Goal: Task Accomplishment & Management: Manage account settings

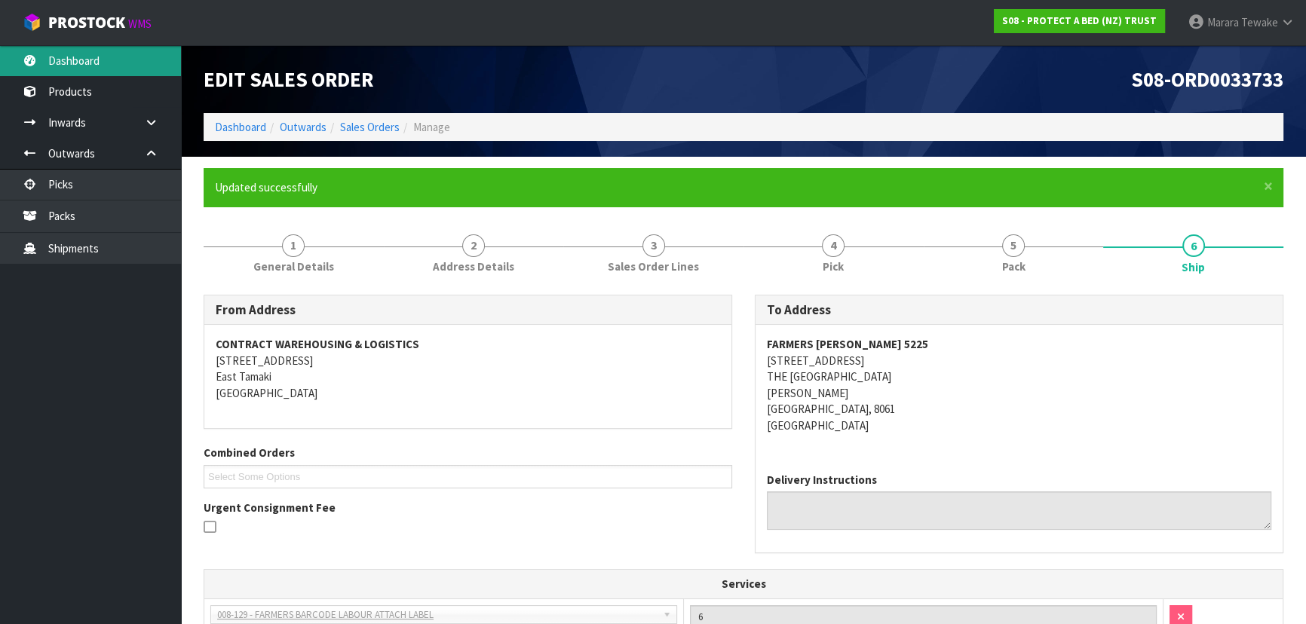
click at [102, 68] on link "Dashboard" at bounding box center [90, 60] width 181 height 31
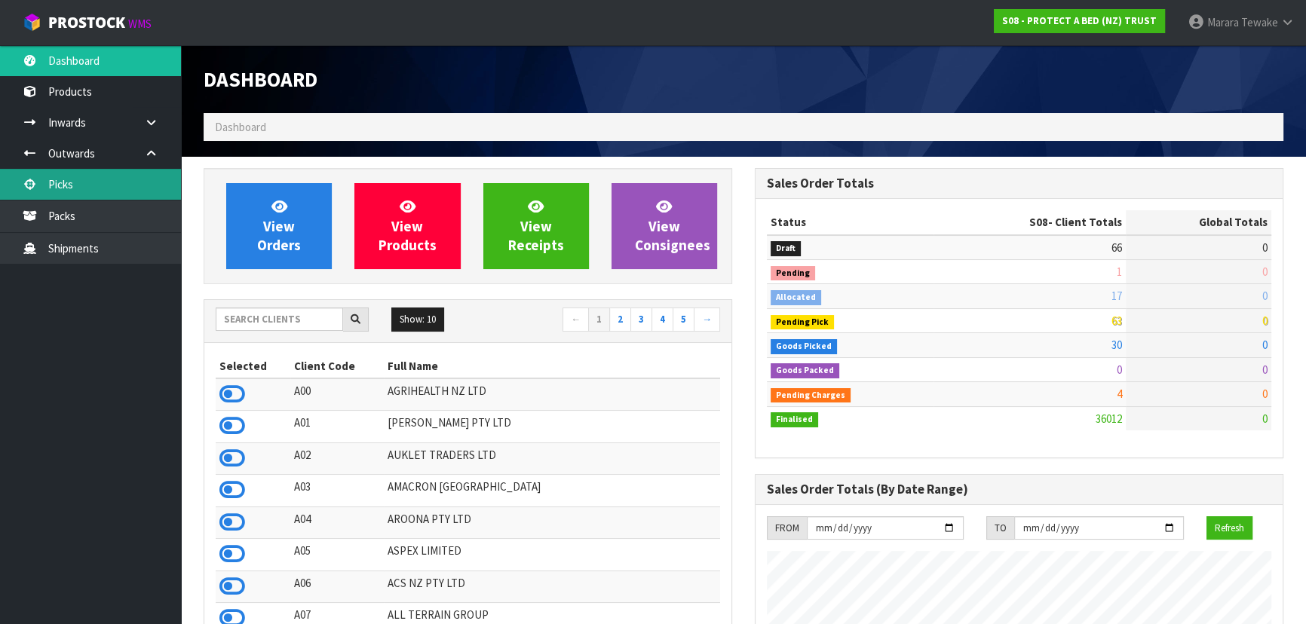
click at [106, 171] on link "Picks" at bounding box center [90, 184] width 181 height 31
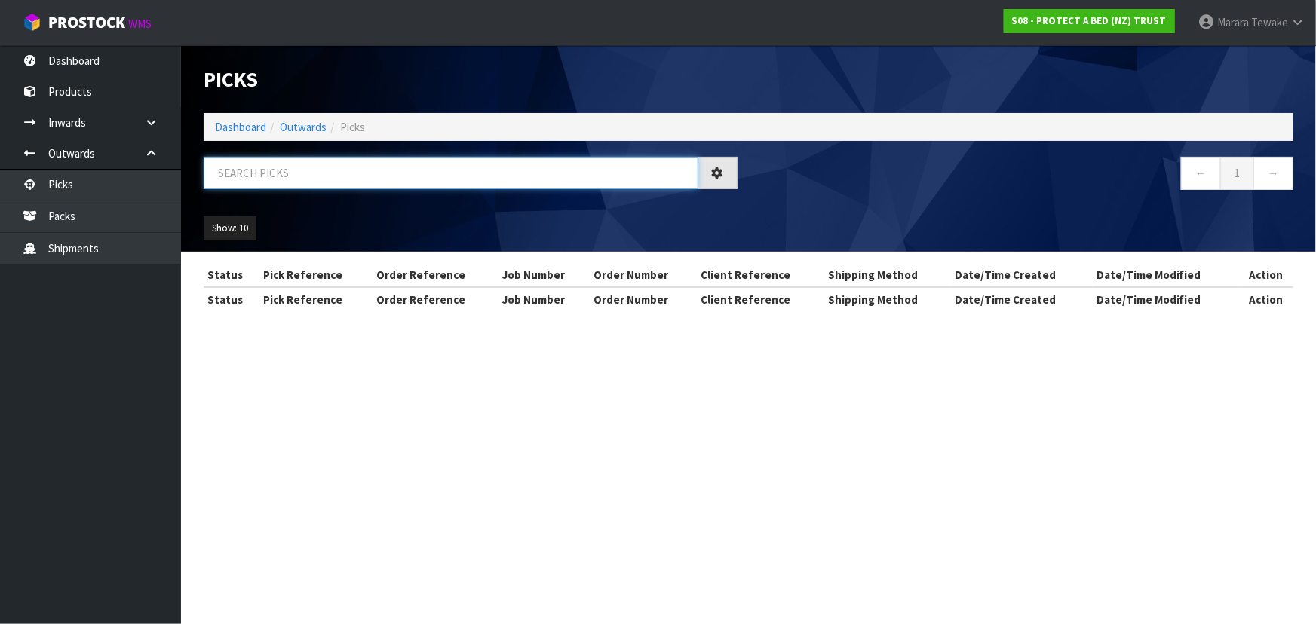
click at [305, 176] on input "text" at bounding box center [451, 173] width 495 height 32
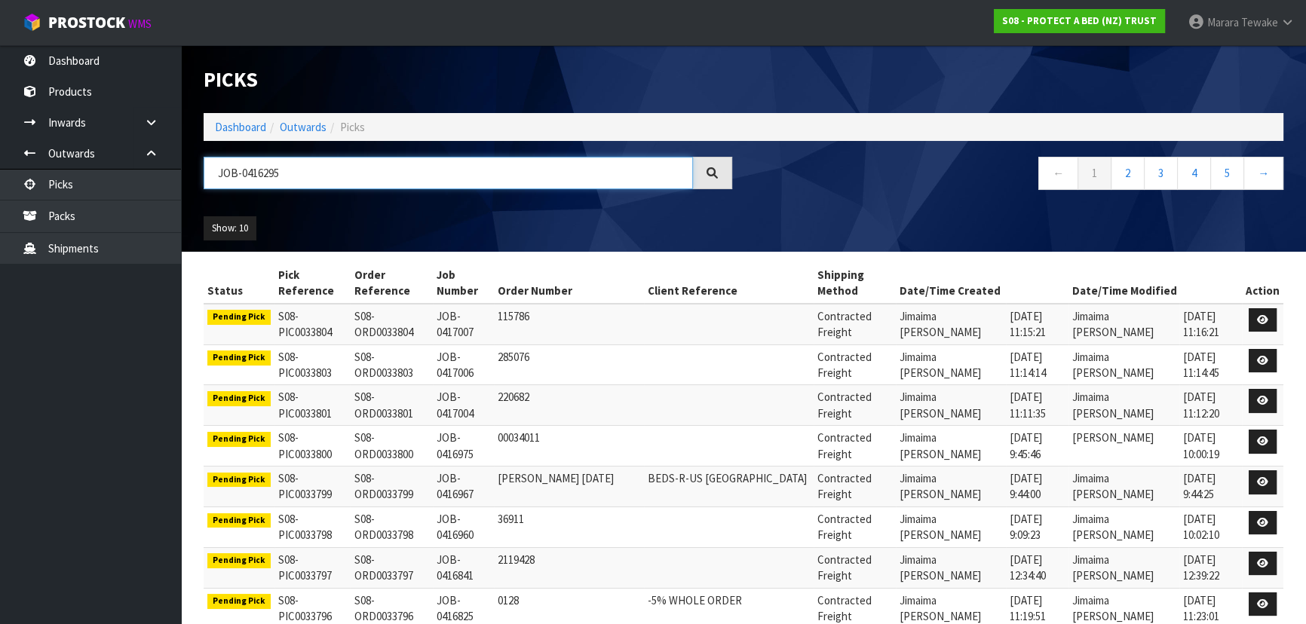
type input "JOB-0416295"
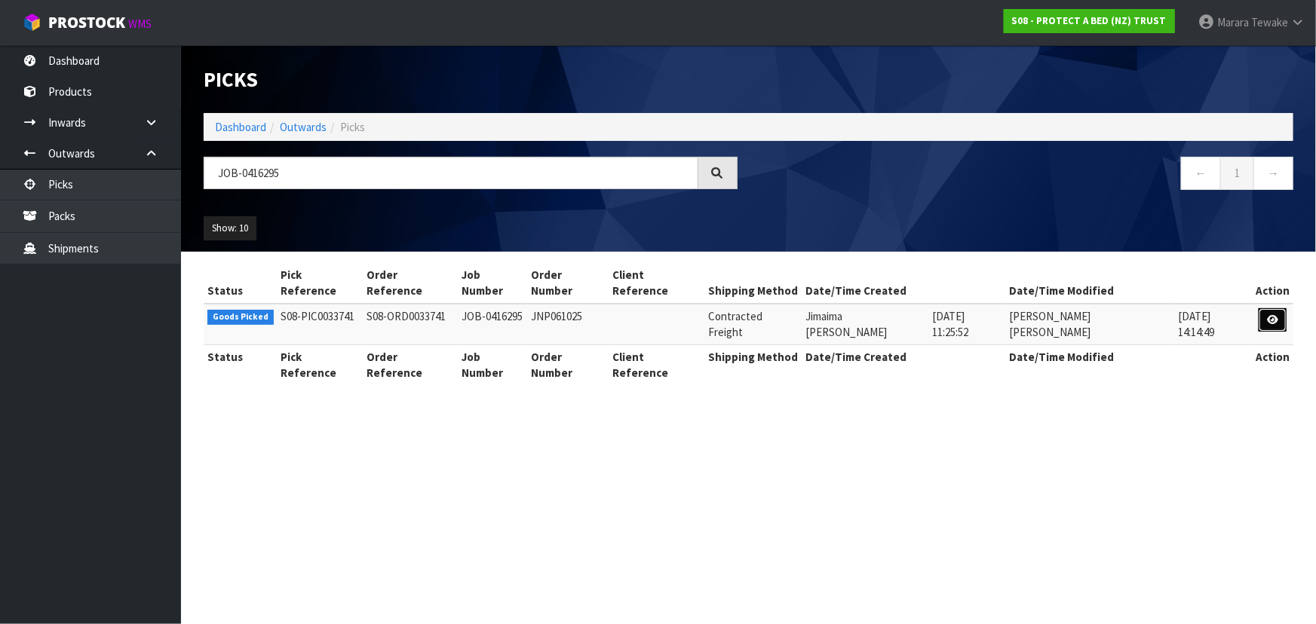
click at [1273, 315] on icon at bounding box center [1272, 320] width 11 height 10
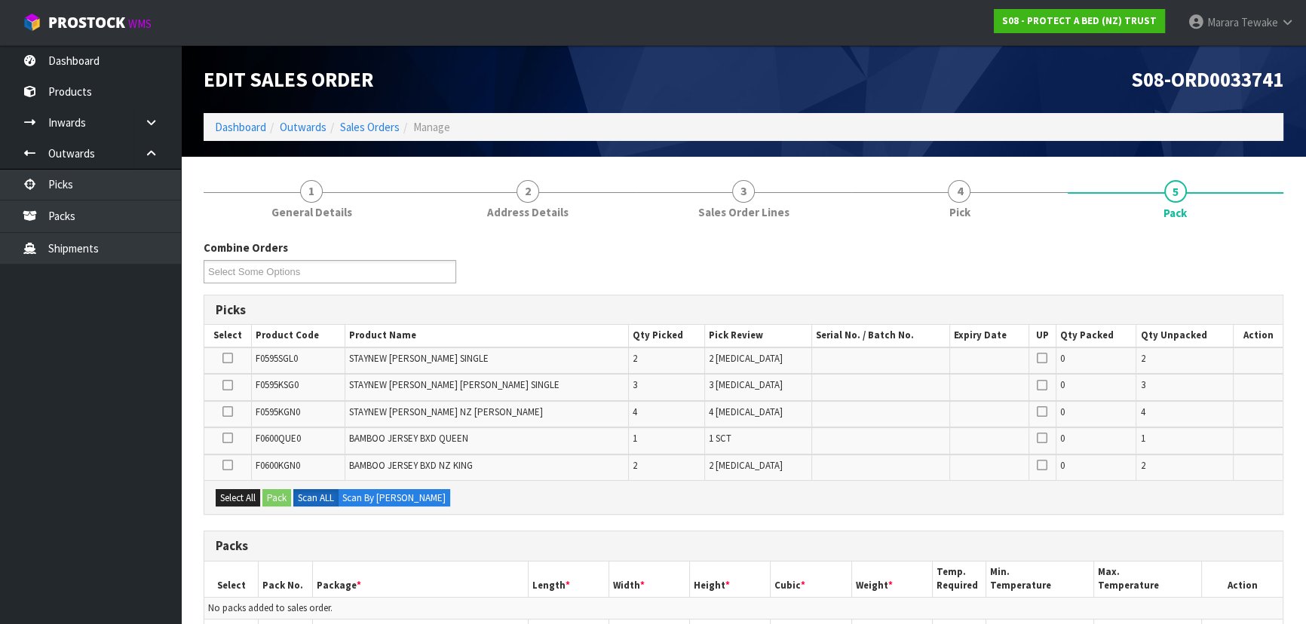
click at [937, 228] on li "4 Pick" at bounding box center [959, 198] width 216 height 60
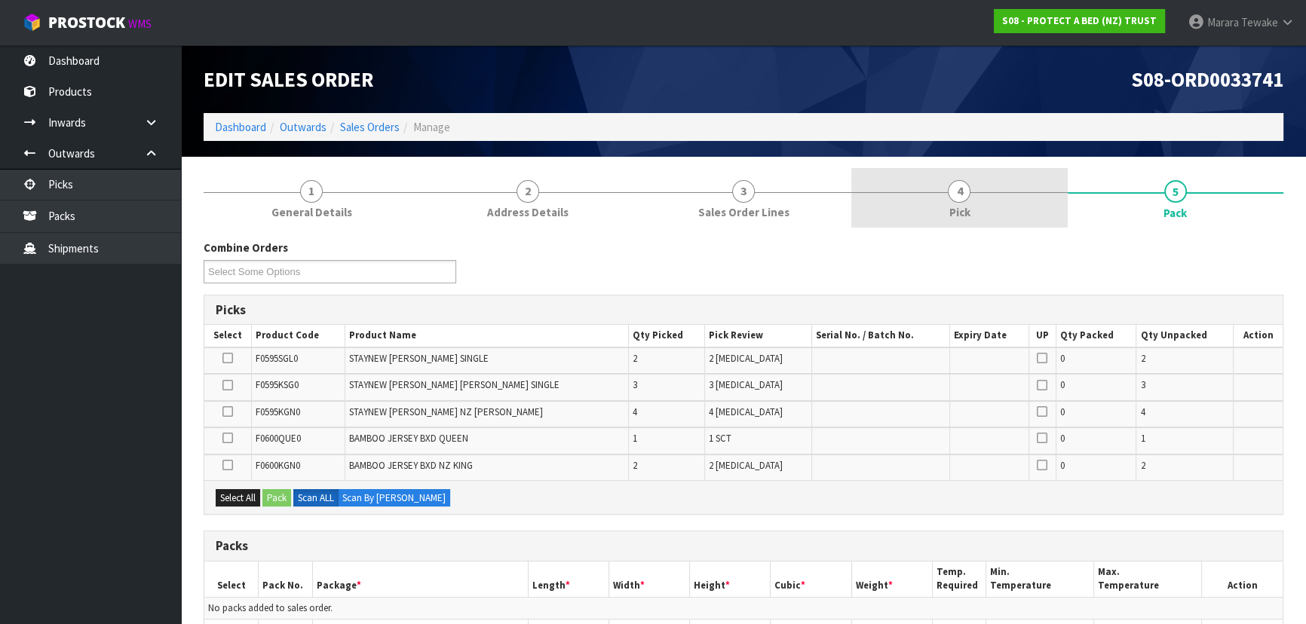
click at [973, 204] on link "4 Pick" at bounding box center [959, 198] width 216 height 60
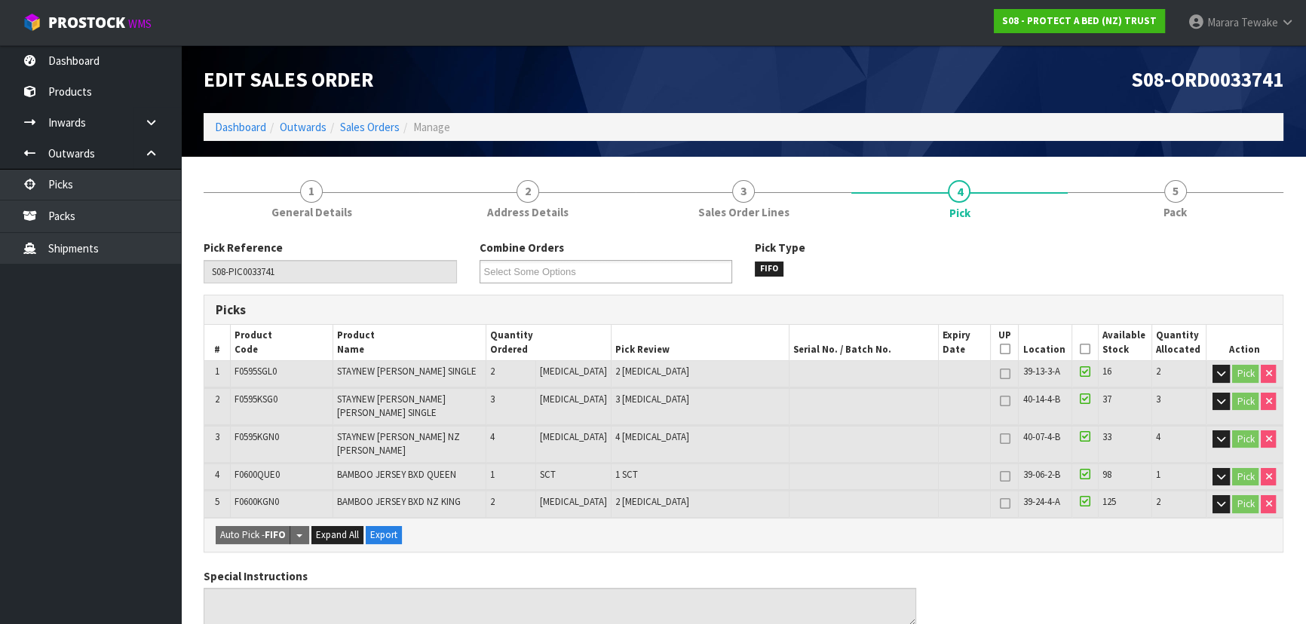
click at [1080, 349] on icon at bounding box center [1085, 349] width 11 height 1
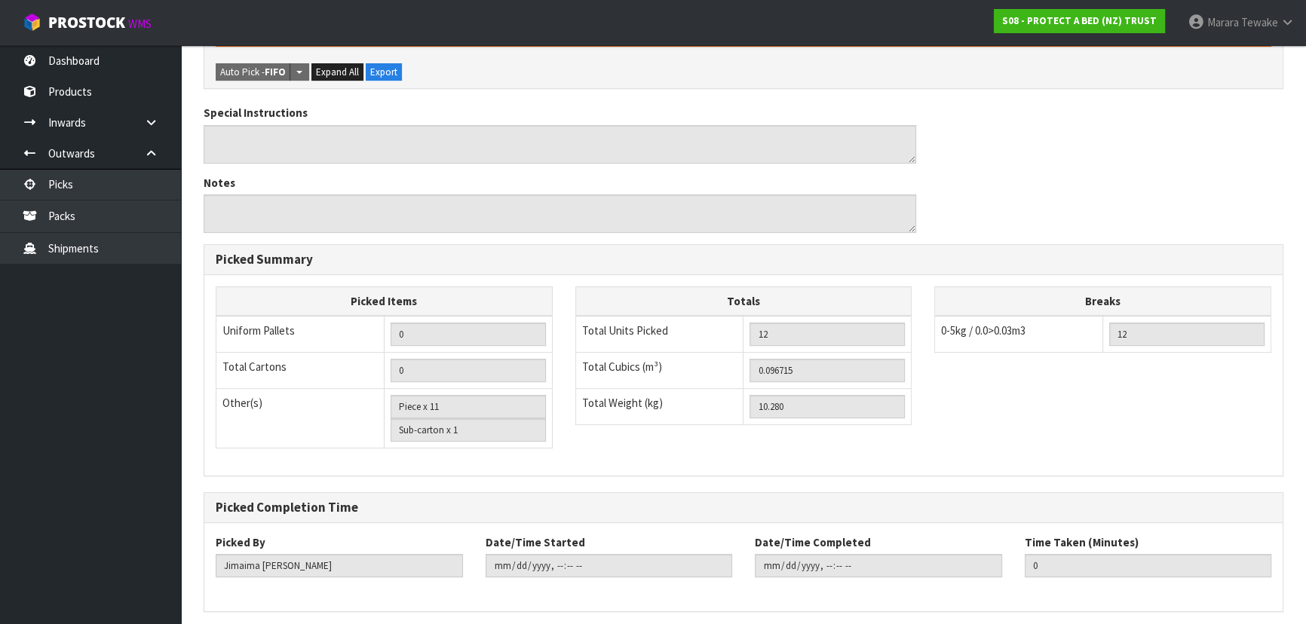
scroll to position [553, 0]
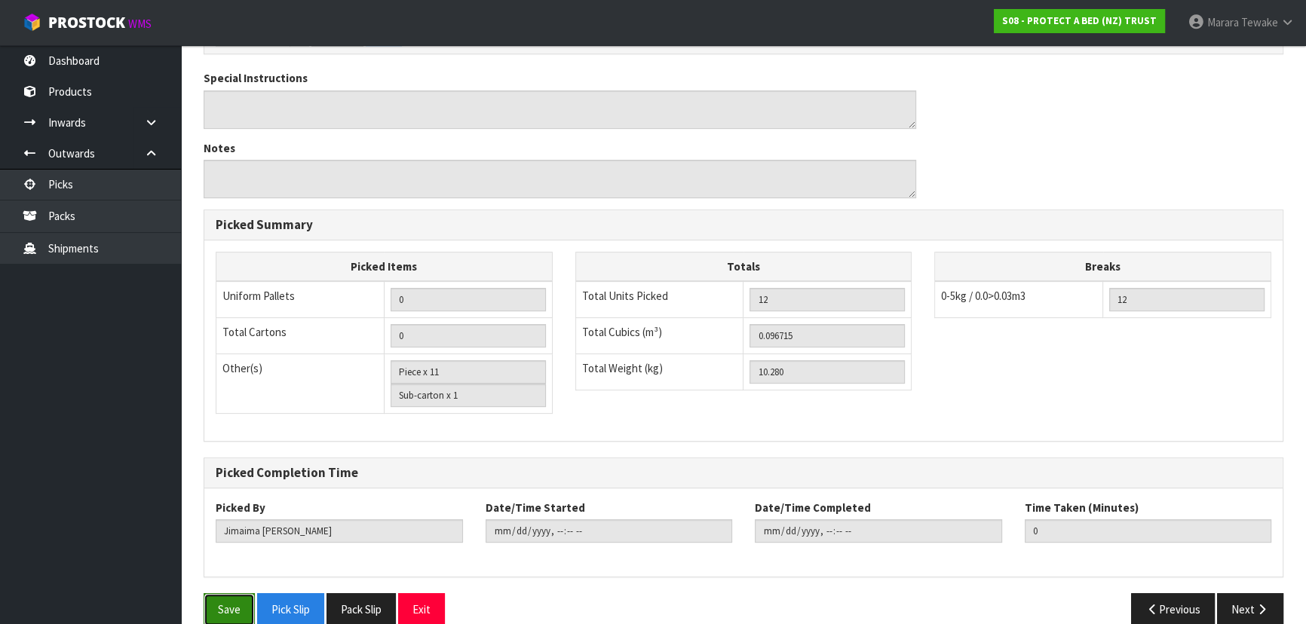
click at [228, 593] on button "Save" at bounding box center [229, 609] width 51 height 32
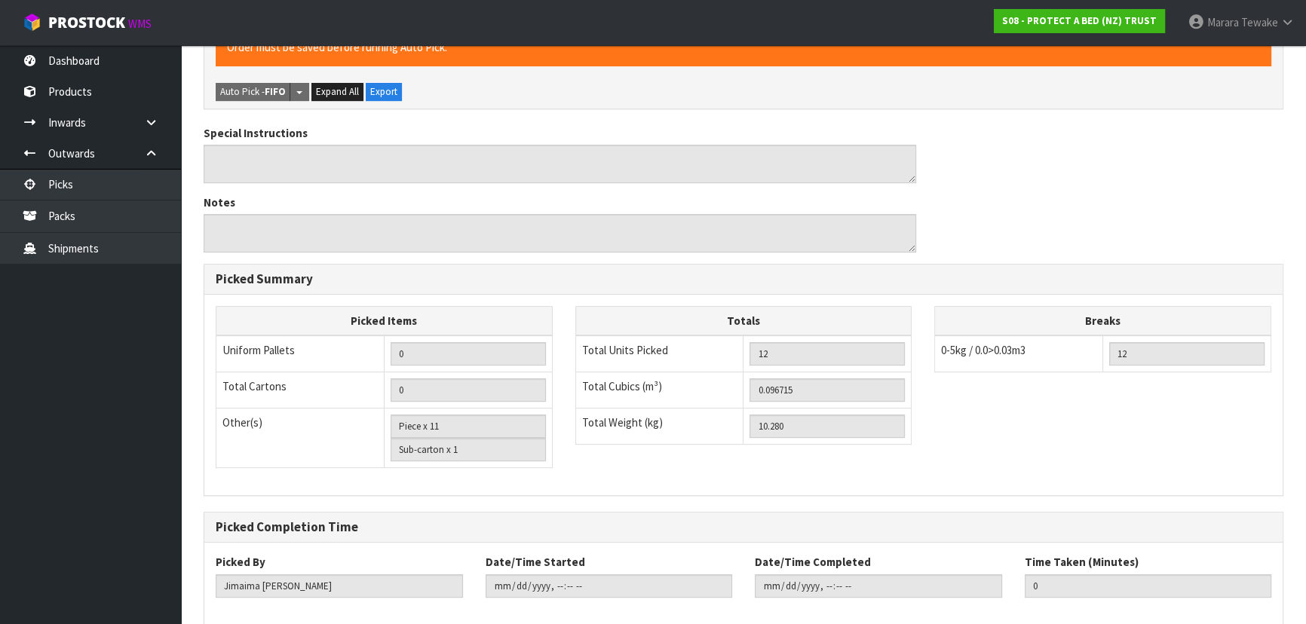
scroll to position [0, 0]
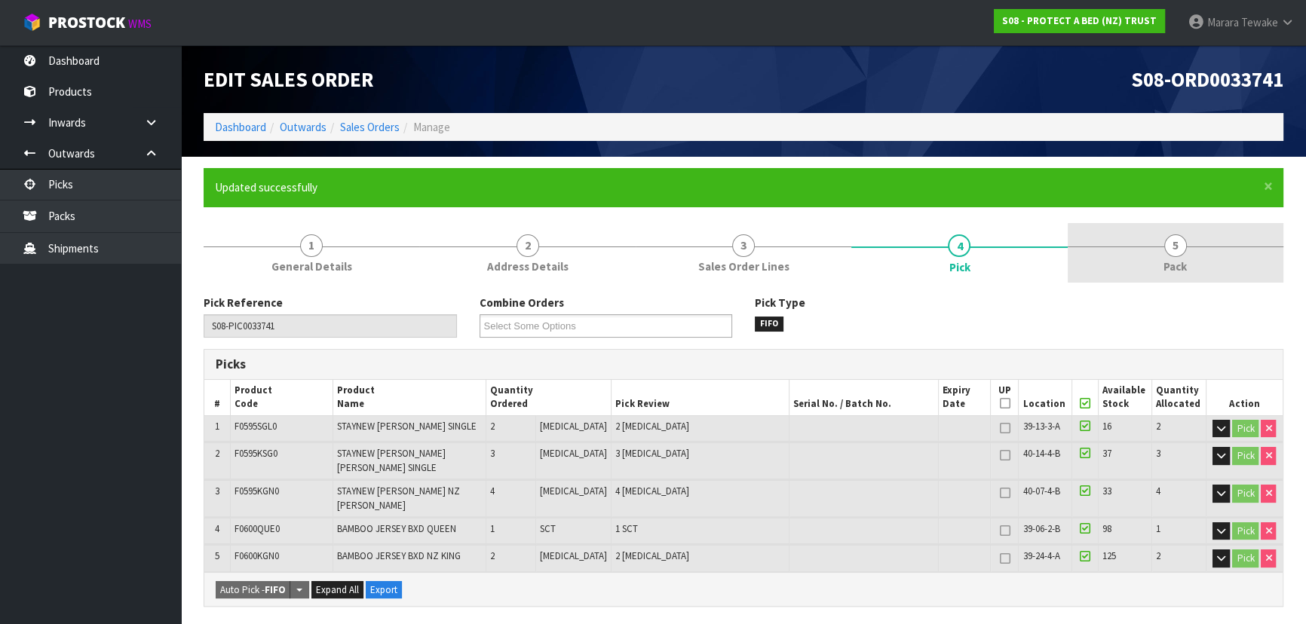
click at [1216, 250] on link "5 Pack" at bounding box center [1176, 253] width 216 height 60
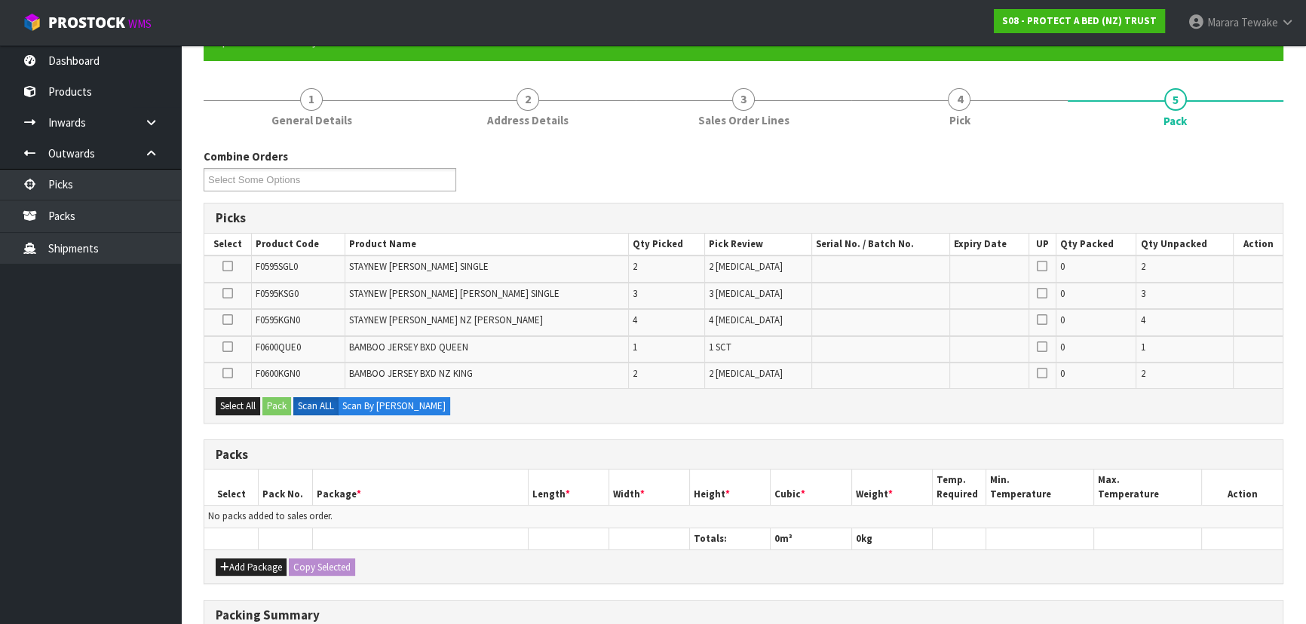
scroll to position [342, 0]
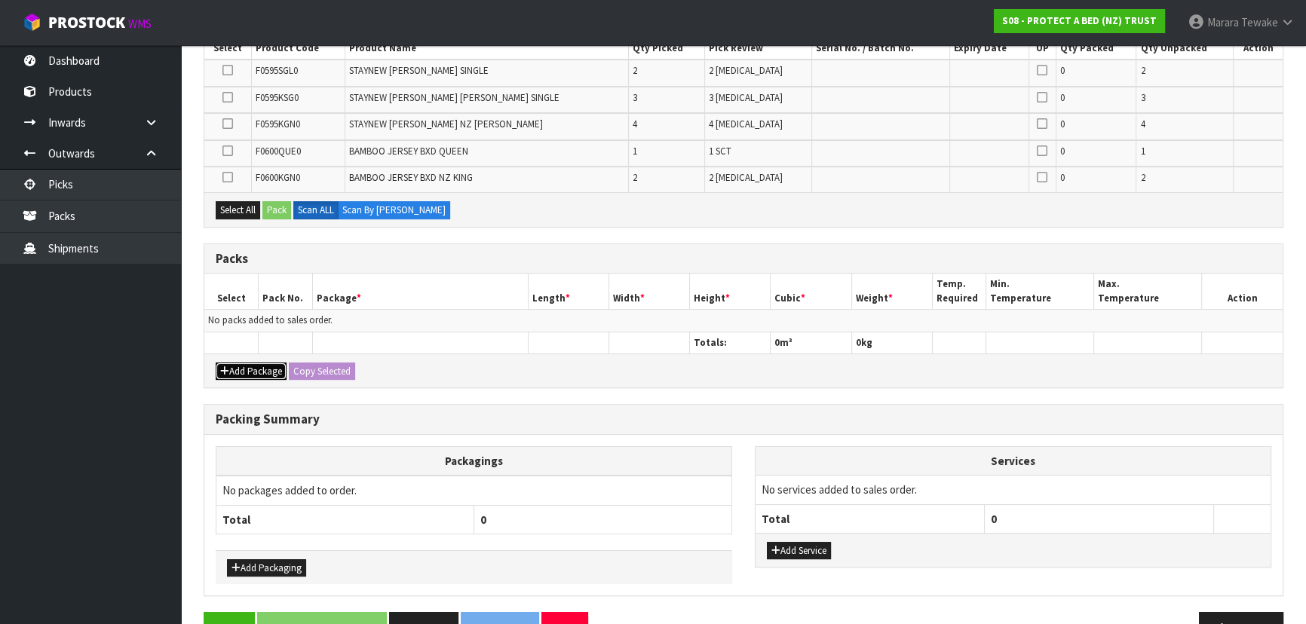
click at [241, 369] on button "Add Package" at bounding box center [251, 372] width 71 height 18
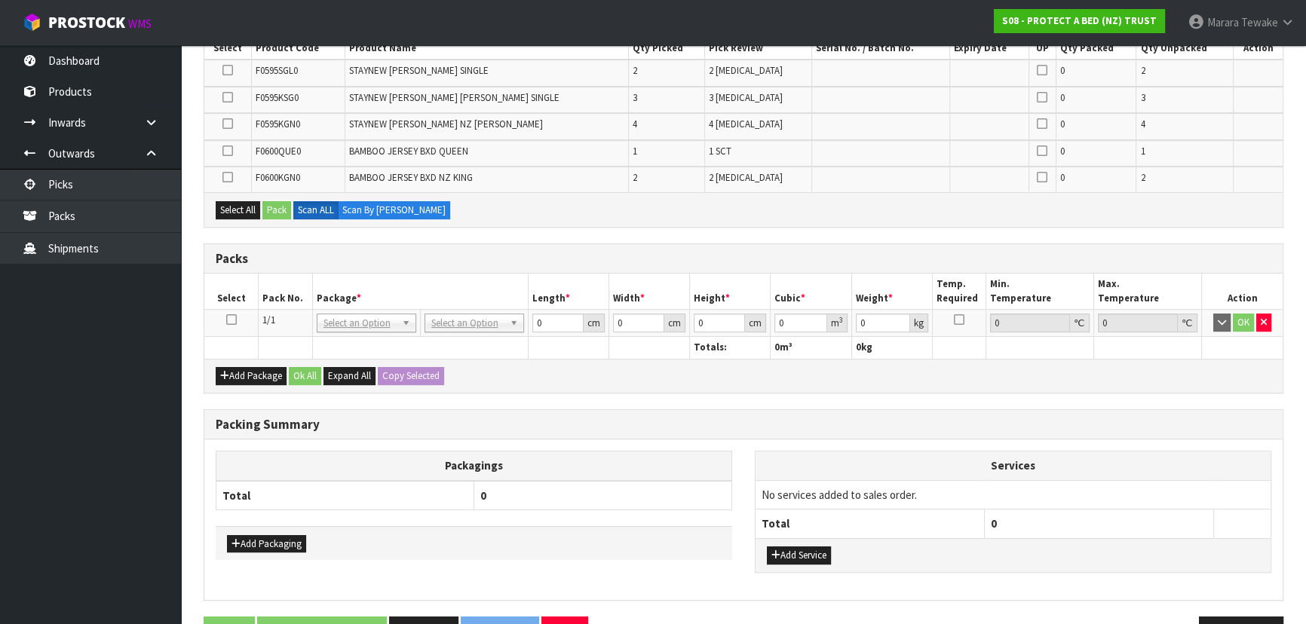
click at [228, 320] on icon at bounding box center [231, 320] width 11 height 1
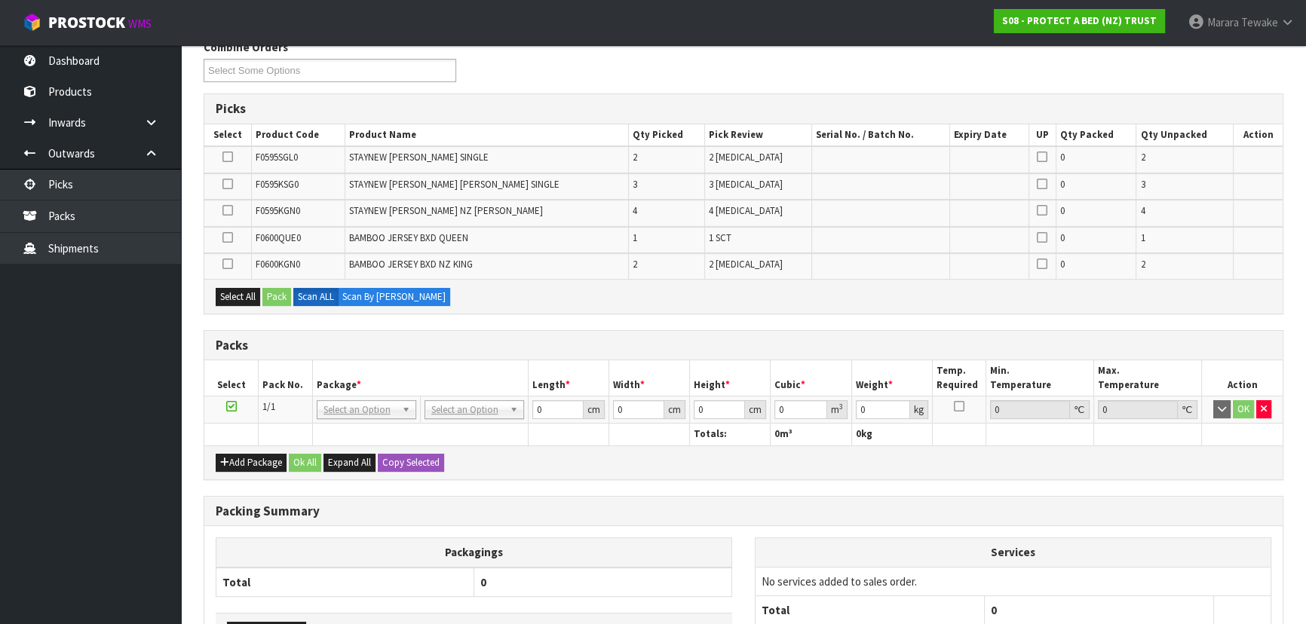
scroll to position [274, 0]
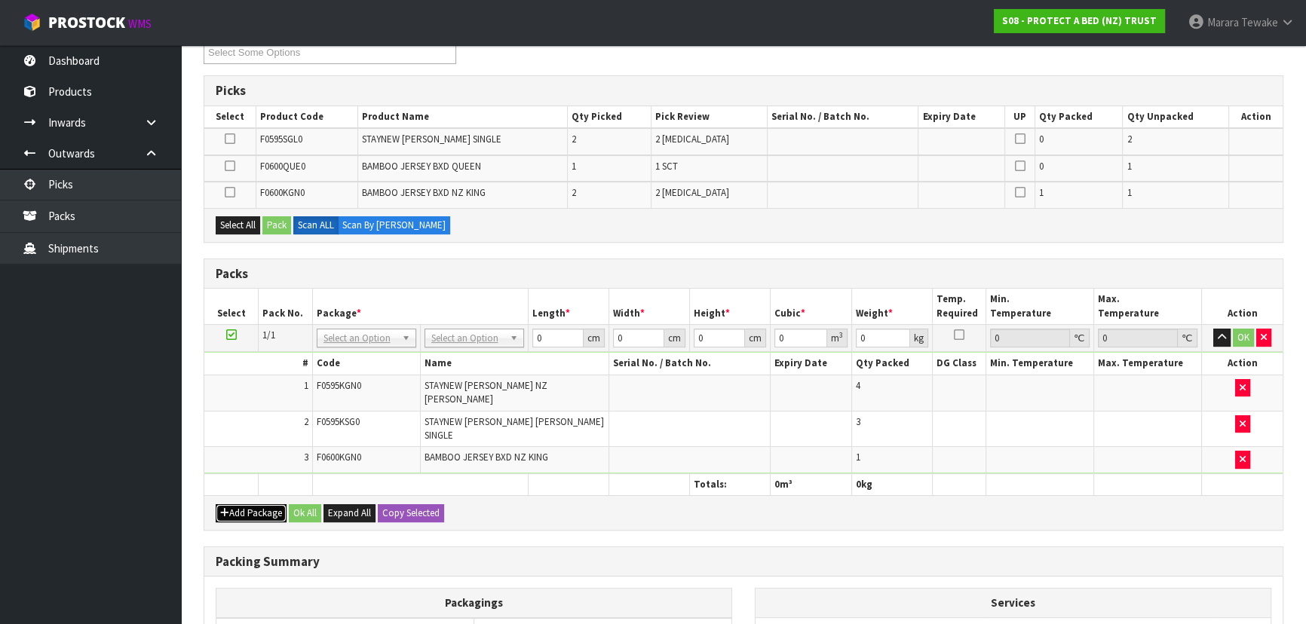
click at [242, 504] on button "Add Package" at bounding box center [251, 513] width 71 height 18
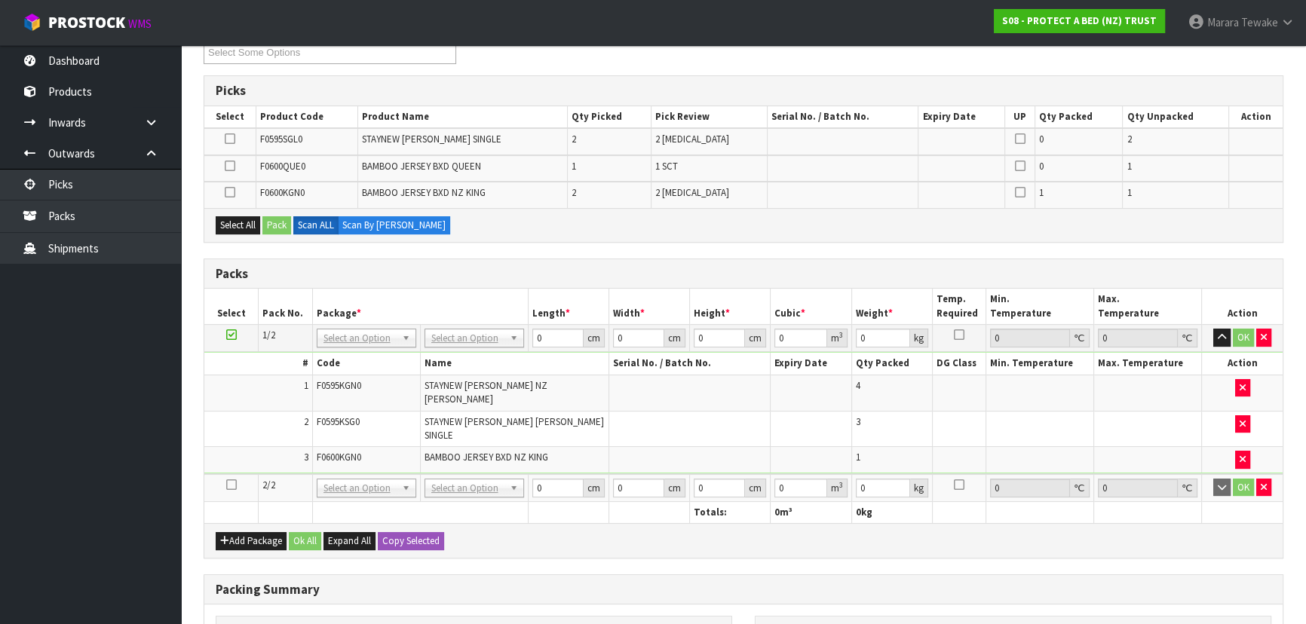
click at [234, 485] on icon at bounding box center [231, 485] width 11 height 1
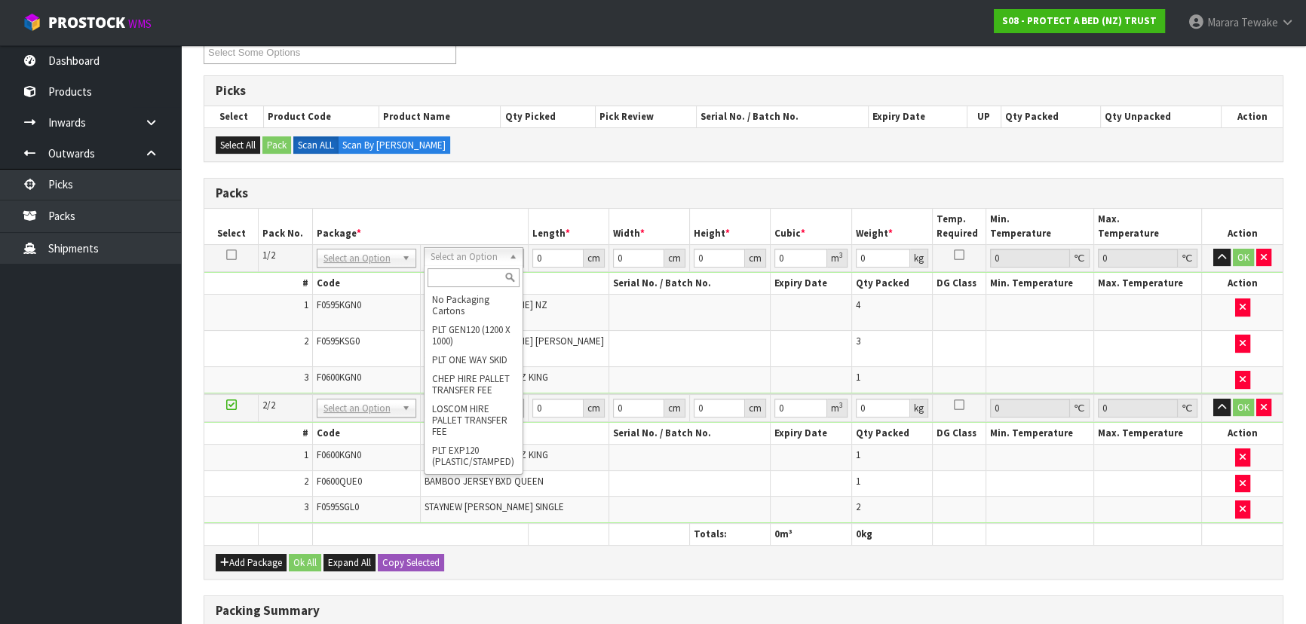
click at [474, 275] on input "text" at bounding box center [474, 277] width 92 height 19
type input "OC"
type input "7.16"
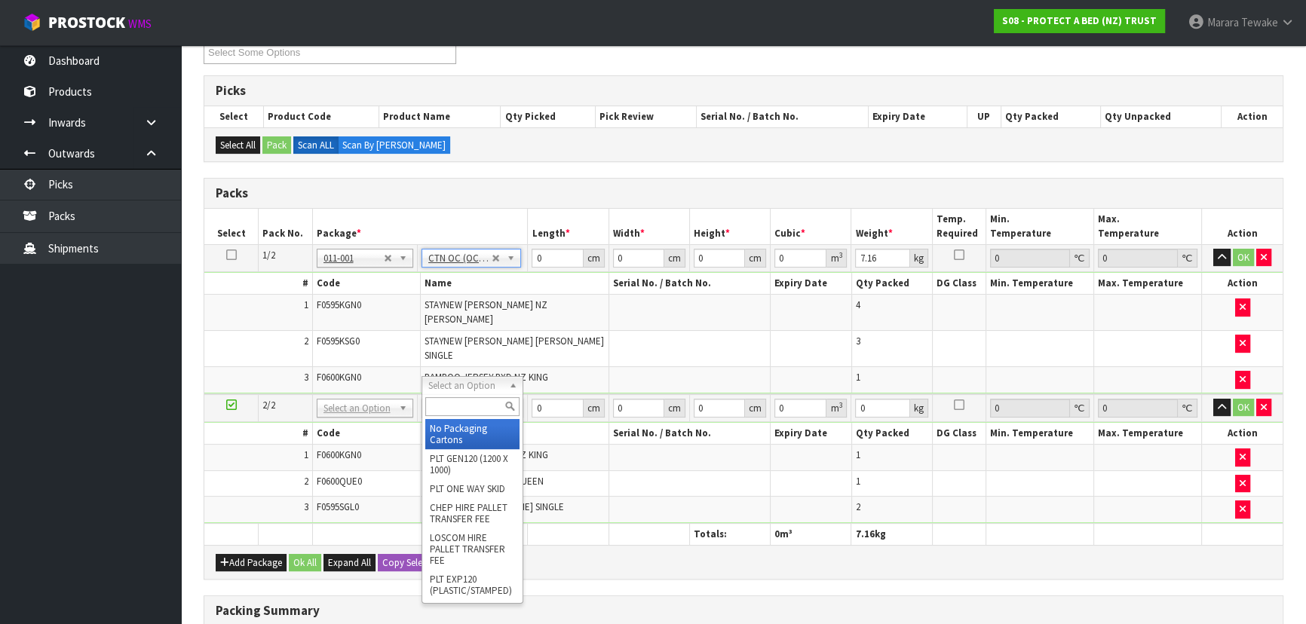
click at [484, 400] on input "text" at bounding box center [472, 406] width 94 height 19
type input "OC"
type input "2"
type input "3.12"
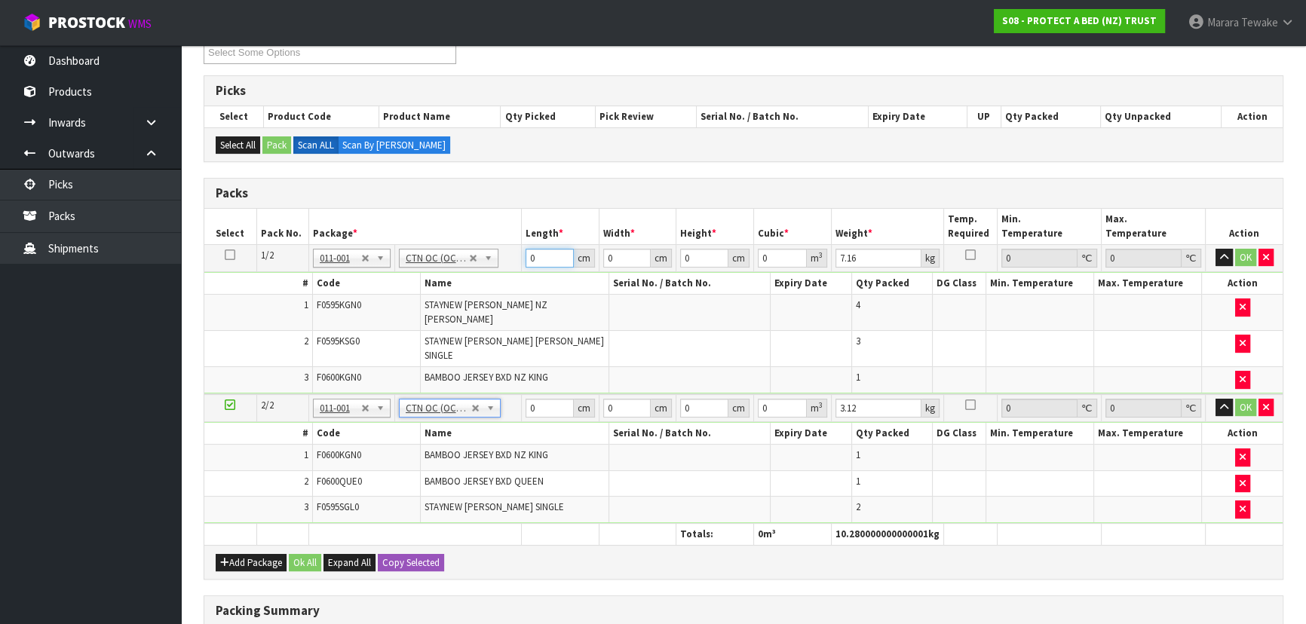
click at [516, 247] on tr "1/2 NONE 007-001 007-002 007-004 007-009 007-013 007-014 007-015 007-017 007-01…" at bounding box center [743, 257] width 1078 height 27
type input "59"
type input "40"
type input "3"
type input "0.00708"
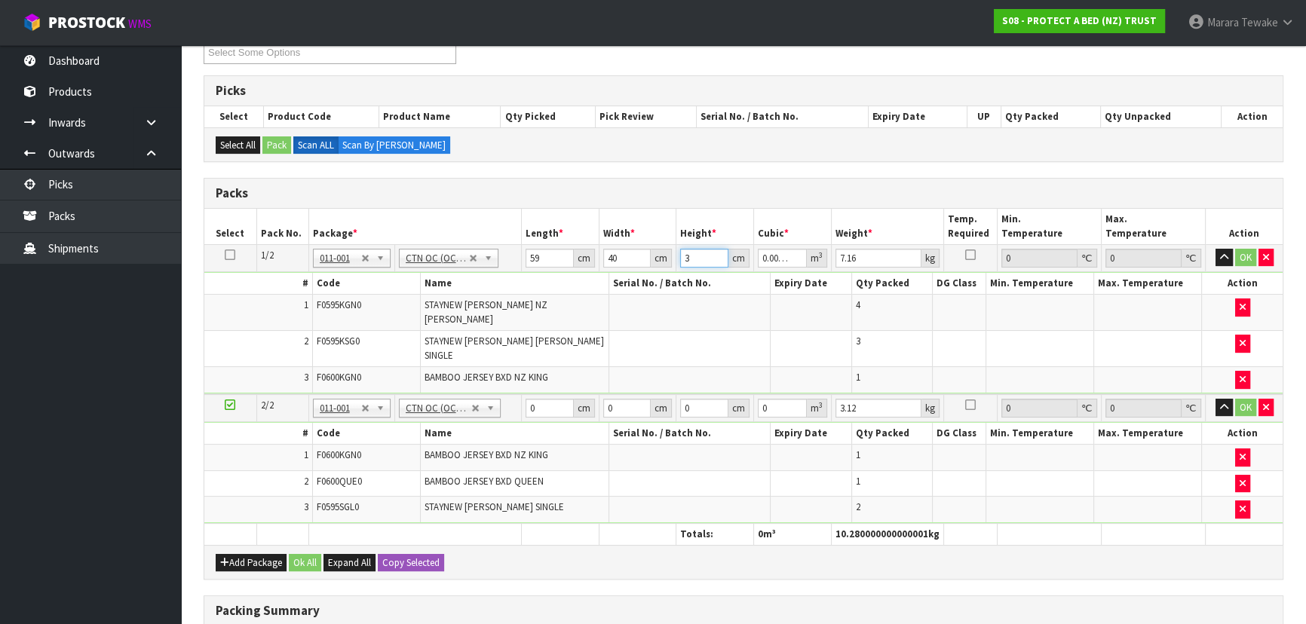
type input "32"
type input "0.07552"
type input "32"
type input "8"
click at [1216, 249] on button "button" at bounding box center [1224, 258] width 17 height 18
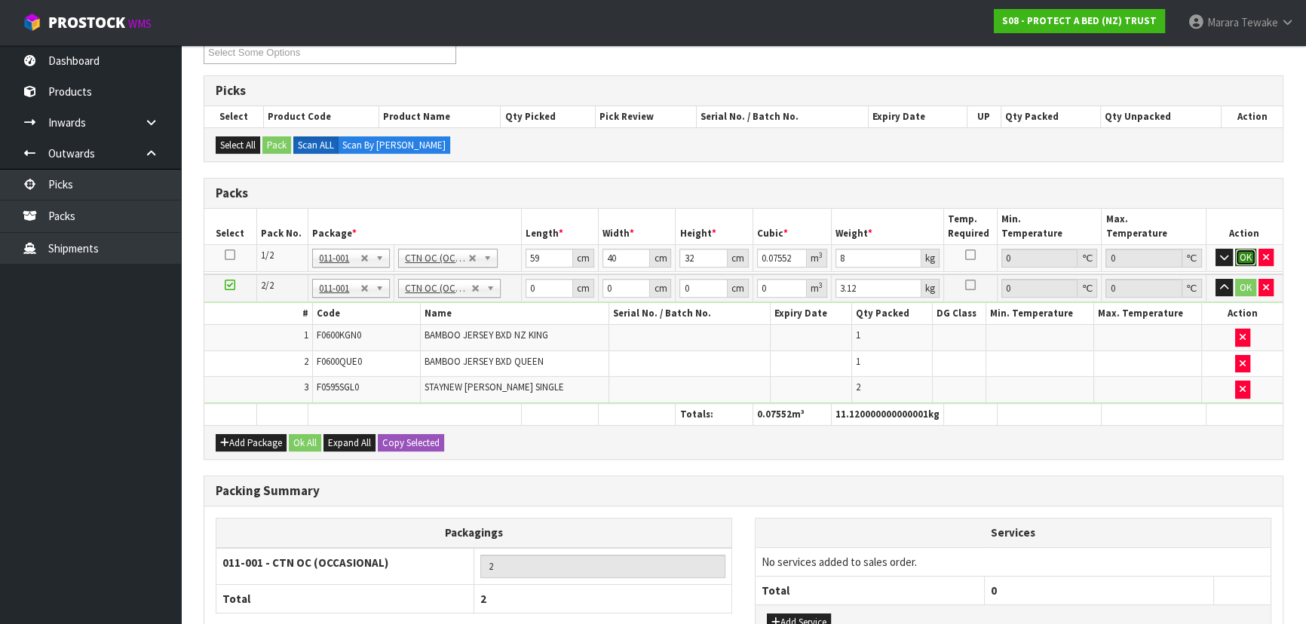
click button "OK" at bounding box center [1245, 258] width 21 height 18
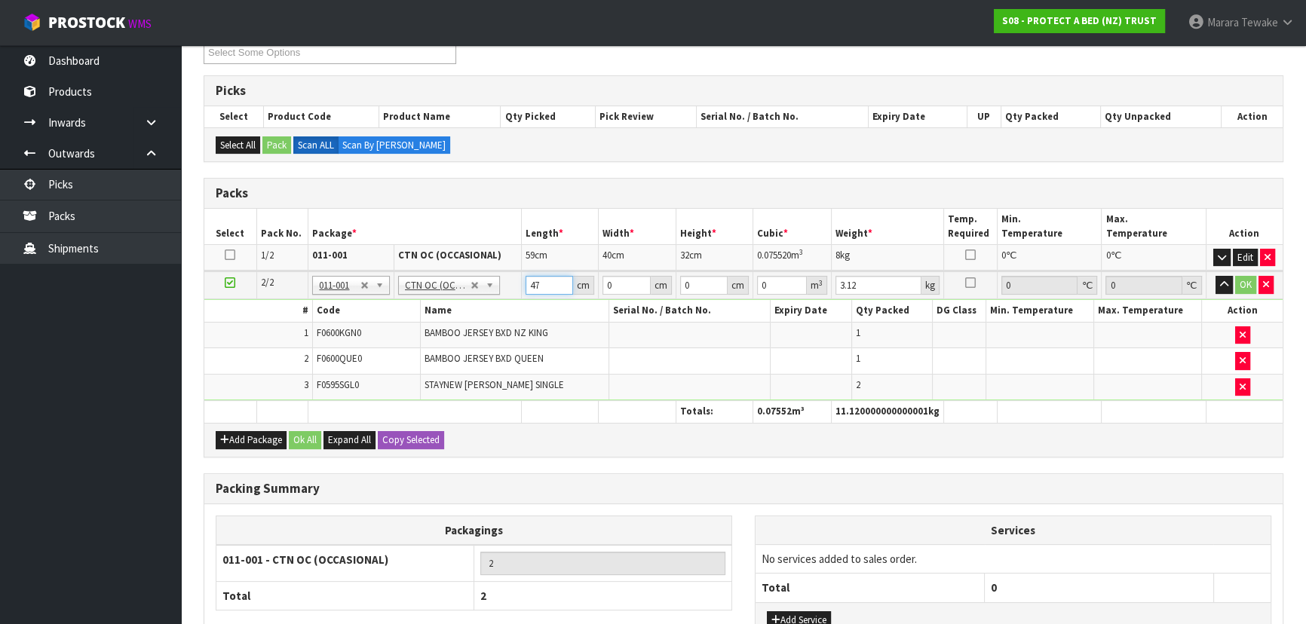
type input "47"
type input "33"
type input "3"
type input "0.004653"
type input "33"
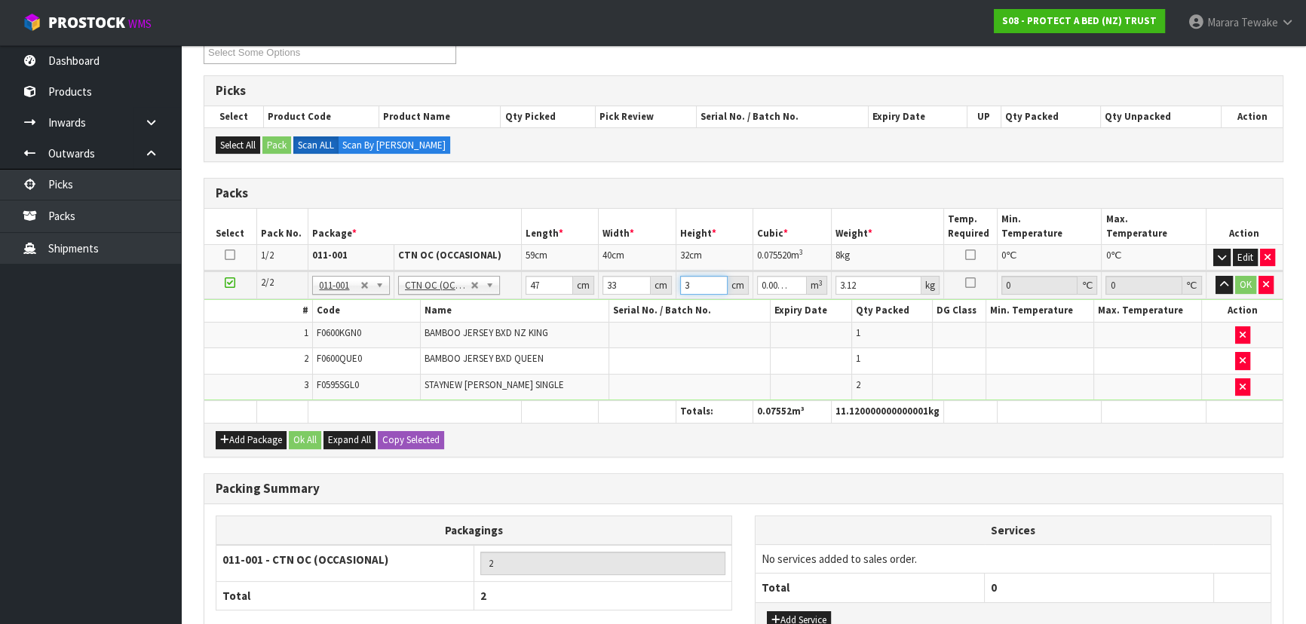
type input "0.051183"
type input "33"
type input "1"
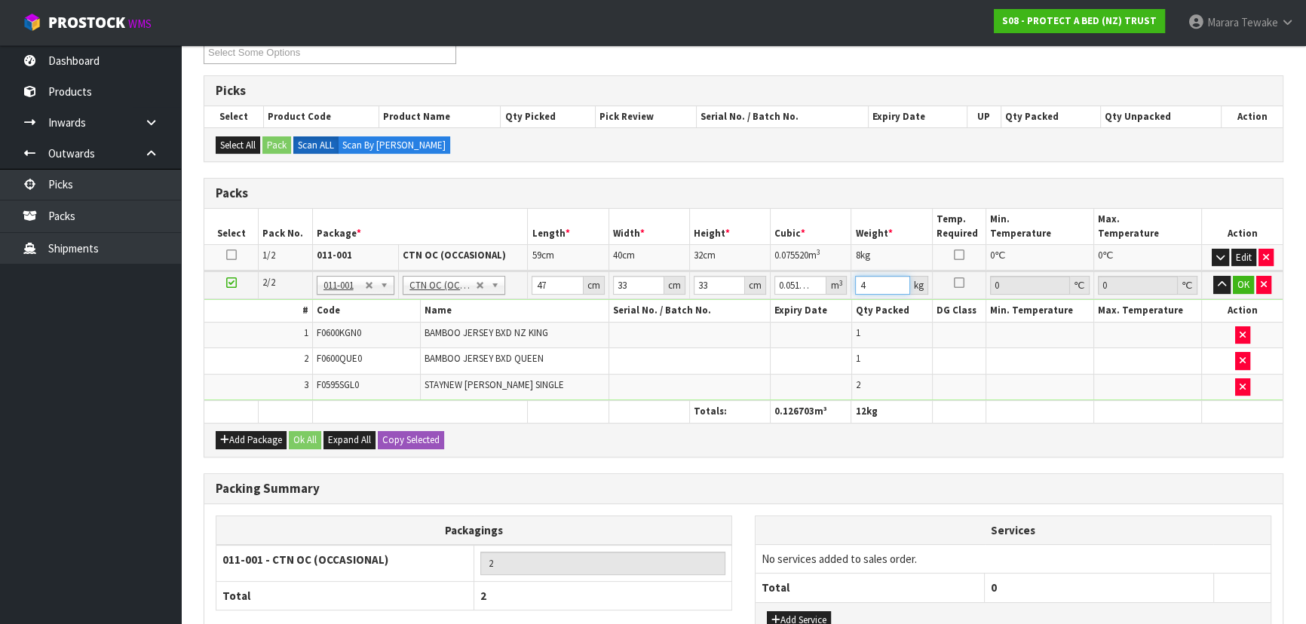
type input "4"
click at [1213, 276] on button "button" at bounding box center [1221, 285] width 17 height 18
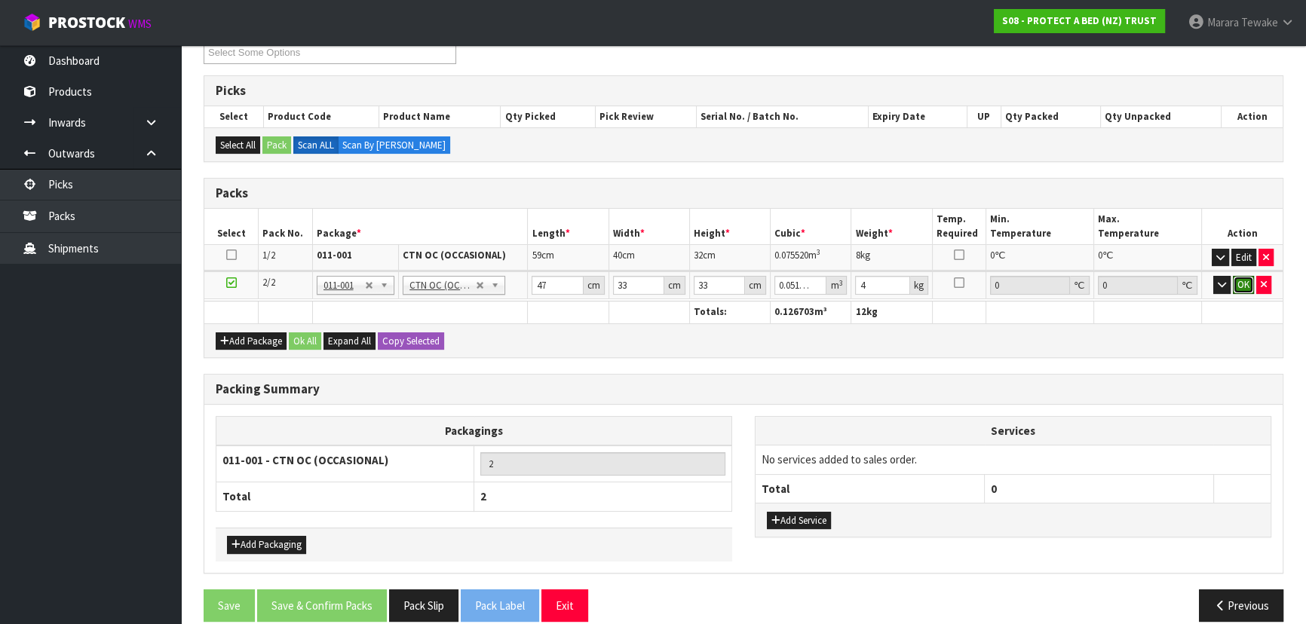
click button "OK" at bounding box center [1243, 285] width 21 height 18
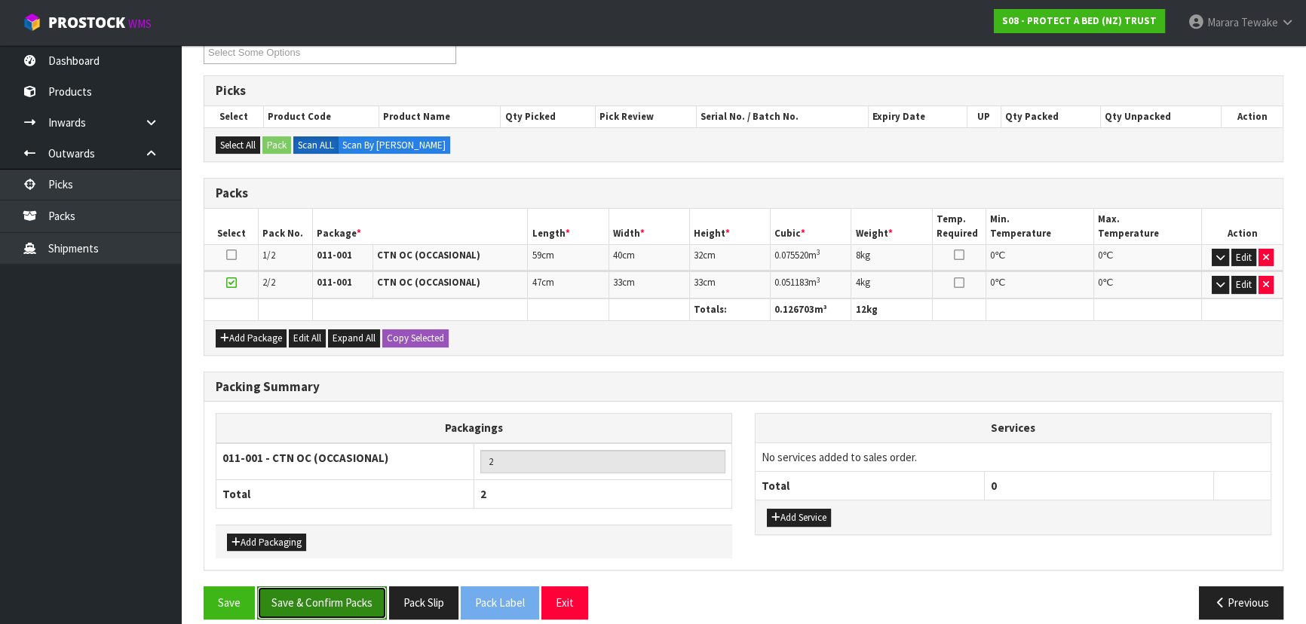
click at [338, 598] on button "Save & Confirm Packs" at bounding box center [322, 603] width 130 height 32
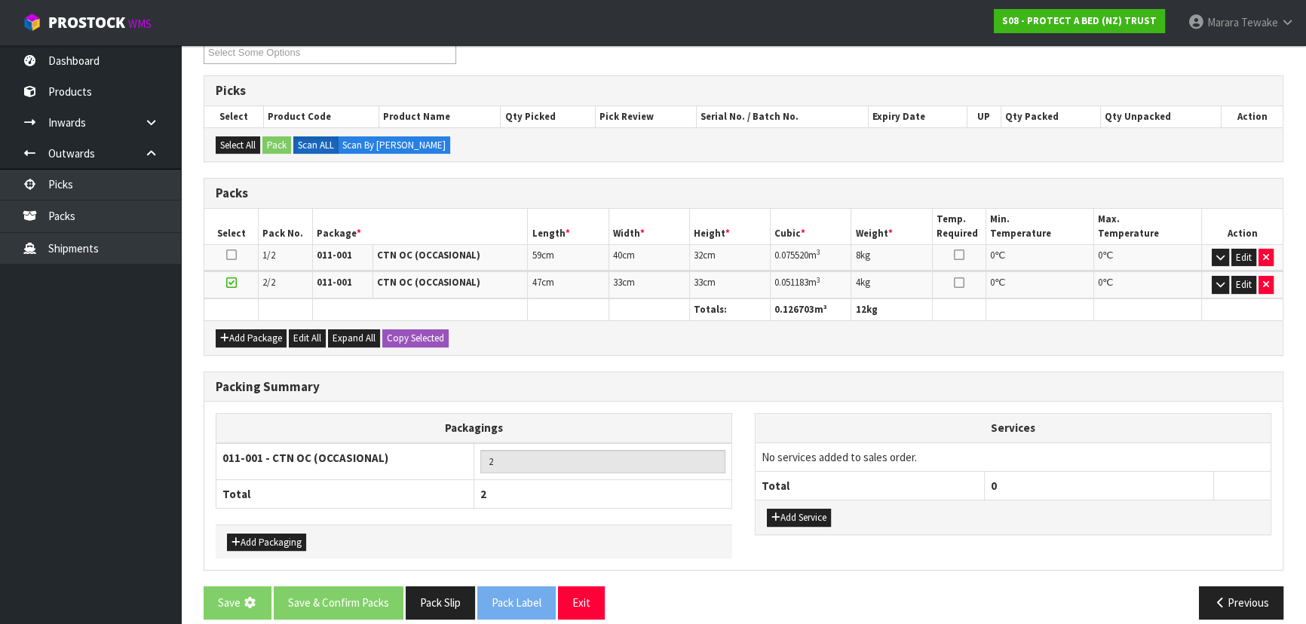
scroll to position [0, 0]
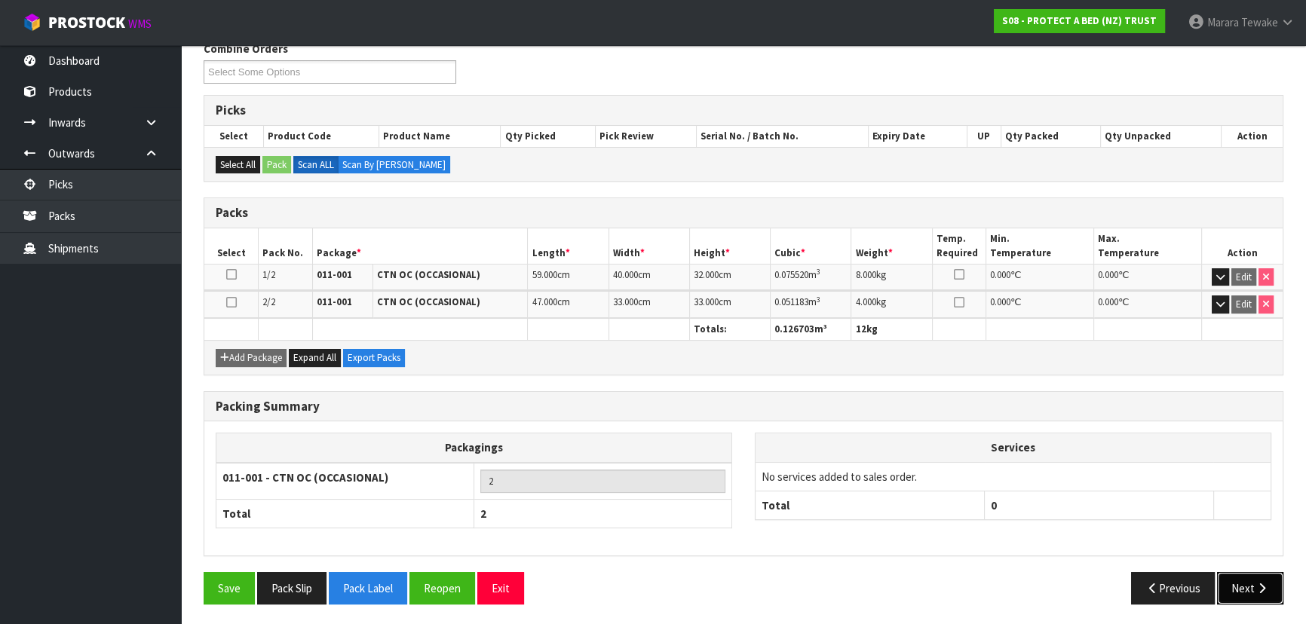
click at [1246, 581] on button "Next" at bounding box center [1250, 588] width 66 height 32
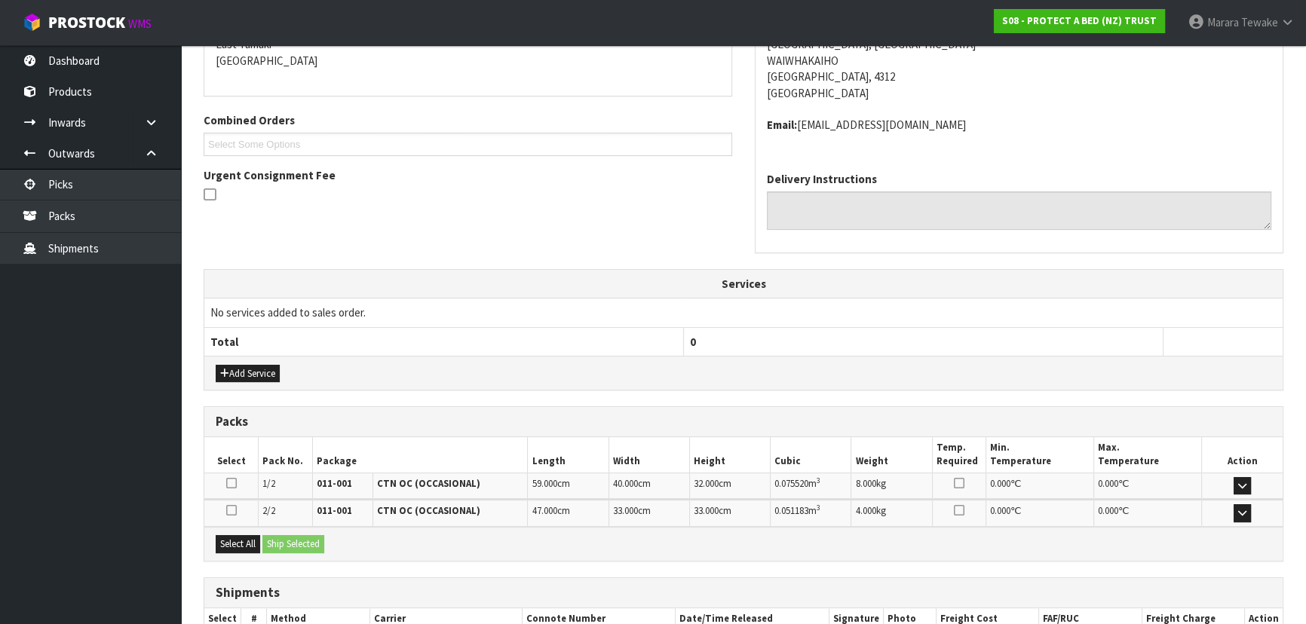
scroll to position [428, 0]
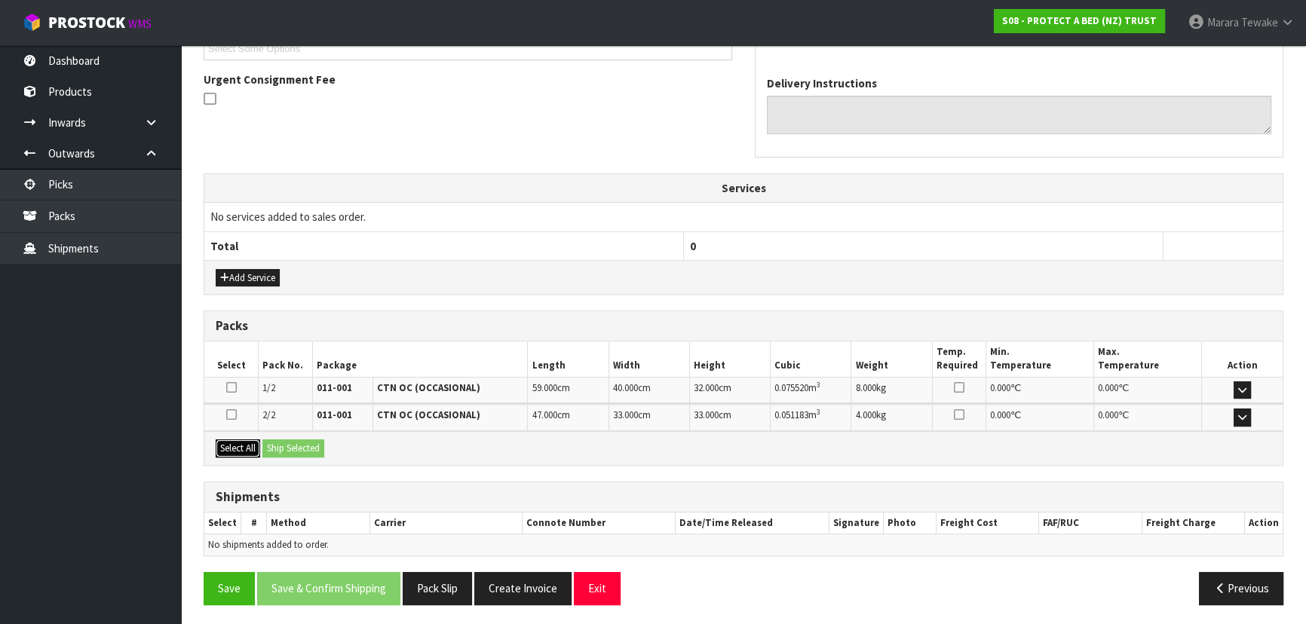
drag, startPoint x: 243, startPoint y: 445, endPoint x: 280, endPoint y: 445, distance: 36.9
click at [262, 445] on div "Select All Ship Selected" at bounding box center [743, 448] width 1078 height 34
drag, startPoint x: 249, startPoint y: 440, endPoint x: 270, endPoint y: 442, distance: 21.2
click at [254, 440] on button "Select All" at bounding box center [238, 449] width 44 height 18
click at [277, 443] on button "Ship Selected" at bounding box center [293, 449] width 62 height 18
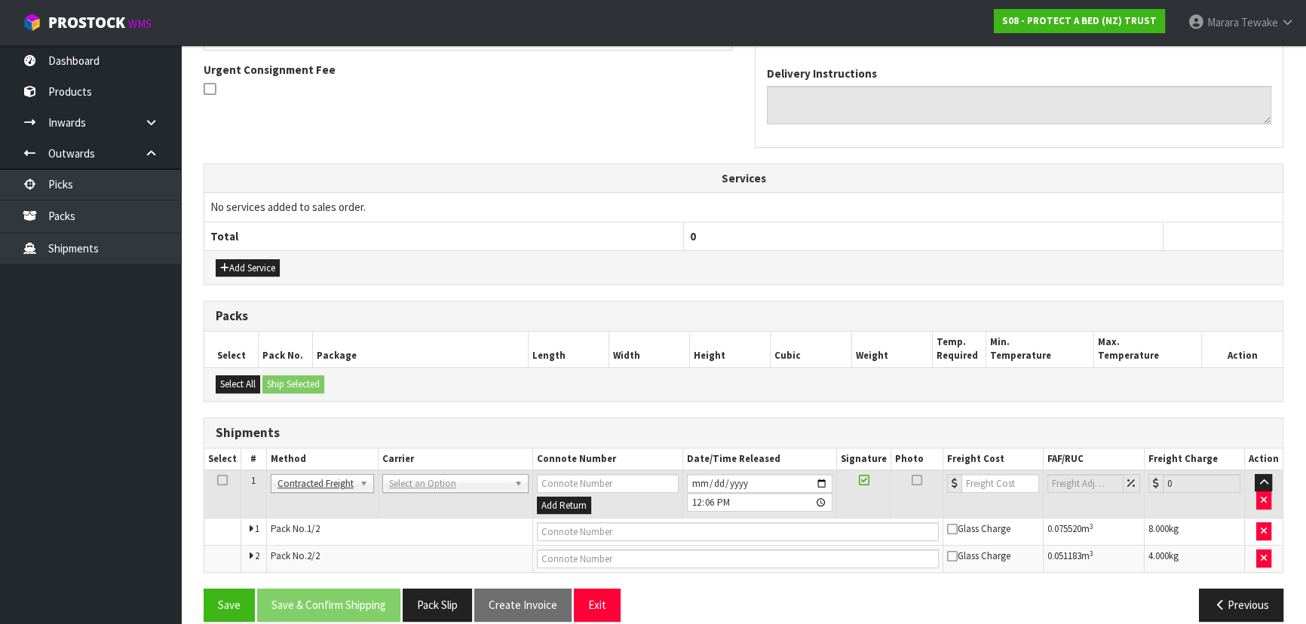
scroll to position [455, 0]
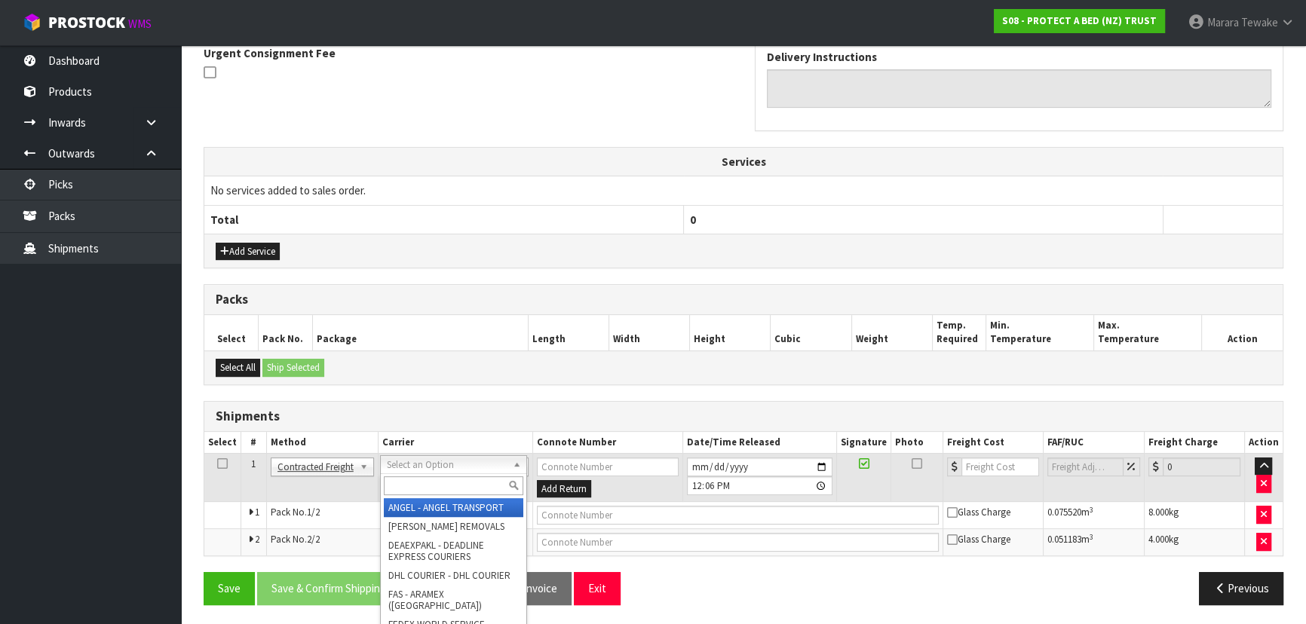
click at [417, 484] on input "text" at bounding box center [454, 486] width 140 height 19
type input "NZP"
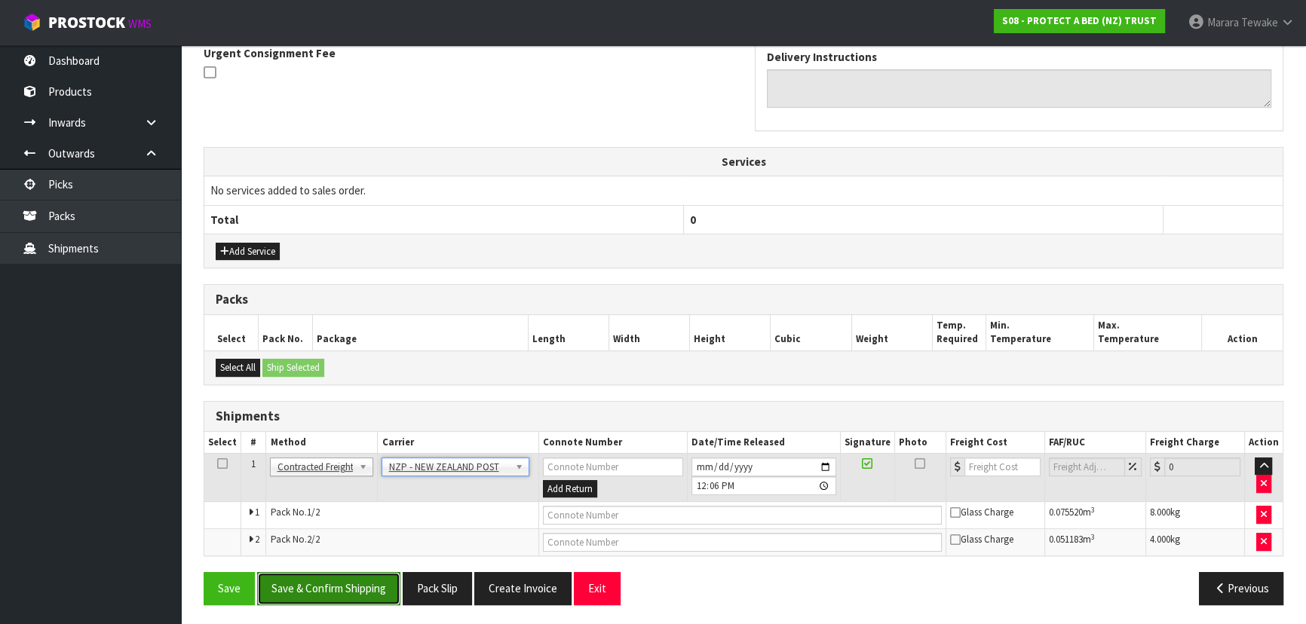
click at [361, 584] on button "Save & Confirm Shipping" at bounding box center [328, 588] width 143 height 32
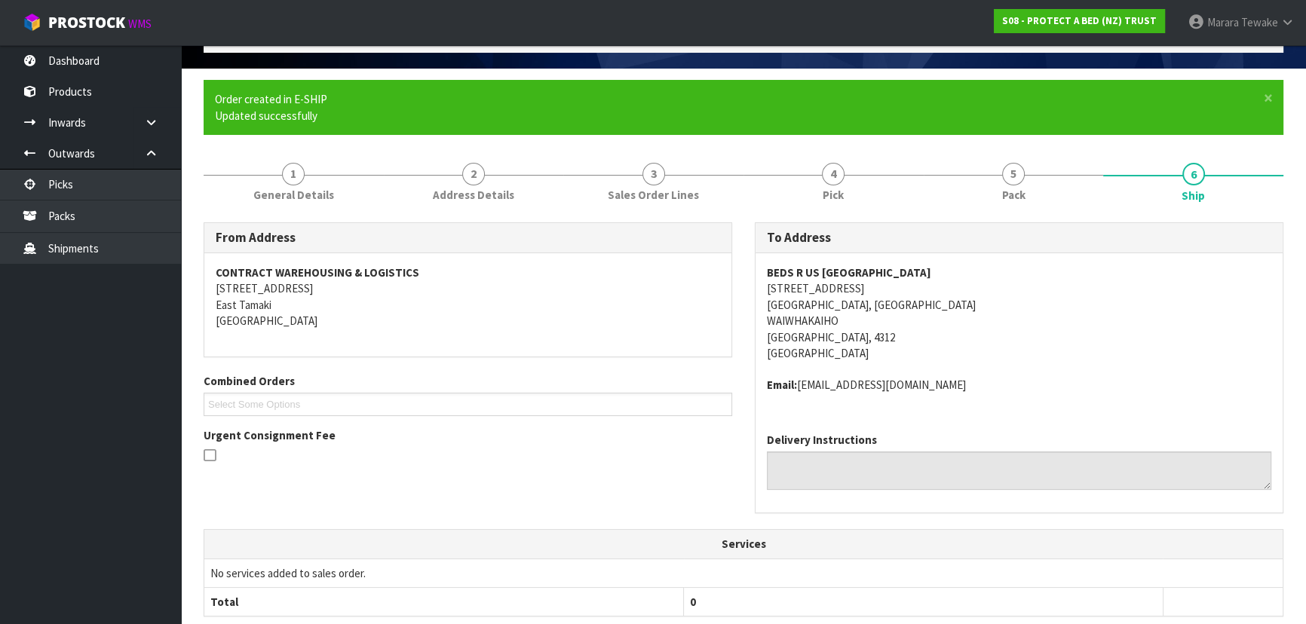
scroll to position [433, 0]
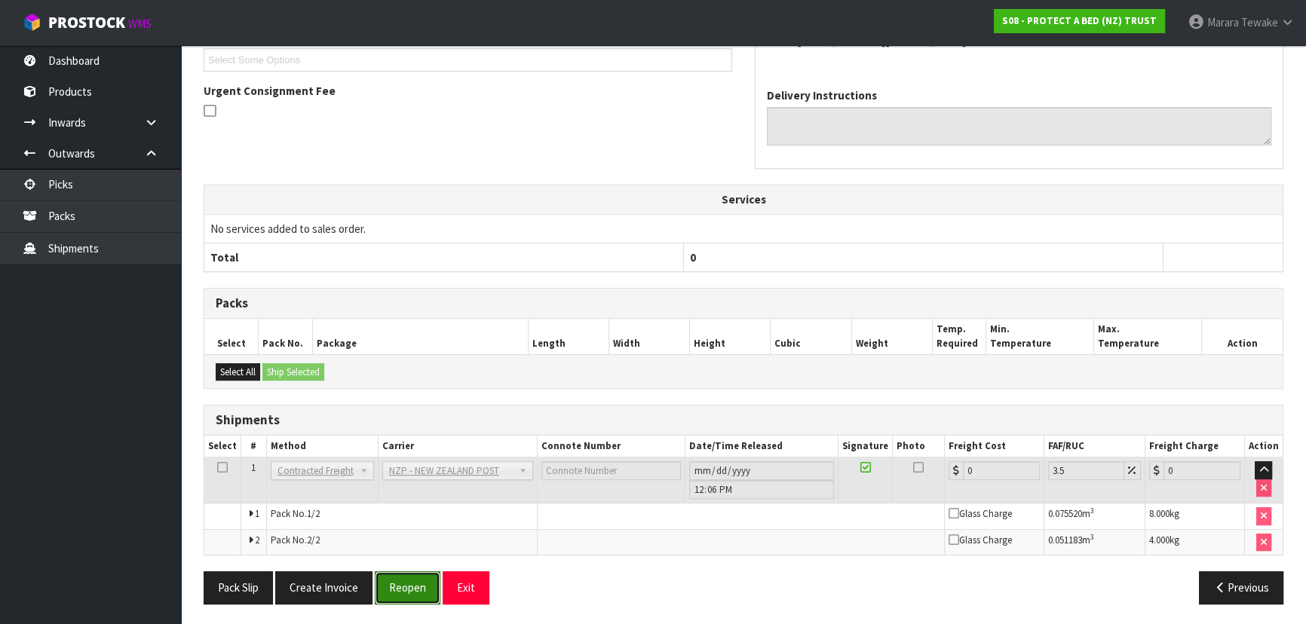
drag, startPoint x: 393, startPoint y: 596, endPoint x: 384, endPoint y: 593, distance: 9.5
click at [393, 596] on button "Reopen" at bounding box center [408, 588] width 66 height 32
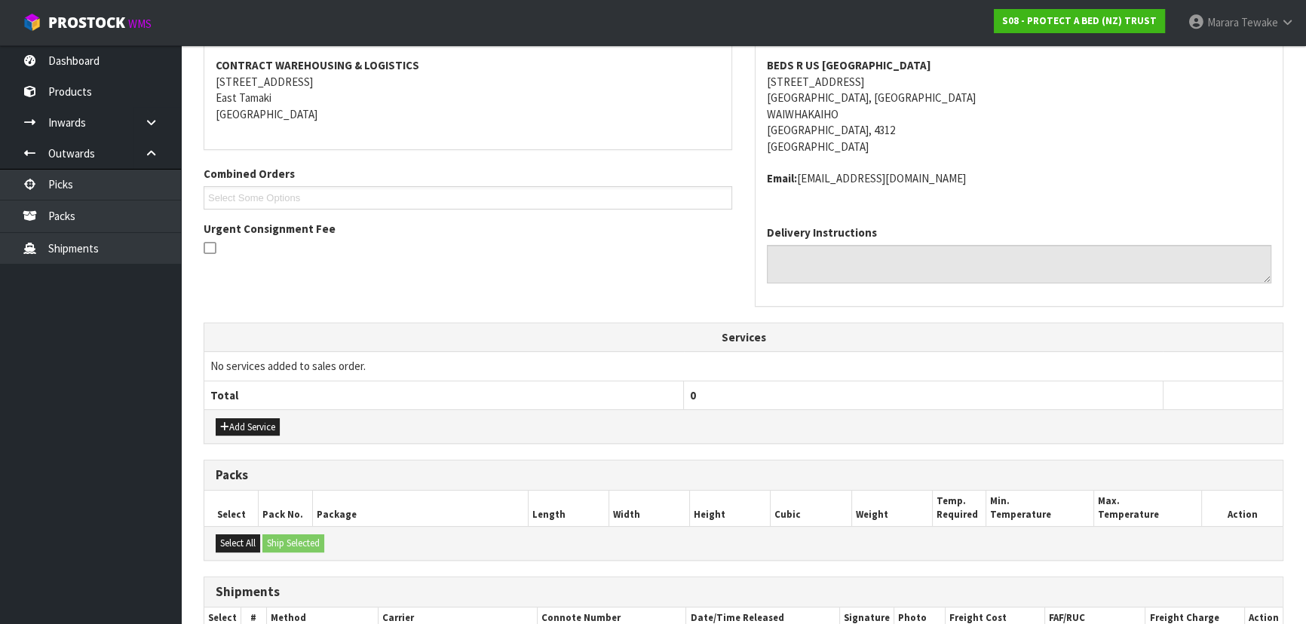
scroll to position [455, 0]
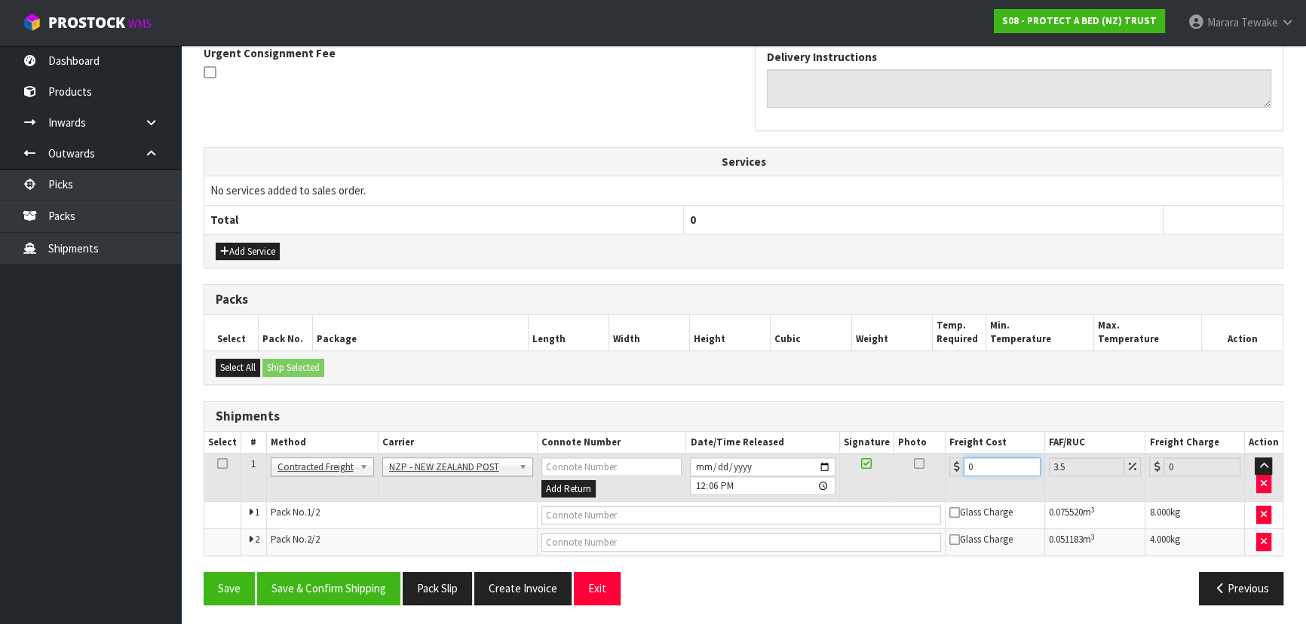
click at [938, 445] on table "Select # Method Carrier Connote Number Date/Time Released Signature Photo Freig…" at bounding box center [743, 494] width 1078 height 124
type input "2"
type input "2.07"
type input "22"
type input "22.77"
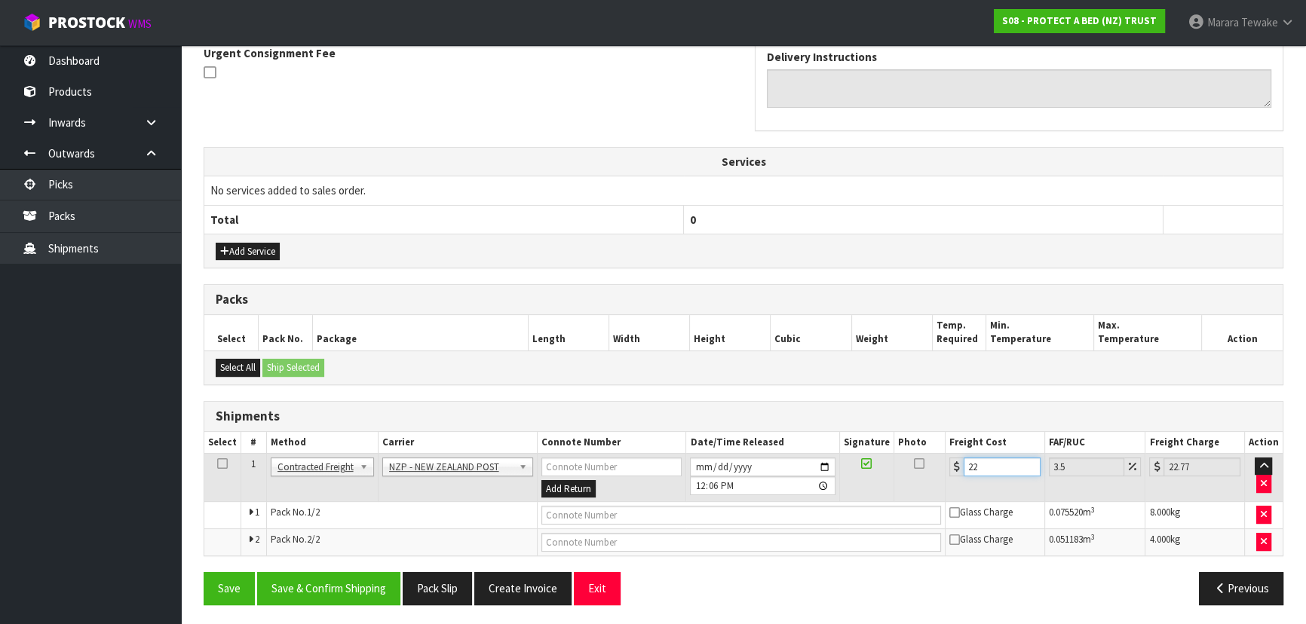
type input "22.5"
type input "23.29"
type input "22.59"
type input "23.38"
type input "22.59"
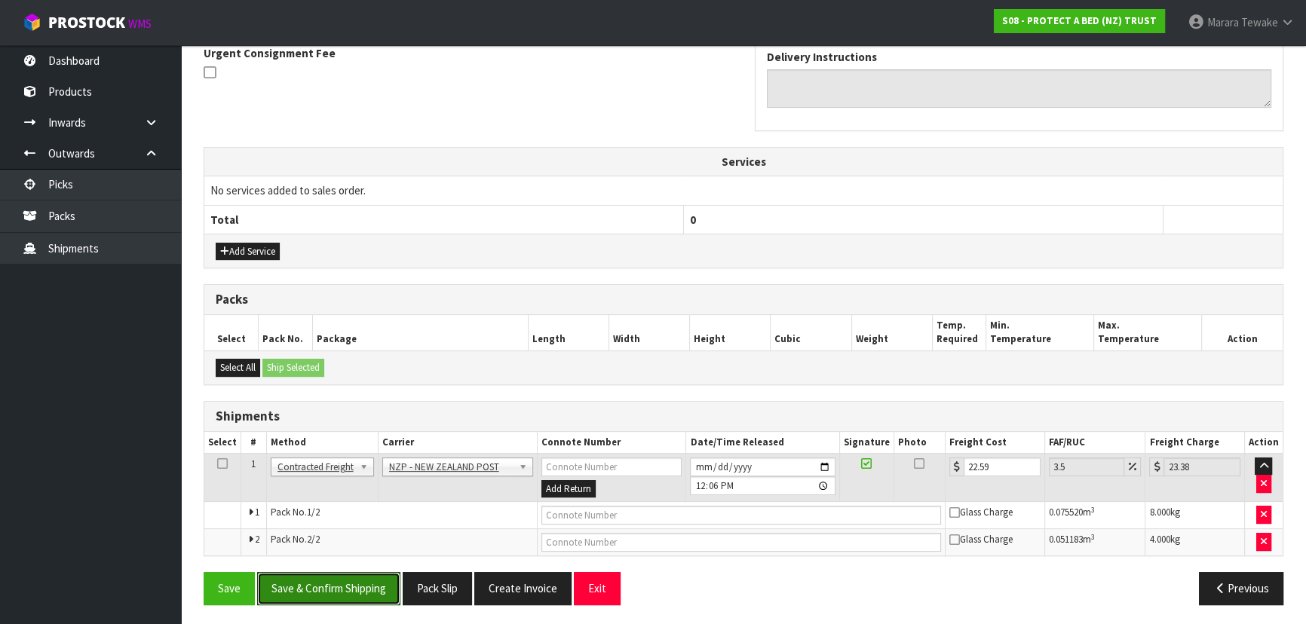
drag, startPoint x: 354, startPoint y: 592, endPoint x: 160, endPoint y: 501, distance: 214.2
click at [352, 592] on button "Save & Confirm Shipping" at bounding box center [328, 588] width 143 height 32
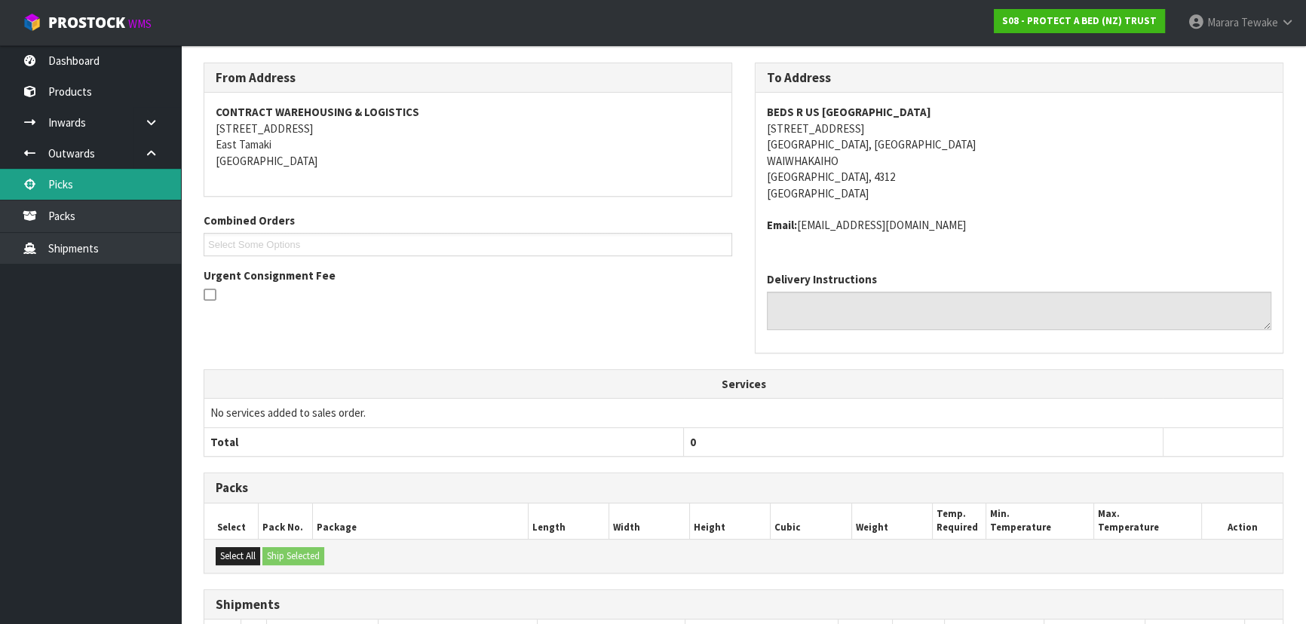
scroll to position [15, 0]
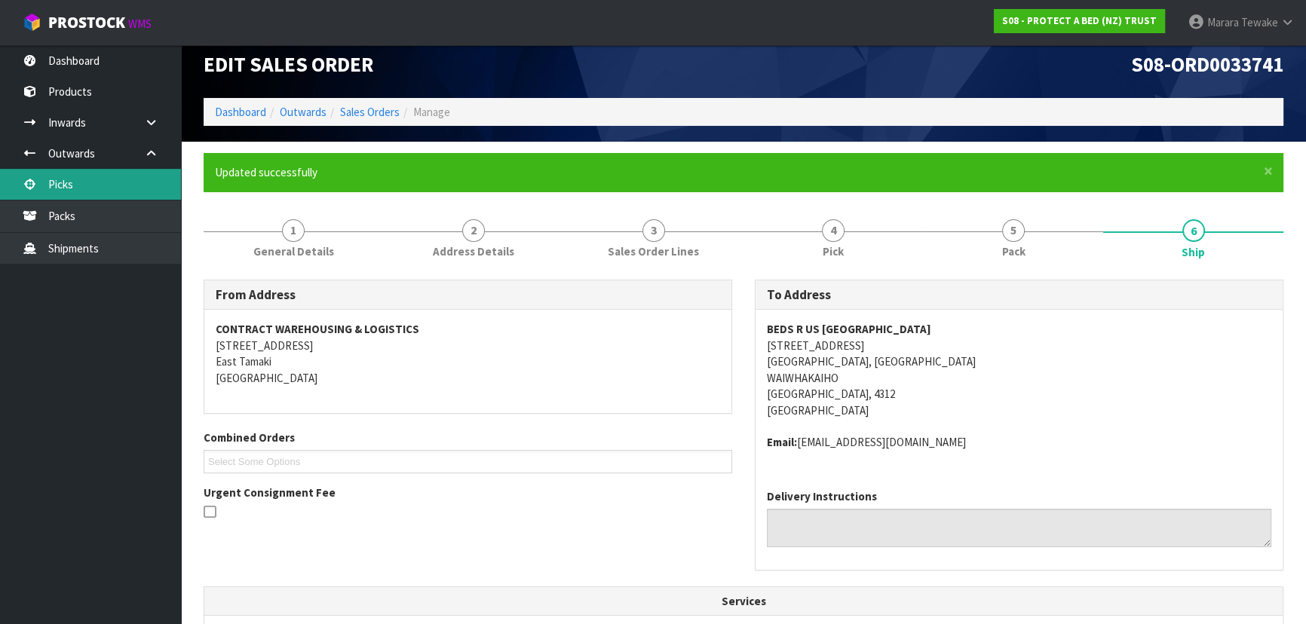
drag, startPoint x: 122, startPoint y: 182, endPoint x: 133, endPoint y: 181, distance: 10.7
click at [123, 182] on link "Picks" at bounding box center [90, 184] width 181 height 31
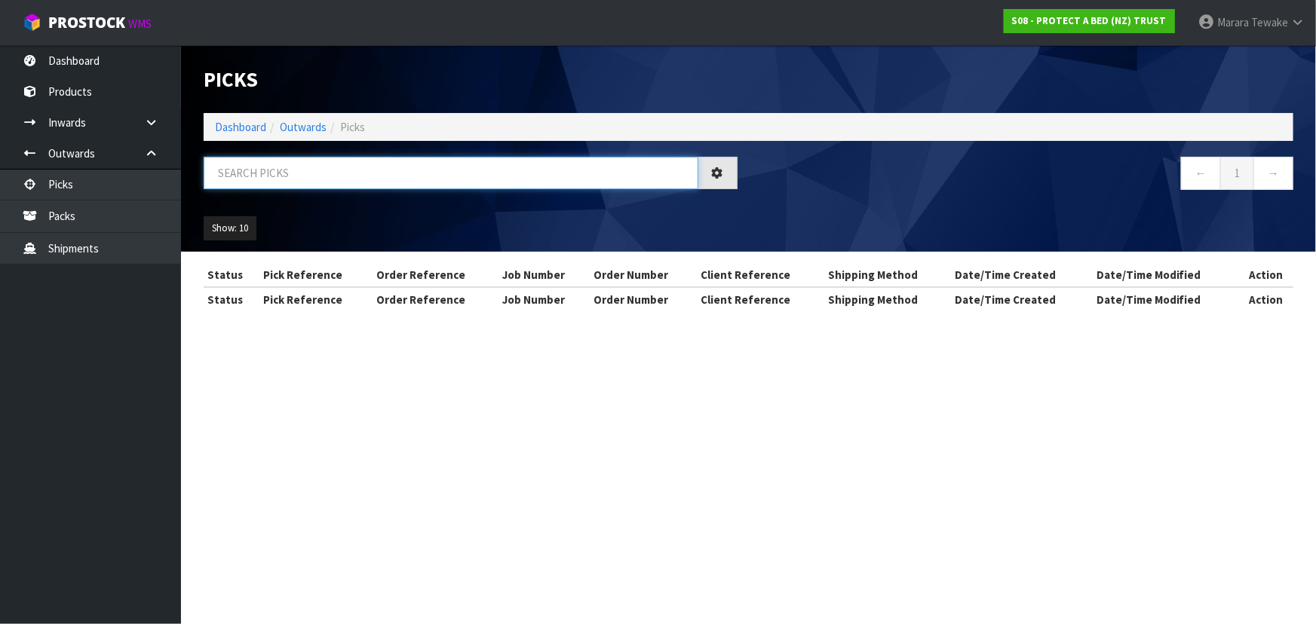
drag, startPoint x: 256, startPoint y: 158, endPoint x: 241, endPoint y: 162, distance: 14.8
click at [253, 158] on input "text" at bounding box center [451, 173] width 495 height 32
type input "JOB-0416234"
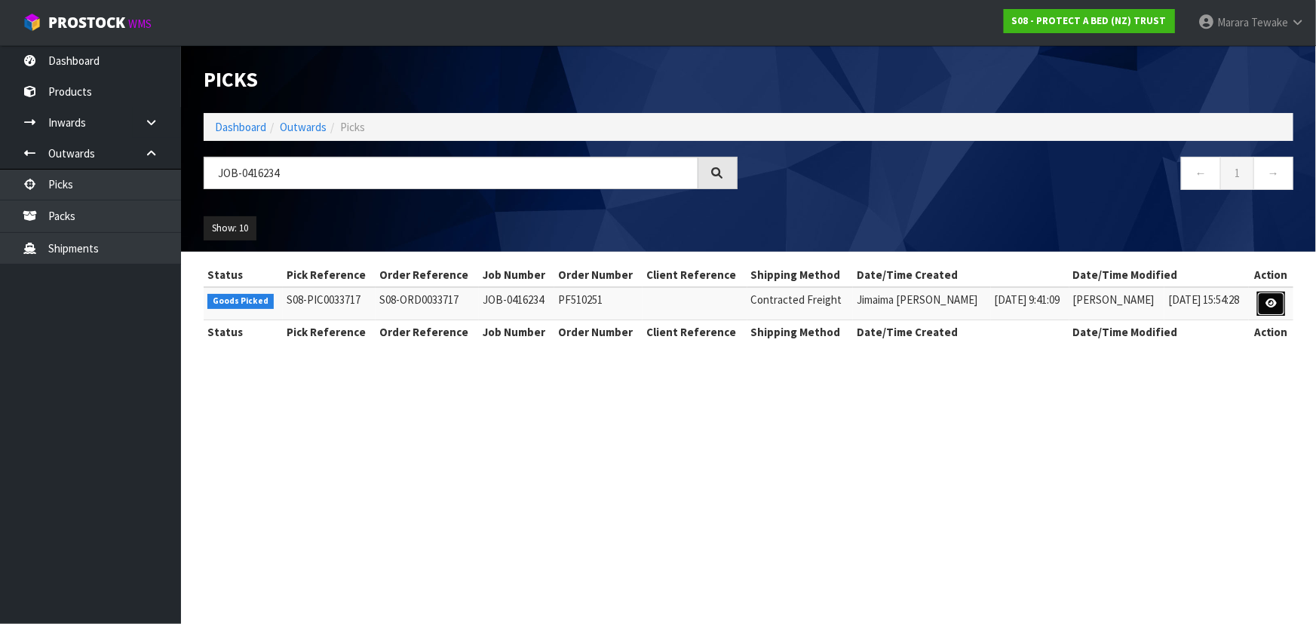
click at [1261, 296] on link at bounding box center [1271, 304] width 28 height 24
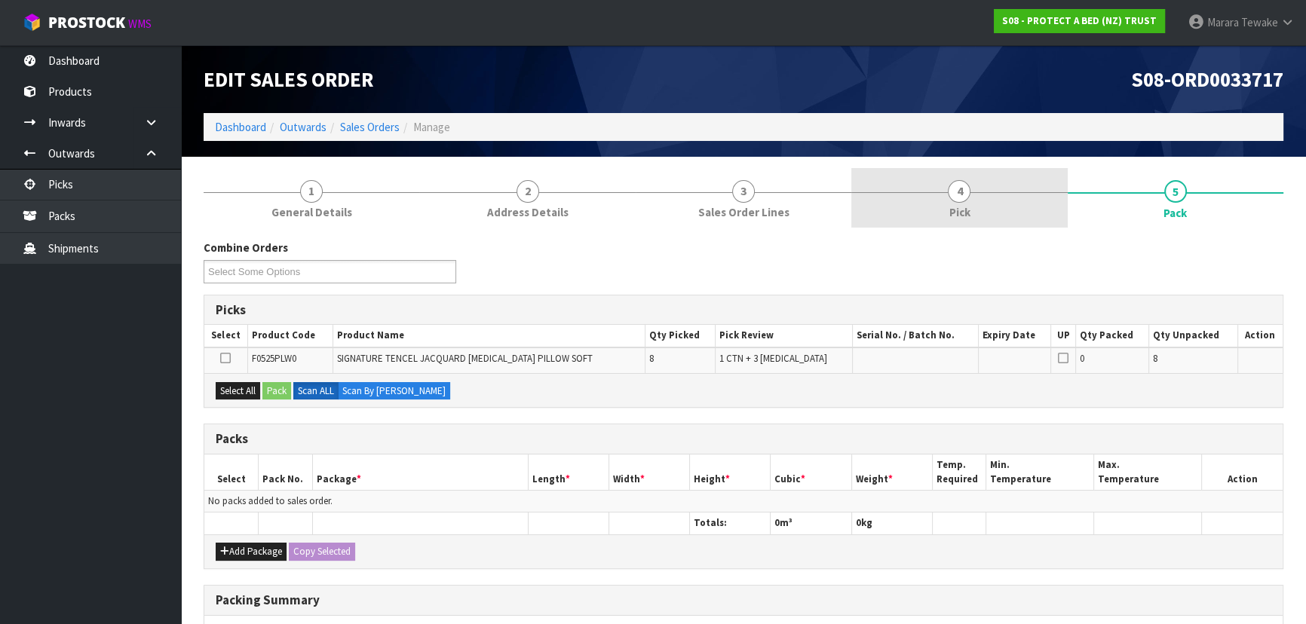
click at [1012, 210] on link "4 Pick" at bounding box center [959, 198] width 216 height 60
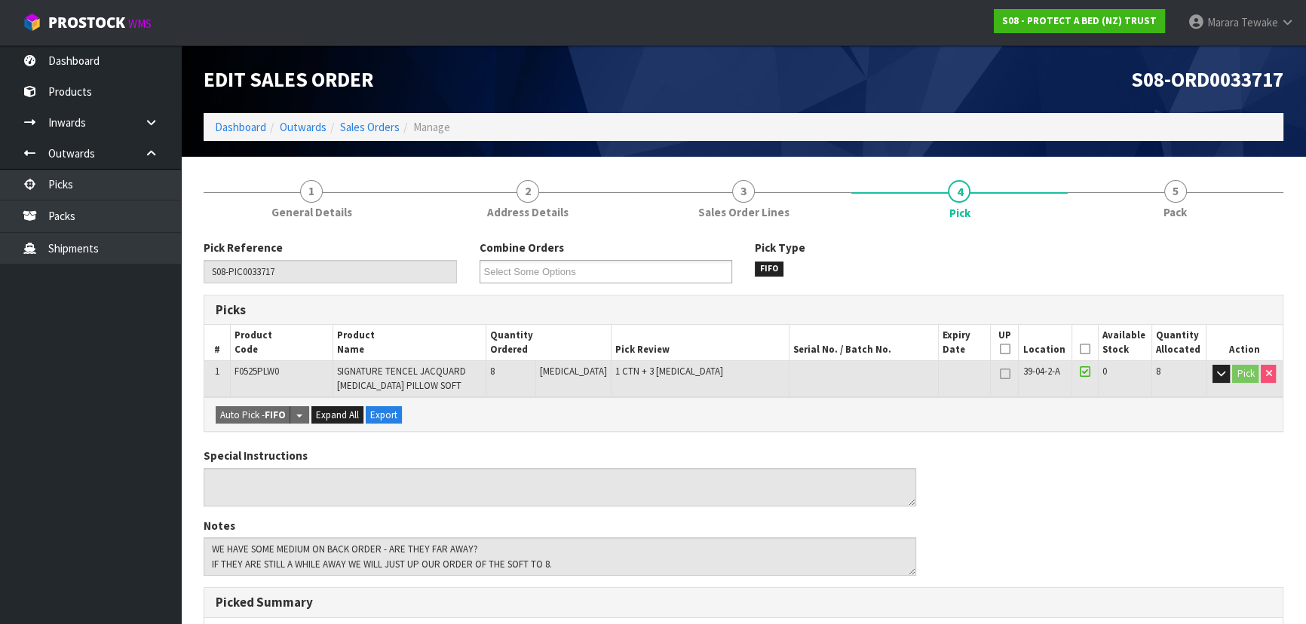
click at [1080, 349] on icon at bounding box center [1085, 349] width 11 height 1
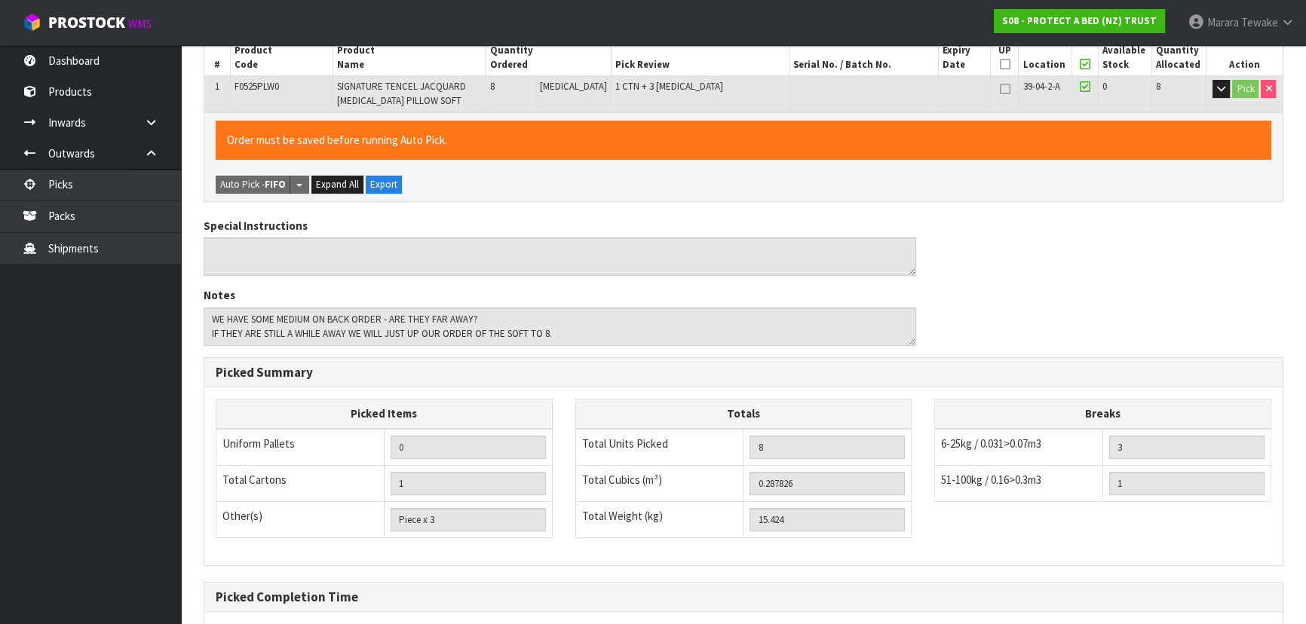
scroll to position [431, 0]
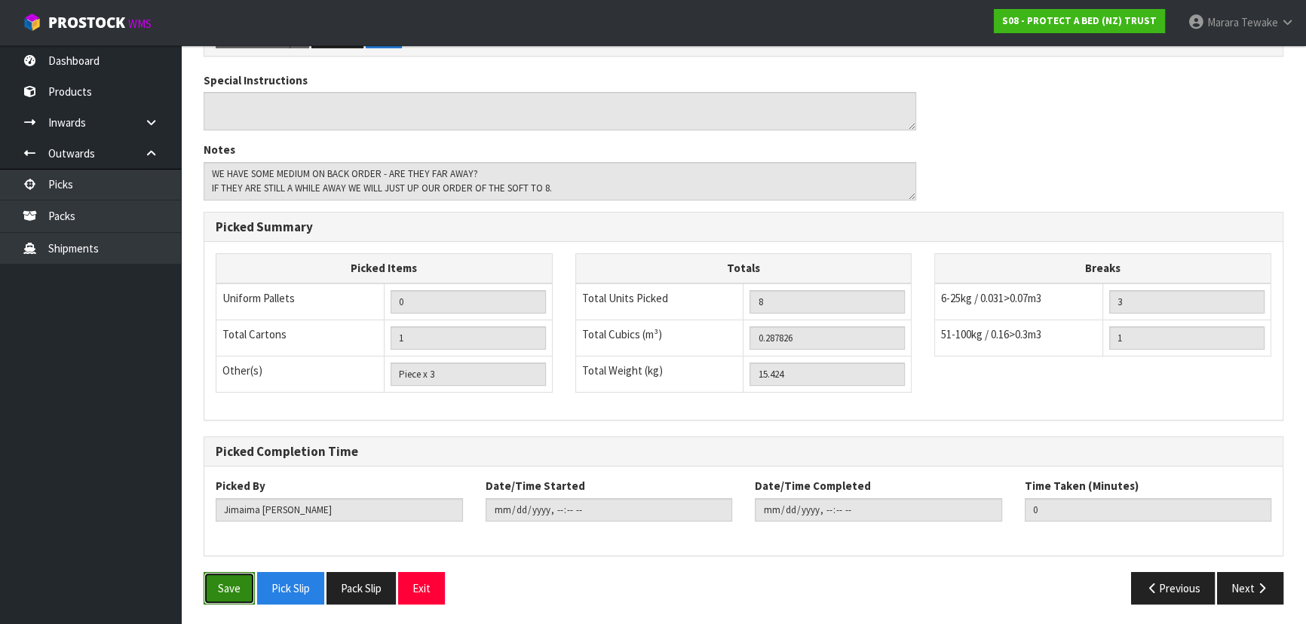
click at [233, 596] on button "Save" at bounding box center [229, 588] width 51 height 32
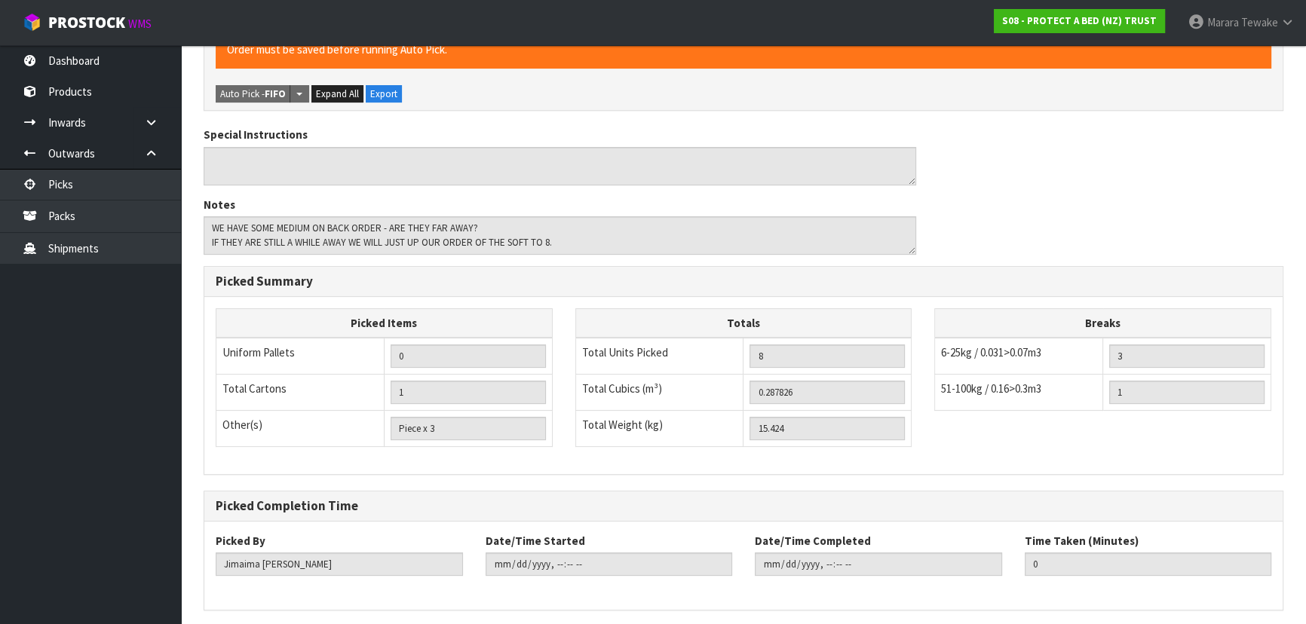
scroll to position [0, 0]
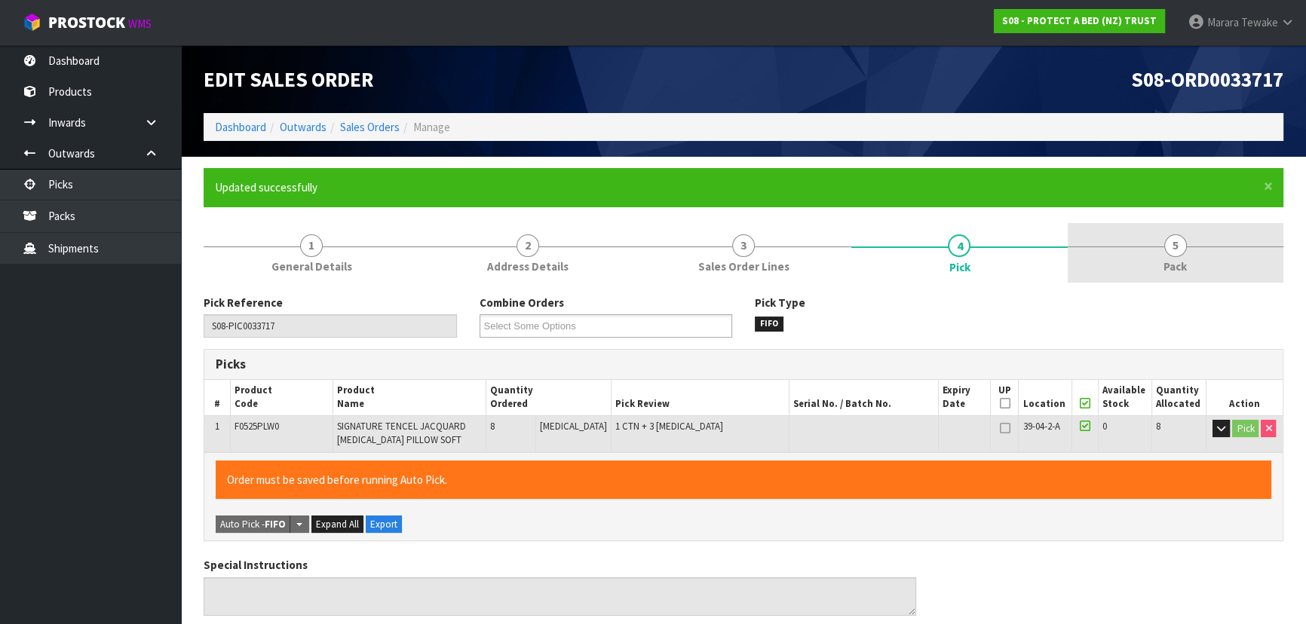
type input "[PERSON_NAME]"
type input "2025-10-10T12:11:32"
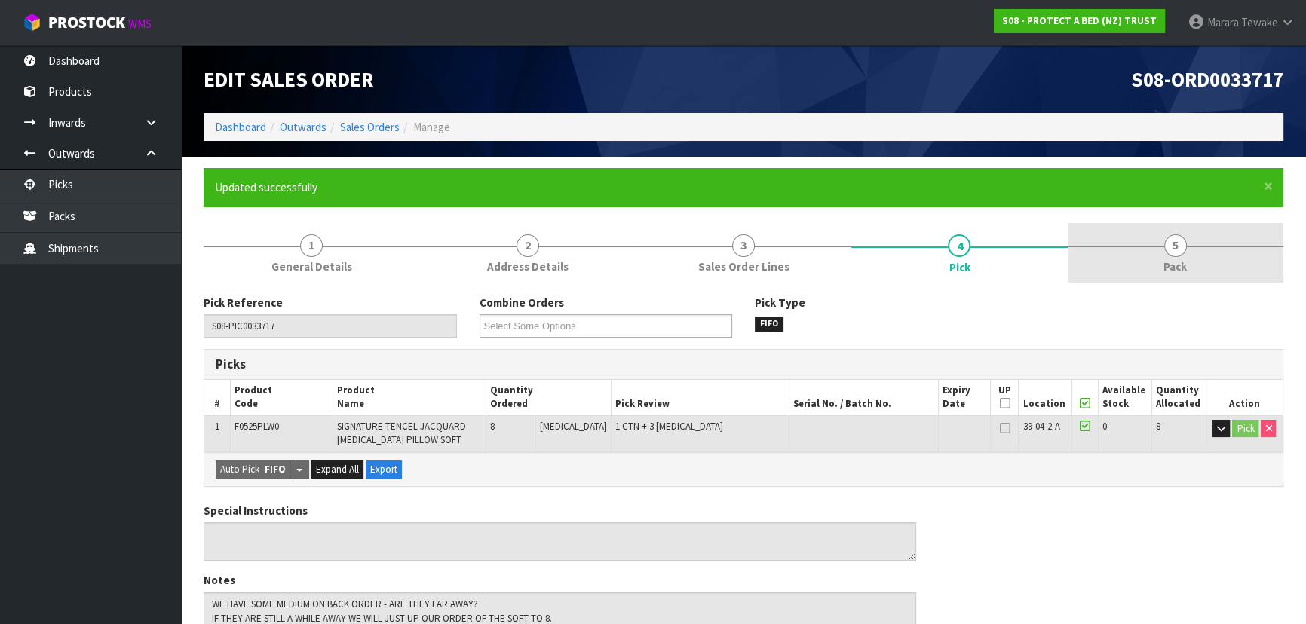
click at [1203, 256] on link "5 Pack" at bounding box center [1176, 253] width 216 height 60
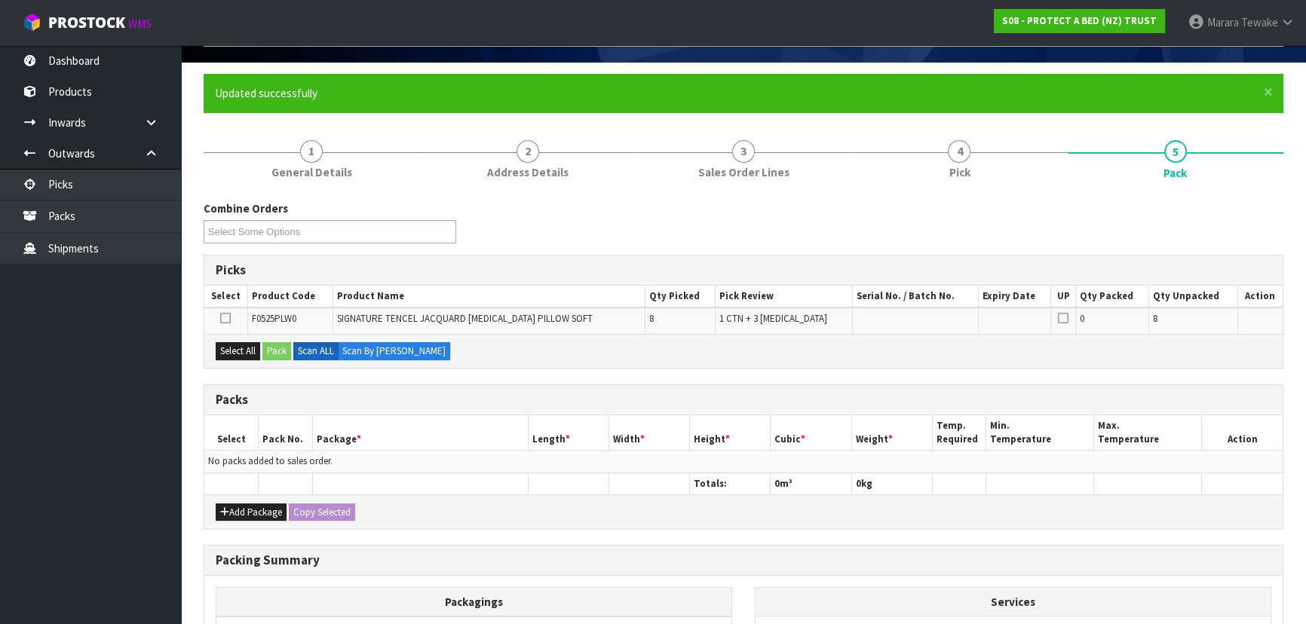
scroll to position [205, 0]
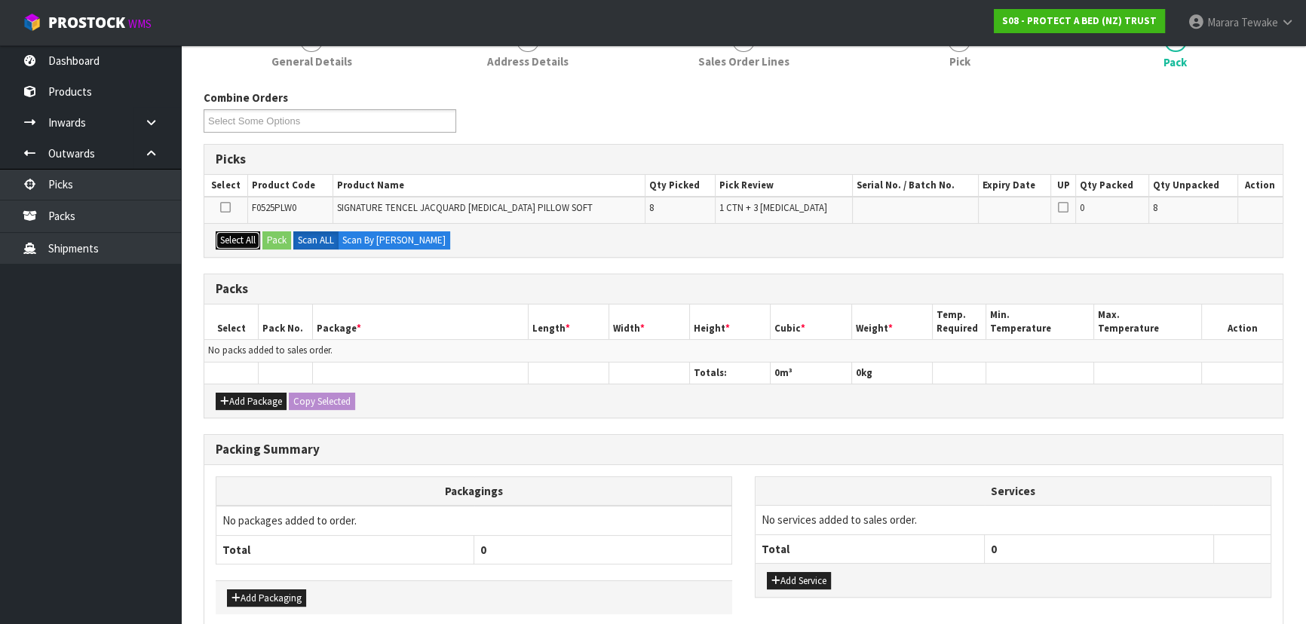
drag, startPoint x: 239, startPoint y: 240, endPoint x: 268, endPoint y: 240, distance: 29.4
click at [243, 241] on button "Select All" at bounding box center [238, 240] width 44 height 18
click at [277, 241] on button "Pack" at bounding box center [276, 240] width 29 height 18
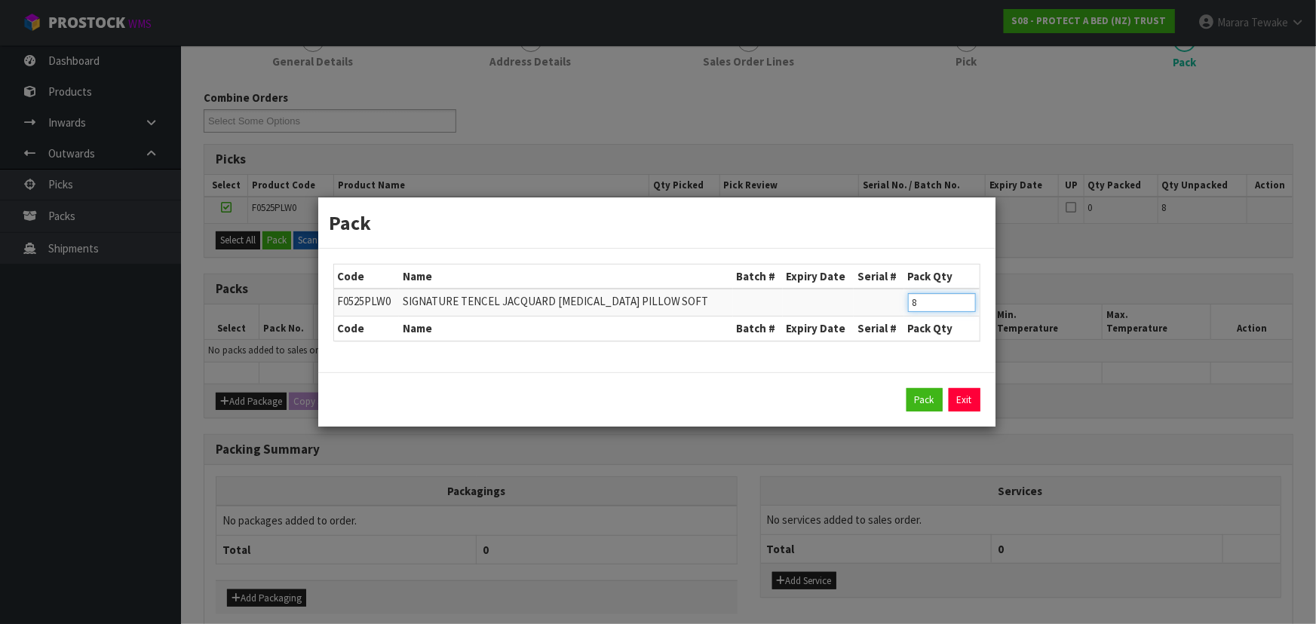
drag, startPoint x: 940, startPoint y: 309, endPoint x: 887, endPoint y: 287, distance: 58.1
click at [887, 287] on table "Code Name Batch # Expiry Date Serial # Pack Qty F0525PLW0 SIGNATURE TENCEL JACQ…" at bounding box center [656, 303] width 645 height 76
type input "5"
click button "Pack" at bounding box center [924, 400] width 36 height 24
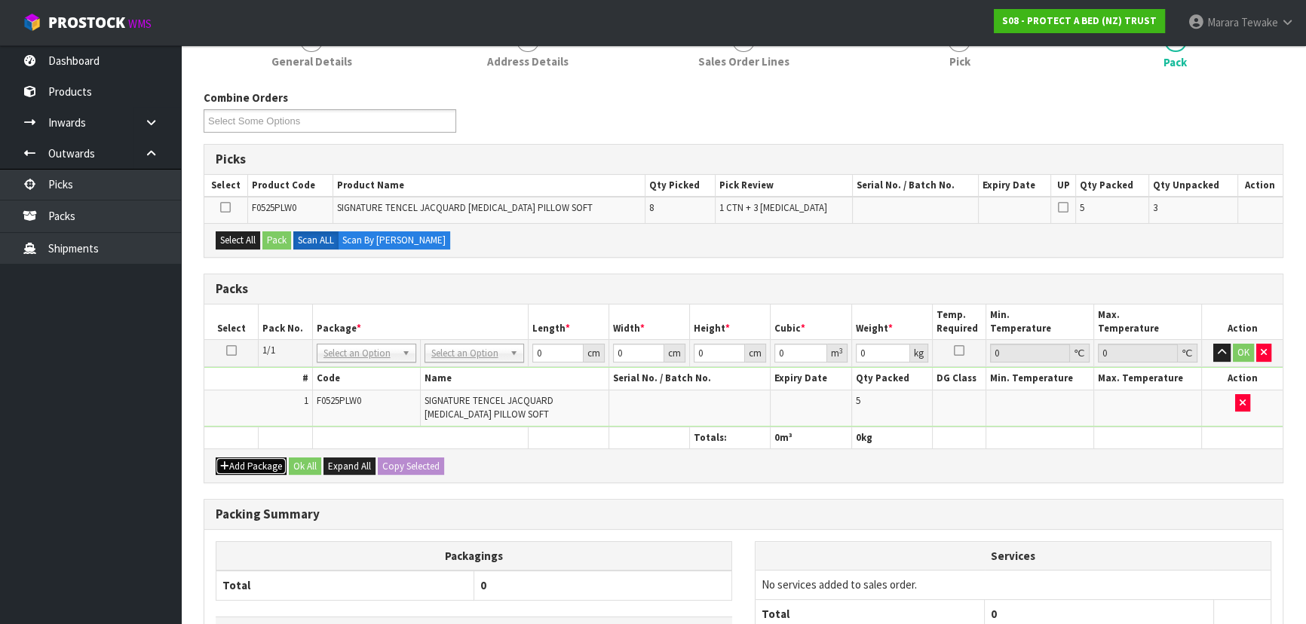
click at [244, 459] on button "Add Package" at bounding box center [251, 467] width 71 height 18
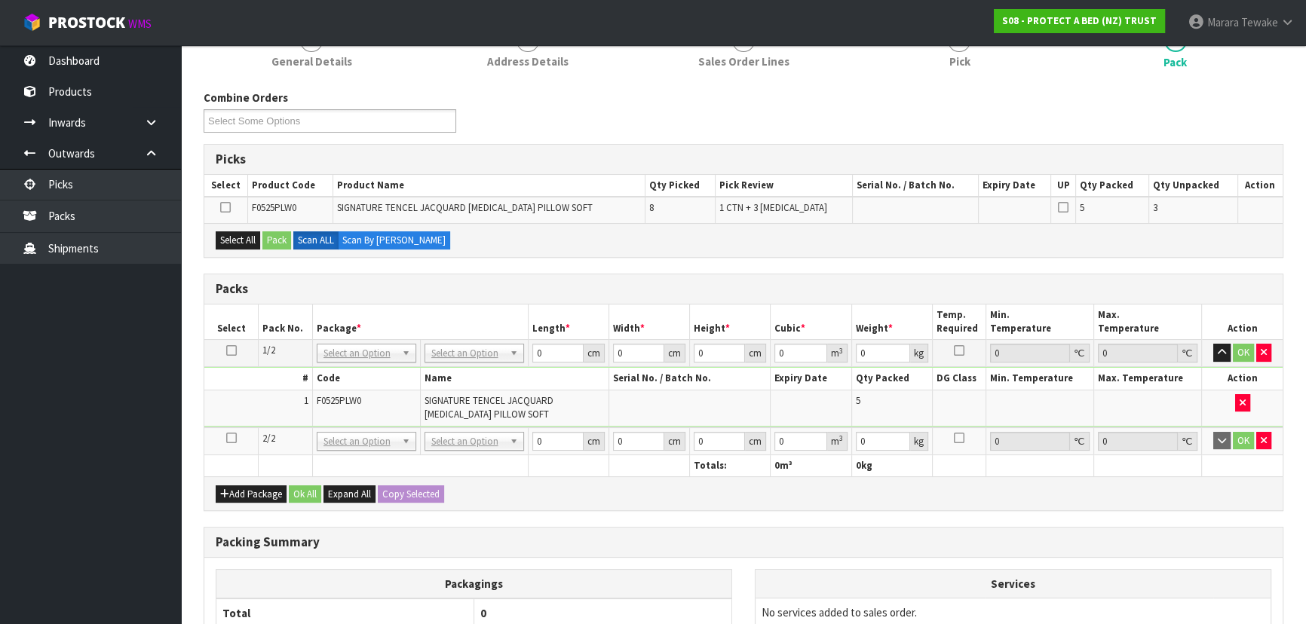
drag, startPoint x: 231, startPoint y: 438, endPoint x: 253, endPoint y: 428, distance: 23.3
click at [231, 438] on icon at bounding box center [231, 438] width 11 height 1
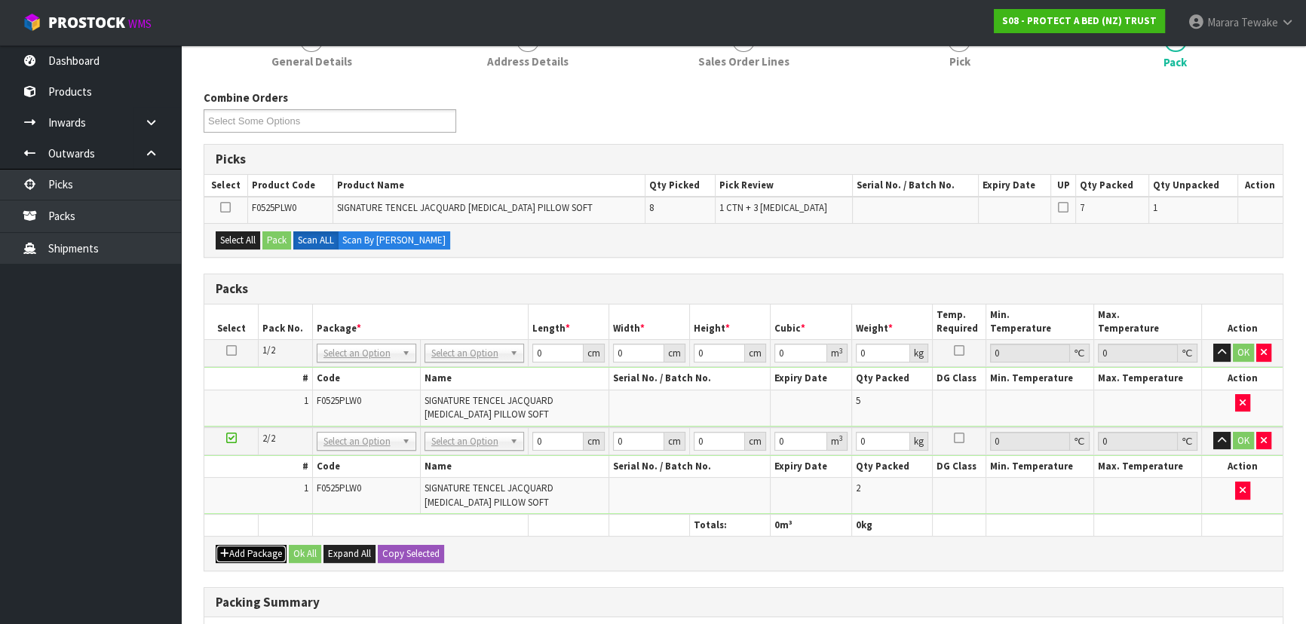
drag, startPoint x: 260, startPoint y: 547, endPoint x: 245, endPoint y: 539, distance: 17.2
click at [259, 547] on button "Add Package" at bounding box center [251, 554] width 71 height 18
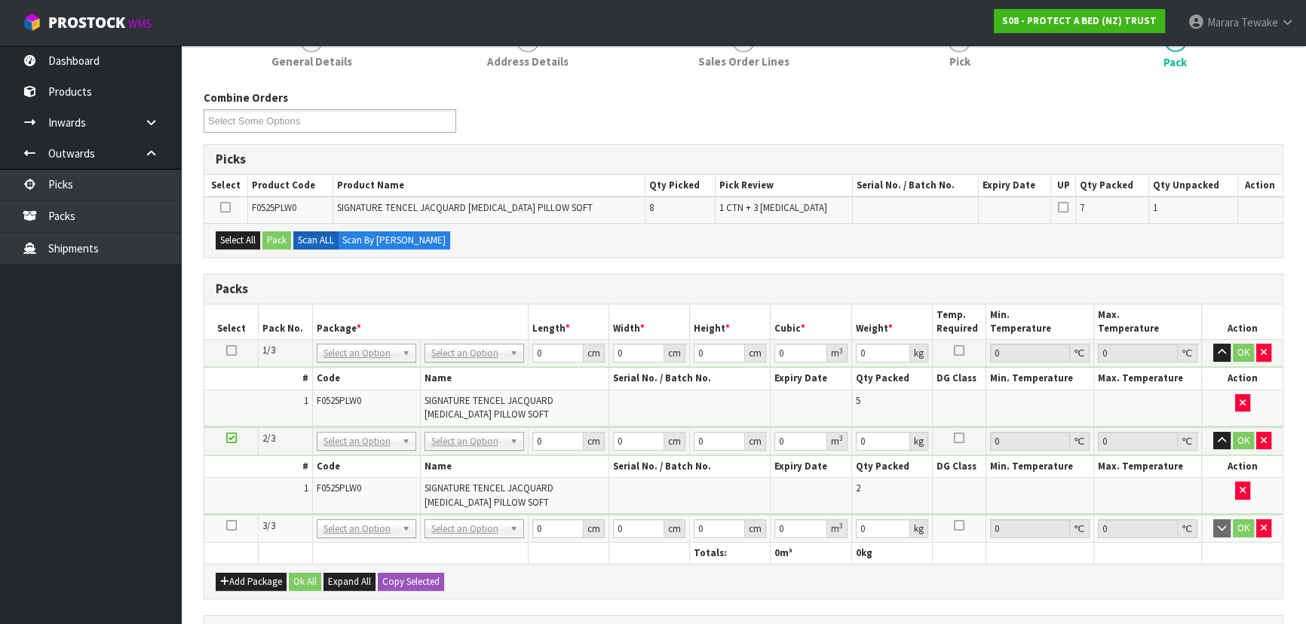
click at [231, 526] on icon at bounding box center [231, 526] width 11 height 1
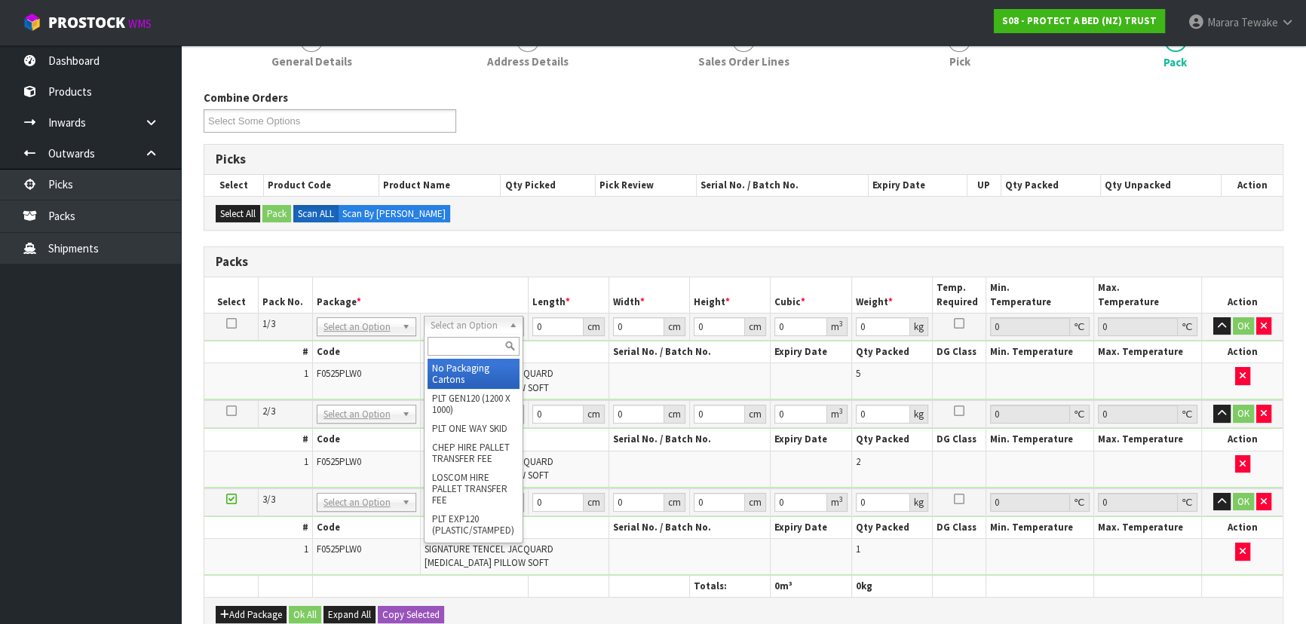
click at [476, 345] on input "text" at bounding box center [474, 346] width 92 height 19
drag, startPoint x: 469, startPoint y: 373, endPoint x: 470, endPoint y: 392, distance: 18.9
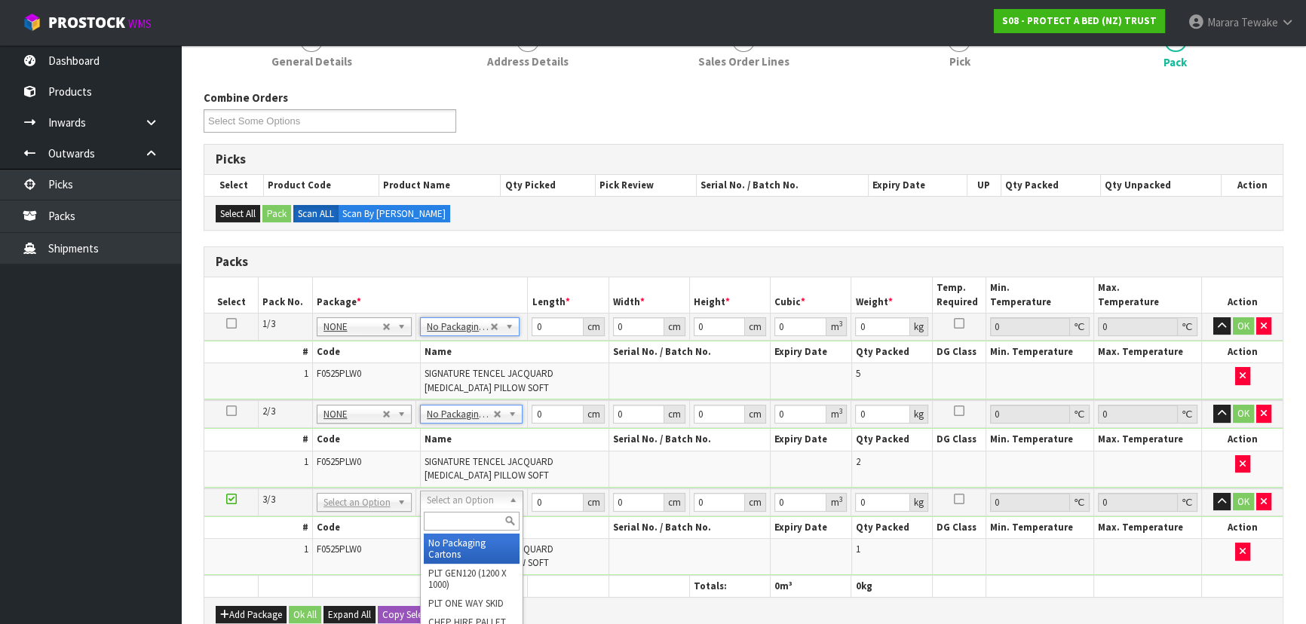
drag, startPoint x: 479, startPoint y: 499, endPoint x: 474, endPoint y: 526, distance: 26.8
drag, startPoint x: 472, startPoint y: 543, endPoint x: 511, endPoint y: 460, distance: 91.4
type input "3"
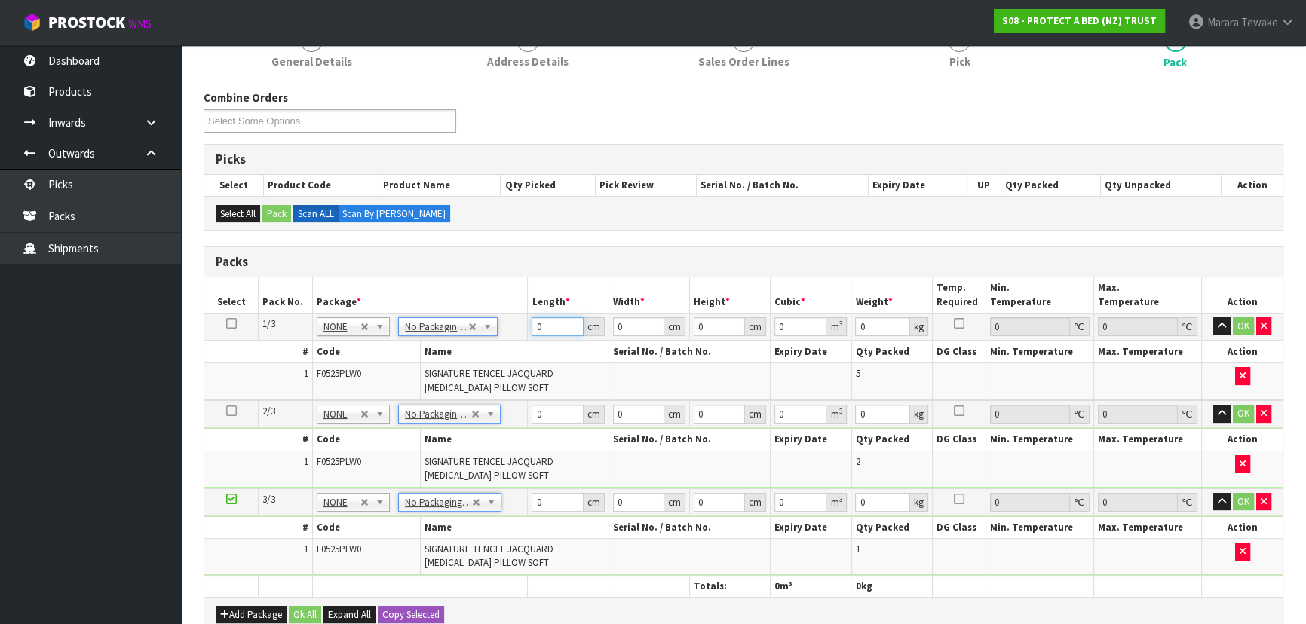
drag, startPoint x: 547, startPoint y: 332, endPoint x: 524, endPoint y: 312, distance: 30.5
click at [519, 316] on tr "1/3 NONE 007-001 007-002 007-004 007-009 007-013 007-014 007-015 007-017 007-01…" at bounding box center [743, 326] width 1078 height 27
type input "73"
type input "62"
type input "4"
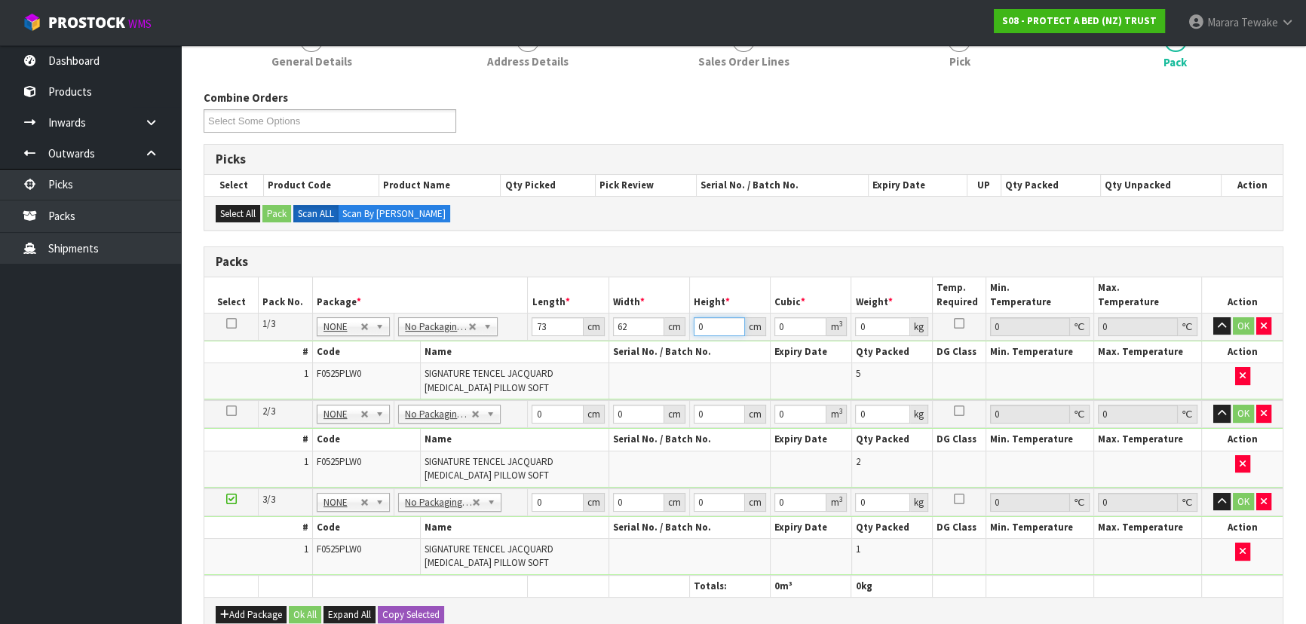
type input "0.018104"
type input "4.3"
type input "0.019462"
type input "4"
type input "0.018104"
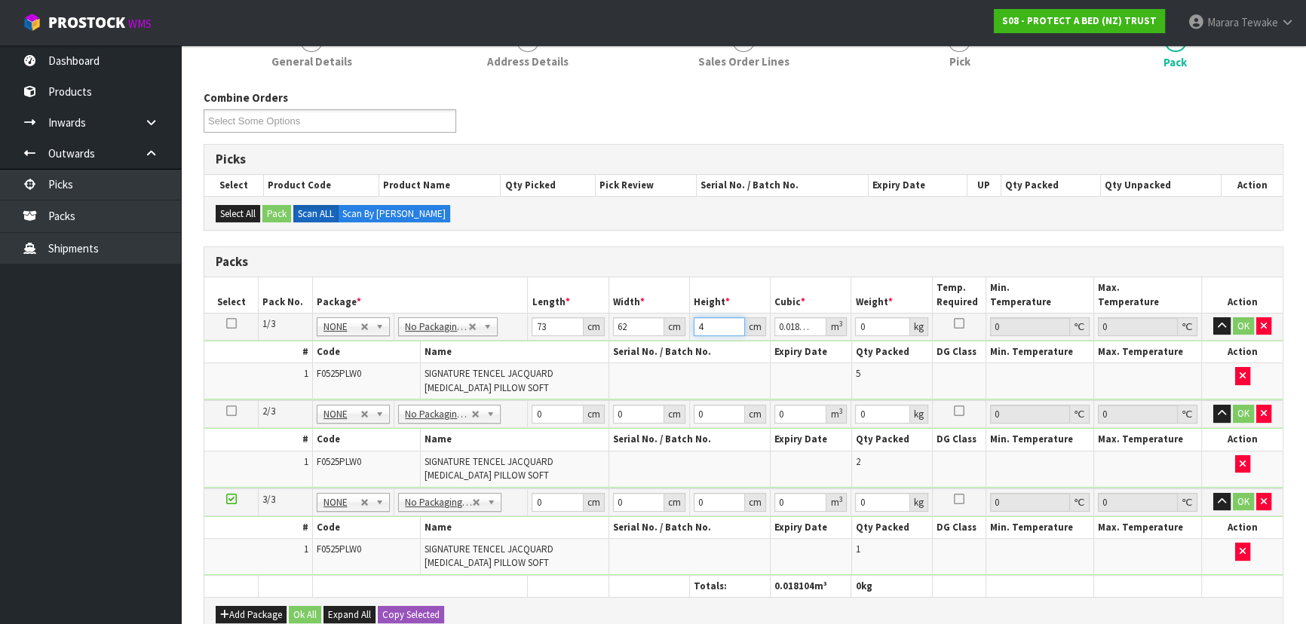
type input "43"
type input "0.194618"
type input "43"
type input "11"
click at [1213, 317] on button "button" at bounding box center [1221, 326] width 17 height 18
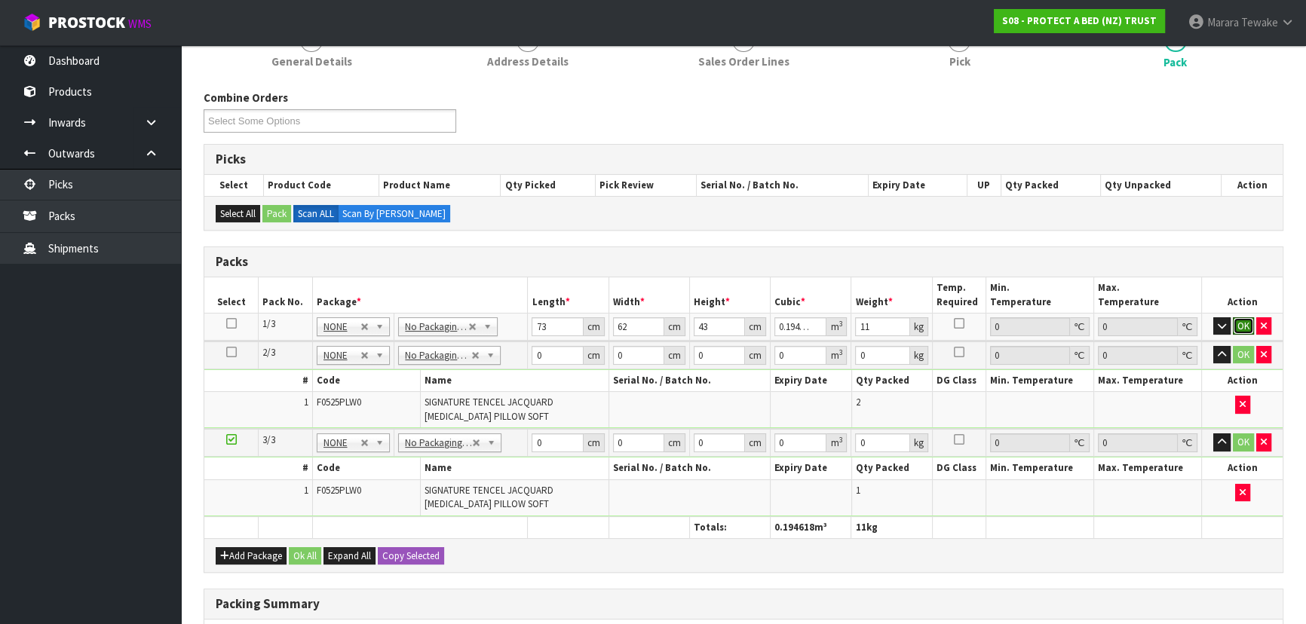
click button "OK" at bounding box center [1243, 326] width 21 height 18
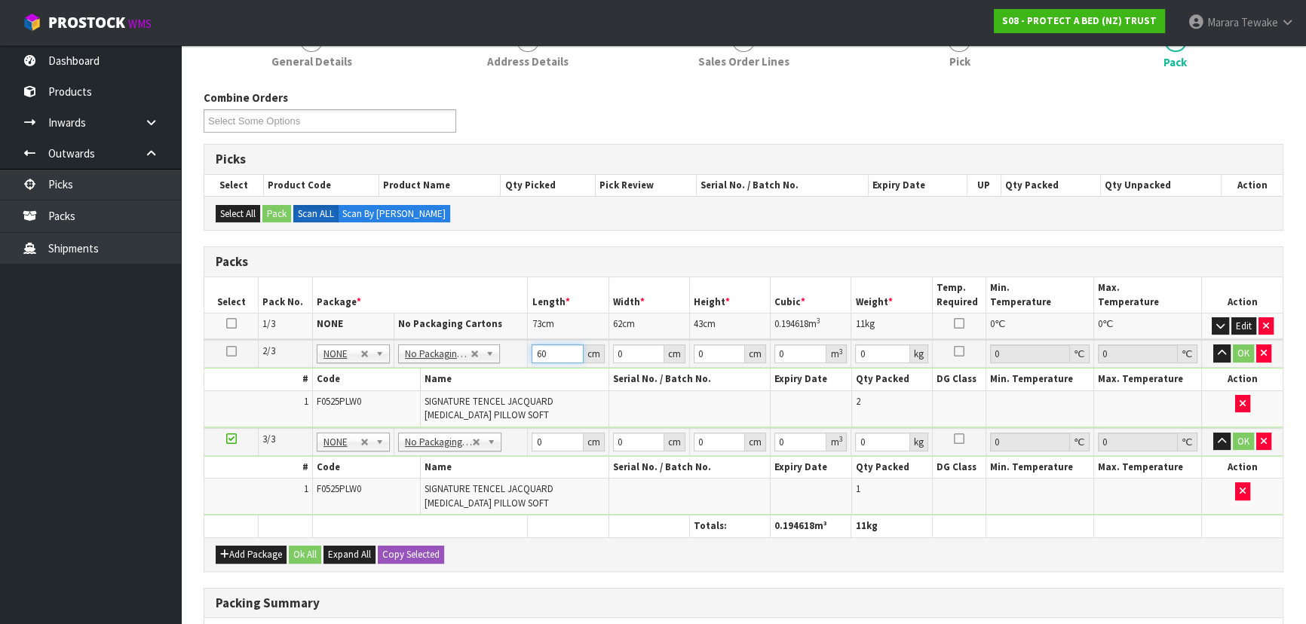
type input "60"
type input "42"
type input "3"
type input "0.00756"
type input "31"
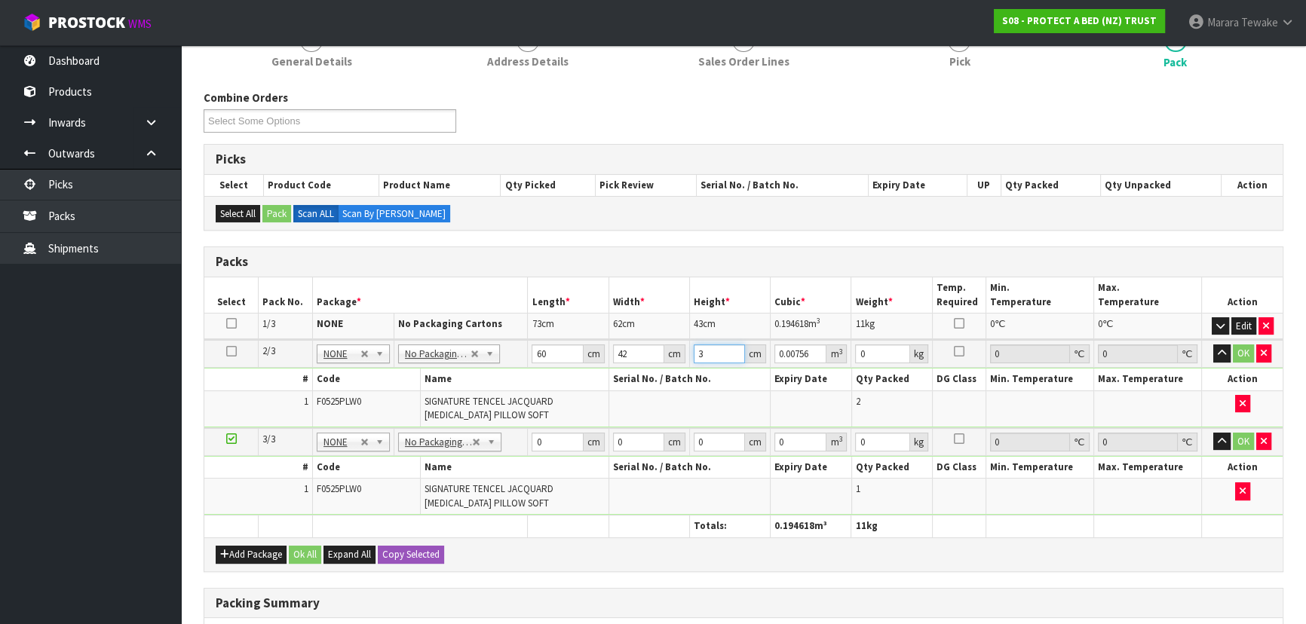
type input "0.07812"
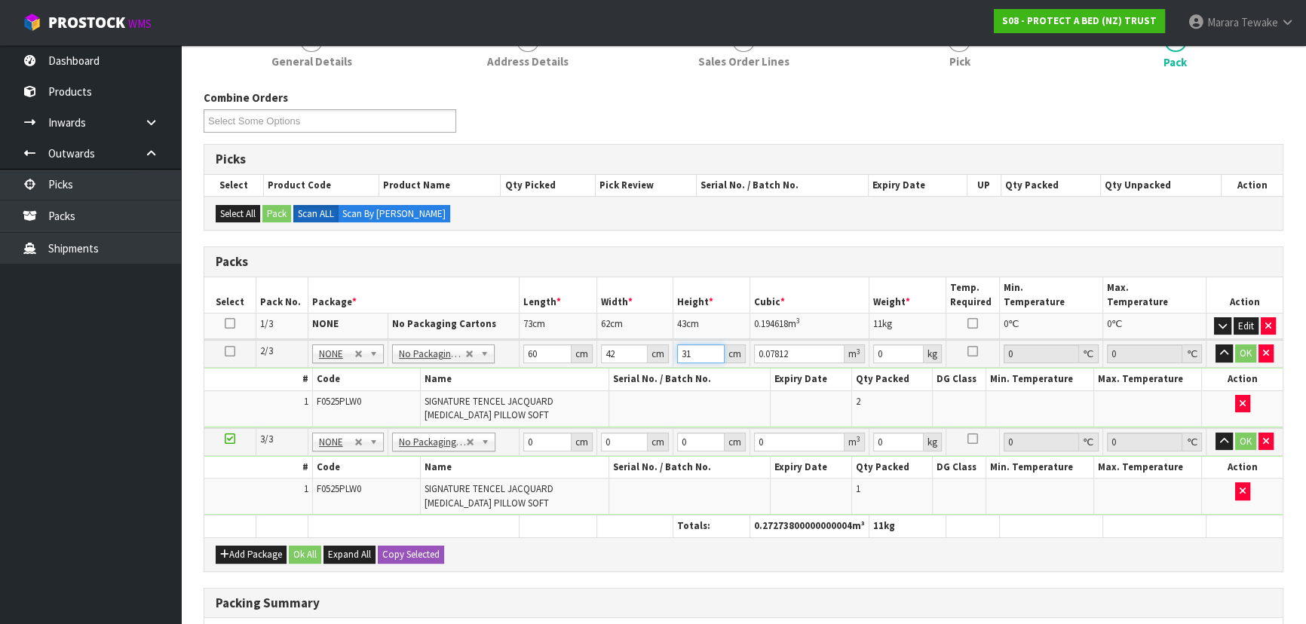
type input "31"
type input "5"
click at [1216, 345] on button "button" at bounding box center [1224, 354] width 17 height 18
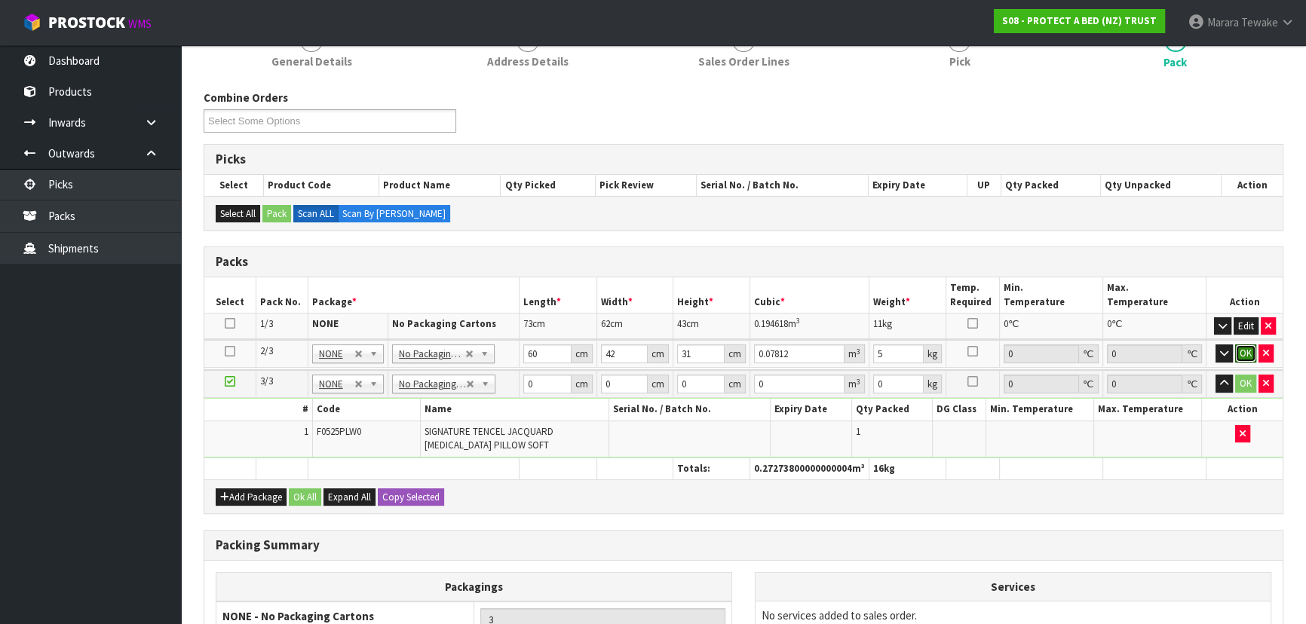
click button "OK" at bounding box center [1245, 354] width 21 height 18
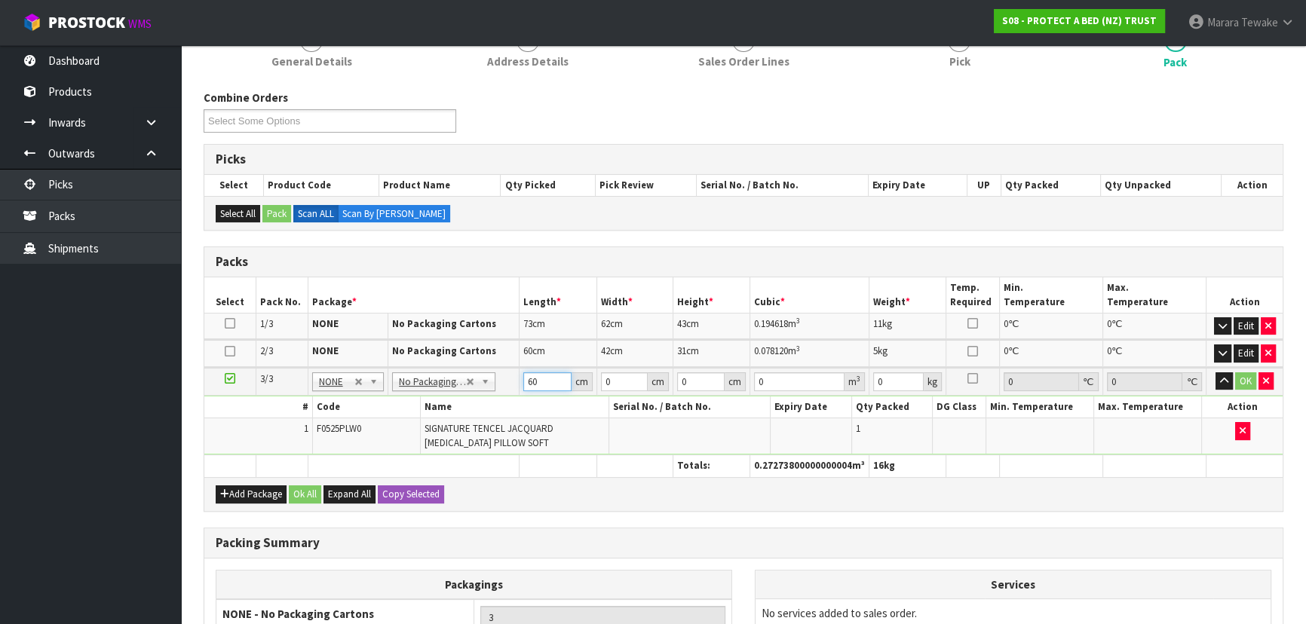
type input "60"
type input "42"
type input "1"
type input "0.00252"
type input "16"
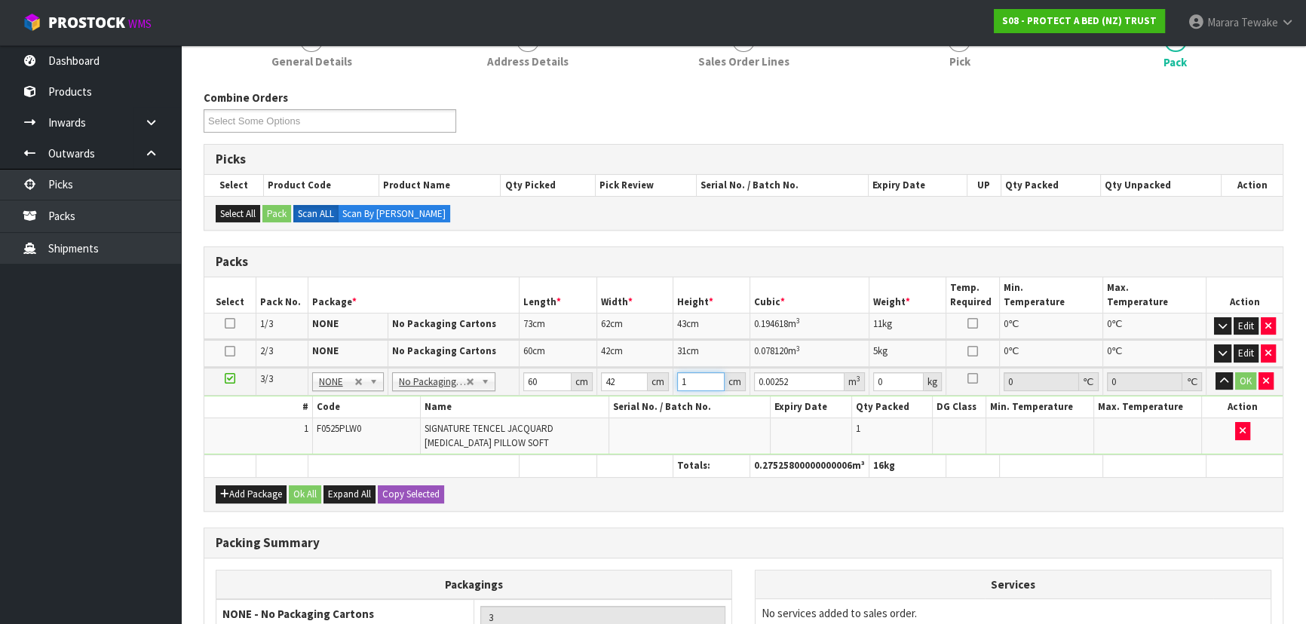
type input "0.04032"
type input "16"
type input "3"
click at [1216, 373] on button "button" at bounding box center [1224, 382] width 17 height 18
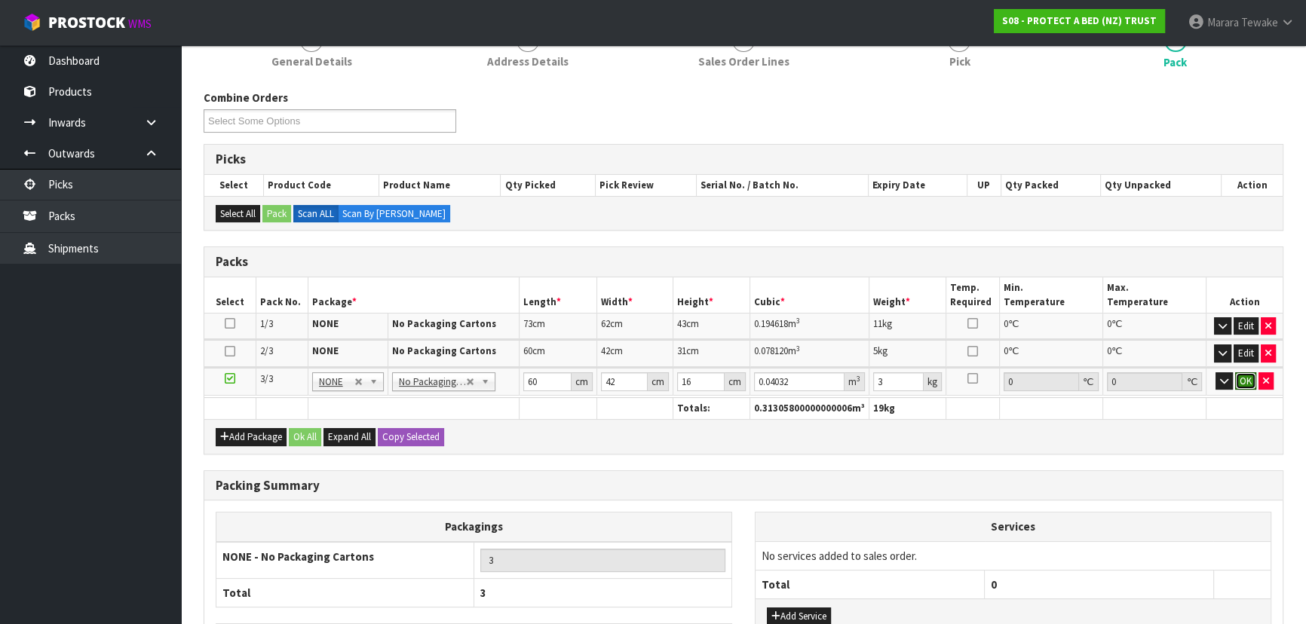
click button "OK" at bounding box center [1245, 382] width 21 height 18
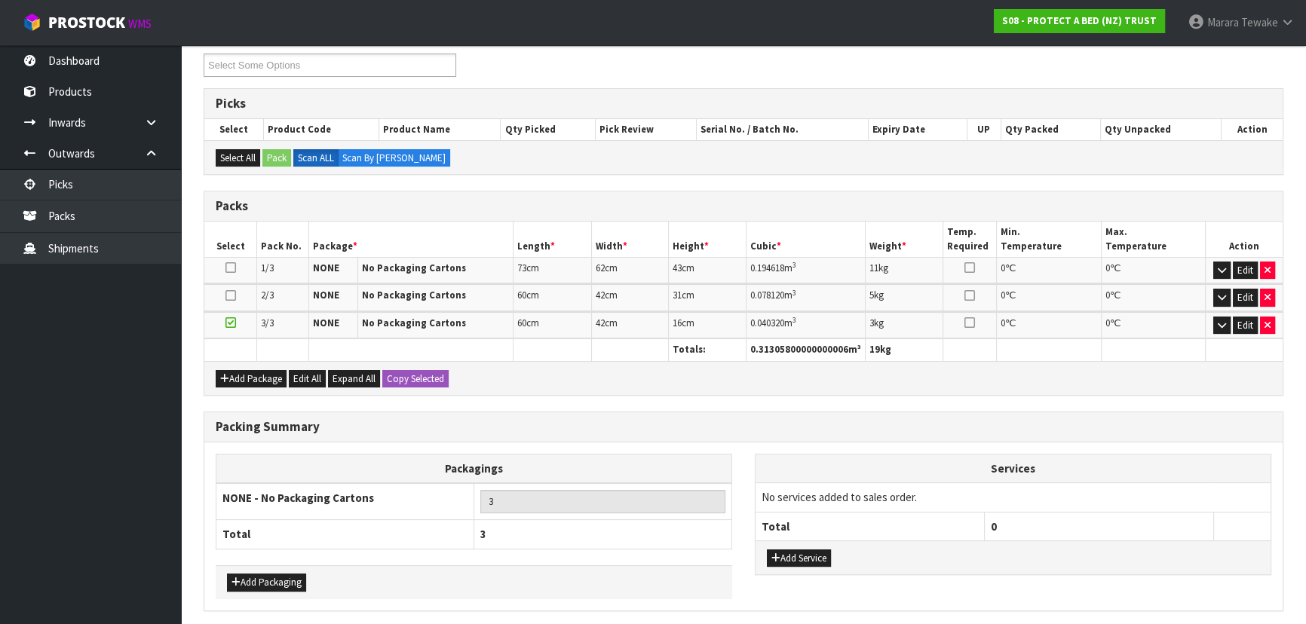
scroll to position [314, 0]
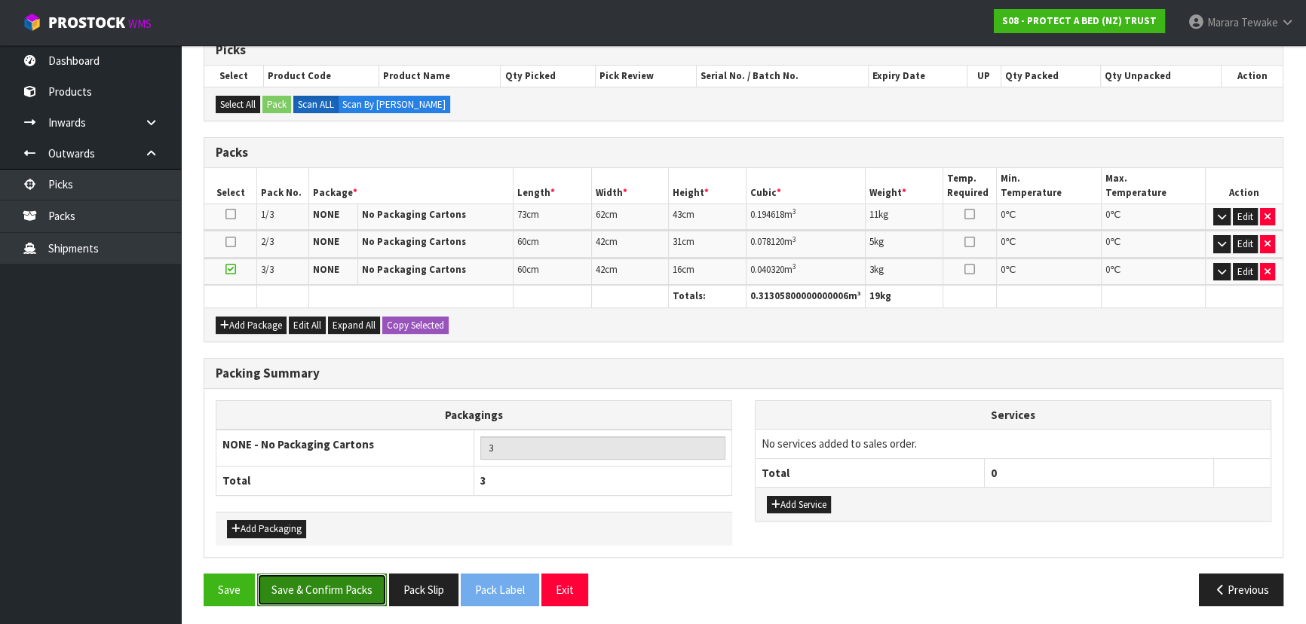
click at [310, 599] on button "Save & Confirm Packs" at bounding box center [322, 590] width 130 height 32
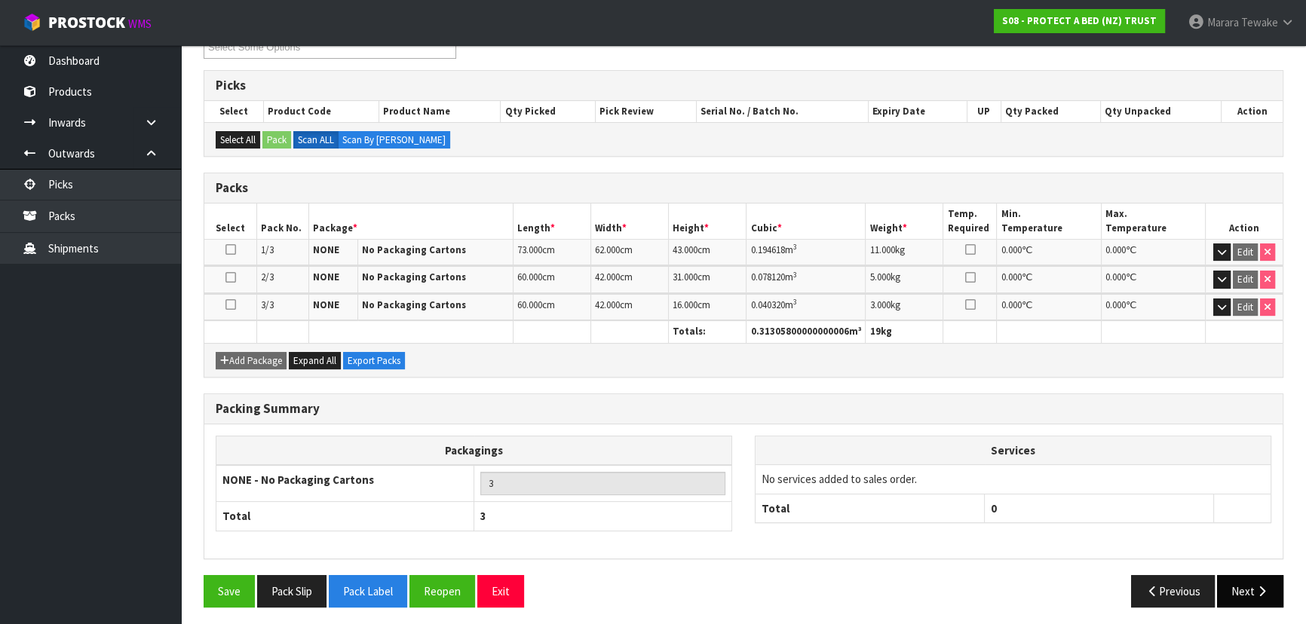
scroll to position [281, 0]
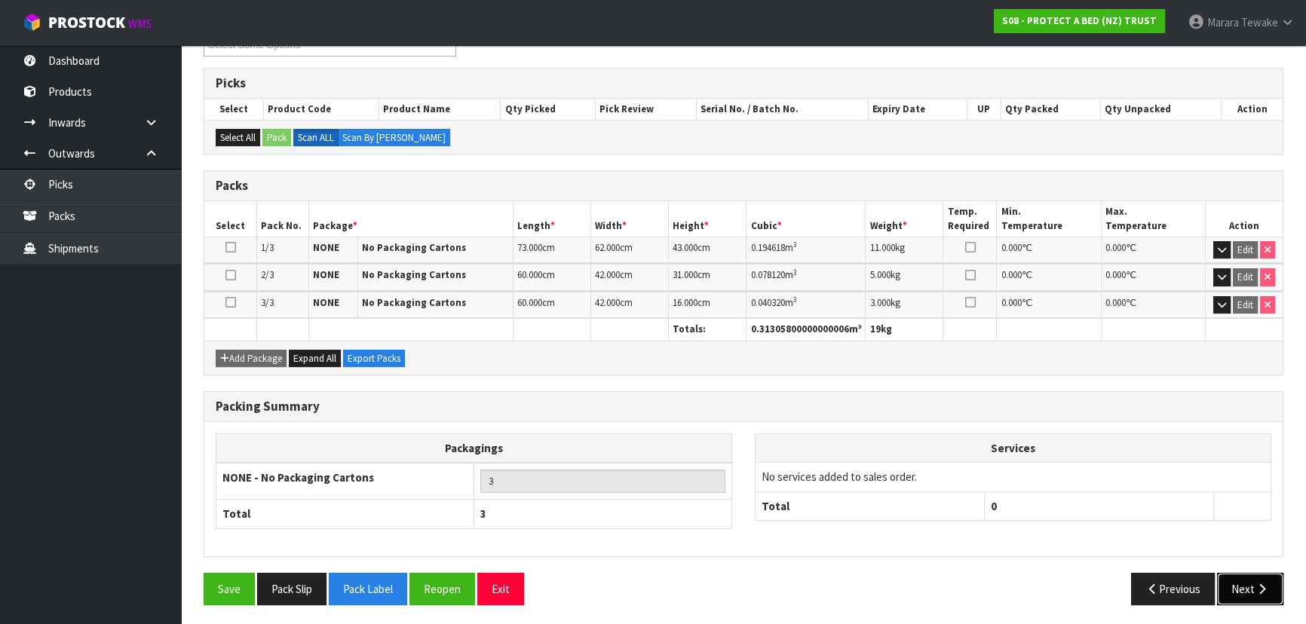
click at [1242, 584] on button "Next" at bounding box center [1250, 589] width 66 height 32
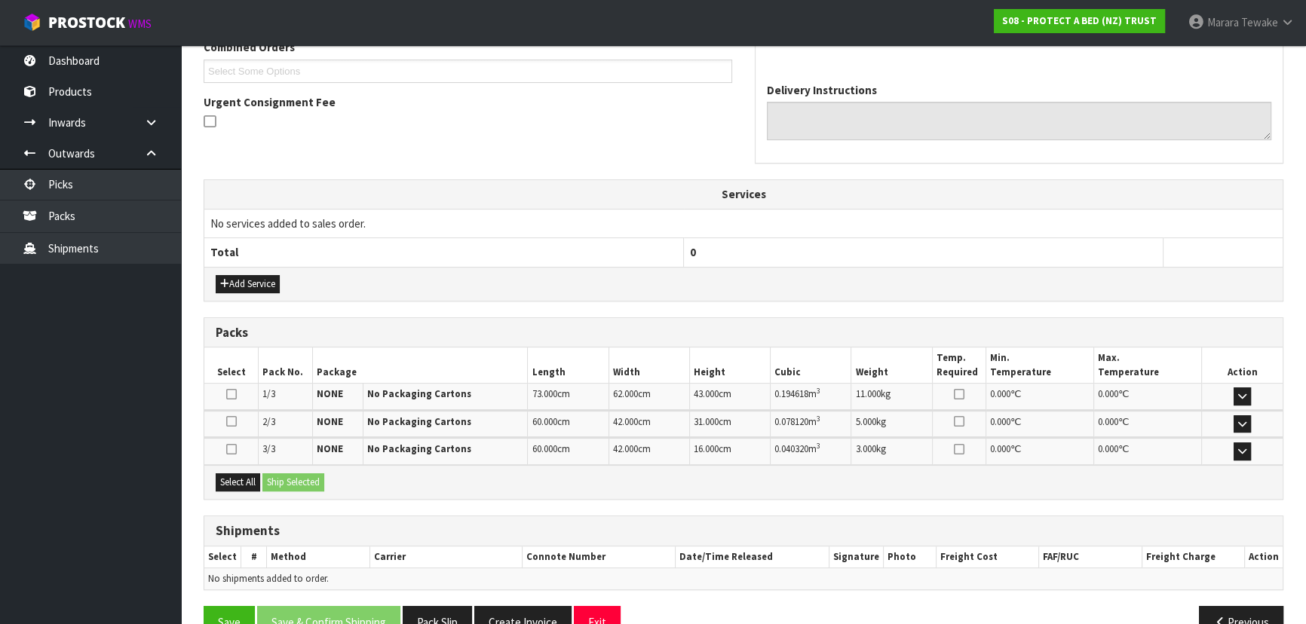
scroll to position [440, 0]
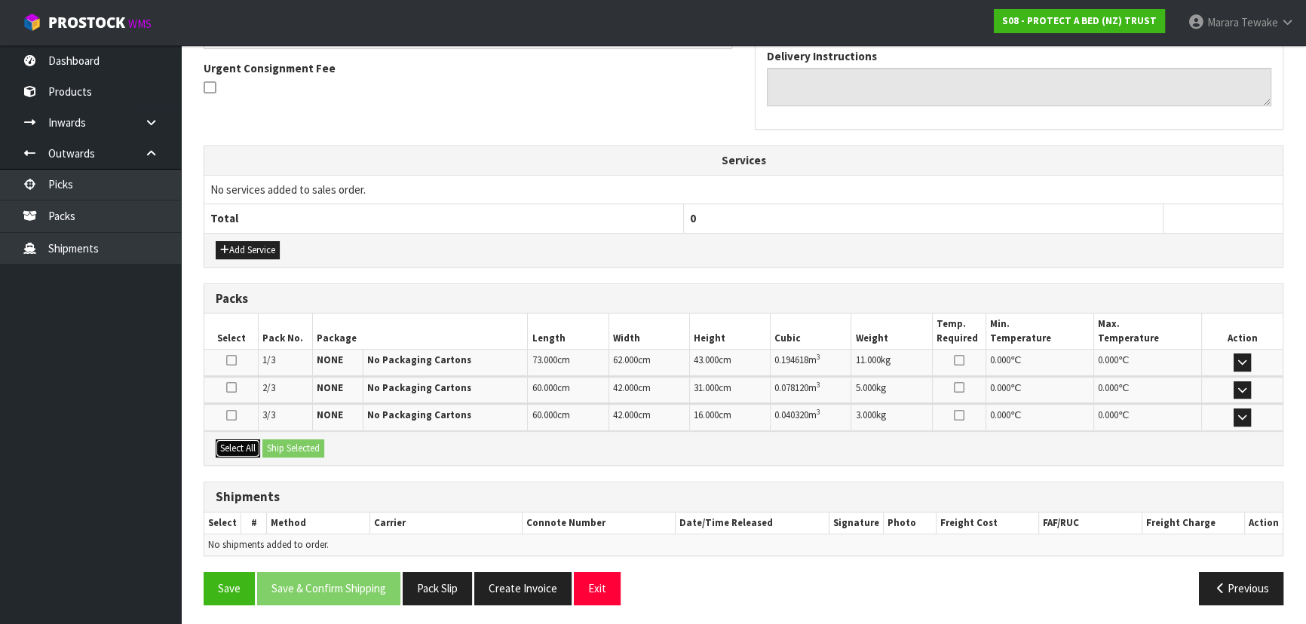
click at [247, 447] on button "Select All" at bounding box center [238, 449] width 44 height 18
click at [291, 450] on button "Ship Selected" at bounding box center [293, 449] width 62 height 18
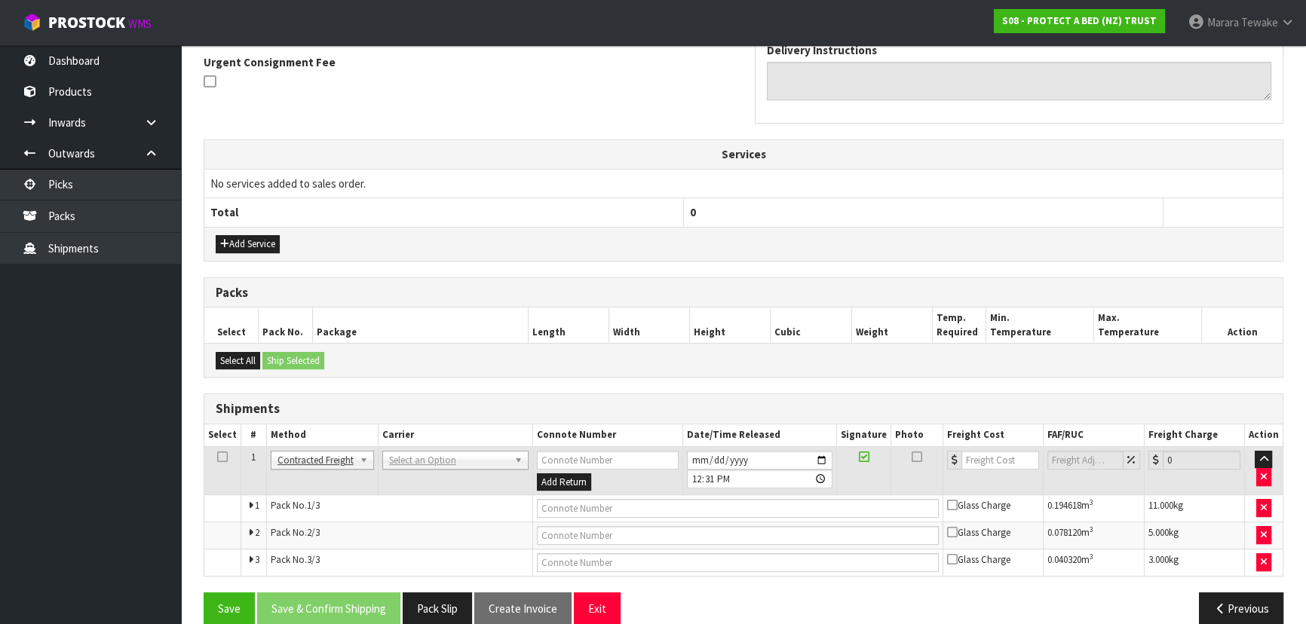
scroll to position [466, 0]
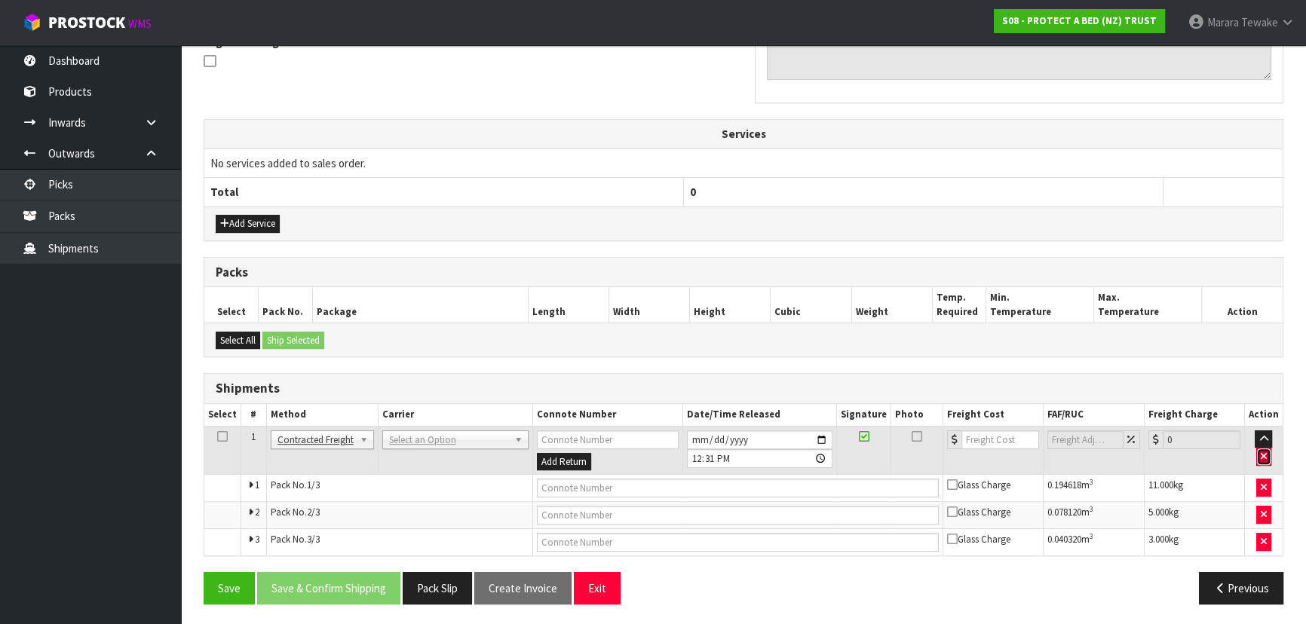
click at [1265, 452] on icon "button" at bounding box center [1264, 457] width 6 height 10
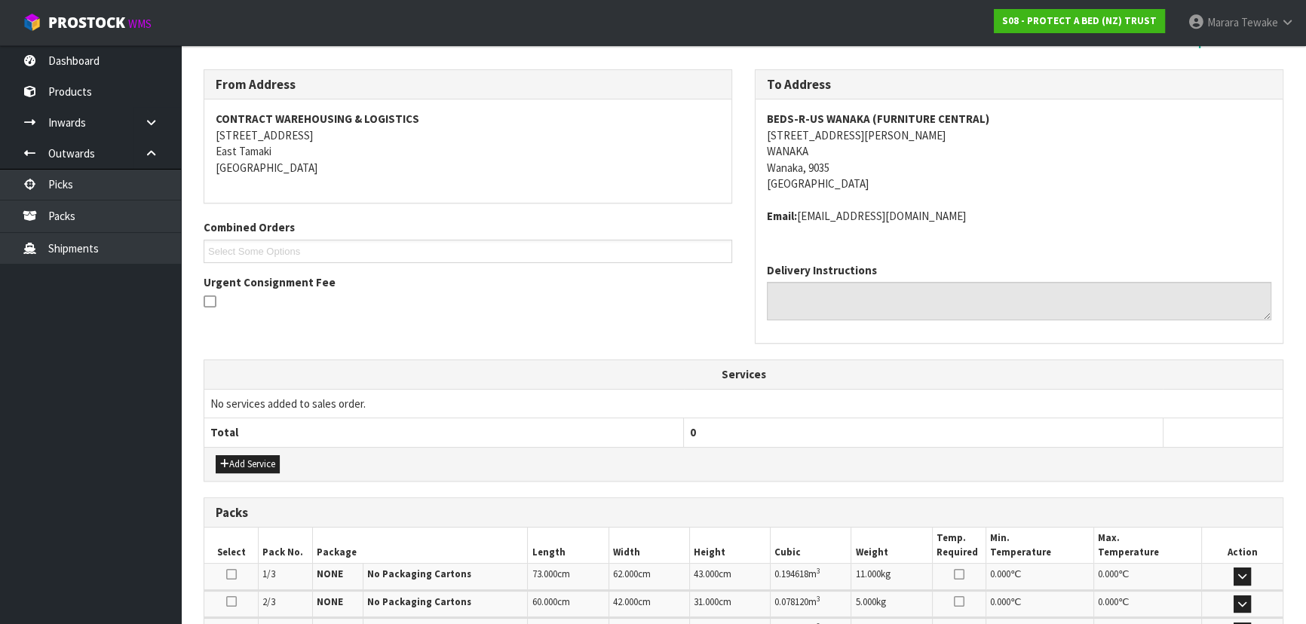
scroll to position [440, 0]
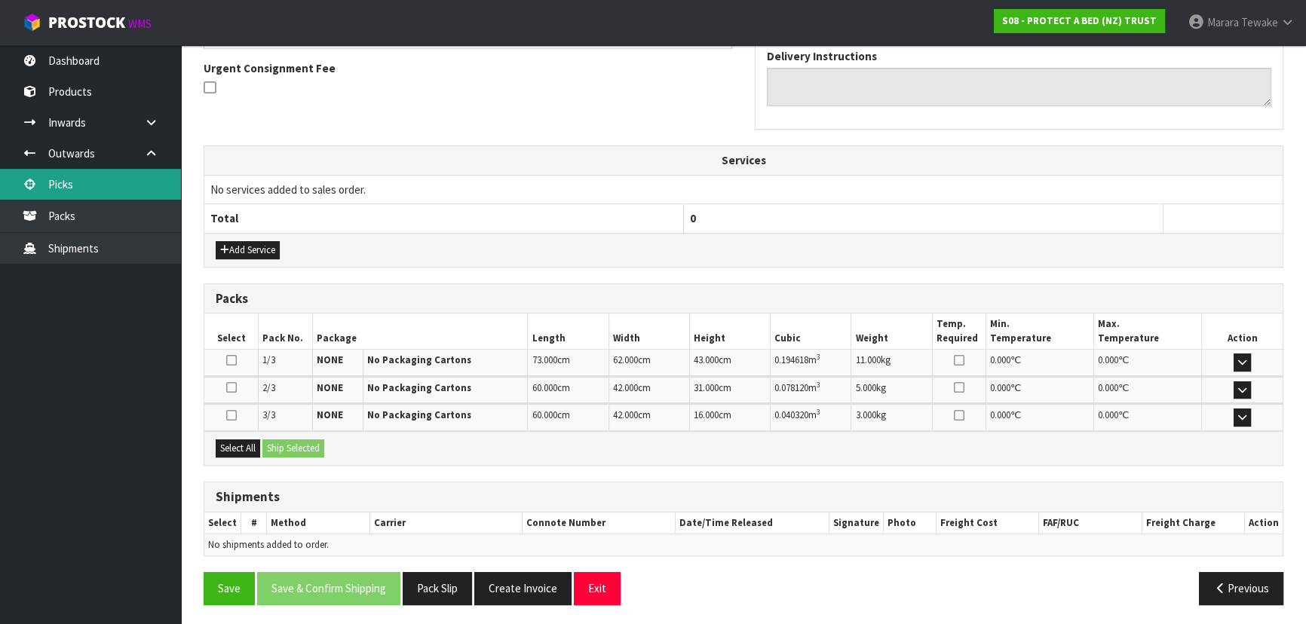
drag, startPoint x: 111, startPoint y: 179, endPoint x: 144, endPoint y: 169, distance: 34.6
click at [111, 178] on link "Picks" at bounding box center [90, 184] width 181 height 31
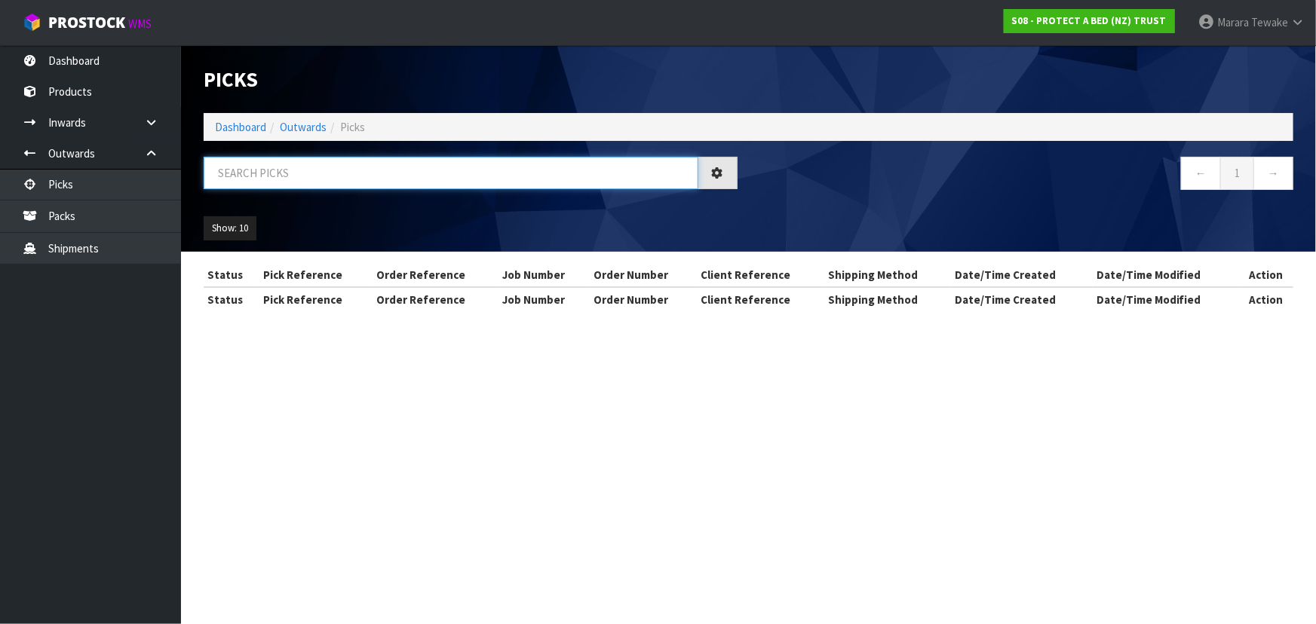
drag, startPoint x: 342, startPoint y: 181, endPoint x: 342, endPoint y: 165, distance: 15.8
click at [342, 180] on input "text" at bounding box center [451, 173] width 495 height 32
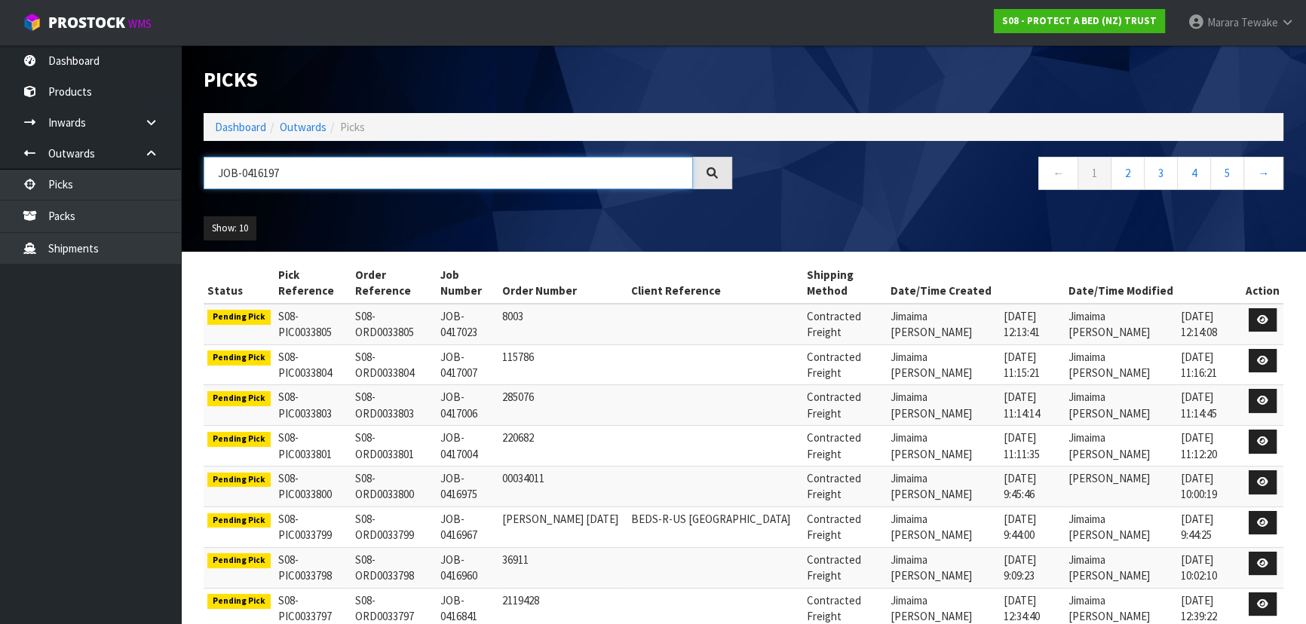
type input "JOB-0416197"
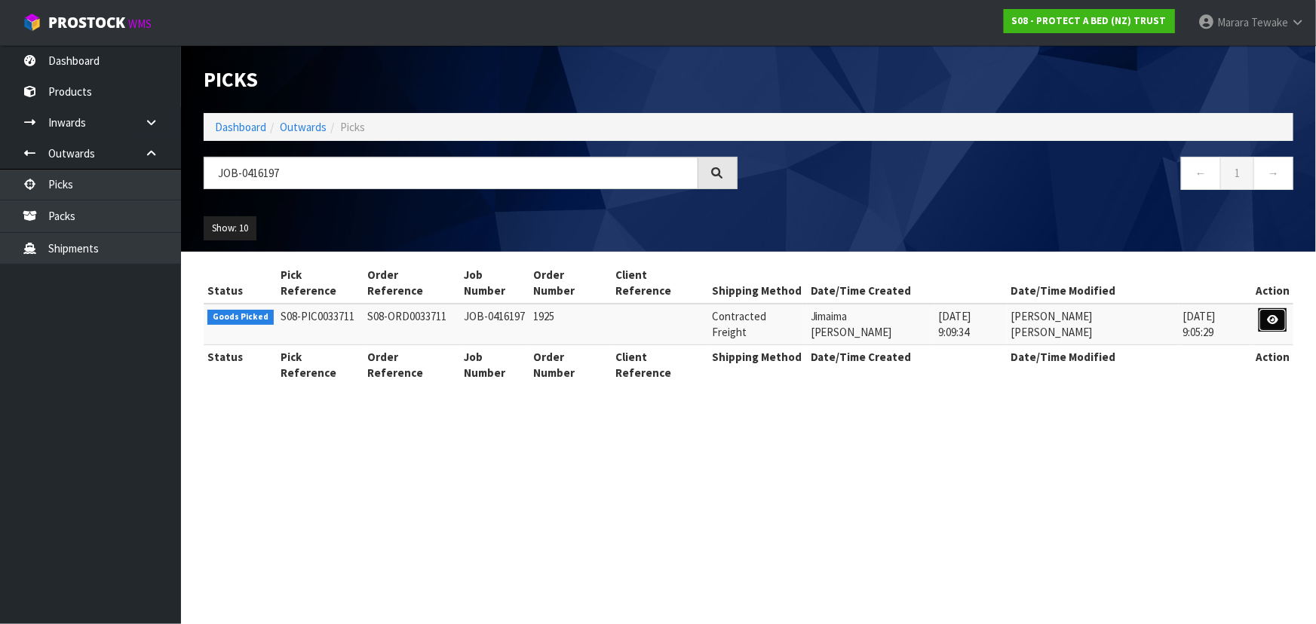
click at [1274, 315] on icon at bounding box center [1272, 320] width 11 height 10
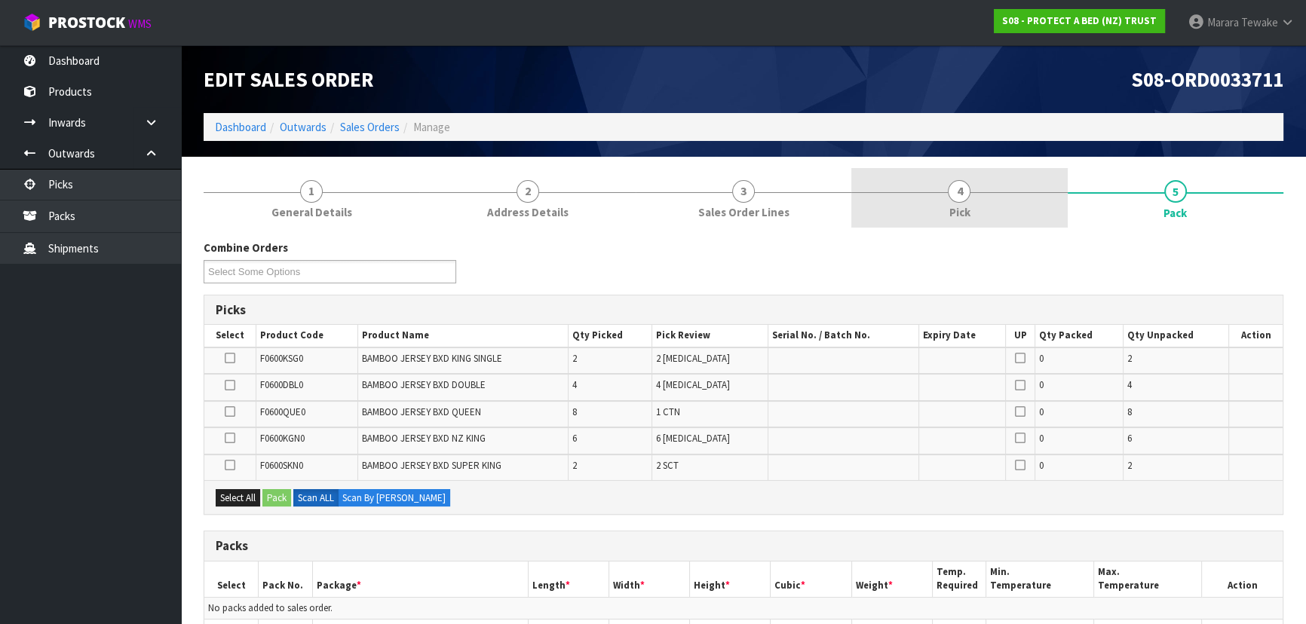
click at [977, 218] on link "4 Pick" at bounding box center [959, 198] width 216 height 60
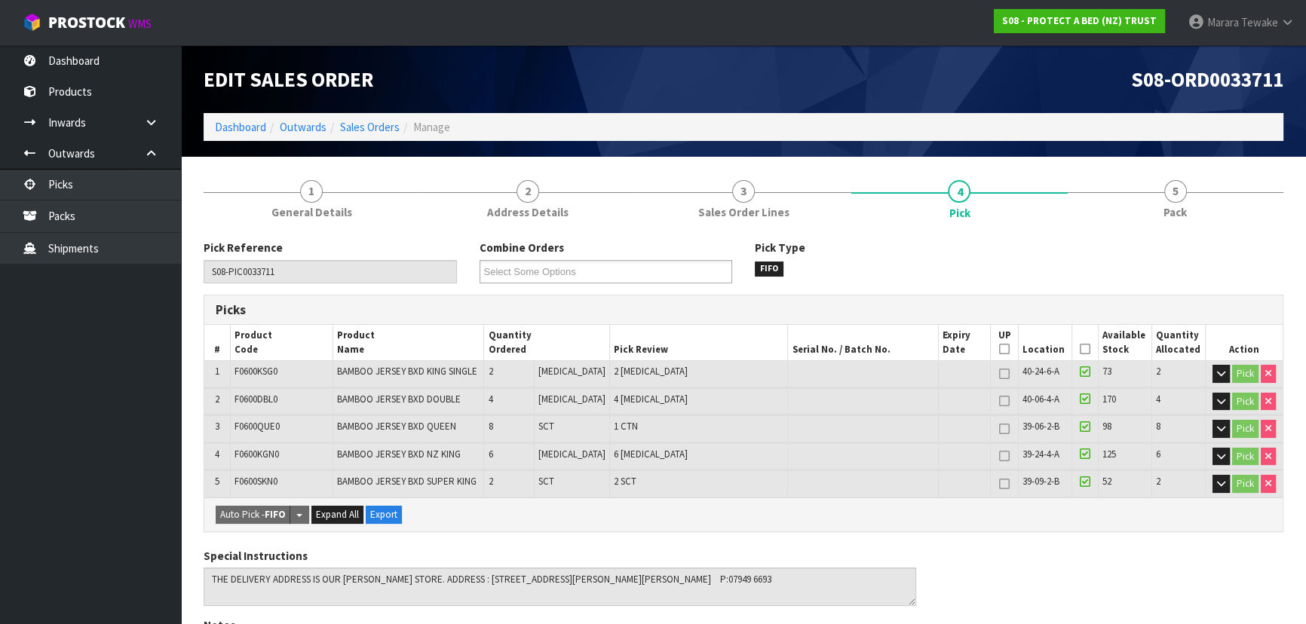
click at [1080, 350] on icon at bounding box center [1085, 349] width 11 height 1
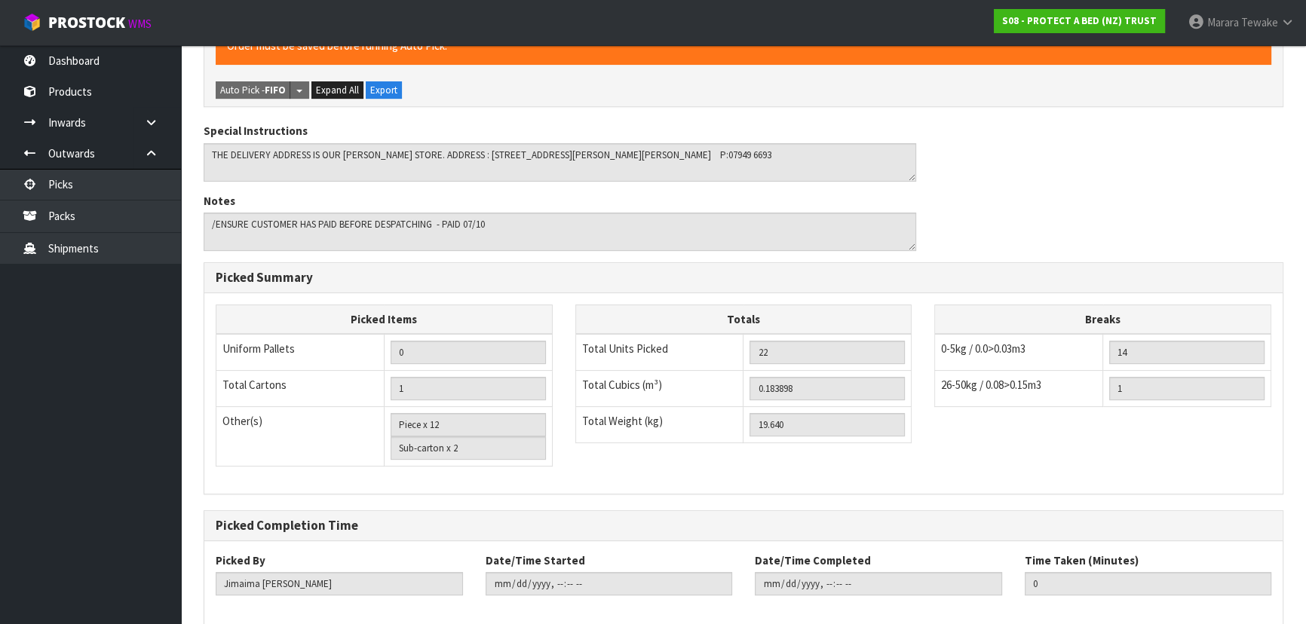
scroll to position [553, 0]
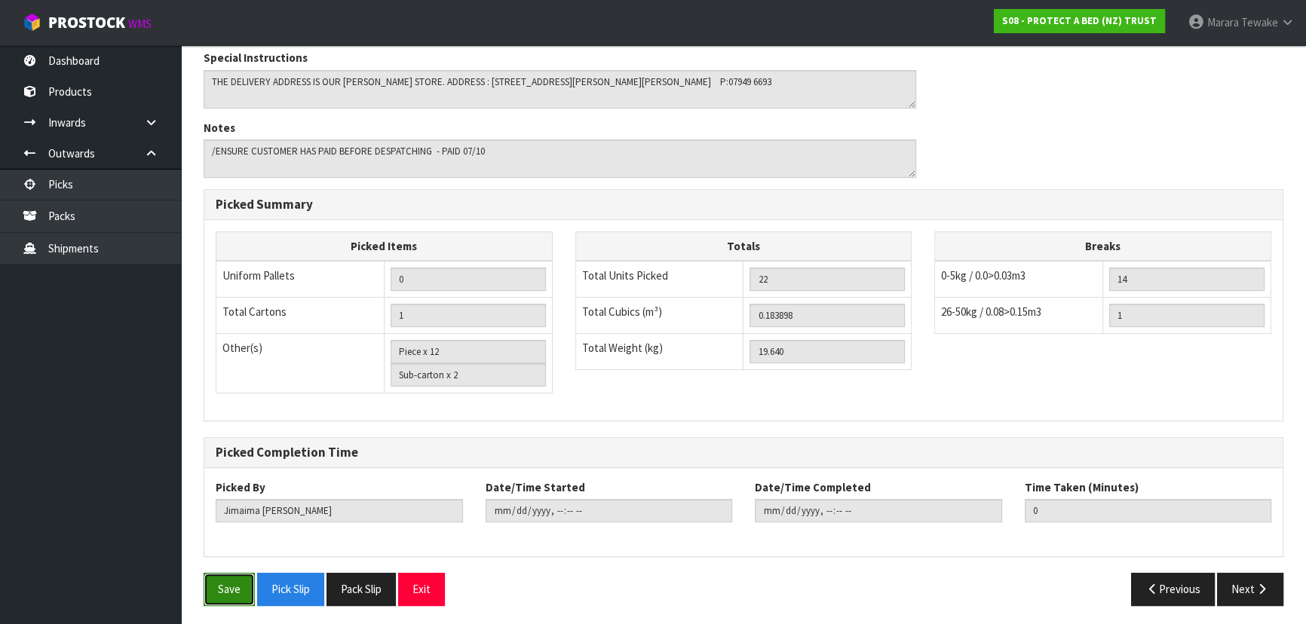
click at [237, 582] on button "Save" at bounding box center [229, 589] width 51 height 32
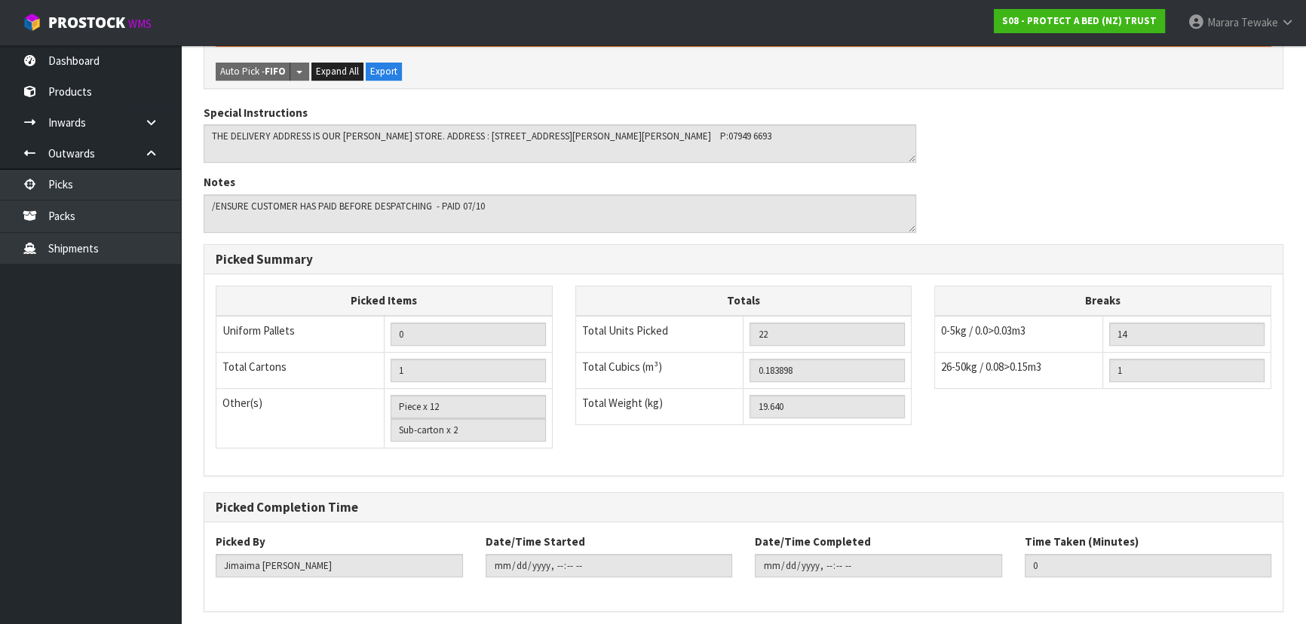
scroll to position [0, 0]
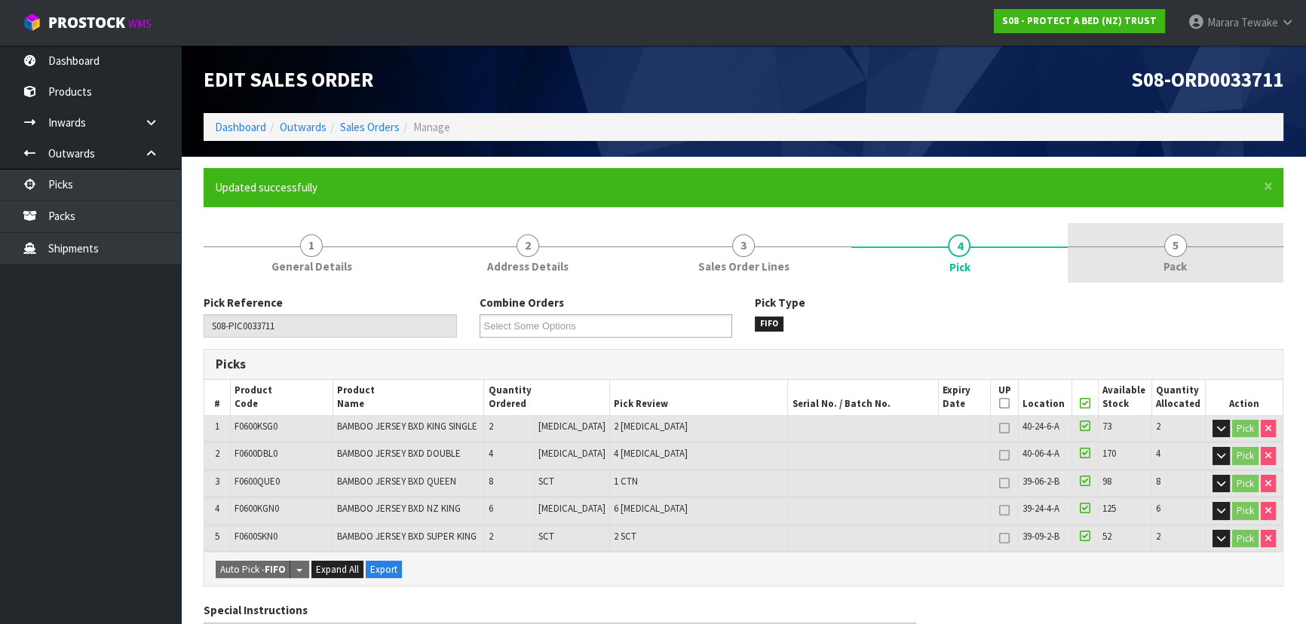
click at [1176, 249] on span "5" at bounding box center [1175, 246] width 23 height 23
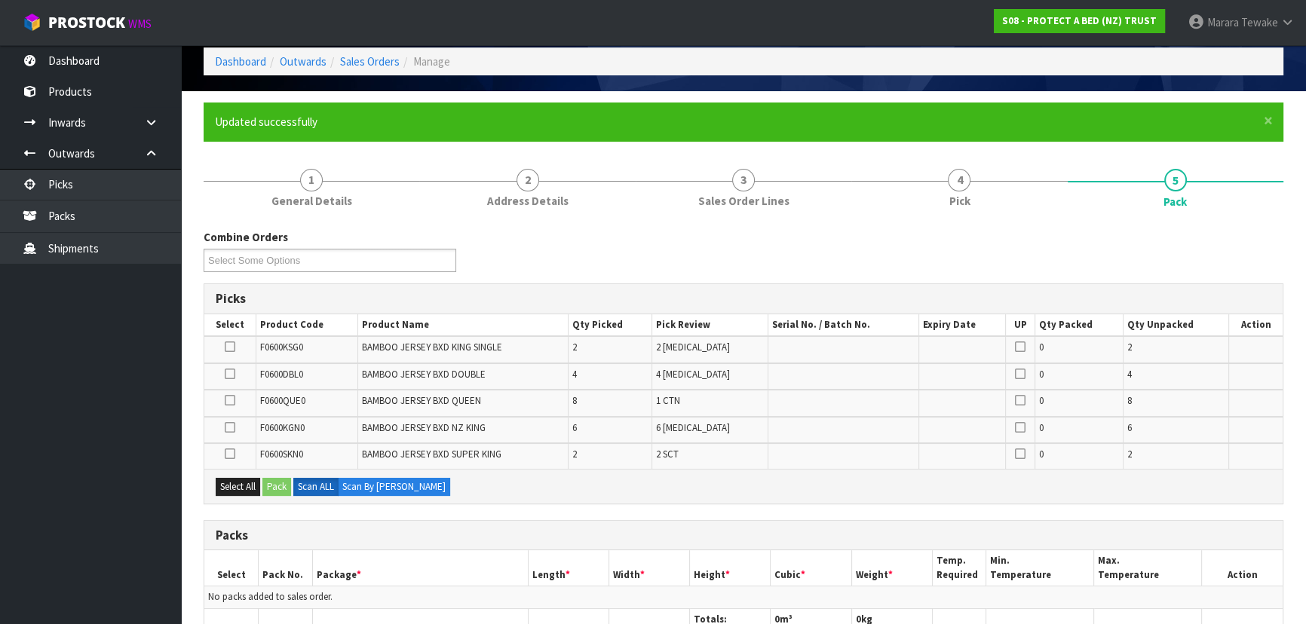
scroll to position [136, 0]
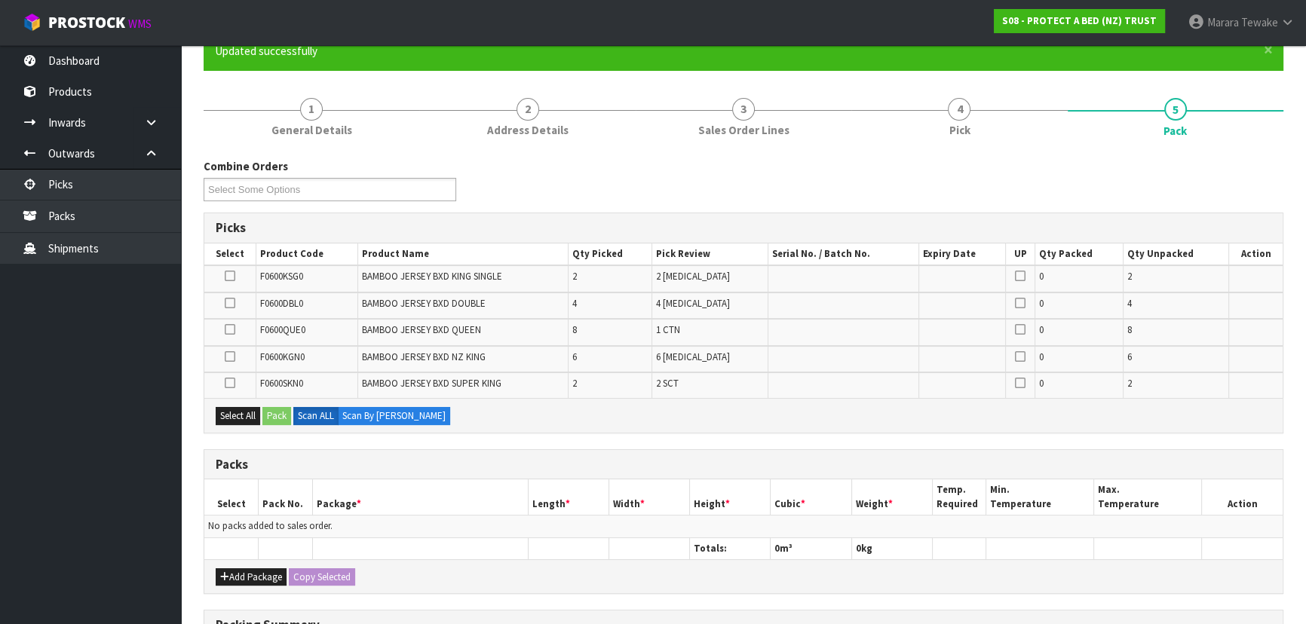
drag, startPoint x: 224, startPoint y: 328, endPoint x: 237, endPoint y: 335, distance: 14.5
click at [225, 328] on td at bounding box center [230, 332] width 52 height 26
click at [226, 330] on icon at bounding box center [230, 330] width 11 height 1
click at [0, 0] on input "checkbox" at bounding box center [0, 0] width 0 height 0
click at [284, 412] on button "Pack" at bounding box center [276, 416] width 29 height 18
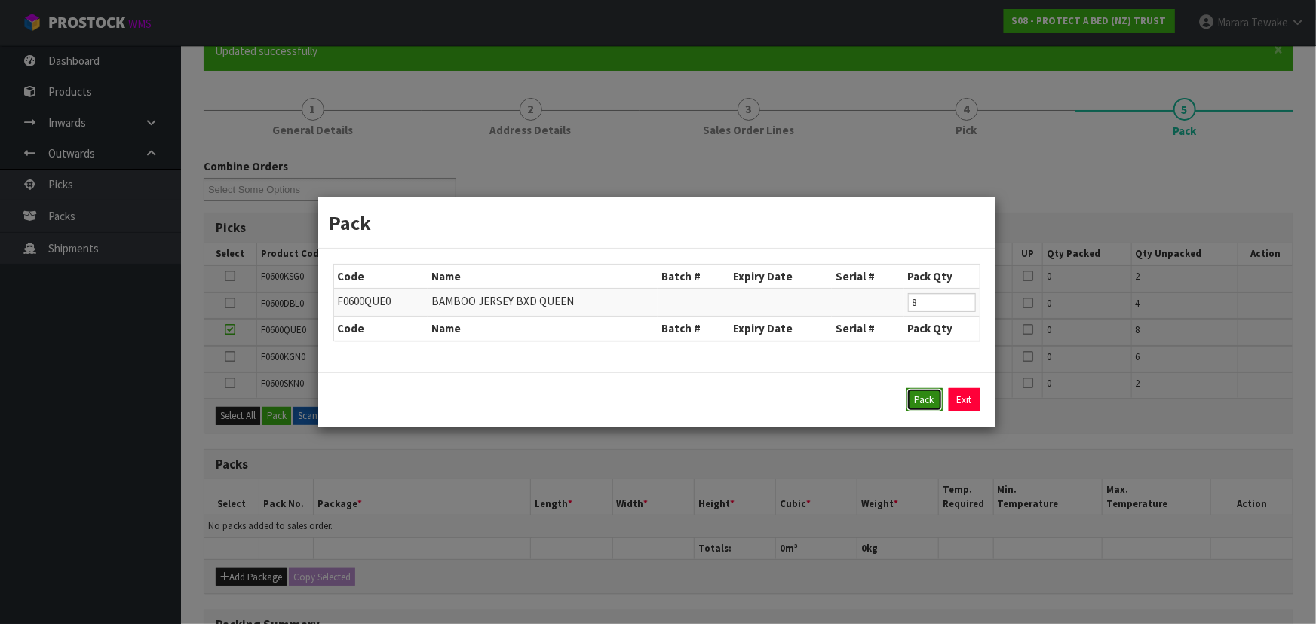
click at [920, 401] on button "Pack" at bounding box center [924, 400] width 36 height 24
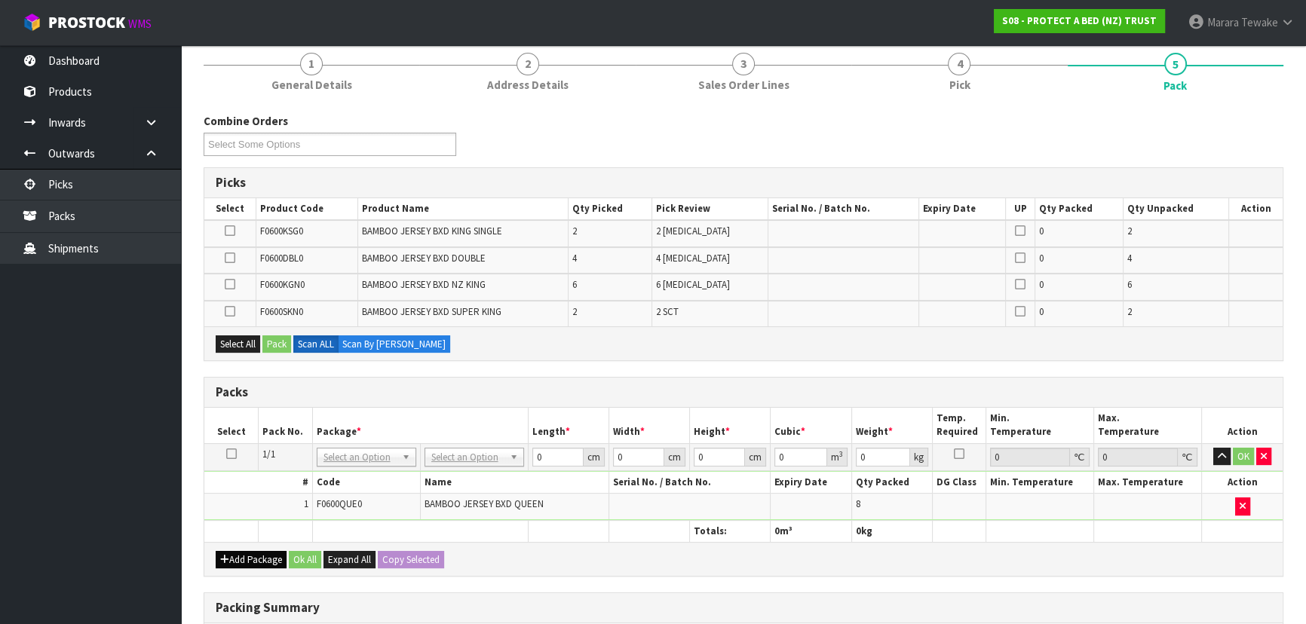
scroll to position [205, 0]
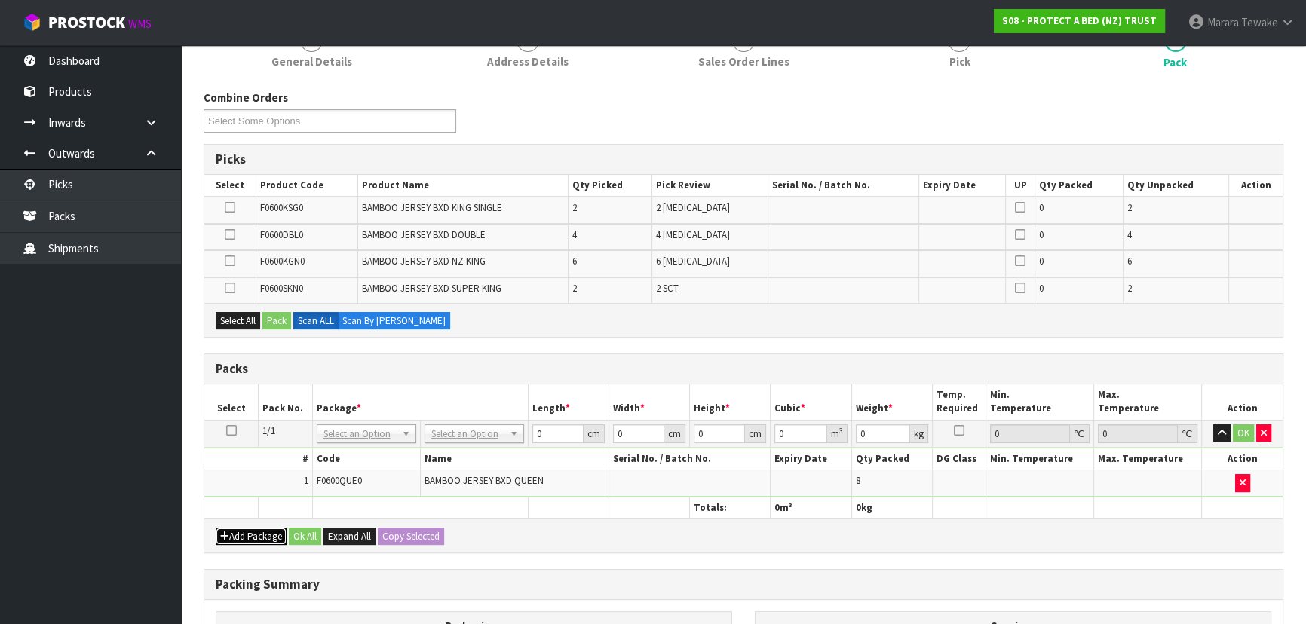
click at [244, 534] on button "Add Package" at bounding box center [251, 537] width 71 height 18
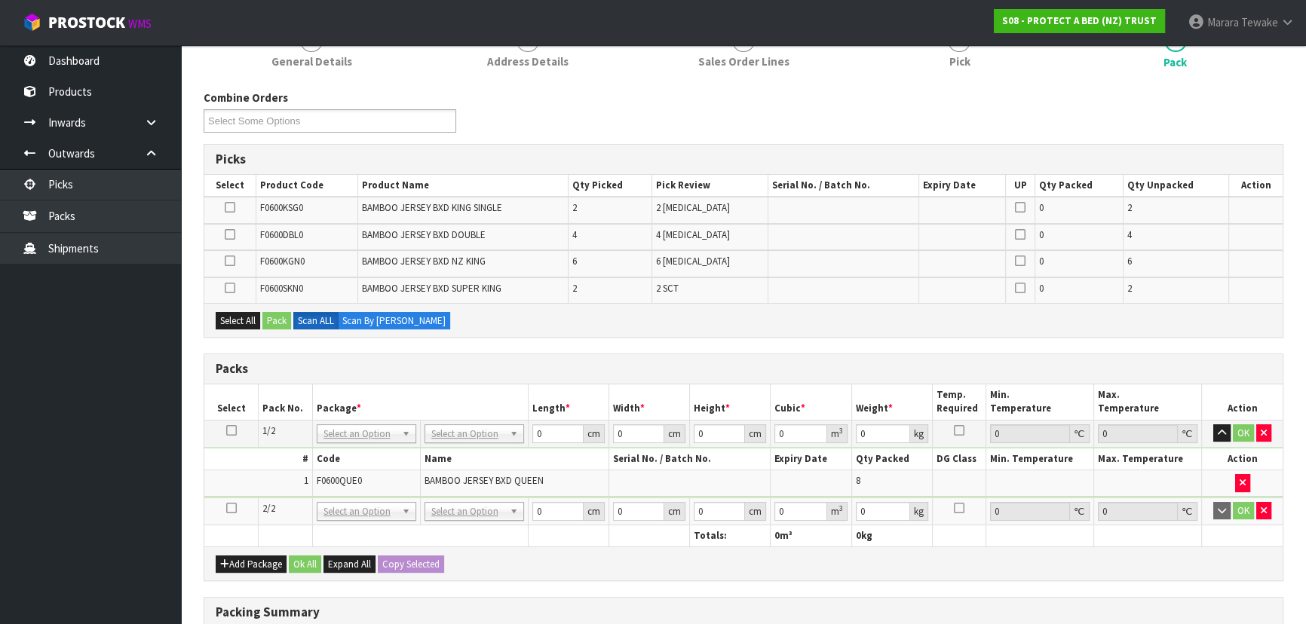
click at [234, 508] on icon at bounding box center [231, 508] width 11 height 1
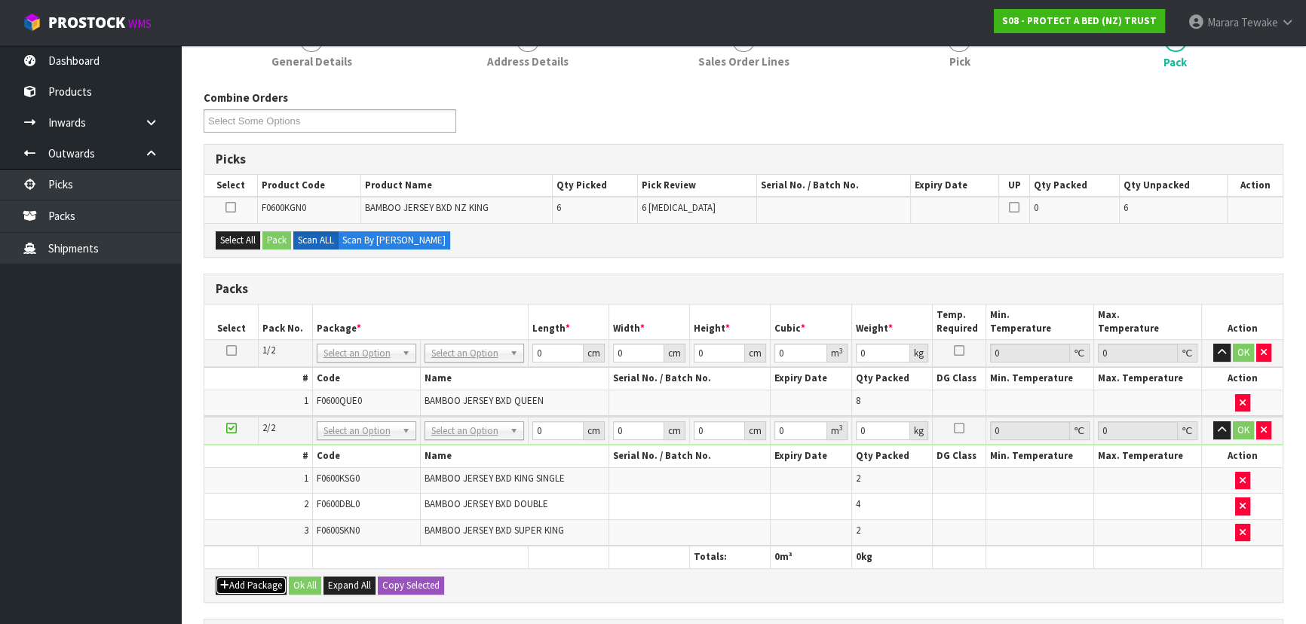
click at [251, 581] on button "Add Package" at bounding box center [251, 586] width 71 height 18
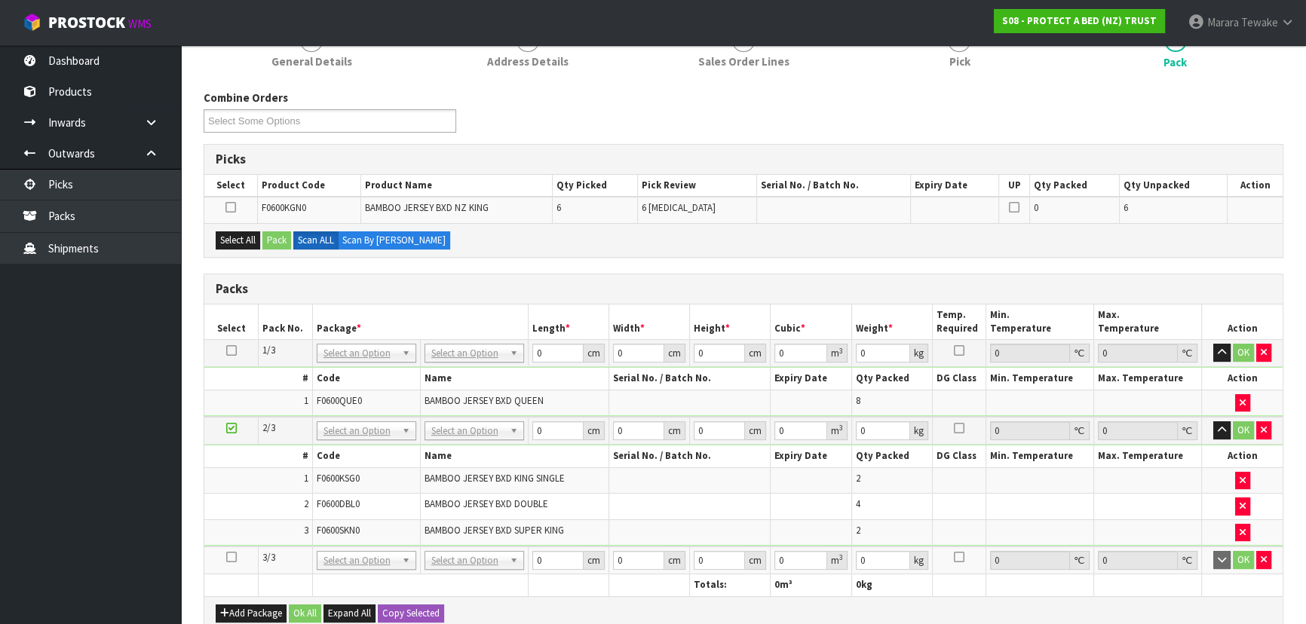
click at [230, 557] on icon at bounding box center [231, 557] width 11 height 1
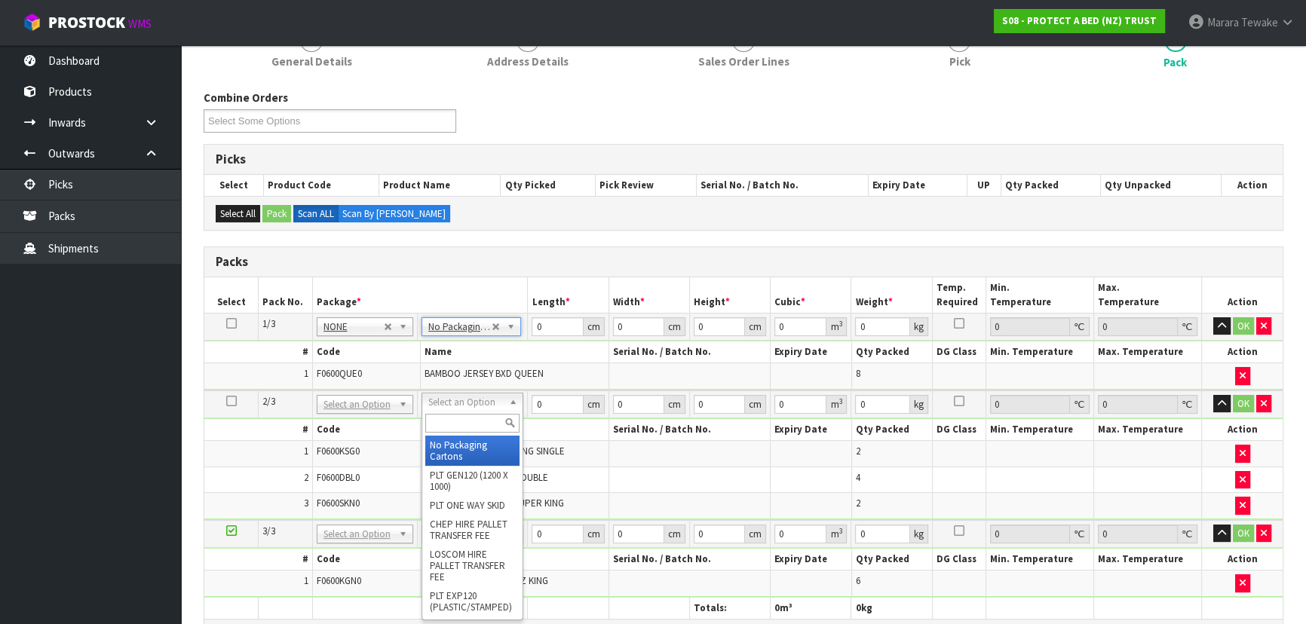
drag, startPoint x: 457, startPoint y: 404, endPoint x: 453, endPoint y: 426, distance: 22.2
click at [454, 425] on input "text" at bounding box center [472, 423] width 94 height 19
type input "OC"
drag, startPoint x: 461, startPoint y: 440, endPoint x: 460, endPoint y: 476, distance: 36.2
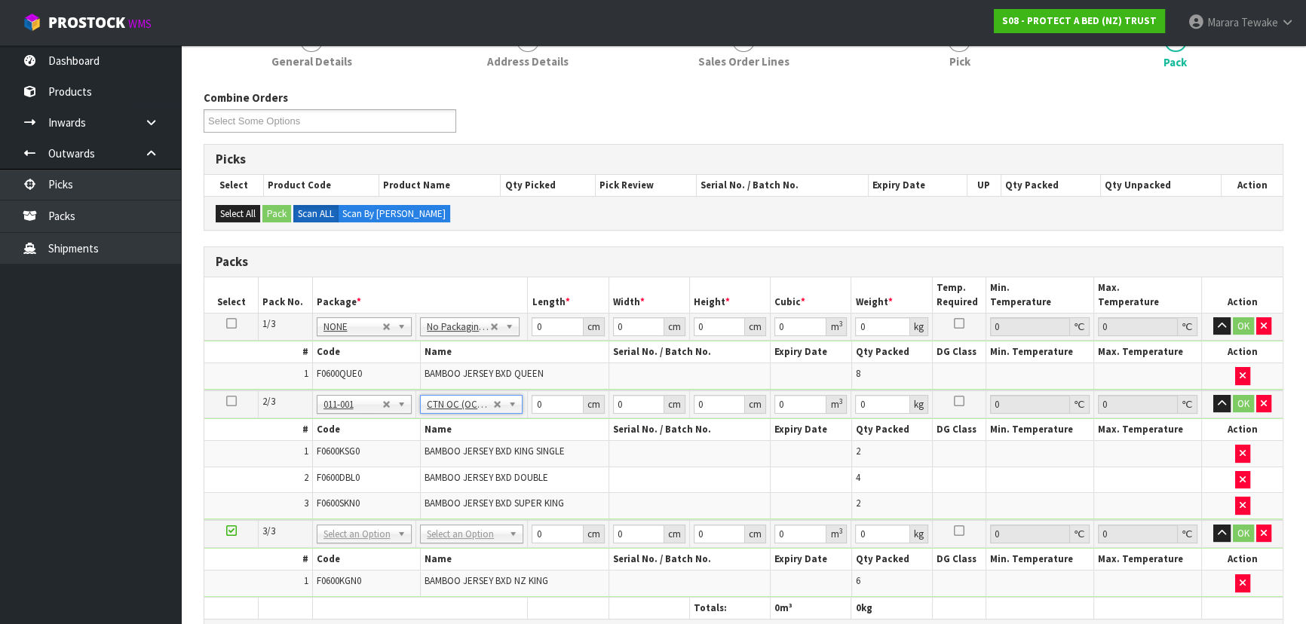
type input "6.52"
click at [462, 553] on input "text" at bounding box center [472, 552] width 96 height 19
type input "OC"
type input "2"
type input "5.76"
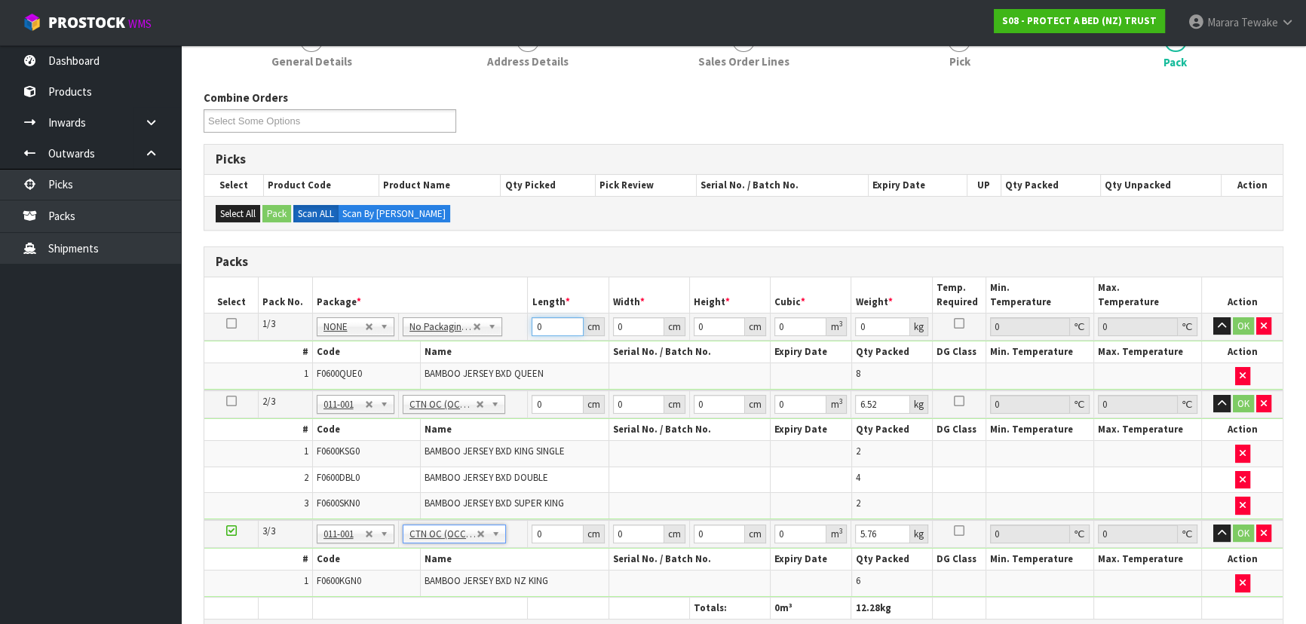
click at [495, 296] on table "Select Pack No. Package * Length * Width * Height * Cubic * Weight * Temp. Requ…" at bounding box center [743, 448] width 1078 height 342
type input "59"
type input "41"
type input "3"
type input "0.007257"
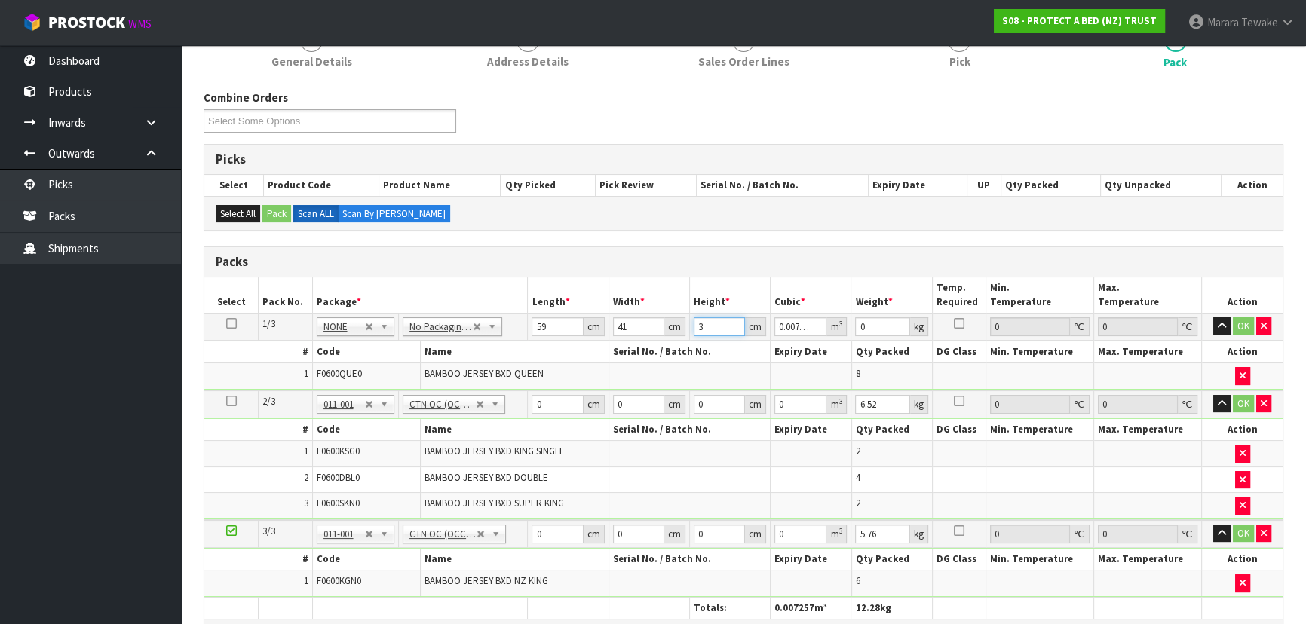
type input "32"
type input "0.077408"
type input "32"
type input "9"
click at [1213, 317] on button "button" at bounding box center [1221, 326] width 17 height 18
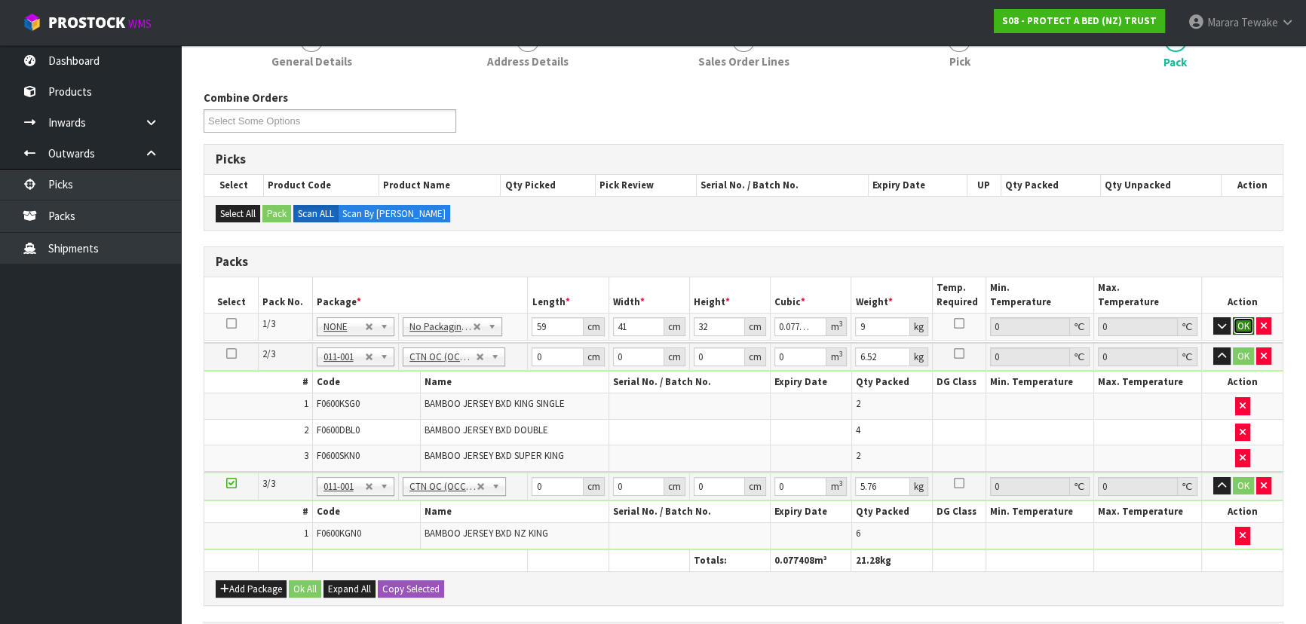
click button "OK" at bounding box center [1243, 326] width 21 height 18
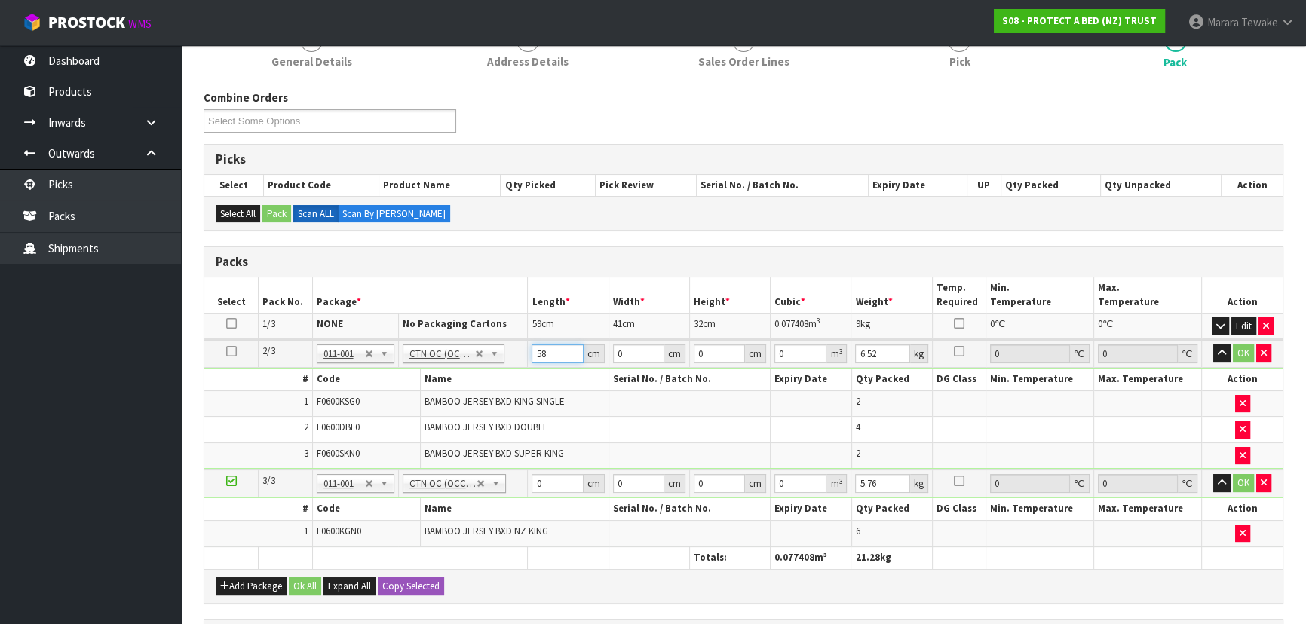
type input "58"
type input "41"
type input "3"
type input "0.007134"
type input "32"
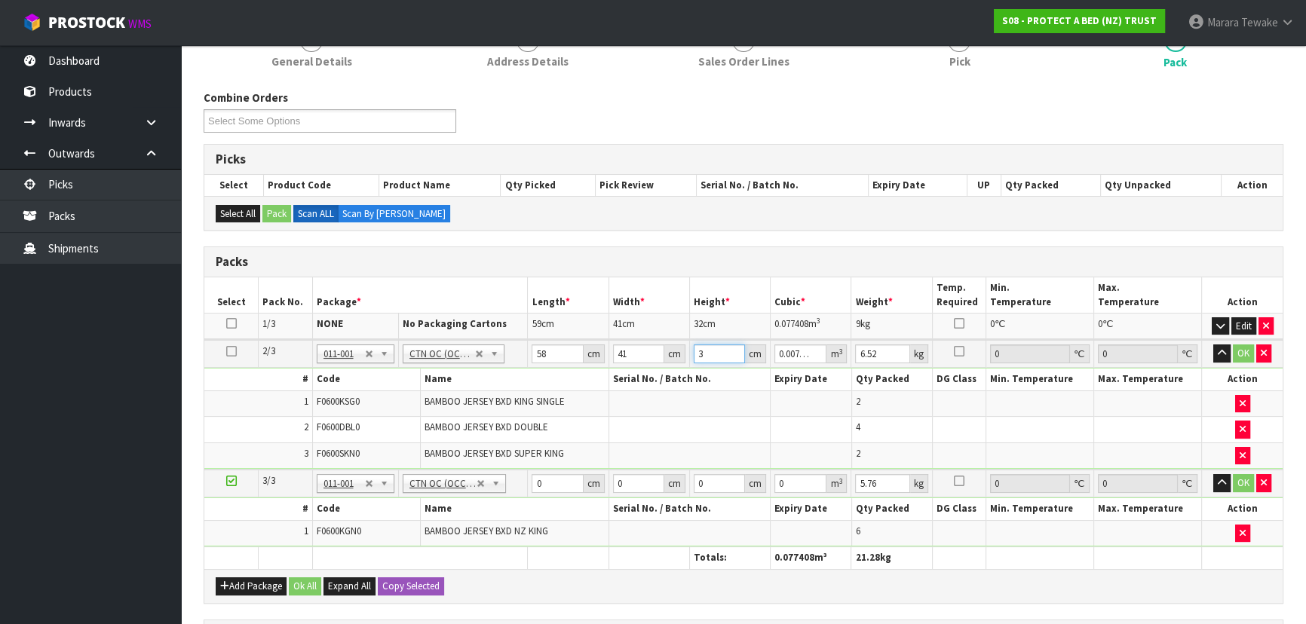
type input "0.076096"
type input "32"
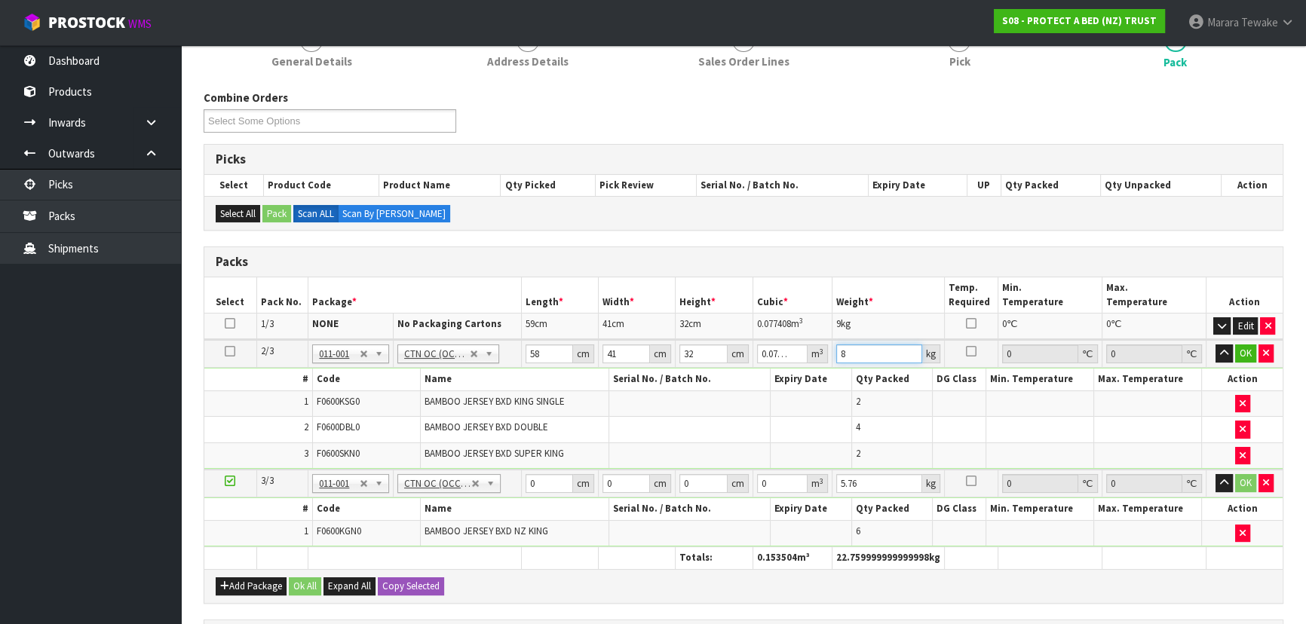
type input "8"
click at [1216, 345] on button "button" at bounding box center [1224, 354] width 17 height 18
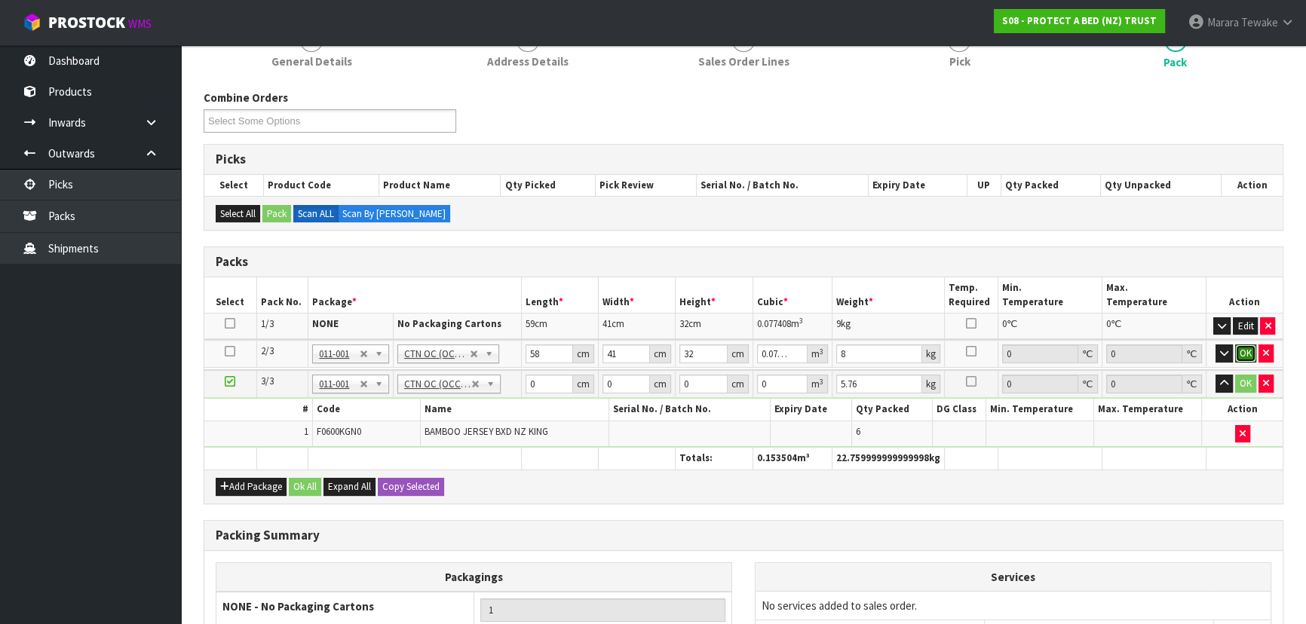
click button "OK" at bounding box center [1245, 354] width 21 height 18
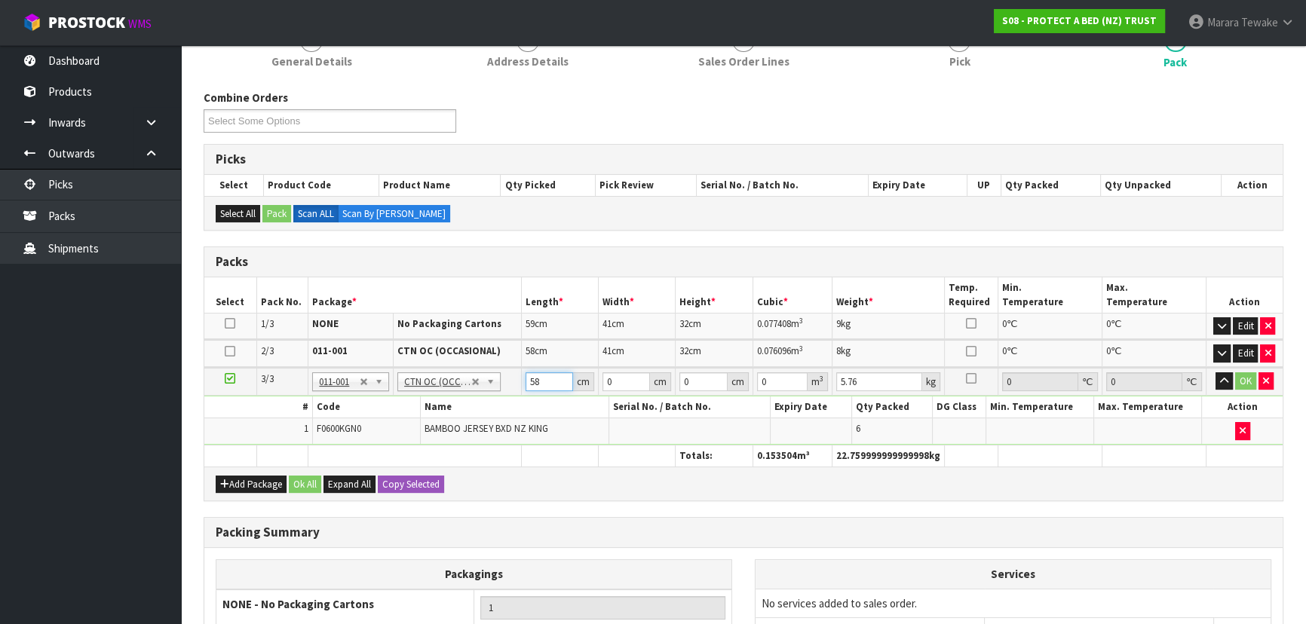
type input "58"
type input "40"
type input "3"
type input "0.00696"
type input "32"
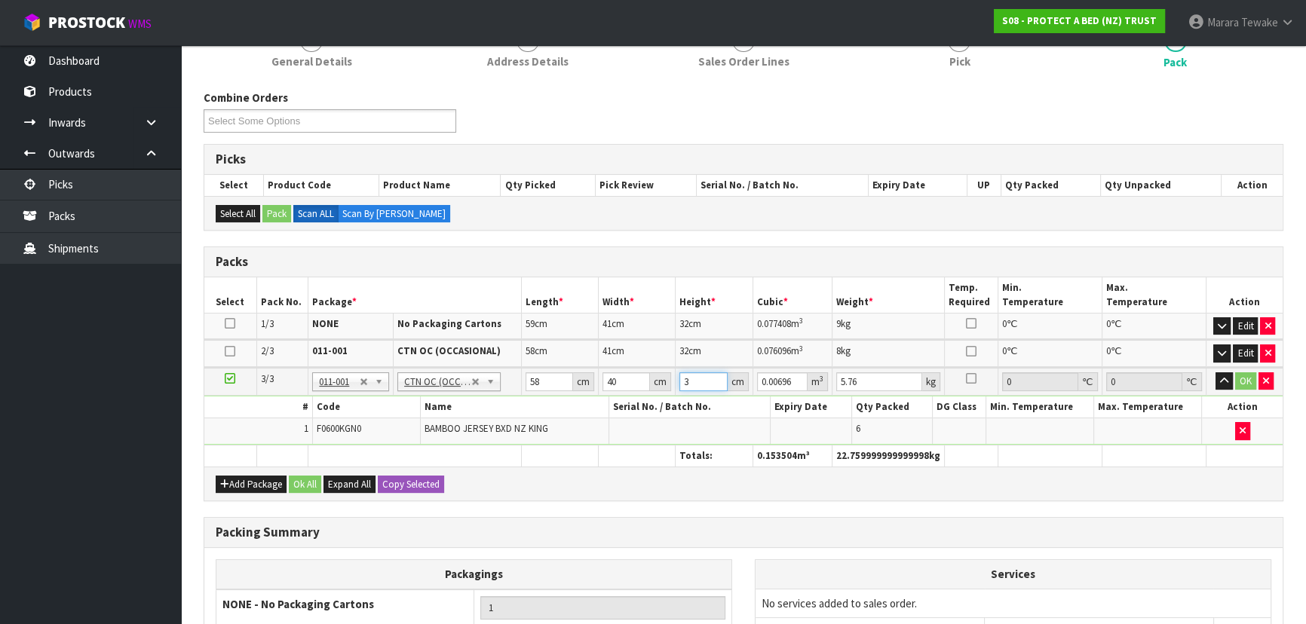
type input "0.07424"
type input "32"
type input "7"
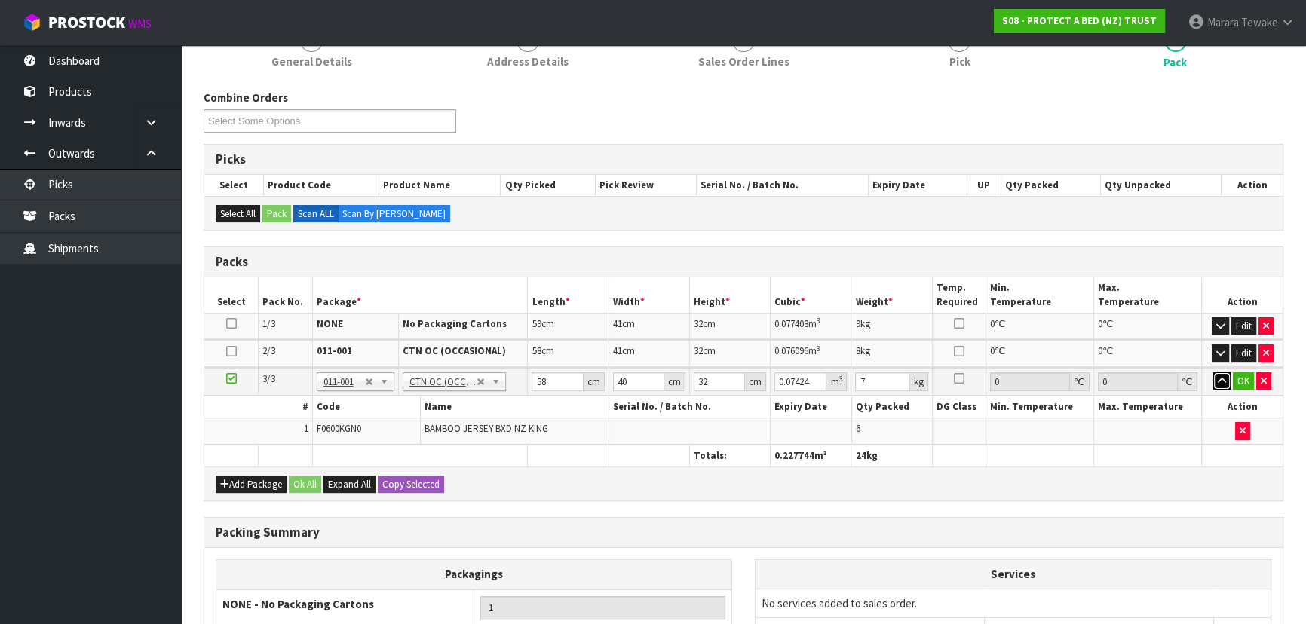
click at [1213, 373] on button "button" at bounding box center [1221, 382] width 17 height 18
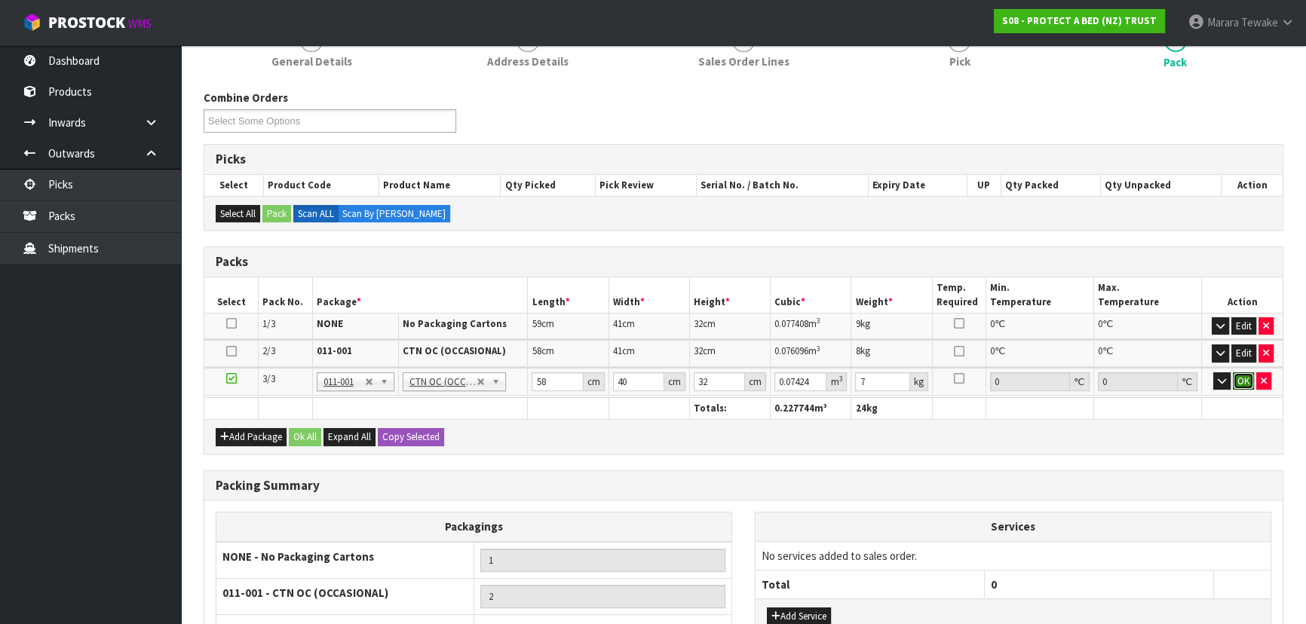
click button "OK" at bounding box center [1243, 382] width 21 height 18
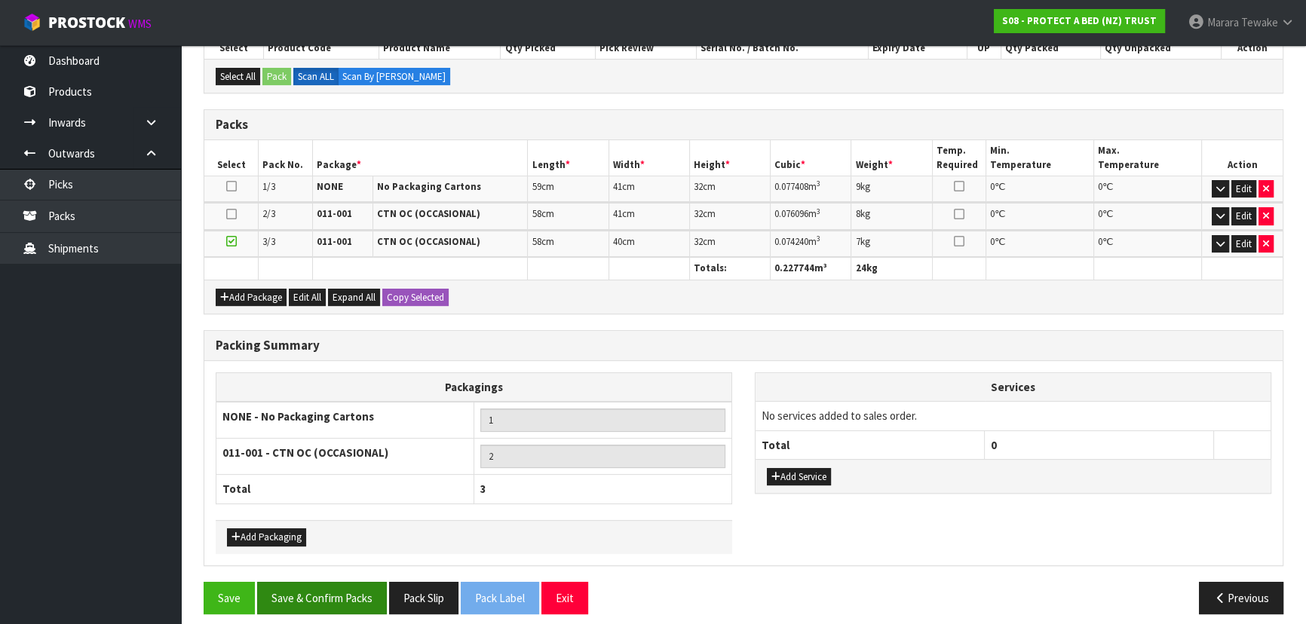
scroll to position [351, 0]
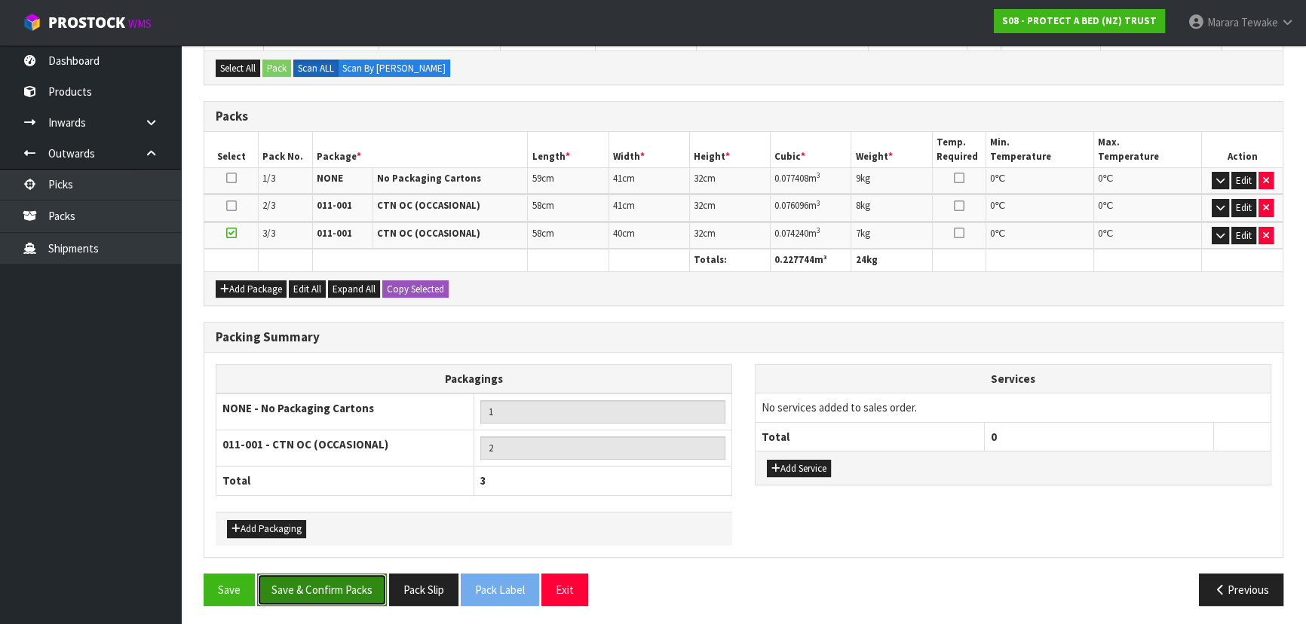
click at [318, 589] on button "Save & Confirm Packs" at bounding box center [322, 590] width 130 height 32
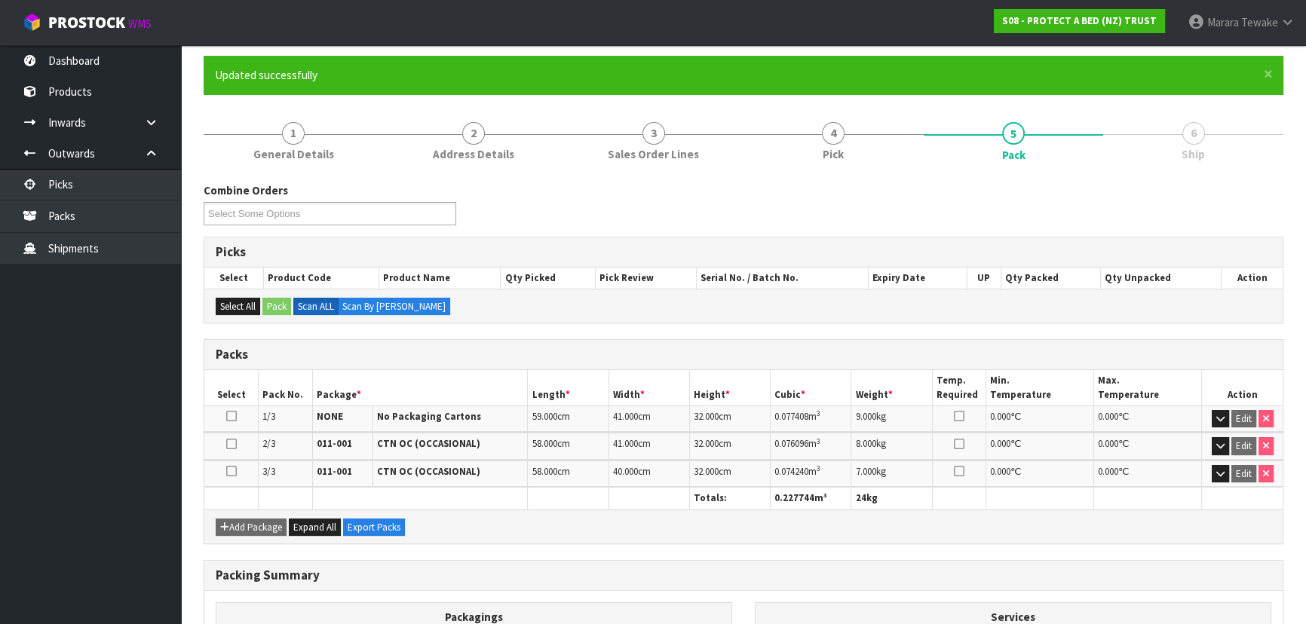
scroll to position [317, 0]
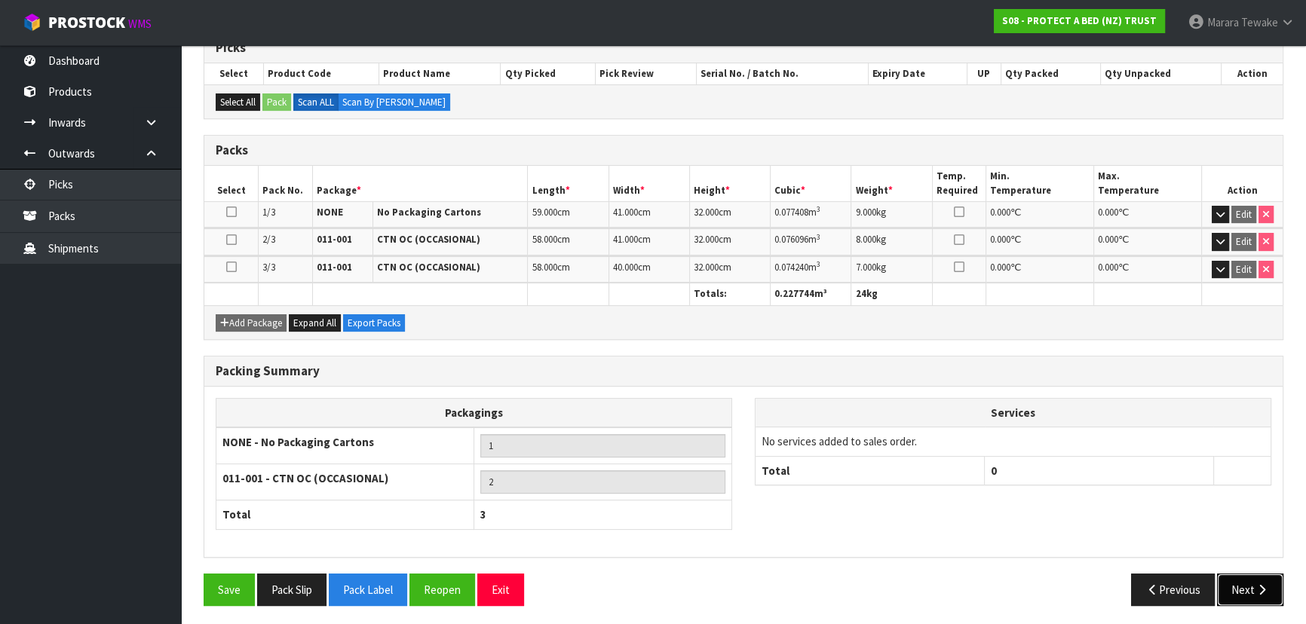
click at [1250, 595] on button "Next" at bounding box center [1250, 590] width 66 height 32
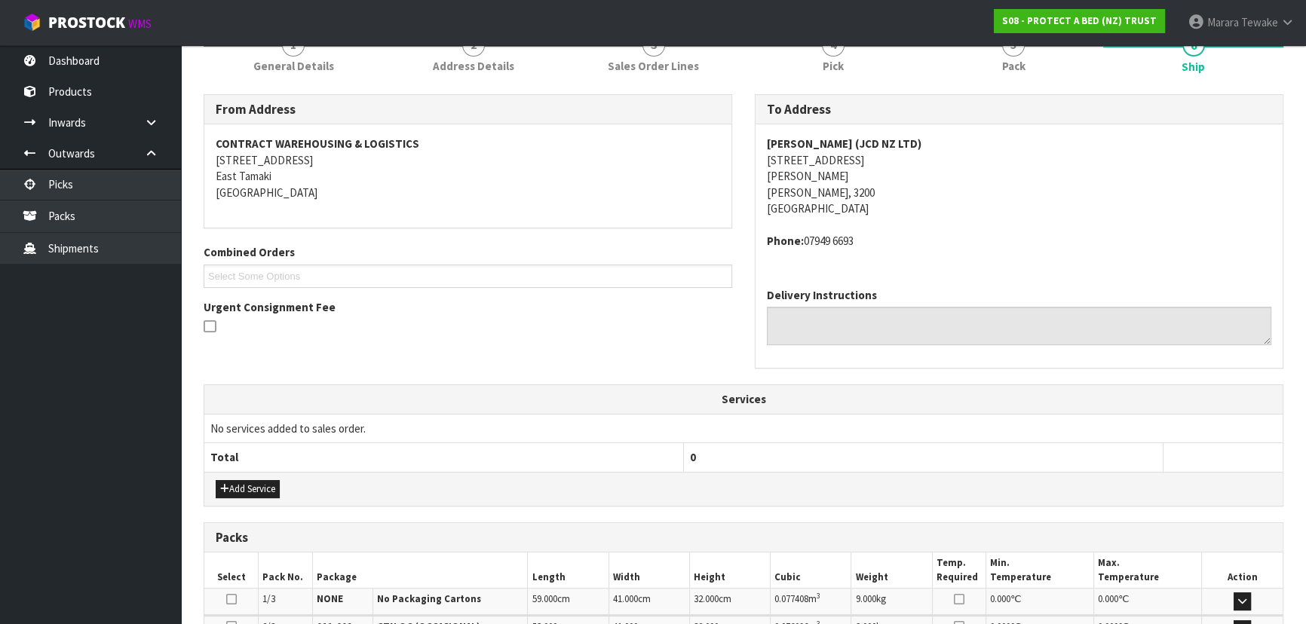
scroll to position [342, 0]
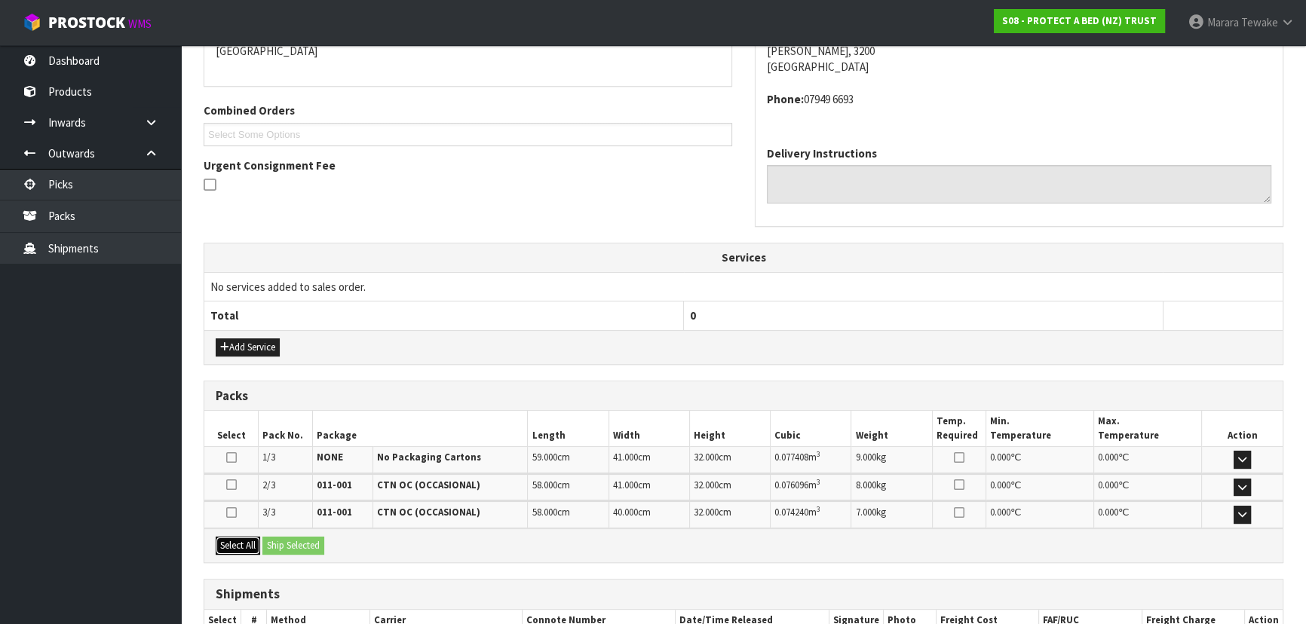
drag, startPoint x: 239, startPoint y: 537, endPoint x: 283, endPoint y: 538, distance: 43.8
click at [241, 537] on button "Select All" at bounding box center [238, 546] width 44 height 18
click at [285, 538] on button "Ship Selected" at bounding box center [293, 546] width 62 height 18
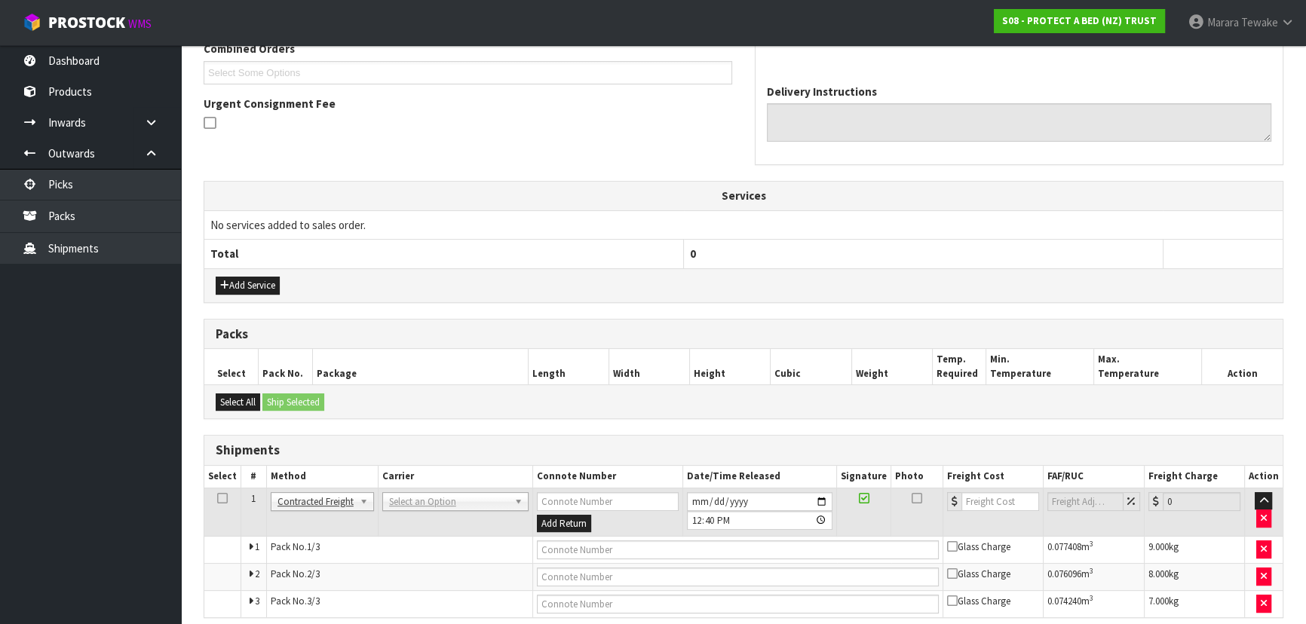
scroll to position [466, 0]
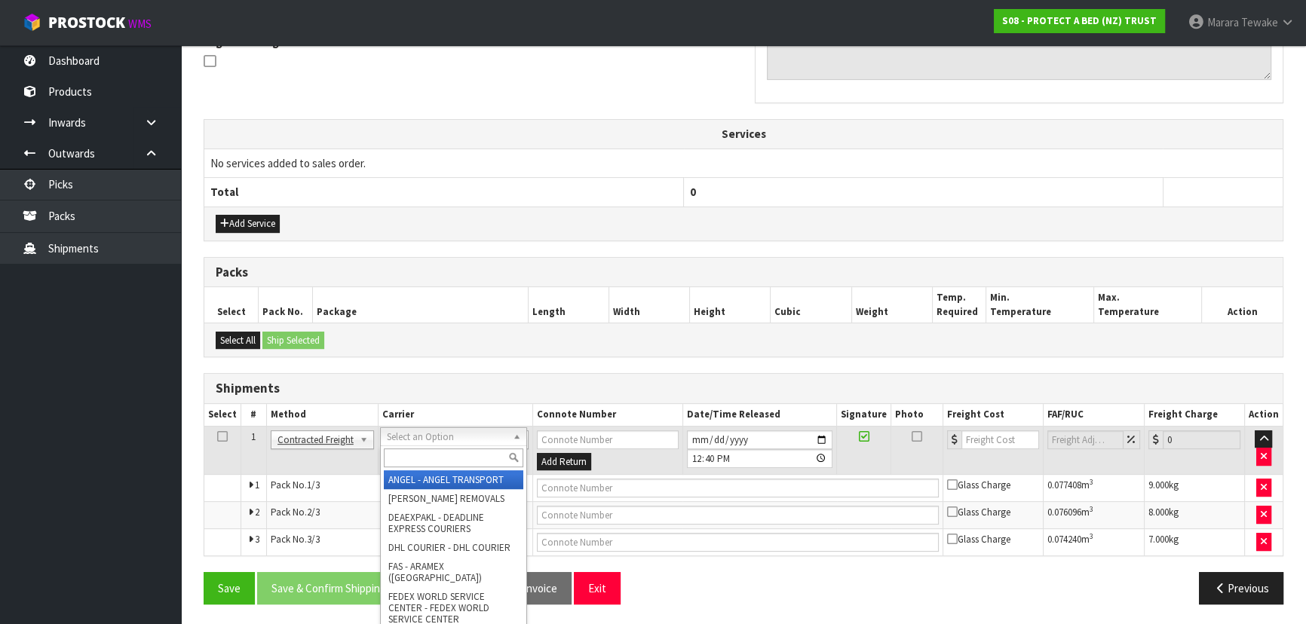
click at [428, 458] on input "text" at bounding box center [454, 458] width 140 height 19
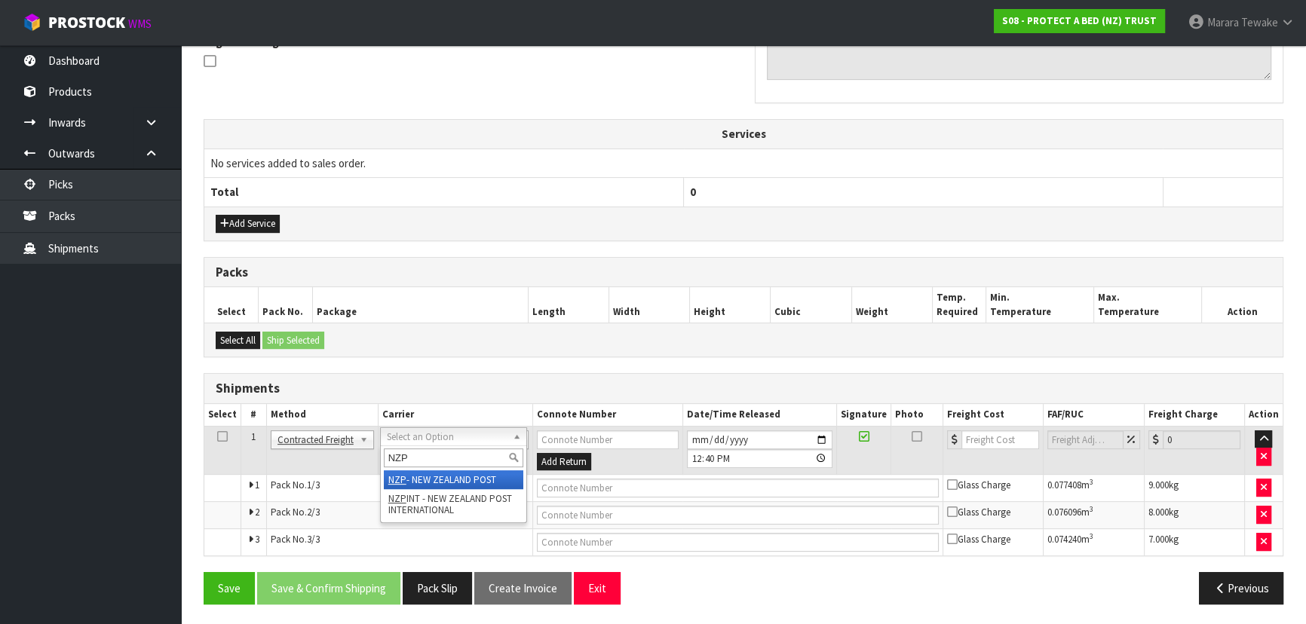
type input "NZP"
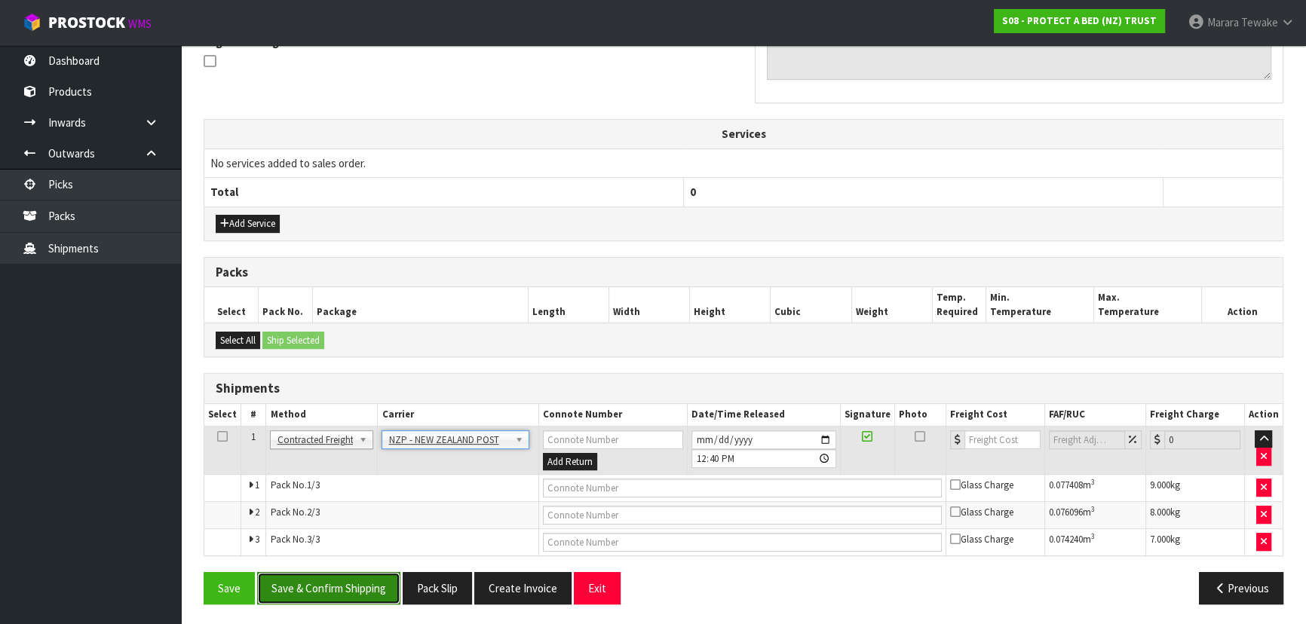
click at [347, 584] on button "Save & Confirm Shipping" at bounding box center [328, 588] width 143 height 32
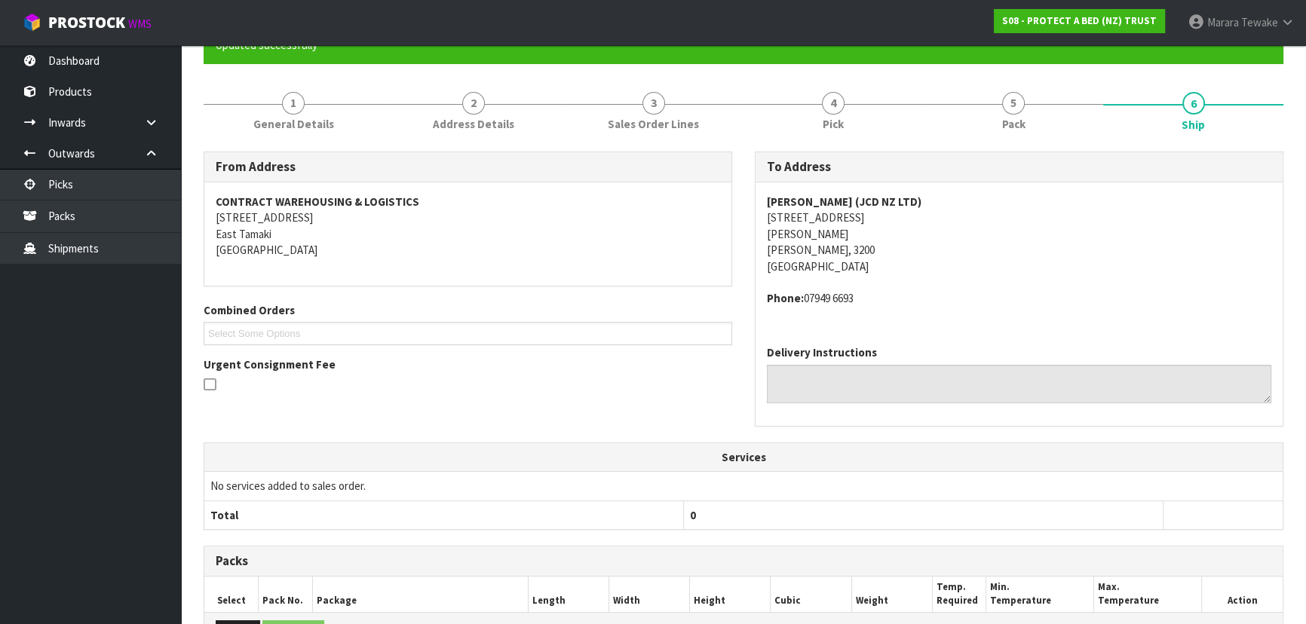
scroll to position [443, 0]
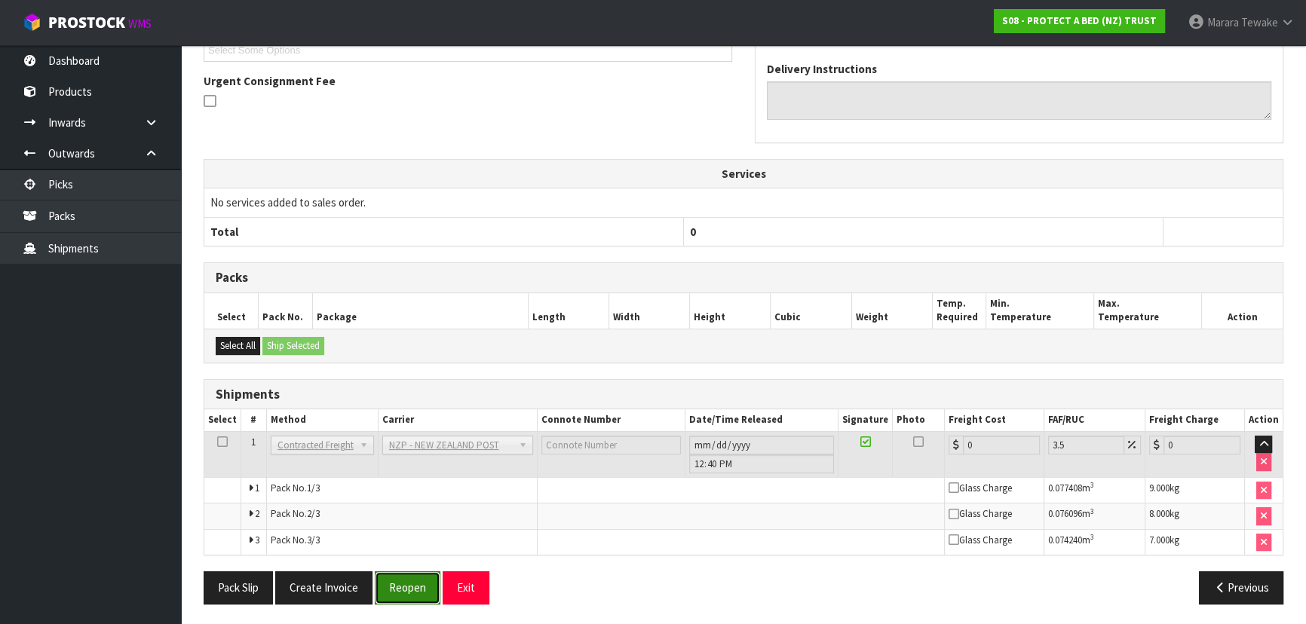
drag, startPoint x: 397, startPoint y: 590, endPoint x: 378, endPoint y: 590, distance: 19.6
click at [397, 590] on button "Reopen" at bounding box center [408, 588] width 66 height 32
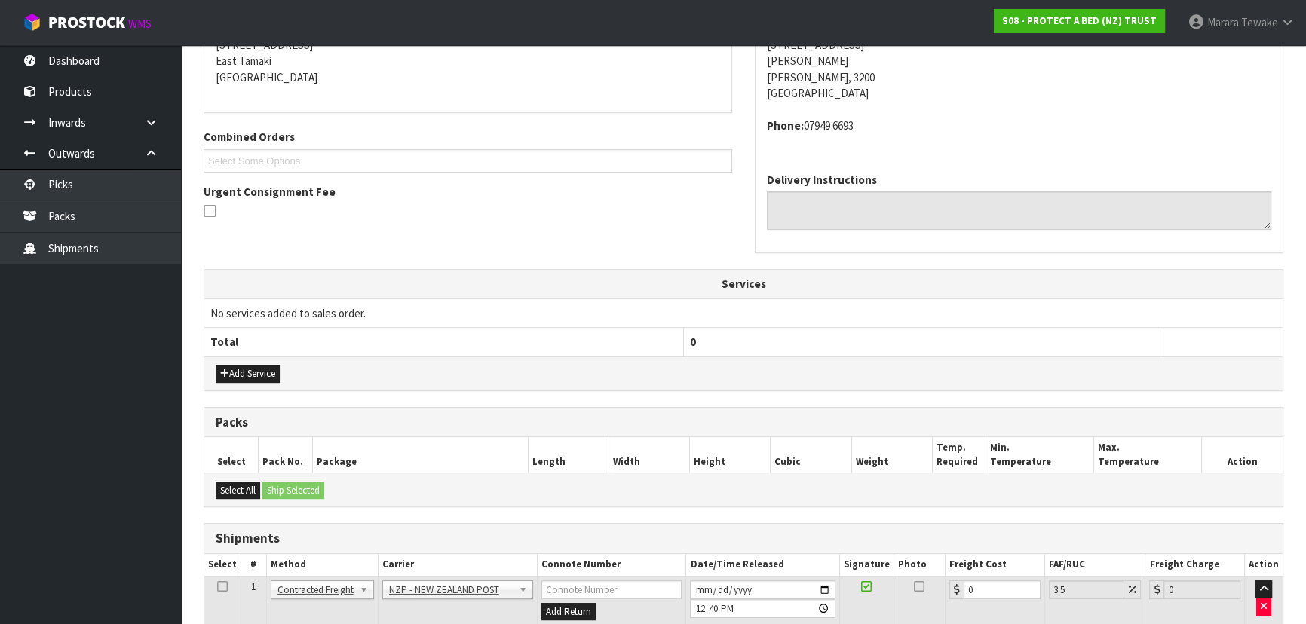
scroll to position [466, 0]
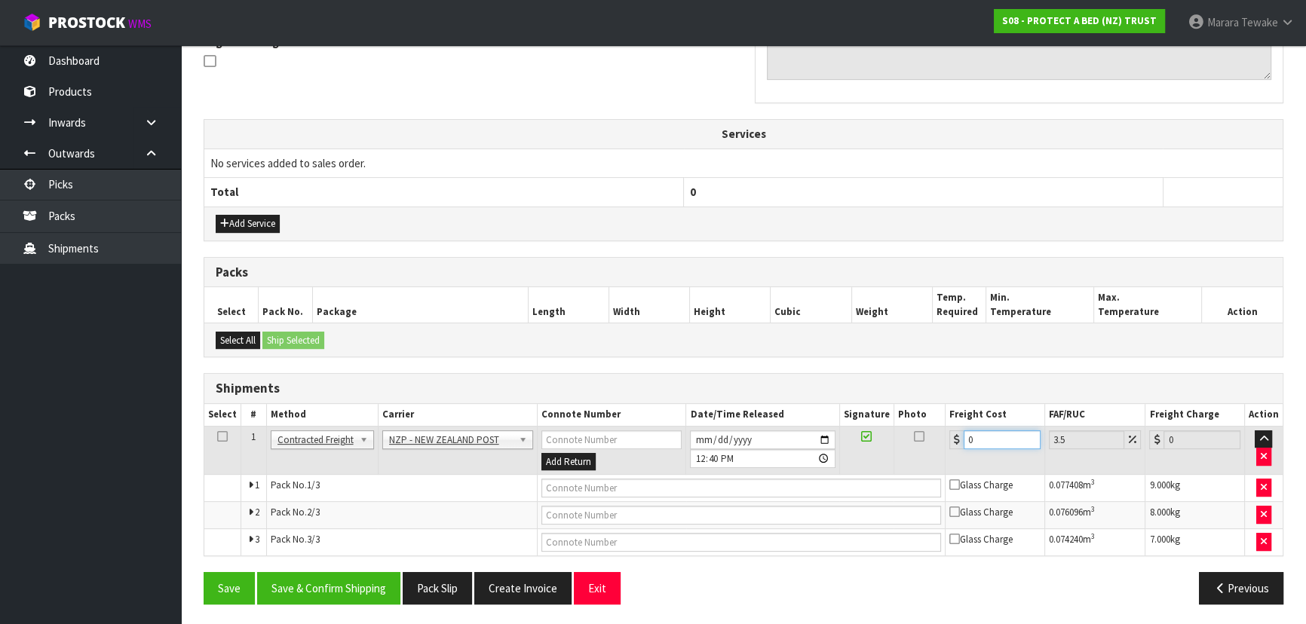
drag, startPoint x: 986, startPoint y: 433, endPoint x: 936, endPoint y: 403, distance: 58.2
click at [946, 418] on table "Select # Method Carrier Connote Number Date/Time Released Signature Photo Freig…" at bounding box center [743, 480] width 1078 height 152
type input "2"
type input "2.07"
type input "22"
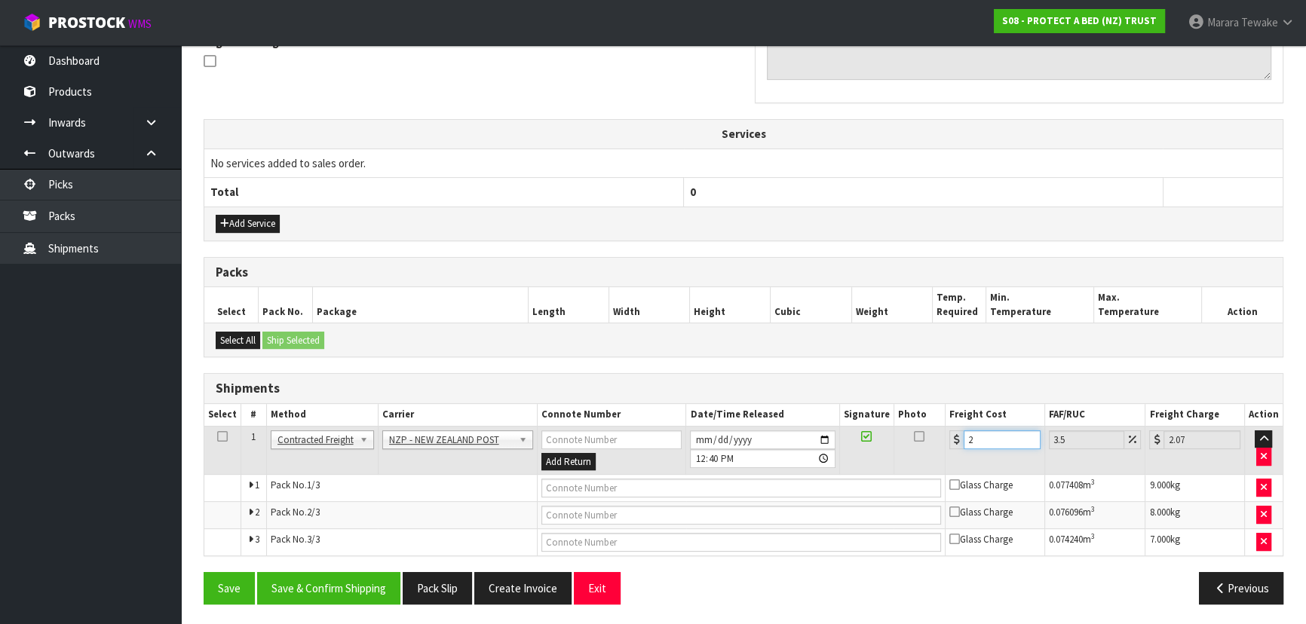
type input "22.77"
type input "22.7"
type input "23.49"
type input "22.78"
type input "23.58"
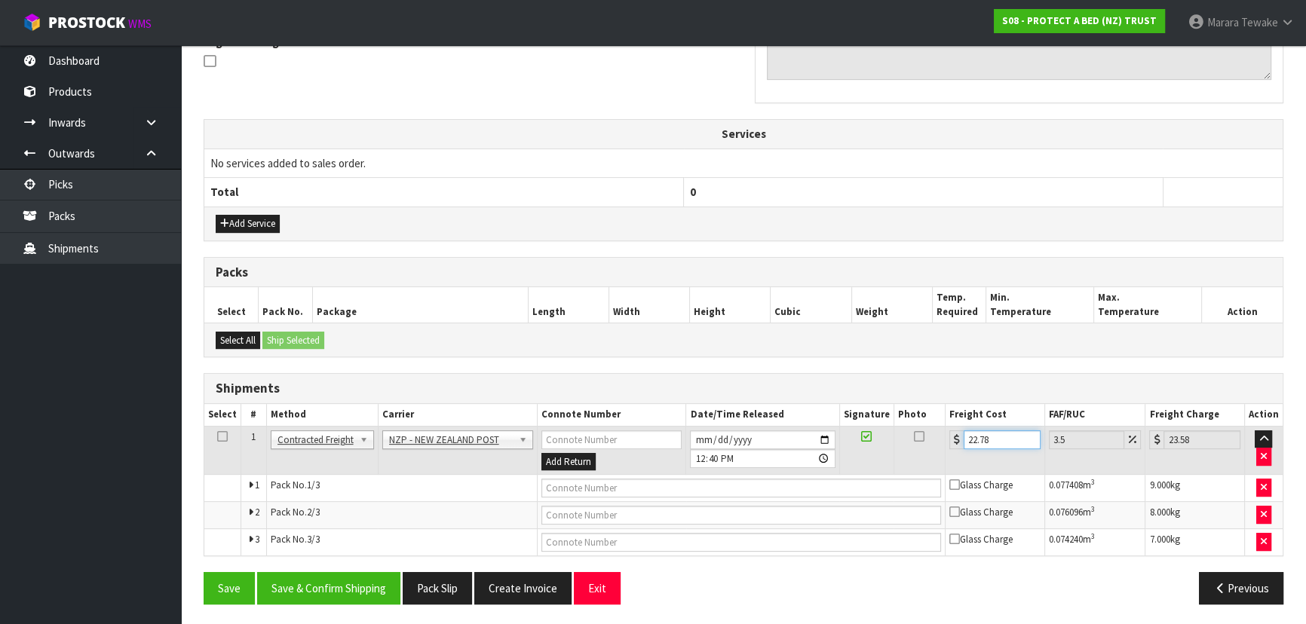
type input "22.7"
type input "23.49"
type input "22.73"
type input "23.53"
type input "22.73"
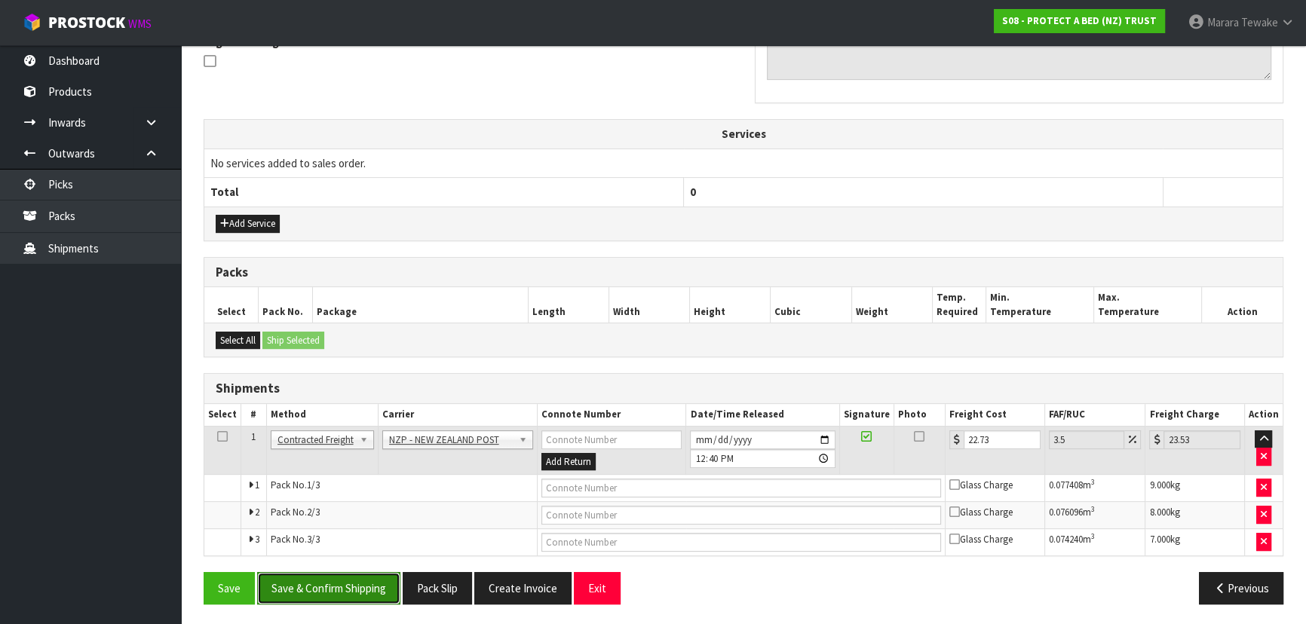
click at [311, 589] on button "Save & Confirm Shipping" at bounding box center [328, 588] width 143 height 32
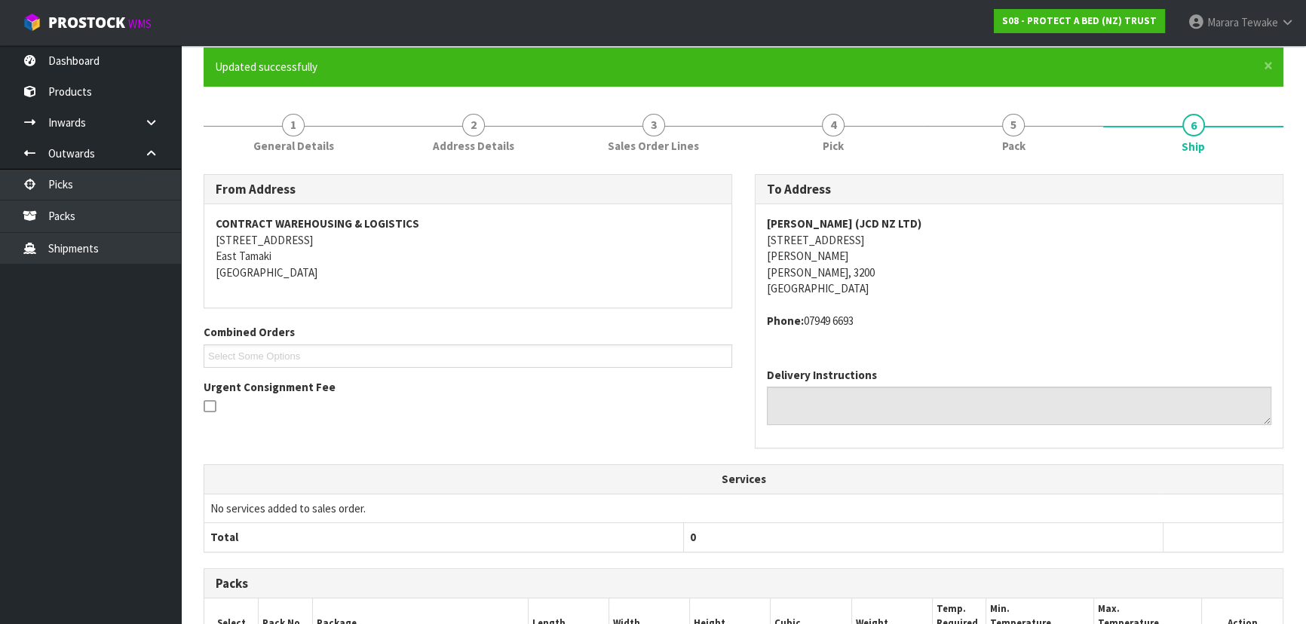
scroll to position [0, 0]
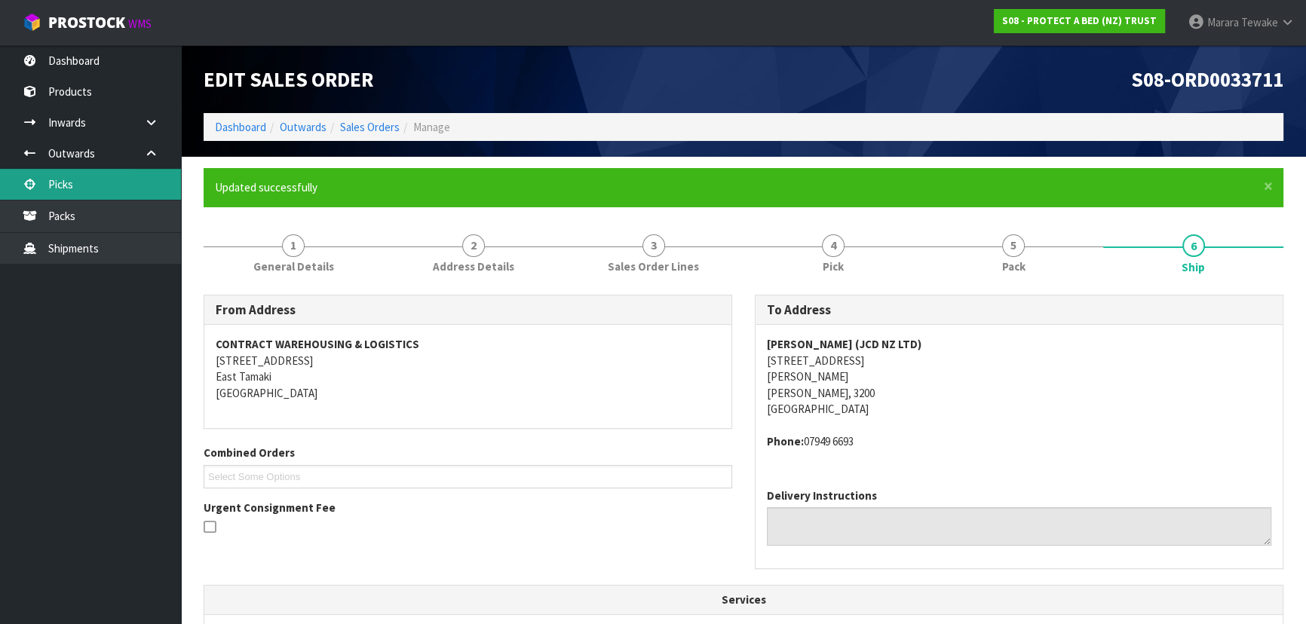
click at [145, 185] on link "Picks" at bounding box center [90, 184] width 181 height 31
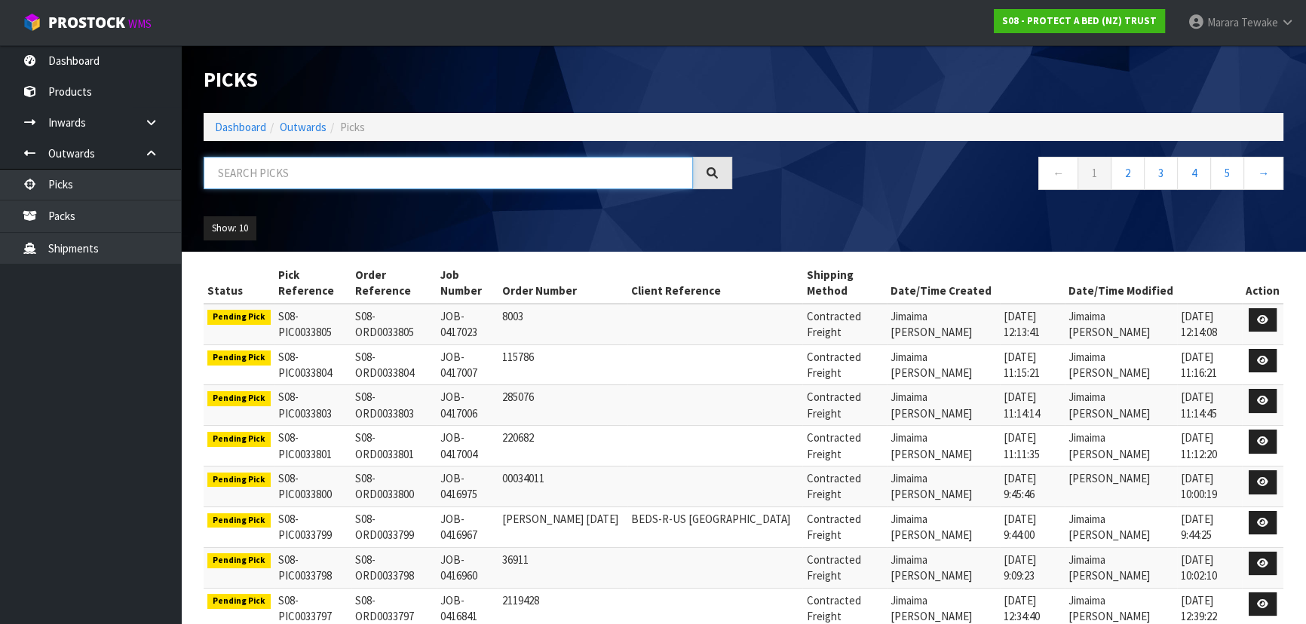
click at [308, 164] on input "text" at bounding box center [448, 173] width 489 height 32
type input "JOB-0415655"
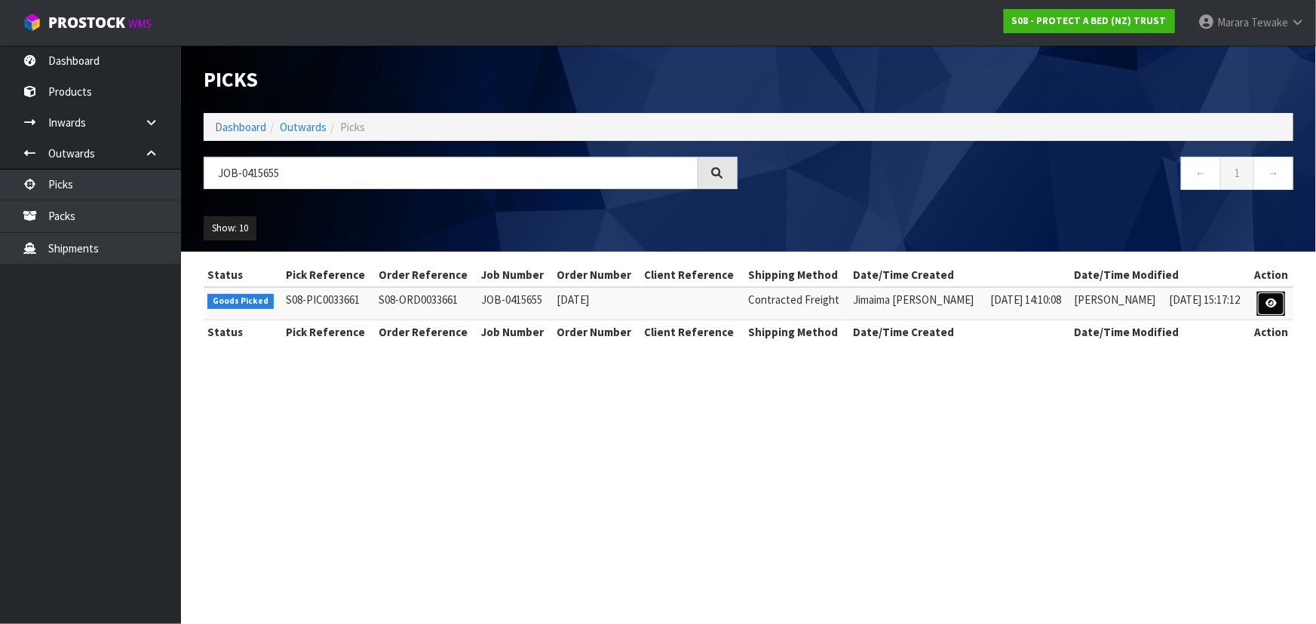
click at [1265, 302] on icon at bounding box center [1270, 304] width 11 height 10
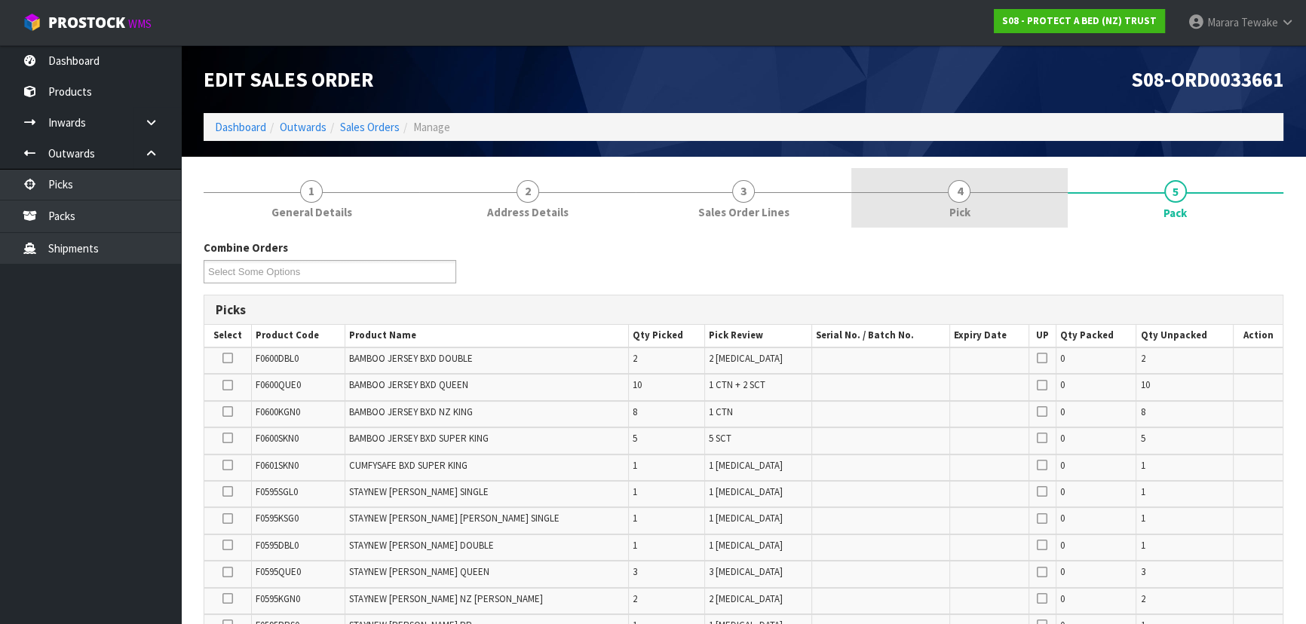
click at [981, 198] on link "4 Pick" at bounding box center [959, 198] width 216 height 60
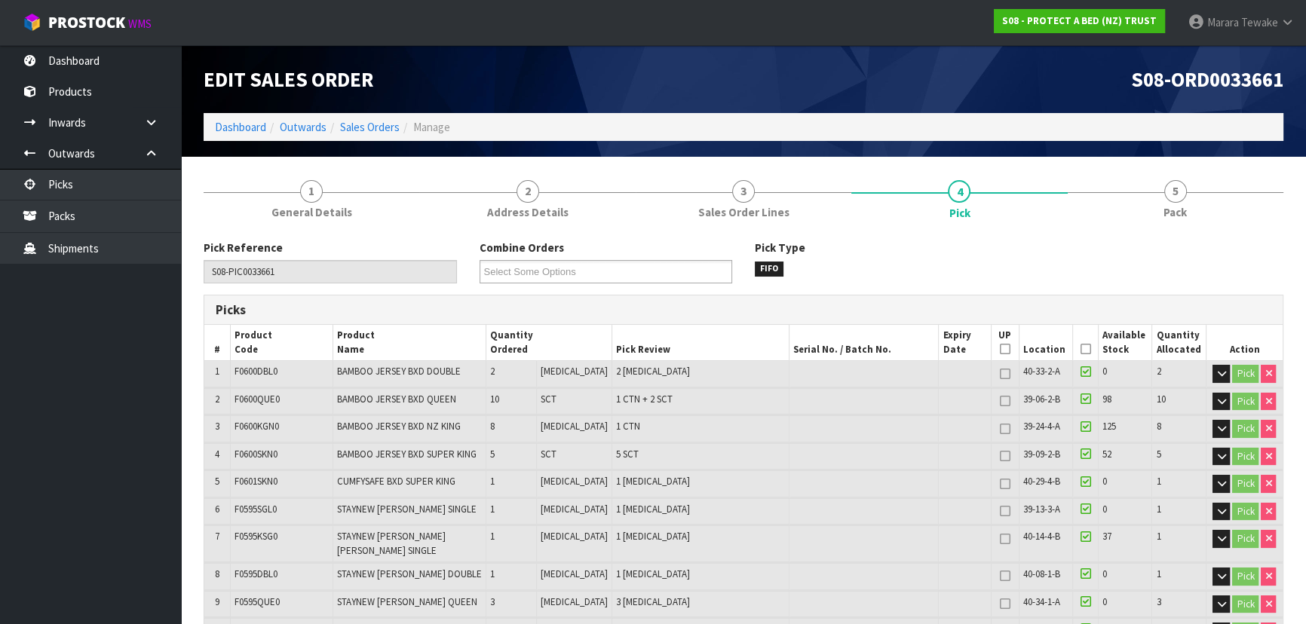
click at [1084, 349] on icon at bounding box center [1085, 349] width 11 height 1
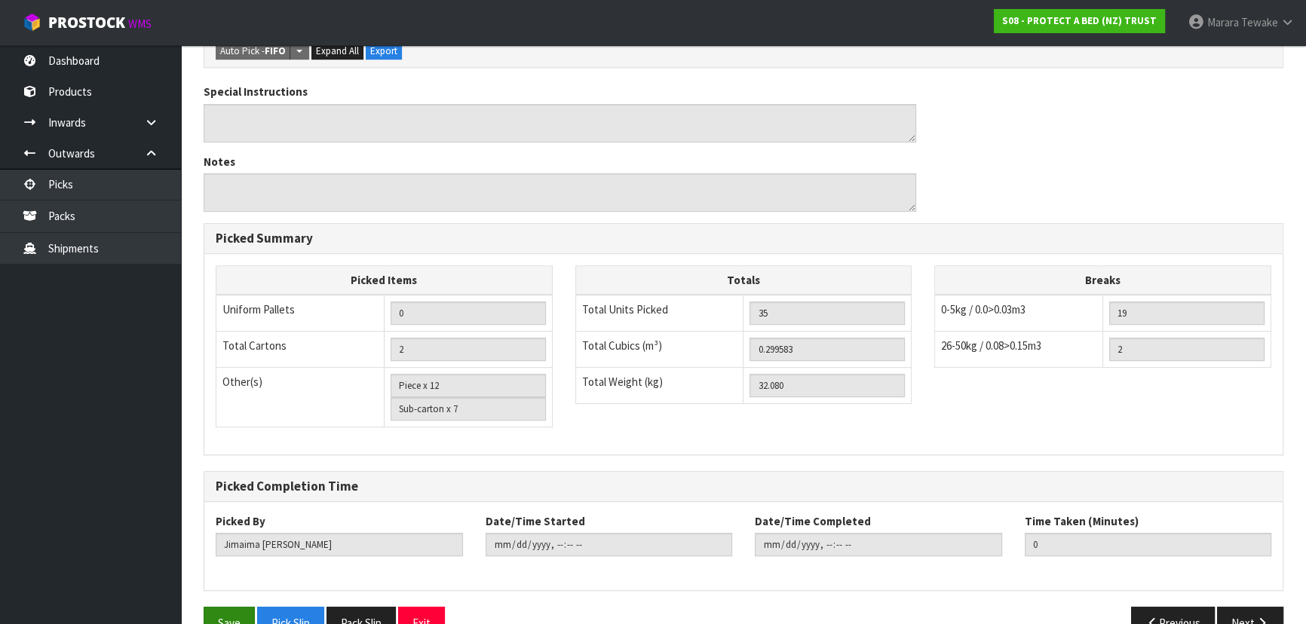
scroll to position [716, 0]
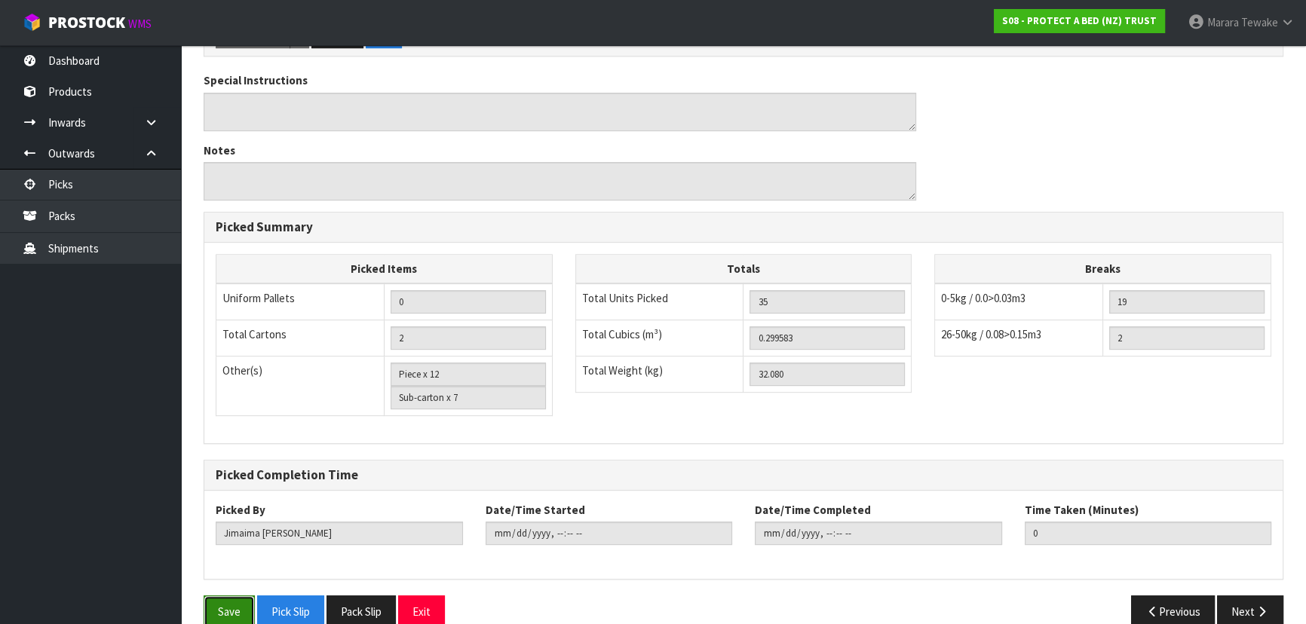
click at [231, 596] on button "Save" at bounding box center [229, 612] width 51 height 32
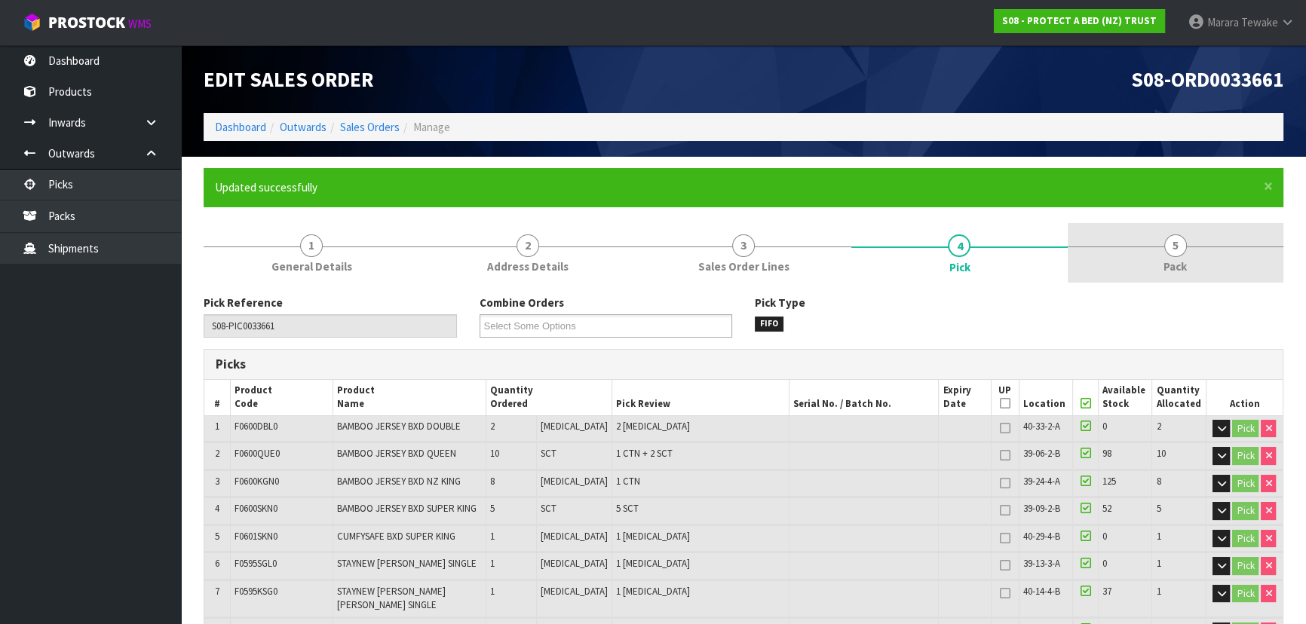
click at [1173, 235] on span "5" at bounding box center [1175, 246] width 23 height 23
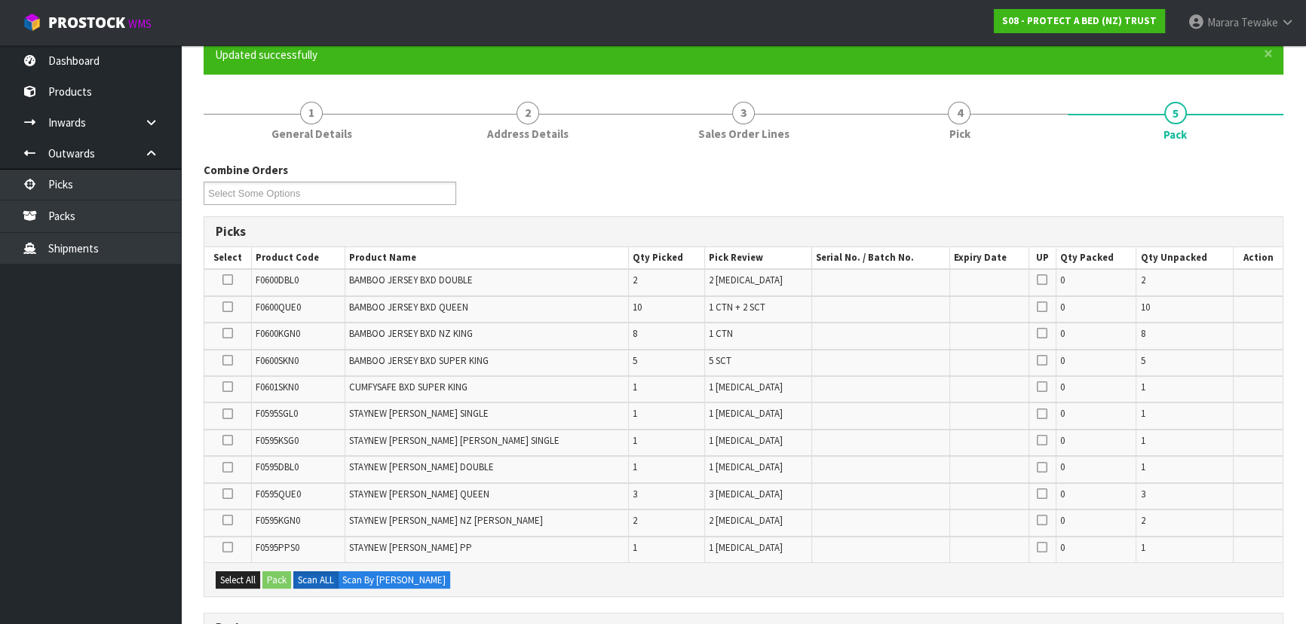
scroll to position [342, 0]
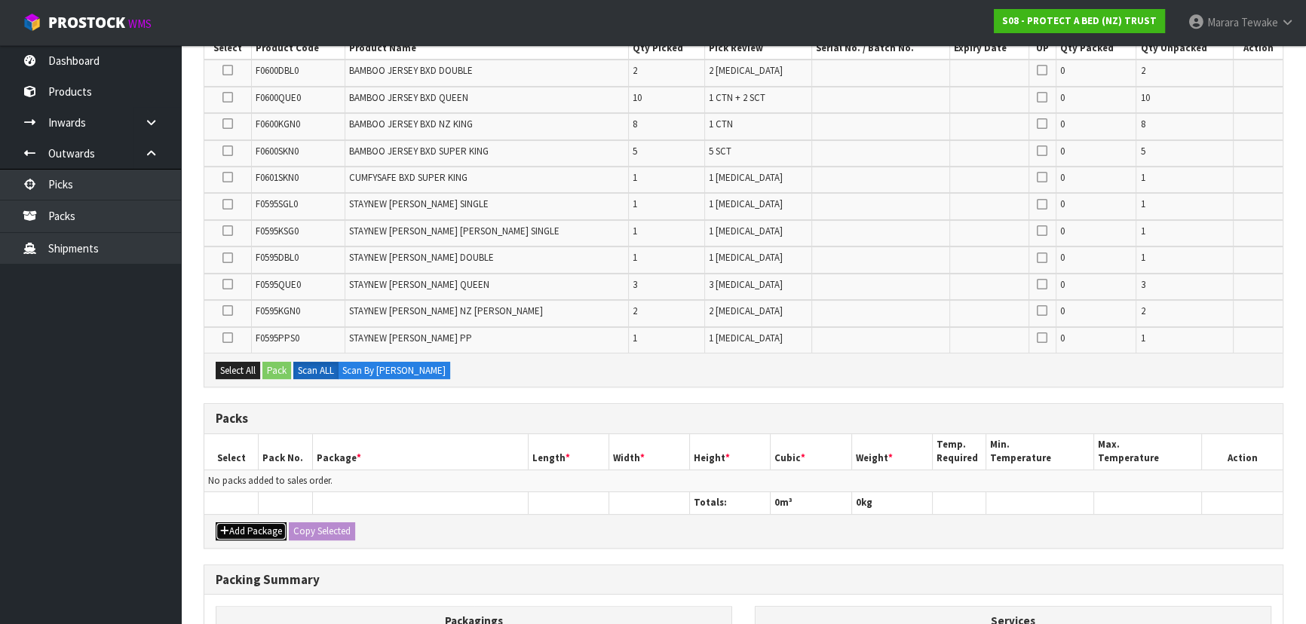
click at [246, 525] on button "Add Package" at bounding box center [251, 532] width 71 height 18
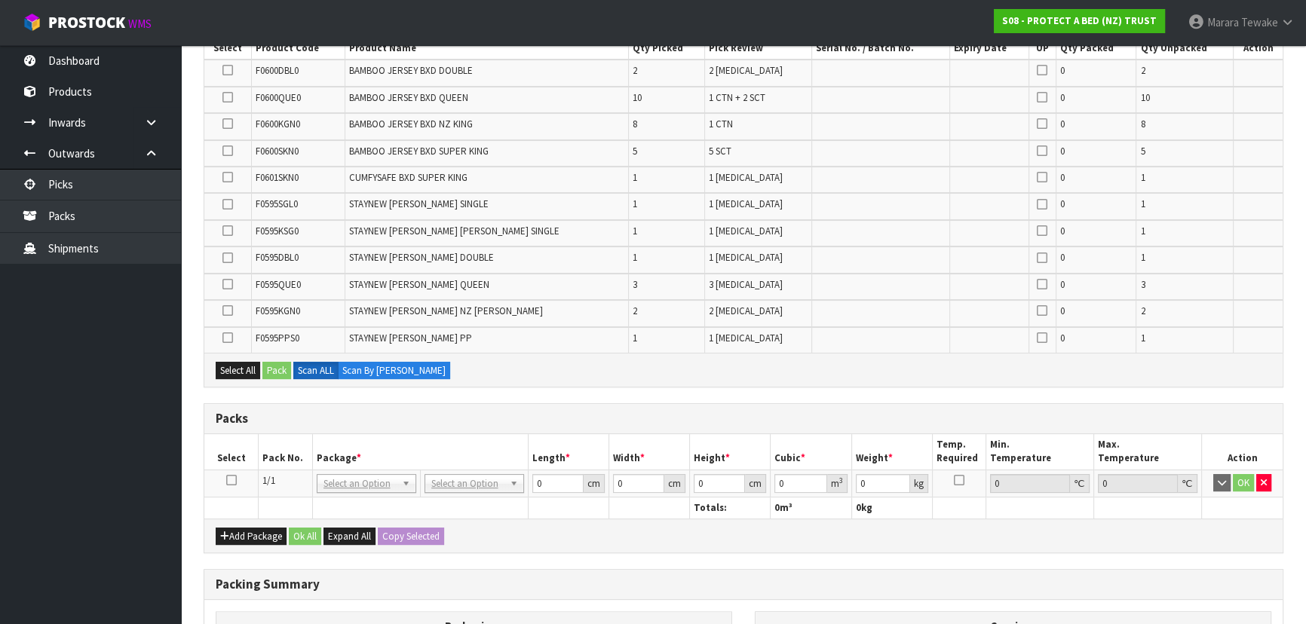
click at [234, 480] on icon at bounding box center [231, 480] width 11 height 1
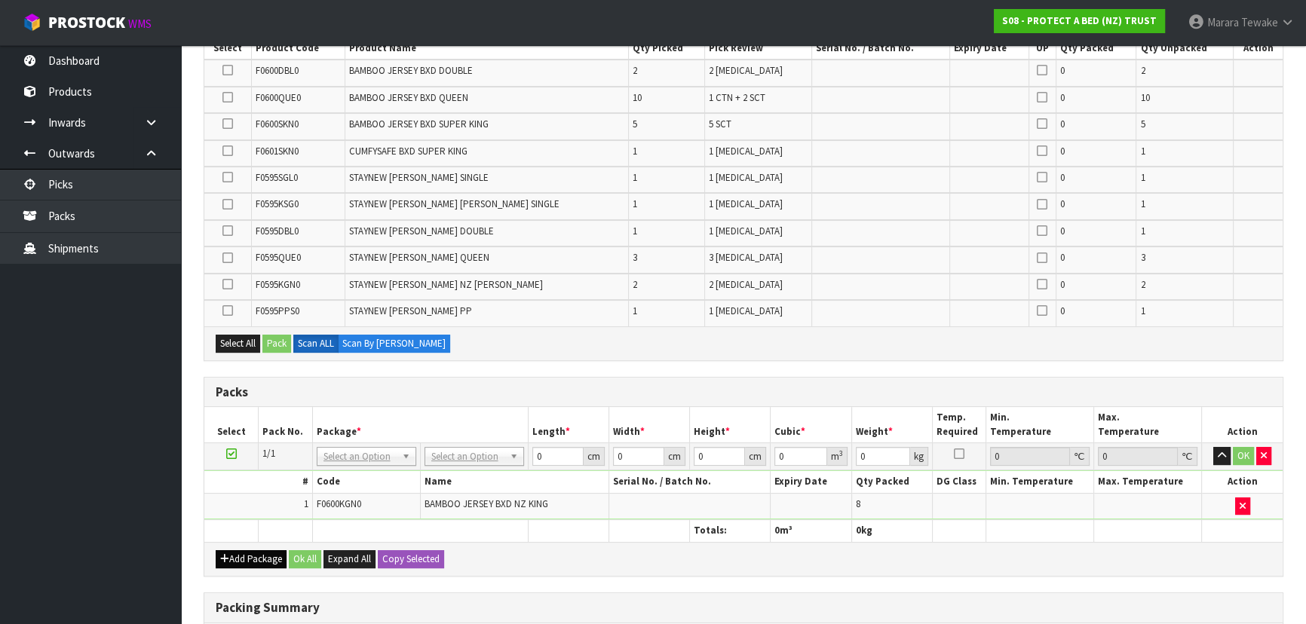
drag, startPoint x: 244, startPoint y: 566, endPoint x: 244, endPoint y: 550, distance: 15.1
click at [244, 563] on div "Add Package Ok All Expand All Copy Selected" at bounding box center [743, 559] width 1078 height 34
click at [244, 550] on button "Add Package" at bounding box center [251, 559] width 71 height 18
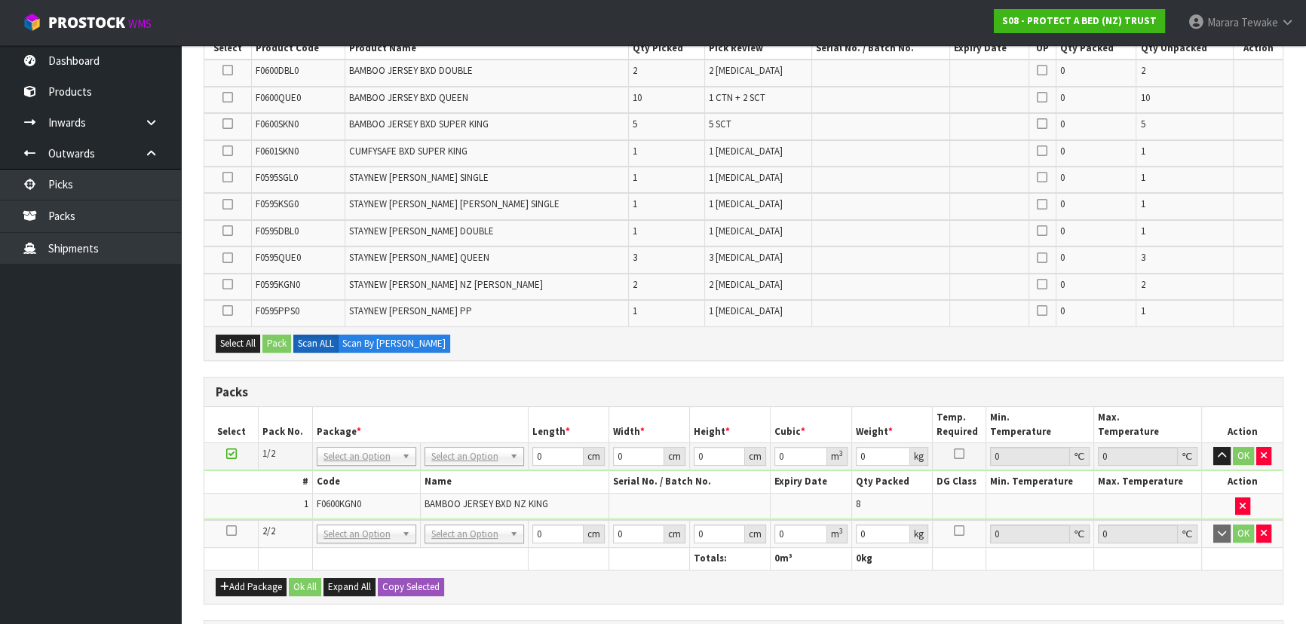
click at [232, 531] on icon at bounding box center [231, 531] width 11 height 1
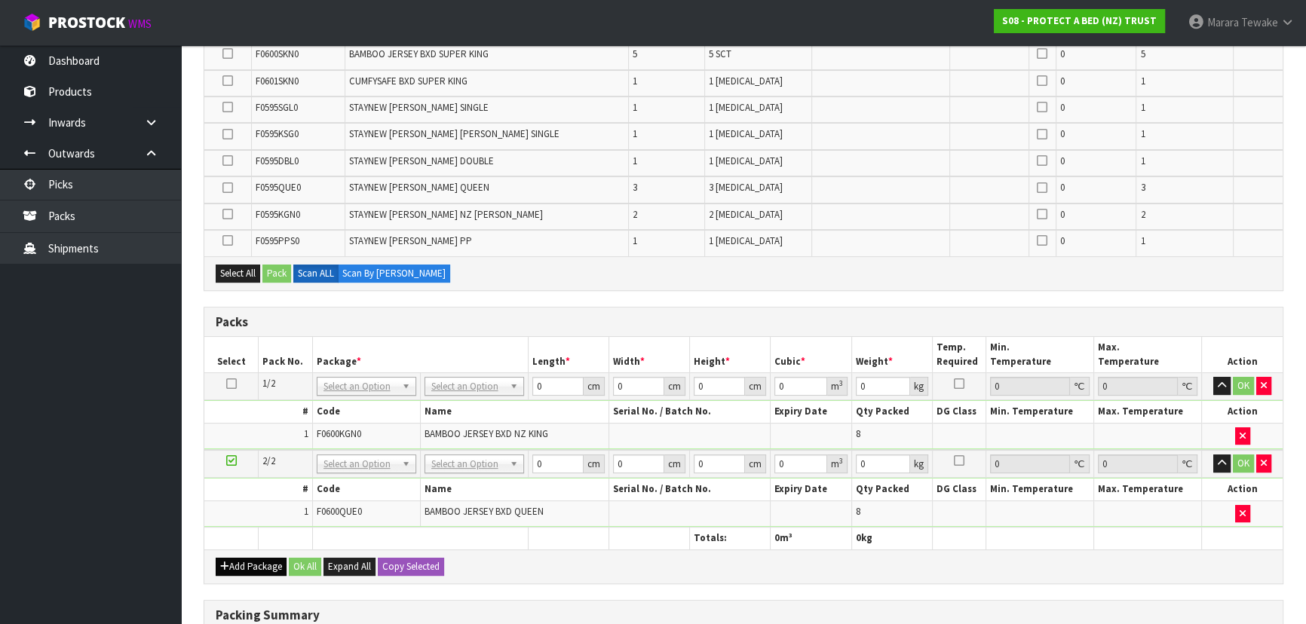
scroll to position [480, 0]
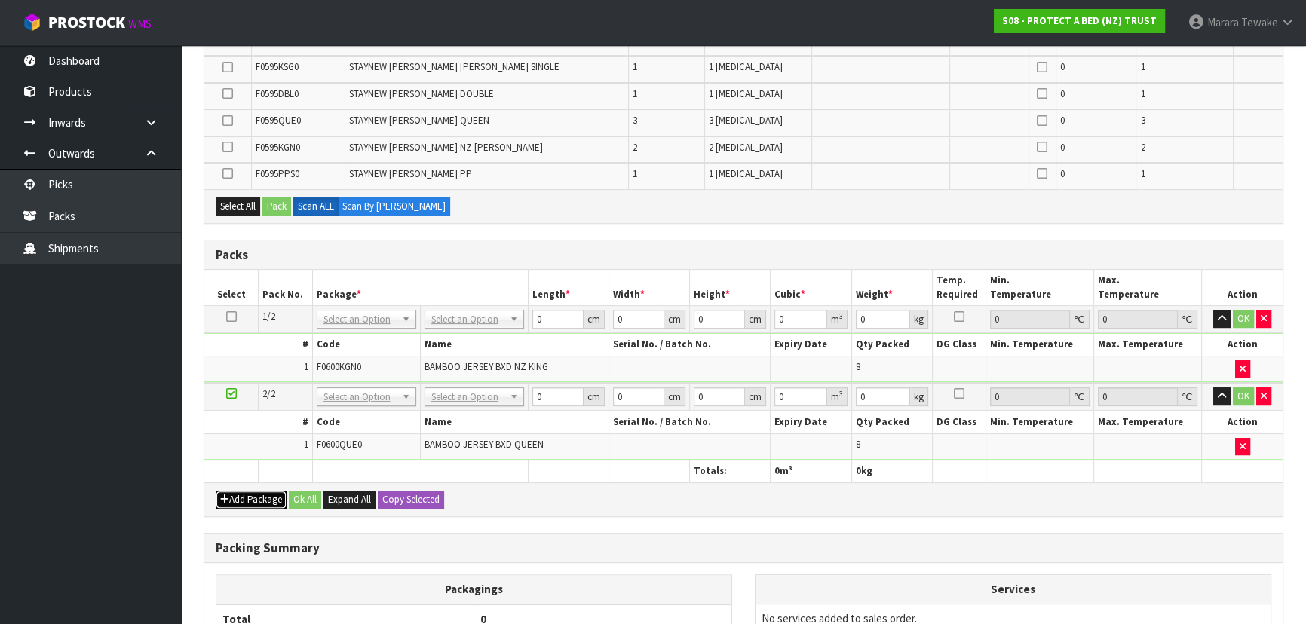
click at [252, 491] on button "Add Package" at bounding box center [251, 500] width 71 height 18
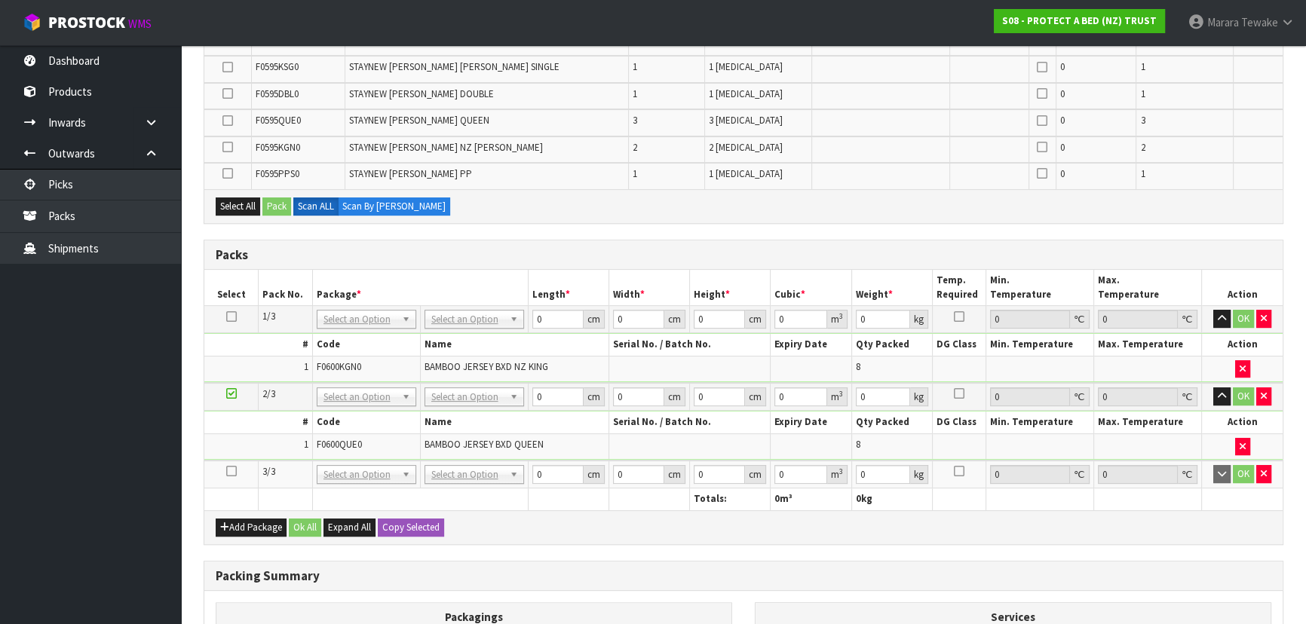
click at [233, 471] on icon at bounding box center [231, 471] width 11 height 1
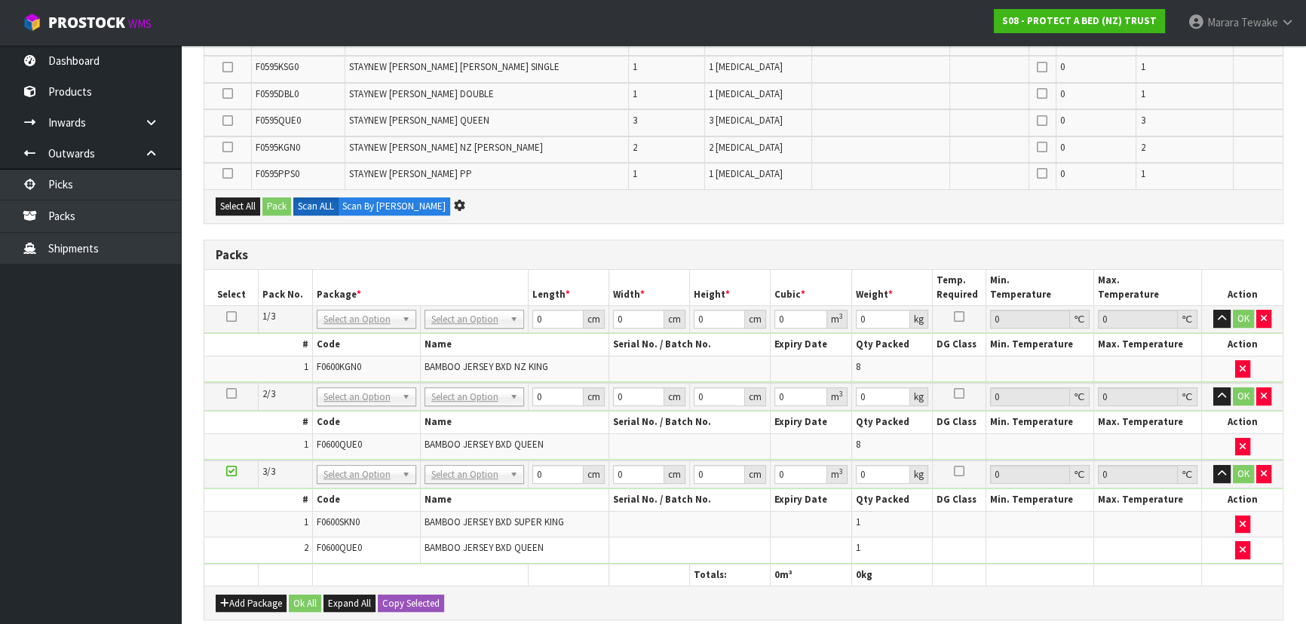
scroll to position [0, 0]
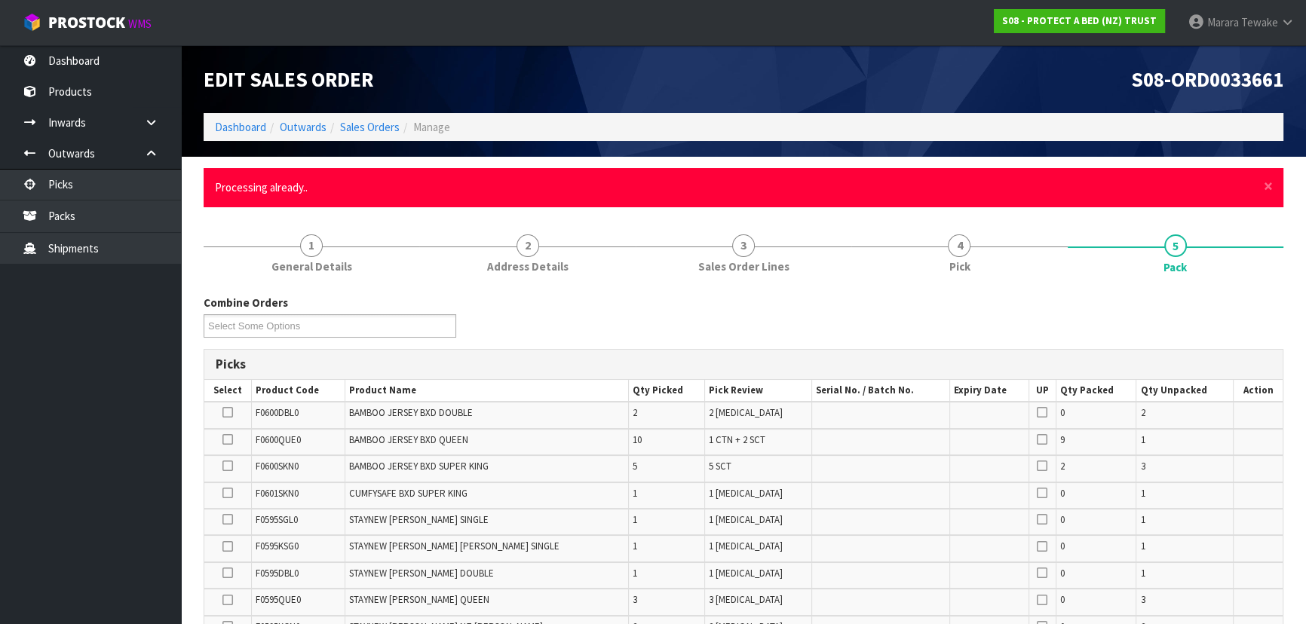
click at [1274, 184] on div "× Close Processing already.." at bounding box center [744, 187] width 1080 height 38
click at [1271, 183] on span "×" at bounding box center [1268, 186] width 9 height 21
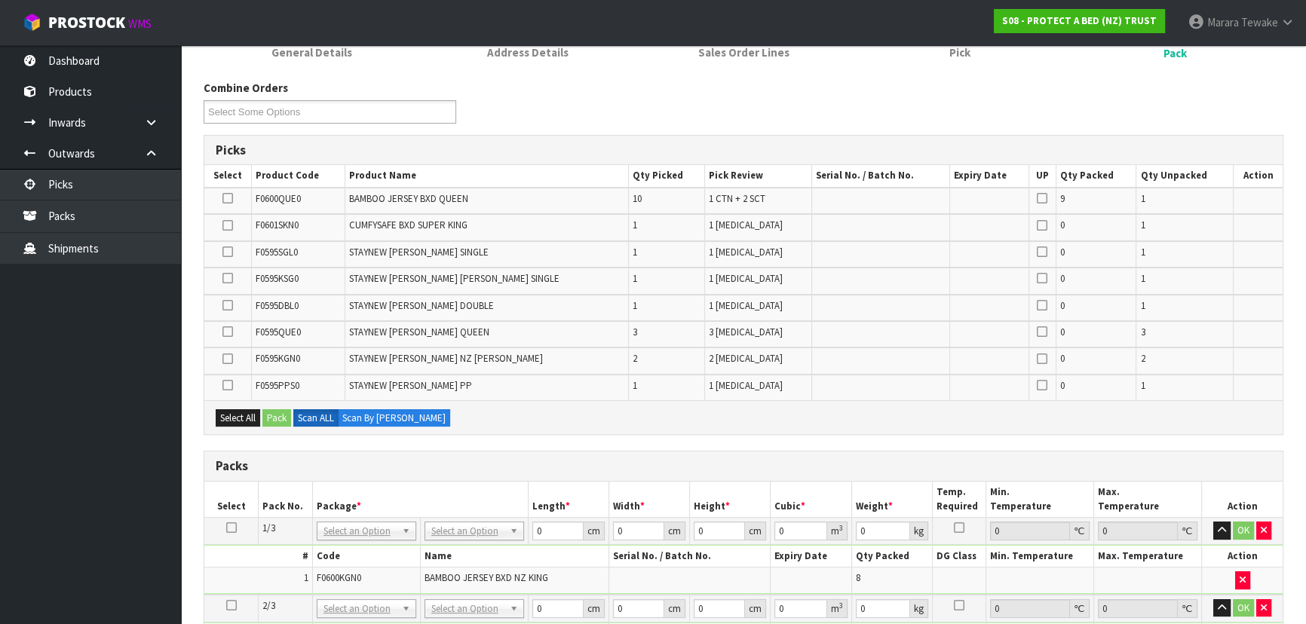
scroll to position [665, 0]
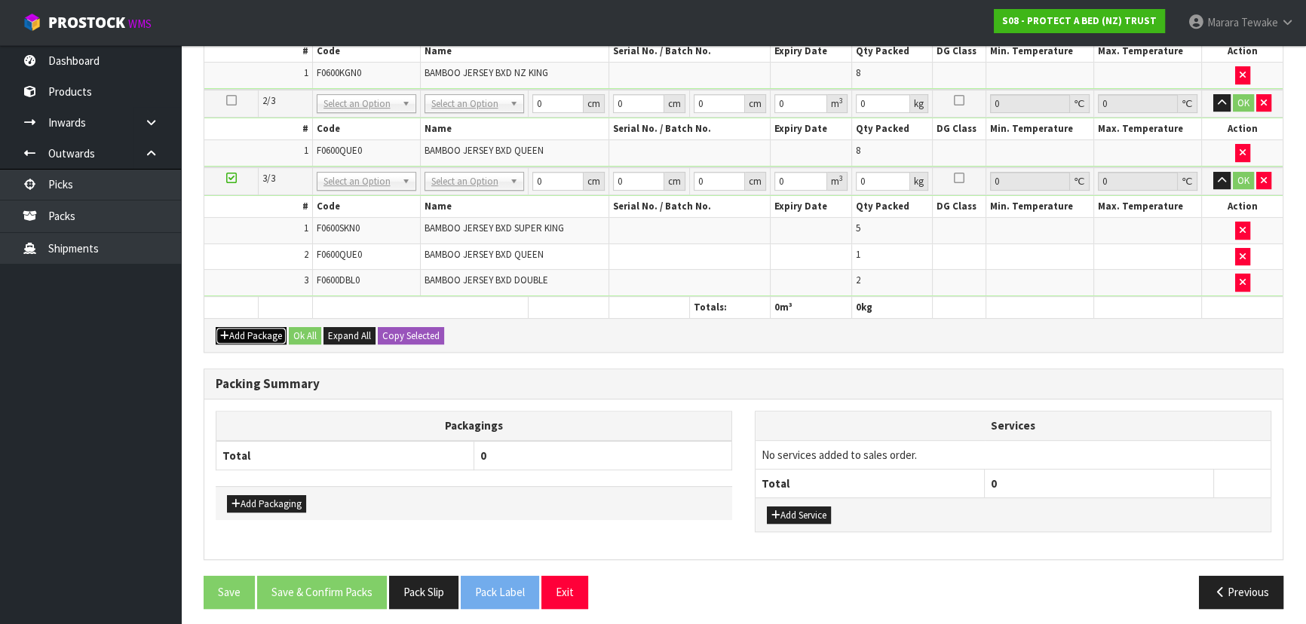
click at [266, 327] on button "Add Package" at bounding box center [251, 336] width 71 height 18
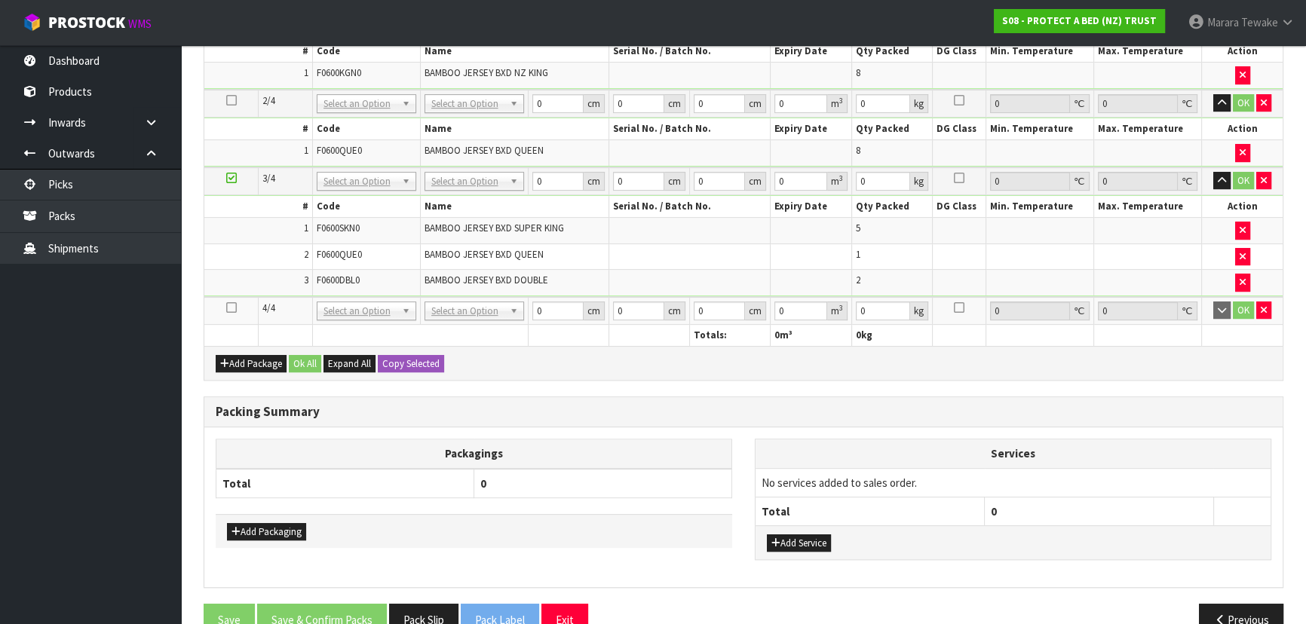
click at [231, 308] on icon at bounding box center [231, 308] width 11 height 1
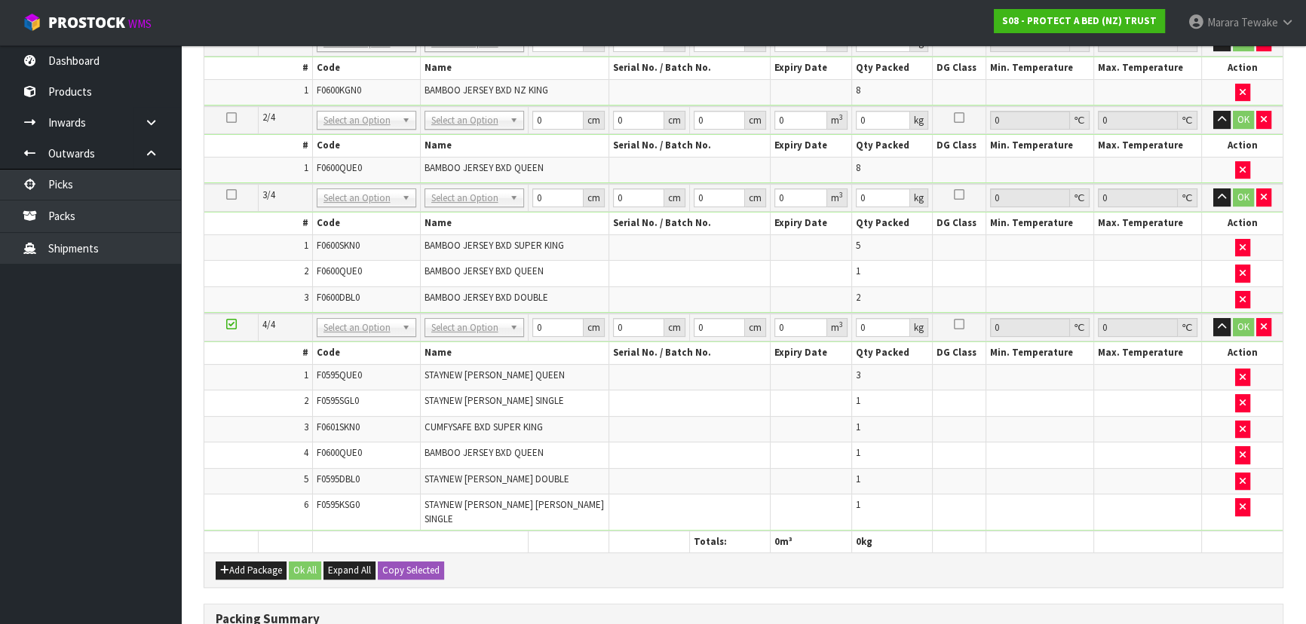
scroll to position [712, 0]
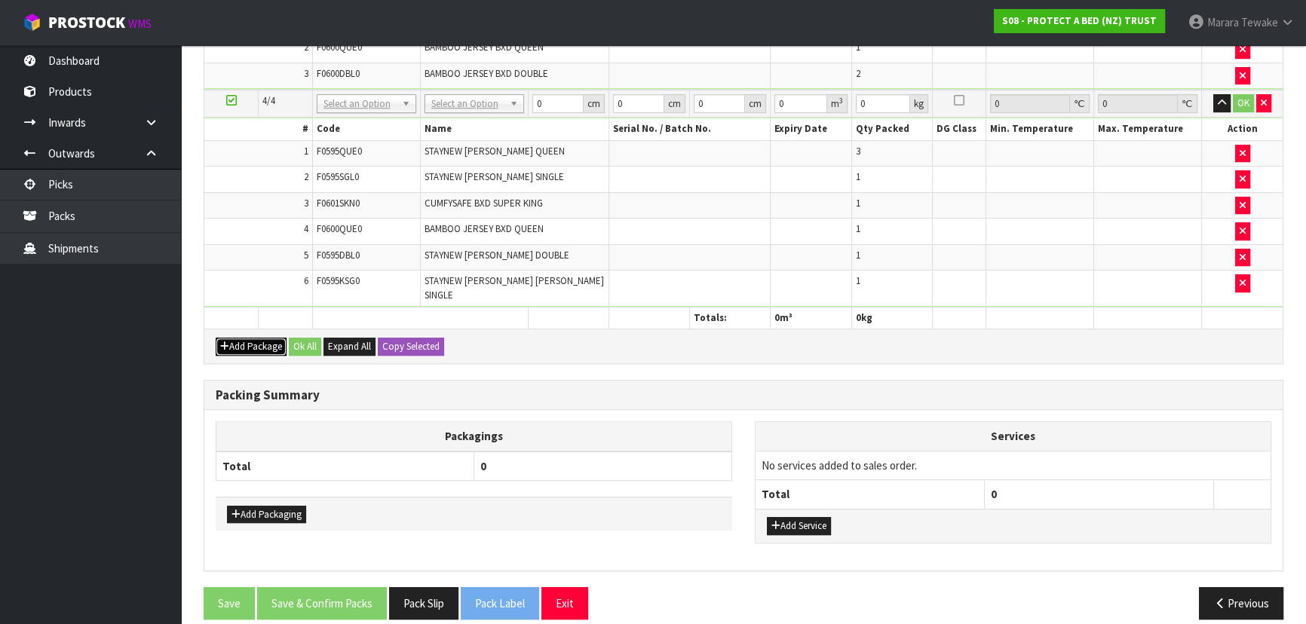
drag, startPoint x: 257, startPoint y: 332, endPoint x: 252, endPoint y: 322, distance: 11.1
click at [256, 338] on button "Add Package" at bounding box center [251, 347] width 71 height 18
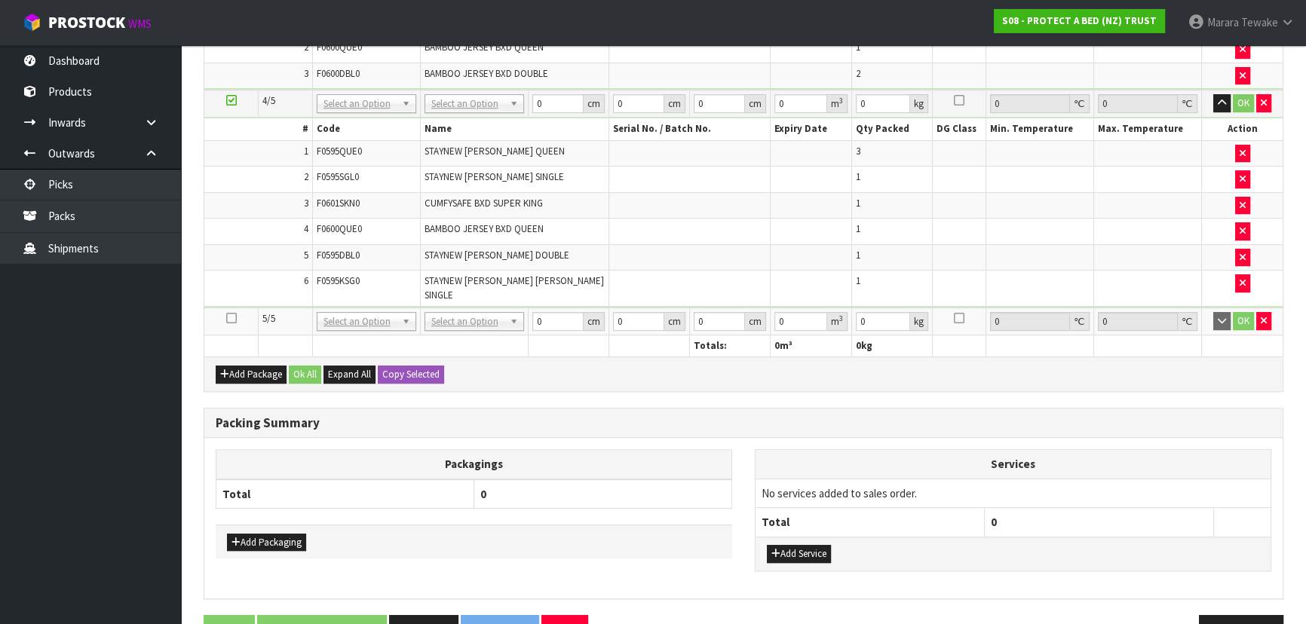
click at [232, 318] on icon at bounding box center [231, 318] width 11 height 1
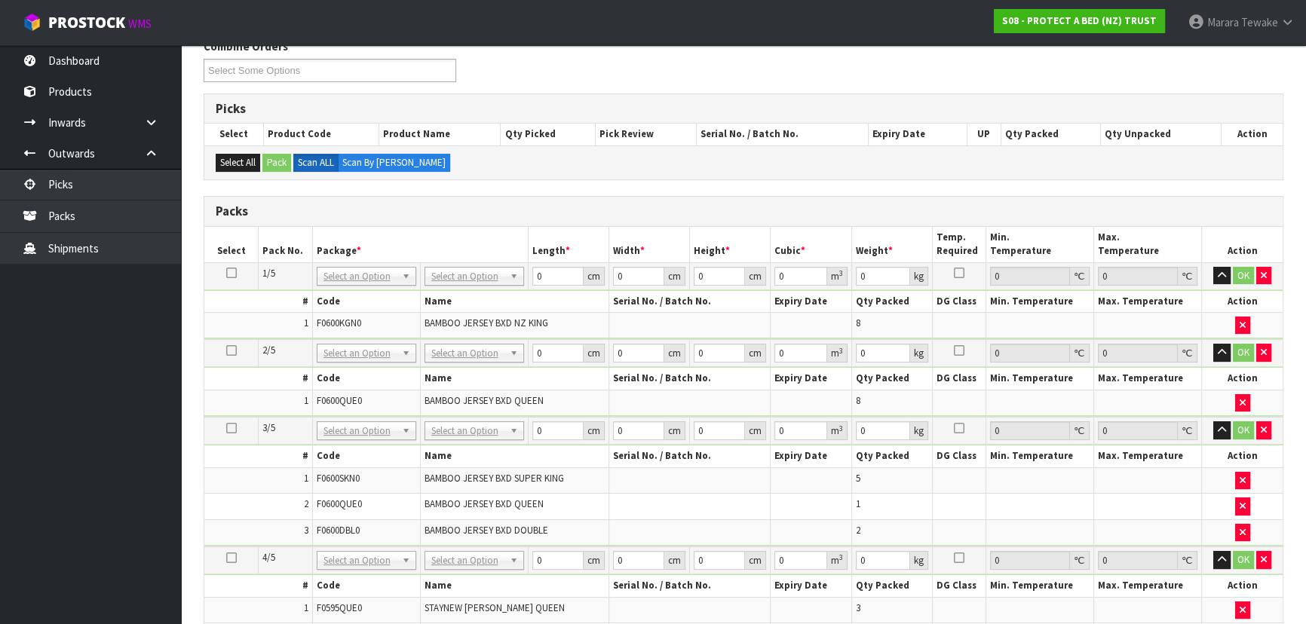
scroll to position [205, 0]
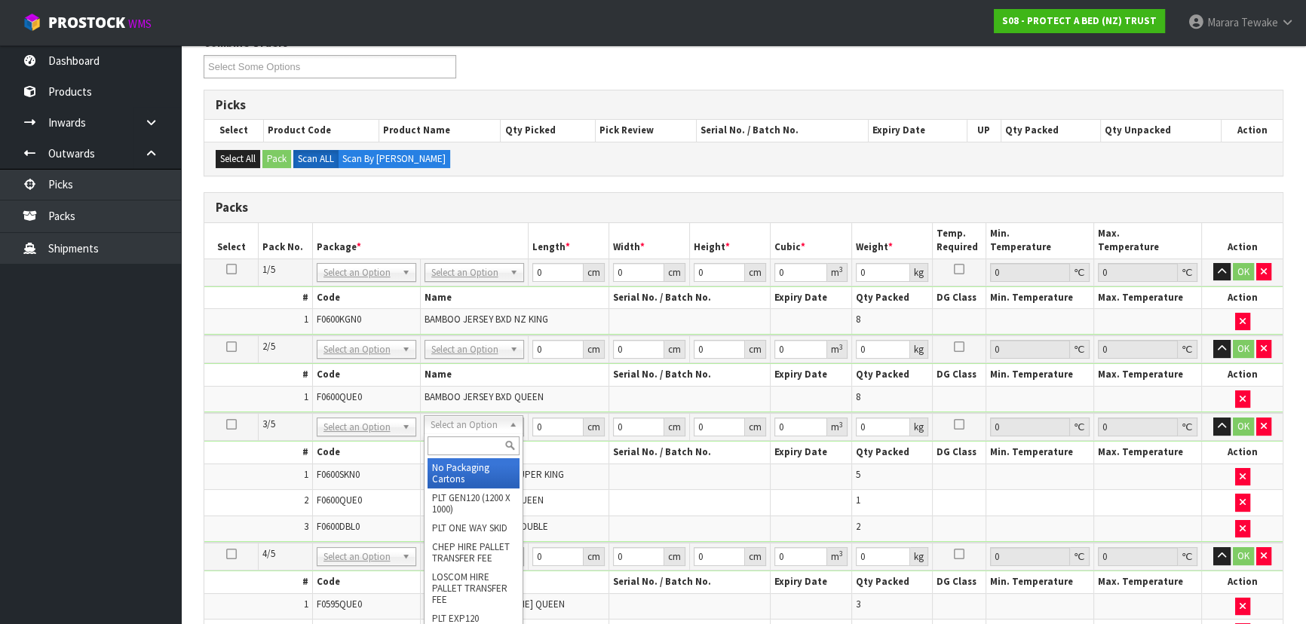
click at [471, 446] on input "text" at bounding box center [474, 446] width 92 height 19
type input "OC"
drag, startPoint x: 469, startPoint y: 475, endPoint x: 303, endPoint y: 406, distance: 179.8
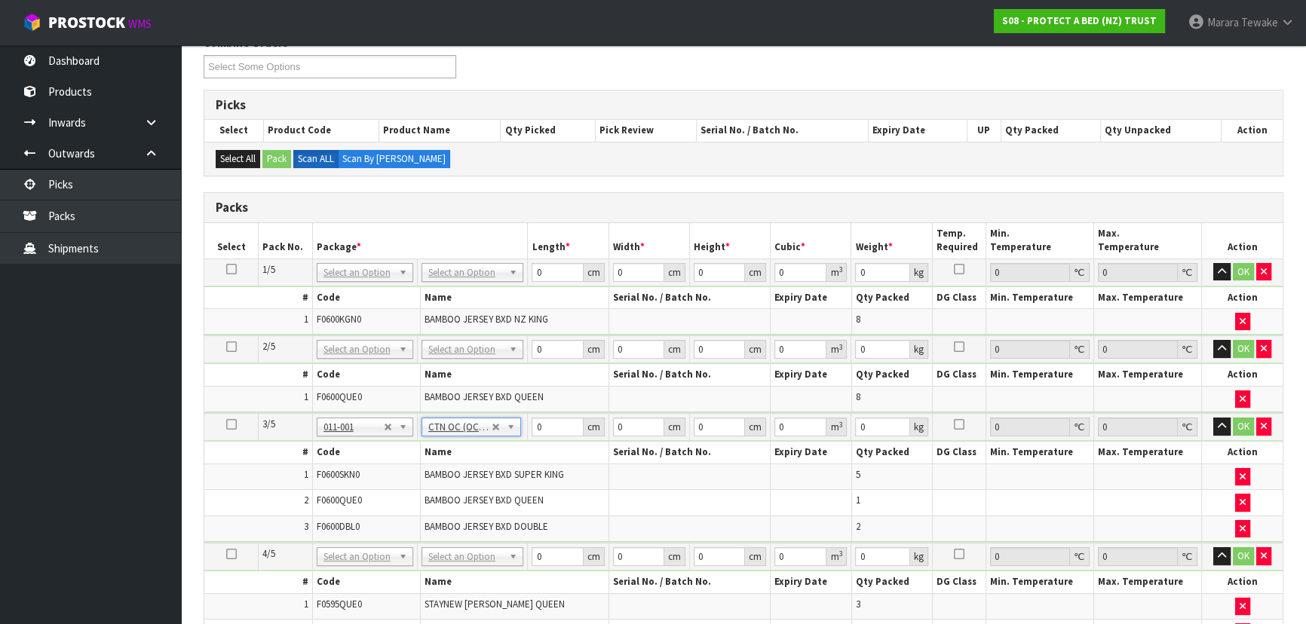
type input "7.44"
click at [234, 425] on icon at bounding box center [231, 425] width 11 height 1
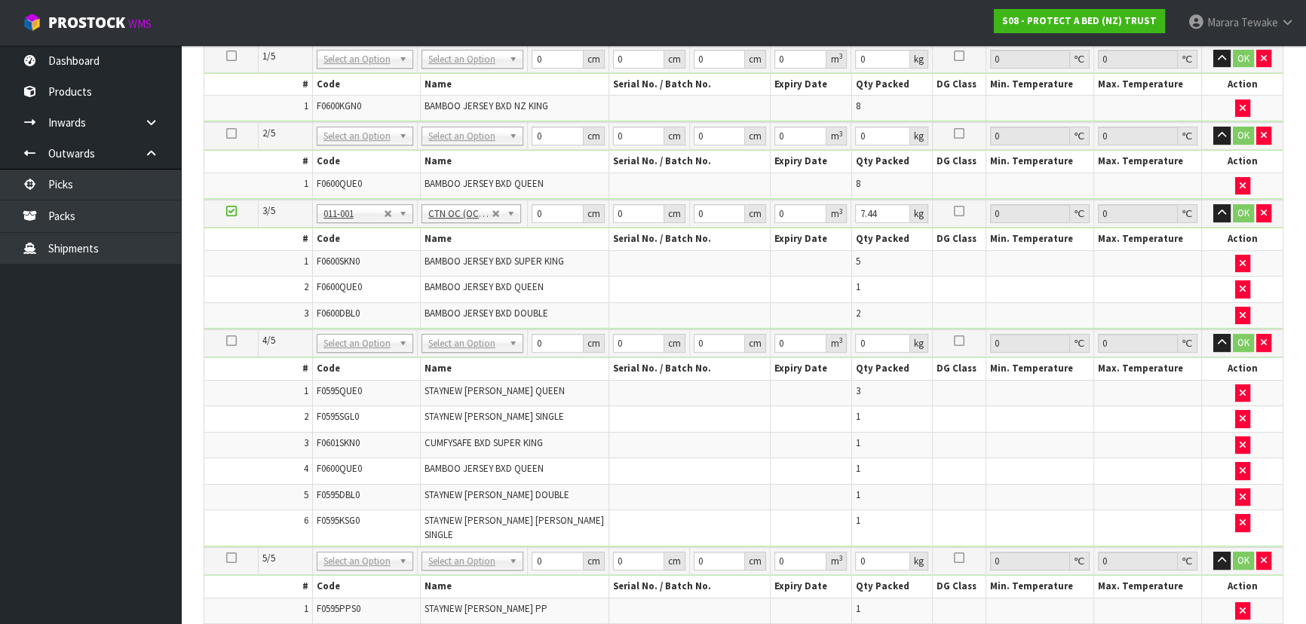
scroll to position [617, 0]
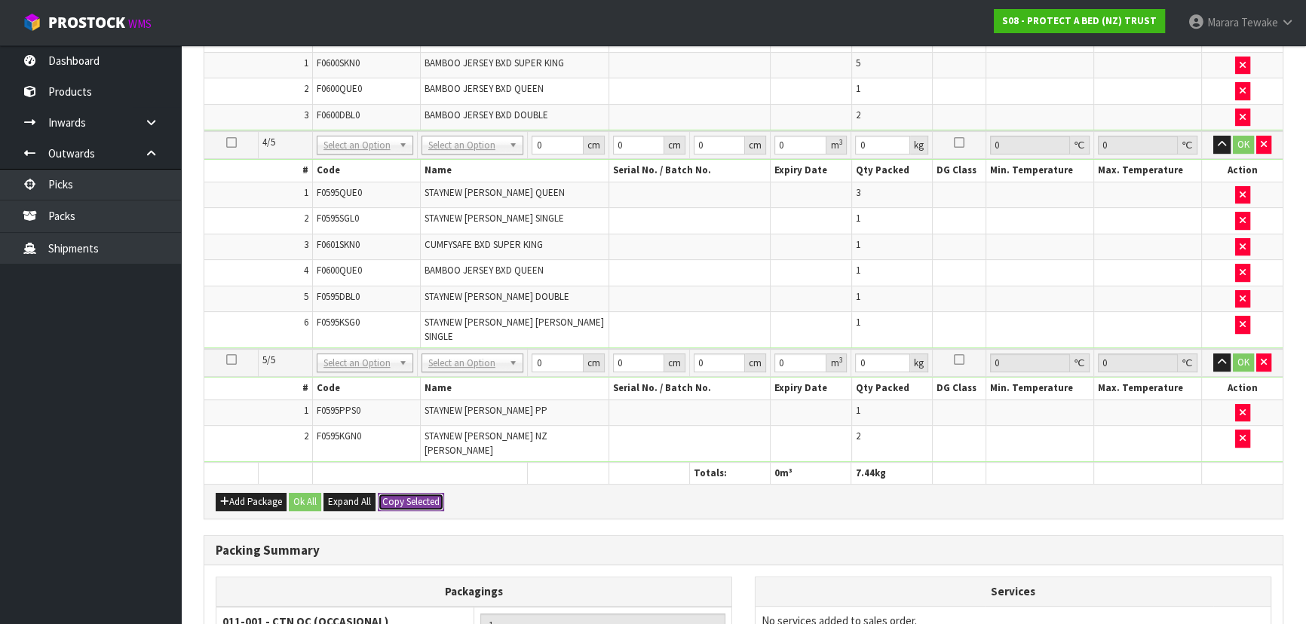
click at [427, 493] on button "Copy Selected" at bounding box center [411, 502] width 66 height 18
click at [427, 493] on button "Confirm Copy Selected" at bounding box center [428, 502] width 100 height 18
type input "7.44"
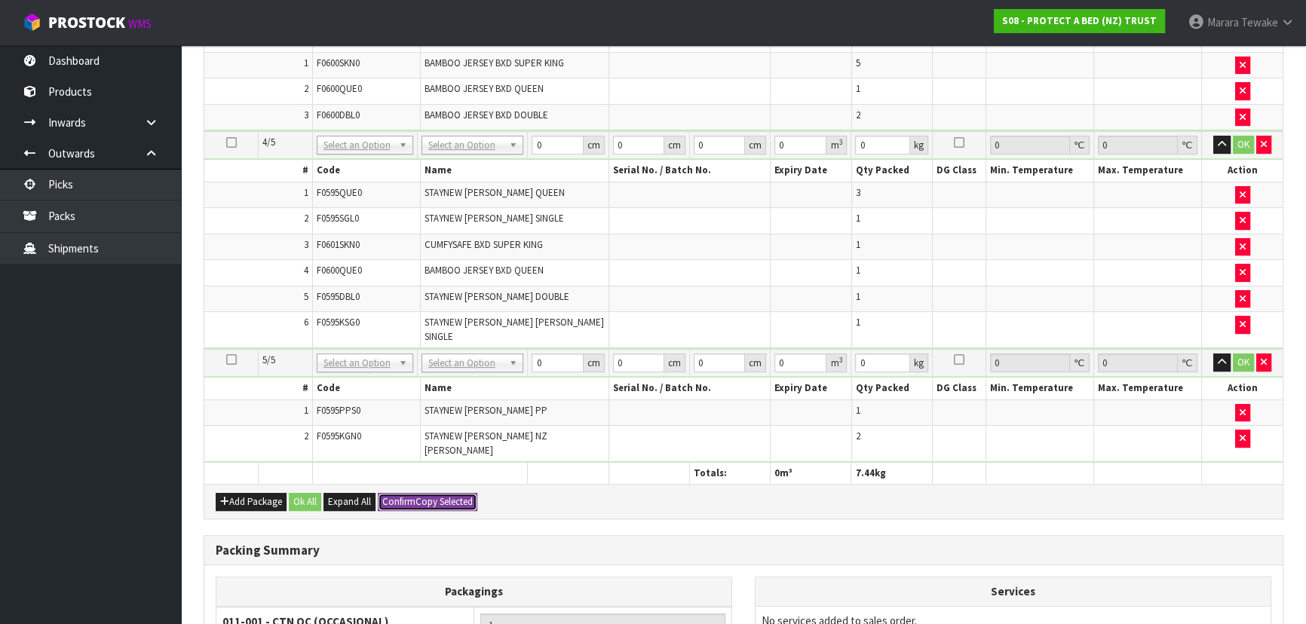
type input "7.44"
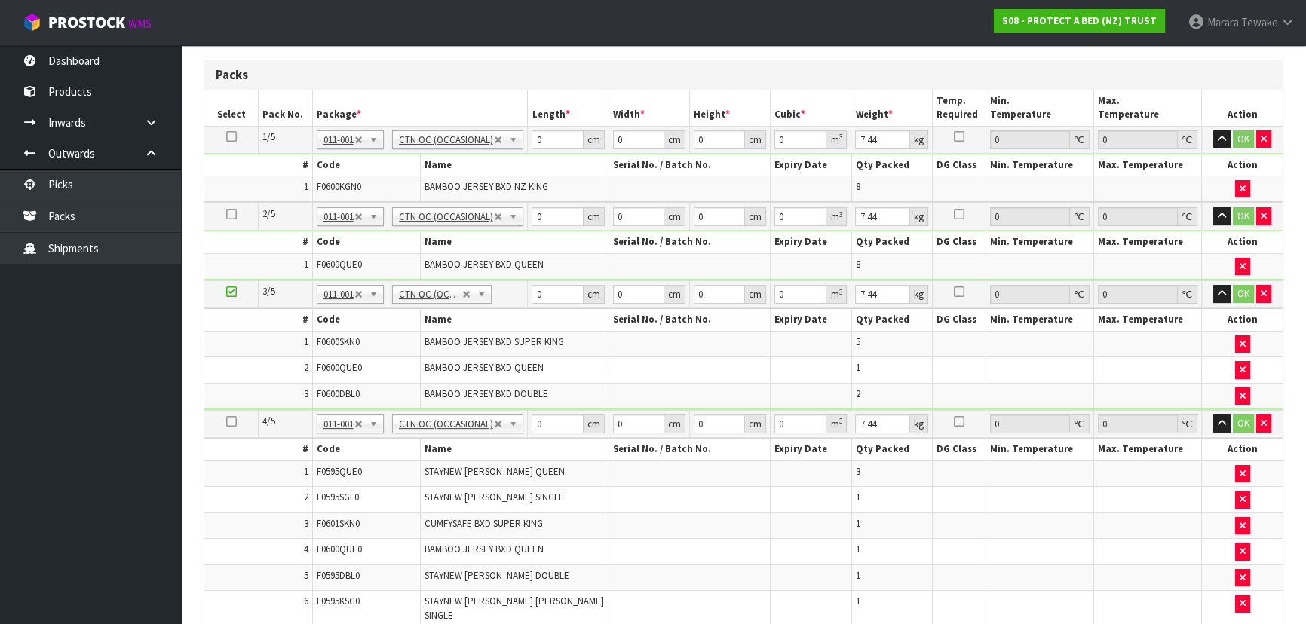
scroll to position [68, 0]
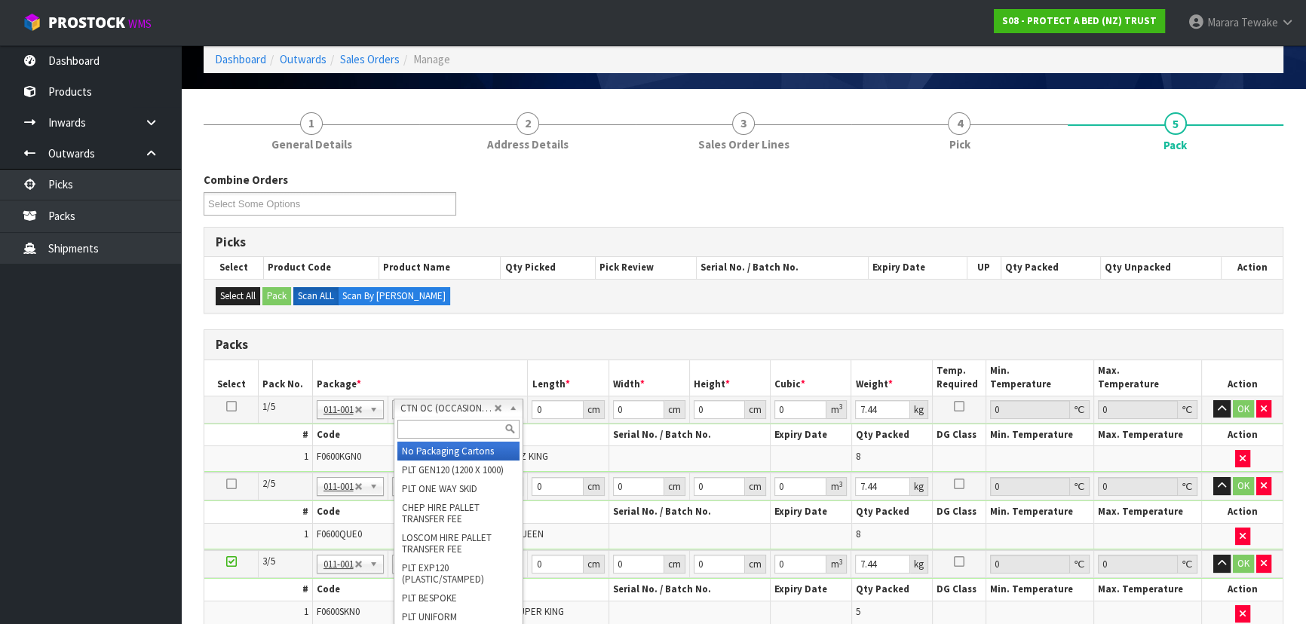
type input "1"
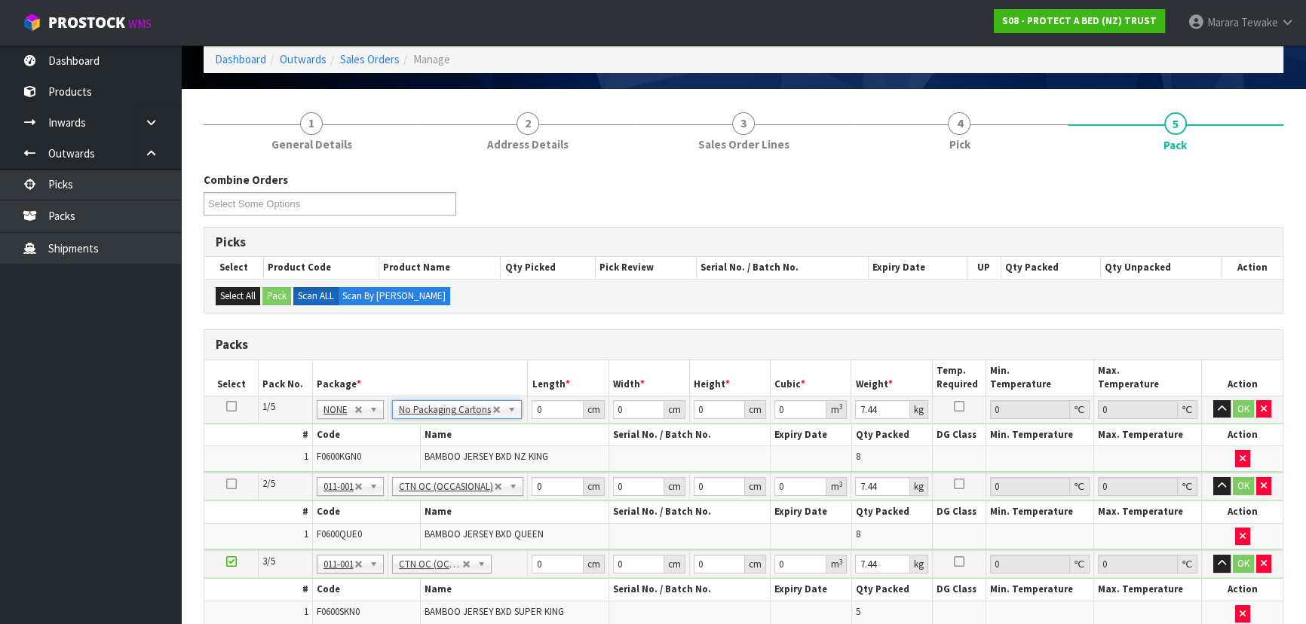
type input "0"
drag, startPoint x: 455, startPoint y: 484, endPoint x: 452, endPoint y: 492, distance: 8.8
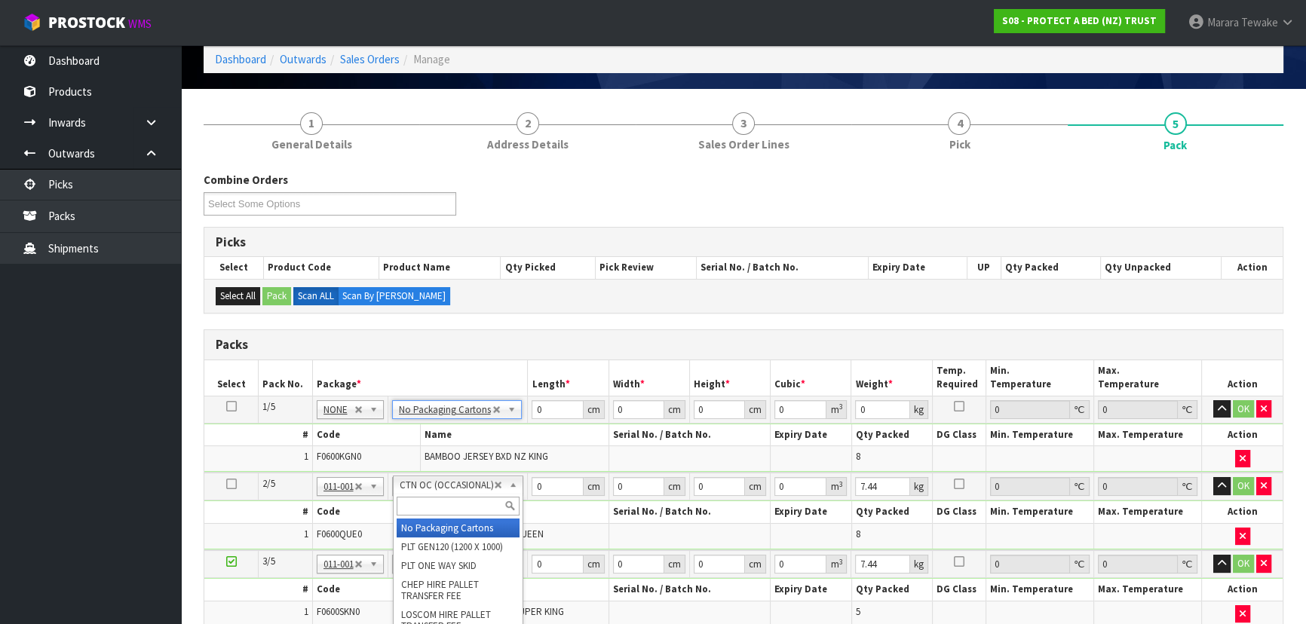
type input "2"
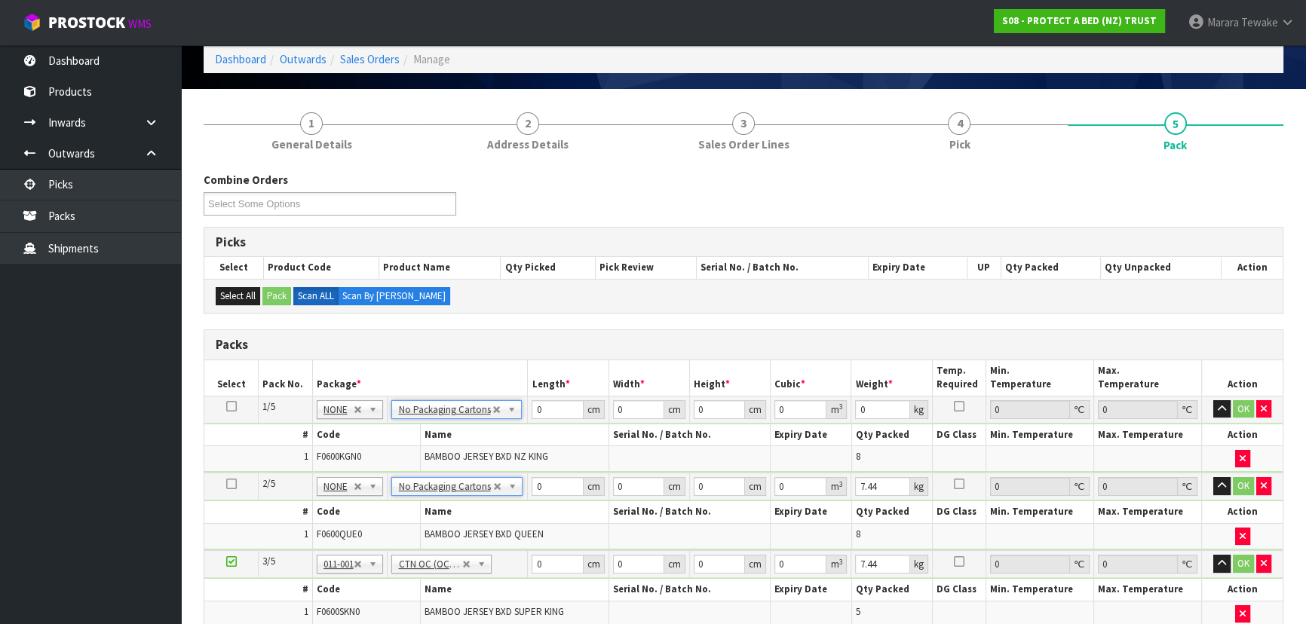
type input "0"
drag, startPoint x: 548, startPoint y: 412, endPoint x: 502, endPoint y: 379, distance: 56.3
type input "59"
type input "41"
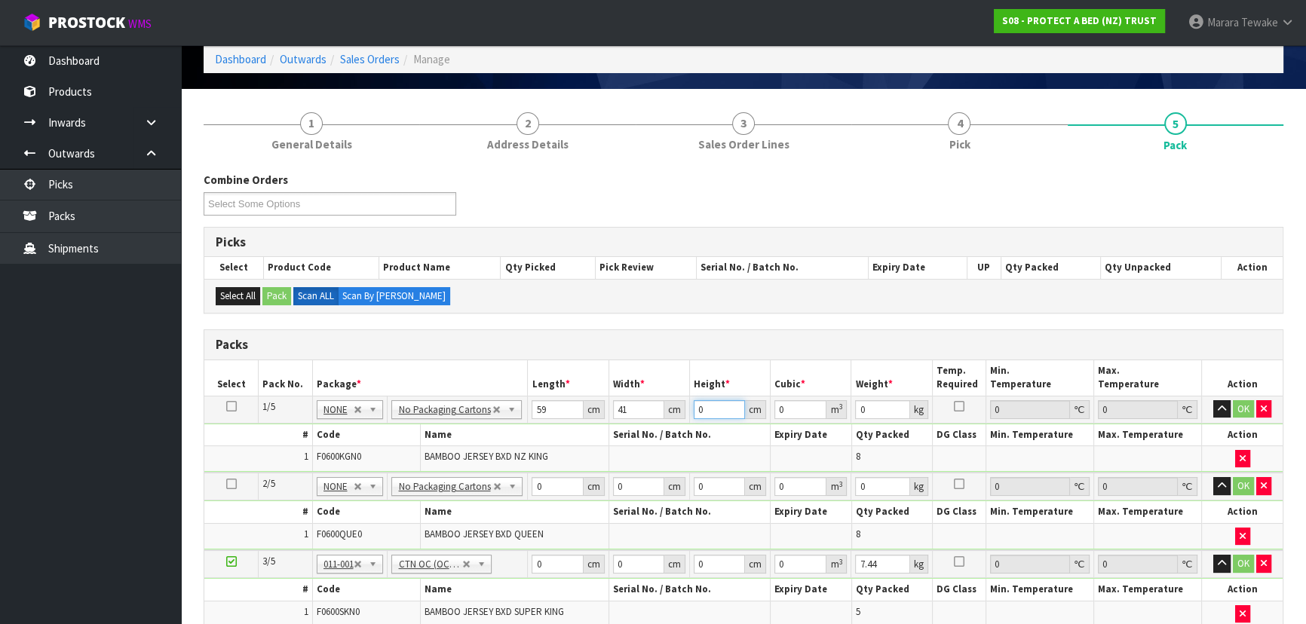
type input "3"
type input "0.007257"
type input "32"
type input "0.077408"
type input "32"
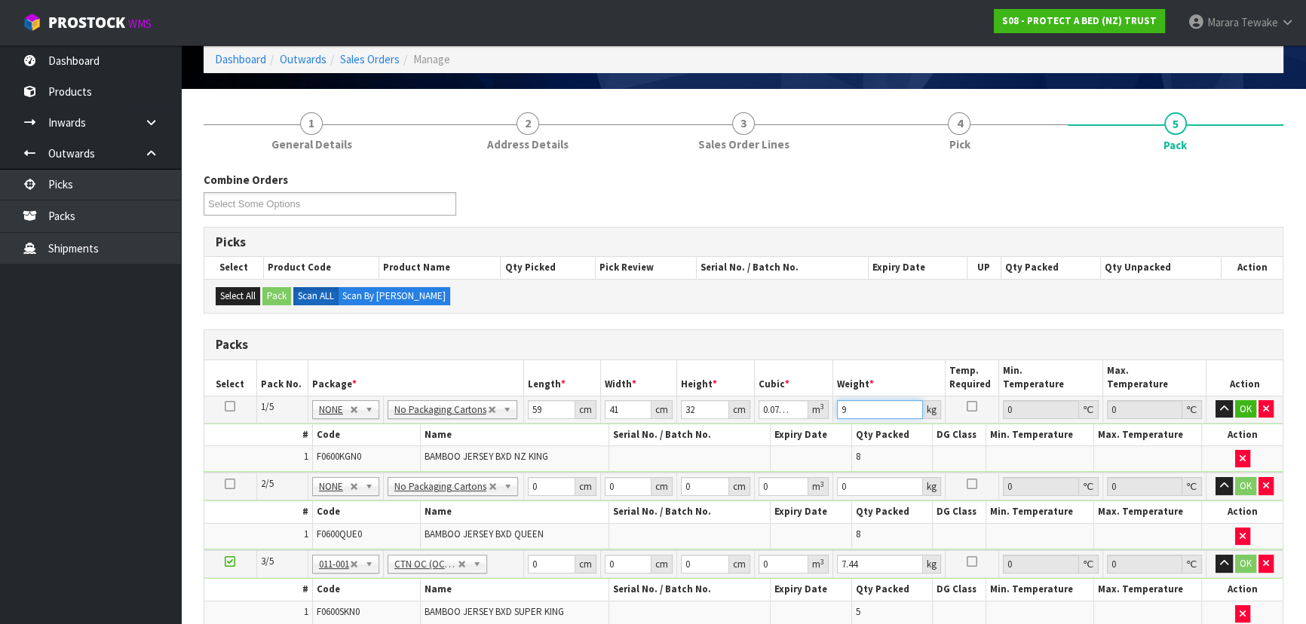
type input "9"
click at [1216, 400] on button "button" at bounding box center [1224, 409] width 17 height 18
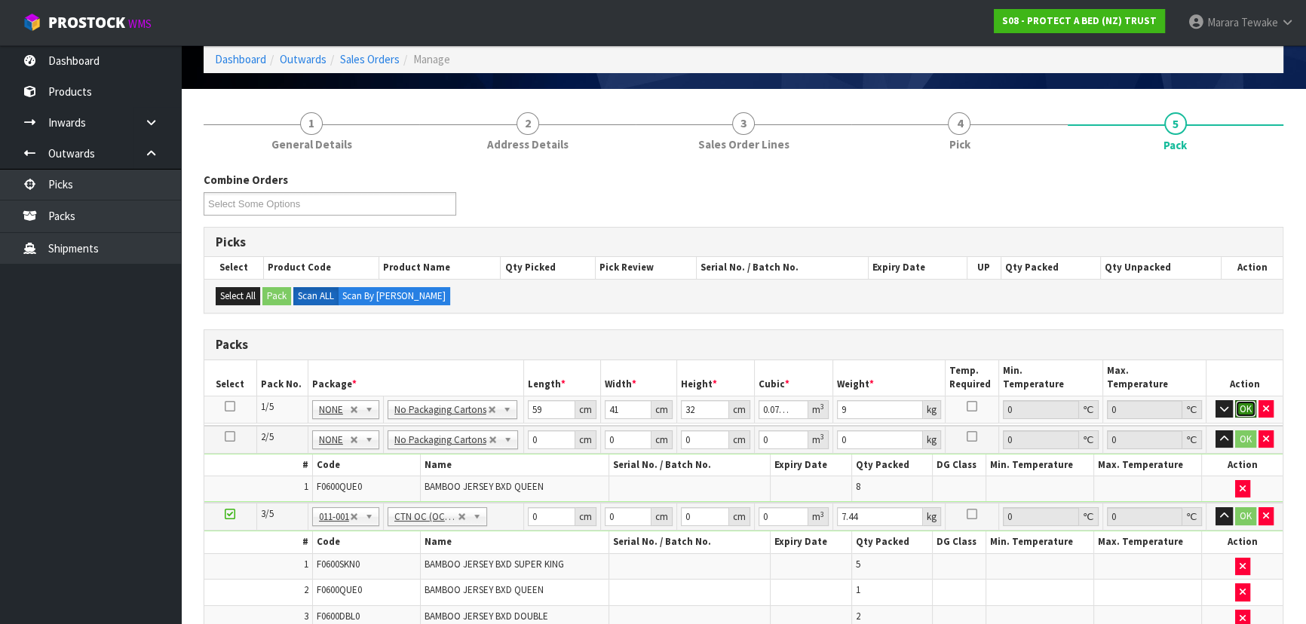
click button "OK" at bounding box center [1245, 409] width 21 height 18
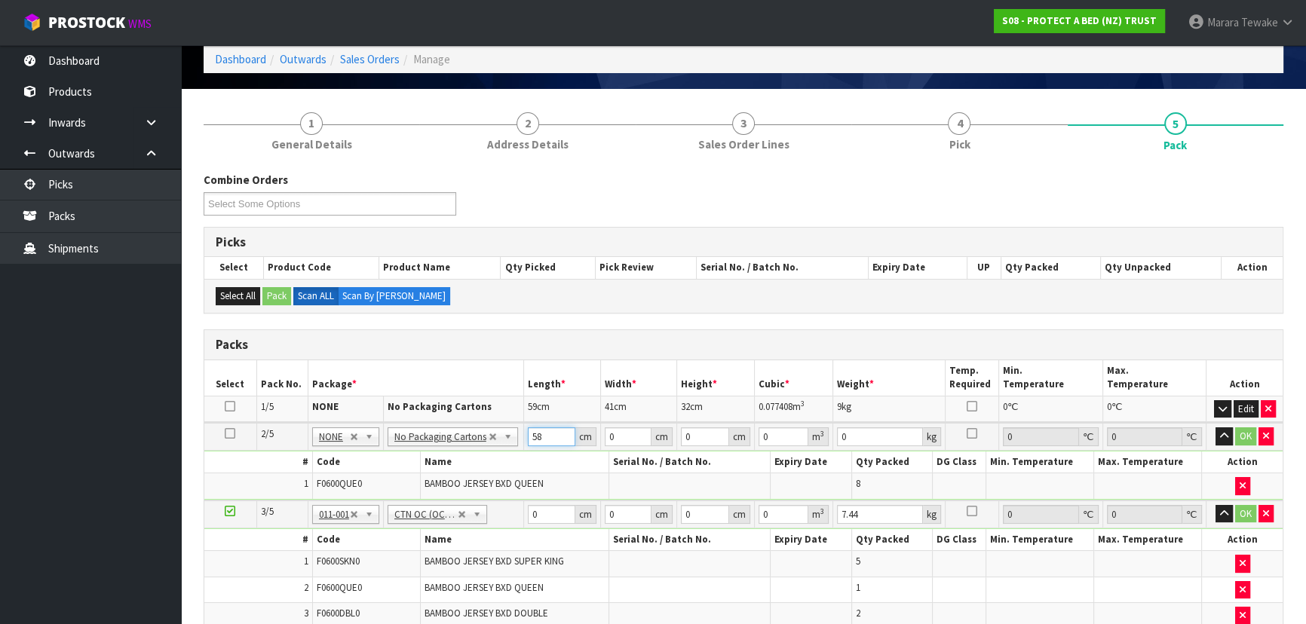
type input "58"
type input "41"
type input "3"
type input "0.007134"
type input "32"
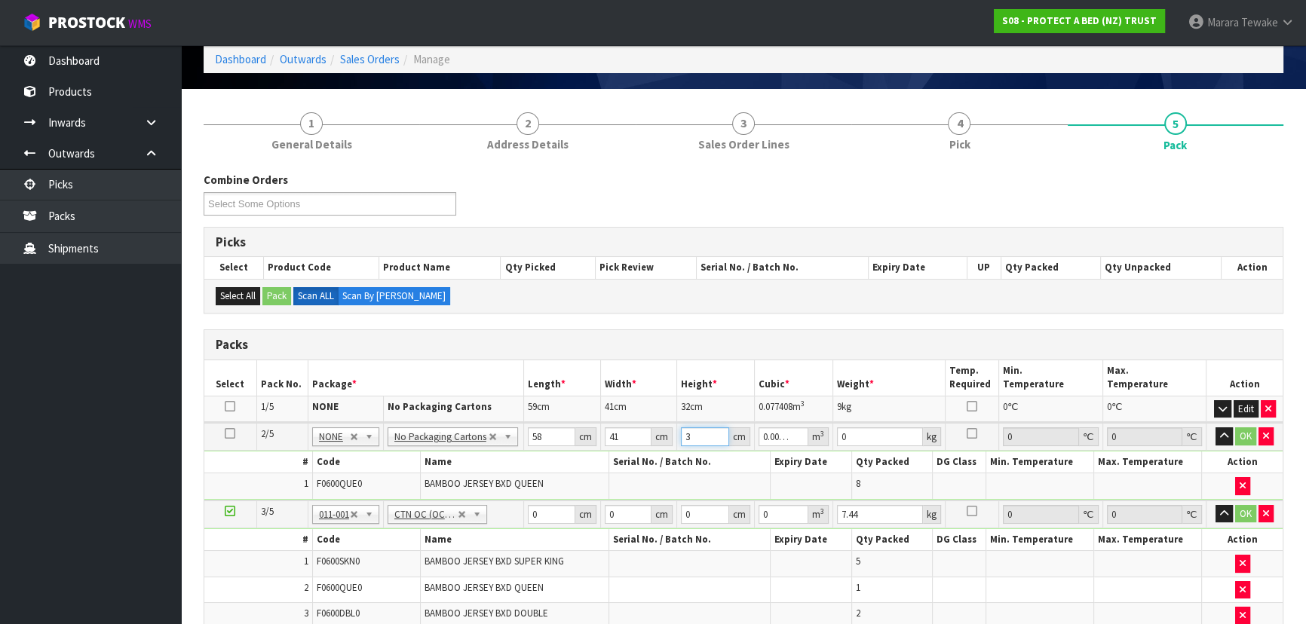
type input "0.076096"
type input "32"
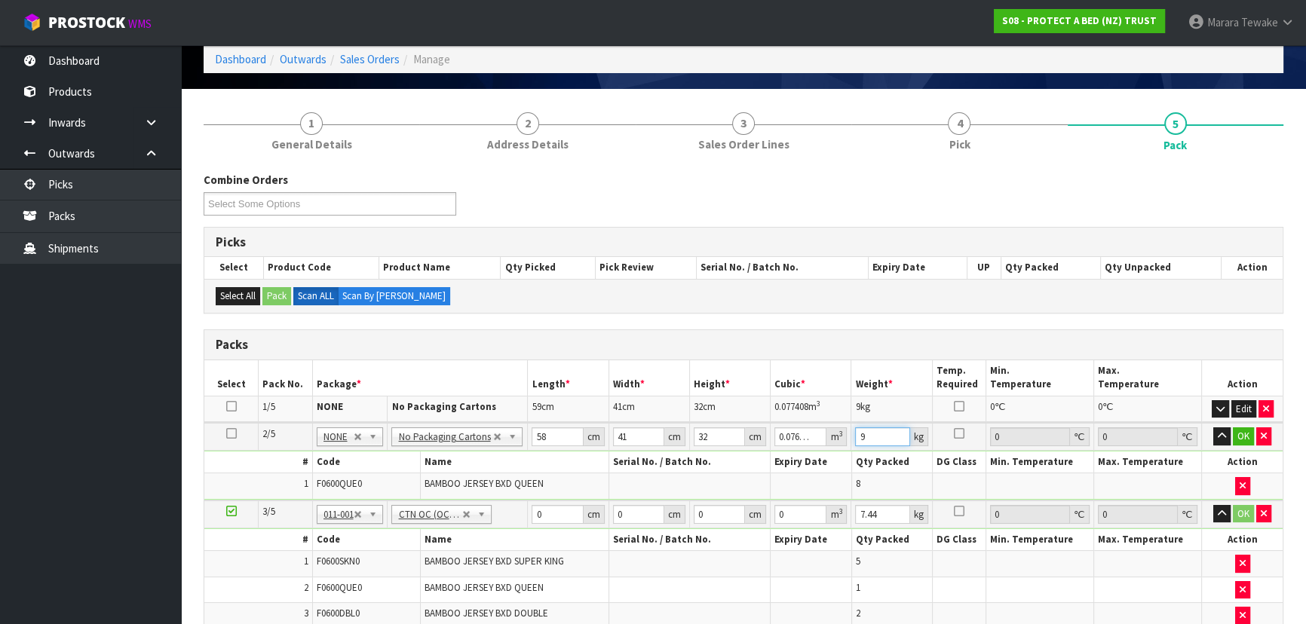
type input "9"
click at [1213, 428] on button "button" at bounding box center [1221, 437] width 17 height 18
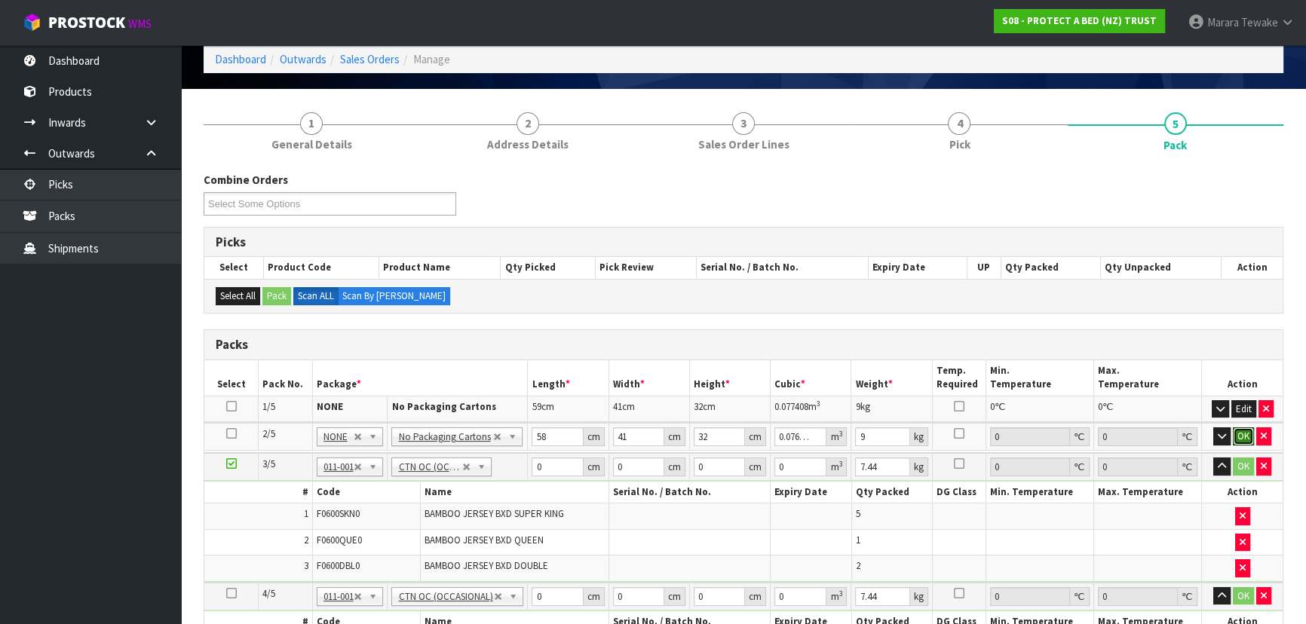
click button "OK" at bounding box center [1243, 437] width 21 height 18
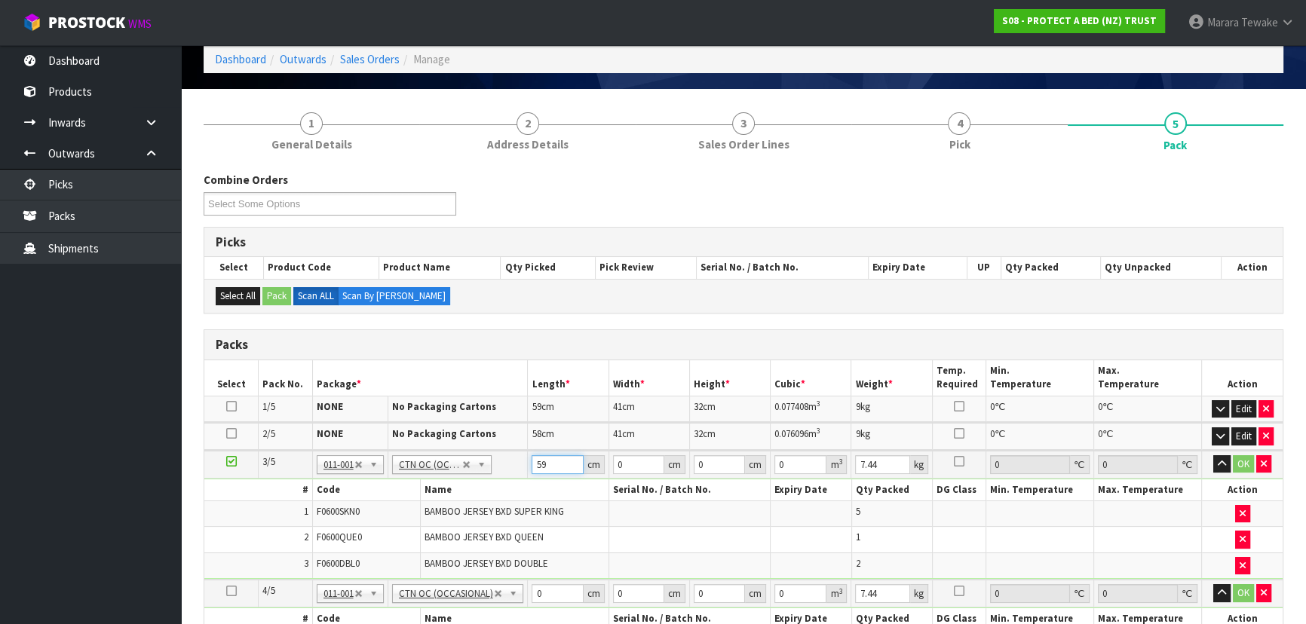
type input "59"
type input "40"
type input "3"
type input "0.00708"
type input "32"
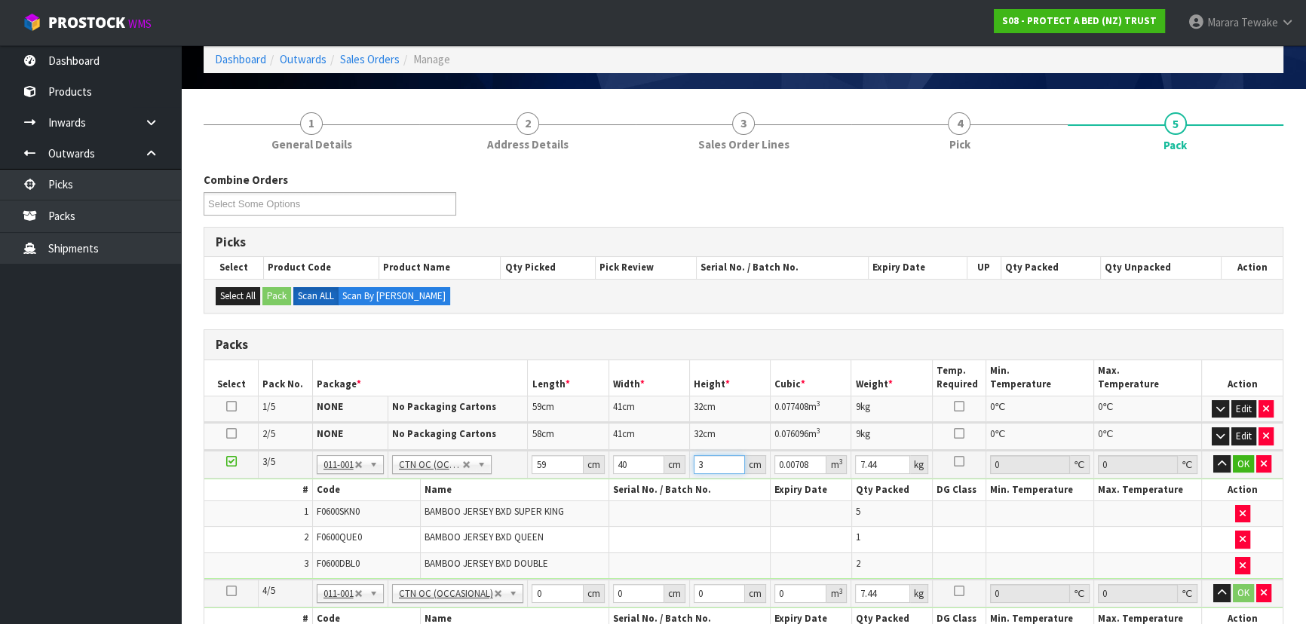
type input "0.07552"
type input "32"
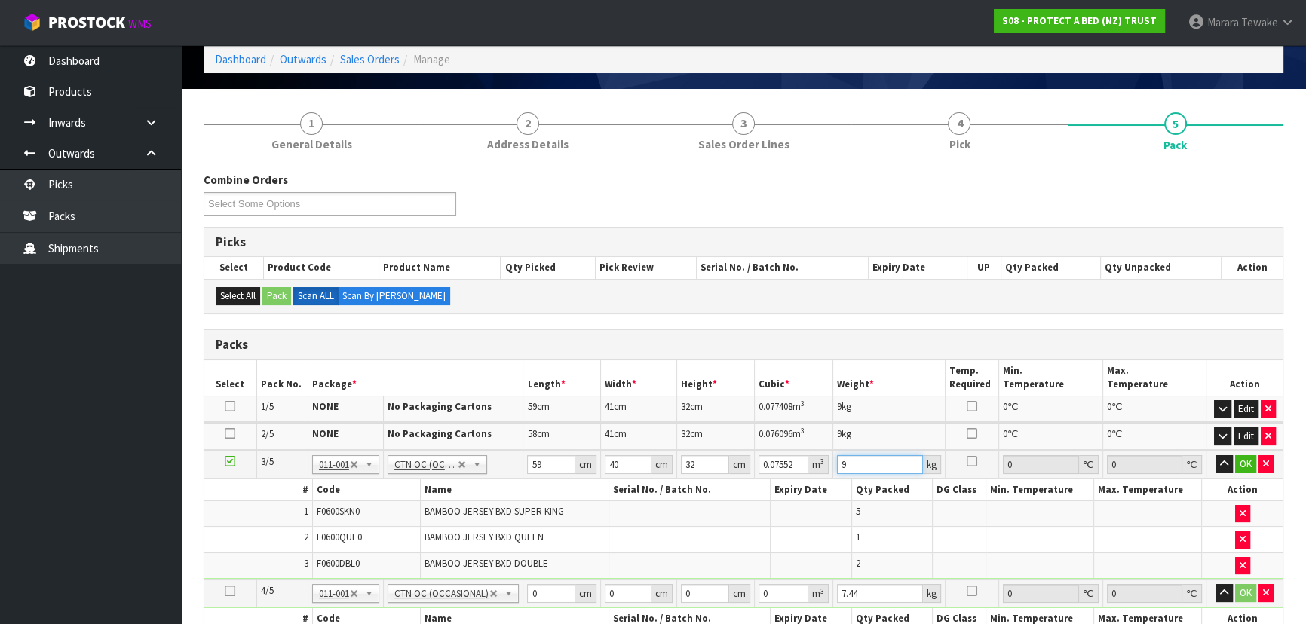
type input "9"
click at [1216, 455] on button "button" at bounding box center [1224, 464] width 17 height 18
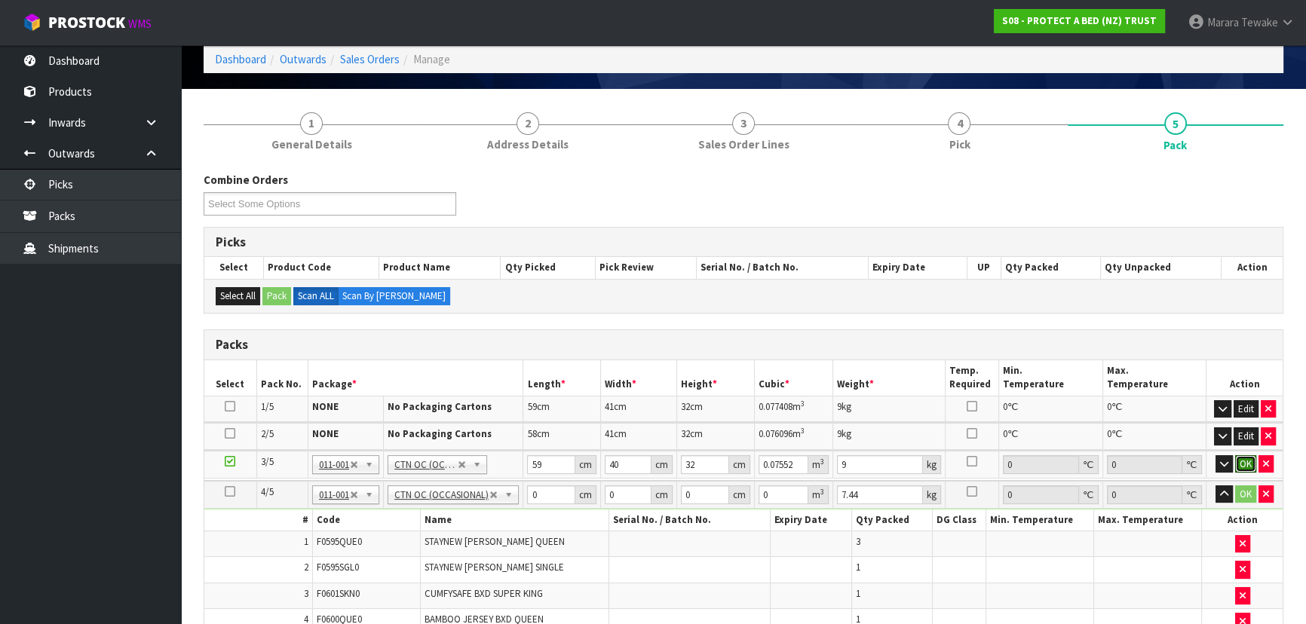
click button "OK" at bounding box center [1245, 464] width 21 height 18
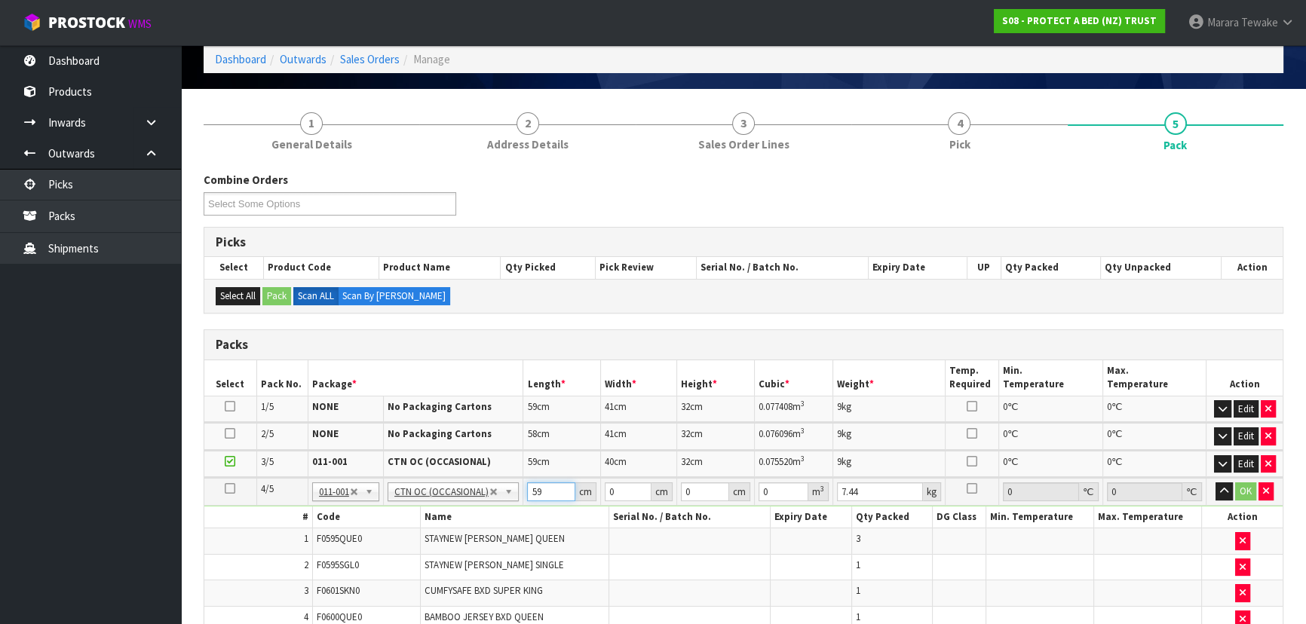
type input "59"
type input "40"
type input "3"
type input "0.00708"
type input "32"
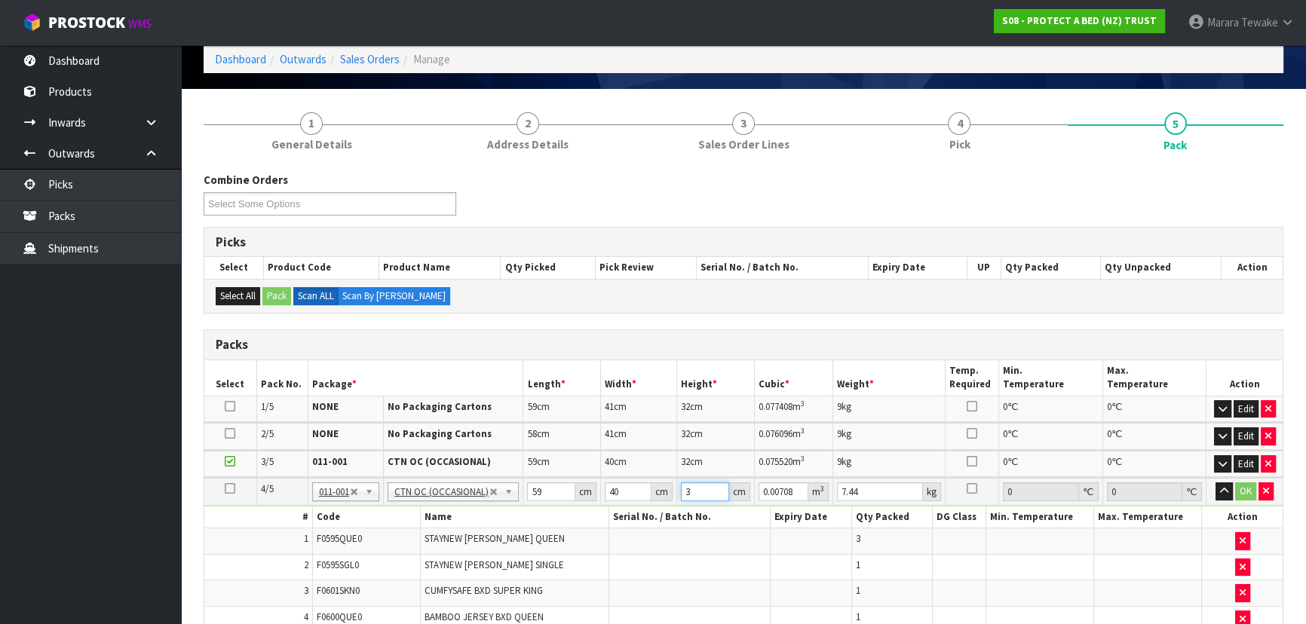
type input "0.07552"
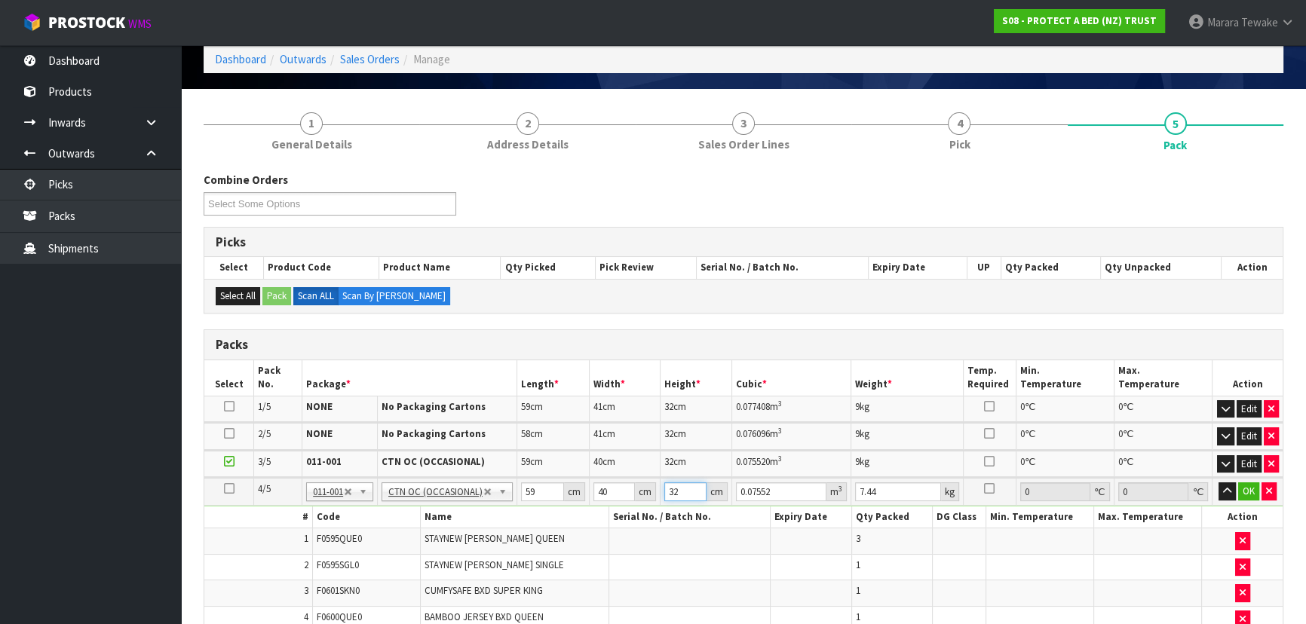
type input "32"
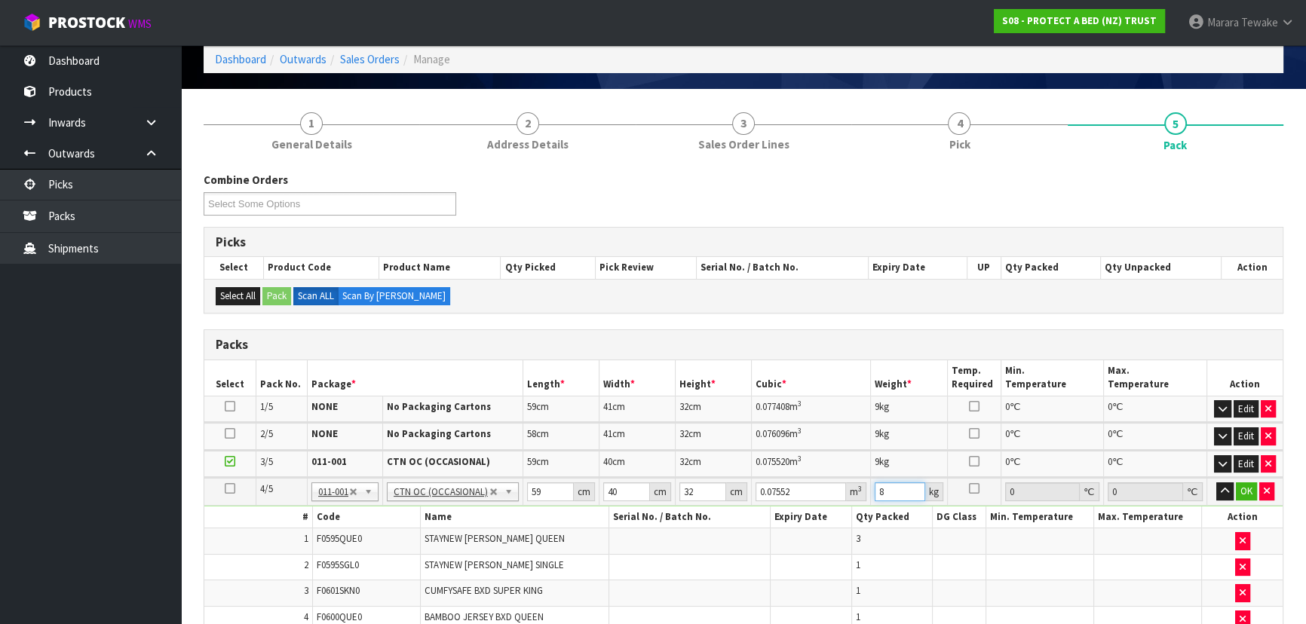
type input "8"
click at [1216, 483] on button "button" at bounding box center [1224, 492] width 17 height 18
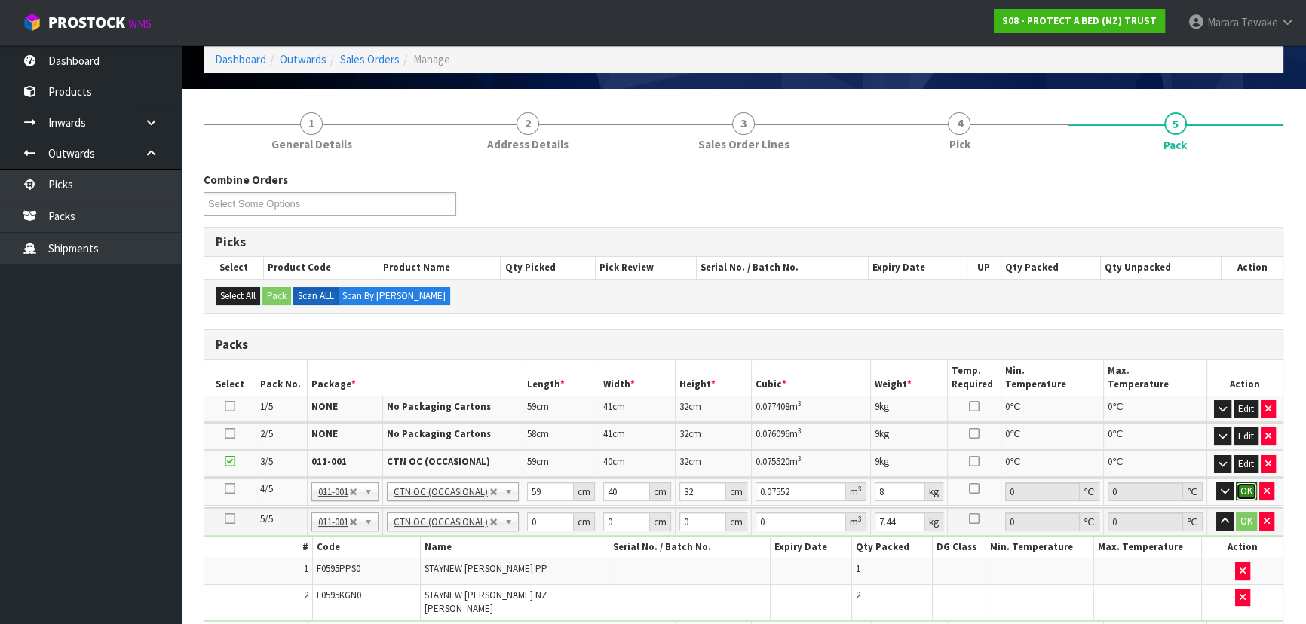
click button "OK" at bounding box center [1246, 492] width 21 height 18
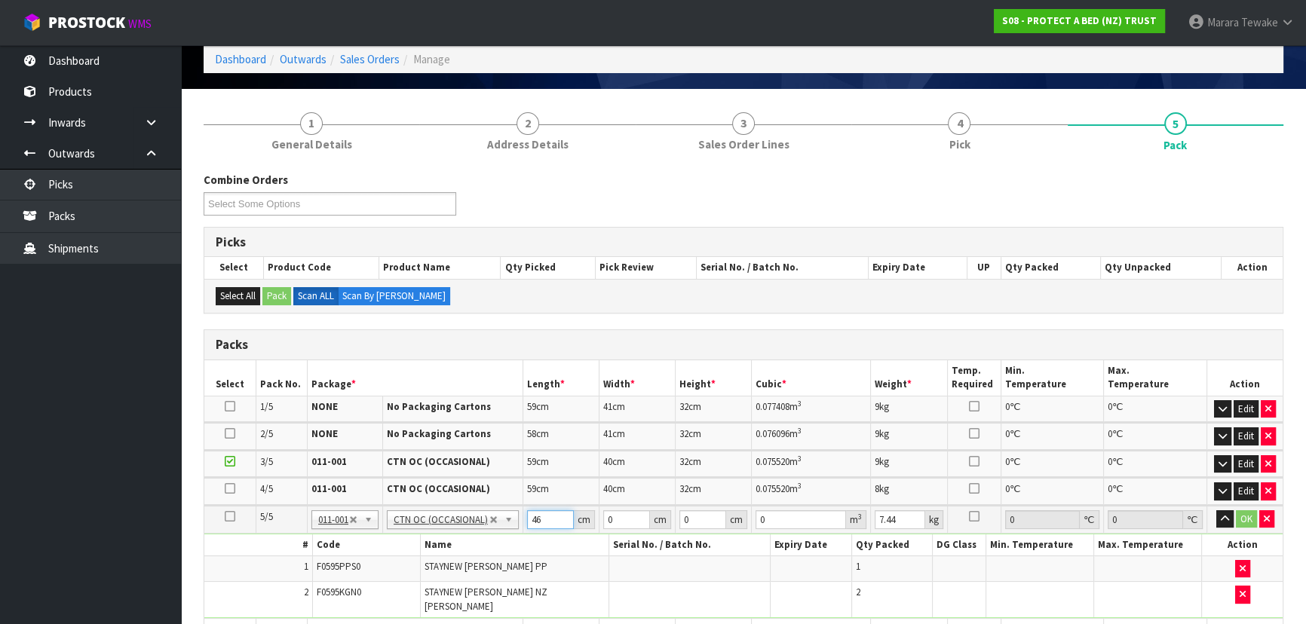
type input "46"
type input "31"
type input "2"
type input "0.002852"
type input "22"
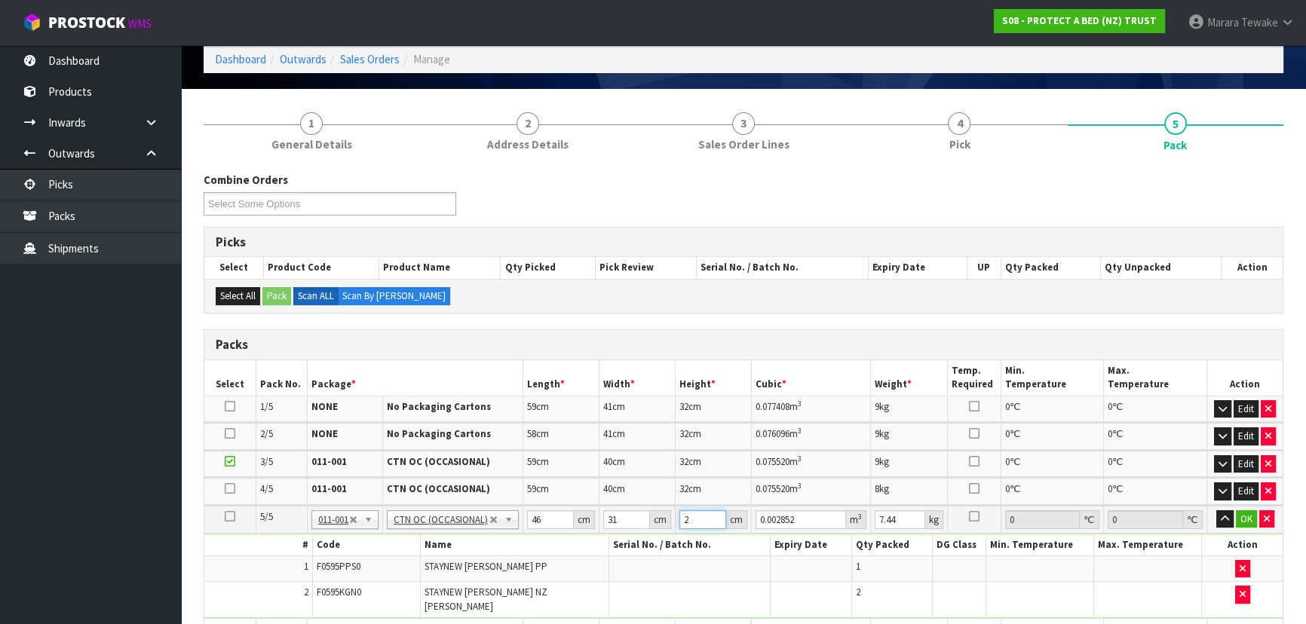
type input "0.031372"
type input "22"
type input "3"
click at [1216, 511] on button "button" at bounding box center [1224, 520] width 17 height 18
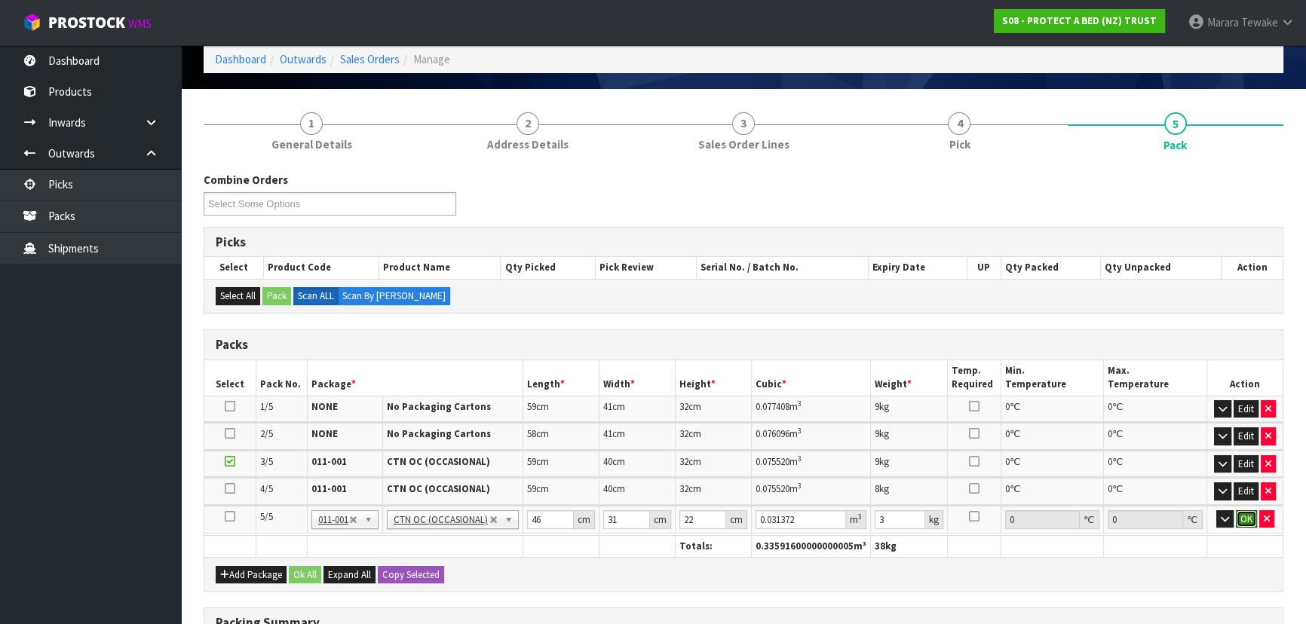
click button "OK" at bounding box center [1246, 520] width 21 height 18
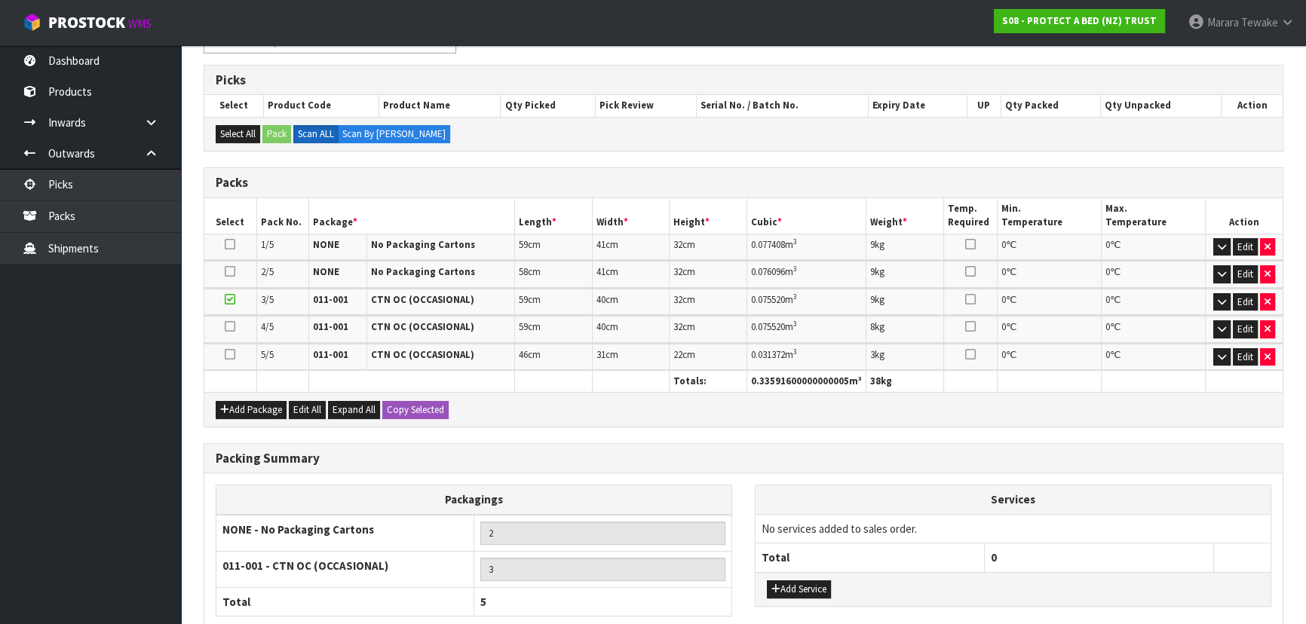
scroll to position [351, 0]
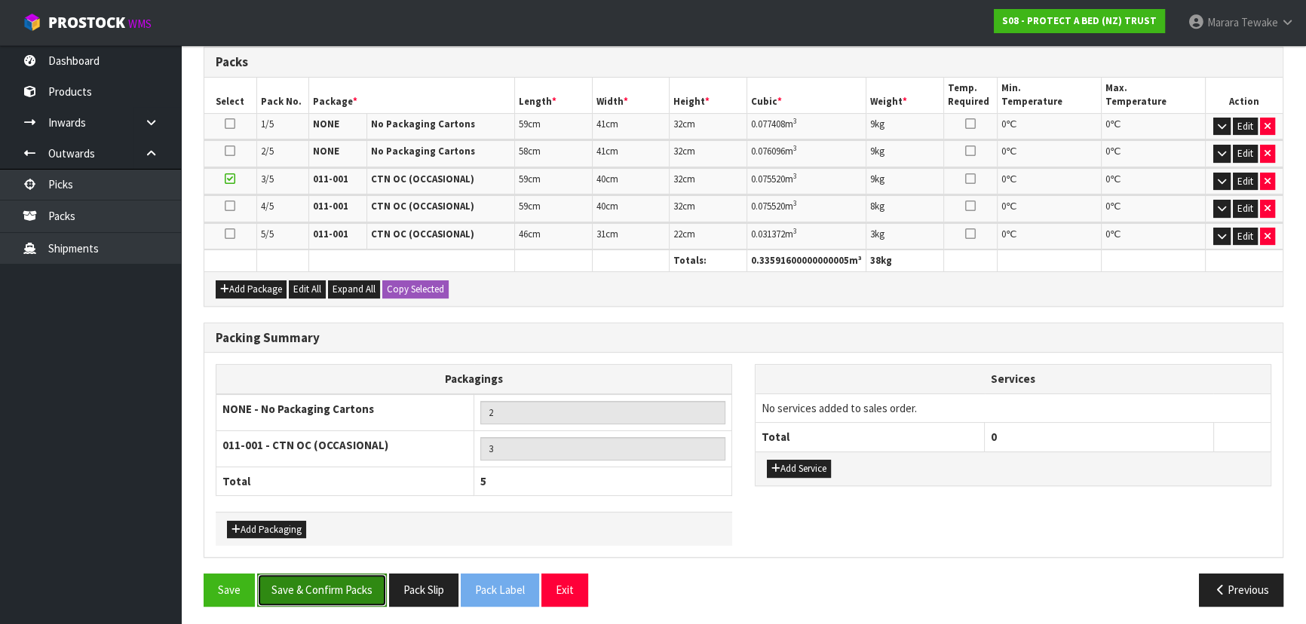
click at [345, 587] on button "Save & Confirm Packs" at bounding box center [322, 590] width 130 height 32
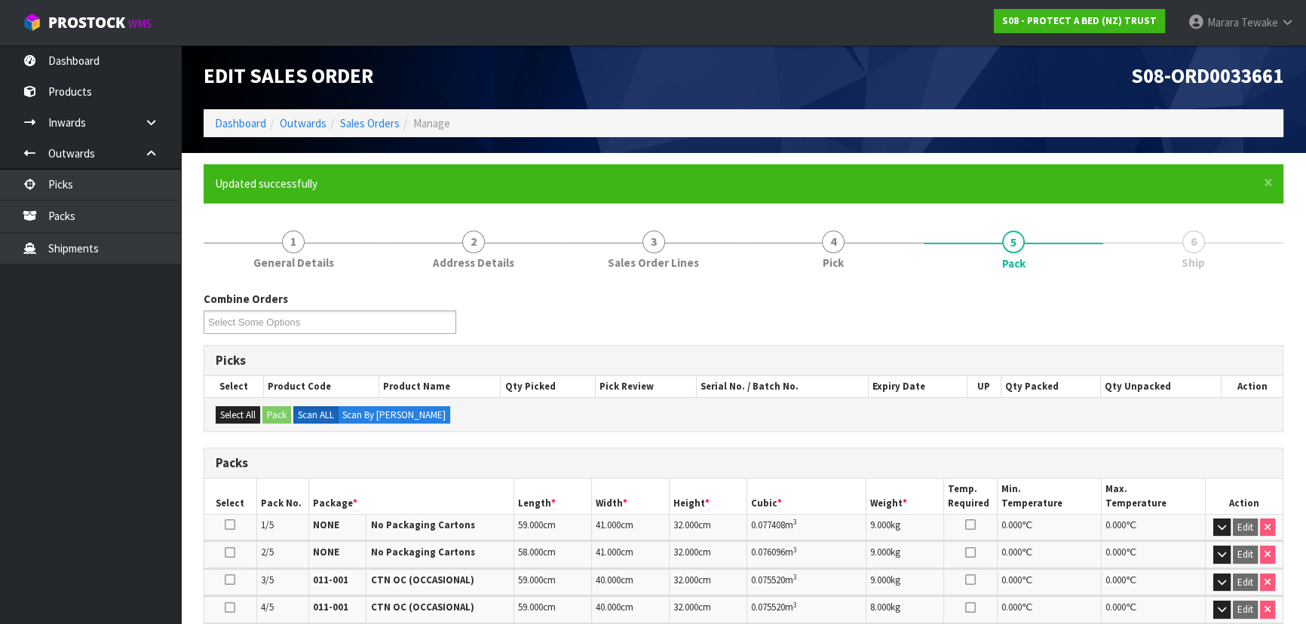
scroll to position [372, 0]
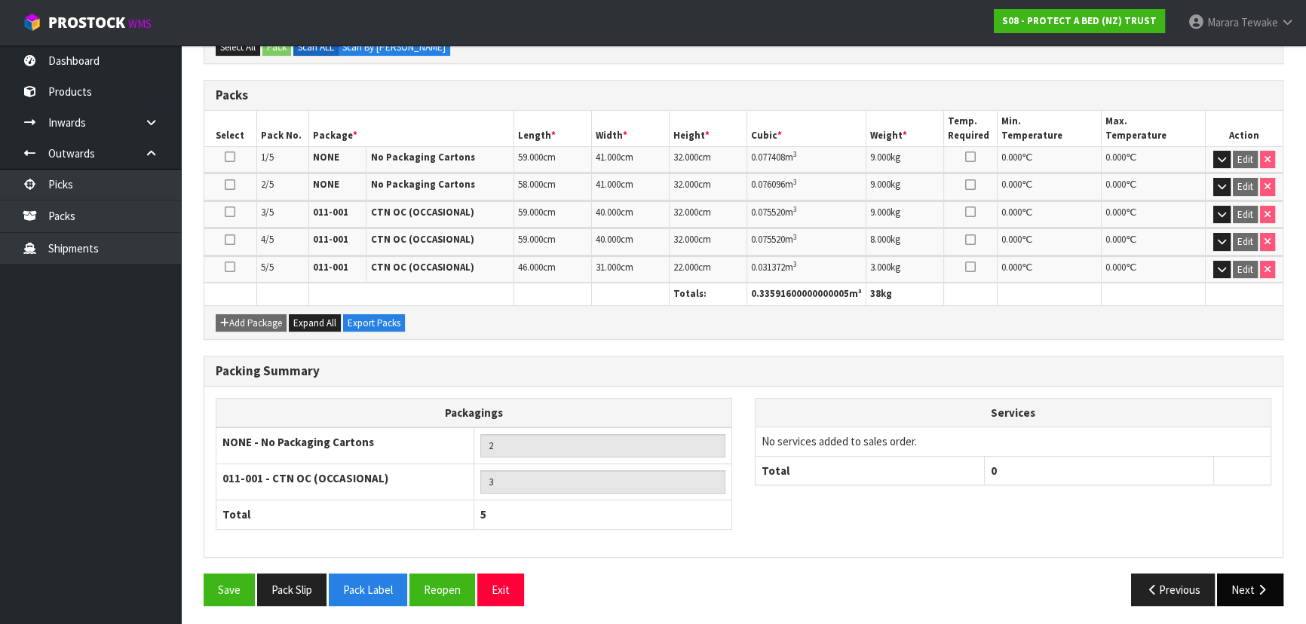
click at [1237, 580] on button "Next" at bounding box center [1250, 590] width 66 height 32
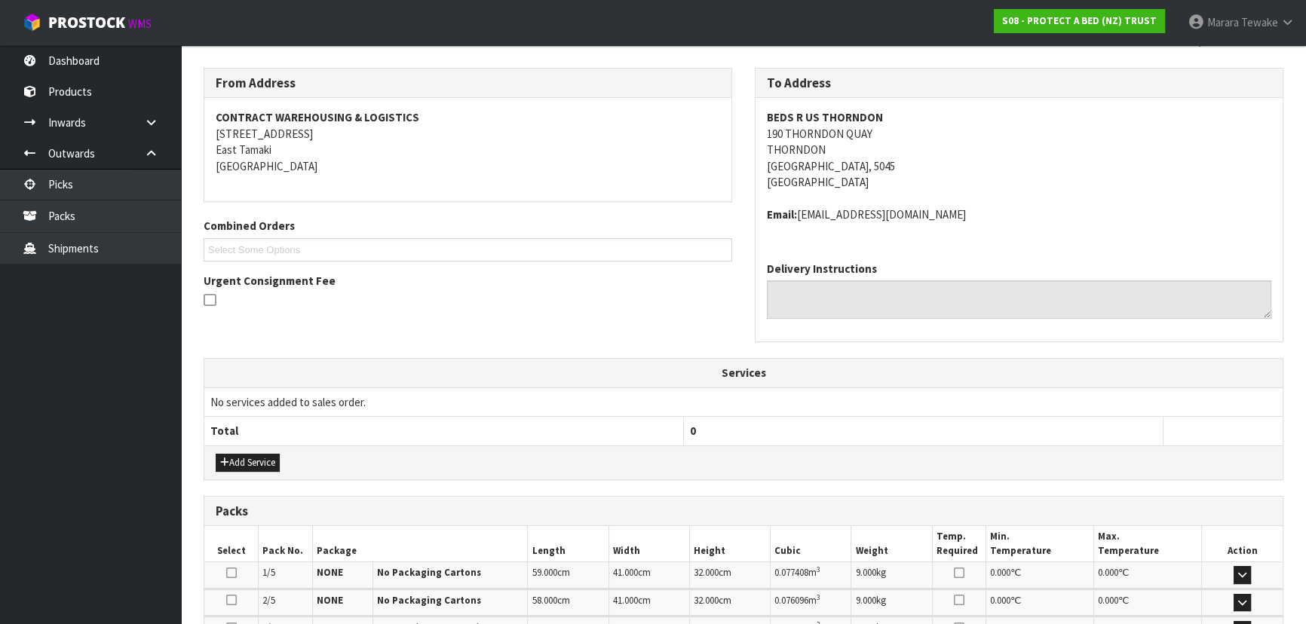
scroll to position [411, 0]
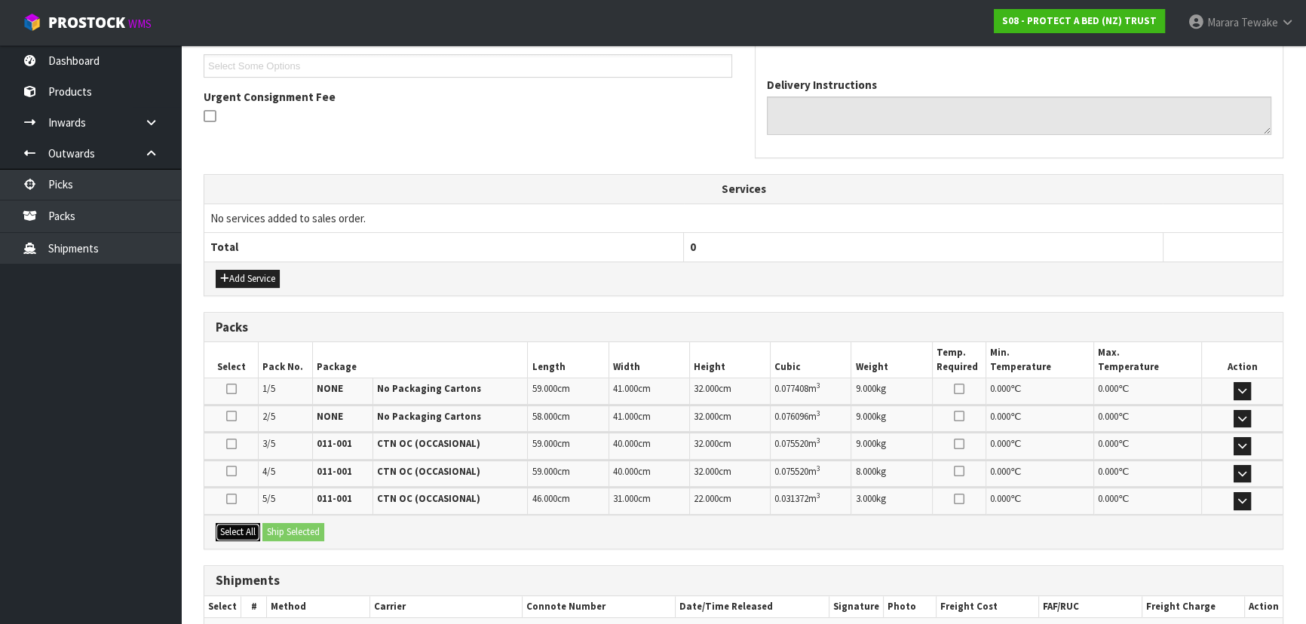
click at [244, 528] on button "Select All" at bounding box center [238, 532] width 44 height 18
drag, startPoint x: 308, startPoint y: 526, endPoint x: 323, endPoint y: 528, distance: 15.2
click at [310, 526] on button "Ship Selected" at bounding box center [293, 532] width 62 height 18
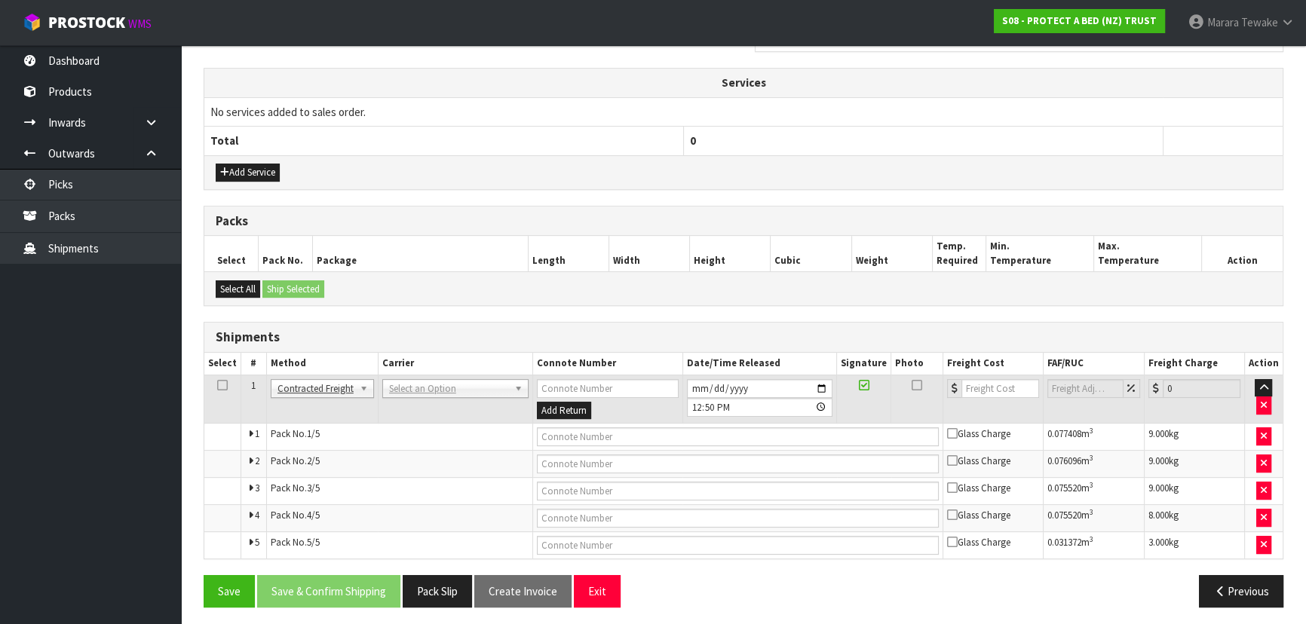
scroll to position [520, 0]
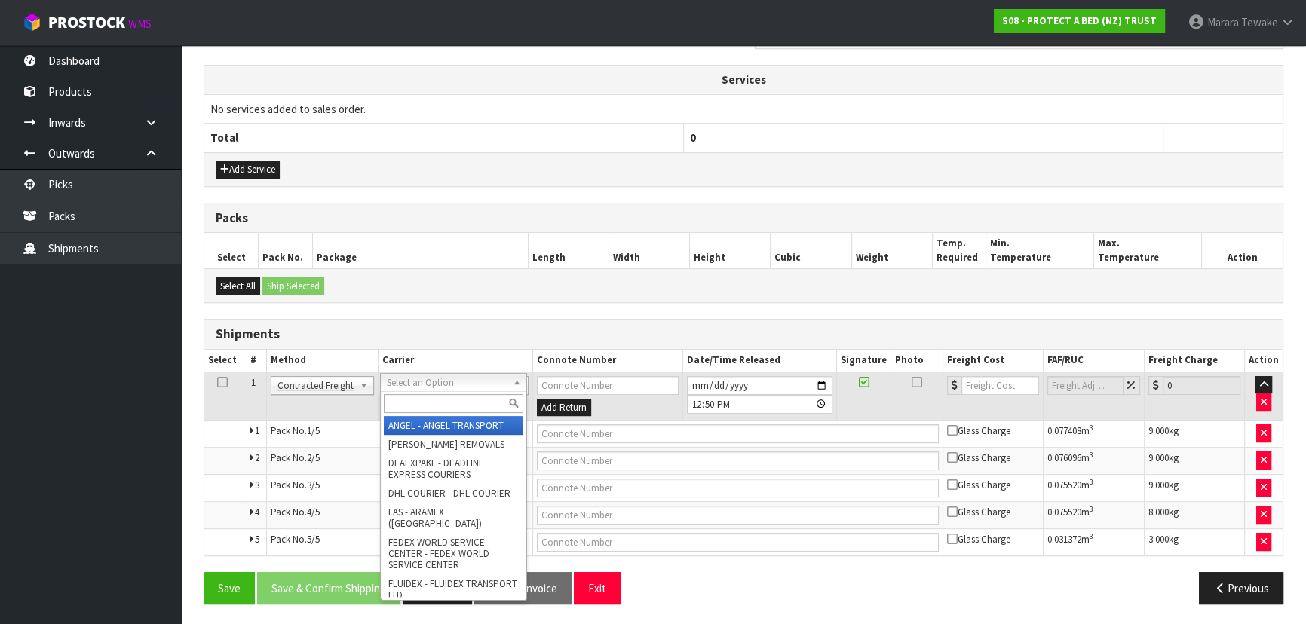
drag, startPoint x: 417, startPoint y: 383, endPoint x: 420, endPoint y: 403, distance: 19.8
click at [422, 407] on input "text" at bounding box center [454, 403] width 140 height 19
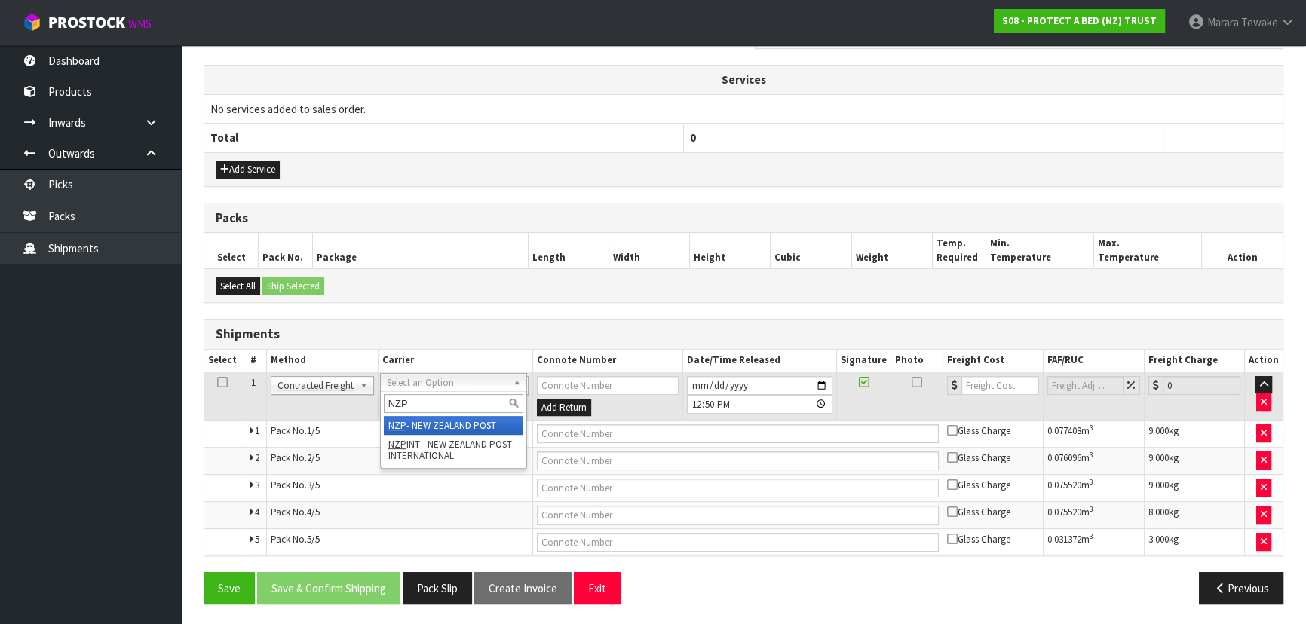
type input "NZP"
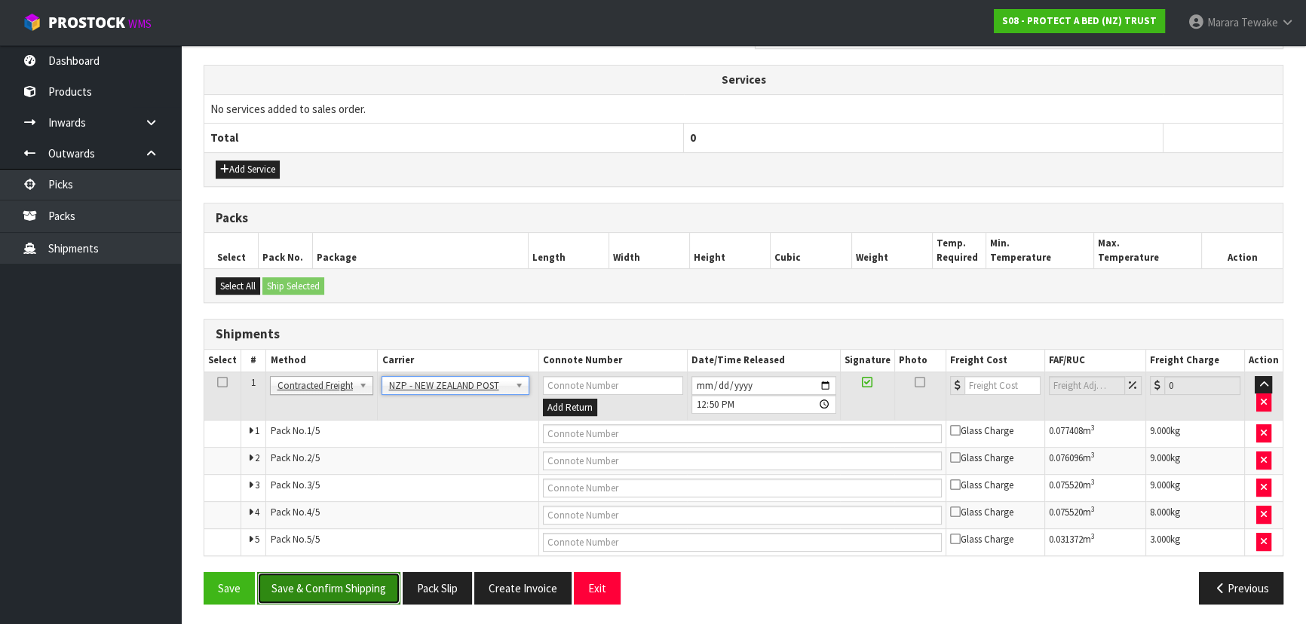
click at [356, 586] on button "Save & Confirm Shipping" at bounding box center [328, 588] width 143 height 32
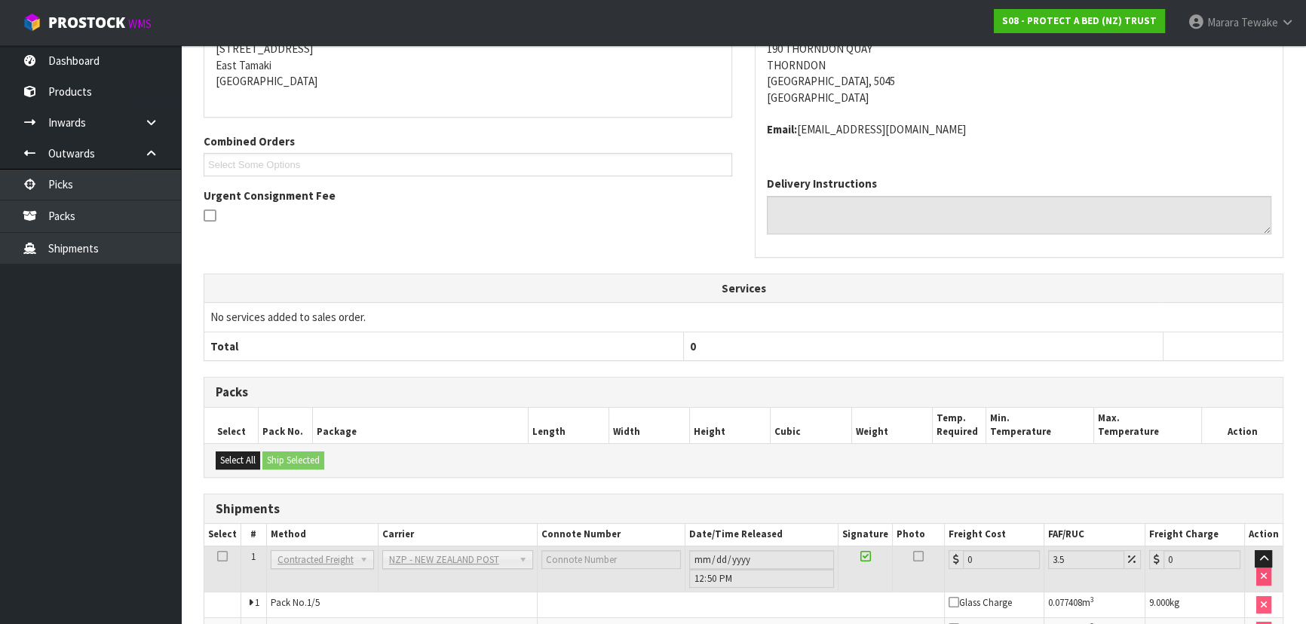
scroll to position [494, 0]
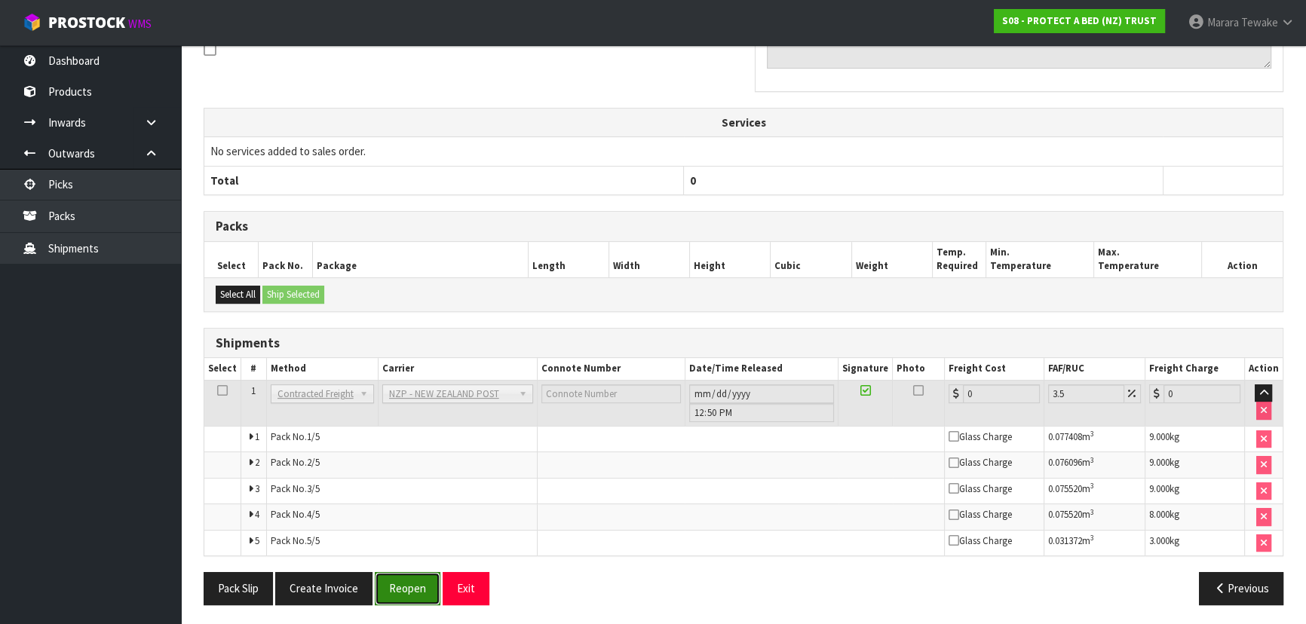
click at [428, 584] on button "Reopen" at bounding box center [408, 588] width 66 height 32
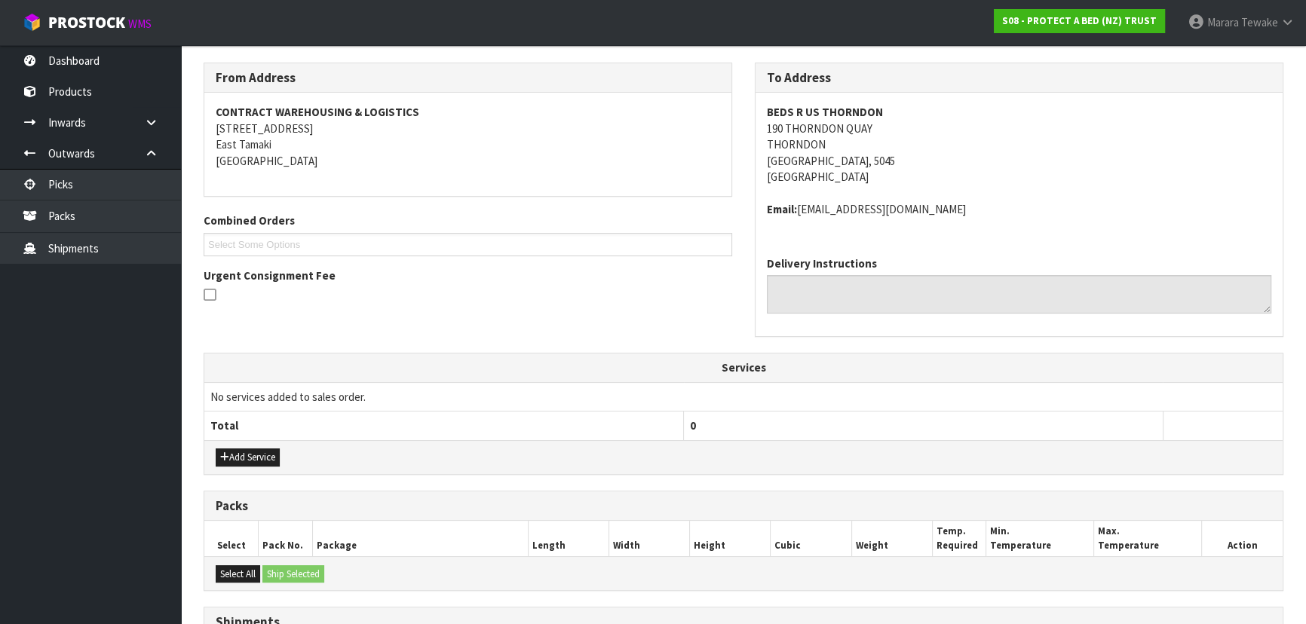
scroll to position [520, 0]
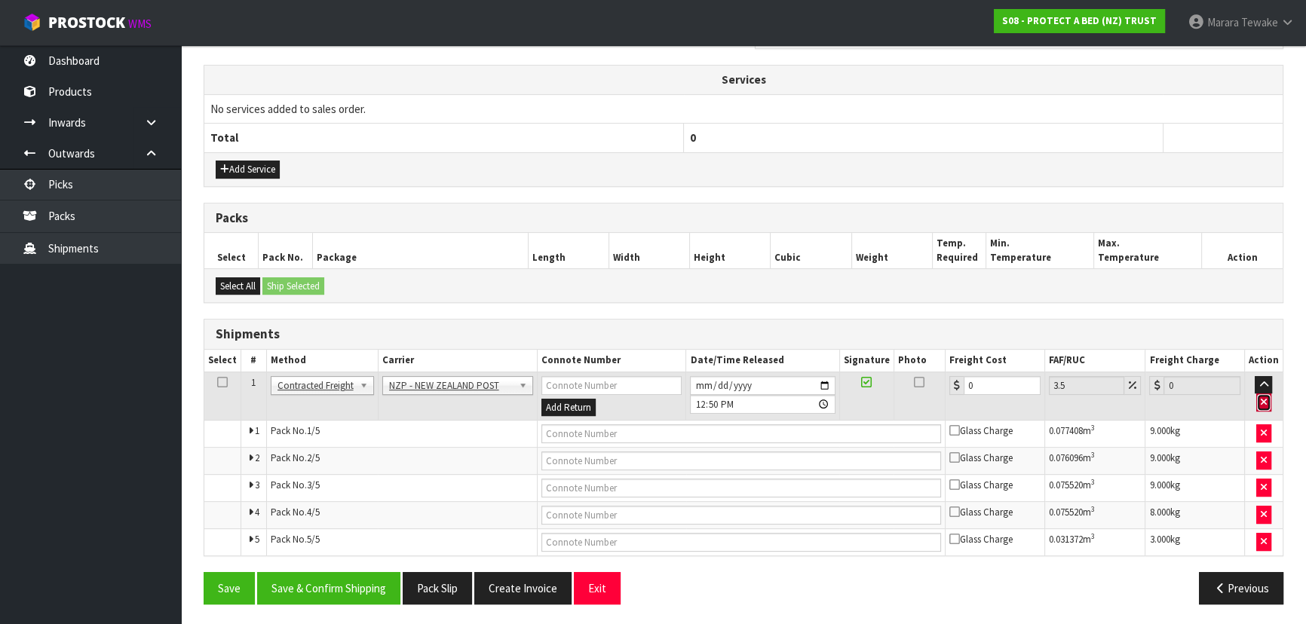
click at [1264, 400] on icon "button" at bounding box center [1264, 402] width 6 height 10
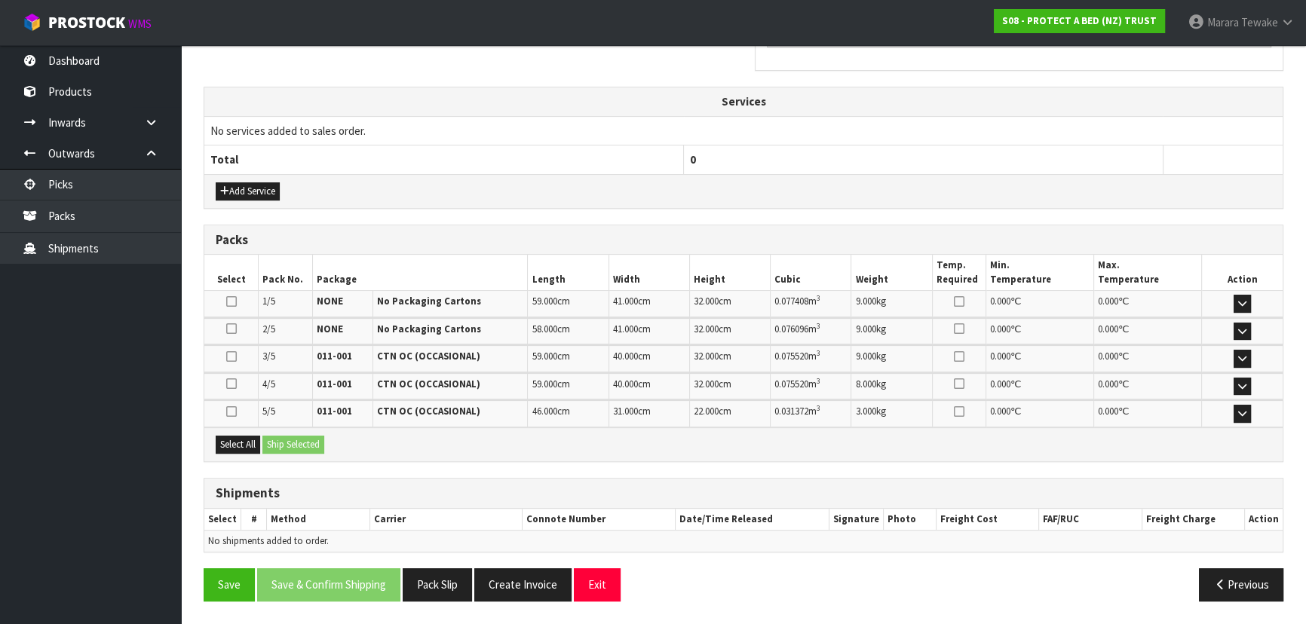
scroll to position [494, 0]
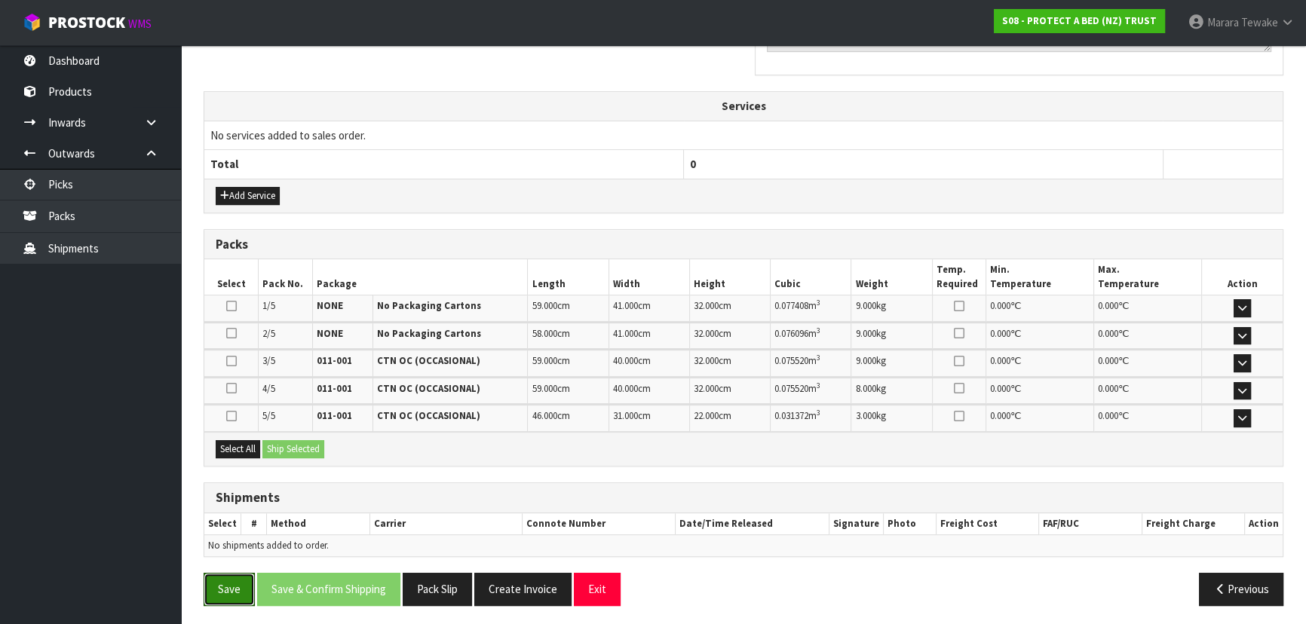
click at [237, 582] on button "Save" at bounding box center [229, 589] width 51 height 32
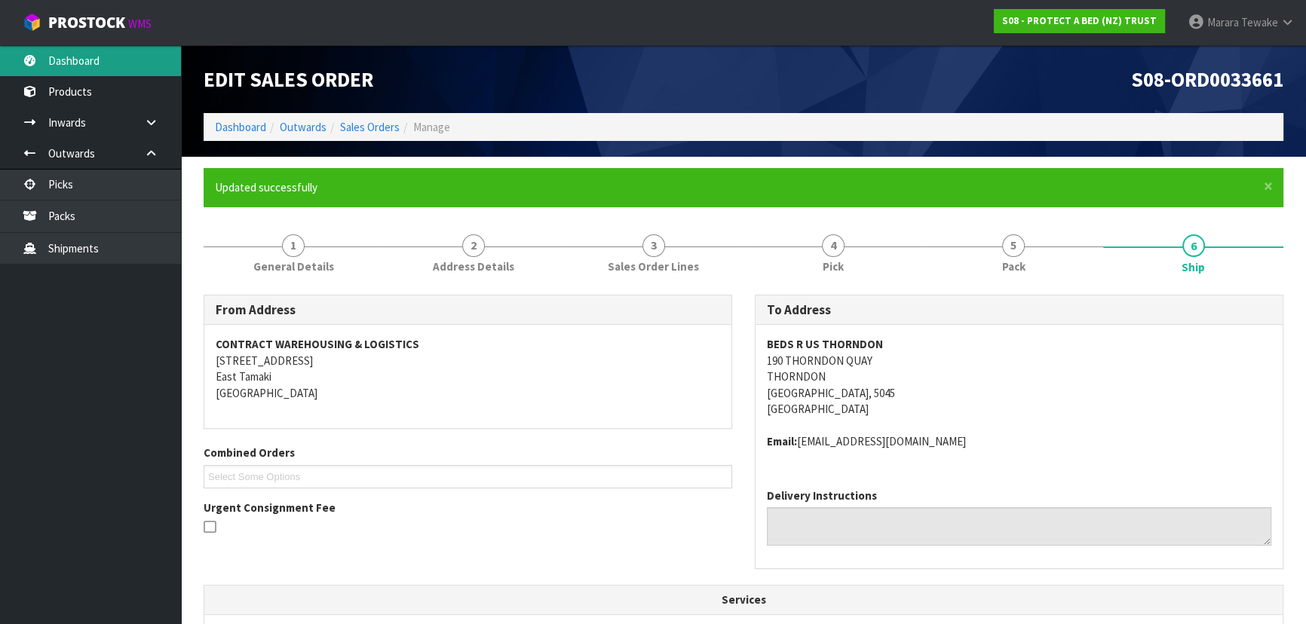
click at [148, 68] on link "Dashboard" at bounding box center [90, 60] width 181 height 31
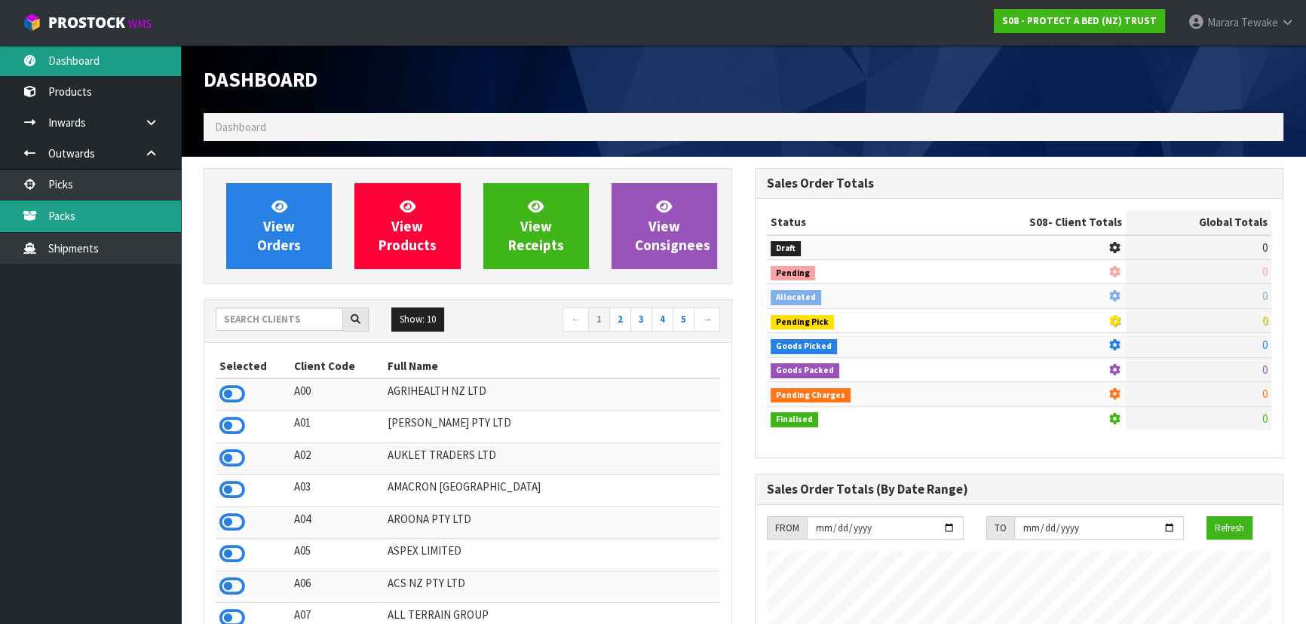
scroll to position [939, 550]
click at [127, 201] on link "Packs" at bounding box center [90, 216] width 181 height 31
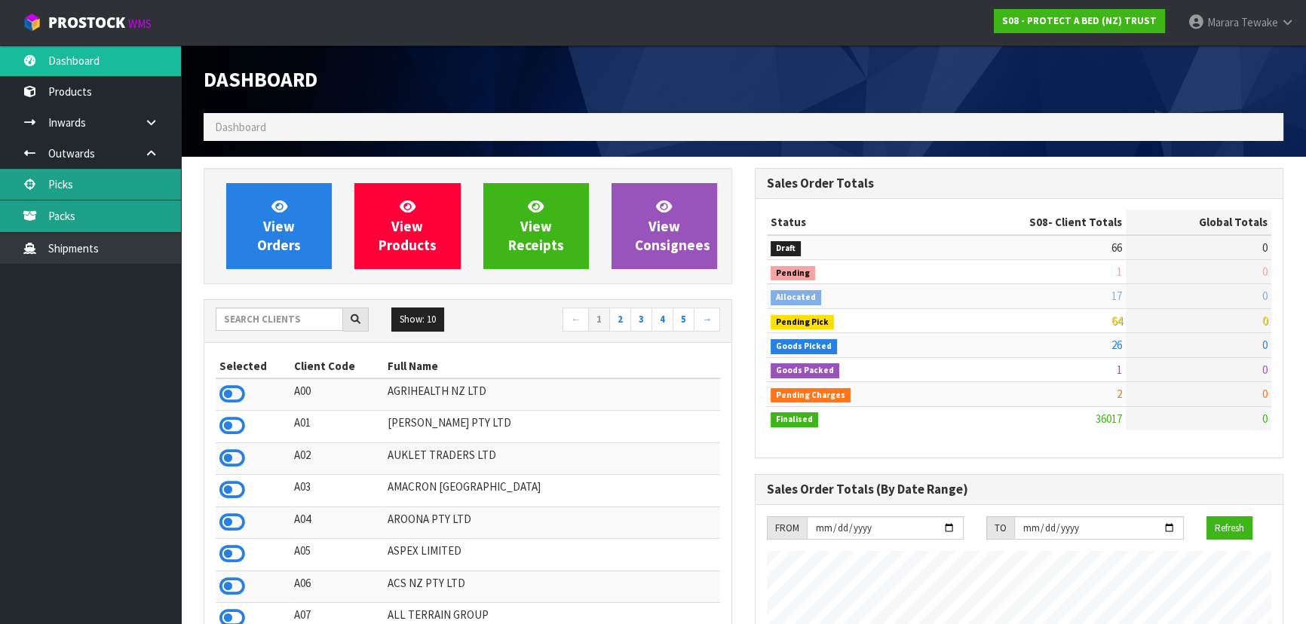
scroll to position [1140, 550]
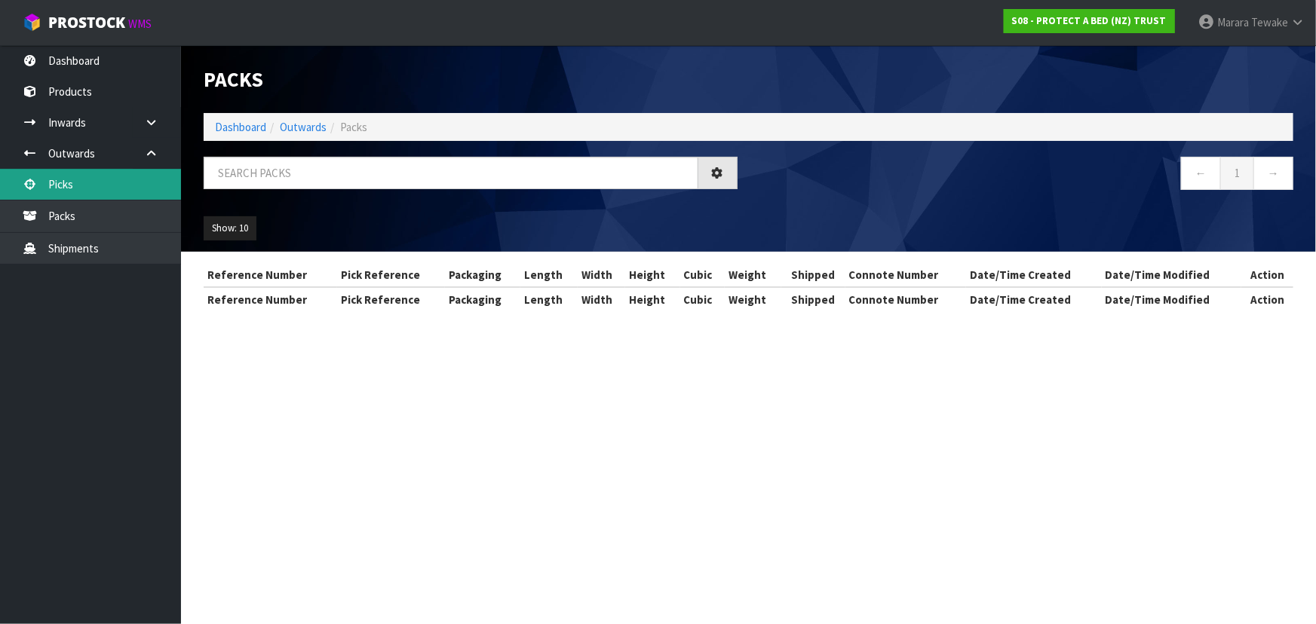
click at [127, 185] on div "Packs Dashboard Outwards Packs ← 1 → Show: 10 5 10 25 50 Reference Number Pick …" at bounding box center [658, 169] width 1316 height 339
click at [91, 182] on link "Picks" at bounding box center [90, 184] width 181 height 31
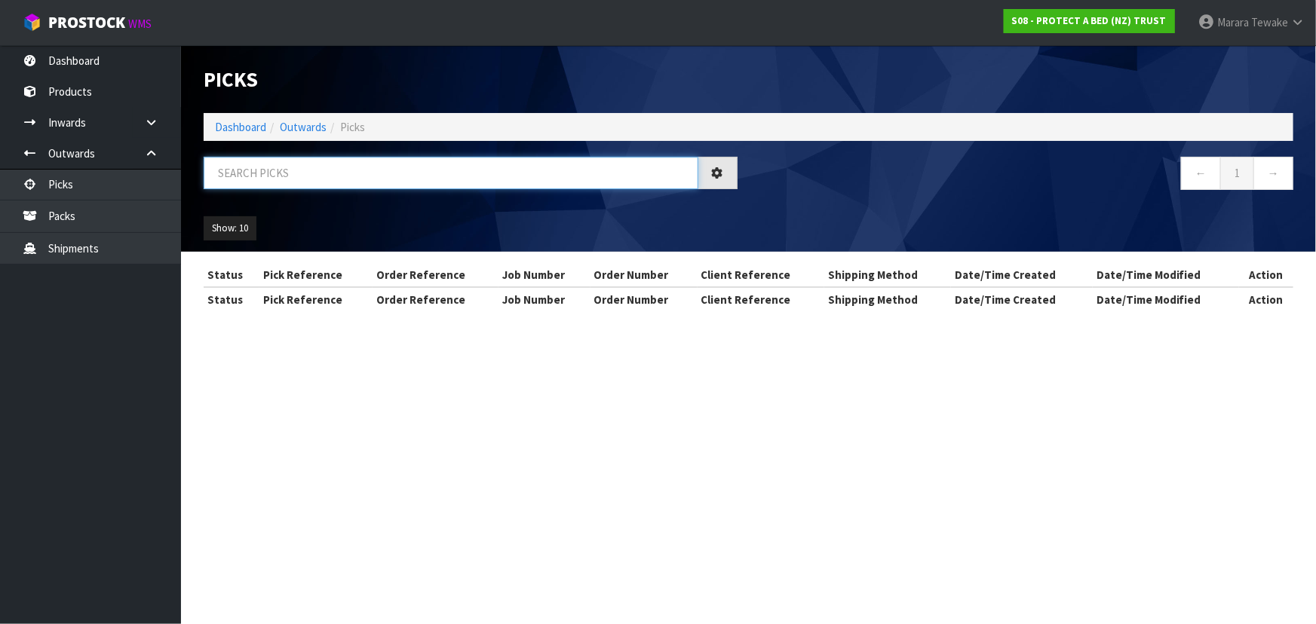
click at [261, 164] on input "text" at bounding box center [451, 173] width 495 height 32
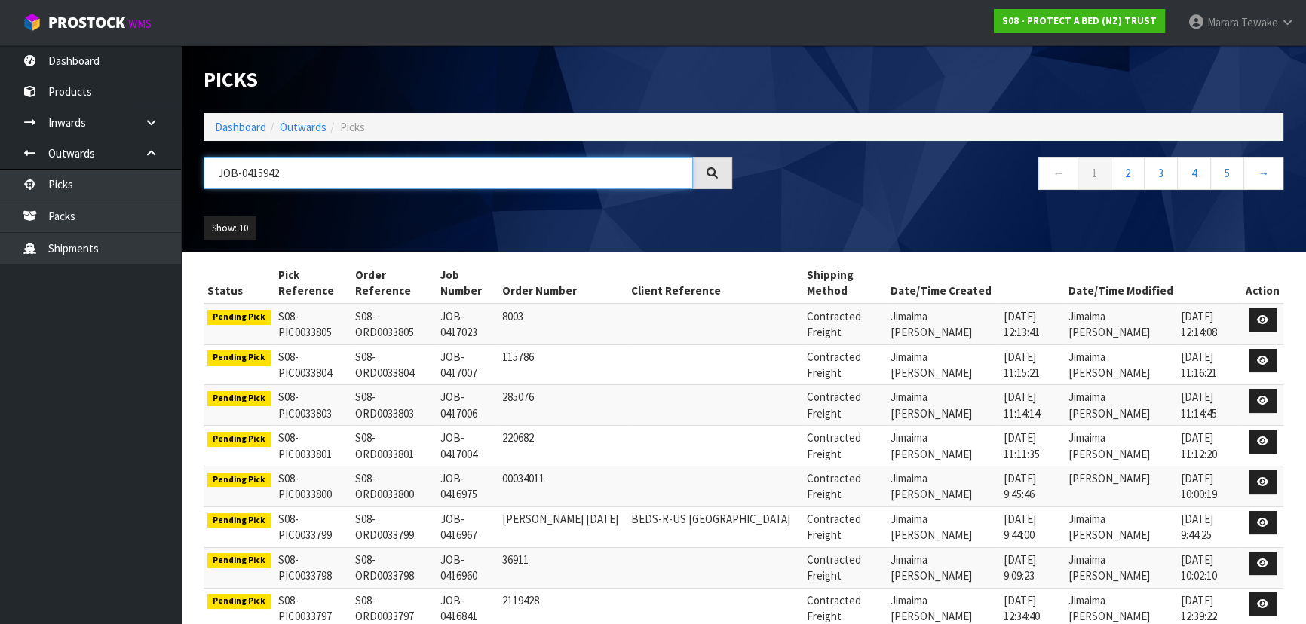
type input "JOB-0415942"
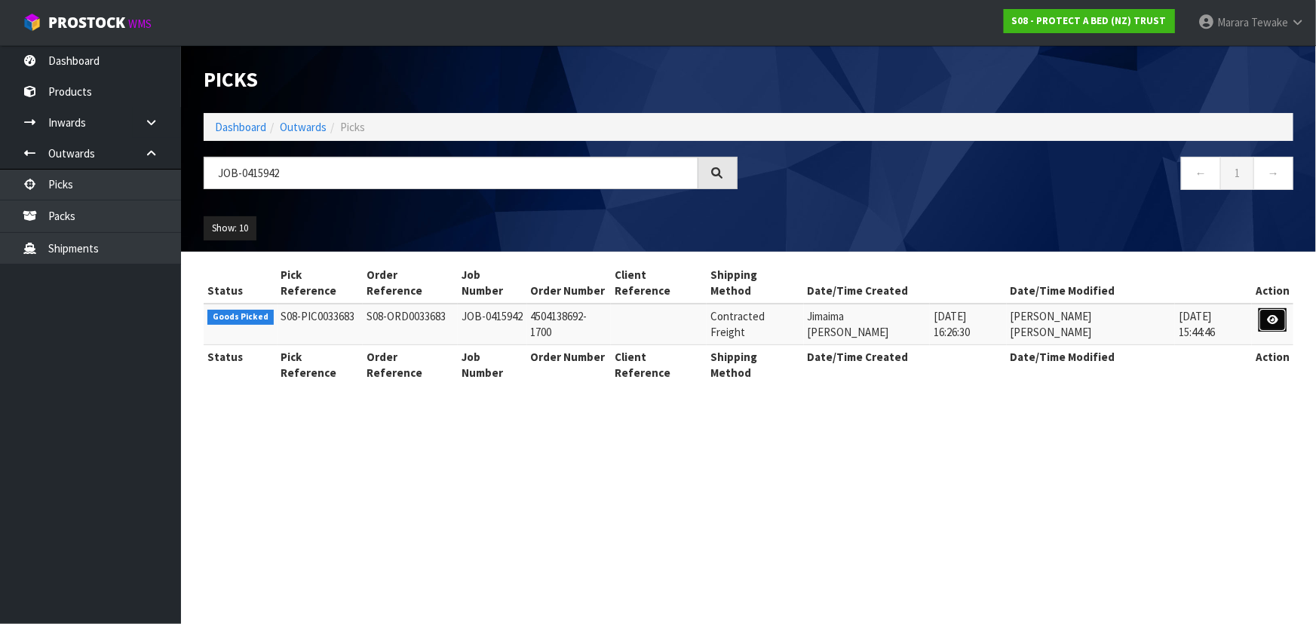
click at [1272, 315] on icon at bounding box center [1272, 320] width 11 height 10
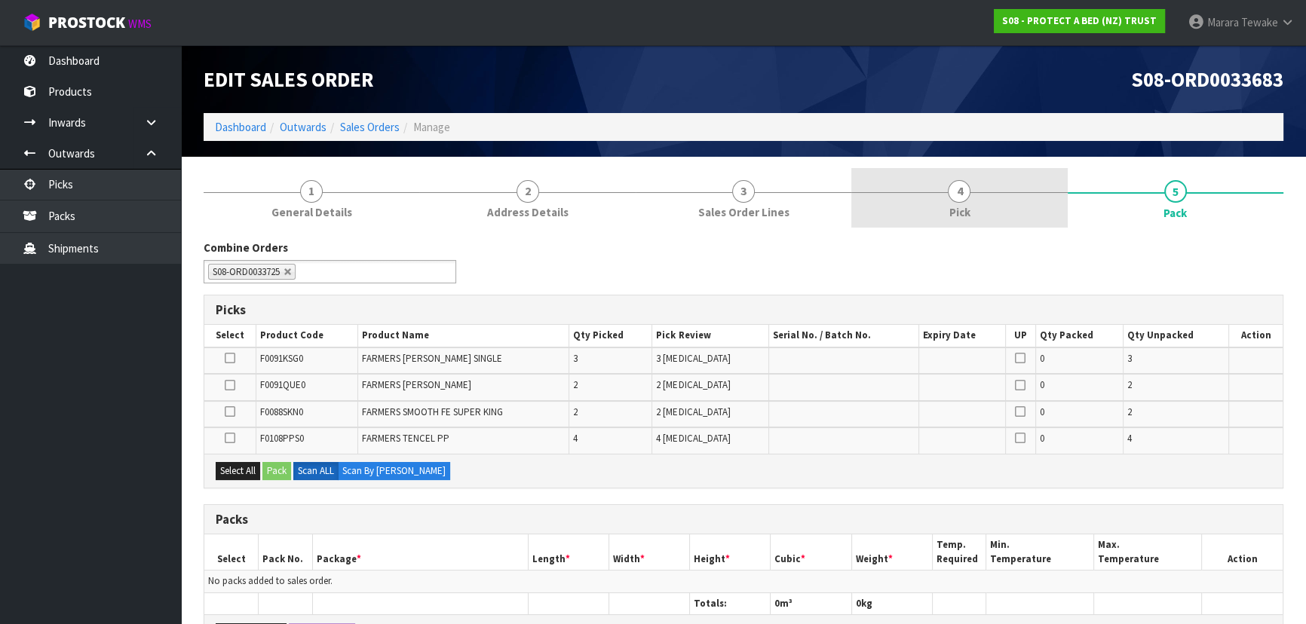
click at [983, 196] on link "4 Pick" at bounding box center [959, 198] width 216 height 60
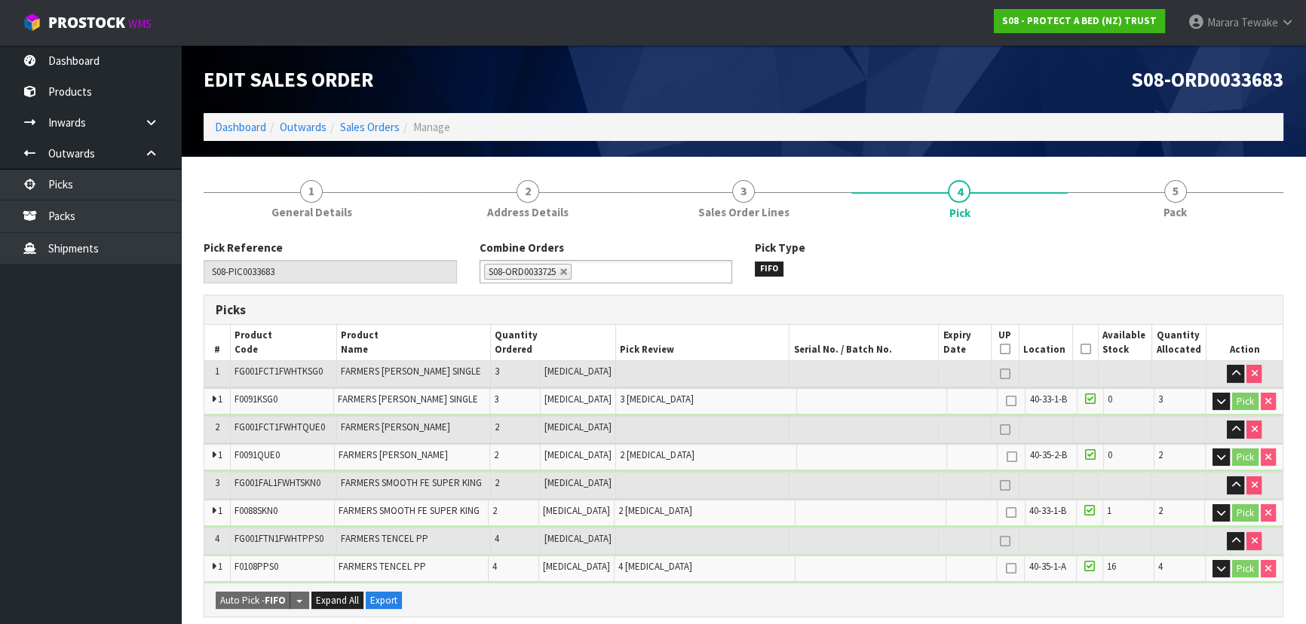
click at [1082, 349] on icon at bounding box center [1085, 349] width 11 height 1
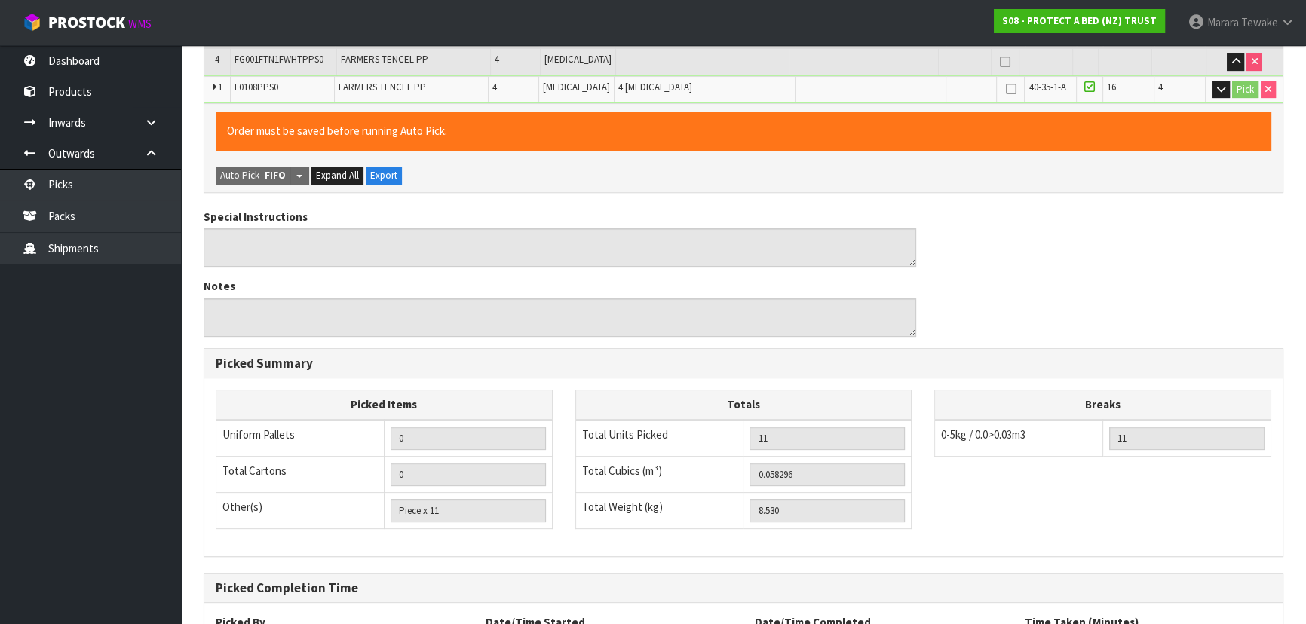
scroll to position [614, 0]
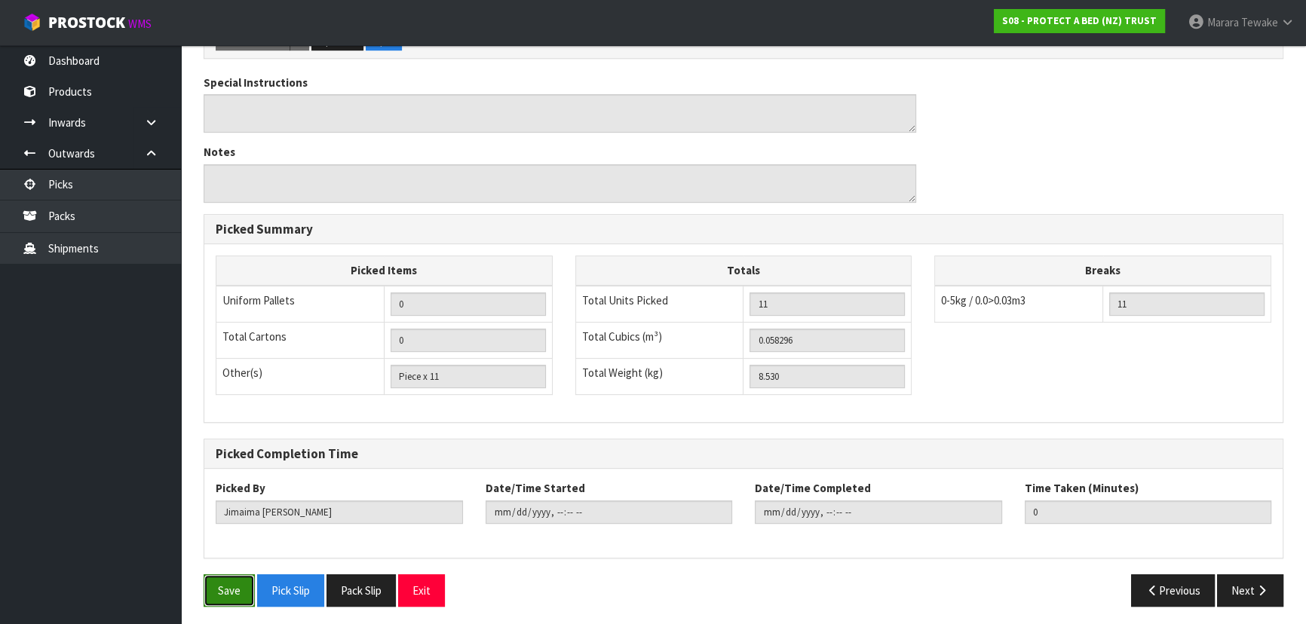
click at [241, 586] on button "Save" at bounding box center [229, 591] width 51 height 32
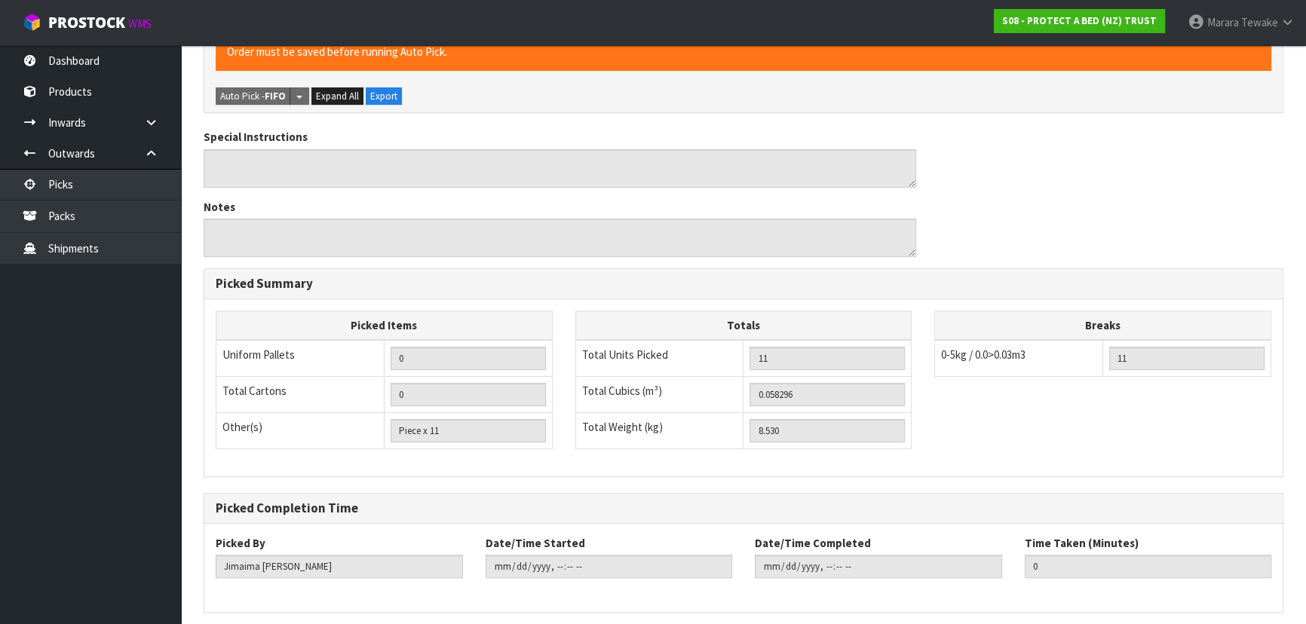
scroll to position [0, 0]
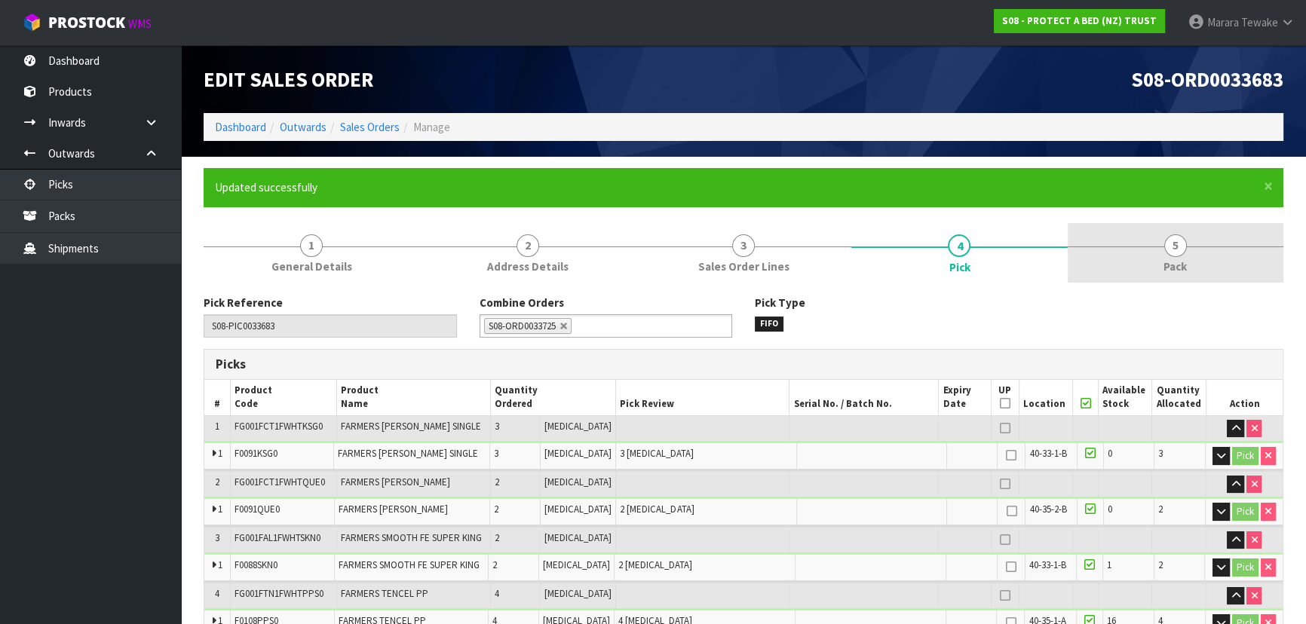
click at [1148, 242] on link "5 Pack" at bounding box center [1176, 253] width 216 height 60
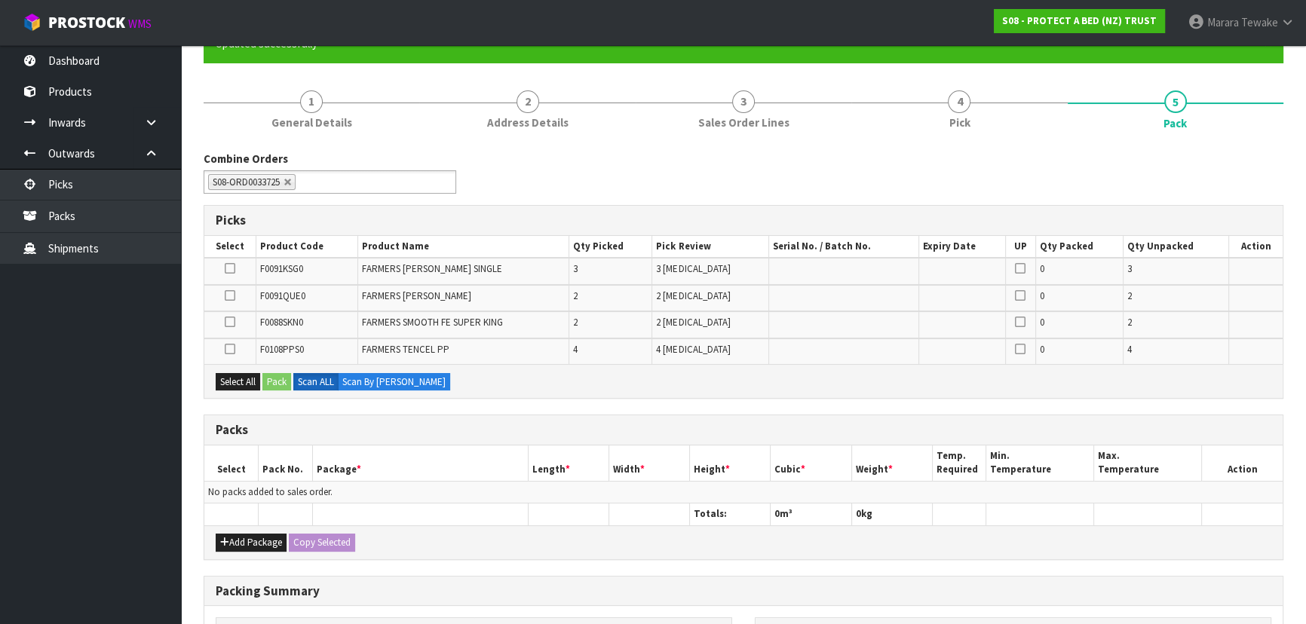
scroll to position [342, 0]
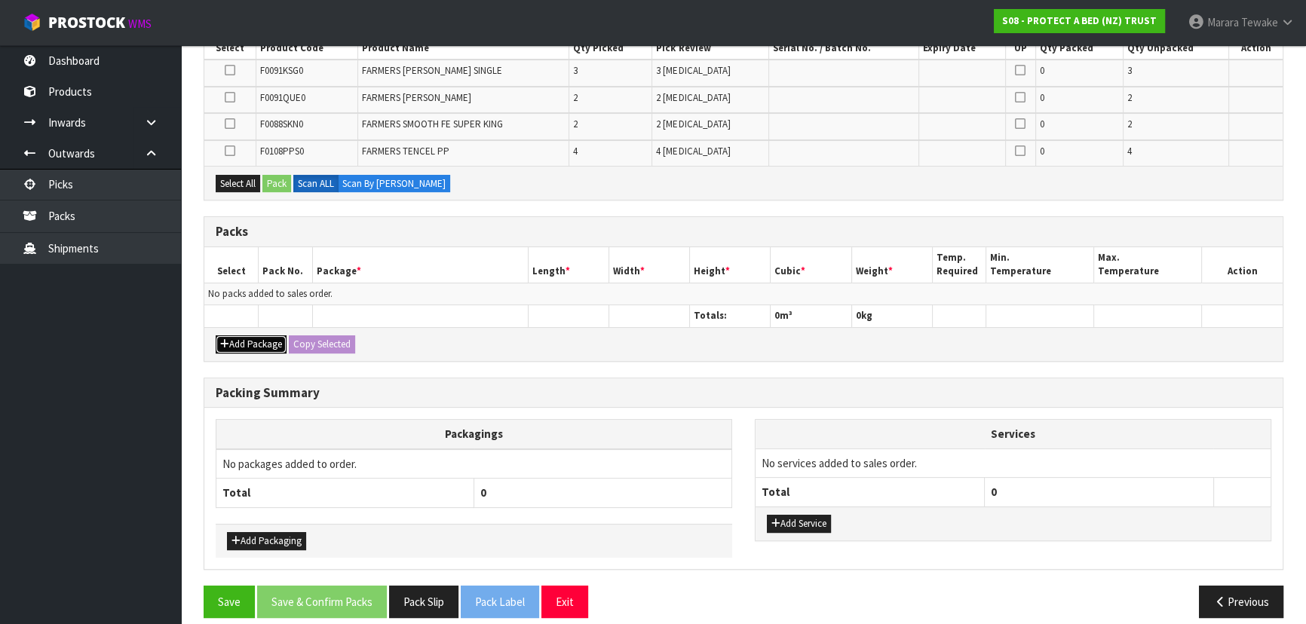
click at [256, 336] on button "Add Package" at bounding box center [251, 345] width 71 height 18
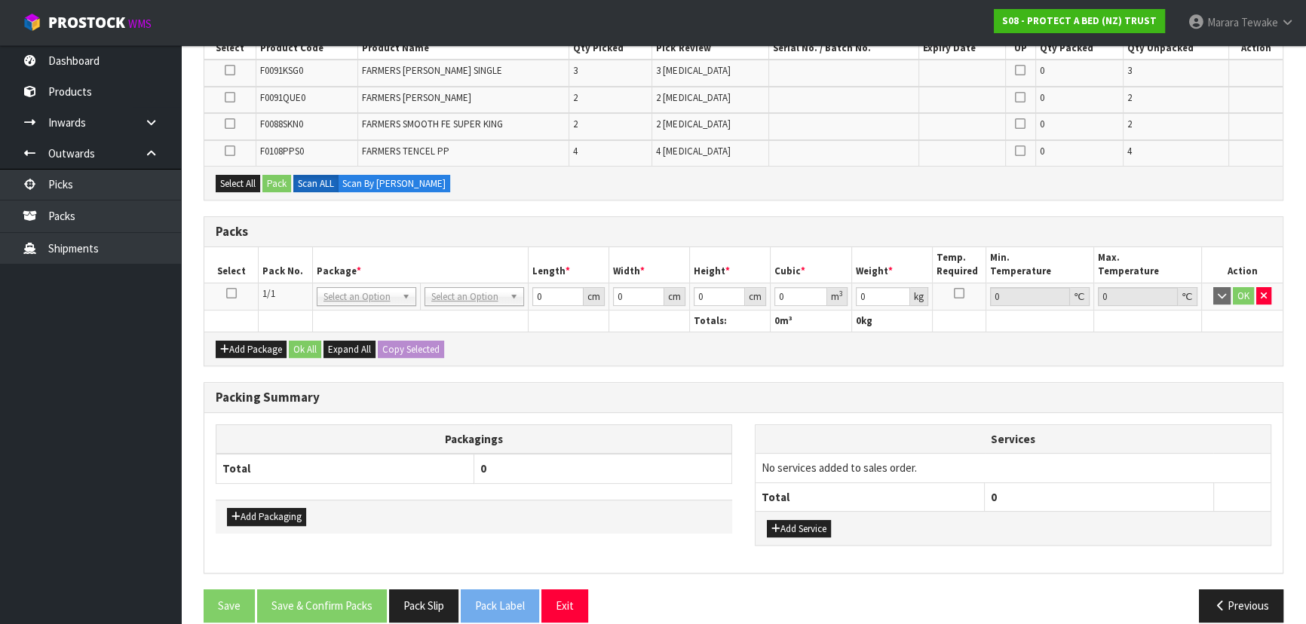
click at [231, 294] on icon at bounding box center [231, 293] width 11 height 1
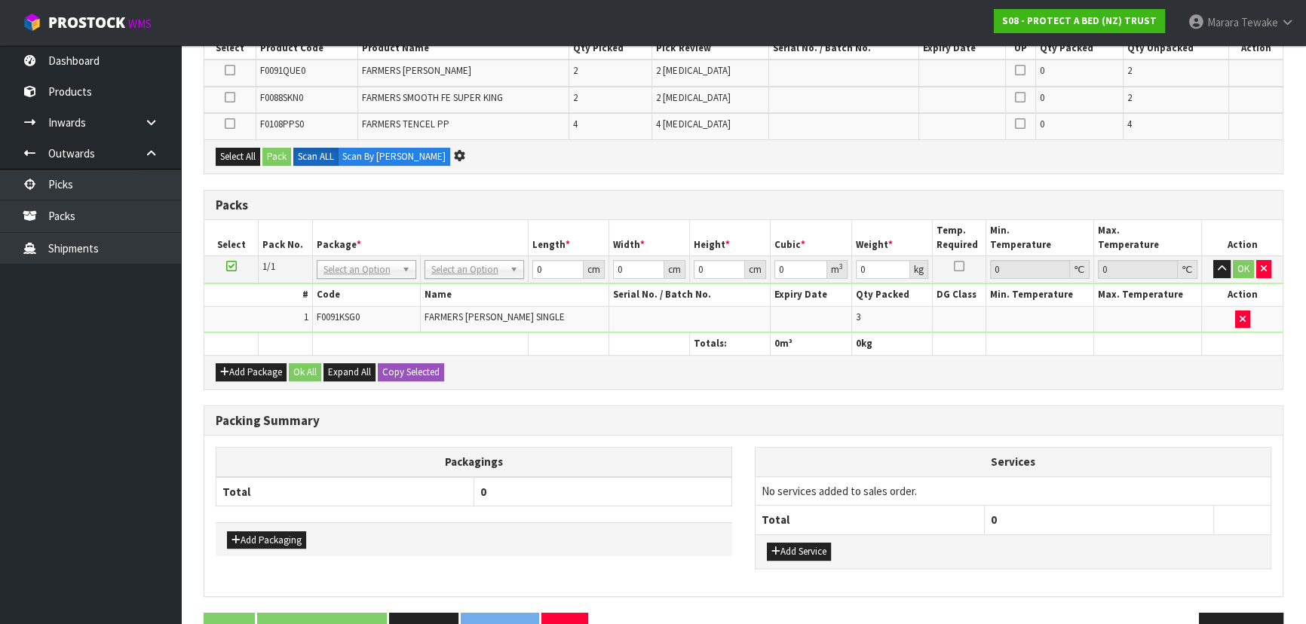
scroll to position [0, 0]
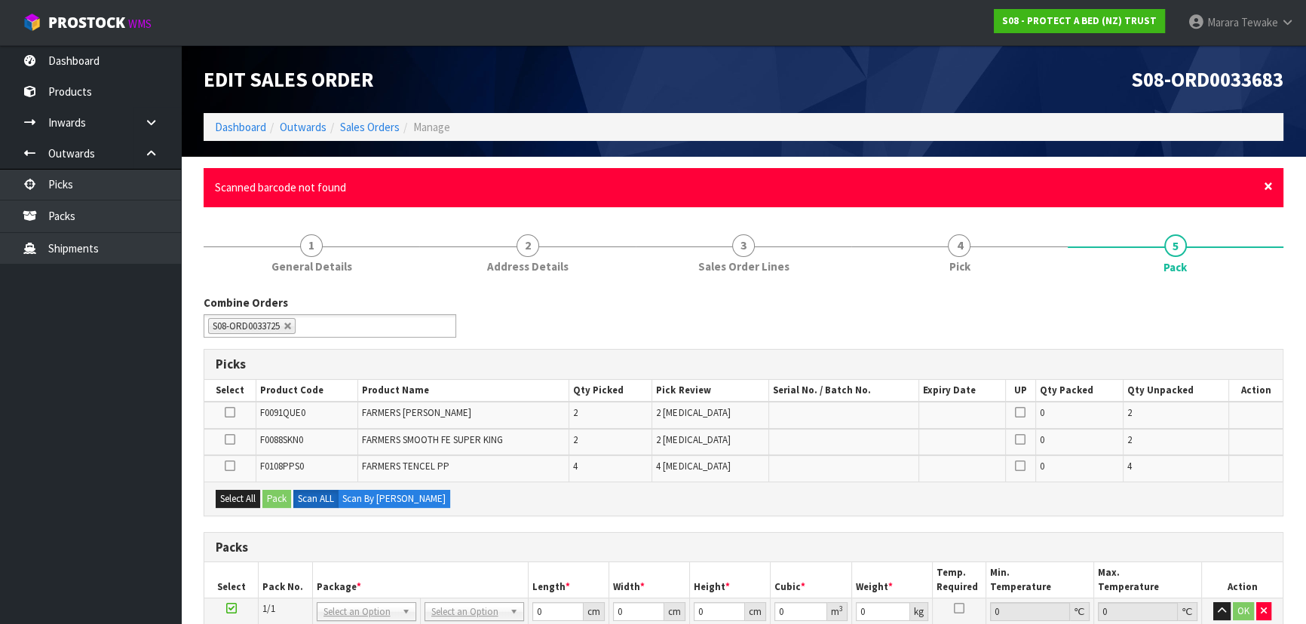
click at [1268, 181] on span "×" at bounding box center [1268, 186] width 9 height 21
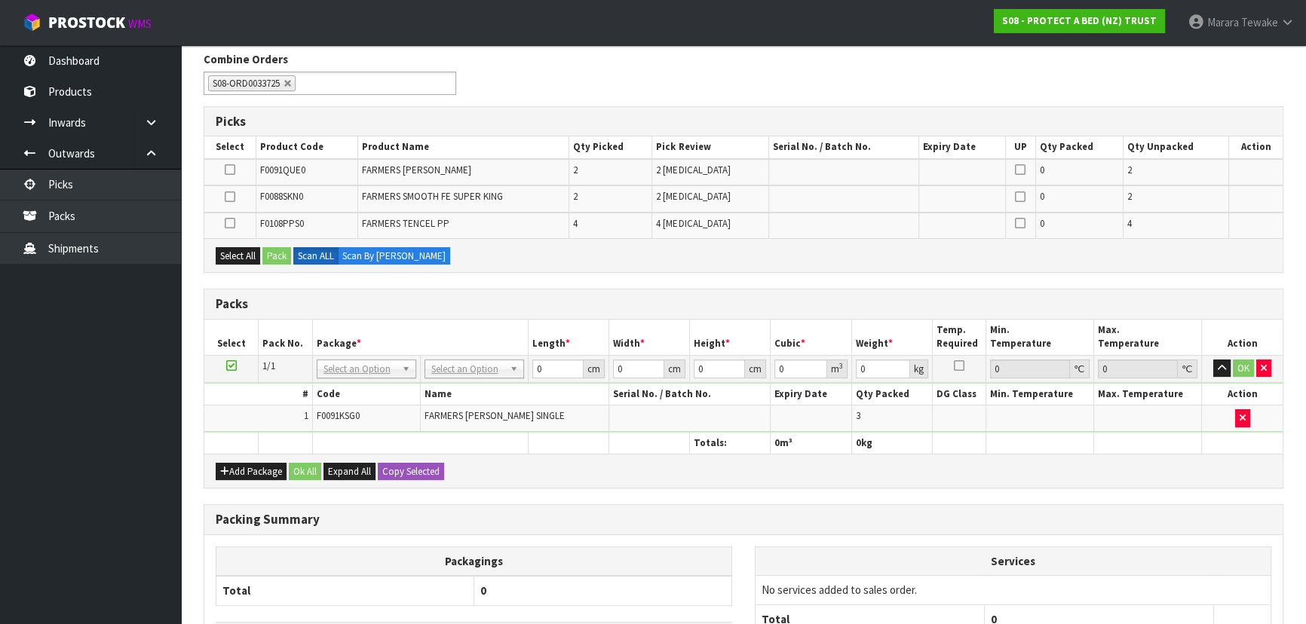
scroll to position [327, 0]
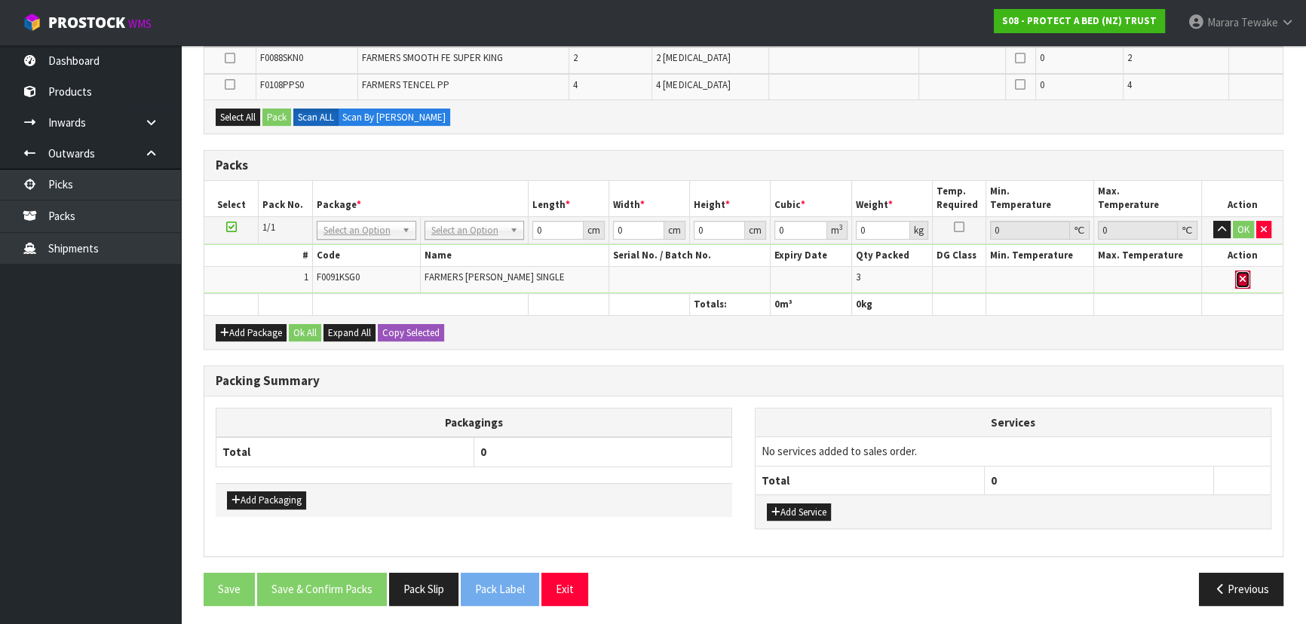
click at [1241, 277] on icon "button" at bounding box center [1243, 279] width 6 height 10
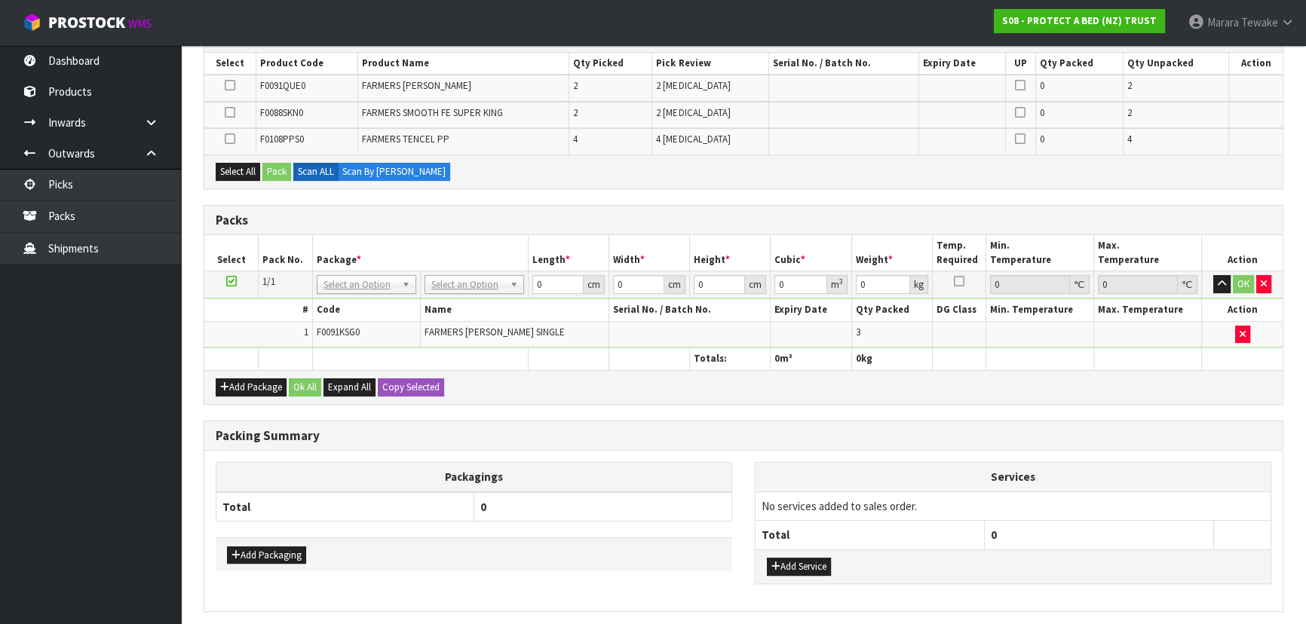
scroll to position [0, 0]
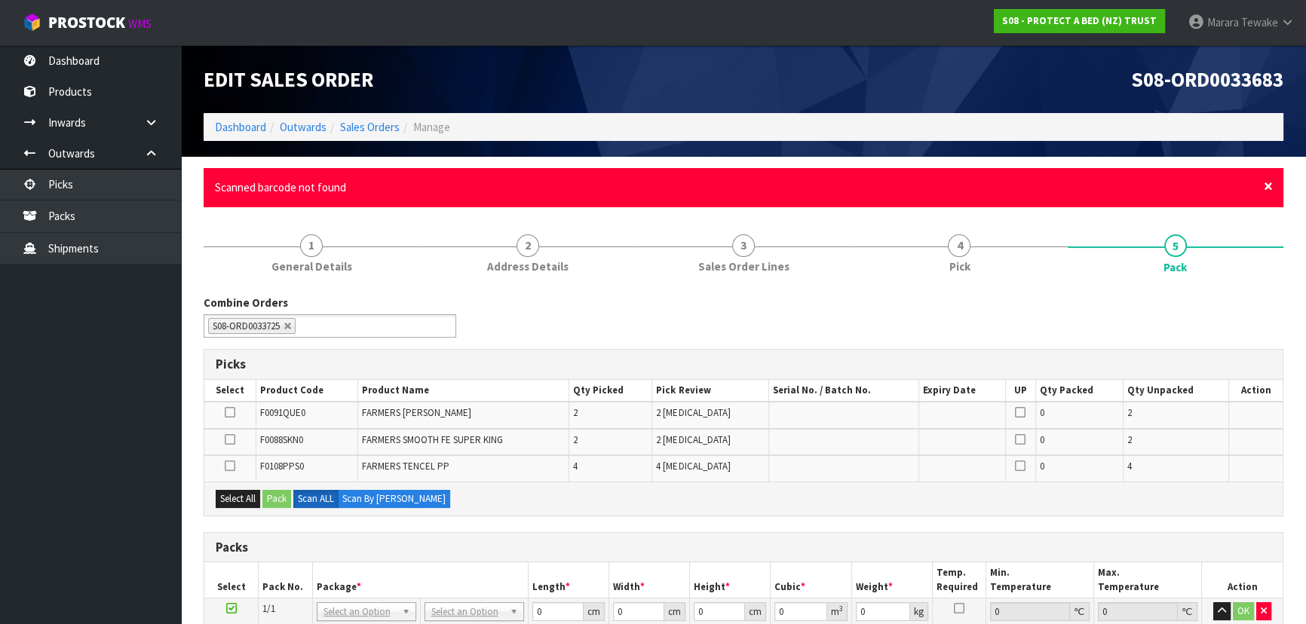
click at [1268, 184] on span "×" at bounding box center [1268, 186] width 9 height 21
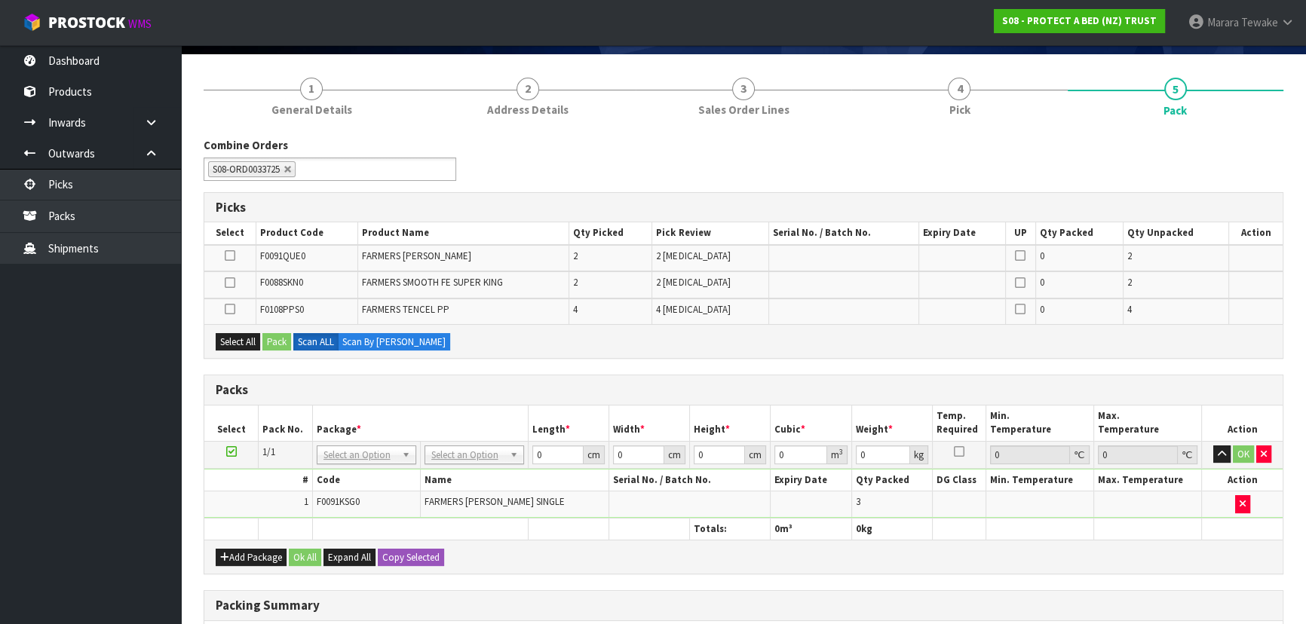
scroll to position [136, 0]
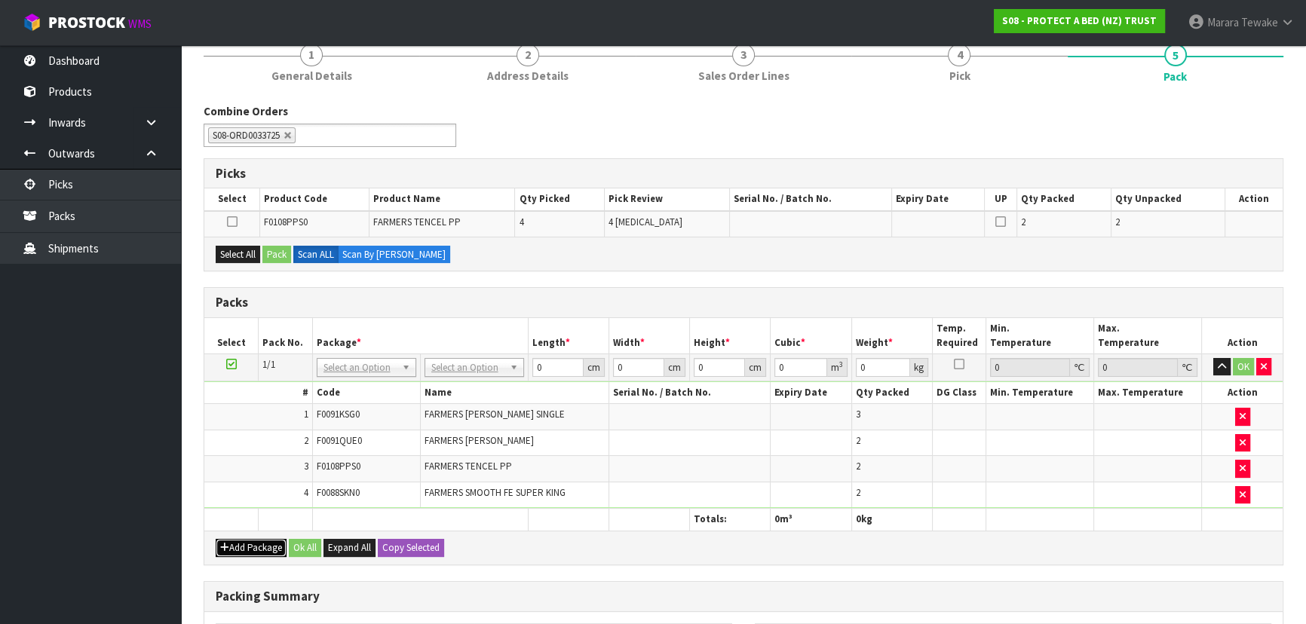
click at [262, 539] on button "Add Package" at bounding box center [251, 548] width 71 height 18
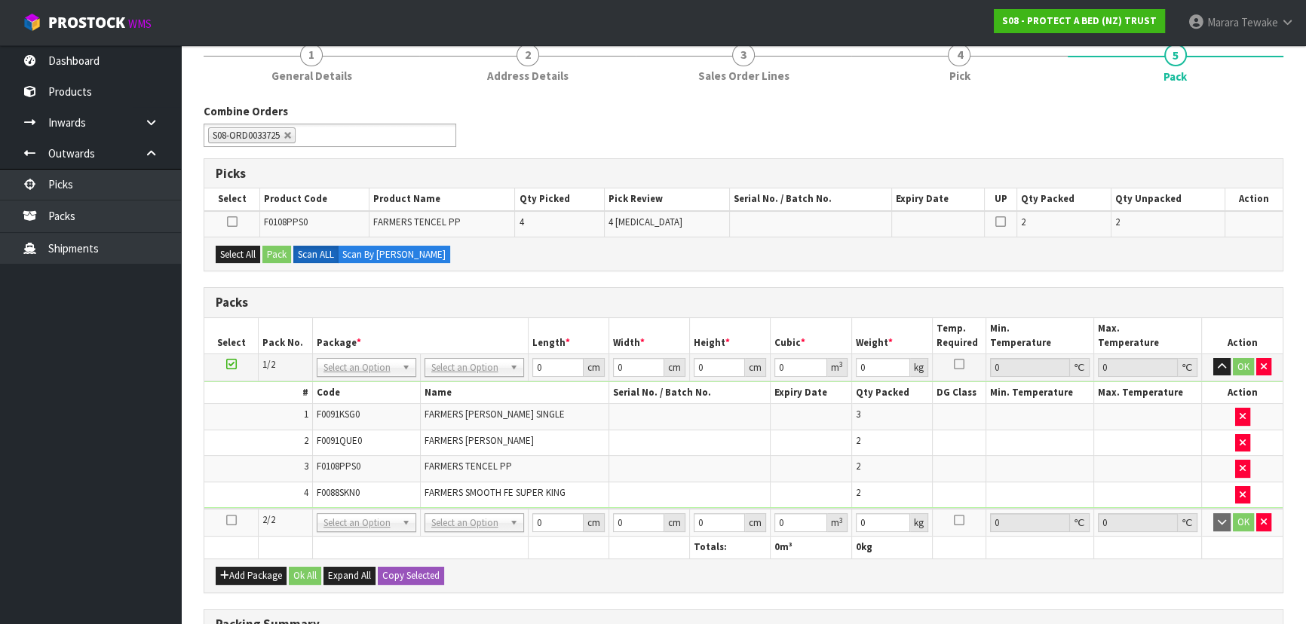
click at [231, 520] on icon at bounding box center [231, 520] width 11 height 1
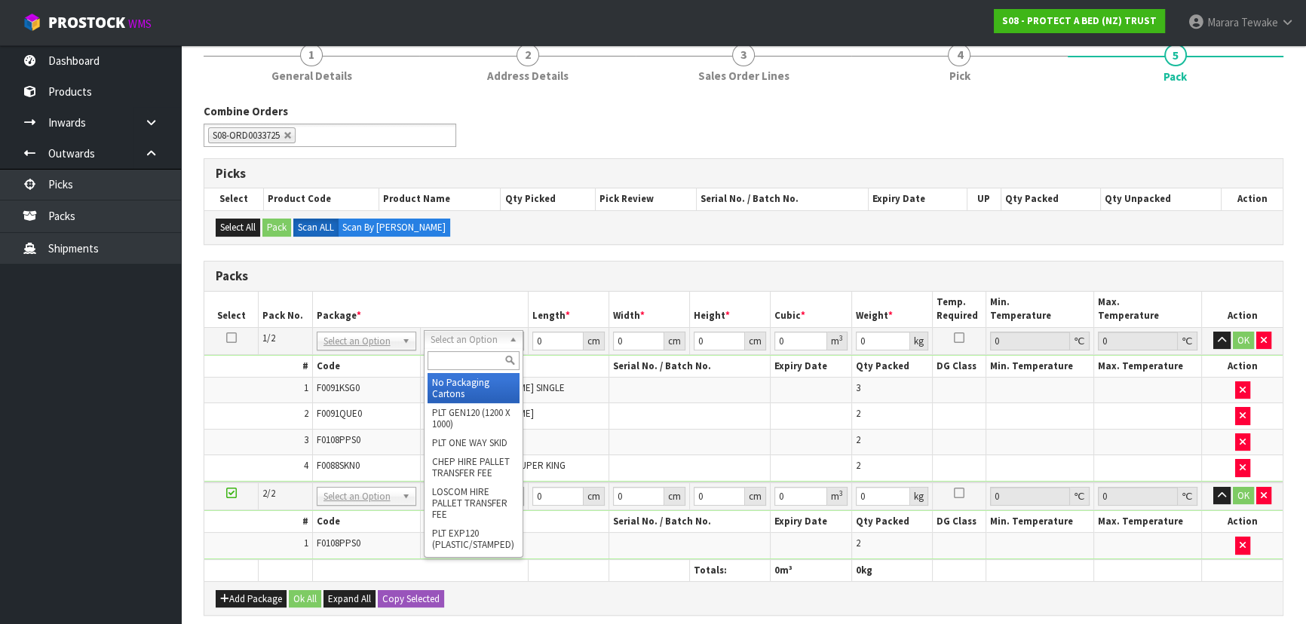
drag, startPoint x: 461, startPoint y: 385, endPoint x: 458, endPoint y: 416, distance: 31.0
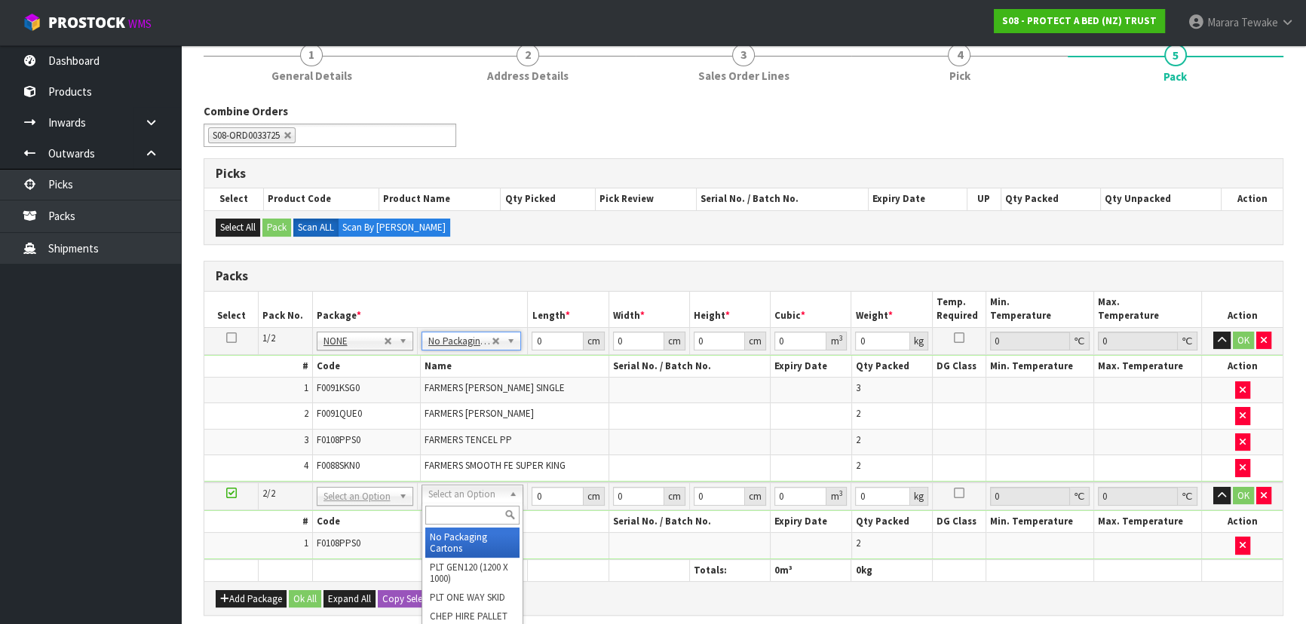
drag, startPoint x: 458, startPoint y: 541, endPoint x: 483, endPoint y: 455, distance: 90.0
type input "2"
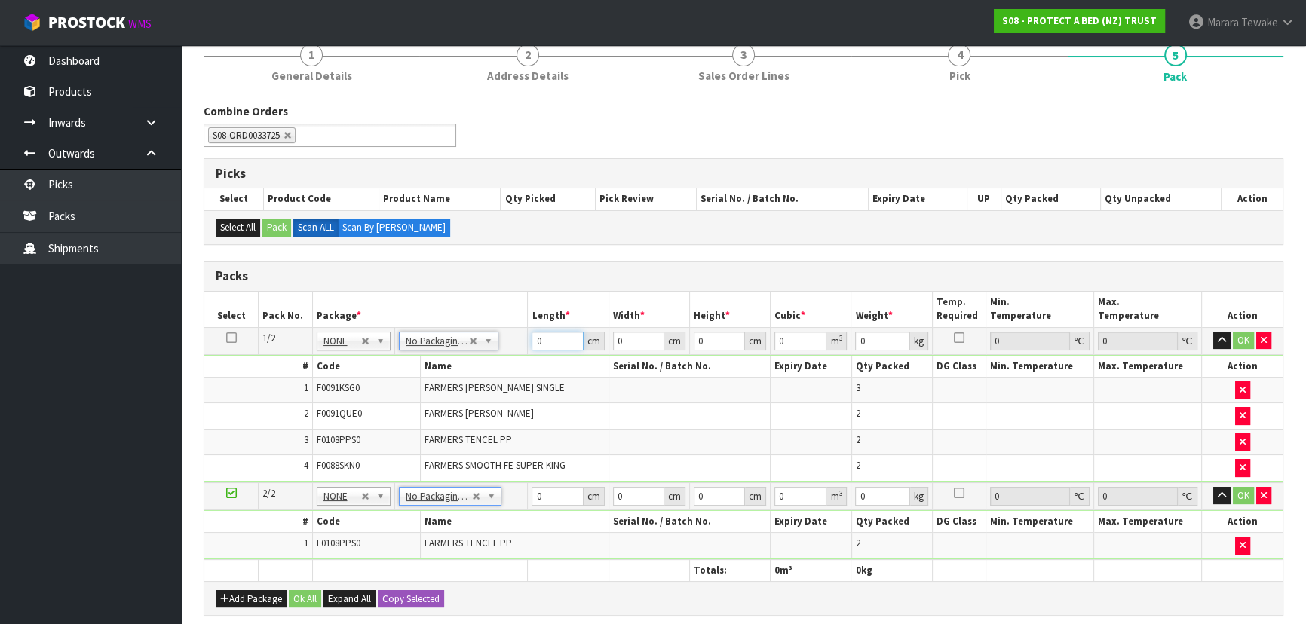
drag, startPoint x: 560, startPoint y: 339, endPoint x: 484, endPoint y: 311, distance: 80.1
click at [484, 311] on table "Select Pack No. Package * Length * Width * Height * Cubic * Weight * Temp. Requ…" at bounding box center [743, 437] width 1078 height 290
type input "57"
type input "39"
type input "3"
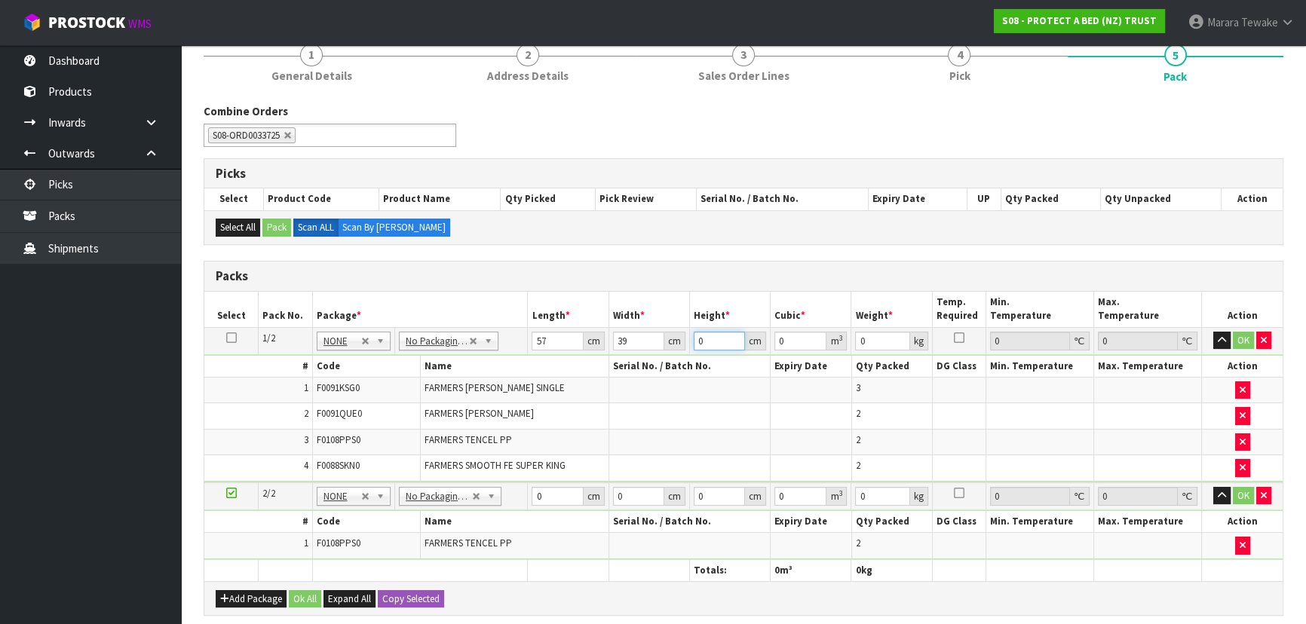
type input "0.006669"
type input "31"
type input "0.068913"
type input "31"
type input "11"
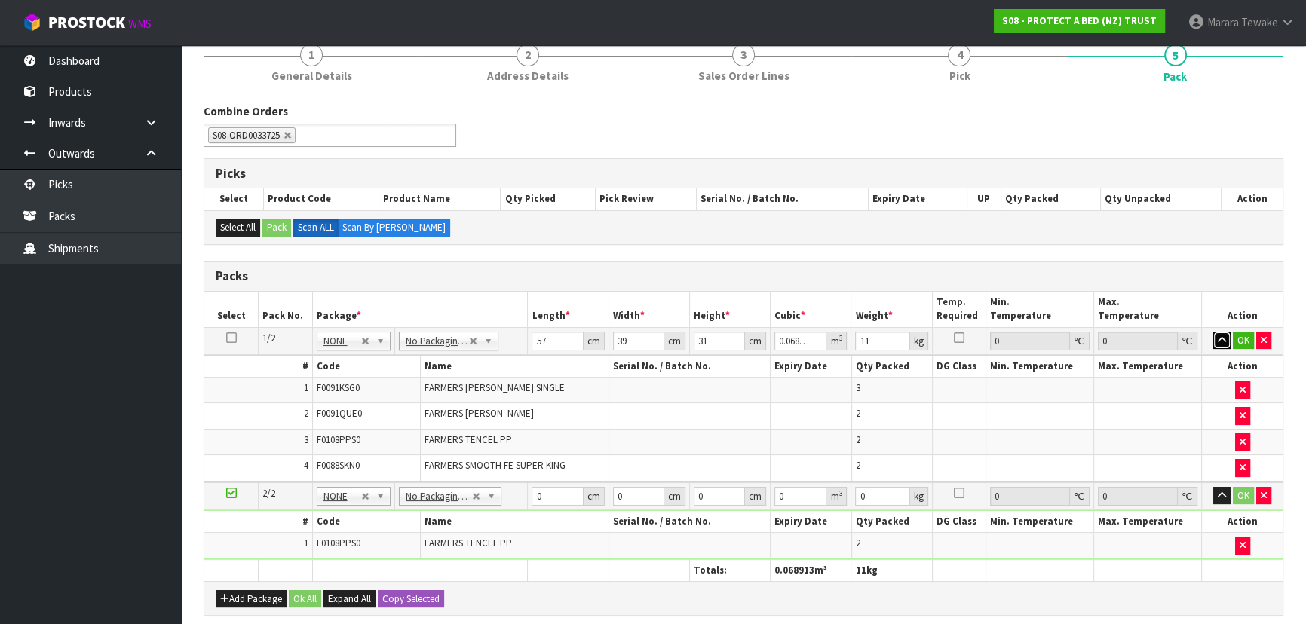
click at [1213, 332] on button "button" at bounding box center [1221, 341] width 17 height 18
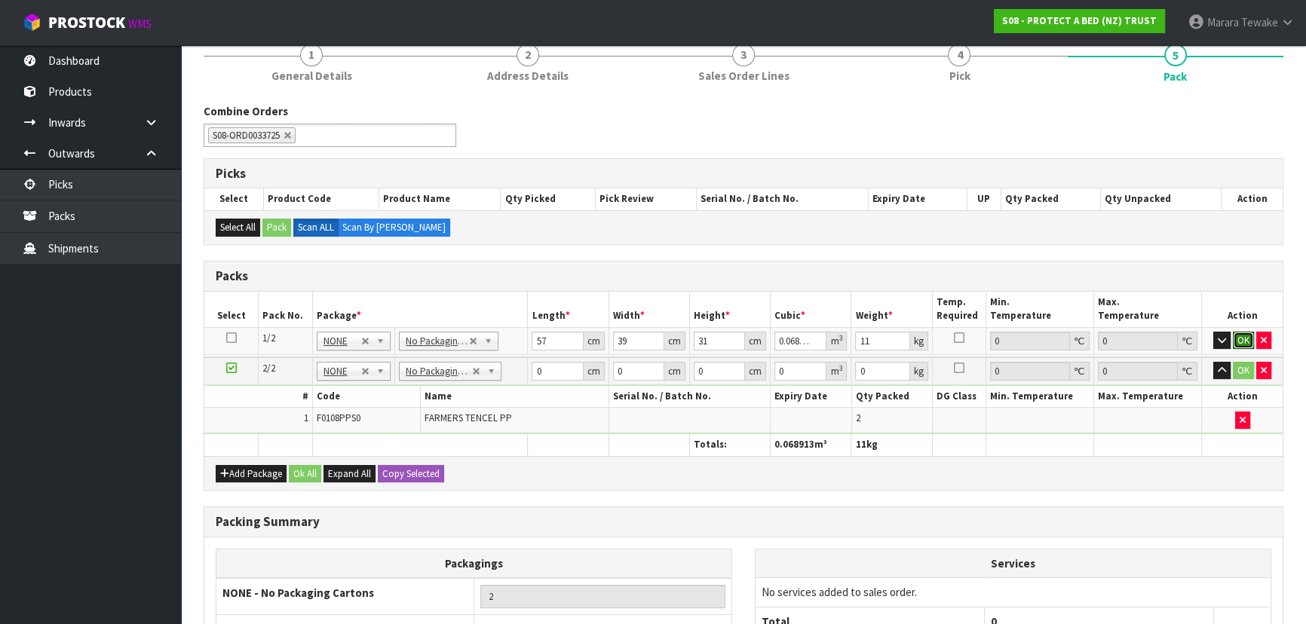
click button "OK" at bounding box center [1243, 341] width 21 height 18
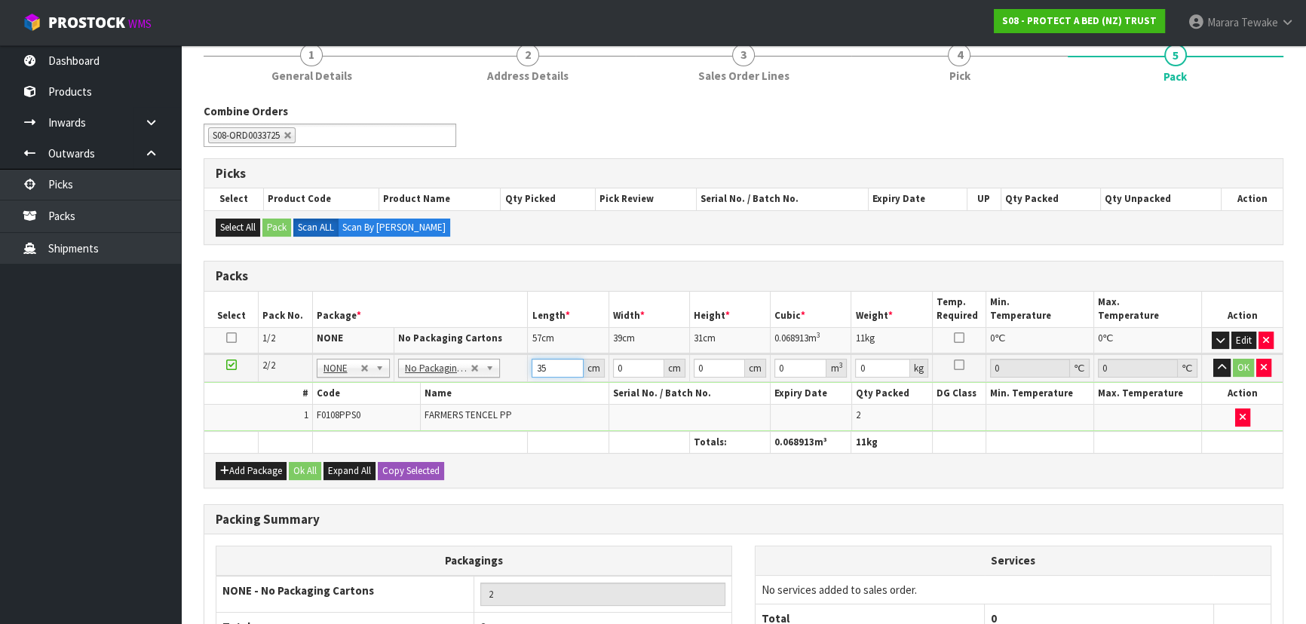
type input "35"
type input "19"
type input "2"
type input "0.00133"
type input "26"
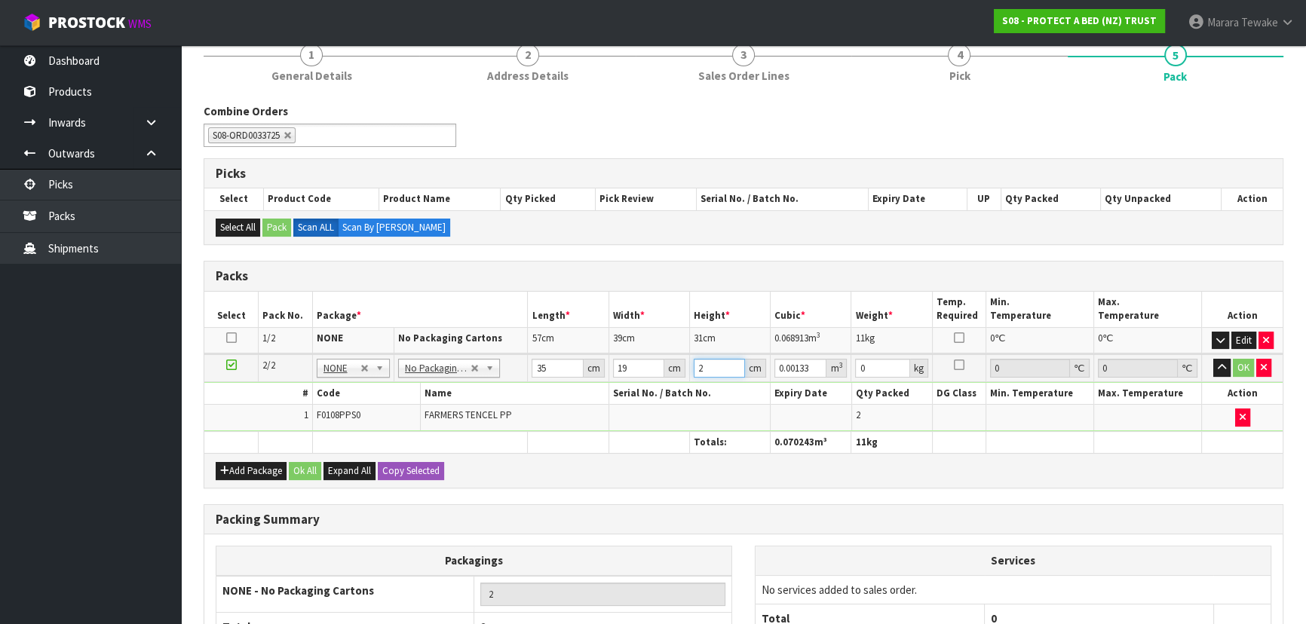
type input "0.01729"
type input "26"
type input "2"
click at [1213, 359] on button "button" at bounding box center [1221, 368] width 17 height 18
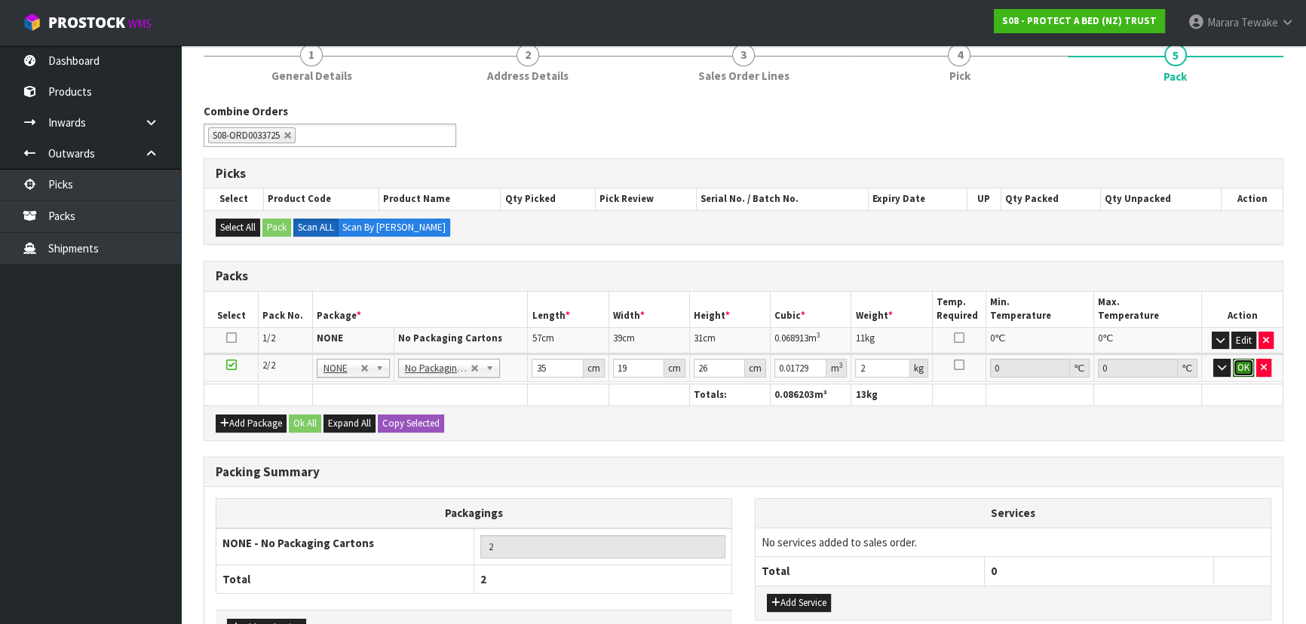
click button "OK" at bounding box center [1243, 368] width 21 height 18
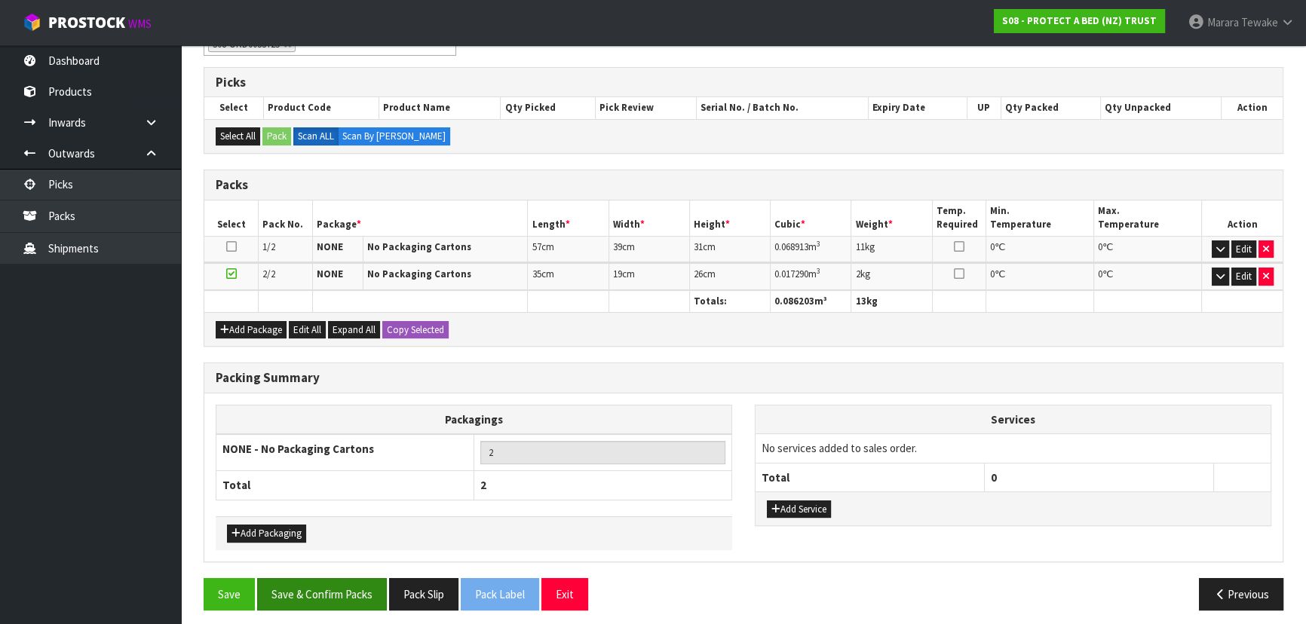
scroll to position [233, 0]
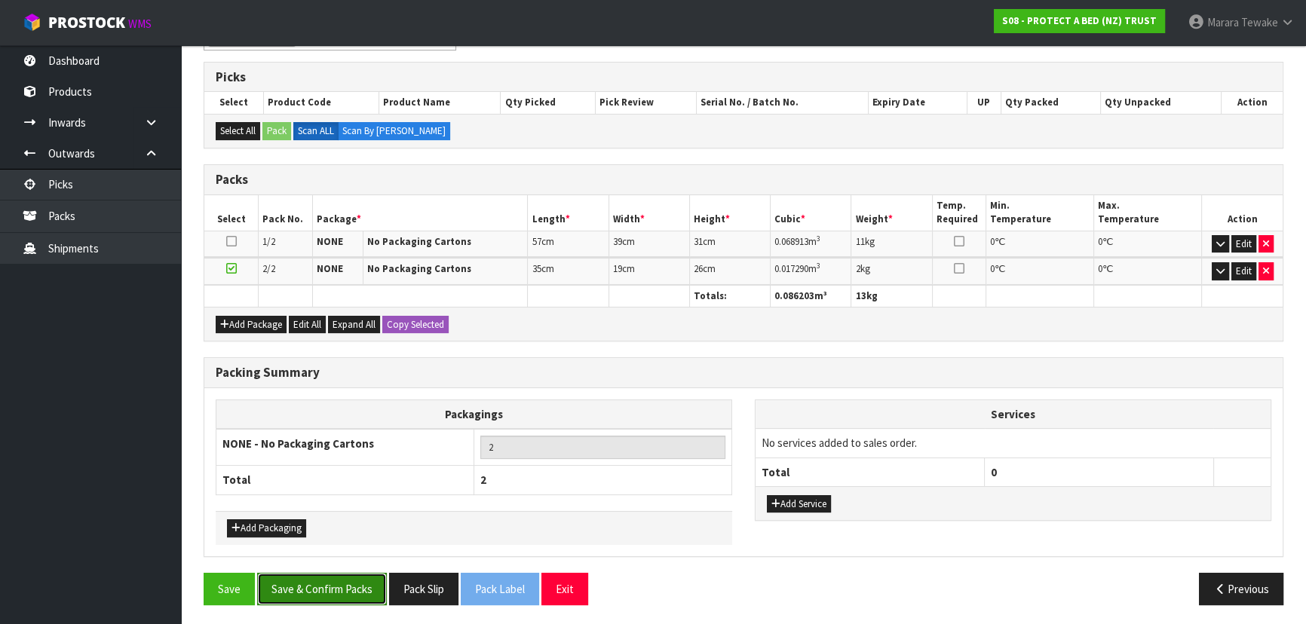
click at [308, 588] on button "Save & Confirm Packs" at bounding box center [322, 589] width 130 height 32
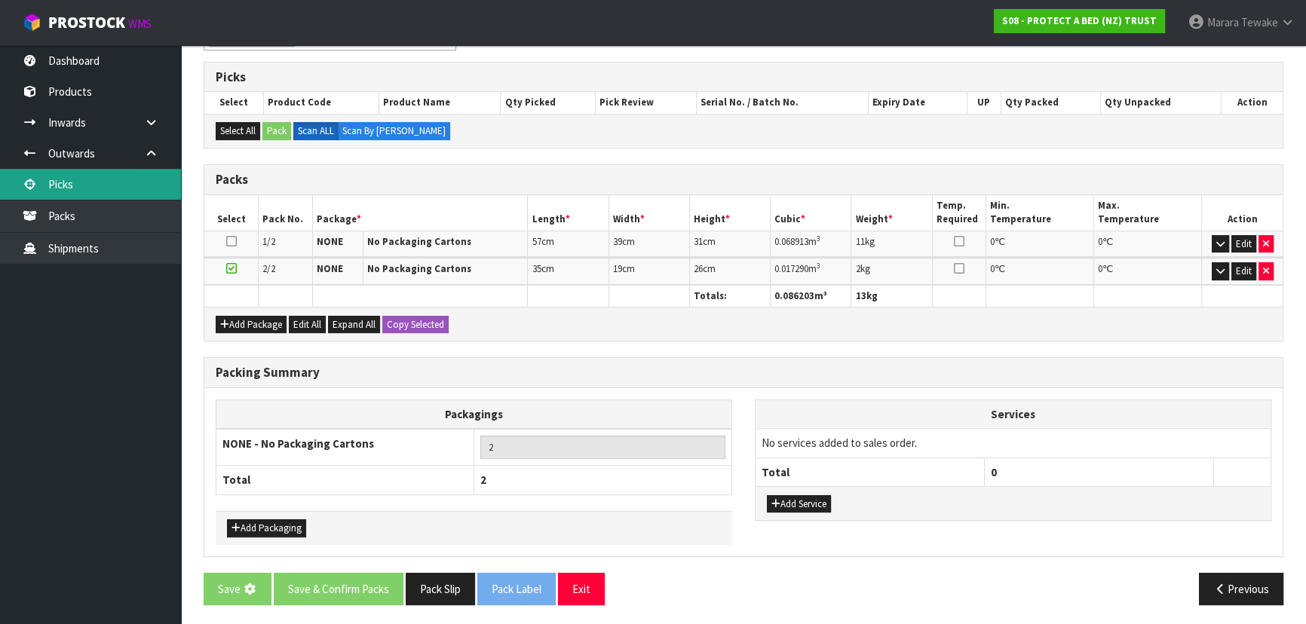
scroll to position [0, 0]
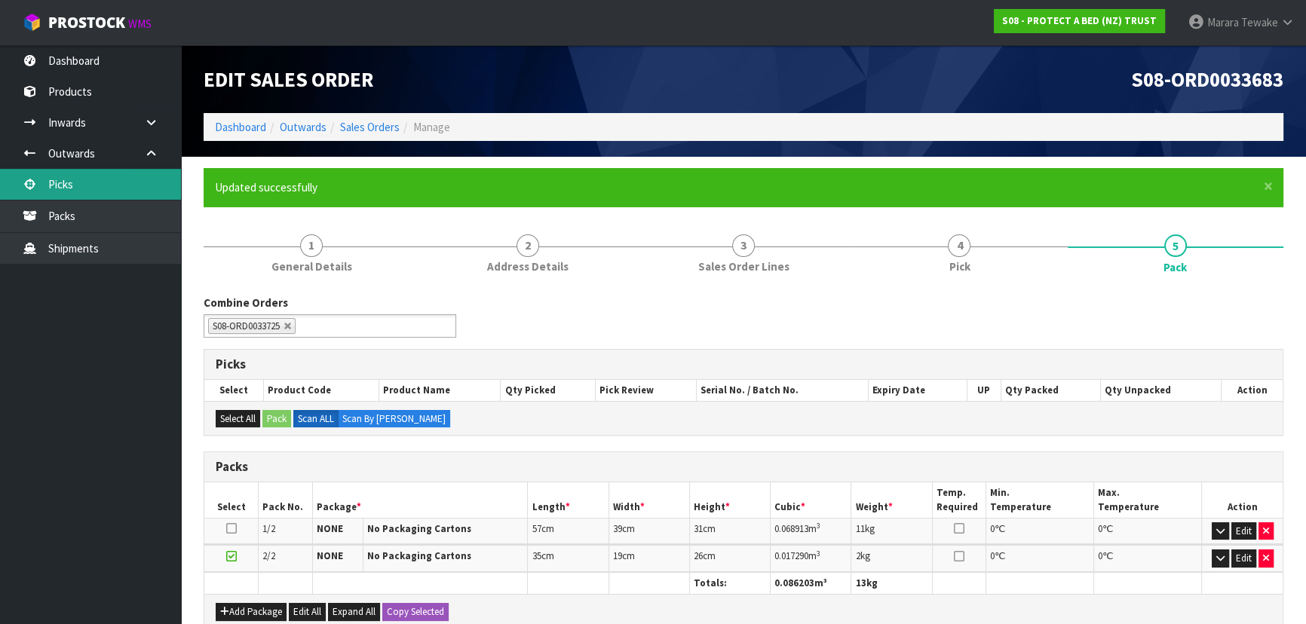
drag, startPoint x: 85, startPoint y: 181, endPoint x: 97, endPoint y: 186, distance: 12.5
click at [85, 181] on link "Picks" at bounding box center [90, 184] width 181 height 31
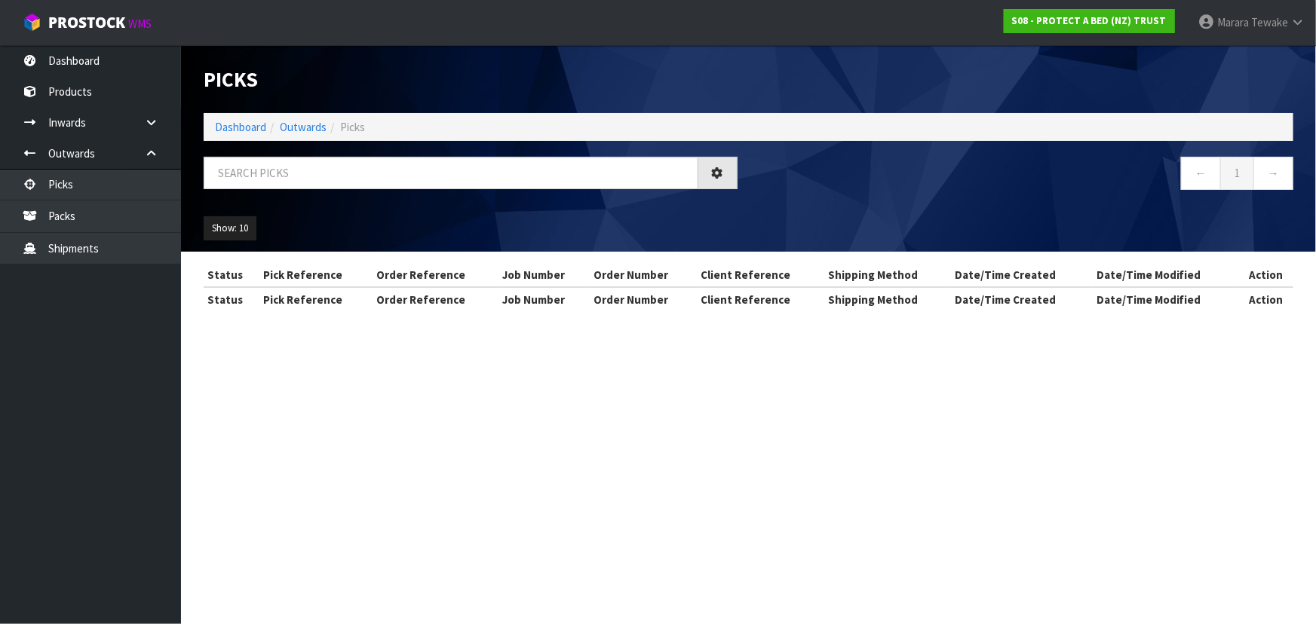
click at [318, 158] on div "Picks Dashboard Outwards Picks ← 1 → Show: 10 5 10 25 50" at bounding box center [748, 148] width 1112 height 207
click at [320, 170] on input "text" at bounding box center [451, 173] width 495 height 32
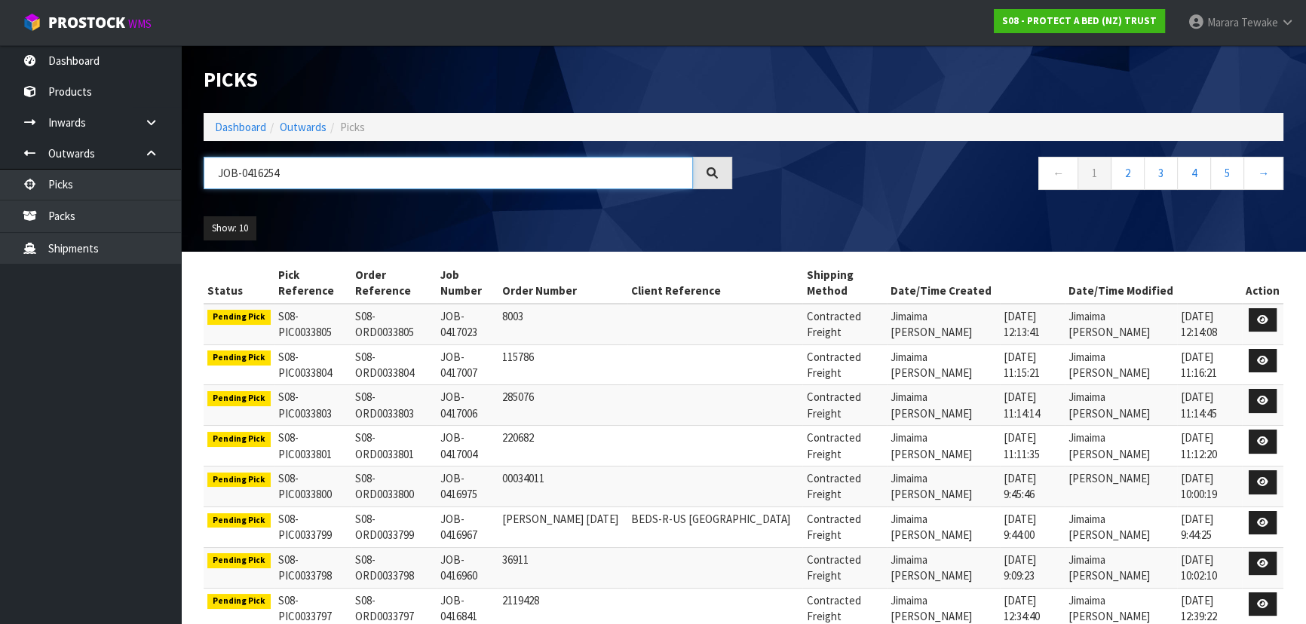
type input "JOB-0416254"
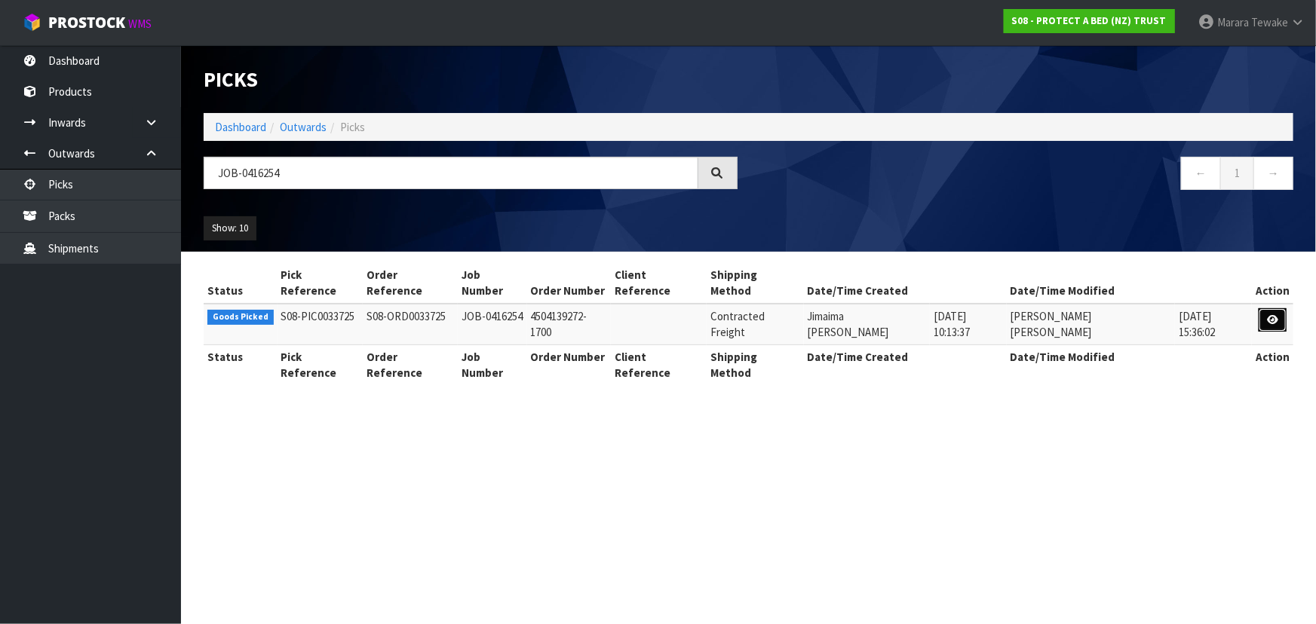
click at [1273, 315] on icon at bounding box center [1272, 320] width 11 height 10
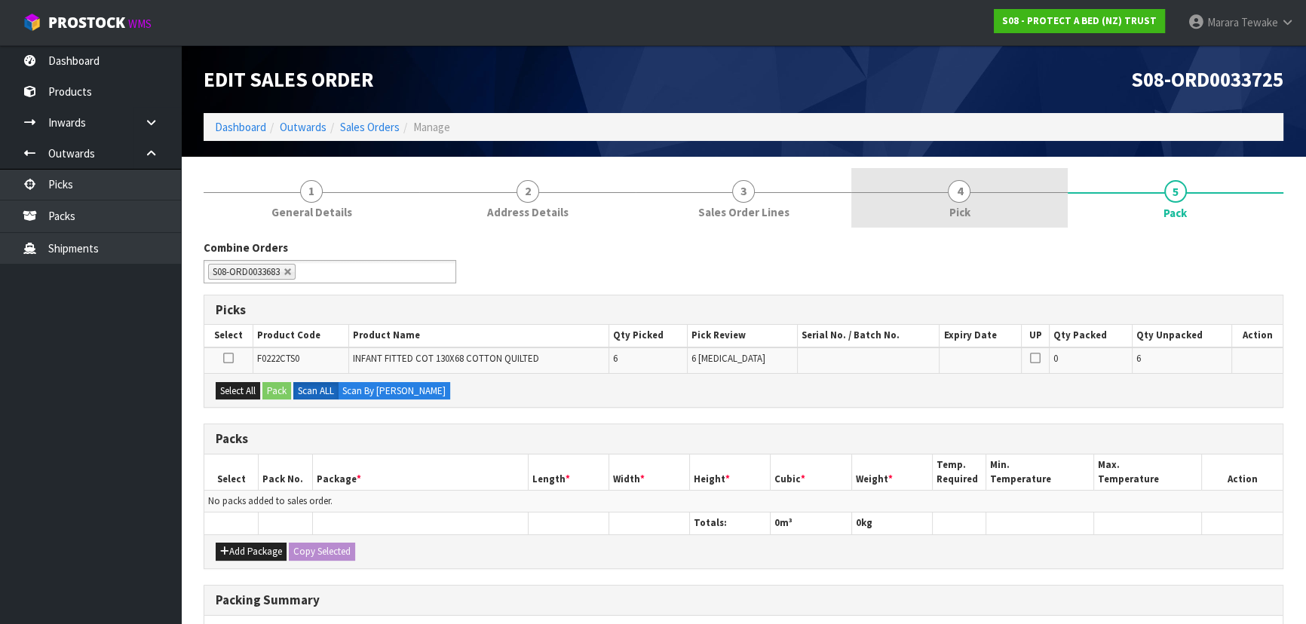
click at [956, 189] on span "4" at bounding box center [959, 191] width 23 height 23
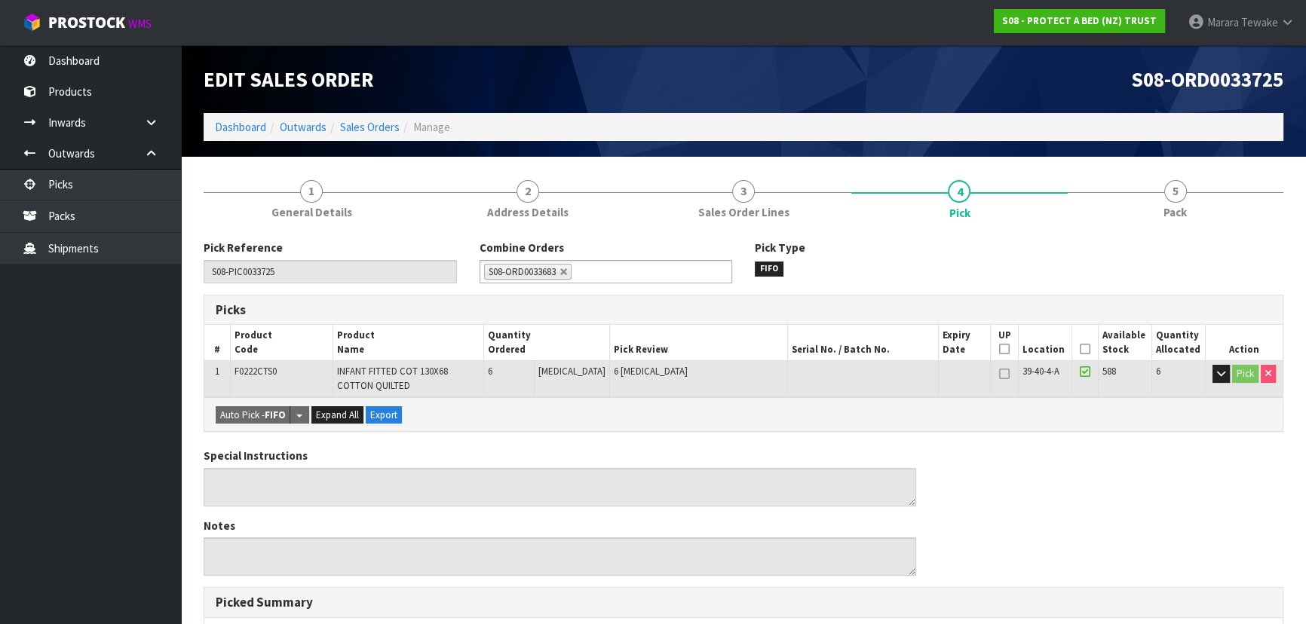
click at [1080, 350] on icon at bounding box center [1085, 349] width 11 height 1
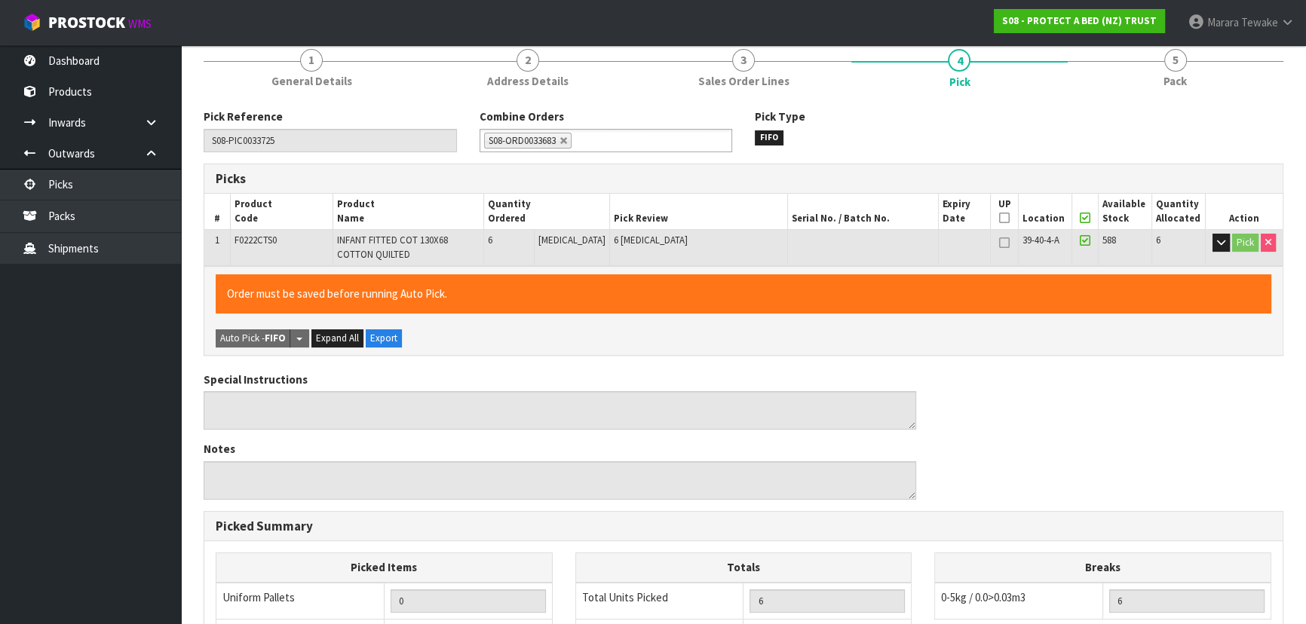
scroll to position [411, 0]
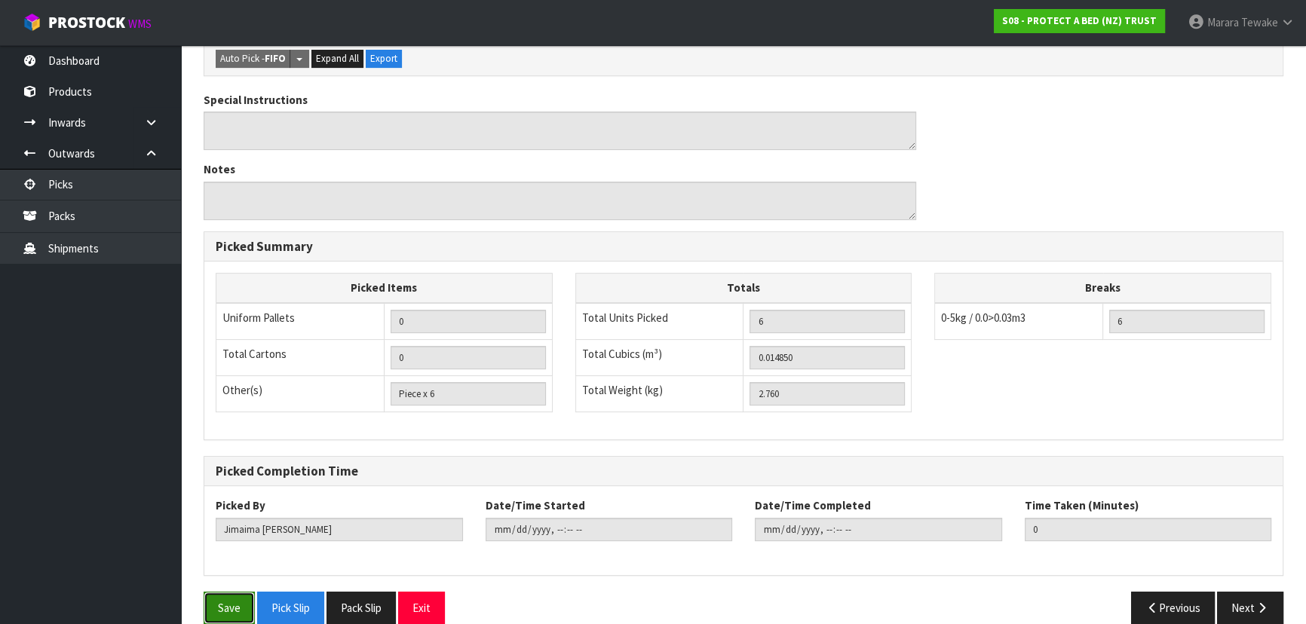
click at [229, 603] on button "Save" at bounding box center [229, 608] width 51 height 32
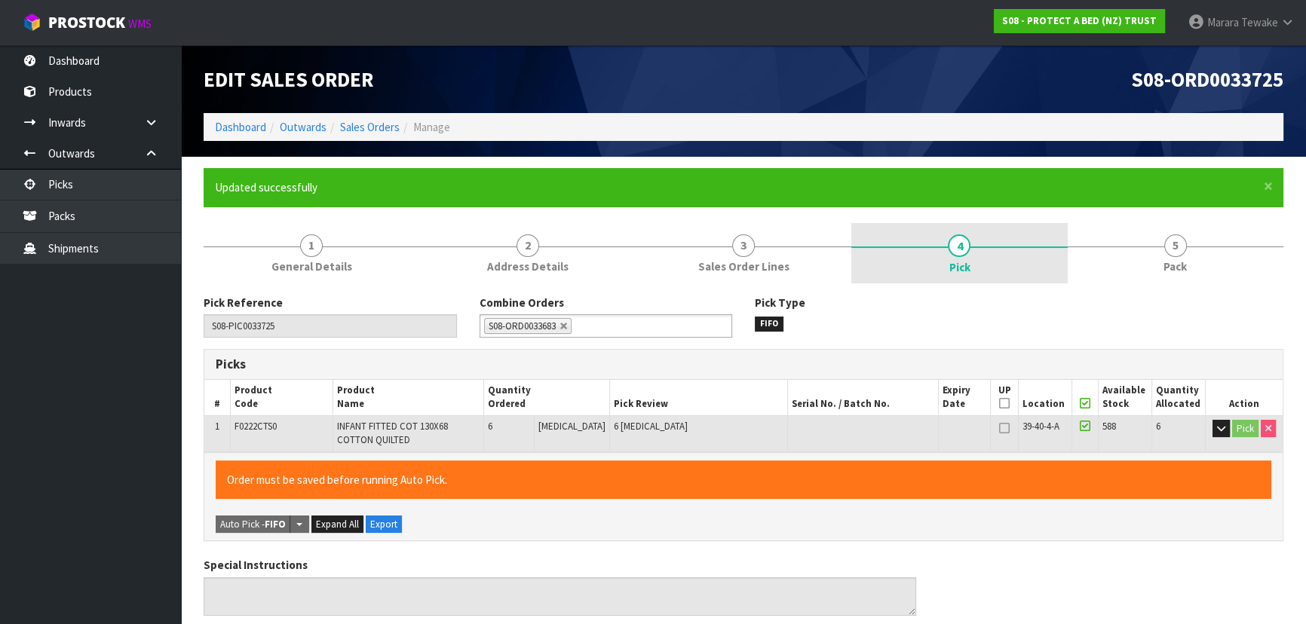
drag, startPoint x: 1186, startPoint y: 248, endPoint x: 943, endPoint y: 253, distance: 243.6
click at [1185, 246] on link "5 Pack" at bounding box center [1176, 253] width 216 height 60
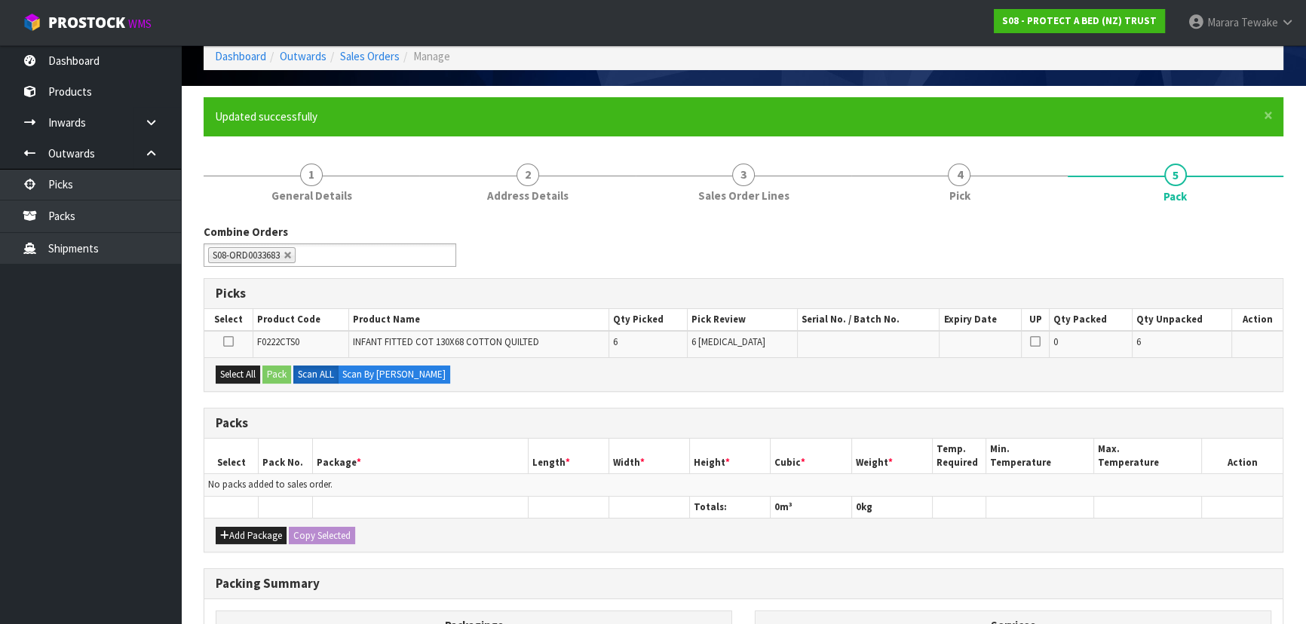
scroll to position [136, 0]
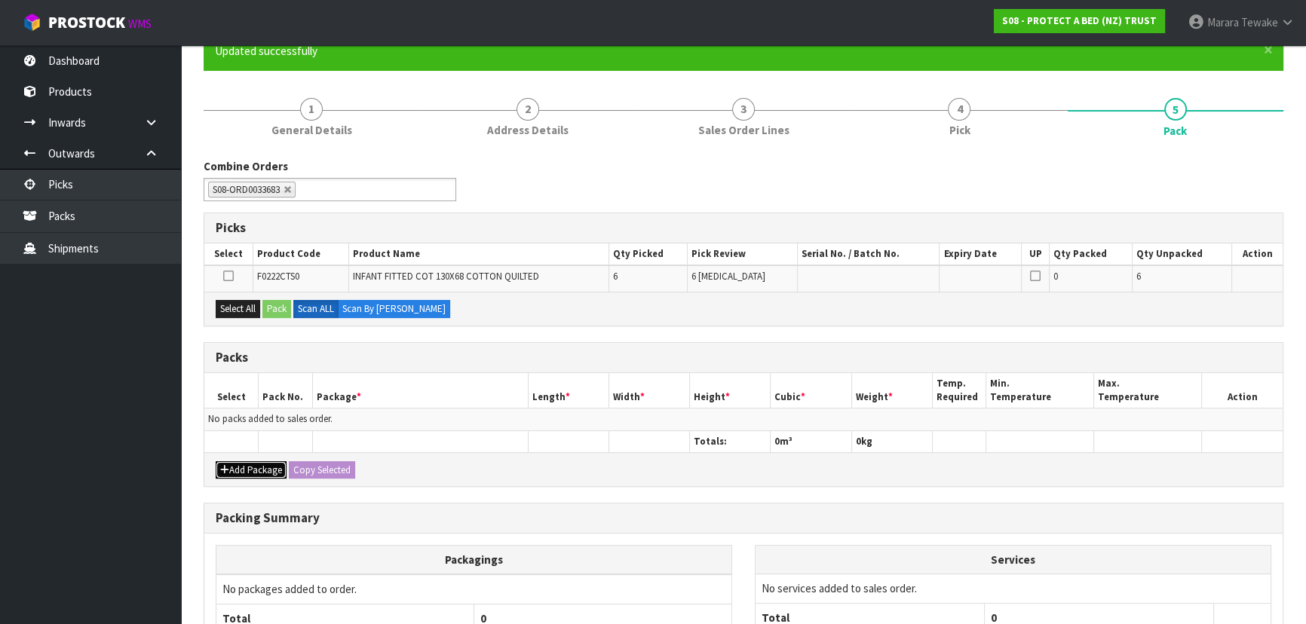
drag, startPoint x: 263, startPoint y: 464, endPoint x: 261, endPoint y: 472, distance: 8.6
click at [263, 465] on button "Add Package" at bounding box center [251, 470] width 71 height 18
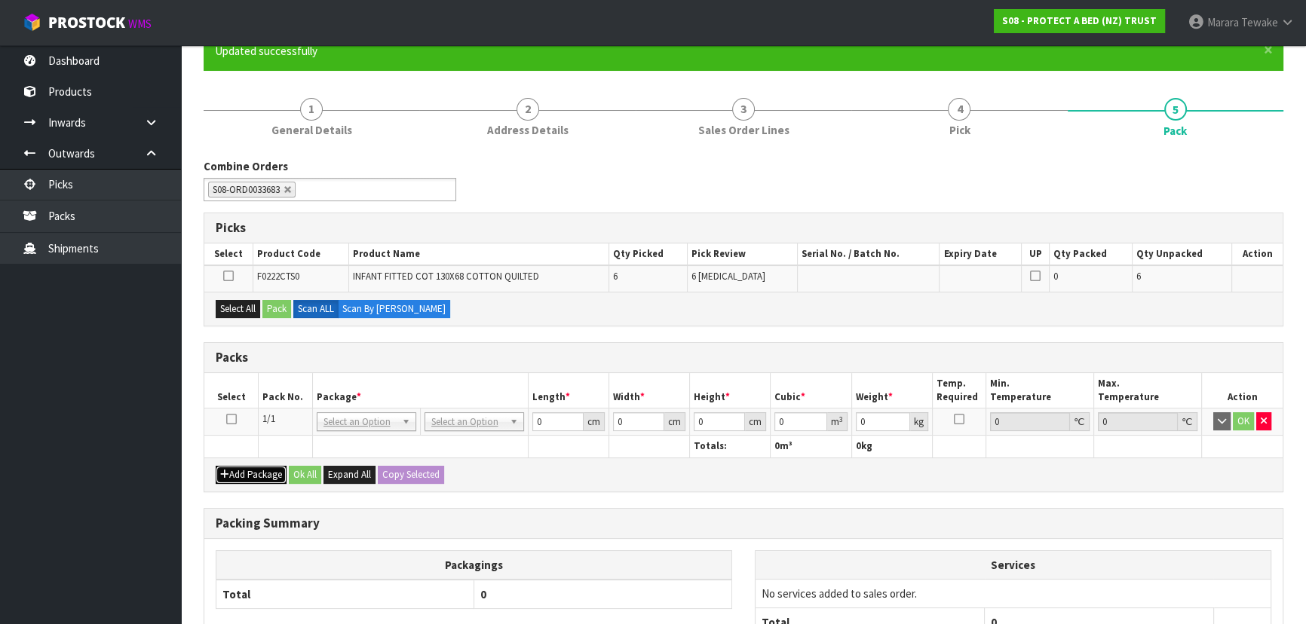
click at [261, 473] on button "Add Package" at bounding box center [251, 475] width 71 height 18
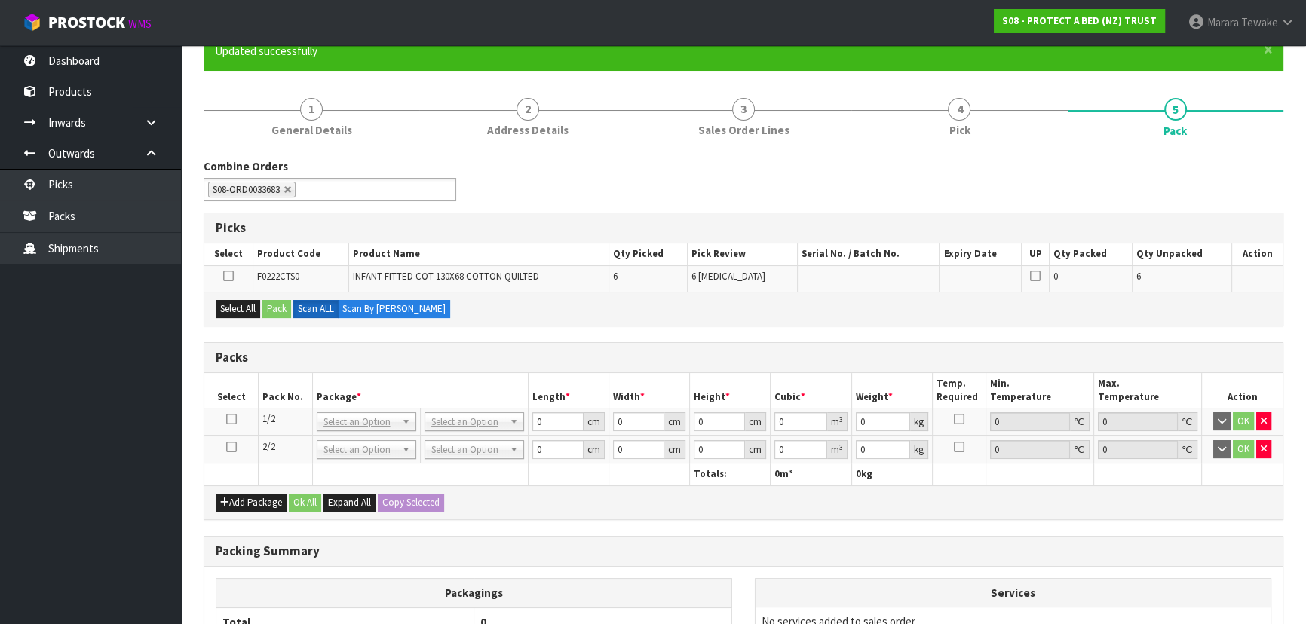
click at [230, 447] on icon at bounding box center [231, 447] width 11 height 1
drag, startPoint x: 230, startPoint y: 274, endPoint x: 264, endPoint y: 312, distance: 51.3
click at [230, 276] on icon at bounding box center [228, 276] width 11 height 1
click at [0, 0] on input "checkbox" at bounding box center [0, 0] width 0 height 0
click at [277, 302] on button "Pack" at bounding box center [276, 309] width 29 height 18
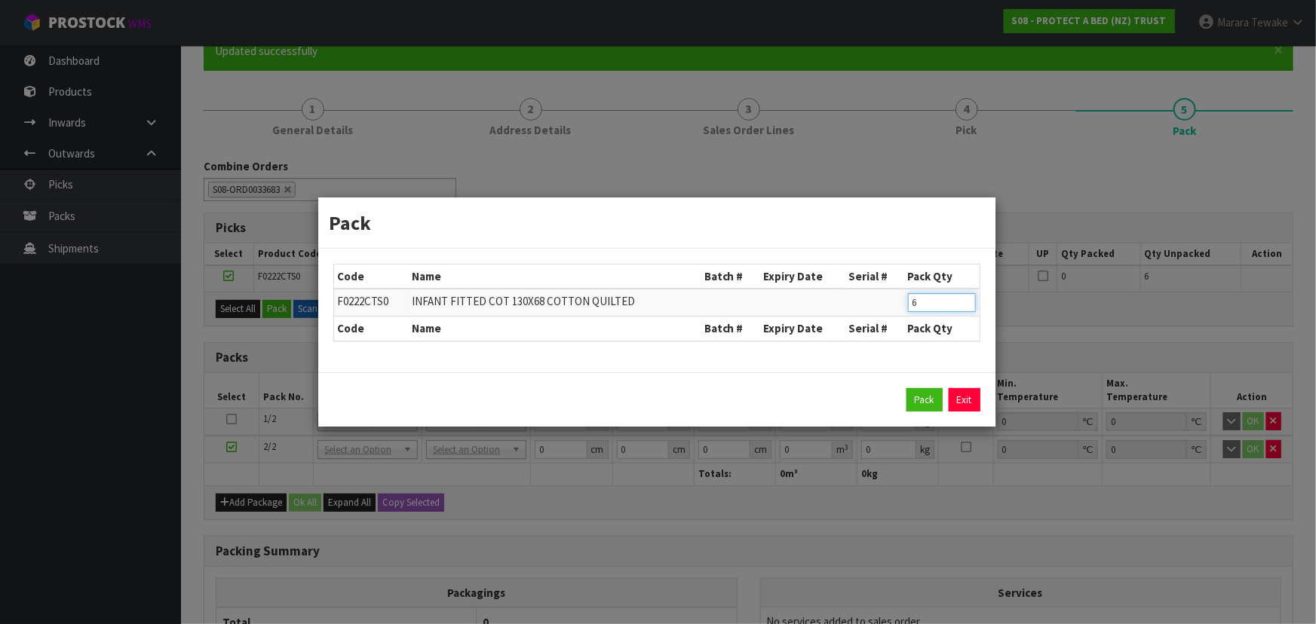
drag, startPoint x: 934, startPoint y: 302, endPoint x: 852, endPoint y: 263, distance: 91.1
click at [855, 267] on table "Code Name Batch # Expiry Date Serial # Pack Qty F0222CTS0 INFANT FITTED COT 130…" at bounding box center [656, 303] width 645 height 76
type input "2"
click button "Pack" at bounding box center [924, 400] width 36 height 24
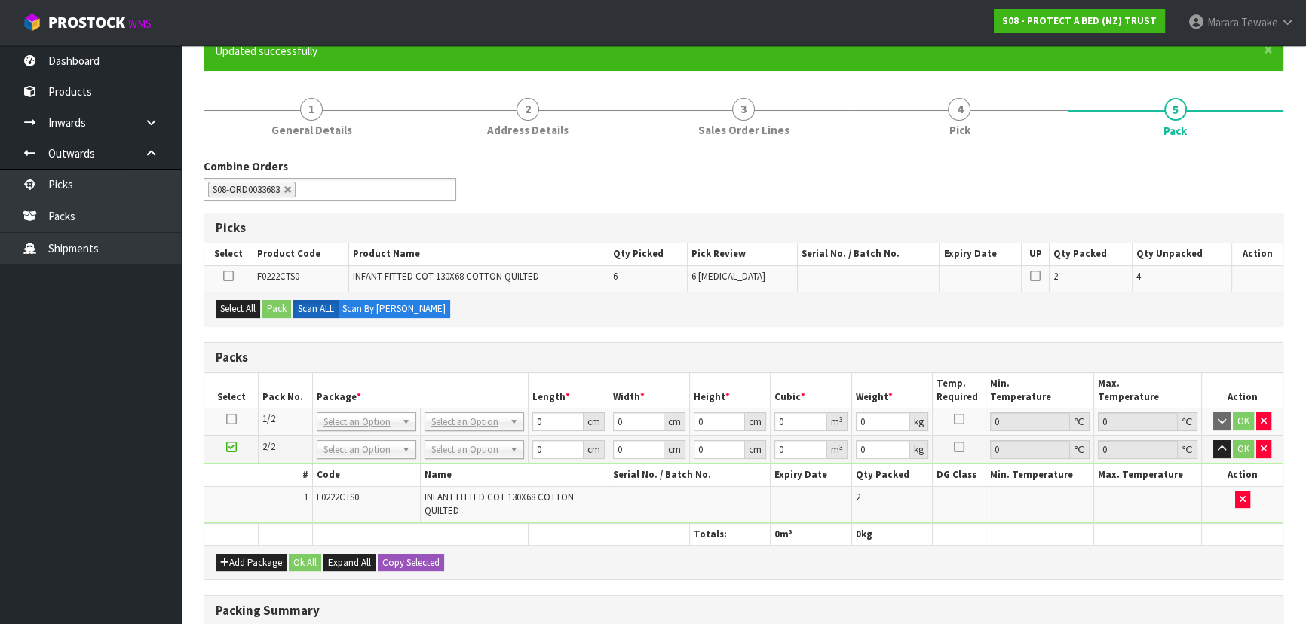
drag, startPoint x: 231, startPoint y: 415, endPoint x: 249, endPoint y: 383, distance: 36.1
click at [235, 419] on icon at bounding box center [231, 419] width 11 height 1
drag, startPoint x: 241, startPoint y: 305, endPoint x: 272, endPoint y: 305, distance: 30.9
click at [244, 305] on button "Select All" at bounding box center [238, 309] width 44 height 18
click at [274, 306] on button "Pack" at bounding box center [276, 309] width 29 height 18
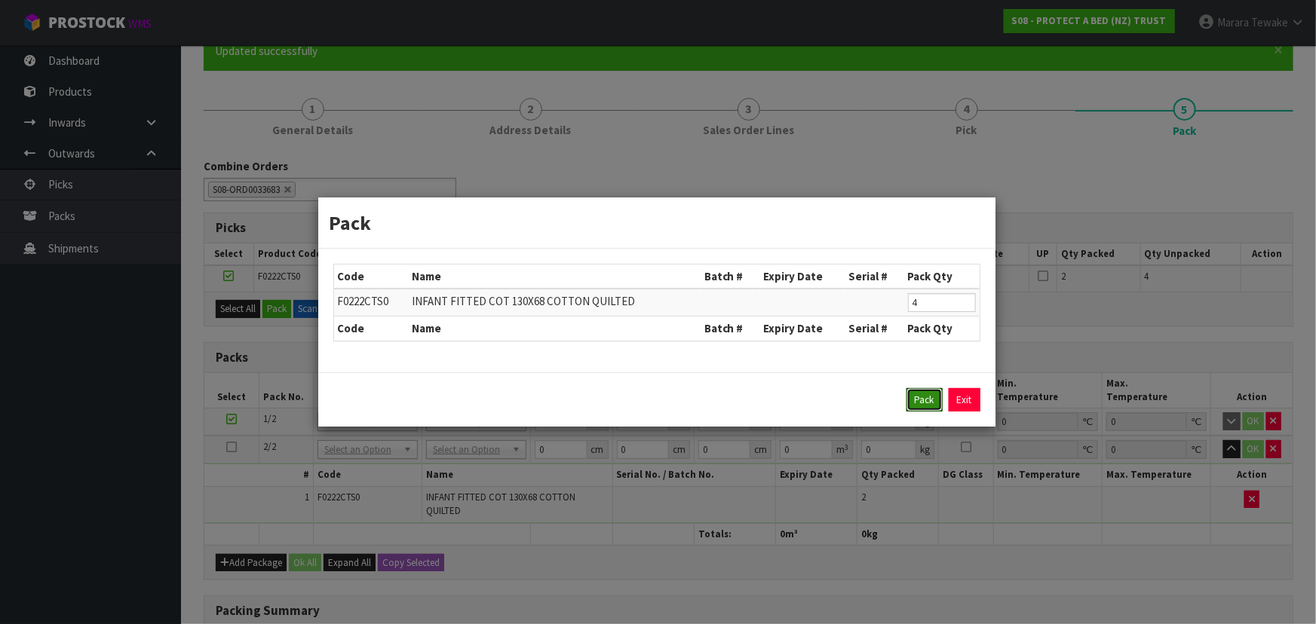
click at [934, 402] on button "Pack" at bounding box center [924, 400] width 36 height 24
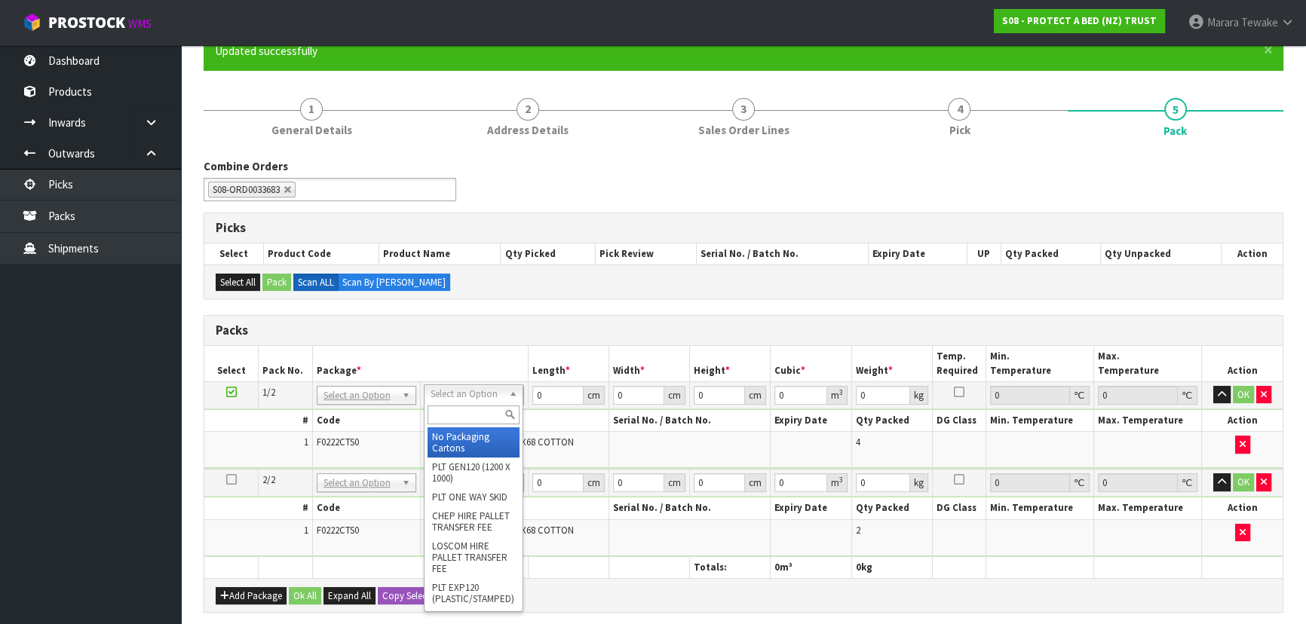
click at [455, 412] on input "text" at bounding box center [474, 415] width 92 height 19
type input "OC"
drag, startPoint x: 464, startPoint y: 443, endPoint x: 478, endPoint y: 499, distance: 58.3
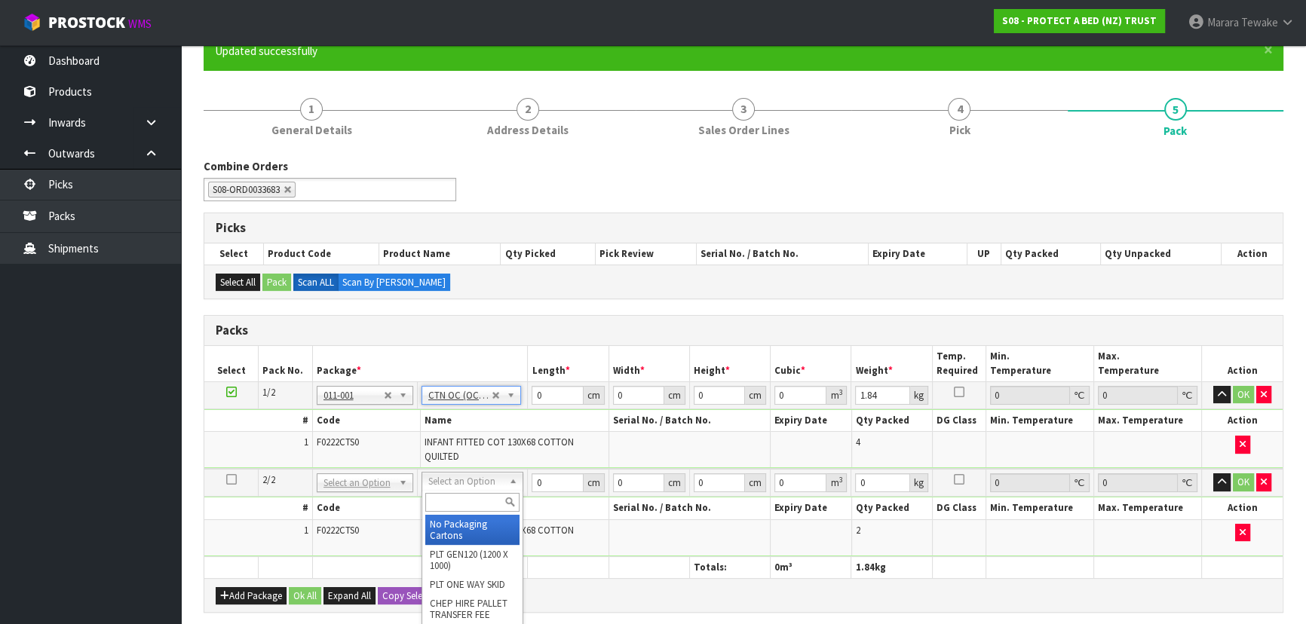
click at [482, 499] on input "text" at bounding box center [472, 502] width 94 height 19
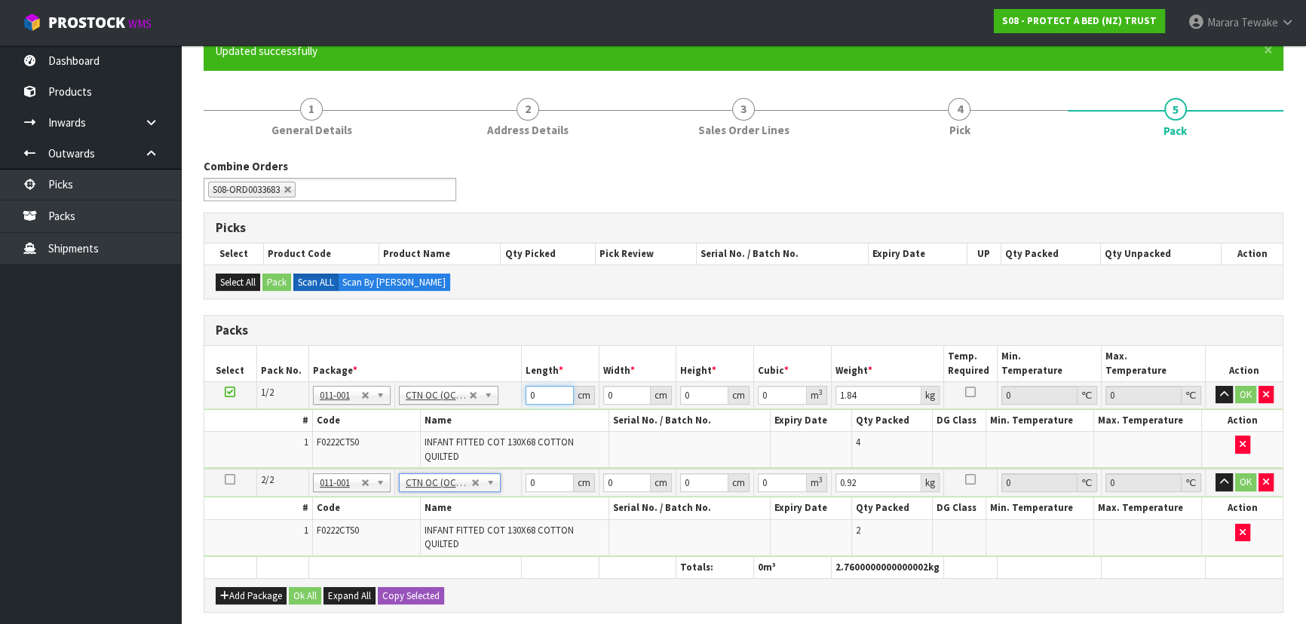
drag, startPoint x: 536, startPoint y: 400, endPoint x: 461, endPoint y: 363, distance: 83.0
click at [494, 384] on tr "1/2 NONE 007-001 007-002 007-004 007-009 007-013 007-014 007-015 007-017 007-01…" at bounding box center [743, 395] width 1078 height 27
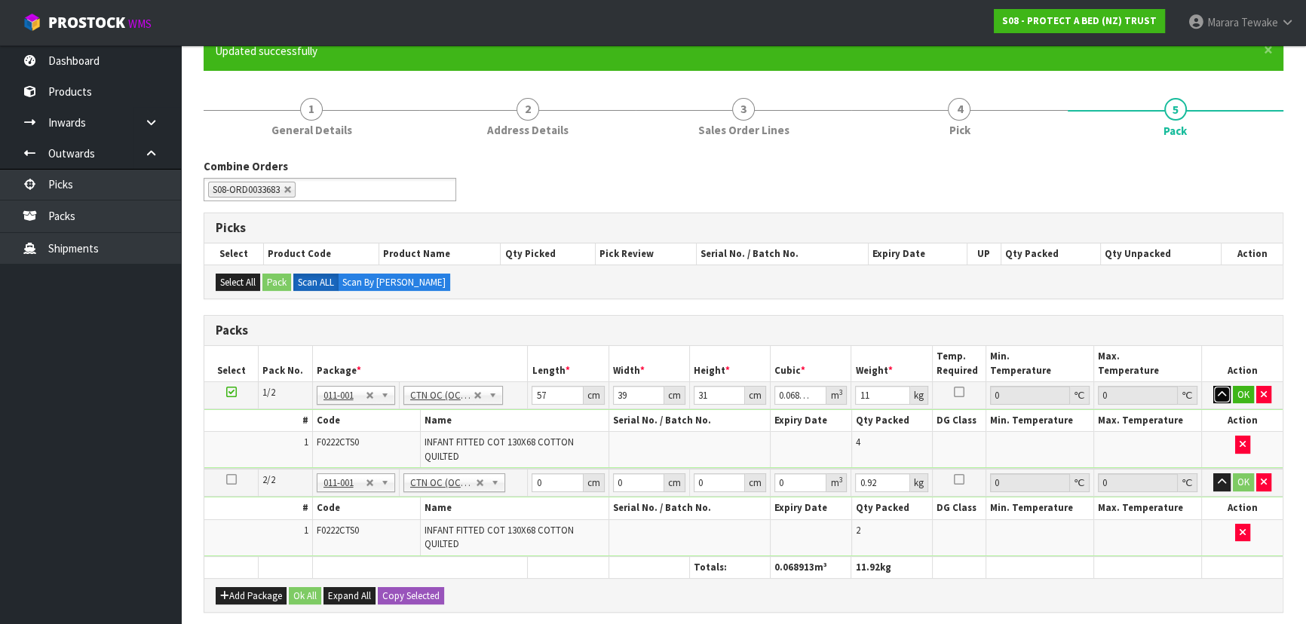
click at [1213, 386] on button "button" at bounding box center [1221, 395] width 17 height 18
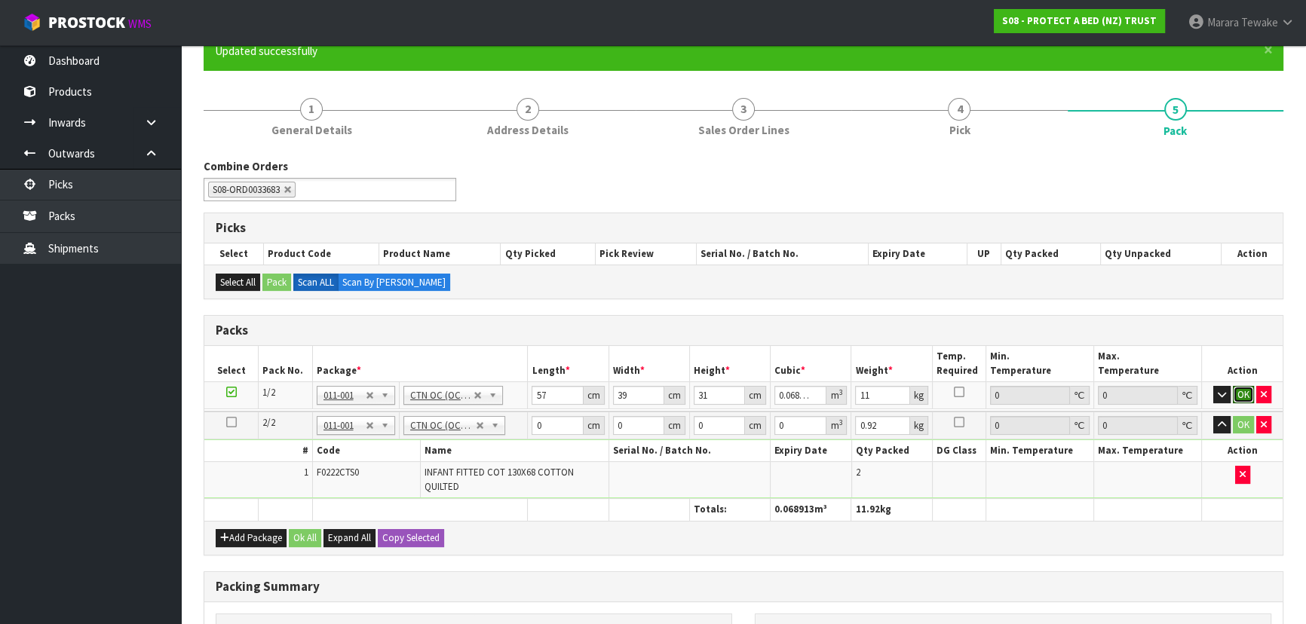
click button "OK" at bounding box center [1243, 395] width 21 height 18
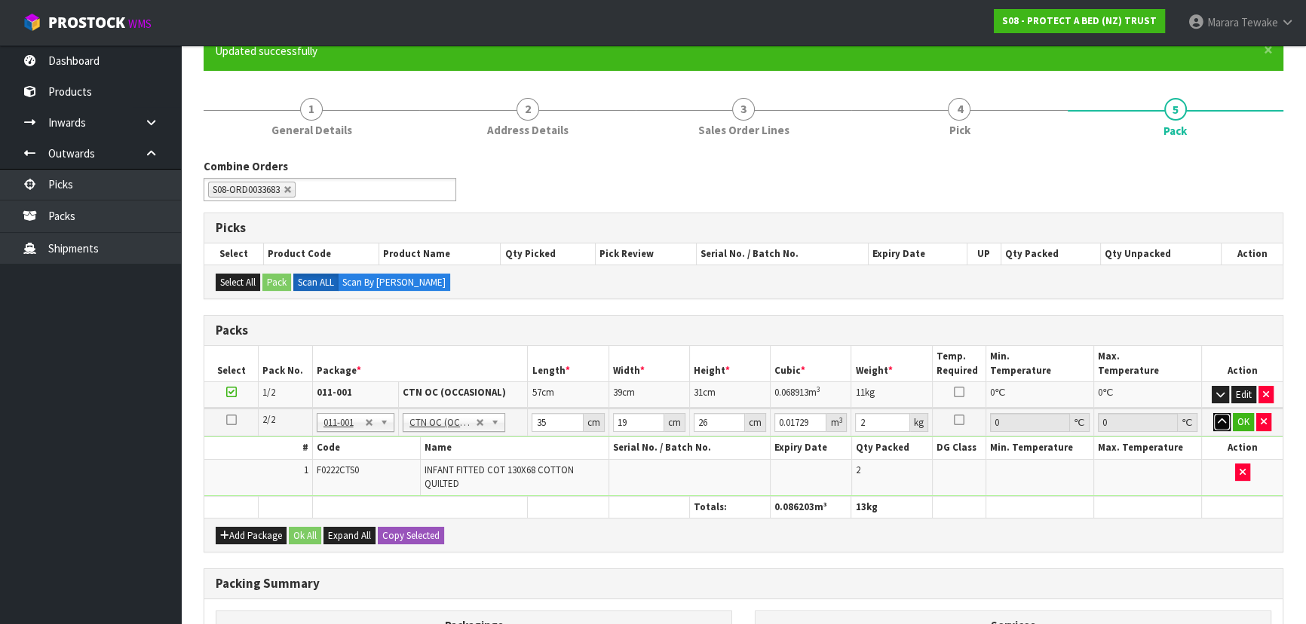
click at [1213, 413] on button "button" at bounding box center [1221, 422] width 17 height 18
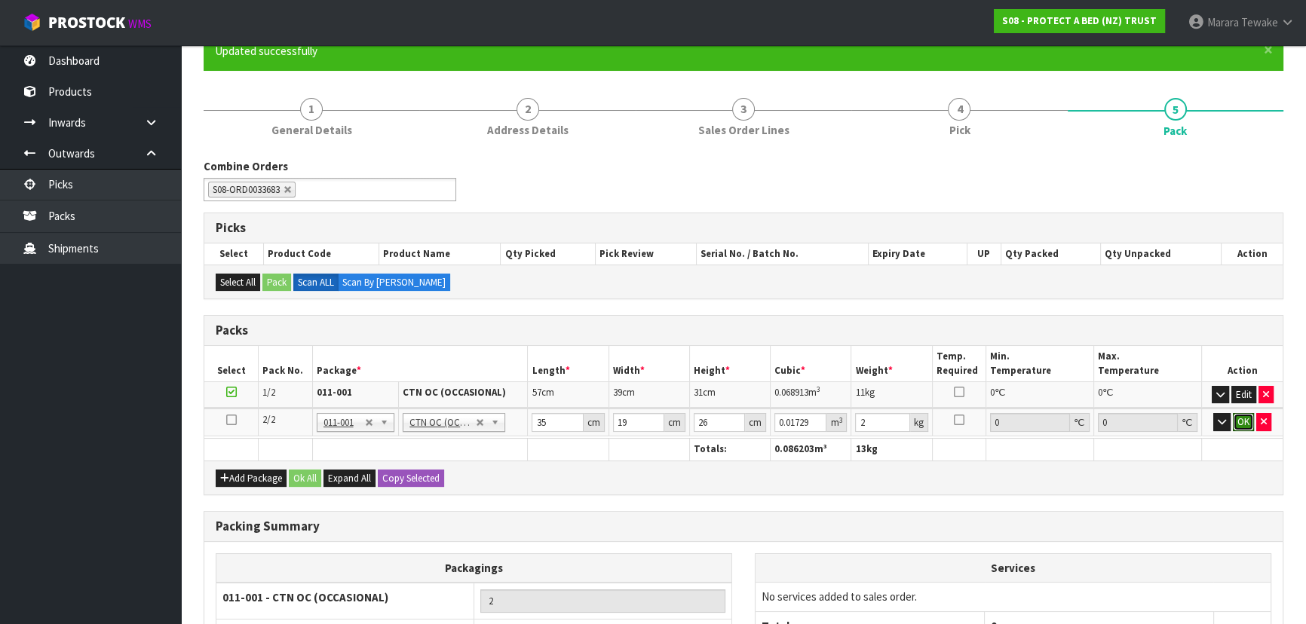
click button "OK" at bounding box center [1243, 422] width 21 height 18
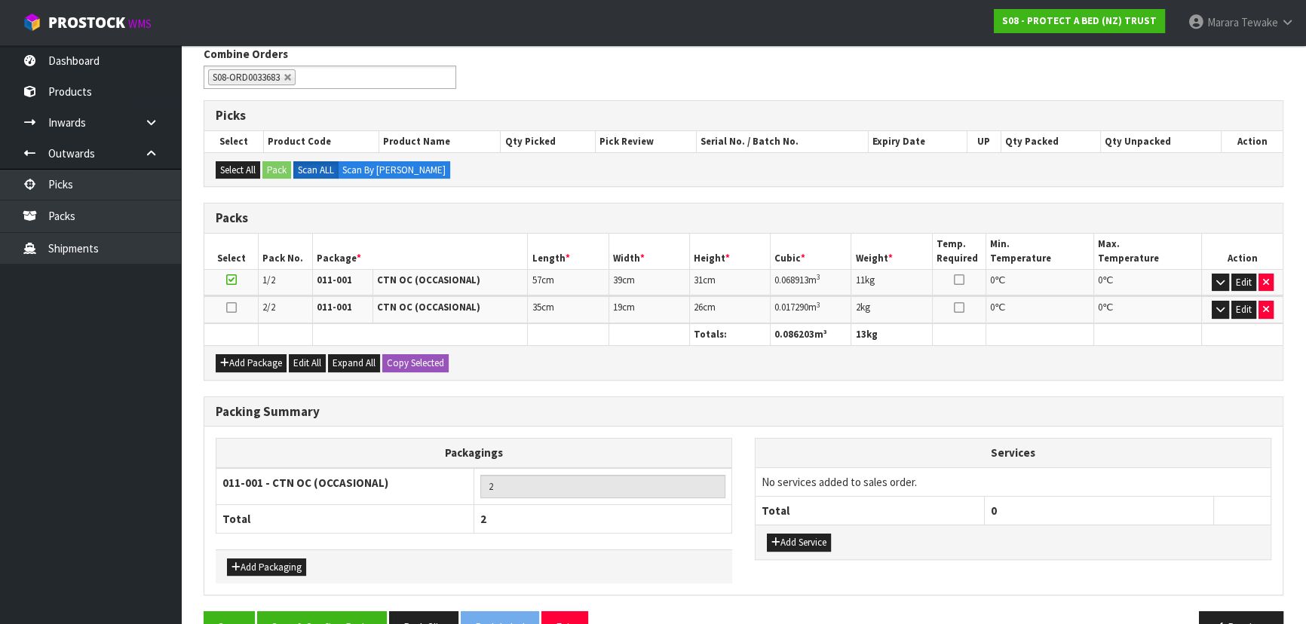
scroll to position [287, 0]
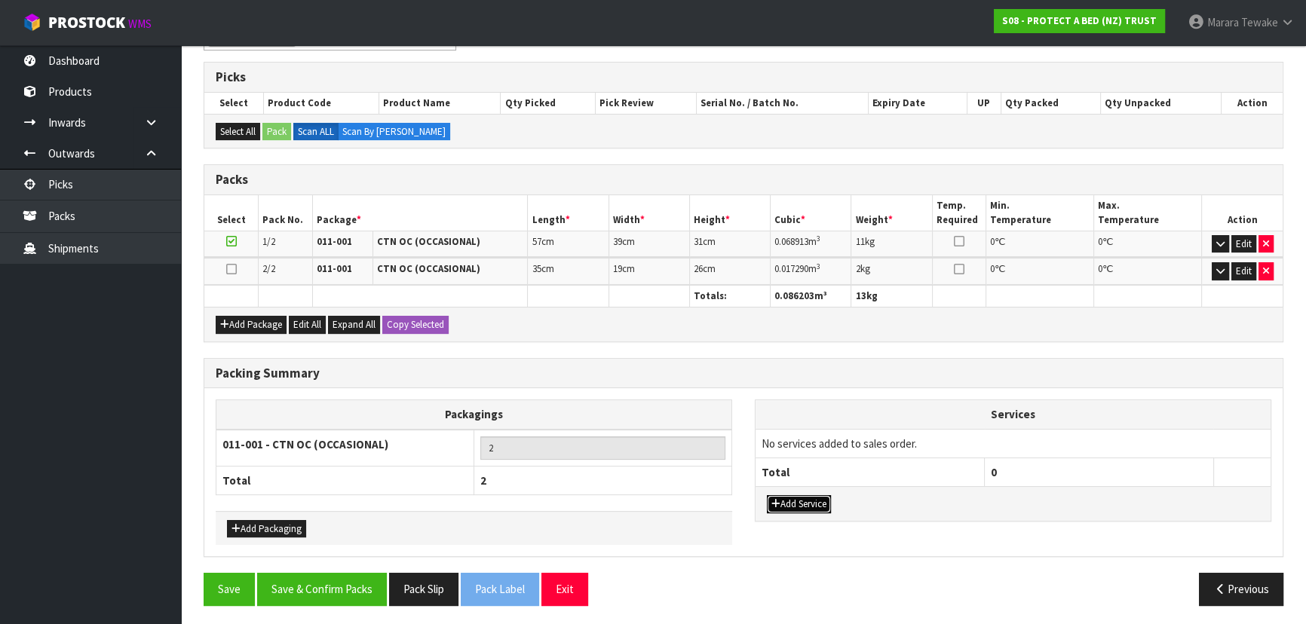
click at [802, 501] on button "Add Service" at bounding box center [799, 504] width 64 height 18
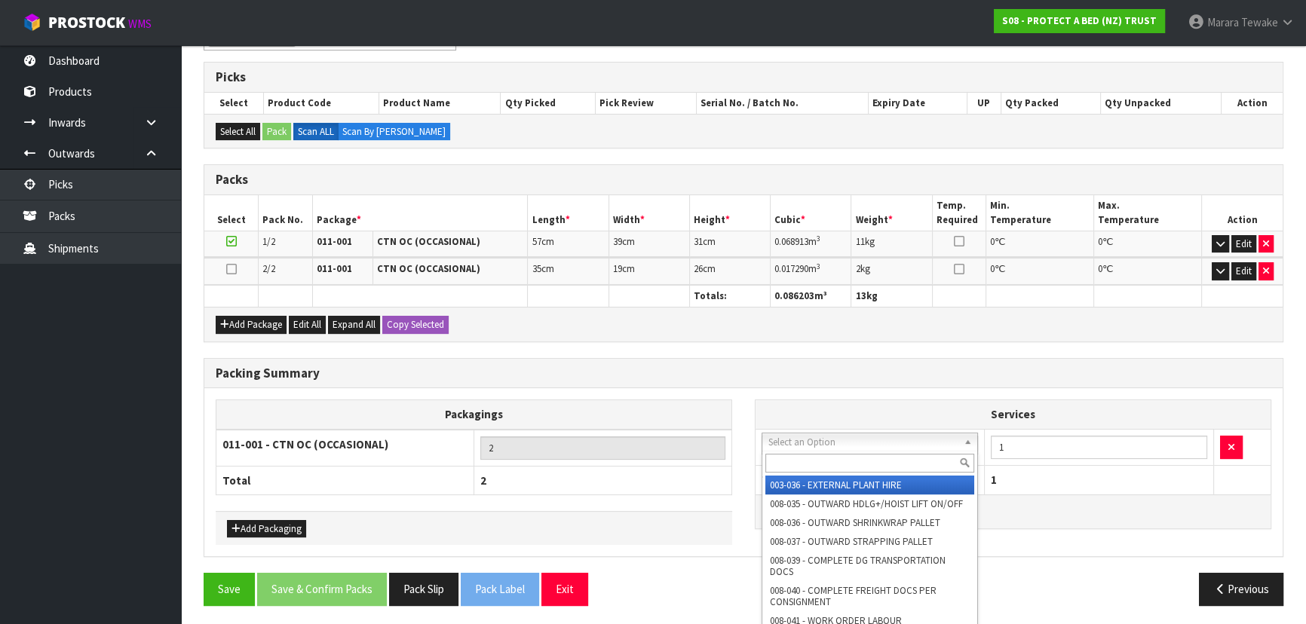
click at [799, 462] on input "text" at bounding box center [869, 463] width 209 height 19
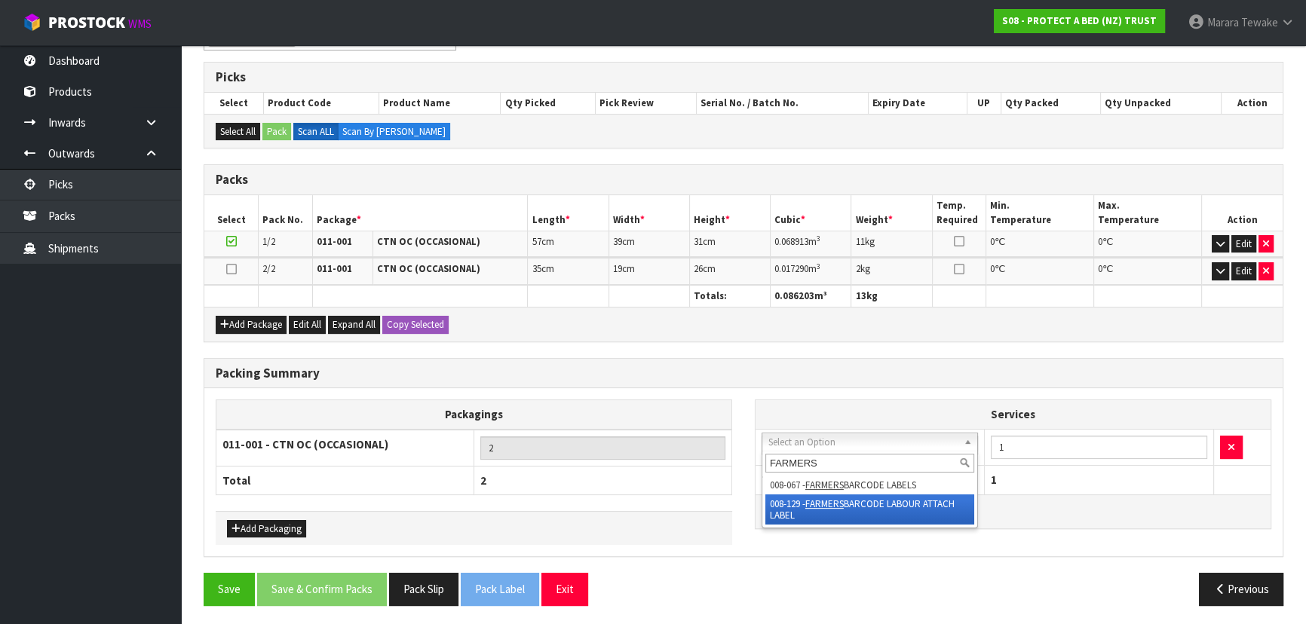
drag, startPoint x: 897, startPoint y: 517, endPoint x: 909, endPoint y: 513, distance: 12.2
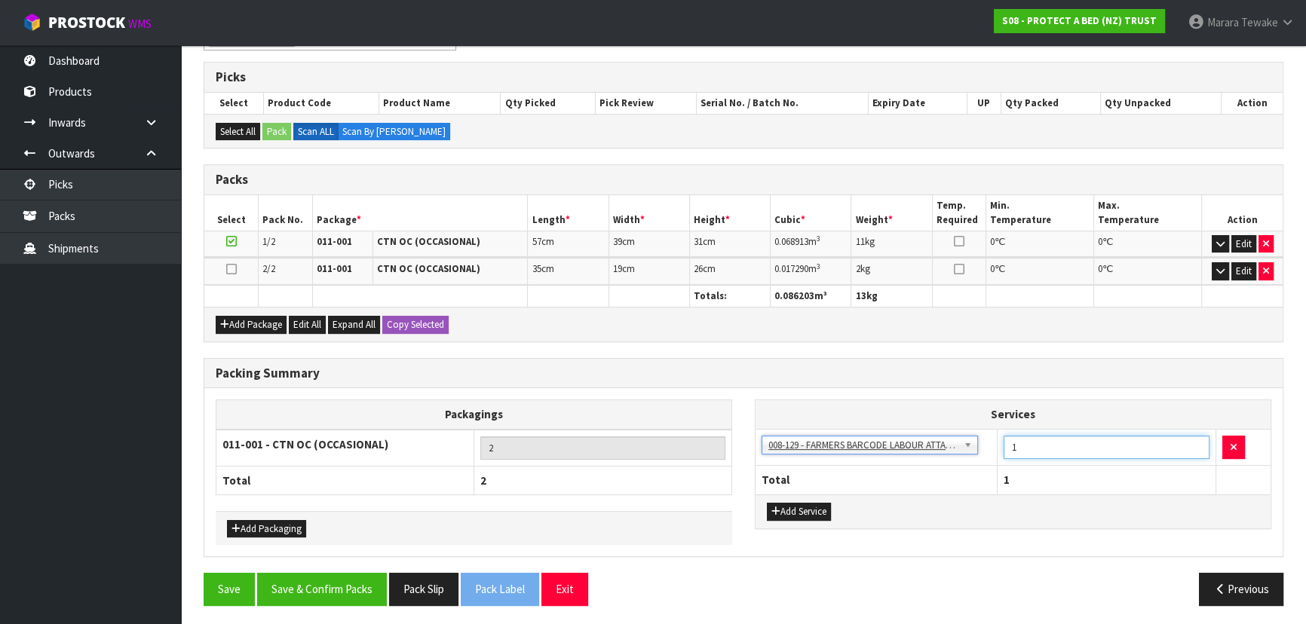
drag, startPoint x: 1018, startPoint y: 445, endPoint x: 991, endPoint y: 437, distance: 28.2
click at [998, 442] on td "1" at bounding box center [1107, 447] width 219 height 37
click at [289, 578] on button "Save & Confirm Packs" at bounding box center [322, 589] width 130 height 32
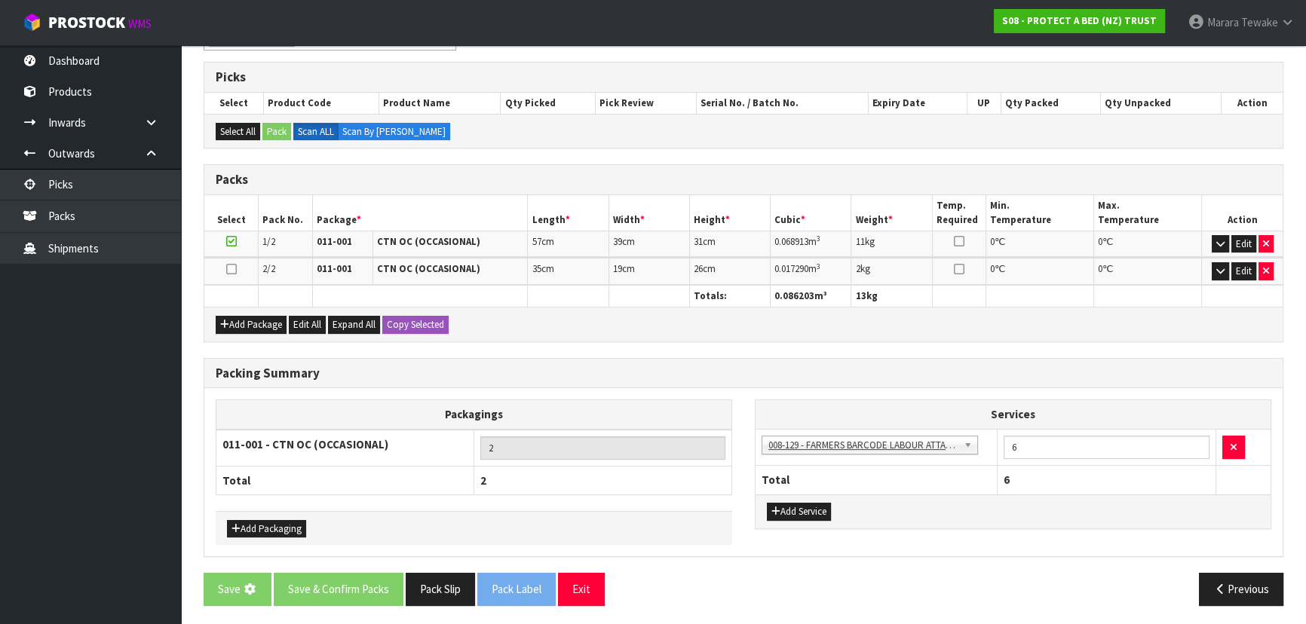
scroll to position [0, 0]
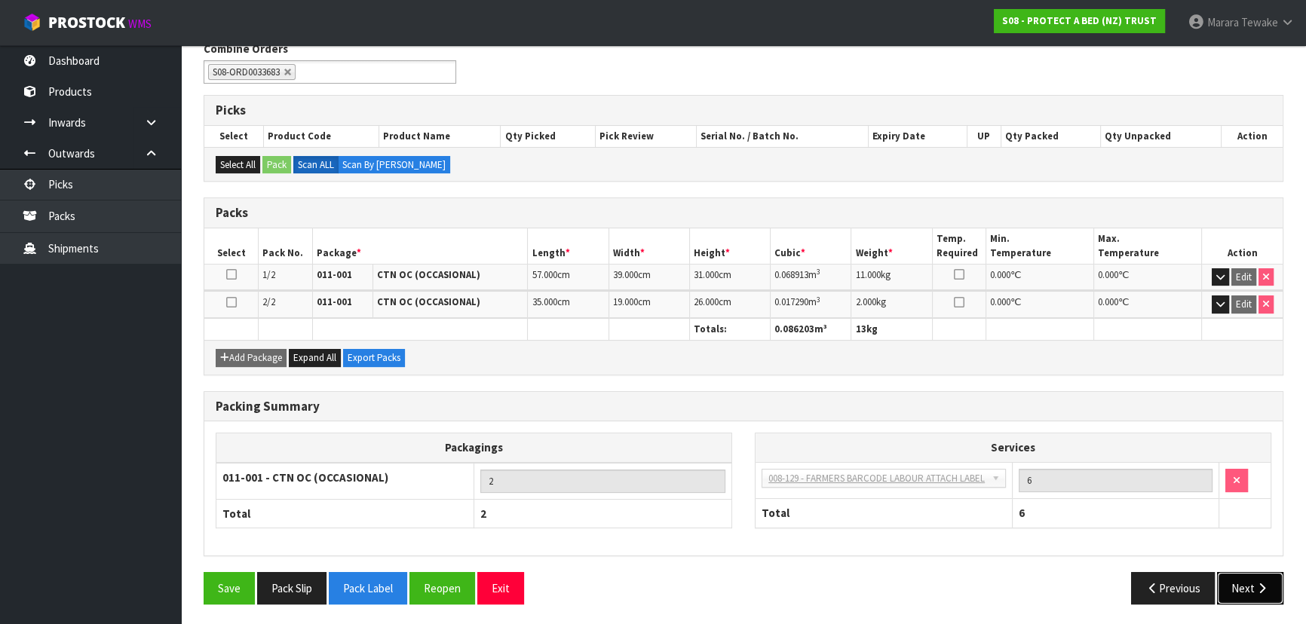
click at [1263, 585] on icon "button" at bounding box center [1262, 588] width 14 height 11
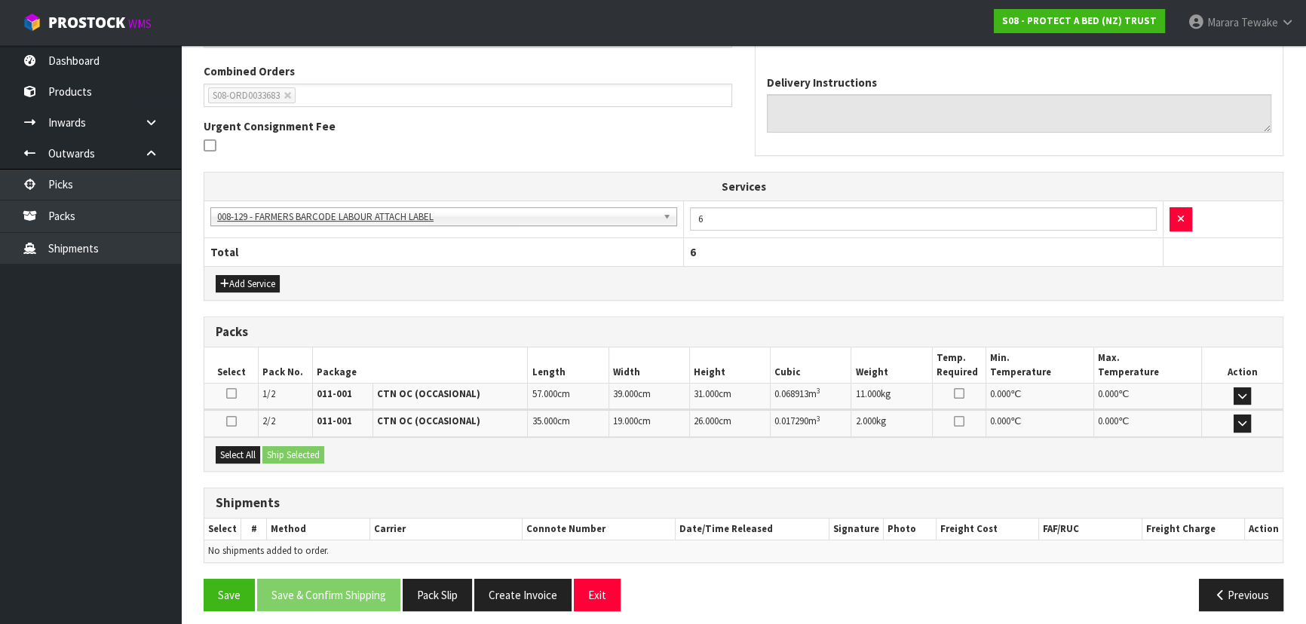
scroll to position [388, 0]
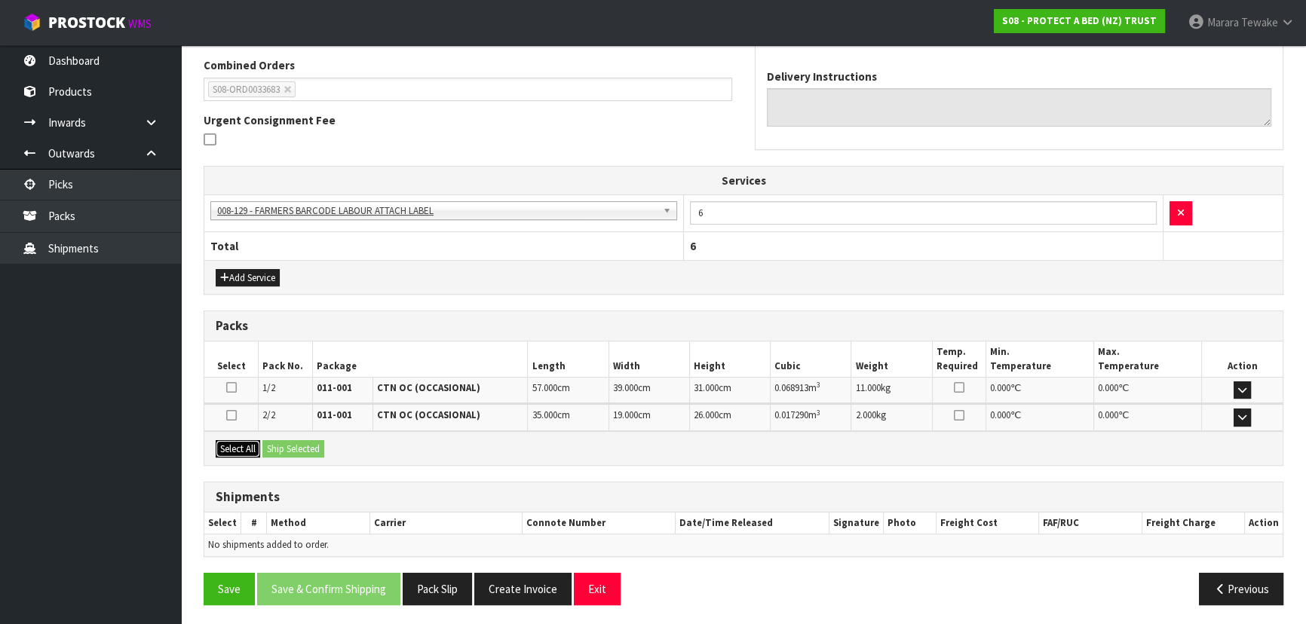
drag, startPoint x: 245, startPoint y: 452, endPoint x: 279, endPoint y: 448, distance: 34.2
click at [247, 452] on button "Select All" at bounding box center [238, 449] width 44 height 18
click at [288, 449] on button "Ship Selected" at bounding box center [293, 449] width 62 height 18
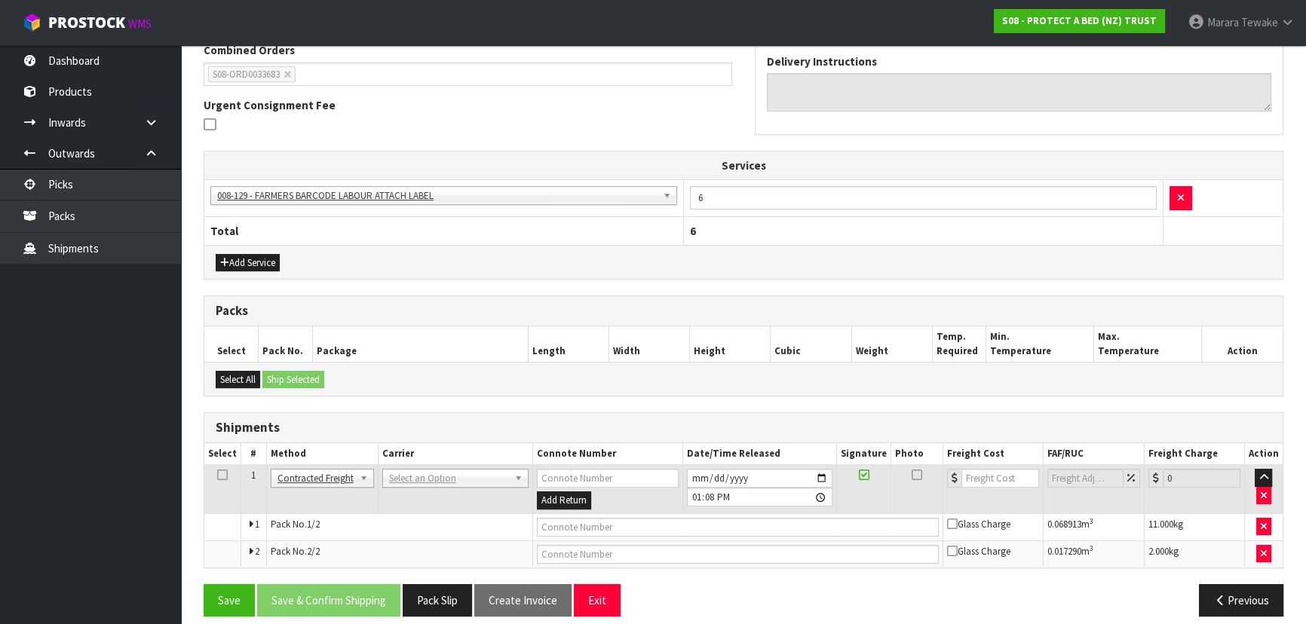
scroll to position [415, 0]
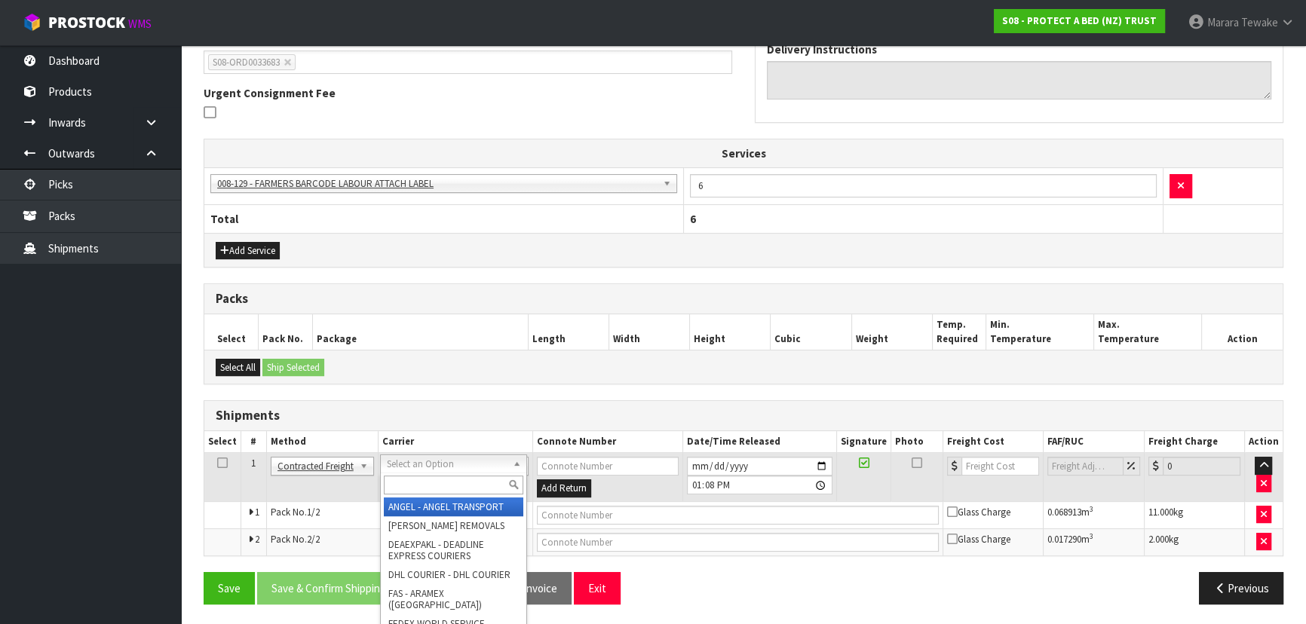
click at [459, 485] on input "text" at bounding box center [454, 485] width 140 height 19
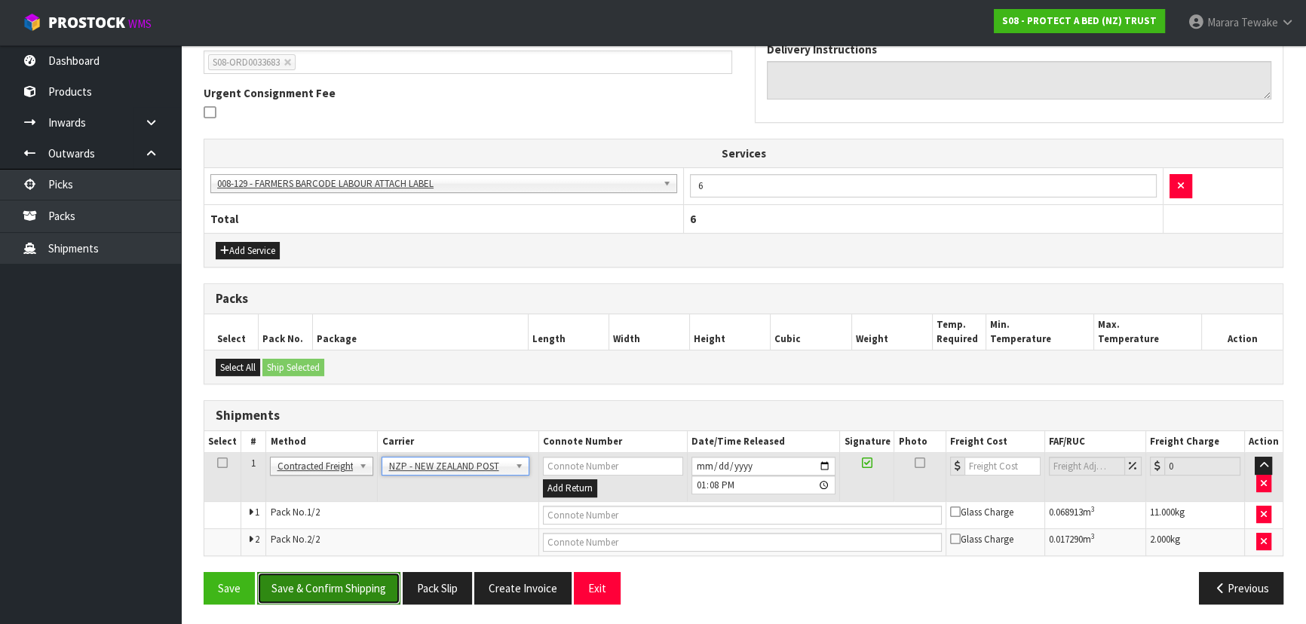
click at [344, 580] on button "Save & Confirm Shipping" at bounding box center [328, 588] width 143 height 32
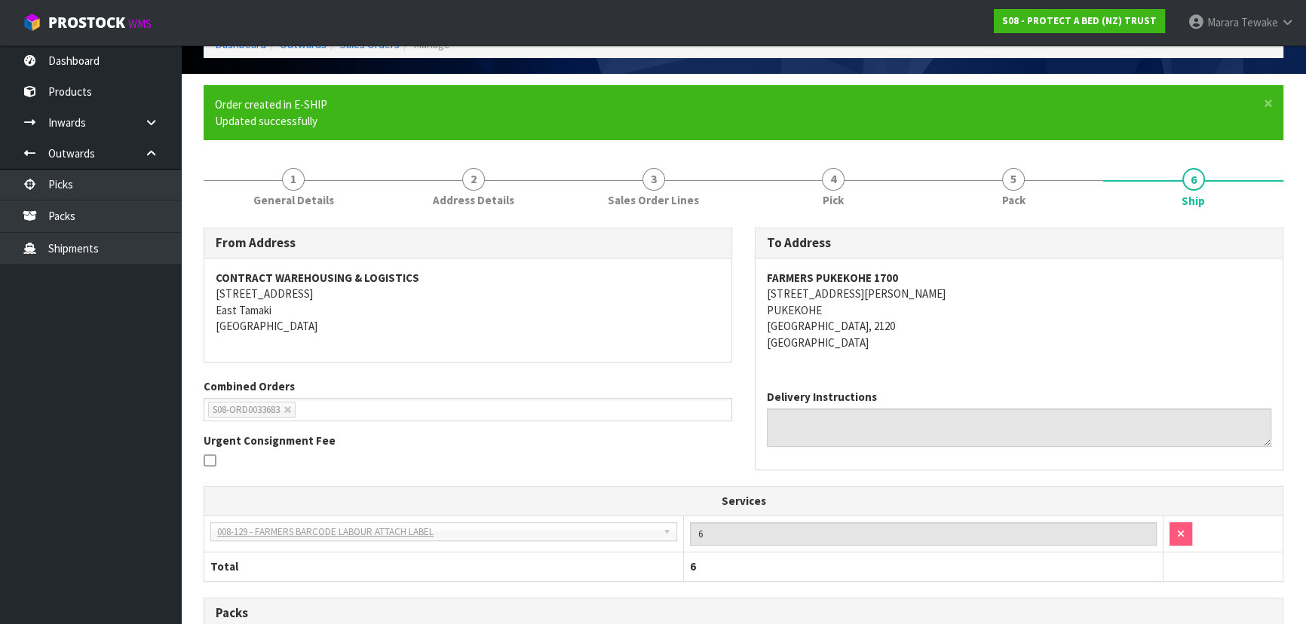
scroll to position [392, 0]
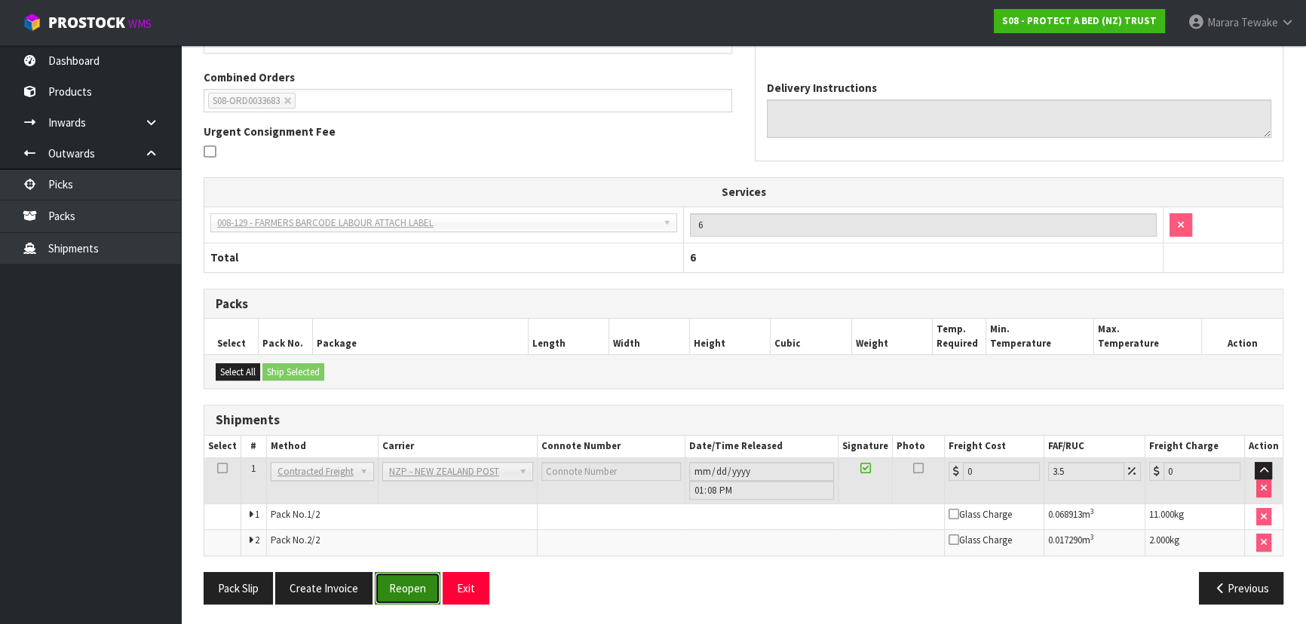
drag, startPoint x: 409, startPoint y: 583, endPoint x: 391, endPoint y: 581, distance: 17.5
click at [407, 582] on button "Reopen" at bounding box center [408, 588] width 66 height 32
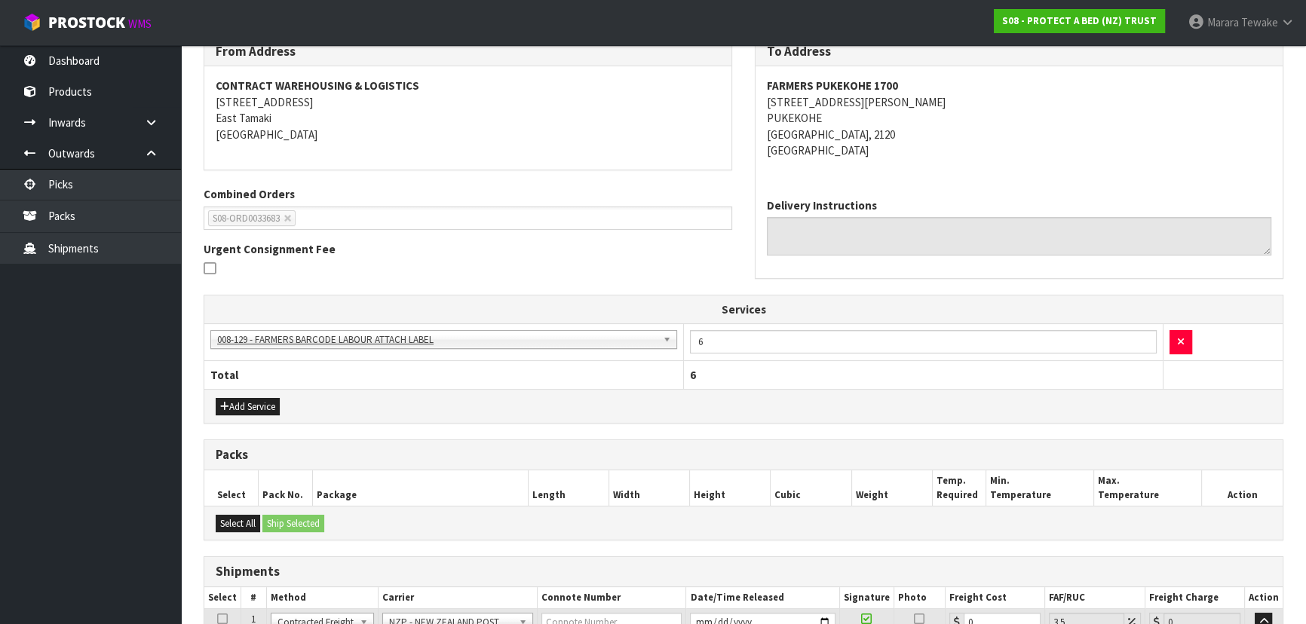
scroll to position [411, 0]
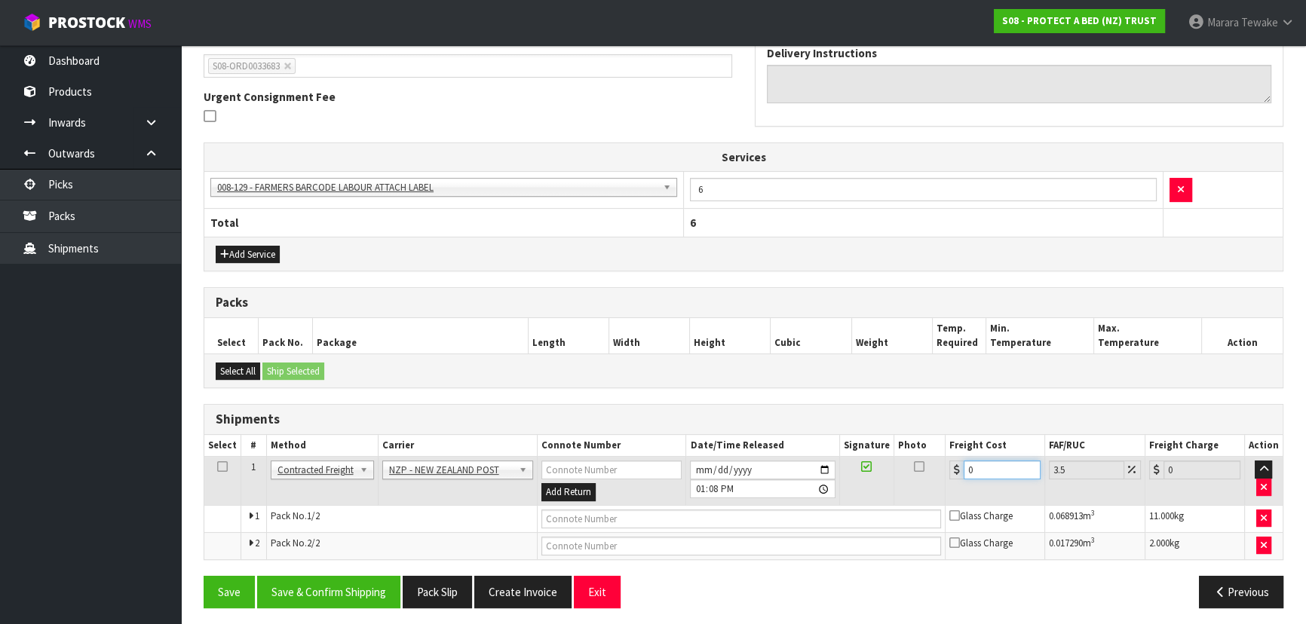
drag, startPoint x: 997, startPoint y: 460, endPoint x: 918, endPoint y: 447, distance: 80.2
click at [921, 449] on table "Select # Method Carrier Connote Number Date/Time Released Signature Photo Freig…" at bounding box center [743, 497] width 1078 height 124
drag, startPoint x: 329, startPoint y: 584, endPoint x: 285, endPoint y: 572, distance: 45.4
click at [328, 585] on button "Save & Confirm Shipping" at bounding box center [328, 592] width 143 height 32
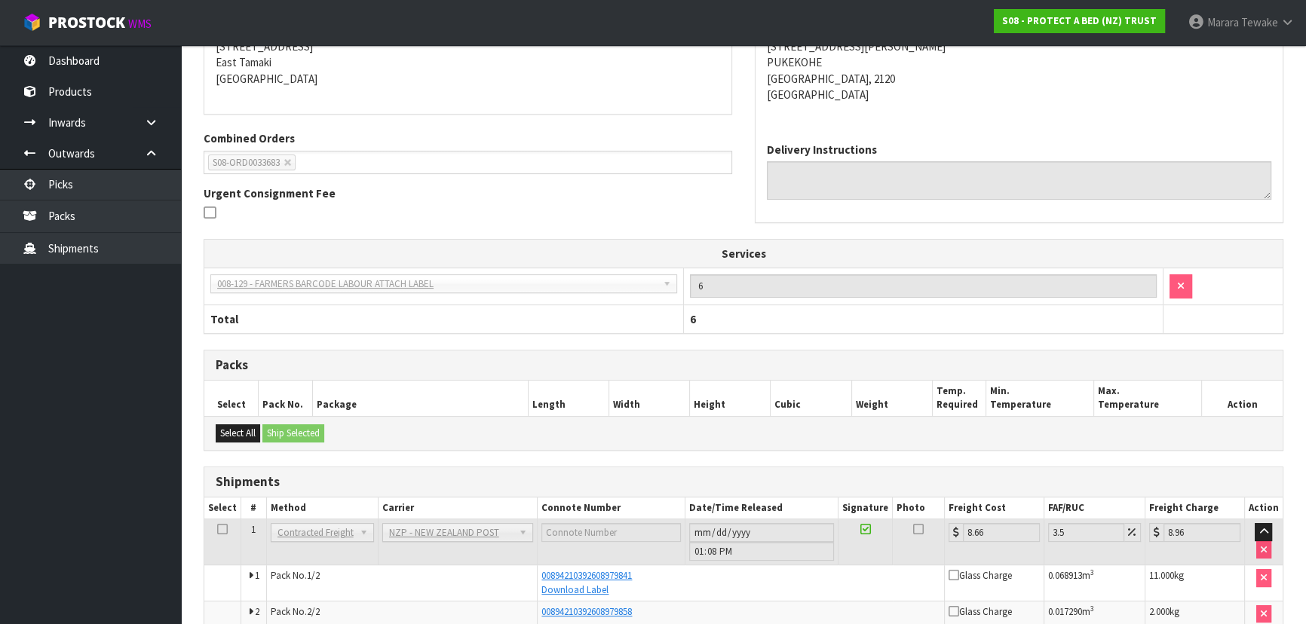
scroll to position [0, 0]
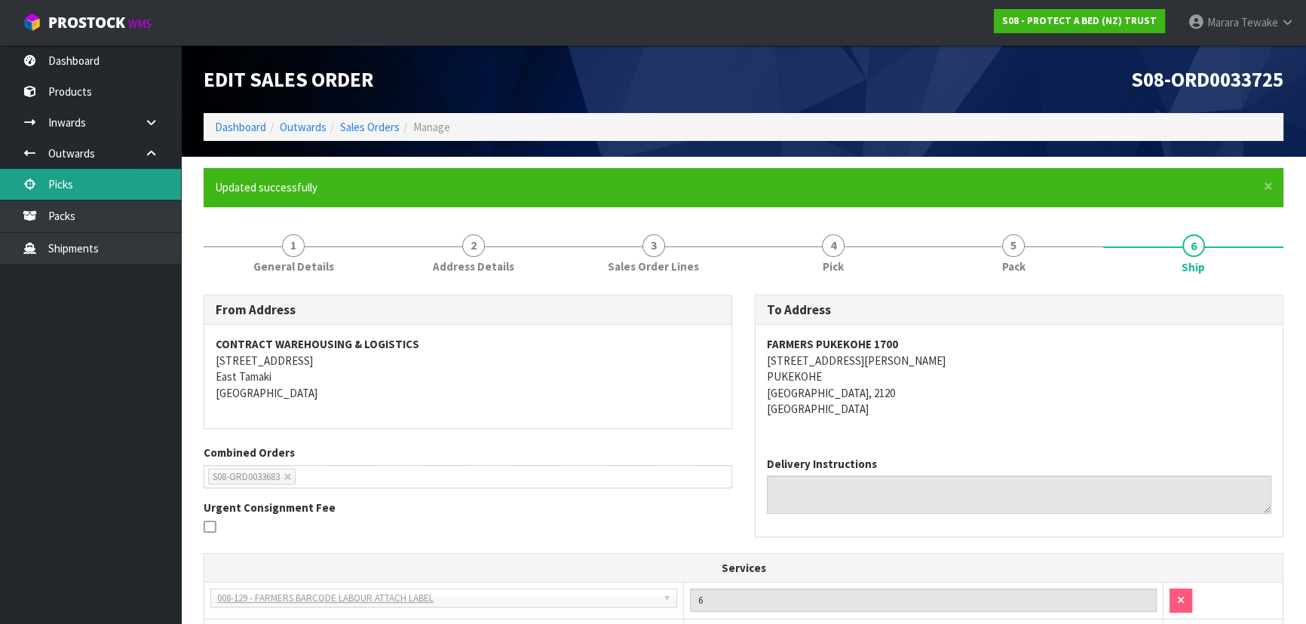
click at [151, 174] on link "Picks" at bounding box center [90, 184] width 181 height 31
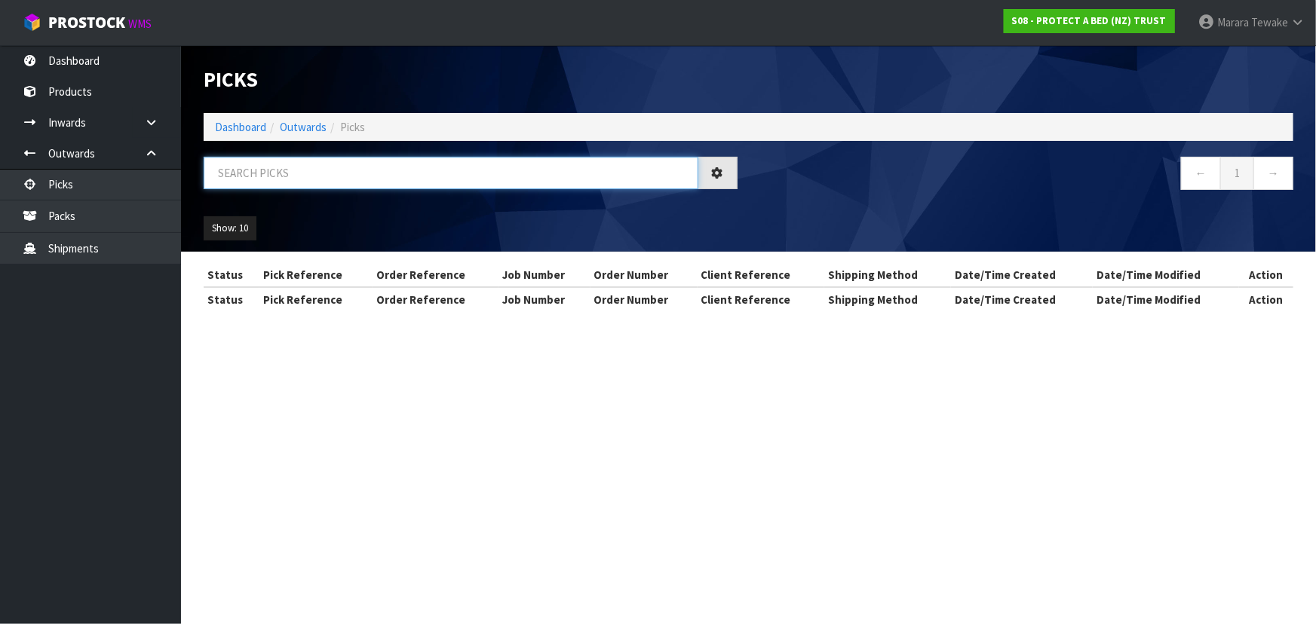
click at [311, 173] on input "text" at bounding box center [451, 173] width 495 height 32
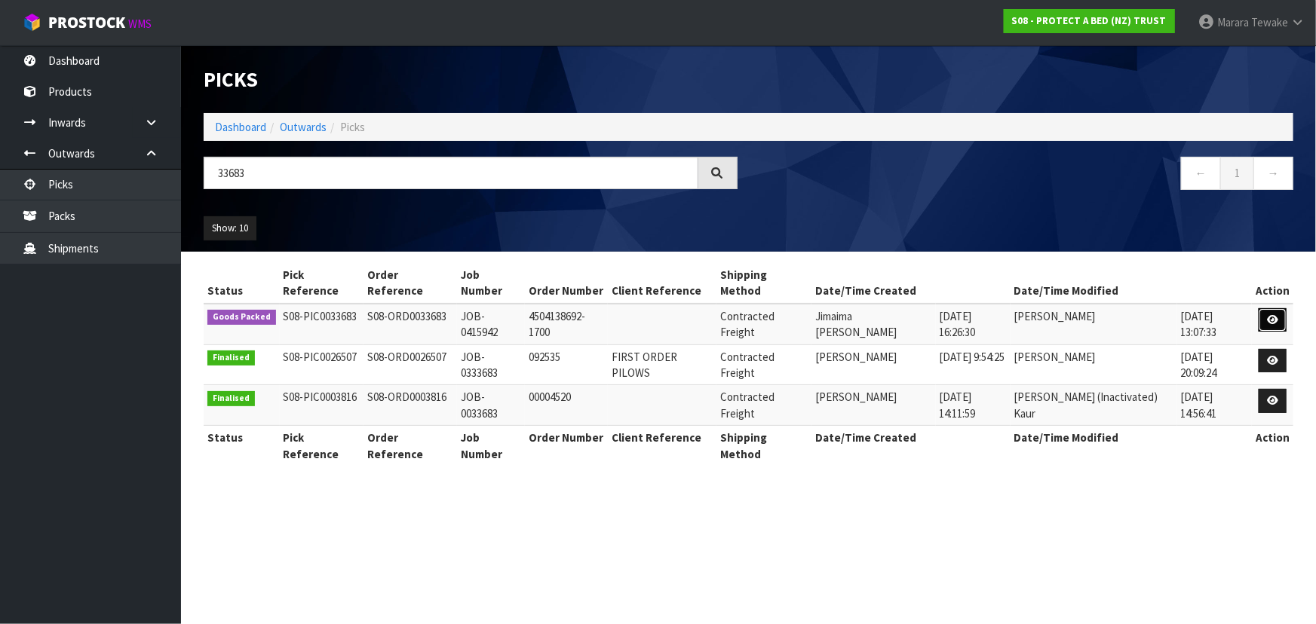
click at [1270, 315] on icon at bounding box center [1272, 320] width 11 height 10
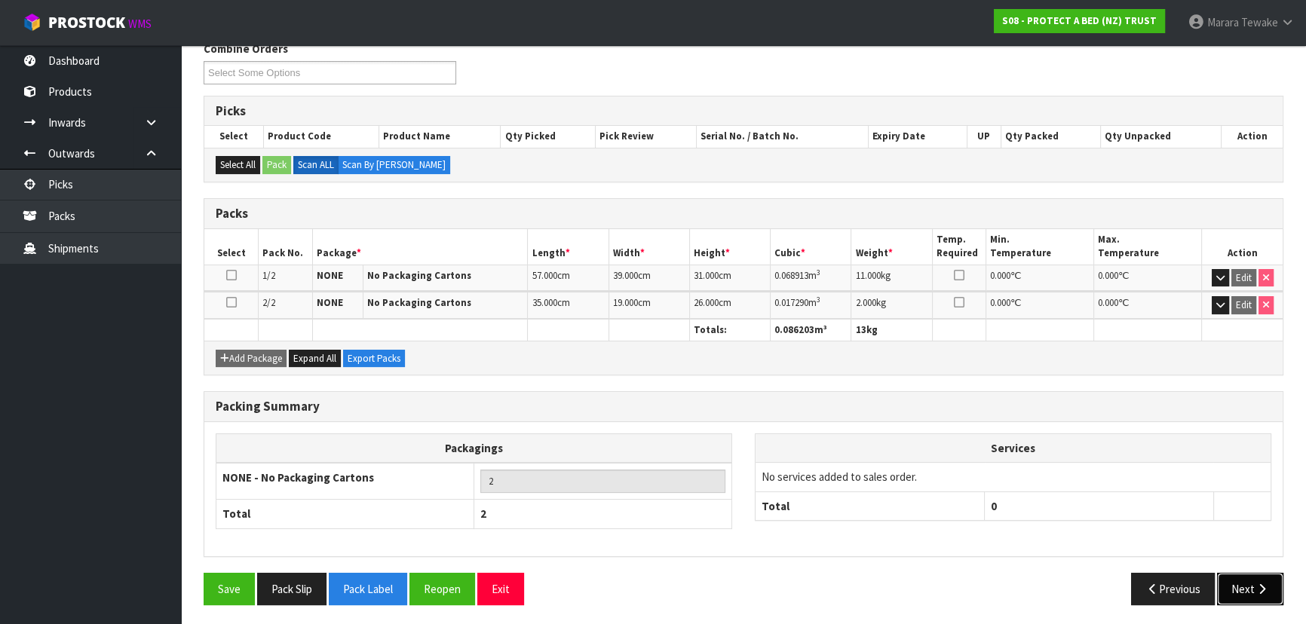
click at [1268, 590] on icon "button" at bounding box center [1262, 589] width 14 height 11
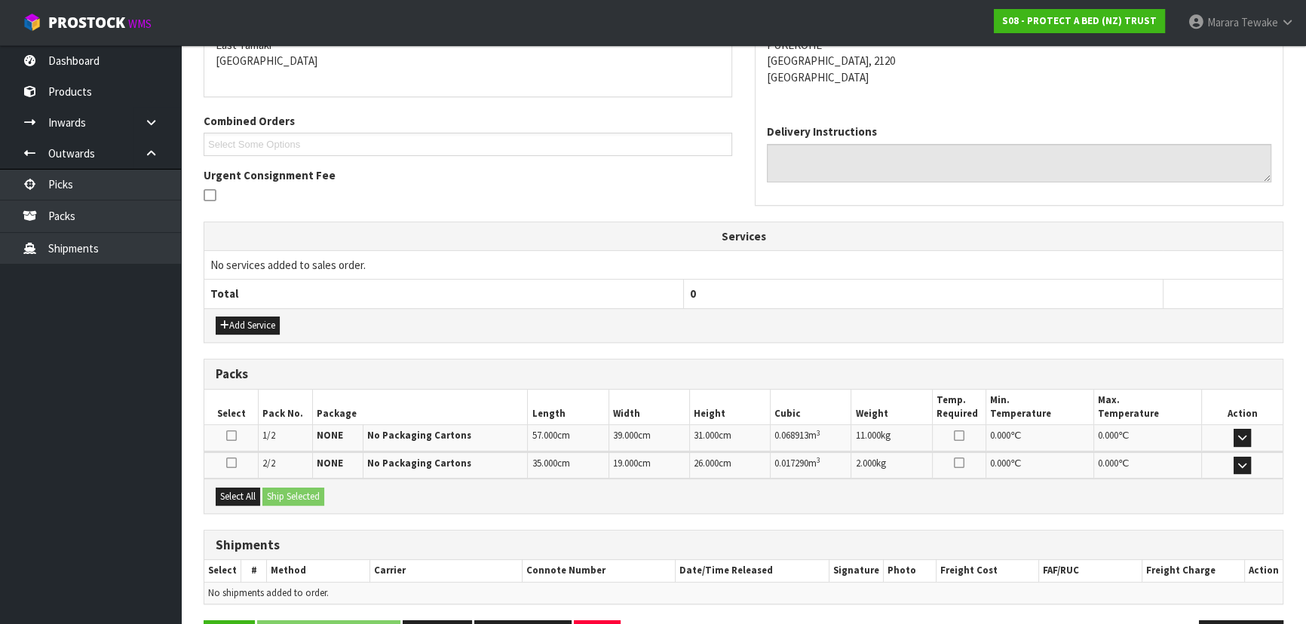
scroll to position [326, 0]
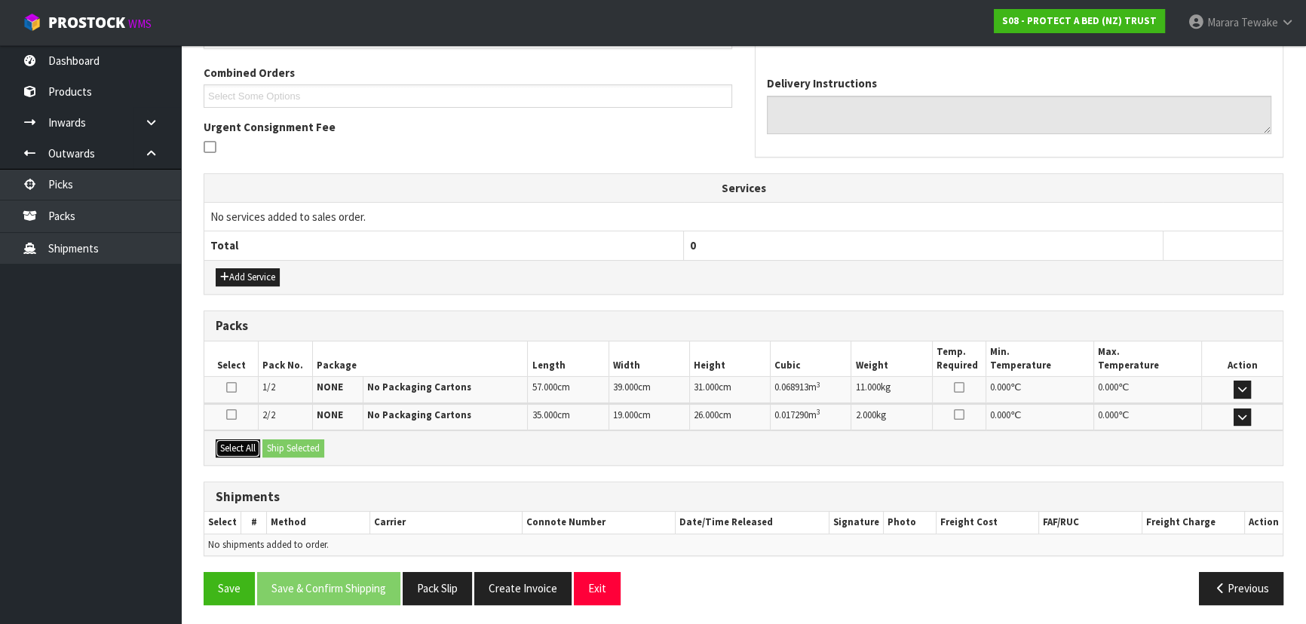
drag, startPoint x: 242, startPoint y: 442, endPoint x: 293, endPoint y: 445, distance: 50.6
click at [251, 441] on button "Select All" at bounding box center [238, 449] width 44 height 18
click at [293, 445] on button "Ship Selected" at bounding box center [293, 449] width 62 height 18
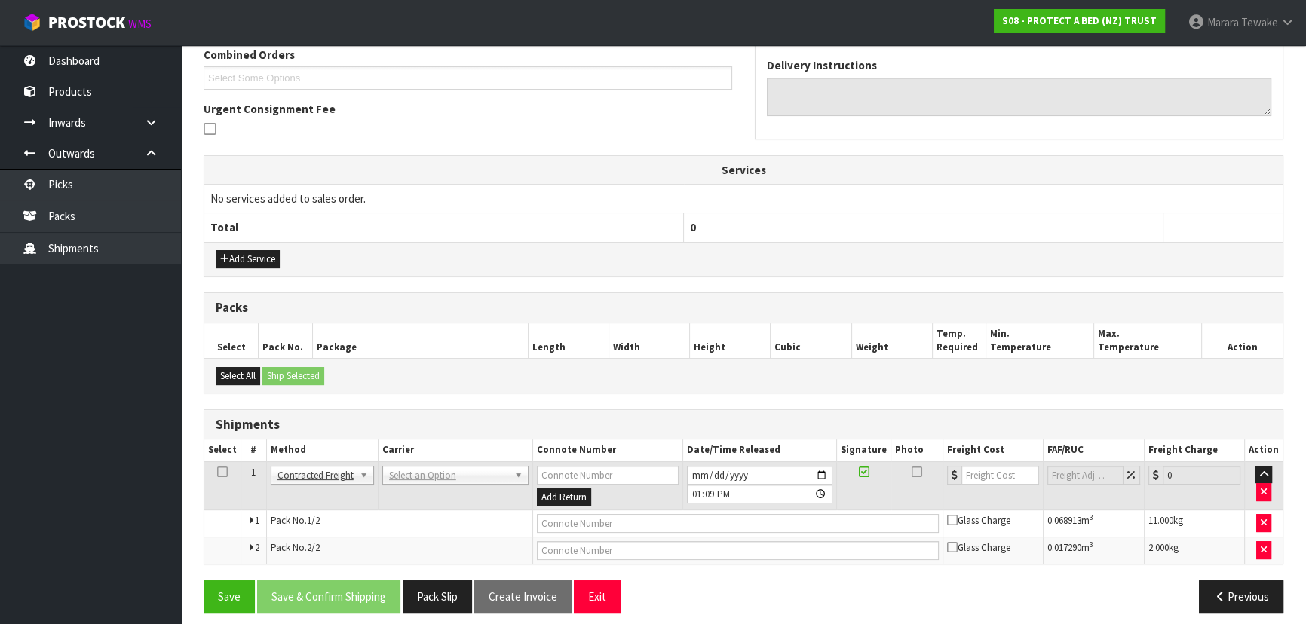
scroll to position [352, 0]
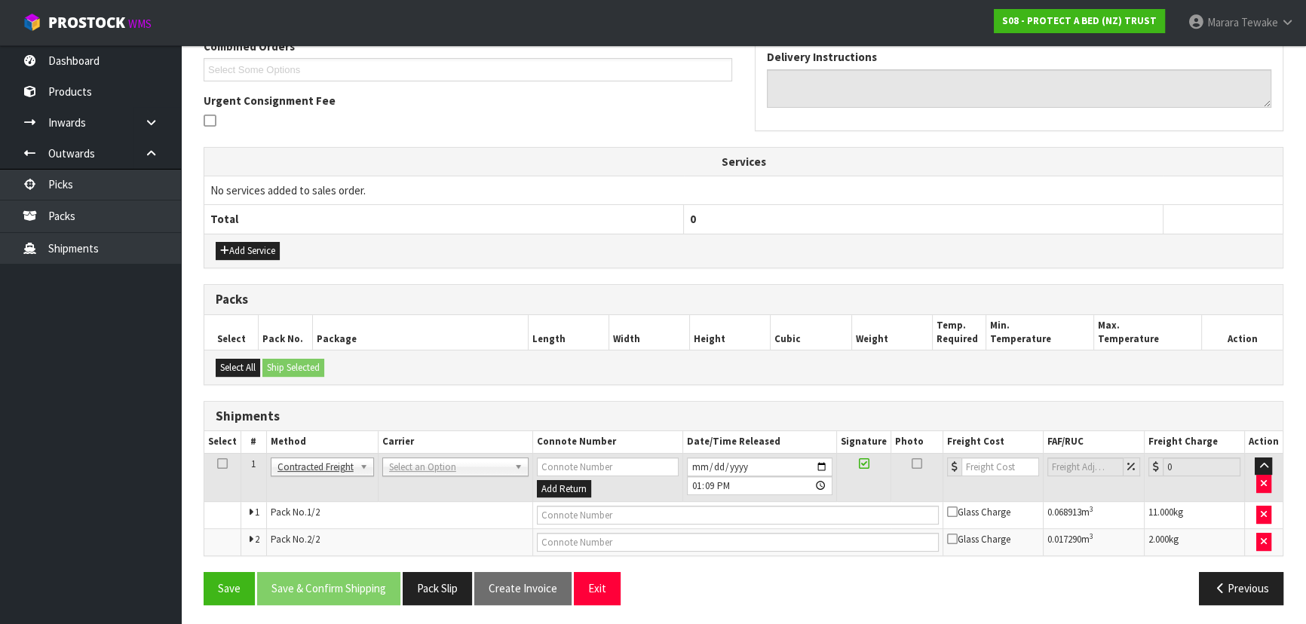
drag, startPoint x: 435, startPoint y: 468, endPoint x: 437, endPoint y: 480, distance: 12.9
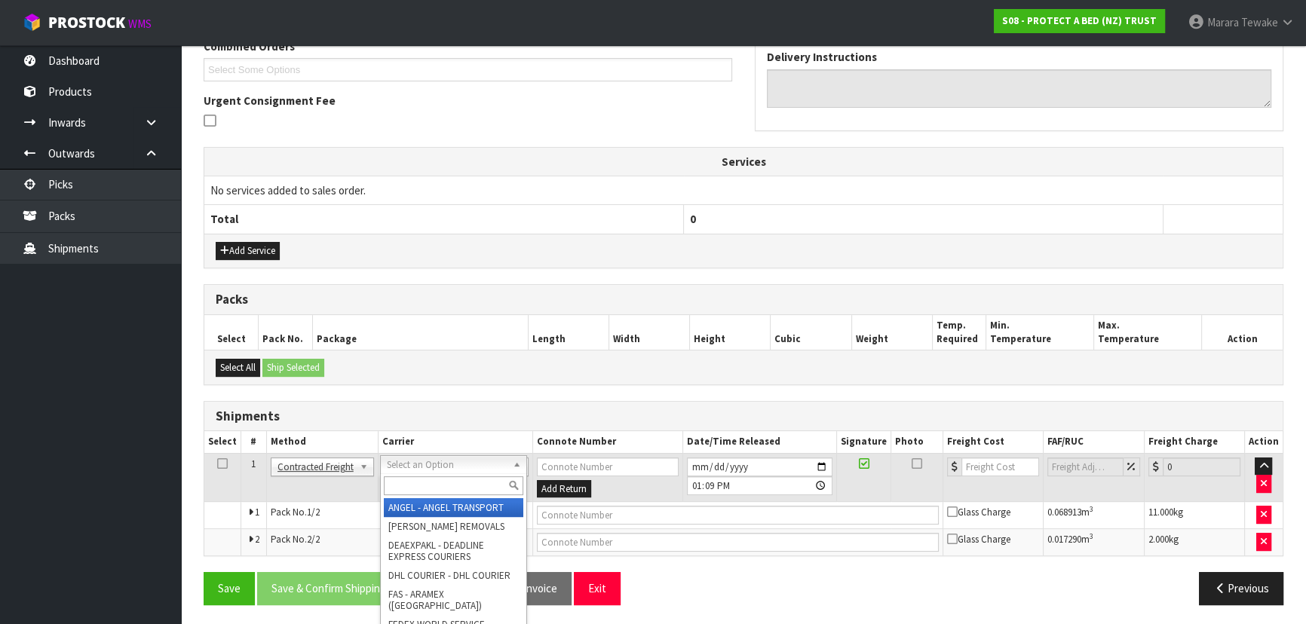
click at [438, 481] on input "text" at bounding box center [454, 486] width 140 height 19
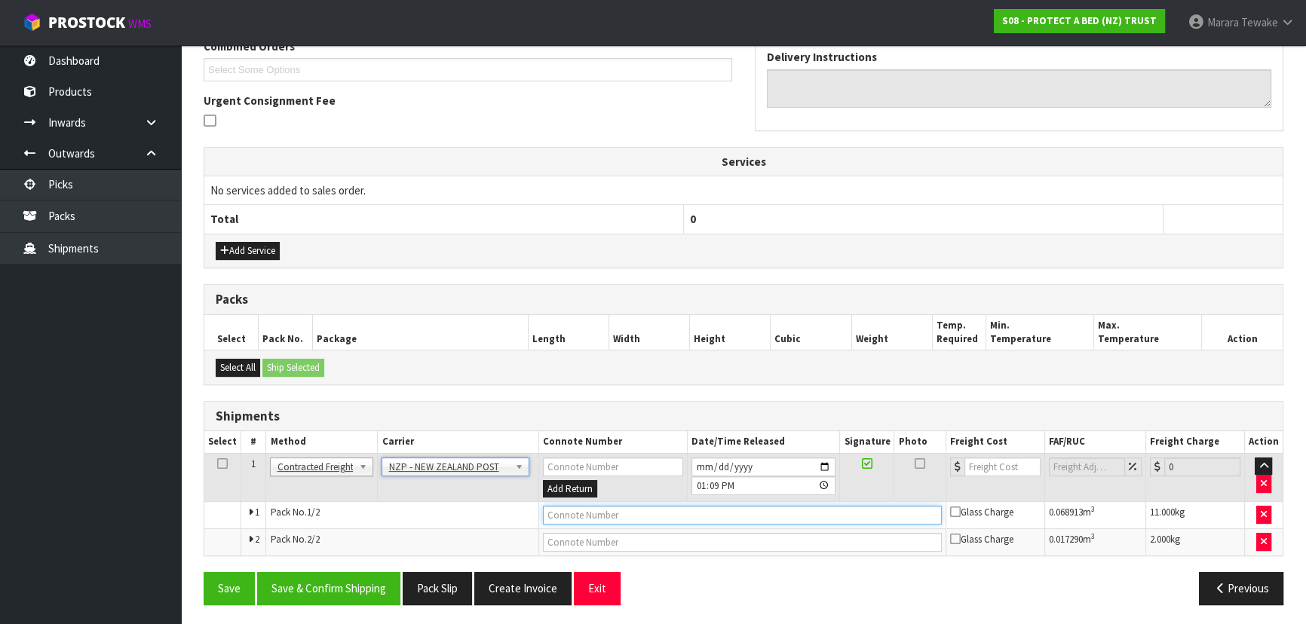
click at [574, 517] on input "text" at bounding box center [742, 515] width 399 height 19
click at [204, 572] on button "Save" at bounding box center [229, 588] width 51 height 32
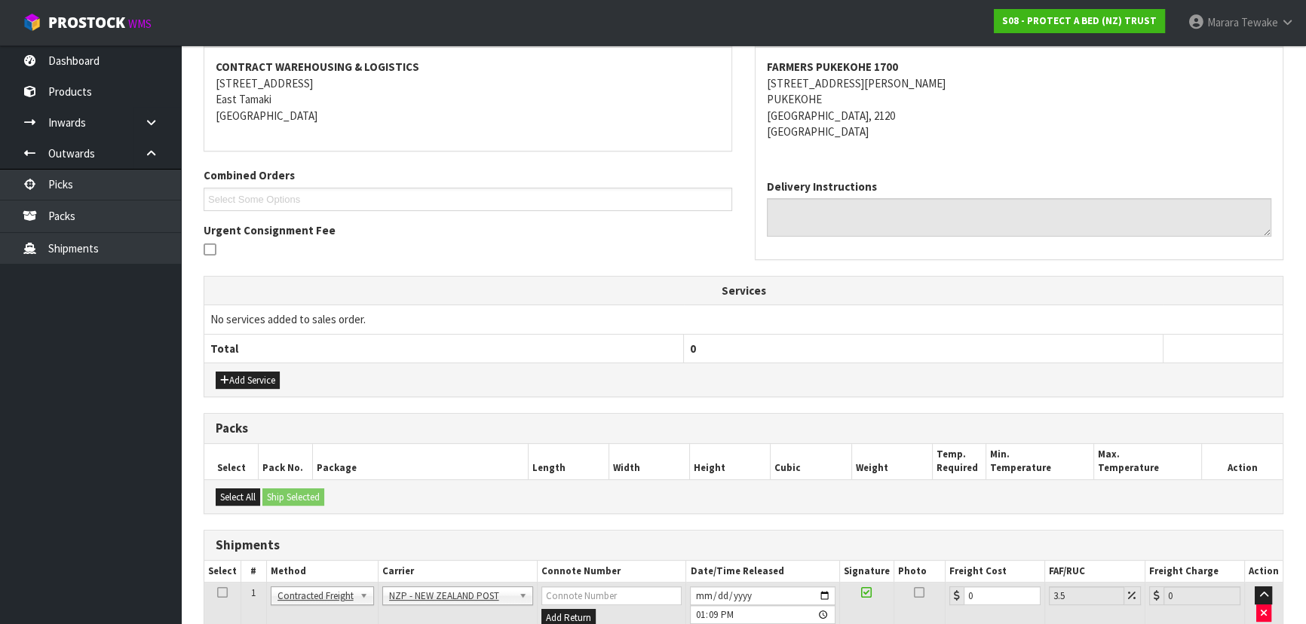
scroll to position [407, 0]
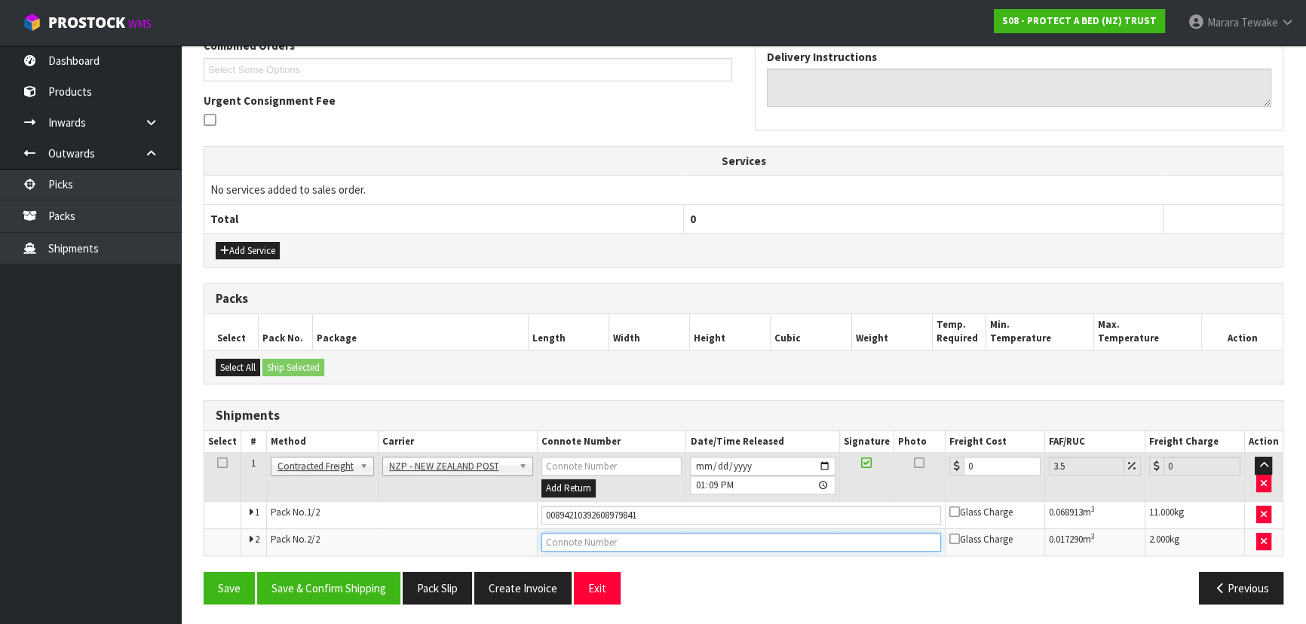
click at [653, 538] on input "text" at bounding box center [741, 542] width 400 height 19
click at [204, 572] on button "Save" at bounding box center [229, 588] width 51 height 32
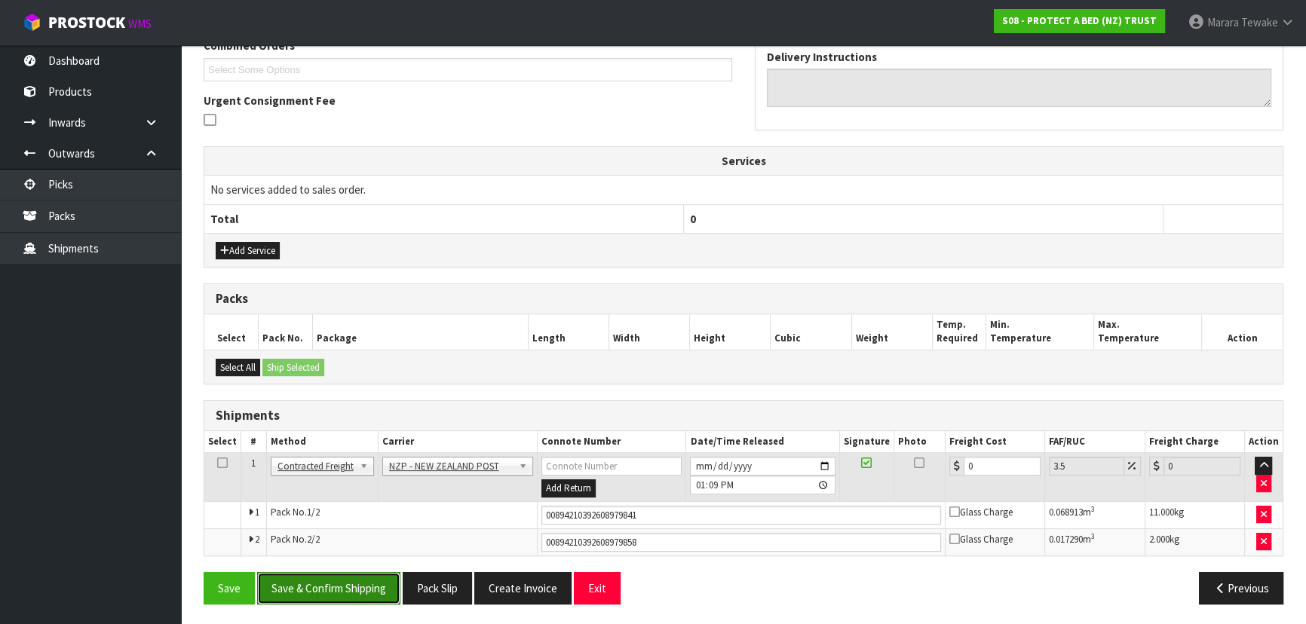
click at [347, 584] on button "Save & Confirm Shipping" at bounding box center [328, 588] width 143 height 32
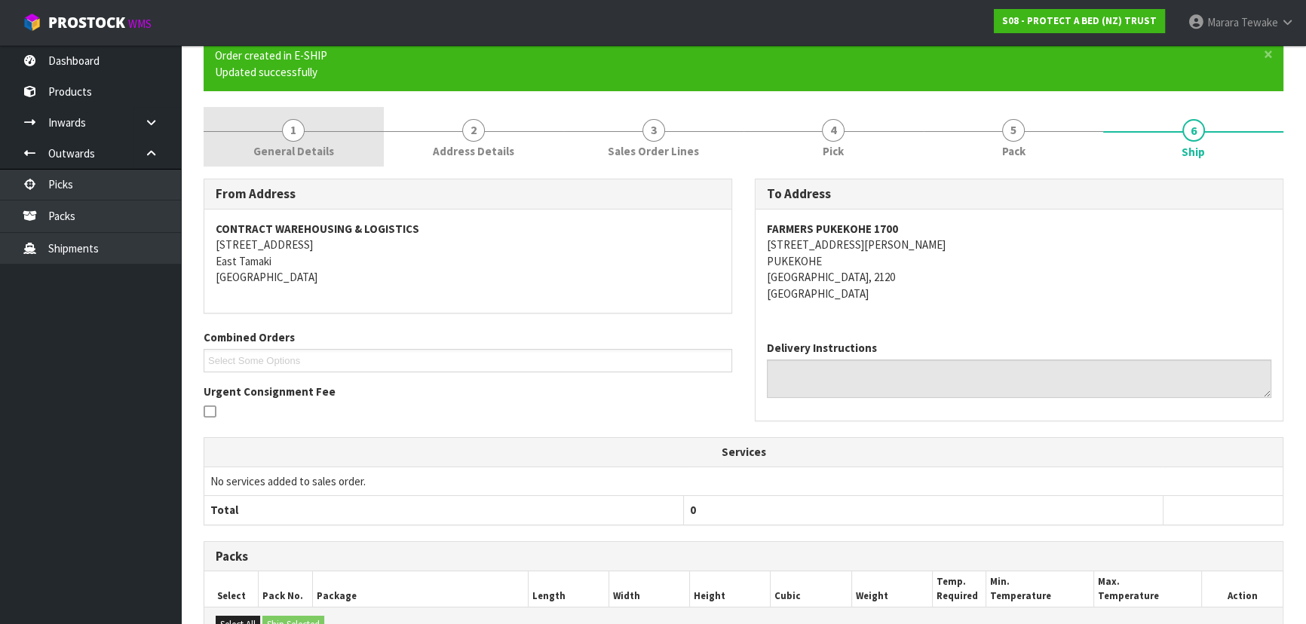
scroll to position [0, 0]
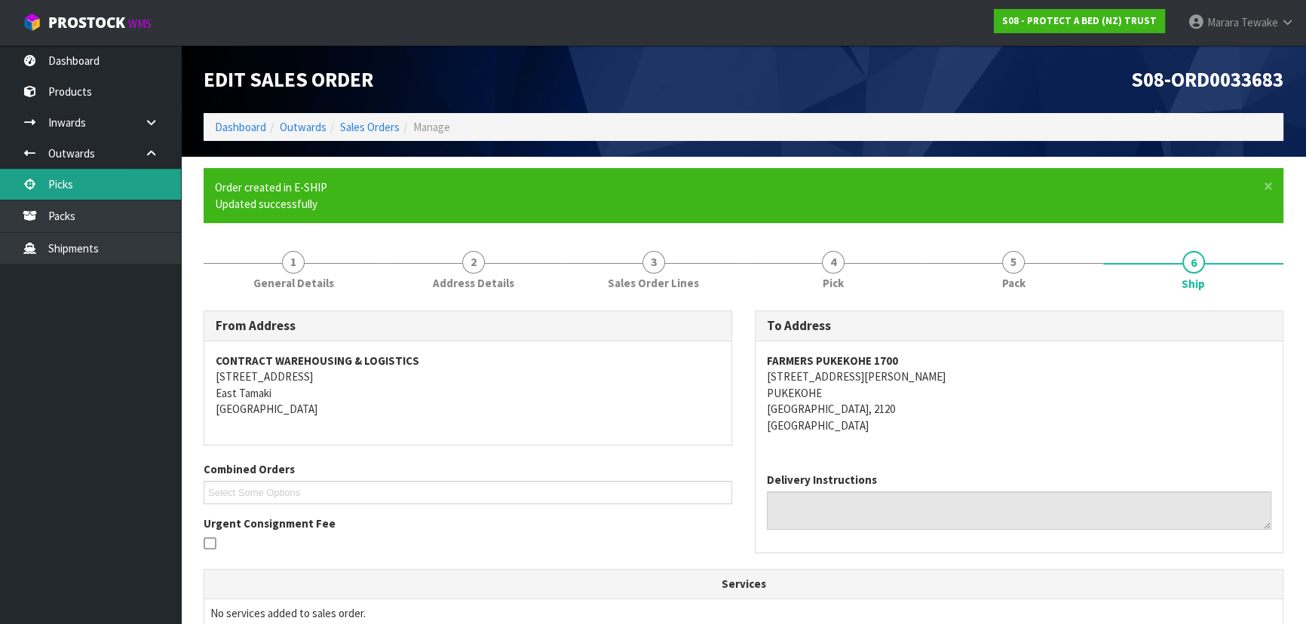
click at [140, 182] on link "Picks" at bounding box center [90, 184] width 181 height 31
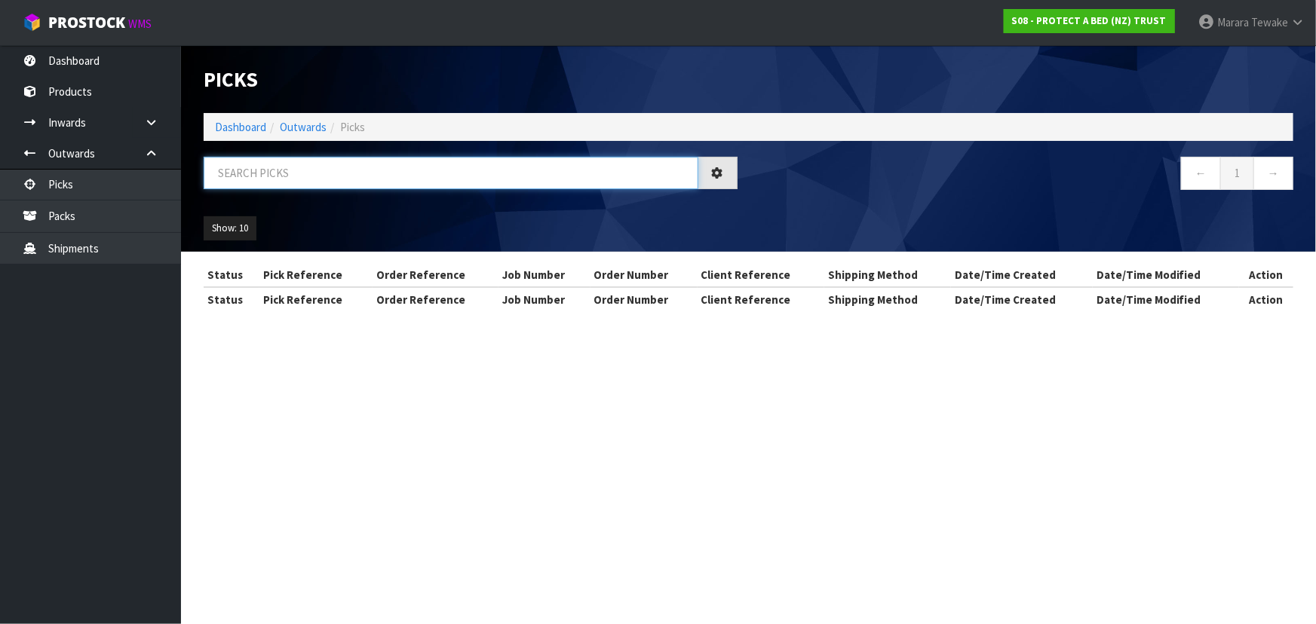
click at [228, 173] on input "text" at bounding box center [451, 173] width 495 height 32
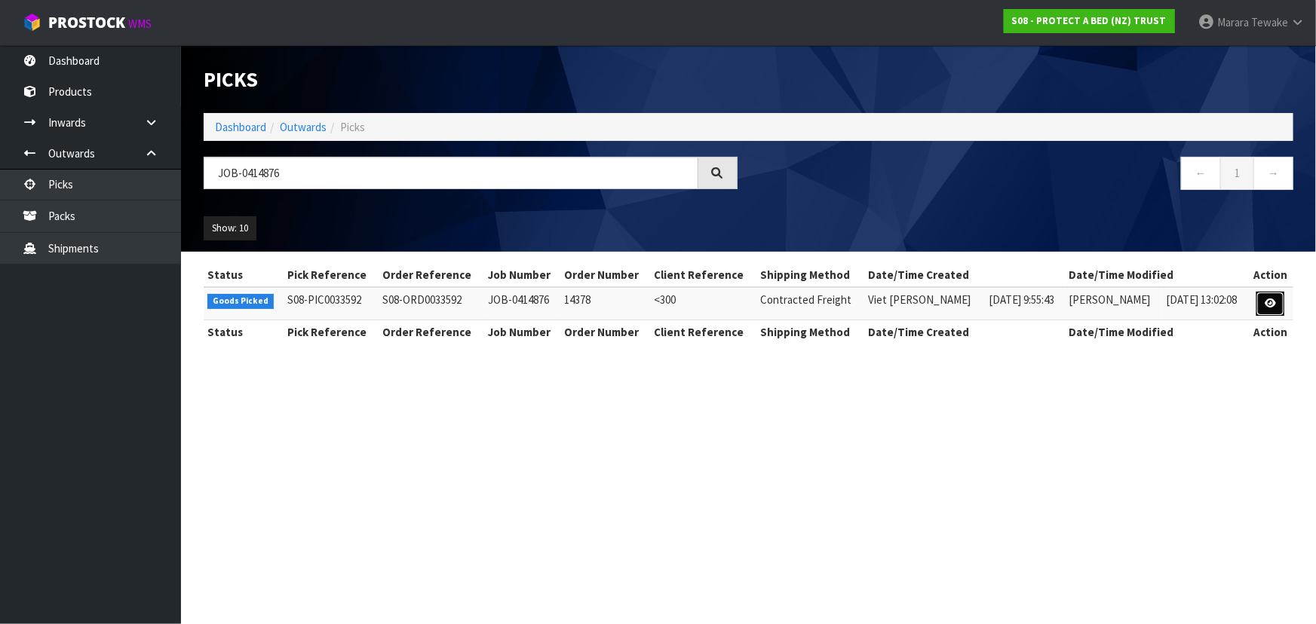
click at [1276, 306] on icon at bounding box center [1270, 304] width 11 height 10
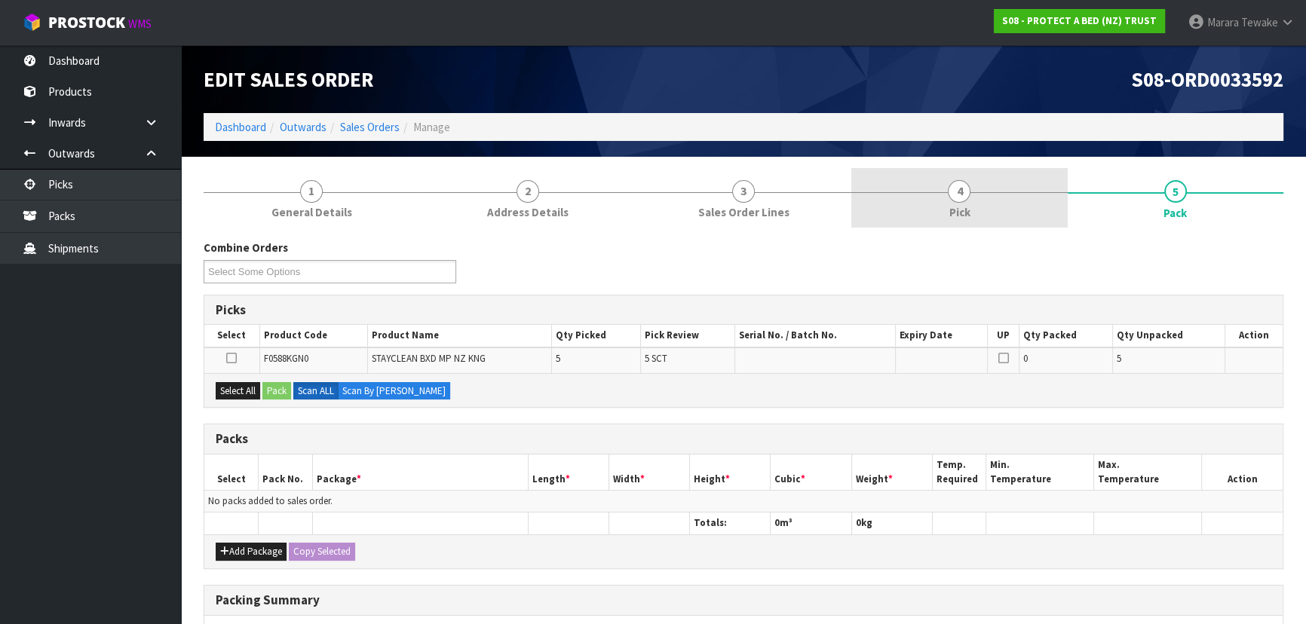
click at [977, 217] on link "4 Pick" at bounding box center [959, 198] width 216 height 60
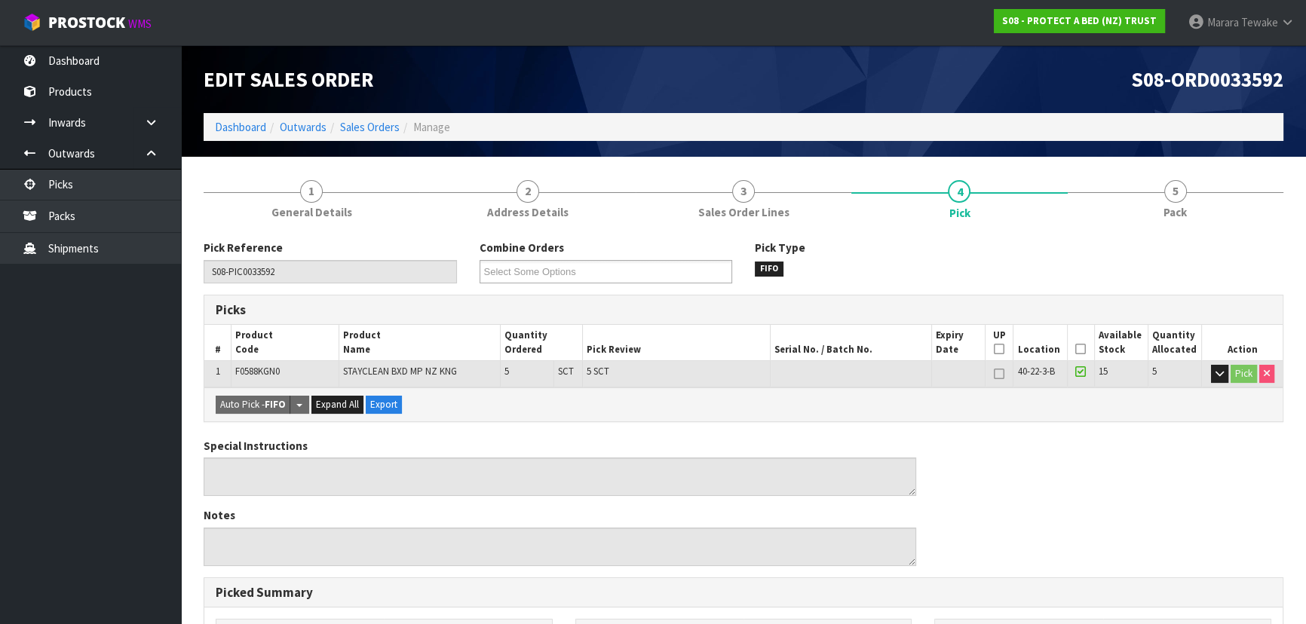
click at [1079, 349] on icon at bounding box center [1080, 349] width 11 height 1
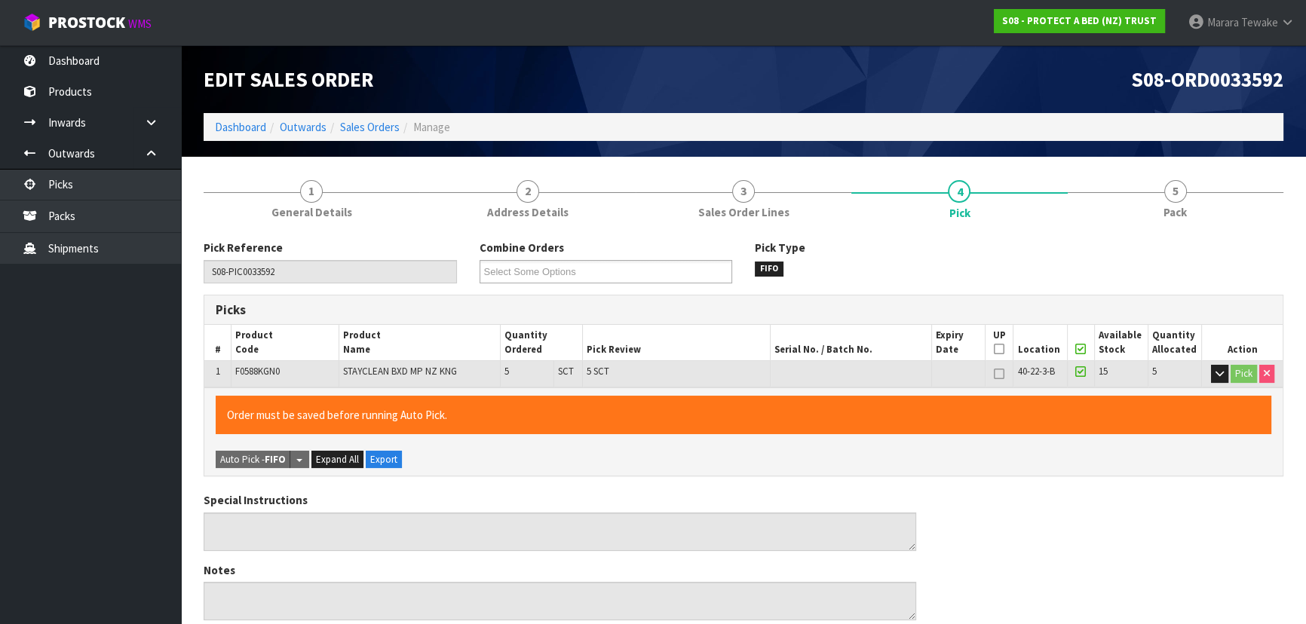
scroll to position [421, 0]
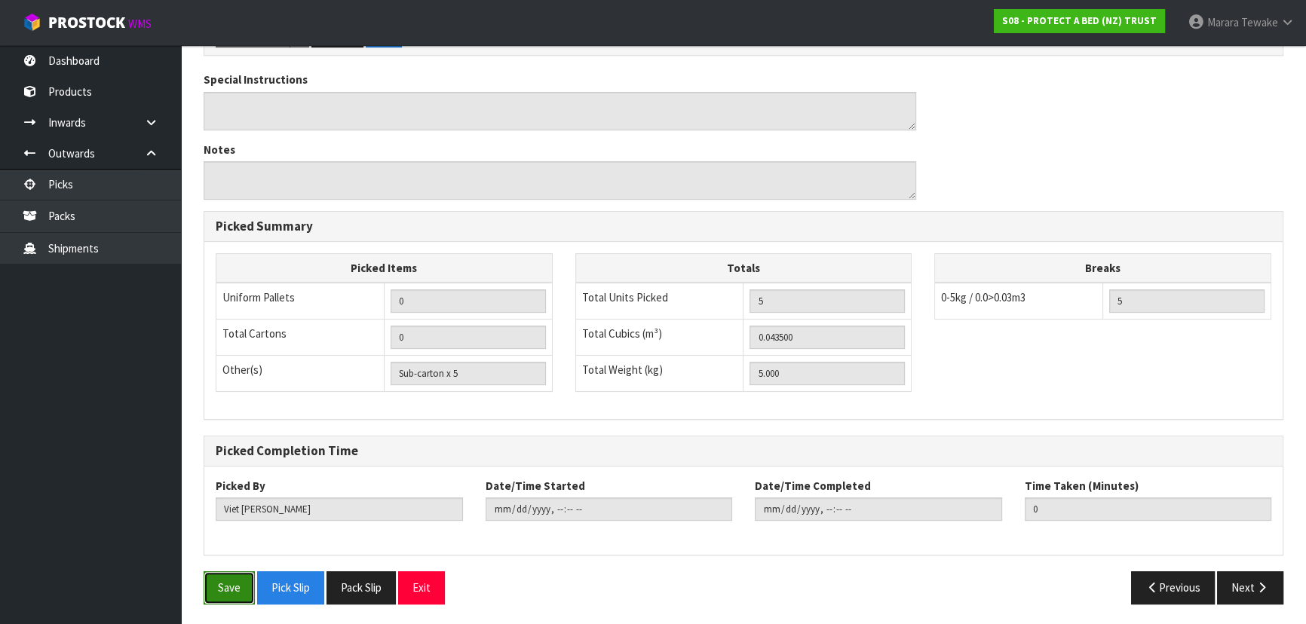
click at [239, 578] on button "Save" at bounding box center [229, 588] width 51 height 32
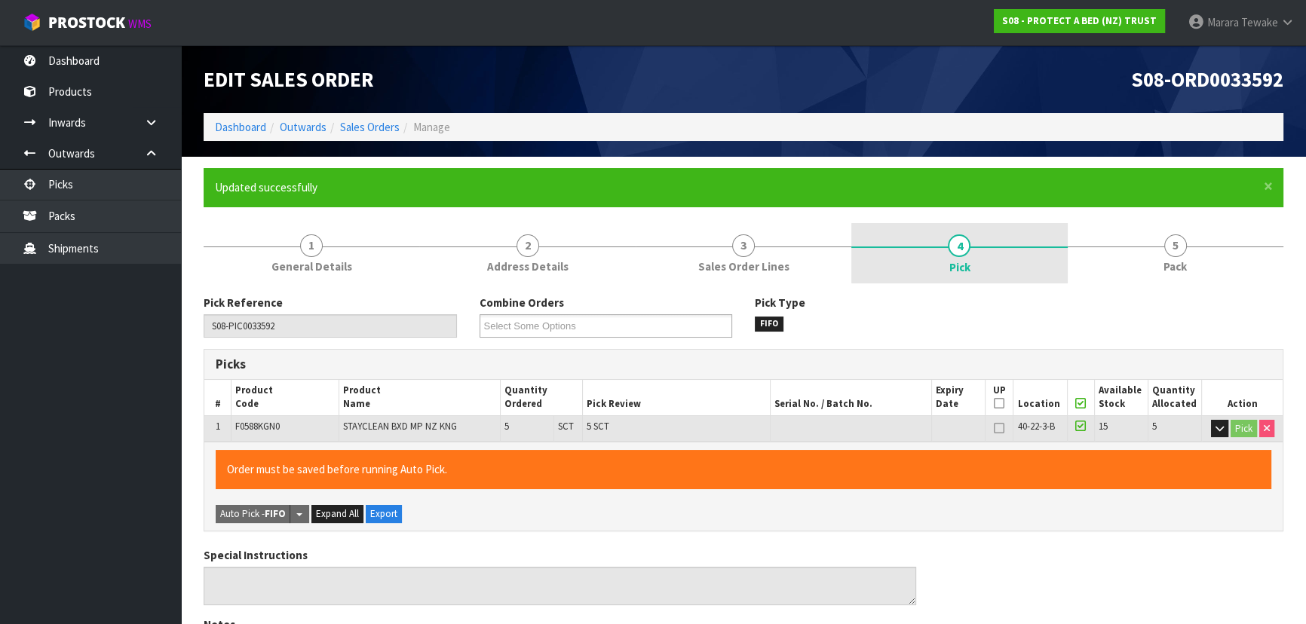
drag, startPoint x: 1133, startPoint y: 259, endPoint x: 1016, endPoint y: 282, distance: 118.5
click at [1133, 258] on link "5 Pack" at bounding box center [1176, 253] width 216 height 60
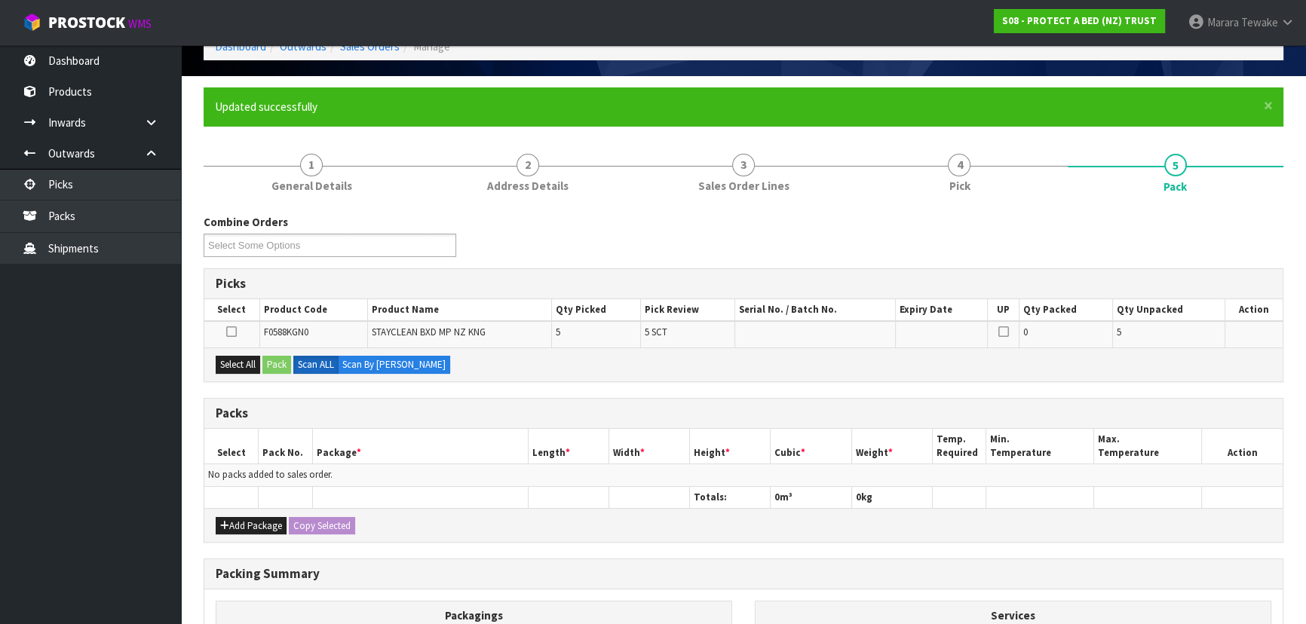
scroll to position [205, 0]
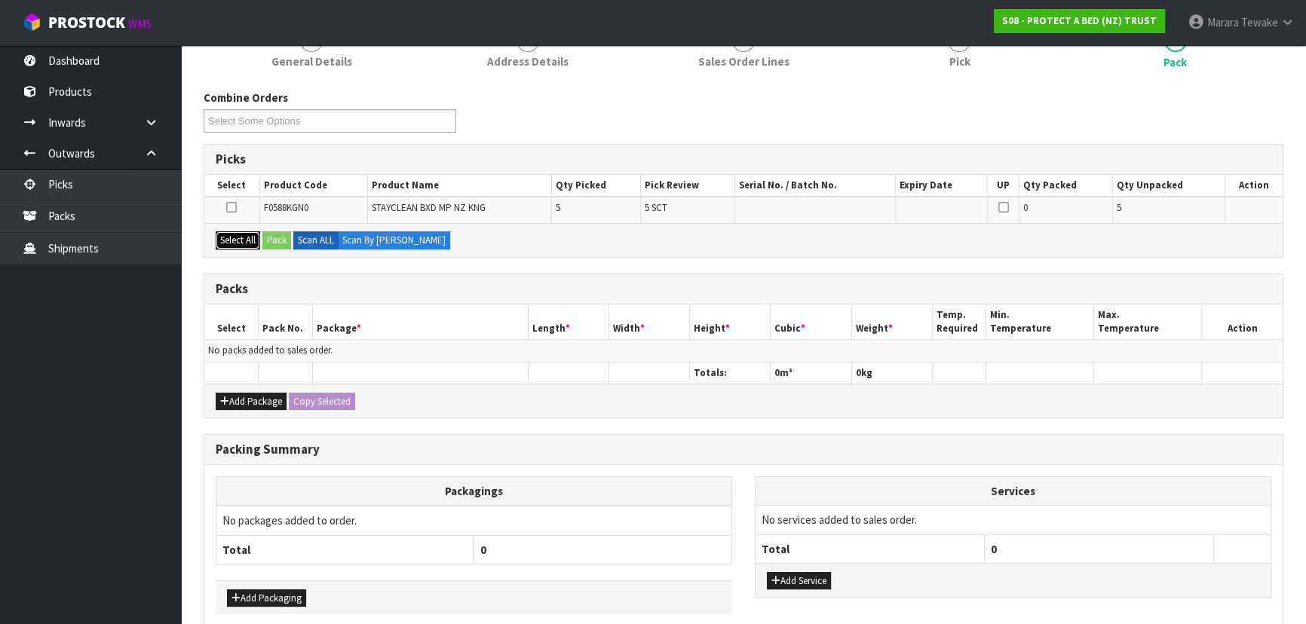
drag, startPoint x: 247, startPoint y: 238, endPoint x: 266, endPoint y: 237, distance: 19.7
click at [249, 238] on button "Select All" at bounding box center [238, 240] width 44 height 18
click at [268, 237] on button "Pack" at bounding box center [276, 240] width 29 height 18
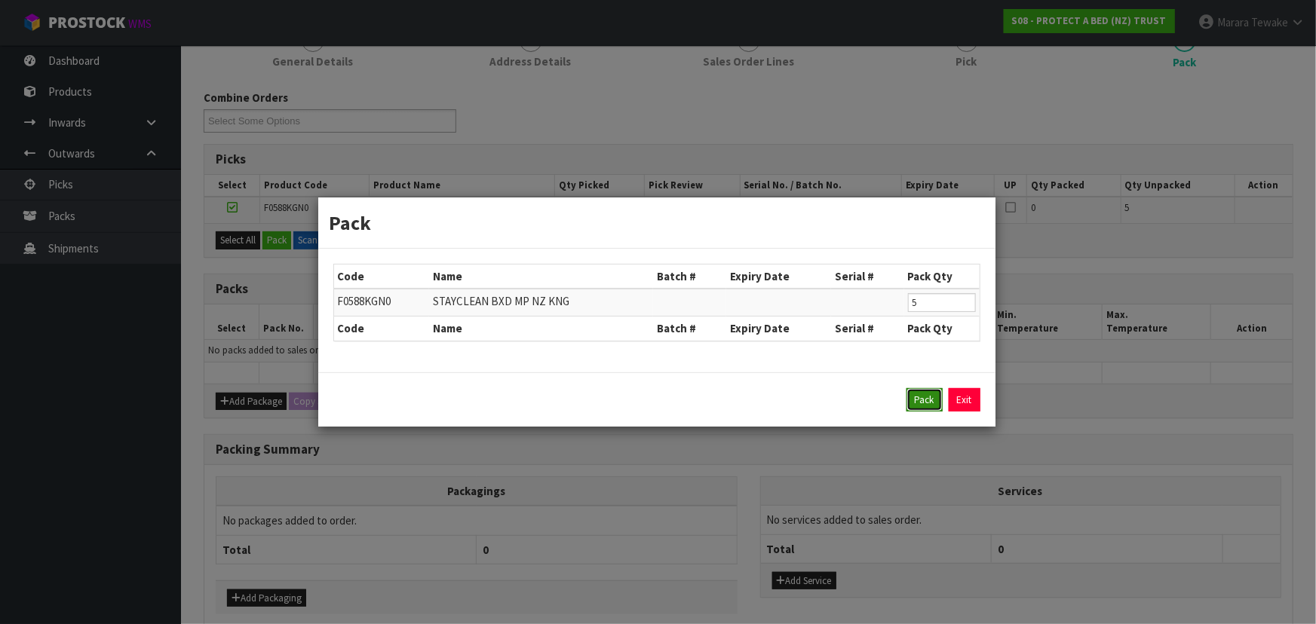
click at [927, 388] on button "Pack" at bounding box center [924, 400] width 36 height 24
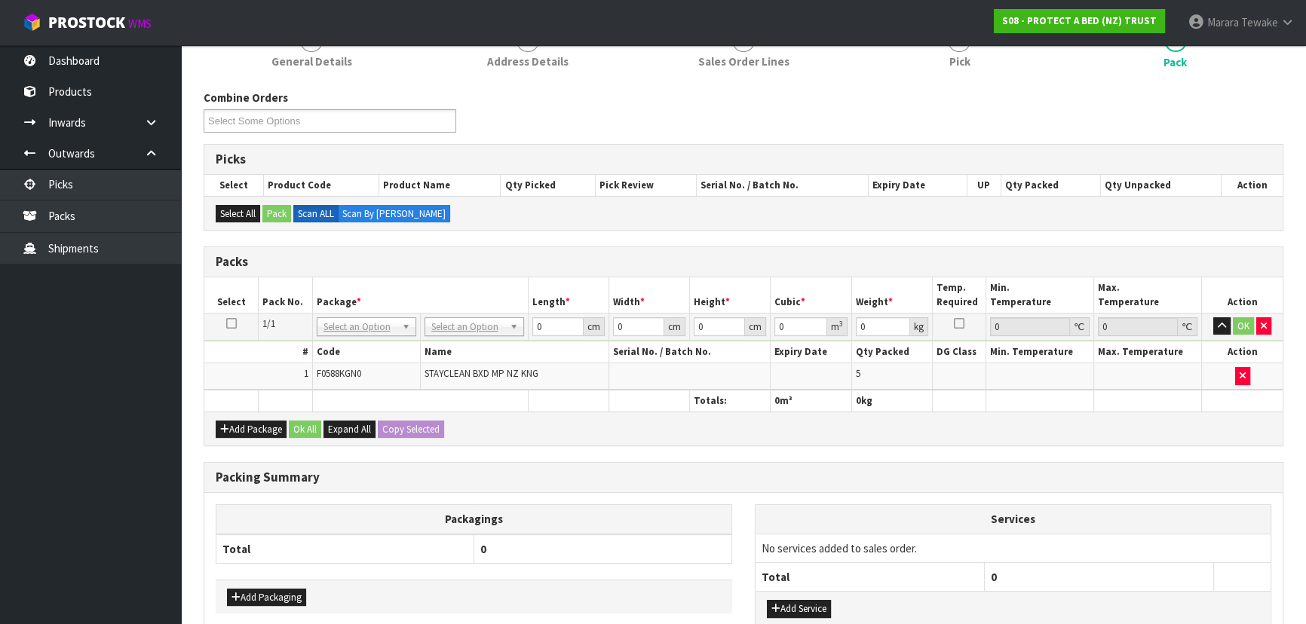
click at [920, 412] on div "Add Package Ok All Expand All Copy Selected" at bounding box center [743, 429] width 1078 height 34
drag, startPoint x: 474, startPoint y: 319, endPoint x: 476, endPoint y: 331, distance: 12.2
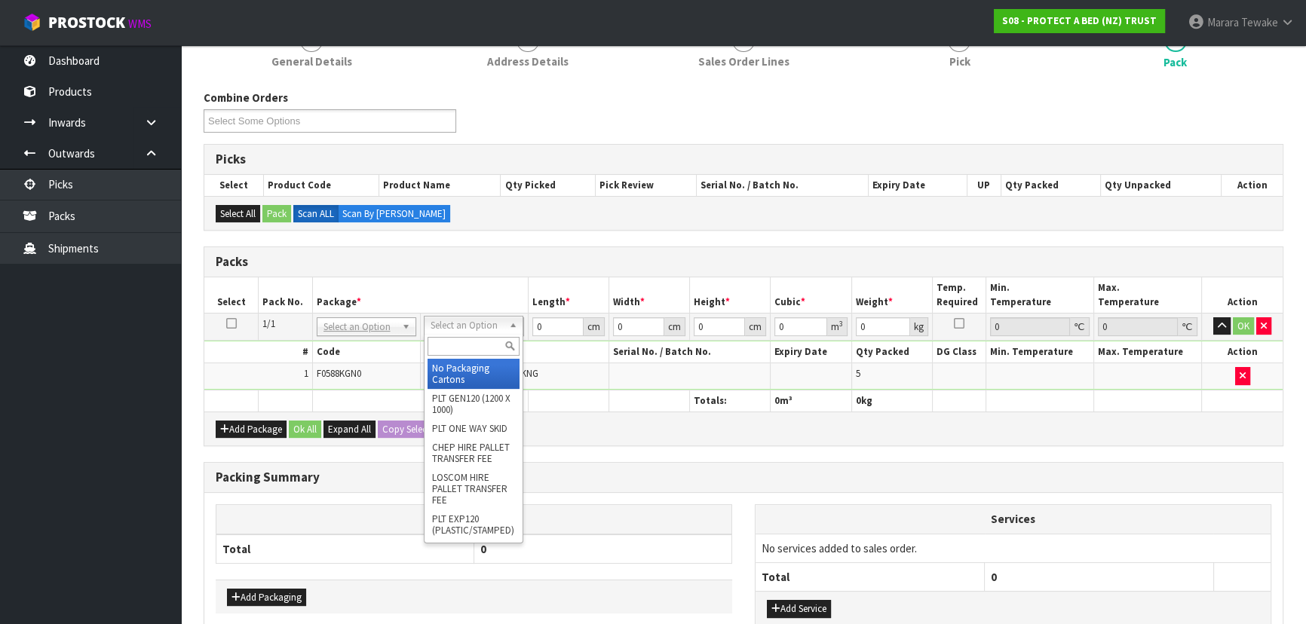
click at [478, 342] on input "text" at bounding box center [474, 346] width 92 height 19
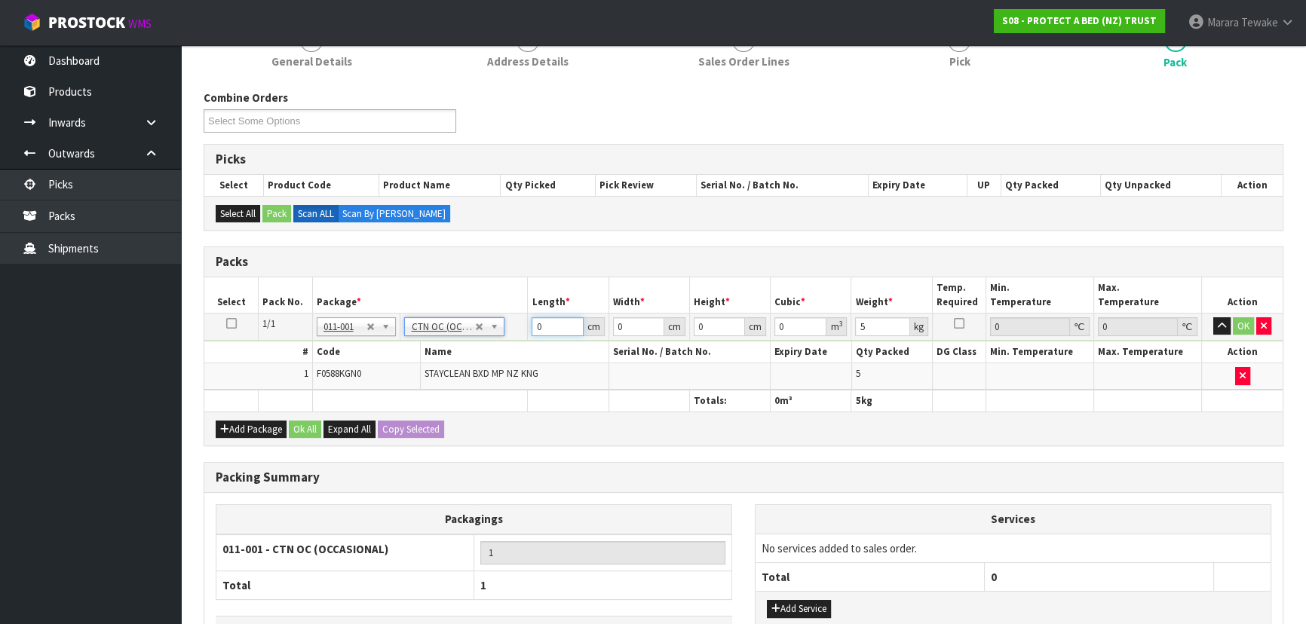
drag, startPoint x: 551, startPoint y: 332, endPoint x: 517, endPoint y: 314, distance: 38.5
click at [517, 314] on tr "1/1 NONE 007-001 007-002 007-004 007-009 007-013 007-014 007-015 007-017 007-01…" at bounding box center [743, 326] width 1078 height 27
click at [1213, 317] on button "button" at bounding box center [1221, 326] width 17 height 18
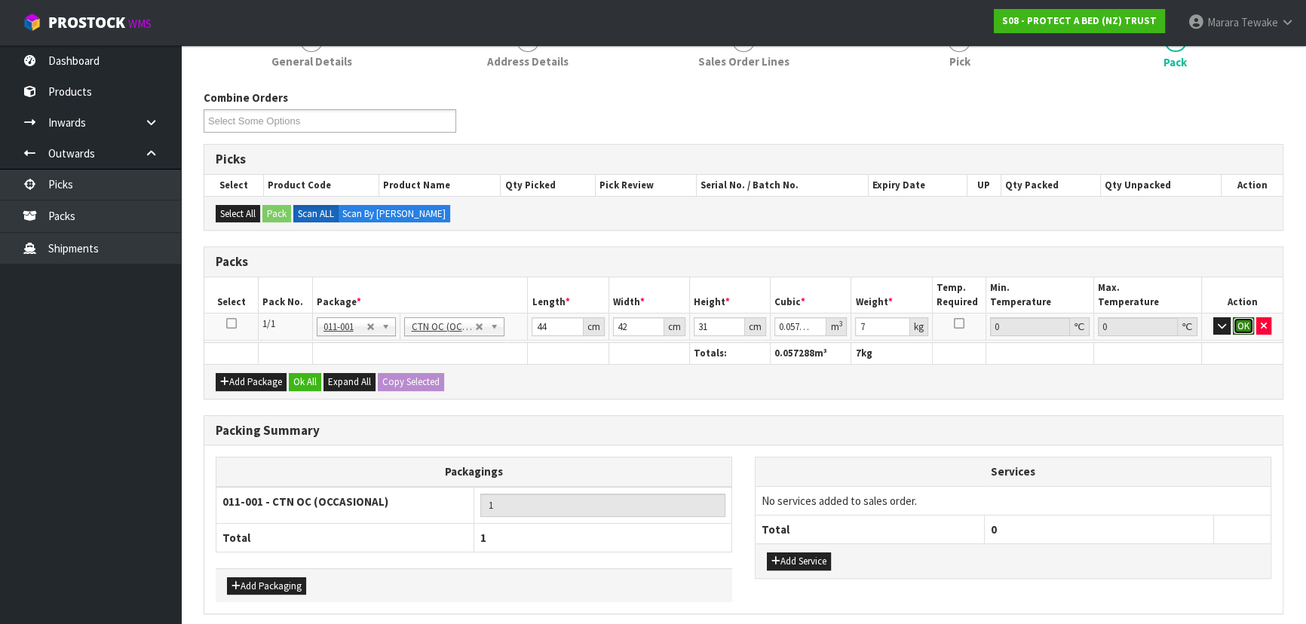
click button "OK" at bounding box center [1243, 326] width 21 height 18
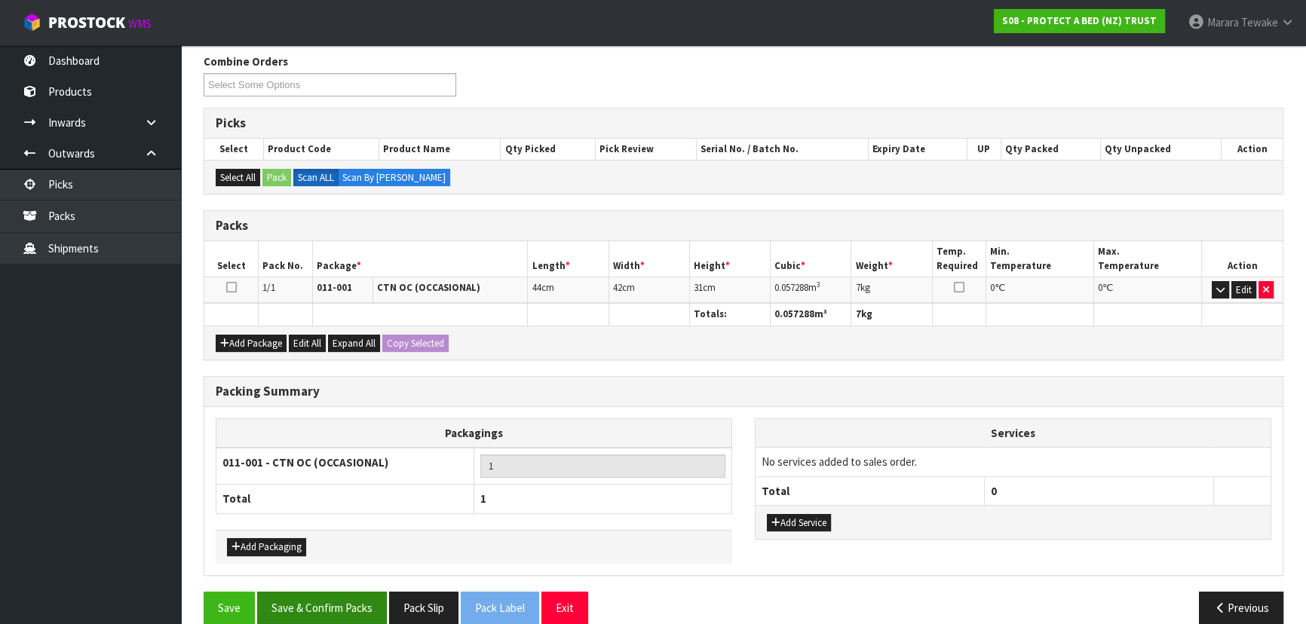
scroll to position [260, 0]
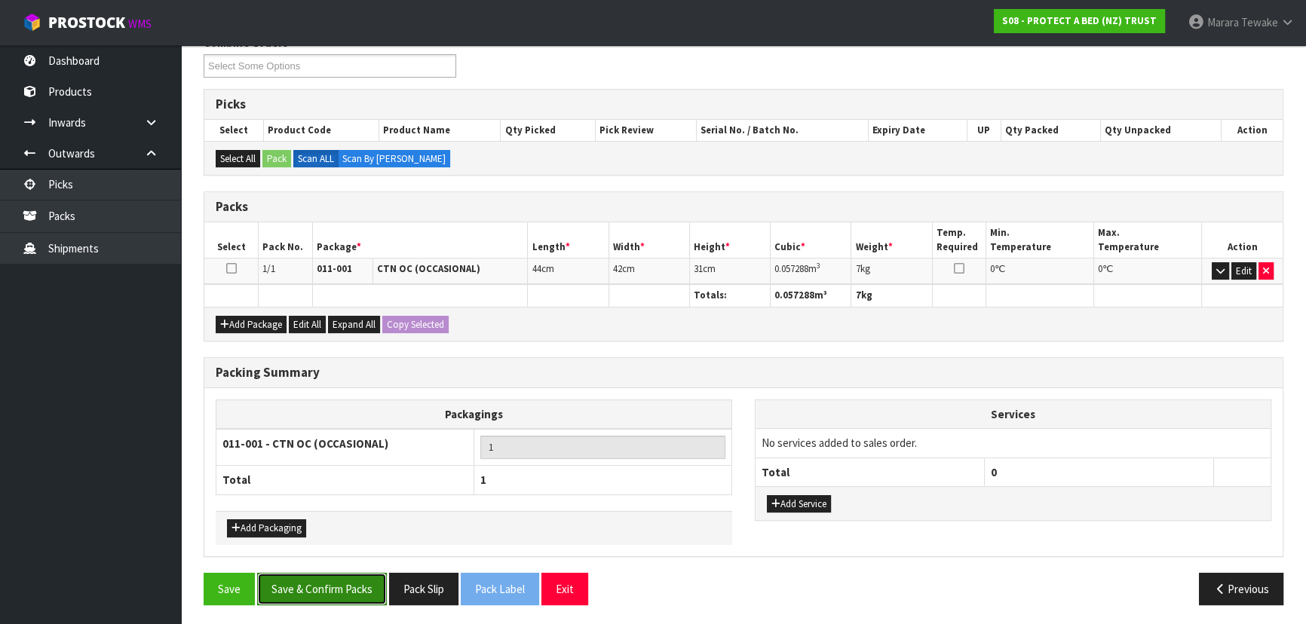
click at [333, 584] on button "Save & Confirm Packs" at bounding box center [322, 589] width 130 height 32
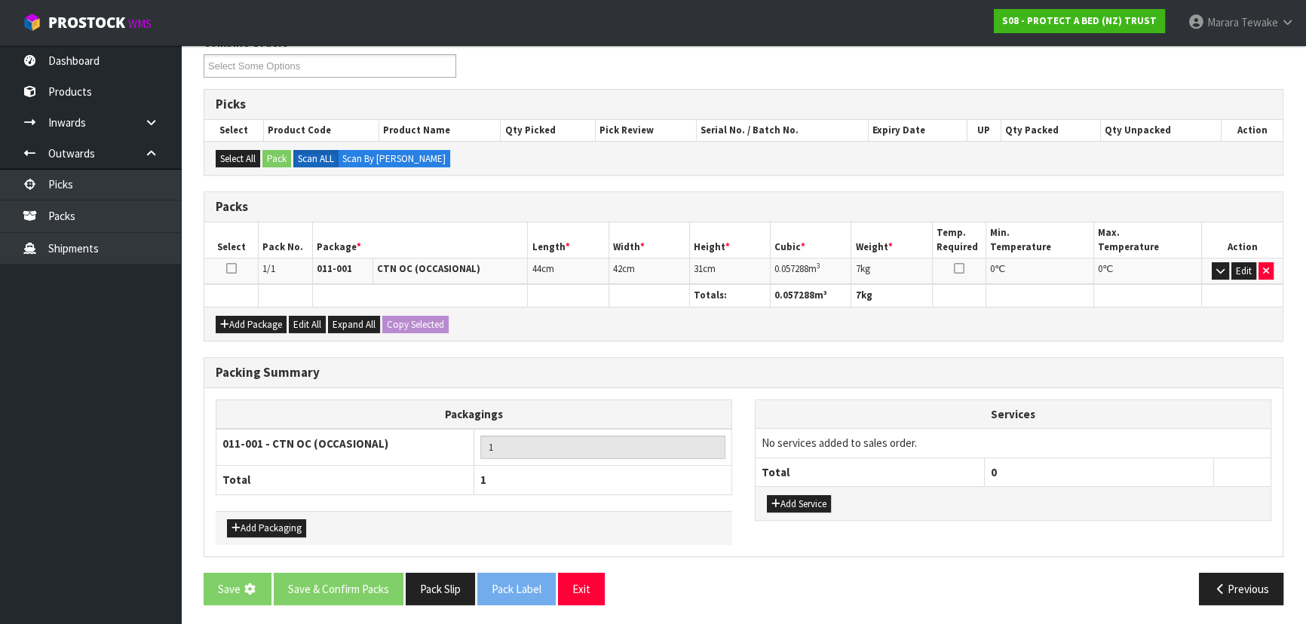
scroll to position [0, 0]
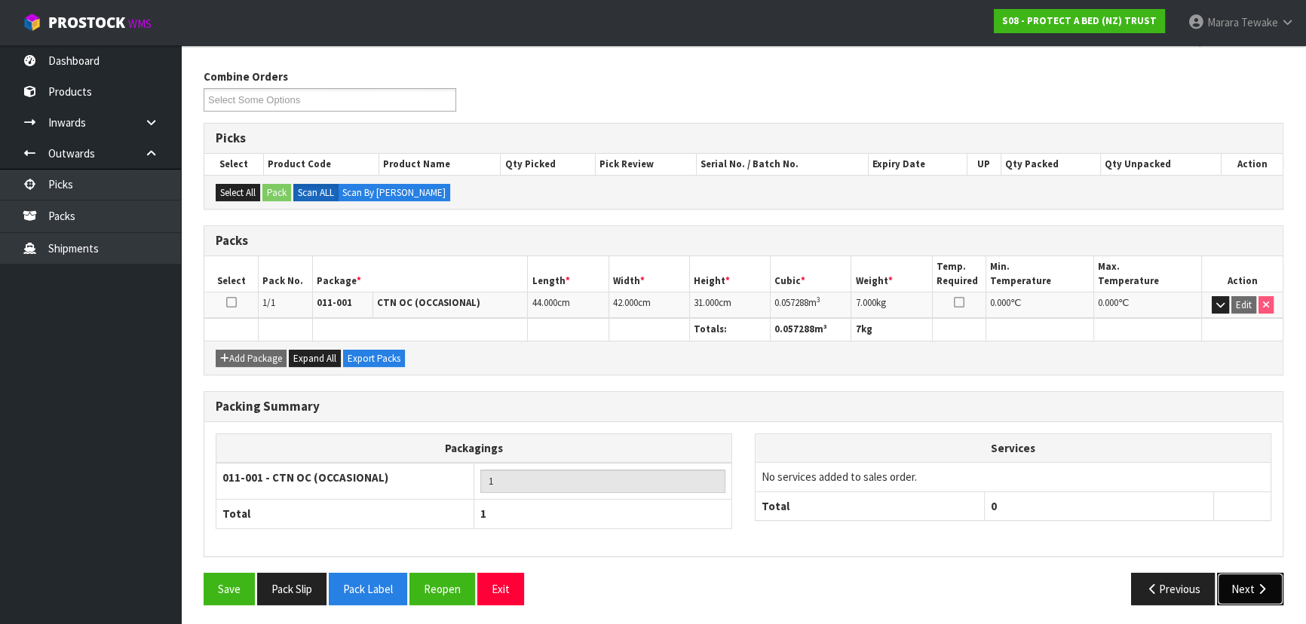
click at [1256, 586] on icon "button" at bounding box center [1262, 589] width 14 height 11
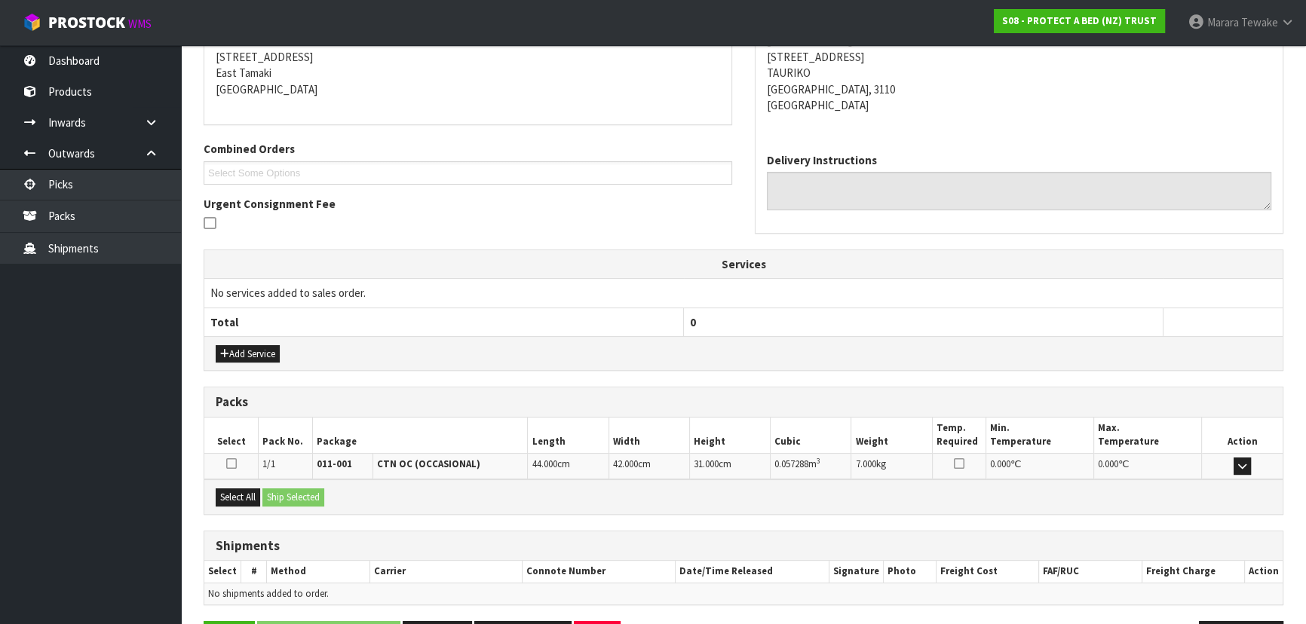
scroll to position [353, 0]
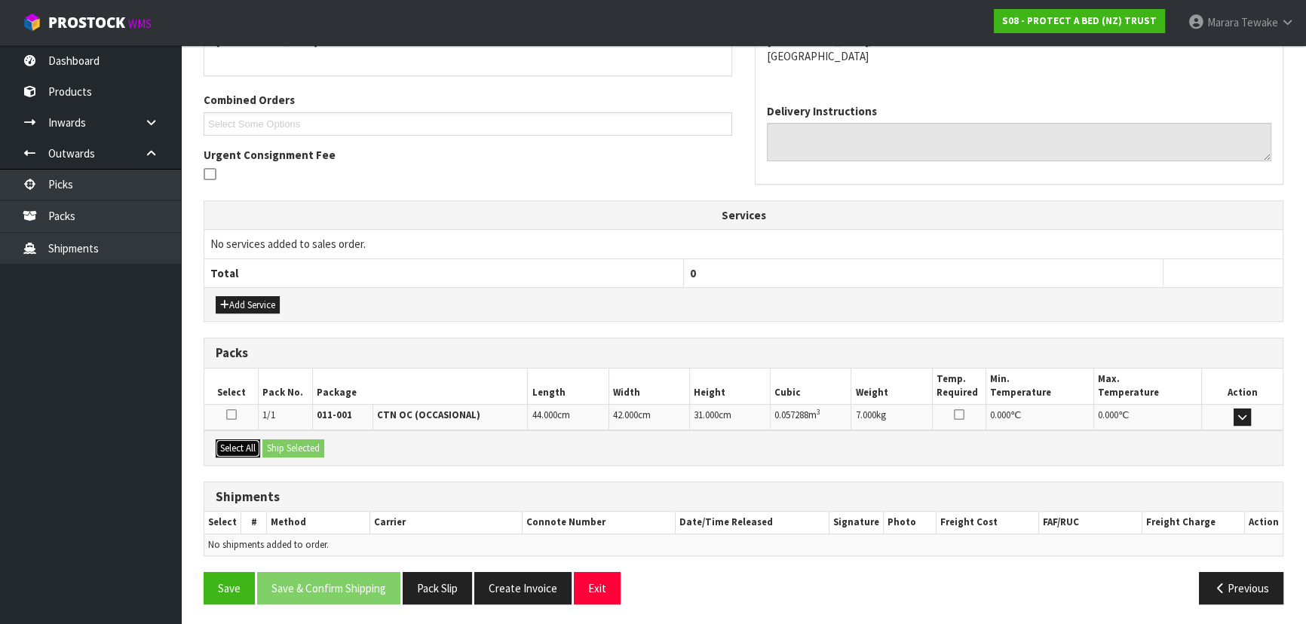
click at [254, 445] on button "Select All" at bounding box center [238, 449] width 44 height 18
drag, startPoint x: 295, startPoint y: 440, endPoint x: 339, endPoint y: 437, distance: 44.5
click at [299, 440] on button "Ship Selected" at bounding box center [293, 449] width 62 height 18
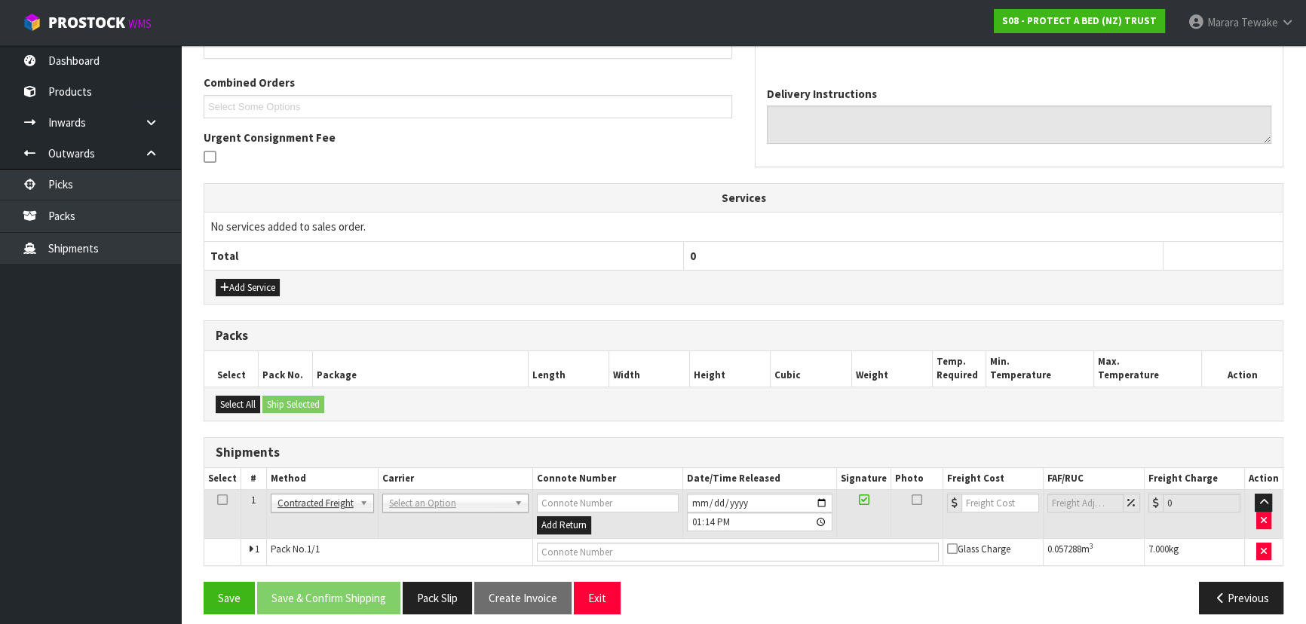
scroll to position [380, 0]
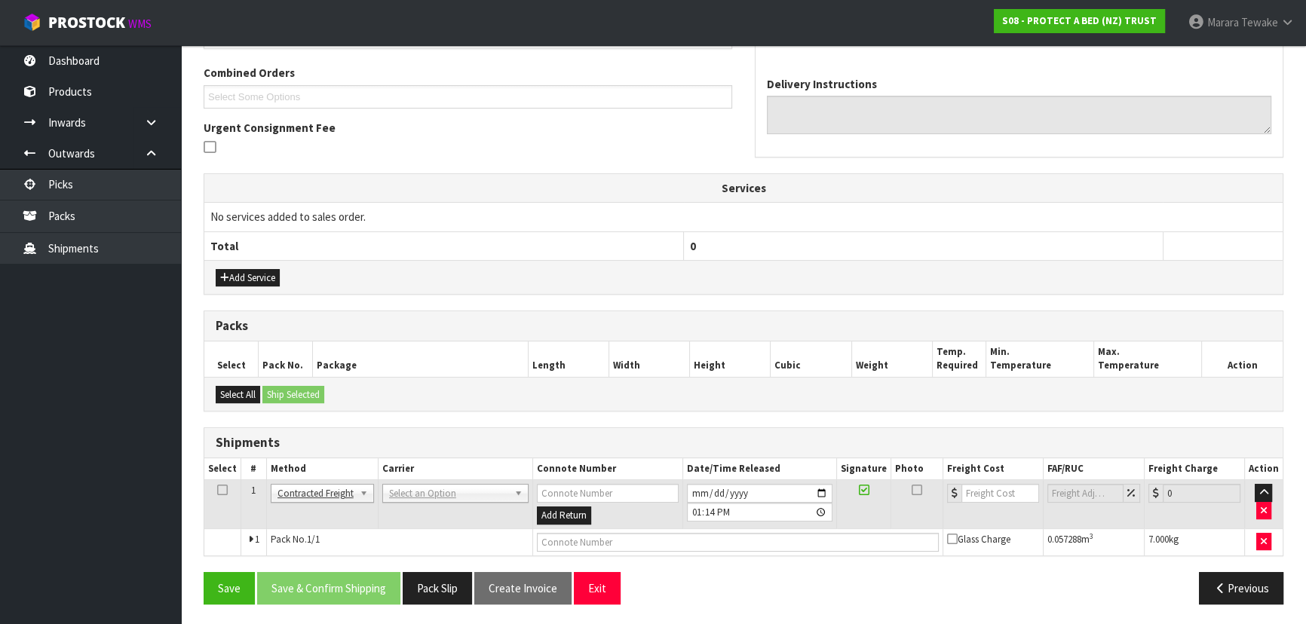
drag, startPoint x: 411, startPoint y: 490, endPoint x: 418, endPoint y: 498, distance: 10.7
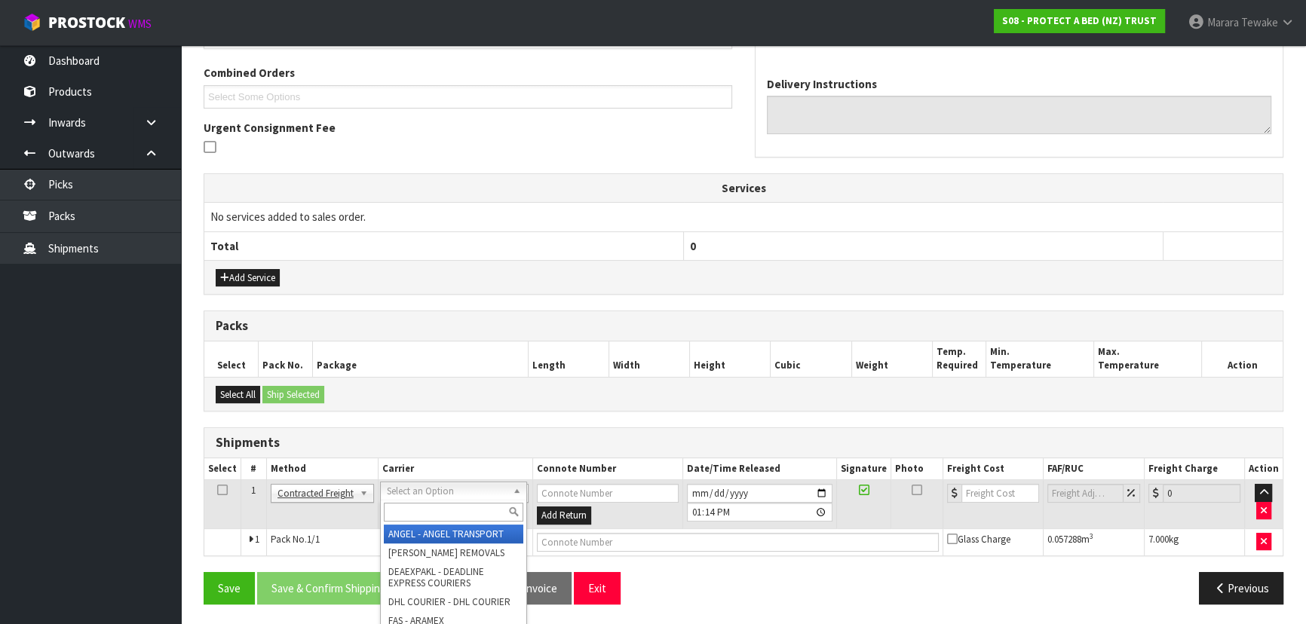
click at [425, 512] on input "text" at bounding box center [454, 512] width 140 height 19
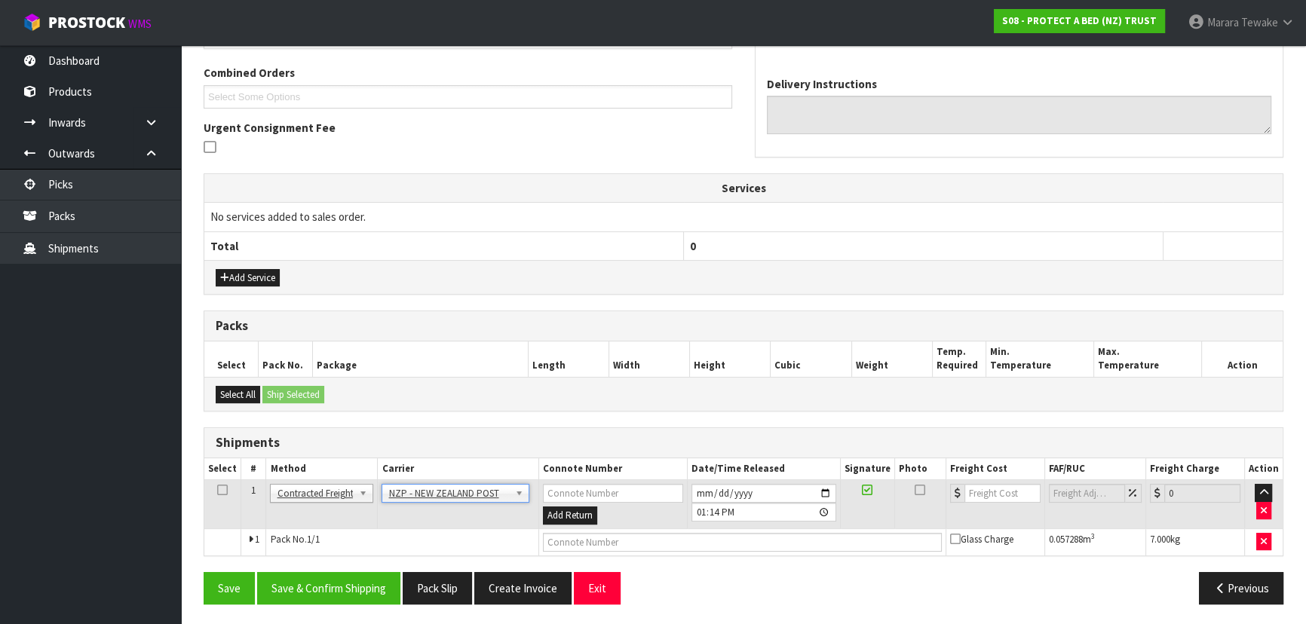
click at [363, 602] on div "Save Save & Confirm Shipping Pack Slip Create Invoice Exit Previous" at bounding box center [743, 594] width 1102 height 44
drag, startPoint x: 321, startPoint y: 591, endPoint x: 235, endPoint y: 583, distance: 87.1
click at [323, 588] on button "Save & Confirm Shipping" at bounding box center [328, 588] width 143 height 32
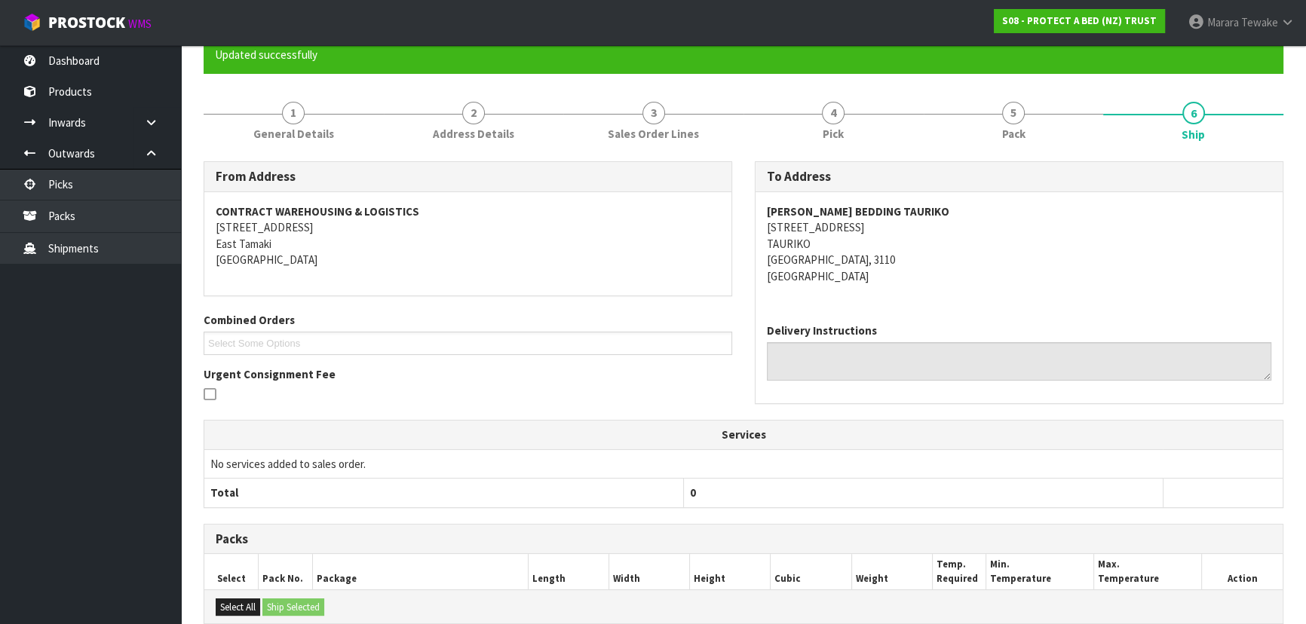
scroll to position [359, 0]
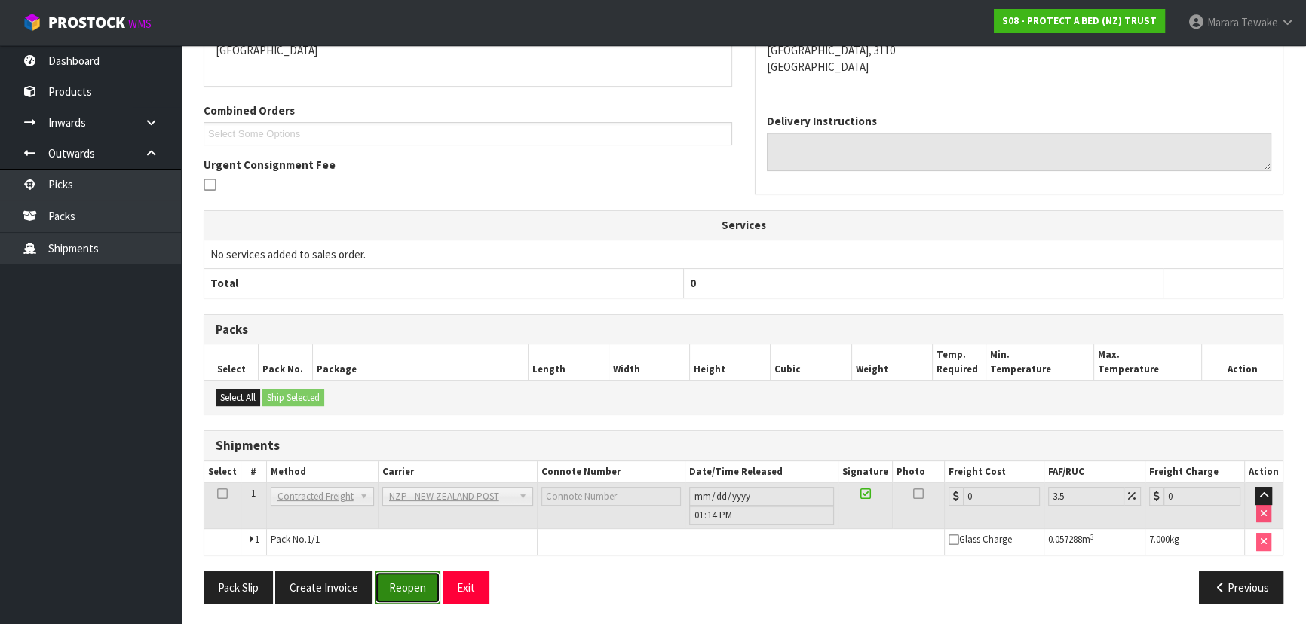
drag, startPoint x: 407, startPoint y: 586, endPoint x: 378, endPoint y: 587, distance: 29.4
click at [407, 586] on button "Reopen" at bounding box center [408, 588] width 66 height 32
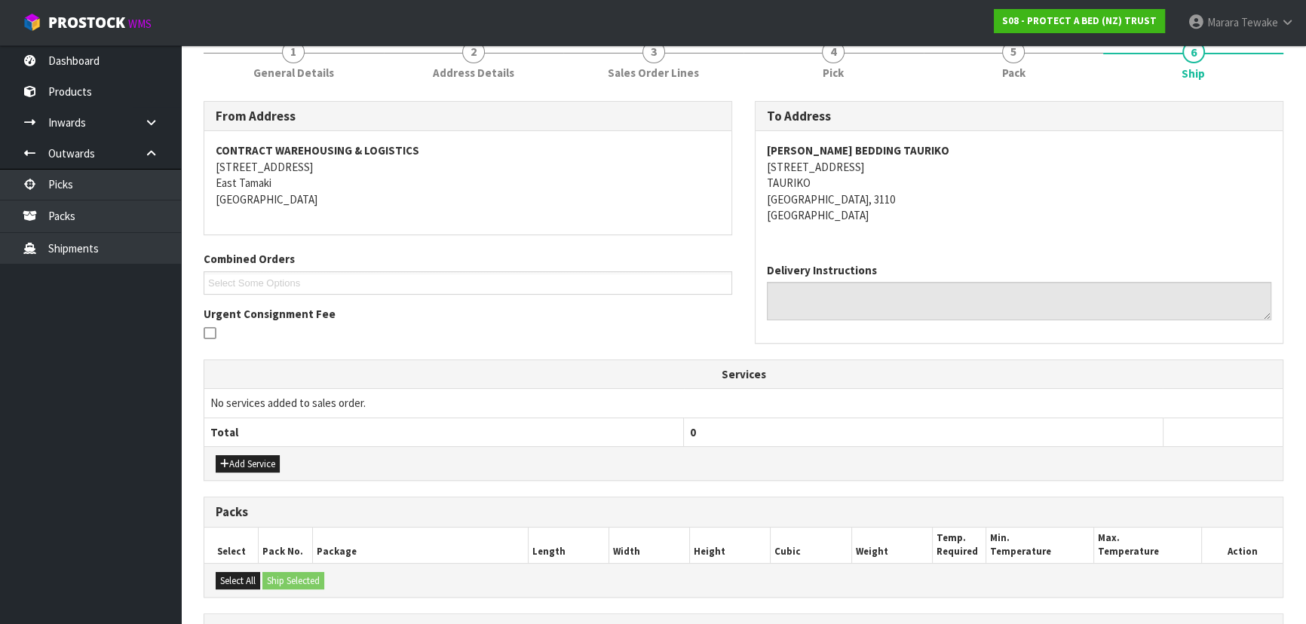
scroll to position [380, 0]
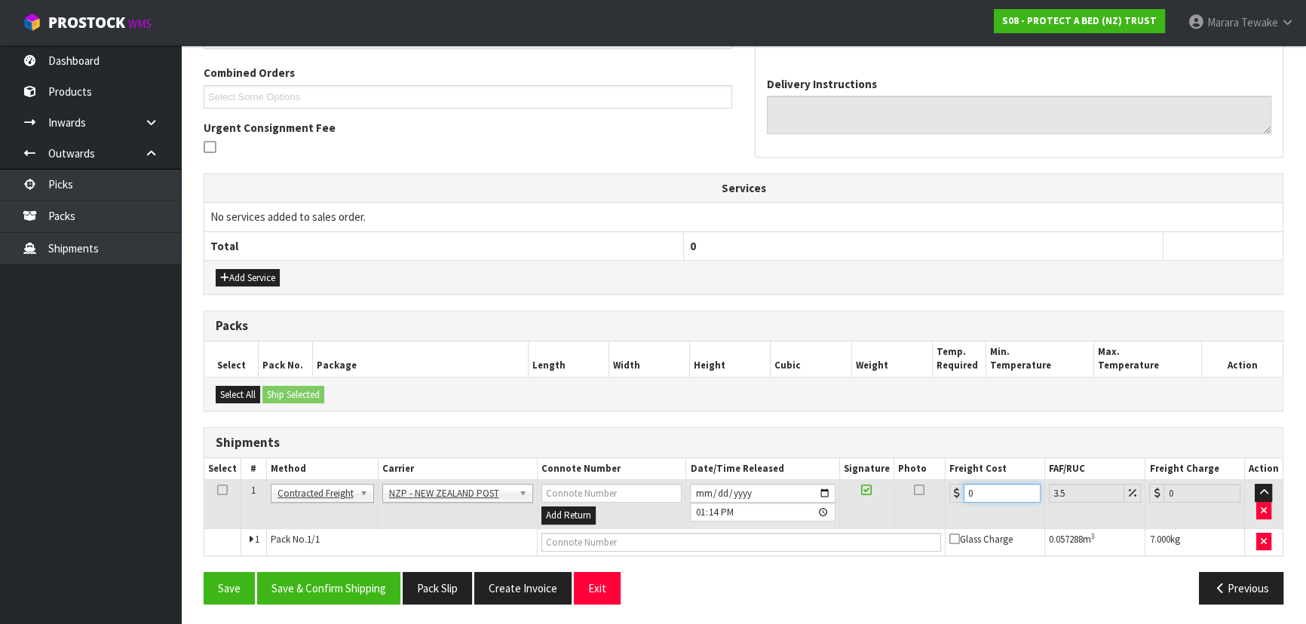
drag, startPoint x: 983, startPoint y: 490, endPoint x: 925, endPoint y: 462, distance: 64.4
click at [929, 468] on table "Select # Method Carrier Connote Number Date/Time Released Signature Photo Freig…" at bounding box center [743, 506] width 1078 height 97
click at [336, 572] on button "Save & Confirm Shipping" at bounding box center [328, 588] width 143 height 32
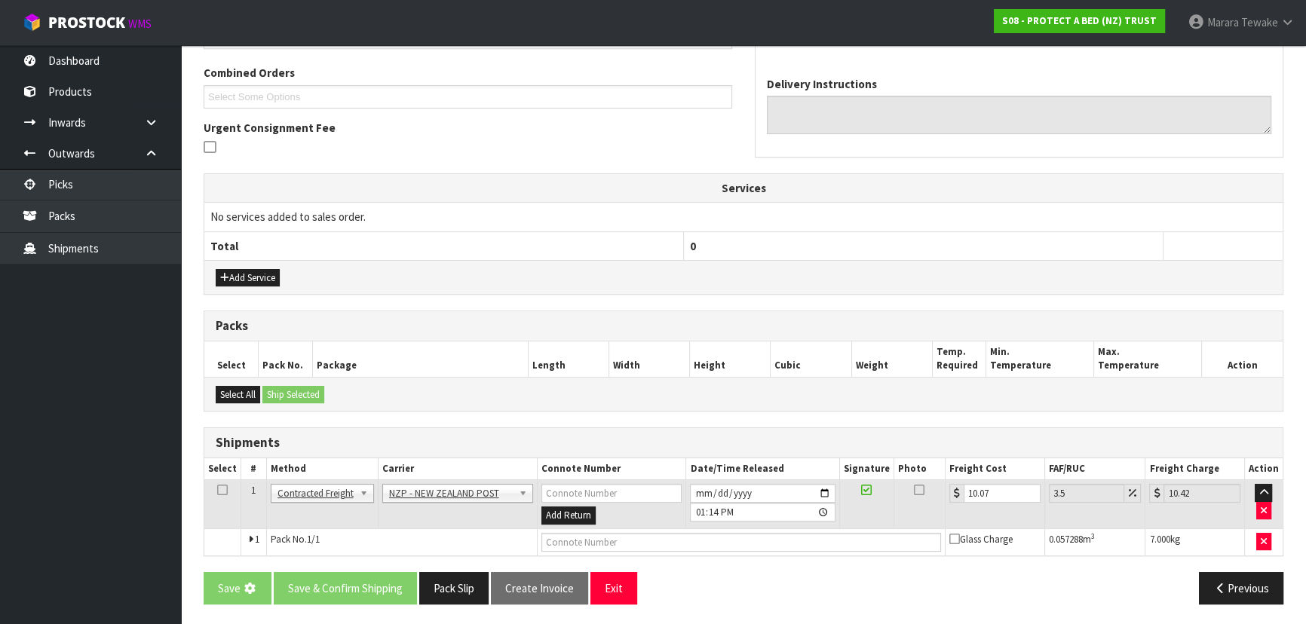
scroll to position [0, 0]
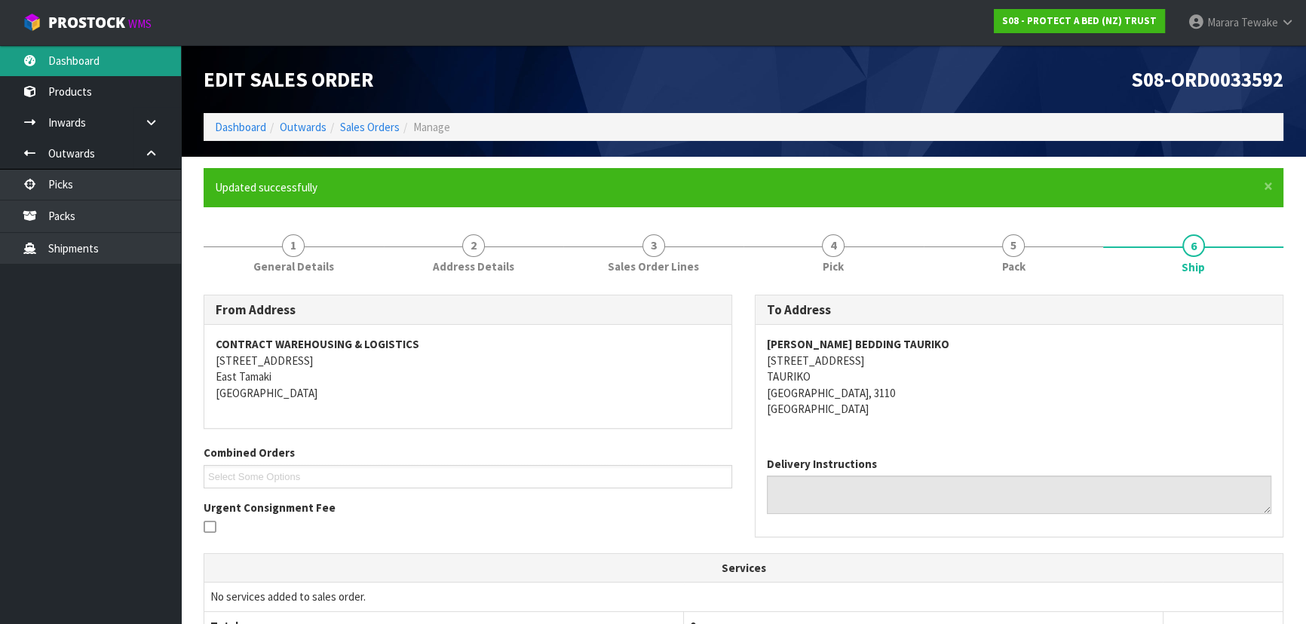
click at [114, 66] on link "Dashboard" at bounding box center [90, 60] width 181 height 31
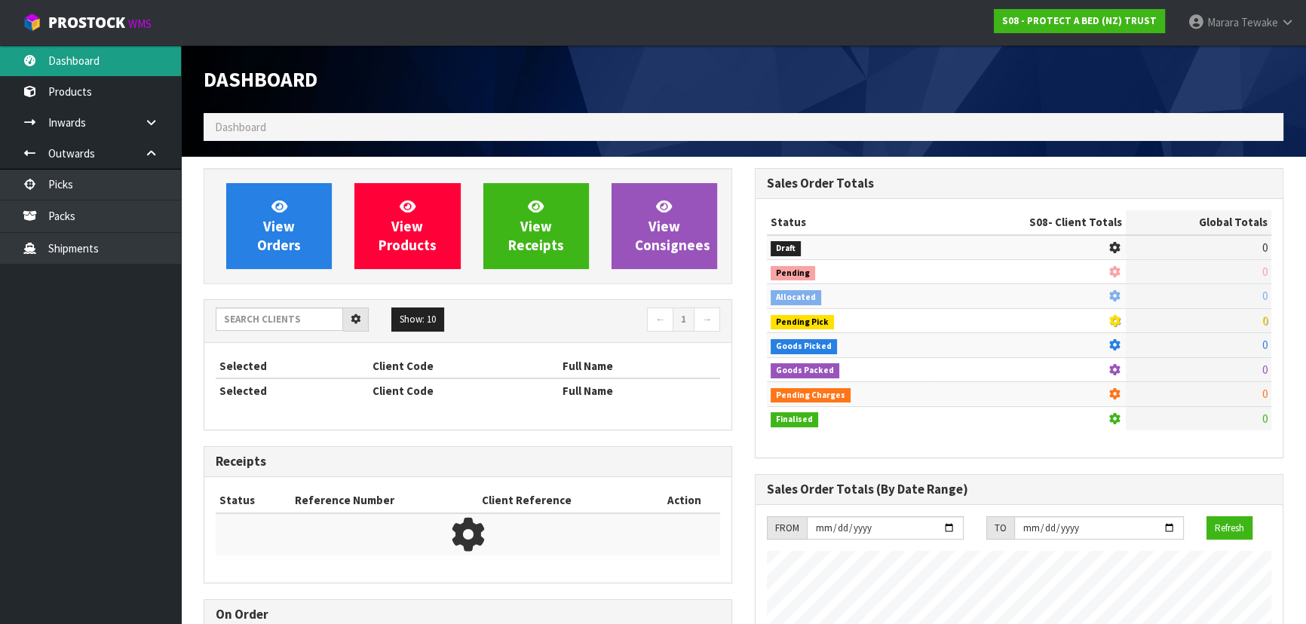
scroll to position [939, 550]
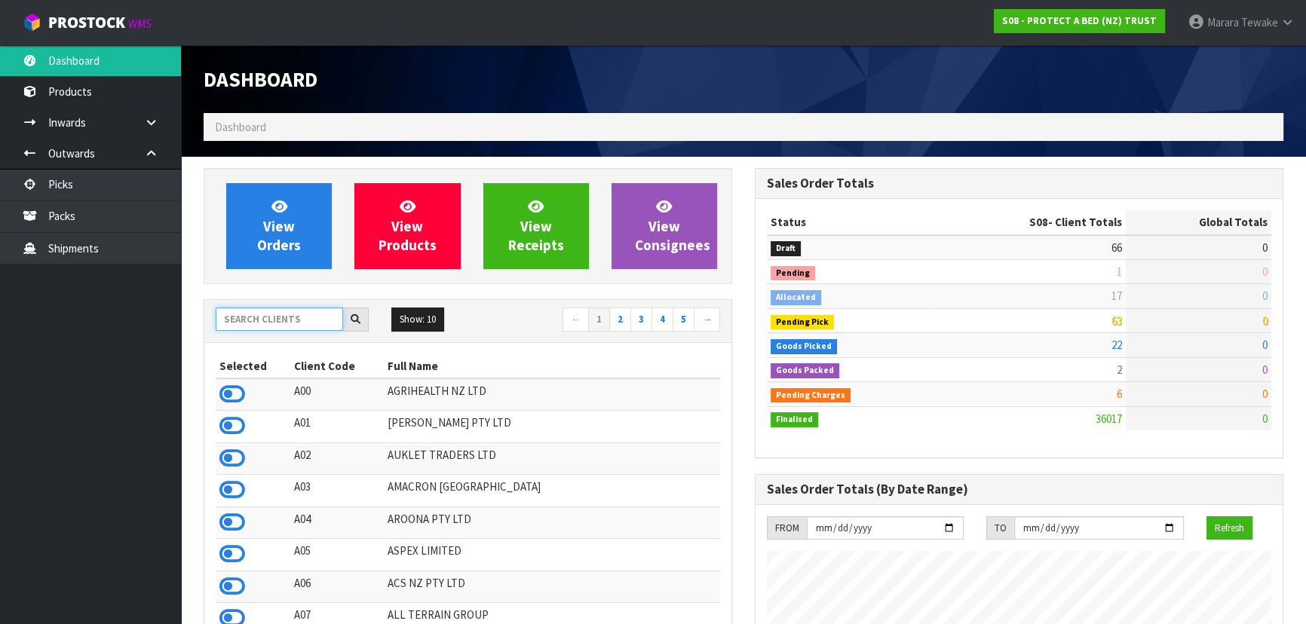
click at [302, 317] on input "text" at bounding box center [279, 319] width 127 height 23
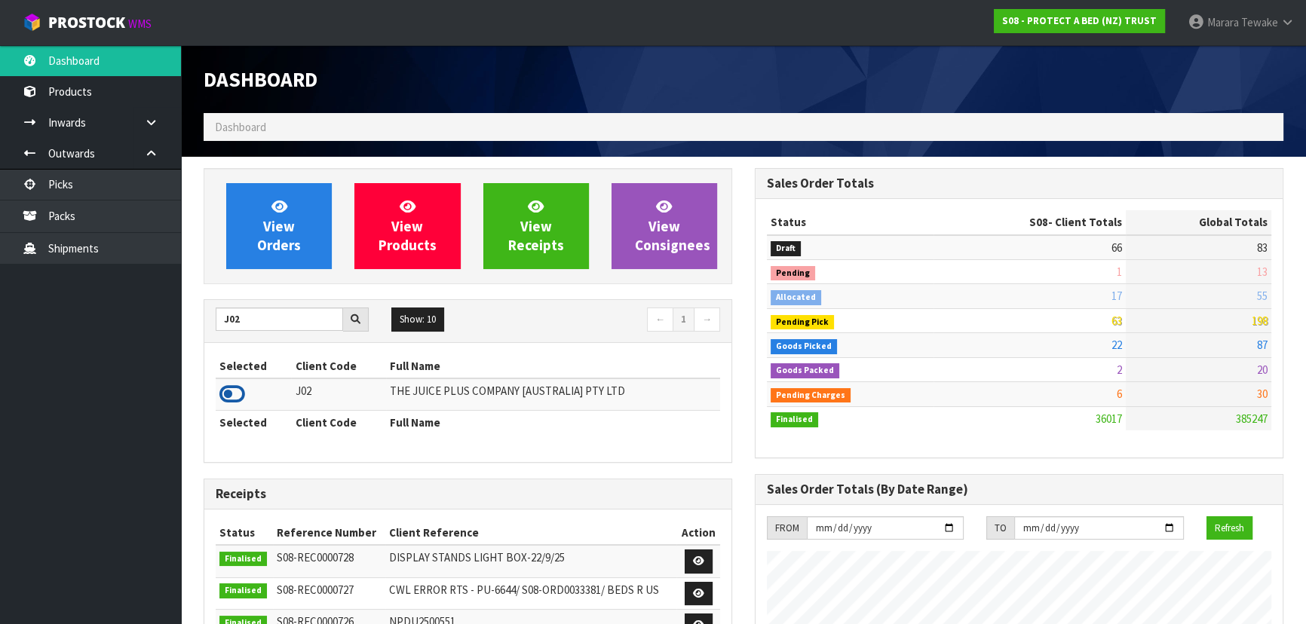
click at [233, 393] on icon at bounding box center [232, 394] width 26 height 23
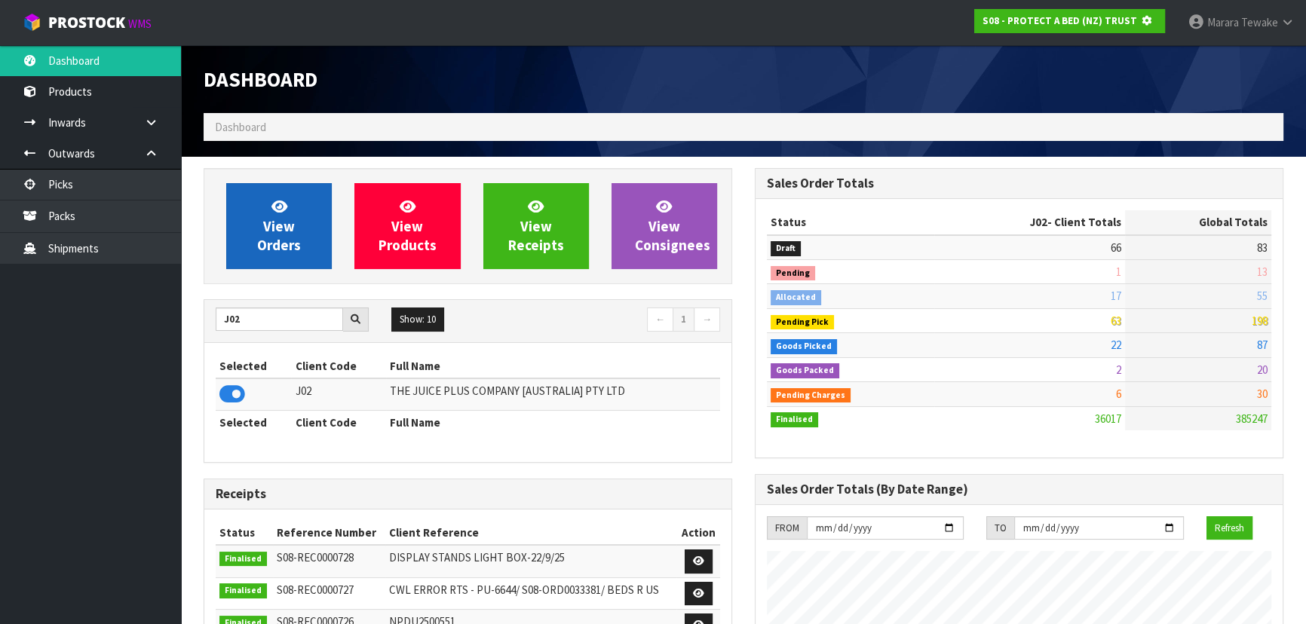
scroll to position [939, 550]
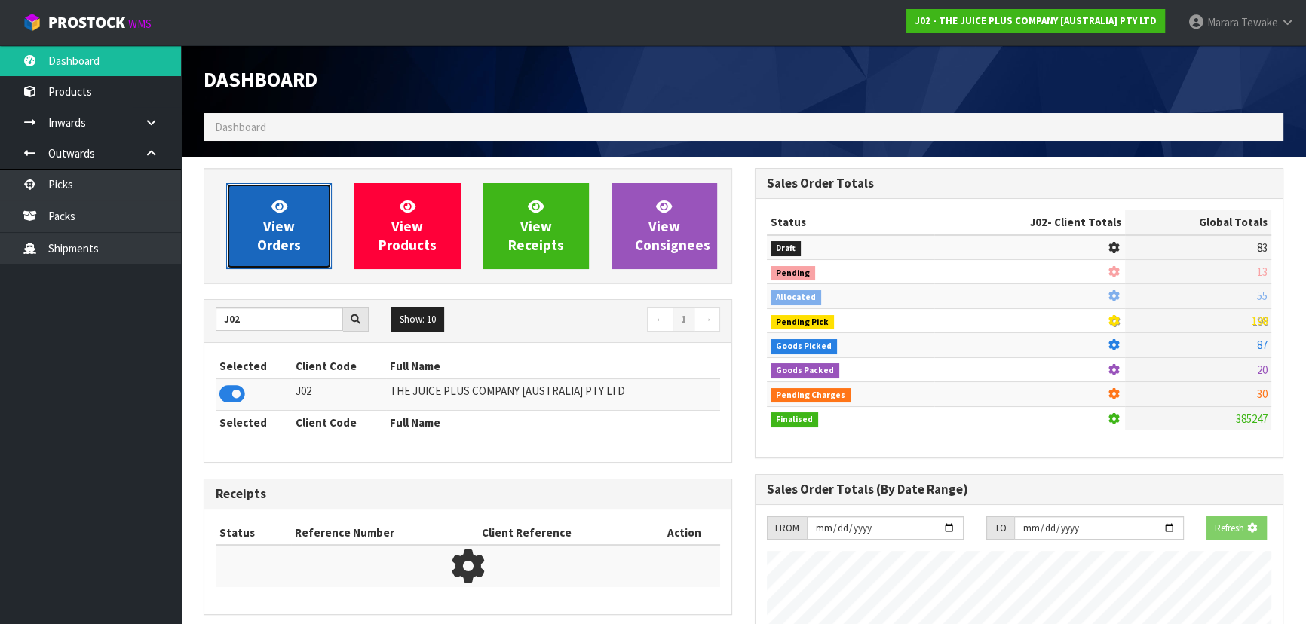
click at [269, 236] on span "View Orders" at bounding box center [279, 226] width 44 height 57
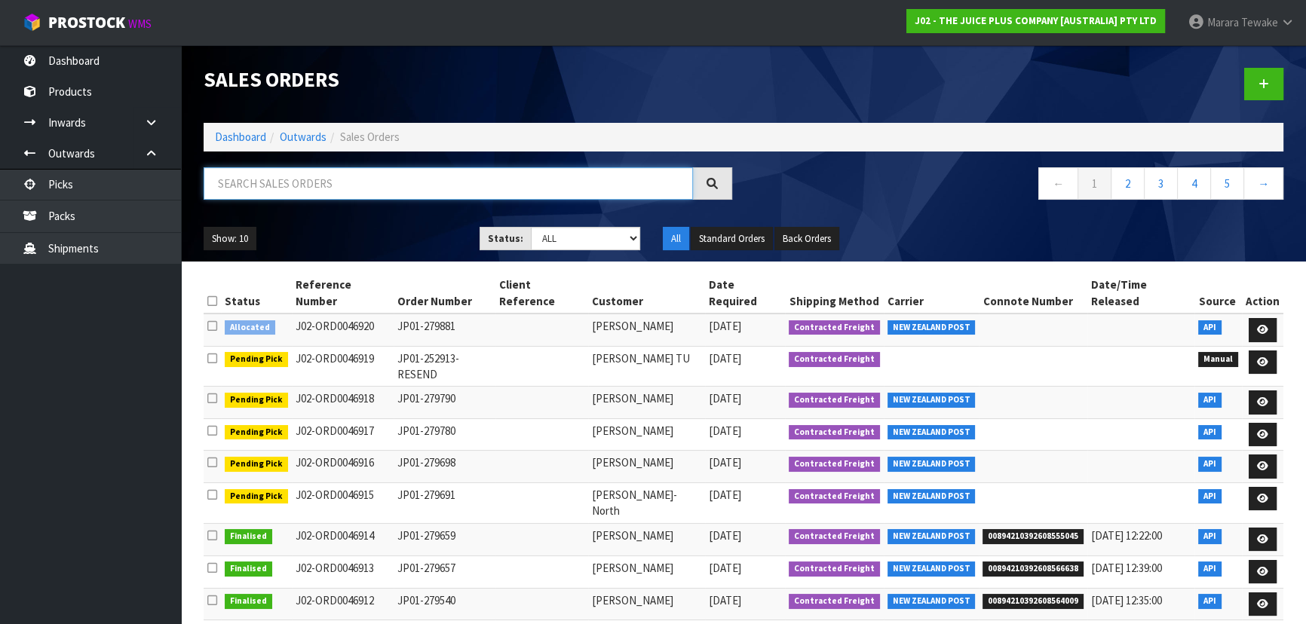
click at [249, 181] on input "text" at bounding box center [448, 183] width 489 height 32
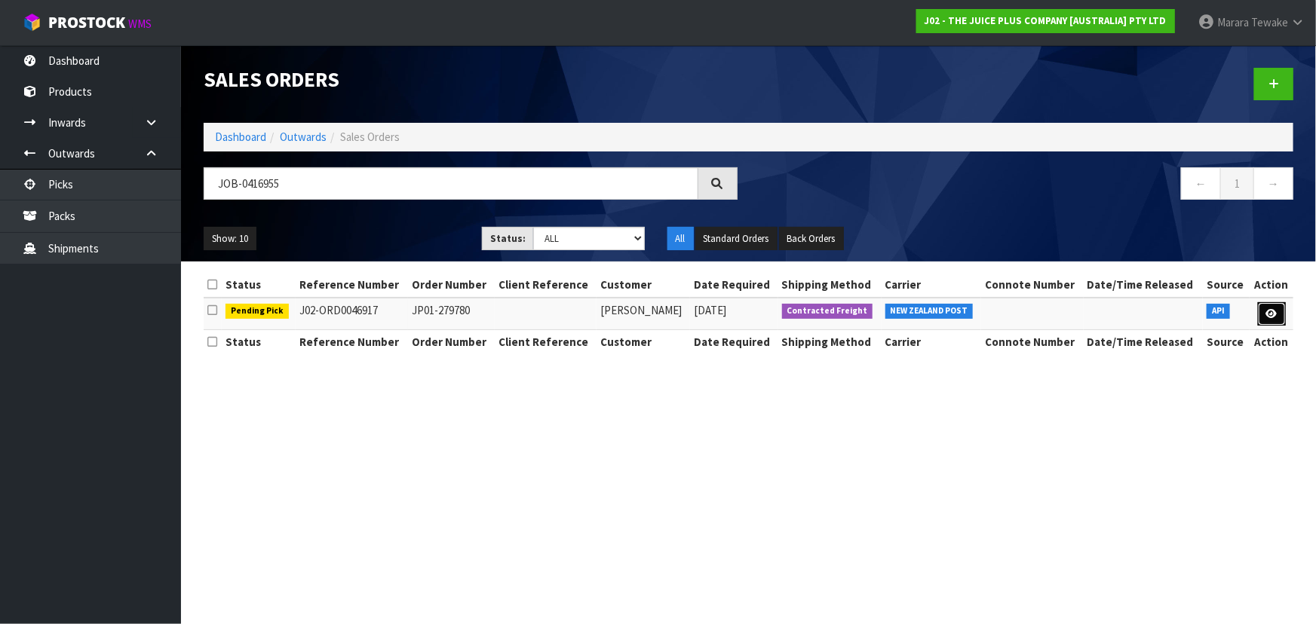
click at [1274, 319] on link at bounding box center [1272, 314] width 28 height 24
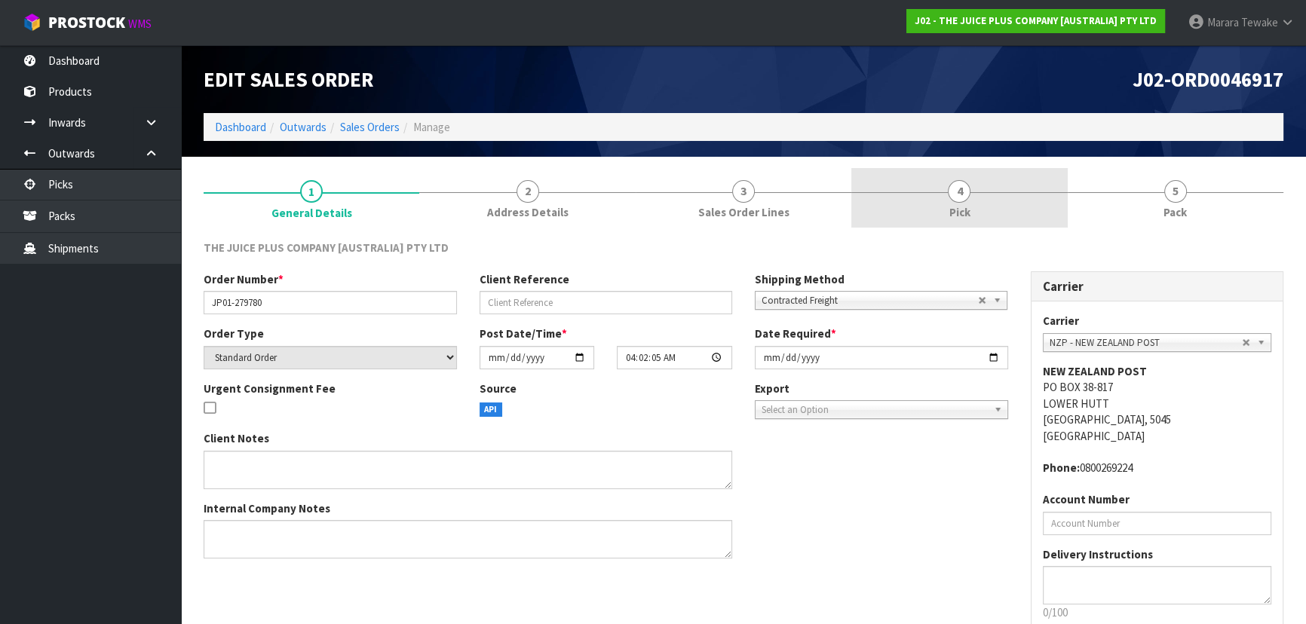
click at [988, 193] on link "4 Pick" at bounding box center [959, 198] width 216 height 60
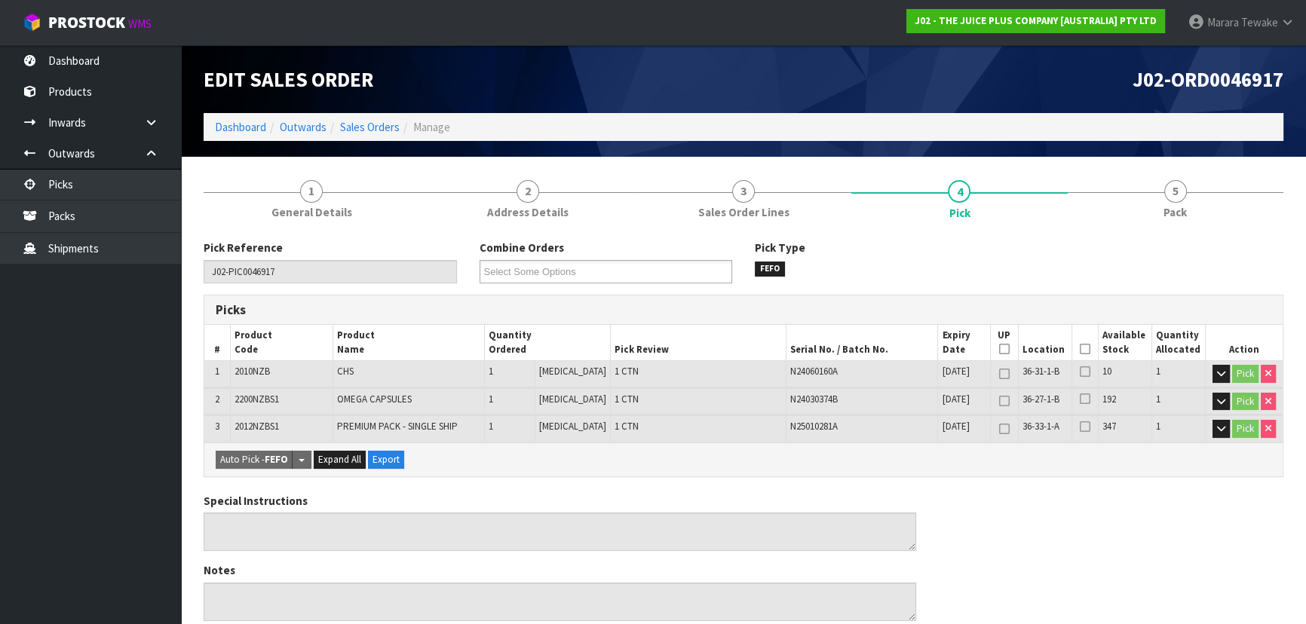
click at [1081, 349] on icon at bounding box center [1085, 349] width 11 height 1
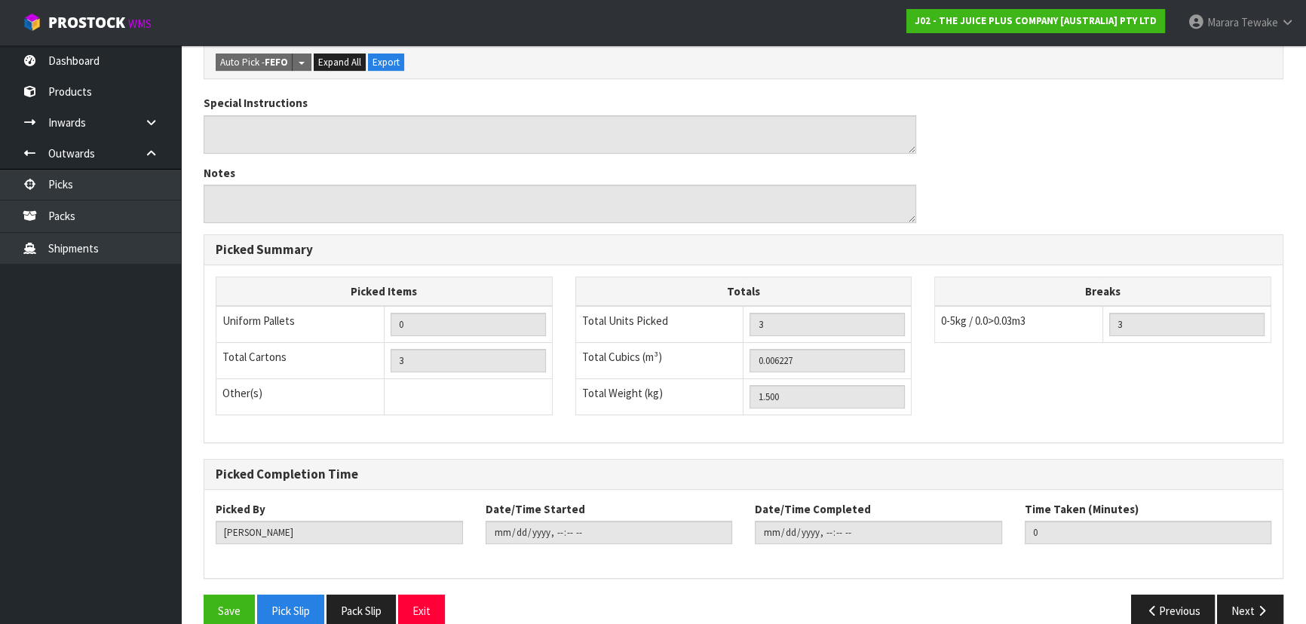
scroll to position [475, 0]
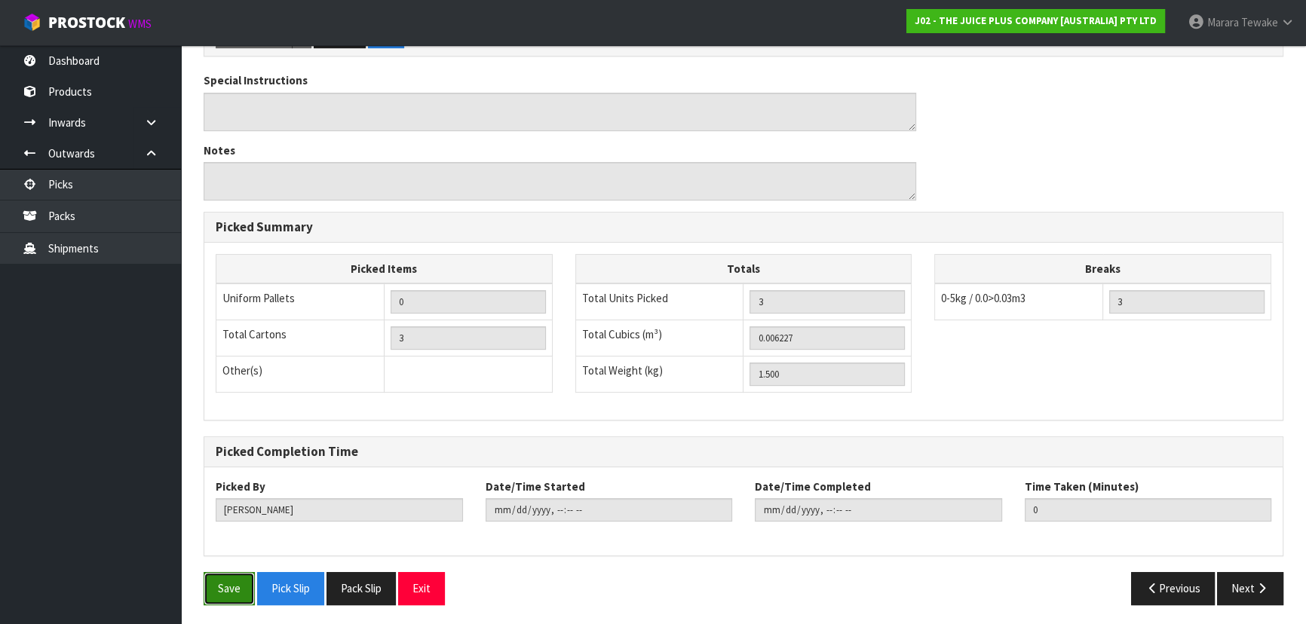
click at [221, 584] on button "Save" at bounding box center [229, 588] width 51 height 32
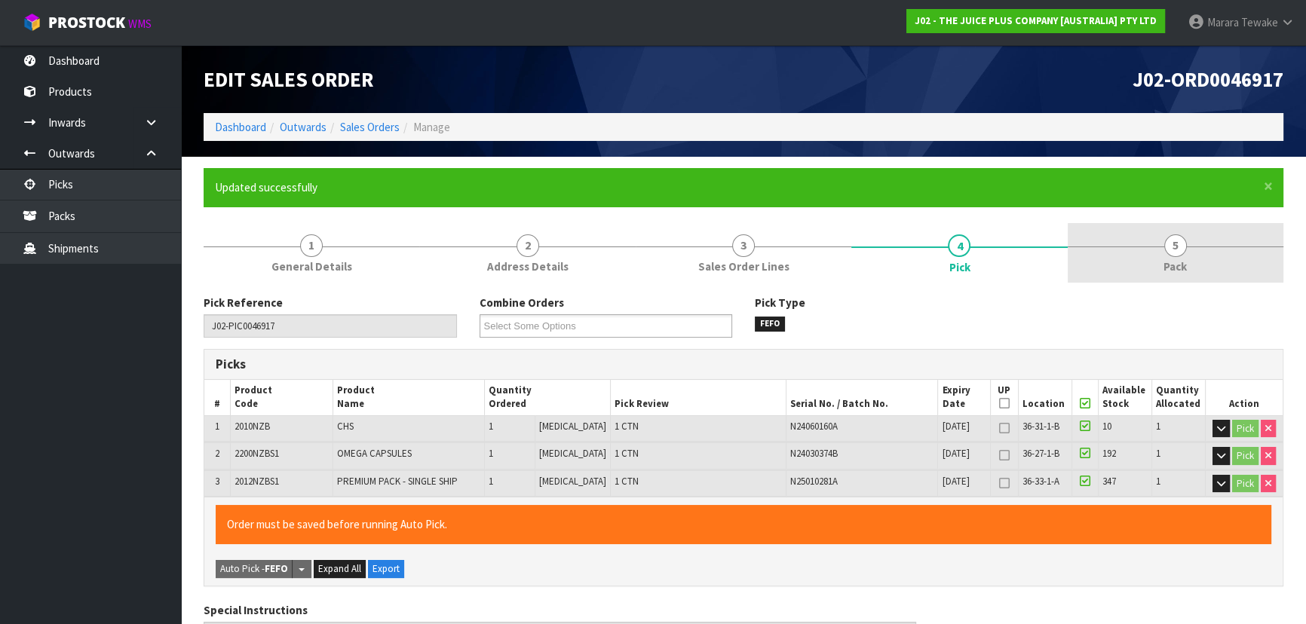
click at [1192, 242] on link "5 Pack" at bounding box center [1176, 253] width 216 height 60
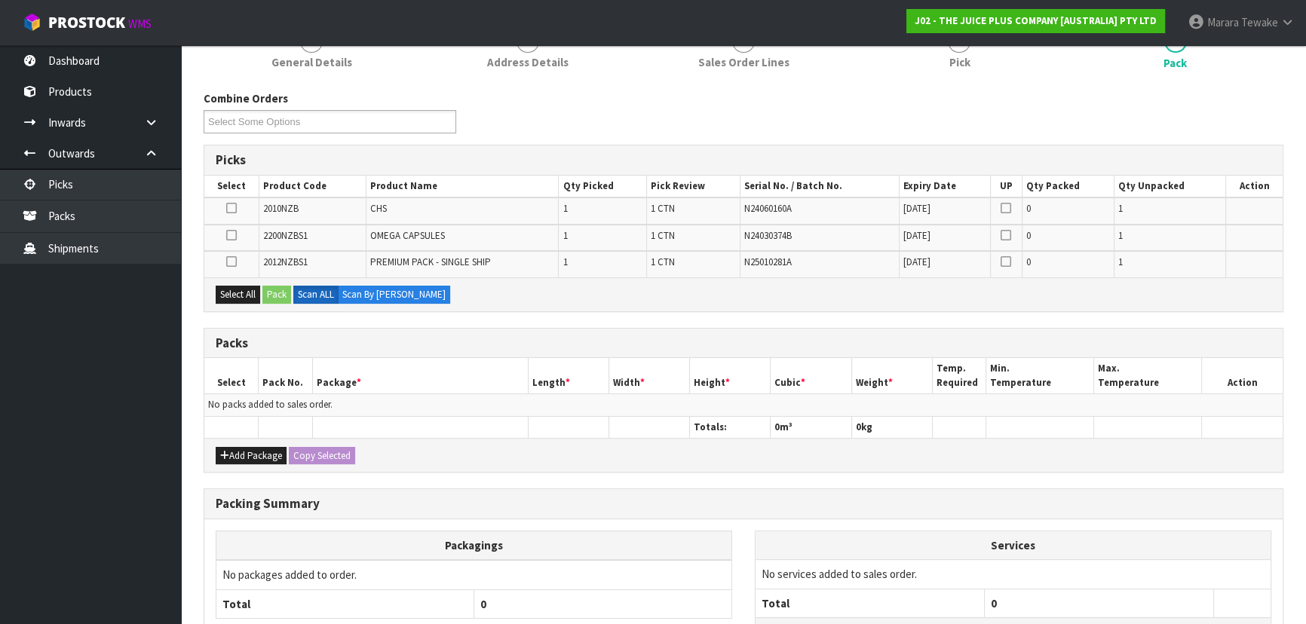
scroll to position [205, 0]
drag, startPoint x: 257, startPoint y: 453, endPoint x: 256, endPoint y: 445, distance: 8.3
click at [257, 451] on button "Add Package" at bounding box center [251, 455] width 71 height 18
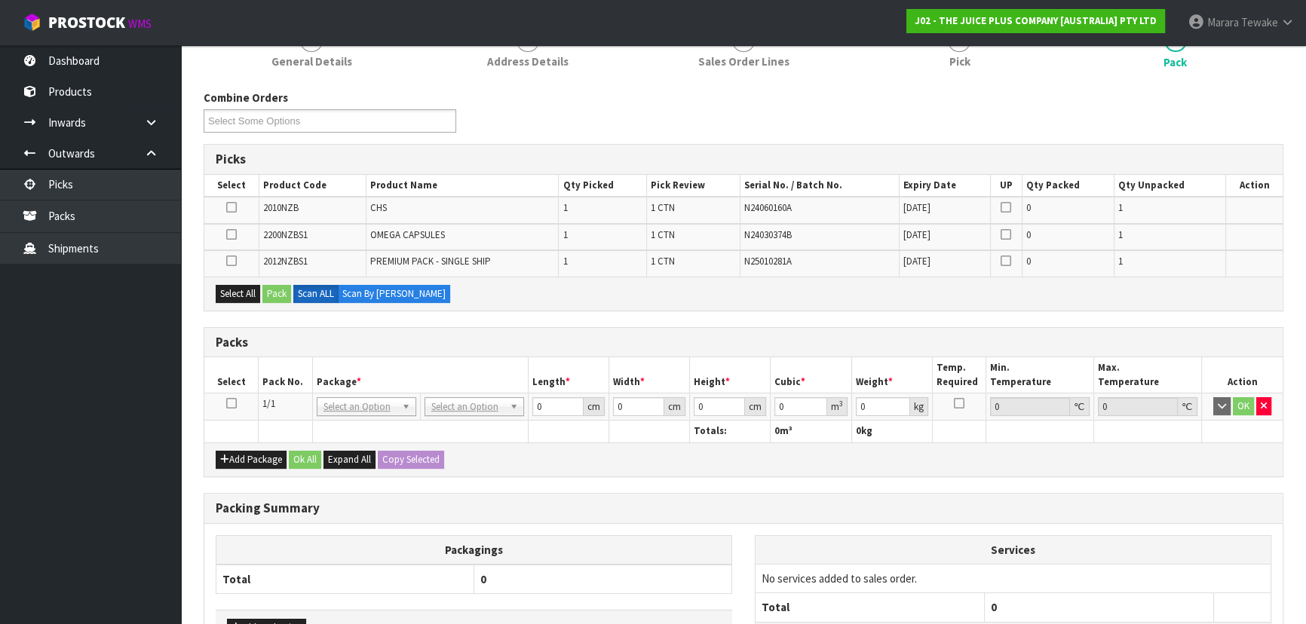
click at [232, 403] on icon at bounding box center [231, 403] width 11 height 1
click at [250, 288] on button "Select All" at bounding box center [238, 294] width 44 height 18
click at [277, 293] on button "Pack" at bounding box center [276, 294] width 29 height 18
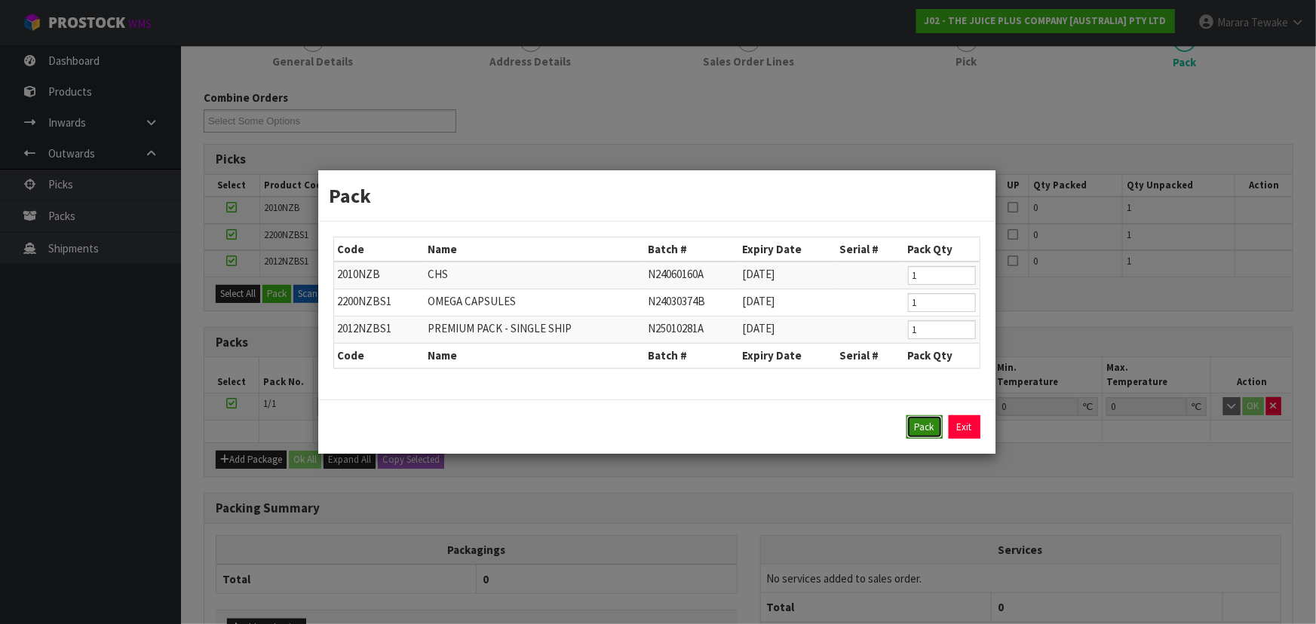
click at [921, 419] on button "Pack" at bounding box center [924, 427] width 36 height 24
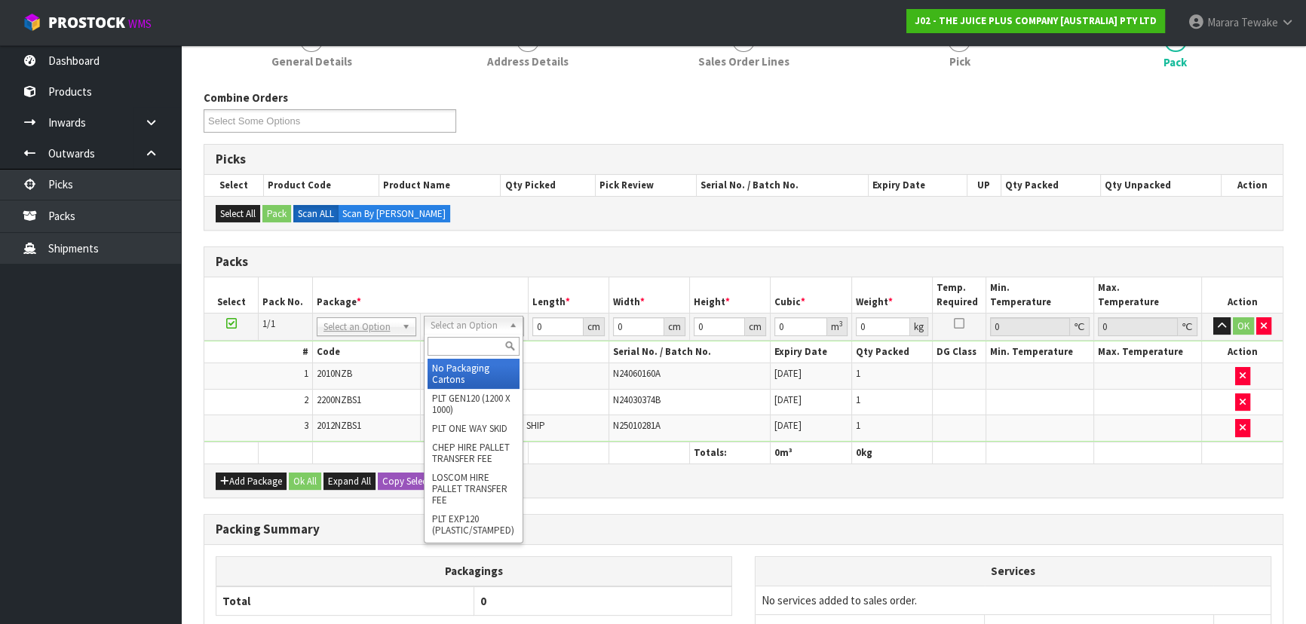
drag, startPoint x: 468, startPoint y: 315, endPoint x: 471, endPoint y: 333, distance: 17.7
drag, startPoint x: 471, startPoint y: 335, endPoint x: 474, endPoint y: 287, distance: 48.4
click at [474, 335] on div at bounding box center [474, 346] width 98 height 25
click at [468, 341] on input "text" at bounding box center [474, 346] width 92 height 19
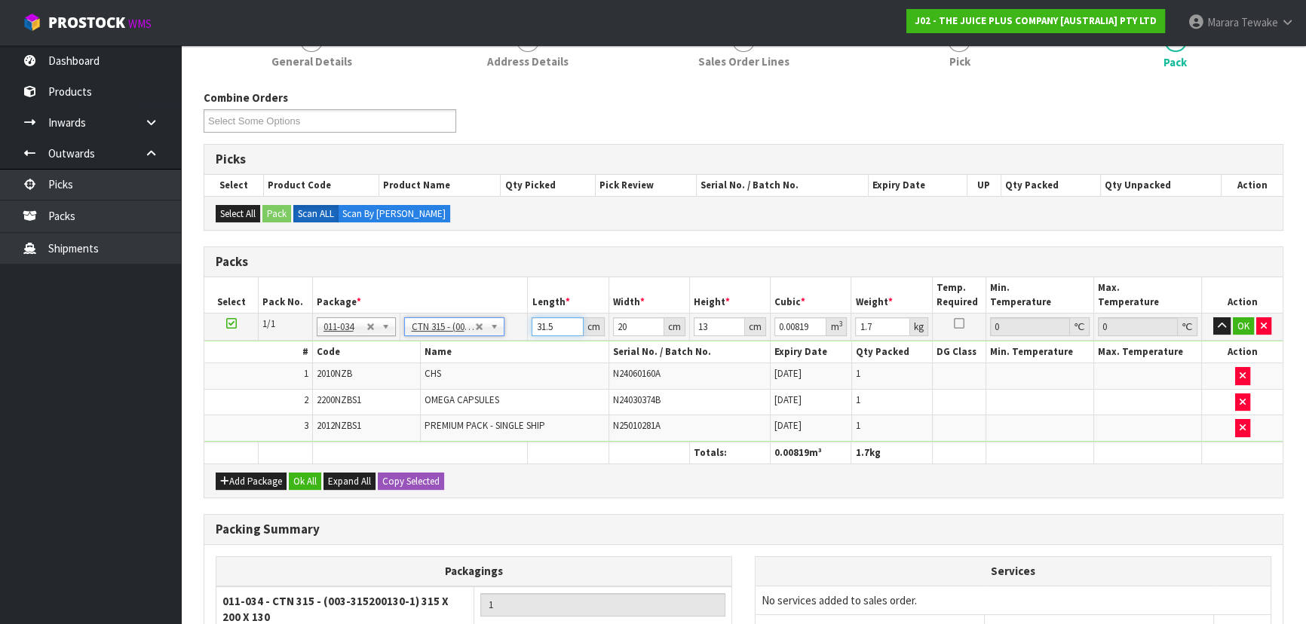
drag, startPoint x: 556, startPoint y: 325, endPoint x: 467, endPoint y: 289, distance: 96.8
click at [493, 307] on table "Select Pack No. Package * Length * Width * Height * Cubic * Weight * Temp. Requ…" at bounding box center [743, 370] width 1078 height 186
click at [1213, 317] on button "button" at bounding box center [1221, 326] width 17 height 18
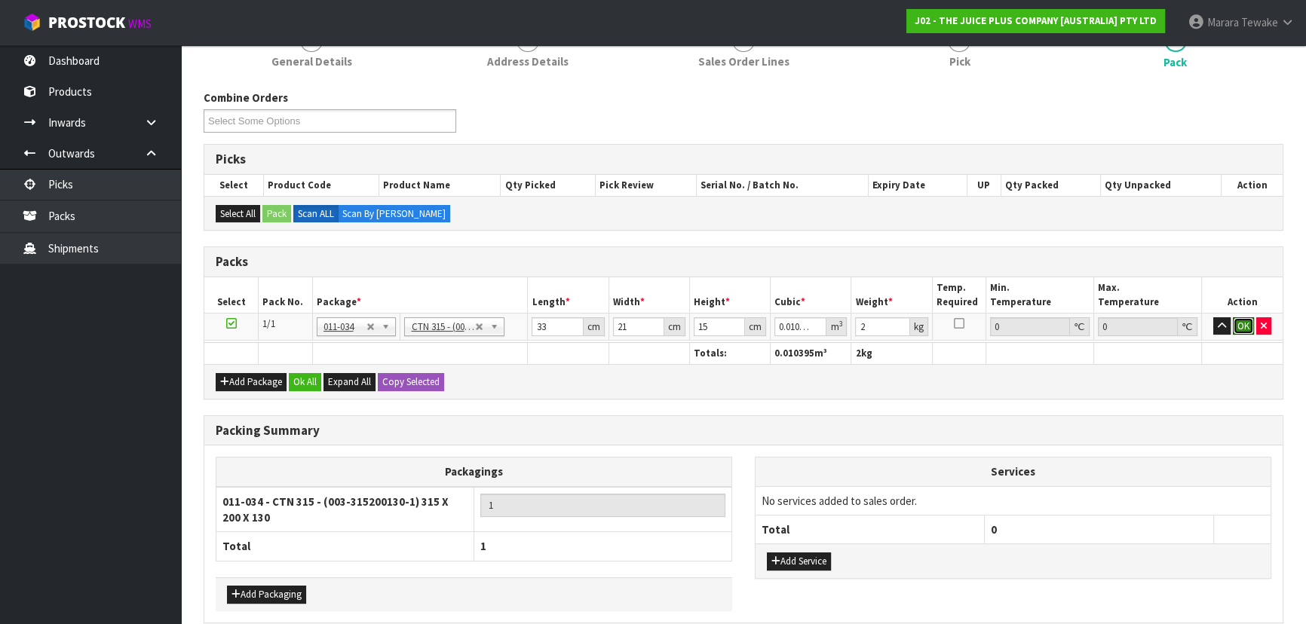
click button "OK" at bounding box center [1243, 326] width 21 height 18
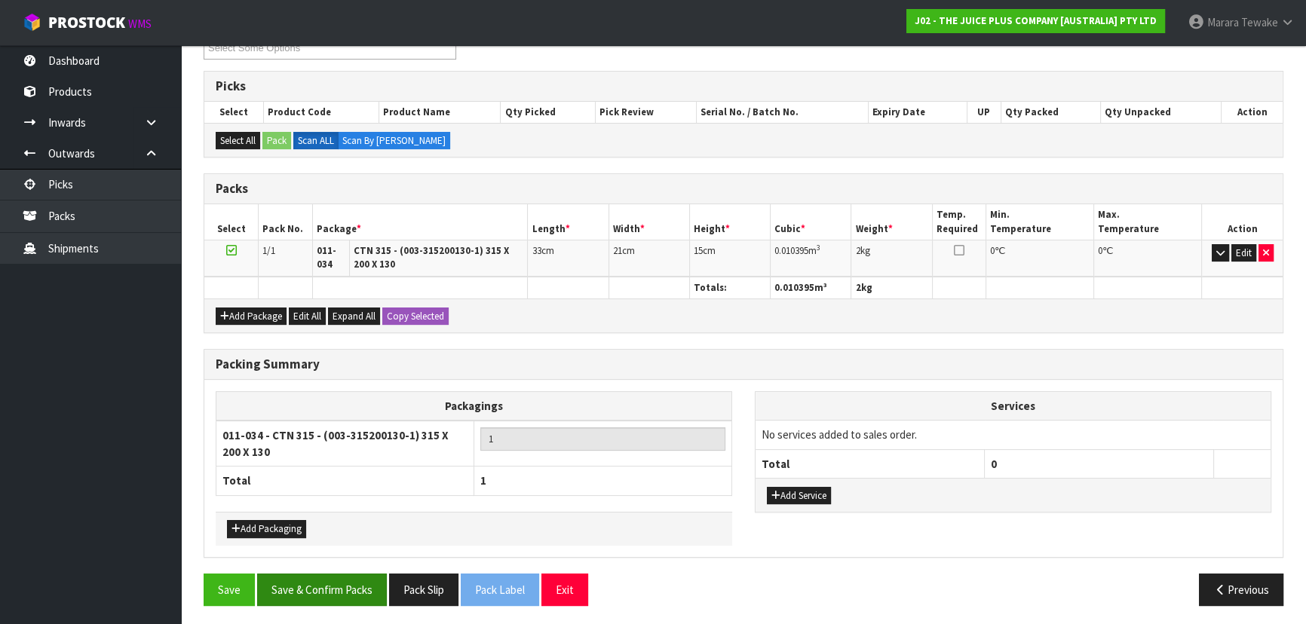
scroll to position [279, 0]
click at [352, 584] on button "Save & Confirm Packs" at bounding box center [322, 589] width 130 height 32
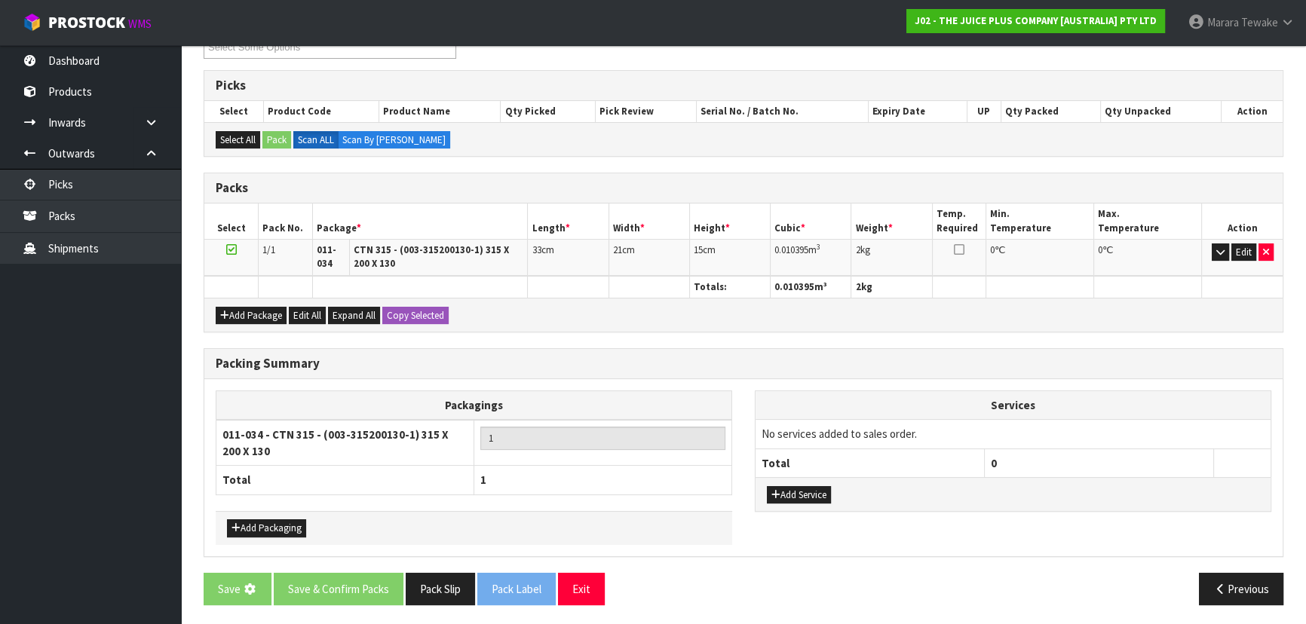
scroll to position [0, 0]
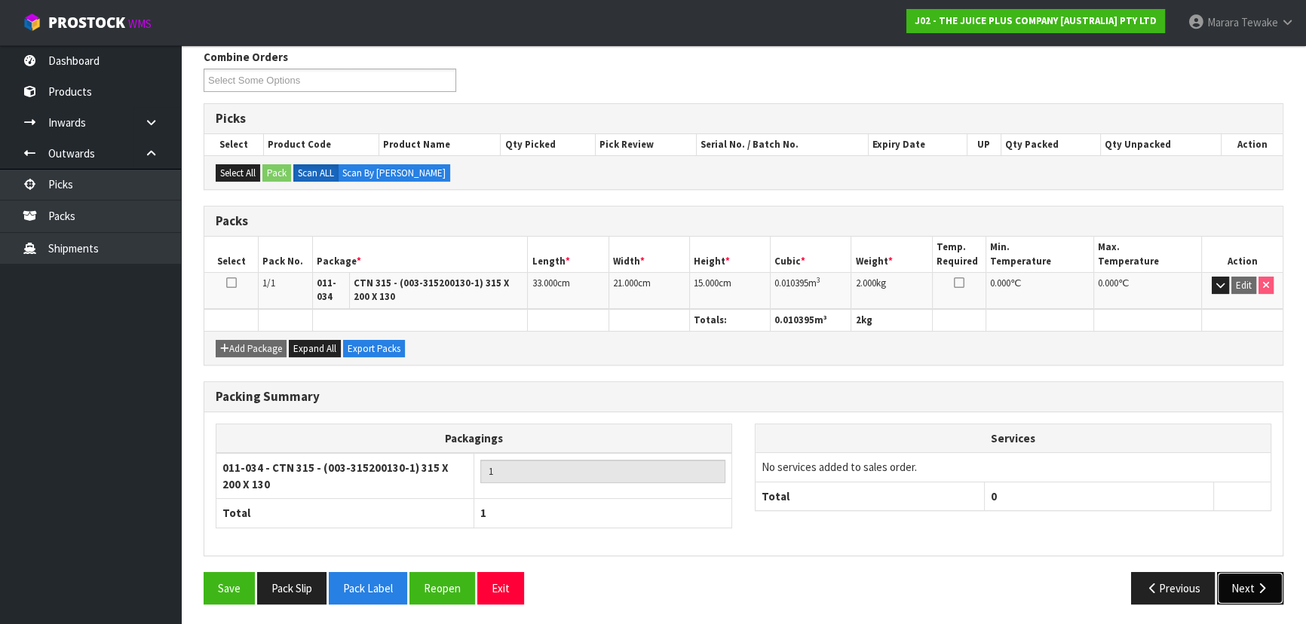
click at [1234, 591] on button "Next" at bounding box center [1250, 588] width 66 height 32
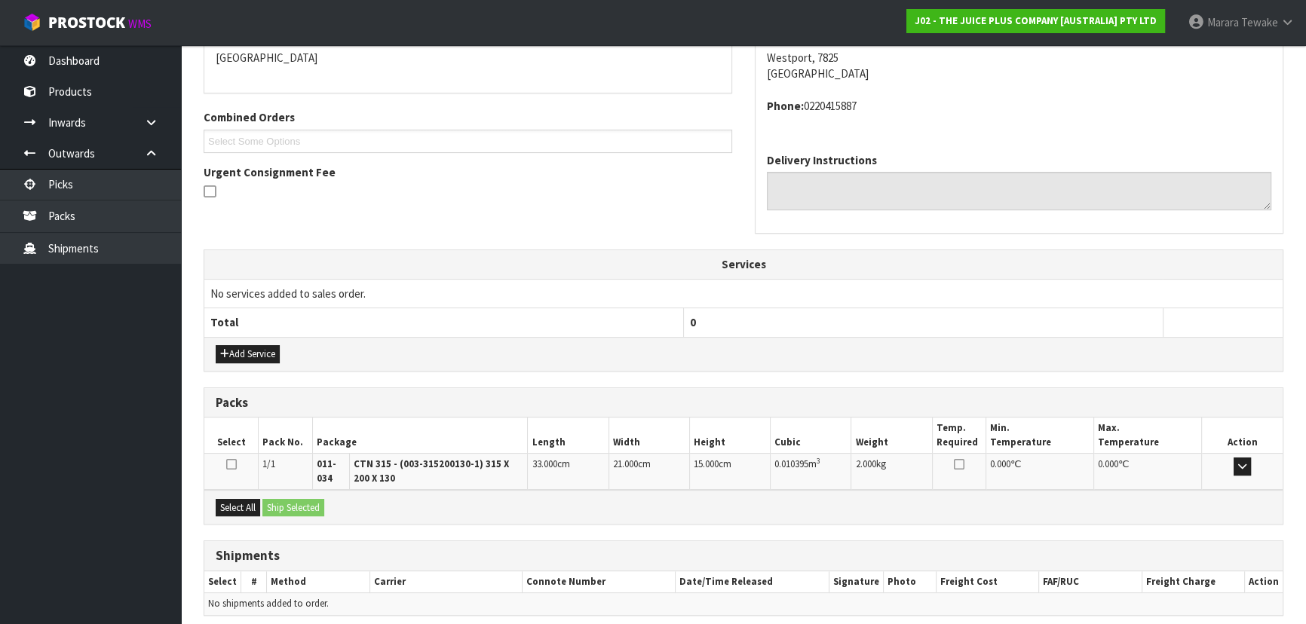
scroll to position [395, 0]
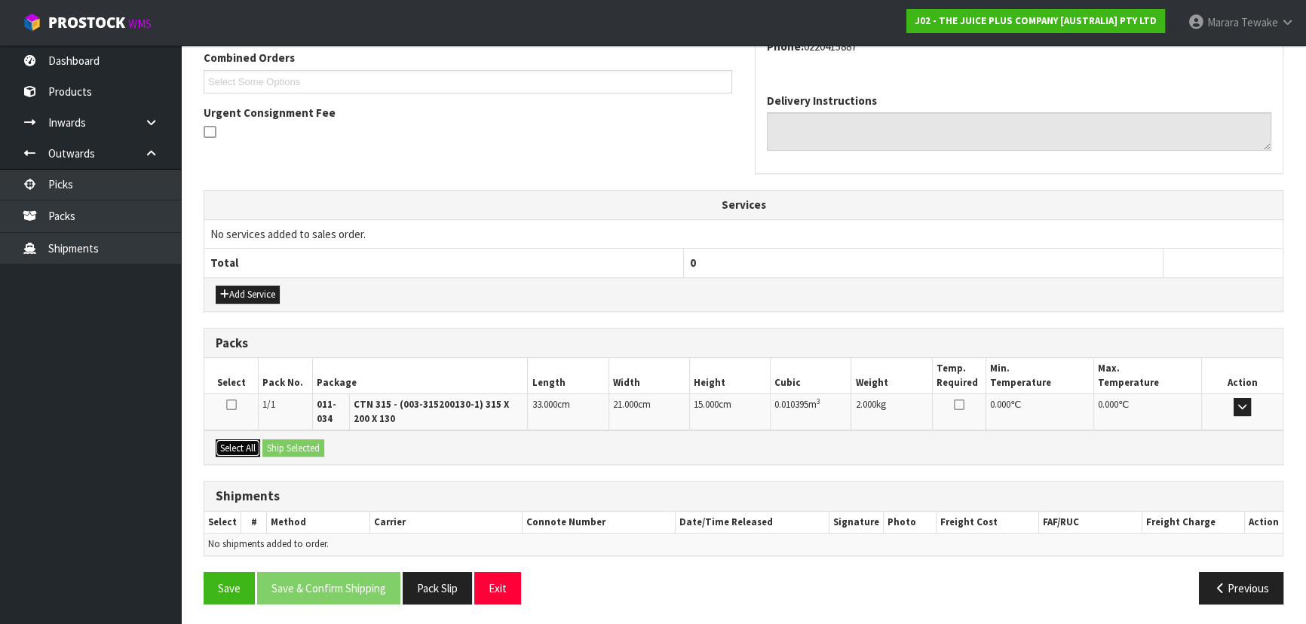
drag, startPoint x: 253, startPoint y: 451, endPoint x: 274, endPoint y: 445, distance: 22.7
click at [254, 449] on button "Select All" at bounding box center [238, 449] width 44 height 18
click at [284, 444] on button "Ship Selected" at bounding box center [293, 449] width 62 height 18
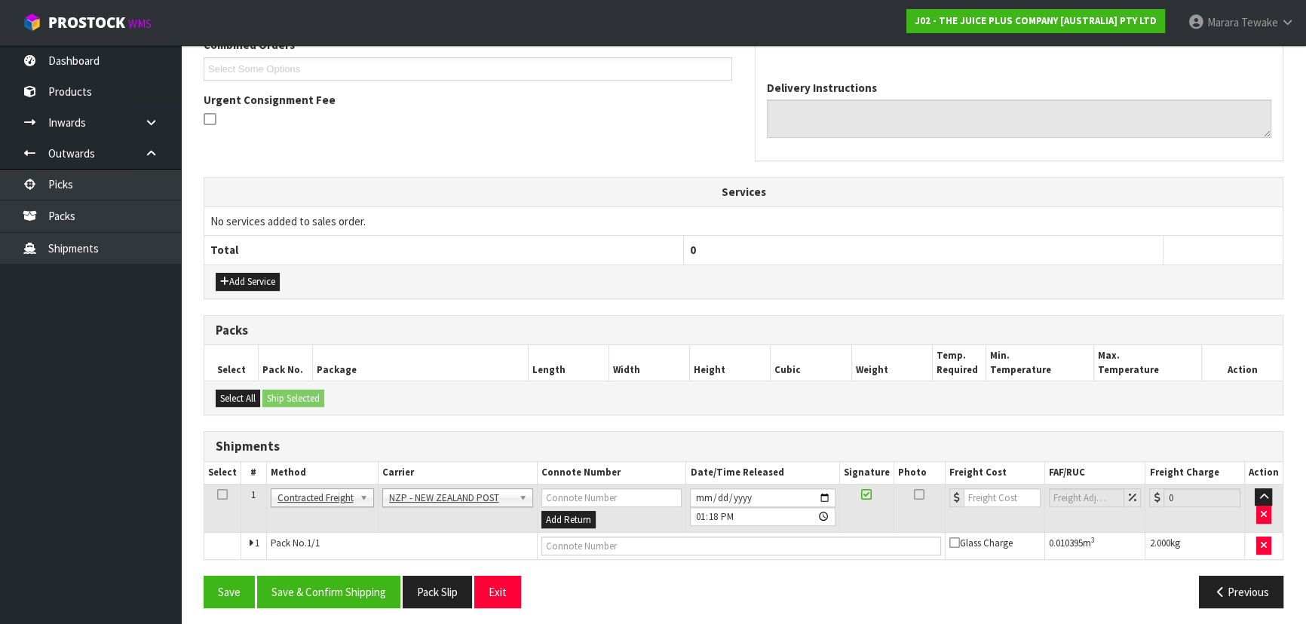
scroll to position [412, 0]
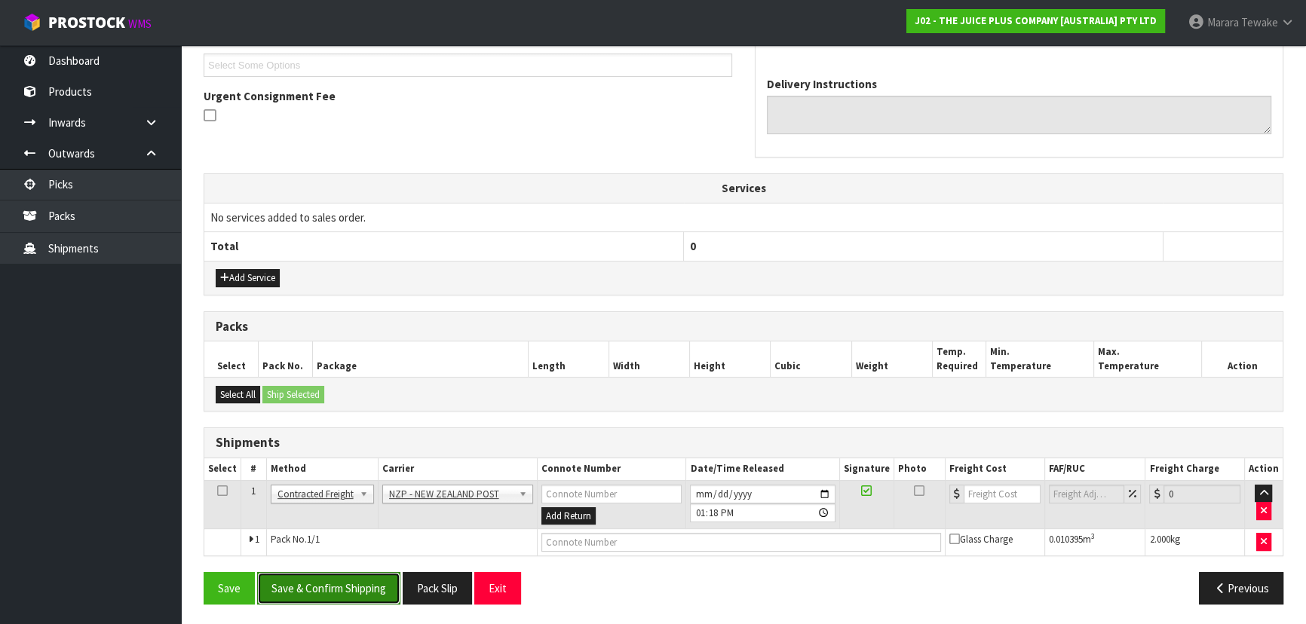
click at [371, 581] on button "Save & Confirm Shipping" at bounding box center [328, 588] width 143 height 32
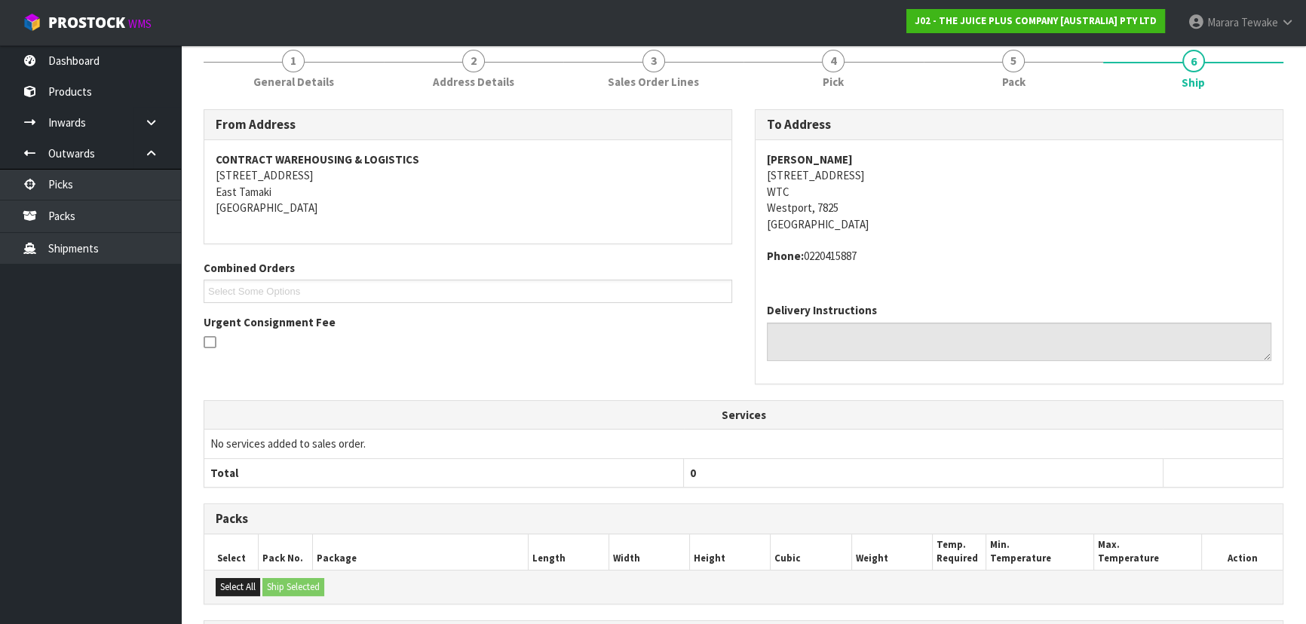
scroll to position [391, 0]
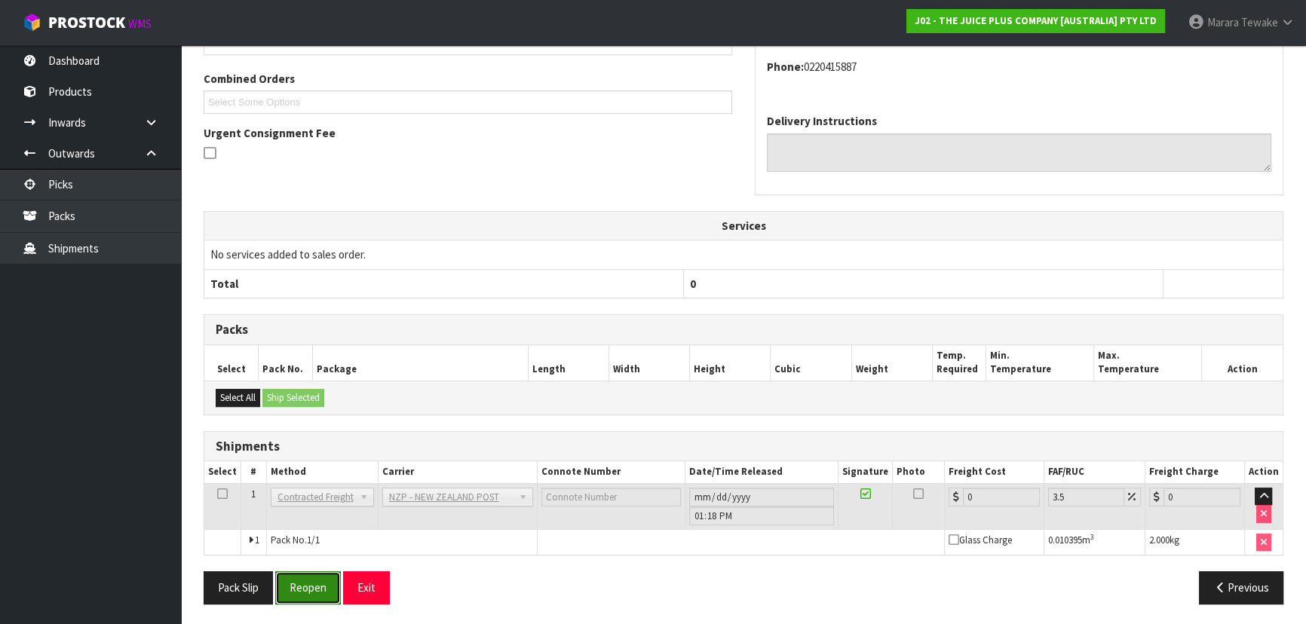
click at [291, 579] on button "Reopen" at bounding box center [308, 588] width 66 height 32
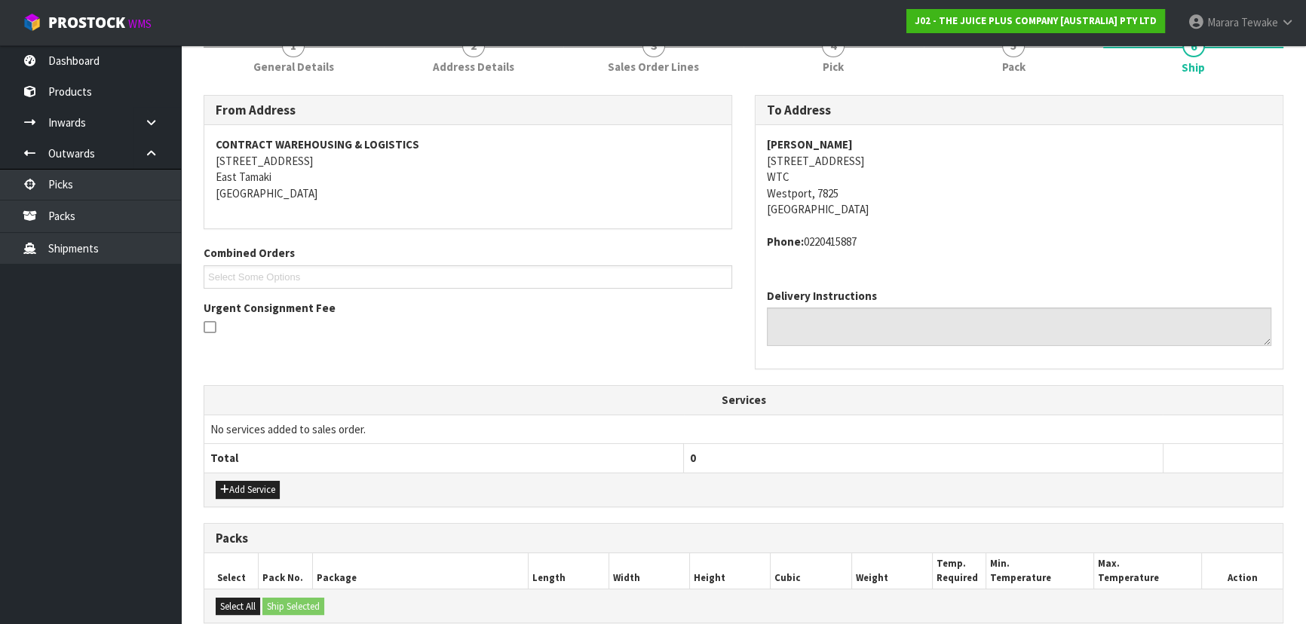
scroll to position [412, 0]
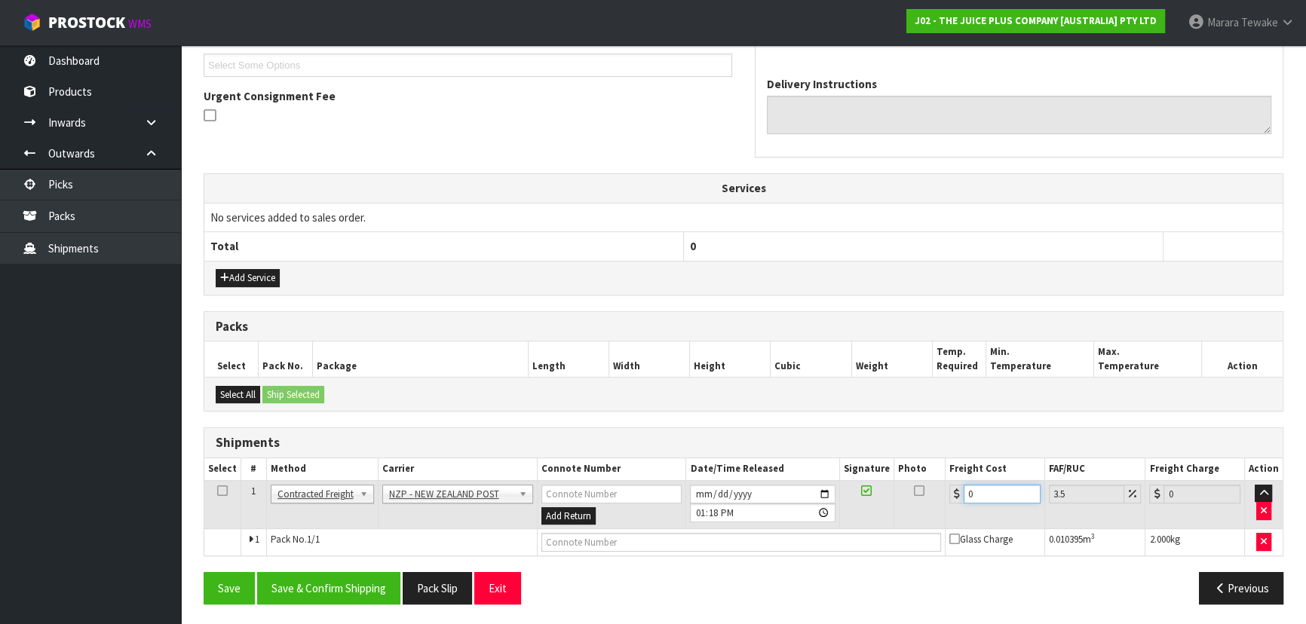
drag, startPoint x: 986, startPoint y: 496, endPoint x: 935, endPoint y: 470, distance: 57.0
click at [936, 471] on table "Select # Method Carrier Connote Number Date/Time Released Signature Photo Freig…" at bounding box center [743, 506] width 1078 height 97
click at [326, 587] on button "Save & Confirm Shipping" at bounding box center [328, 588] width 143 height 32
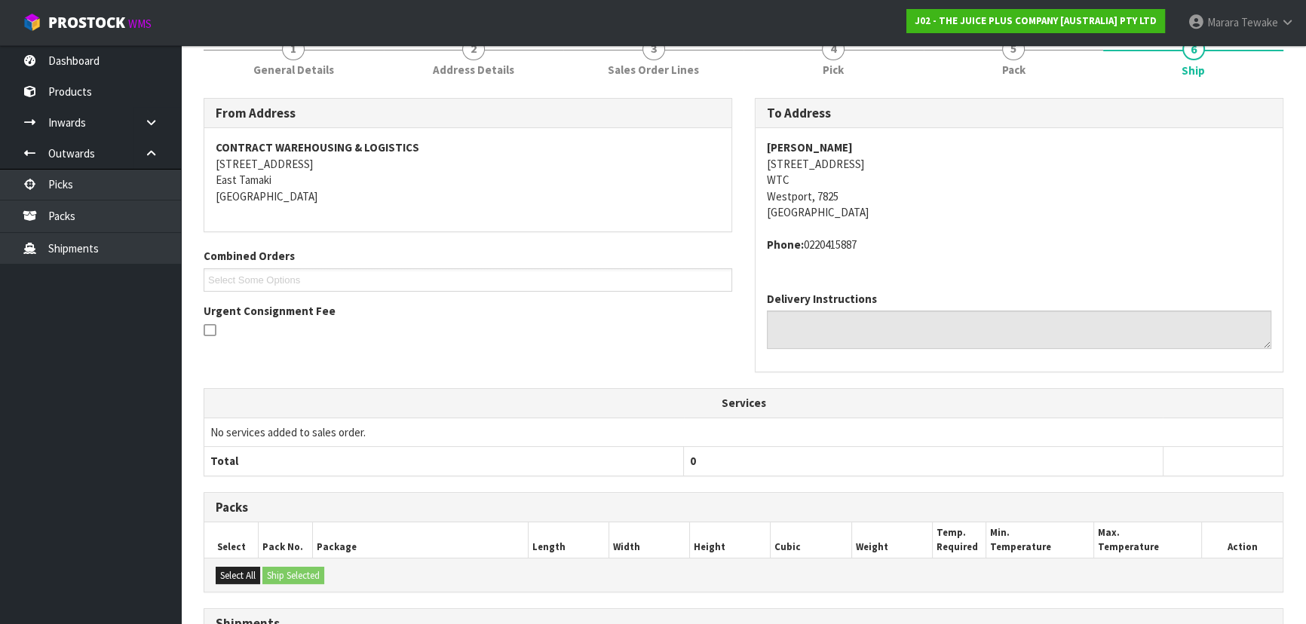
scroll to position [0, 0]
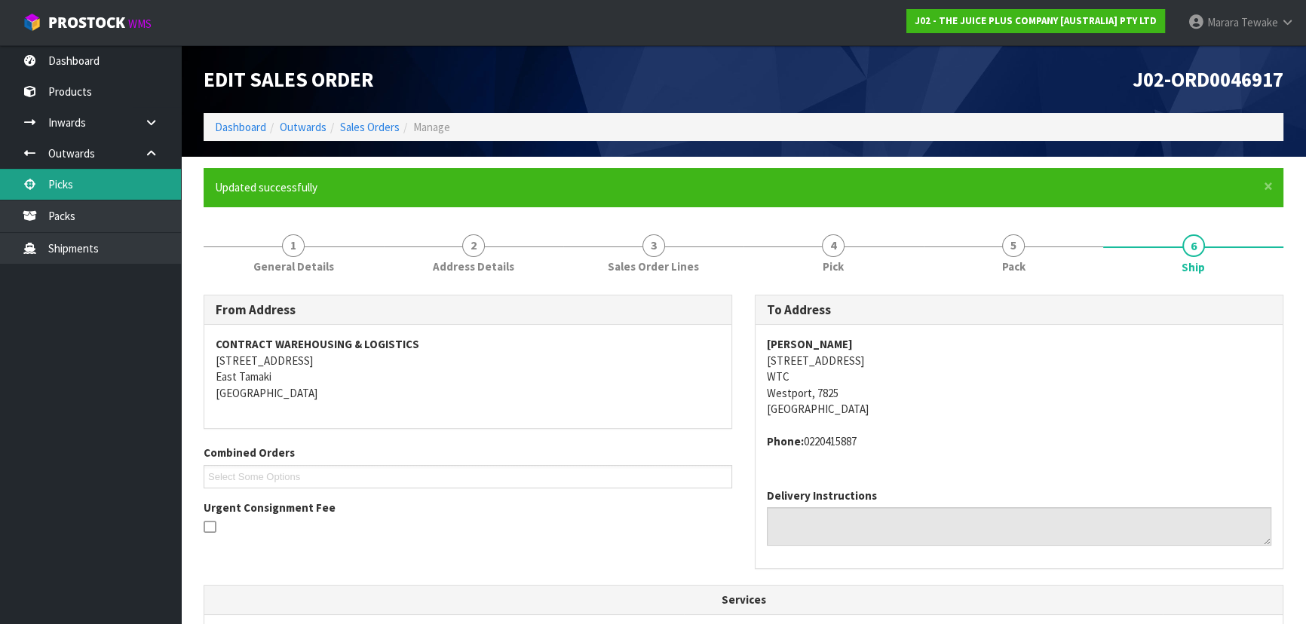
click at [141, 190] on link "Picks" at bounding box center [90, 184] width 181 height 31
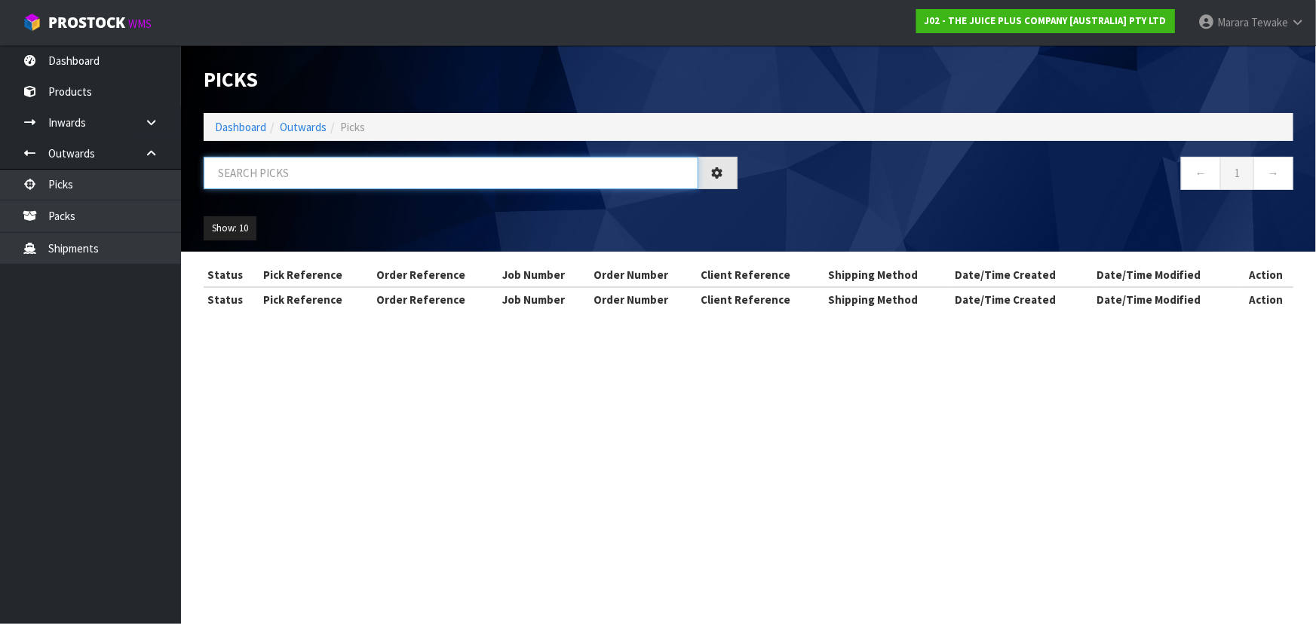
drag, startPoint x: 249, startPoint y: 176, endPoint x: 260, endPoint y: 186, distance: 15.5
click at [260, 186] on input "text" at bounding box center [451, 173] width 495 height 32
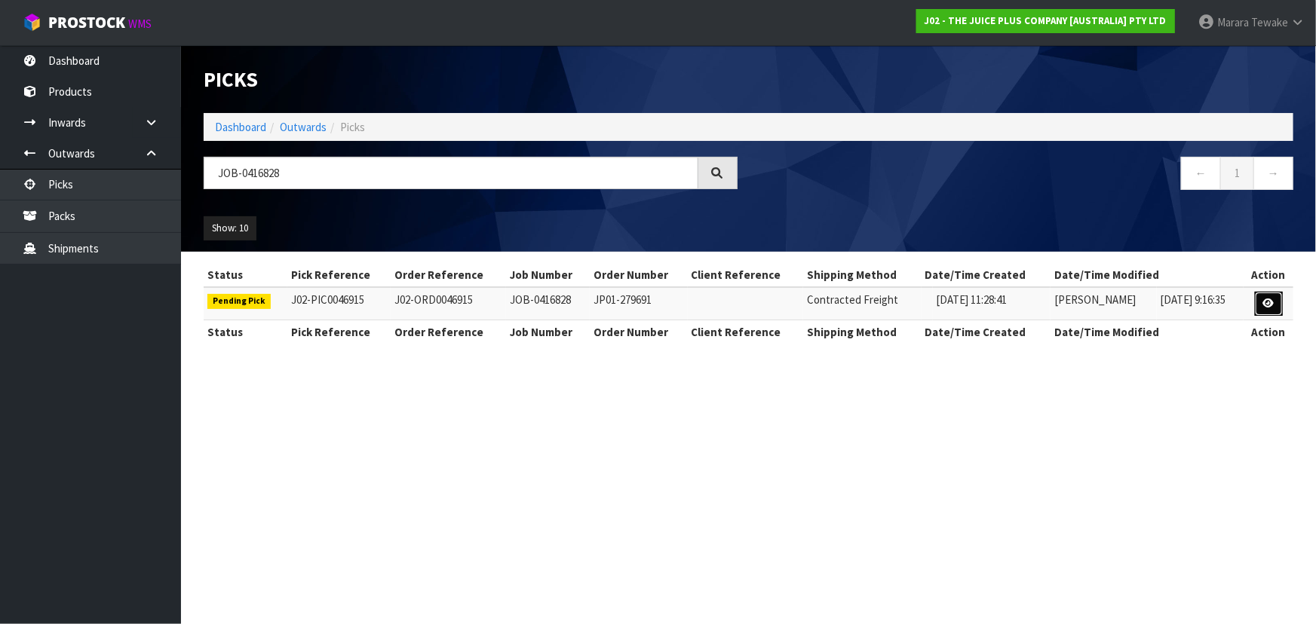
click at [1268, 302] on icon at bounding box center [1268, 304] width 11 height 10
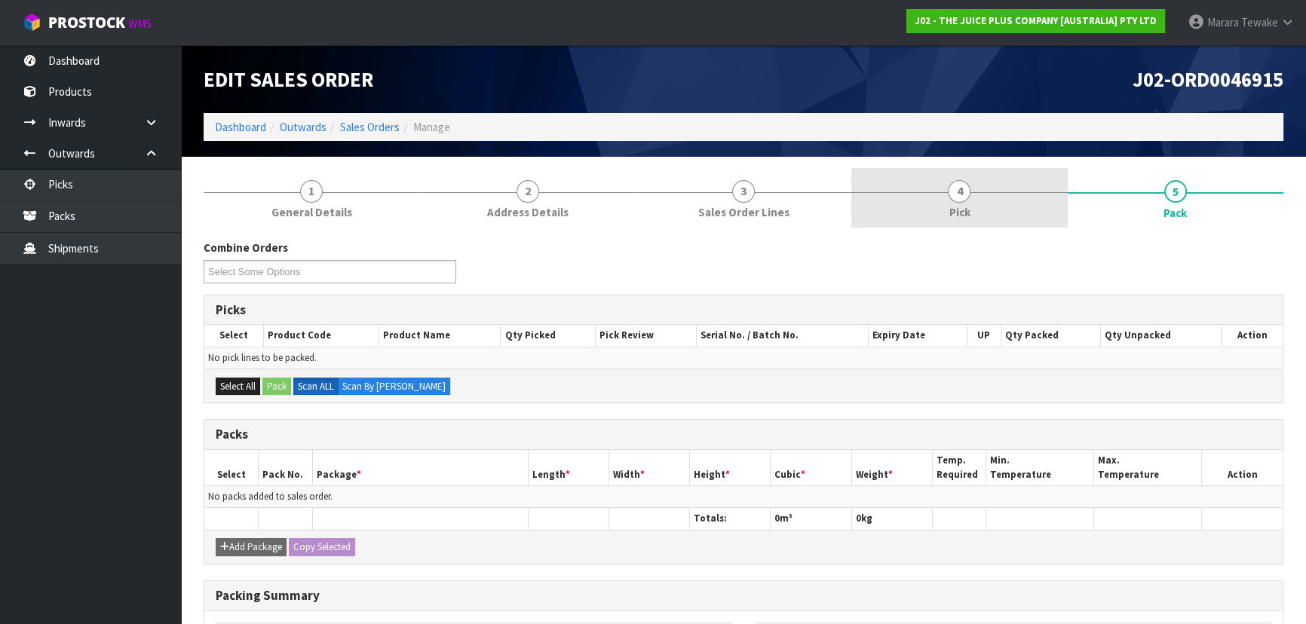
click at [986, 194] on link "4 Pick" at bounding box center [959, 198] width 216 height 60
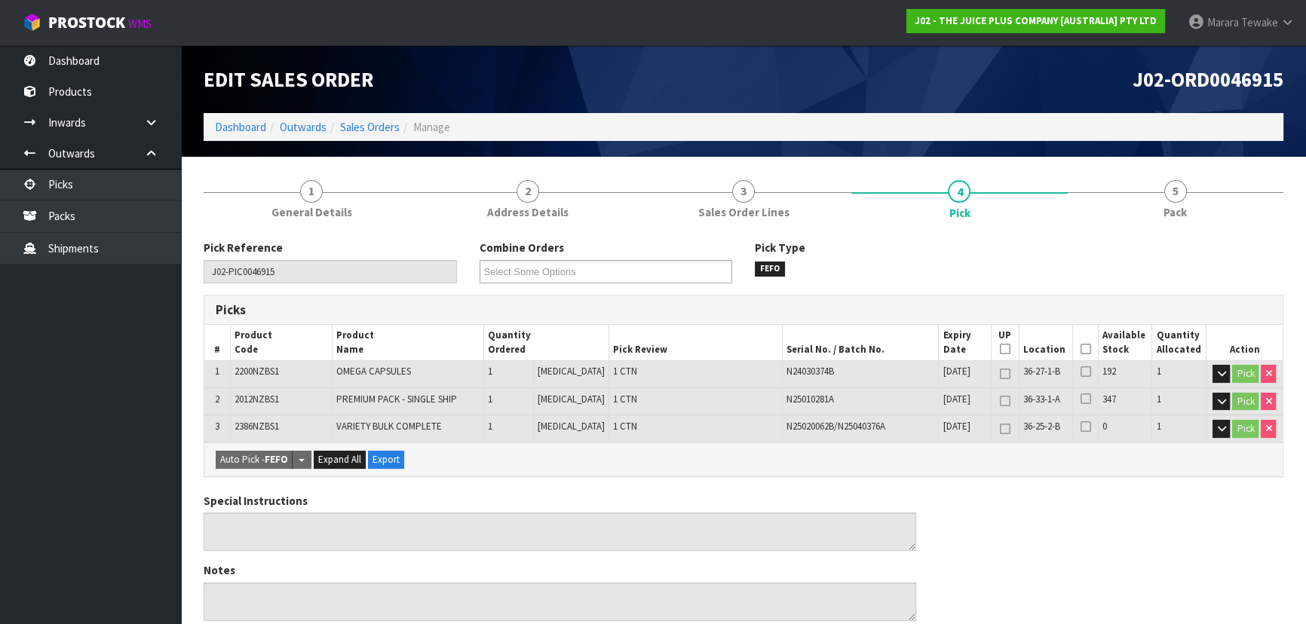
click at [1081, 349] on icon at bounding box center [1085, 349] width 11 height 1
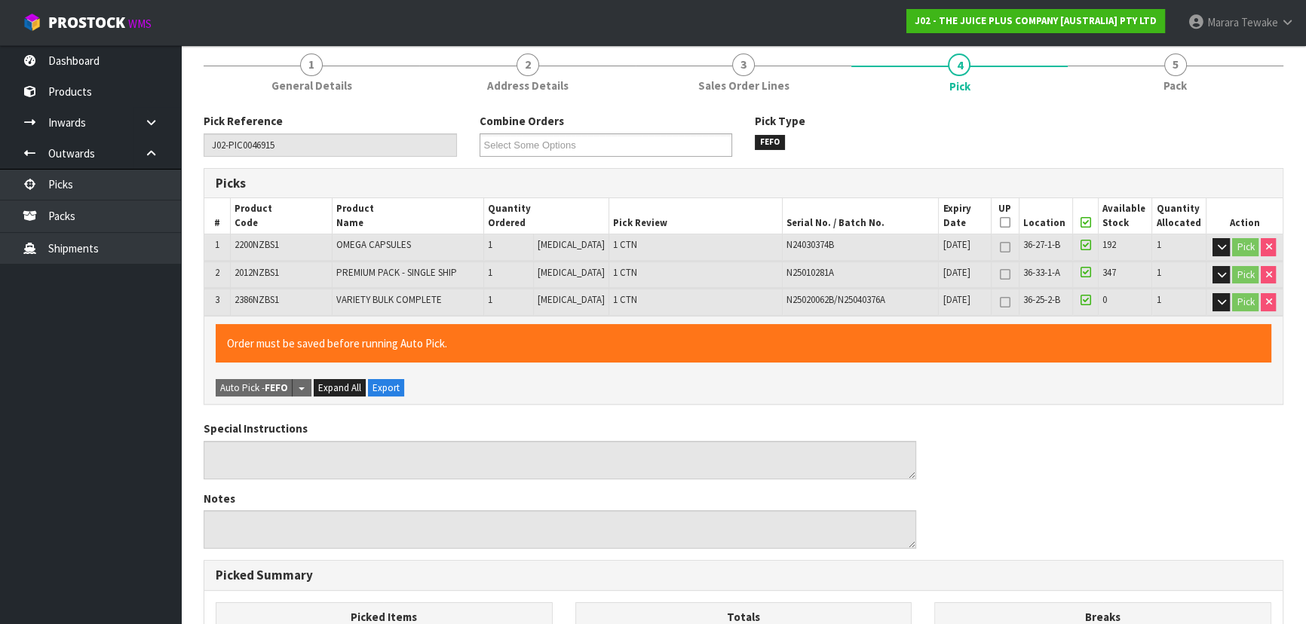
scroll to position [475, 0]
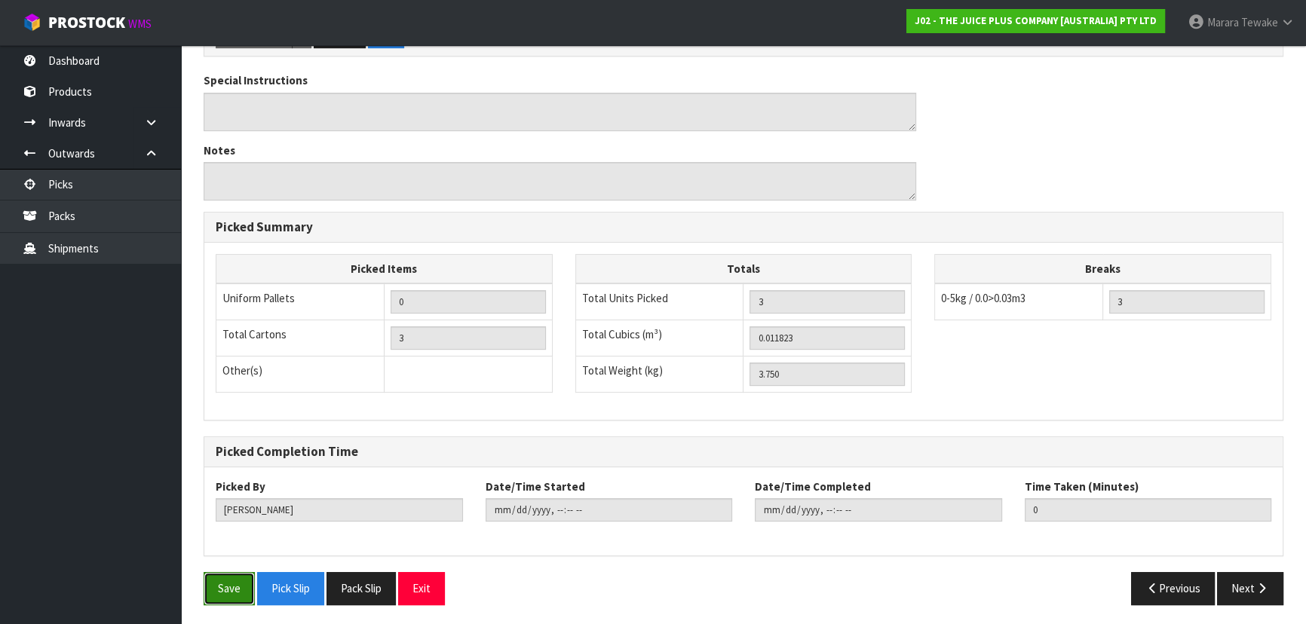
drag, startPoint x: 233, startPoint y: 576, endPoint x: 242, endPoint y: 573, distance: 9.5
click at [234, 575] on button "Save" at bounding box center [229, 588] width 51 height 32
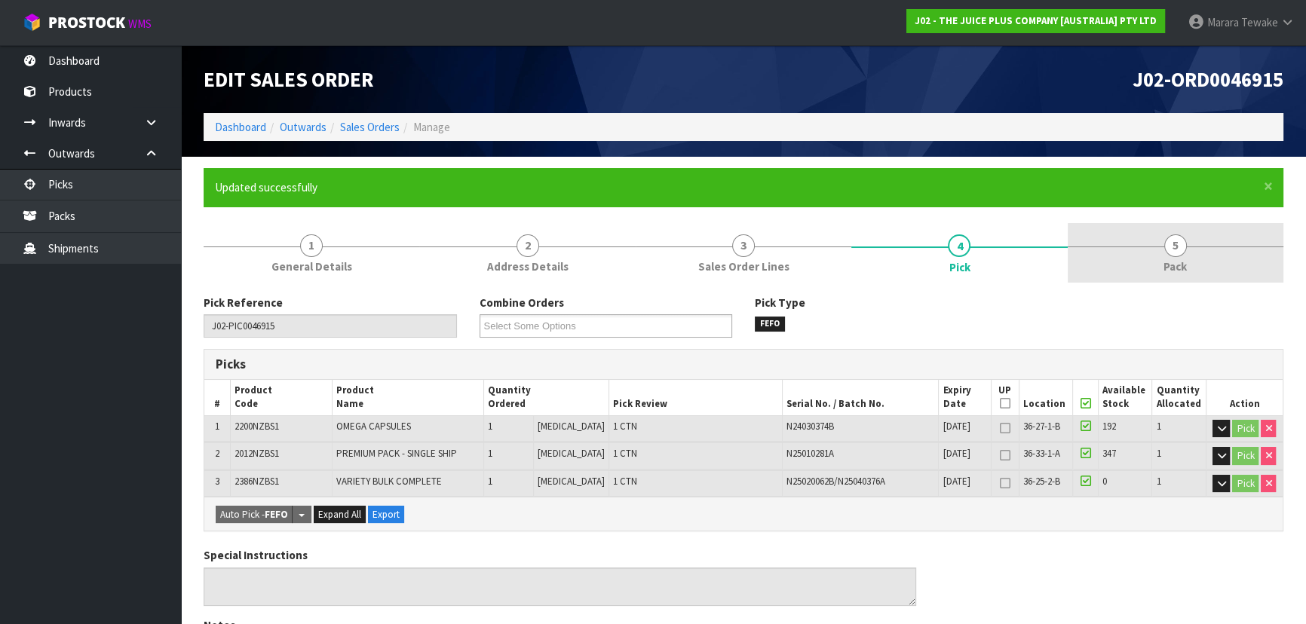
click at [1161, 257] on link "5 Pack" at bounding box center [1176, 253] width 216 height 60
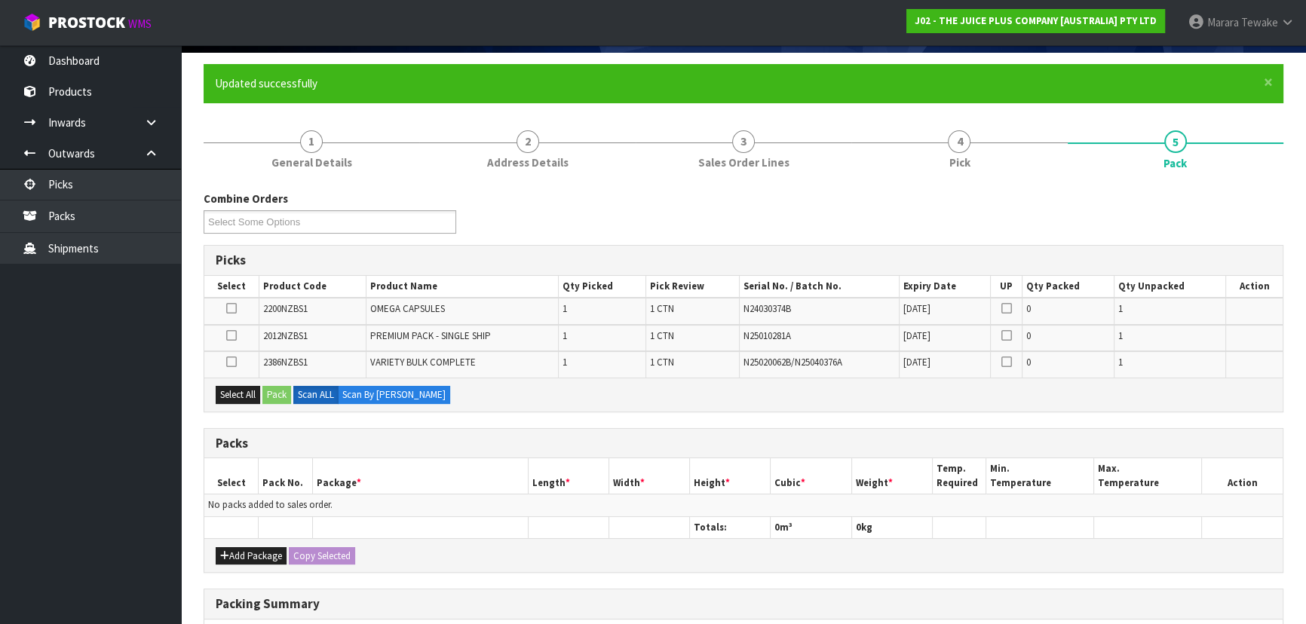
scroll to position [205, 0]
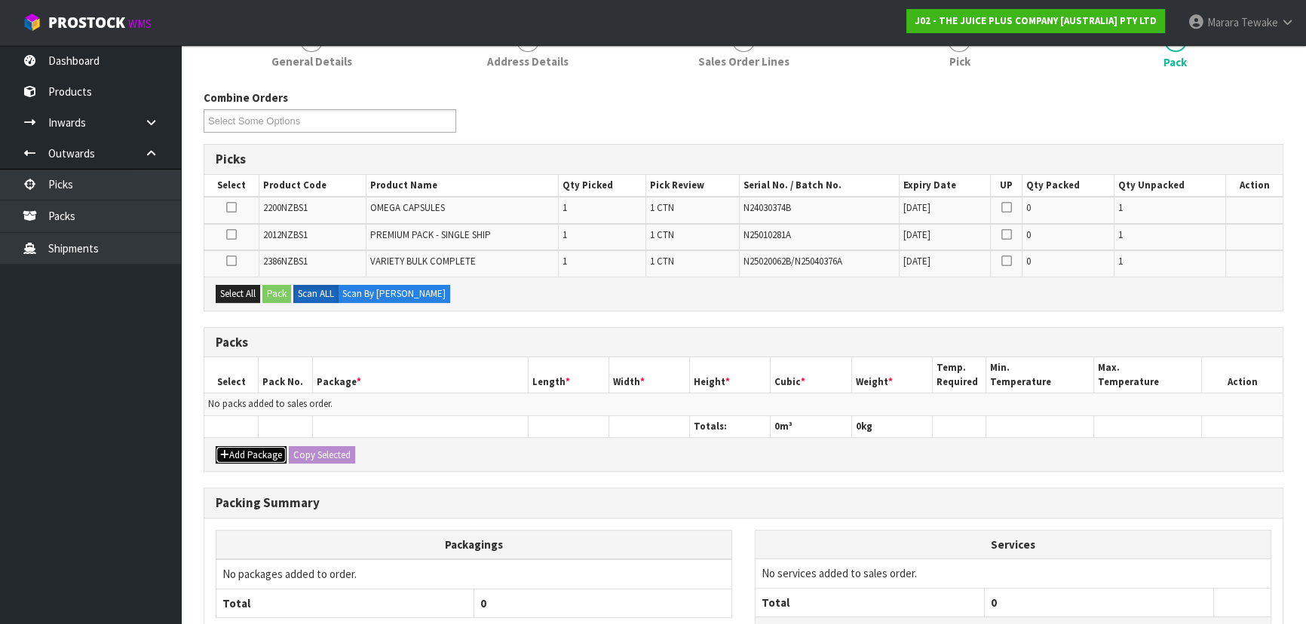
drag, startPoint x: 244, startPoint y: 447, endPoint x: 242, endPoint y: 431, distance: 16.0
click at [245, 447] on button "Add Package" at bounding box center [251, 455] width 71 height 18
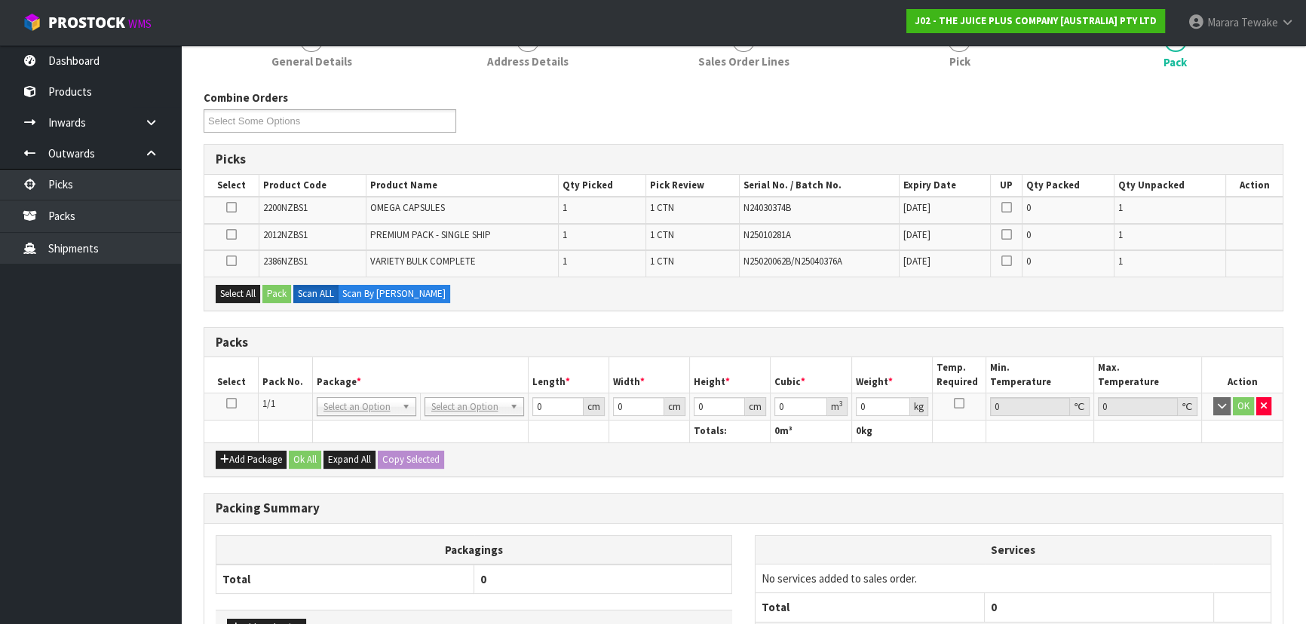
drag, startPoint x: 234, startPoint y: 403, endPoint x: 234, endPoint y: 377, distance: 26.4
click at [233, 403] on icon at bounding box center [231, 403] width 11 height 1
drag, startPoint x: 243, startPoint y: 294, endPoint x: 302, endPoint y: 290, distance: 58.9
click at [247, 294] on button "Select All" at bounding box center [238, 294] width 44 height 18
click at [302, 290] on label "Scan ALL" at bounding box center [315, 294] width 45 height 18
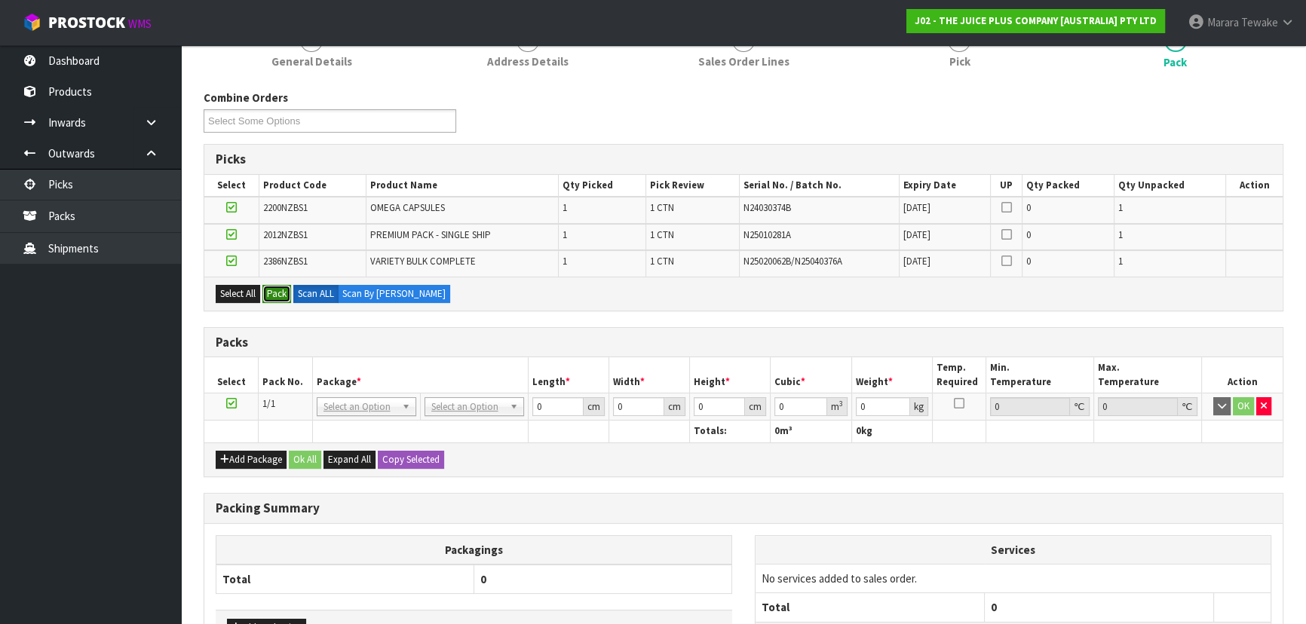
click at [288, 291] on button "Pack" at bounding box center [276, 294] width 29 height 18
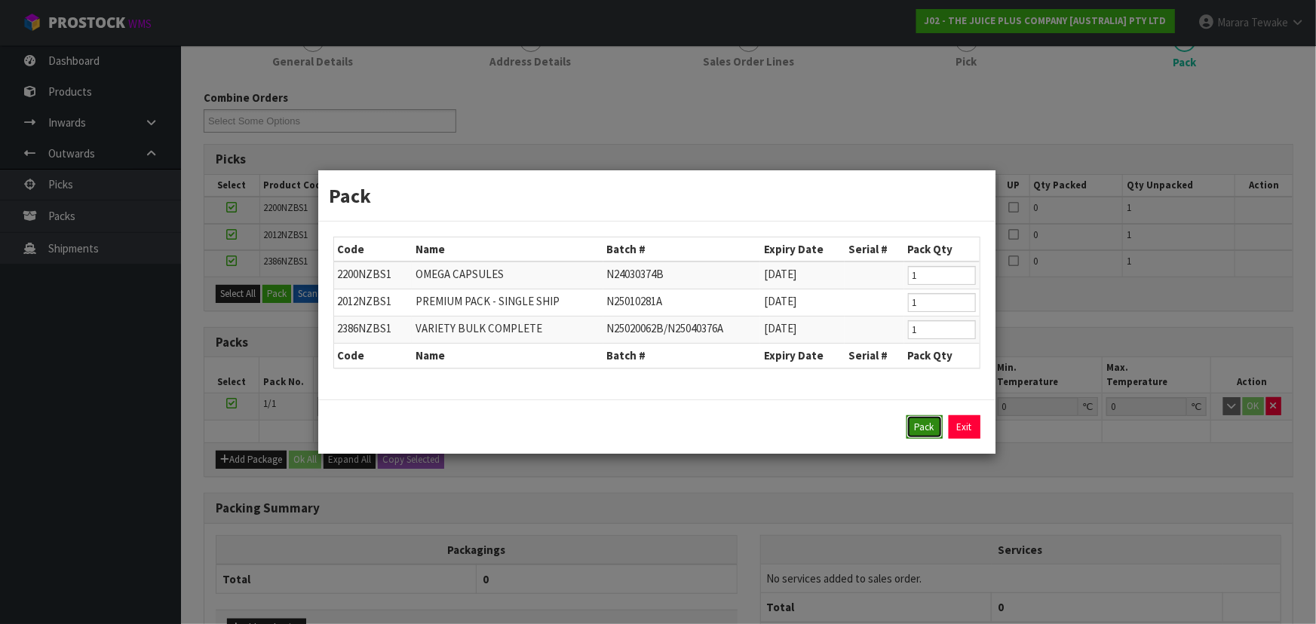
click at [920, 422] on button "Pack" at bounding box center [924, 427] width 36 height 24
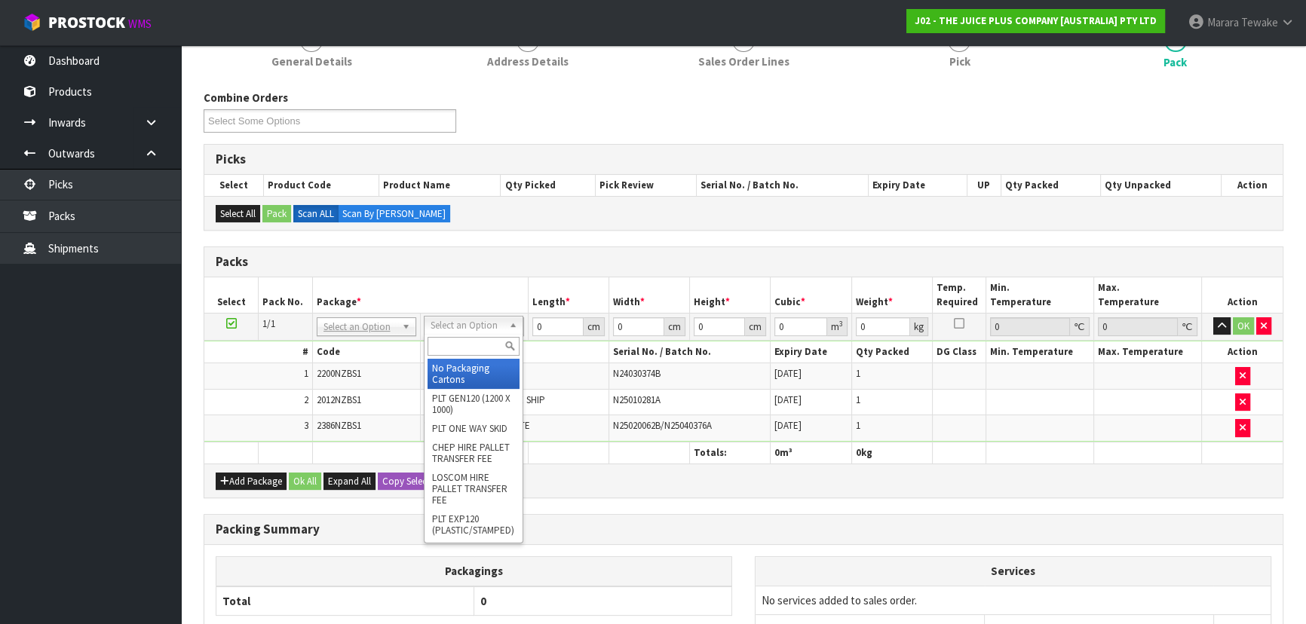
click at [450, 344] on input "text" at bounding box center [474, 346] width 92 height 19
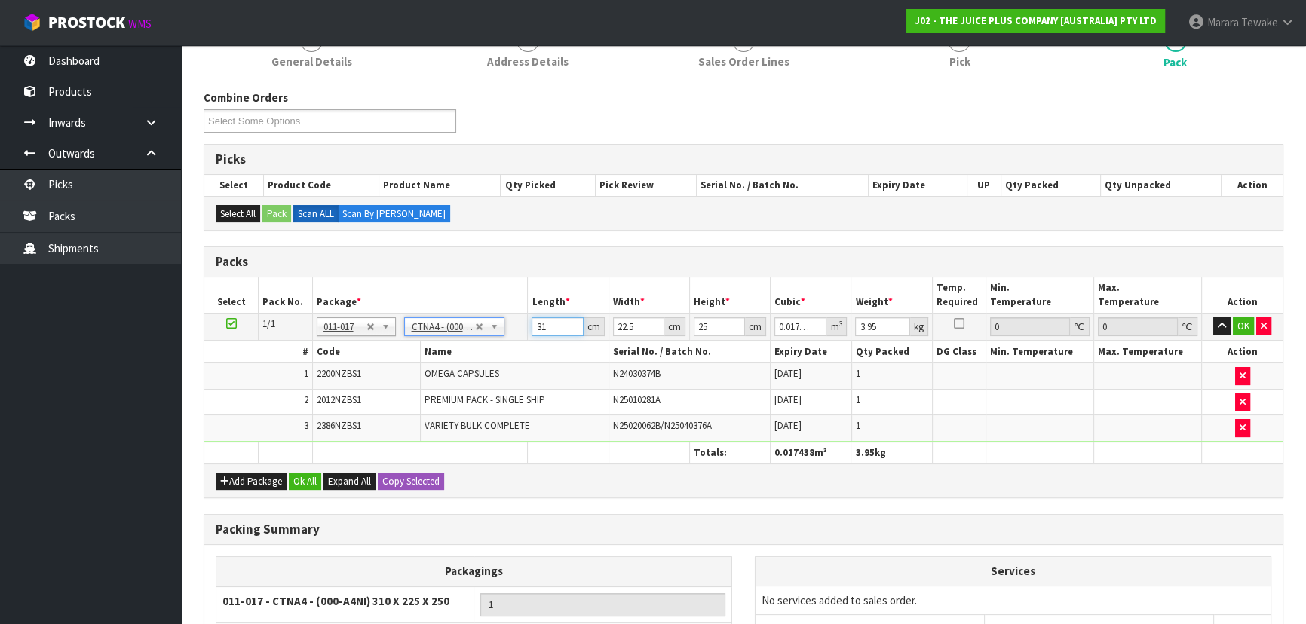
drag, startPoint x: 513, startPoint y: 312, endPoint x: 505, endPoint y: 260, distance: 52.6
click at [492, 294] on table "Select Pack No. Package * Length * Width * Height * Cubic * Weight * Temp. Requ…" at bounding box center [743, 370] width 1078 height 186
click at [1213, 317] on button "button" at bounding box center [1221, 326] width 17 height 18
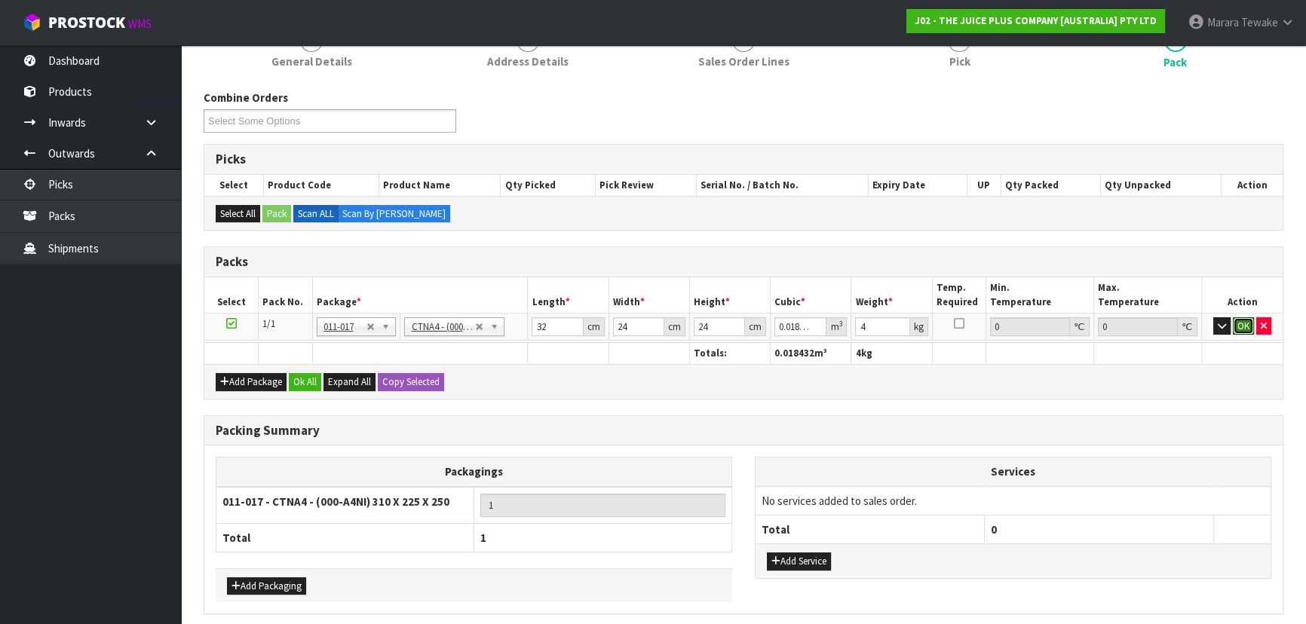
click button "OK" at bounding box center [1243, 326] width 21 height 18
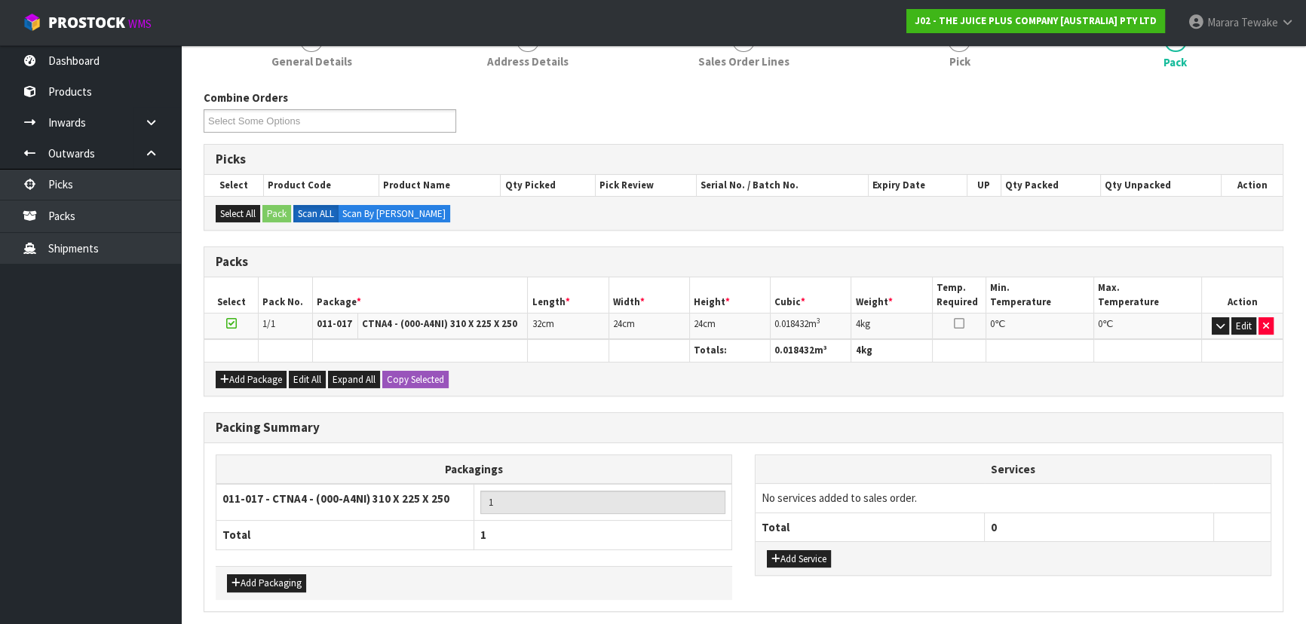
scroll to position [260, 0]
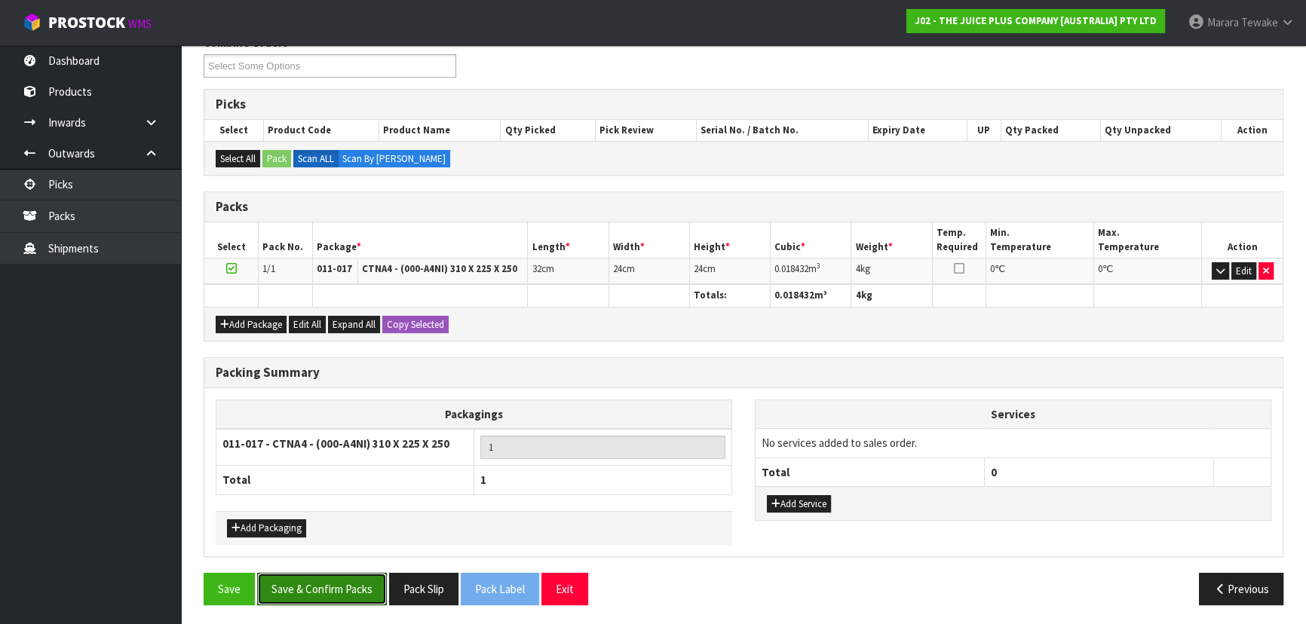
drag, startPoint x: 314, startPoint y: 584, endPoint x: 489, endPoint y: 562, distance: 177.1
click at [314, 584] on button "Save & Confirm Packs" at bounding box center [322, 589] width 130 height 32
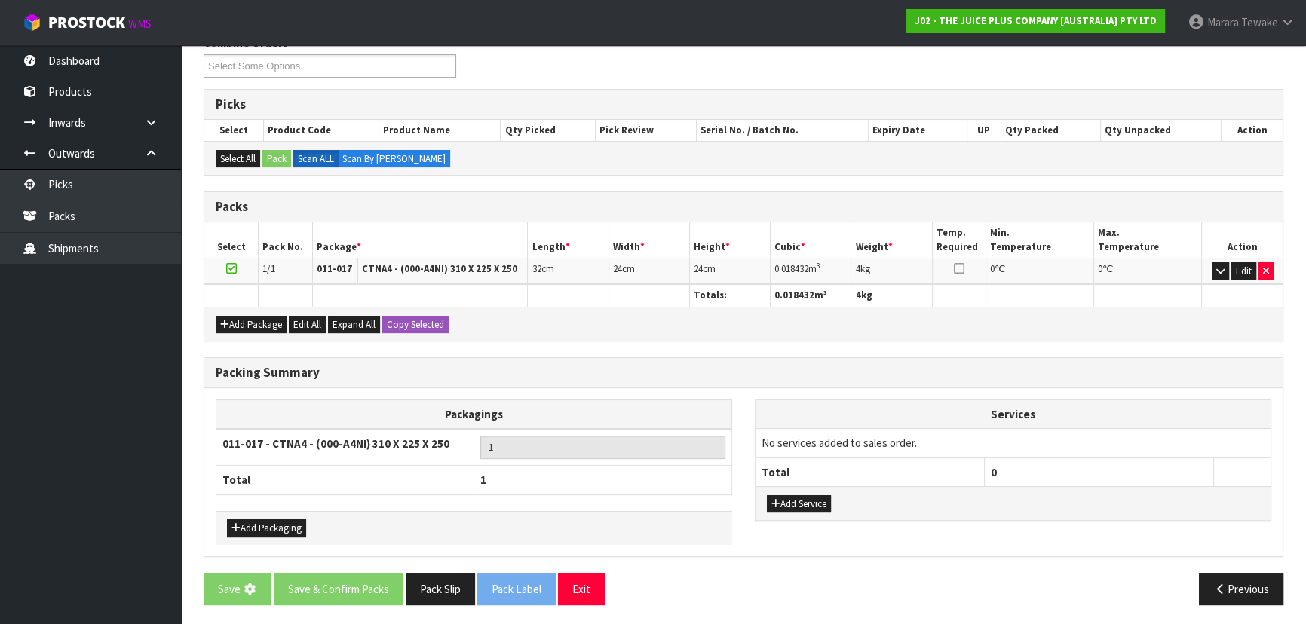
scroll to position [0, 0]
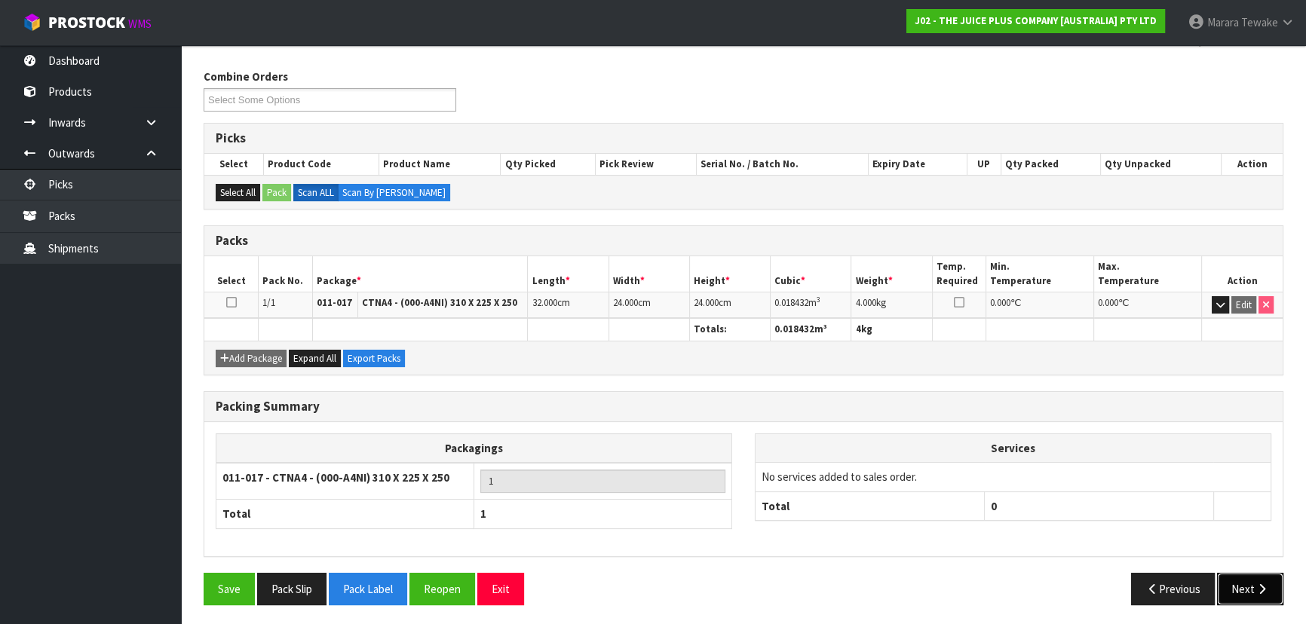
click at [1265, 585] on icon "button" at bounding box center [1262, 589] width 14 height 11
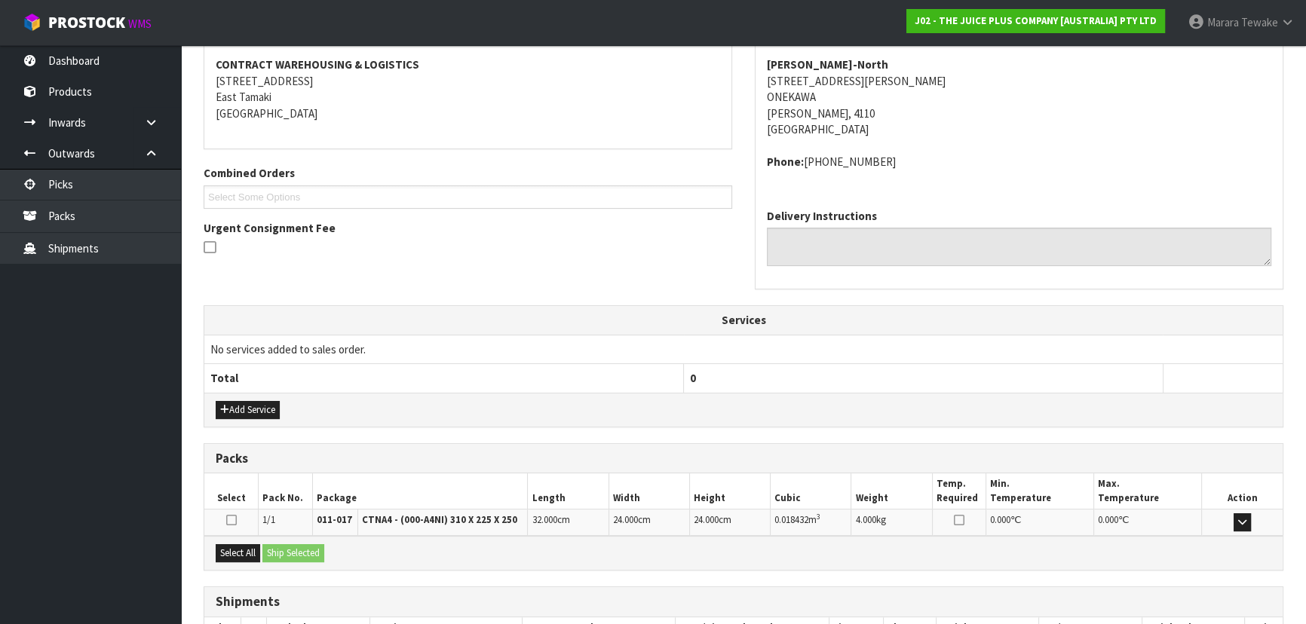
scroll to position [385, 0]
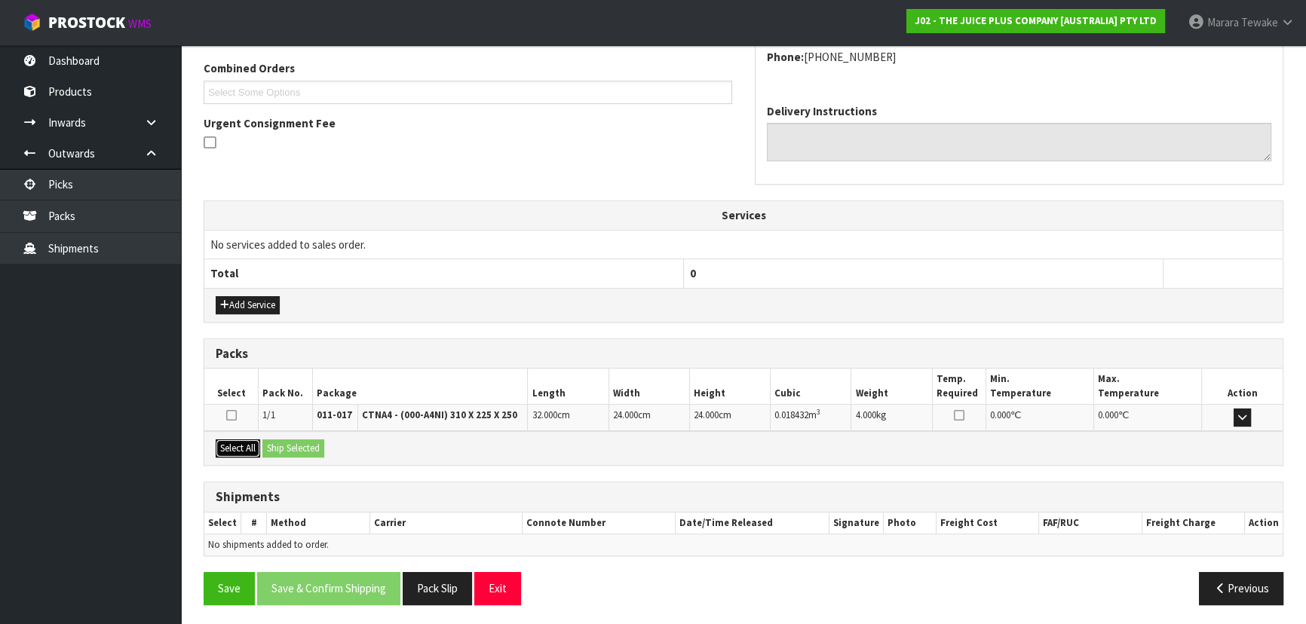
click at [264, 445] on div "Select All Ship Selected" at bounding box center [743, 448] width 1078 height 34
drag, startPoint x: 250, startPoint y: 445, endPoint x: 277, endPoint y: 447, distance: 28.0
click at [256, 445] on button "Select All" at bounding box center [238, 449] width 44 height 18
drag, startPoint x: 278, startPoint y: 447, endPoint x: 297, endPoint y: 453, distance: 19.8
click at [284, 450] on button "Ship Selected" at bounding box center [293, 449] width 62 height 18
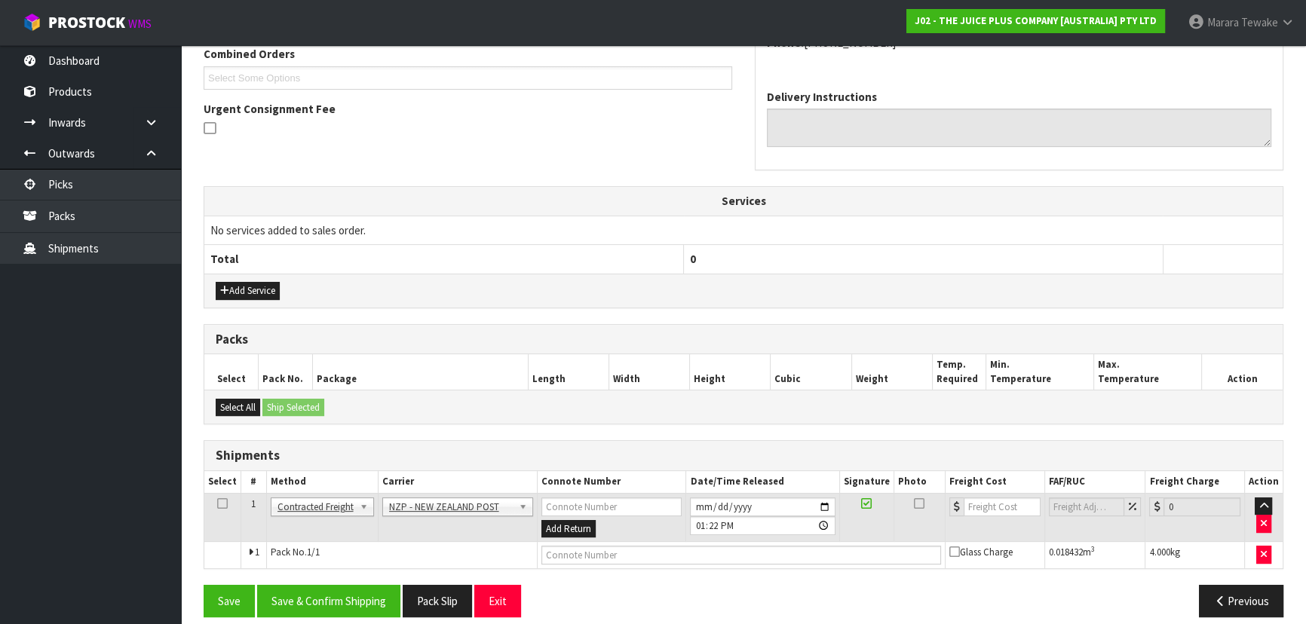
scroll to position [412, 0]
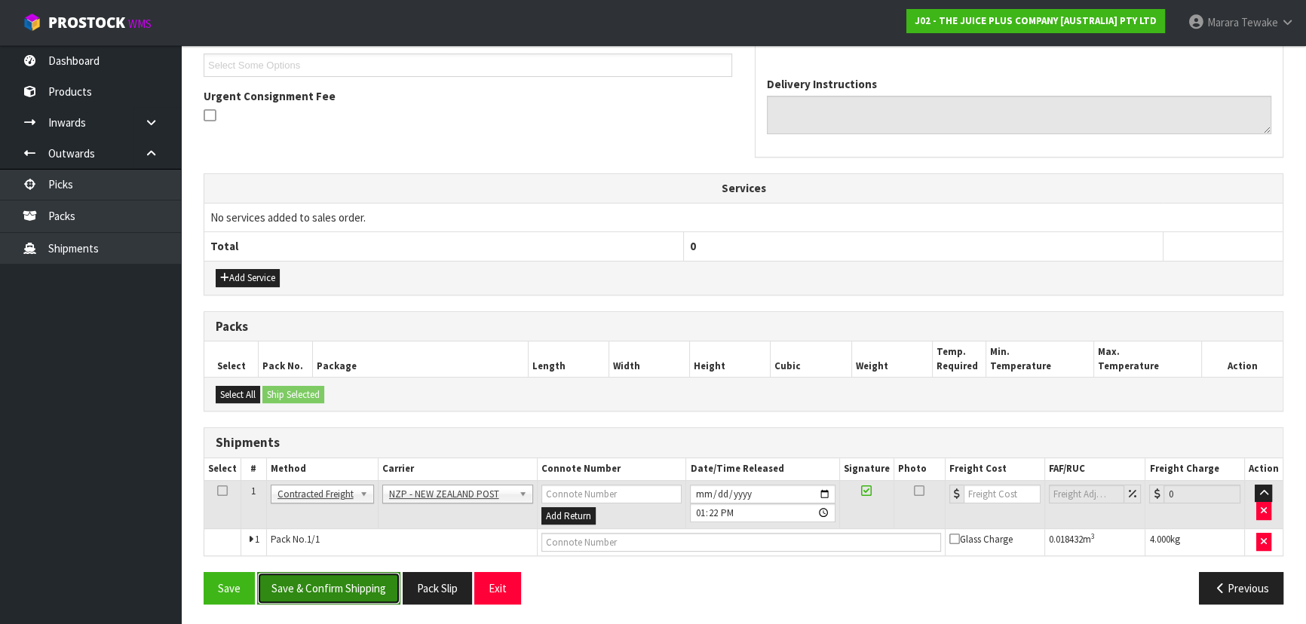
drag, startPoint x: 379, startPoint y: 578, endPoint x: 148, endPoint y: 513, distance: 240.4
click at [379, 578] on button "Save & Confirm Shipping" at bounding box center [328, 588] width 143 height 32
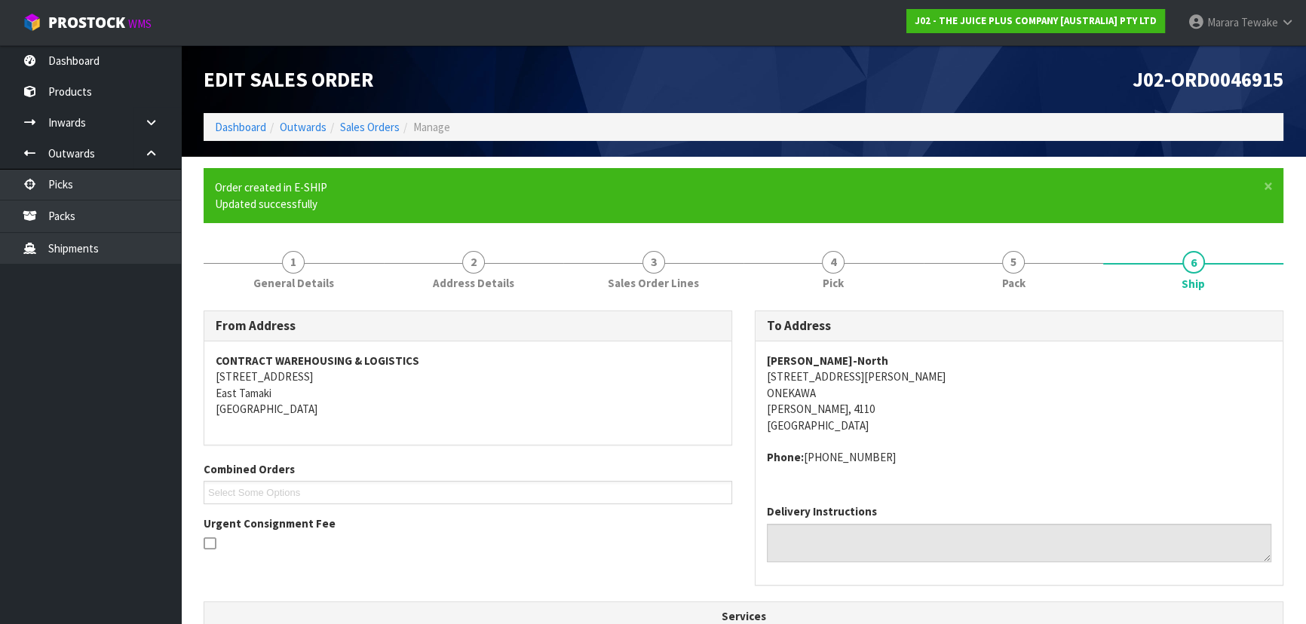
scroll to position [391, 0]
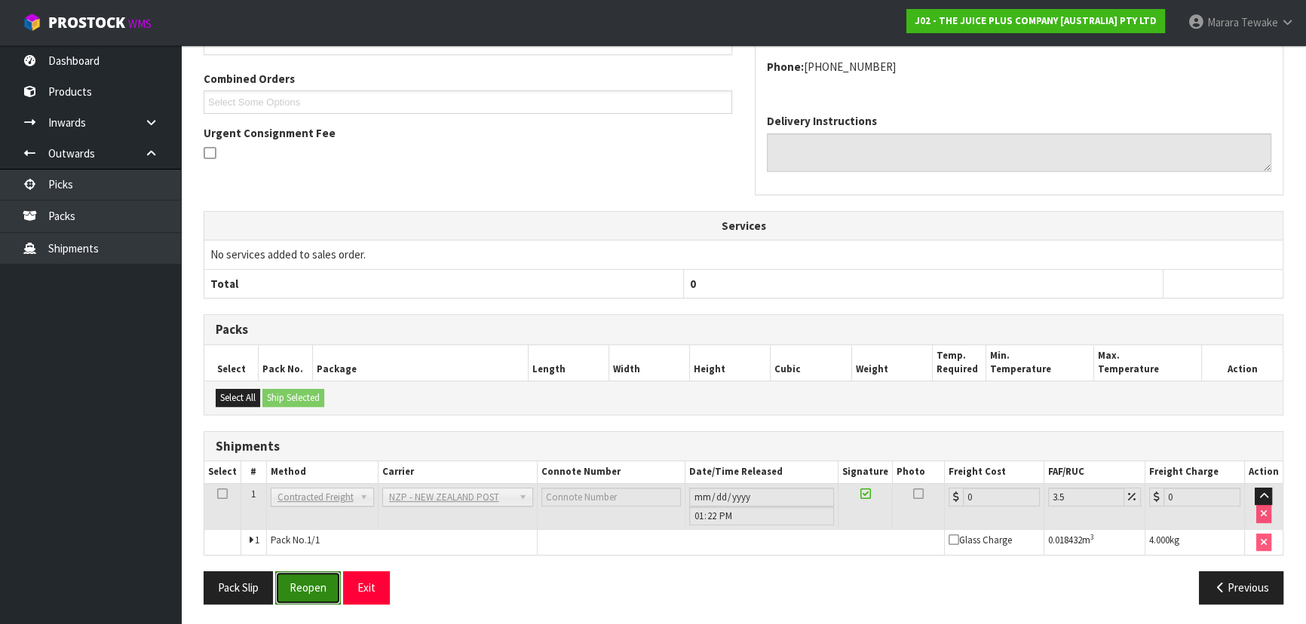
drag, startPoint x: 307, startPoint y: 593, endPoint x: 293, endPoint y: 593, distance: 13.6
click at [306, 592] on button "Reopen" at bounding box center [308, 588] width 66 height 32
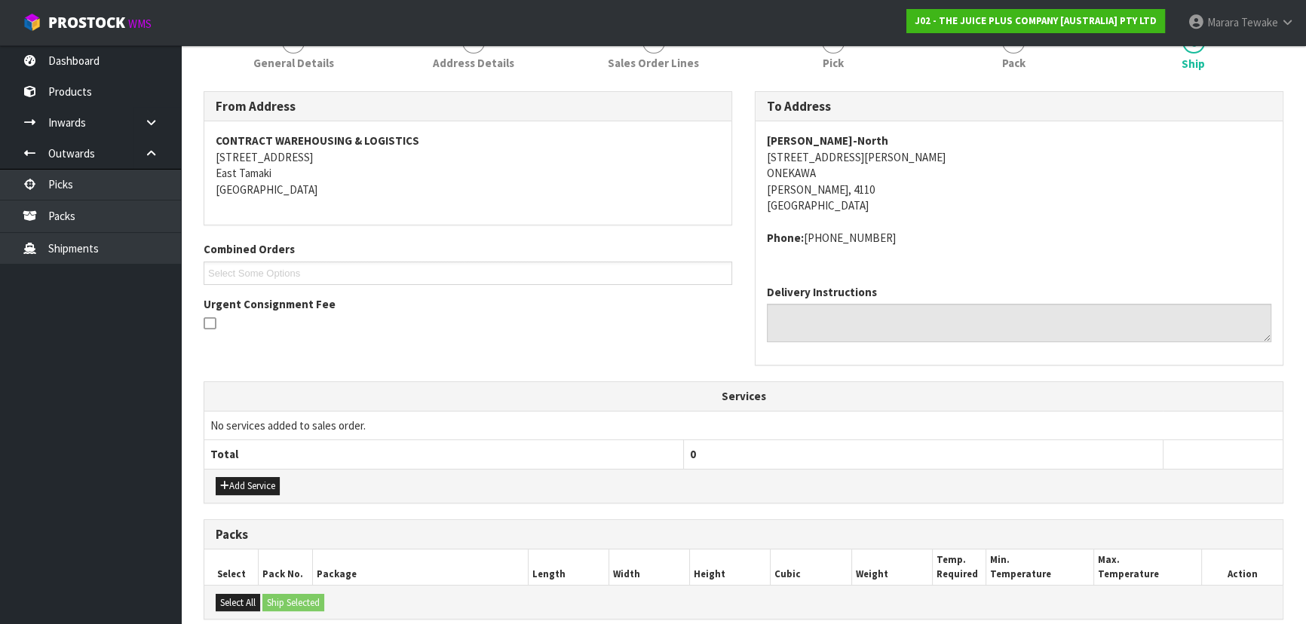
scroll to position [412, 0]
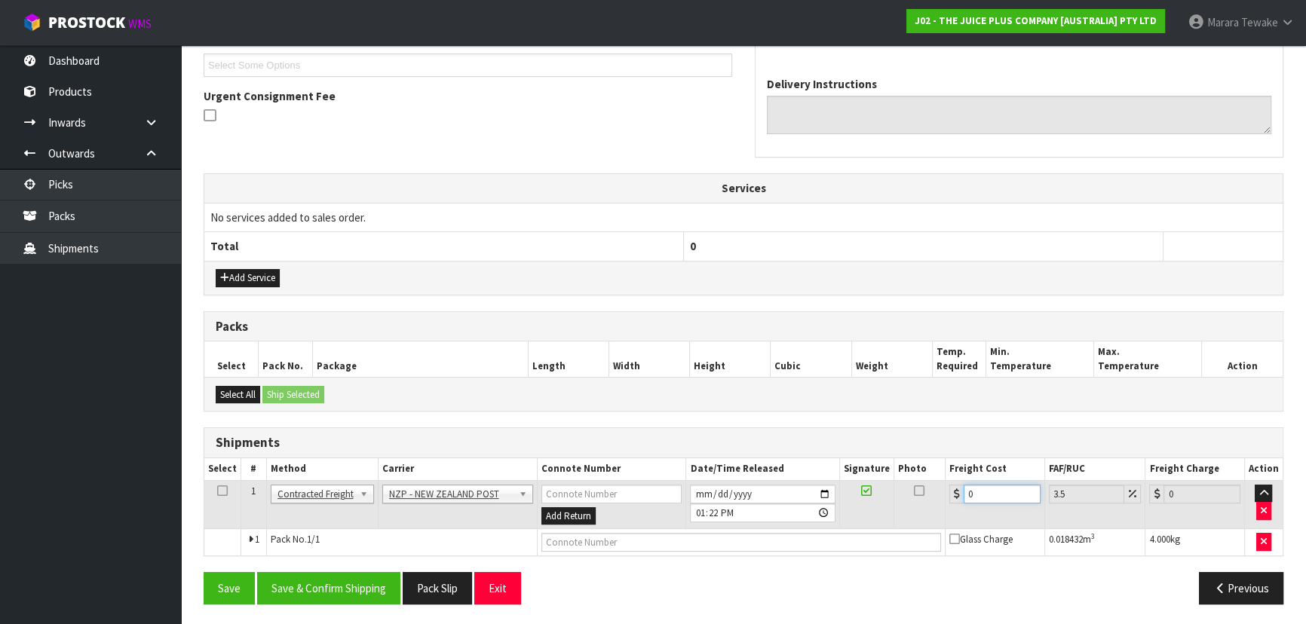
drag, startPoint x: 995, startPoint y: 492, endPoint x: 1022, endPoint y: 412, distance: 84.4
click at [941, 450] on div "Shipments Select # Method Carrier Connote Number Date/Time Released Signature P…" at bounding box center [744, 492] width 1080 height 129
click at [354, 590] on button "Save & Confirm Shipping" at bounding box center [328, 588] width 143 height 32
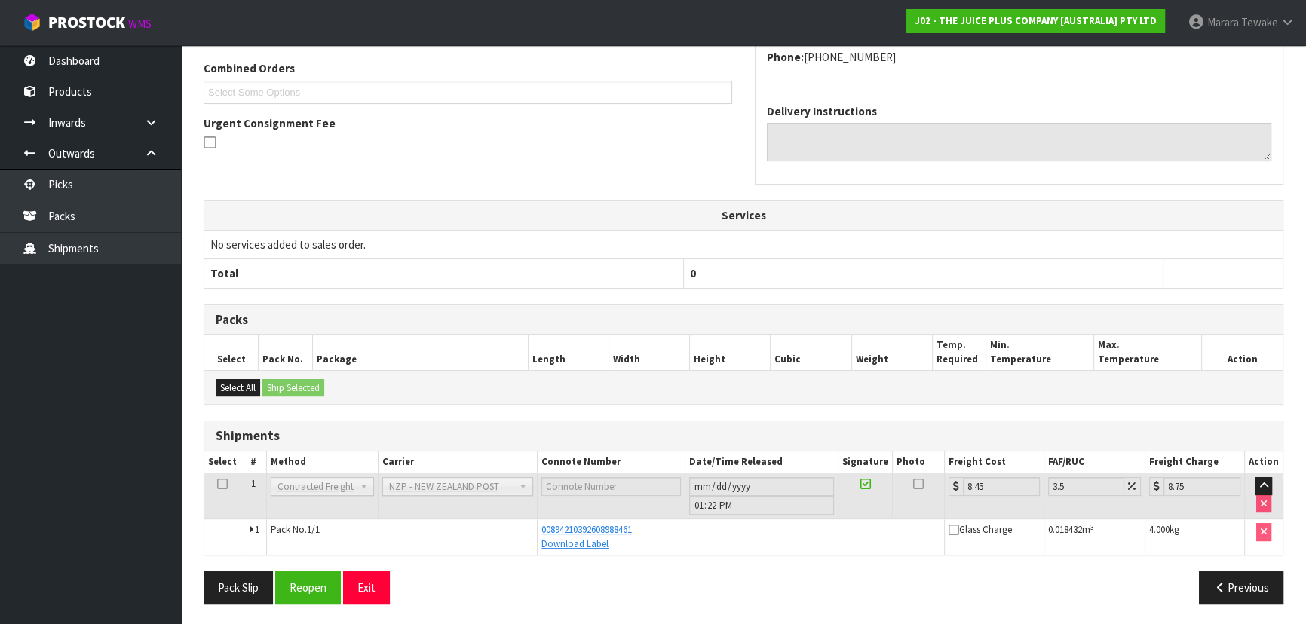
scroll to position [0, 0]
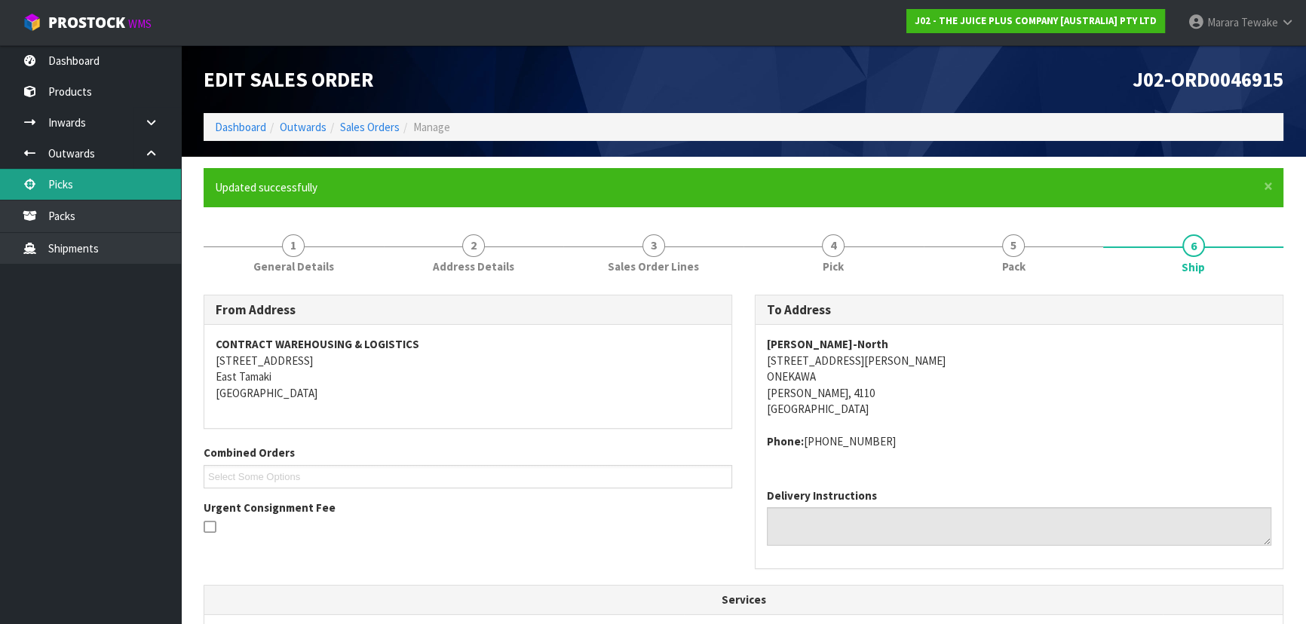
click at [103, 176] on link "Picks" at bounding box center [90, 184] width 181 height 31
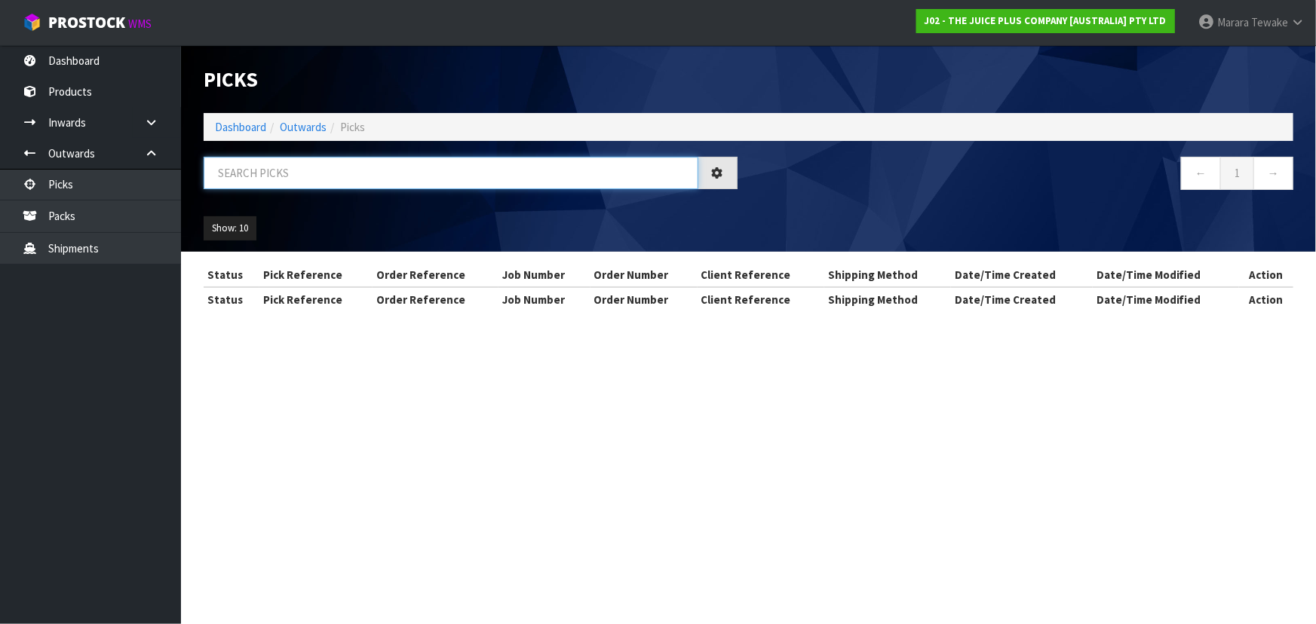
click at [251, 172] on input "text" at bounding box center [451, 173] width 495 height 32
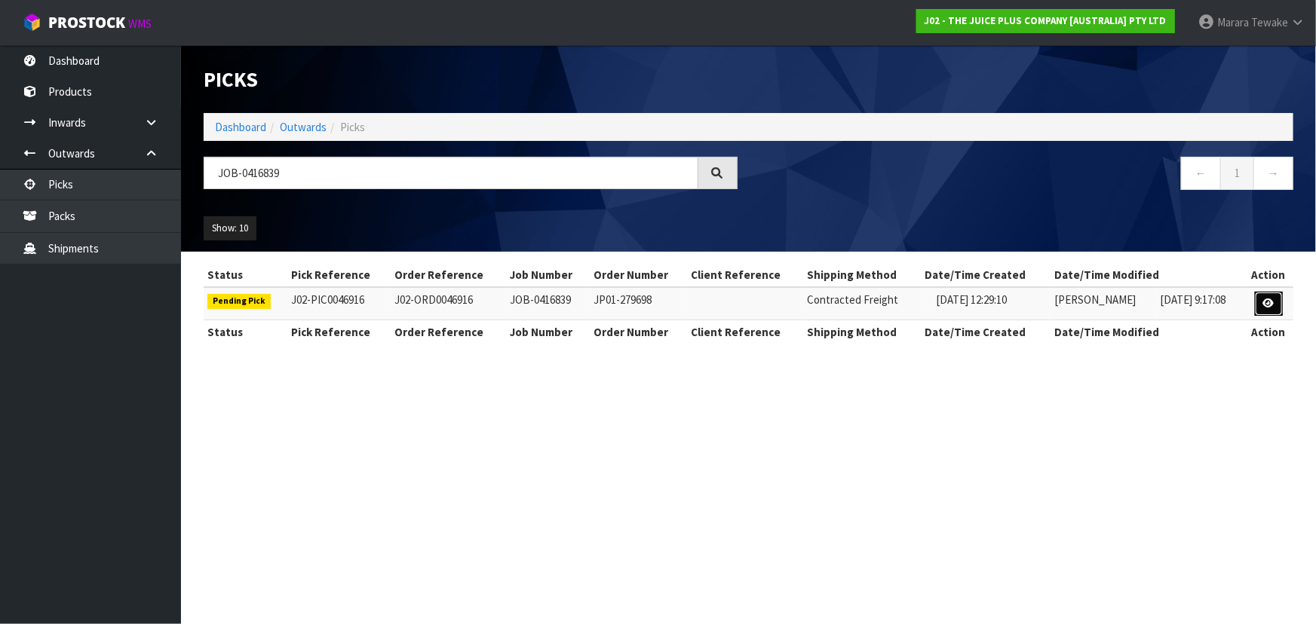
click at [1275, 296] on link at bounding box center [1269, 304] width 28 height 24
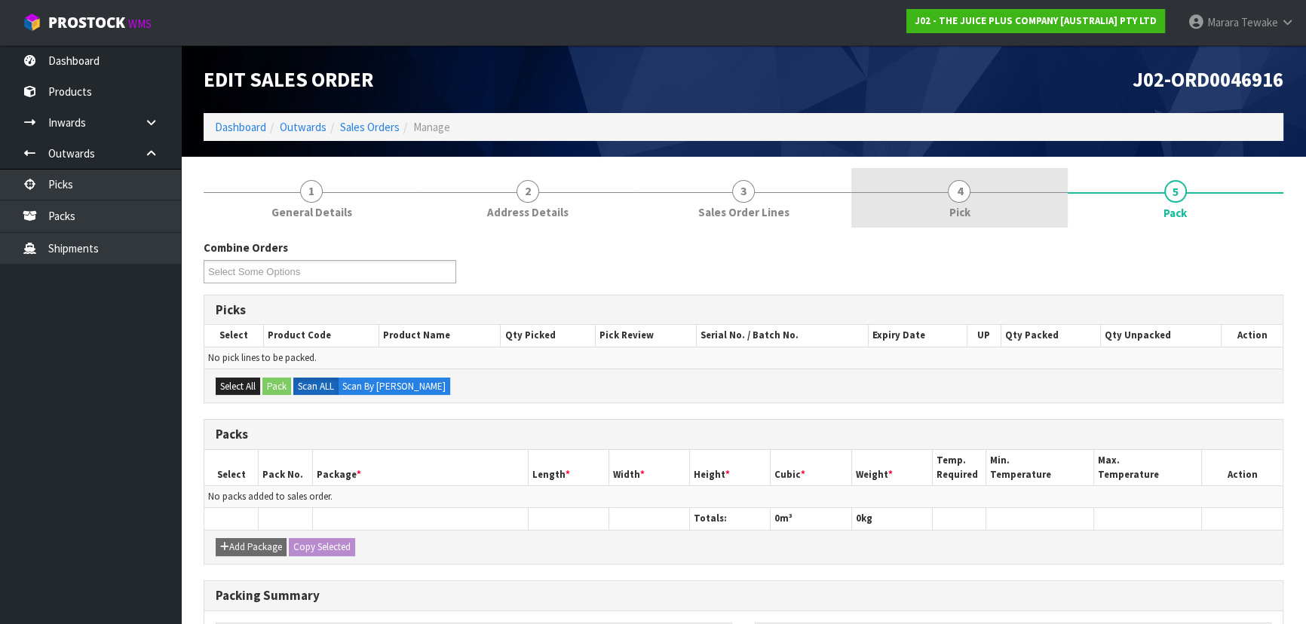
click at [972, 190] on link "4 Pick" at bounding box center [959, 198] width 216 height 60
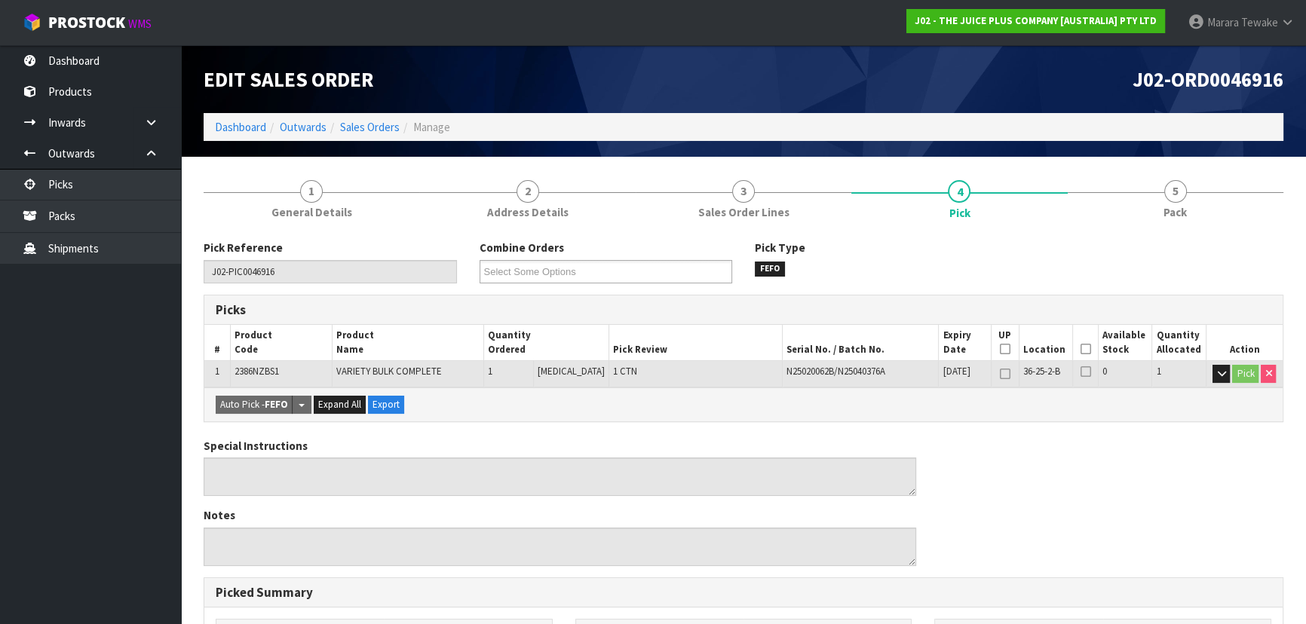
click at [1080, 350] on icon at bounding box center [1085, 349] width 11 height 1
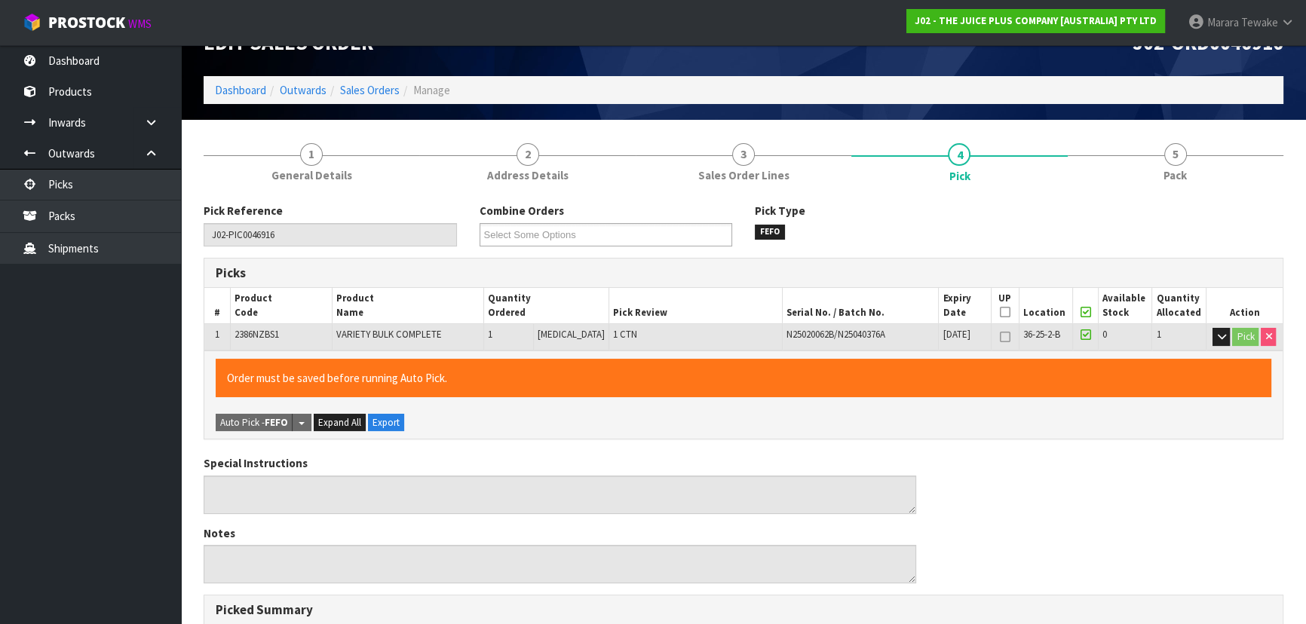
scroll to position [421, 0]
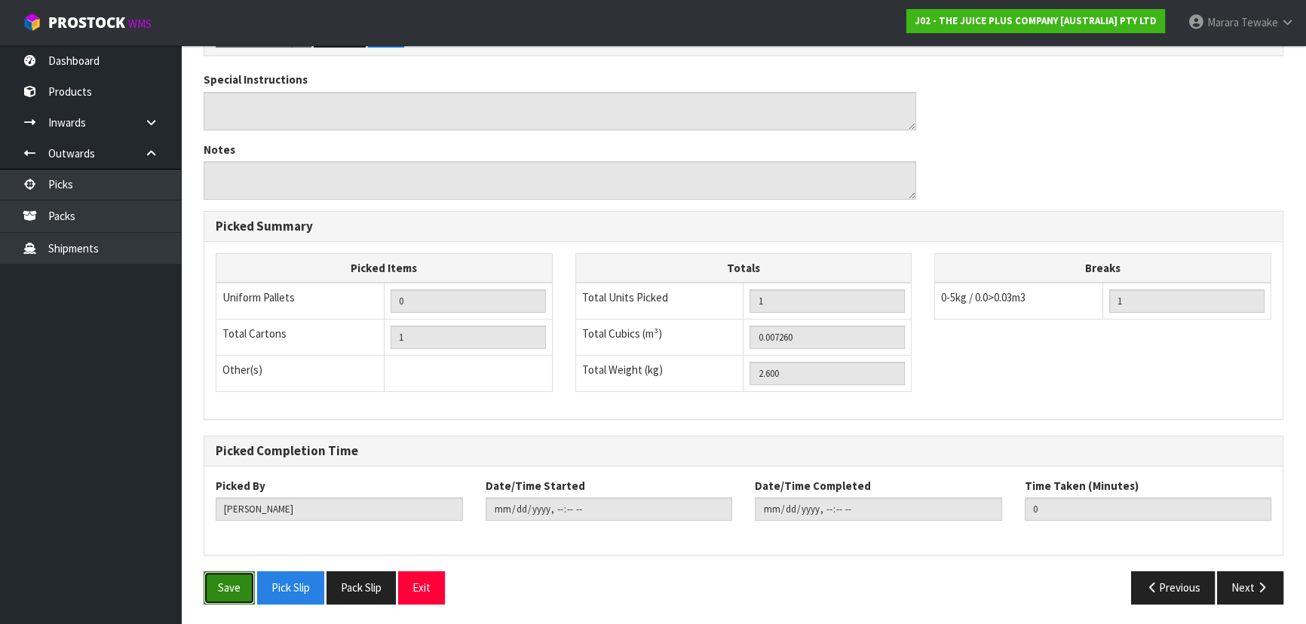
click at [217, 579] on button "Save" at bounding box center [229, 588] width 51 height 32
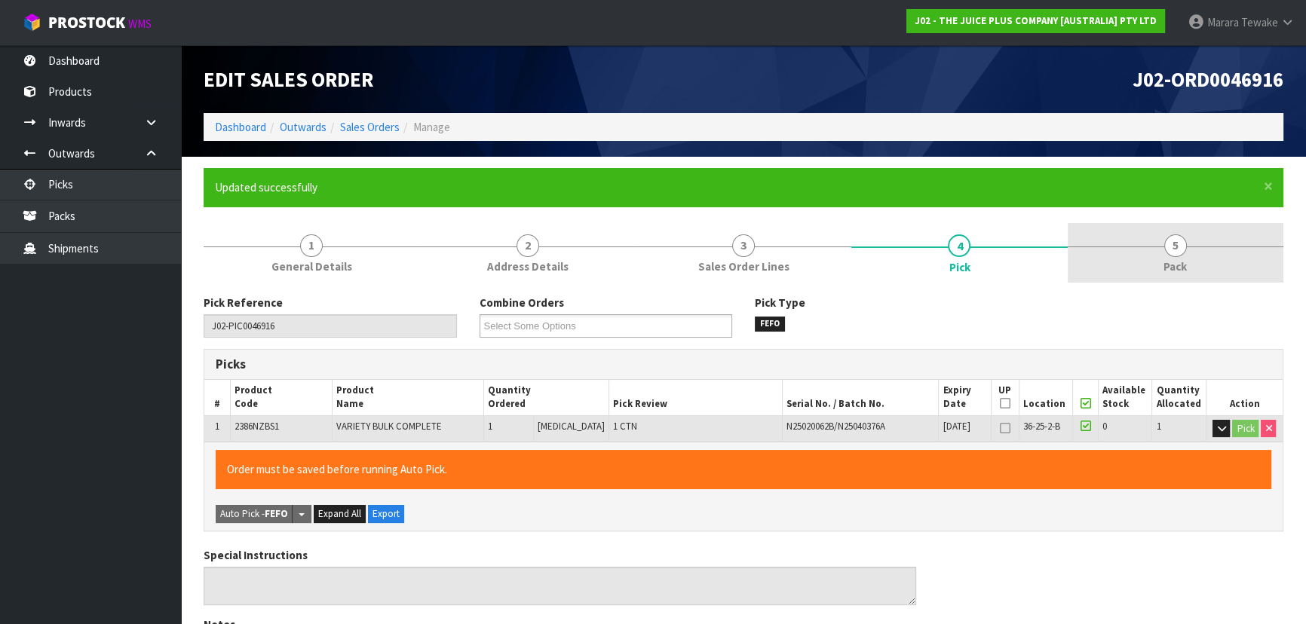
click at [1142, 248] on link "5 Pack" at bounding box center [1176, 253] width 216 height 60
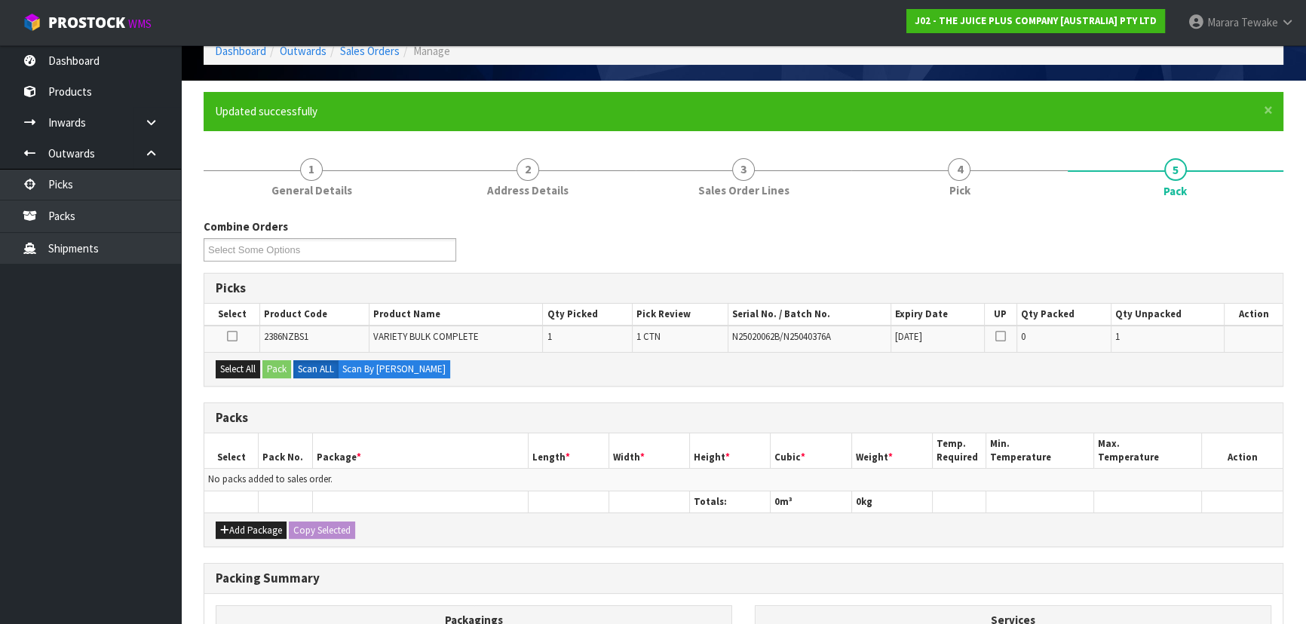
scroll to position [205, 0]
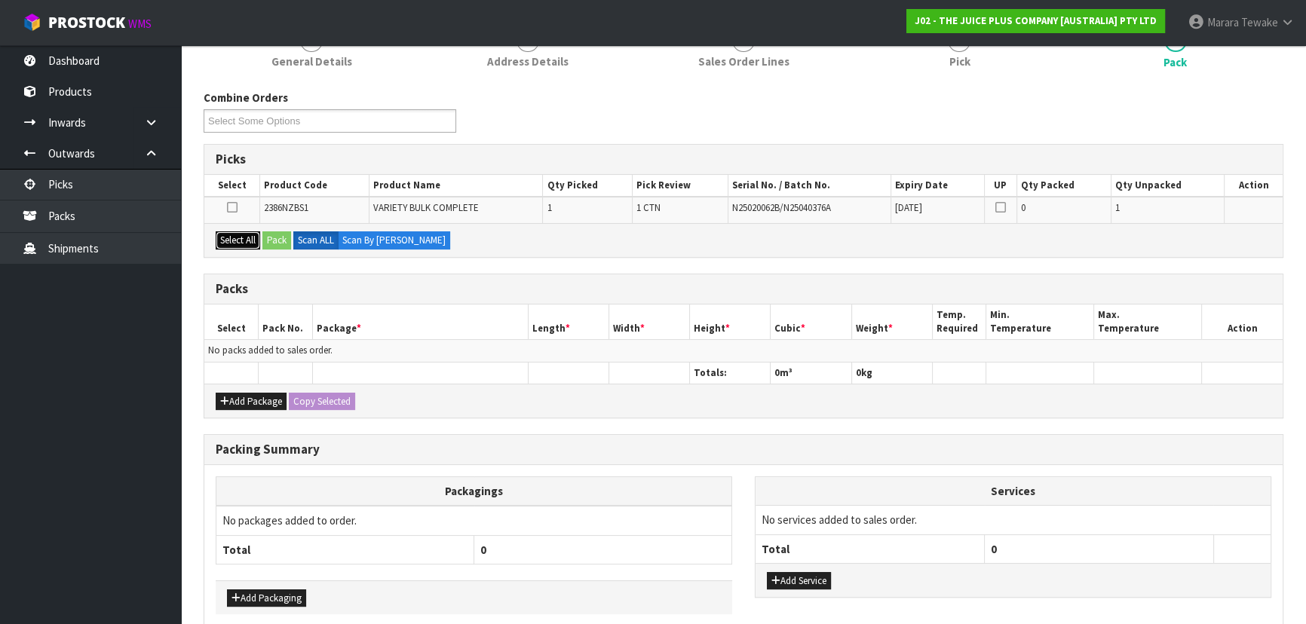
click at [252, 233] on button "Select All" at bounding box center [238, 240] width 44 height 18
click at [280, 239] on button "Pack" at bounding box center [276, 240] width 29 height 18
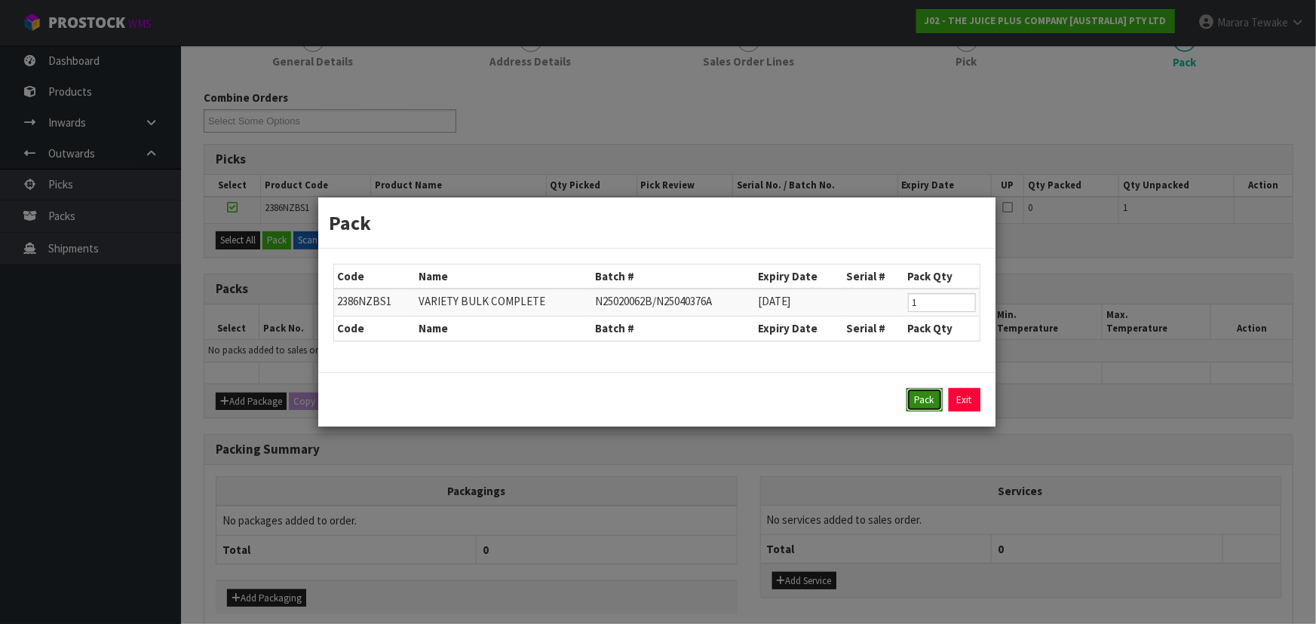
drag, startPoint x: 934, startPoint y: 397, endPoint x: 848, endPoint y: 391, distance: 87.0
click at [933, 397] on button "Pack" at bounding box center [924, 400] width 36 height 24
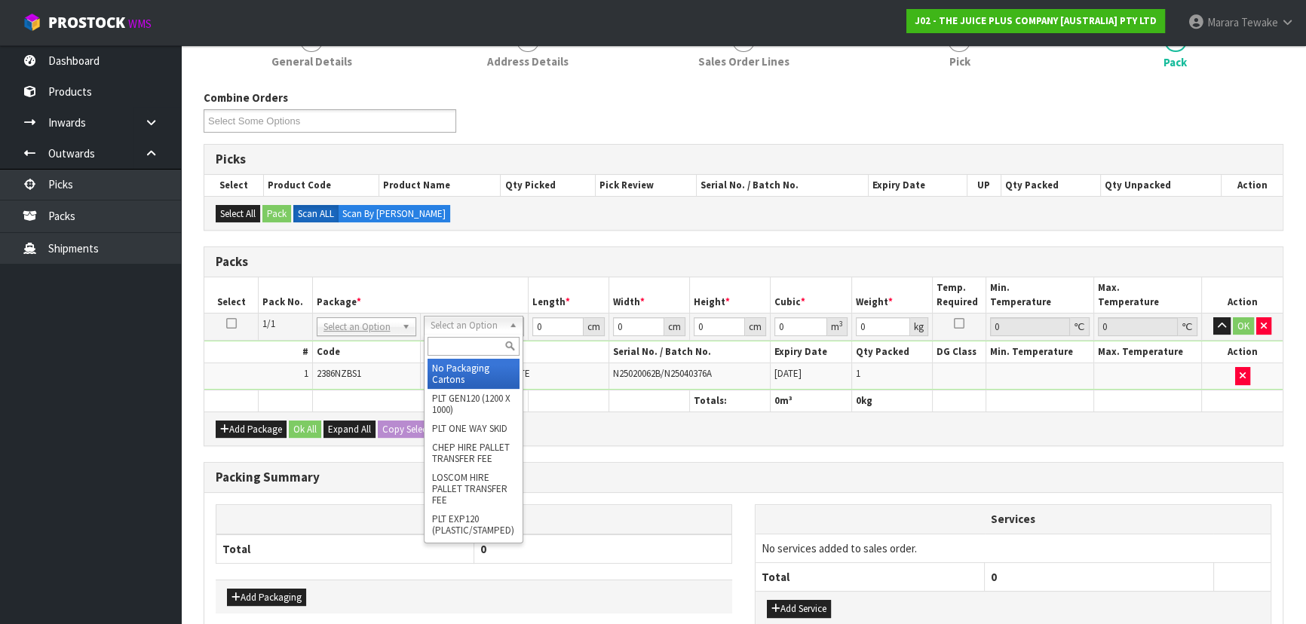
click at [477, 341] on input "text" at bounding box center [474, 346] width 92 height 19
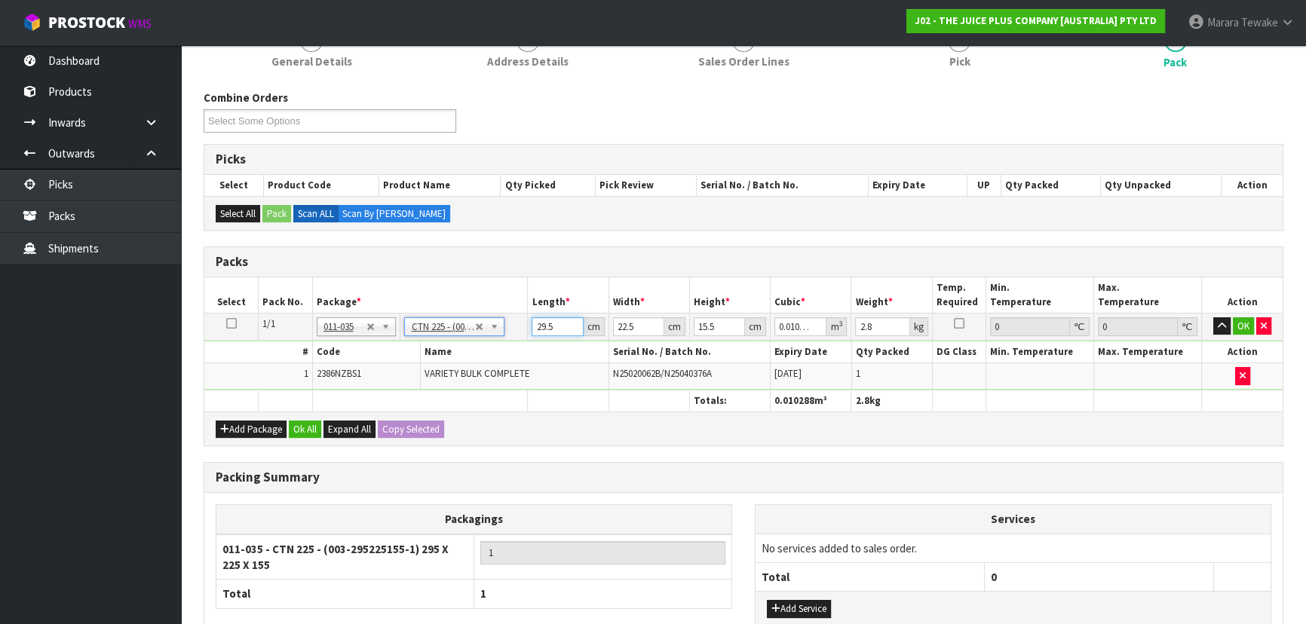
drag, startPoint x: 562, startPoint y: 324, endPoint x: 483, endPoint y: 293, distance: 84.3
click at [496, 309] on table "Select Pack No. Package * Length * Width * Height * Cubic * Weight * Temp. Requ…" at bounding box center [743, 344] width 1078 height 134
click at [1213, 317] on button "button" at bounding box center [1221, 326] width 17 height 18
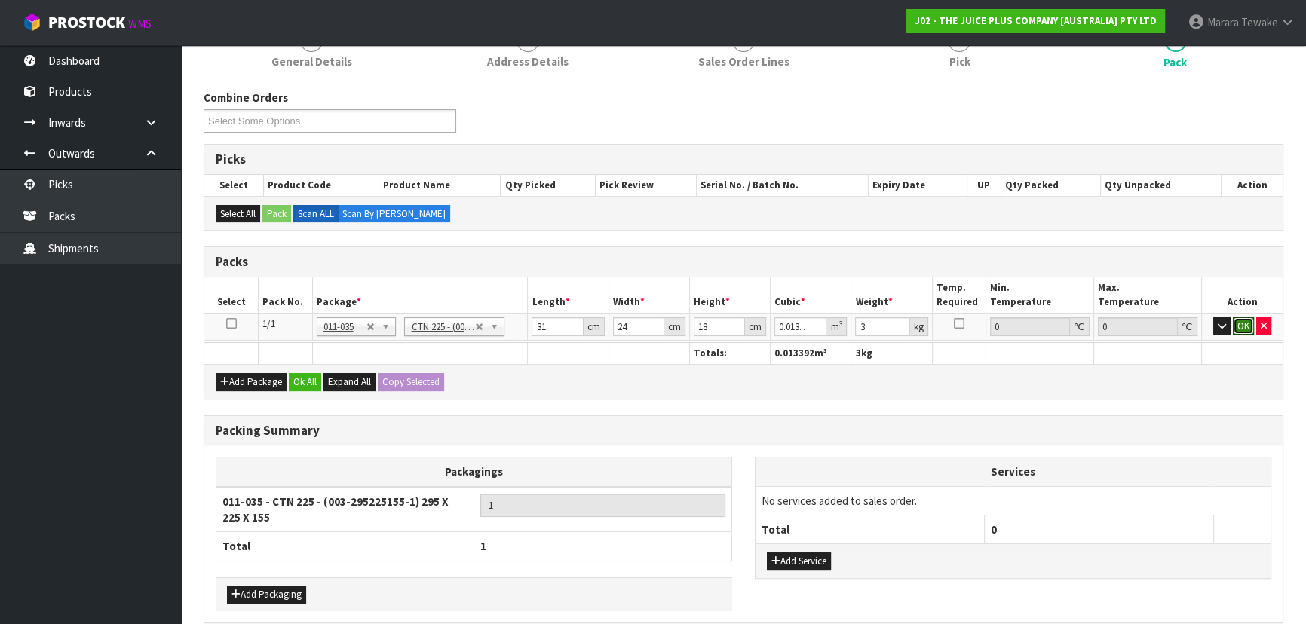
click button "OK" at bounding box center [1243, 326] width 21 height 18
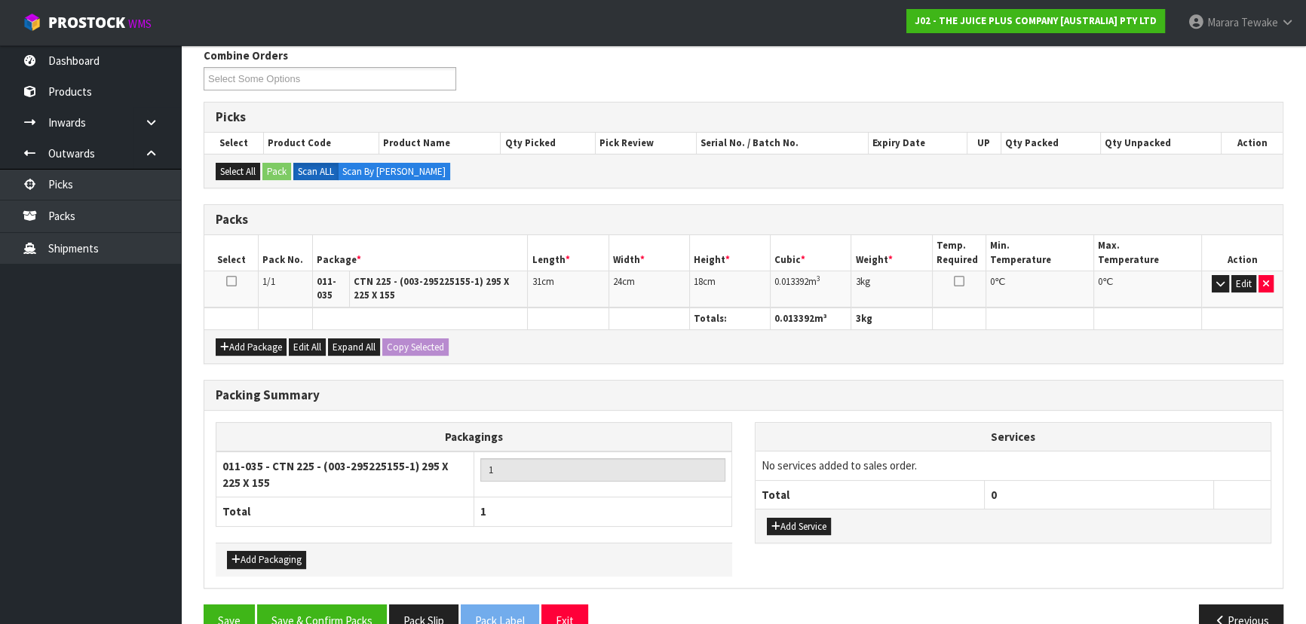
scroll to position [279, 0]
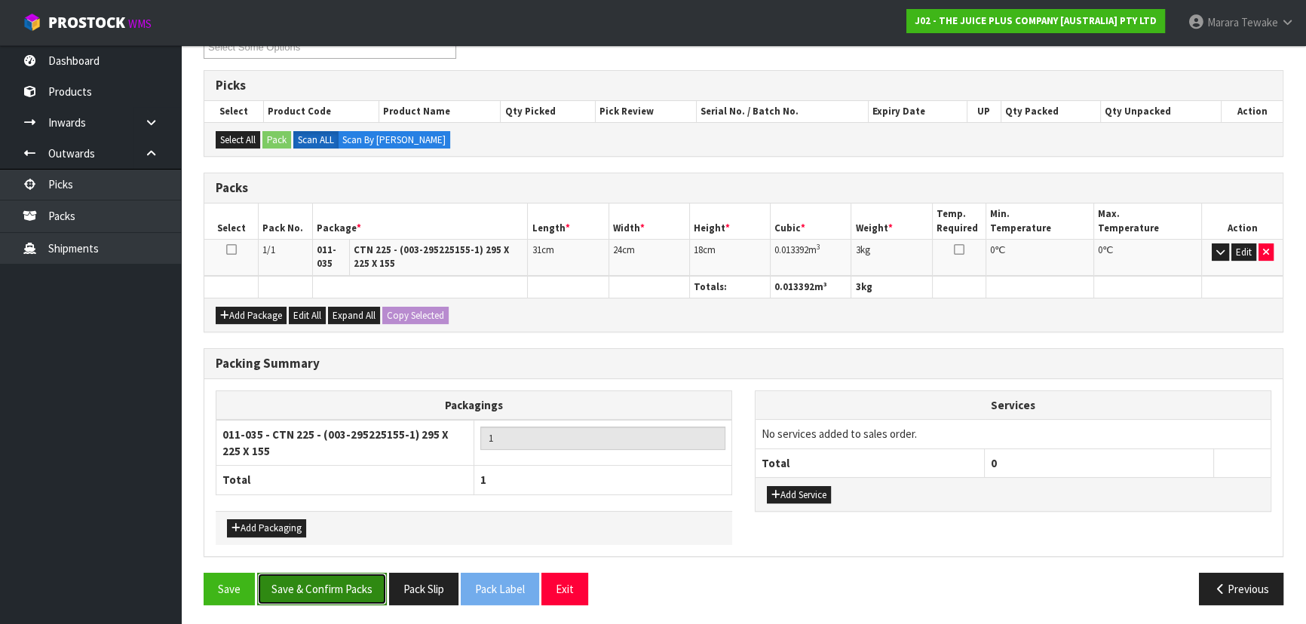
click at [332, 594] on button "Save & Confirm Packs" at bounding box center [322, 589] width 130 height 32
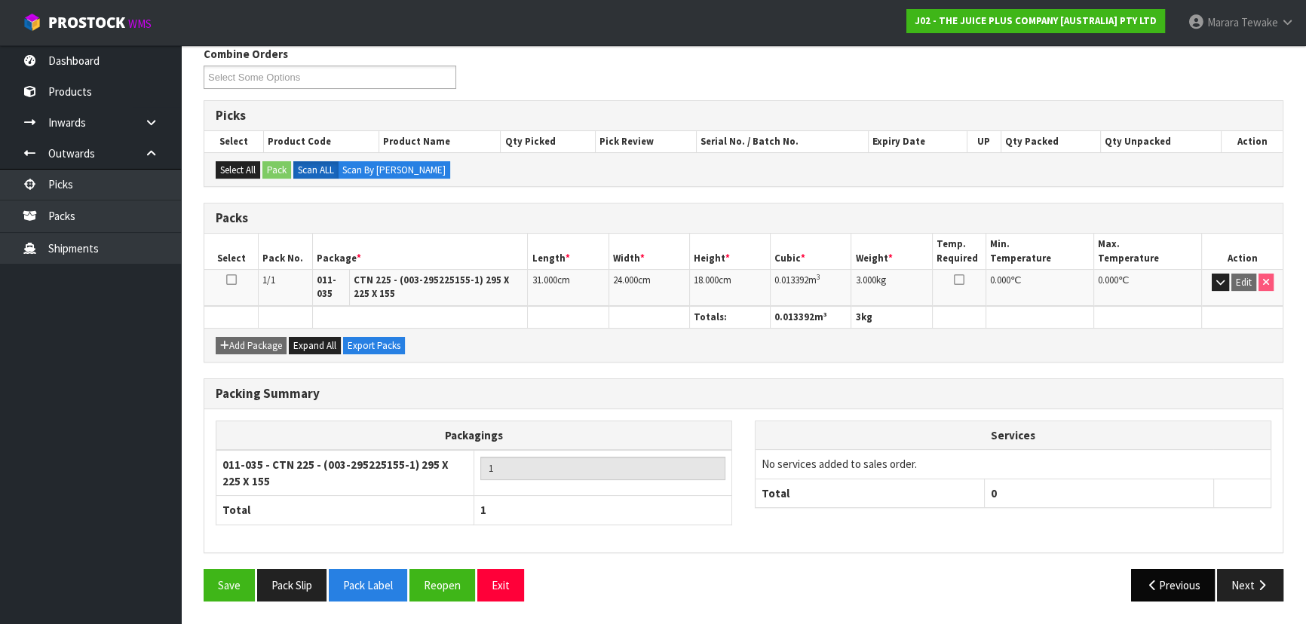
scroll to position [246, 0]
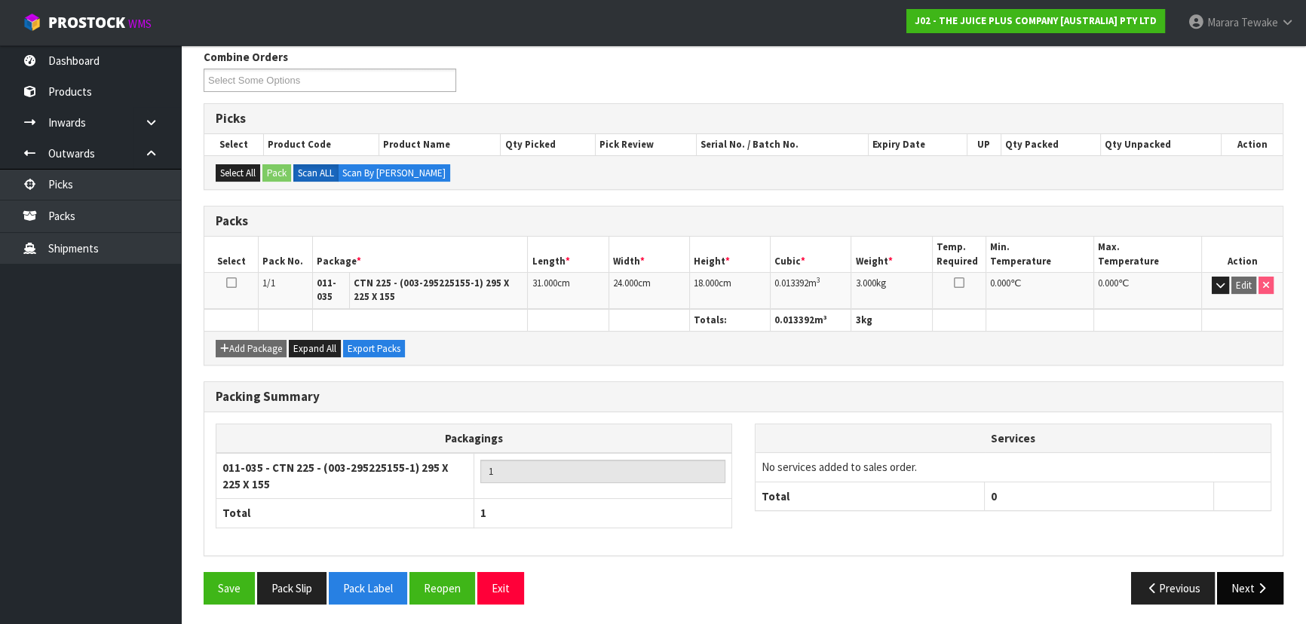
drag, startPoint x: 1296, startPoint y: 586, endPoint x: 1265, endPoint y: 583, distance: 31.1
click at [1288, 584] on section "× Close Updated successfully 1 General Details 2 Address Details 3 Sales Order …" at bounding box center [743, 269] width 1125 height 716
click at [1246, 579] on button "Next" at bounding box center [1250, 588] width 66 height 32
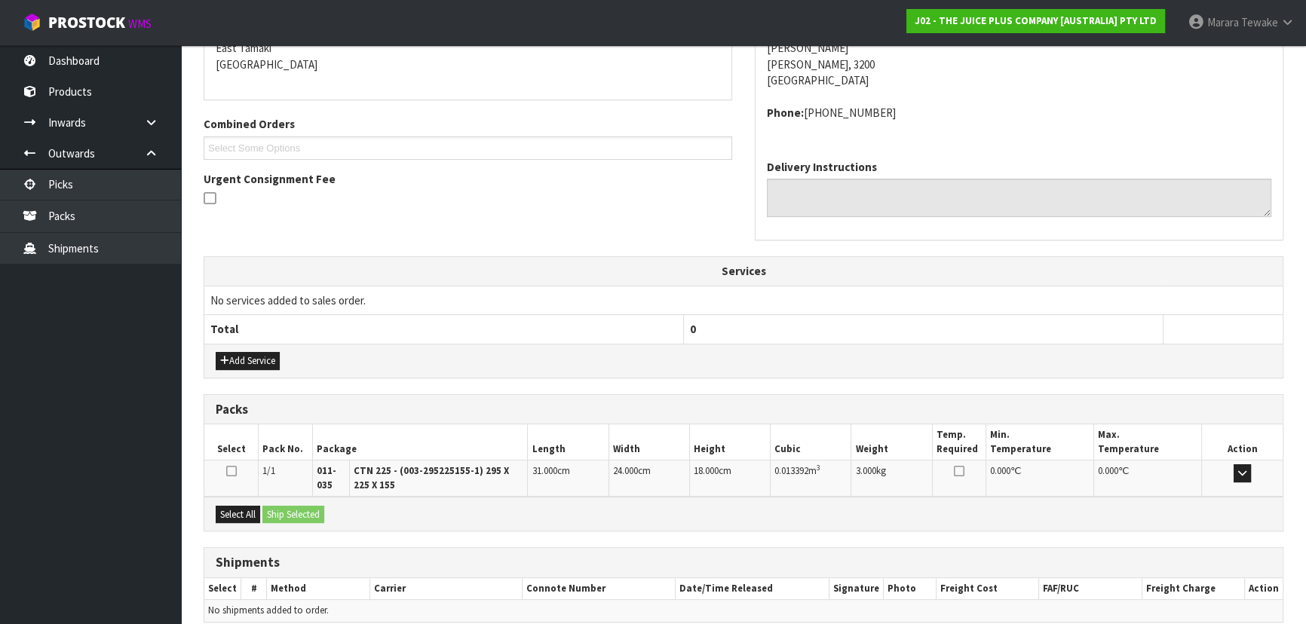
scroll to position [395, 0]
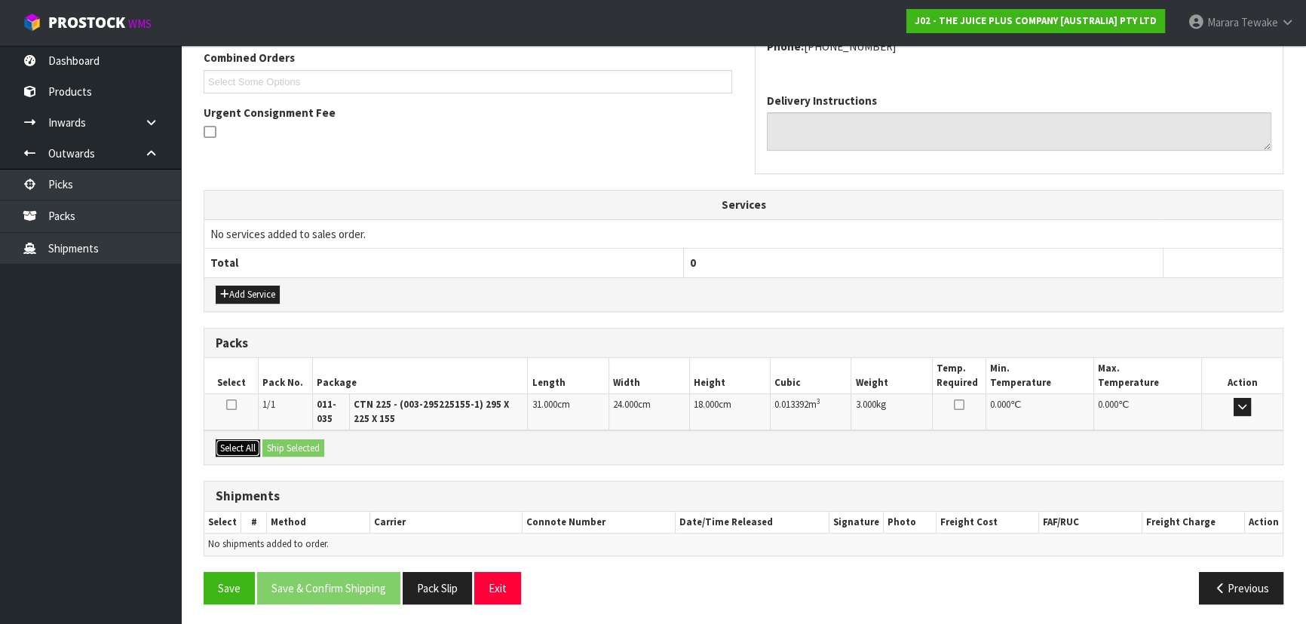
drag, startPoint x: 252, startPoint y: 440, endPoint x: 274, endPoint y: 441, distance: 22.7
click at [256, 440] on button "Select All" at bounding box center [238, 449] width 44 height 18
drag, startPoint x: 274, startPoint y: 441, endPoint x: 293, endPoint y: 446, distance: 19.4
click at [279, 442] on button "Ship Selected" at bounding box center [293, 449] width 62 height 18
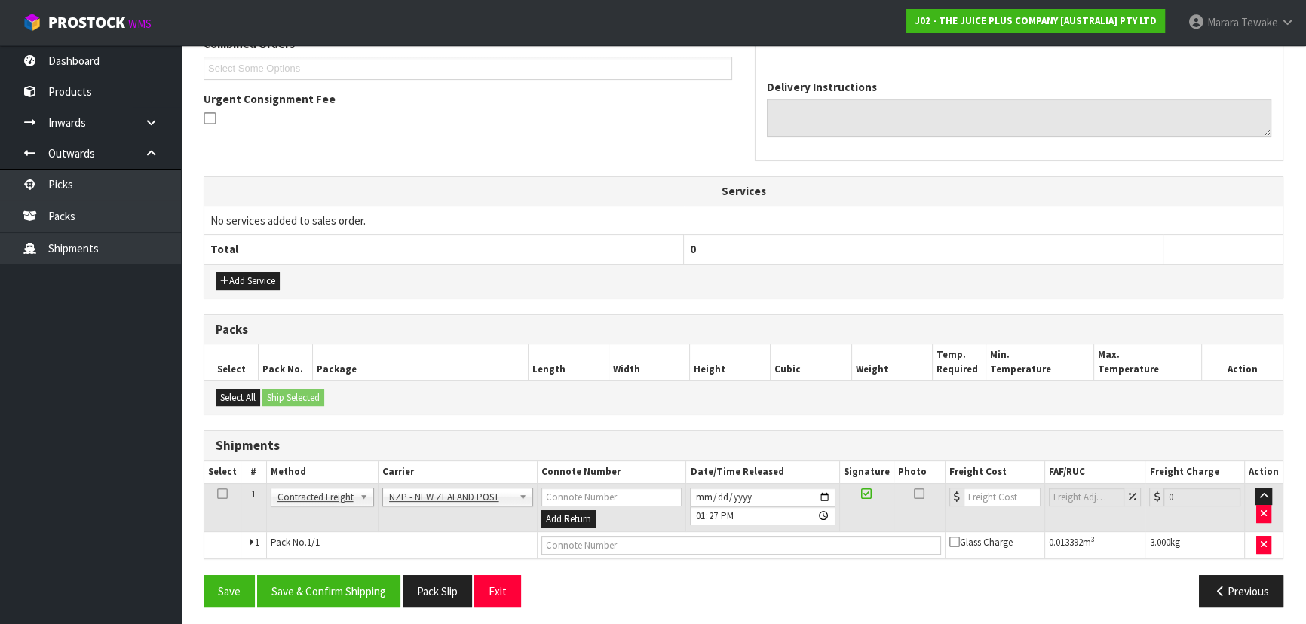
scroll to position [412, 0]
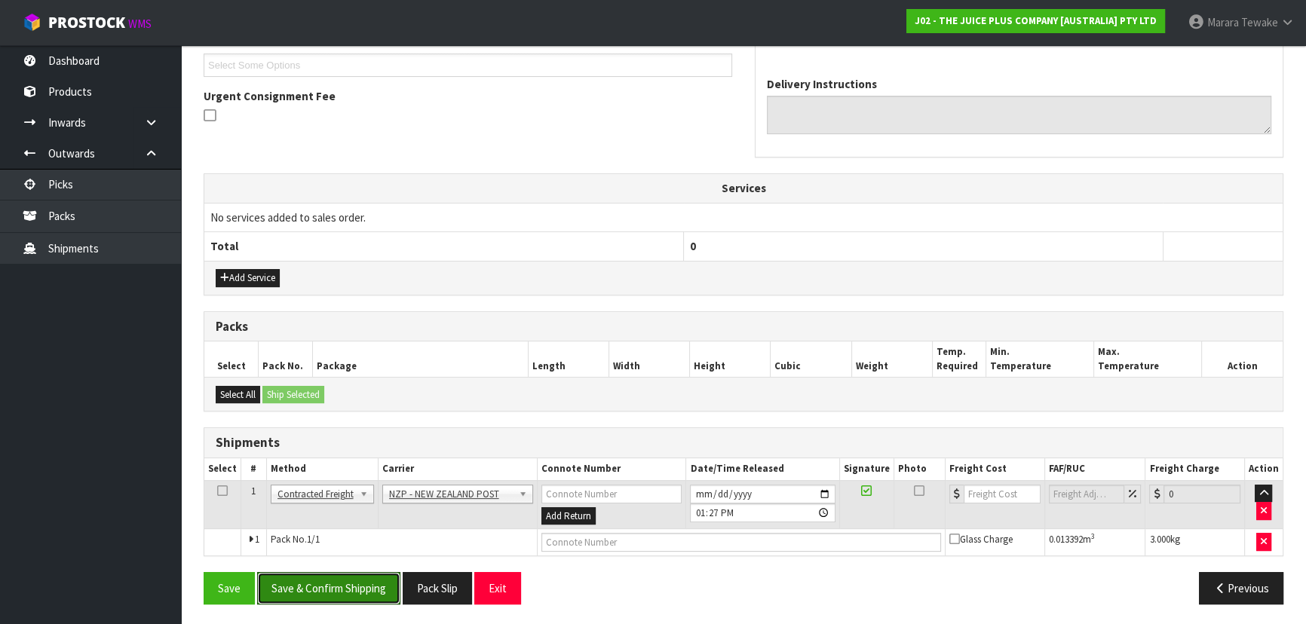
drag, startPoint x: 350, startPoint y: 580, endPoint x: 43, endPoint y: 463, distance: 328.4
click at [348, 578] on button "Save & Confirm Shipping" at bounding box center [328, 588] width 143 height 32
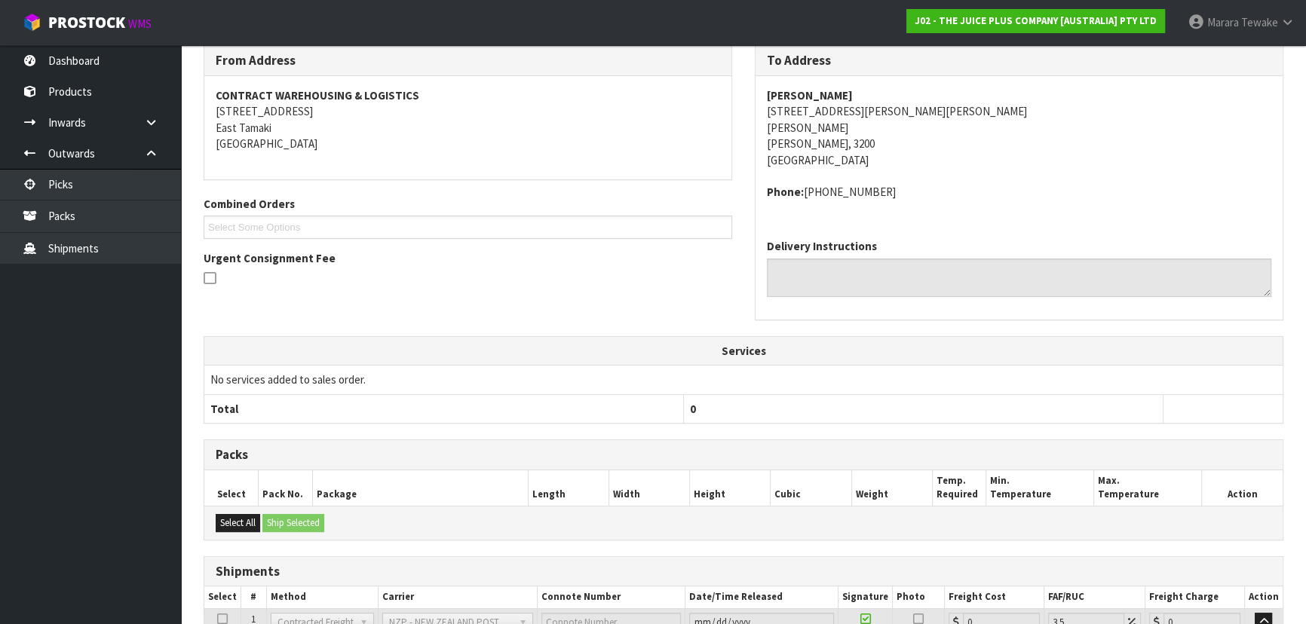
scroll to position [391, 0]
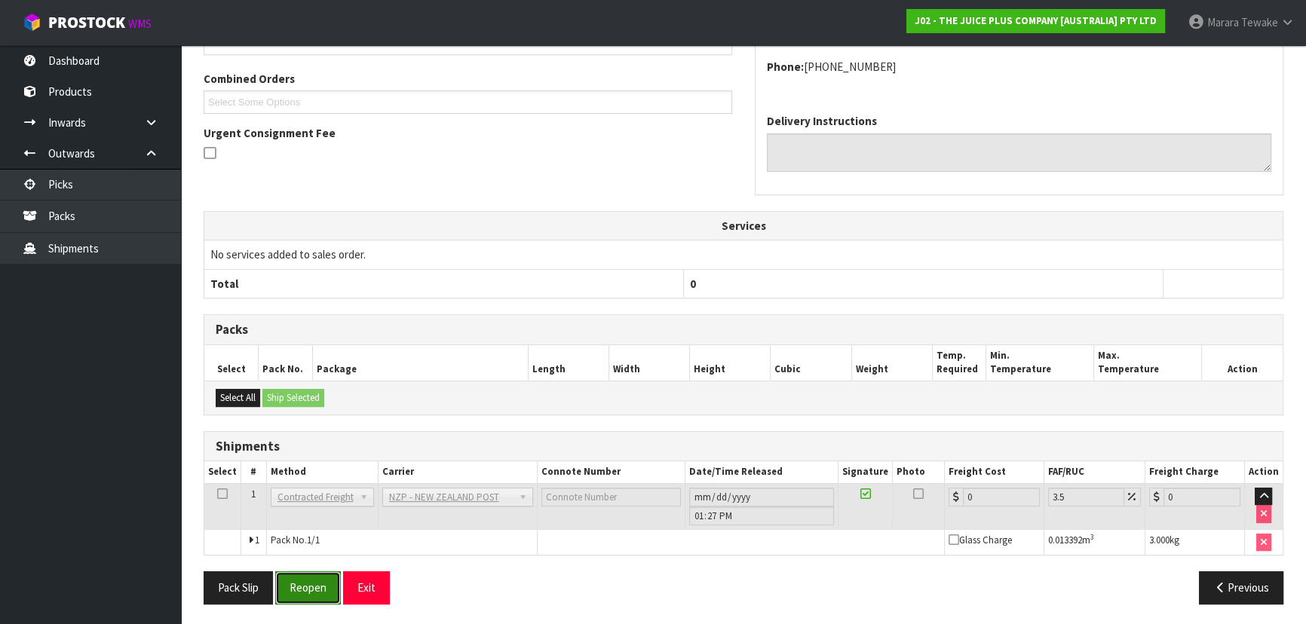
click at [305, 592] on button "Reopen" at bounding box center [308, 588] width 66 height 32
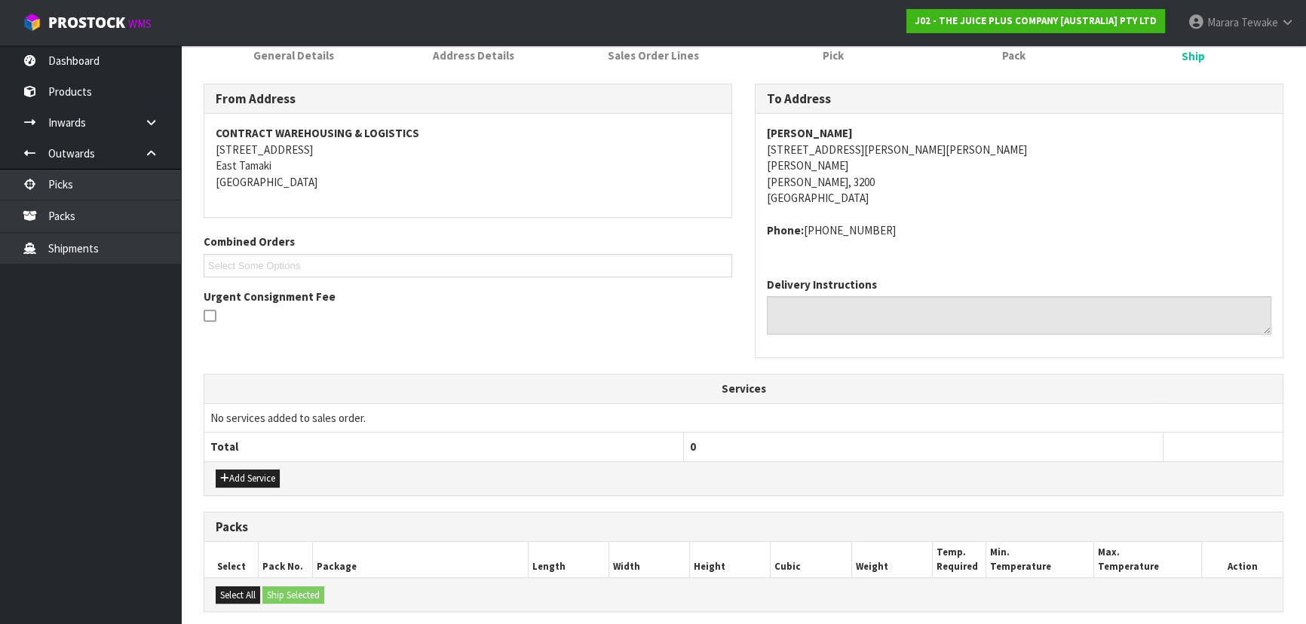
scroll to position [411, 0]
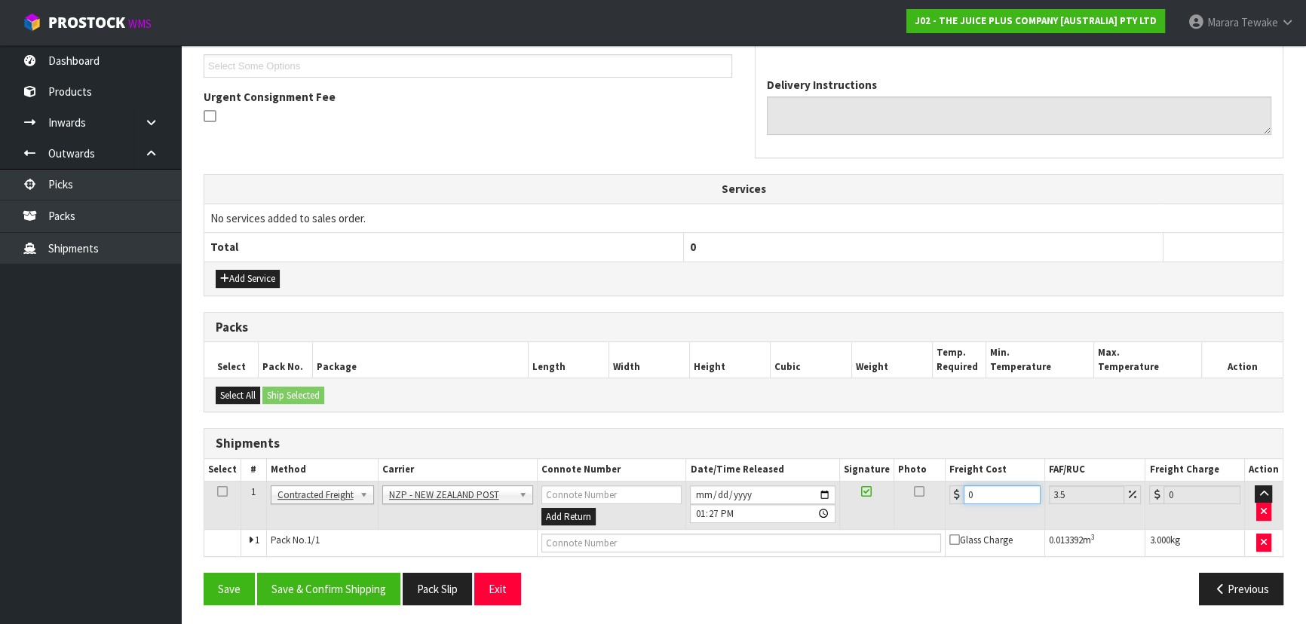
drag, startPoint x: 979, startPoint y: 498, endPoint x: 946, endPoint y: 482, distance: 36.1
click at [947, 483] on td "0" at bounding box center [996, 505] width 100 height 49
click at [372, 586] on button "Save & Confirm Shipping" at bounding box center [328, 589] width 143 height 32
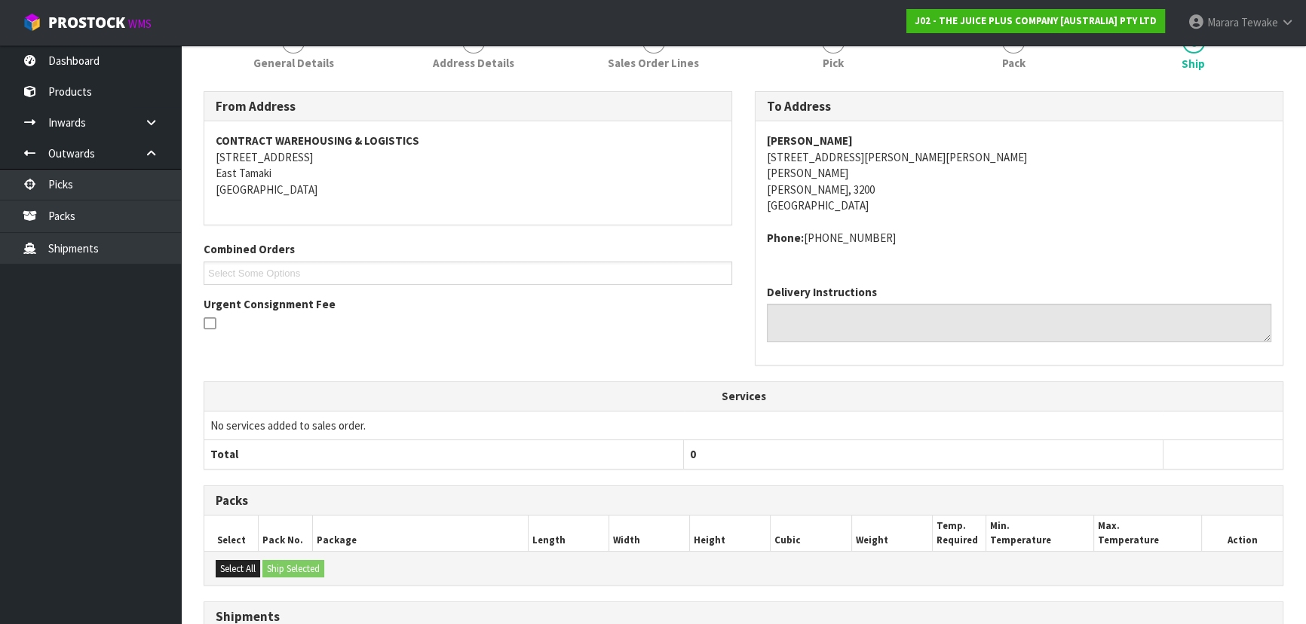
scroll to position [385, 0]
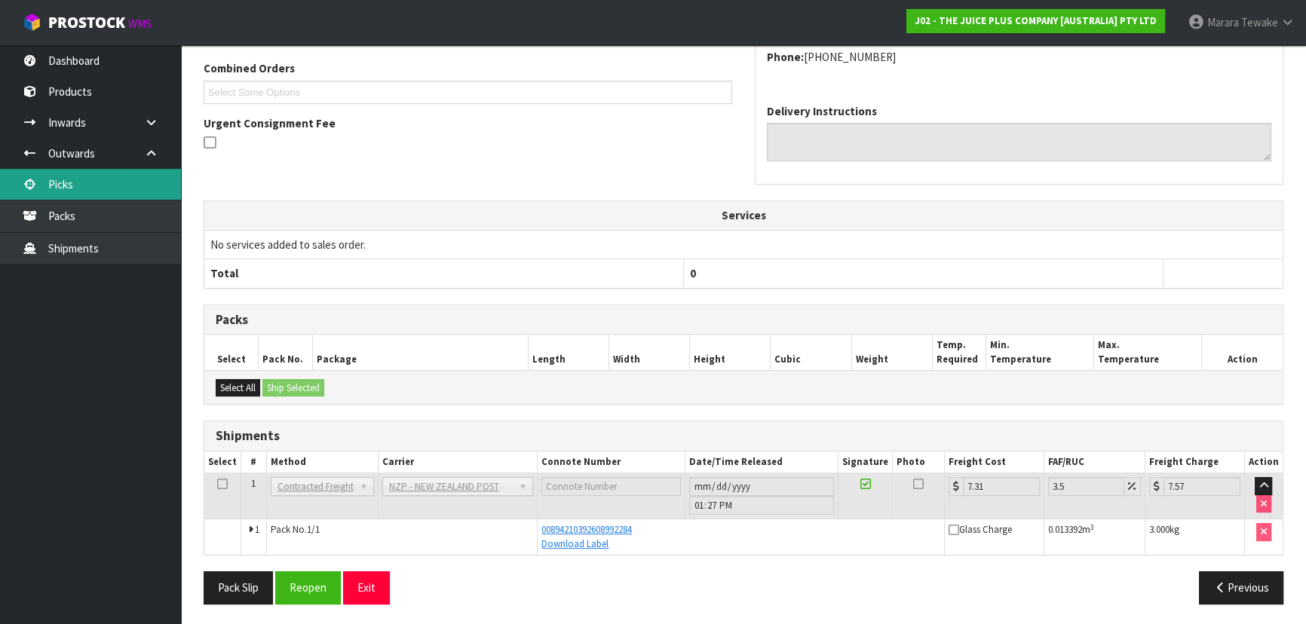
click at [114, 179] on link "Picks" at bounding box center [90, 184] width 181 height 31
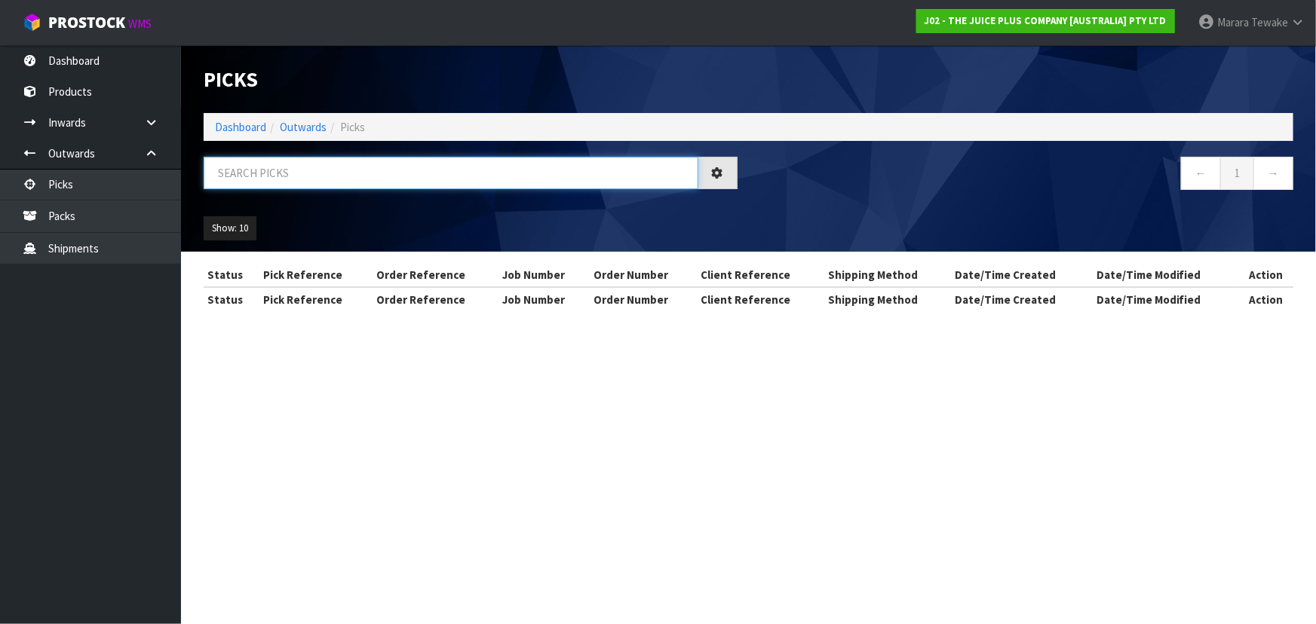
click at [268, 155] on div "Picks Dashboard Outwards Picks ← 1 → Show: 10 5 10 25 50" at bounding box center [748, 148] width 1112 height 207
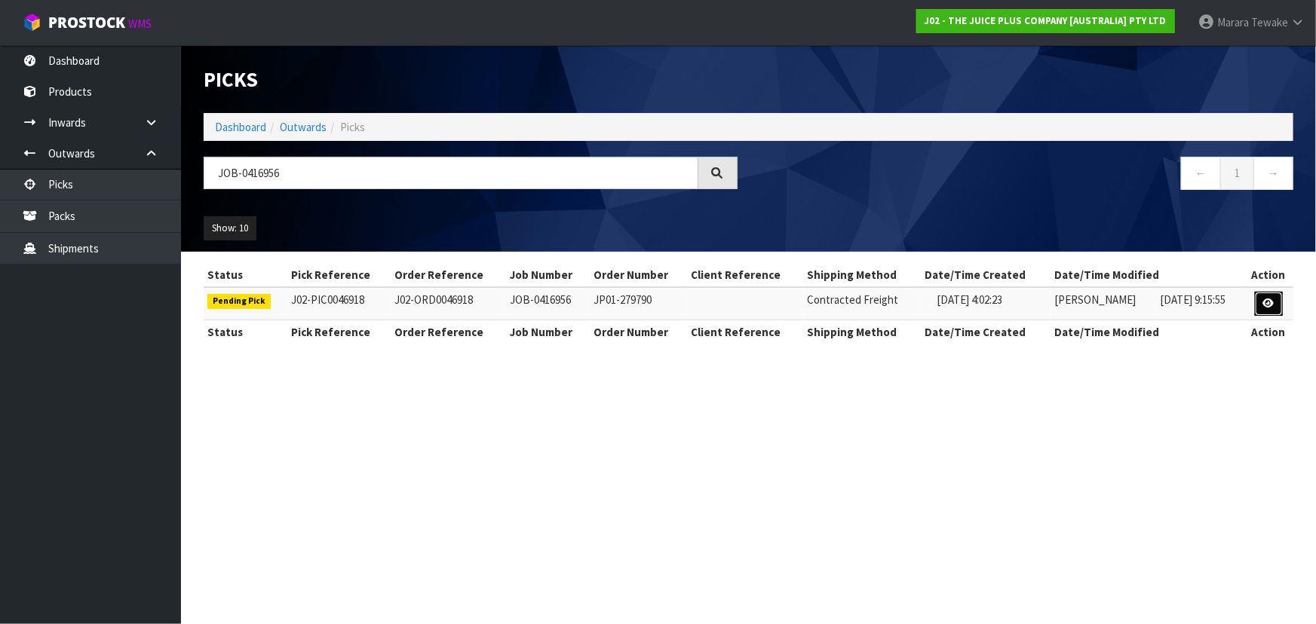
click at [1274, 303] on icon at bounding box center [1268, 304] width 11 height 10
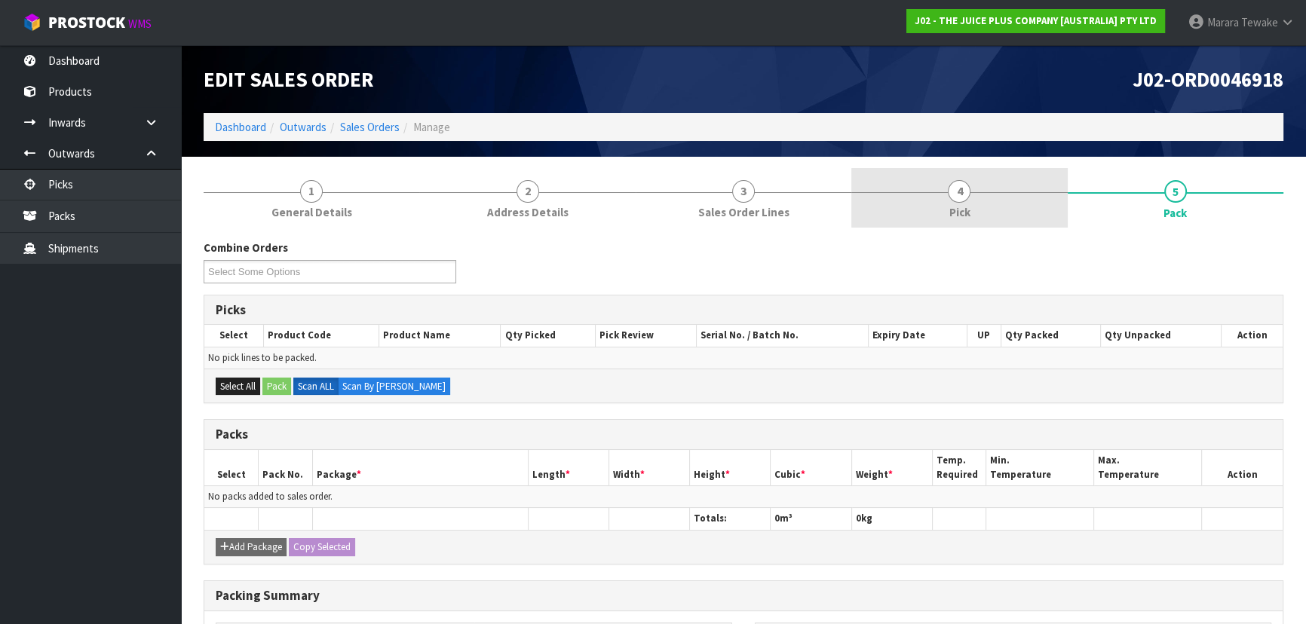
drag, startPoint x: 992, startPoint y: 214, endPoint x: 1017, endPoint y: 226, distance: 28.3
click at [992, 213] on link "4 Pick" at bounding box center [959, 198] width 216 height 60
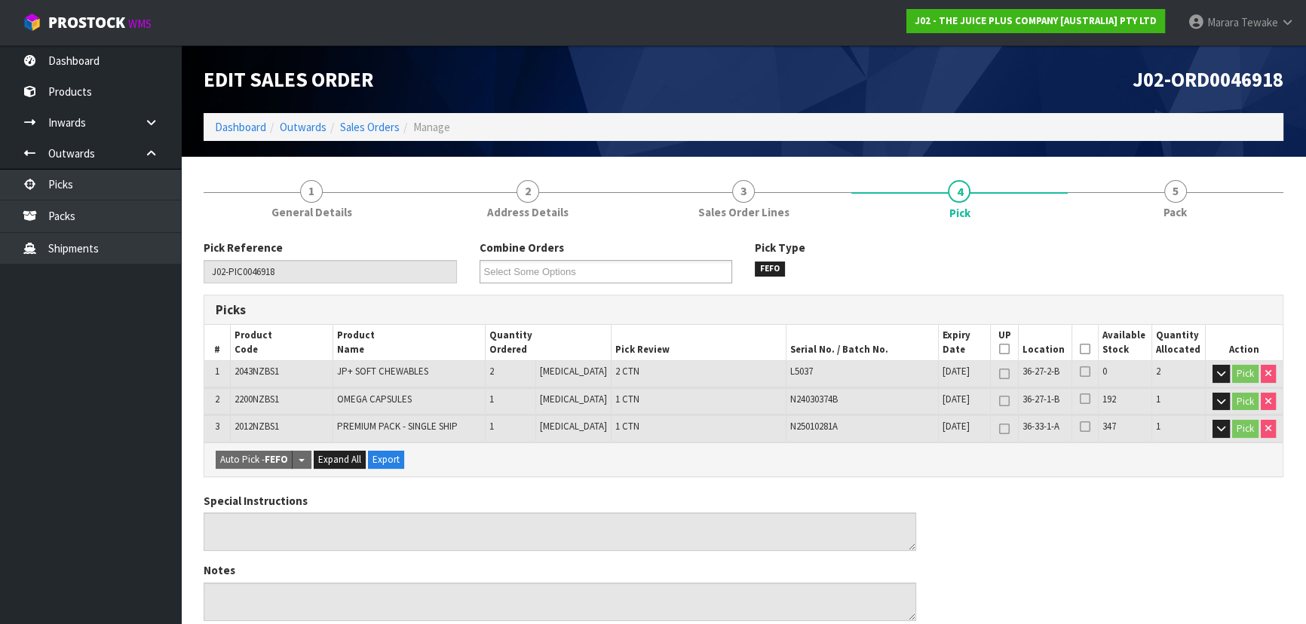
click at [1080, 349] on icon at bounding box center [1085, 349] width 11 height 1
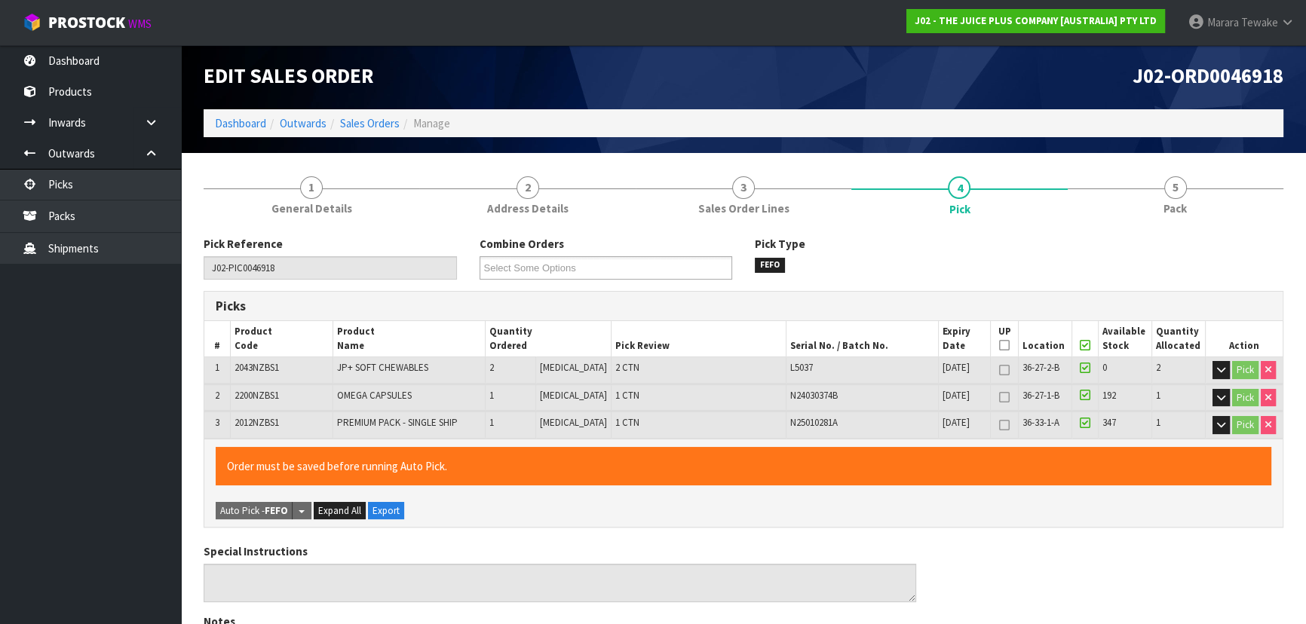
scroll to position [475, 0]
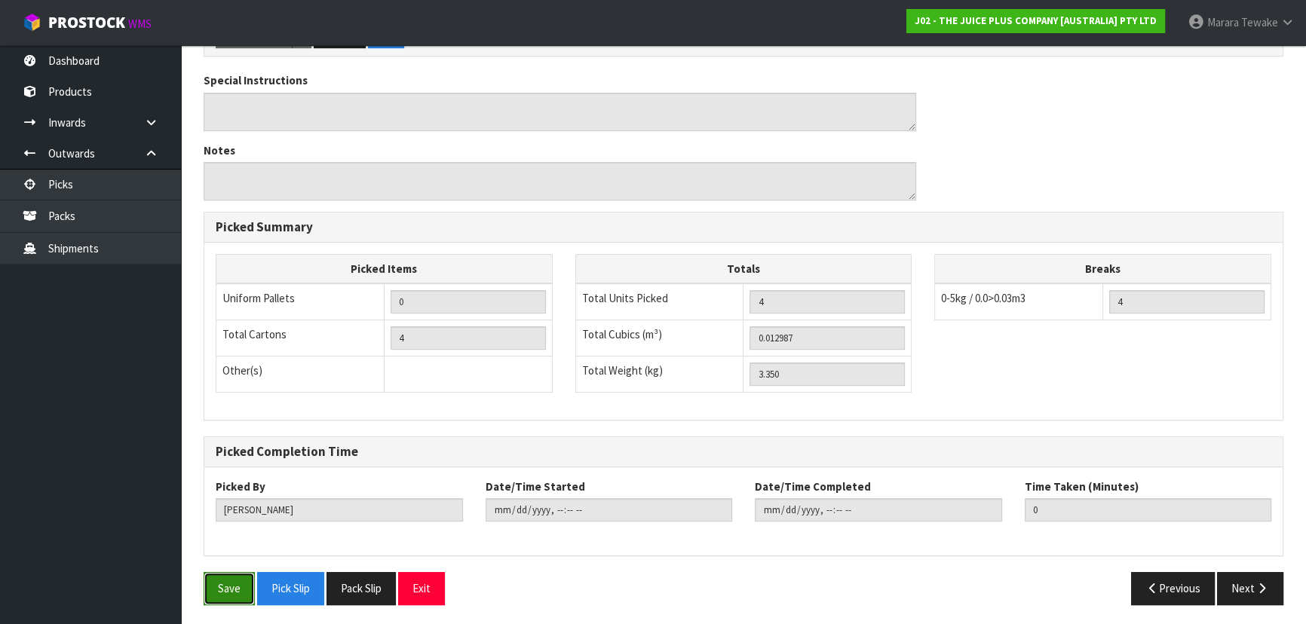
click at [219, 596] on button "Save" at bounding box center [229, 588] width 51 height 32
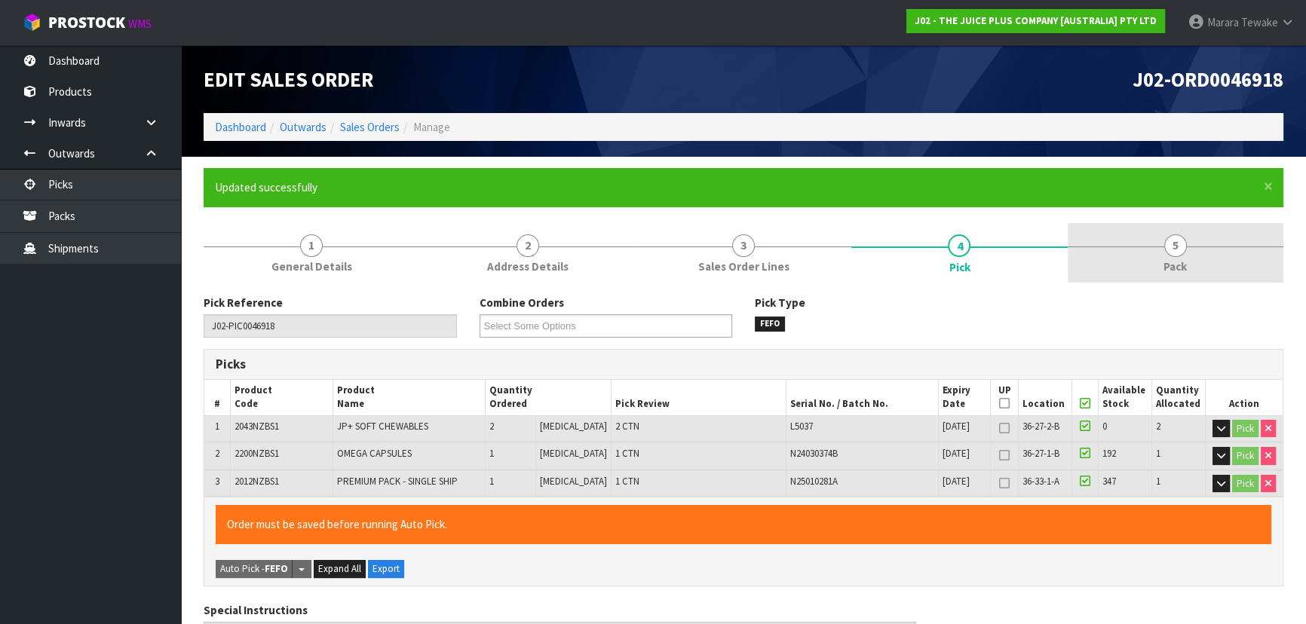
click at [1176, 247] on span "5" at bounding box center [1175, 246] width 23 height 23
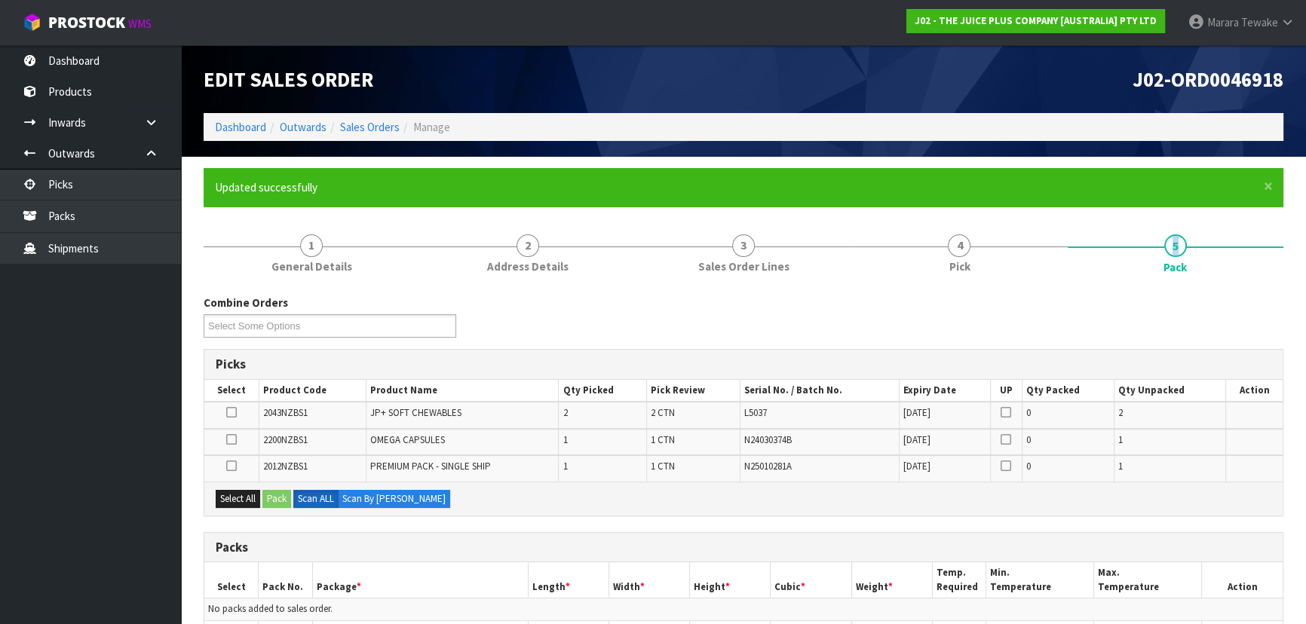
scroll to position [136, 0]
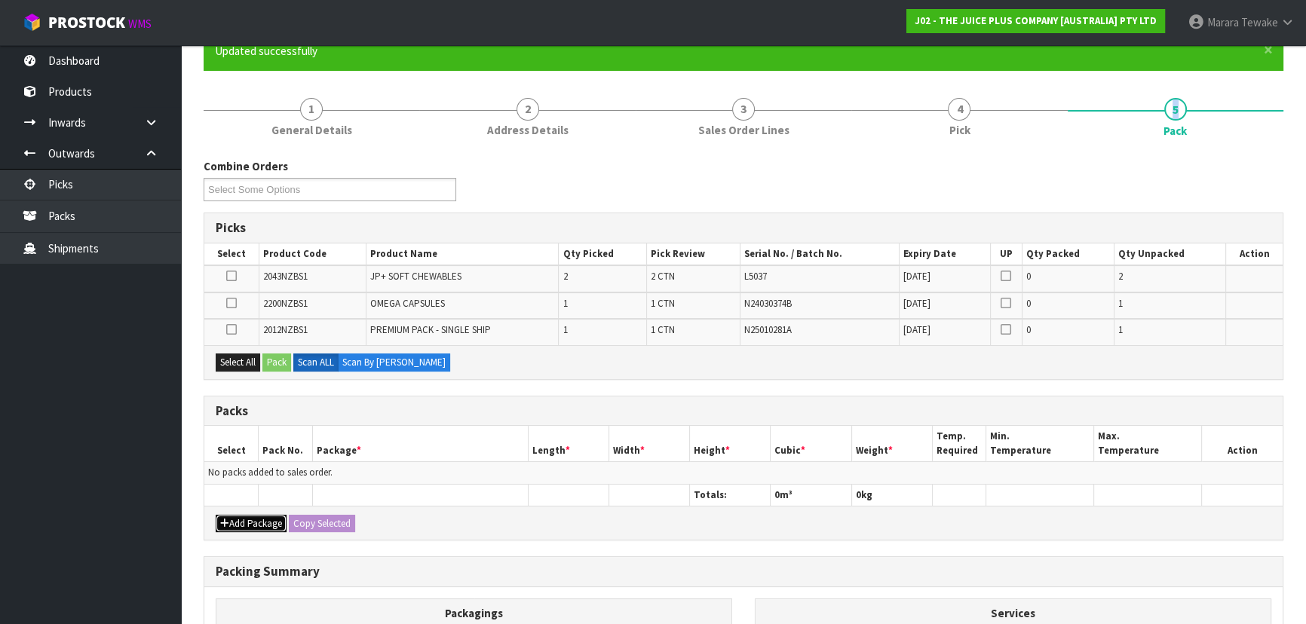
click at [260, 525] on button "Add Package" at bounding box center [251, 524] width 71 height 18
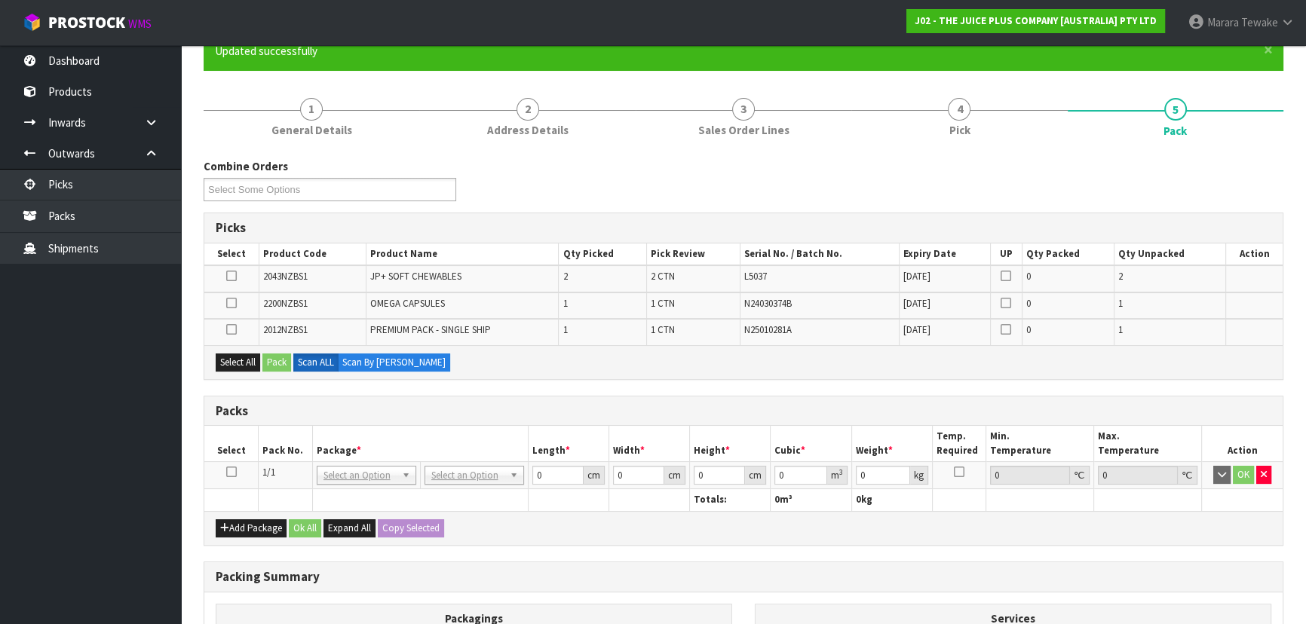
drag, startPoint x: 233, startPoint y: 473, endPoint x: 237, endPoint y: 426, distance: 46.9
click at [233, 472] on icon at bounding box center [231, 472] width 11 height 1
drag, startPoint x: 247, startPoint y: 363, endPoint x: 277, endPoint y: 356, distance: 30.4
click at [250, 363] on button "Select All" at bounding box center [238, 363] width 44 height 18
click at [287, 356] on button "Pack" at bounding box center [276, 363] width 29 height 18
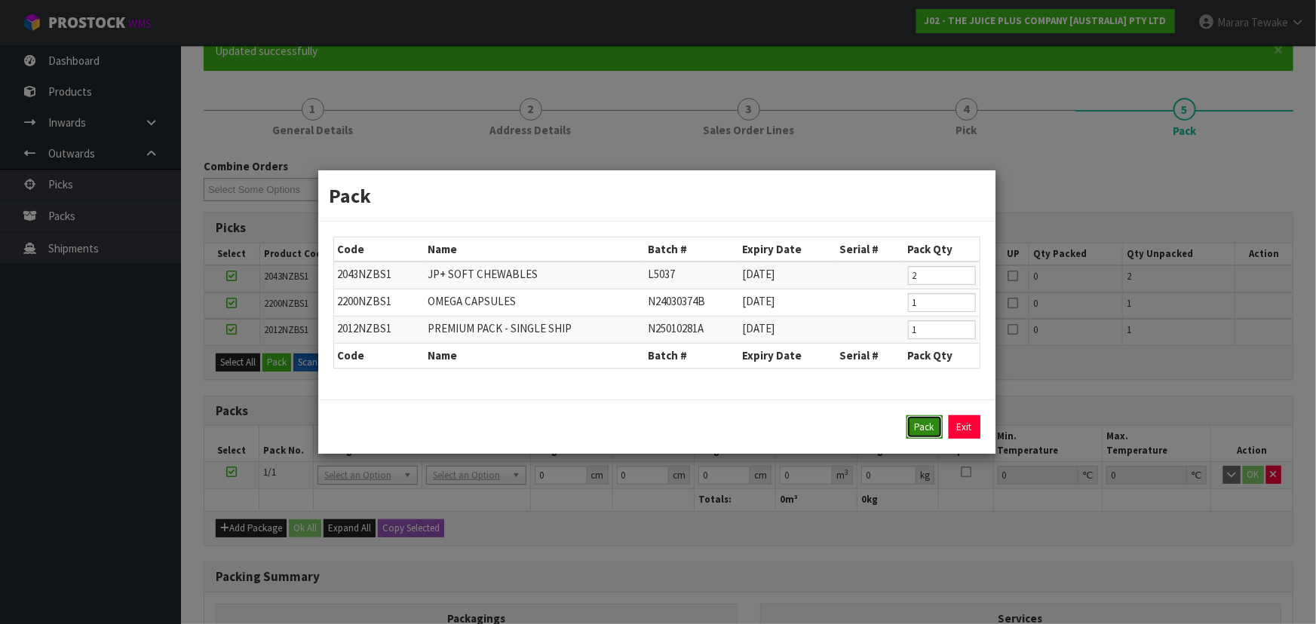
click at [918, 430] on button "Pack" at bounding box center [924, 427] width 36 height 24
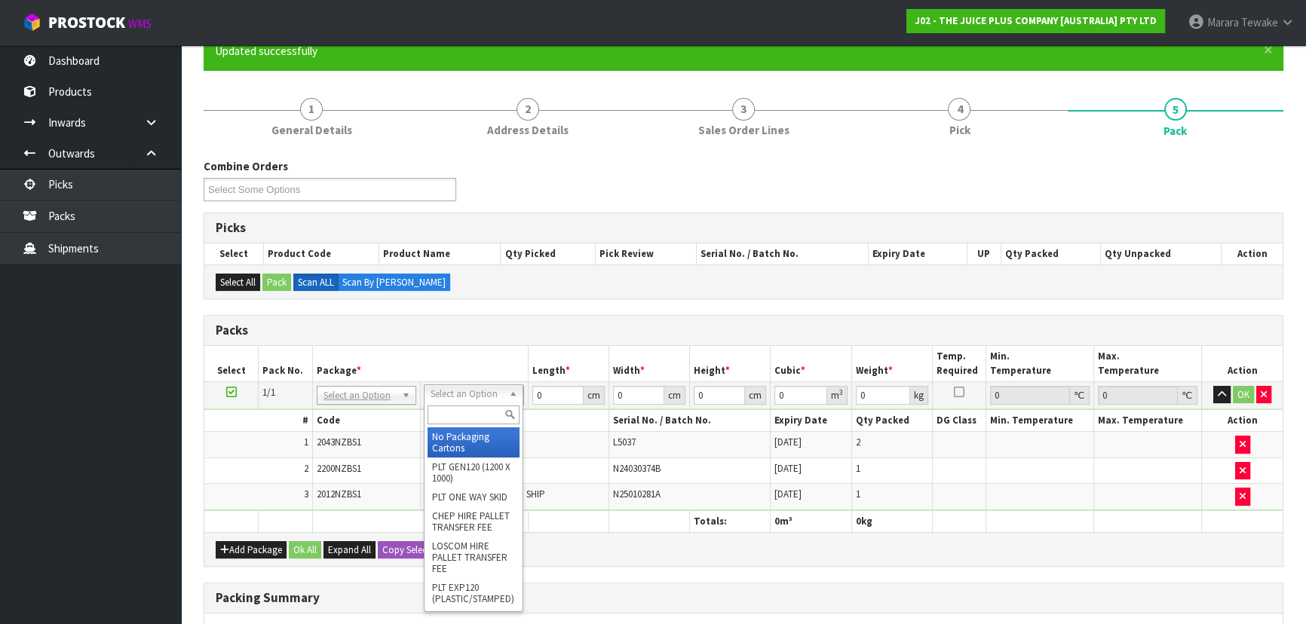
drag, startPoint x: 478, startPoint y: 394, endPoint x: 480, endPoint y: 406, distance: 12.2
click at [481, 406] on input "text" at bounding box center [474, 415] width 92 height 19
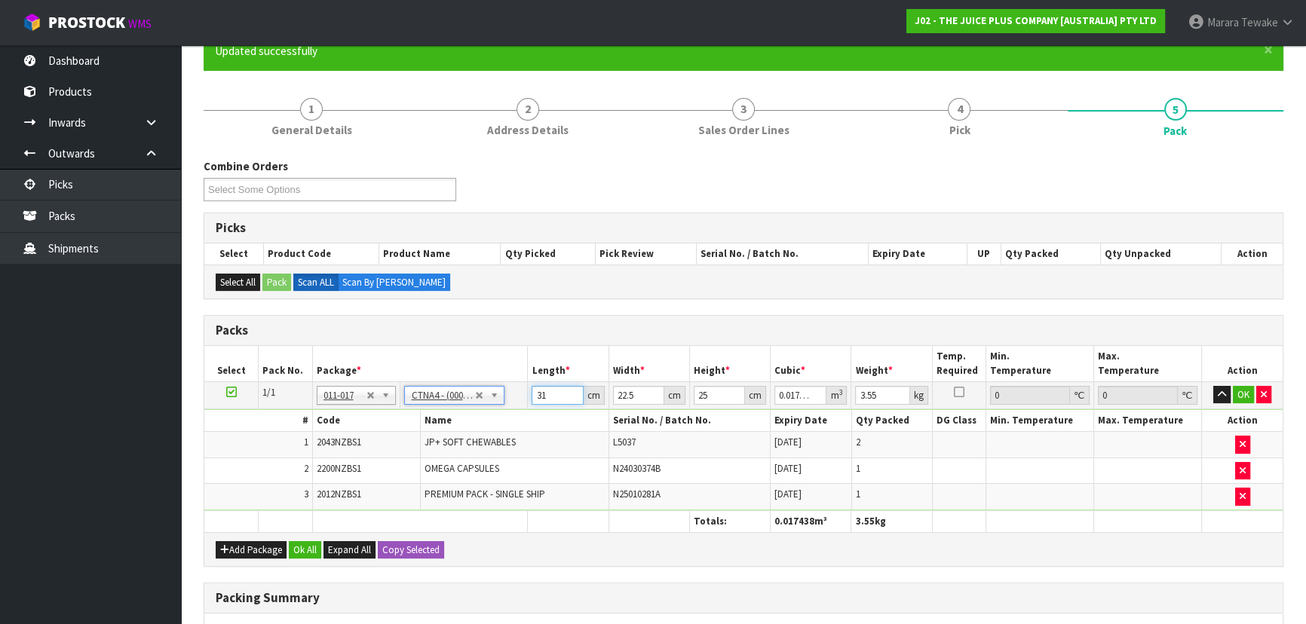
drag, startPoint x: 559, startPoint y: 396, endPoint x: 485, endPoint y: 348, distance: 88.3
click at [520, 388] on tr "1/1 NONE 007-001 007-002 007-004 007-009 007-013 007-014 007-015 007-017 007-01…" at bounding box center [743, 395] width 1078 height 27
click at [1213, 386] on button "button" at bounding box center [1221, 395] width 17 height 18
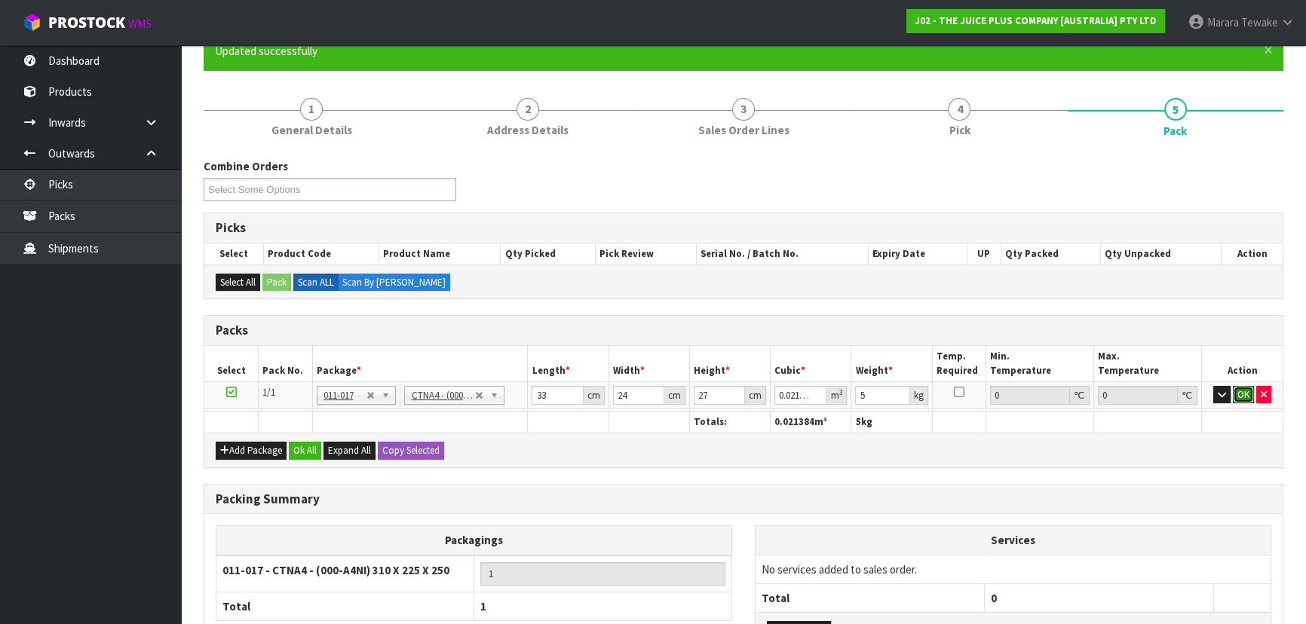
click button "OK" at bounding box center [1243, 395] width 21 height 18
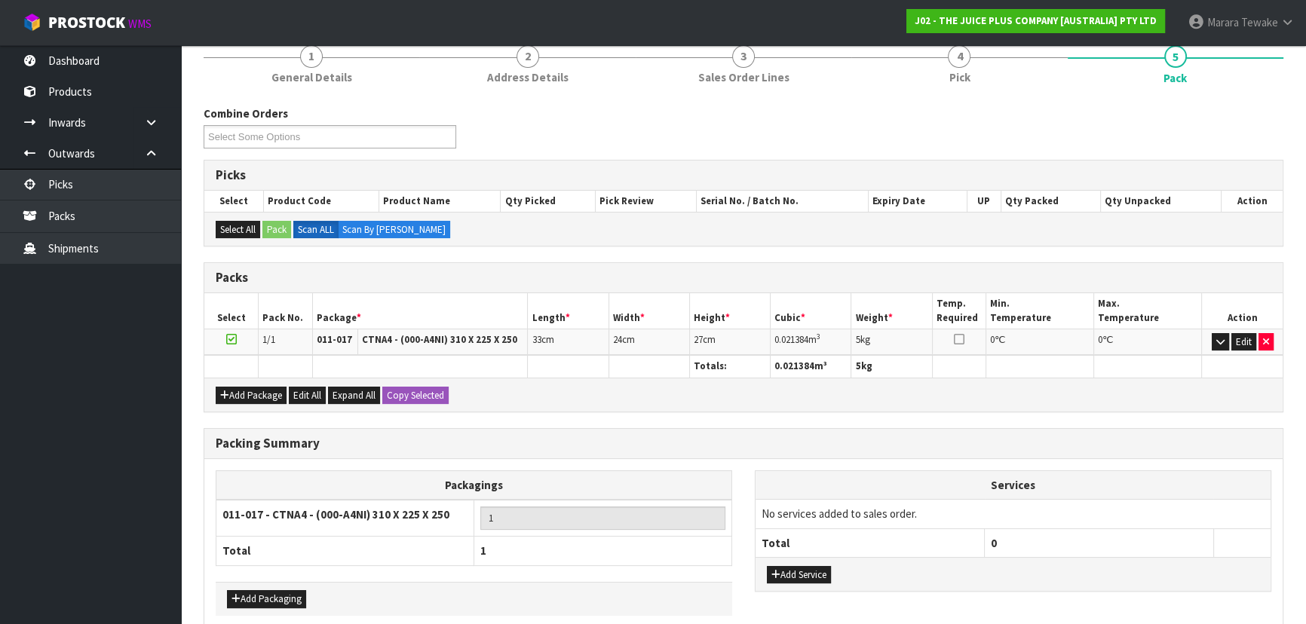
scroll to position [260, 0]
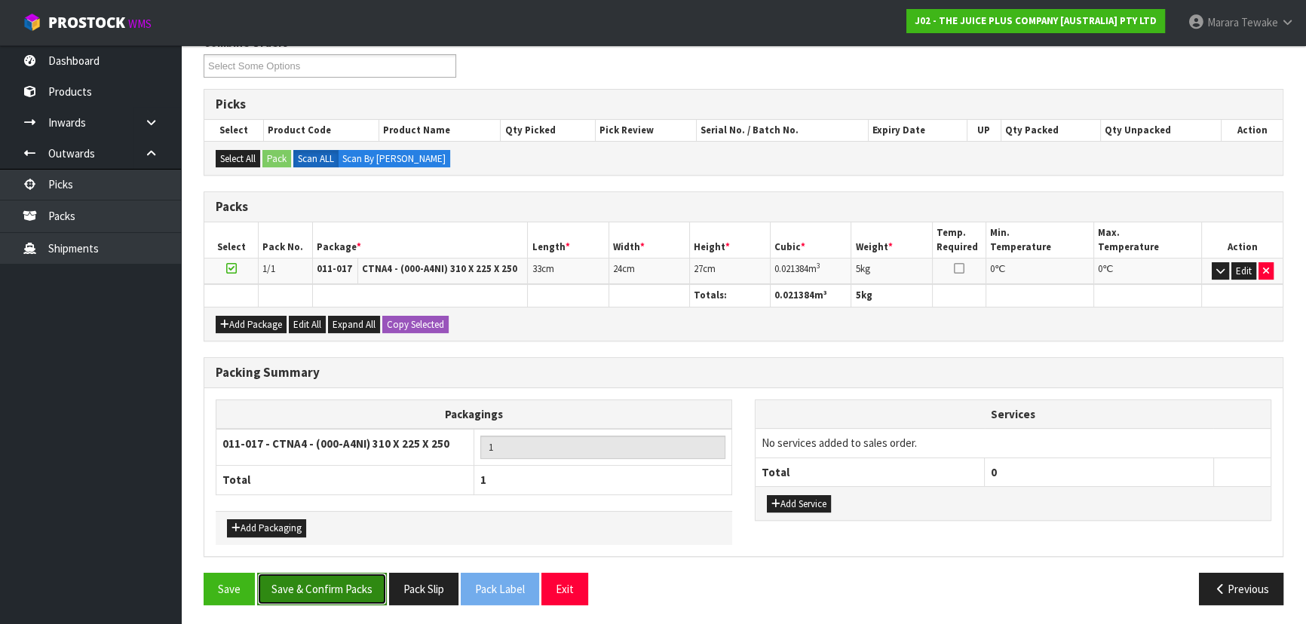
click at [314, 581] on button "Save & Confirm Packs" at bounding box center [322, 589] width 130 height 32
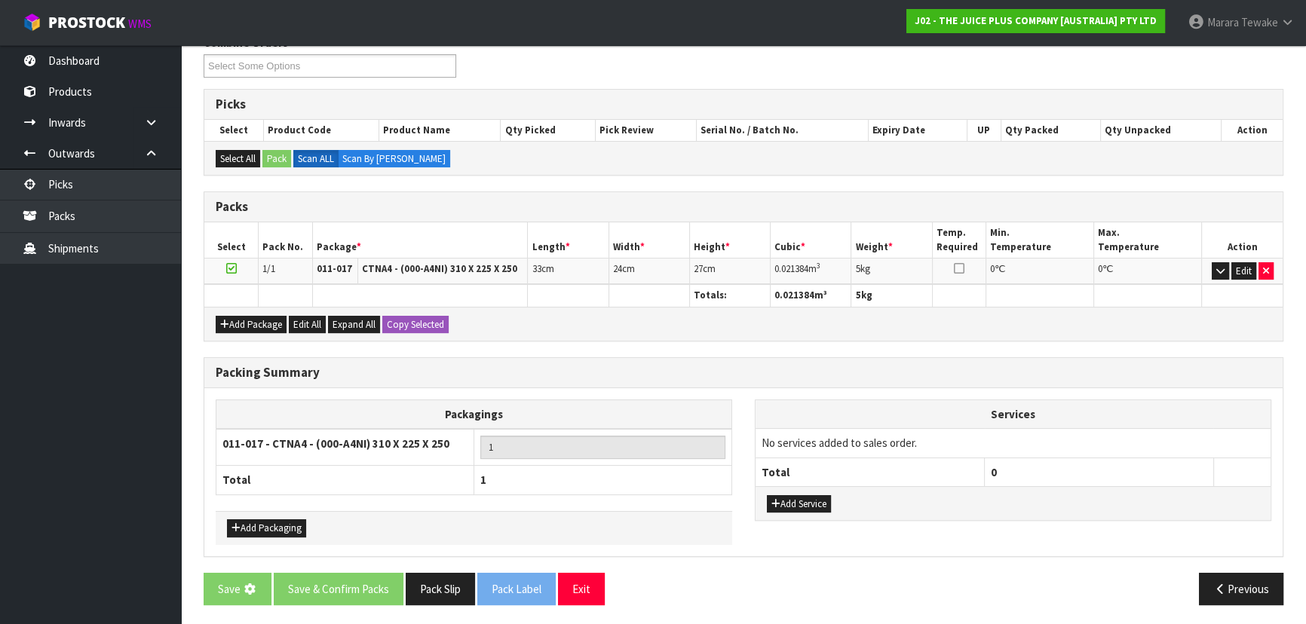
scroll to position [0, 0]
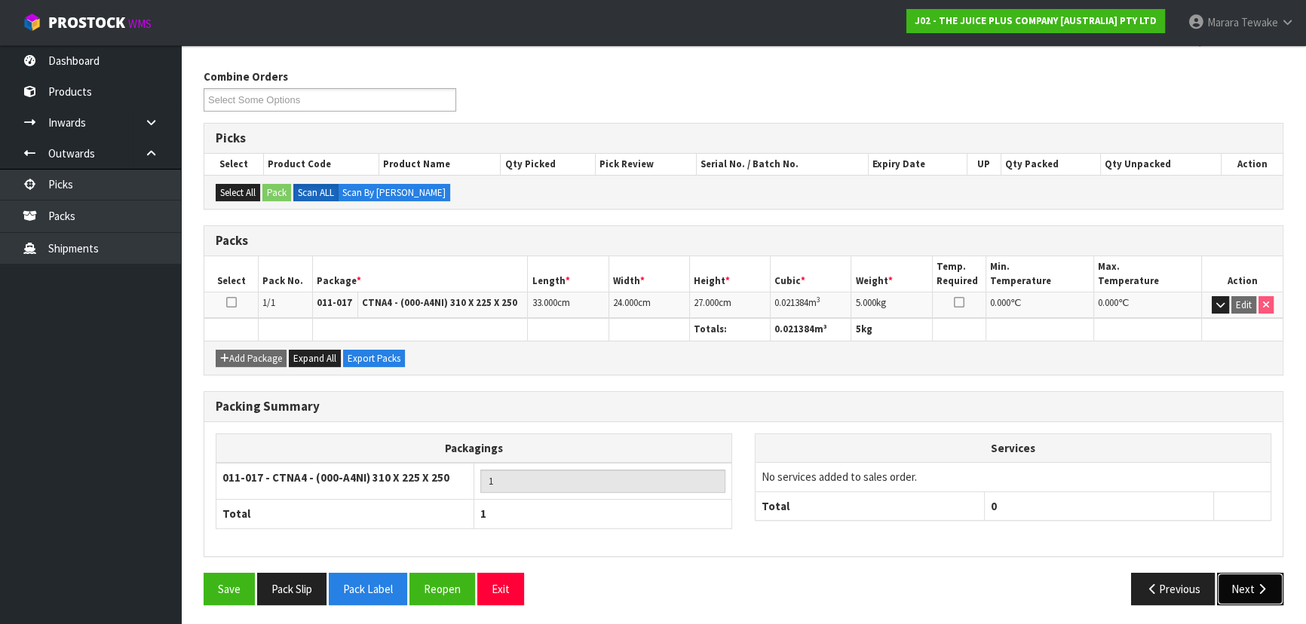
click at [1260, 578] on button "Next" at bounding box center [1250, 589] width 66 height 32
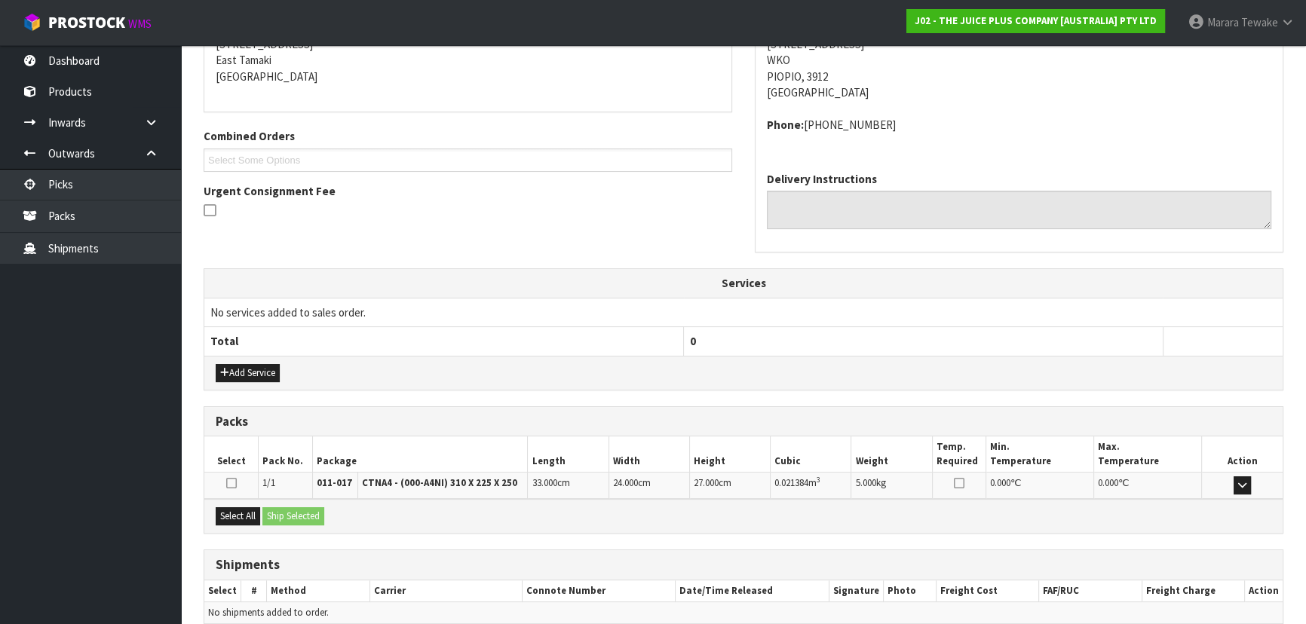
scroll to position [385, 0]
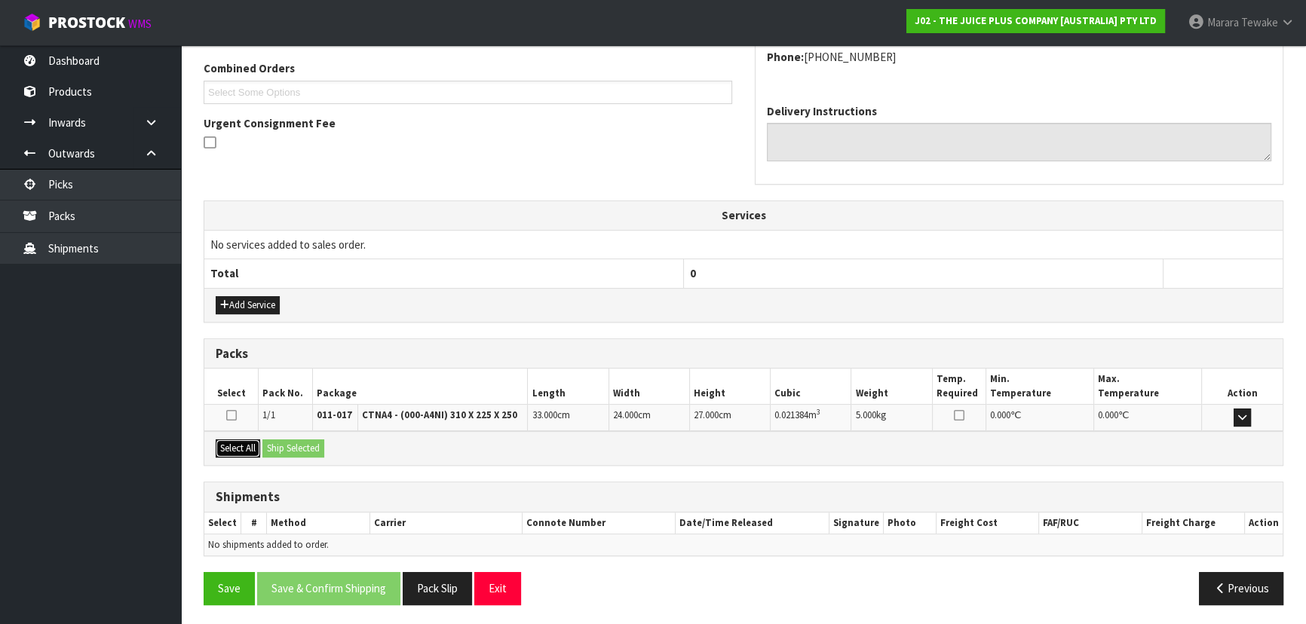
drag, startPoint x: 249, startPoint y: 445, endPoint x: 268, endPoint y: 445, distance: 19.6
click at [250, 445] on button "Select All" at bounding box center [238, 449] width 44 height 18
drag, startPoint x: 268, startPoint y: 445, endPoint x: 285, endPoint y: 448, distance: 16.9
click at [280, 446] on button "Ship Selected" at bounding box center [293, 449] width 62 height 18
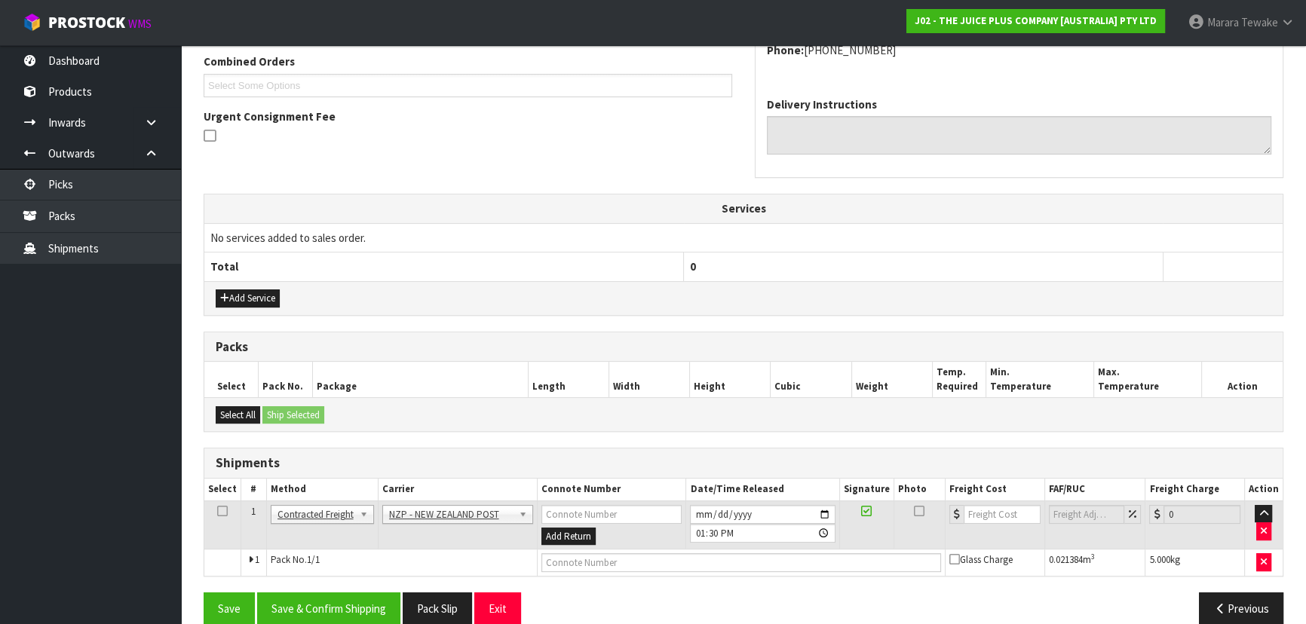
scroll to position [412, 0]
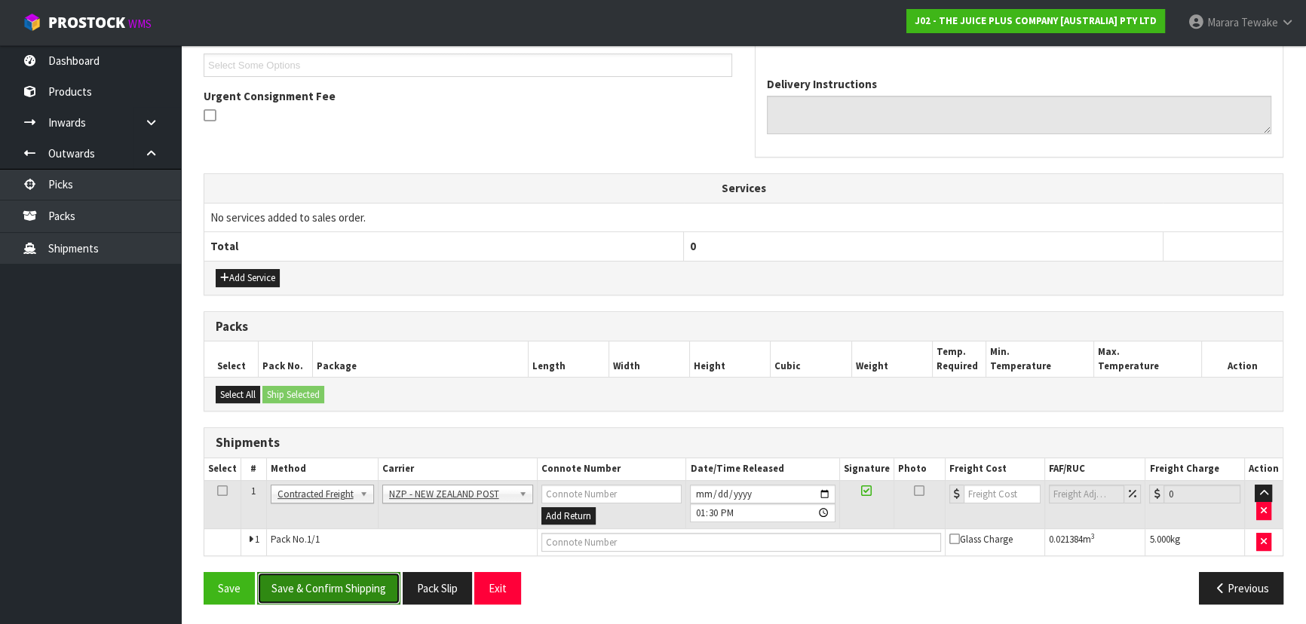
click at [334, 580] on button "Save & Confirm Shipping" at bounding box center [328, 588] width 143 height 32
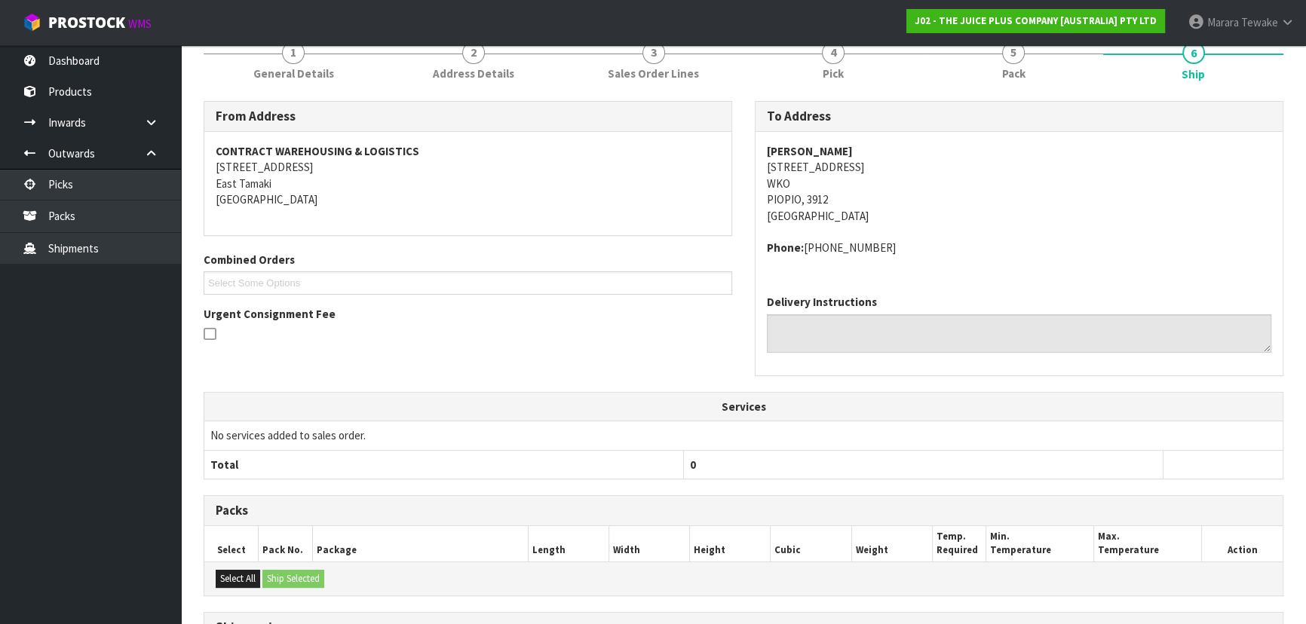
scroll to position [391, 0]
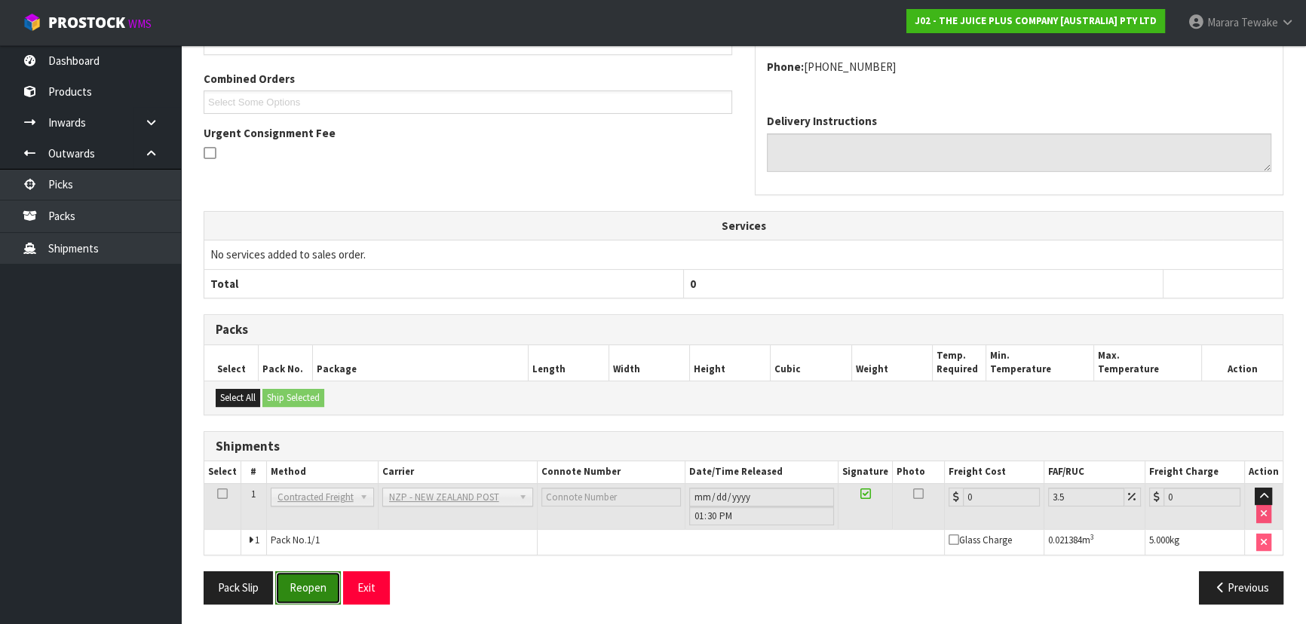
click at [319, 577] on button "Reopen" at bounding box center [308, 588] width 66 height 32
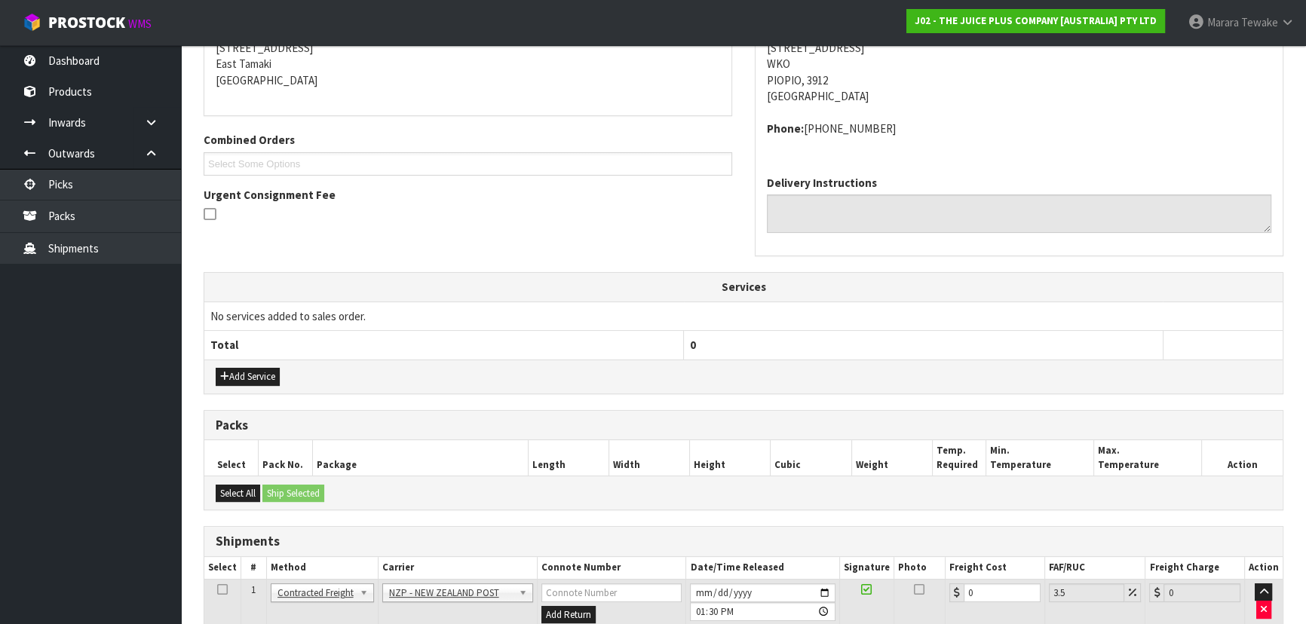
scroll to position [412, 0]
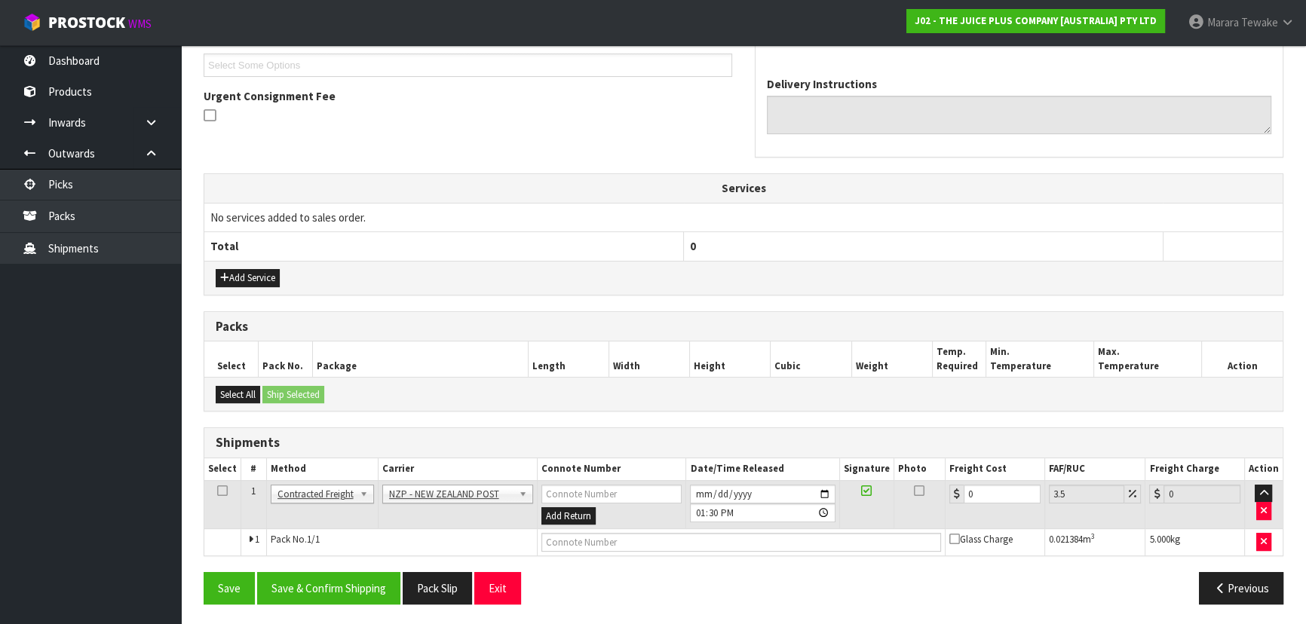
click at [989, 489] on td "0" at bounding box center [996, 504] width 100 height 49
drag, startPoint x: 992, startPoint y: 489, endPoint x: 934, endPoint y: 458, distance: 64.8
click at [951, 472] on table "Select # Method Carrier Connote Number Date/Time Released Signature Photo Freig…" at bounding box center [743, 506] width 1078 height 97
click at [382, 591] on button "Save & Confirm Shipping" at bounding box center [328, 588] width 143 height 32
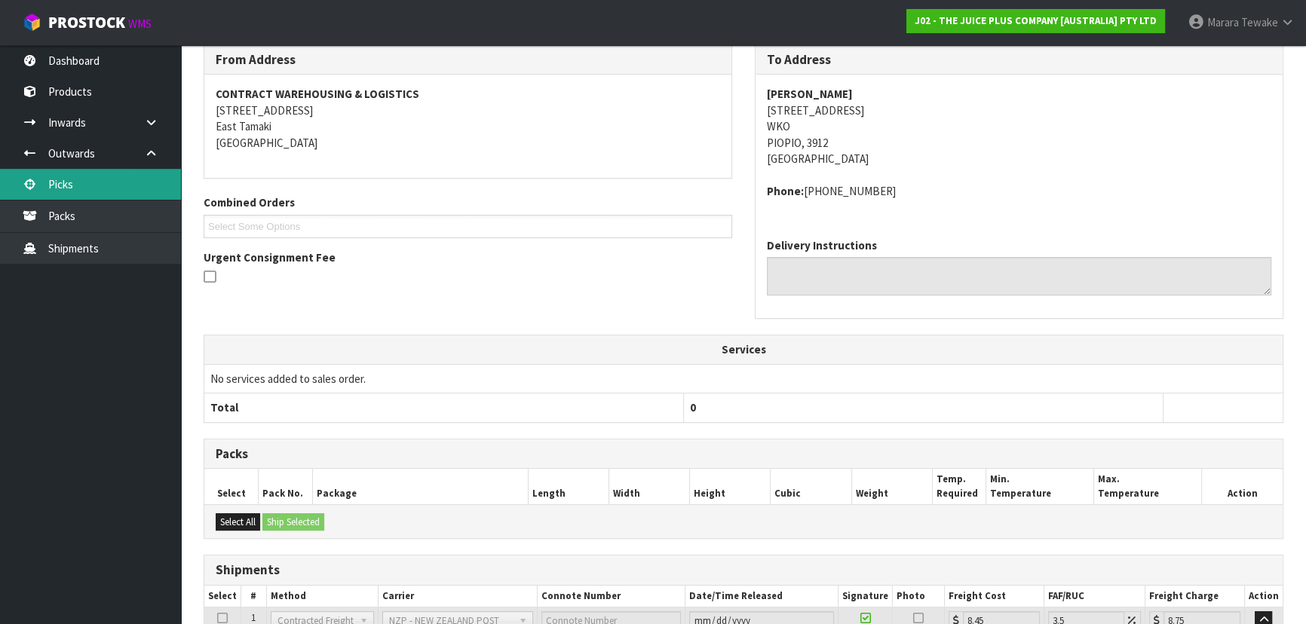
scroll to position [0, 0]
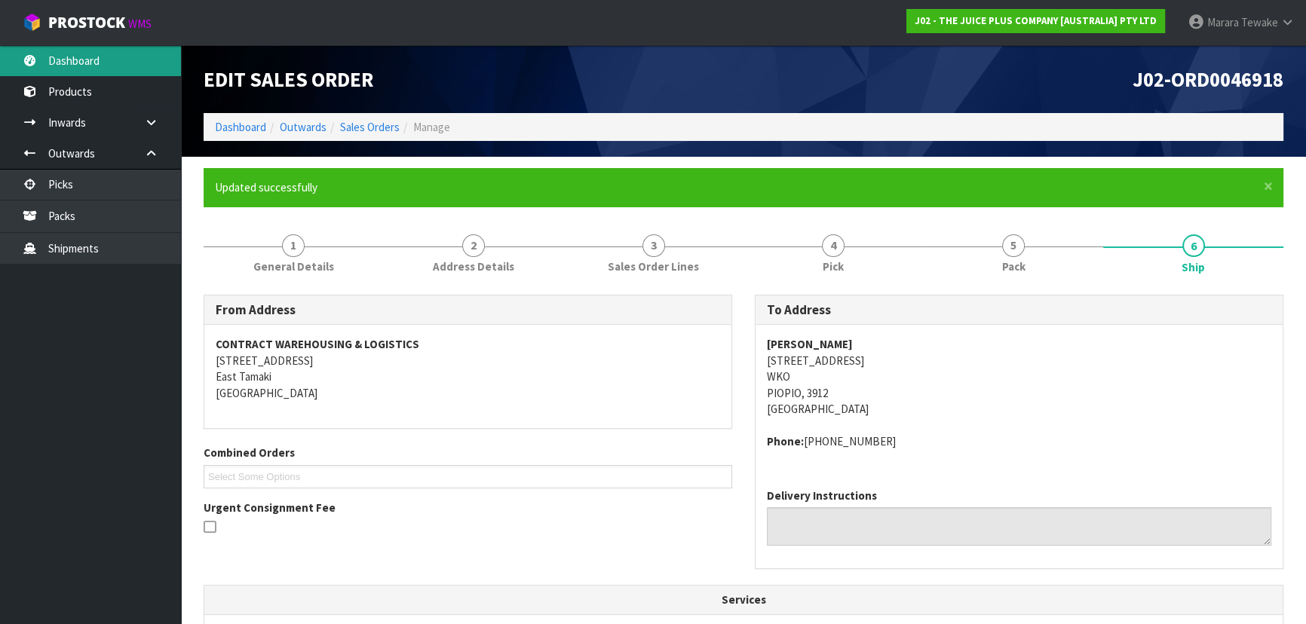
drag, startPoint x: 96, startPoint y: 69, endPoint x: 101, endPoint y: 75, distance: 8.0
click at [96, 68] on link "Dashboard" at bounding box center [90, 60] width 181 height 31
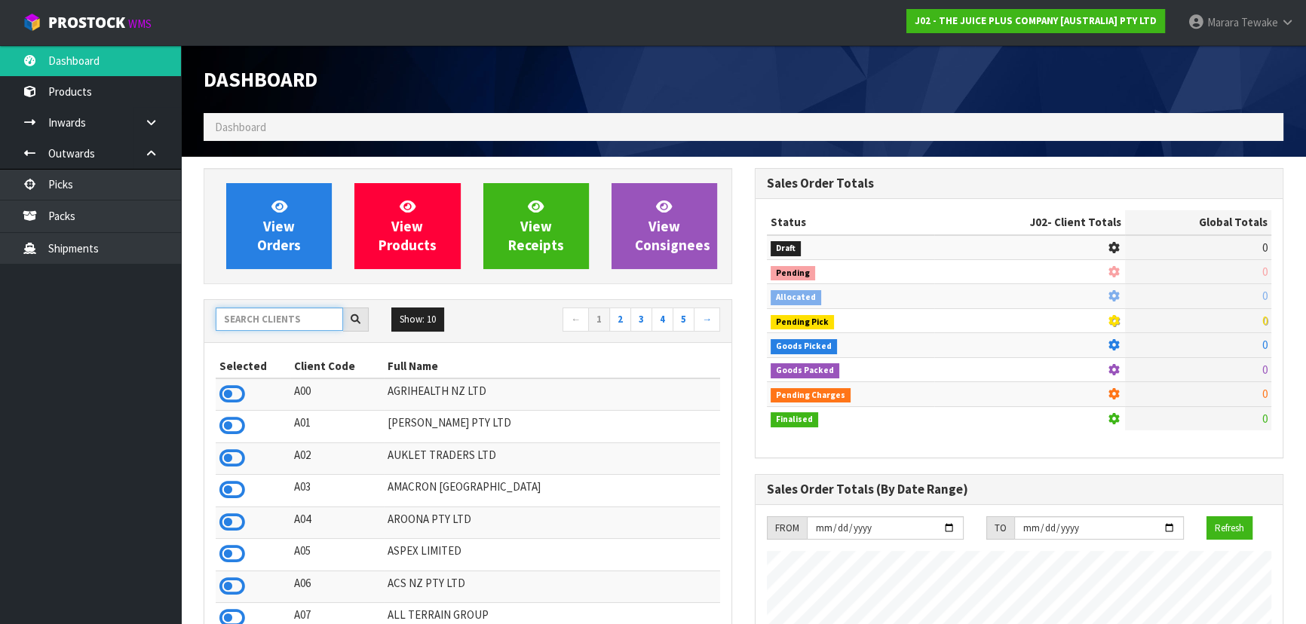
scroll to position [939, 550]
click at [320, 321] on input "text" at bounding box center [279, 319] width 127 height 23
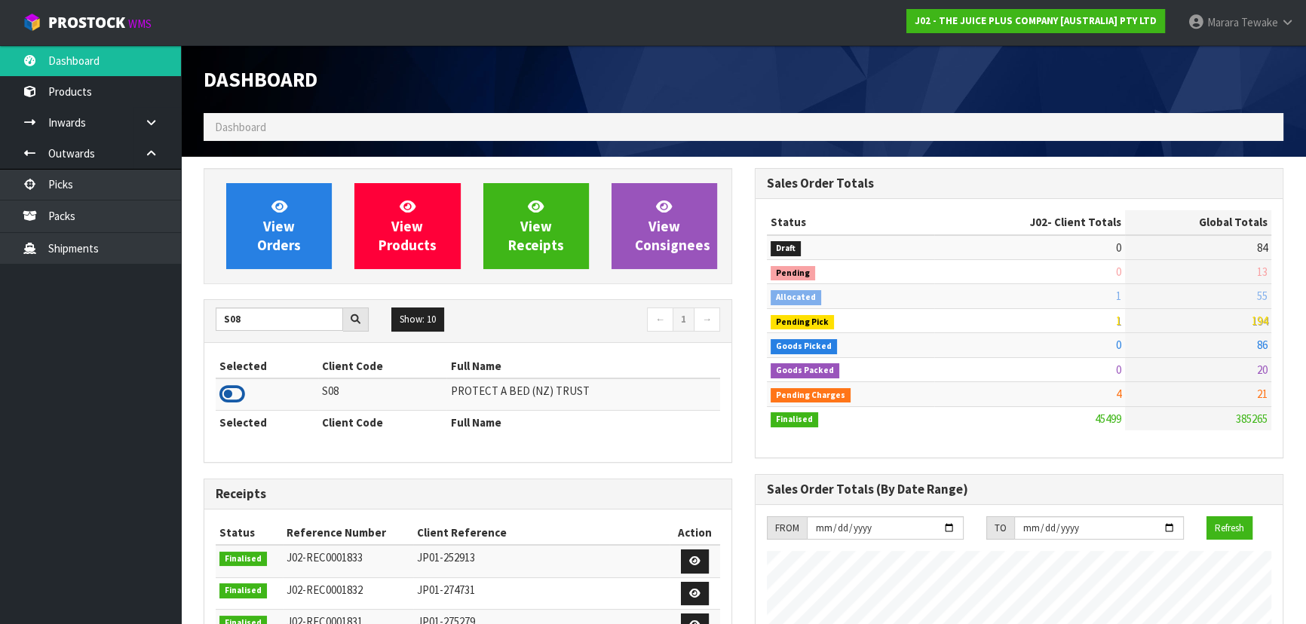
click at [235, 384] on icon at bounding box center [232, 394] width 26 height 23
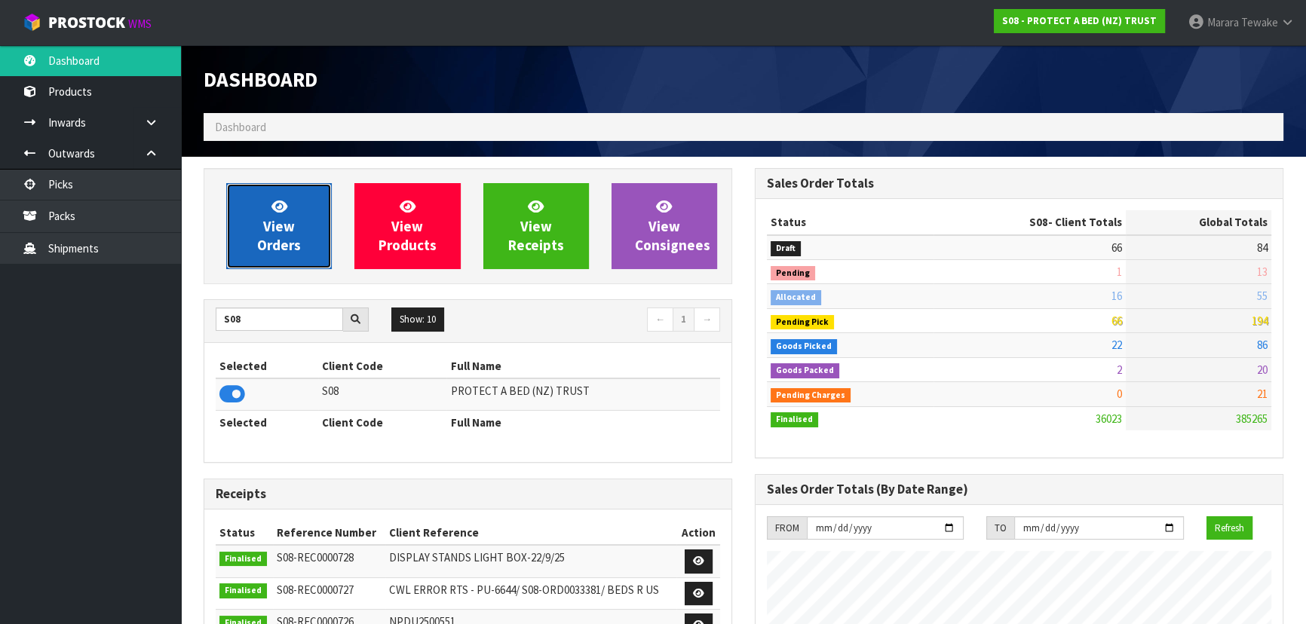
click at [268, 238] on span "View Orders" at bounding box center [279, 226] width 44 height 57
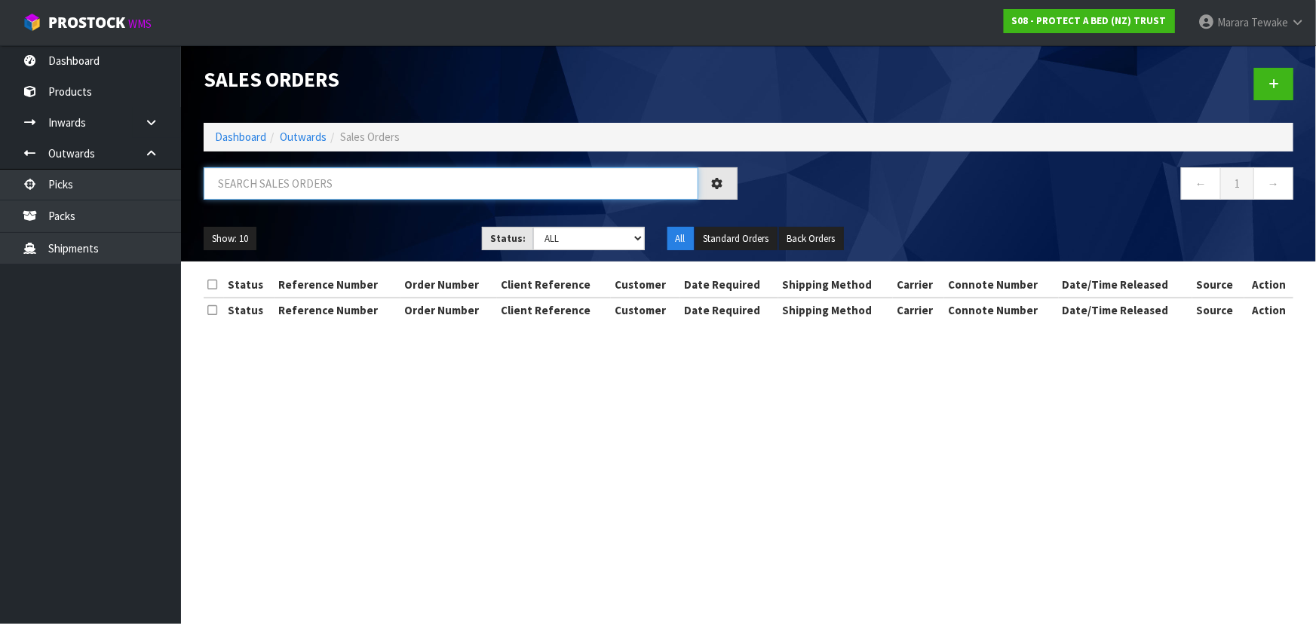
click at [273, 177] on input "text" at bounding box center [451, 183] width 495 height 32
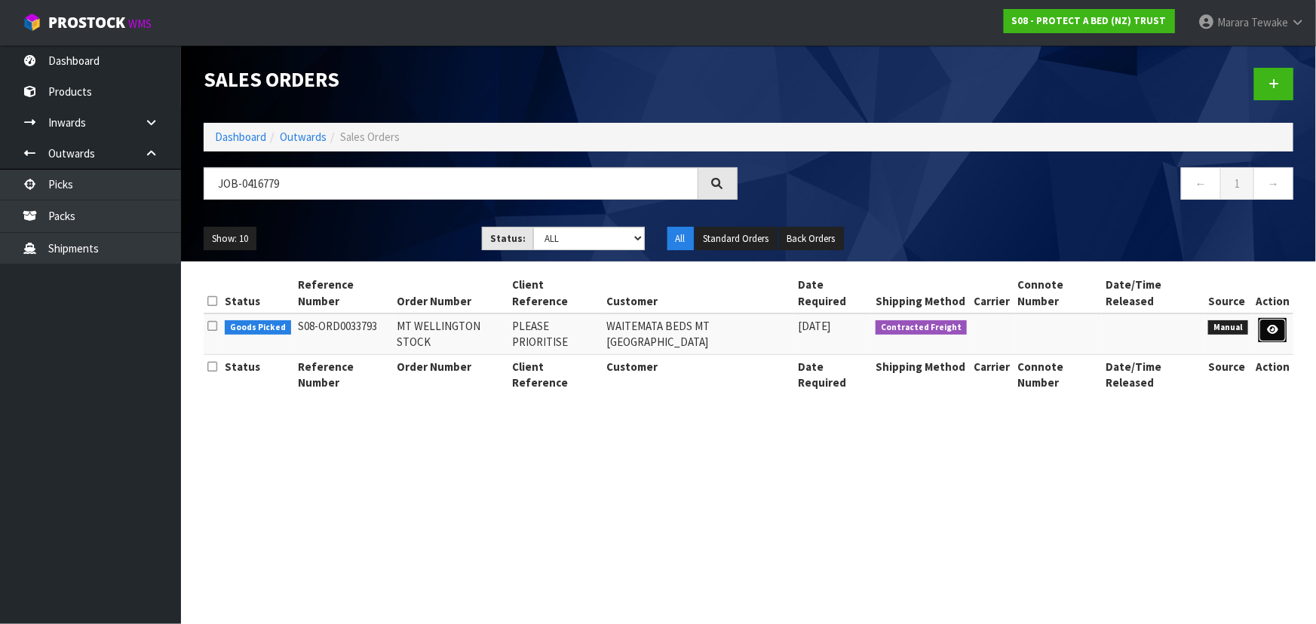
drag, startPoint x: 1274, startPoint y: 314, endPoint x: 1247, endPoint y: 309, distance: 27.7
click at [1273, 325] on icon at bounding box center [1272, 330] width 11 height 10
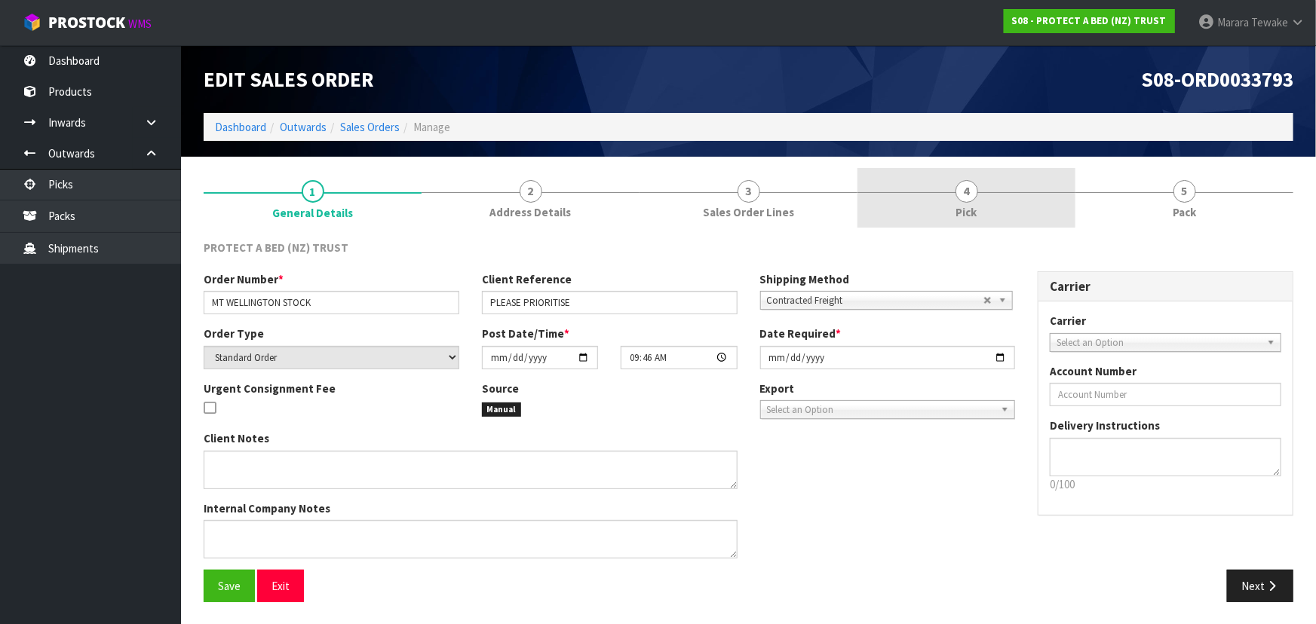
click at [978, 204] on link "4 Pick" at bounding box center [966, 198] width 218 height 60
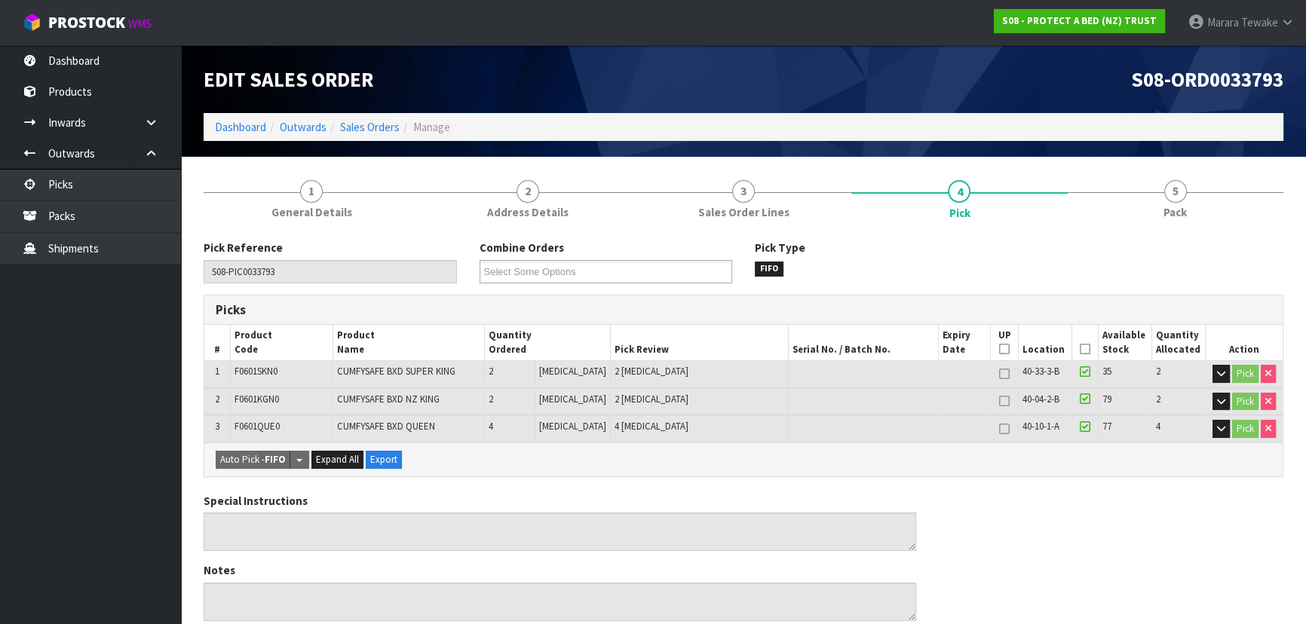
click at [1083, 349] on icon at bounding box center [1085, 349] width 11 height 1
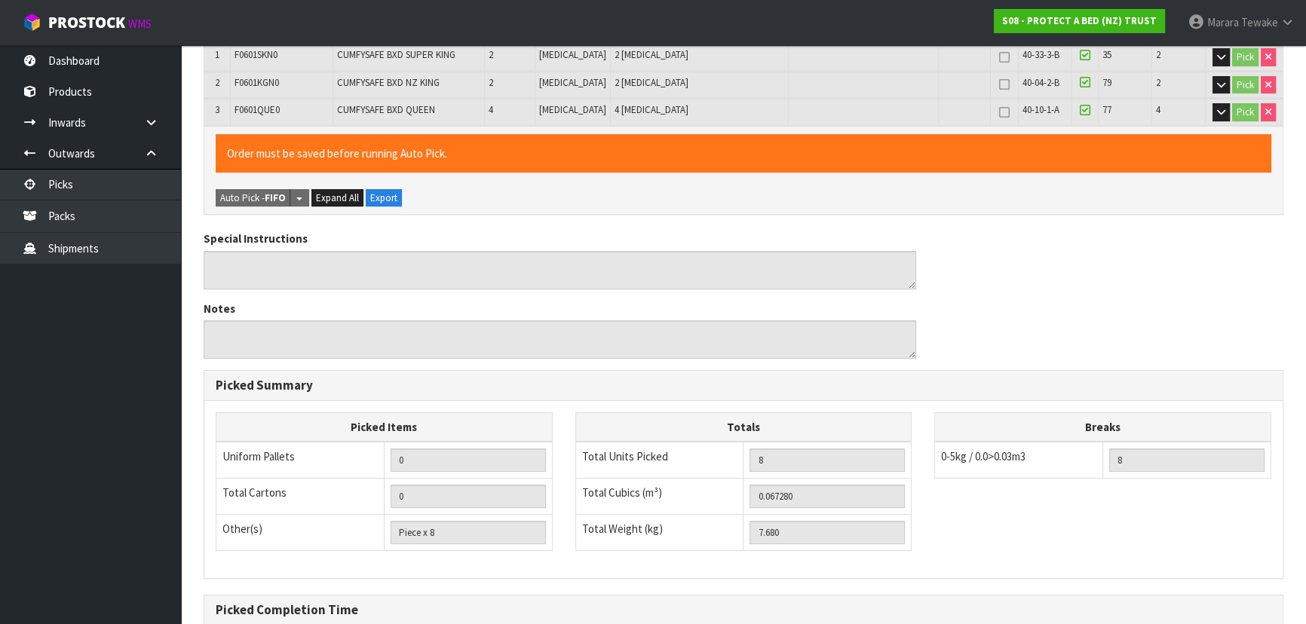
scroll to position [475, 0]
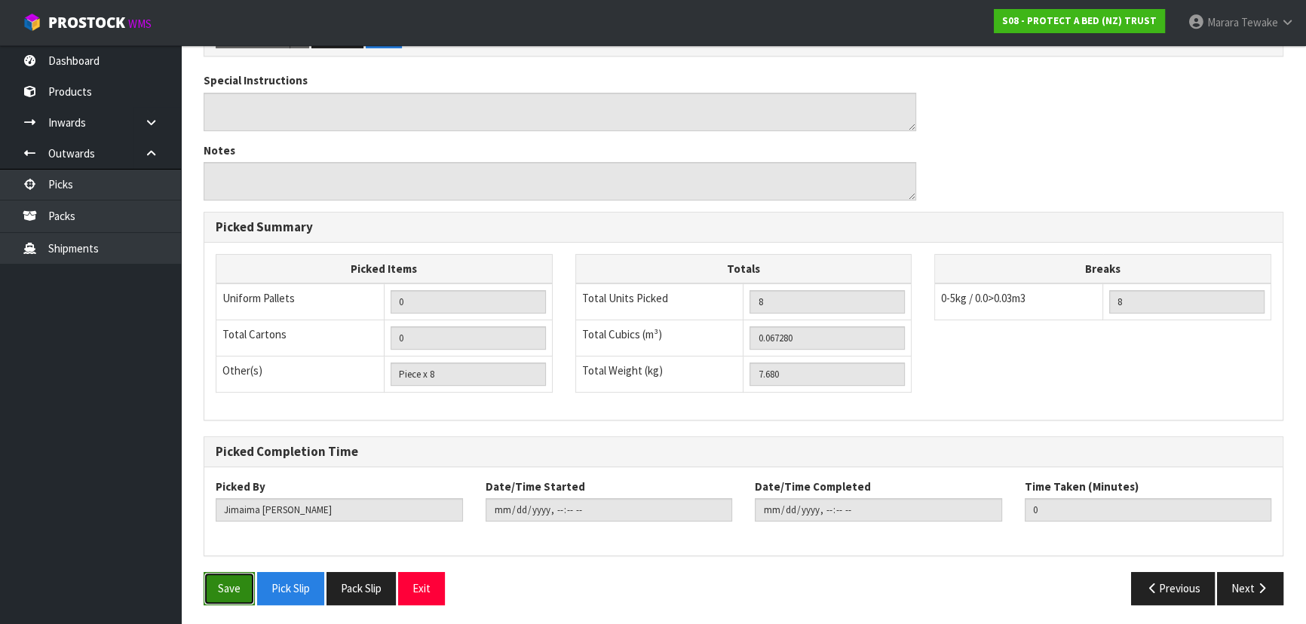
click at [234, 579] on button "Save" at bounding box center [229, 588] width 51 height 32
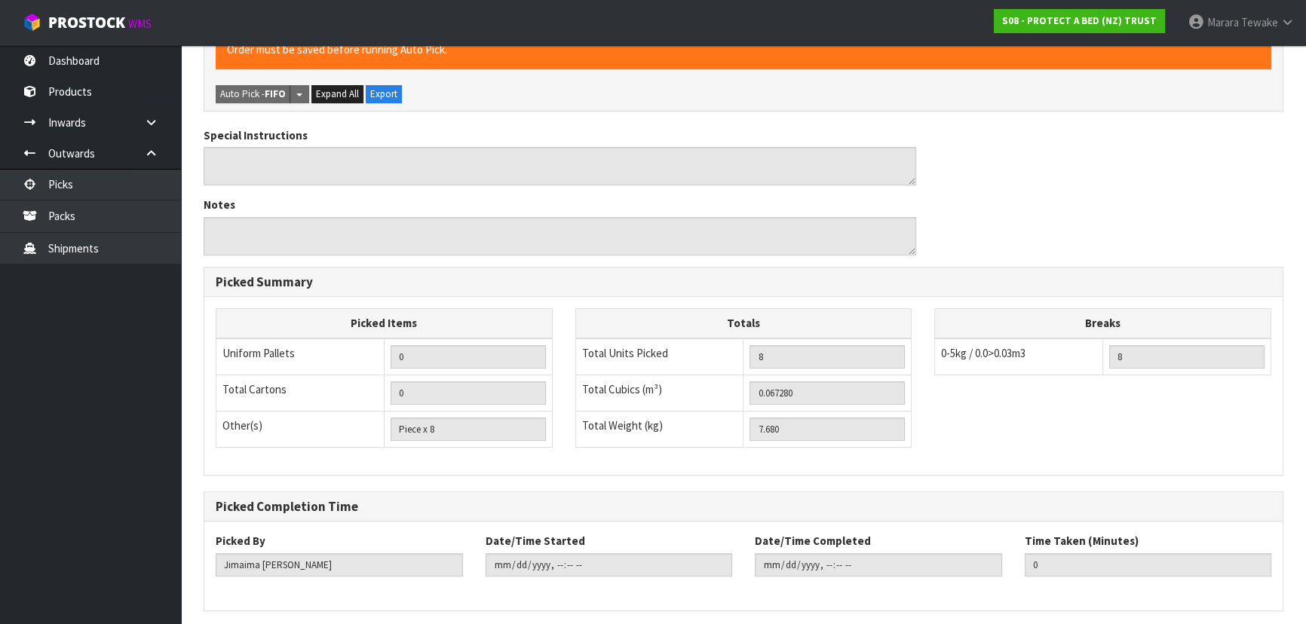
scroll to position [0, 0]
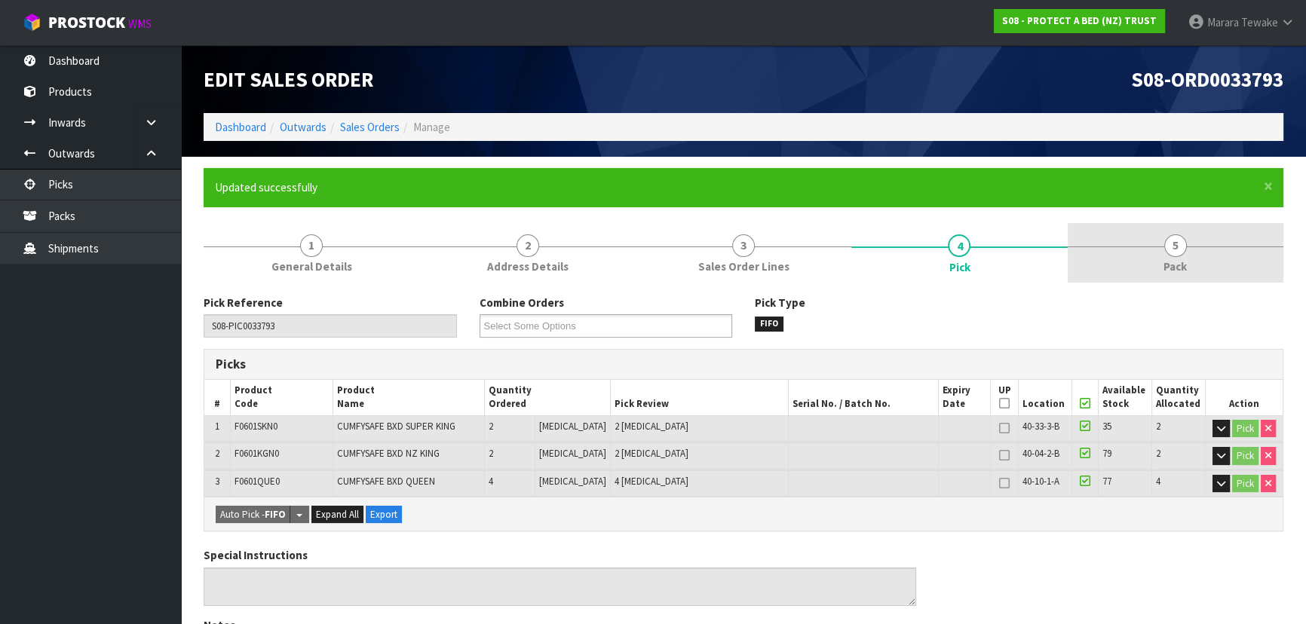
drag, startPoint x: 1180, startPoint y: 256, endPoint x: 1108, endPoint y: 274, distance: 74.6
click at [1180, 256] on link "5 Pack" at bounding box center [1176, 253] width 216 height 60
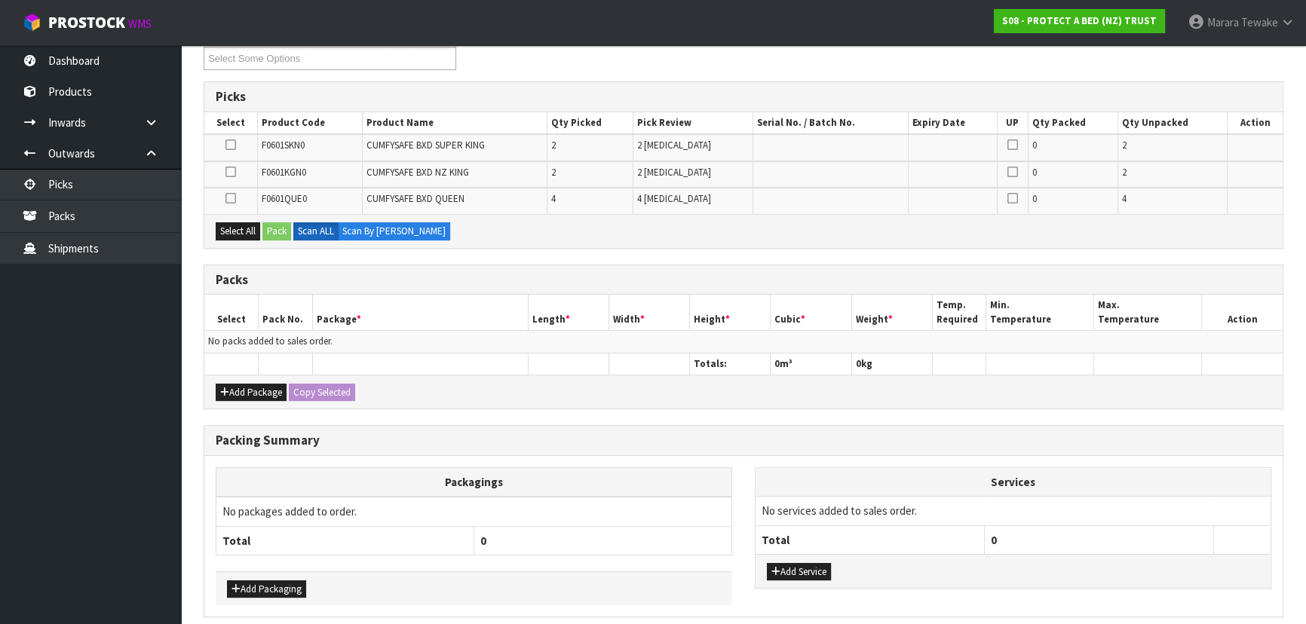
scroll to position [274, 0]
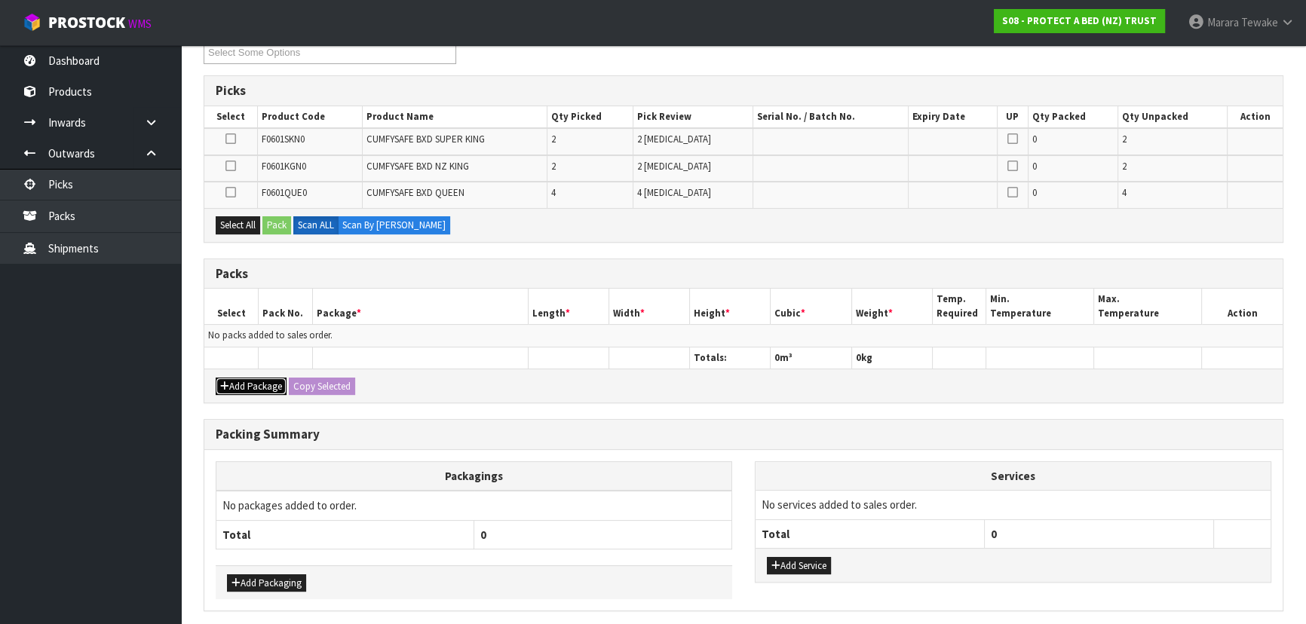
click at [235, 382] on button "Add Package" at bounding box center [251, 387] width 71 height 18
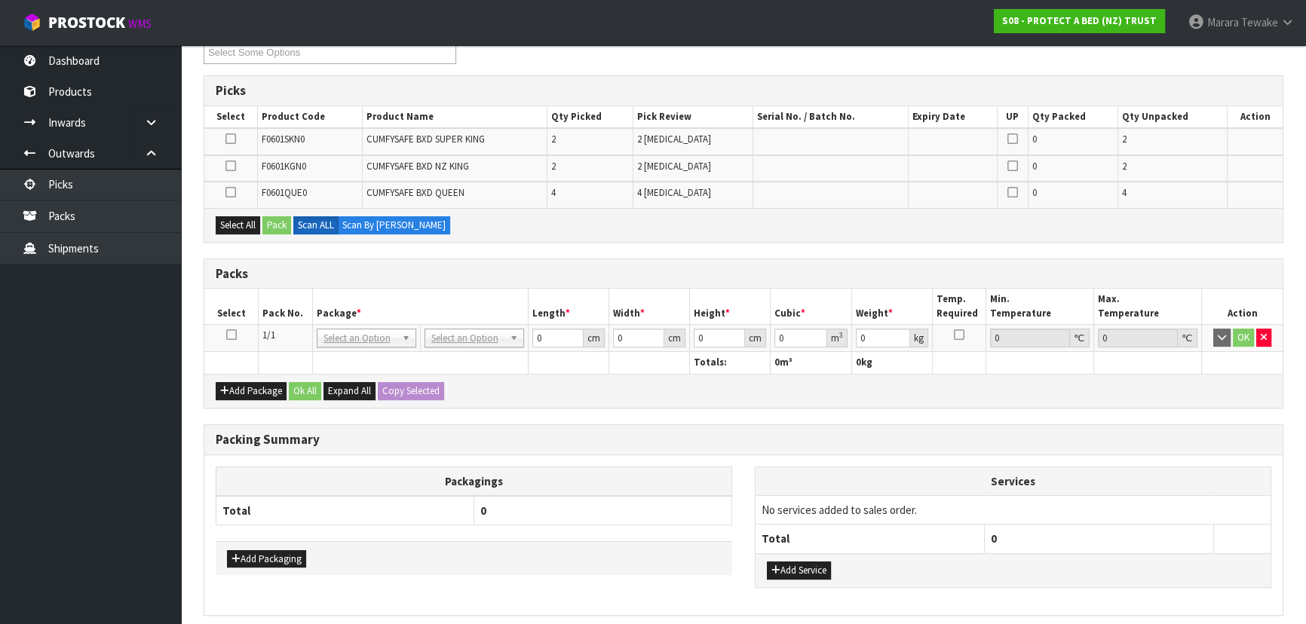
click at [233, 335] on icon at bounding box center [231, 335] width 11 height 1
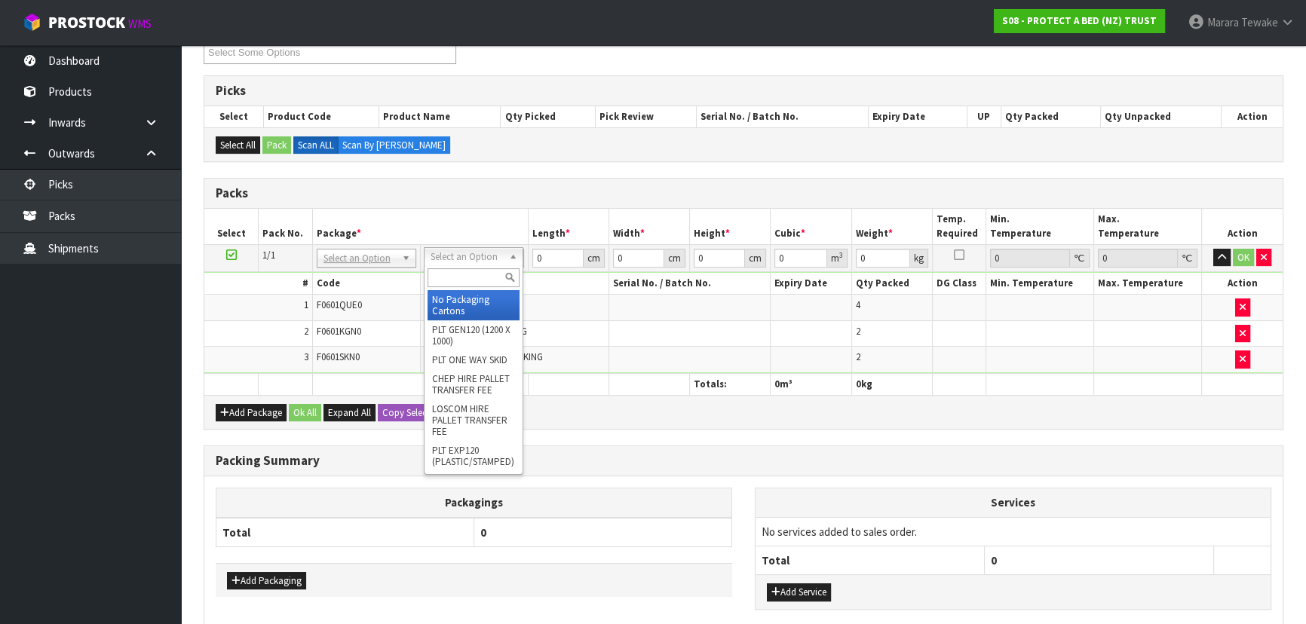
click at [469, 268] on input "text" at bounding box center [474, 277] width 92 height 19
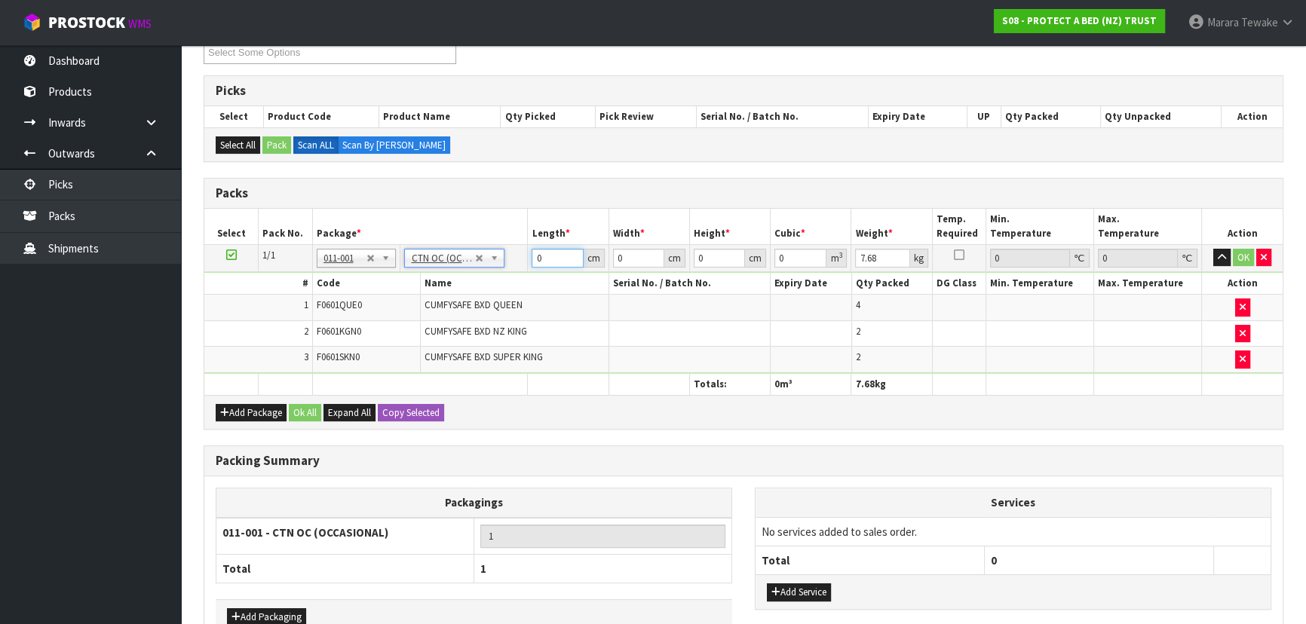
drag, startPoint x: 535, startPoint y: 252, endPoint x: 497, endPoint y: 225, distance: 47.1
click at [512, 241] on table "Select Pack No. Package * Length * Width * Height * Cubic * Weight * Temp. Requ…" at bounding box center [743, 302] width 1078 height 186
click at [1213, 249] on button "button" at bounding box center [1221, 258] width 17 height 18
click button "OK" at bounding box center [1243, 258] width 21 height 18
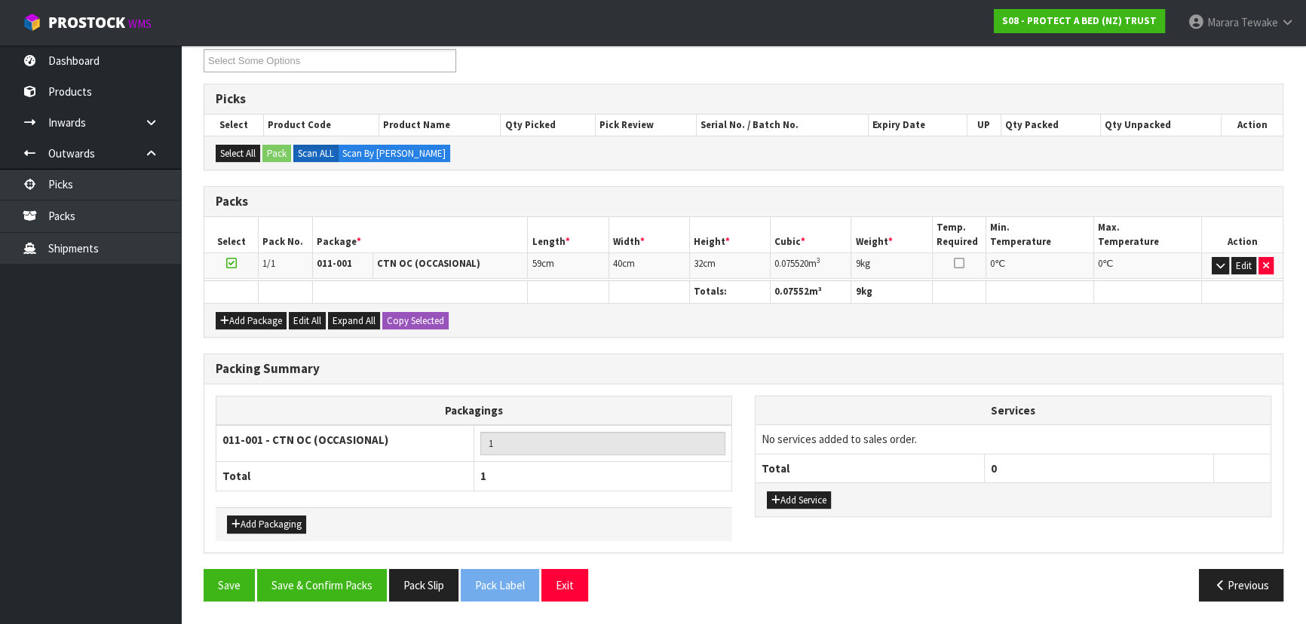
scroll to position [260, 0]
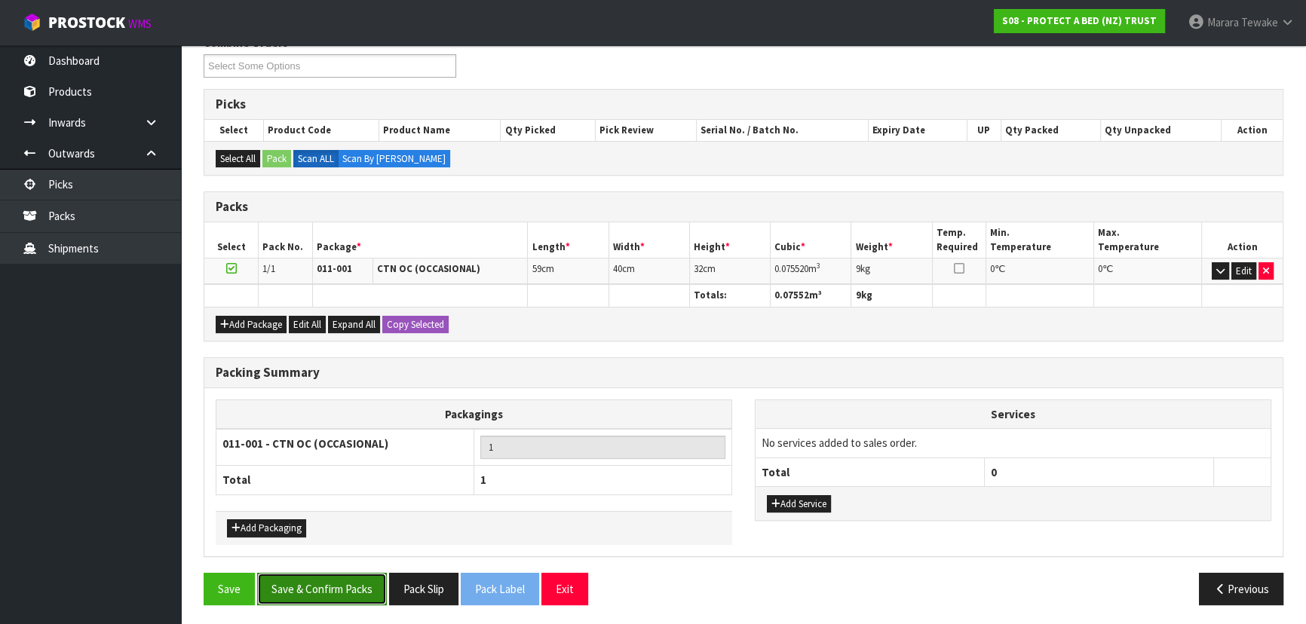
click at [363, 574] on button "Save & Confirm Packs" at bounding box center [322, 589] width 130 height 32
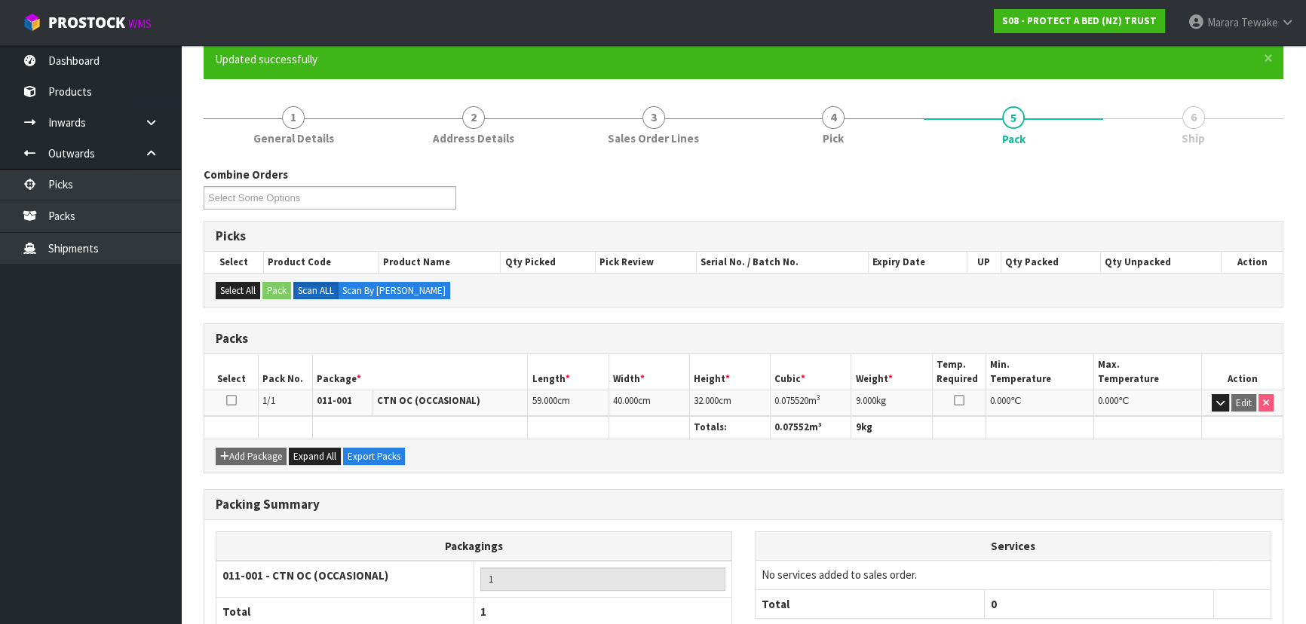
scroll to position [226, 0]
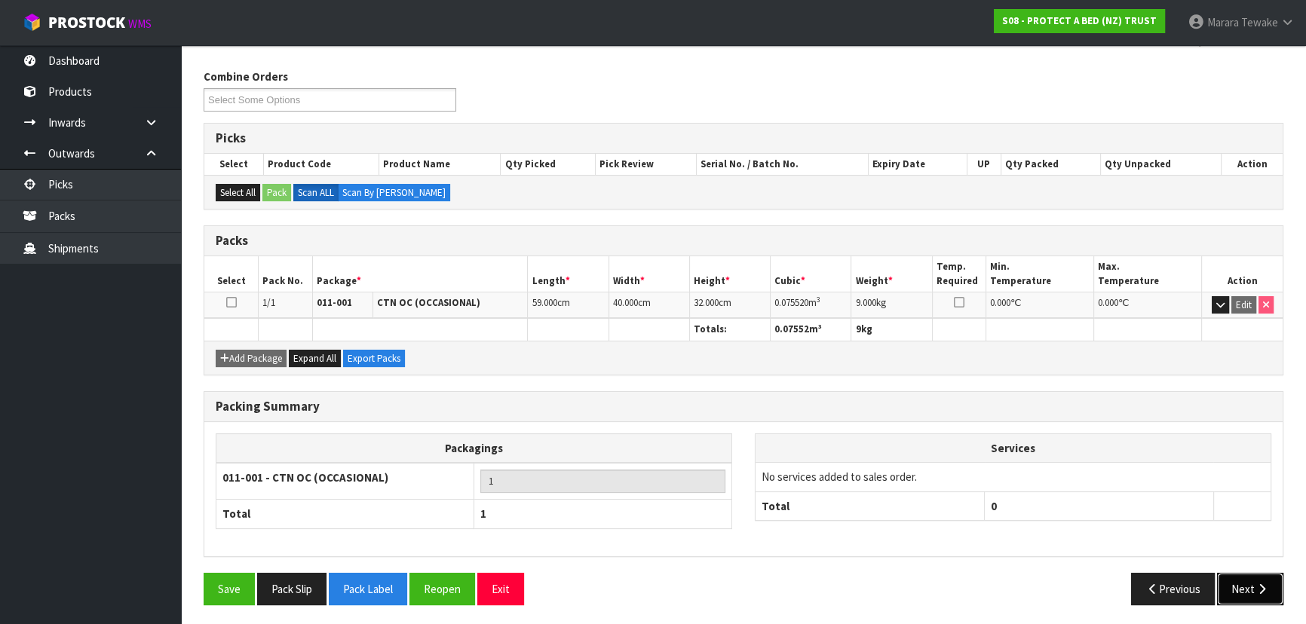
click at [1235, 578] on button "Next" at bounding box center [1250, 589] width 66 height 32
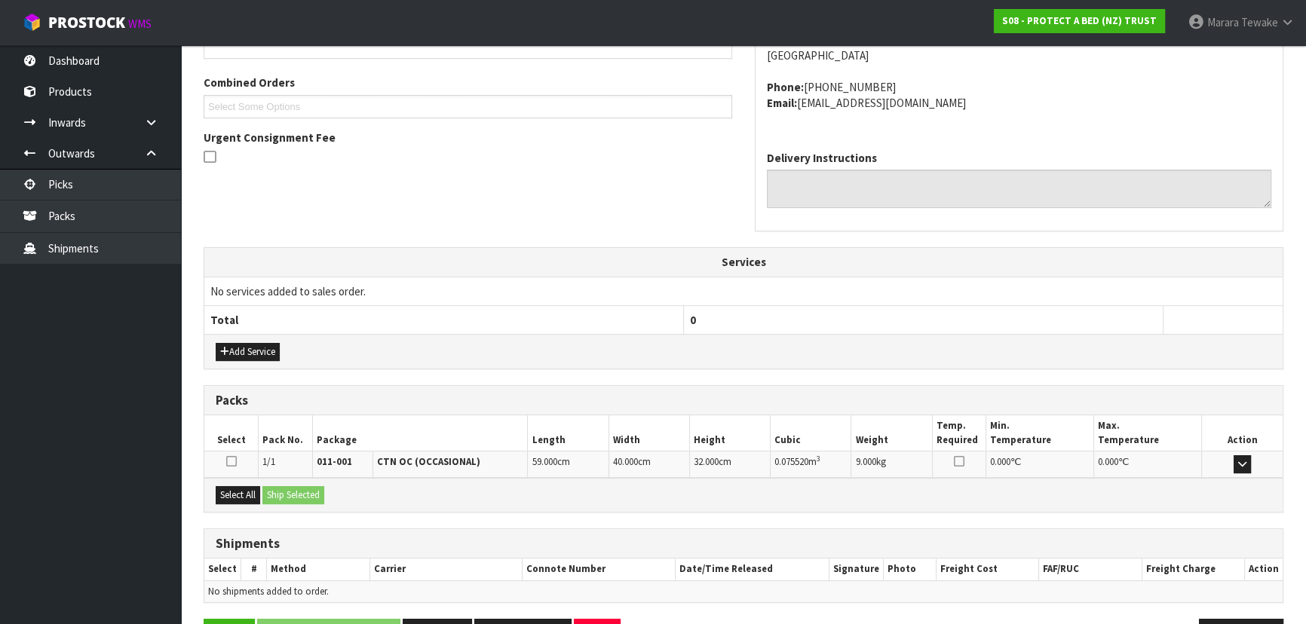
scroll to position [417, 0]
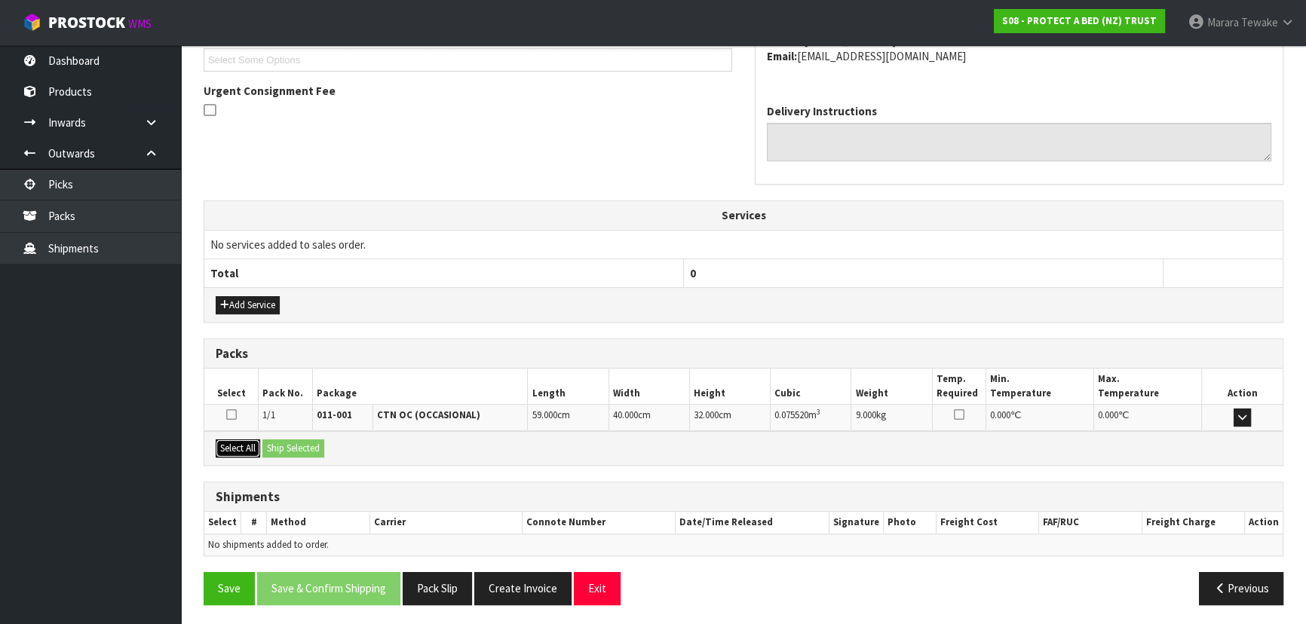
drag, startPoint x: 251, startPoint y: 442, endPoint x: 285, endPoint y: 439, distance: 34.1
click at [259, 440] on button "Select All" at bounding box center [238, 449] width 44 height 18
click at [286, 440] on button "Ship Selected" at bounding box center [293, 449] width 62 height 18
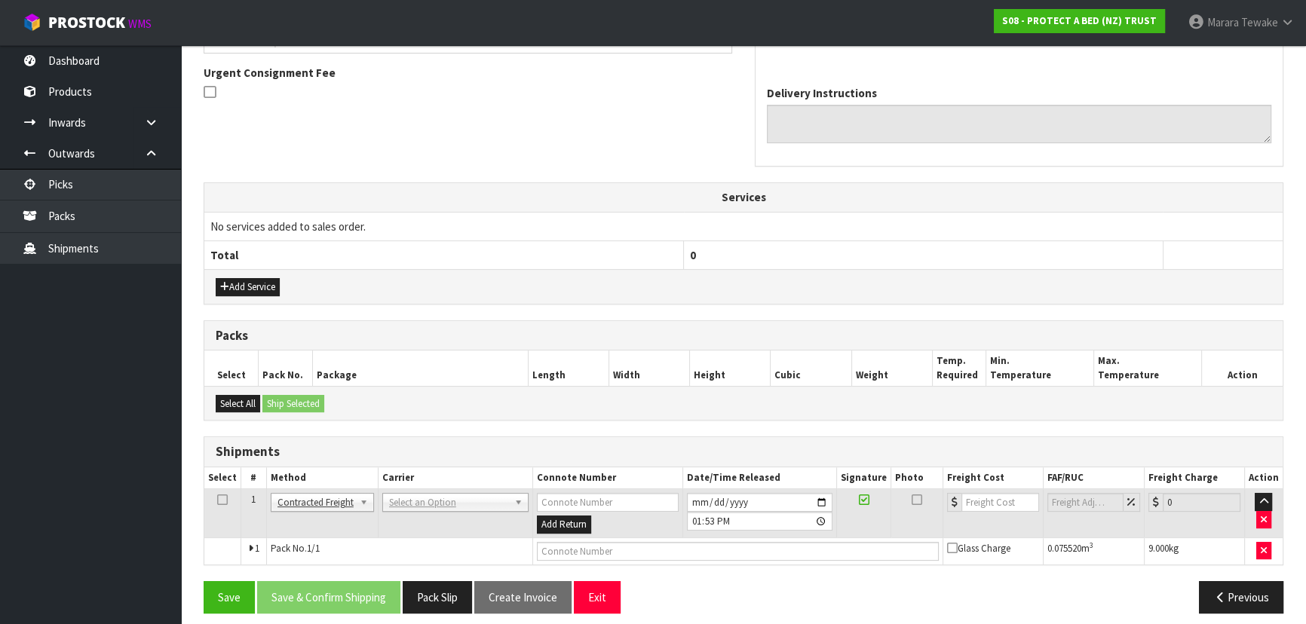
scroll to position [444, 0]
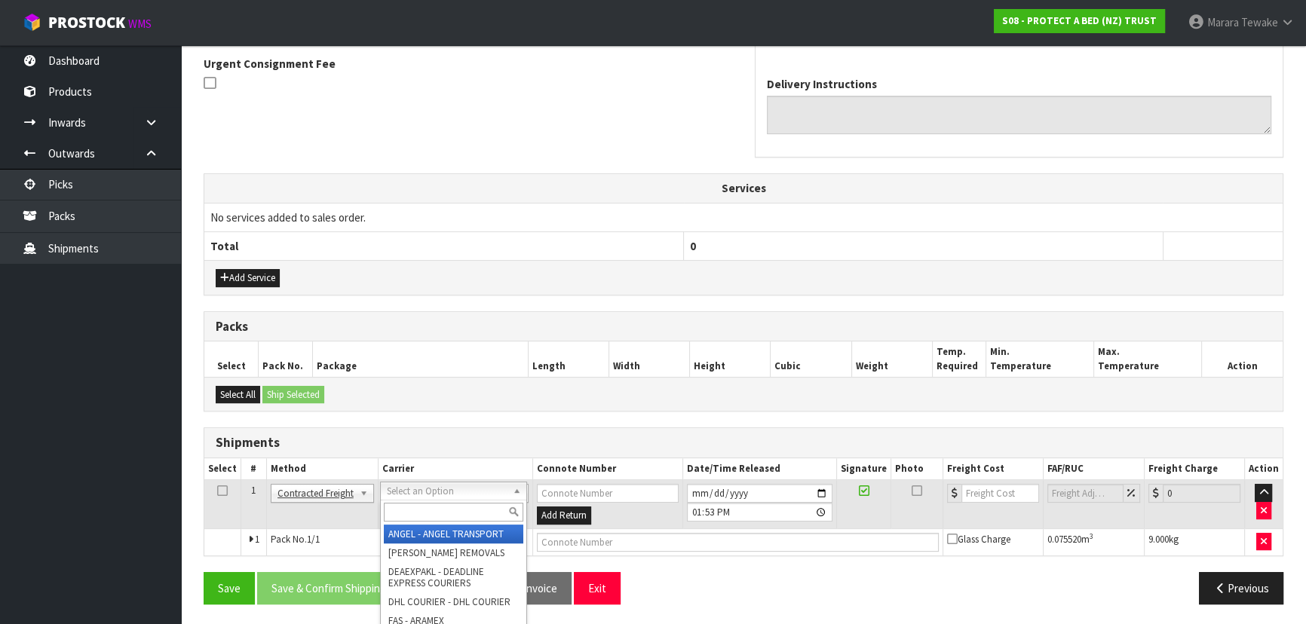
click at [415, 509] on input "text" at bounding box center [454, 512] width 140 height 19
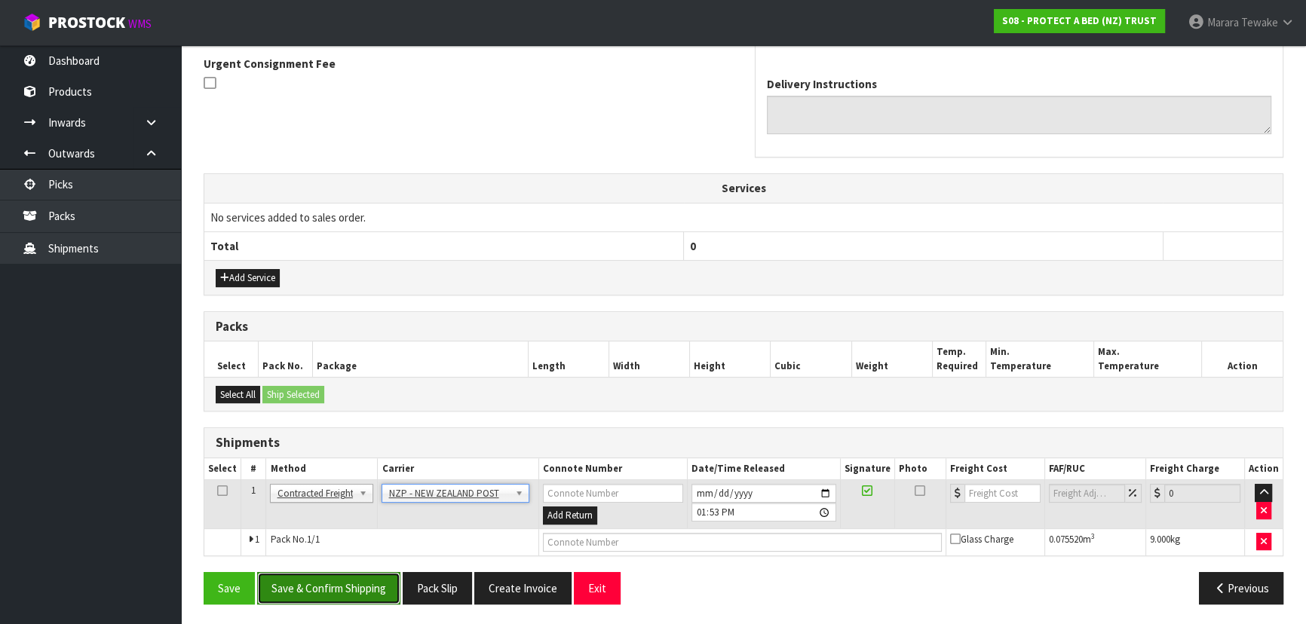
drag, startPoint x: 340, startPoint y: 577, endPoint x: 189, endPoint y: 531, distance: 157.7
click at [339, 578] on button "Save & Confirm Shipping" at bounding box center [328, 588] width 143 height 32
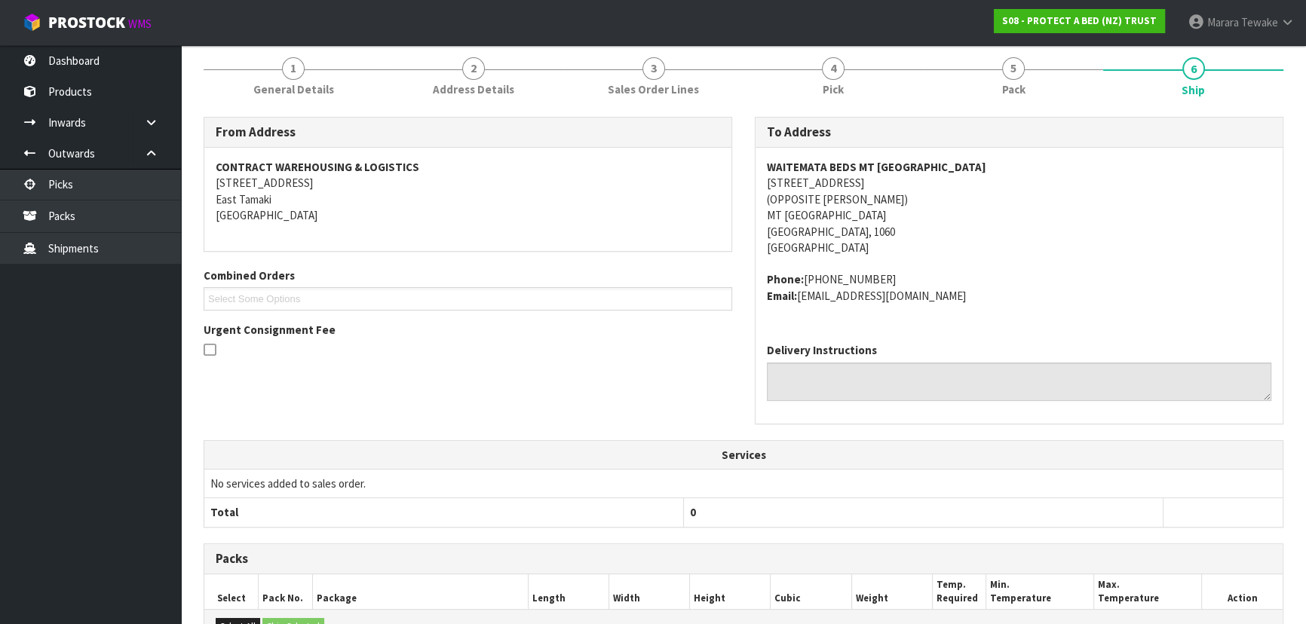
scroll to position [423, 0]
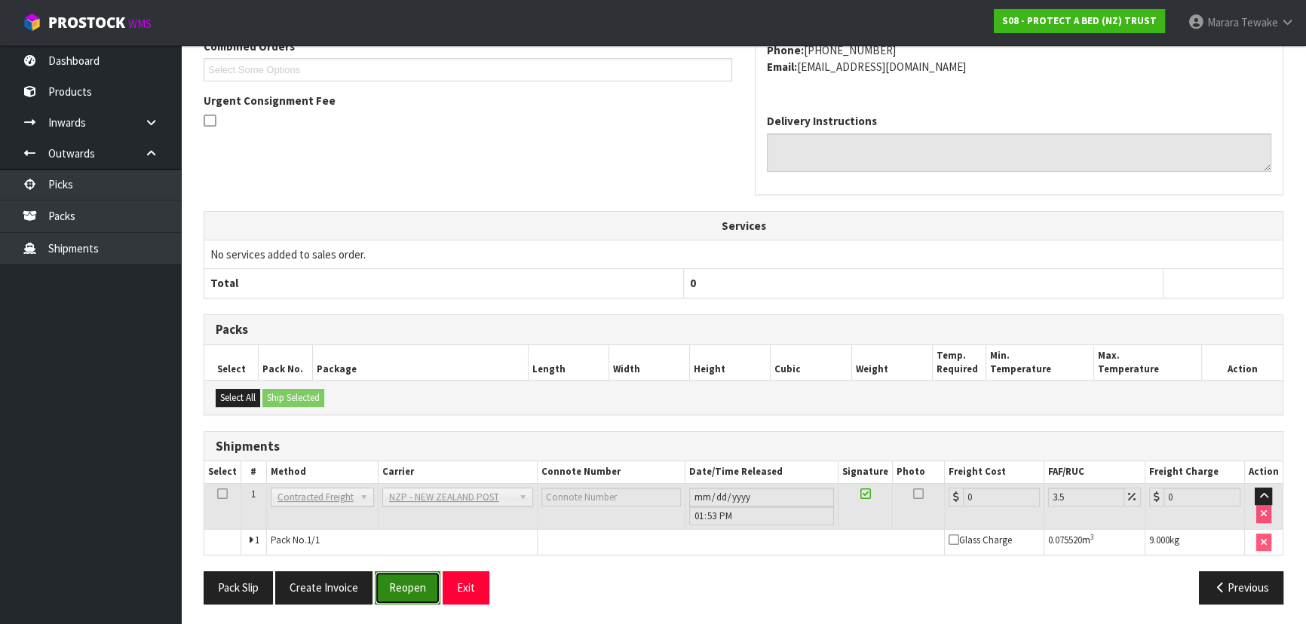
click at [387, 590] on button "Reopen" at bounding box center [408, 588] width 66 height 32
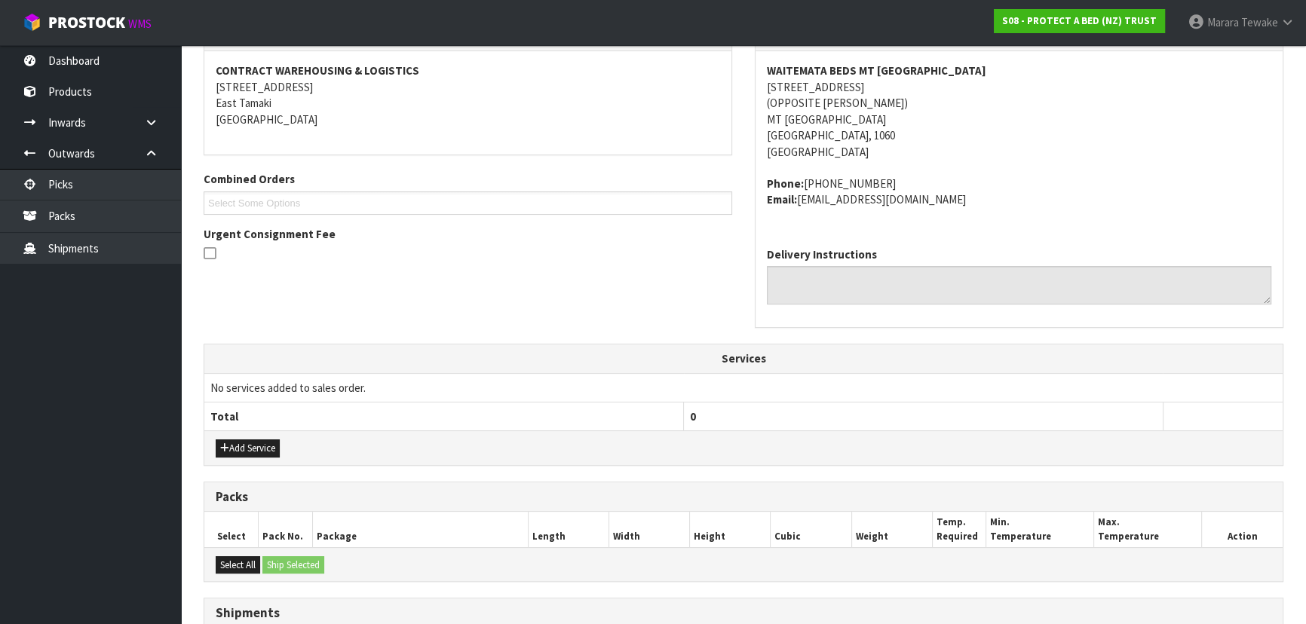
scroll to position [444, 0]
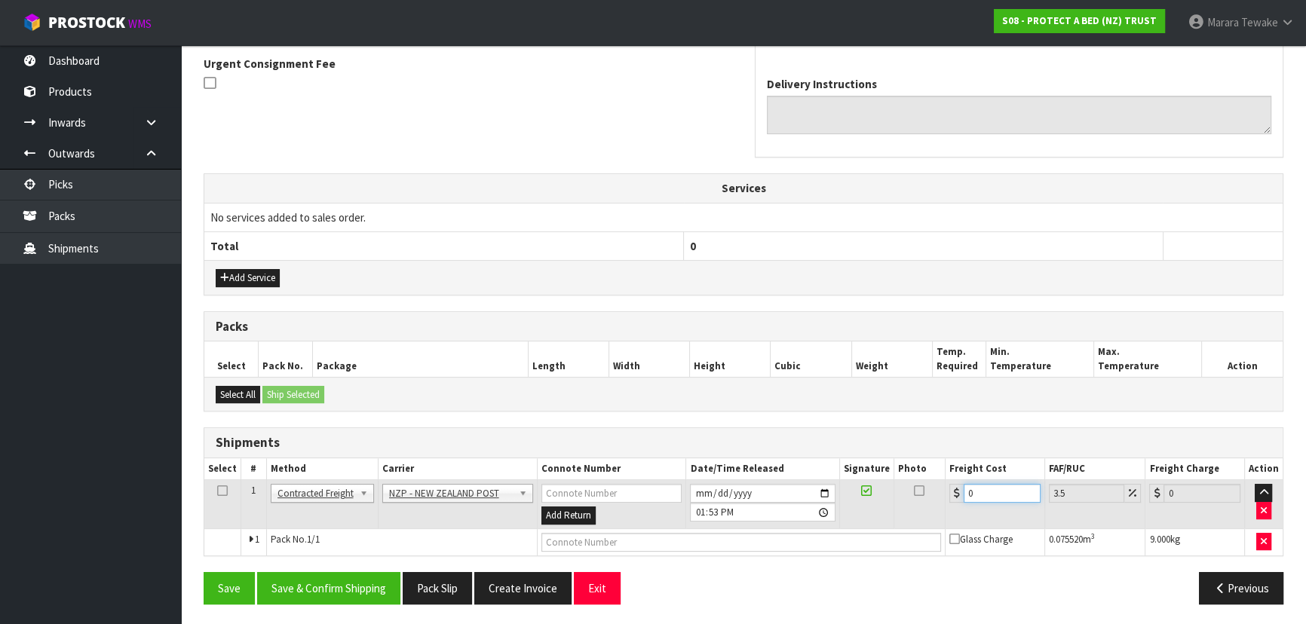
drag, startPoint x: 950, startPoint y: 478, endPoint x: 925, endPoint y: 456, distance: 33.1
click at [927, 461] on table "Select # Method Carrier Connote Number Date/Time Released Signature Photo Freig…" at bounding box center [743, 506] width 1078 height 97
drag, startPoint x: 360, startPoint y: 590, endPoint x: 350, endPoint y: 589, distance: 10.7
click at [360, 590] on button "Save & Confirm Shipping" at bounding box center [328, 588] width 143 height 32
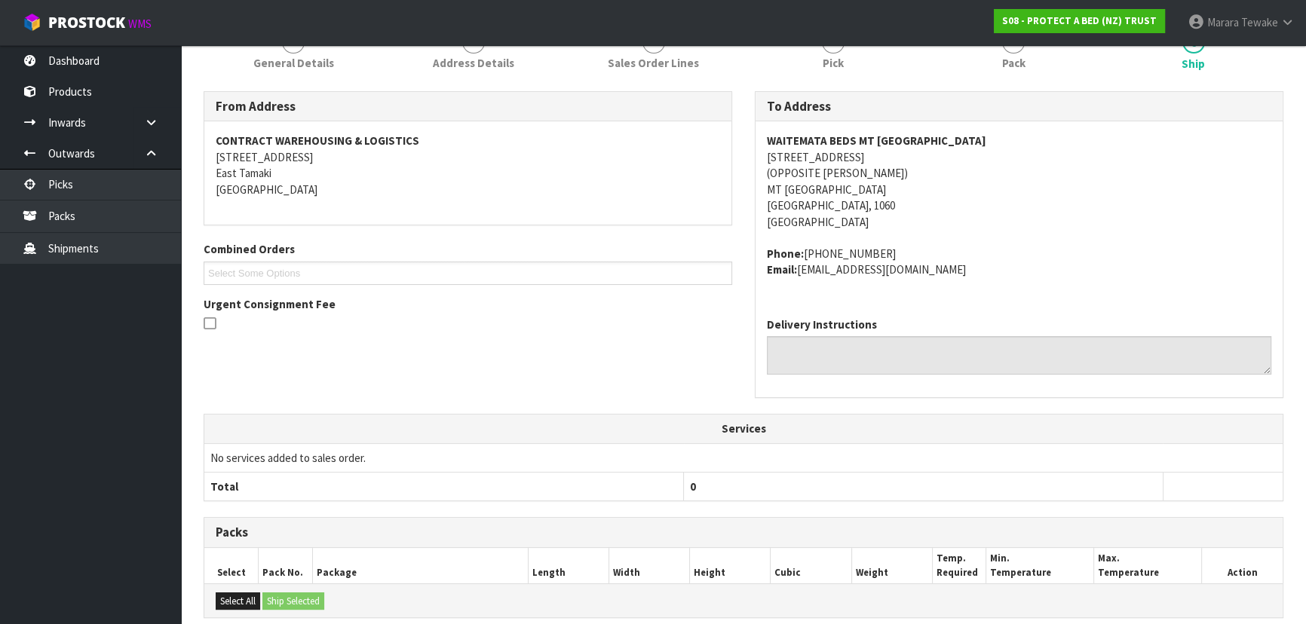
scroll to position [417, 0]
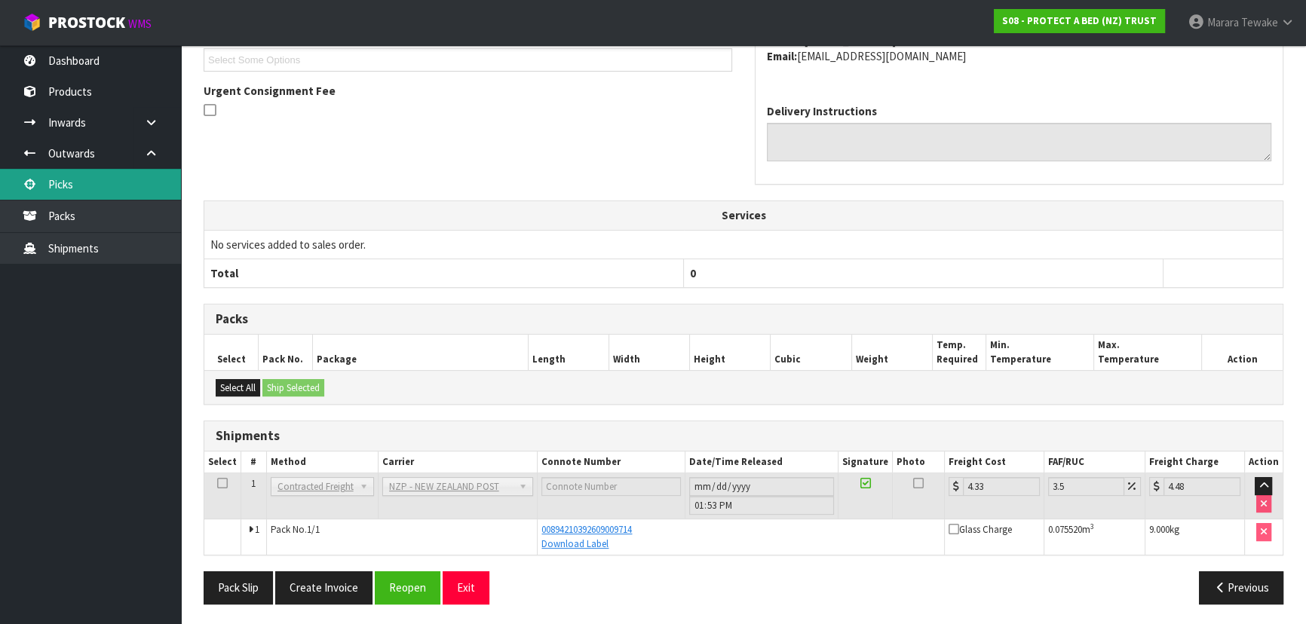
click at [130, 185] on link "Picks" at bounding box center [90, 184] width 181 height 31
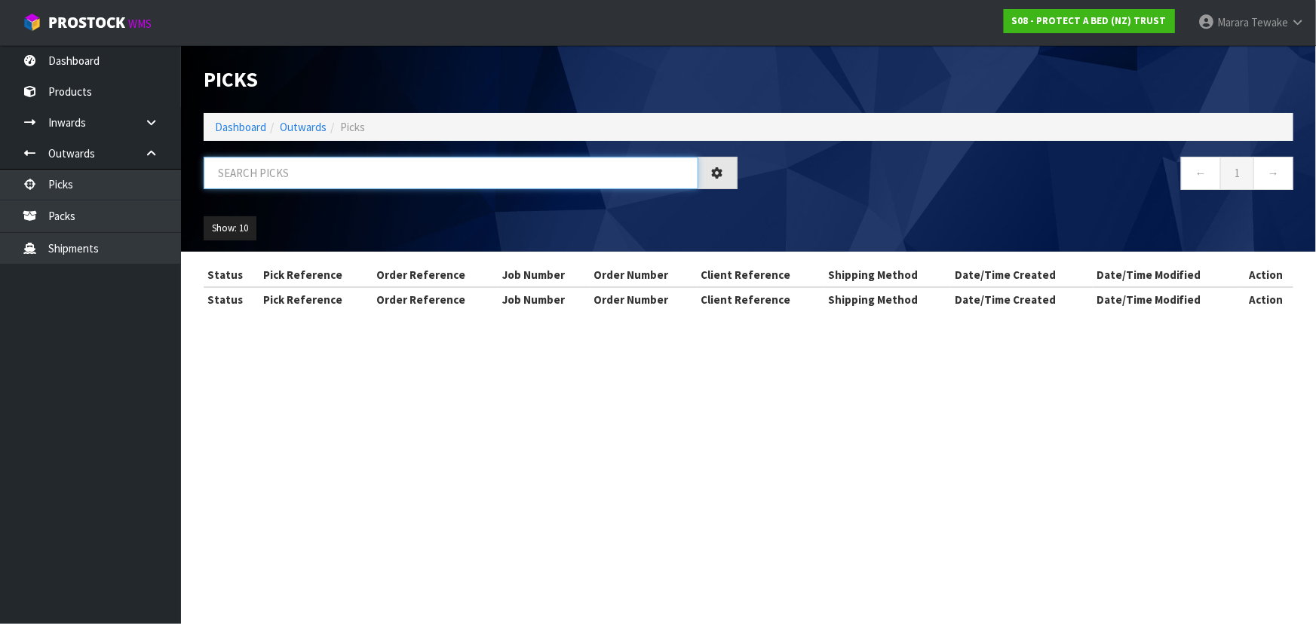
click at [275, 165] on input "text" at bounding box center [451, 173] width 495 height 32
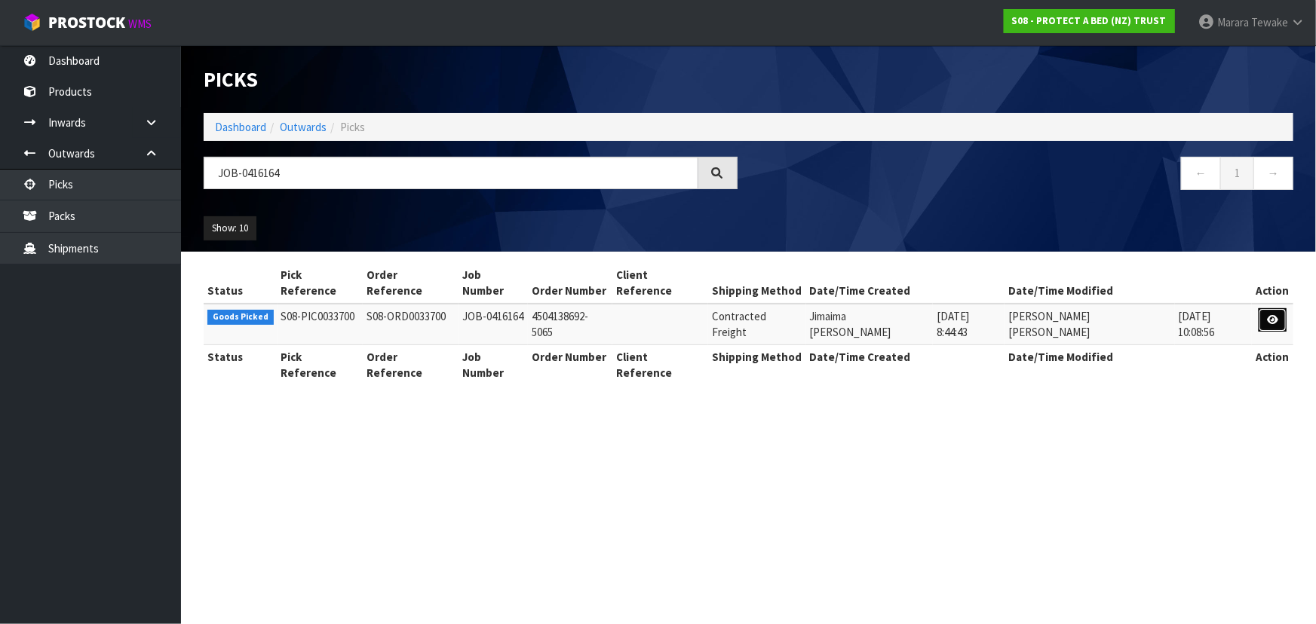
click at [1265, 308] on link at bounding box center [1273, 320] width 28 height 24
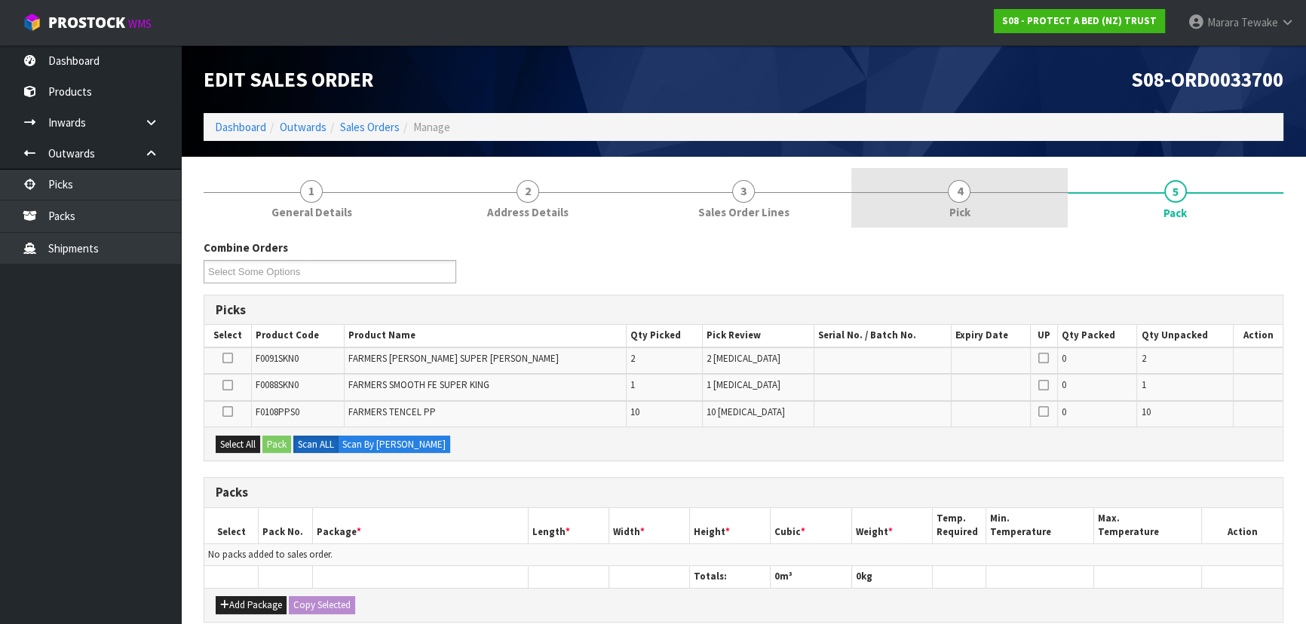
click at [948, 178] on link "4 Pick" at bounding box center [959, 198] width 216 height 60
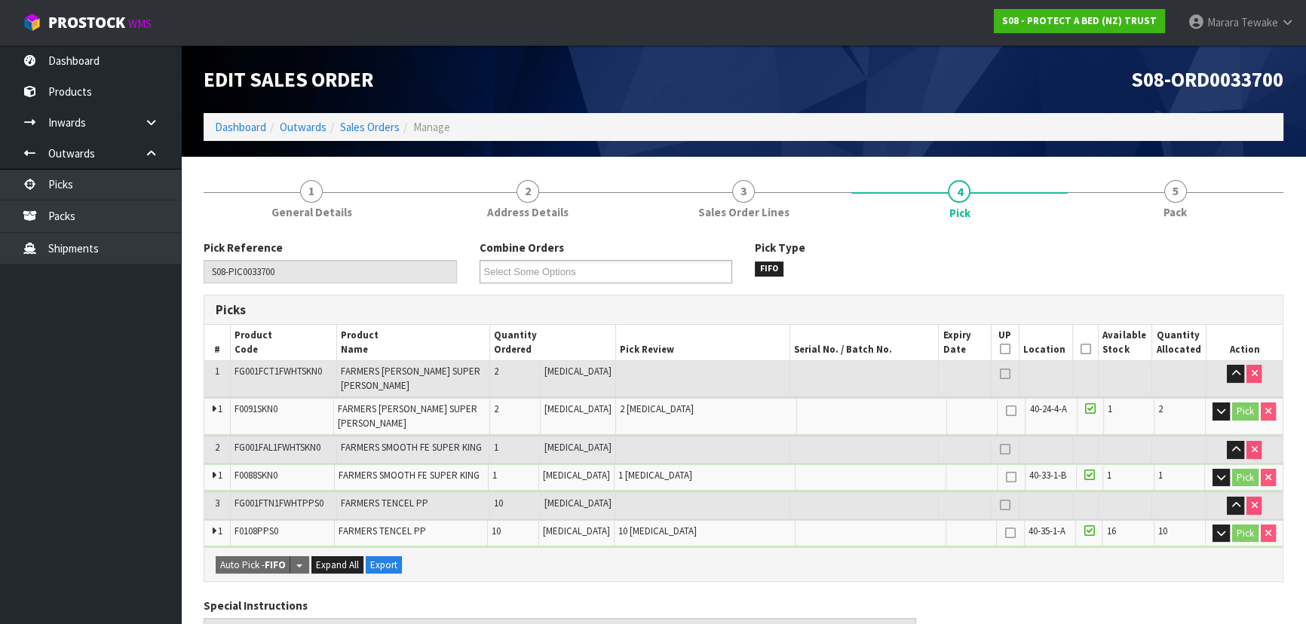
click at [1081, 349] on icon at bounding box center [1086, 349] width 11 height 1
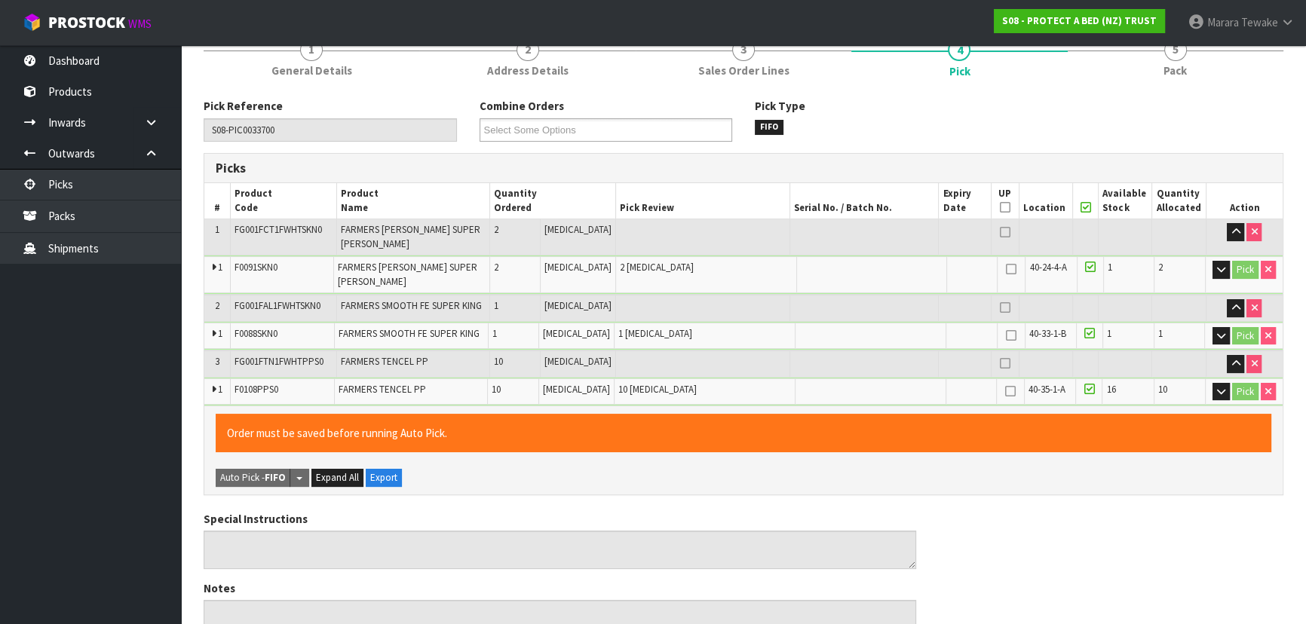
scroll to position [548, 0]
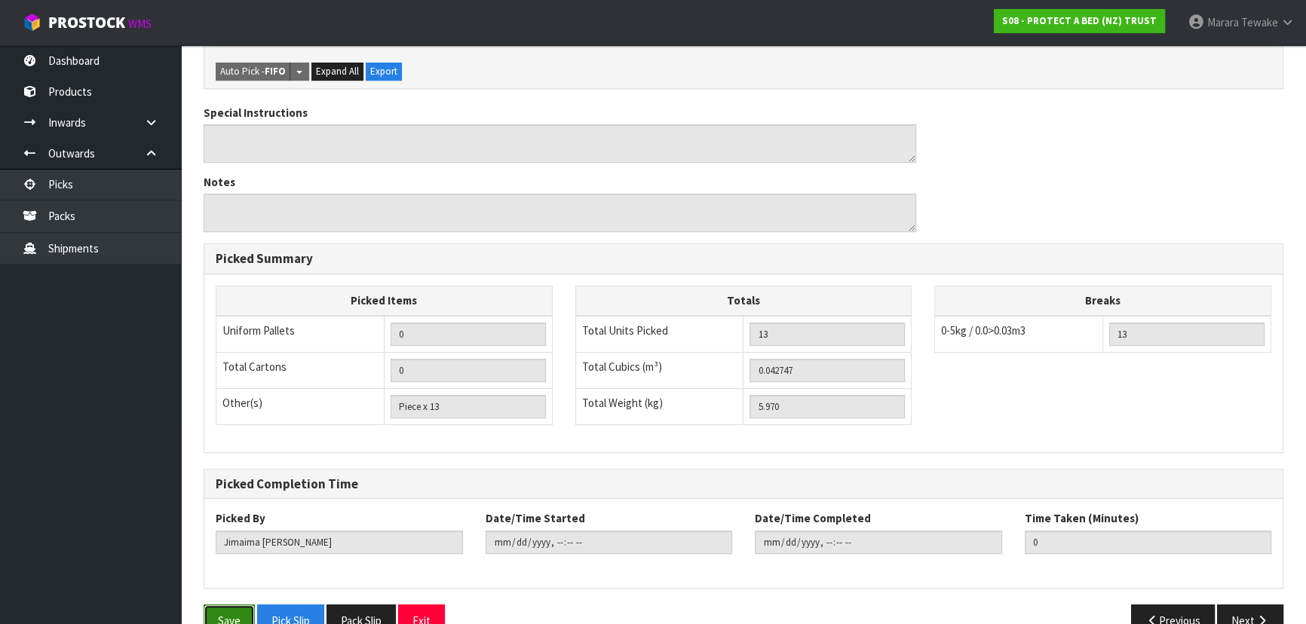
click at [227, 605] on button "Save" at bounding box center [229, 621] width 51 height 32
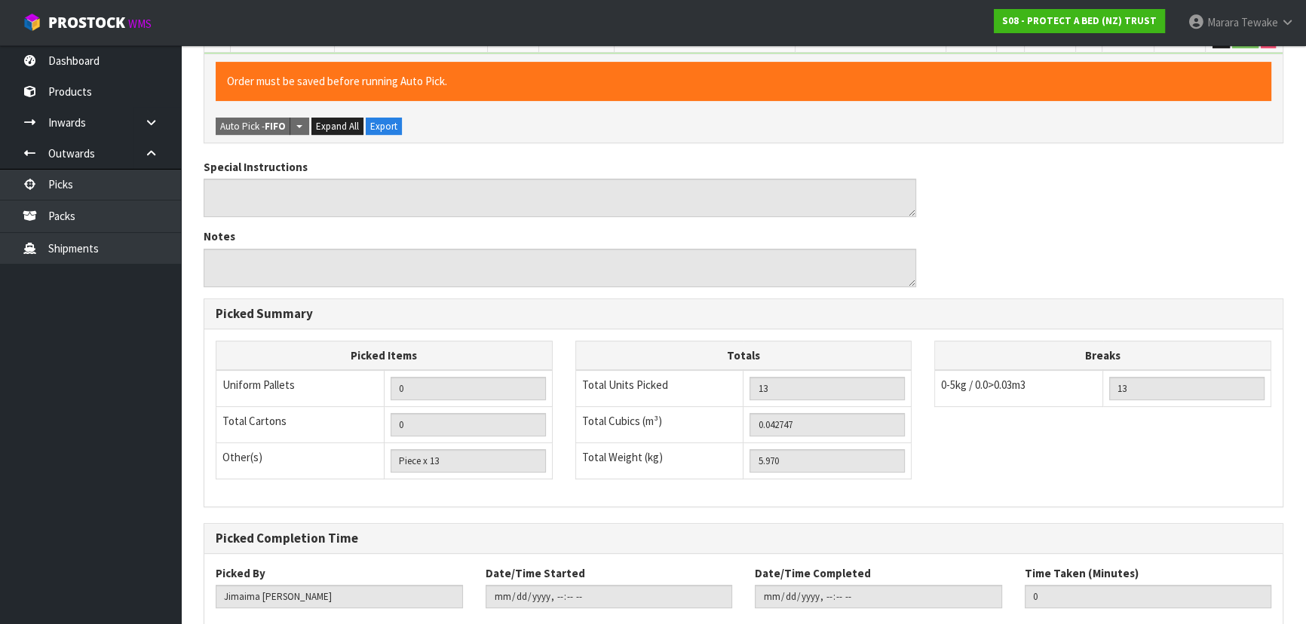
scroll to position [0, 0]
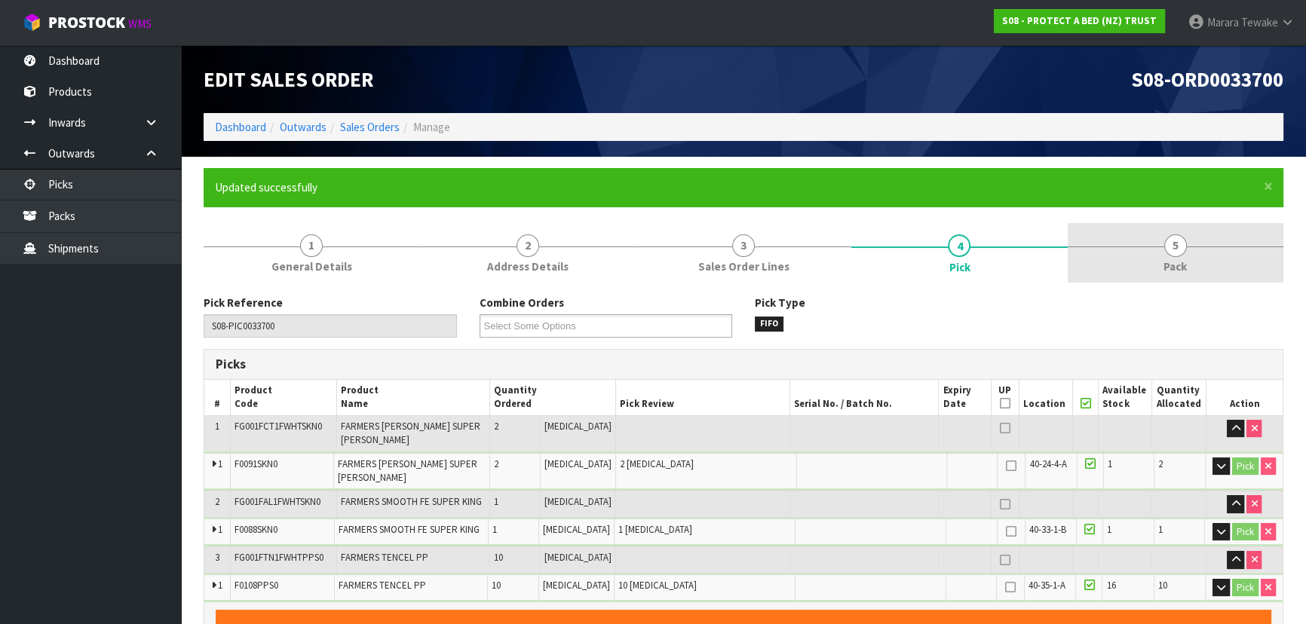
click at [1179, 230] on link "5 Pack" at bounding box center [1176, 253] width 216 height 60
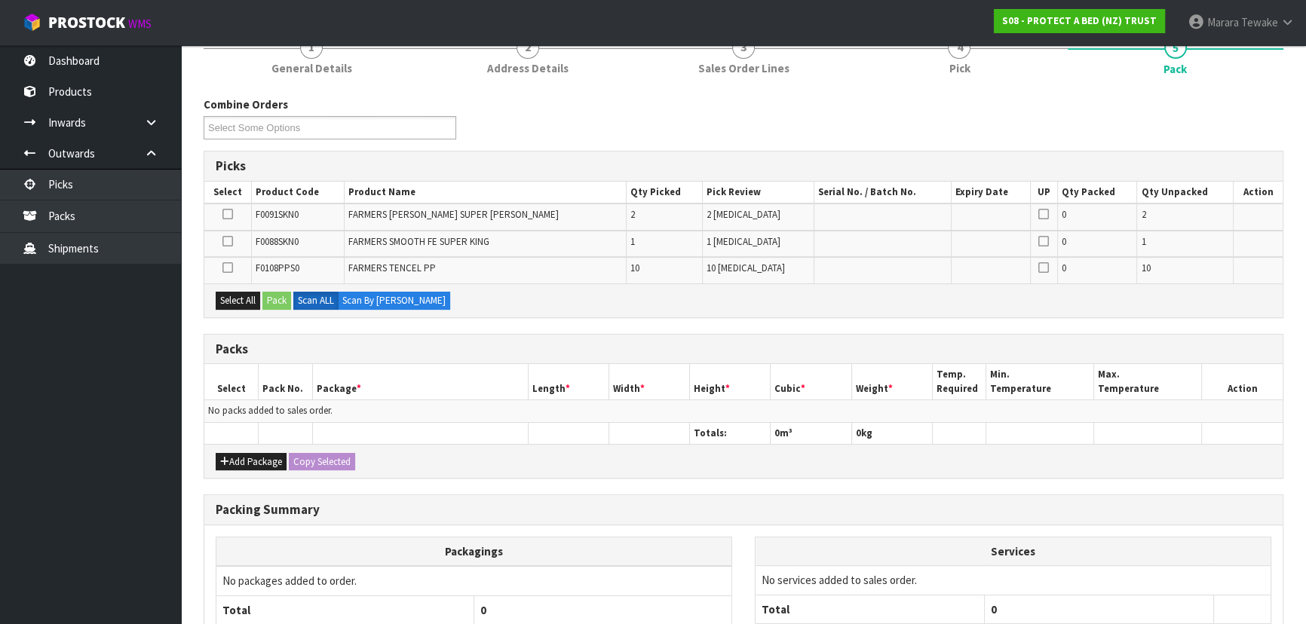
scroll to position [328, 0]
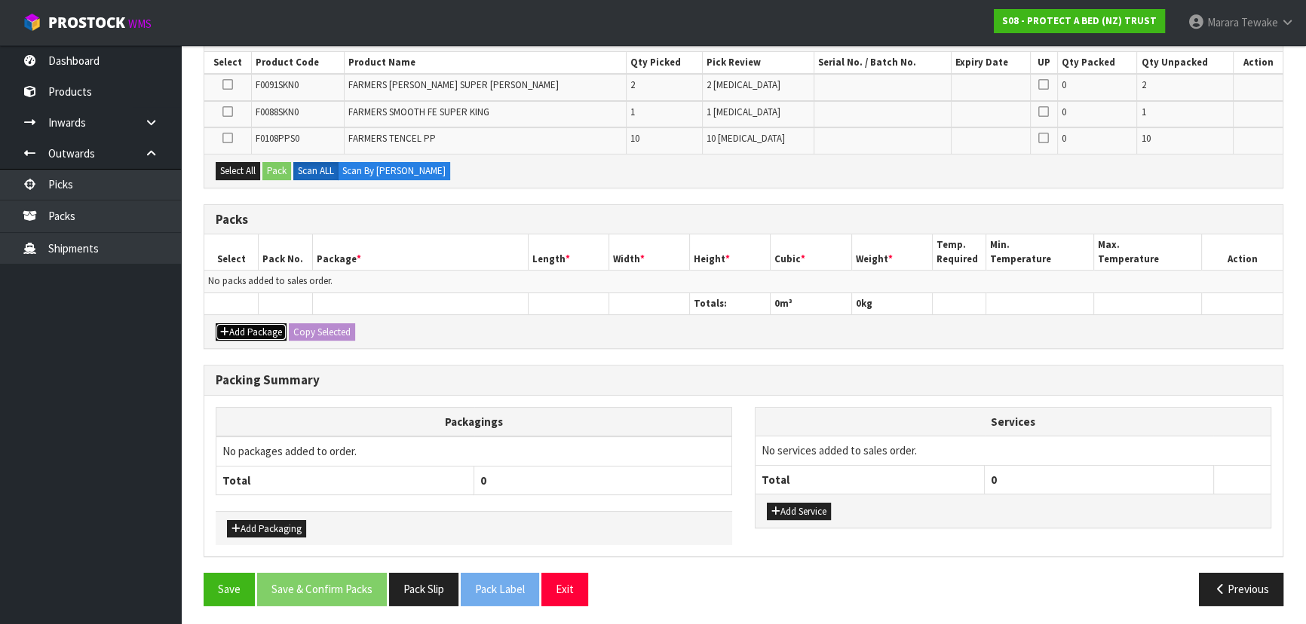
drag, startPoint x: 235, startPoint y: 336, endPoint x: 234, endPoint y: 327, distance: 8.4
click at [235, 336] on button "Add Package" at bounding box center [251, 332] width 71 height 18
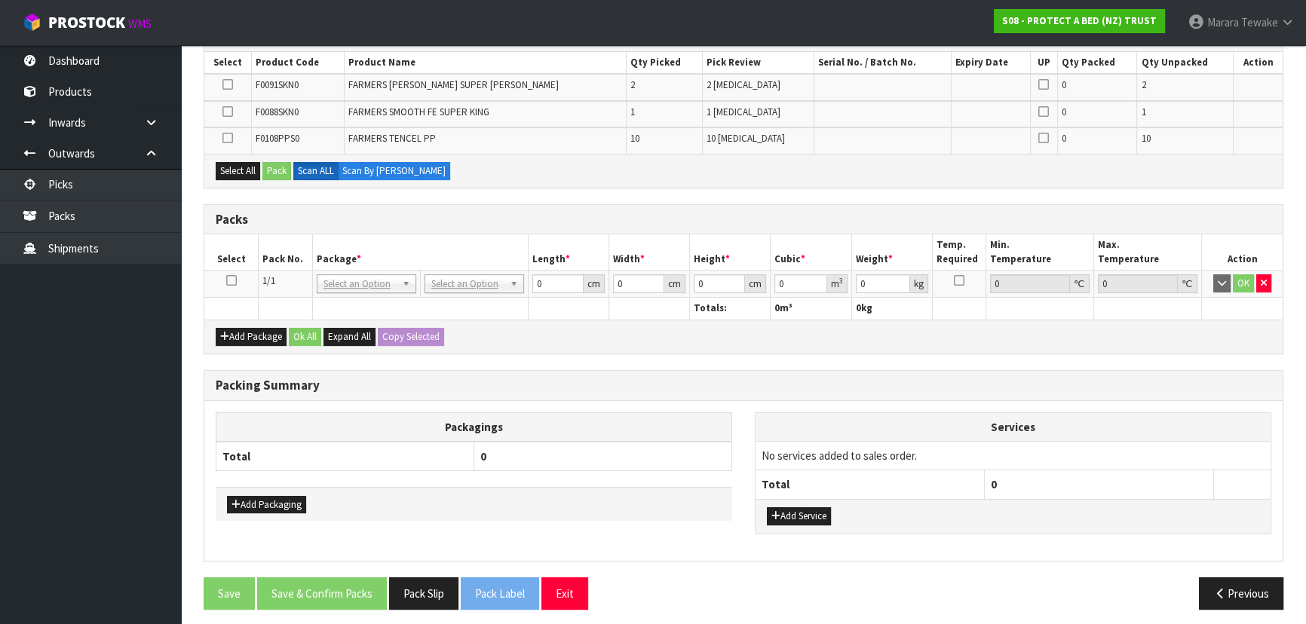
click at [227, 281] on icon at bounding box center [231, 281] width 11 height 1
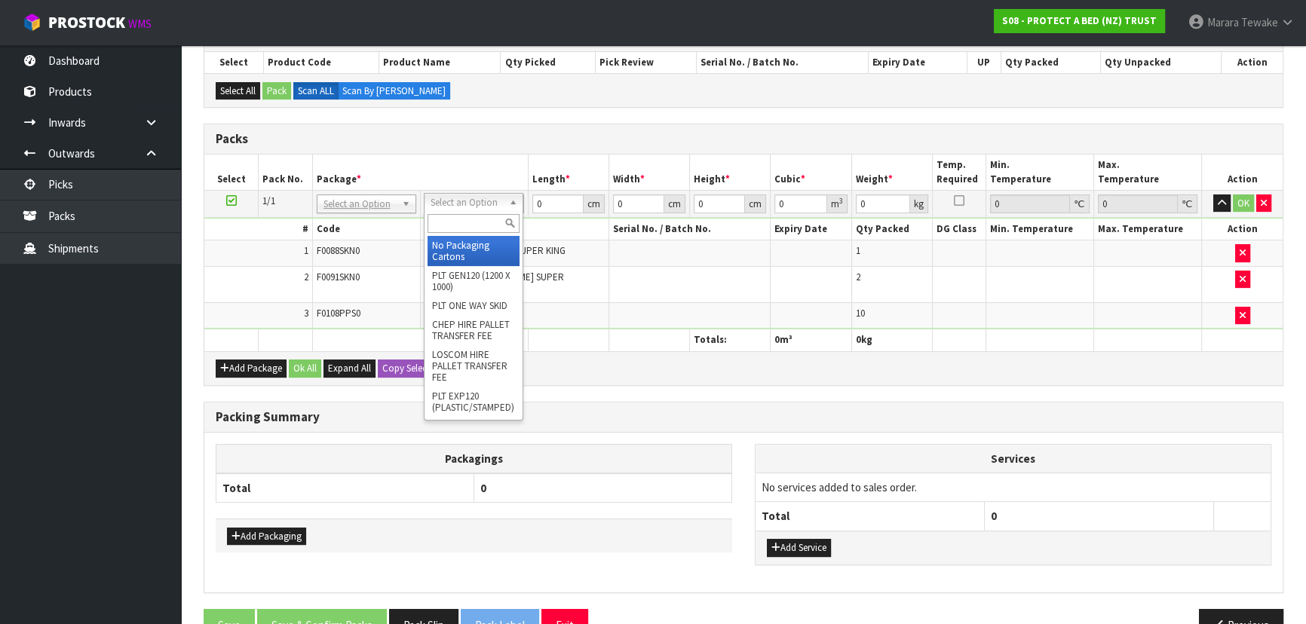
click at [470, 224] on input "text" at bounding box center [474, 223] width 92 height 19
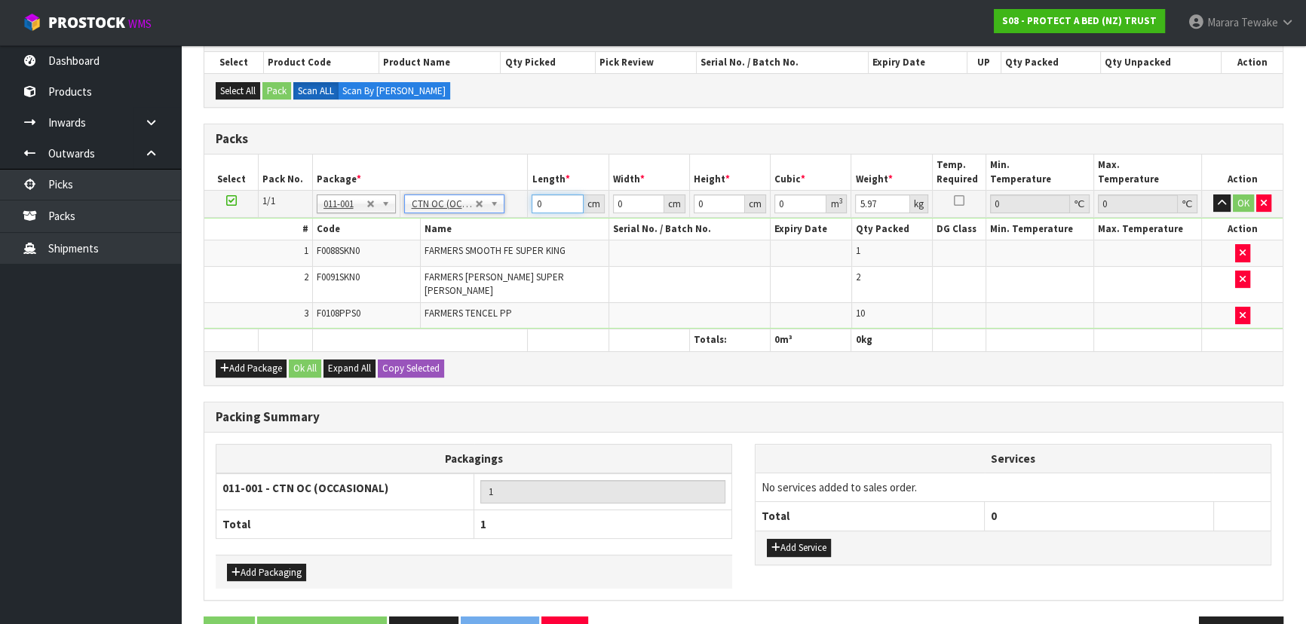
click at [504, 163] on table "Select Pack No. Package * Length * Width * Height * Cubic * Weight * Temp. Requ…" at bounding box center [743, 253] width 1078 height 197
click at [1213, 195] on button "button" at bounding box center [1221, 204] width 17 height 18
click button "OK" at bounding box center [1243, 204] width 21 height 18
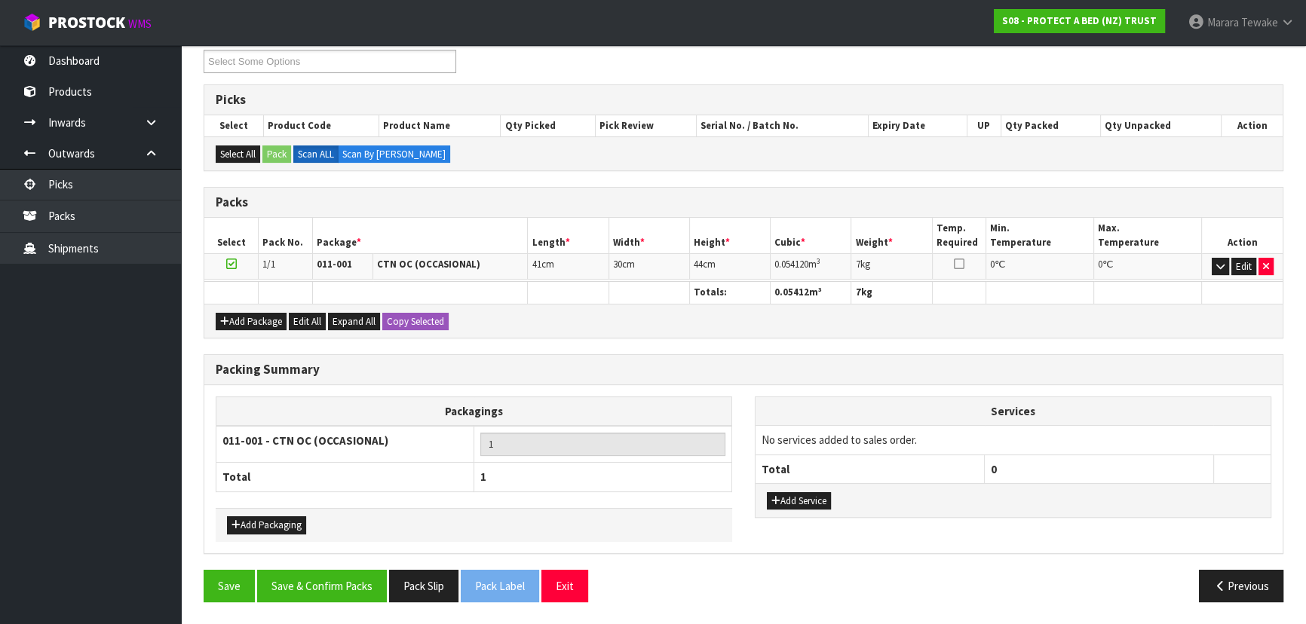
scroll to position [260, 0]
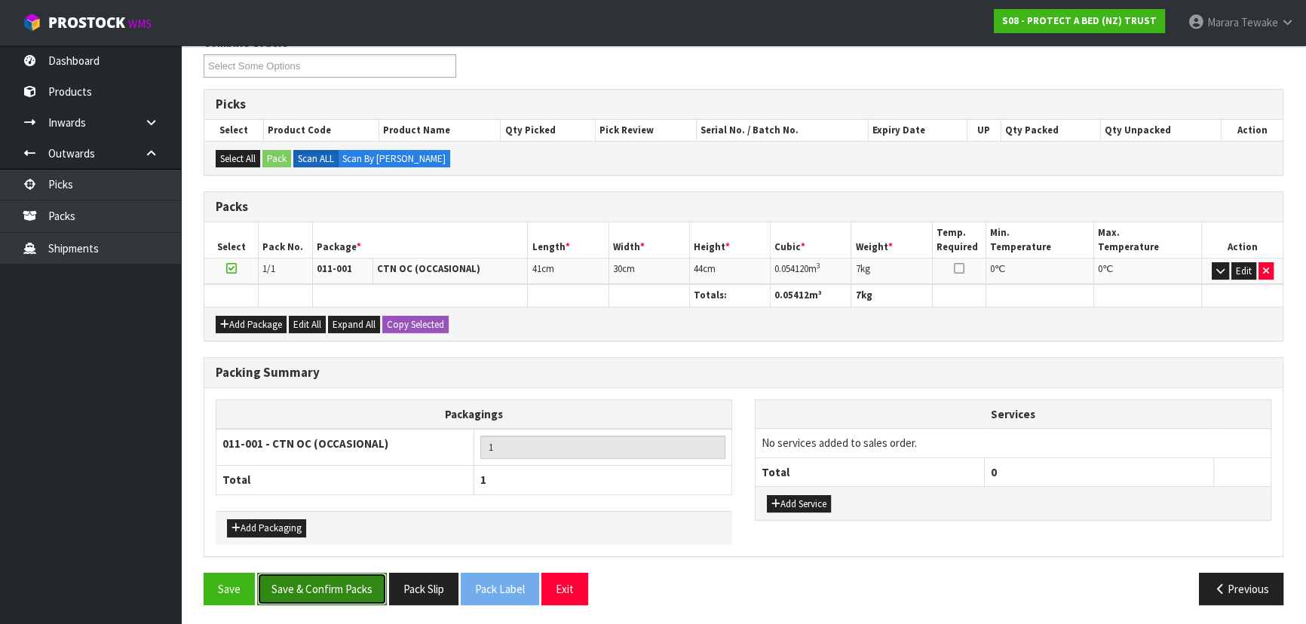
click at [347, 586] on button "Save & Confirm Packs" at bounding box center [322, 589] width 130 height 32
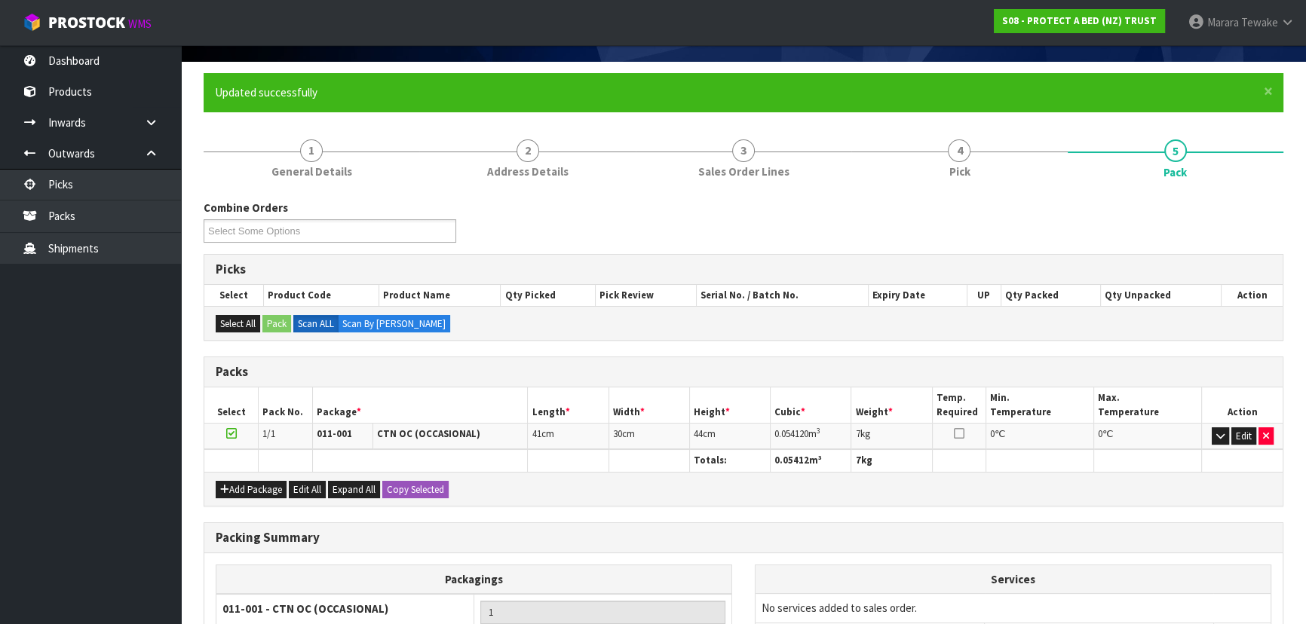
scroll to position [226, 0]
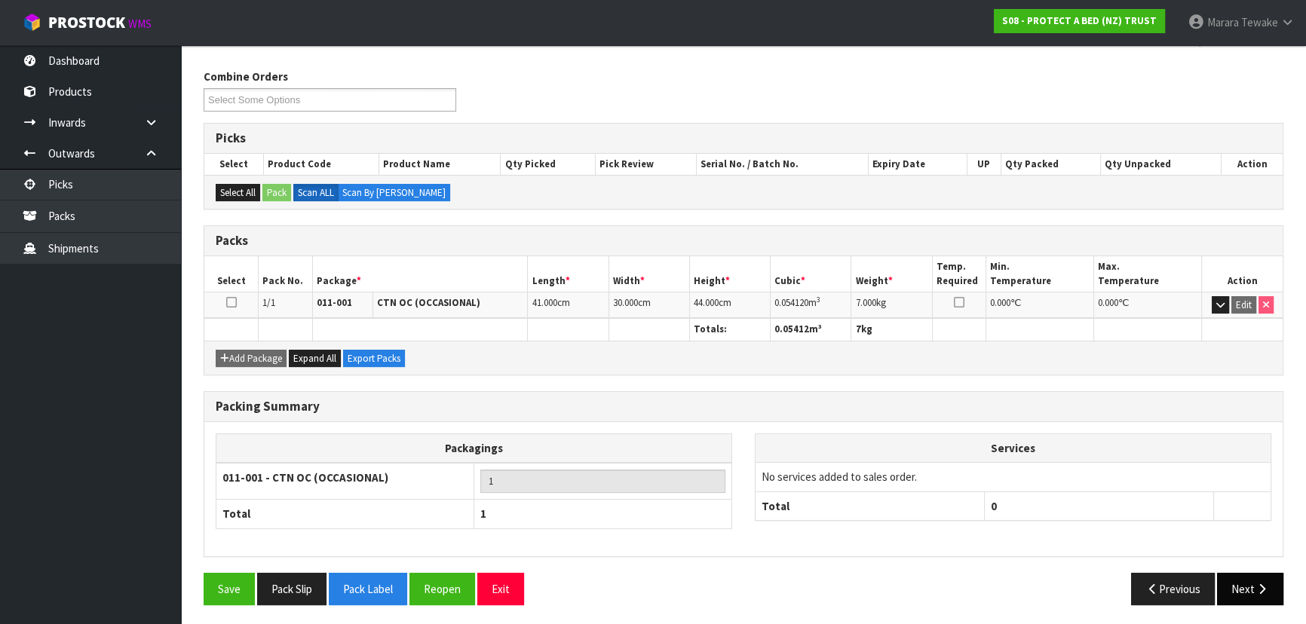
drag, startPoint x: 1276, startPoint y: 603, endPoint x: 1271, endPoint y: 596, distance: 8.6
click at [1274, 598] on div "Save Pack Slip Pack Label Reopen Exit Previous Next" at bounding box center [743, 595] width 1102 height 44
click at [1253, 589] on button "Next" at bounding box center [1250, 589] width 66 height 32
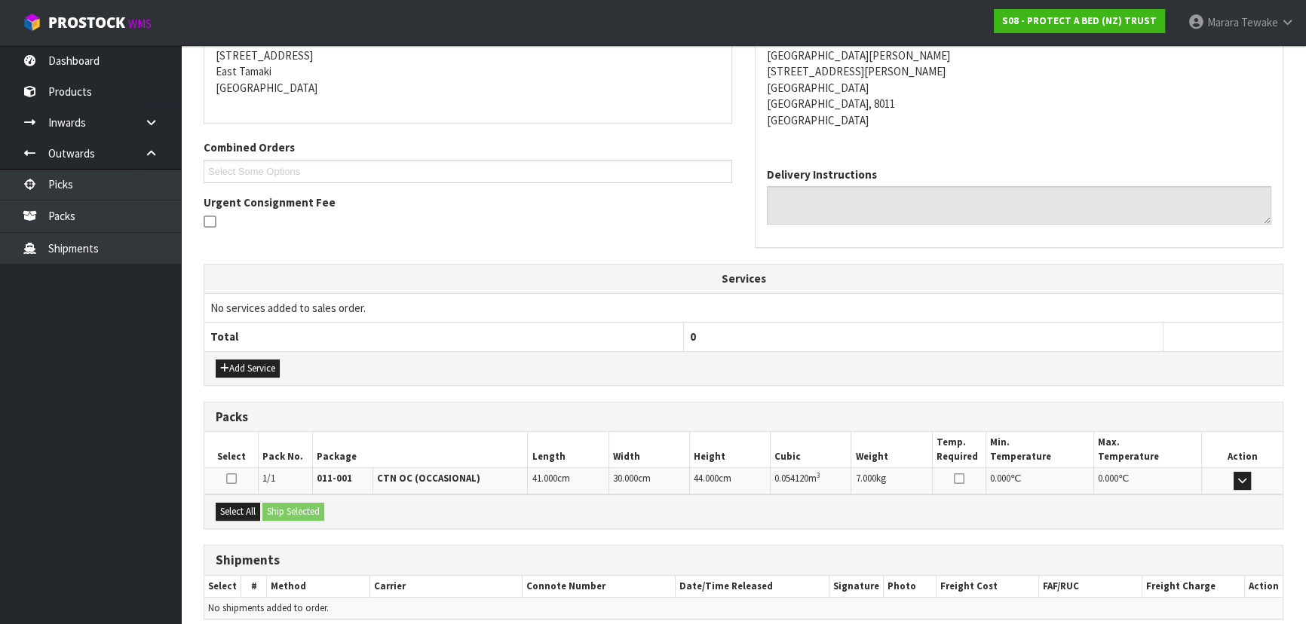
scroll to position [369, 0]
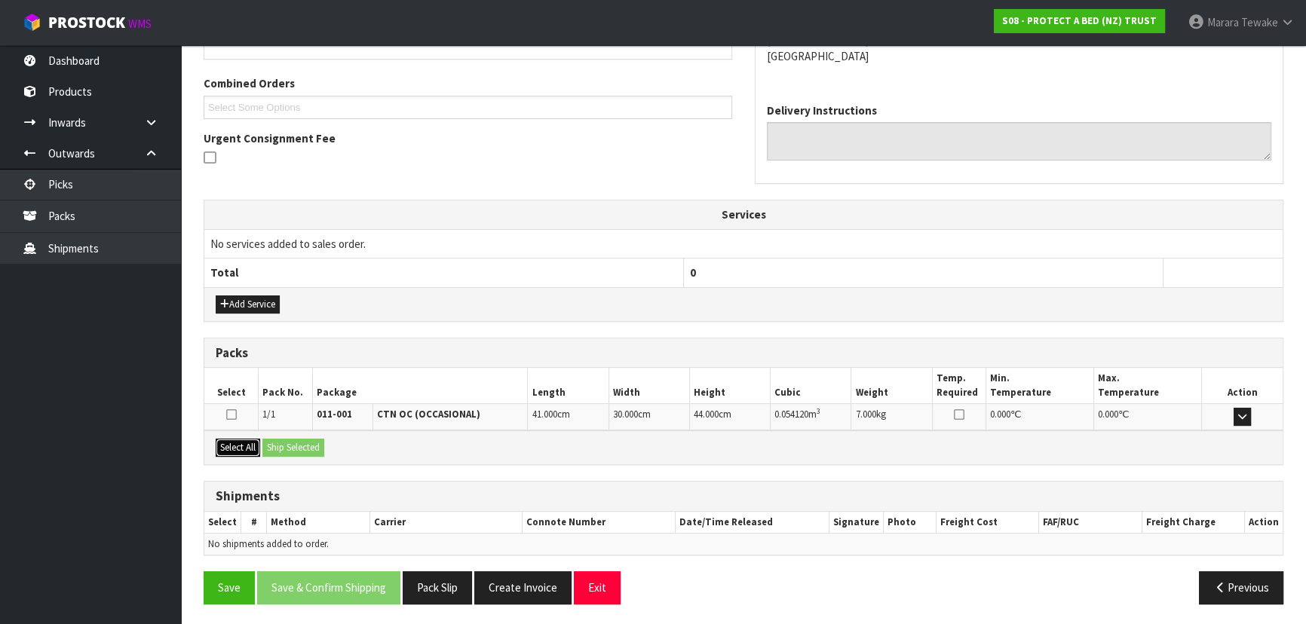
drag, startPoint x: 244, startPoint y: 446, endPoint x: 295, endPoint y: 440, distance: 51.7
click at [252, 446] on button "Select All" at bounding box center [238, 448] width 44 height 18
click at [295, 440] on button "Ship Selected" at bounding box center [293, 448] width 62 height 18
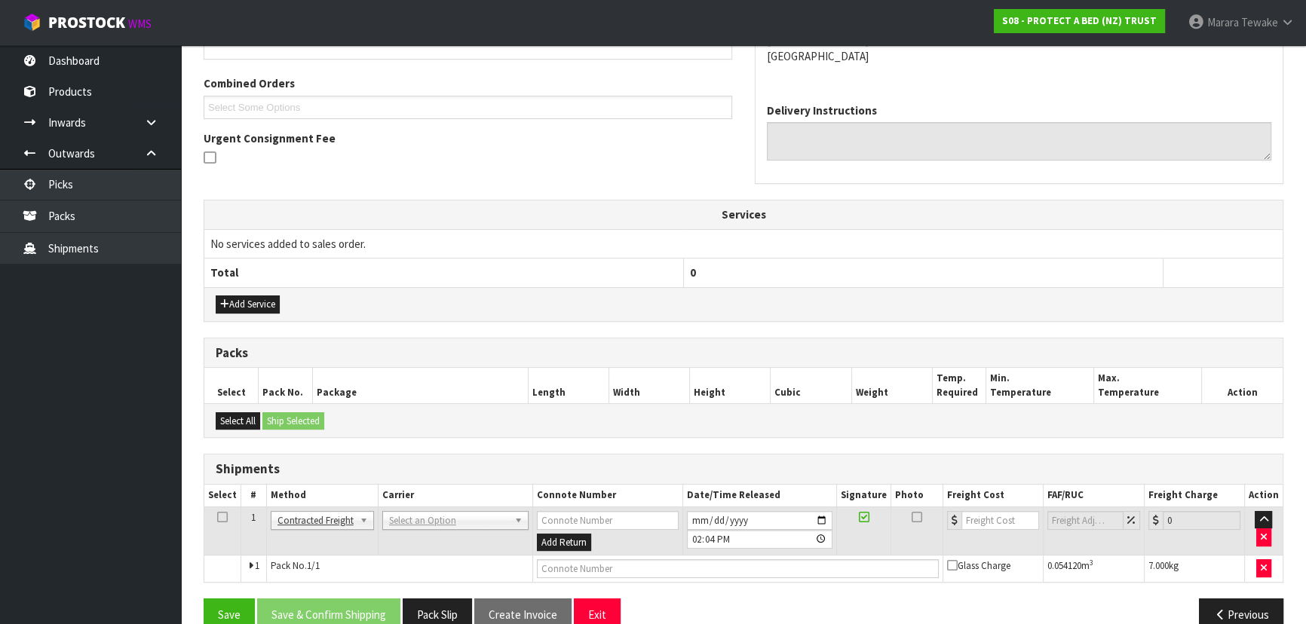
scroll to position [396, 0]
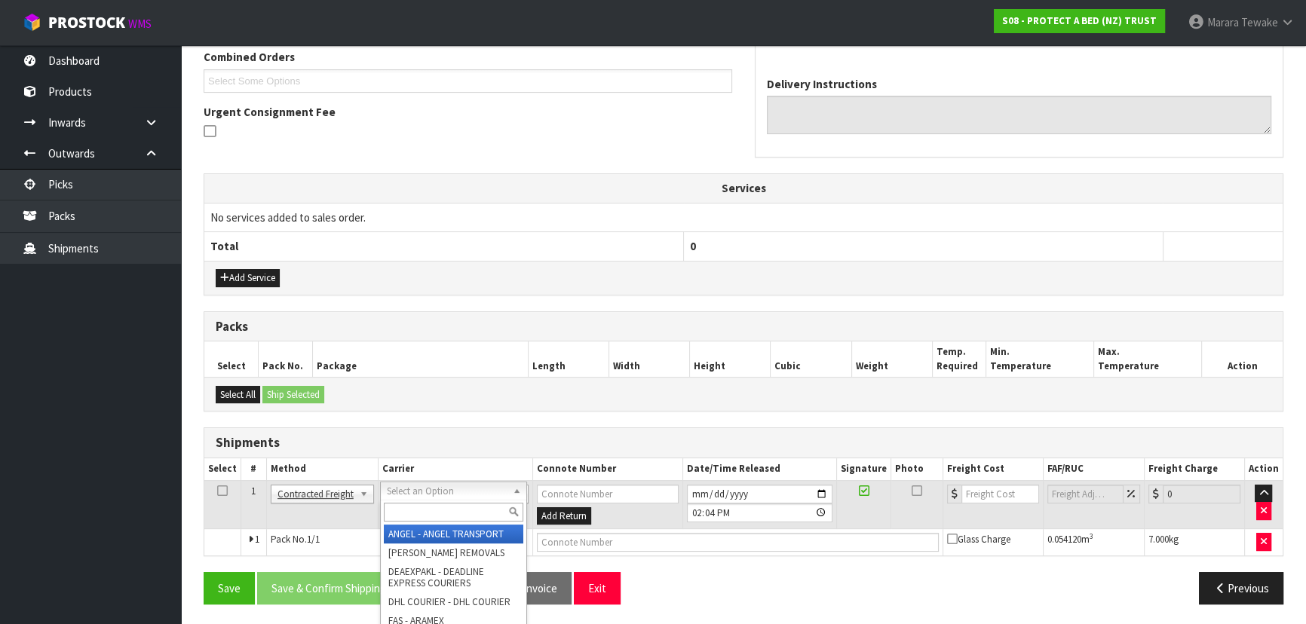
click at [406, 520] on div at bounding box center [454, 512] width 146 height 25
click at [404, 513] on input "text" at bounding box center [454, 512] width 140 height 19
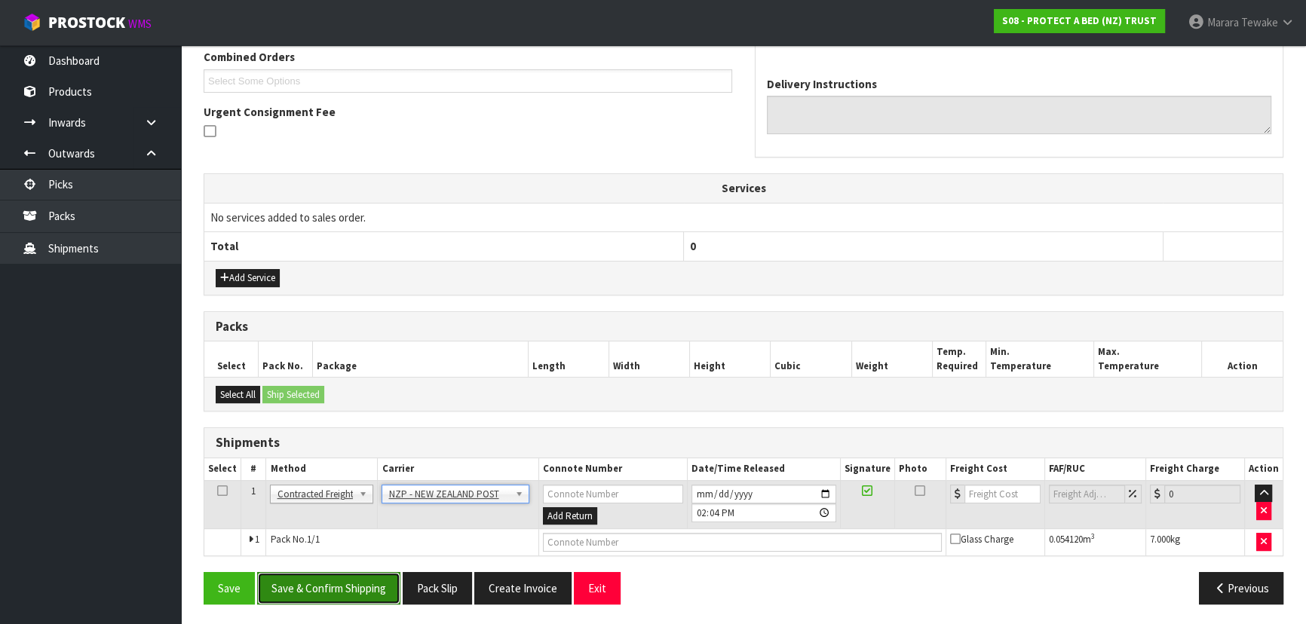
click at [327, 591] on button "Save & Confirm Shipping" at bounding box center [328, 588] width 143 height 32
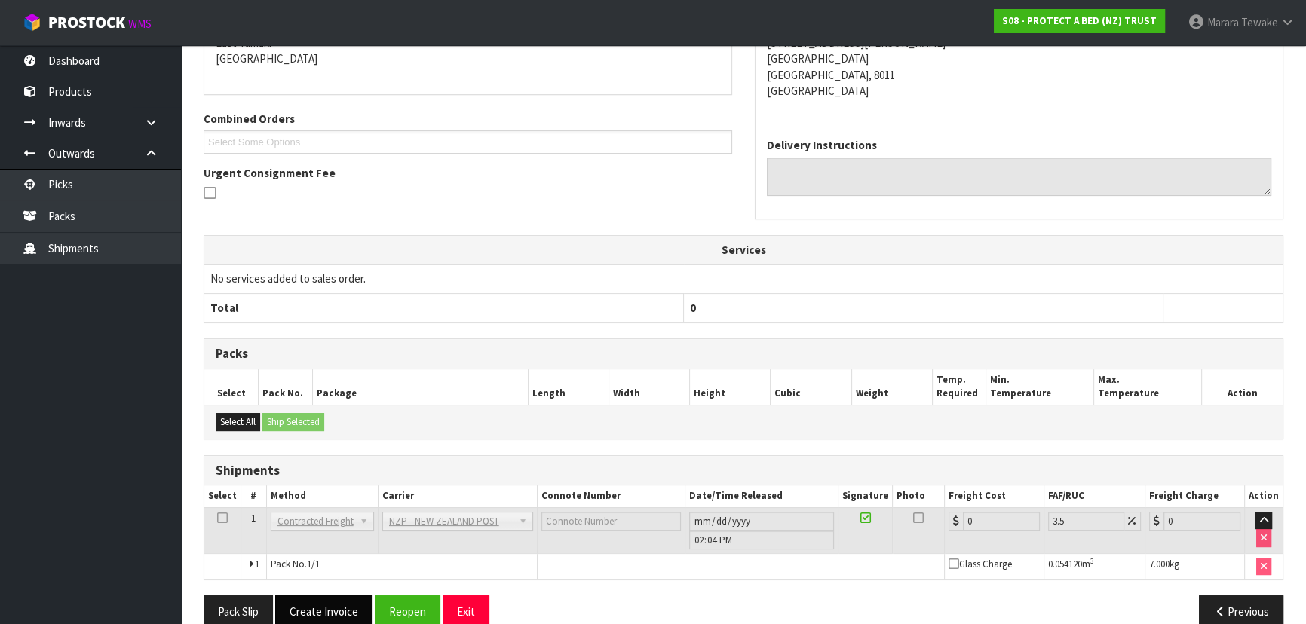
scroll to position [375, 0]
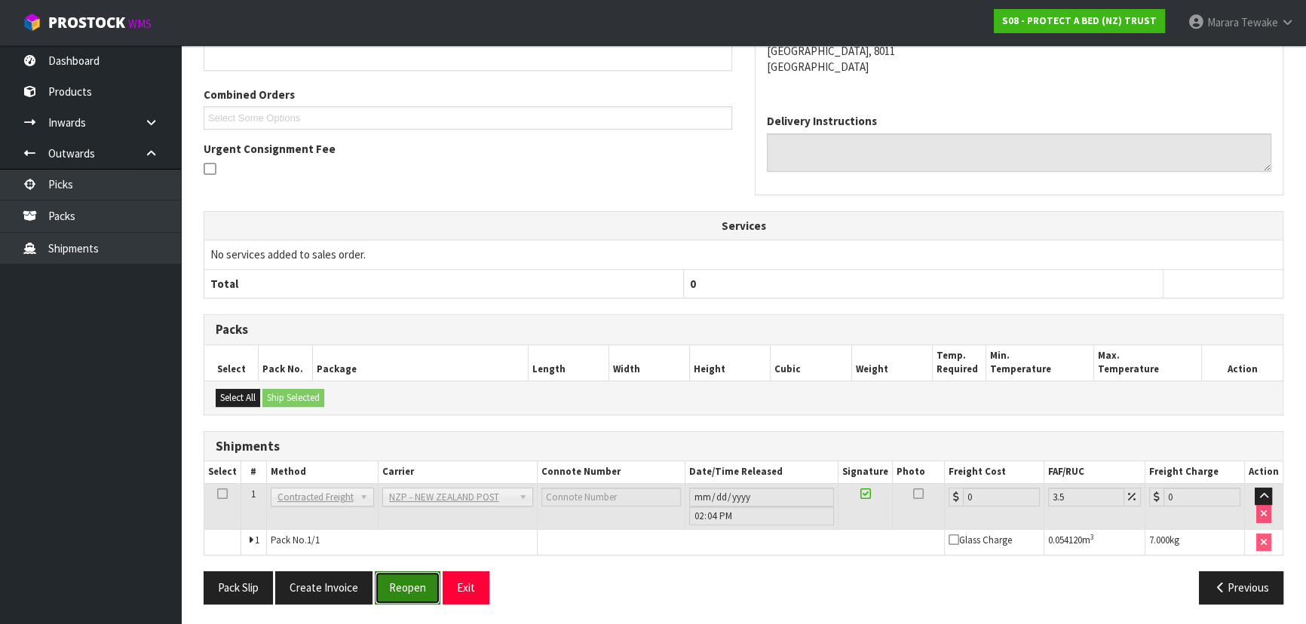
click at [403, 581] on button "Reopen" at bounding box center [408, 588] width 66 height 32
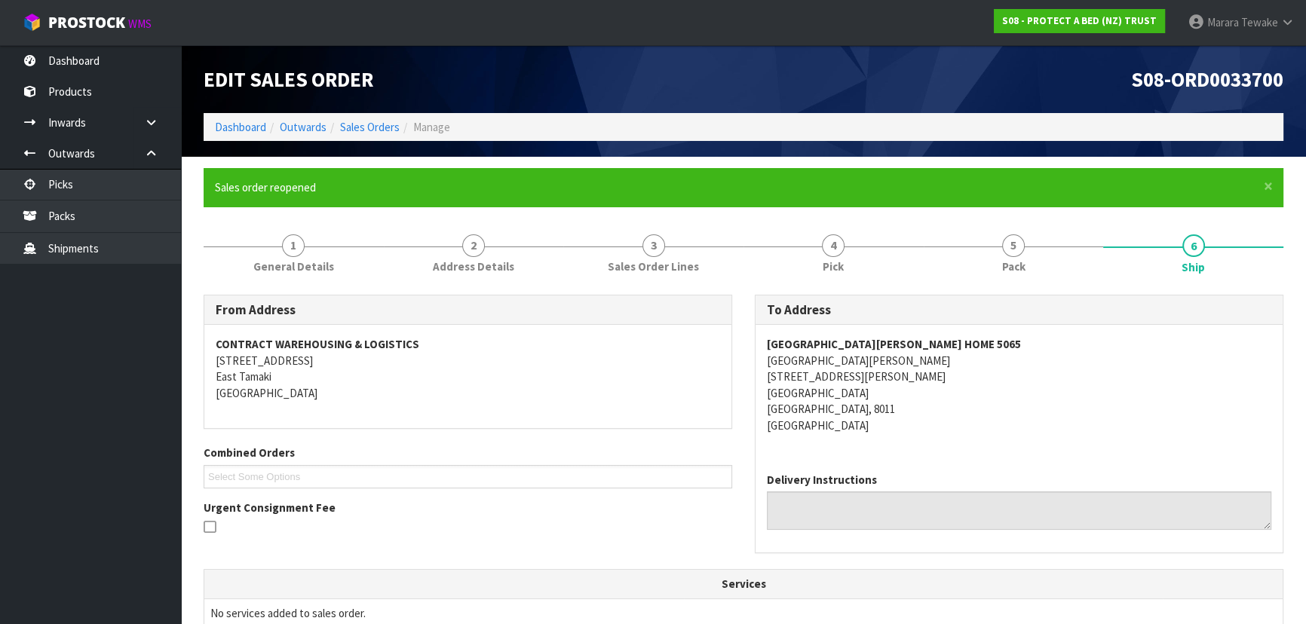
scroll to position [396, 0]
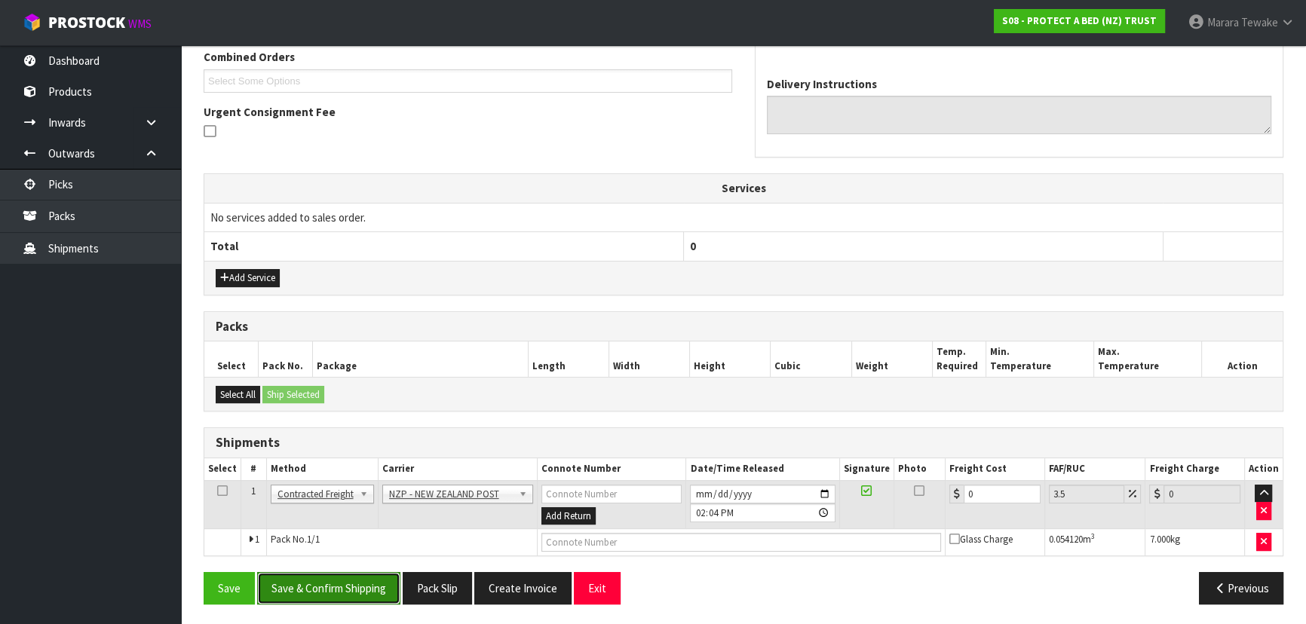
drag, startPoint x: 360, startPoint y: 582, endPoint x: 290, endPoint y: 573, distance: 70.7
click at [355, 578] on button "Save & Confirm Shipping" at bounding box center [328, 588] width 143 height 32
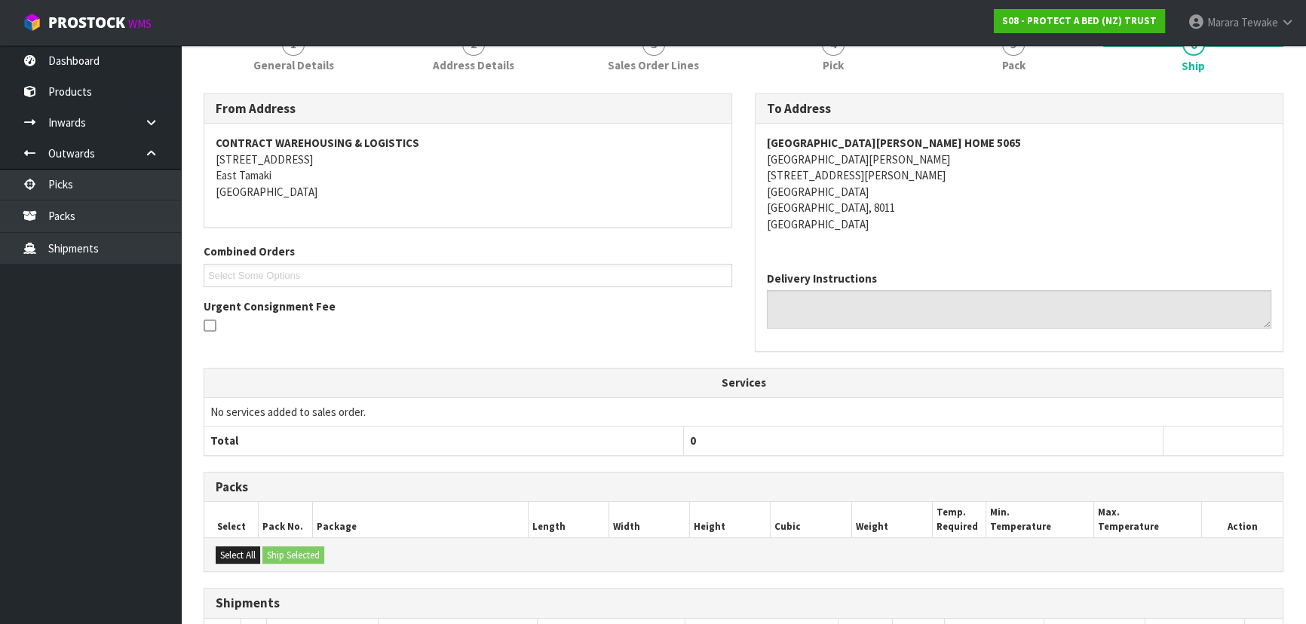
scroll to position [359, 0]
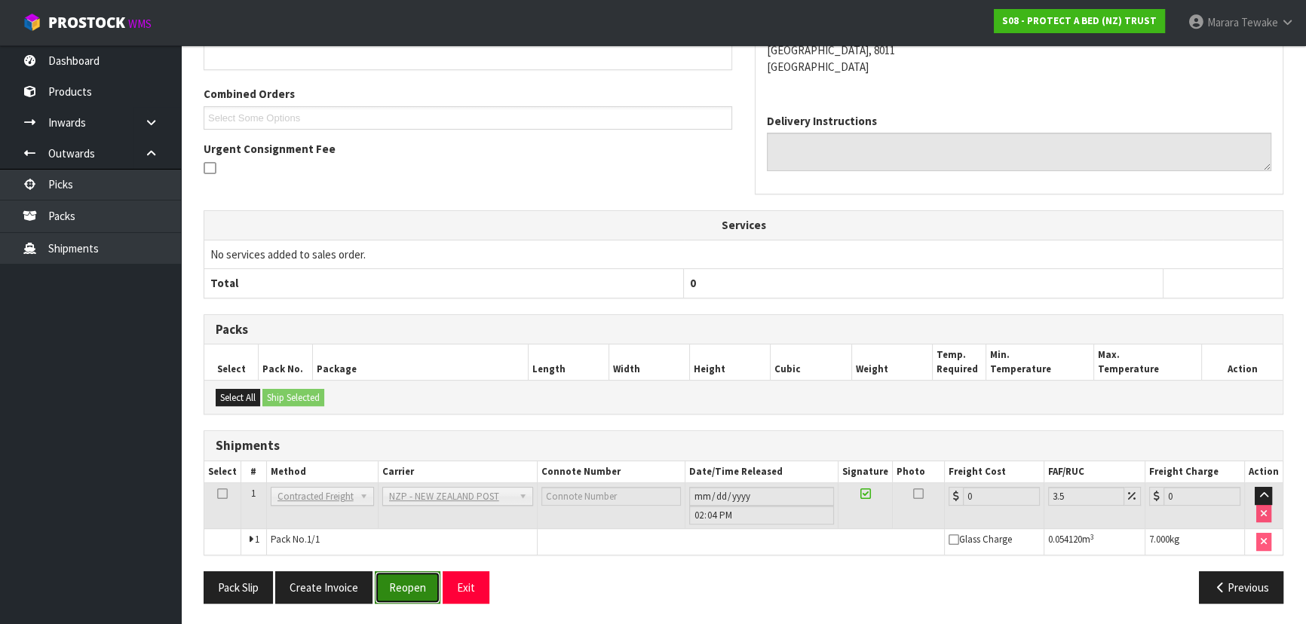
drag, startPoint x: 406, startPoint y: 596, endPoint x: 394, endPoint y: 594, distance: 12.3
click at [405, 596] on button "Reopen" at bounding box center [408, 588] width 66 height 32
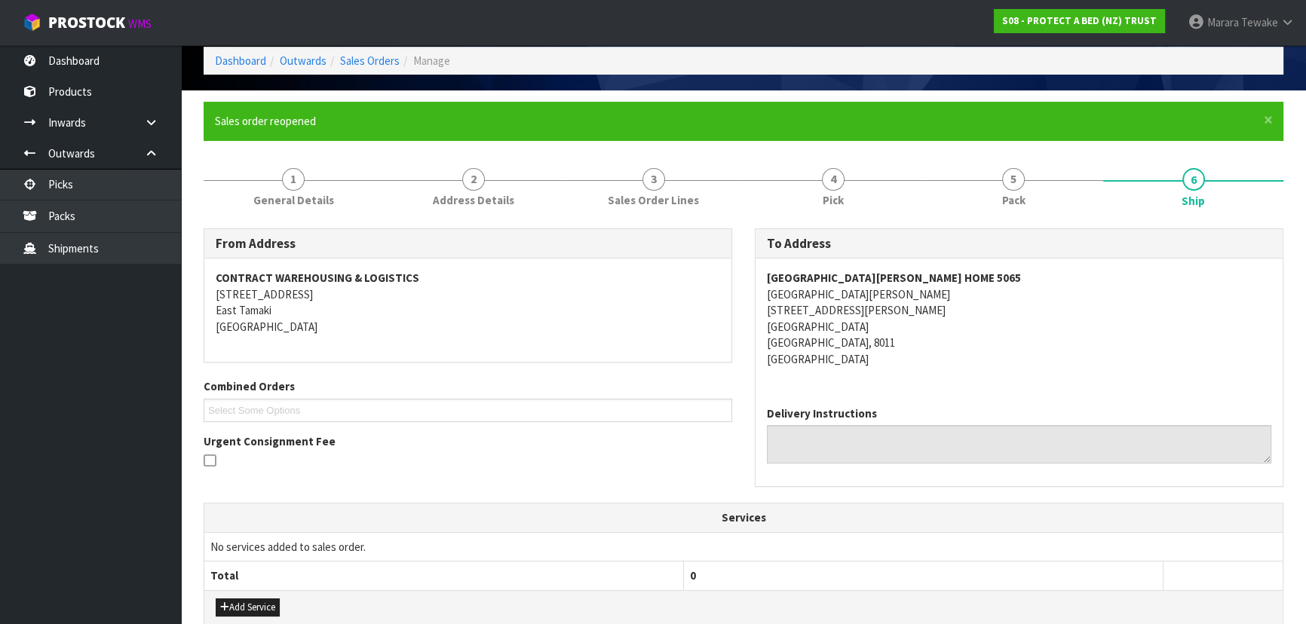
scroll to position [396, 0]
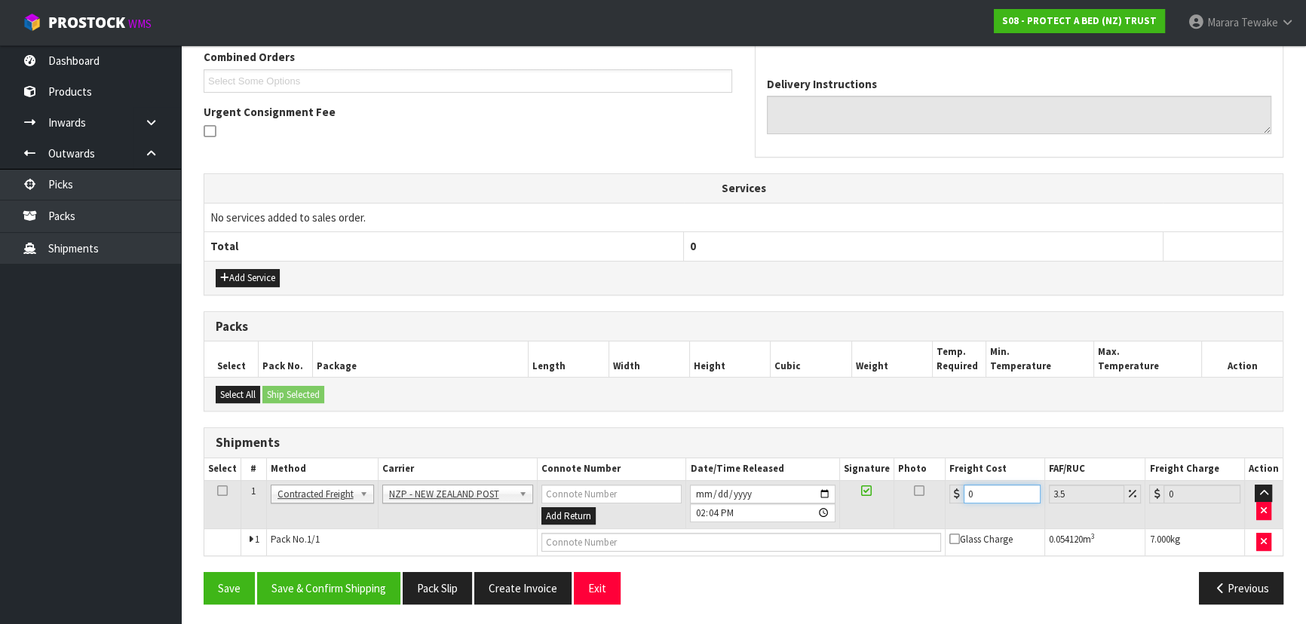
drag, startPoint x: 989, startPoint y: 486, endPoint x: 968, endPoint y: 480, distance: 21.0
click at [968, 480] on td "0" at bounding box center [996, 504] width 100 height 49
click at [369, 581] on button "Save & Confirm Shipping" at bounding box center [328, 588] width 143 height 32
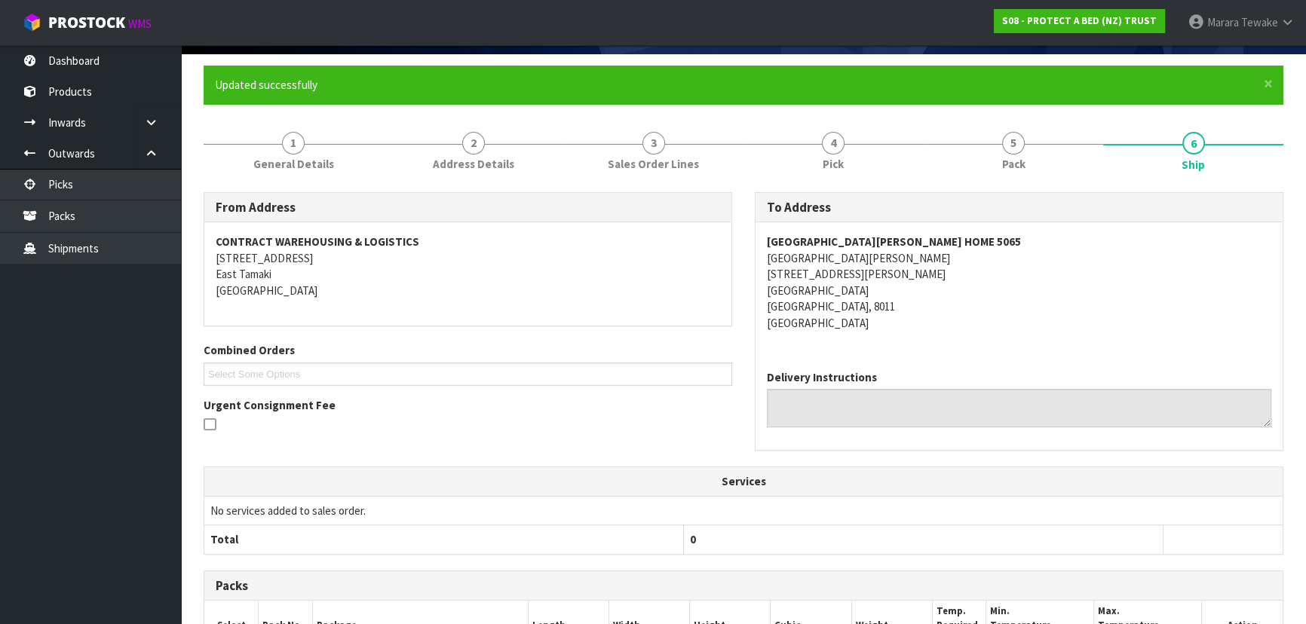
scroll to position [0, 0]
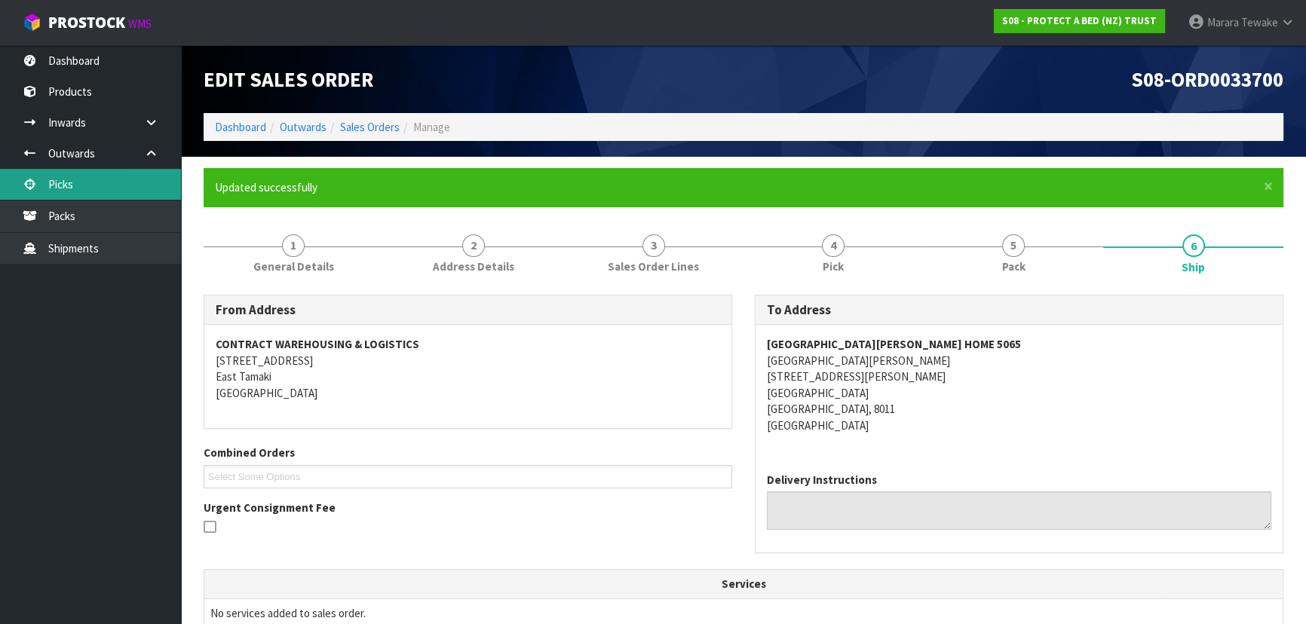
click at [134, 185] on link "Picks" at bounding box center [90, 184] width 181 height 31
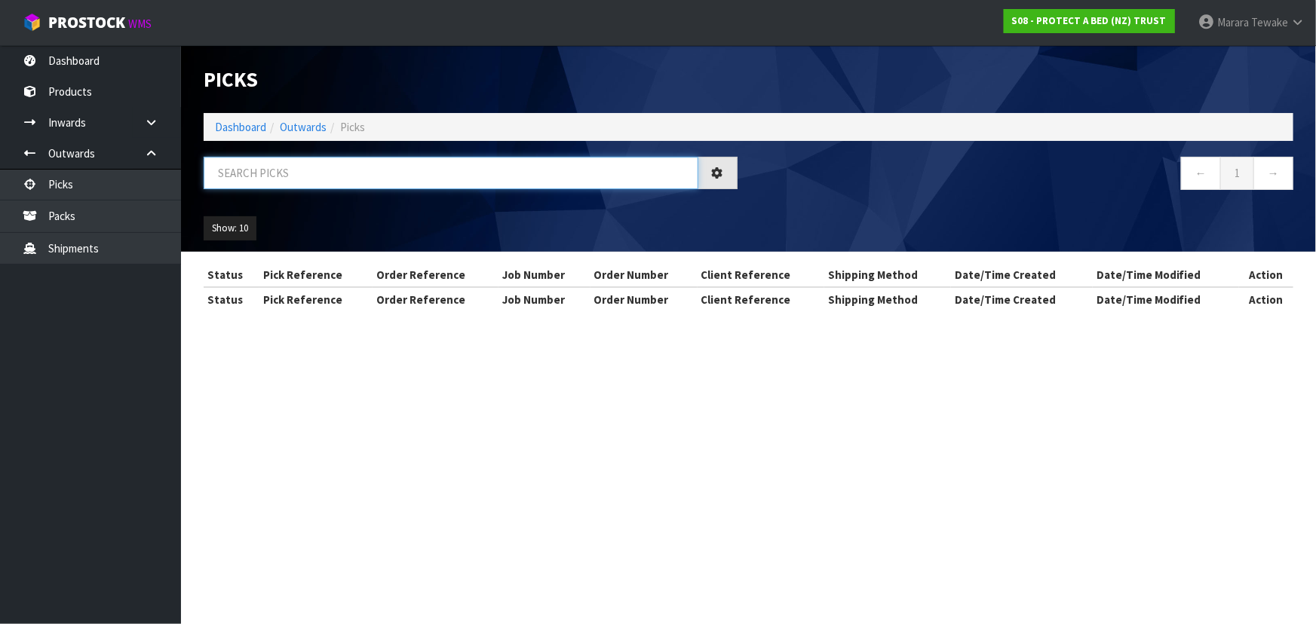
click at [250, 183] on input "text" at bounding box center [451, 173] width 495 height 32
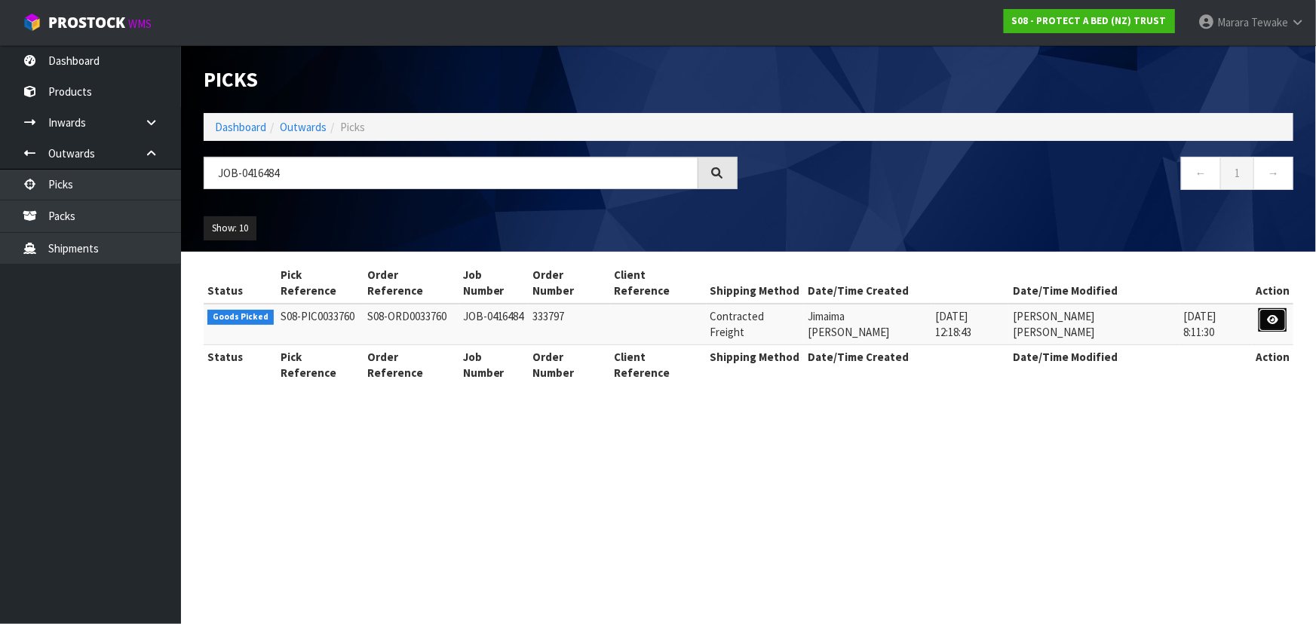
click at [1268, 315] on icon at bounding box center [1272, 320] width 11 height 10
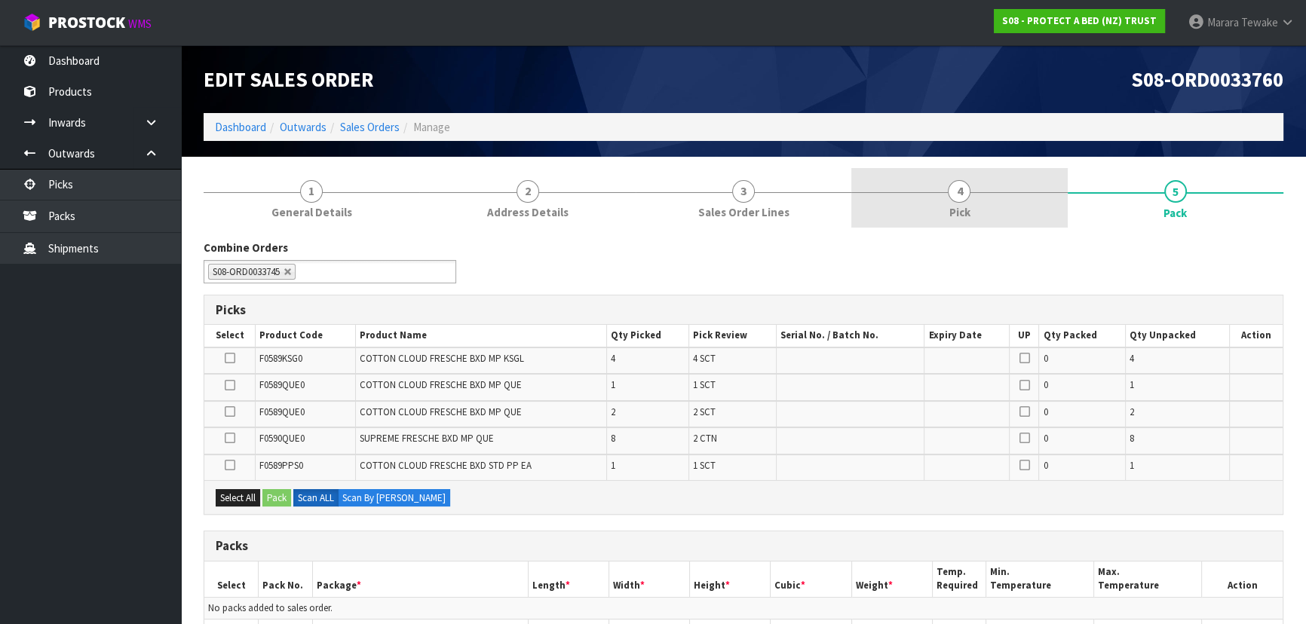
drag, startPoint x: 984, startPoint y: 192, endPoint x: 998, endPoint y: 216, distance: 28.1
click at [983, 192] on link "4 Pick" at bounding box center [959, 198] width 216 height 60
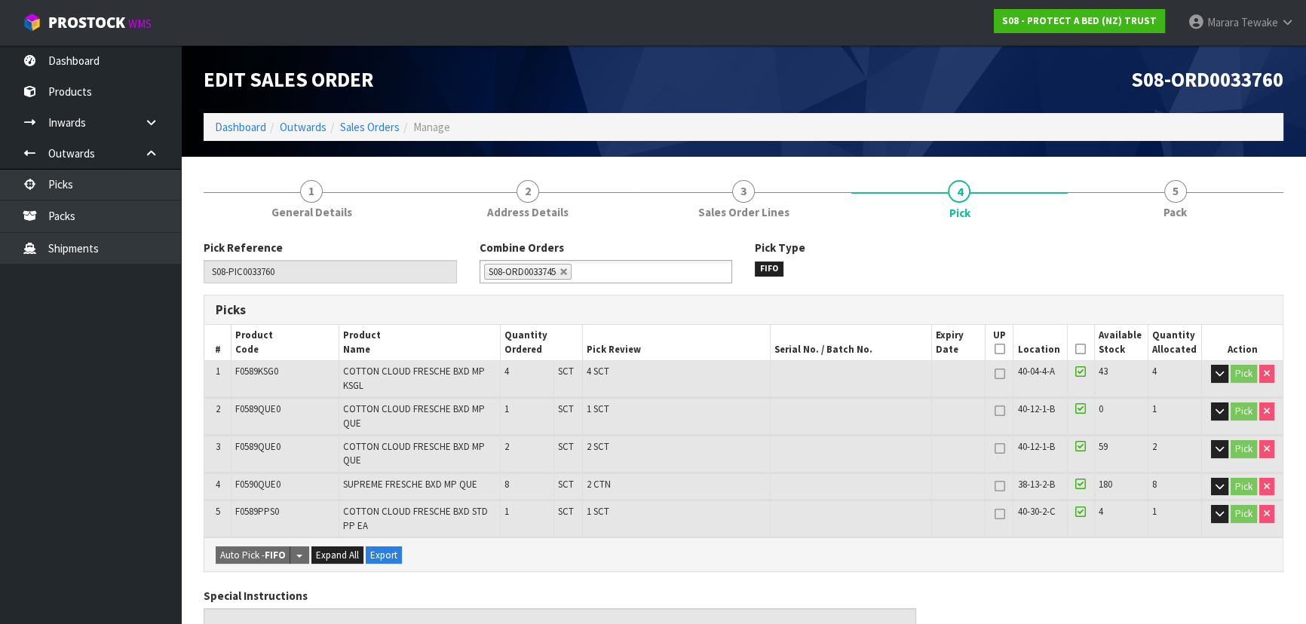
click at [1078, 349] on icon at bounding box center [1080, 349] width 11 height 1
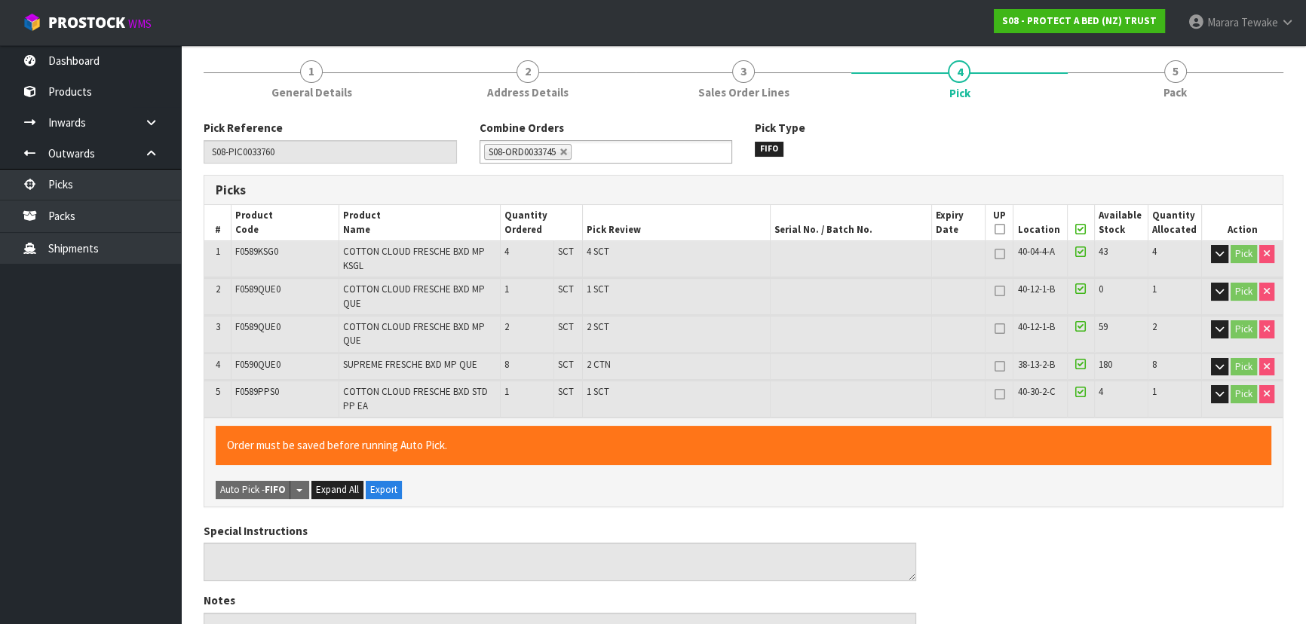
scroll to position [548, 0]
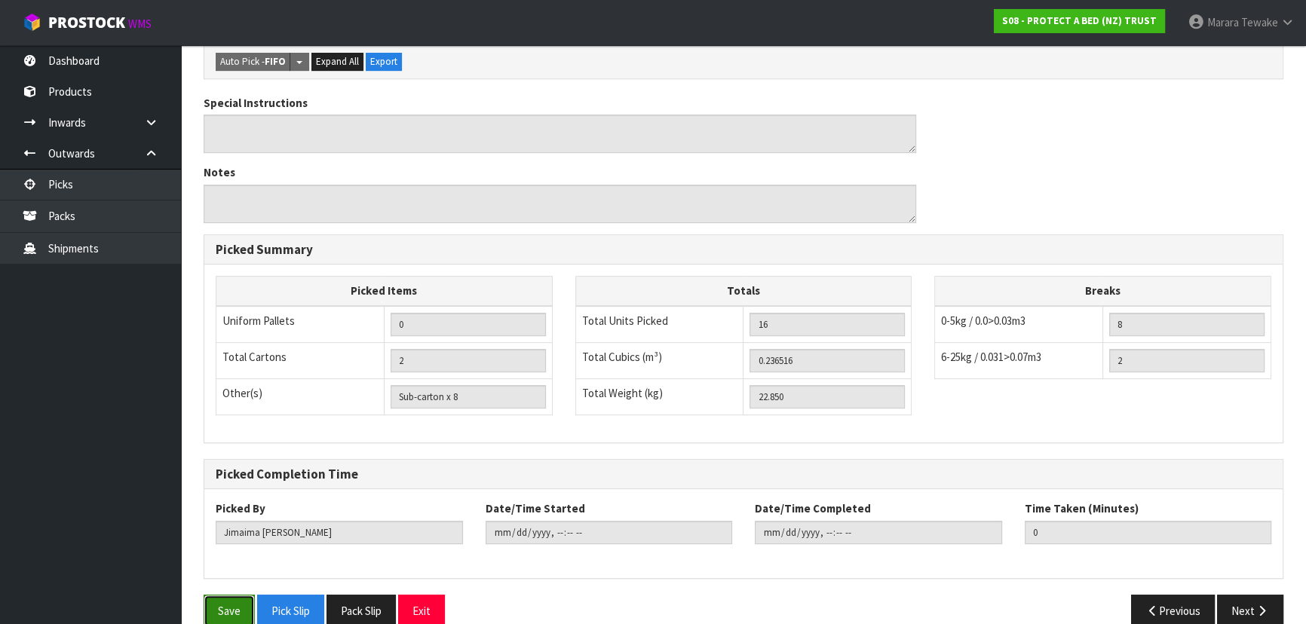
click at [222, 611] on button "Save" at bounding box center [229, 611] width 51 height 32
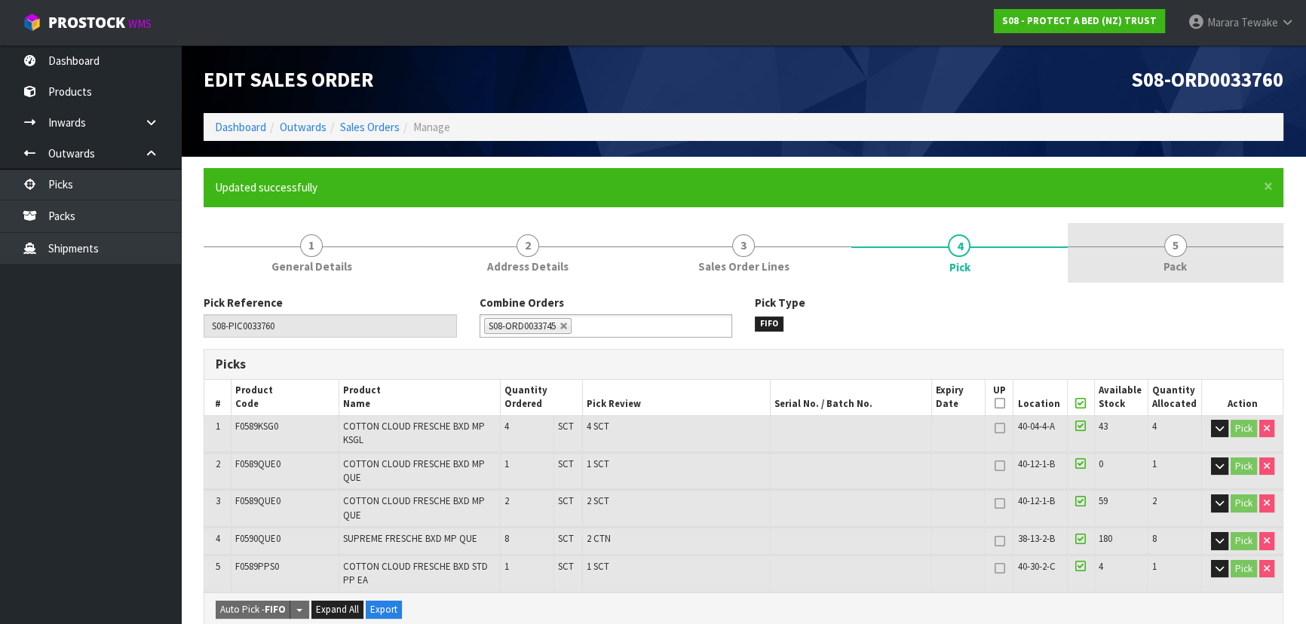
click at [1157, 266] on link "5 Pack" at bounding box center [1176, 253] width 216 height 60
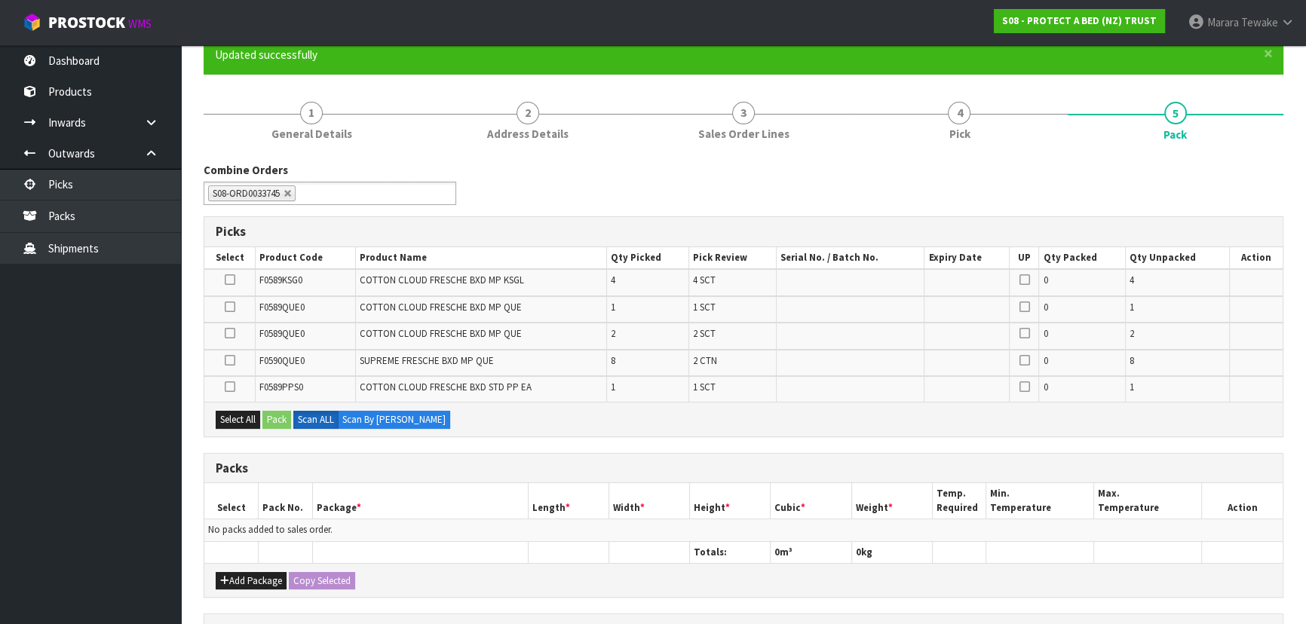
scroll to position [136, 0]
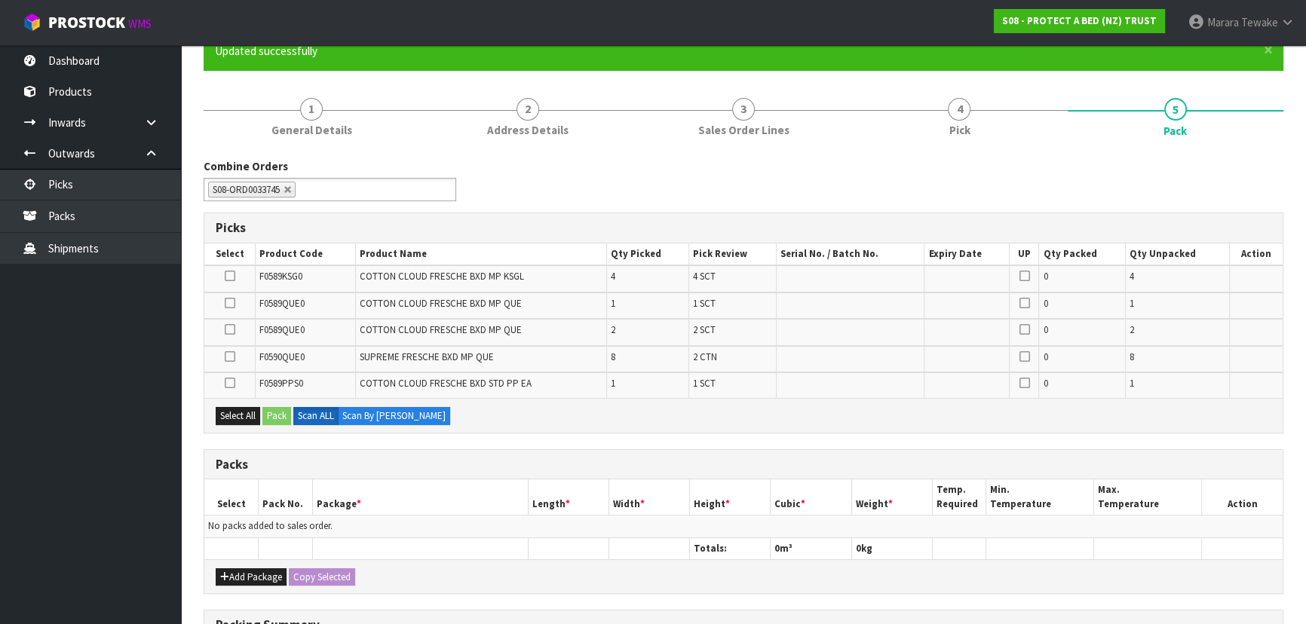
click at [227, 357] on icon at bounding box center [230, 357] width 11 height 1
click at [0, 0] on input "checkbox" at bounding box center [0, 0] width 0 height 0
click at [274, 415] on button "Pack" at bounding box center [276, 416] width 29 height 18
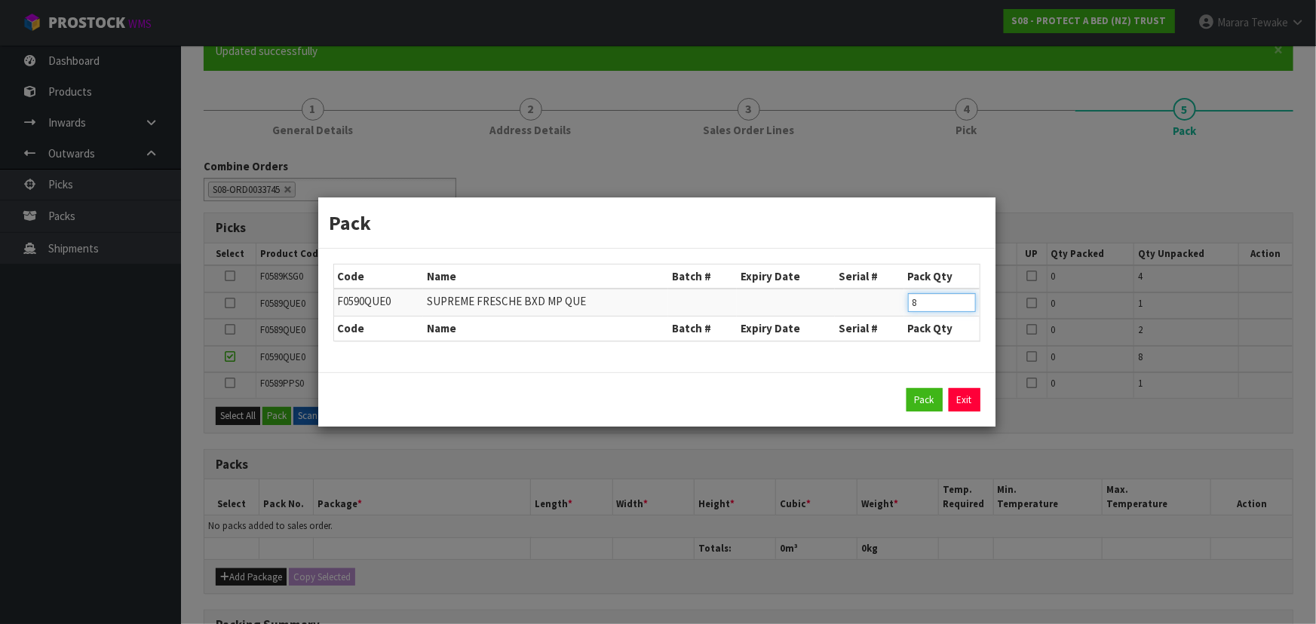
drag, startPoint x: 933, startPoint y: 310, endPoint x: 875, endPoint y: 284, distance: 63.5
click at [870, 287] on table "Code Name Batch # Expiry Date Serial # Pack Qty F0590QUE0 SUPREME FRESCHE BXD M…" at bounding box center [656, 303] width 645 height 76
click button "Pack" at bounding box center [924, 400] width 36 height 24
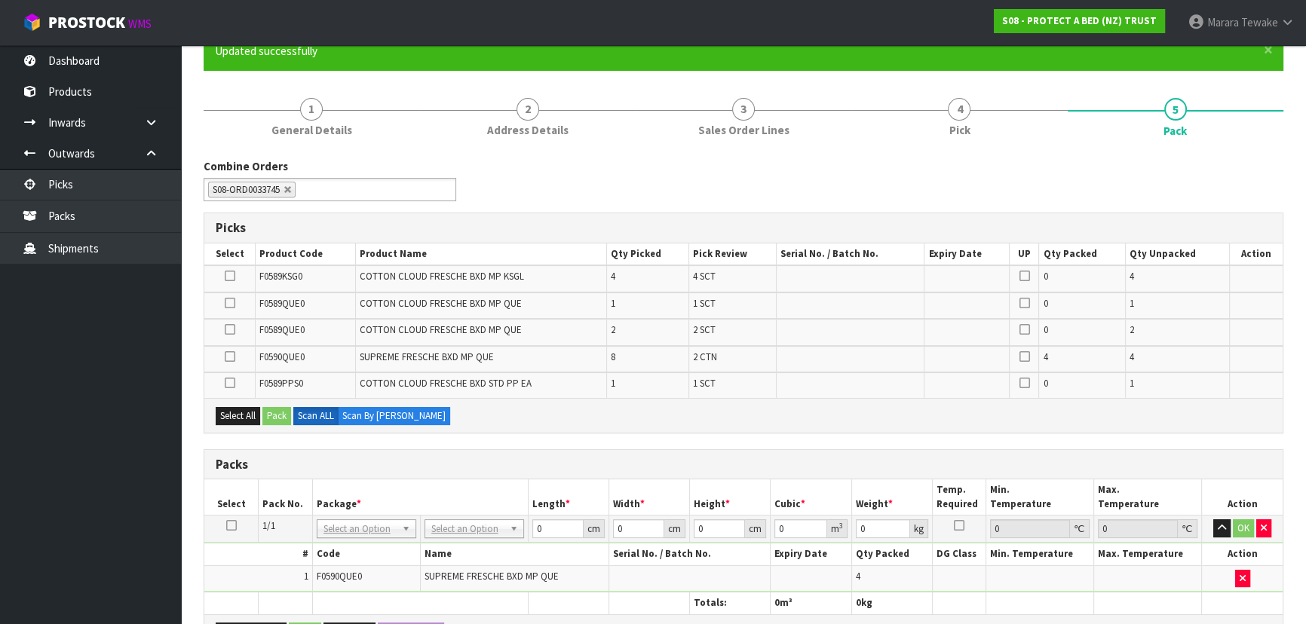
click at [226, 357] on icon at bounding box center [230, 357] width 11 height 1
click at [0, 0] on input "checkbox" at bounding box center [0, 0] width 0 height 0
click at [285, 408] on button "Pack" at bounding box center [276, 416] width 29 height 18
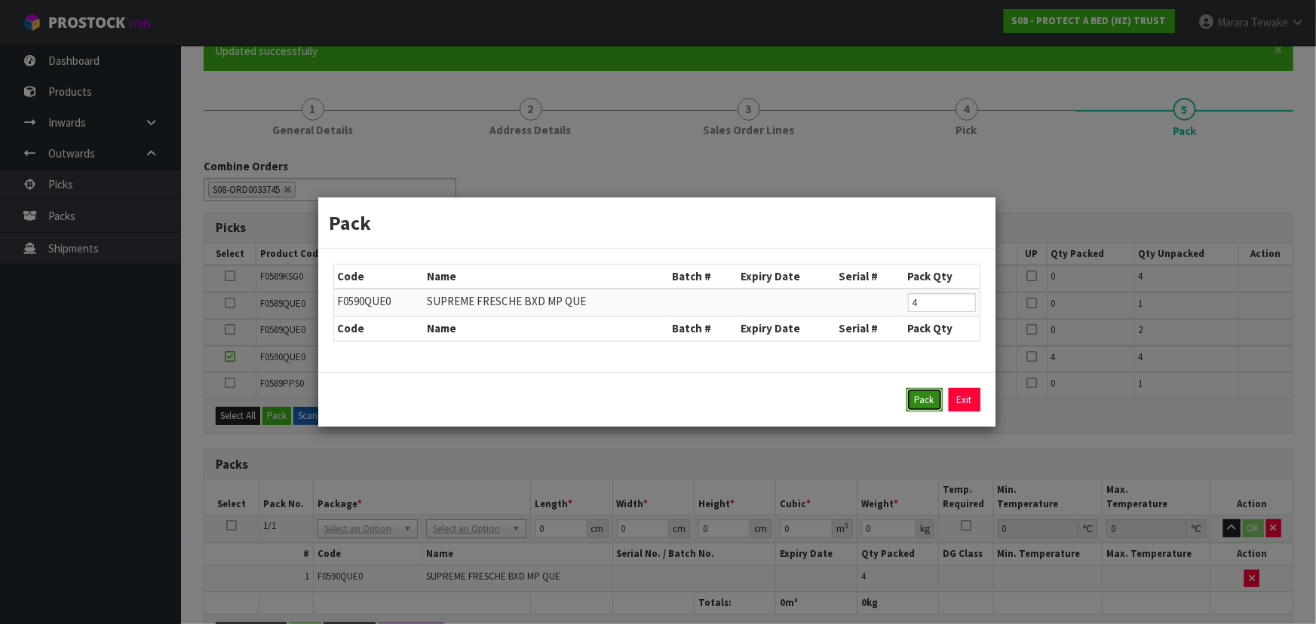
click at [929, 396] on button "Pack" at bounding box center [924, 400] width 36 height 24
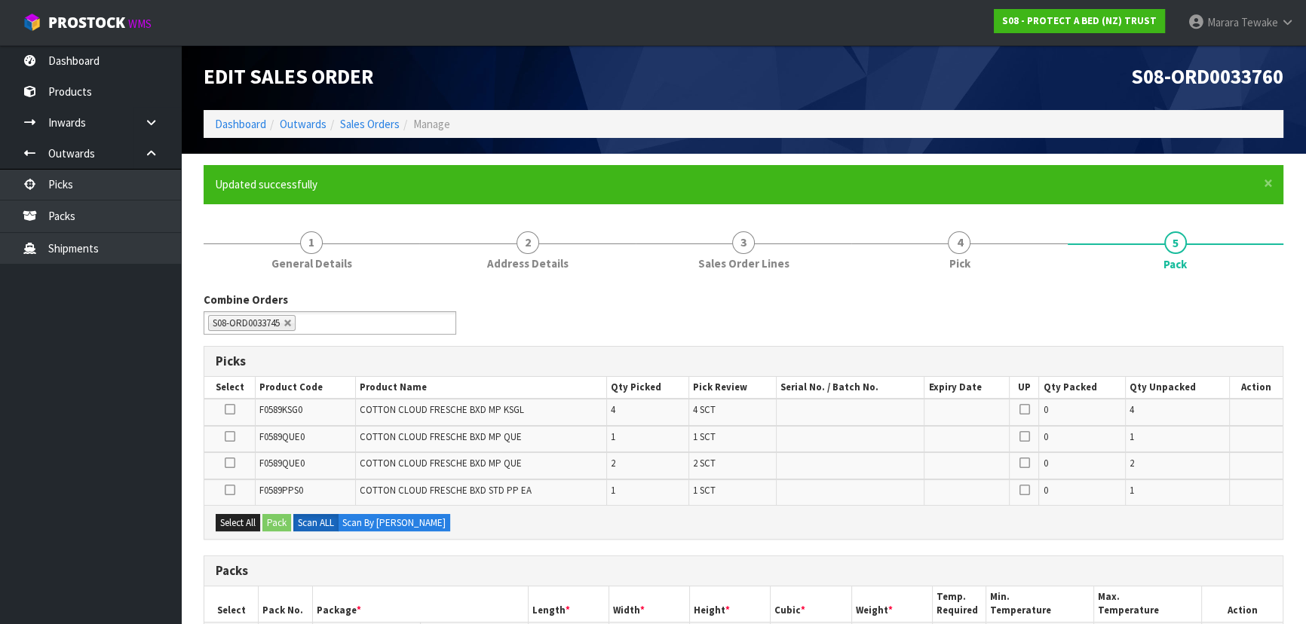
scroll to position [0, 0]
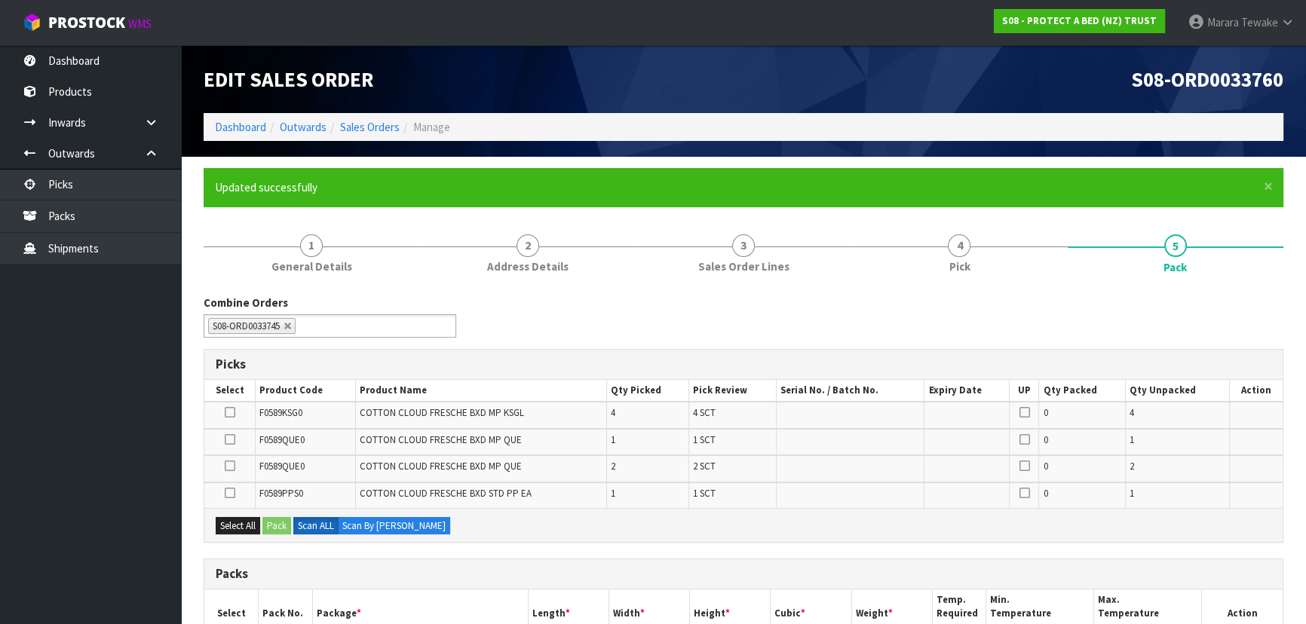
click at [146, 379] on ul "Dashboard Products Categories Serial Numbers Kitsets Packagings Inwards Purchas…" at bounding box center [90, 334] width 181 height 579
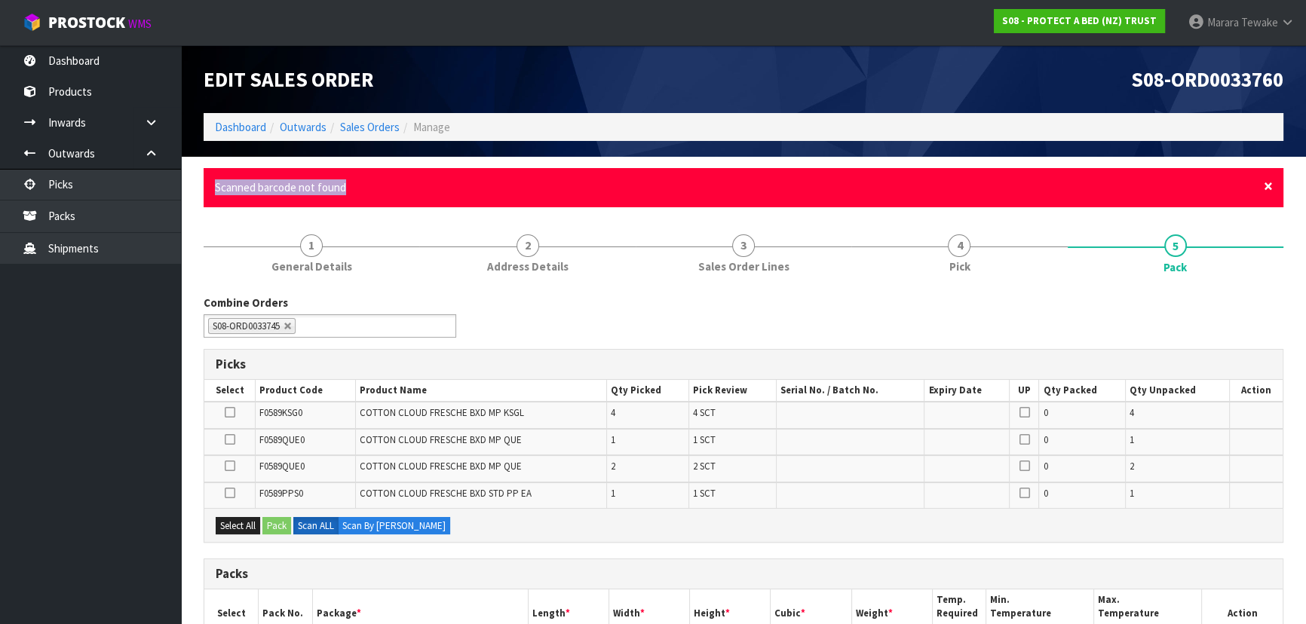
drag, startPoint x: 1273, startPoint y: 186, endPoint x: 1265, endPoint y: 187, distance: 8.3
click at [1269, 186] on div "× Close Scanned barcode not found" at bounding box center [744, 187] width 1080 height 38
click at [1265, 185] on span "×" at bounding box center [1268, 186] width 9 height 21
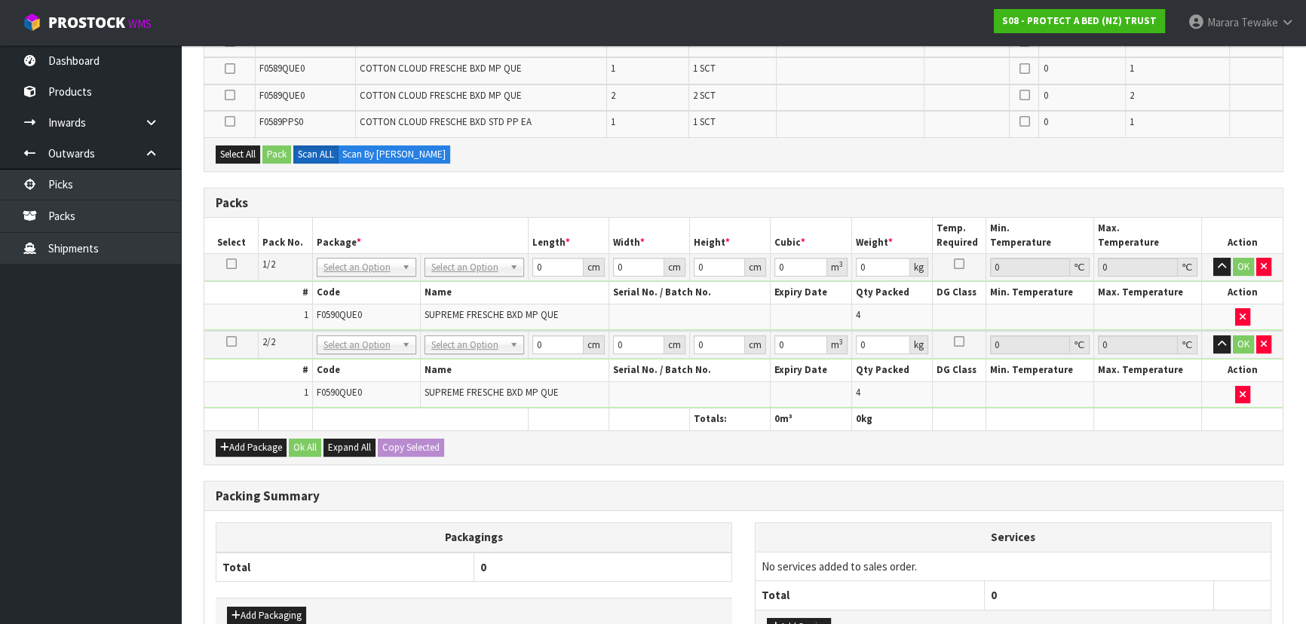
scroll to position [342, 0]
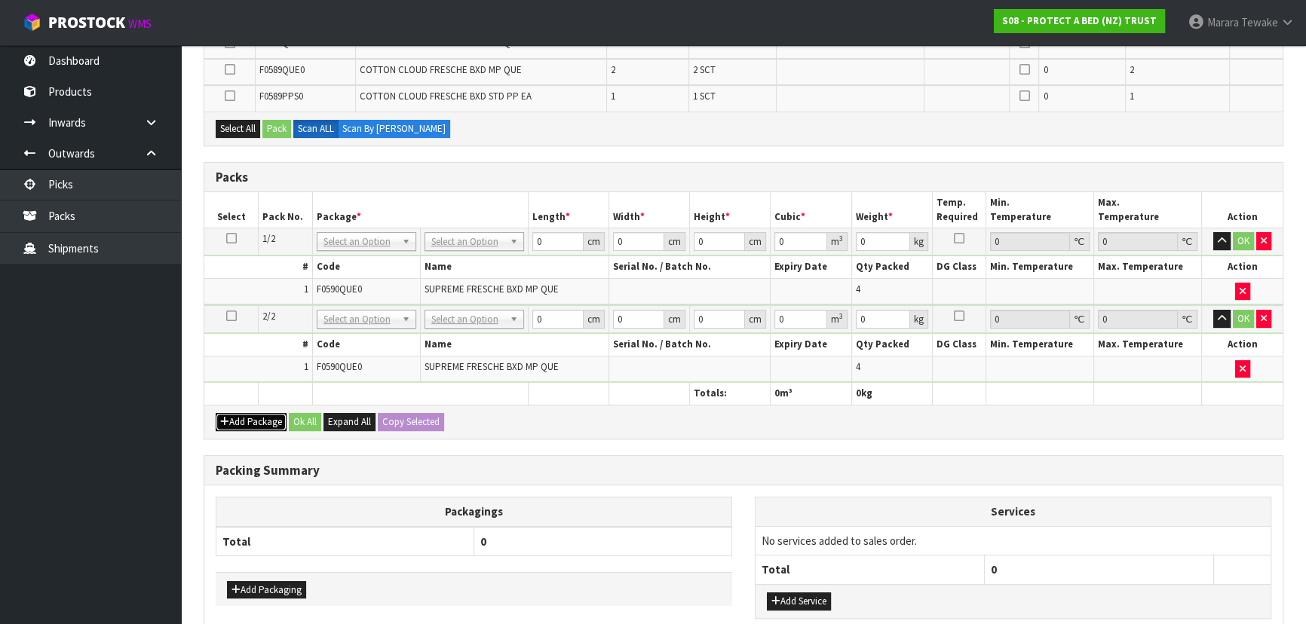
click at [253, 417] on button "Add Package" at bounding box center [251, 422] width 71 height 18
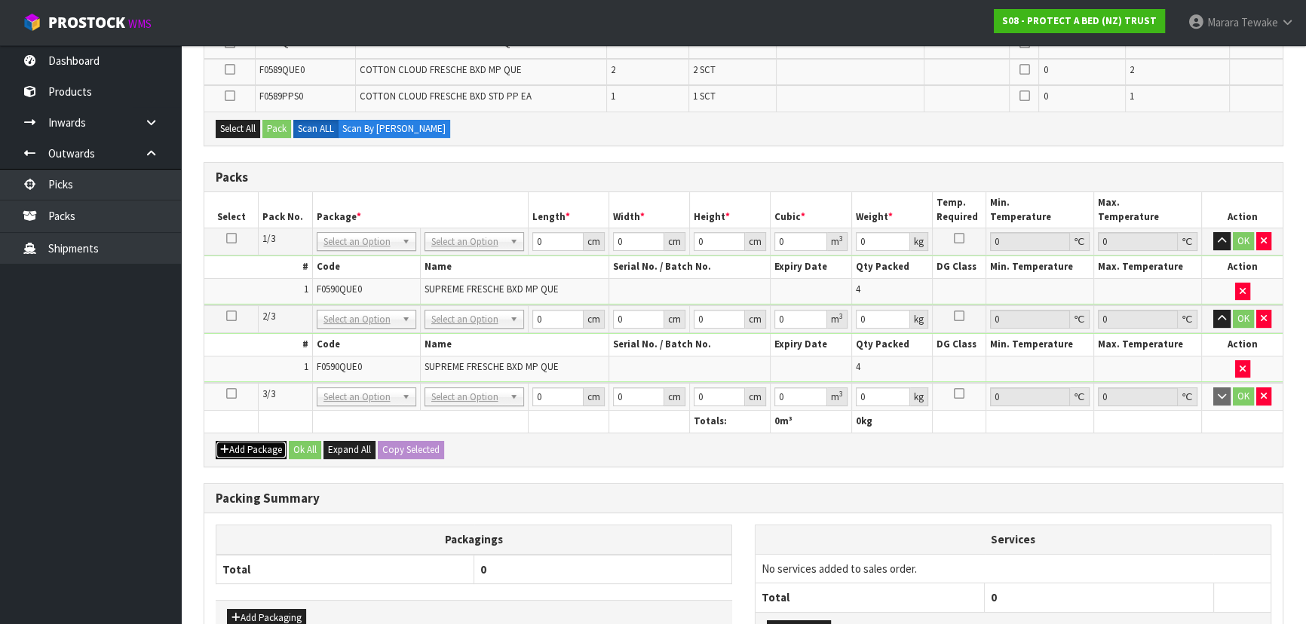
click at [256, 441] on button "Add Package" at bounding box center [251, 450] width 71 height 18
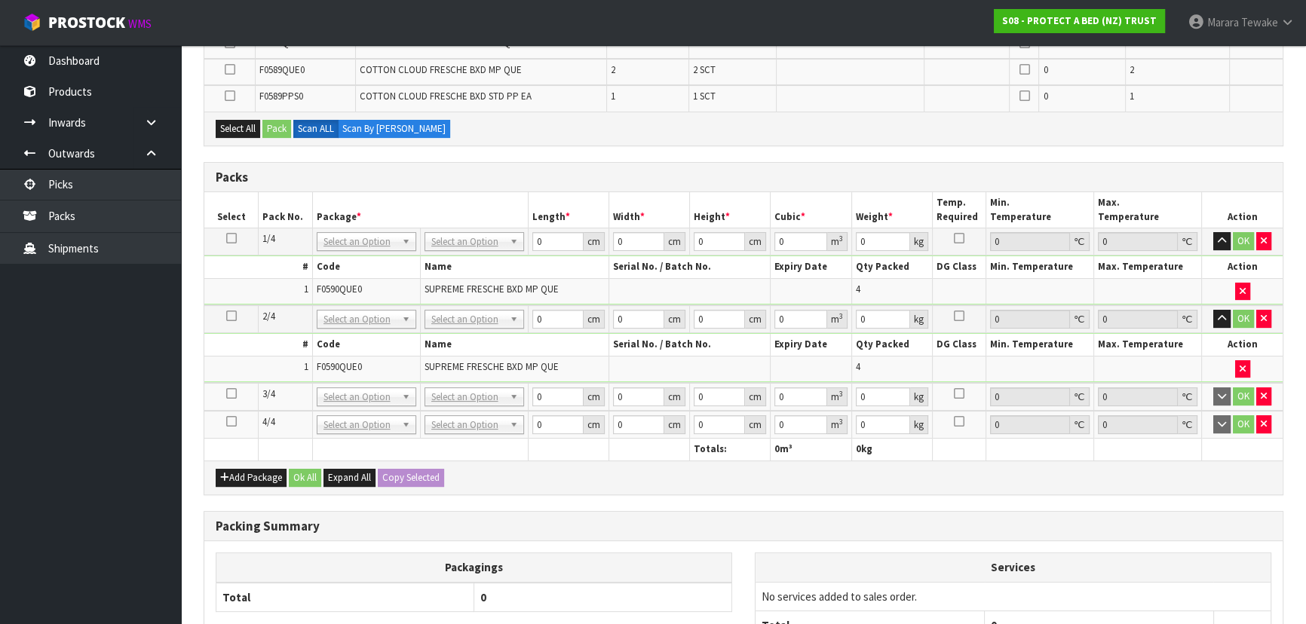
drag, startPoint x: 231, startPoint y: 415, endPoint x: 238, endPoint y: 419, distance: 7.8
click at [232, 422] on icon at bounding box center [231, 422] width 11 height 1
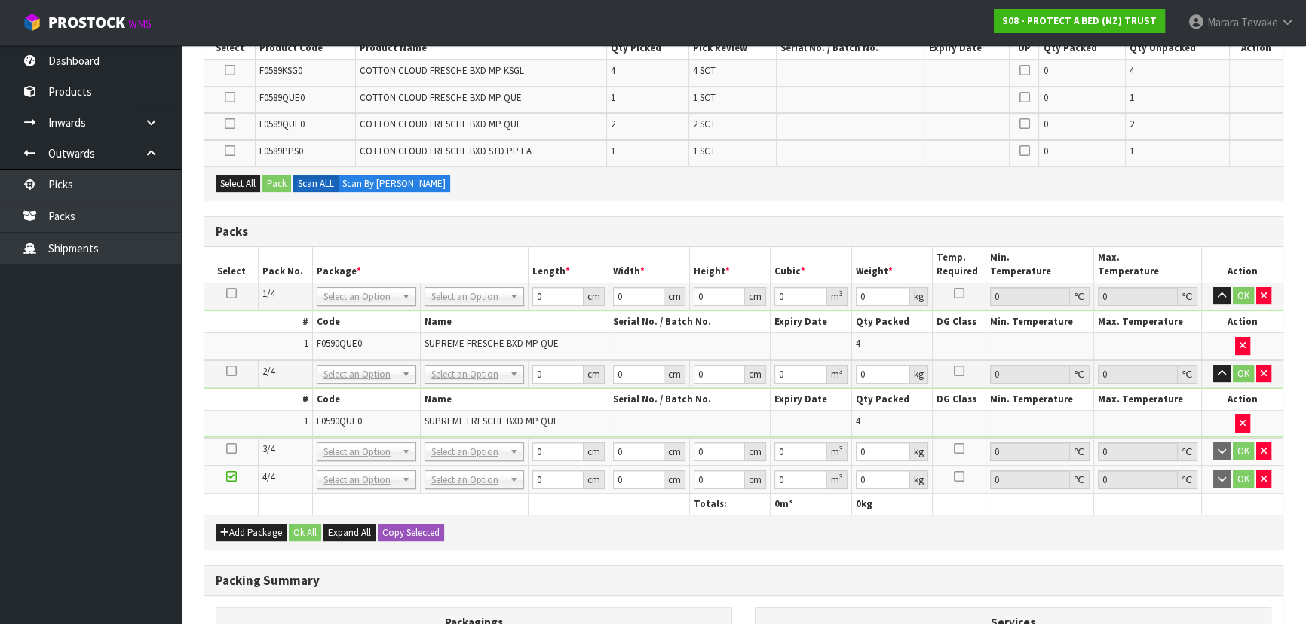
scroll to position [0, 0]
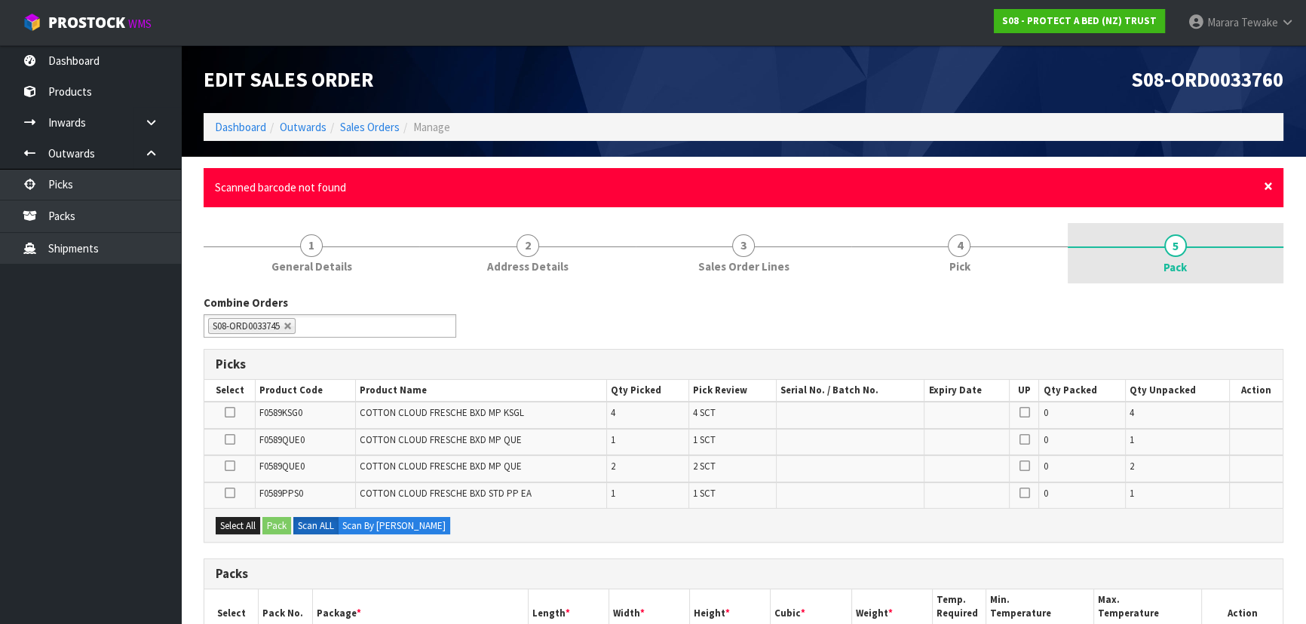
drag, startPoint x: 1266, startPoint y: 180, endPoint x: 1253, endPoint y: 180, distance: 13.6
click at [1266, 180] on span "×" at bounding box center [1268, 186] width 9 height 21
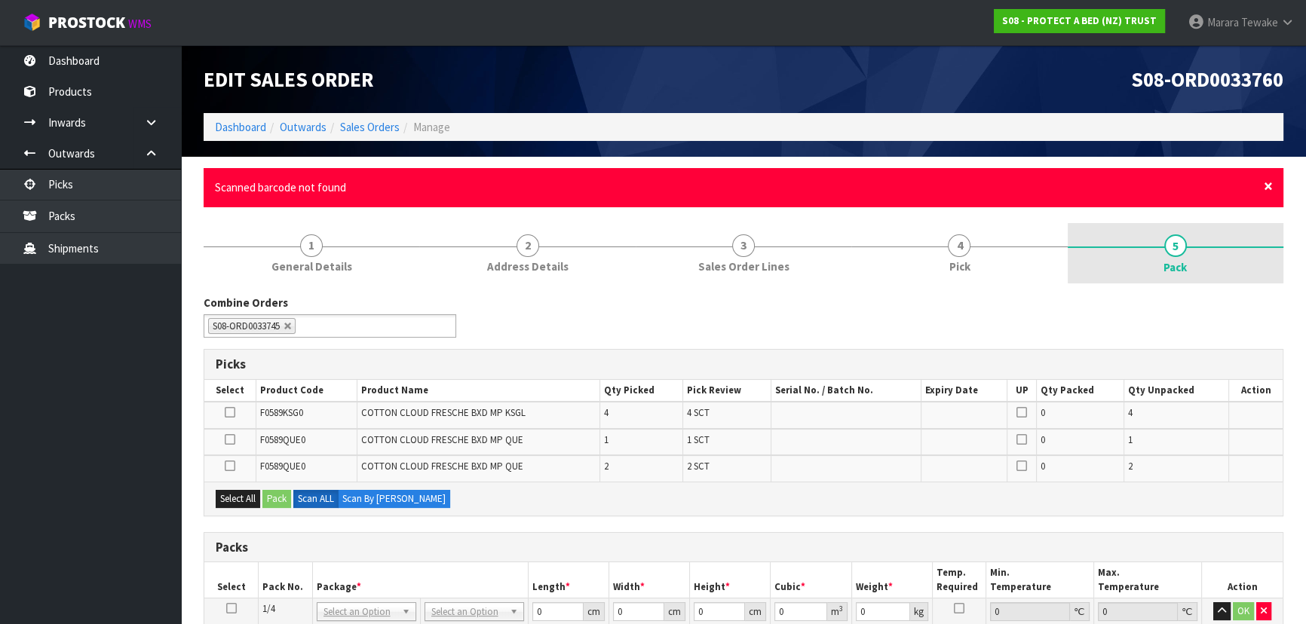
click at [1267, 186] on span "×" at bounding box center [1268, 186] width 9 height 21
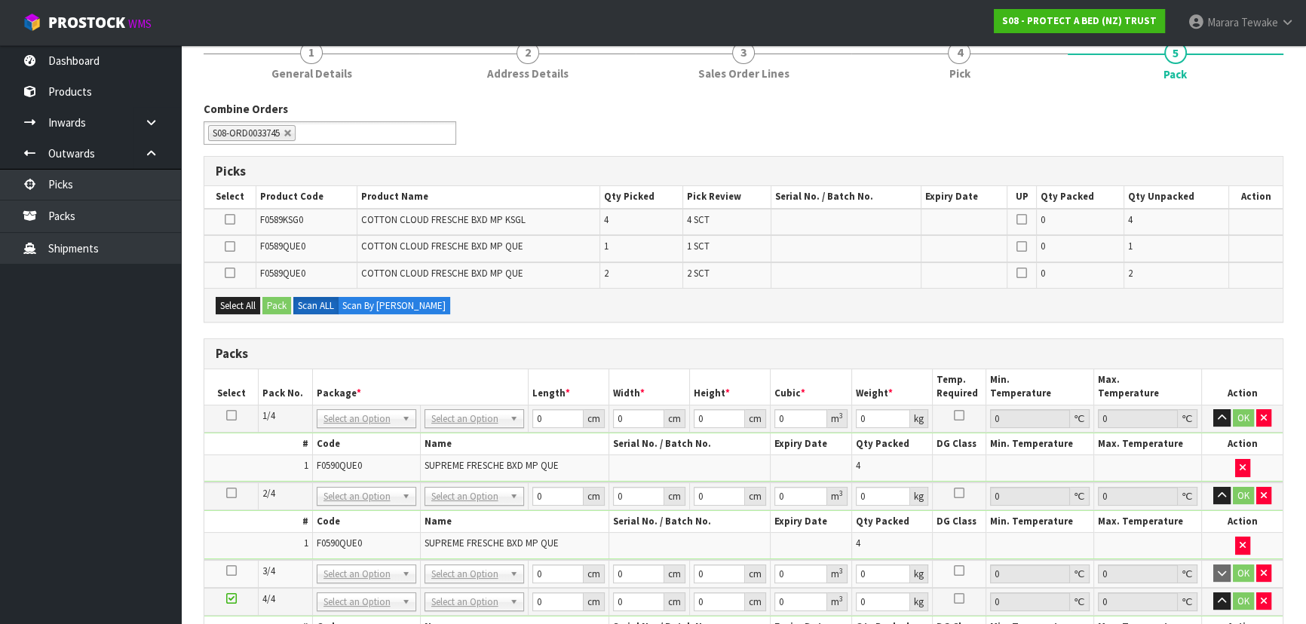
scroll to position [342, 0]
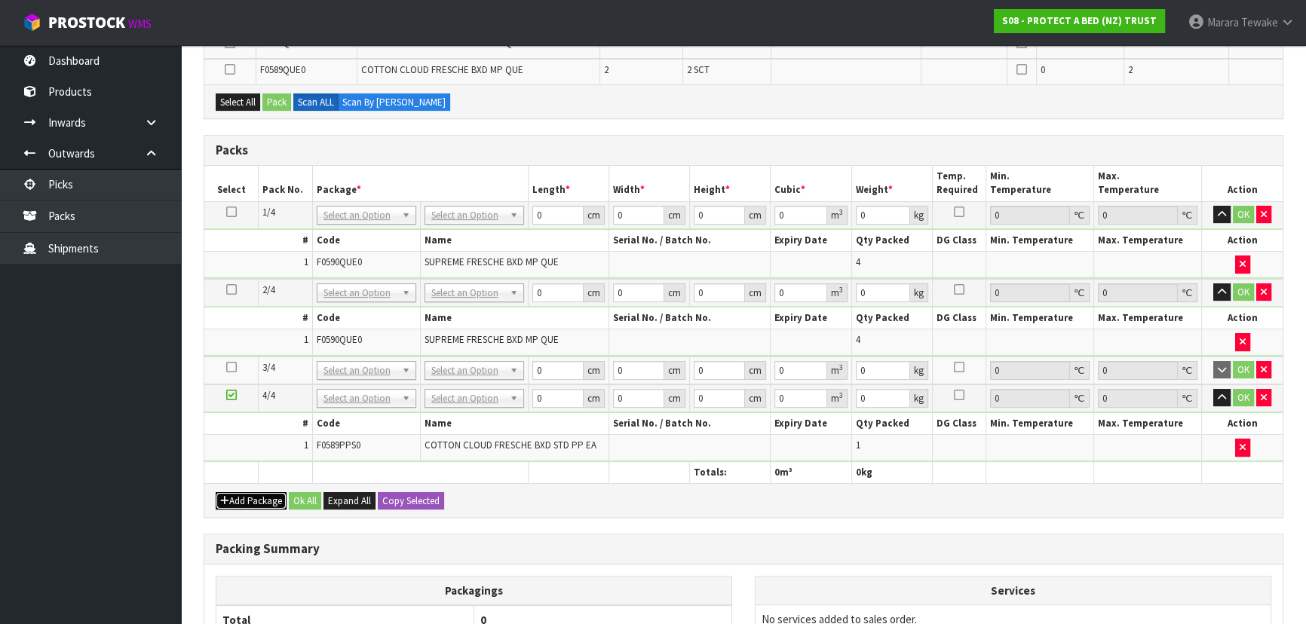
click at [253, 492] on button "Add Package" at bounding box center [251, 501] width 71 height 18
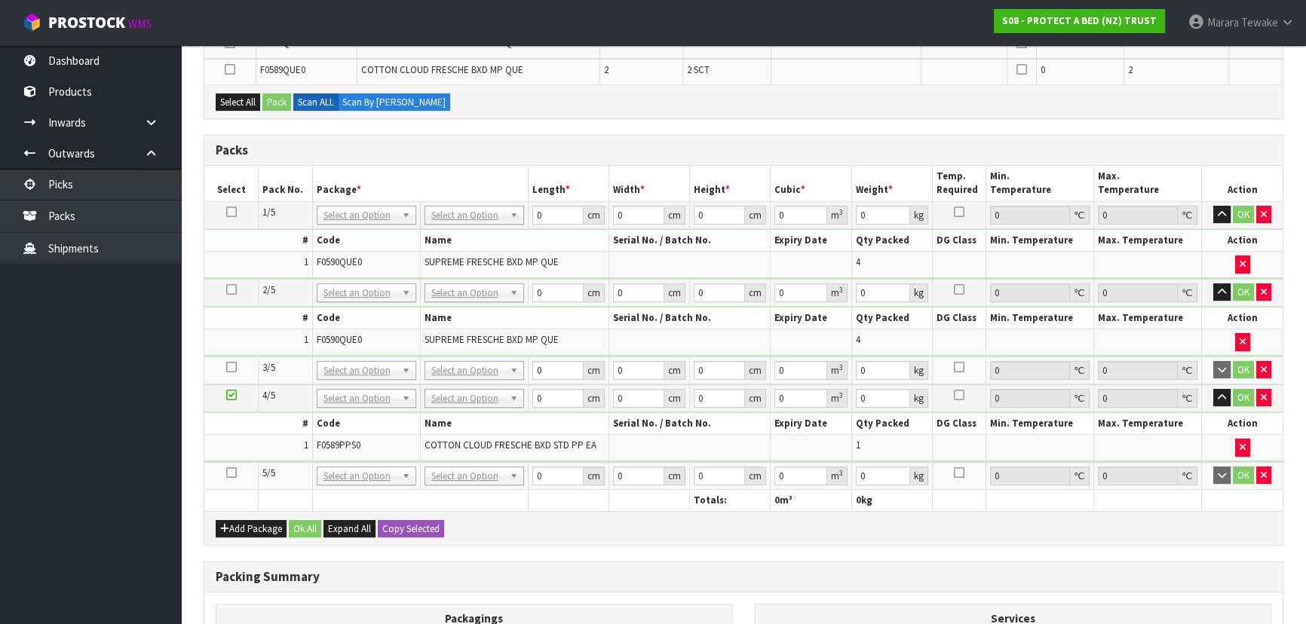
click at [232, 473] on icon at bounding box center [231, 473] width 11 height 1
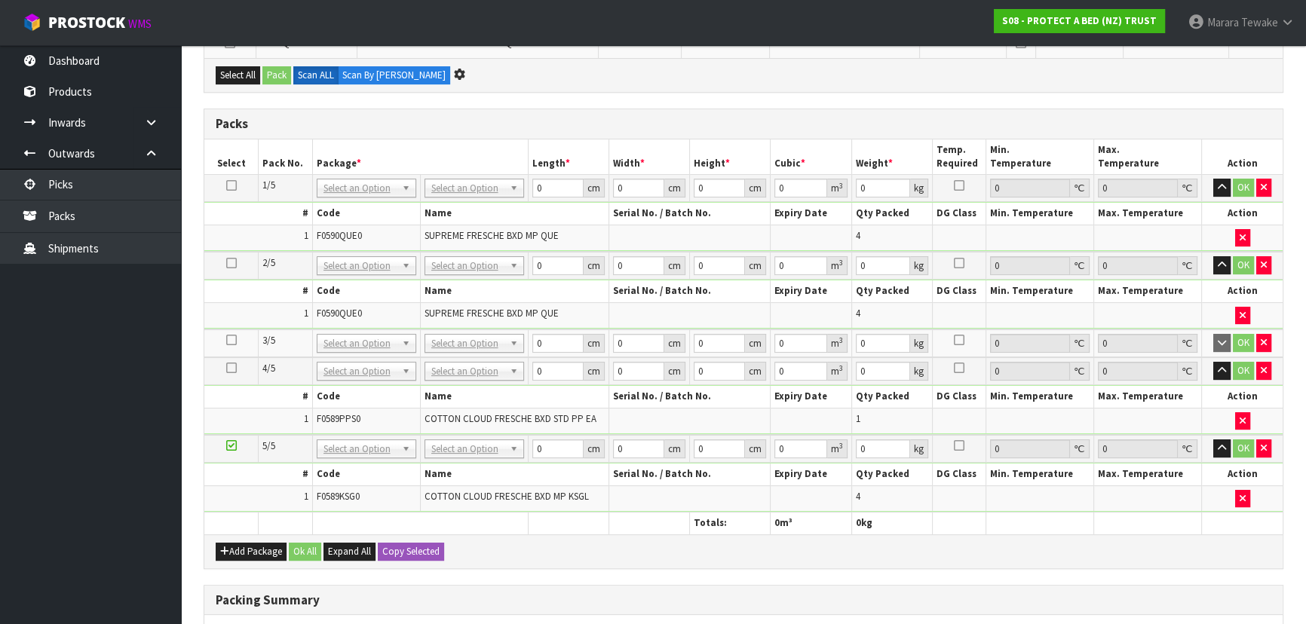
scroll to position [0, 0]
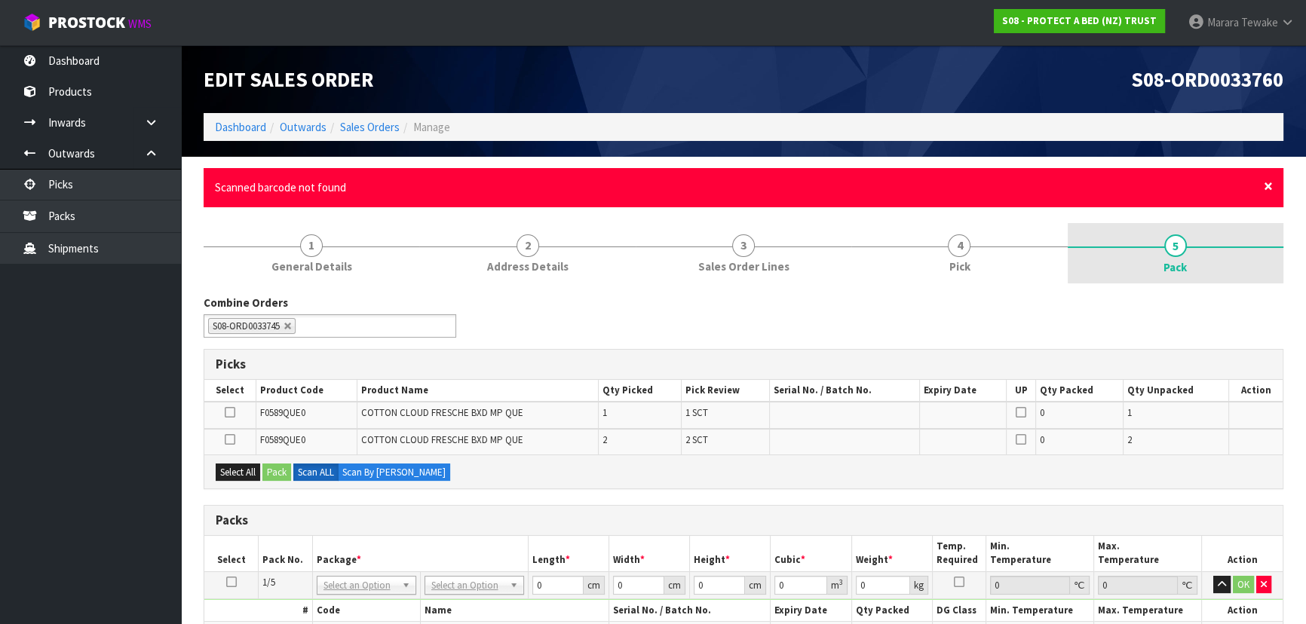
click at [1267, 185] on span "×" at bounding box center [1268, 186] width 9 height 21
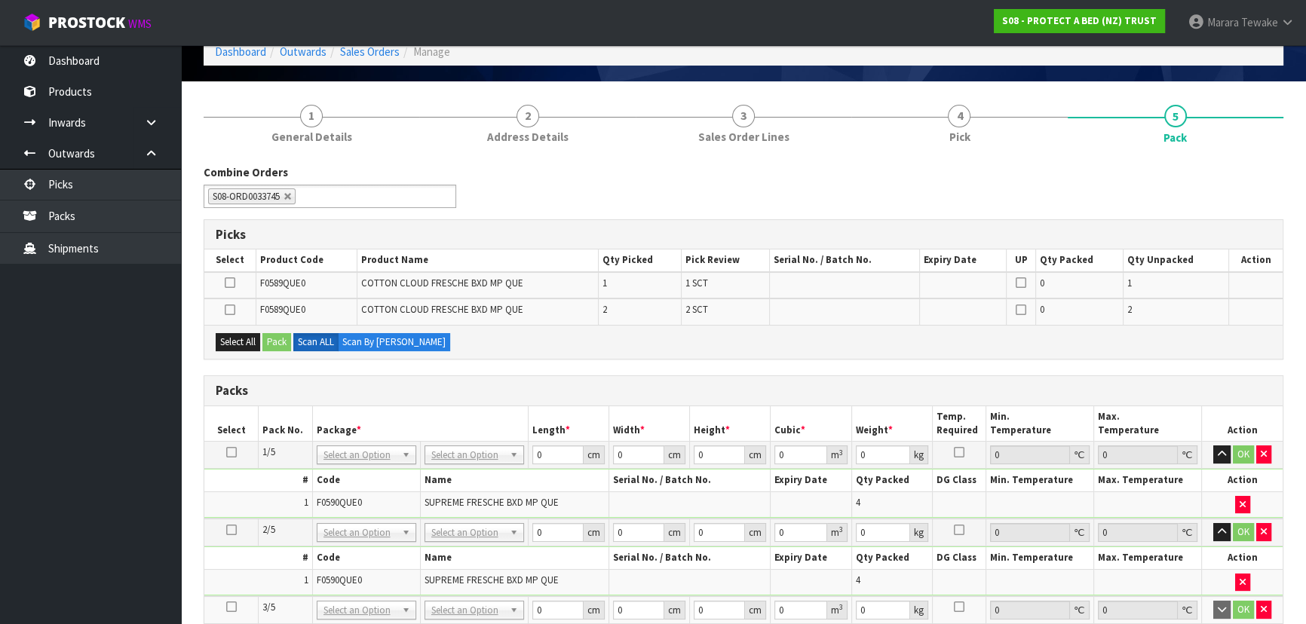
scroll to position [480, 0]
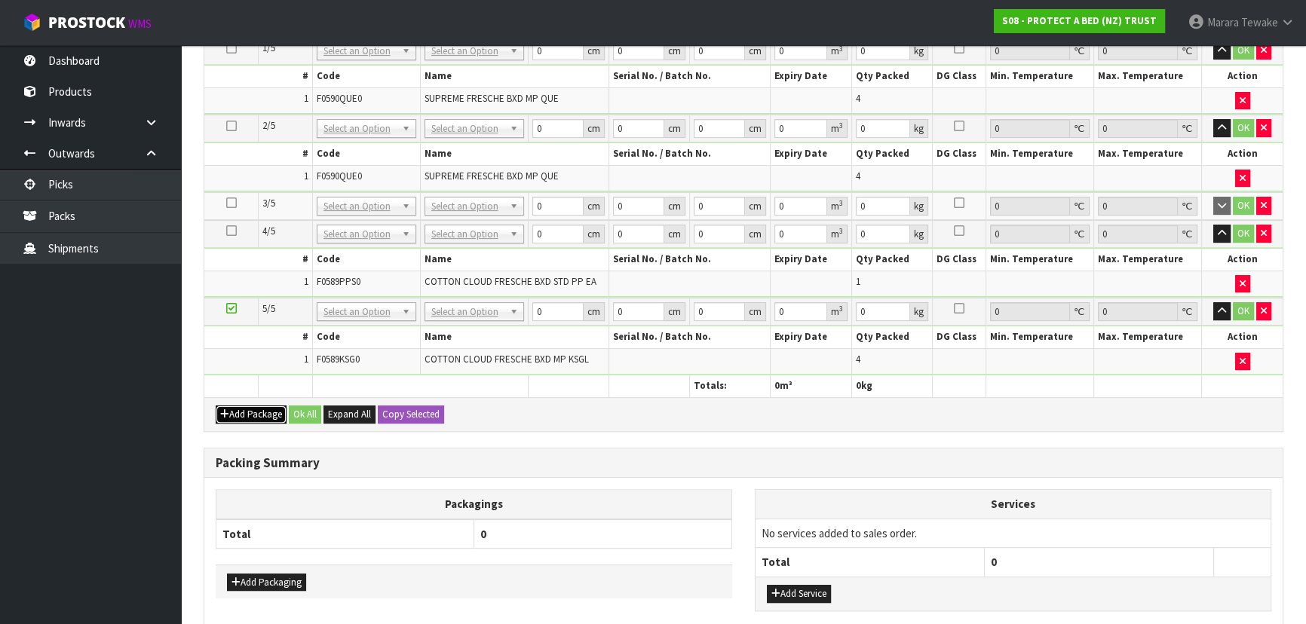
drag, startPoint x: 262, startPoint y: 400, endPoint x: 252, endPoint y: 400, distance: 9.8
click at [261, 406] on button "Add Package" at bounding box center [251, 415] width 71 height 18
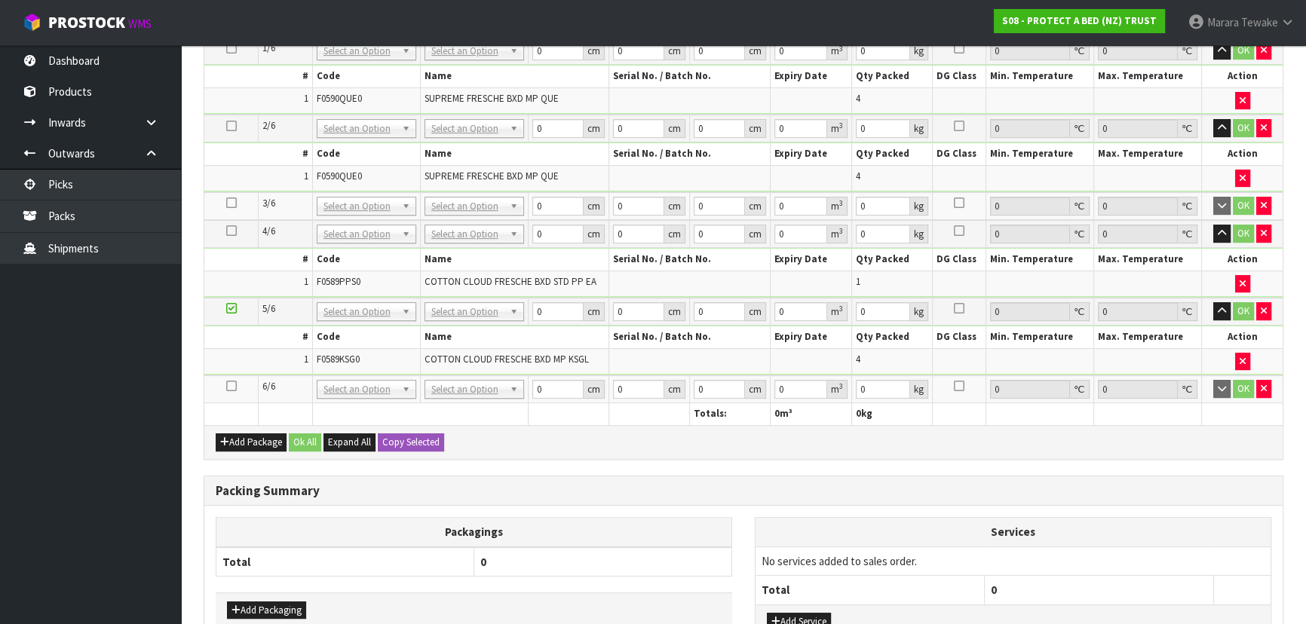
click at [231, 386] on icon at bounding box center [231, 386] width 11 height 1
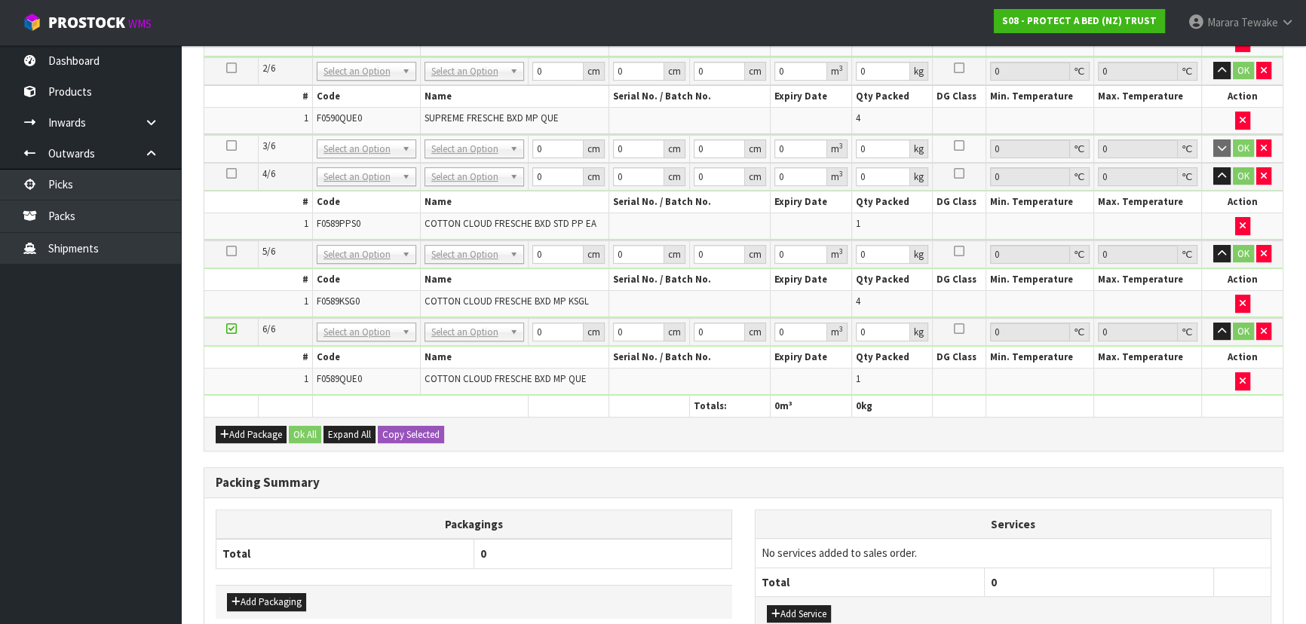
scroll to position [610, 0]
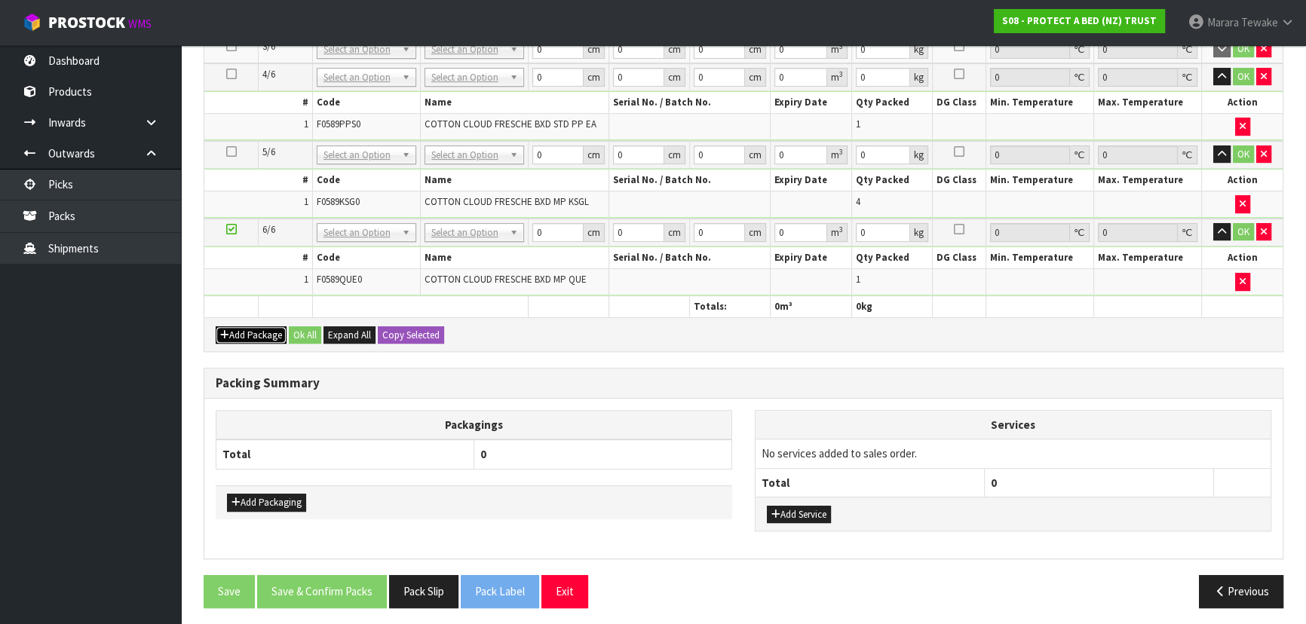
click at [243, 327] on button "Add Package" at bounding box center [251, 336] width 71 height 18
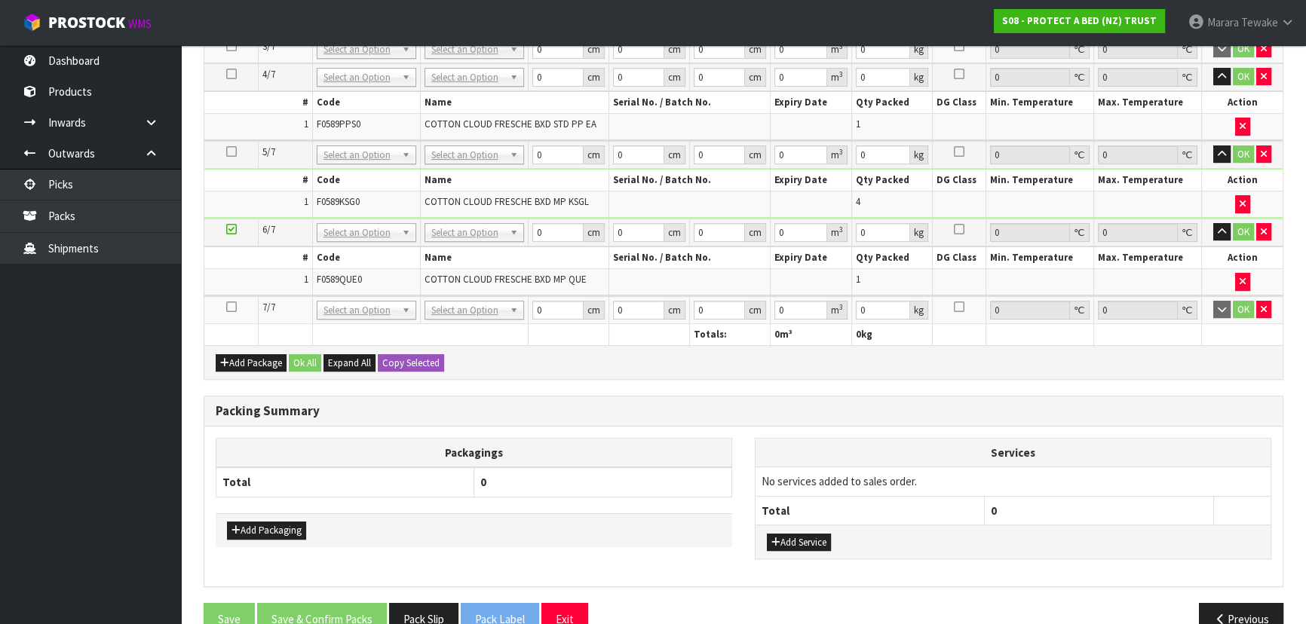
click at [231, 307] on icon at bounding box center [231, 307] width 11 height 1
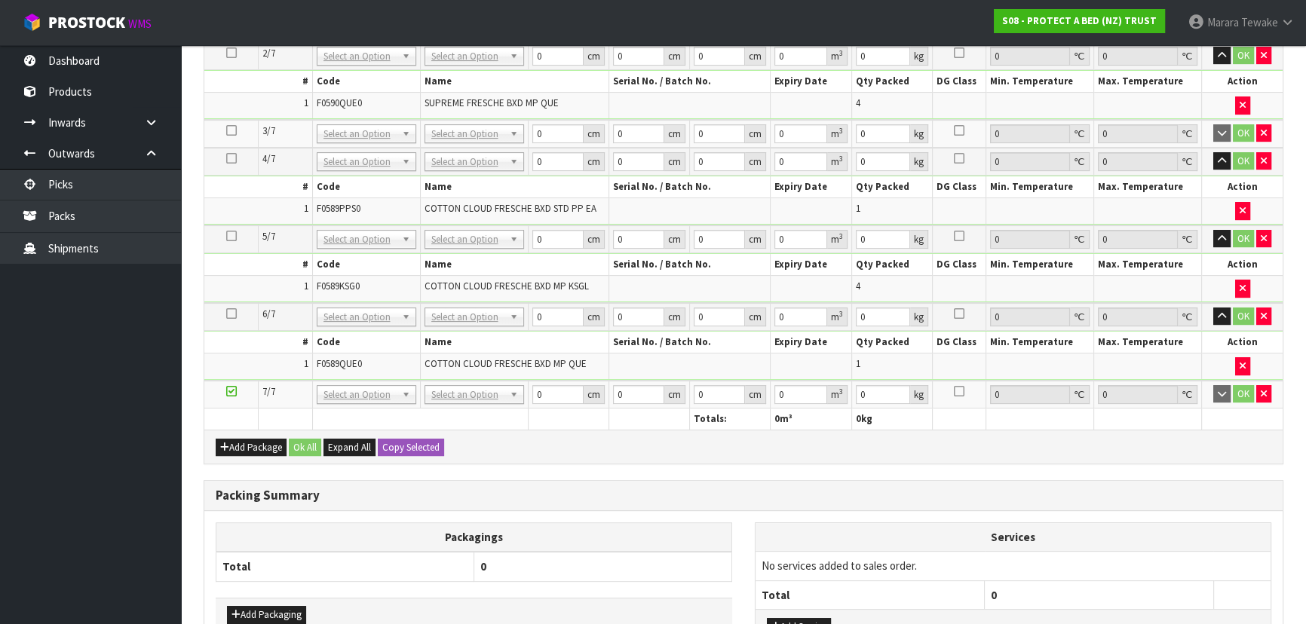
scroll to position [363, 0]
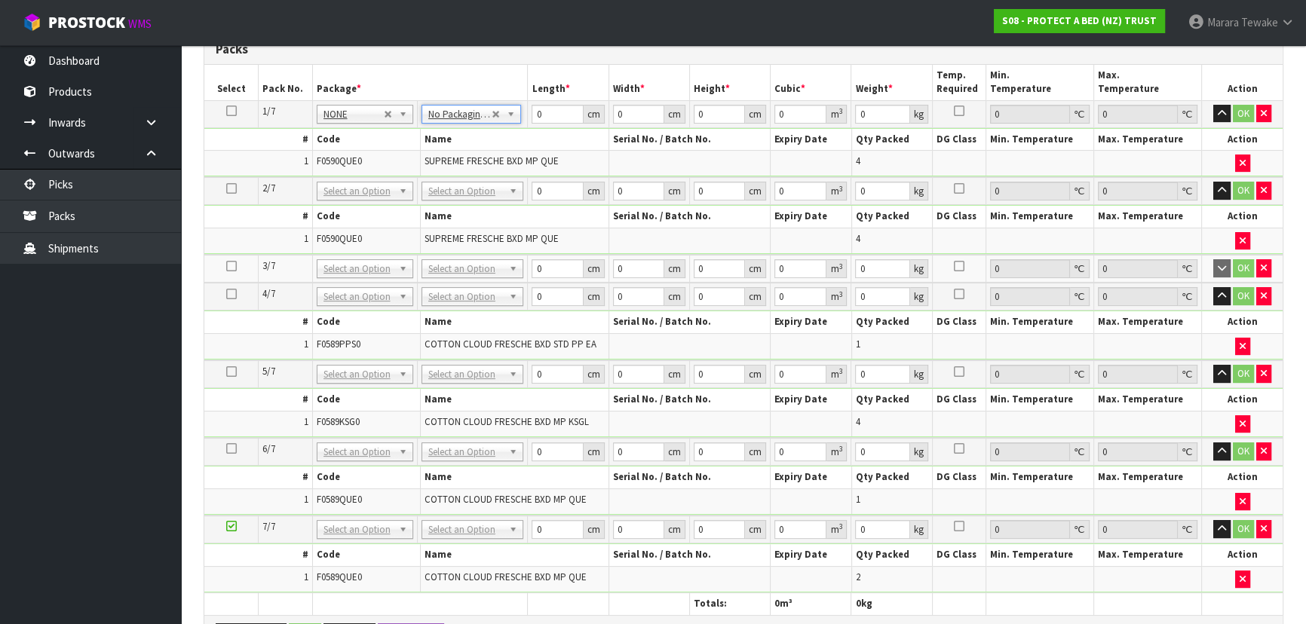
click at [228, 111] on icon at bounding box center [231, 111] width 11 height 1
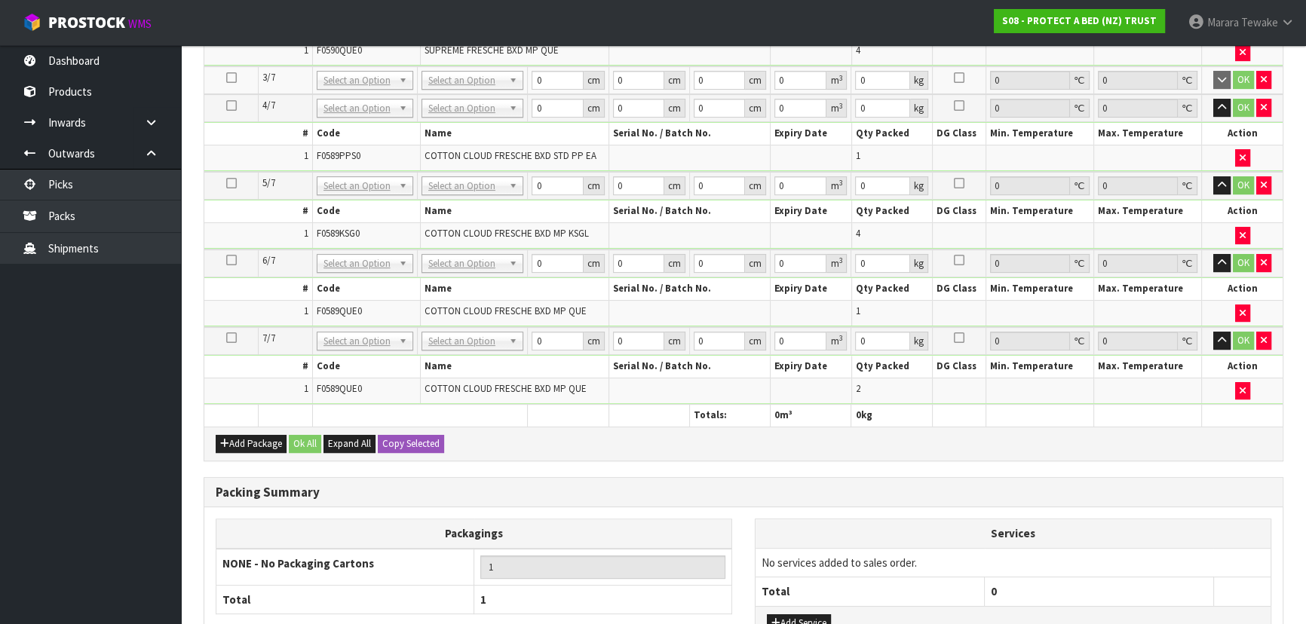
scroll to position [668, 0]
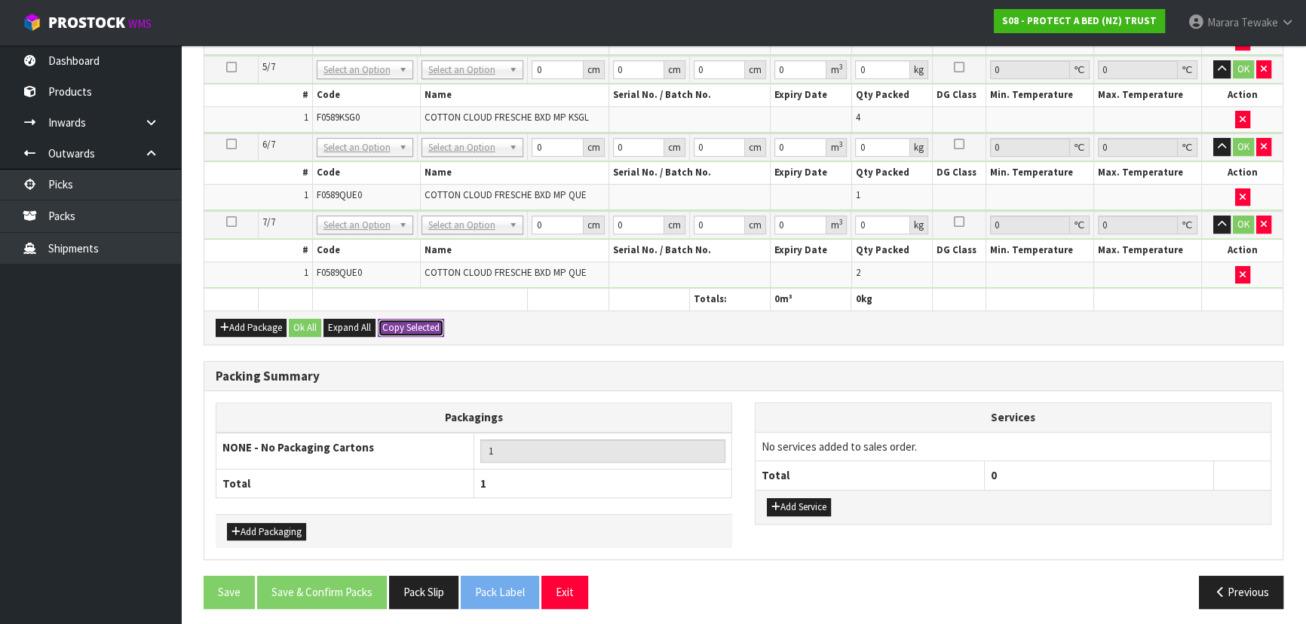
click at [416, 320] on button "Copy Selected" at bounding box center [411, 328] width 66 height 18
click at [416, 320] on button "Confirm Copy Selected" at bounding box center [428, 328] width 100 height 18
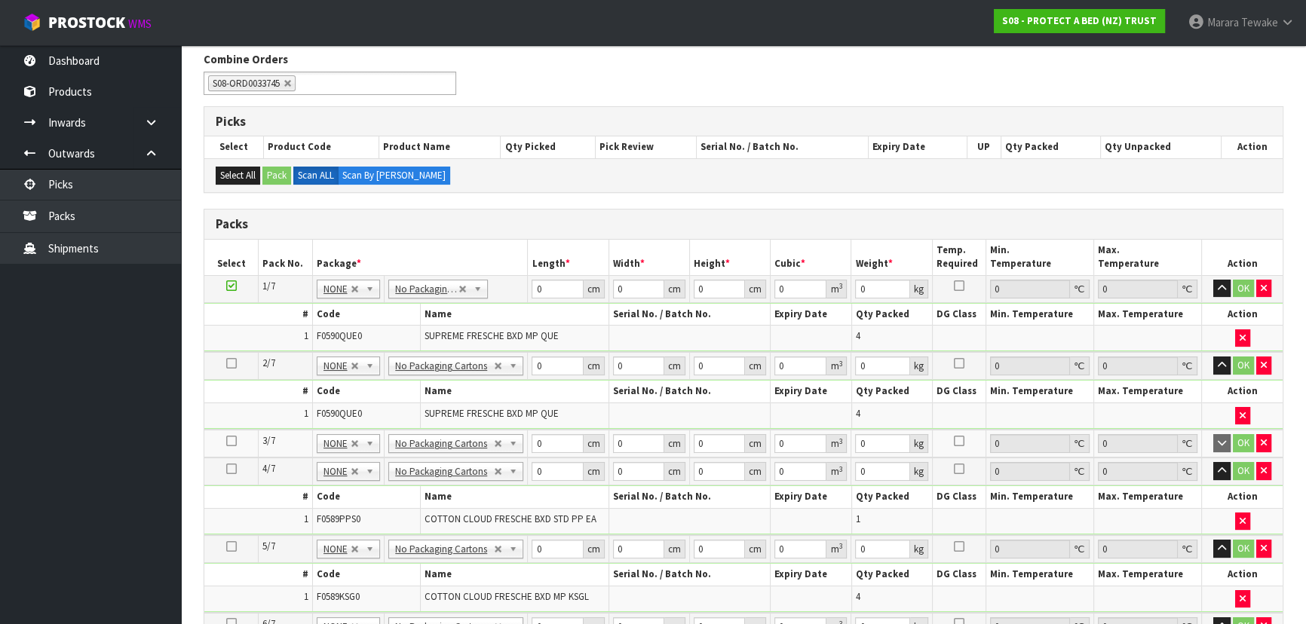
scroll to position [189, 0]
drag, startPoint x: 534, startPoint y: 287, endPoint x: 506, endPoint y: 264, distance: 36.4
click at [498, 272] on table "Select Pack No. Package * Length * Width * Height * Cubic * Weight * Temp. Requ…" at bounding box center [743, 515] width 1078 height 550
click at [1213, 280] on button "button" at bounding box center [1221, 289] width 17 height 18
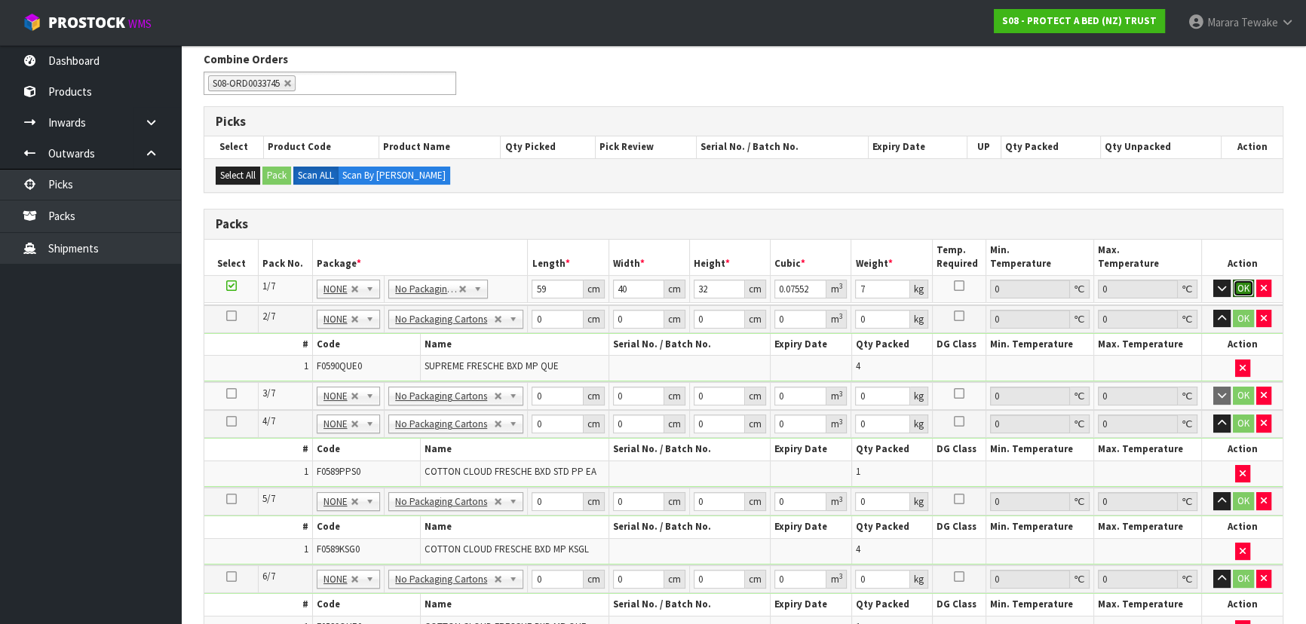
click button "OK" at bounding box center [1243, 289] width 21 height 18
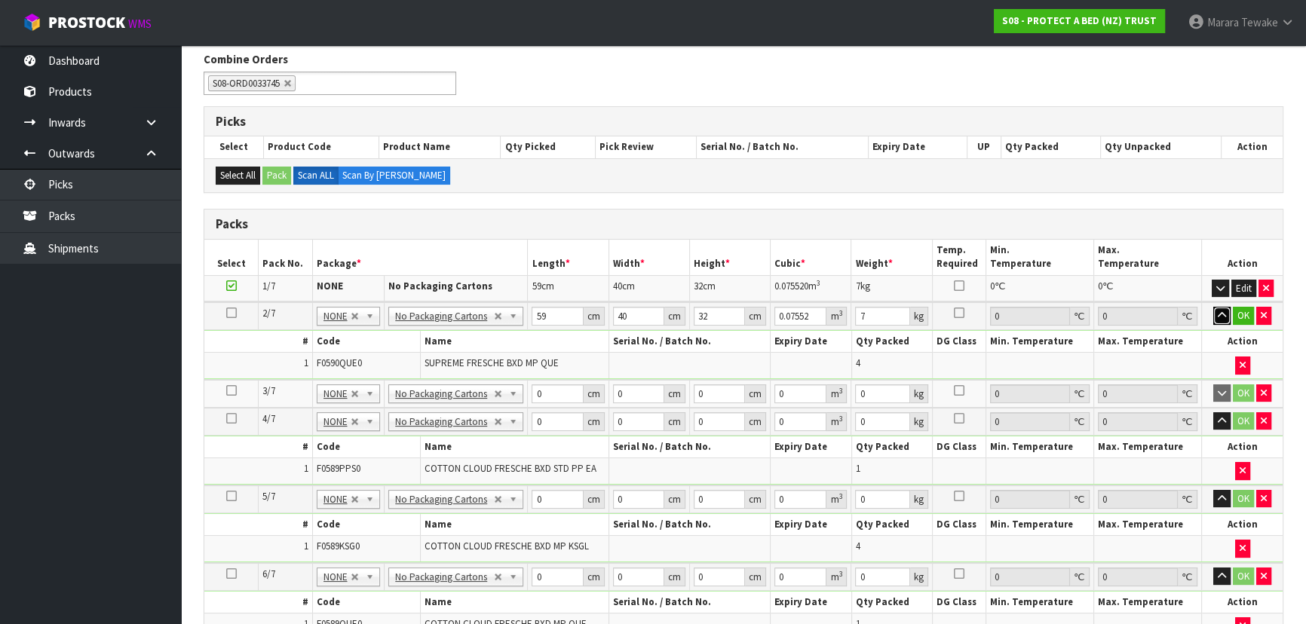
click at [1213, 307] on button "button" at bounding box center [1221, 316] width 17 height 18
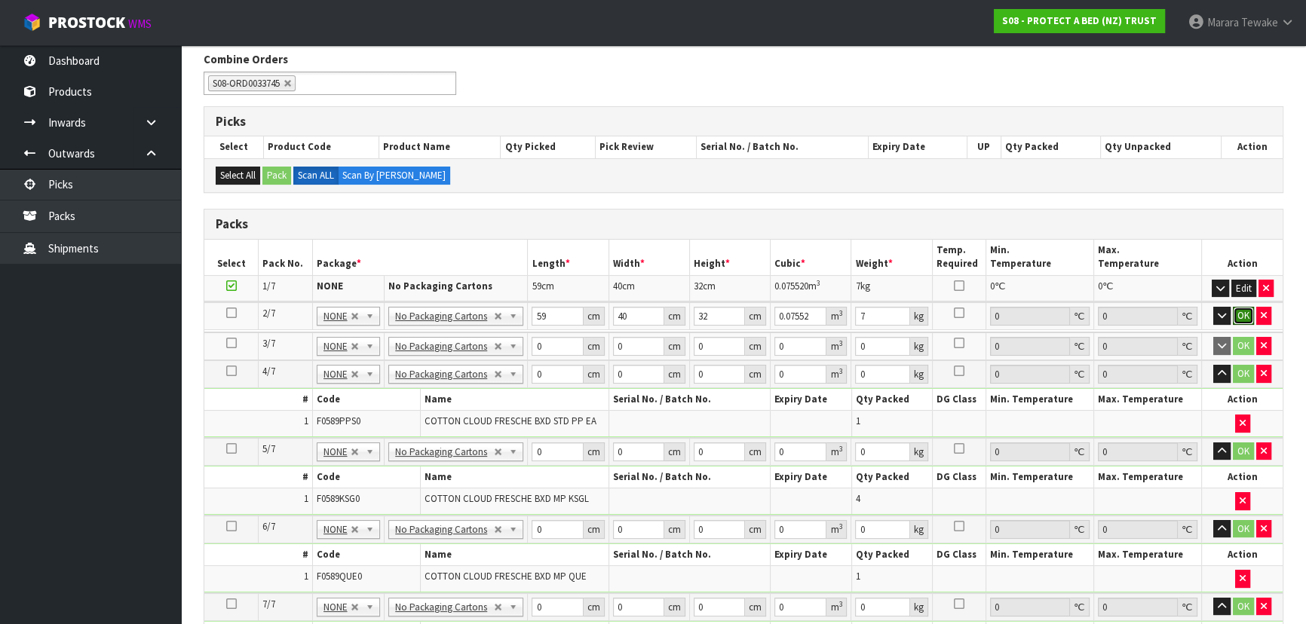
click button "OK" at bounding box center [1243, 316] width 21 height 18
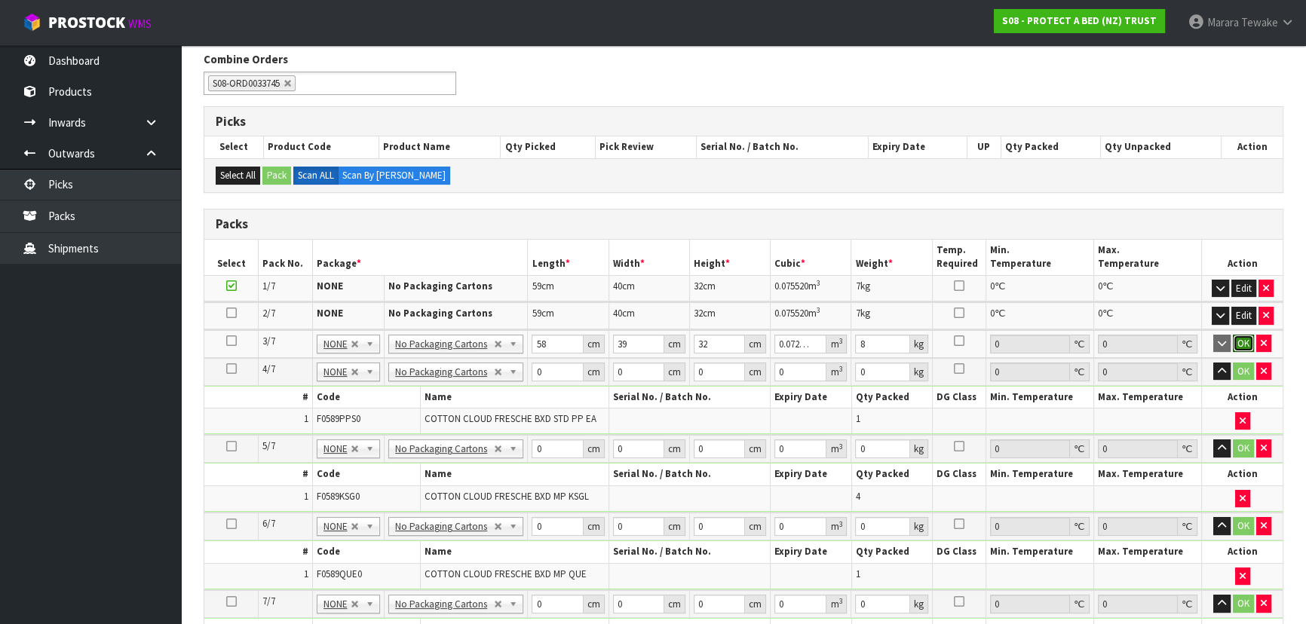
click button "OK" at bounding box center [1243, 344] width 21 height 18
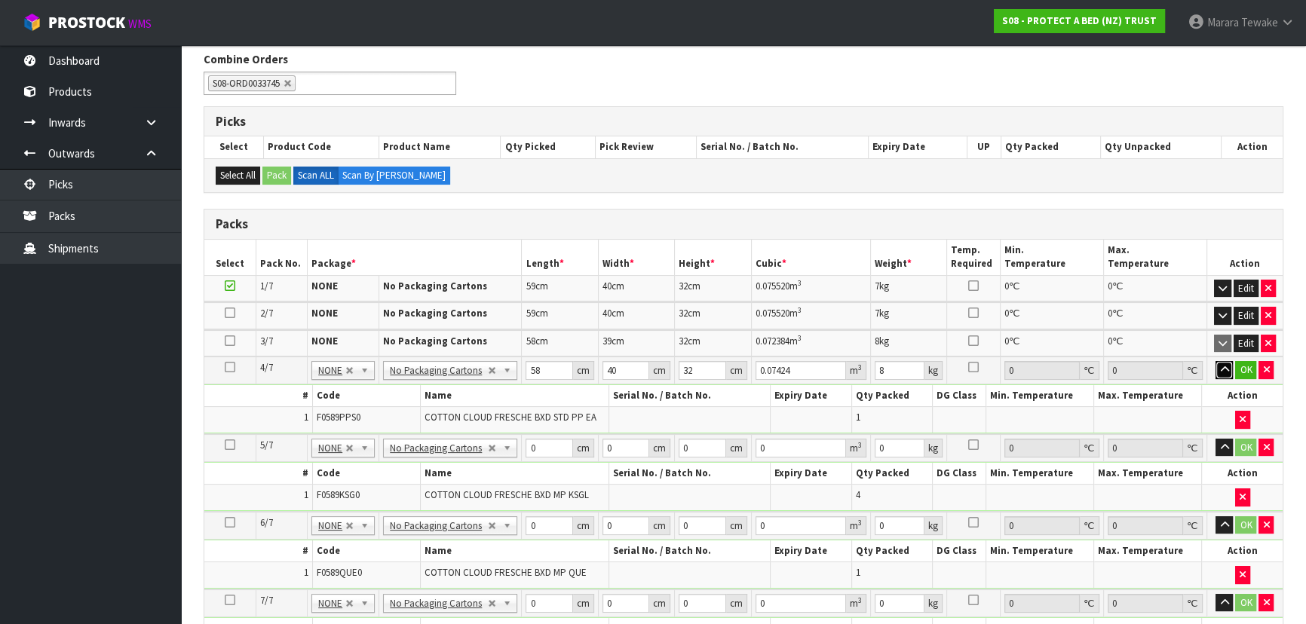
click at [1216, 361] on button "button" at bounding box center [1224, 370] width 17 height 18
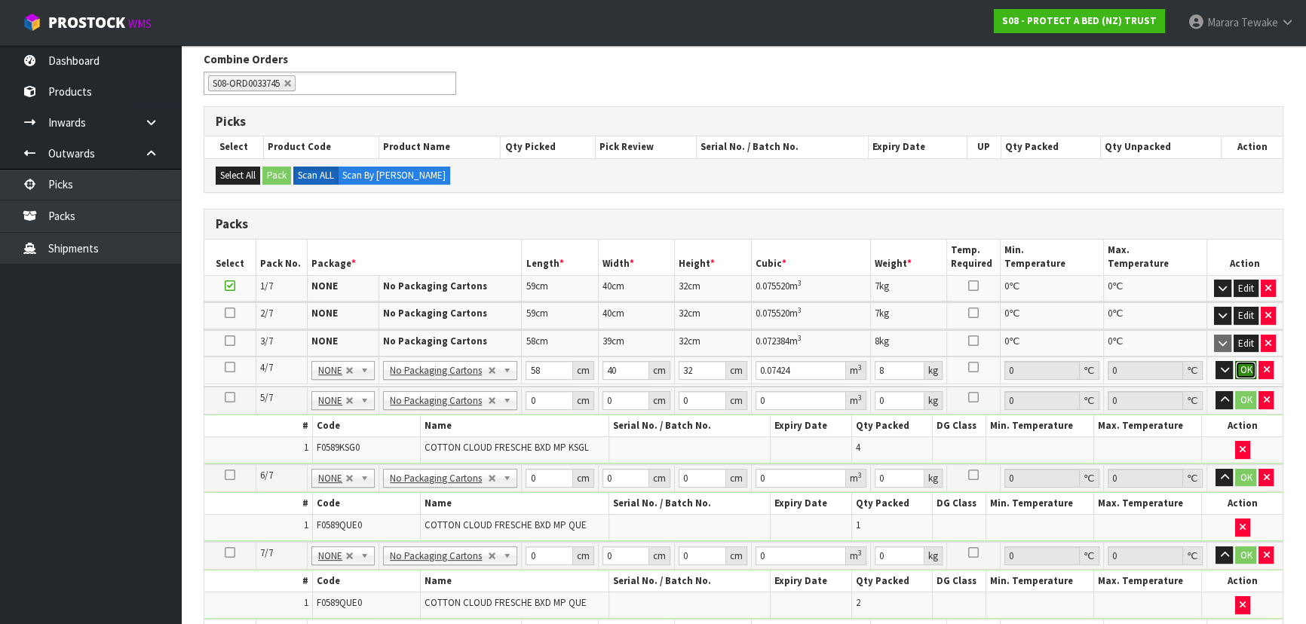
click button "OK" at bounding box center [1245, 370] width 21 height 18
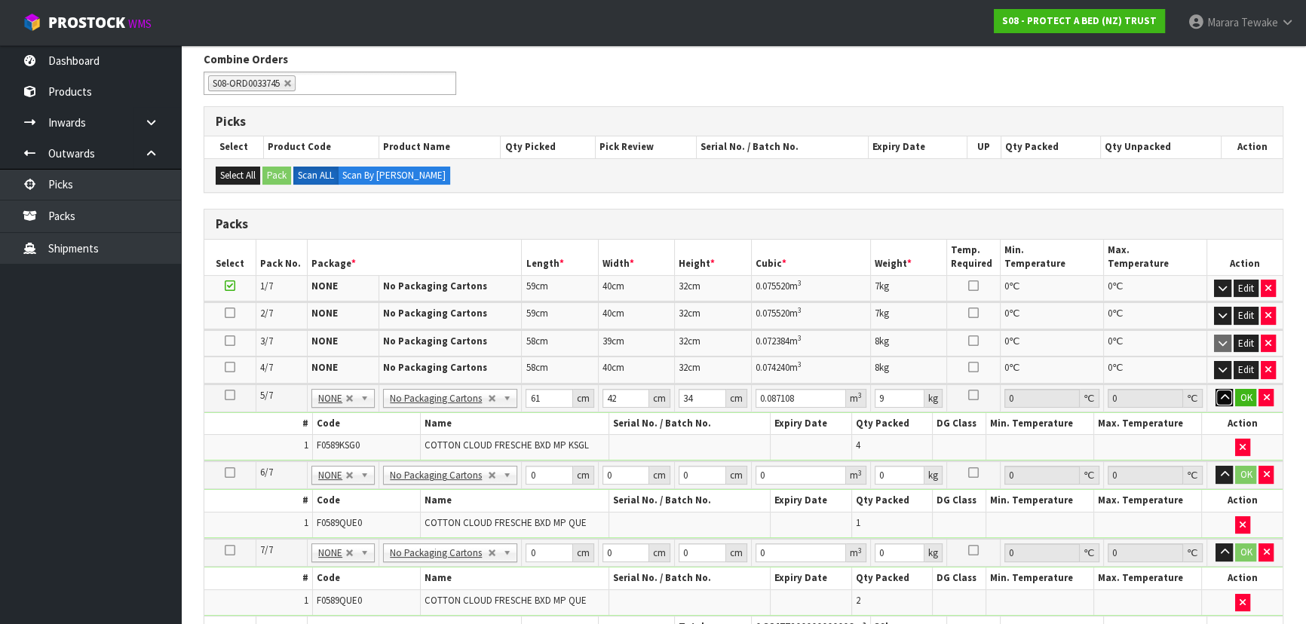
click at [1216, 389] on button "button" at bounding box center [1224, 398] width 17 height 18
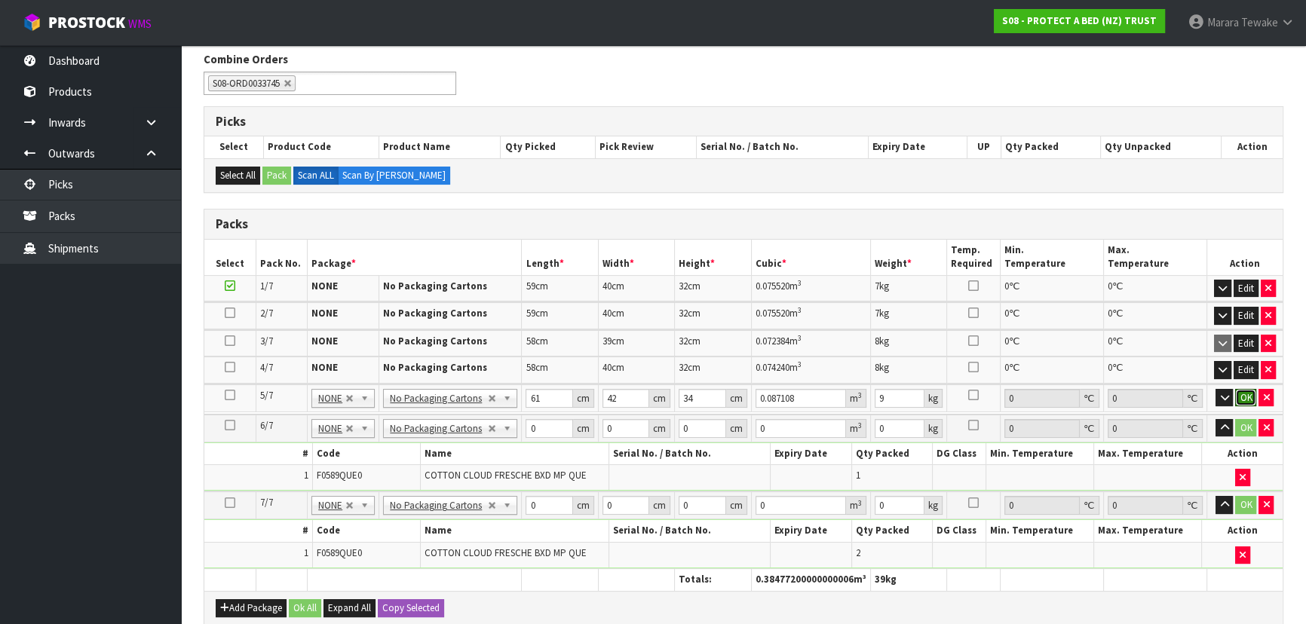
click button "OK" at bounding box center [1245, 398] width 21 height 18
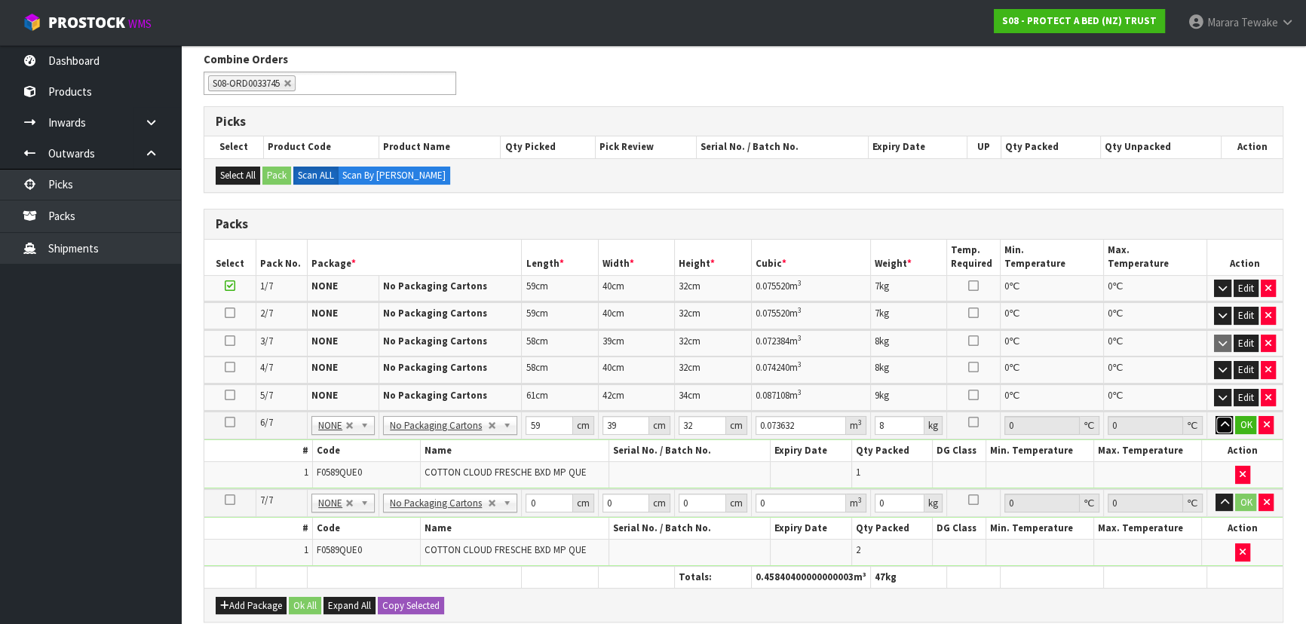
click at [1216, 416] on button "button" at bounding box center [1224, 425] width 17 height 18
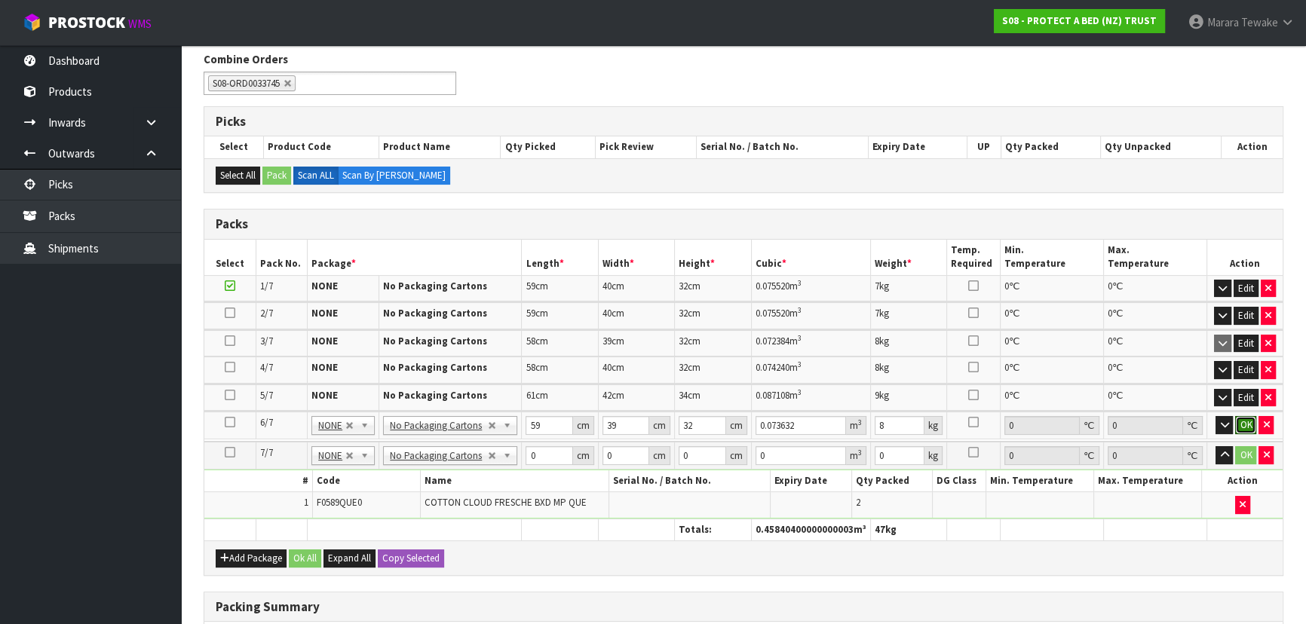
click button "OK" at bounding box center [1245, 425] width 21 height 18
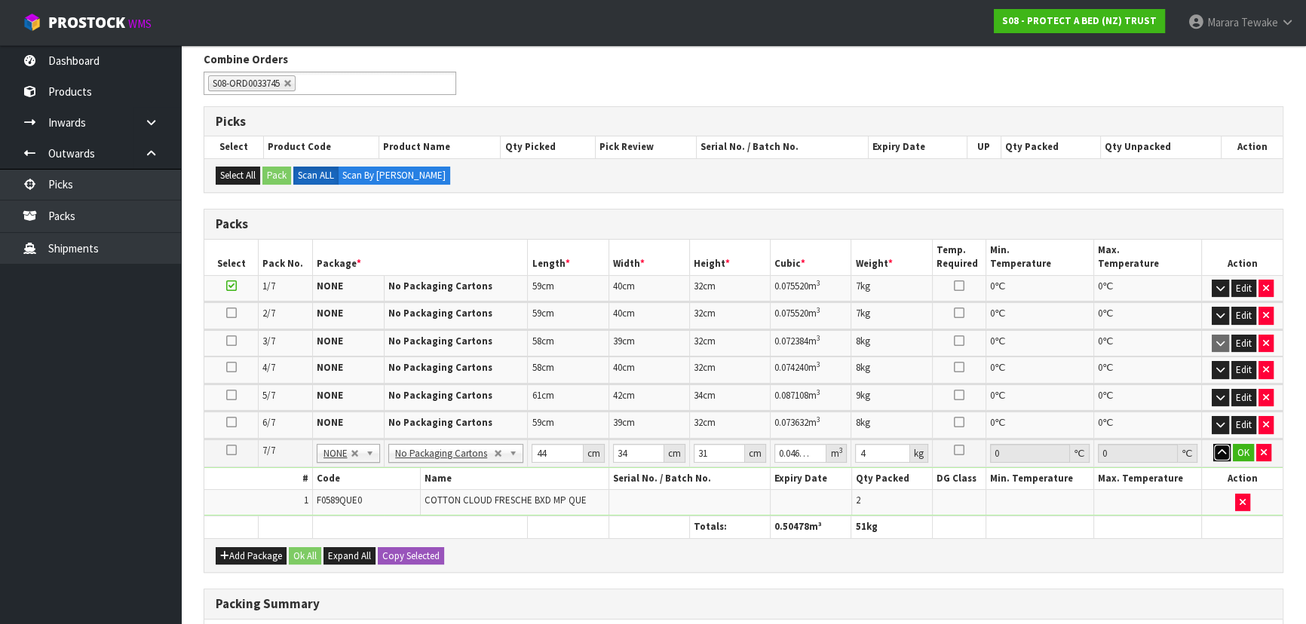
click at [1213, 444] on button "button" at bounding box center [1221, 453] width 17 height 18
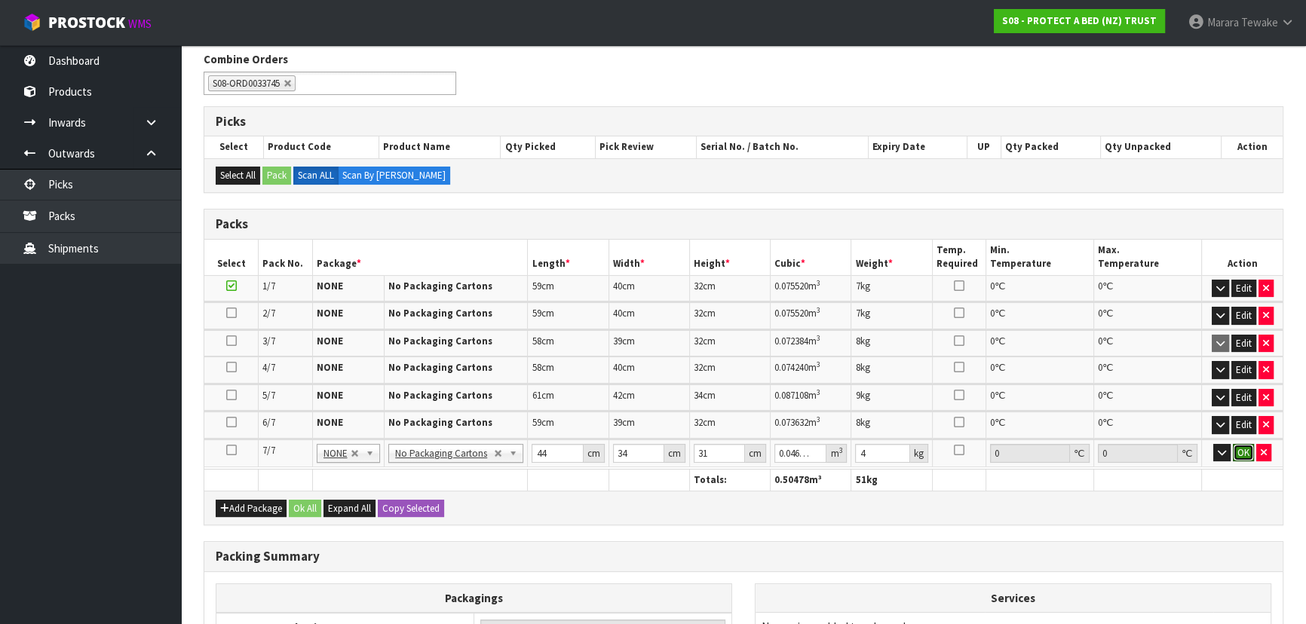
click button "OK" at bounding box center [1243, 453] width 21 height 18
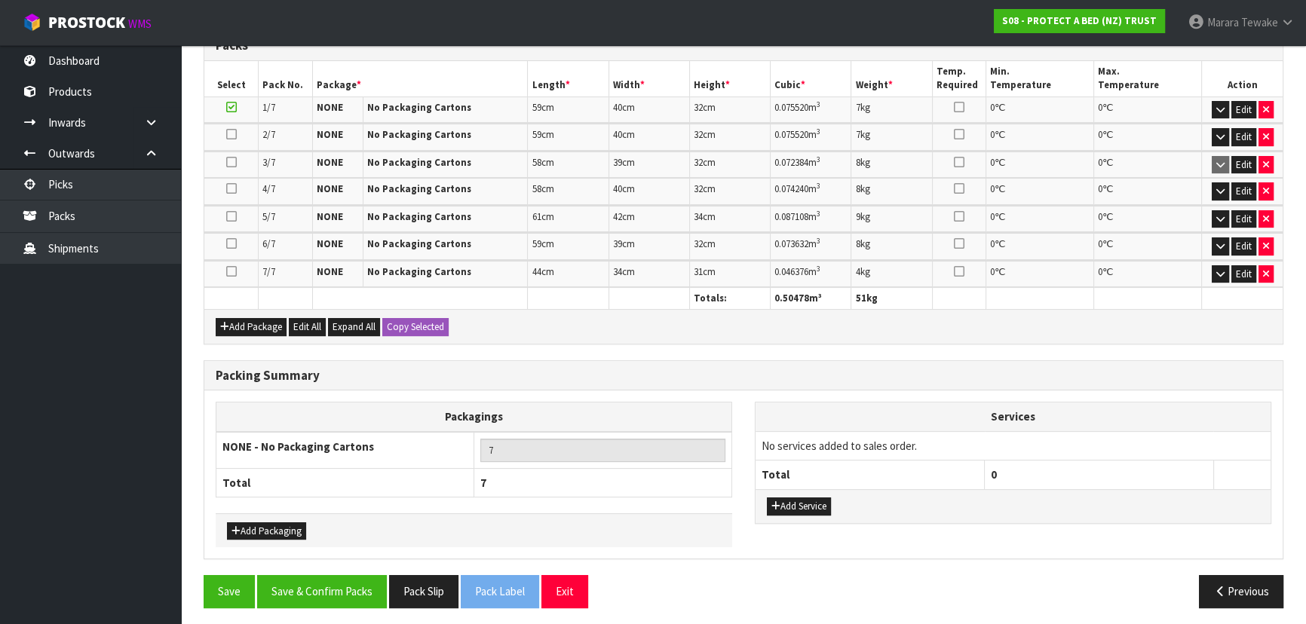
scroll to position [369, 0]
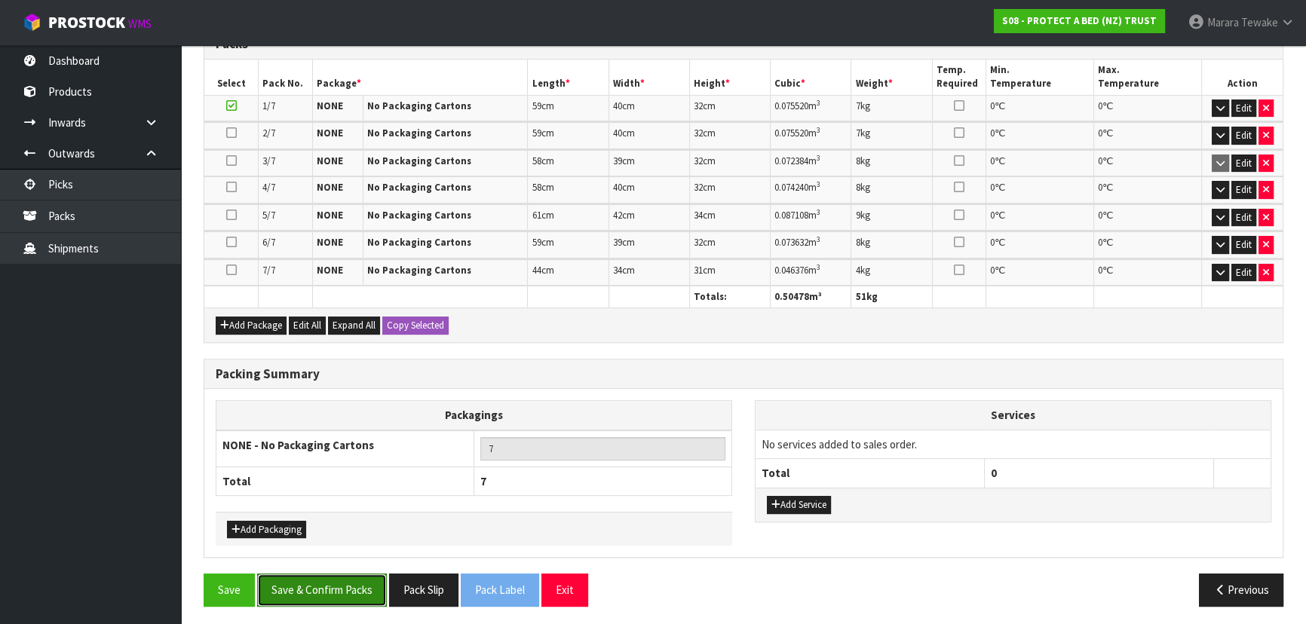
click at [309, 577] on button "Save & Confirm Packs" at bounding box center [322, 590] width 130 height 32
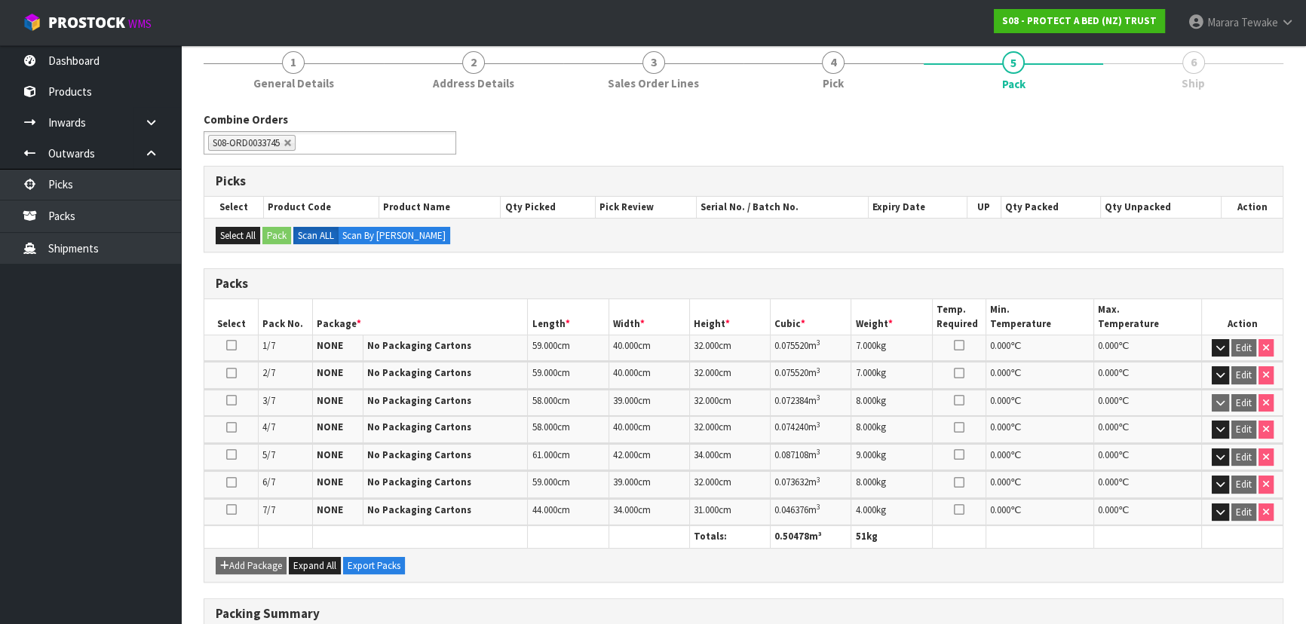
scroll to position [390, 0]
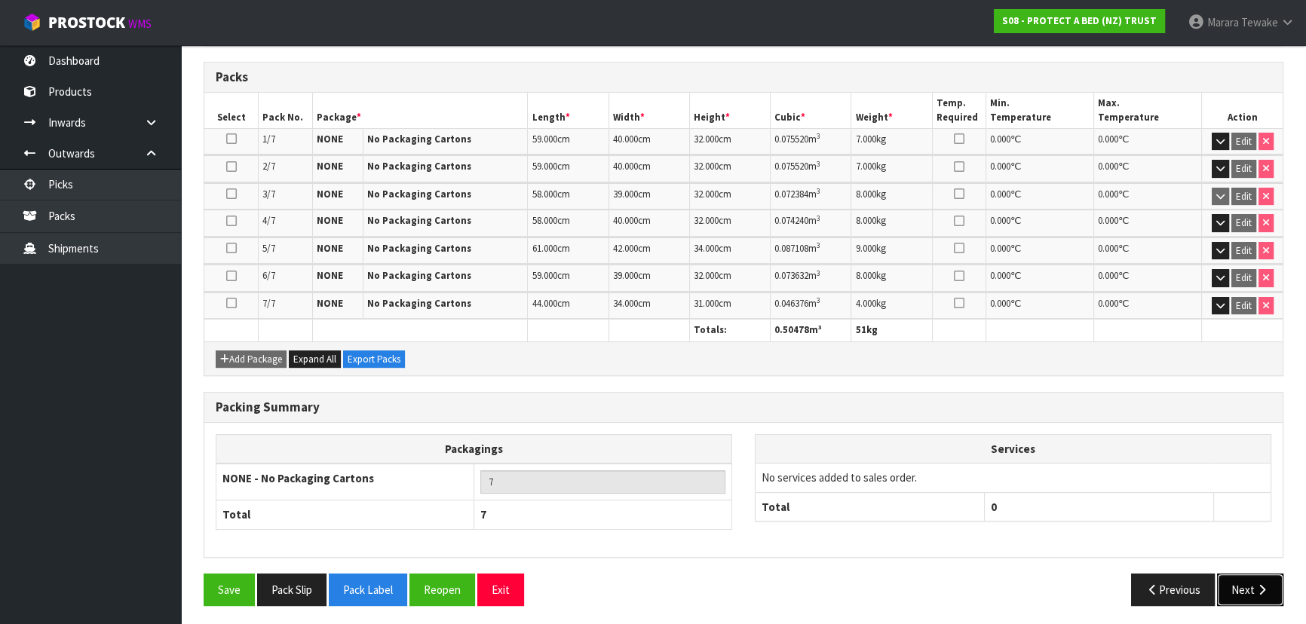
click at [1253, 577] on button "Next" at bounding box center [1250, 590] width 66 height 32
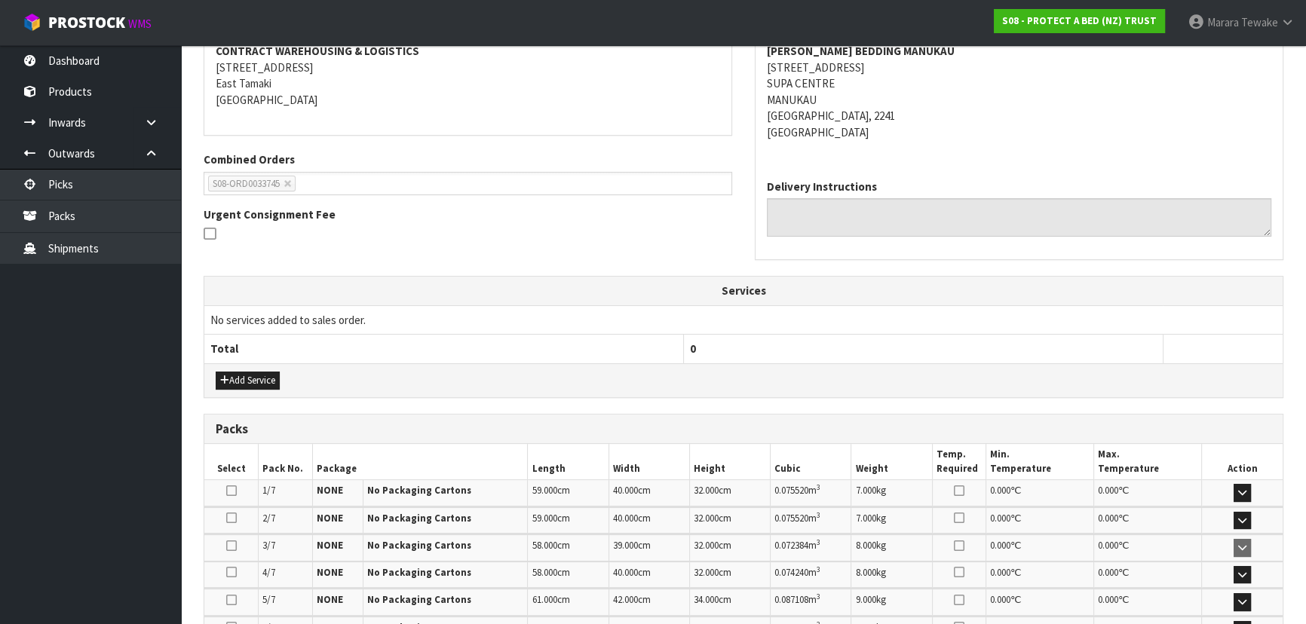
scroll to position [532, 0]
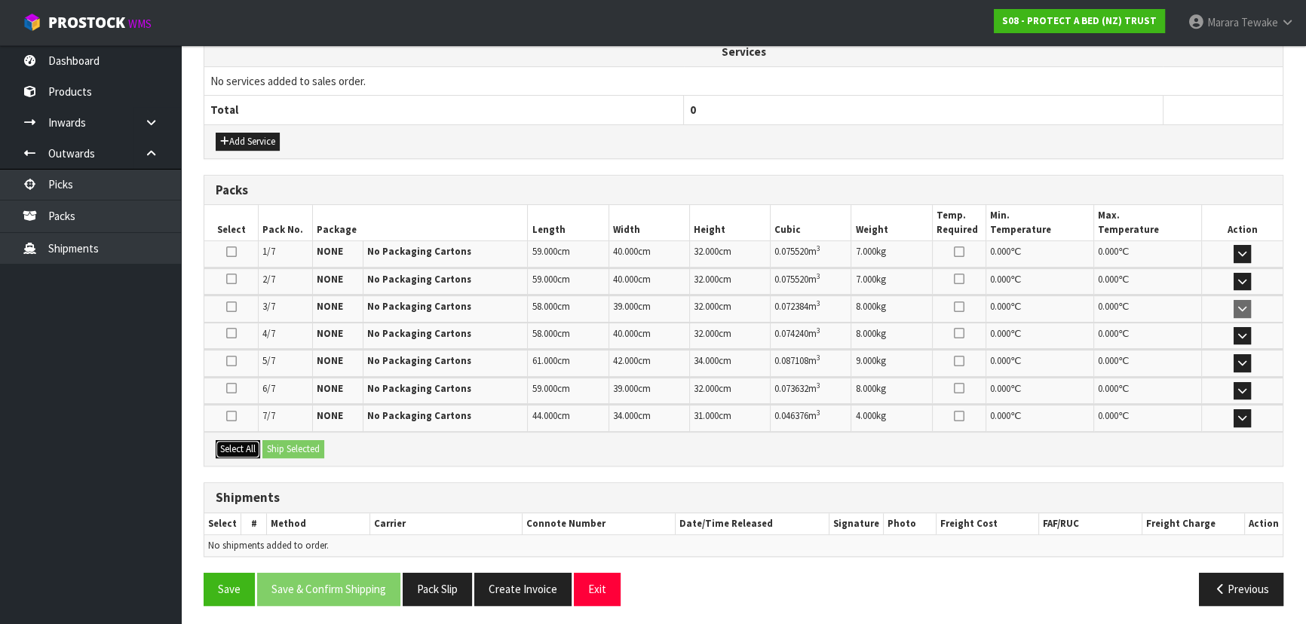
drag, startPoint x: 238, startPoint y: 449, endPoint x: 254, endPoint y: 443, distance: 16.7
click at [241, 446] on button "Select All" at bounding box center [238, 449] width 44 height 18
click at [290, 444] on button "Ship Selected" at bounding box center [293, 449] width 62 height 18
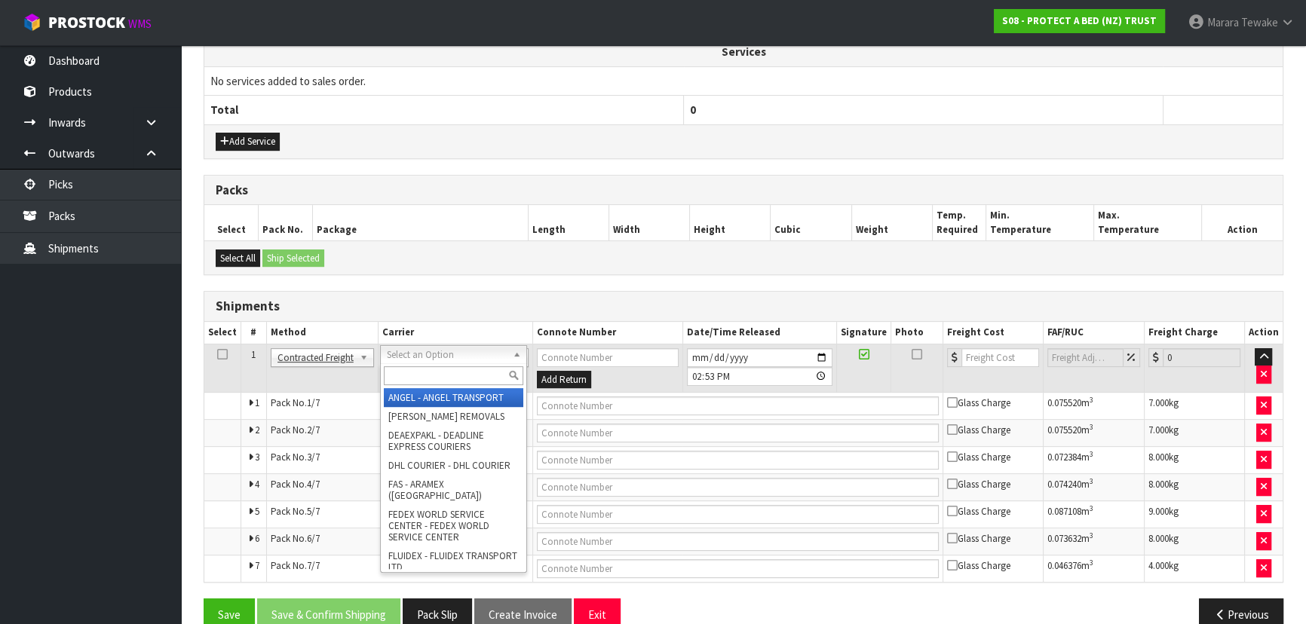
drag, startPoint x: 428, startPoint y: 386, endPoint x: 421, endPoint y: 382, distance: 8.2
click at [425, 386] on div at bounding box center [454, 375] width 146 height 25
click at [419, 376] on input "text" at bounding box center [454, 375] width 140 height 19
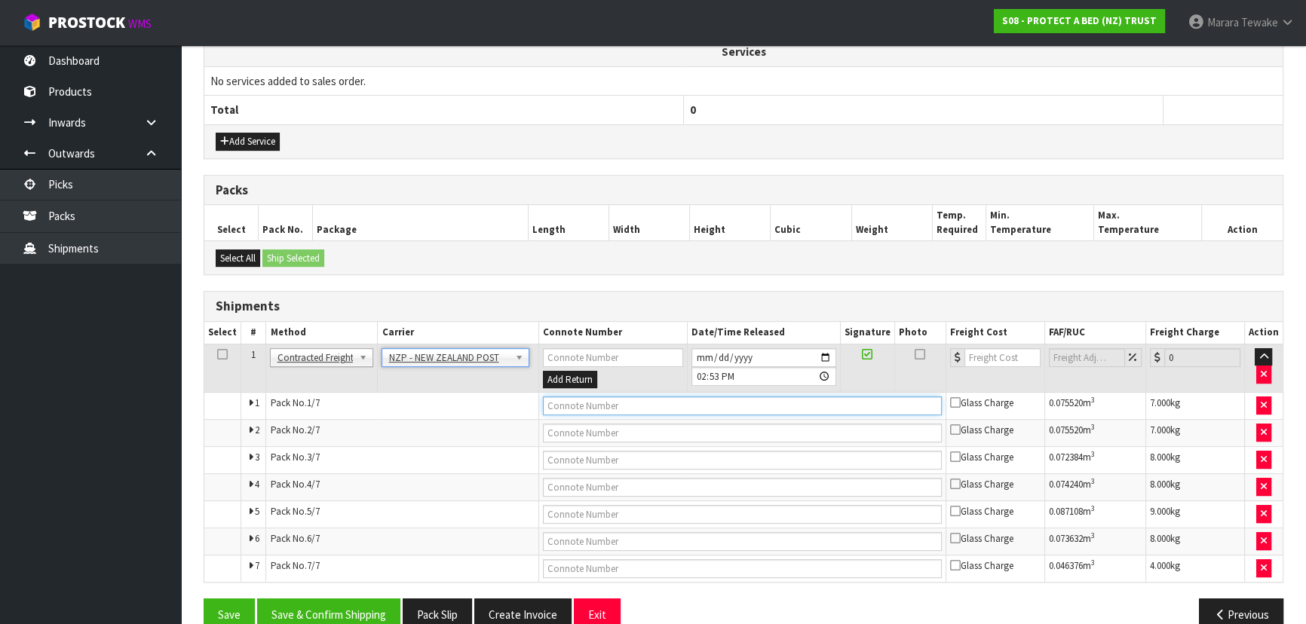
click at [570, 397] on input "text" at bounding box center [742, 406] width 399 height 19
click at [204, 599] on button "Save" at bounding box center [229, 615] width 51 height 32
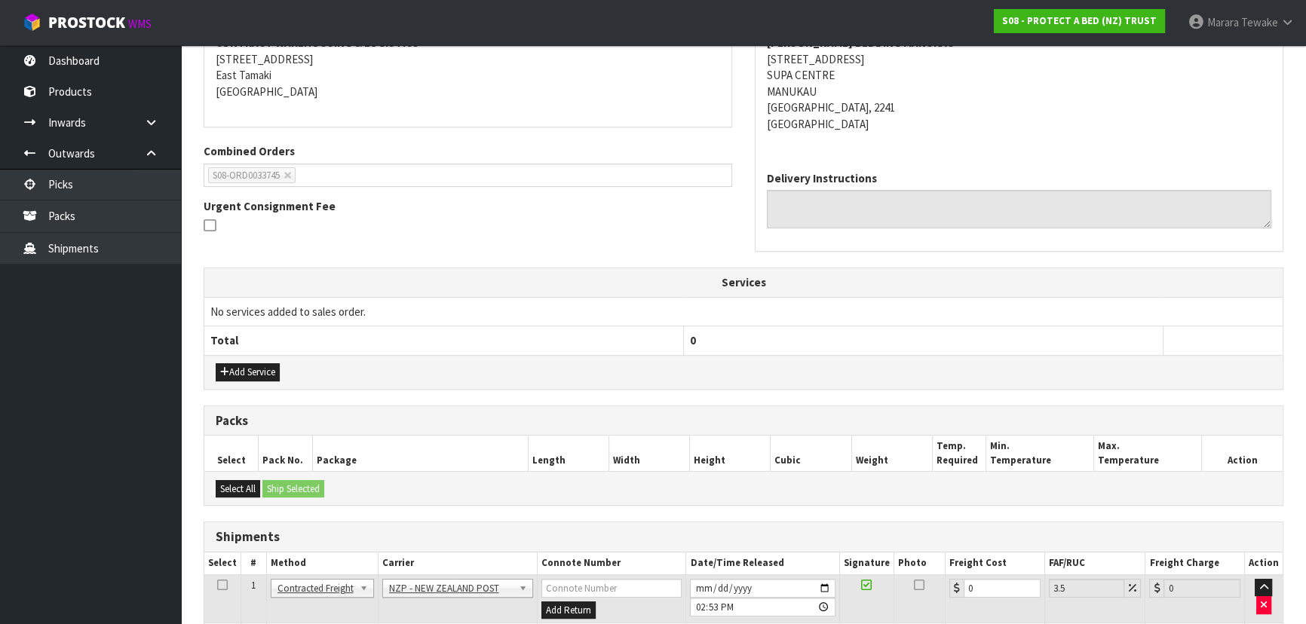
scroll to position [548, 0]
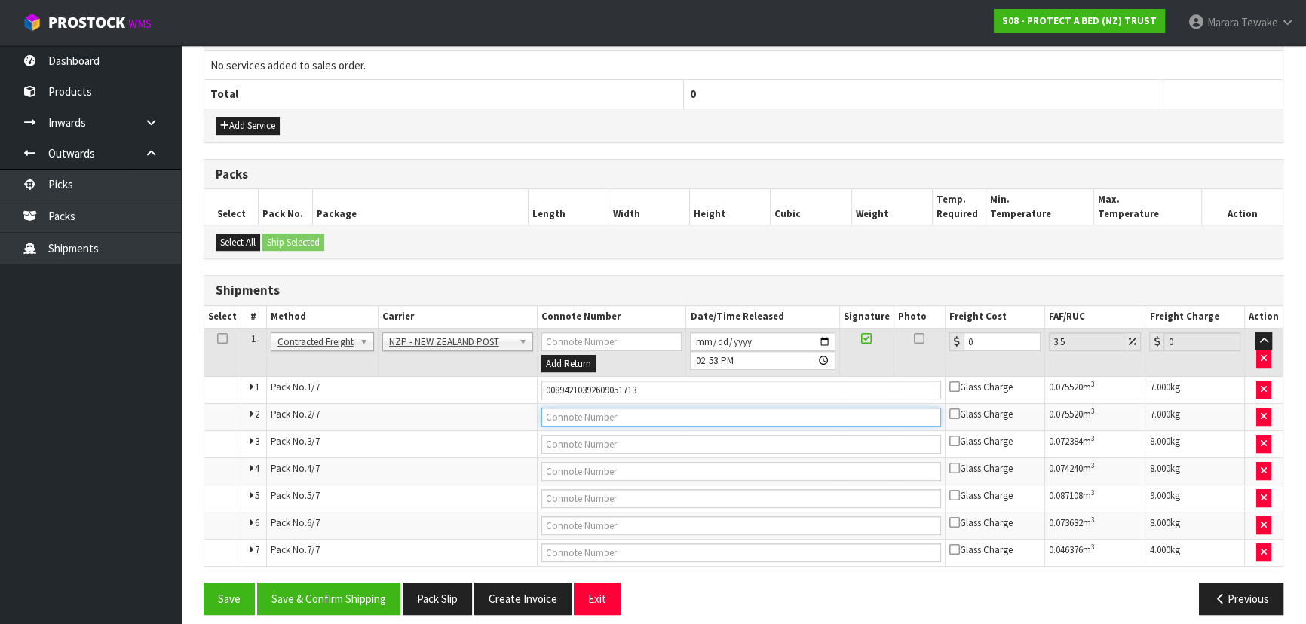
click at [617, 416] on input "text" at bounding box center [741, 417] width 400 height 19
click at [204, 583] on button "Save" at bounding box center [229, 599] width 51 height 32
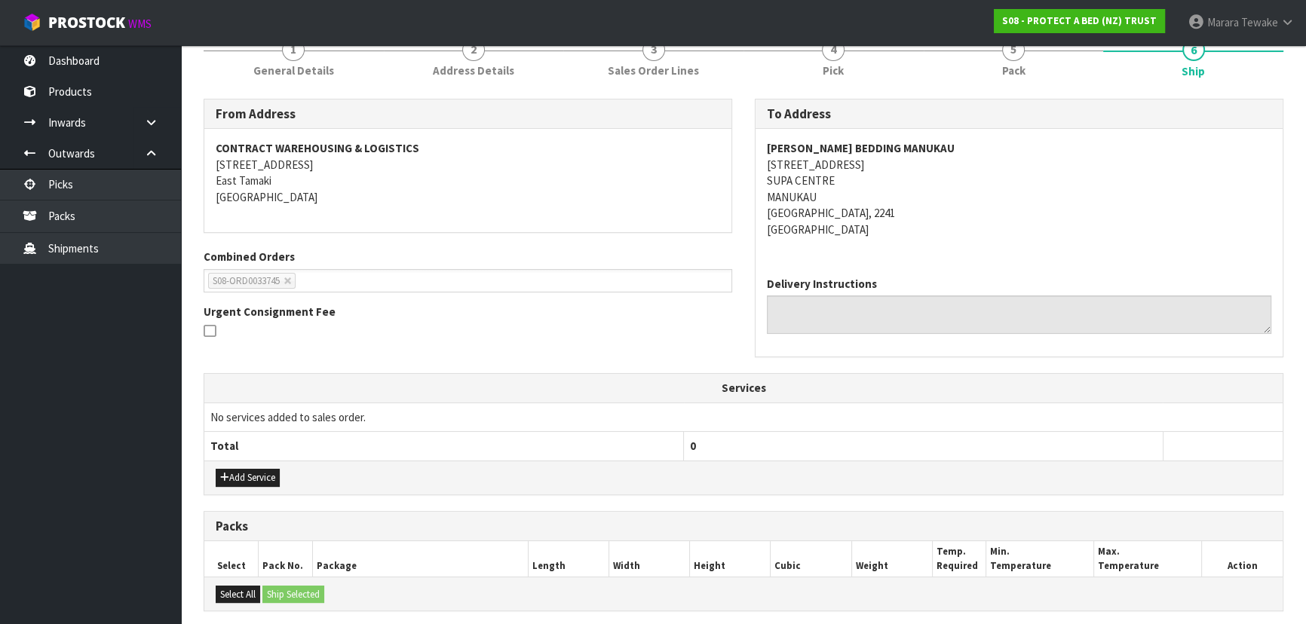
scroll to position [558, 0]
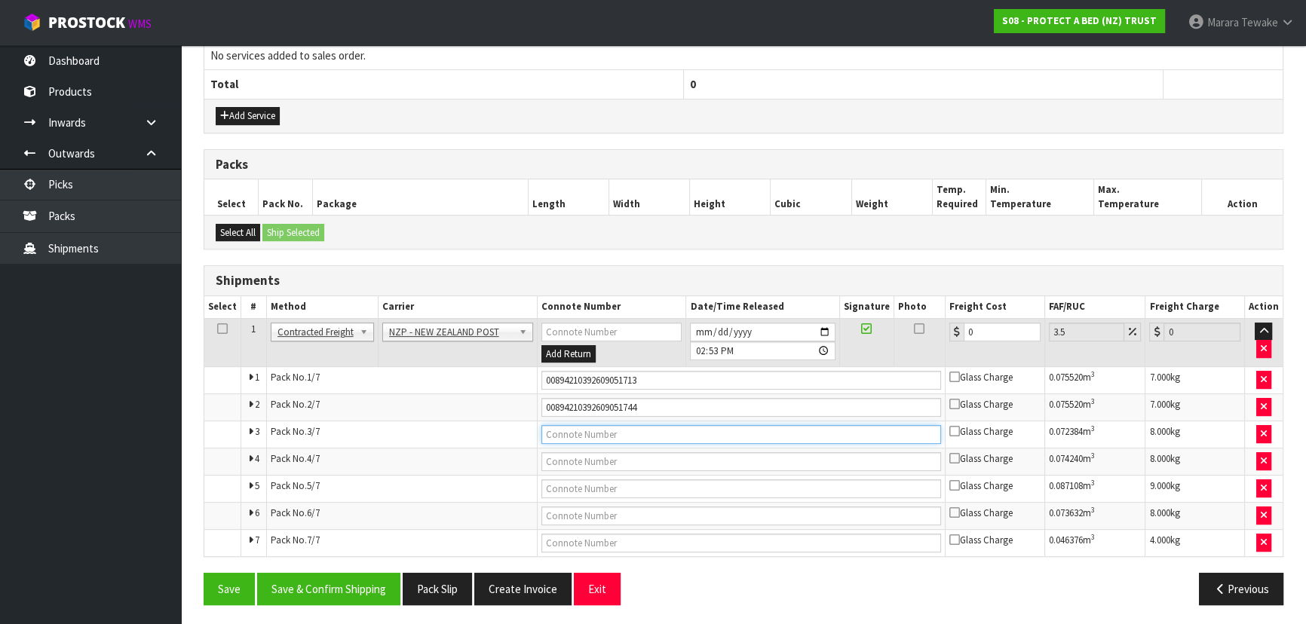
click at [605, 437] on input "text" at bounding box center [741, 434] width 400 height 19
click at [204, 573] on button "Save" at bounding box center [229, 589] width 51 height 32
click at [554, 456] on input "text" at bounding box center [741, 461] width 400 height 19
click at [204, 573] on button "Save" at bounding box center [229, 589] width 51 height 32
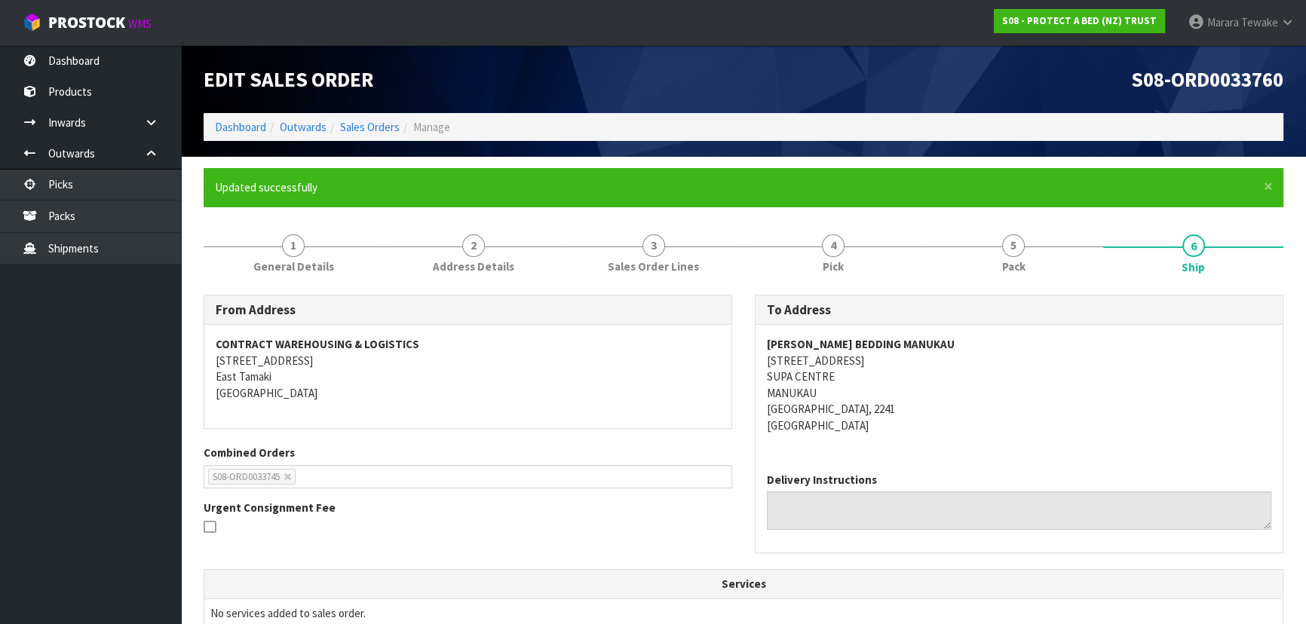
scroll to position [480, 0]
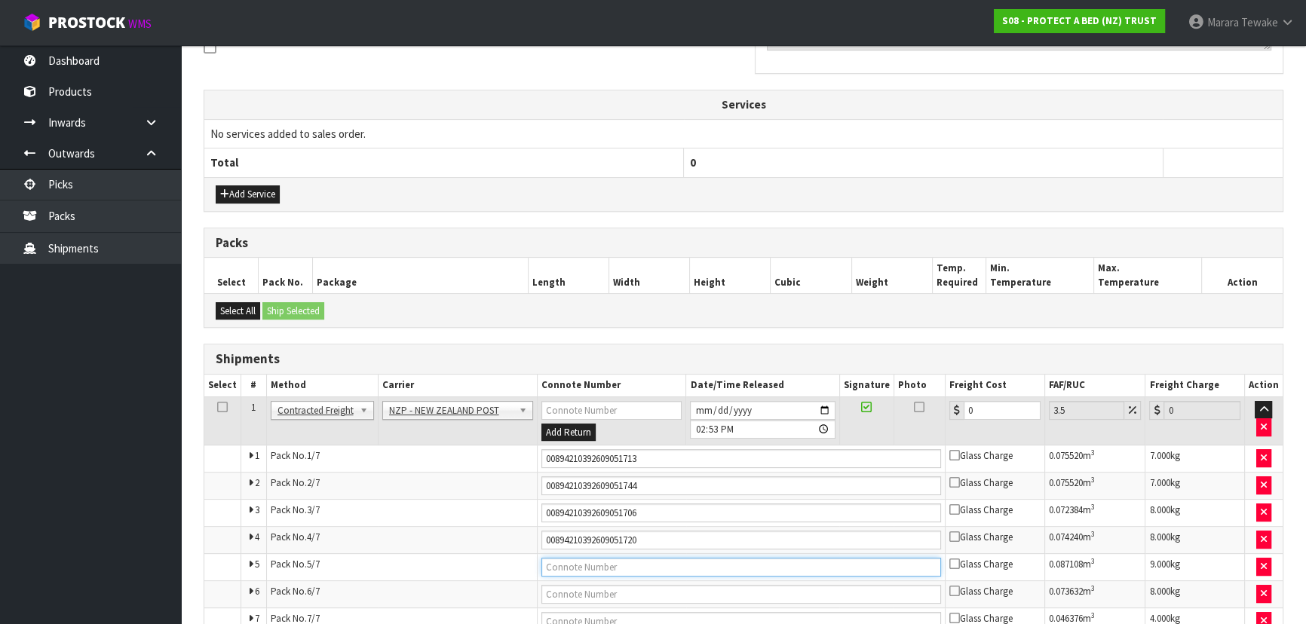
click at [599, 564] on input "text" at bounding box center [741, 567] width 400 height 19
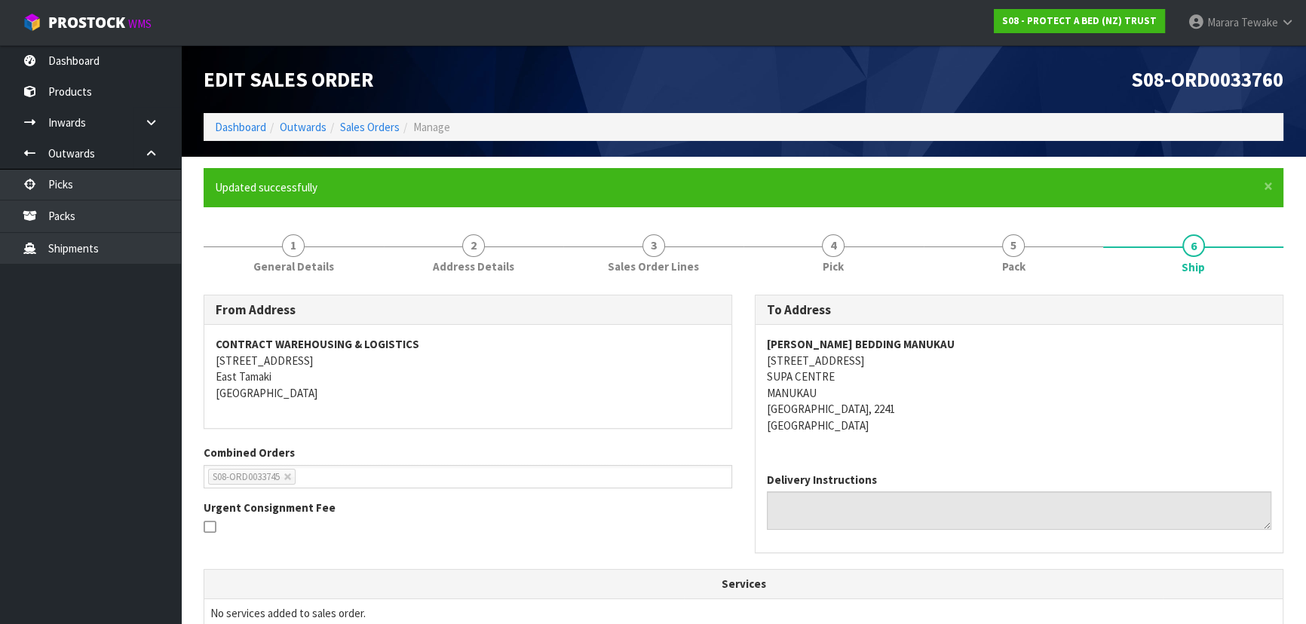
scroll to position [558, 0]
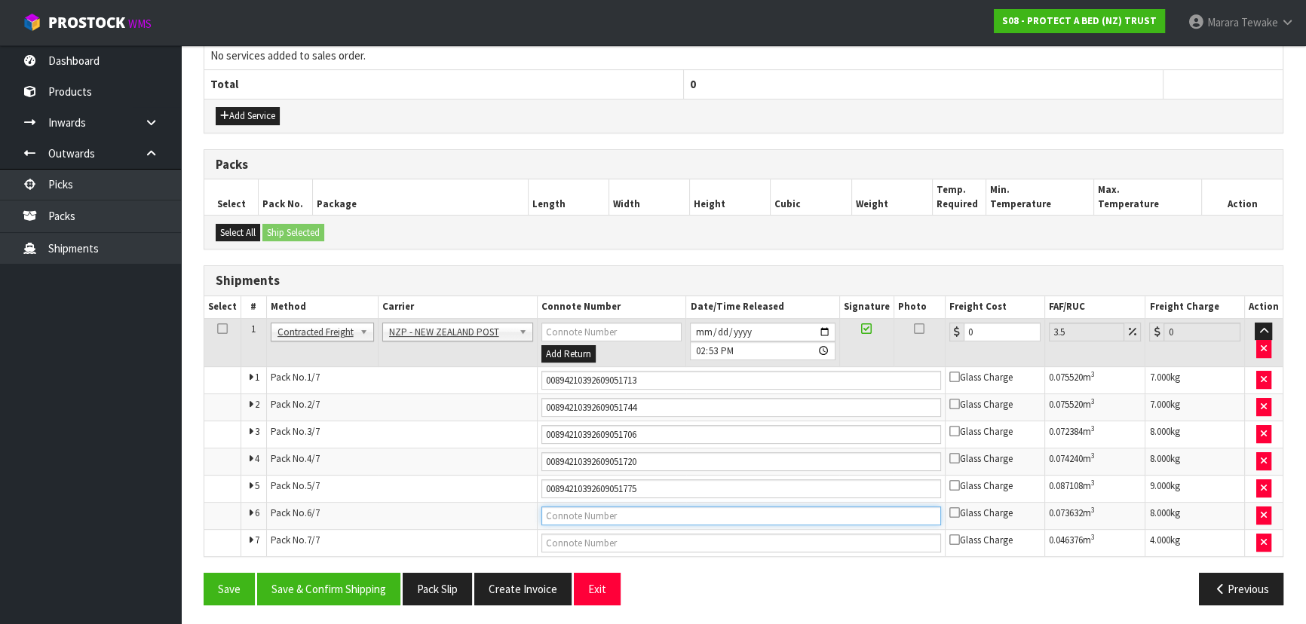
click at [661, 517] on input "text" at bounding box center [741, 516] width 400 height 19
click at [204, 573] on button "Save" at bounding box center [229, 589] width 51 height 32
click at [642, 538] on input "text" at bounding box center [741, 543] width 400 height 19
click at [204, 573] on button "Save" at bounding box center [229, 589] width 51 height 32
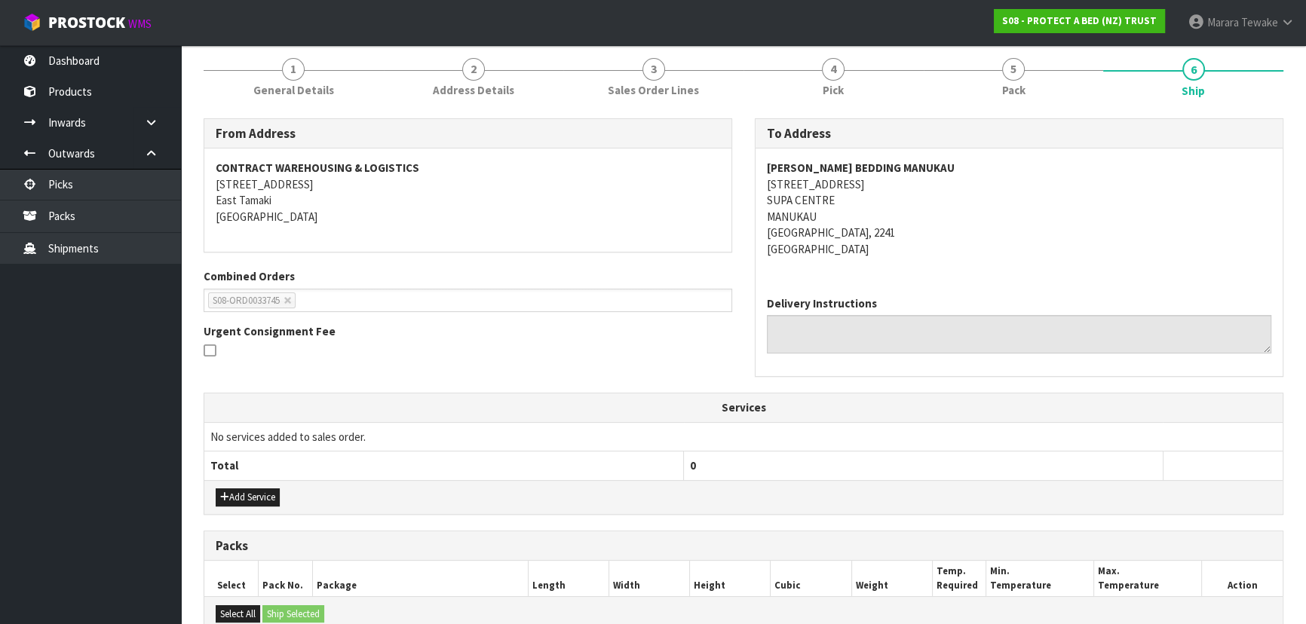
scroll to position [548, 0]
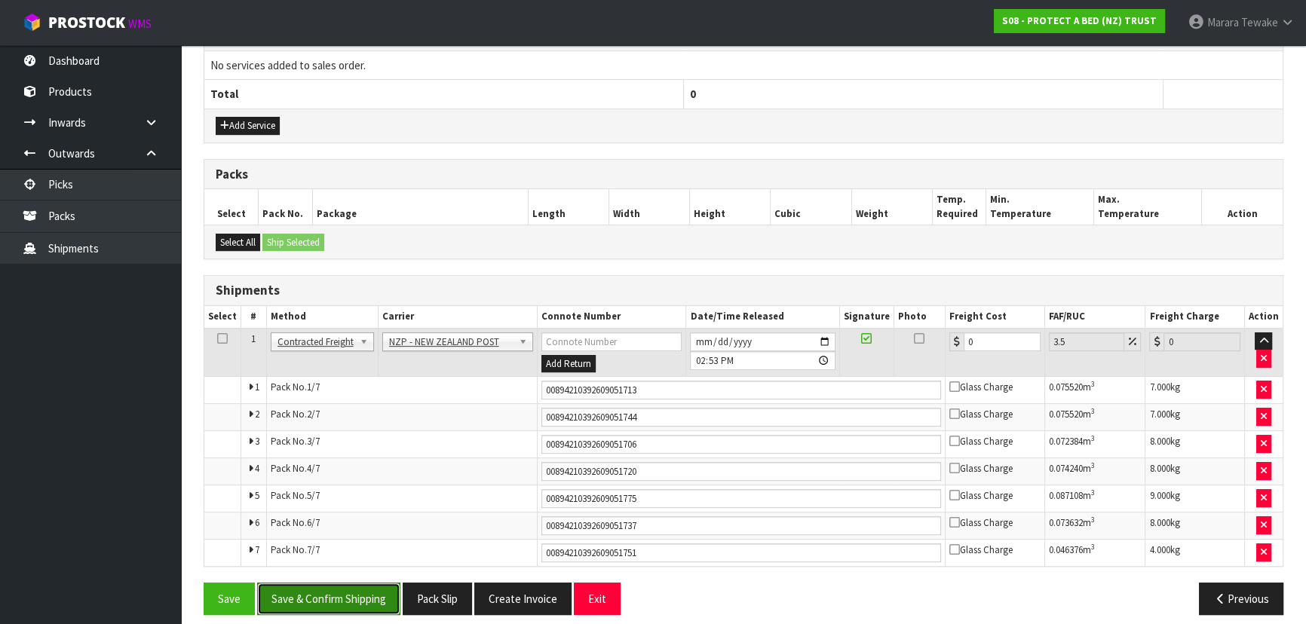
click at [327, 611] on button "Save & Confirm Shipping" at bounding box center [328, 599] width 143 height 32
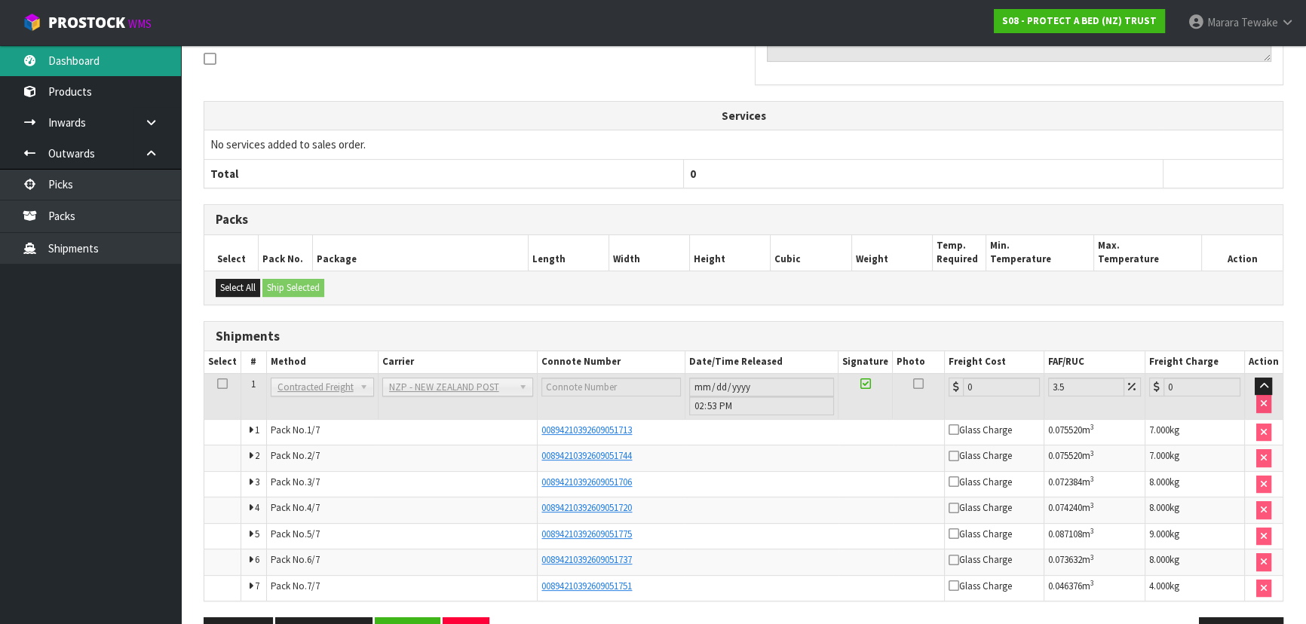
scroll to position [461, 0]
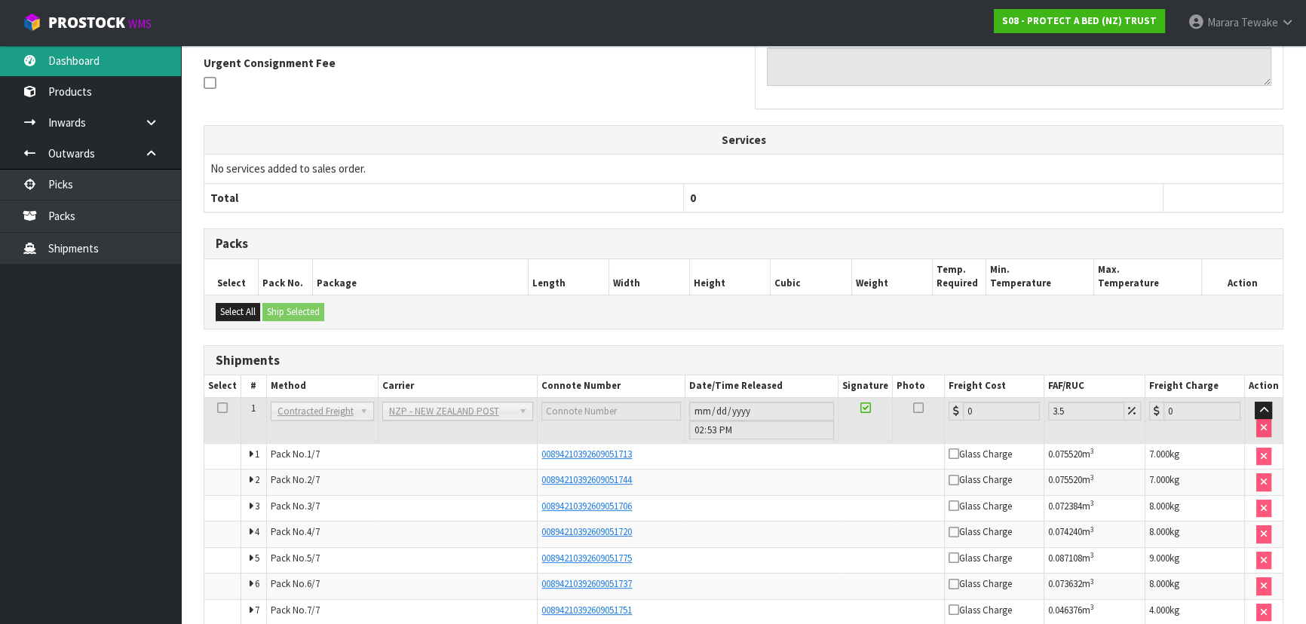
click at [118, 51] on link "Dashboard" at bounding box center [90, 60] width 181 height 31
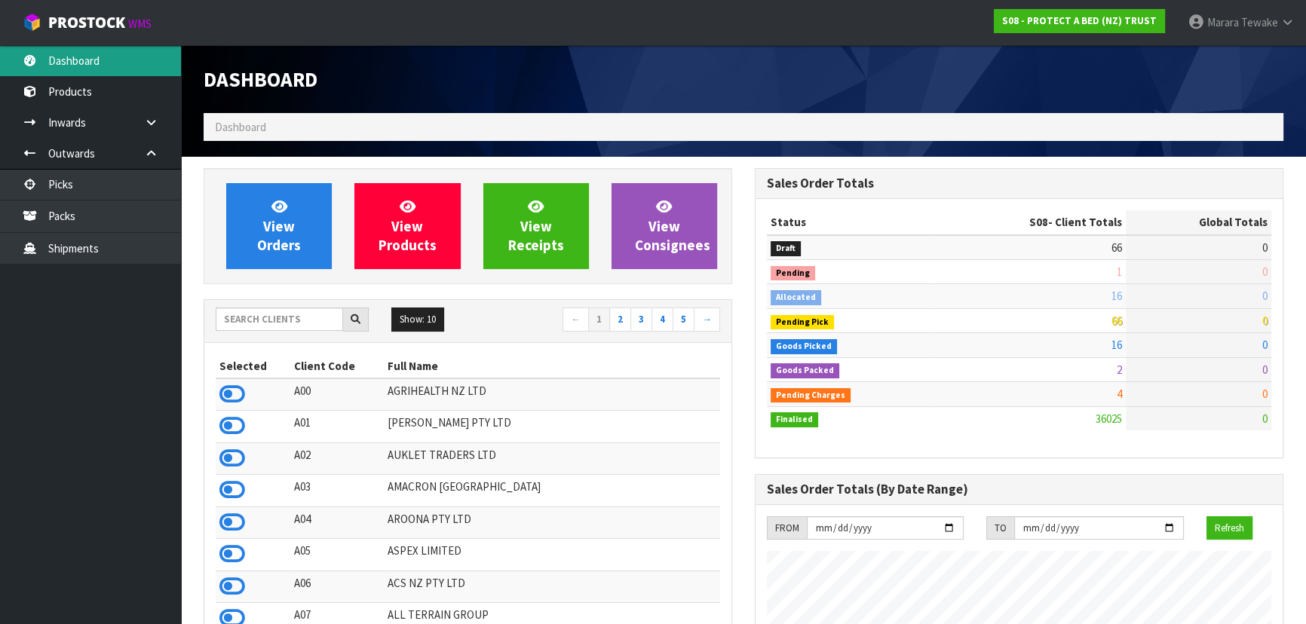
scroll to position [1140, 550]
click at [113, 73] on link "Dashboard" at bounding box center [90, 60] width 181 height 31
click at [125, 74] on link "Dashboard" at bounding box center [90, 60] width 181 height 31
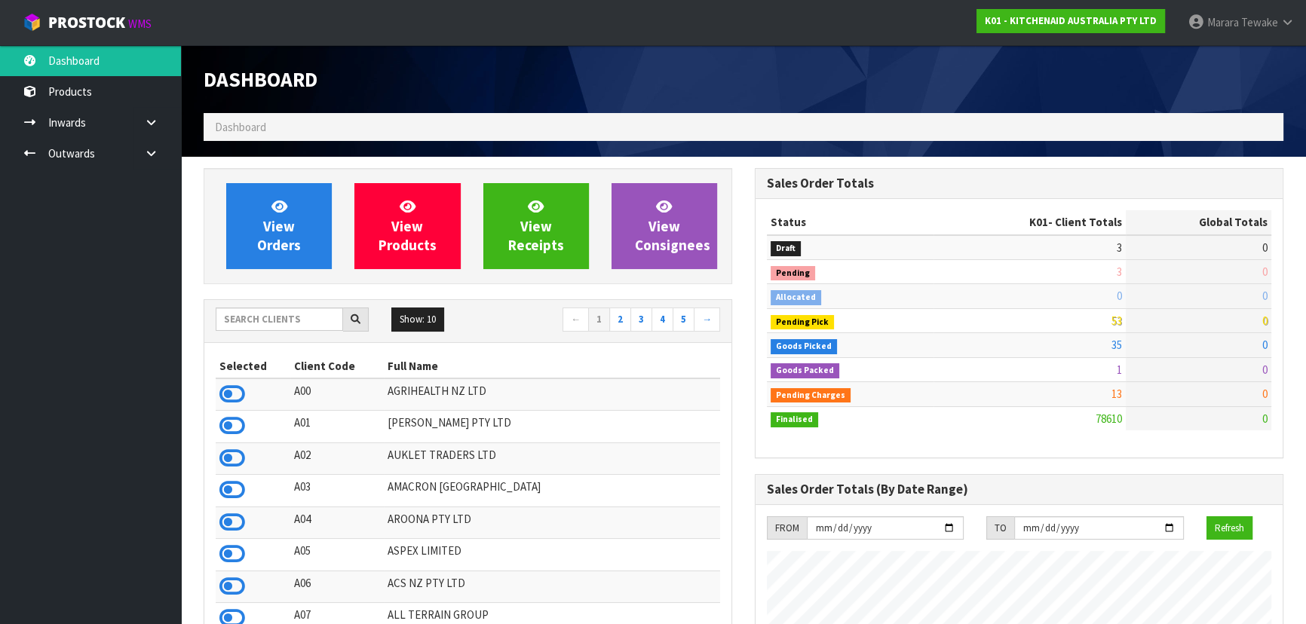
scroll to position [1140, 550]
drag, startPoint x: 291, startPoint y: 320, endPoint x: 284, endPoint y: 299, distance: 21.5
click at [292, 320] on input "text" at bounding box center [279, 319] width 127 height 23
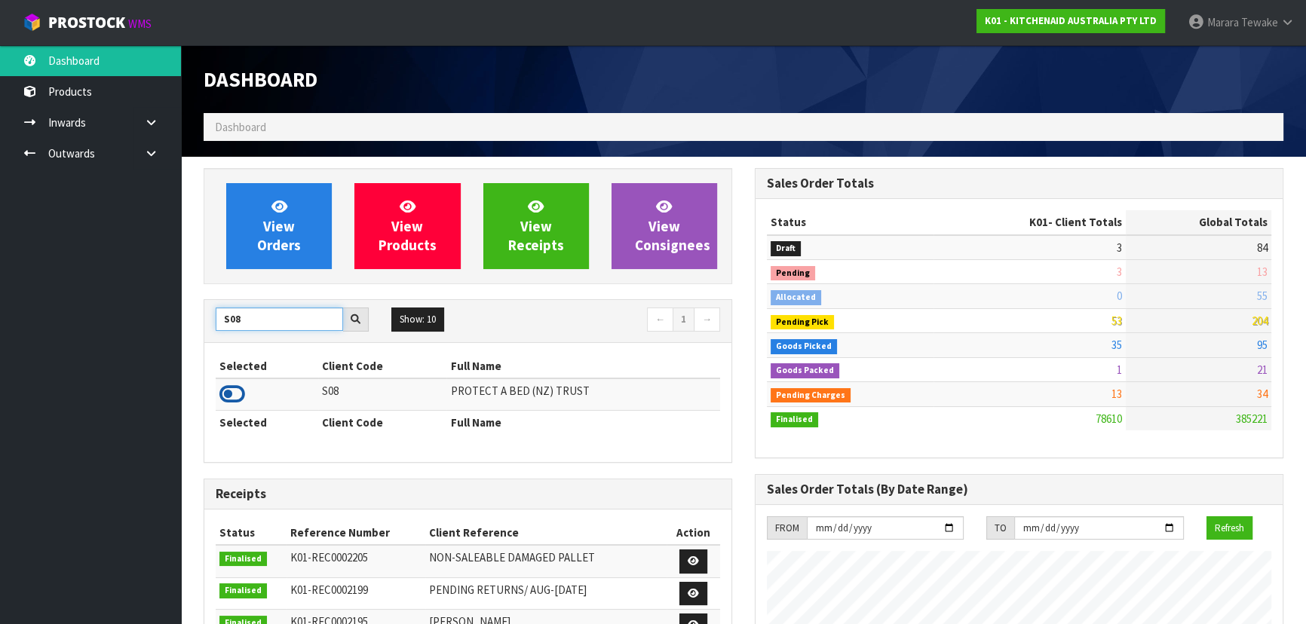
type input "S08"
click at [227, 386] on icon at bounding box center [232, 394] width 26 height 23
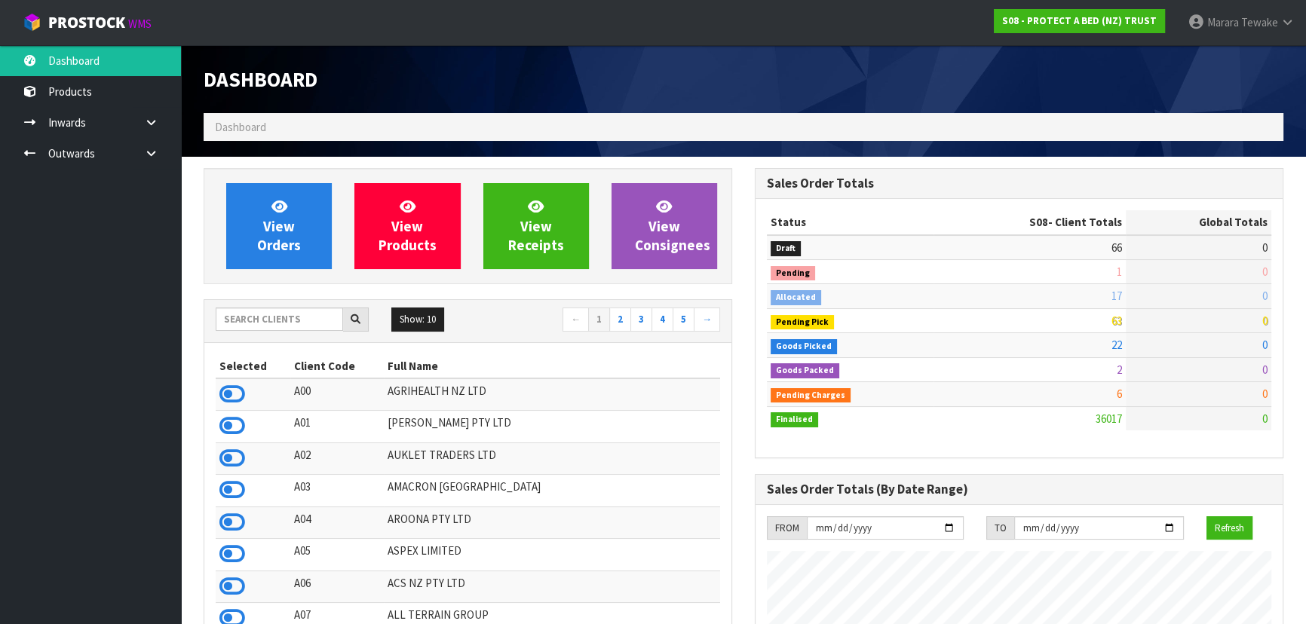
scroll to position [1140, 550]
click at [240, 320] on input "text" at bounding box center [279, 319] width 127 height 23
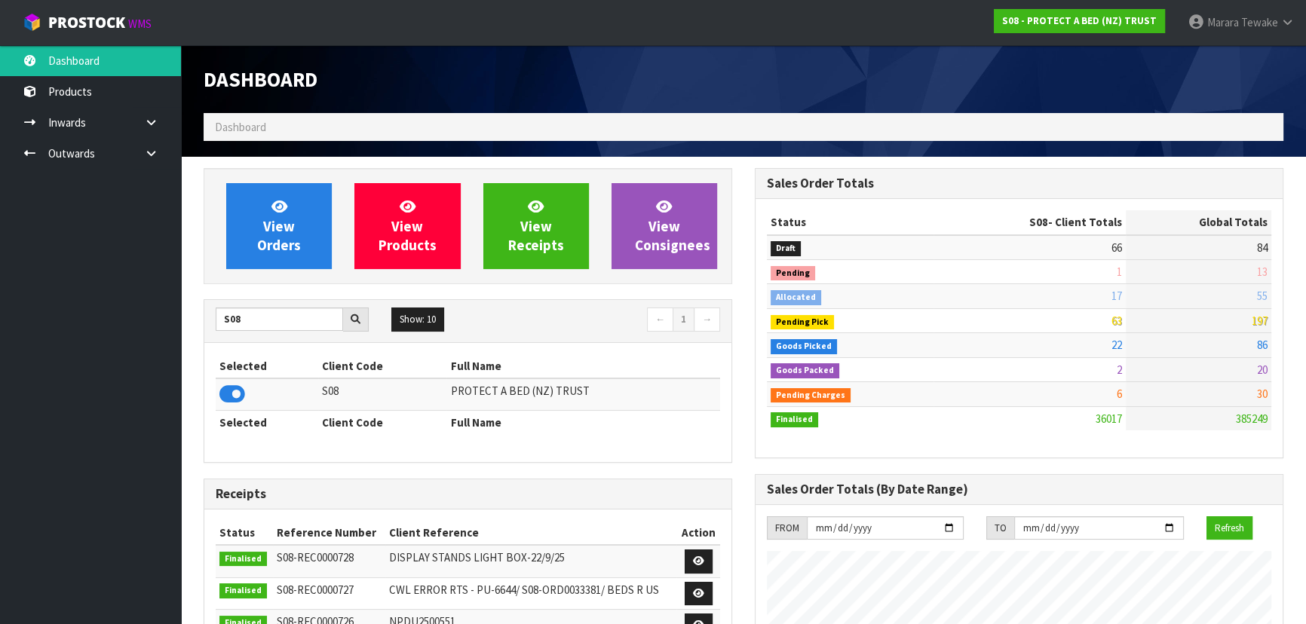
type input "S08"
click at [238, 397] on icon at bounding box center [232, 394] width 26 height 23
click at [247, 247] on link "View Orders" at bounding box center [279, 226] width 106 height 86
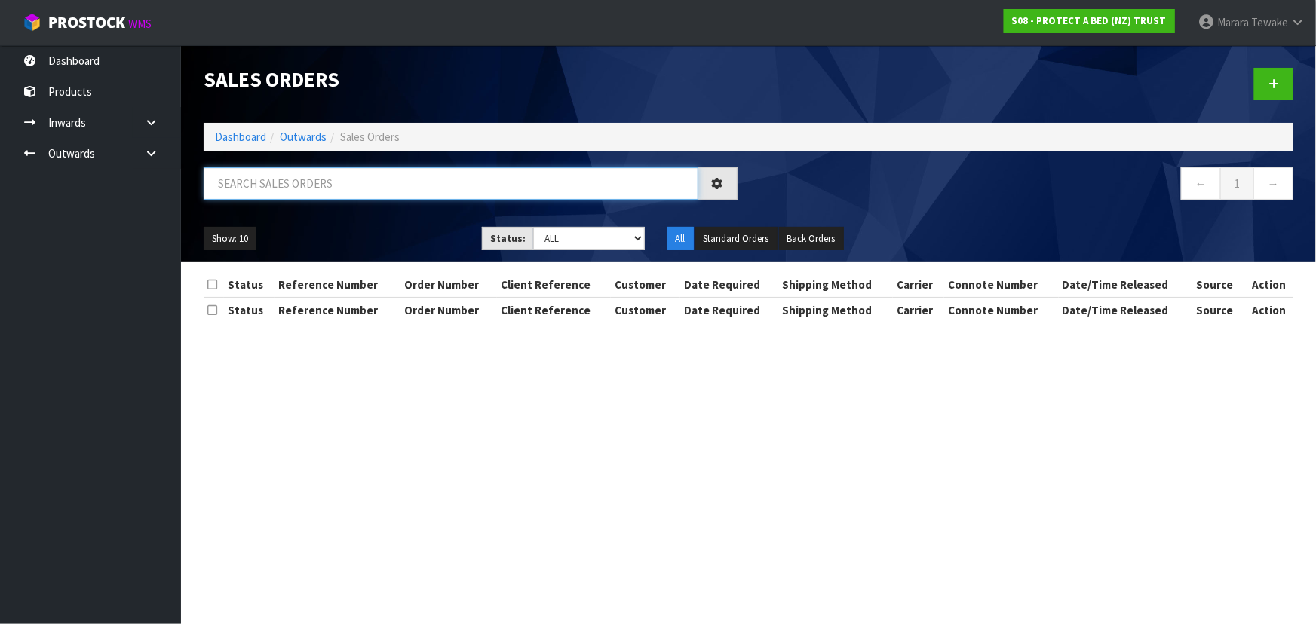
click at [268, 186] on input "text" at bounding box center [451, 183] width 495 height 32
type input "JOB-0416305"
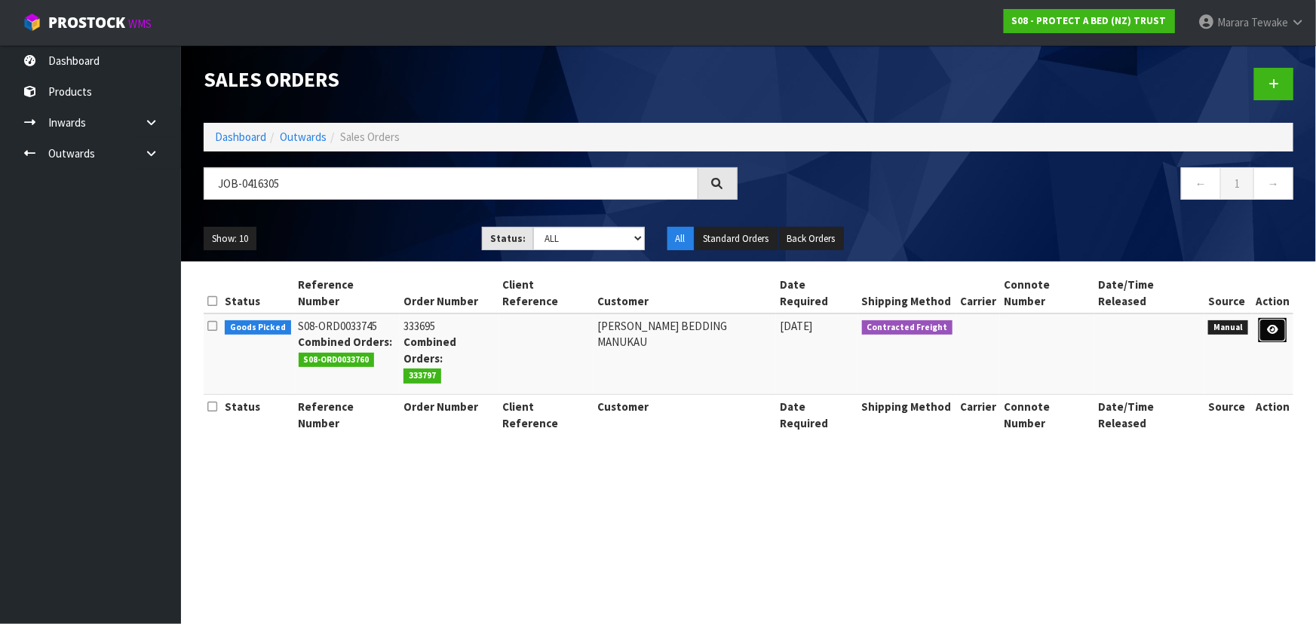
click at [1277, 325] on icon at bounding box center [1272, 330] width 11 height 10
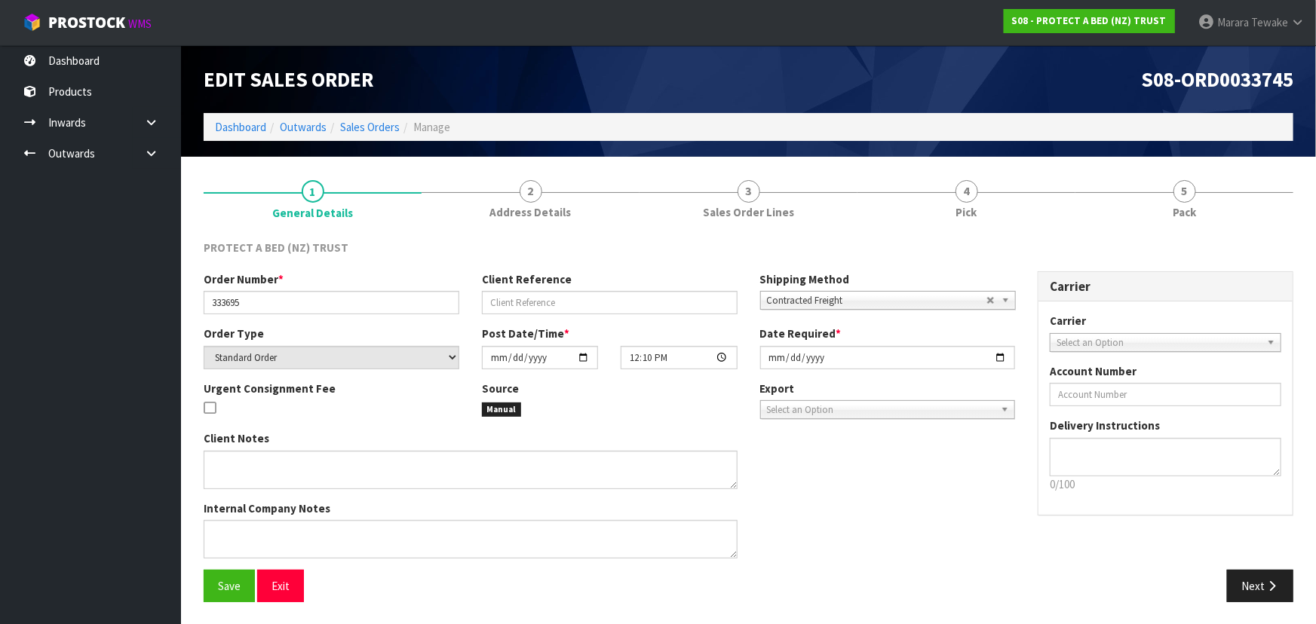
drag, startPoint x: 1026, startPoint y: 199, endPoint x: 1063, endPoint y: 258, distance: 69.9
click at [1025, 198] on link "4 Pick" at bounding box center [966, 198] width 218 height 60
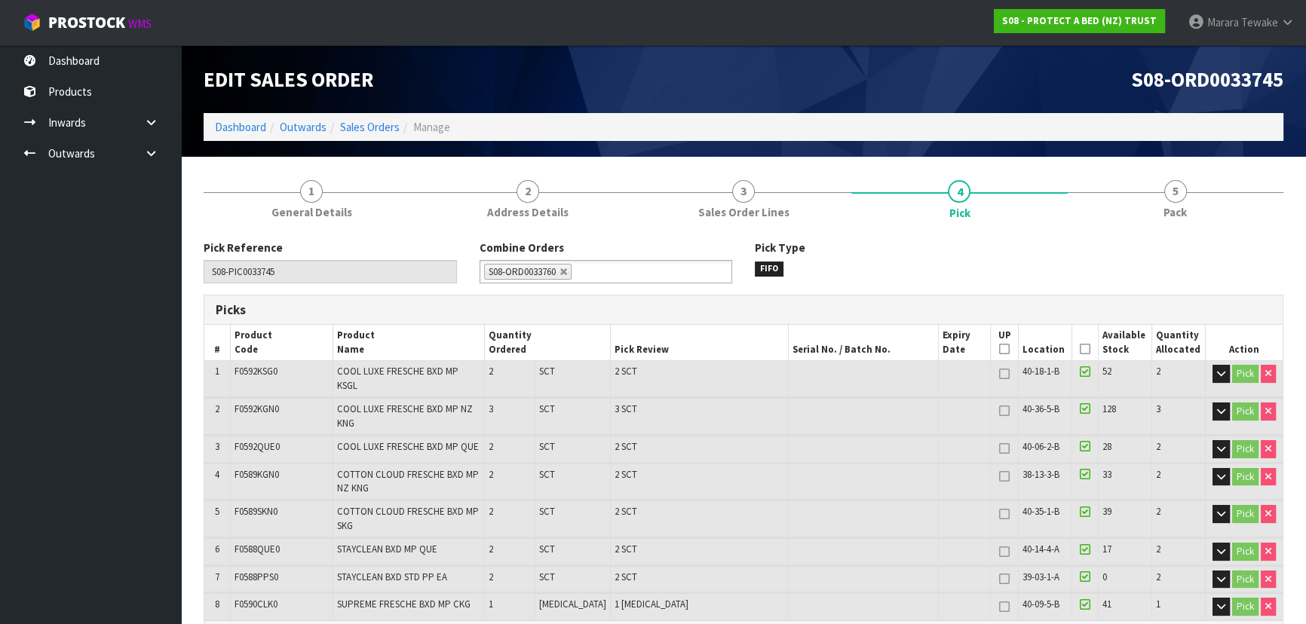
click at [1080, 349] on icon at bounding box center [1085, 349] width 11 height 1
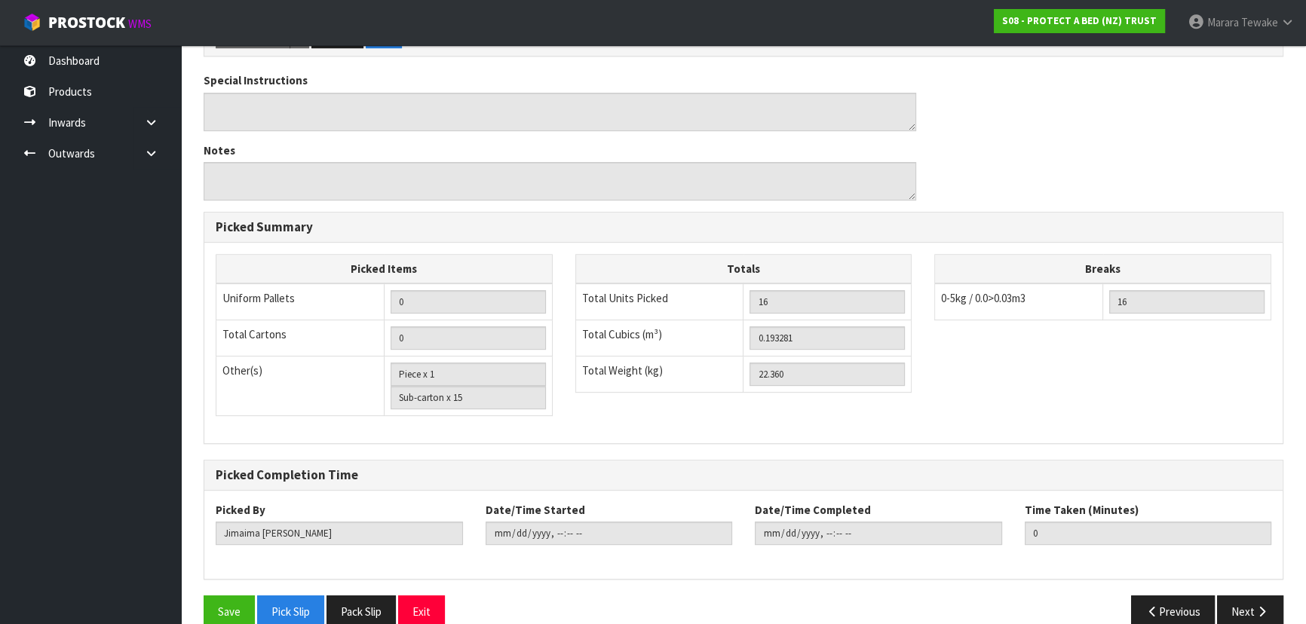
scroll to position [655, 0]
click at [228, 594] on button "Save" at bounding box center [229, 610] width 51 height 32
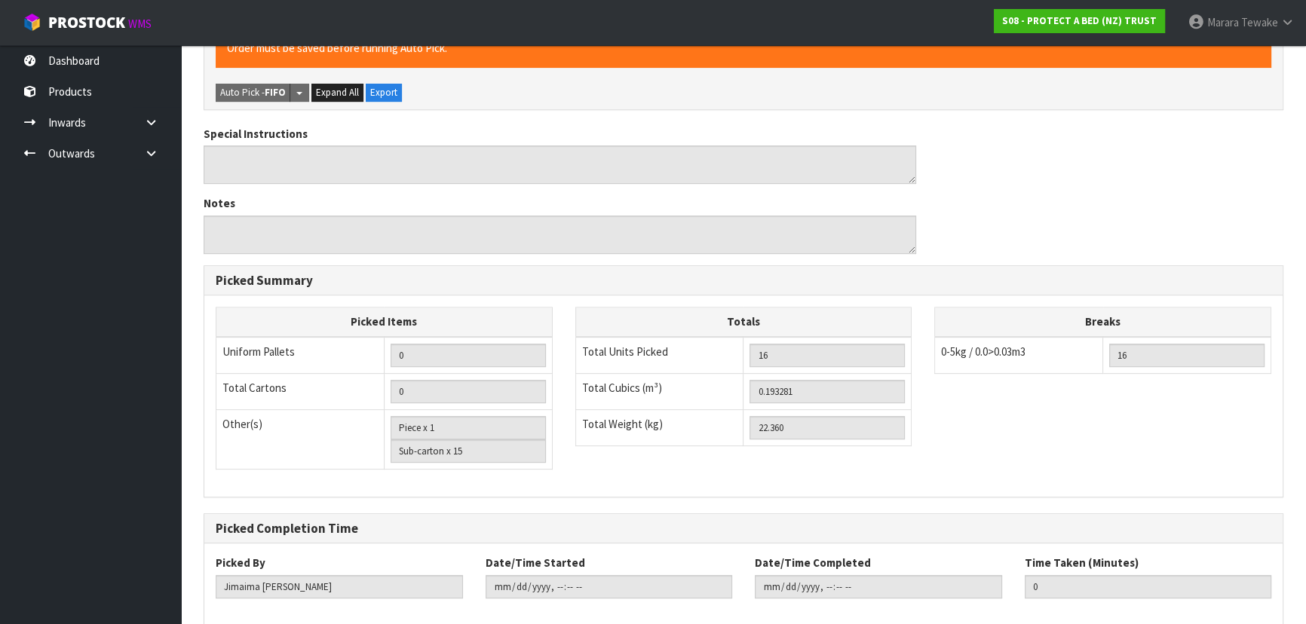
scroll to position [0, 0]
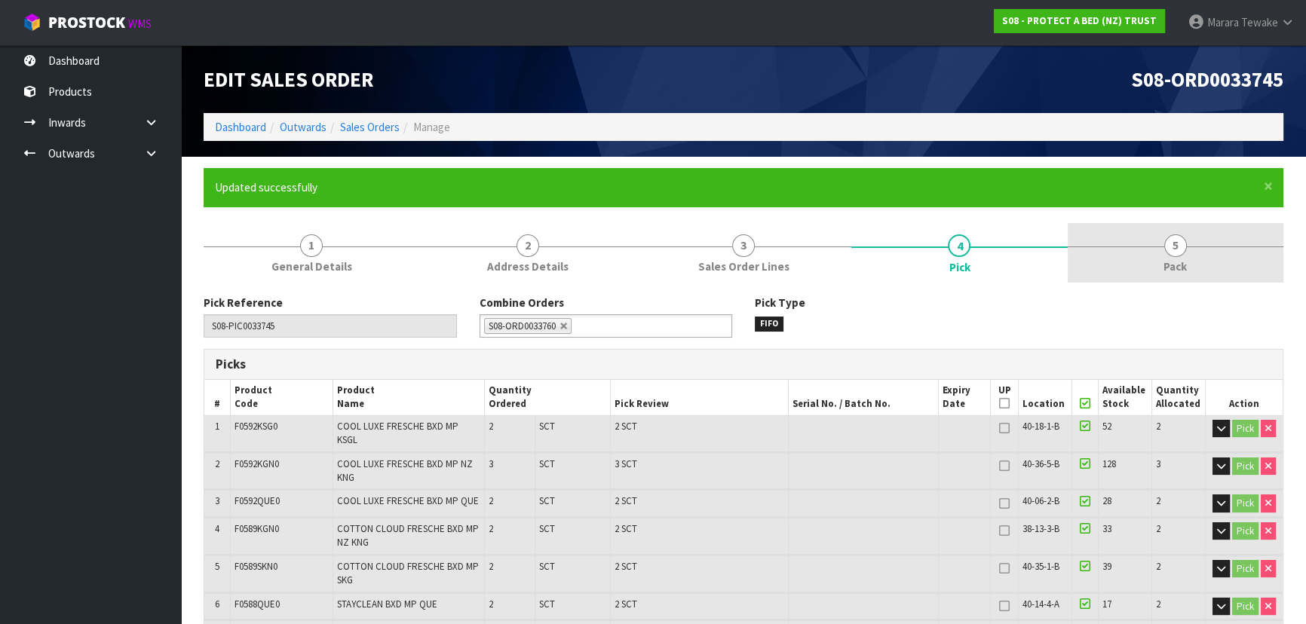
type input "Marara Tewake"
type input "2025-10-10T14:20:37"
click at [1174, 247] on span "5" at bounding box center [1175, 246] width 23 height 23
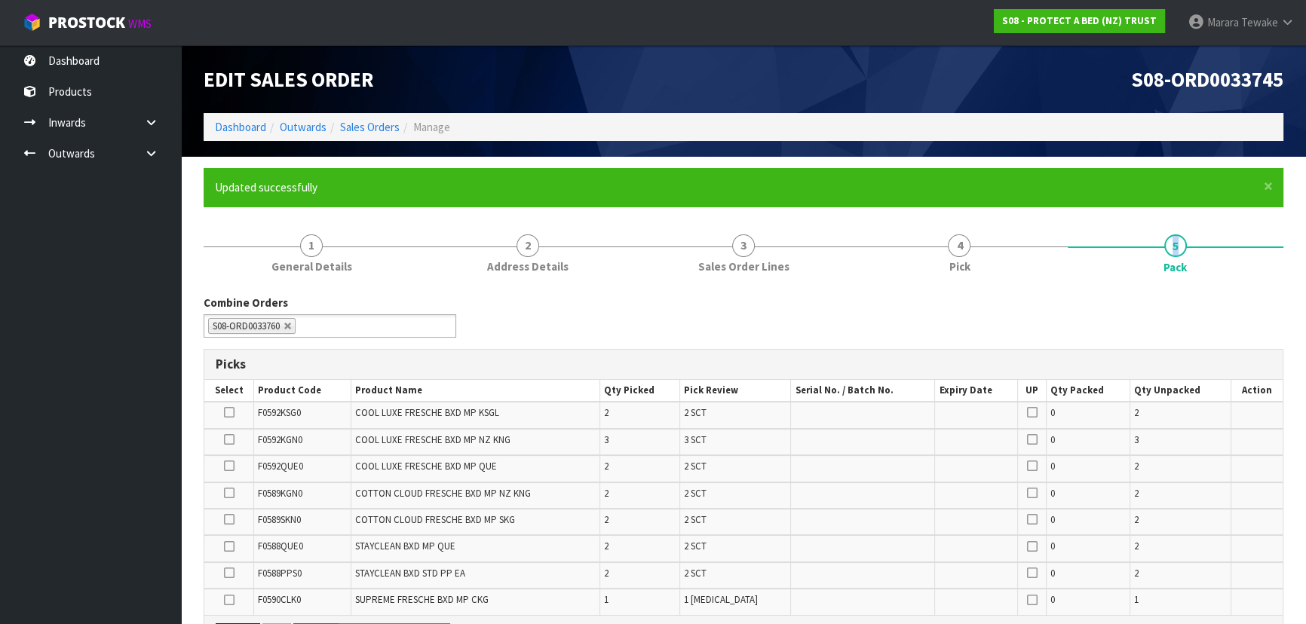
scroll to position [461, 0]
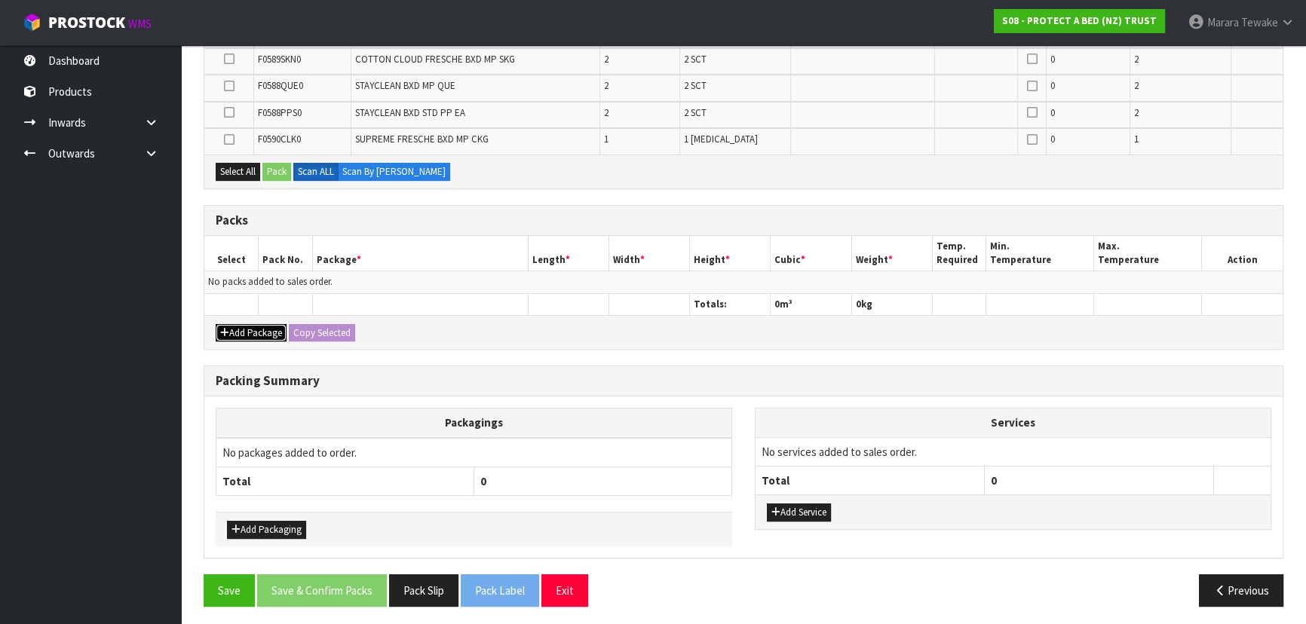
click at [250, 330] on button "Add Package" at bounding box center [251, 333] width 71 height 18
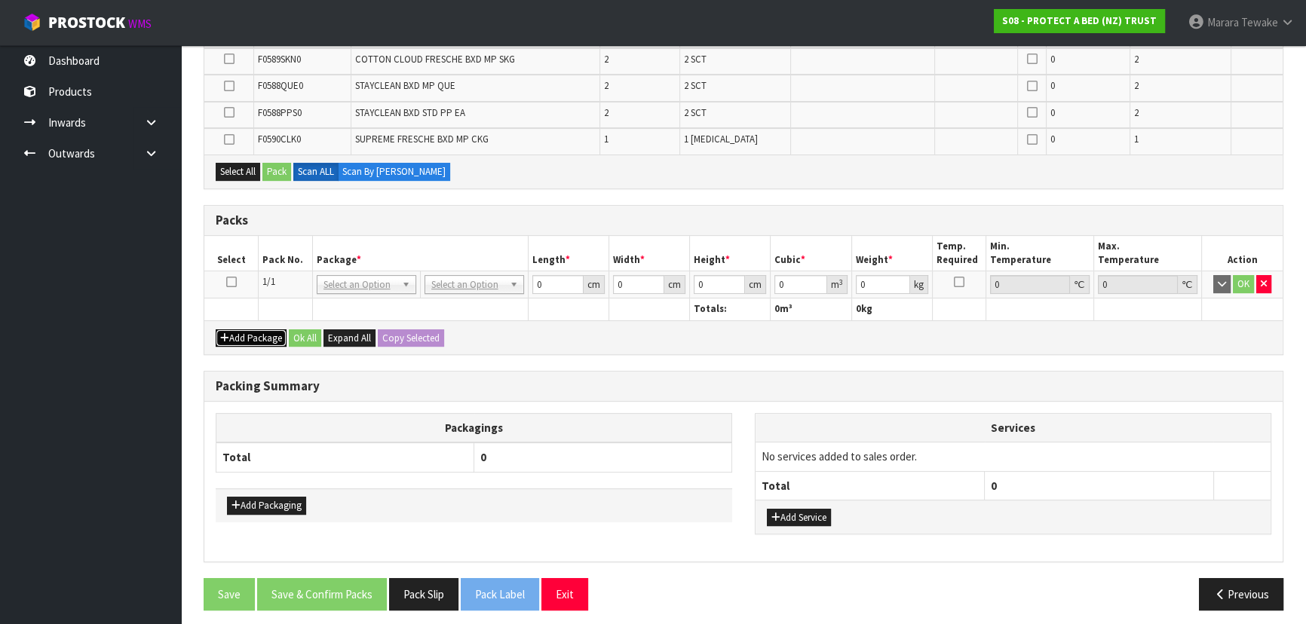
click at [252, 335] on button "Add Package" at bounding box center [251, 339] width 71 height 18
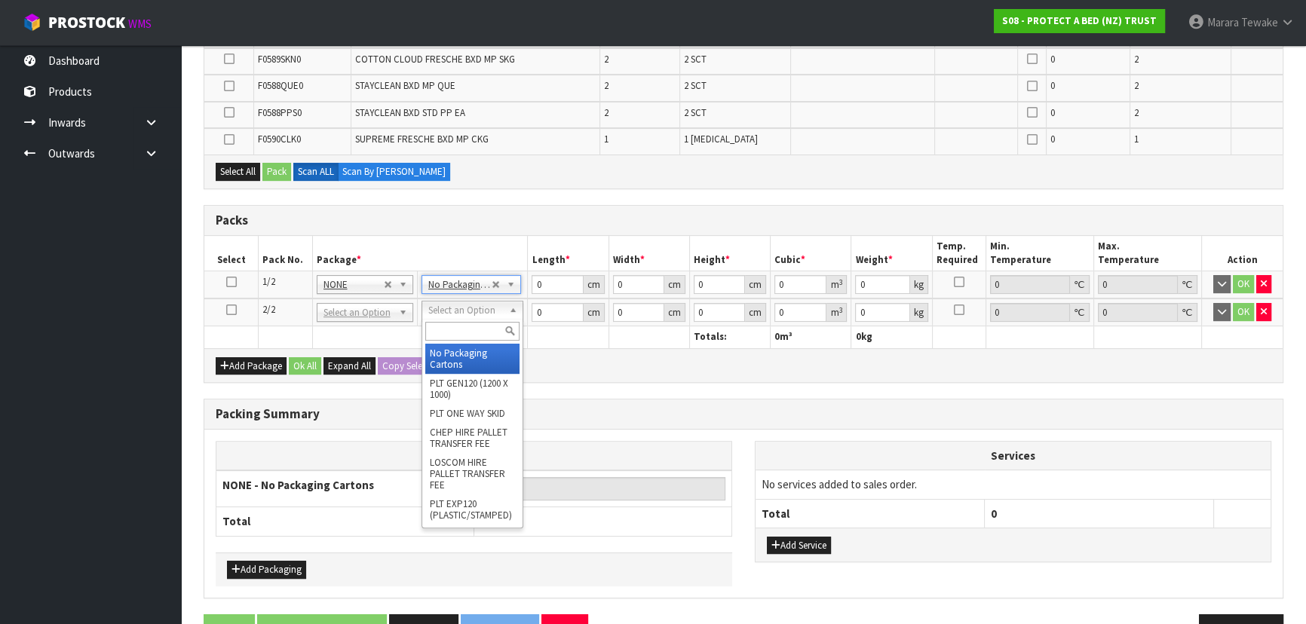
type input "2"
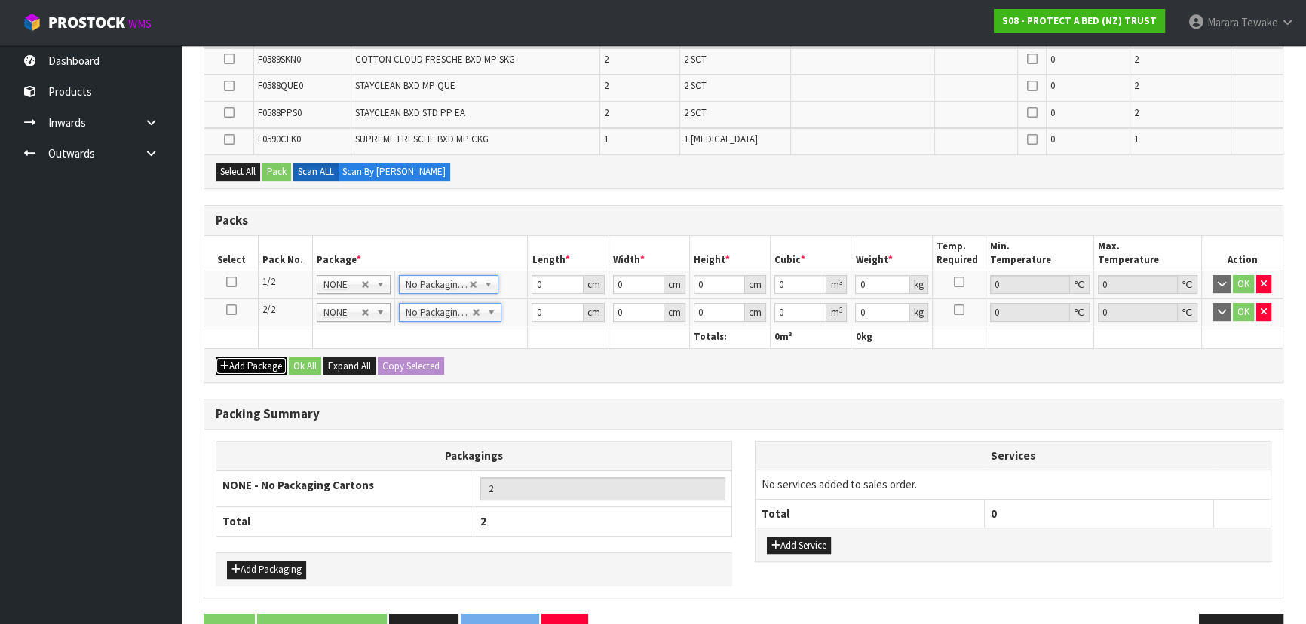
click at [243, 357] on button "Add Package" at bounding box center [251, 366] width 71 height 18
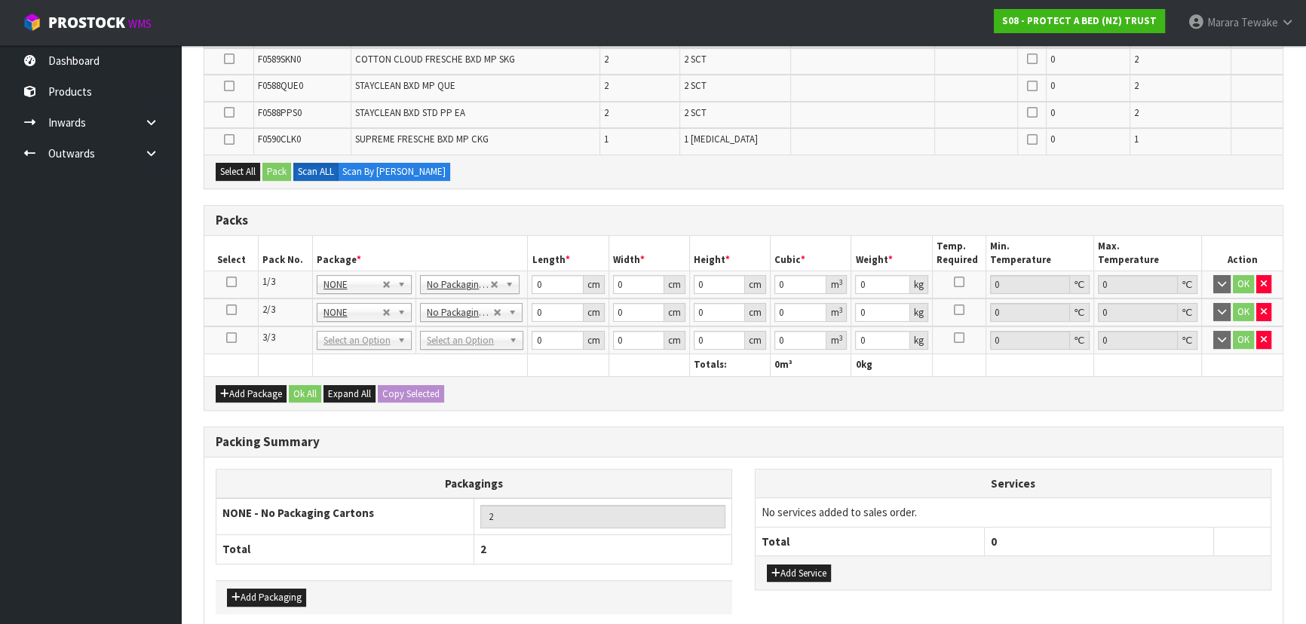
click at [233, 338] on icon at bounding box center [231, 338] width 11 height 1
click at [136, 260] on ul "Dashboard Products Categories Serial Numbers Kitsets Packagings Inwards Purchas…" at bounding box center [90, 334] width 181 height 579
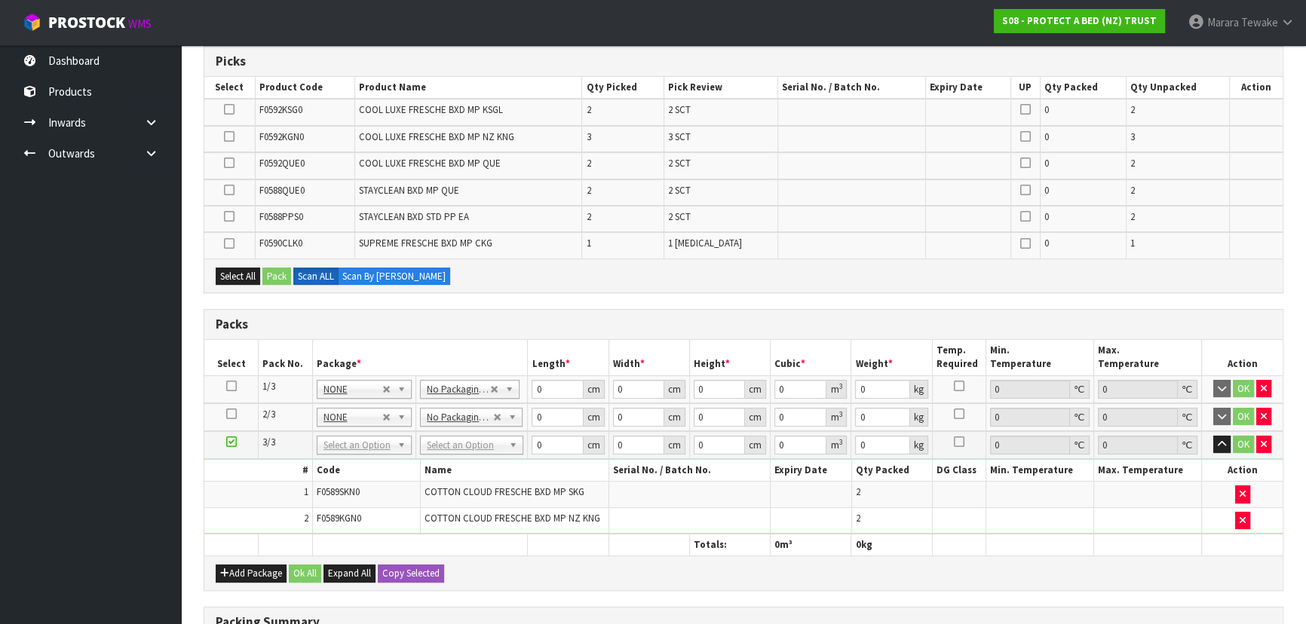
scroll to position [50, 0]
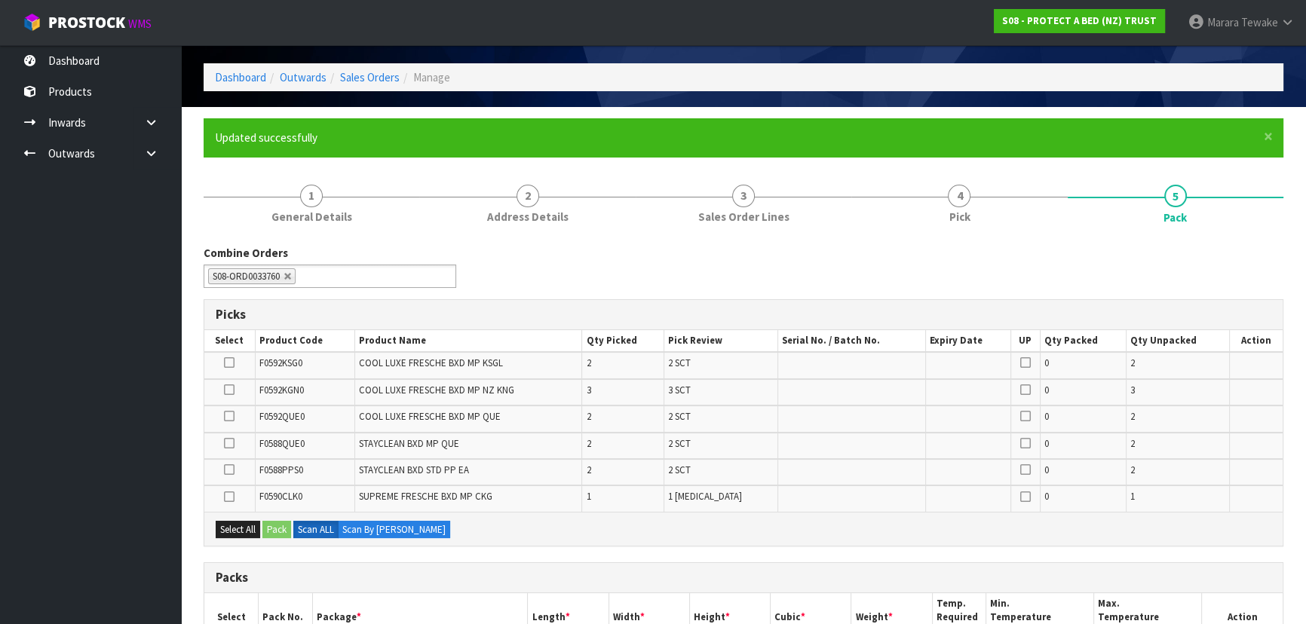
click at [498, 255] on div "Combine Orders S08-ORD0031944 S08-ORD0032699 S08-ORD0032700 S08-ORD0032701 S08-…" at bounding box center [743, 272] width 1102 height 54
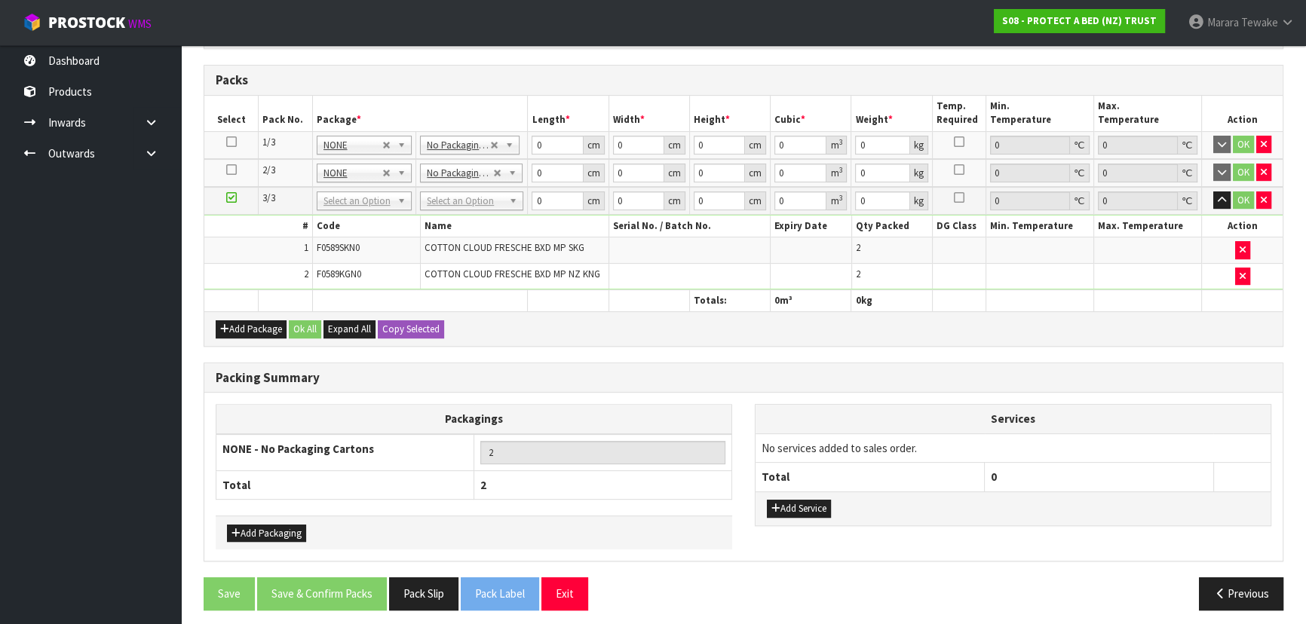
scroll to position [550, 0]
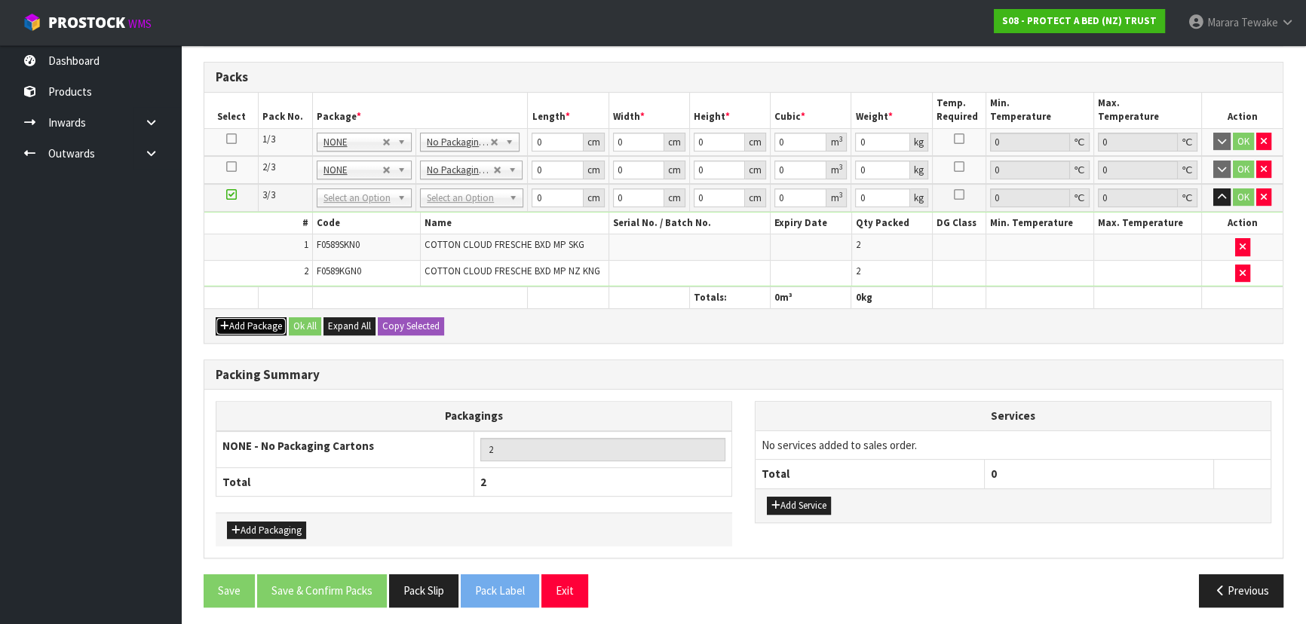
click at [259, 320] on button "Add Package" at bounding box center [251, 326] width 71 height 18
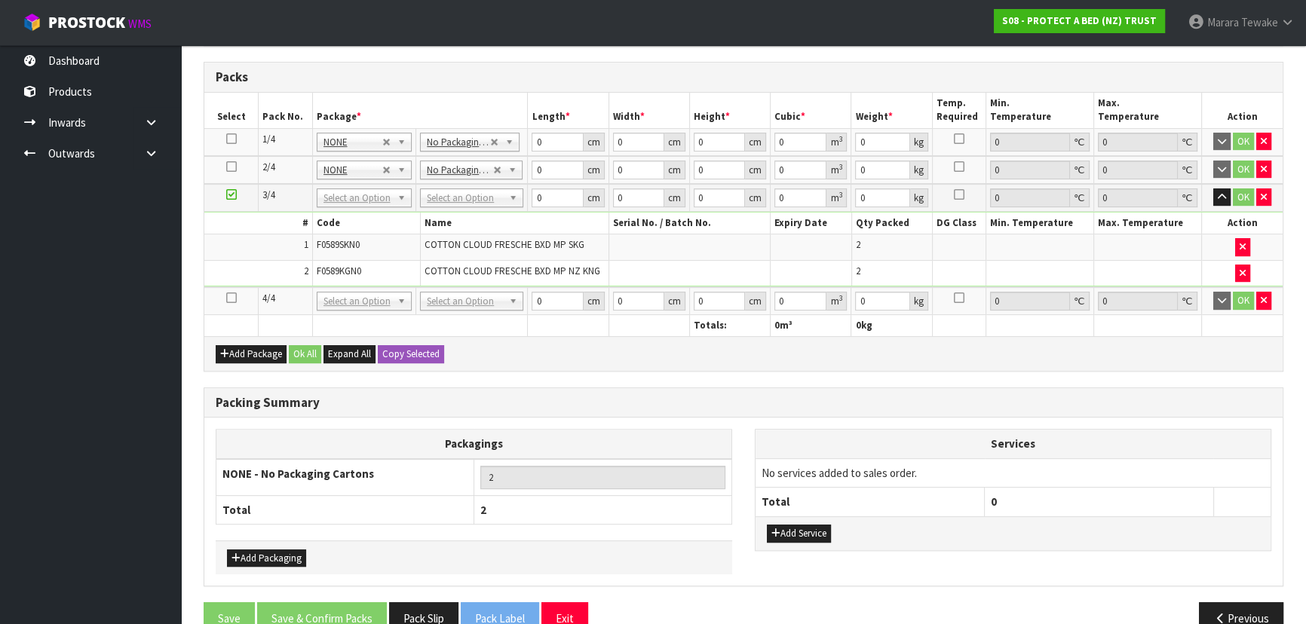
click at [230, 298] on icon at bounding box center [231, 298] width 11 height 1
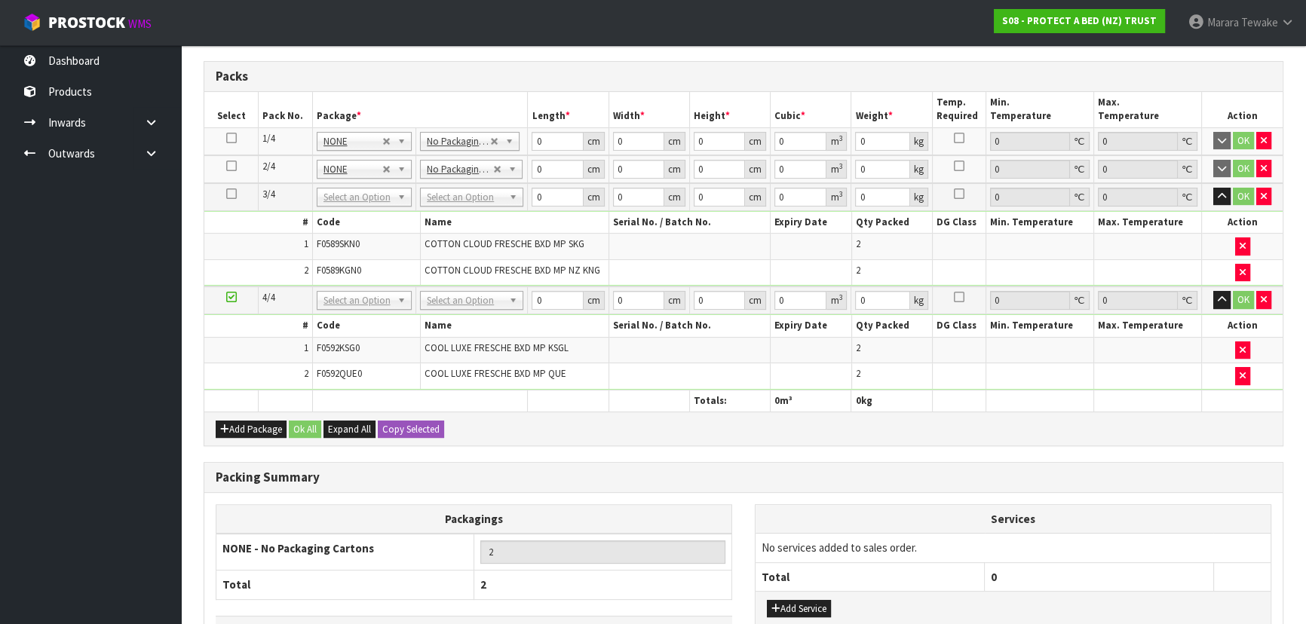
scroll to position [0, 0]
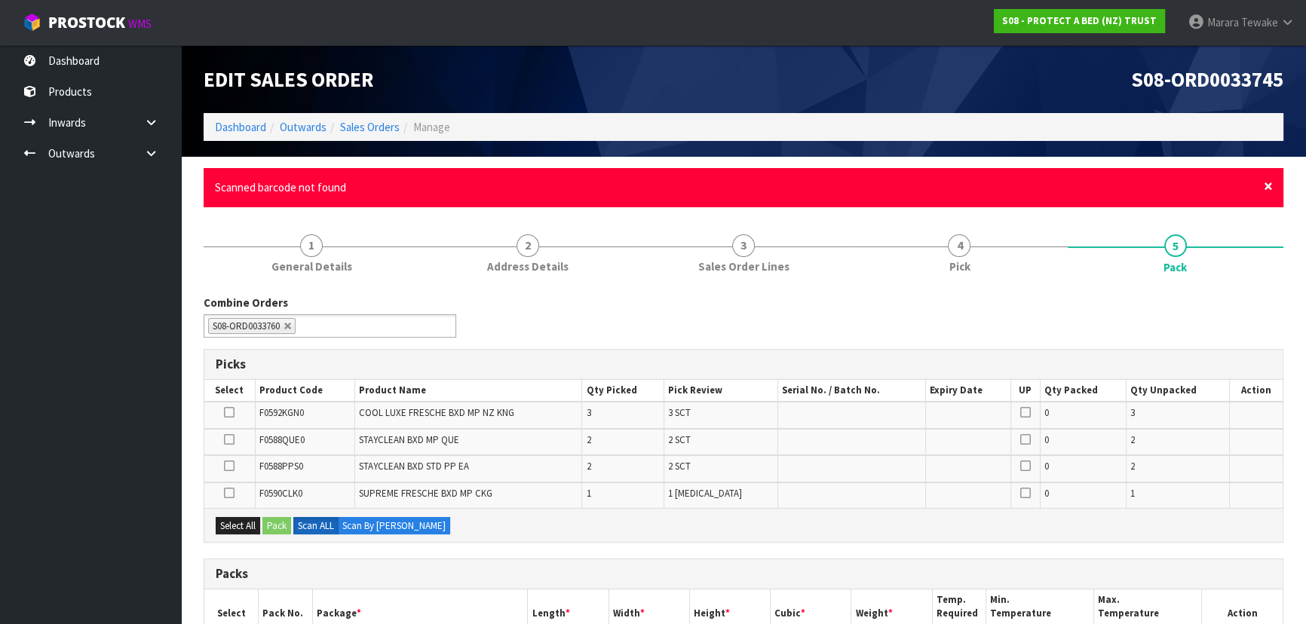
click at [1271, 186] on span "×" at bounding box center [1268, 186] width 9 height 21
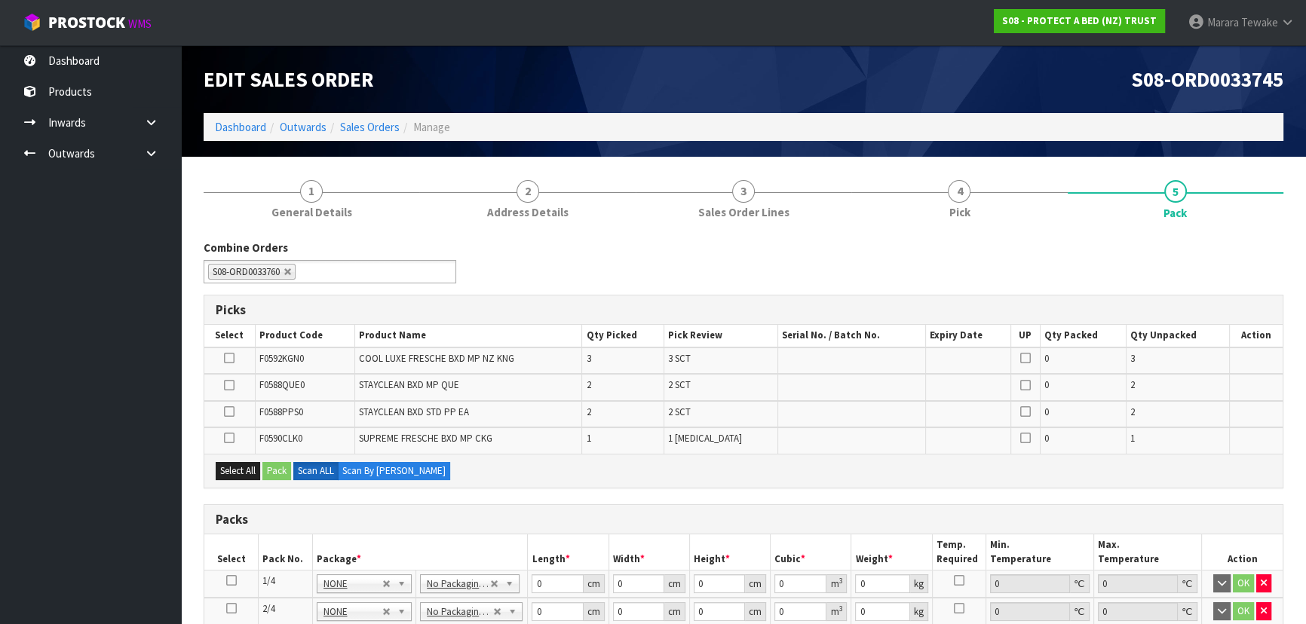
drag, startPoint x: 158, startPoint y: 367, endPoint x: 149, endPoint y: 361, distance: 10.9
click at [156, 366] on ul "Dashboard Products Categories Serial Numbers Kitsets Packagings Inwards Purchas…" at bounding box center [90, 334] width 181 height 579
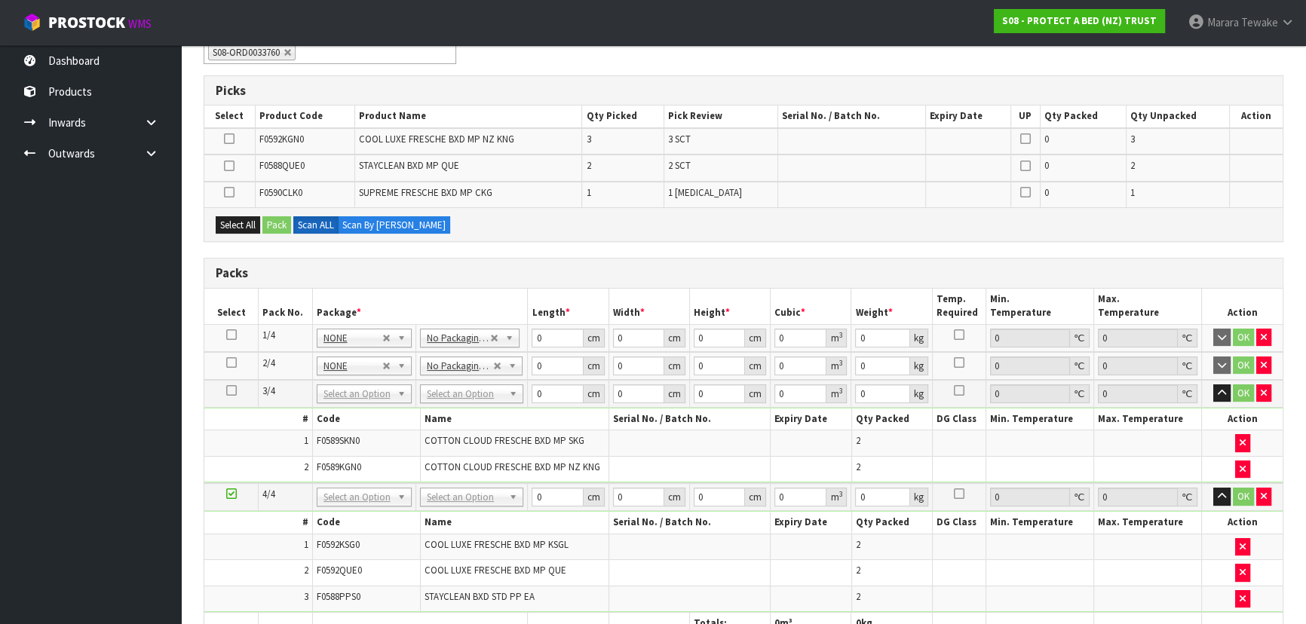
scroll to position [544, 0]
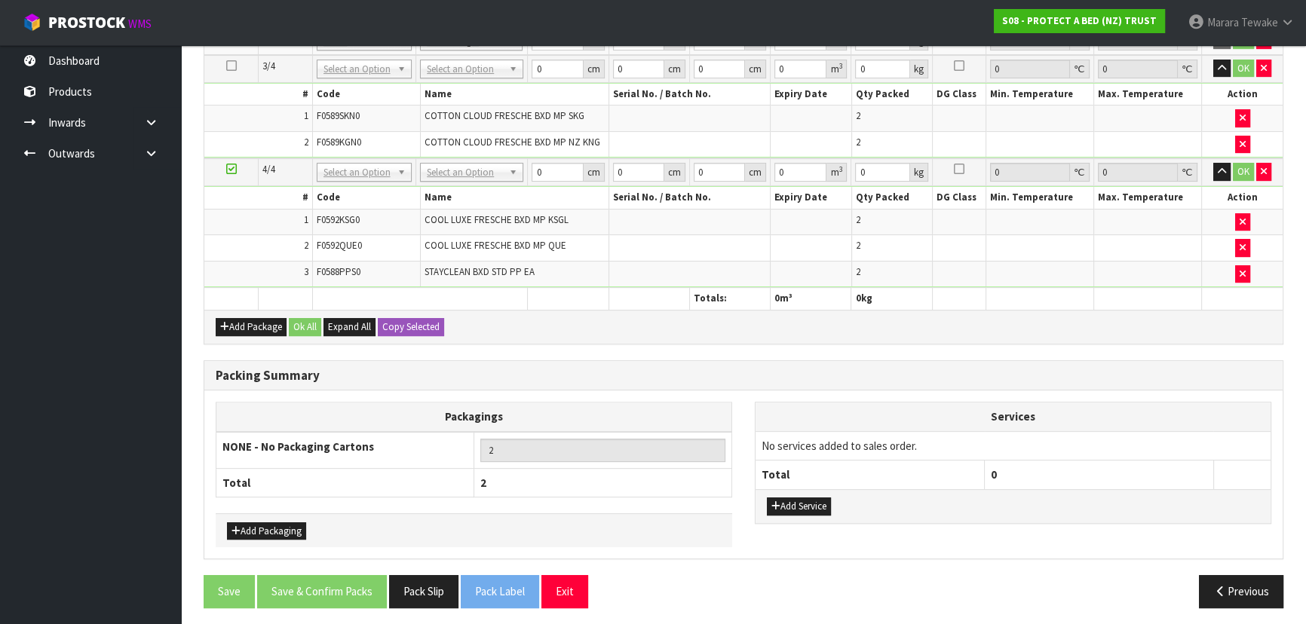
drag, startPoint x: 245, startPoint y: 331, endPoint x: 235, endPoint y: 331, distance: 9.8
click at [244, 331] on div "Add Package Ok All Expand All Copy Selected" at bounding box center [743, 327] width 1078 height 34
drag, startPoint x: 247, startPoint y: 321, endPoint x: 219, endPoint y: 317, distance: 27.5
click at [247, 320] on button "Add Package" at bounding box center [251, 327] width 71 height 18
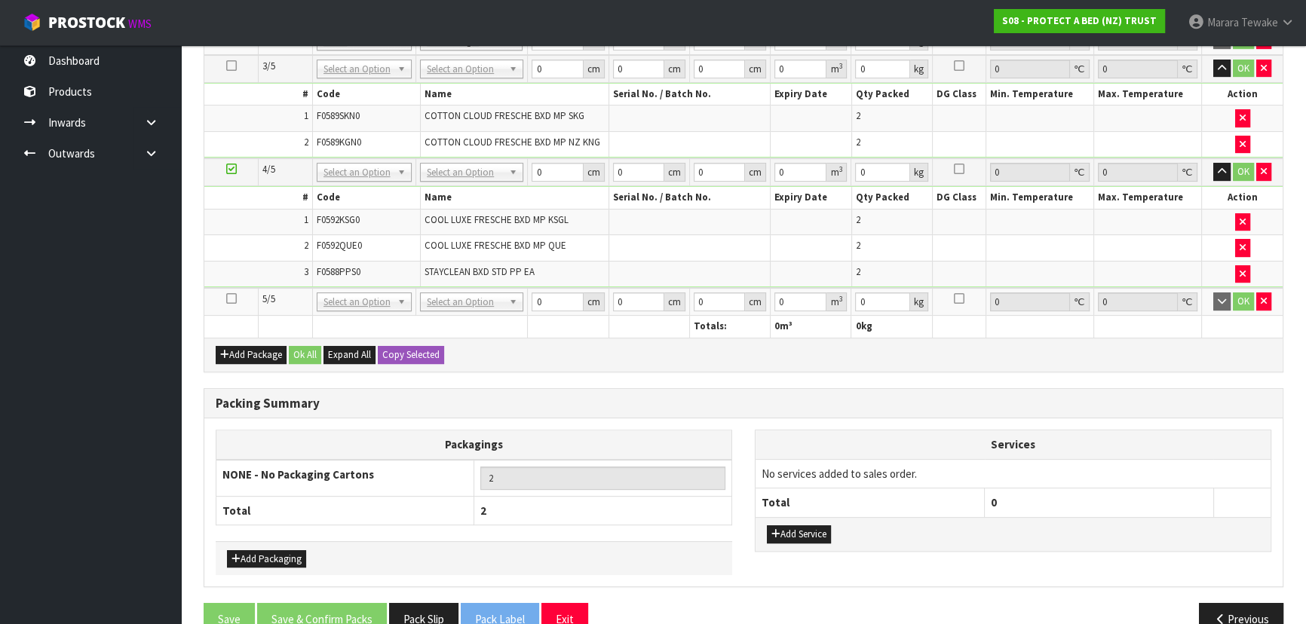
click at [232, 299] on icon at bounding box center [231, 299] width 11 height 1
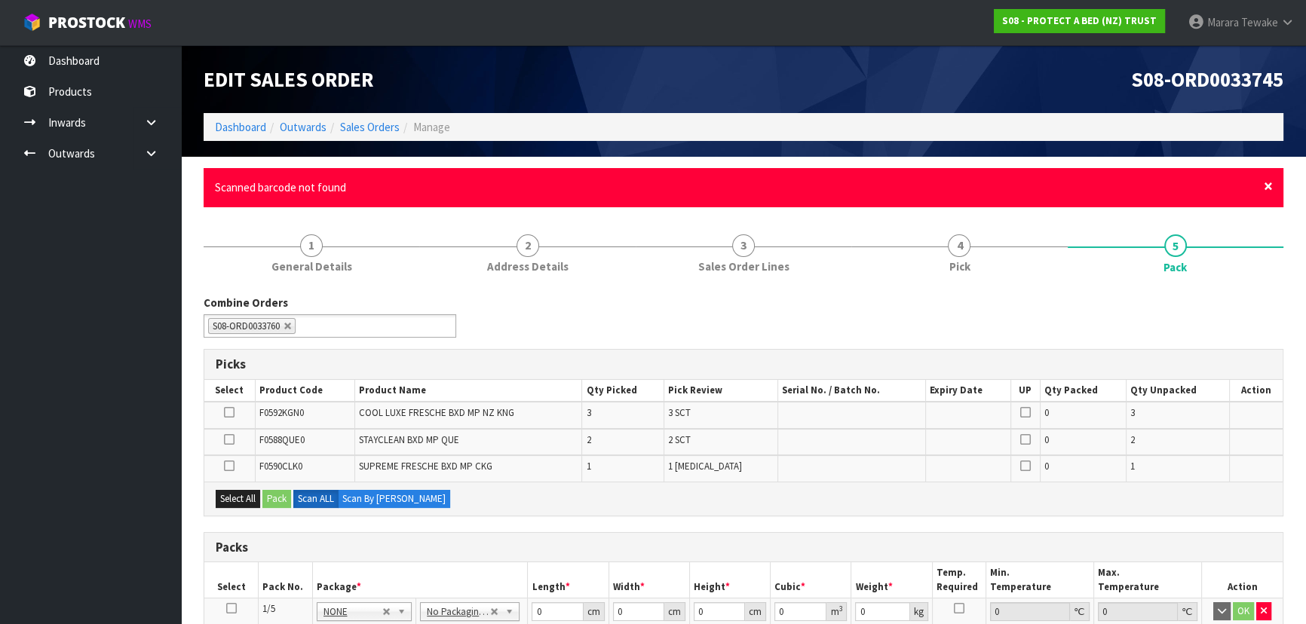
click at [1264, 187] on span "×" at bounding box center [1268, 186] width 9 height 21
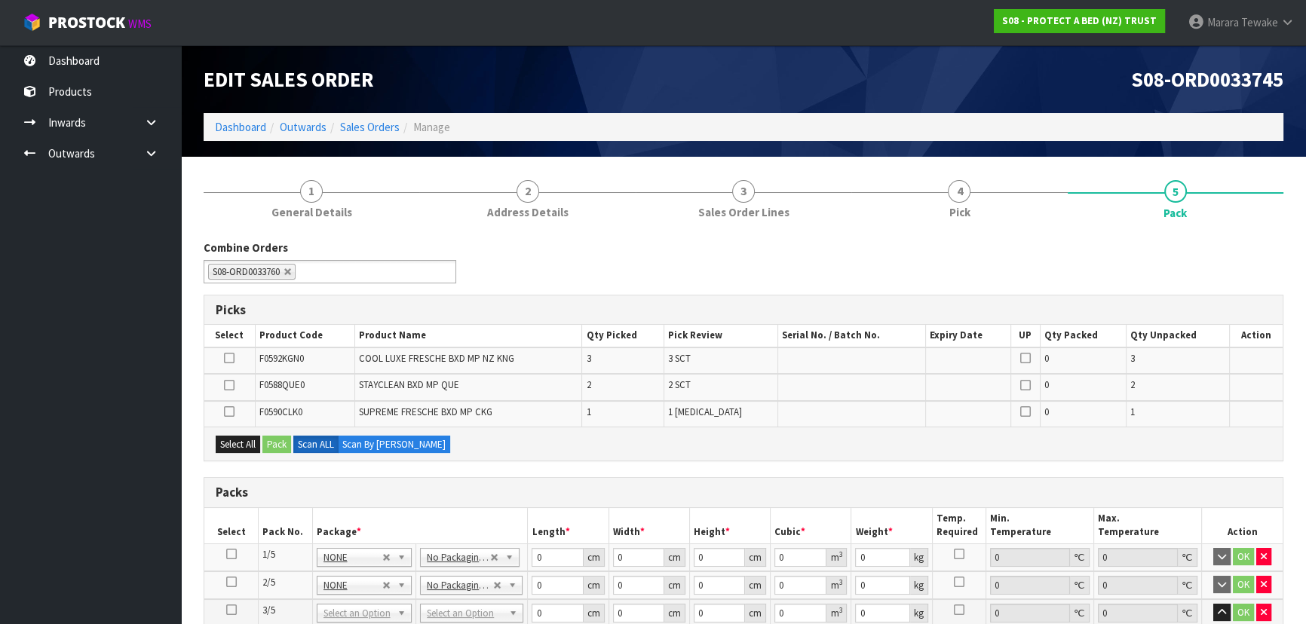
drag, startPoint x: 85, startPoint y: 320, endPoint x: 108, endPoint y: 317, distance: 22.8
click at [87, 320] on ul "Dashboard Products Categories Serial Numbers Kitsets Packagings Inwards Purchas…" at bounding box center [90, 334] width 181 height 579
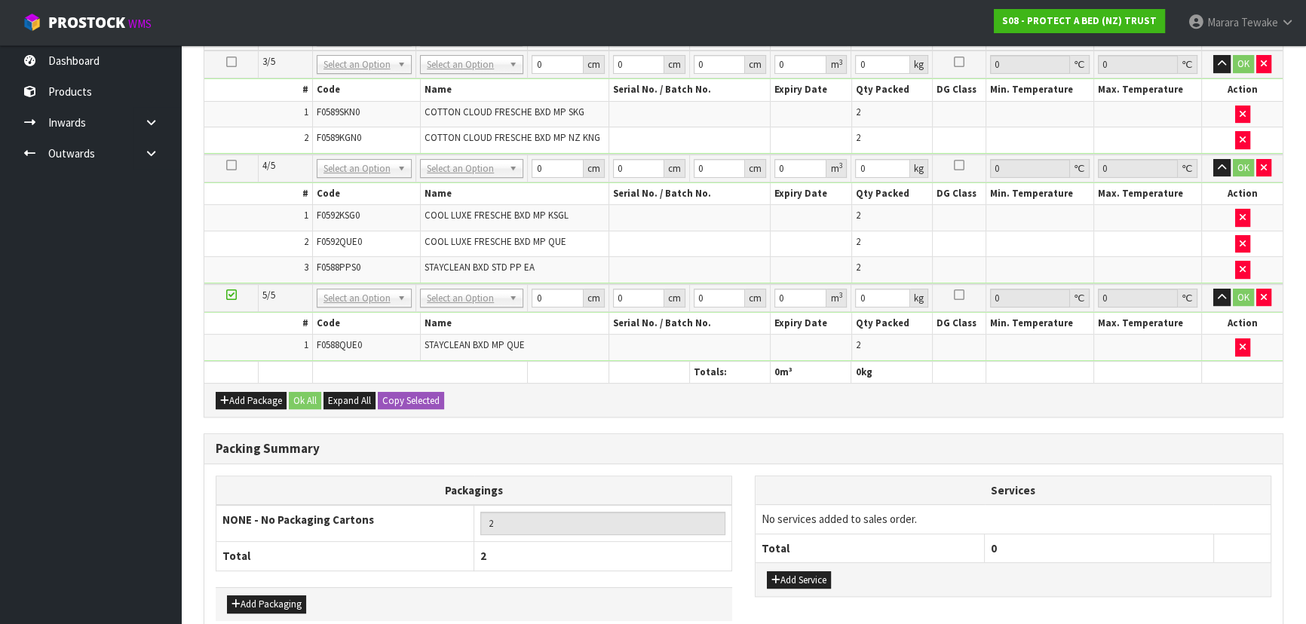
scroll to position [495, 0]
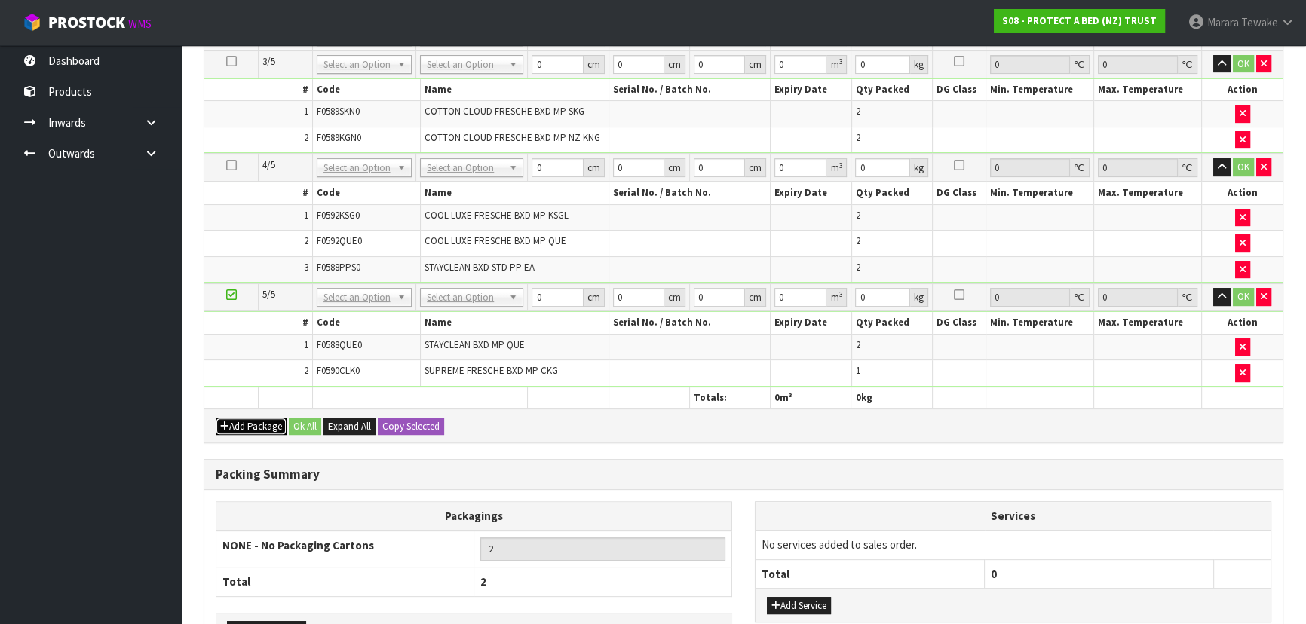
click at [231, 418] on button "Add Package" at bounding box center [251, 427] width 71 height 18
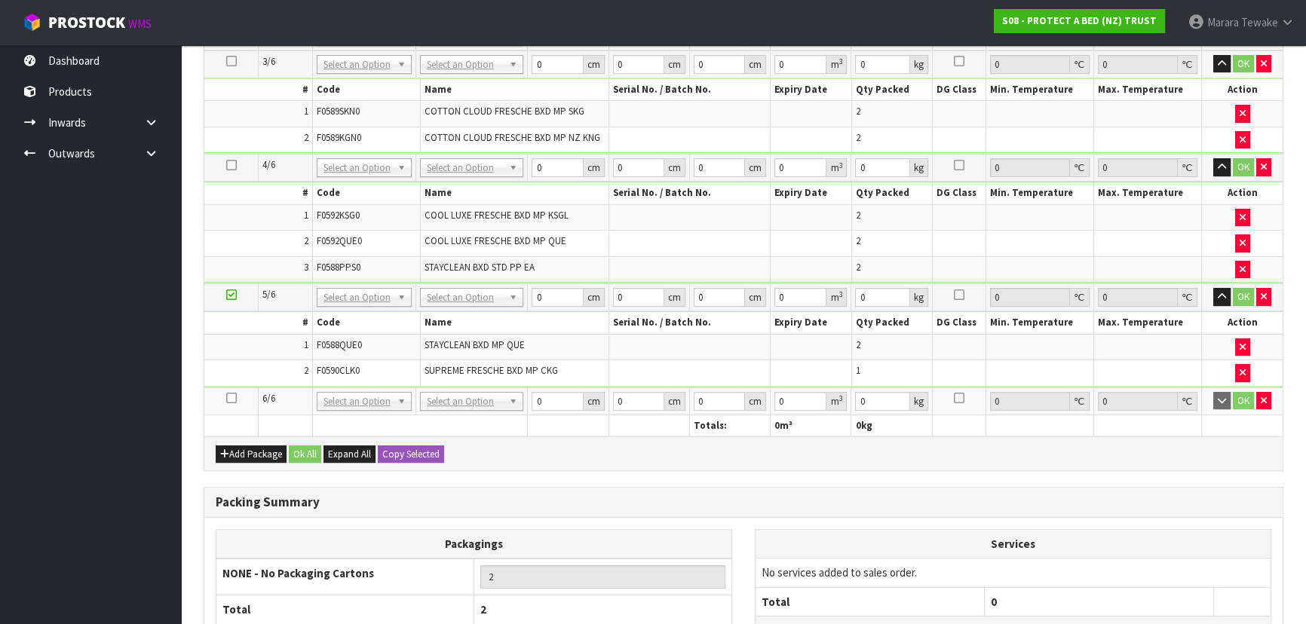
click at [228, 398] on icon at bounding box center [231, 398] width 11 height 1
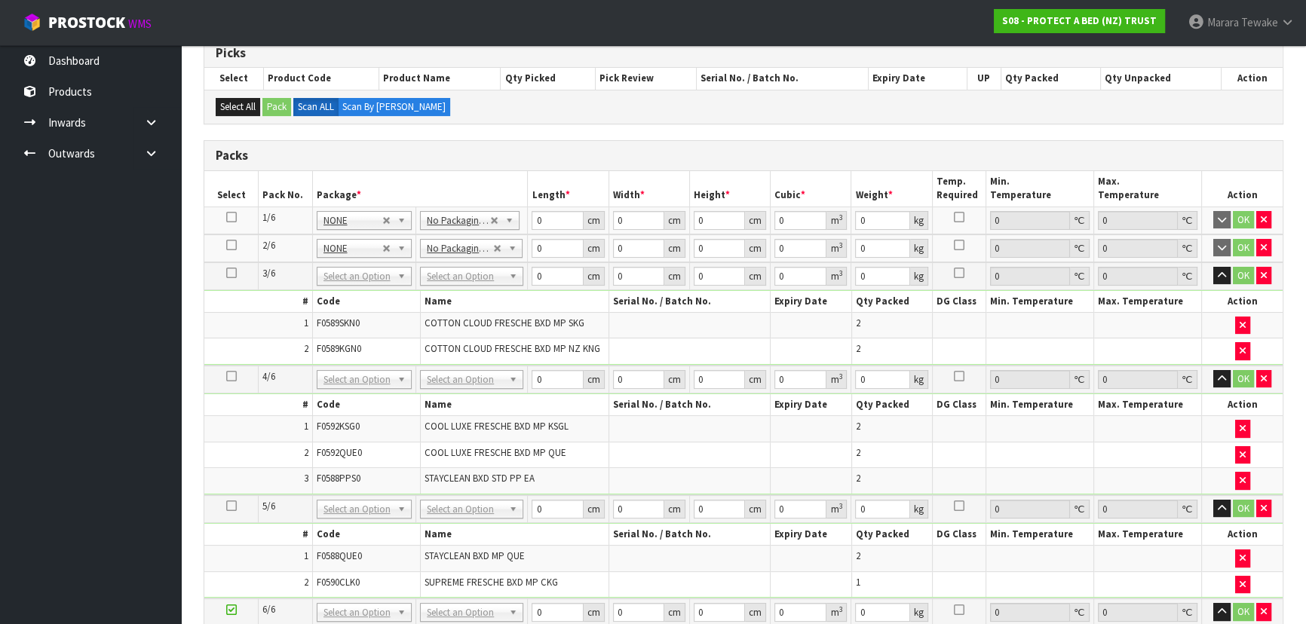
scroll to position [274, 0]
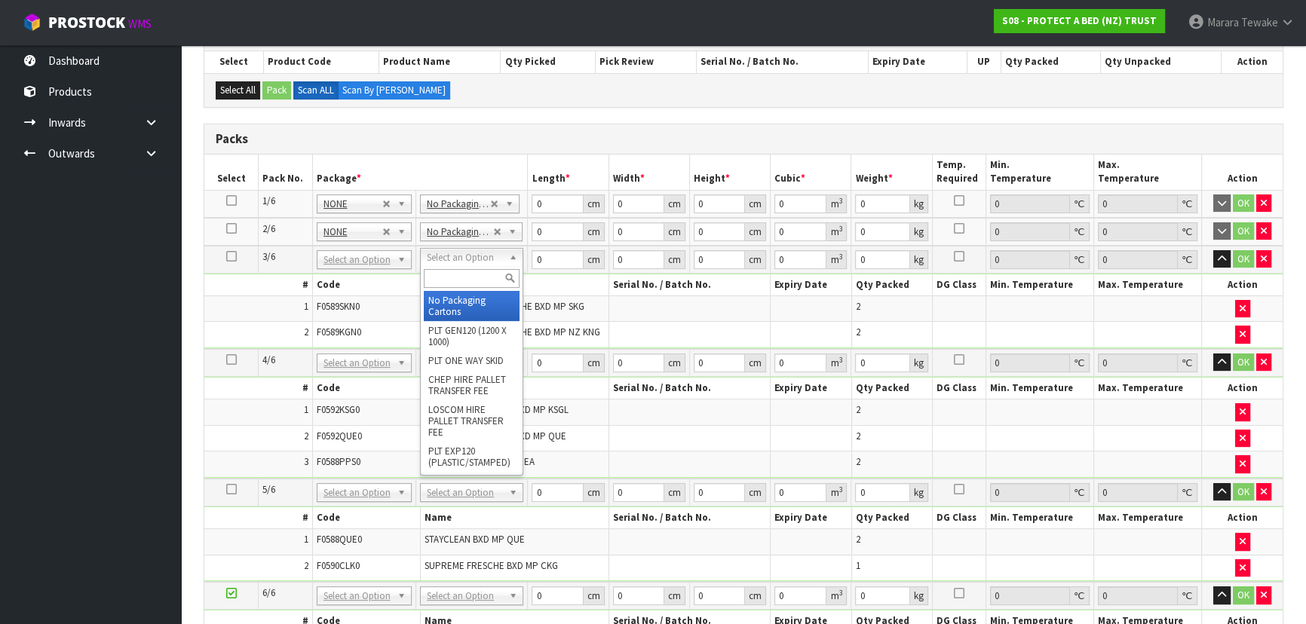
click at [465, 273] on input "text" at bounding box center [472, 278] width 96 height 19
type input "OC"
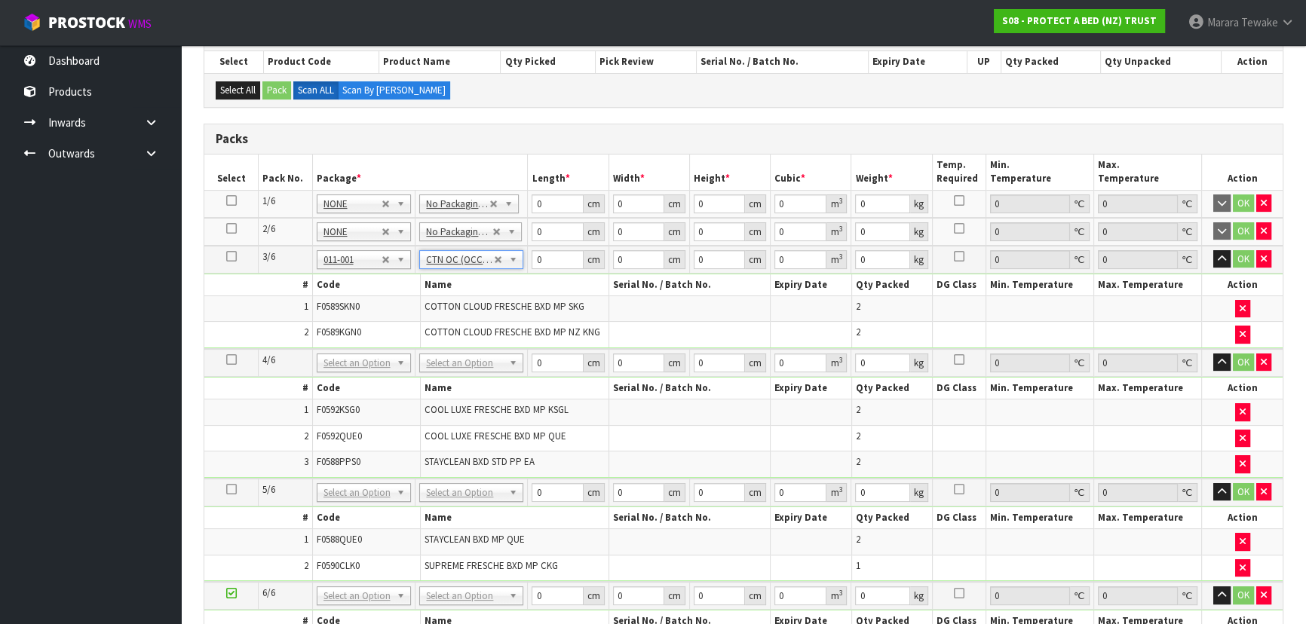
type input "6.96"
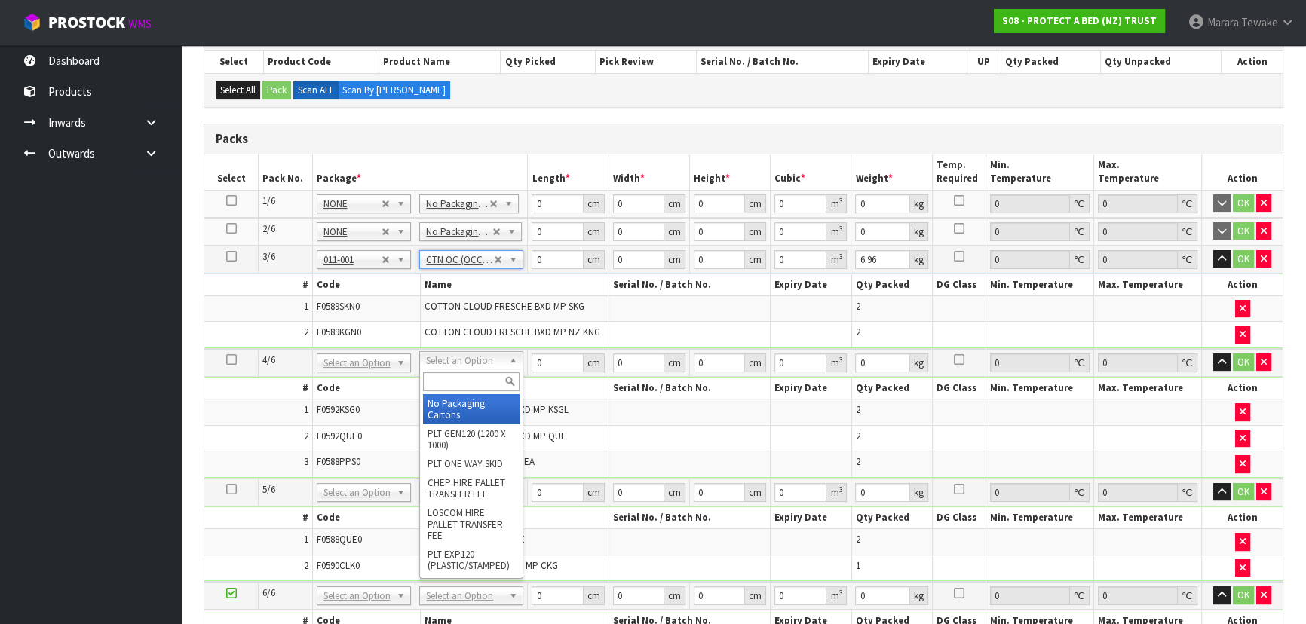
click at [464, 386] on input "text" at bounding box center [471, 382] width 97 height 19
type input "OC"
type input "2"
type input "6.36"
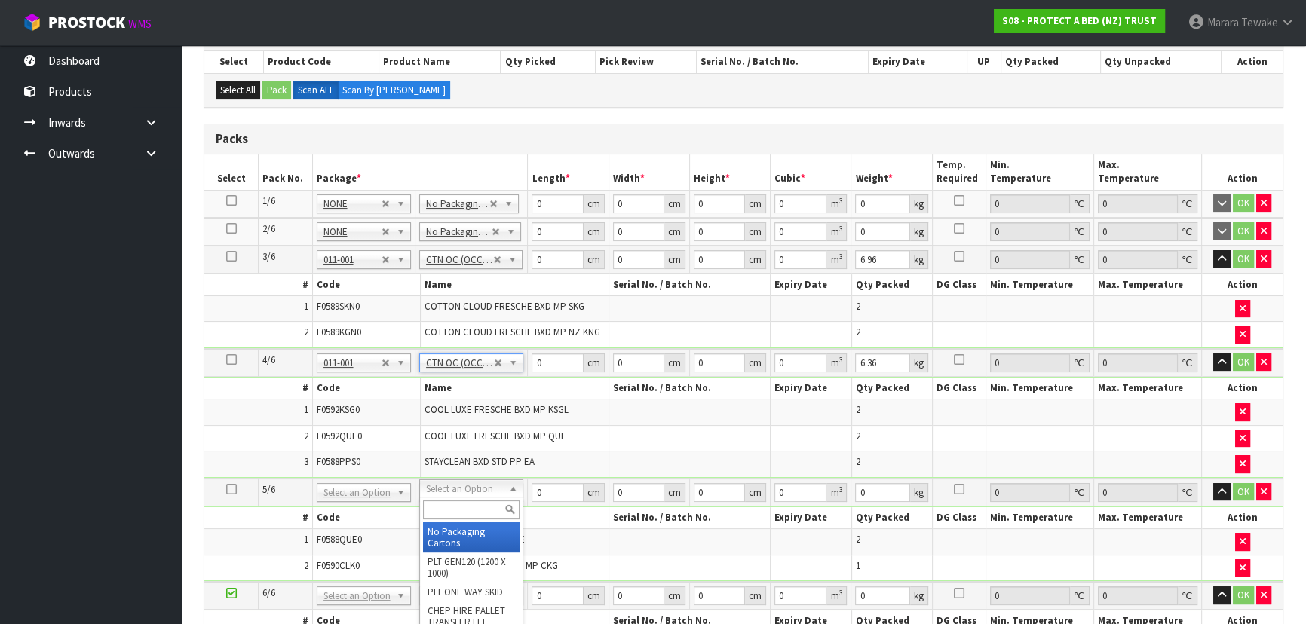
click at [466, 515] on input "text" at bounding box center [471, 510] width 97 height 19
type input "OC"
type input "3"
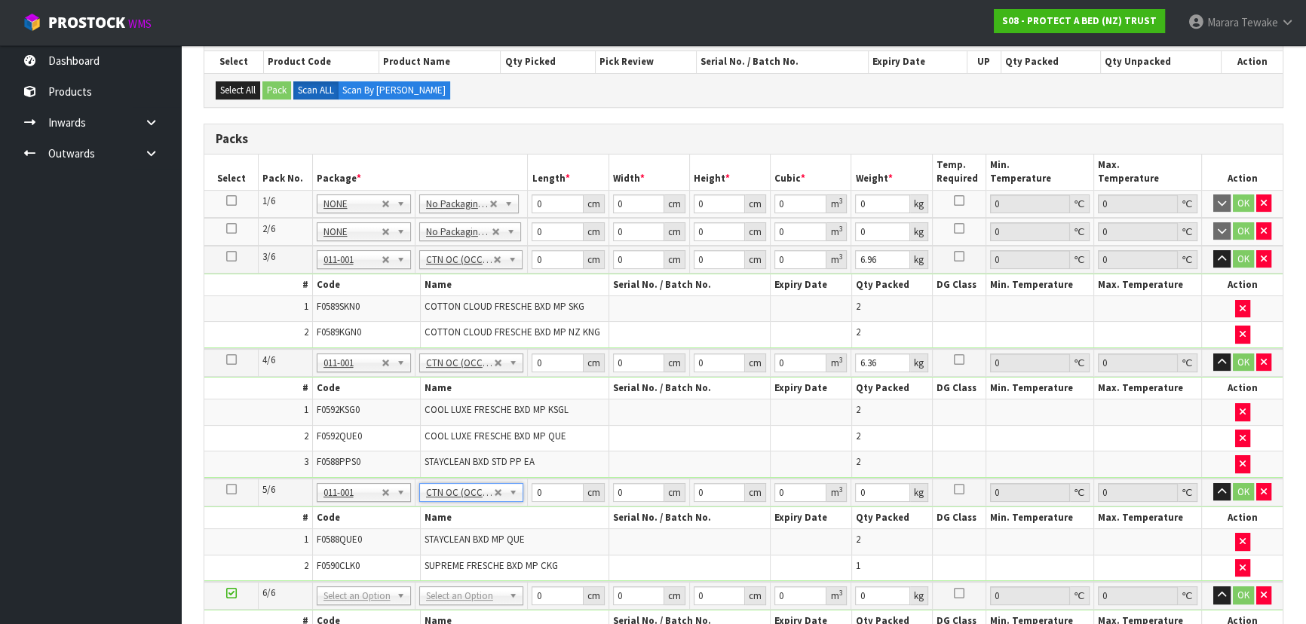
type input "3.64"
click at [475, 612] on input "text" at bounding box center [471, 613] width 97 height 19
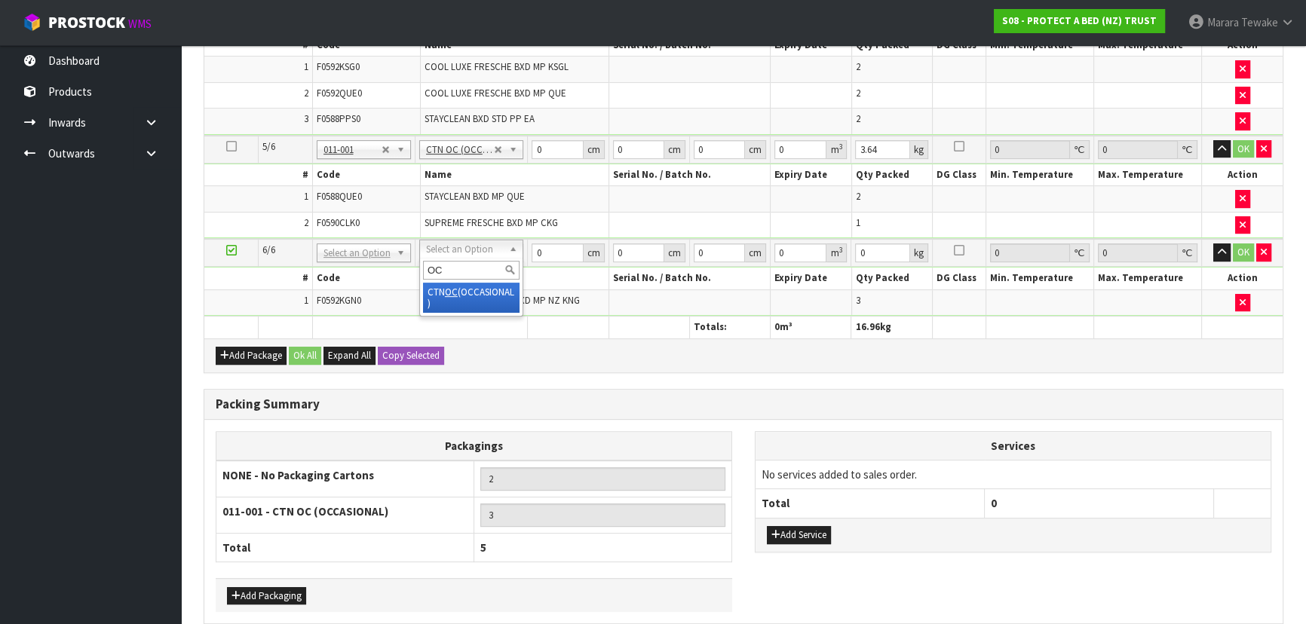
type input "OC"
type input "4"
type input "5.4"
click at [263, 347] on button "Add Package" at bounding box center [251, 356] width 71 height 18
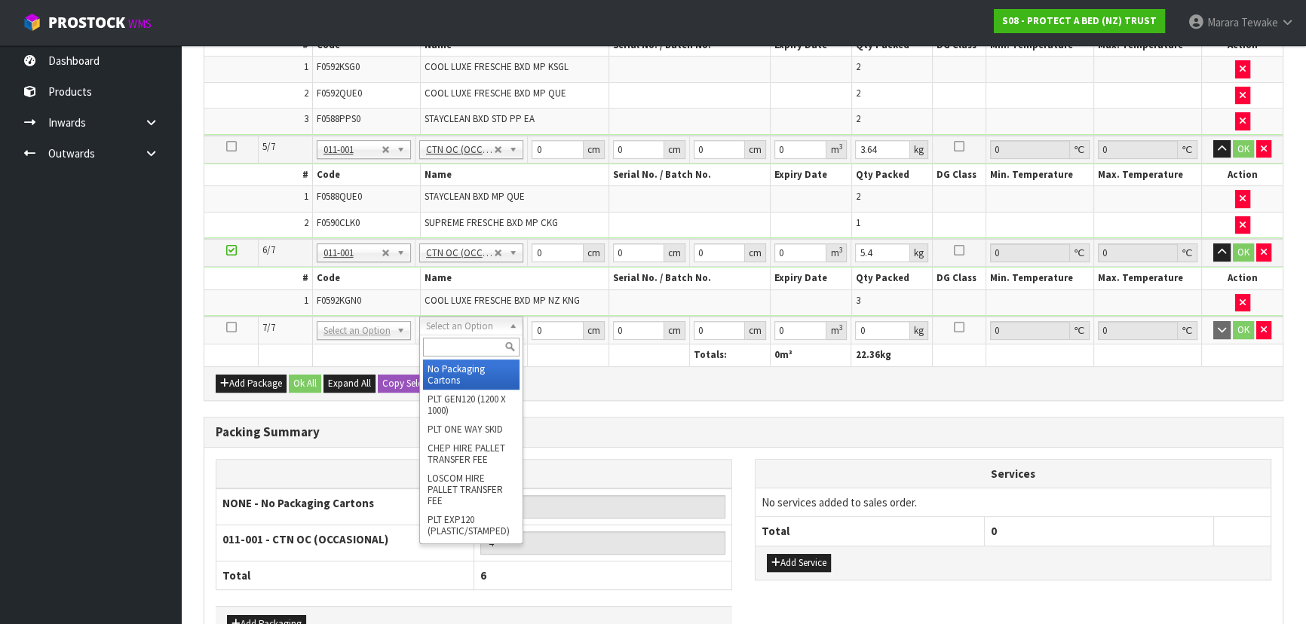
click at [471, 346] on input "text" at bounding box center [471, 347] width 97 height 19
type input "OC"
type input "5"
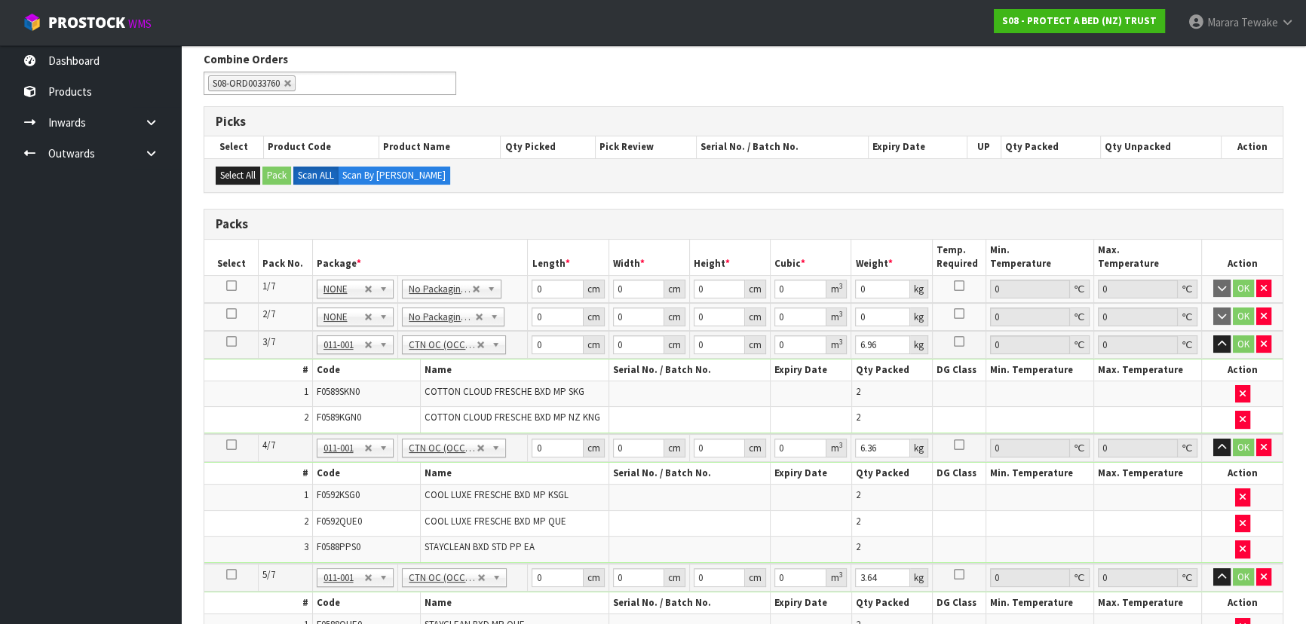
scroll to position [136, 0]
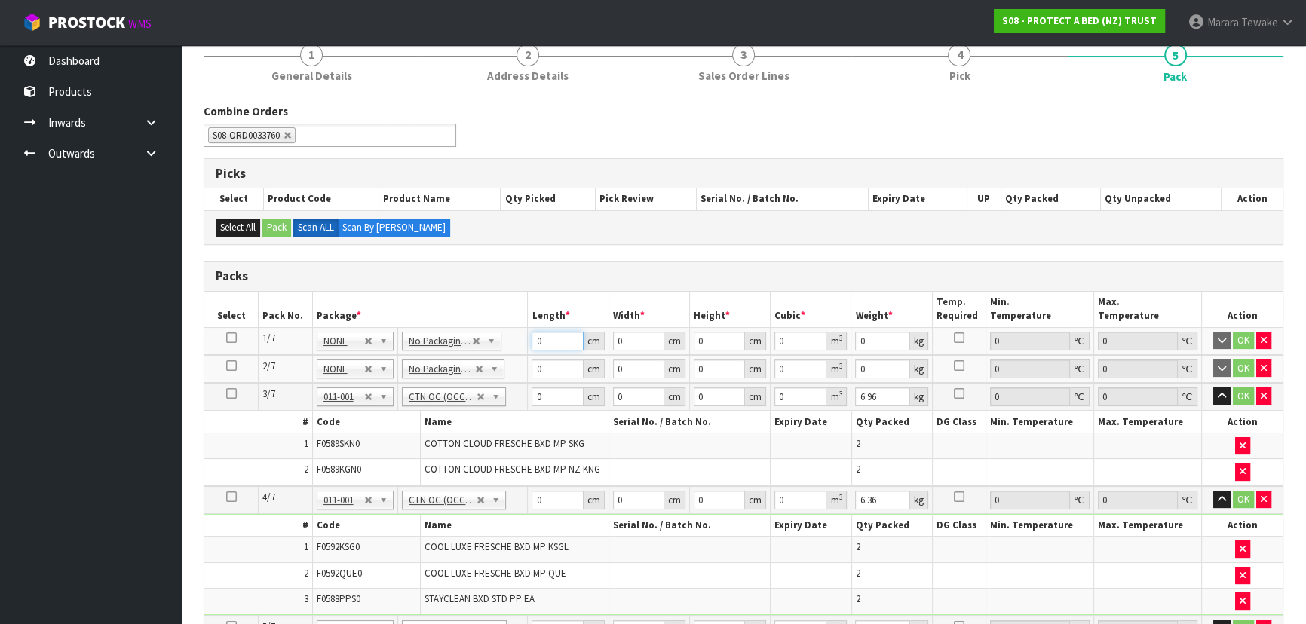
drag, startPoint x: 553, startPoint y: 339, endPoint x: 510, endPoint y: 307, distance: 54.0
click at [514, 311] on table "Select Pack No. Package * Length * Width * Height * Cubic * Weight * Temp. Requ…" at bounding box center [743, 569] width 1078 height 555
type input "59"
type input "40"
type input "3"
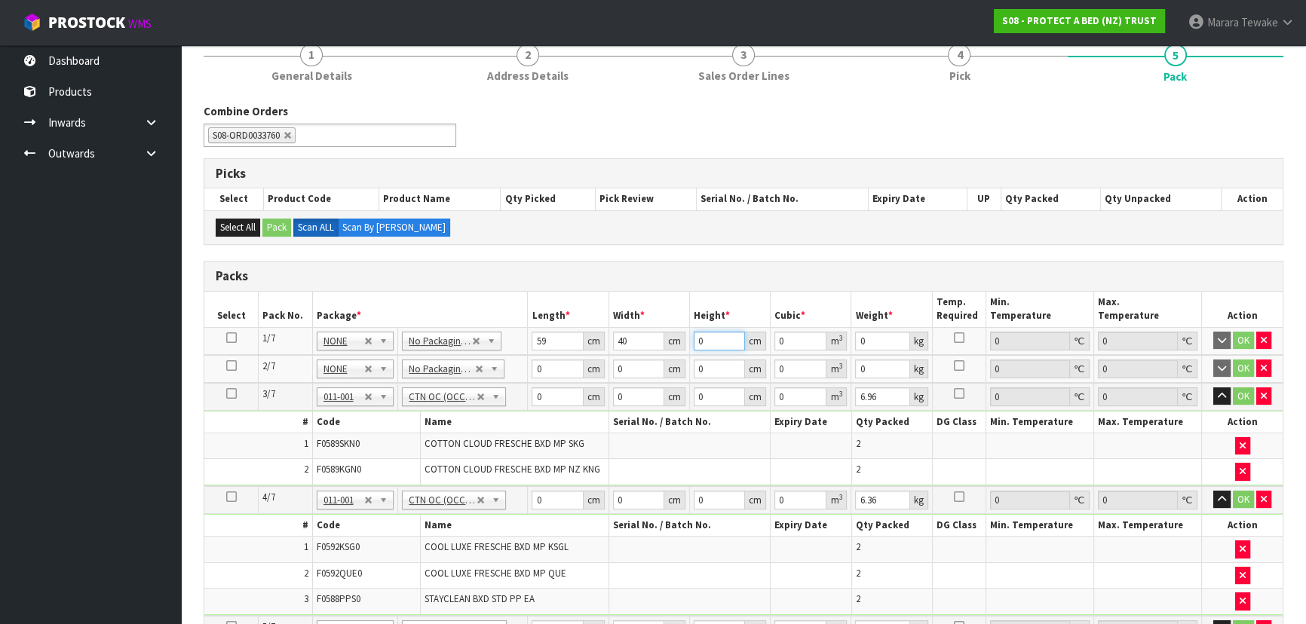
type input "0.00708"
type input "32"
type input "0.07552"
type input "32"
type input "7"
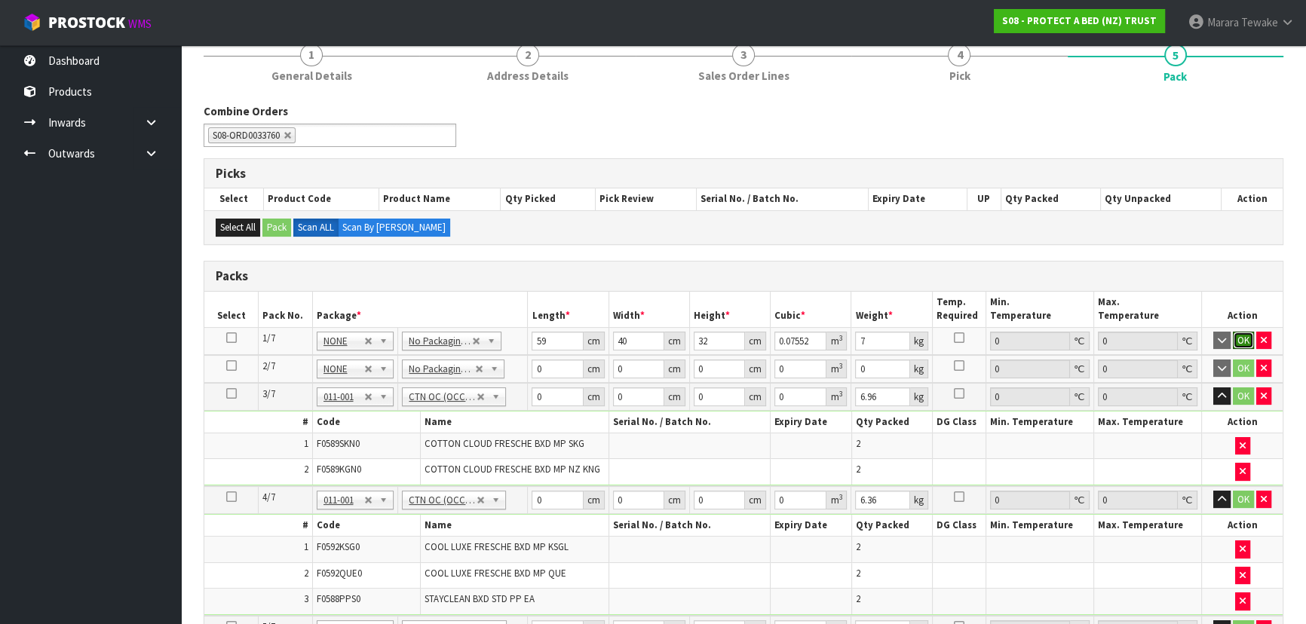
click button "OK" at bounding box center [1243, 341] width 21 height 18
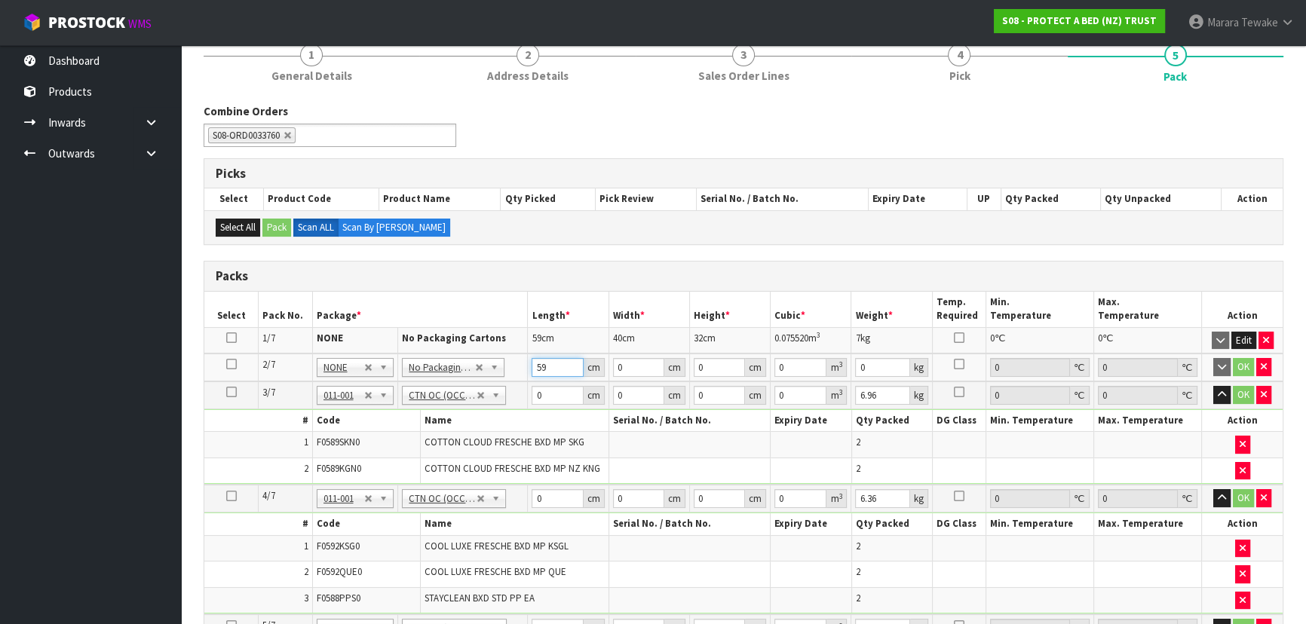
type input "59"
type input "40"
type input "3"
type input "0.00708"
type input "32"
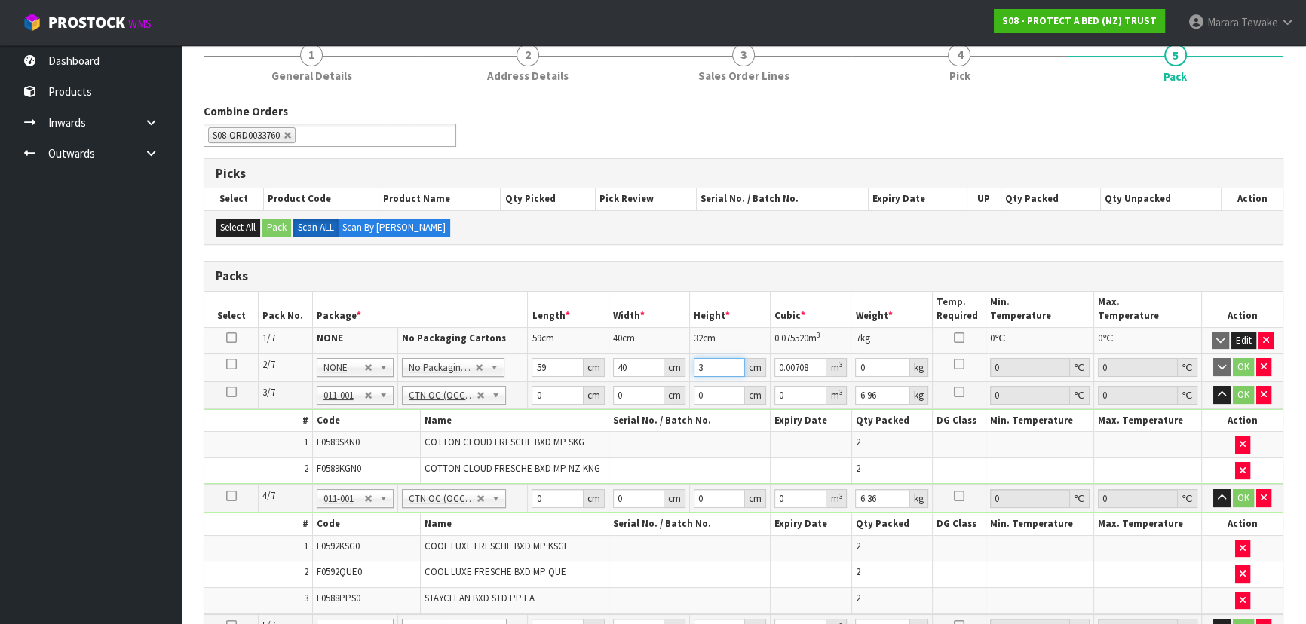
type input "0.07552"
type input "32"
type input "7"
click button "OK" at bounding box center [1243, 367] width 21 height 18
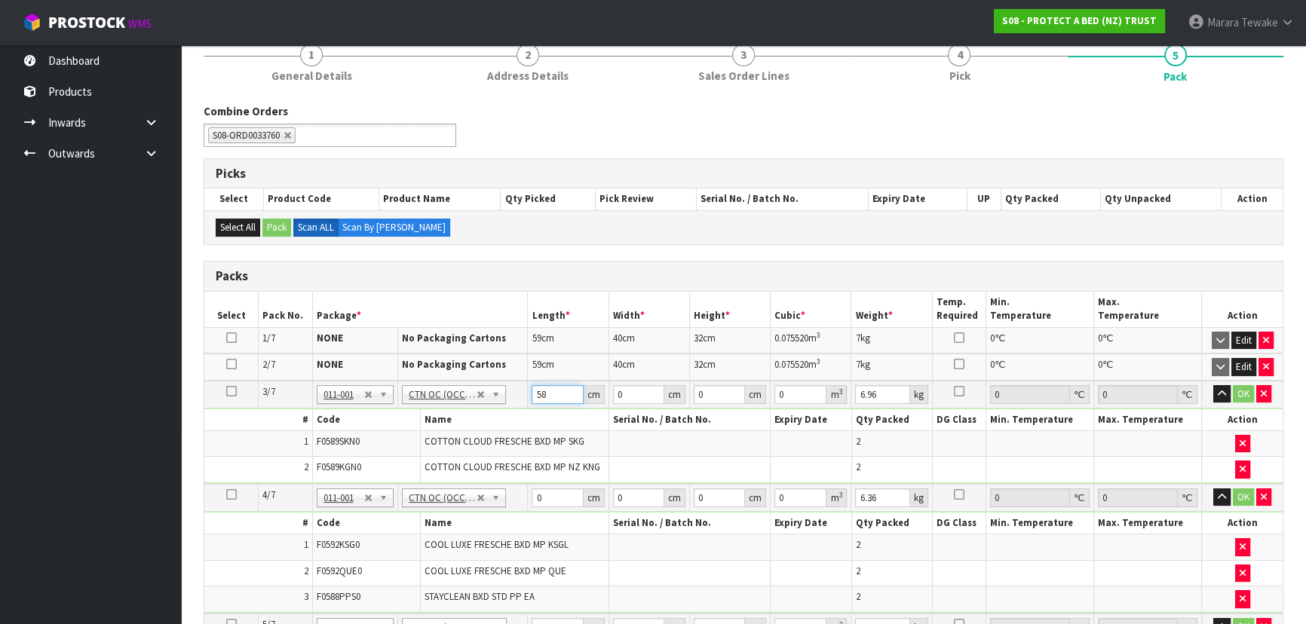
type input "58"
type input "39"
type input "3"
type input "0.006786"
type input "32"
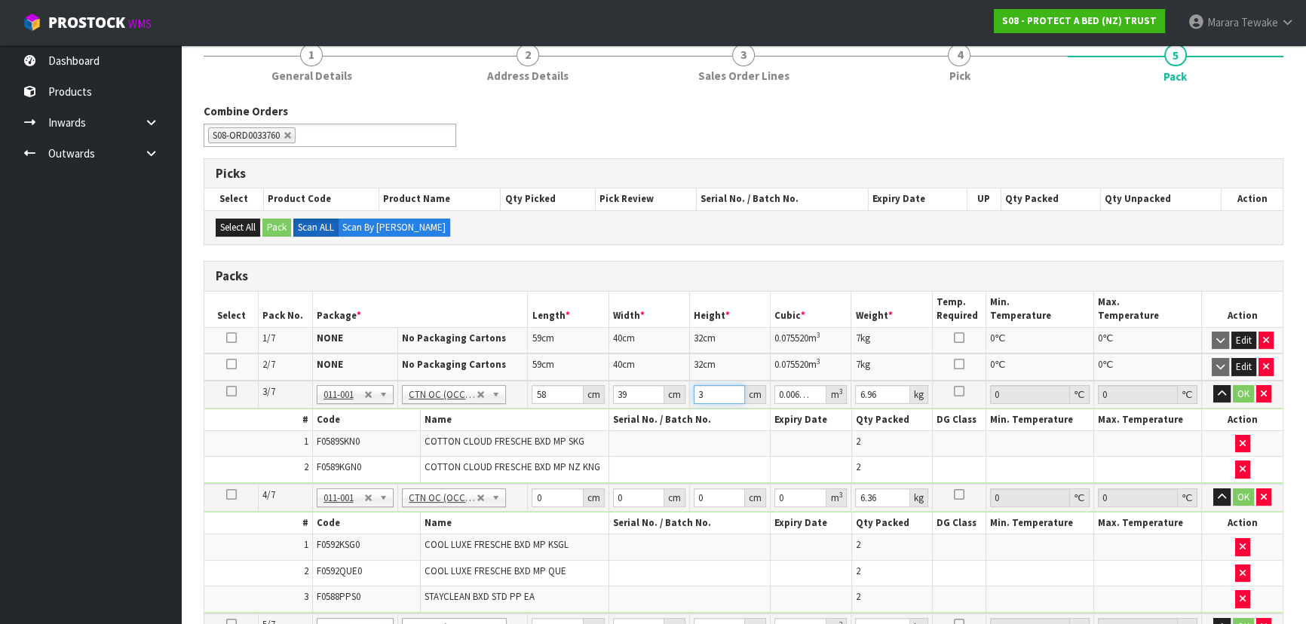
type input "0.072384"
type input "32"
type input "8"
click at [1213, 385] on button "button" at bounding box center [1221, 394] width 17 height 18
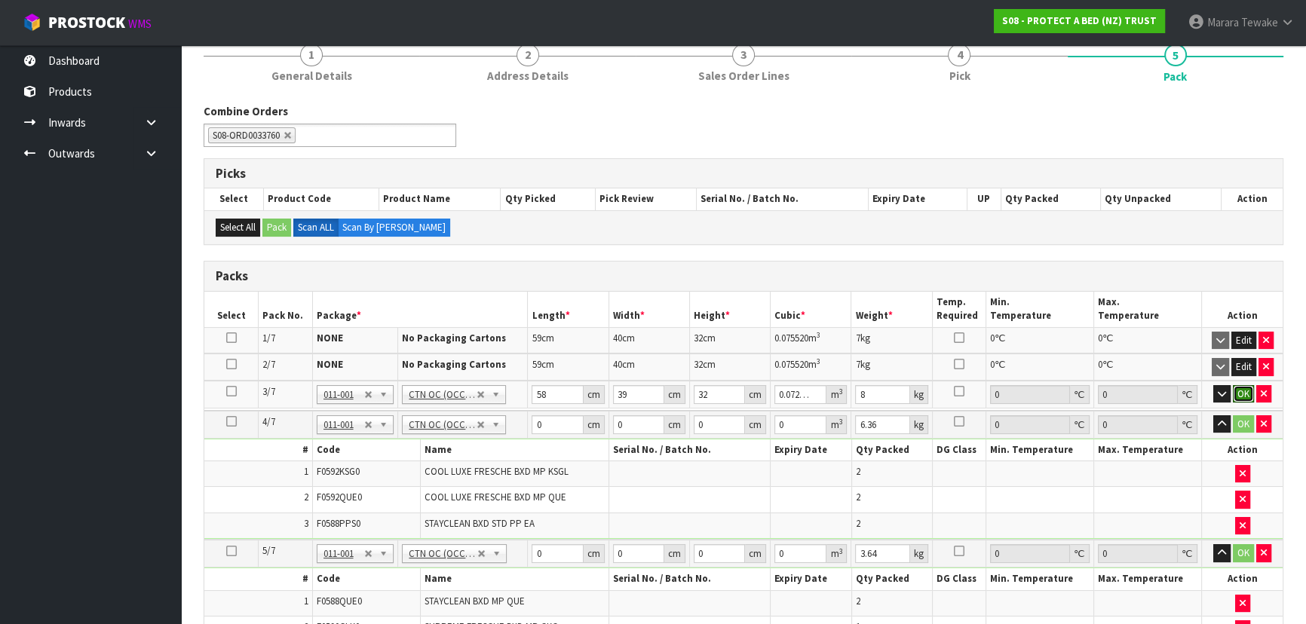
click button "OK" at bounding box center [1243, 394] width 21 height 18
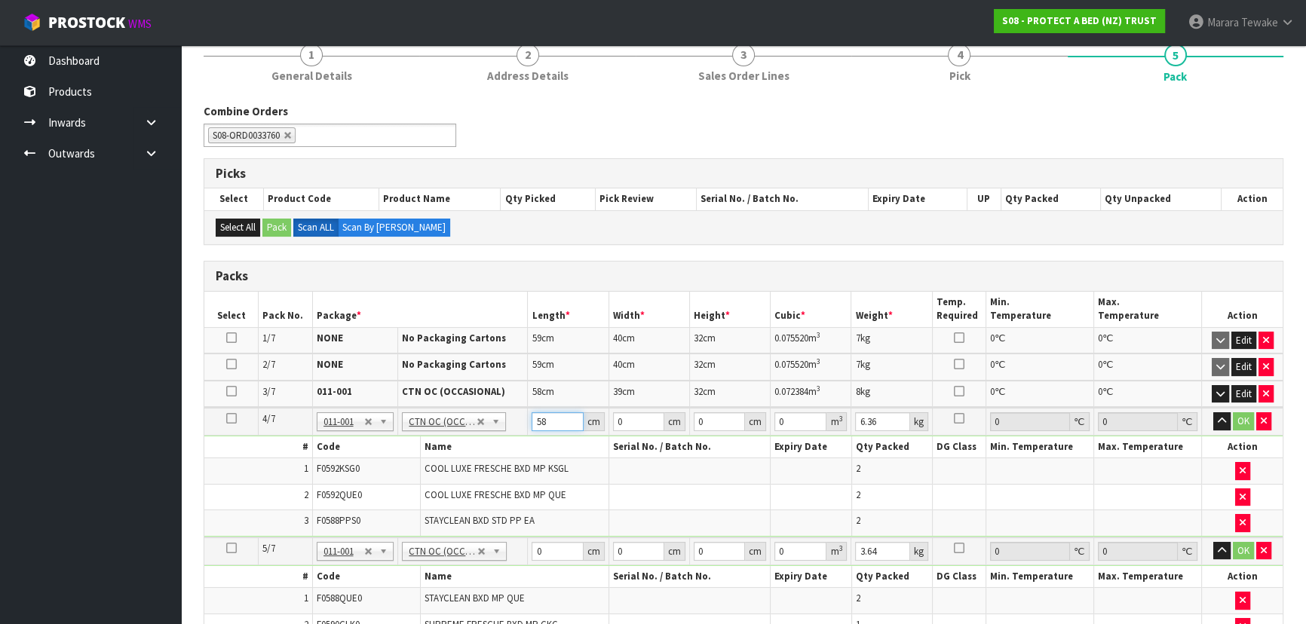
type input "58"
type input "40"
type input "3"
type input "0.00696"
type input "32"
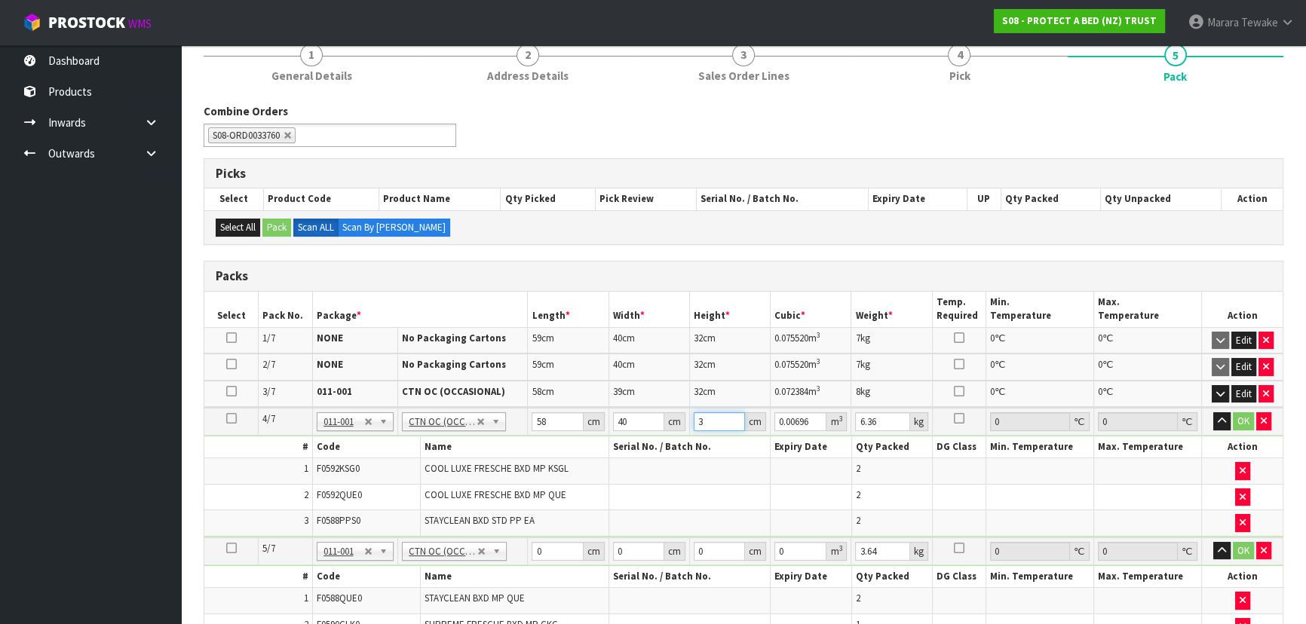
type input "0.07424"
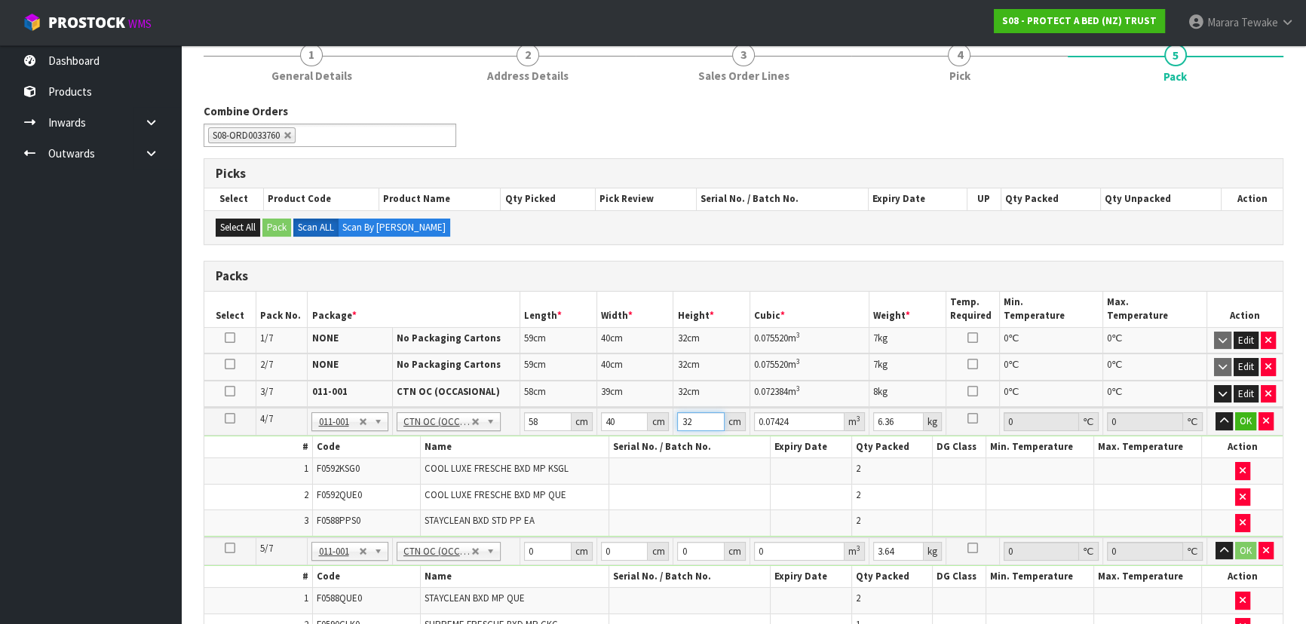
type input "32"
type input "8"
click at [1216, 412] on button "button" at bounding box center [1224, 421] width 17 height 18
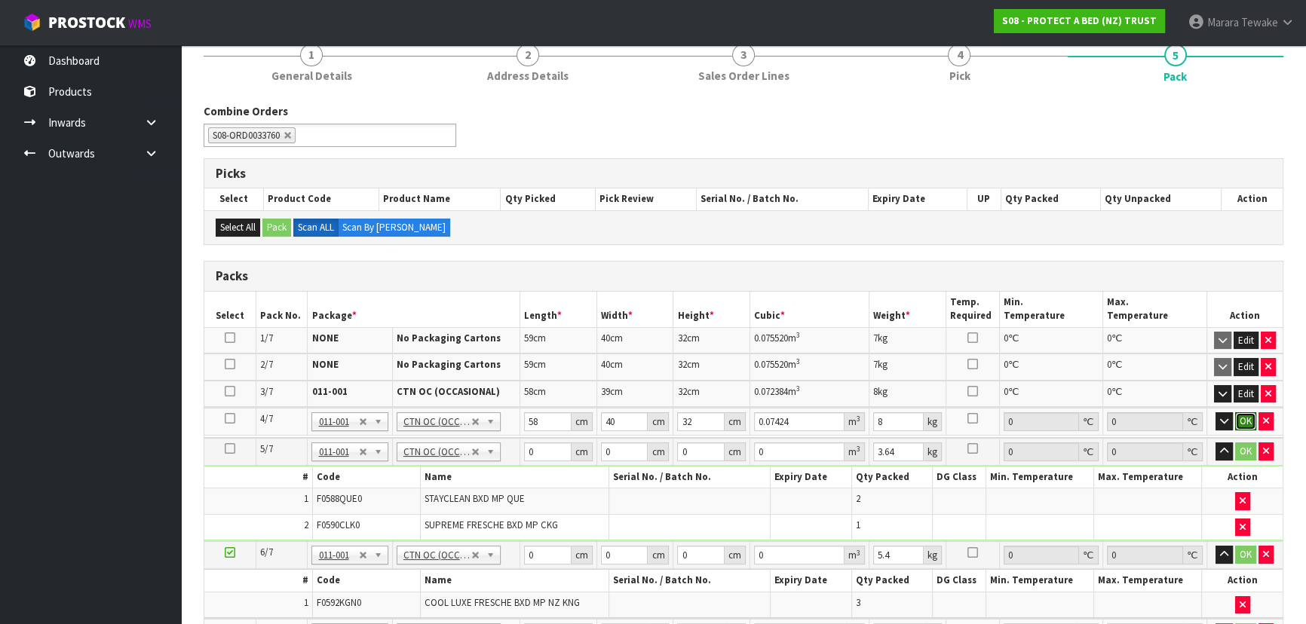
click button "OK" at bounding box center [1245, 421] width 21 height 18
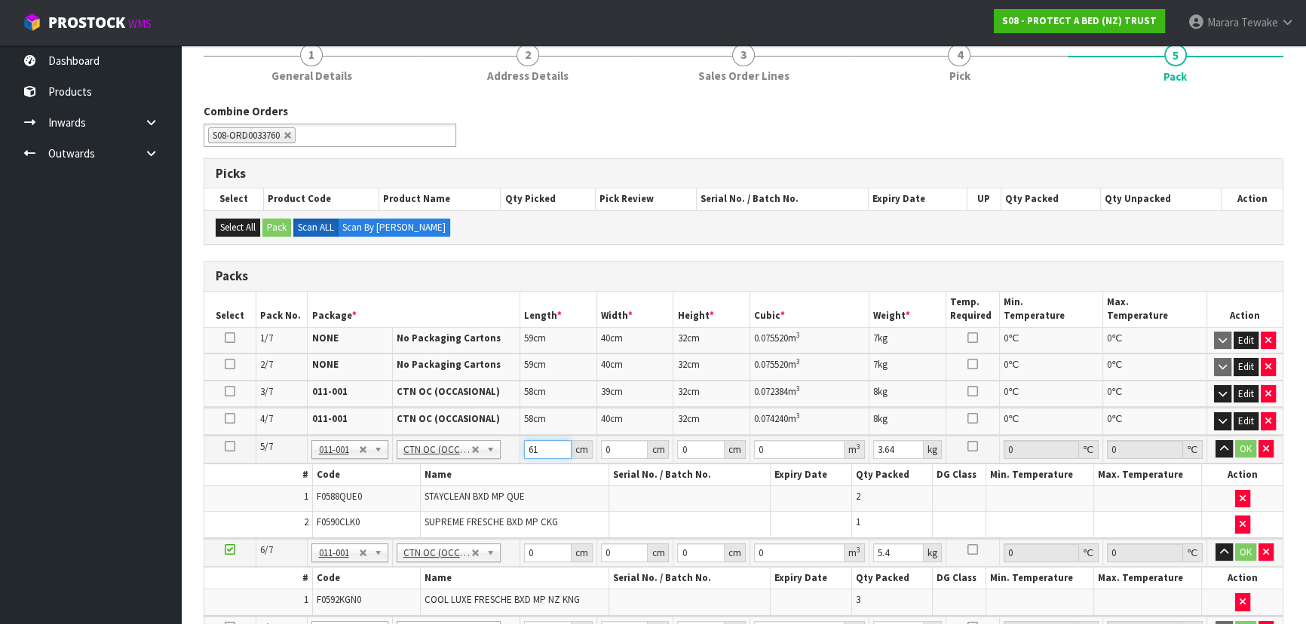
type input "61"
type input "42"
type input "3"
type input "0.007686"
type input "34"
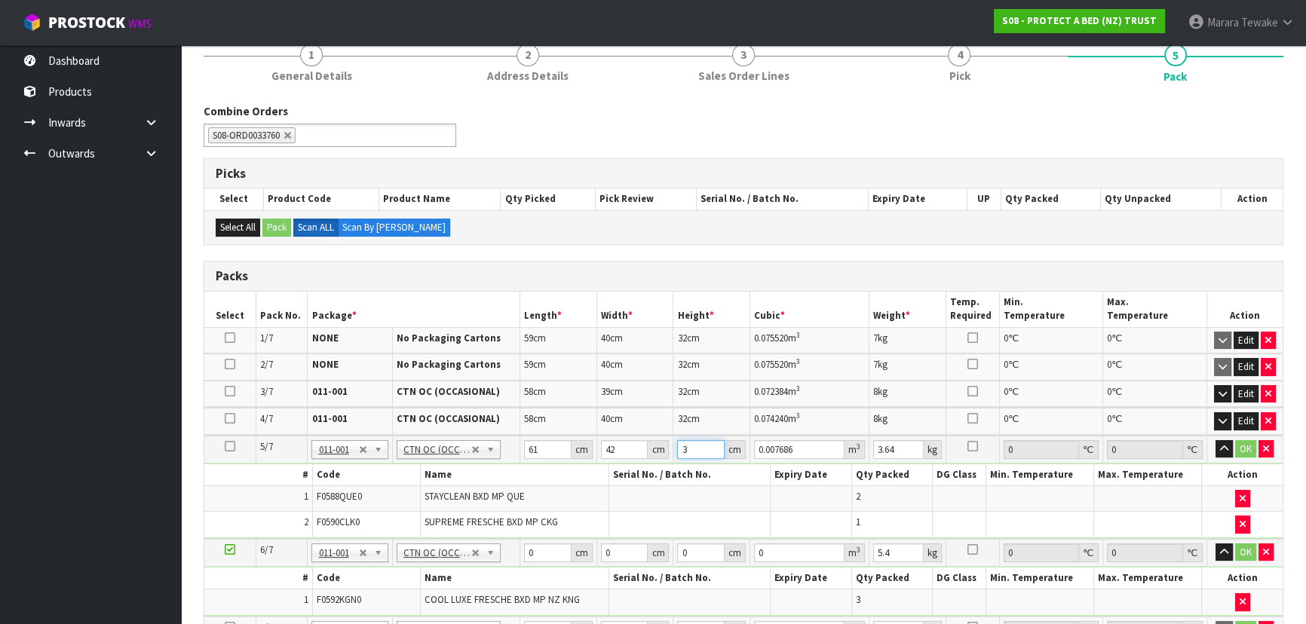
type input "0.087108"
type input "34"
type input "9"
click at [1216, 440] on button "button" at bounding box center [1224, 449] width 17 height 18
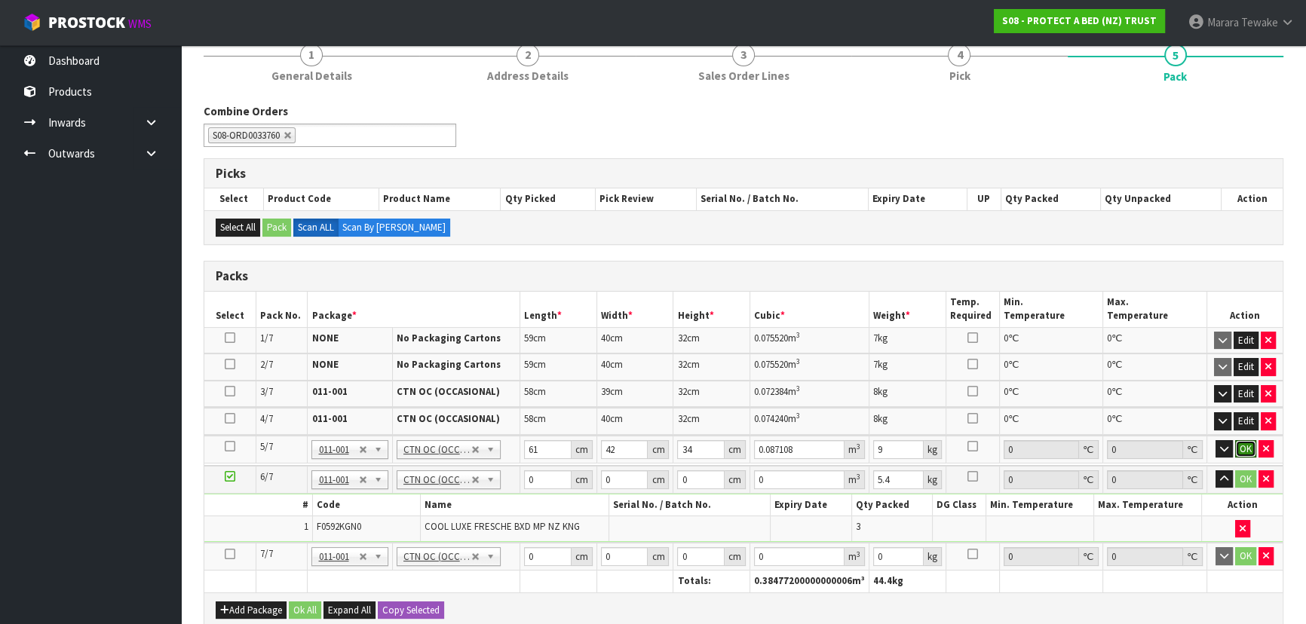
click button "OK" at bounding box center [1245, 449] width 21 height 18
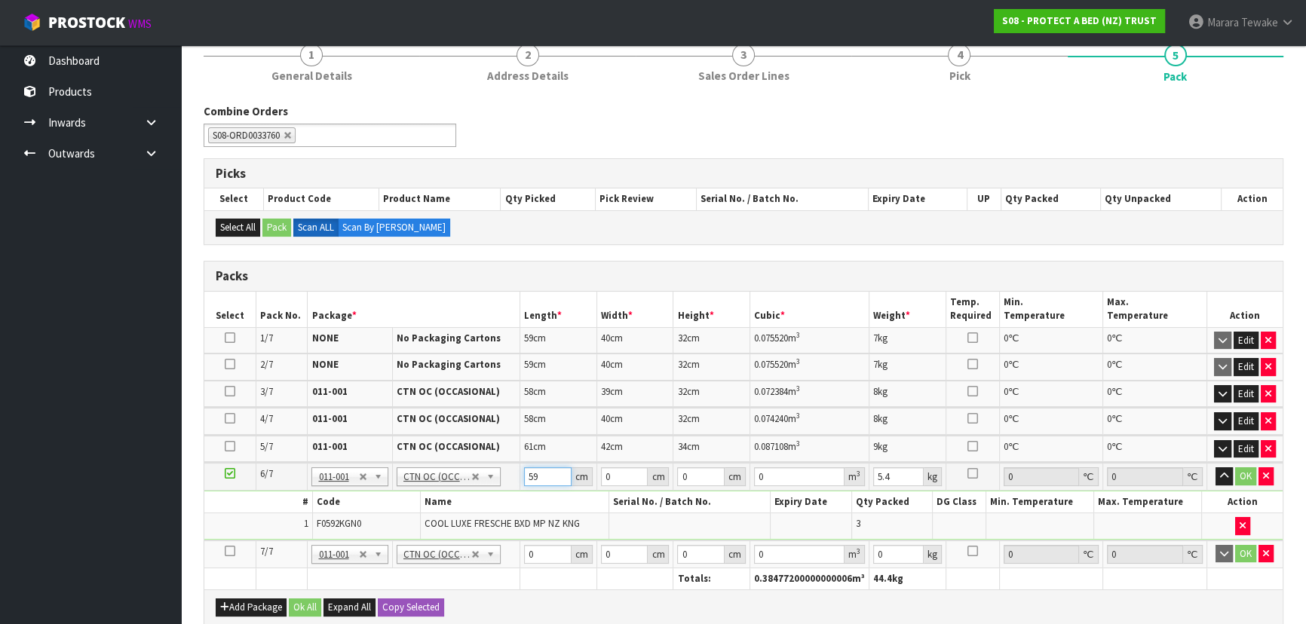
type input "59"
type input "39"
type input "3"
type input "0.006903"
type input "32"
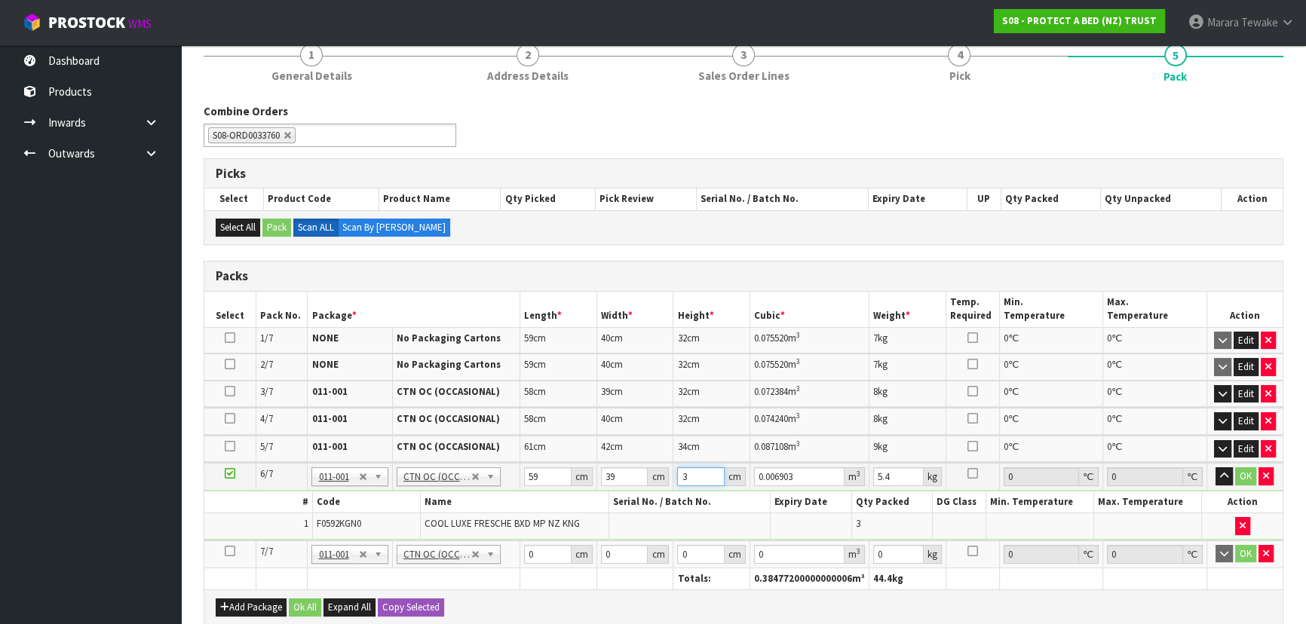
type input "0.073632"
type input "32"
type input "8"
click at [1216, 468] on button "button" at bounding box center [1224, 477] width 17 height 18
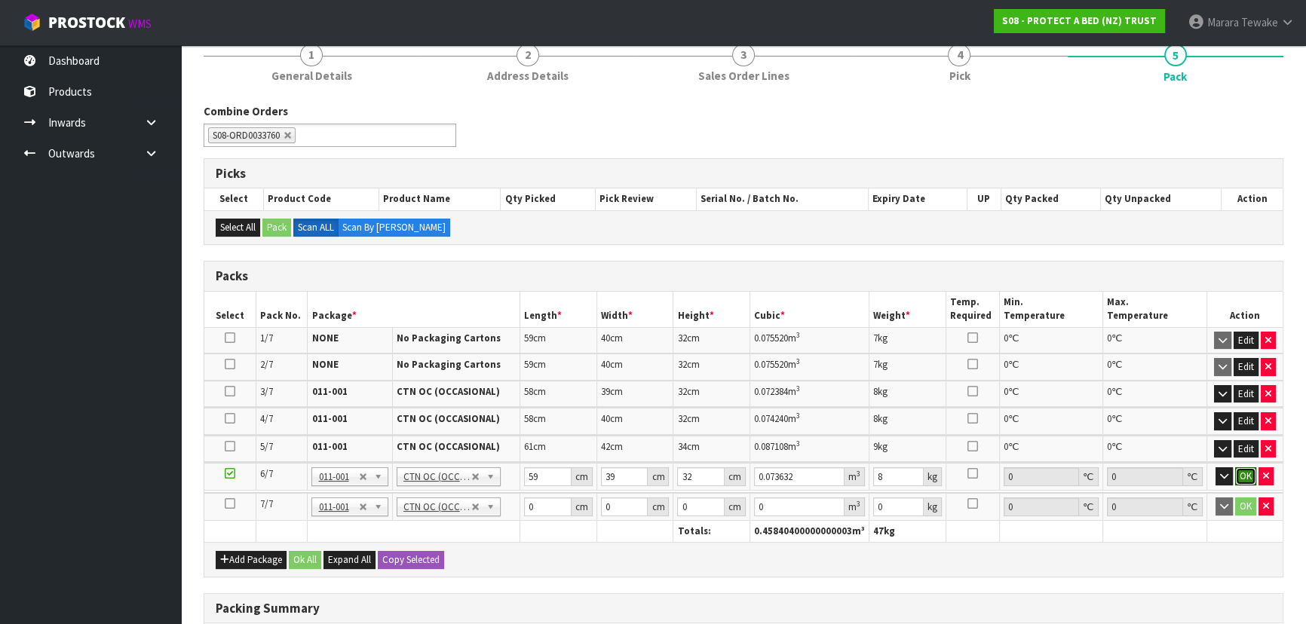
click button "OK" at bounding box center [1245, 477] width 21 height 18
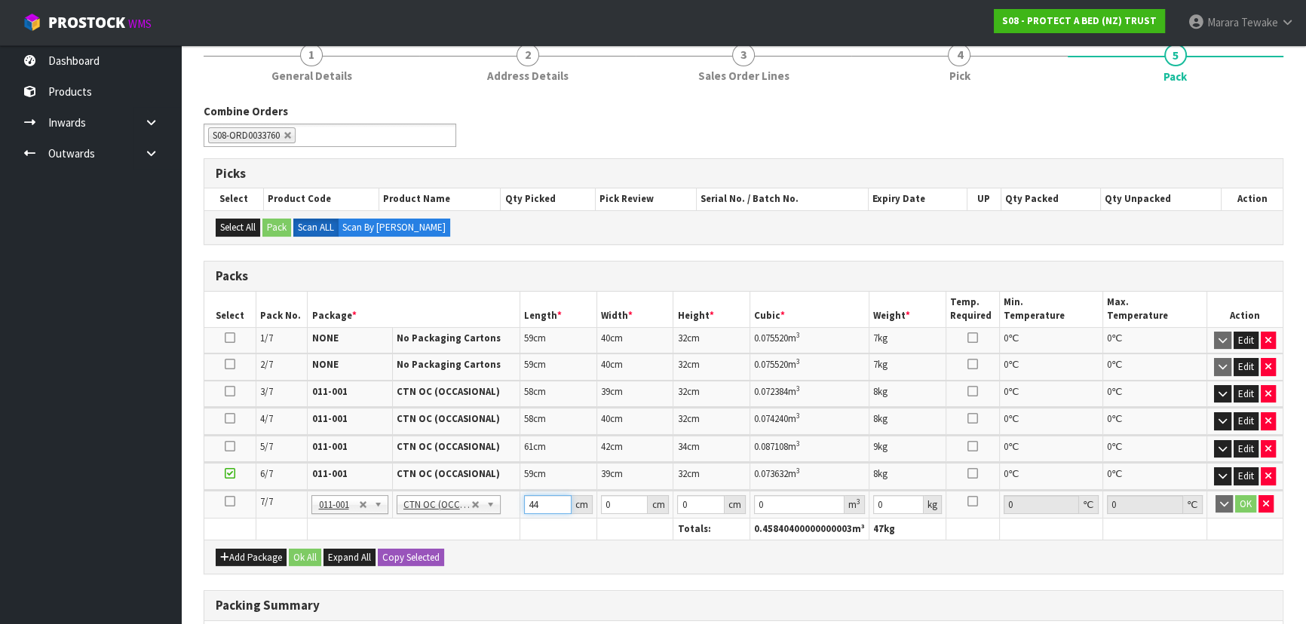
type input "44"
type input "34"
type input "3"
type input "0.004488"
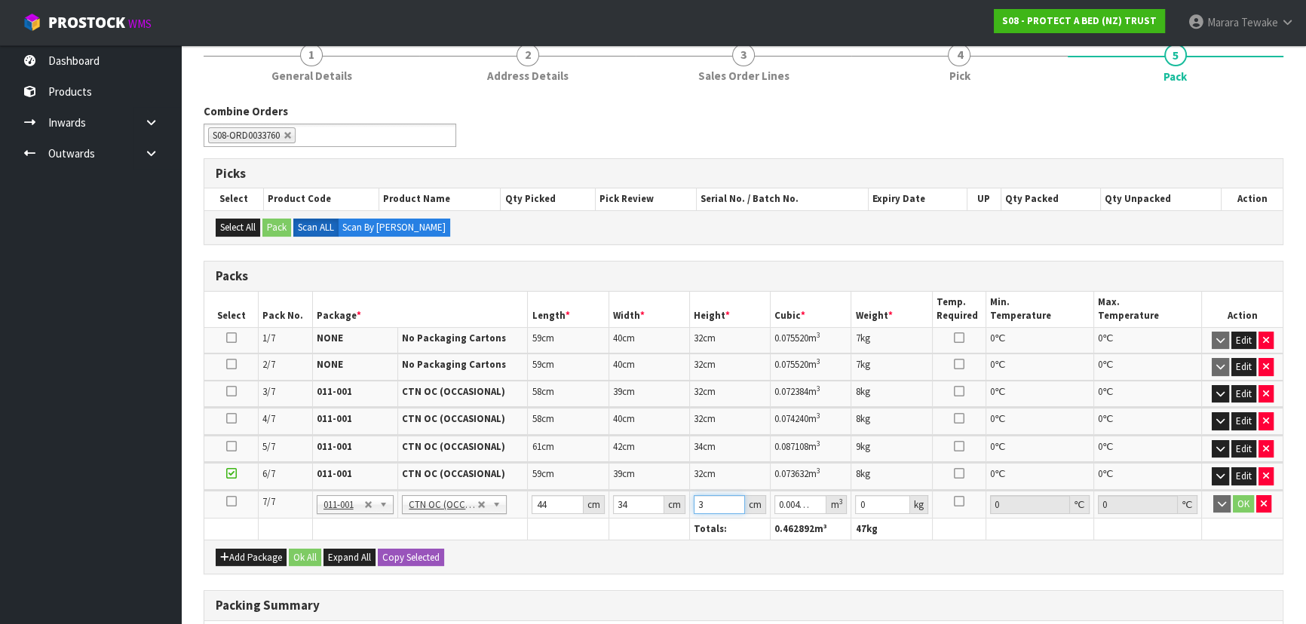
type input "31"
type input "0.046376"
type input "31"
type input "4"
click button "OK" at bounding box center [1243, 504] width 21 height 18
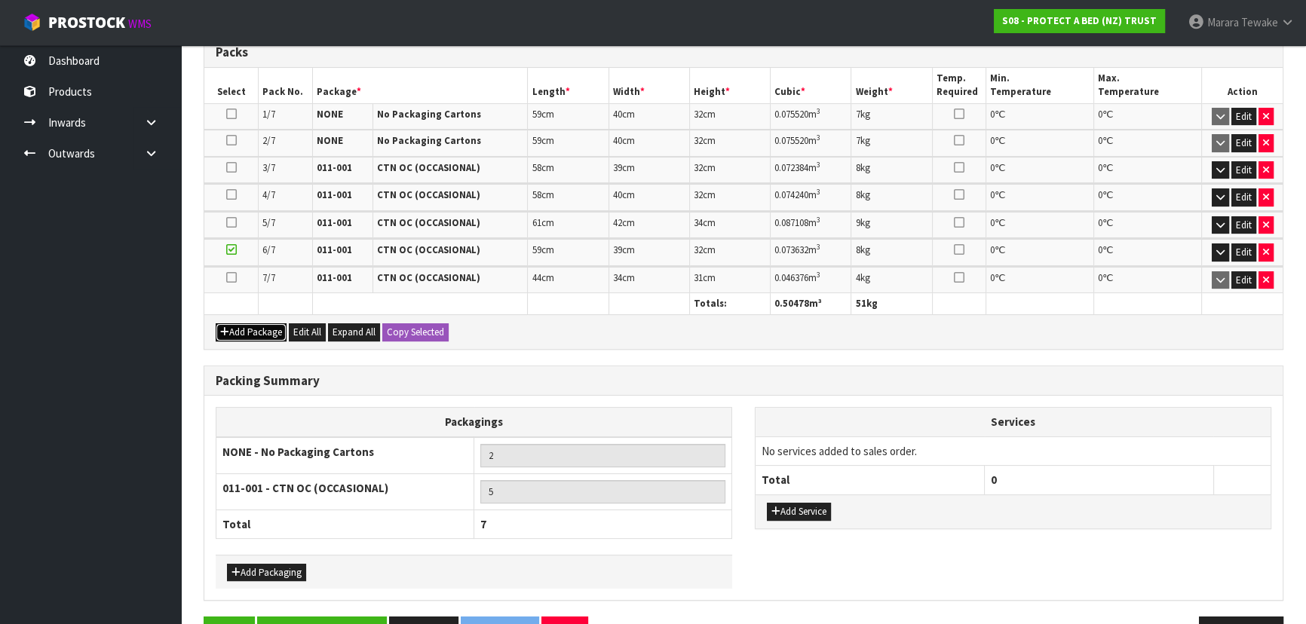
scroll to position [403, 0]
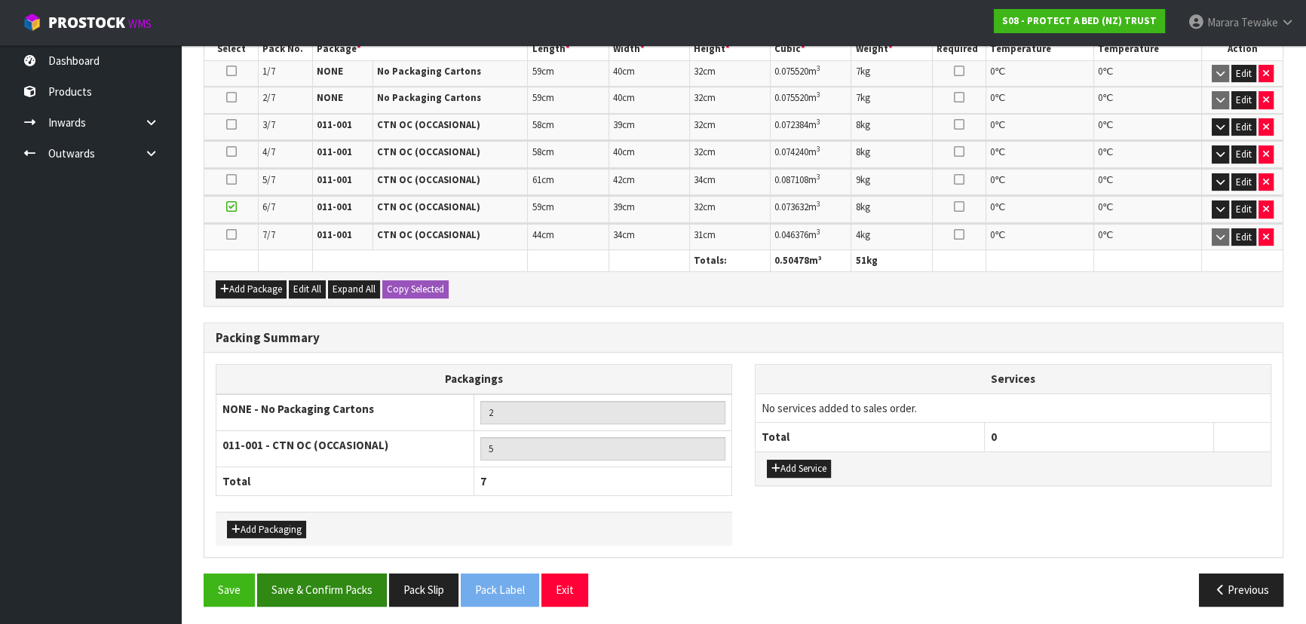
click at [346, 596] on div "Save Save & Confirm Packs Pack Slip Pack Label Exit Previous" at bounding box center [743, 596] width 1102 height 44
click at [351, 590] on button "Save & Confirm Packs" at bounding box center [322, 590] width 130 height 32
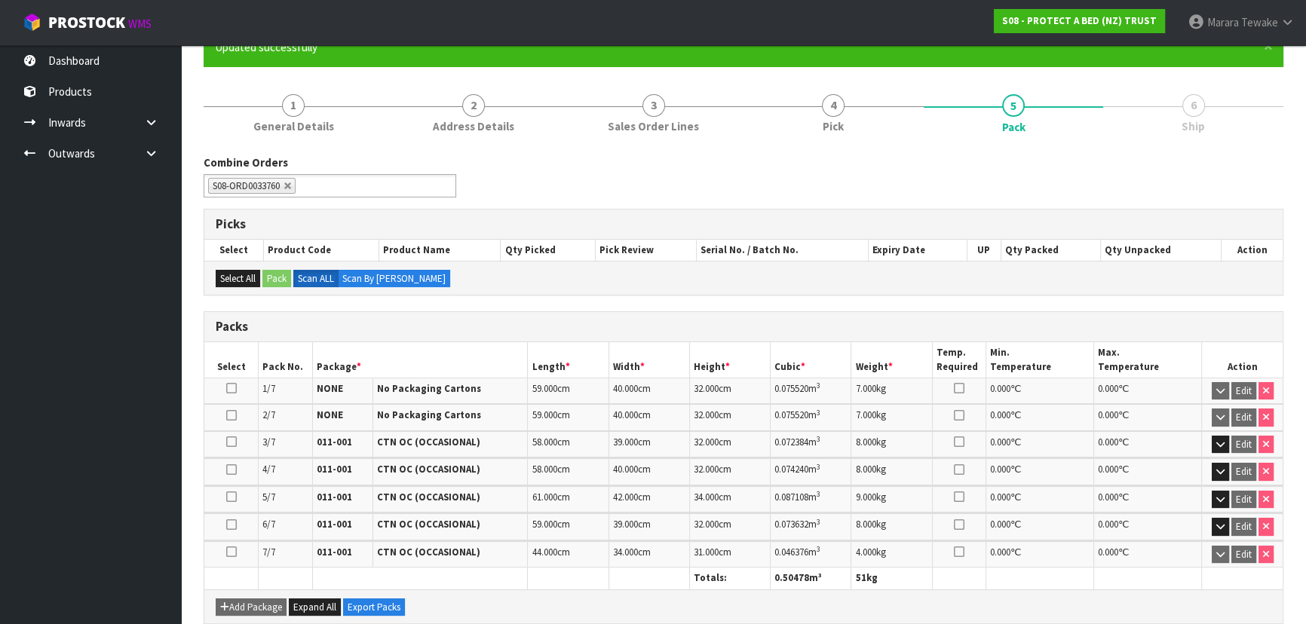
scroll to position [424, 0]
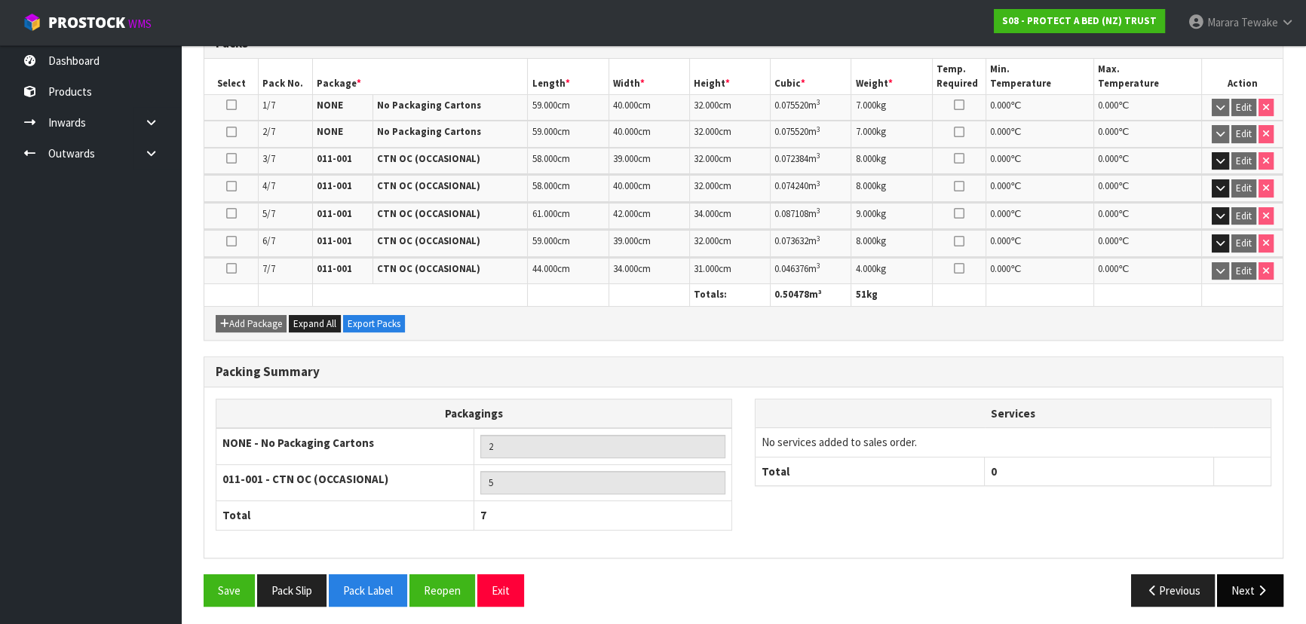
click at [1273, 581] on button "Next" at bounding box center [1250, 591] width 66 height 32
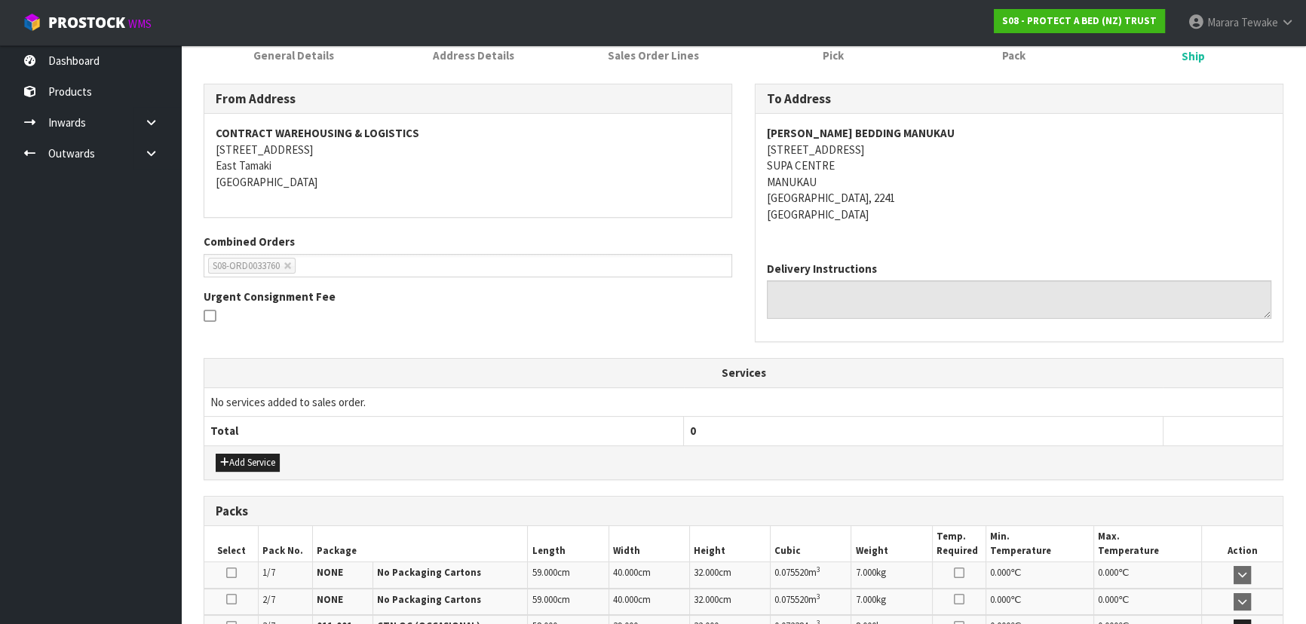
scroll to position [411, 0]
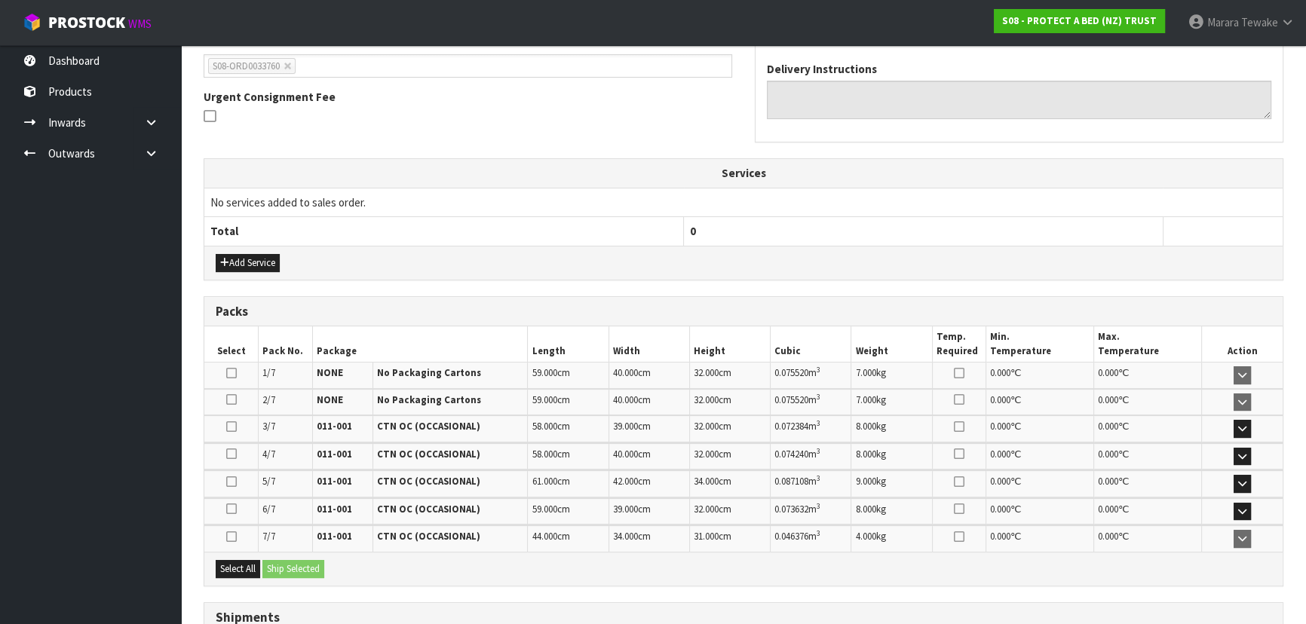
drag, startPoint x: 234, startPoint y: 554, endPoint x: 250, endPoint y: 554, distance: 16.6
click at [237, 554] on div "Select All Ship Selected" at bounding box center [743, 569] width 1078 height 34
drag, startPoint x: 231, startPoint y: 562, endPoint x: 286, endPoint y: 563, distance: 54.3
click at [256, 562] on button "Select All" at bounding box center [238, 569] width 44 height 18
click at [288, 563] on button "Ship Selected" at bounding box center [293, 569] width 62 height 18
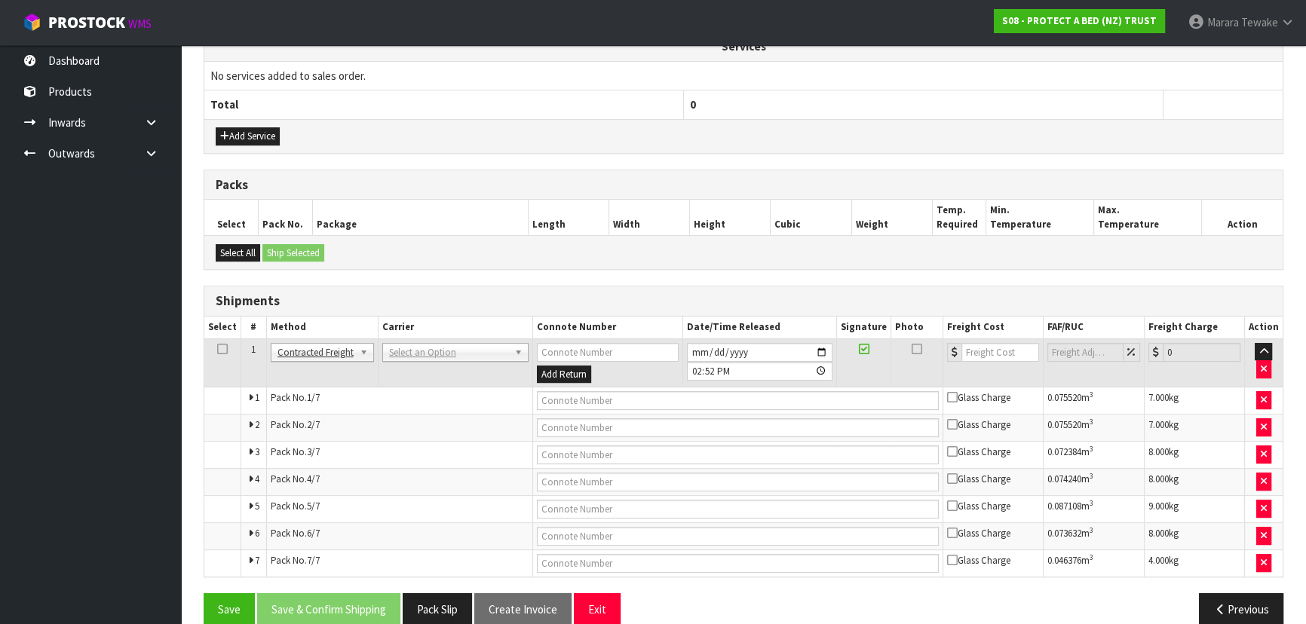
scroll to position [558, 0]
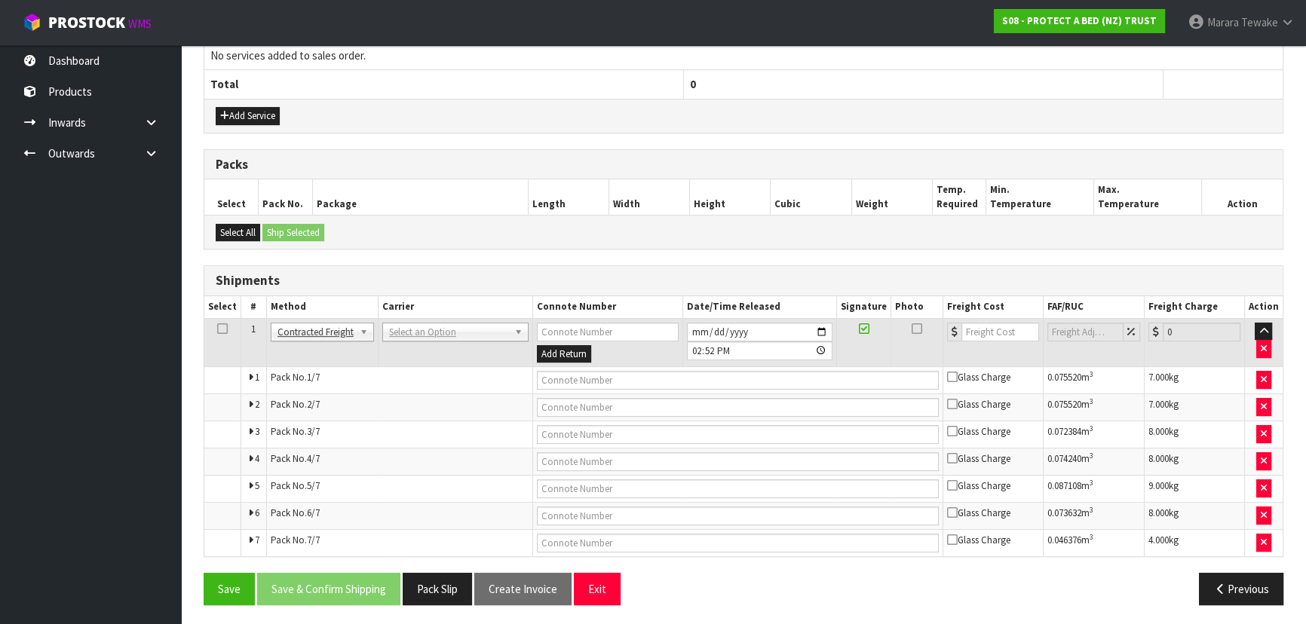
drag, startPoint x: 430, startPoint y: 331, endPoint x: 432, endPoint y: 344, distance: 13.0
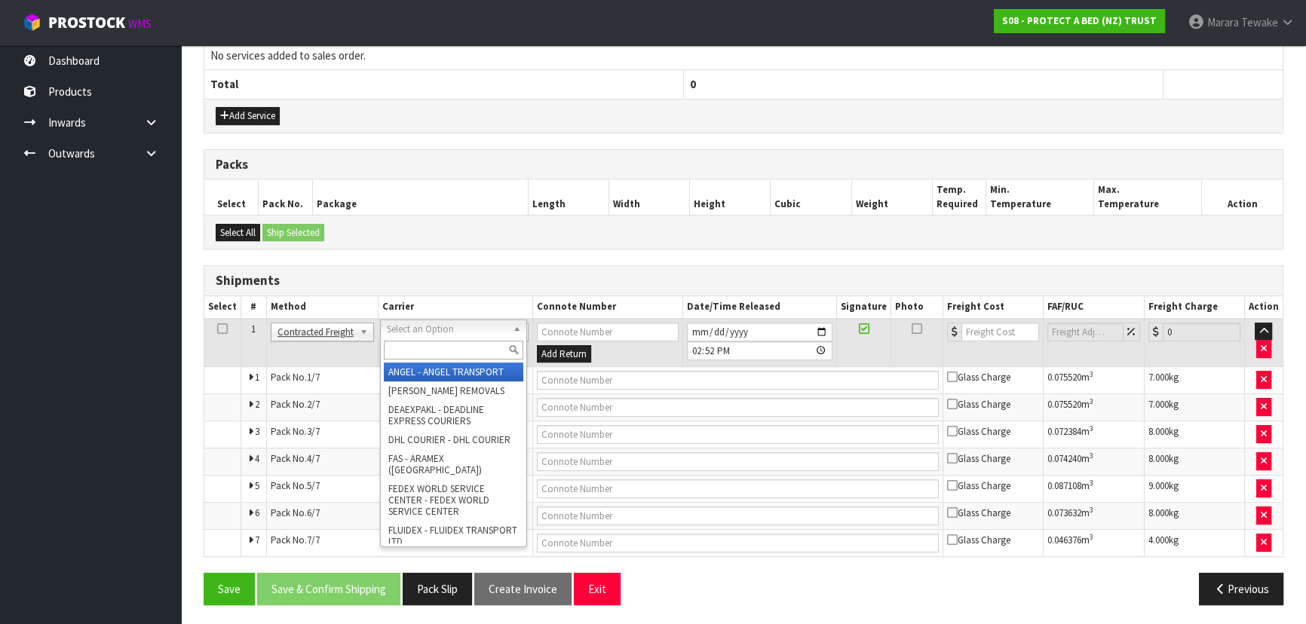
click at [432, 347] on input "text" at bounding box center [454, 350] width 140 height 19
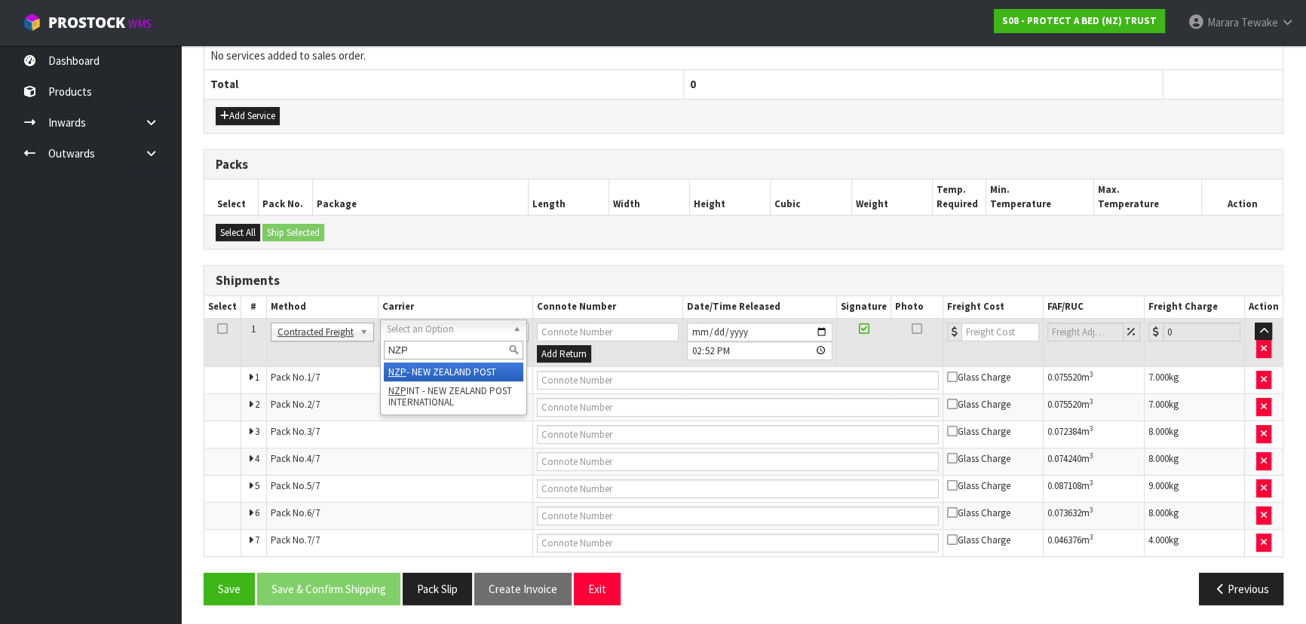
type input "NZP"
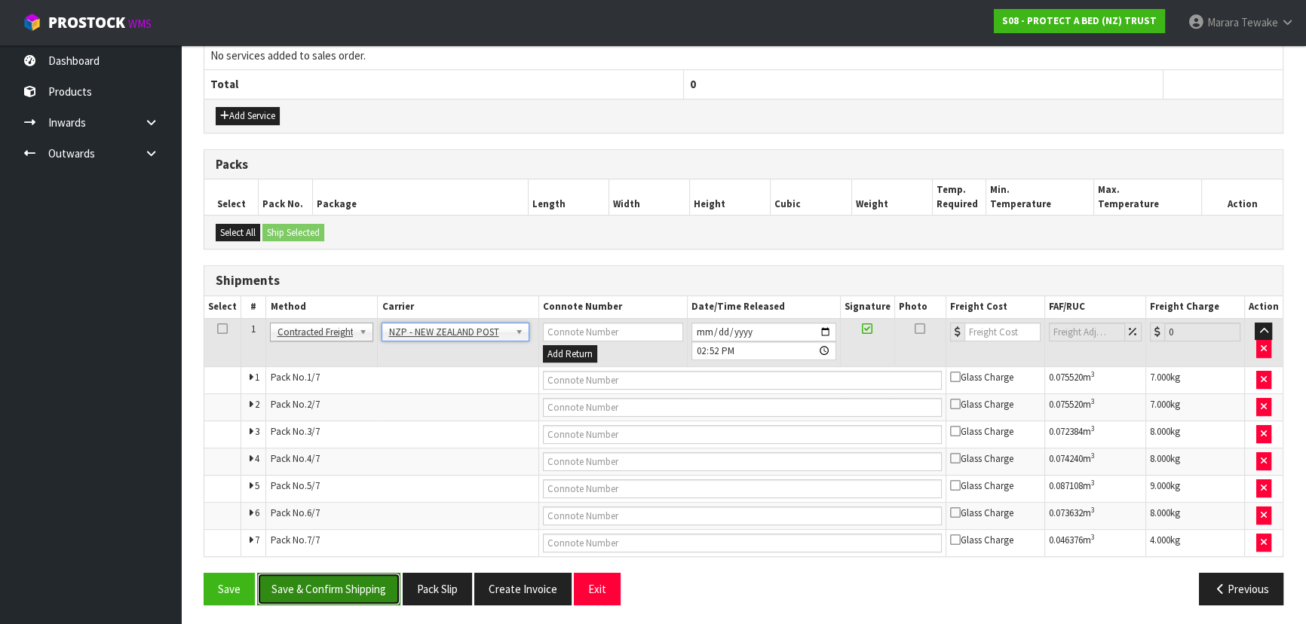
click at [366, 595] on button "Save & Confirm Shipping" at bounding box center [328, 589] width 143 height 32
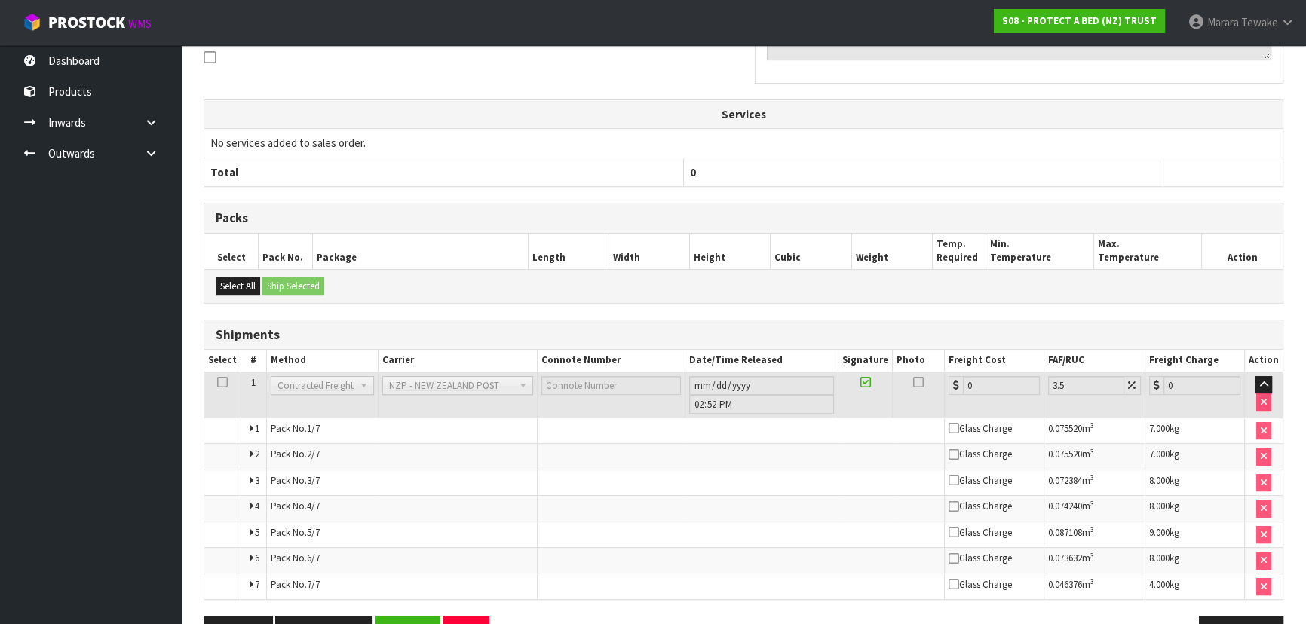
scroll to position [529, 0]
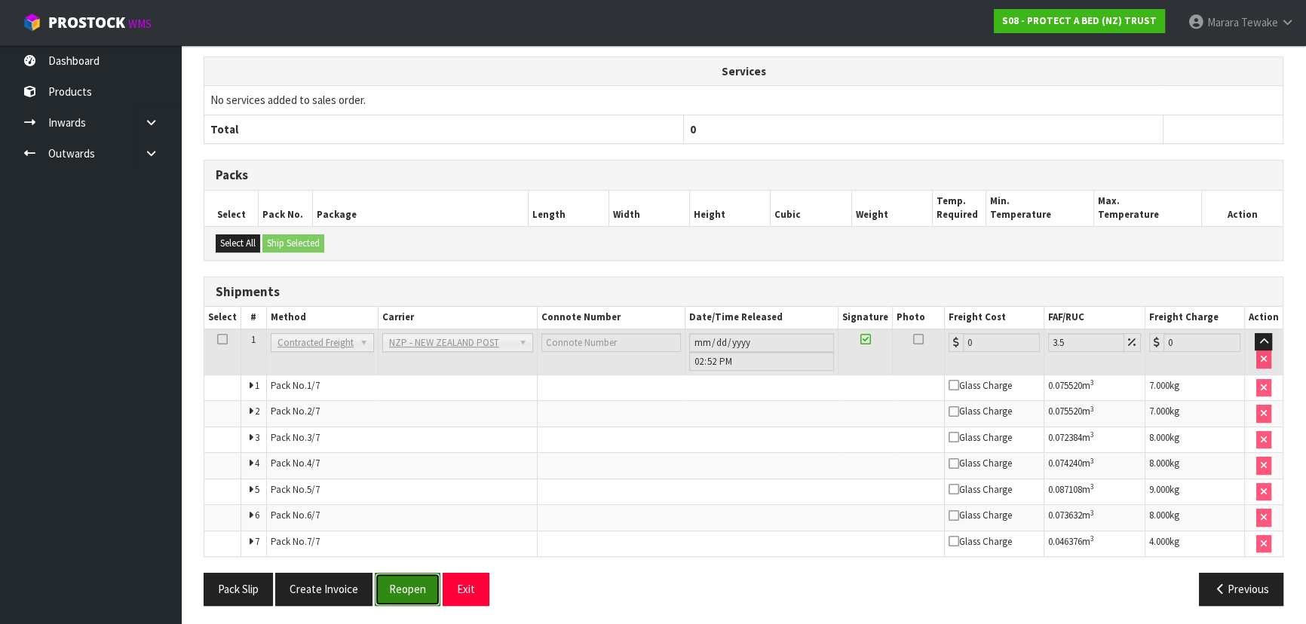
click at [414, 588] on button "Reopen" at bounding box center [408, 589] width 66 height 32
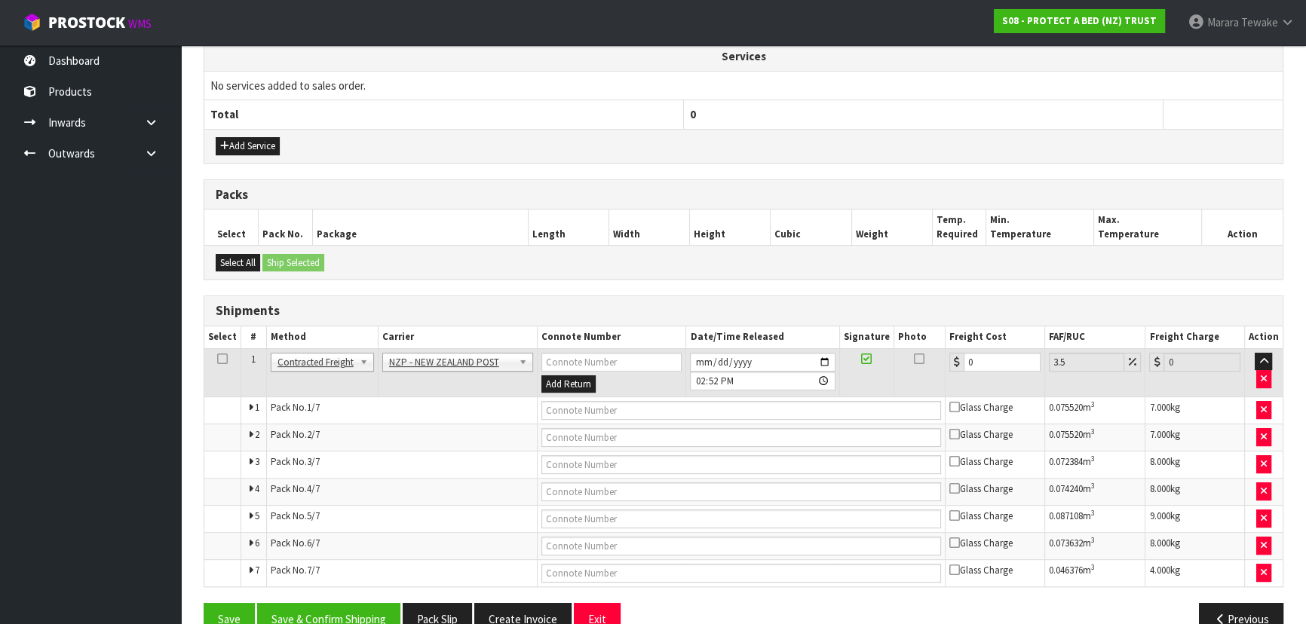
scroll to position [558, 0]
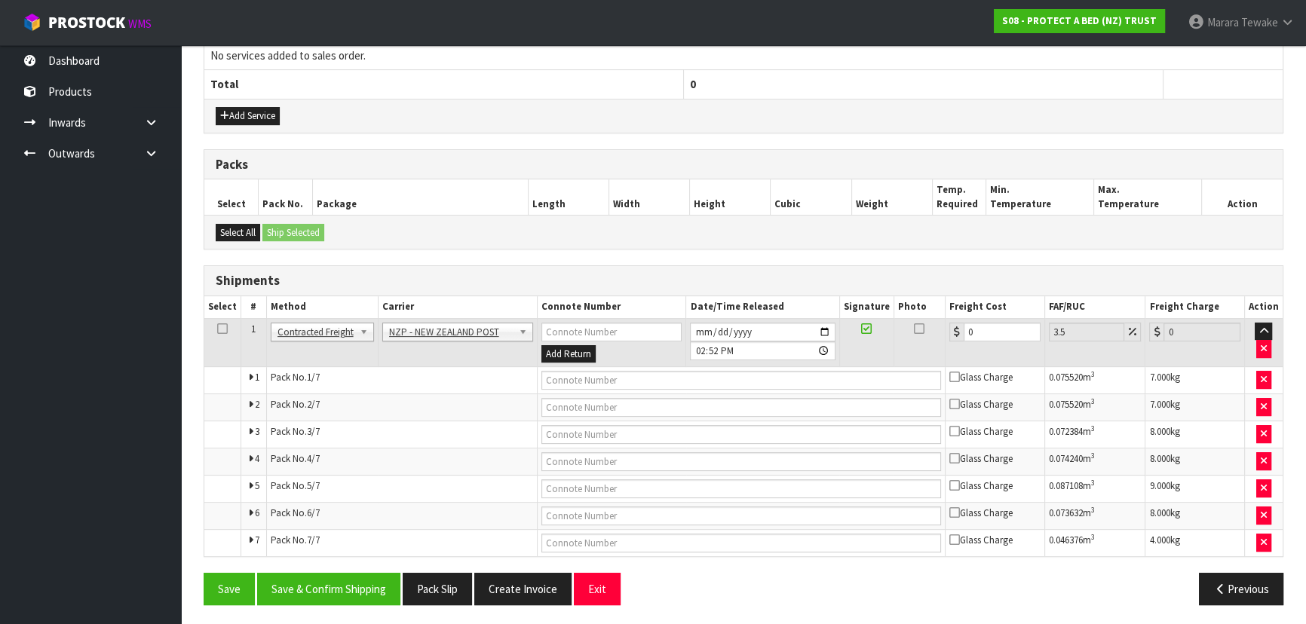
drag, startPoint x: 988, startPoint y: 317, endPoint x: 950, endPoint y: 302, distance: 40.6
click at [955, 307] on table "Select # Method Carrier Connote Number Date/Time Released Signature Photo Freig…" at bounding box center [743, 426] width 1078 height 260
drag, startPoint x: 977, startPoint y: 330, endPoint x: 953, endPoint y: 323, distance: 24.9
click at [953, 323] on div "0" at bounding box center [994, 332] width 91 height 19
type input "3"
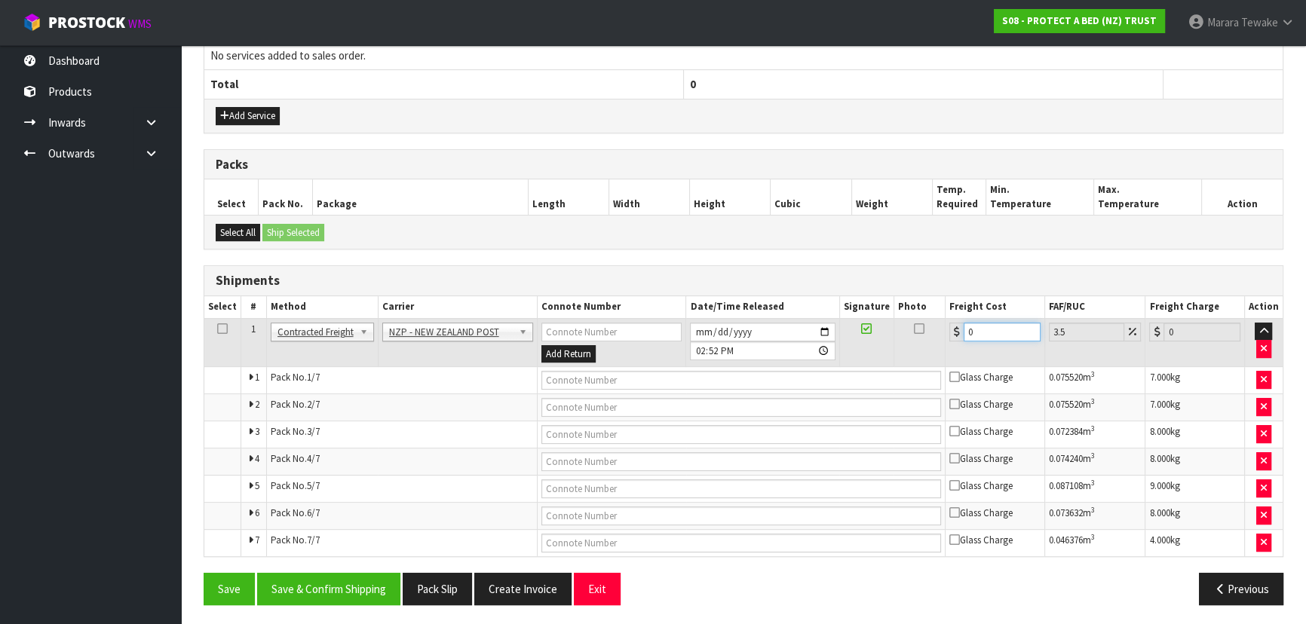
type input "3.1"
type input "30"
type input "31.05"
type input "30.3"
type input "31.36"
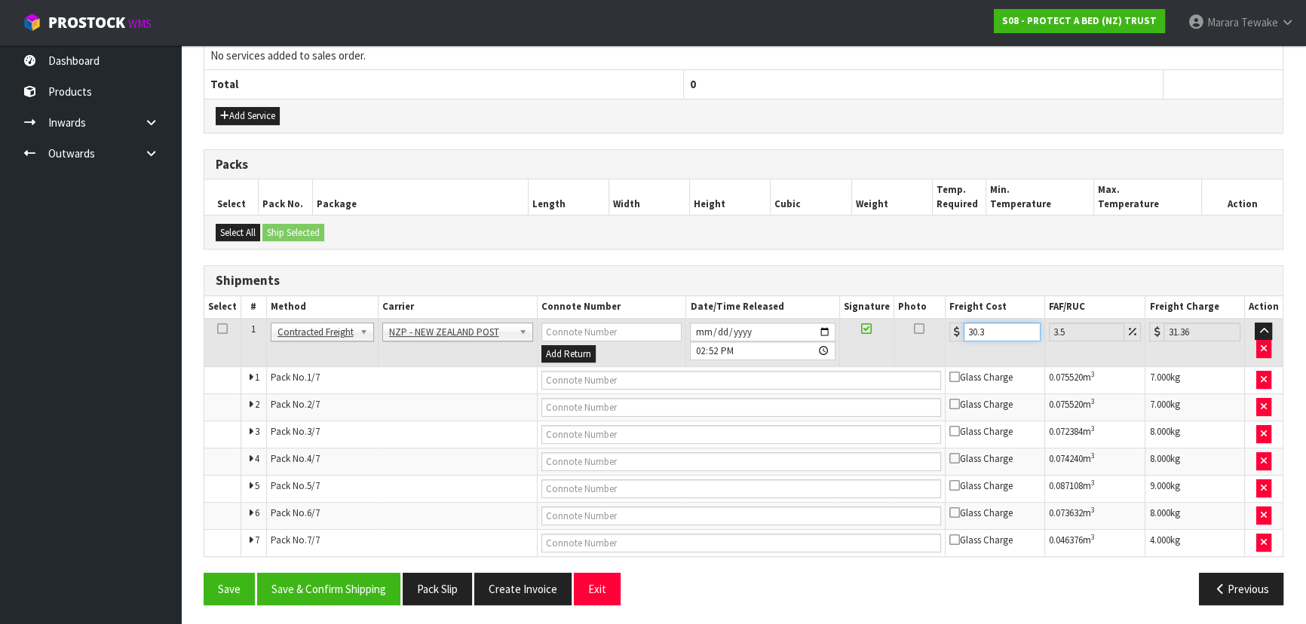
type input "30.31"
type input "31.37"
type input "30.31"
click at [330, 578] on button "Save & Confirm Shipping" at bounding box center [328, 589] width 143 height 32
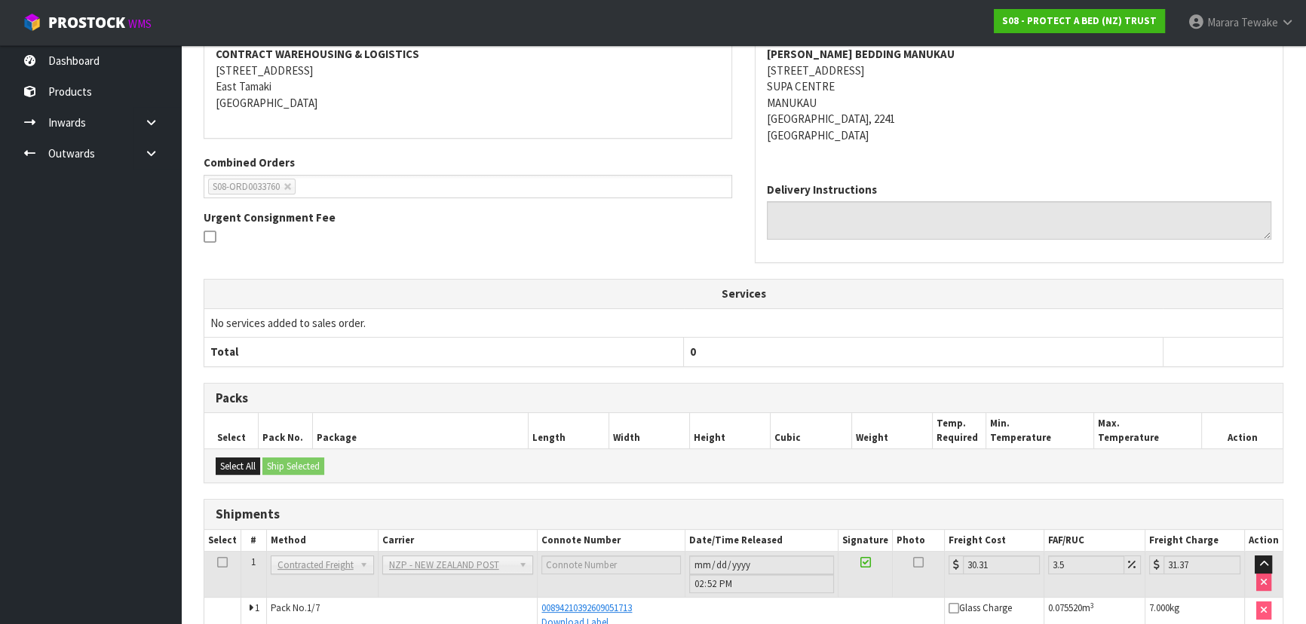
scroll to position [0, 0]
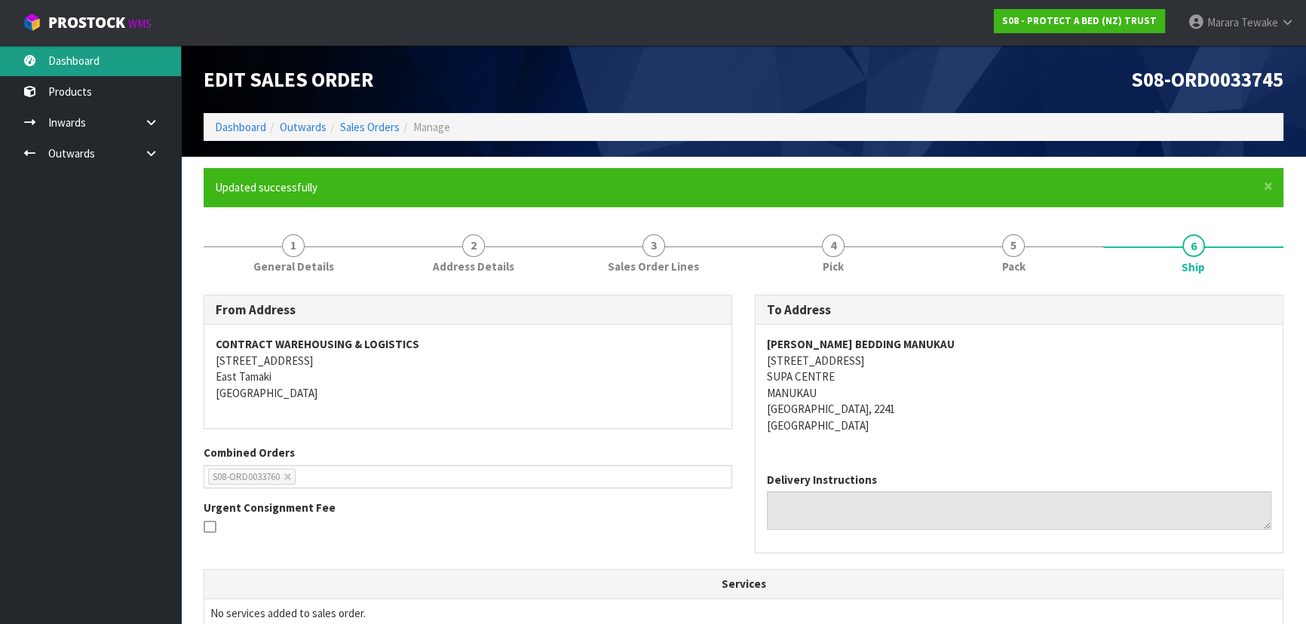
click at [121, 62] on link "Dashboard" at bounding box center [90, 60] width 181 height 31
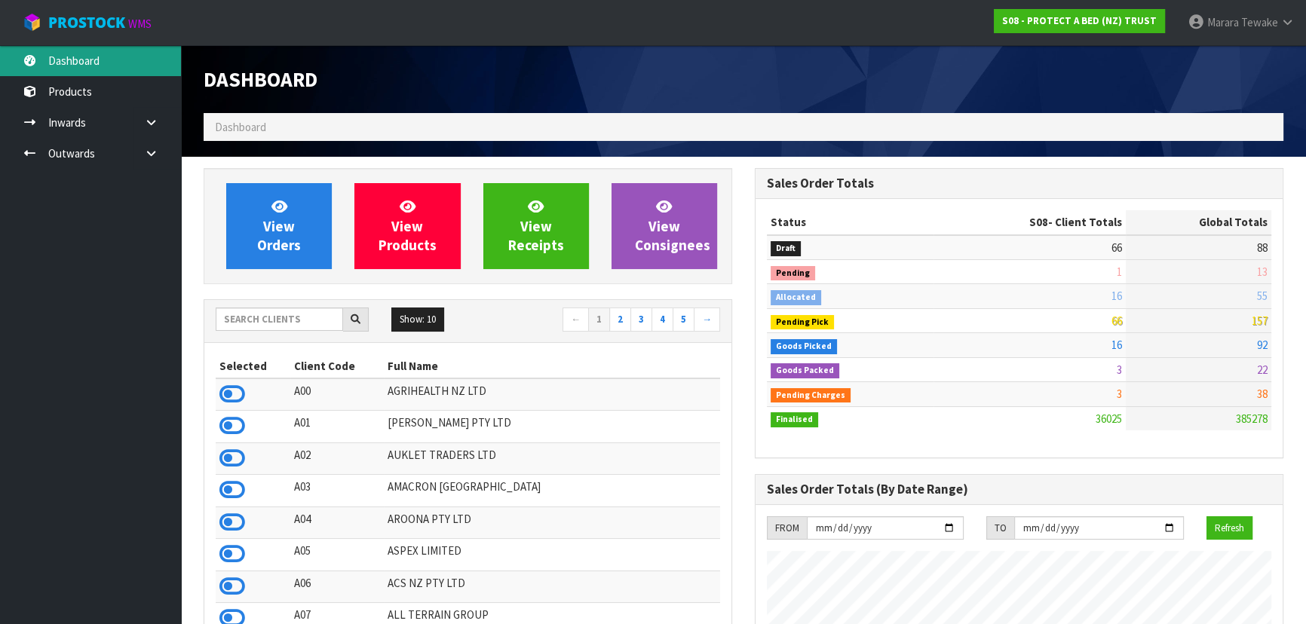
scroll to position [1140, 550]
click at [103, 61] on link "Dashboard" at bounding box center [90, 60] width 181 height 31
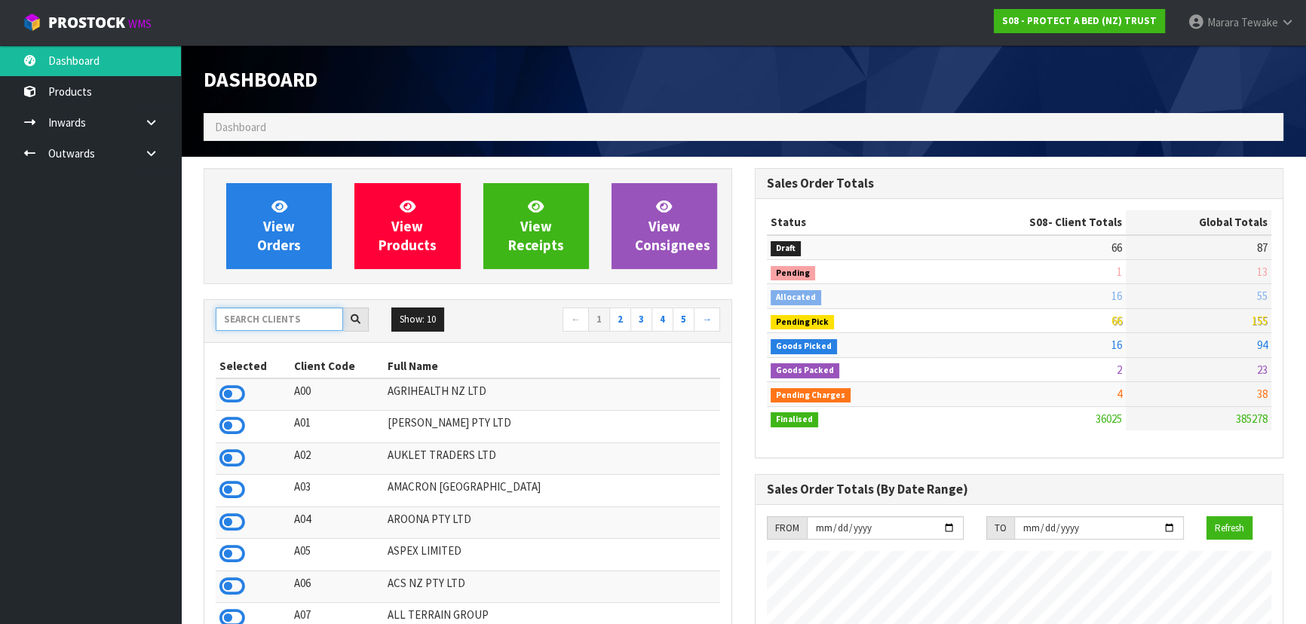
drag, startPoint x: 297, startPoint y: 318, endPoint x: 294, endPoint y: 311, distance: 8.1
click at [294, 311] on input "text" at bounding box center [279, 319] width 127 height 23
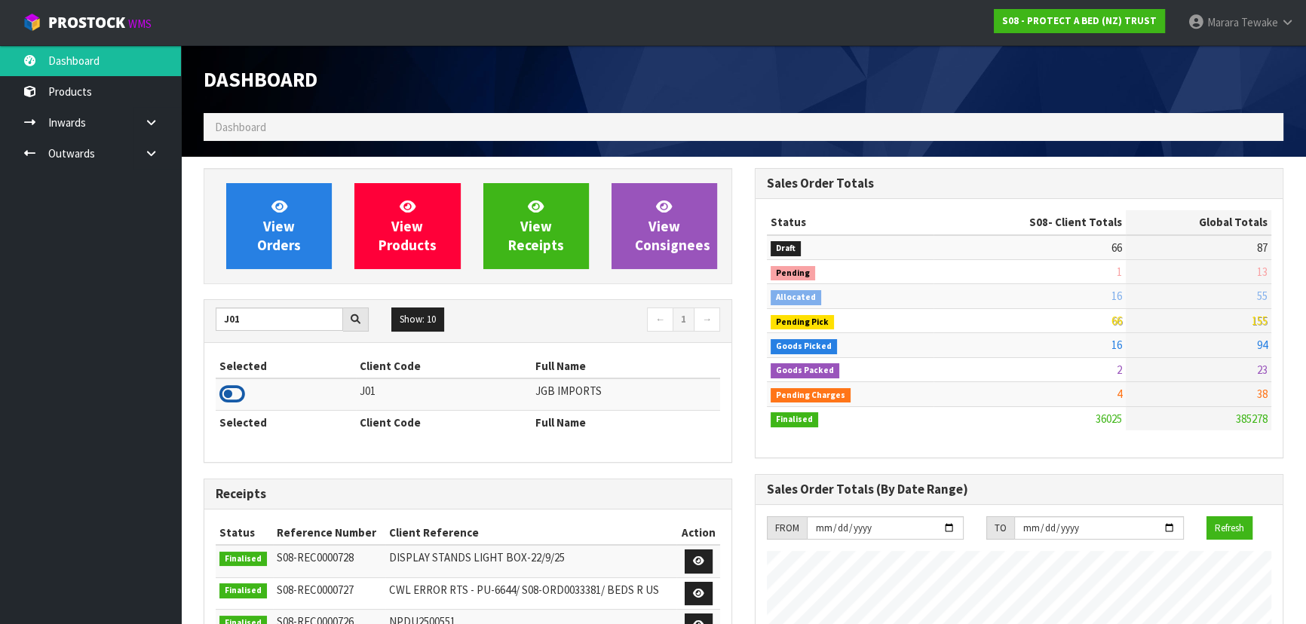
click at [228, 392] on icon at bounding box center [232, 394] width 26 height 23
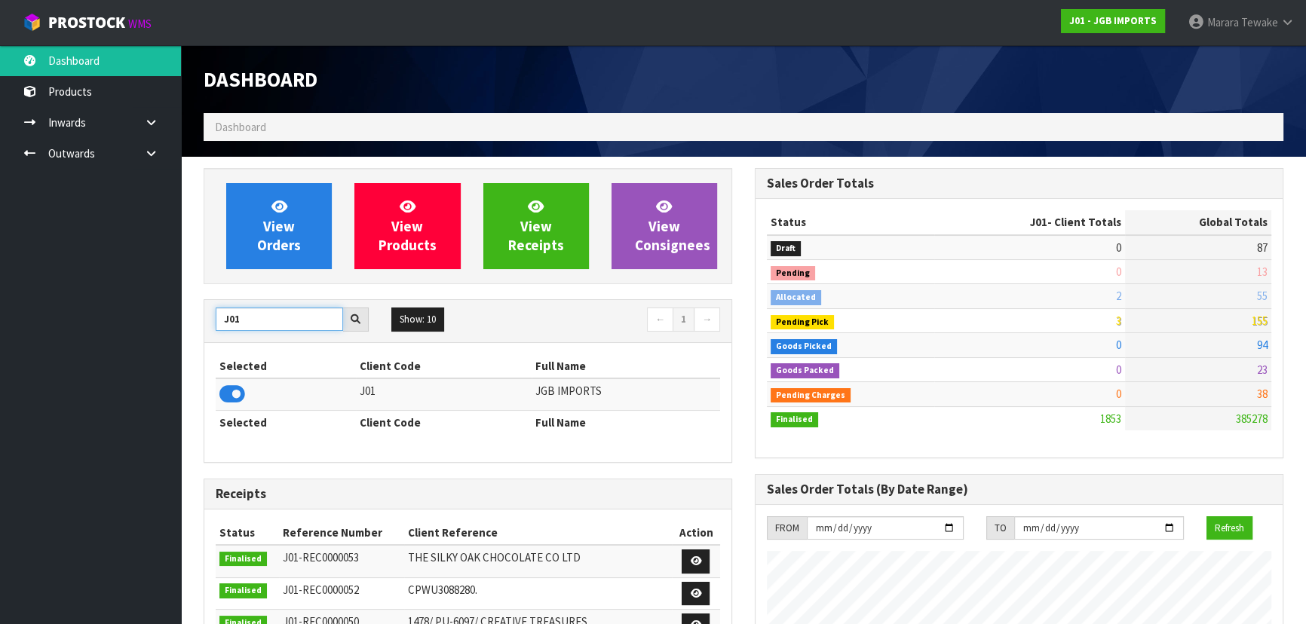
drag, startPoint x: 256, startPoint y: 321, endPoint x: 185, endPoint y: 311, distance: 72.3
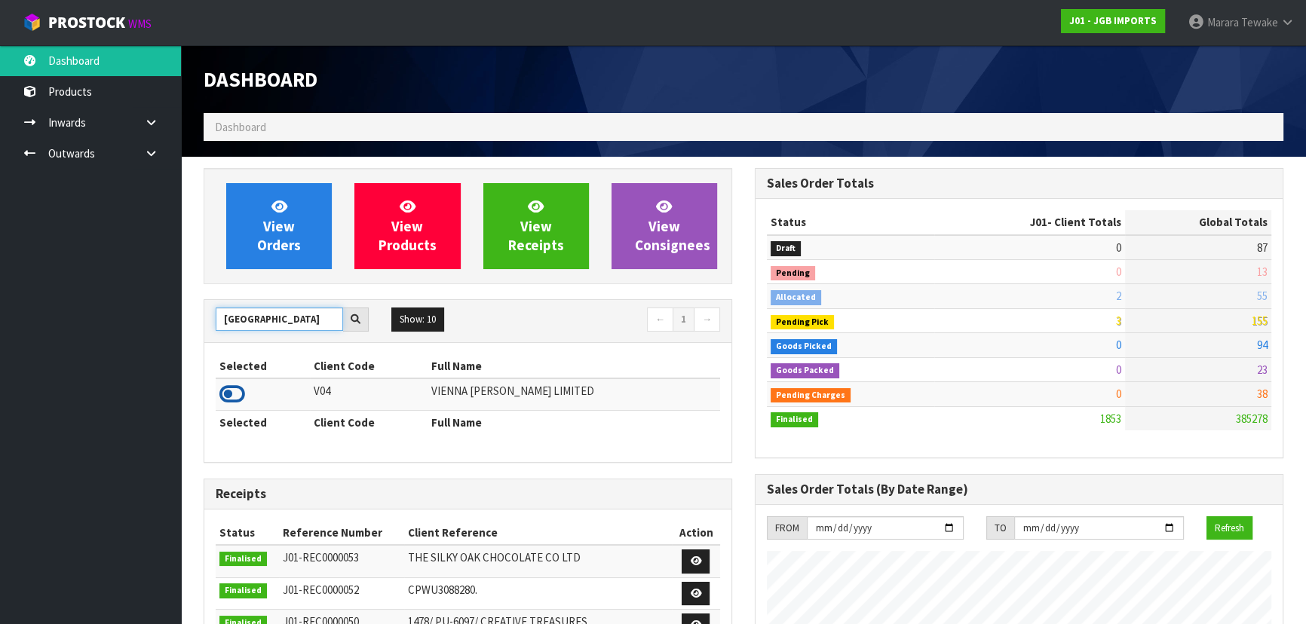
type input "VIENNA"
click at [232, 391] on icon at bounding box center [232, 394] width 26 height 23
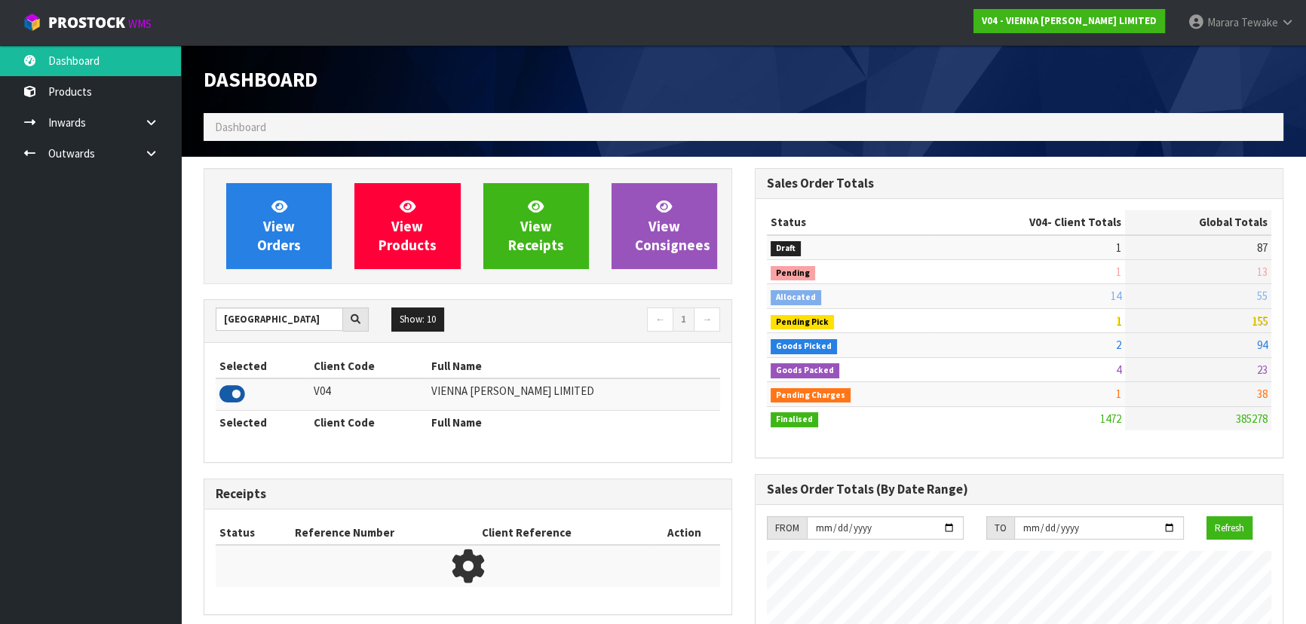
scroll to position [1164, 550]
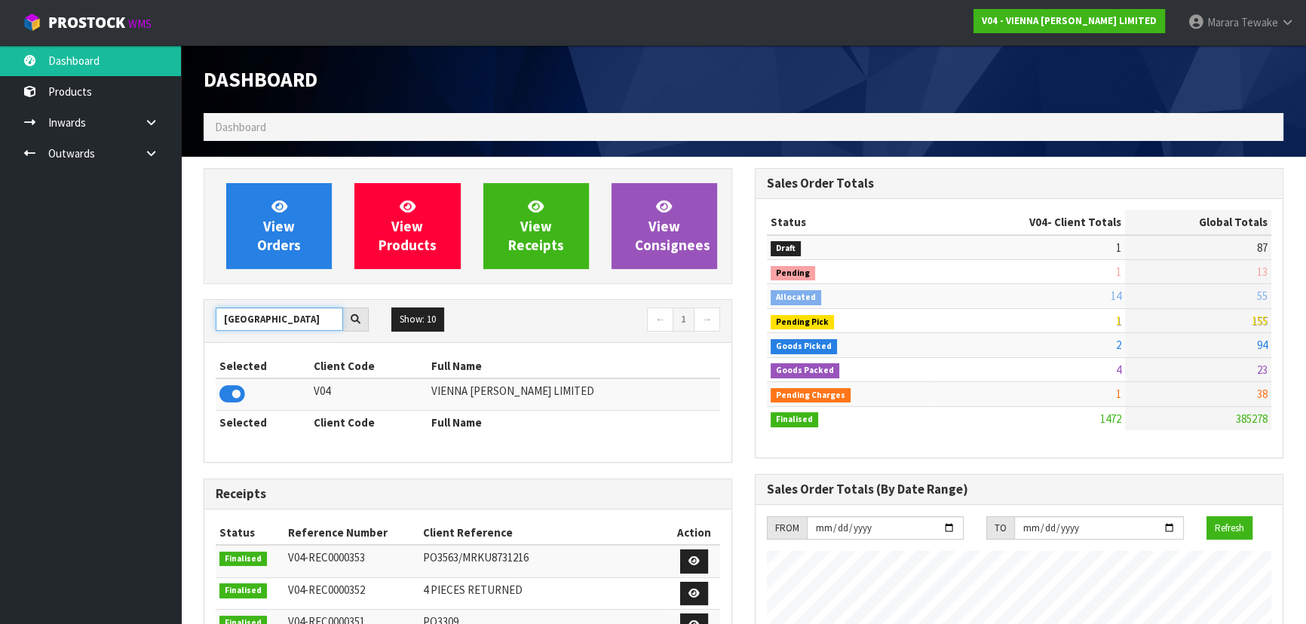
drag, startPoint x: 279, startPoint y: 317, endPoint x: 201, endPoint y: 314, distance: 78.5
click at [204, 316] on div "VIENNA" at bounding box center [292, 320] width 176 height 24
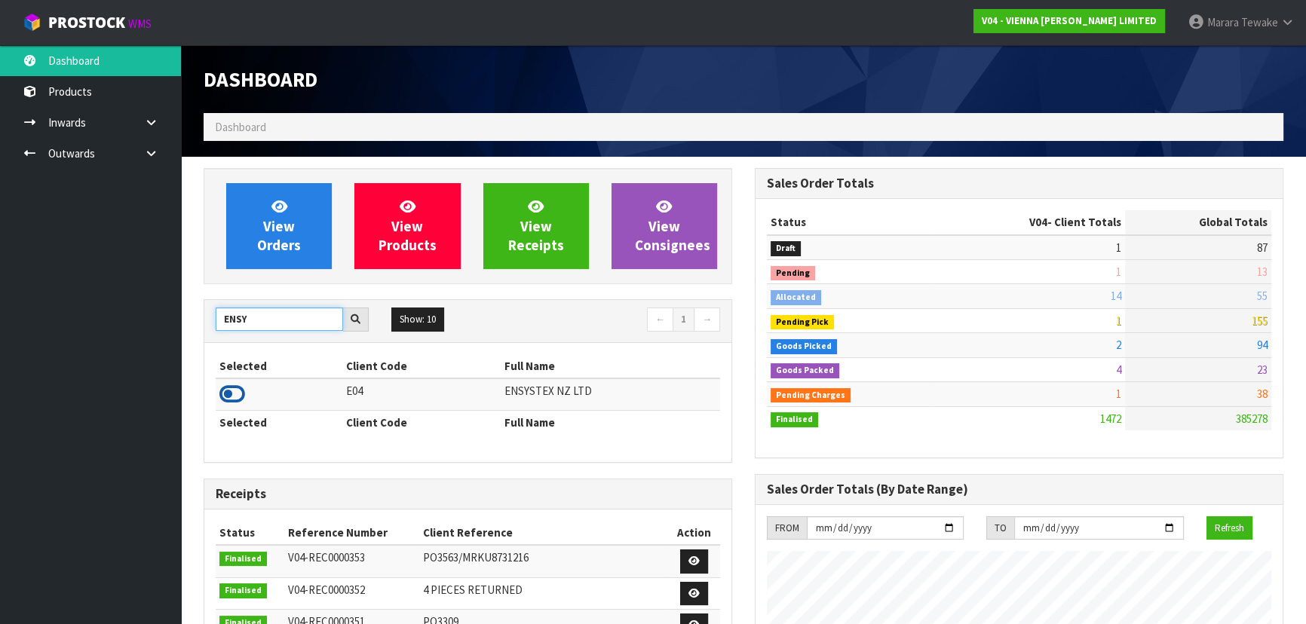
type input "ENSY"
click at [233, 392] on icon at bounding box center [232, 394] width 26 height 23
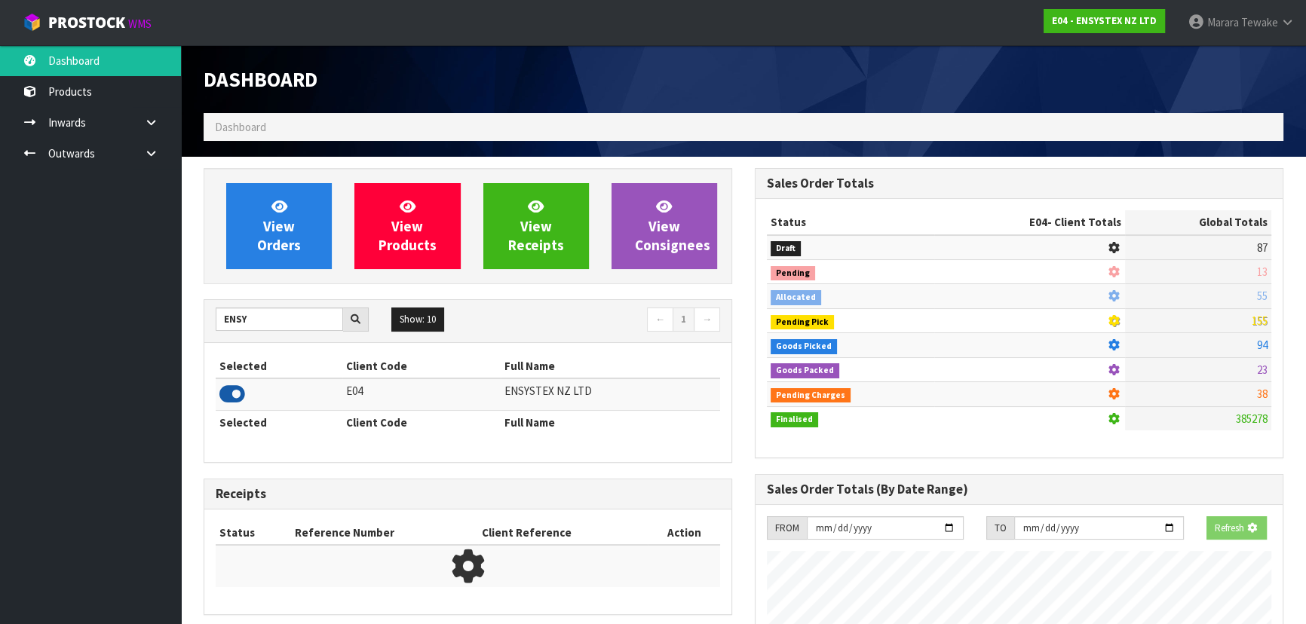
scroll to position [1173, 550]
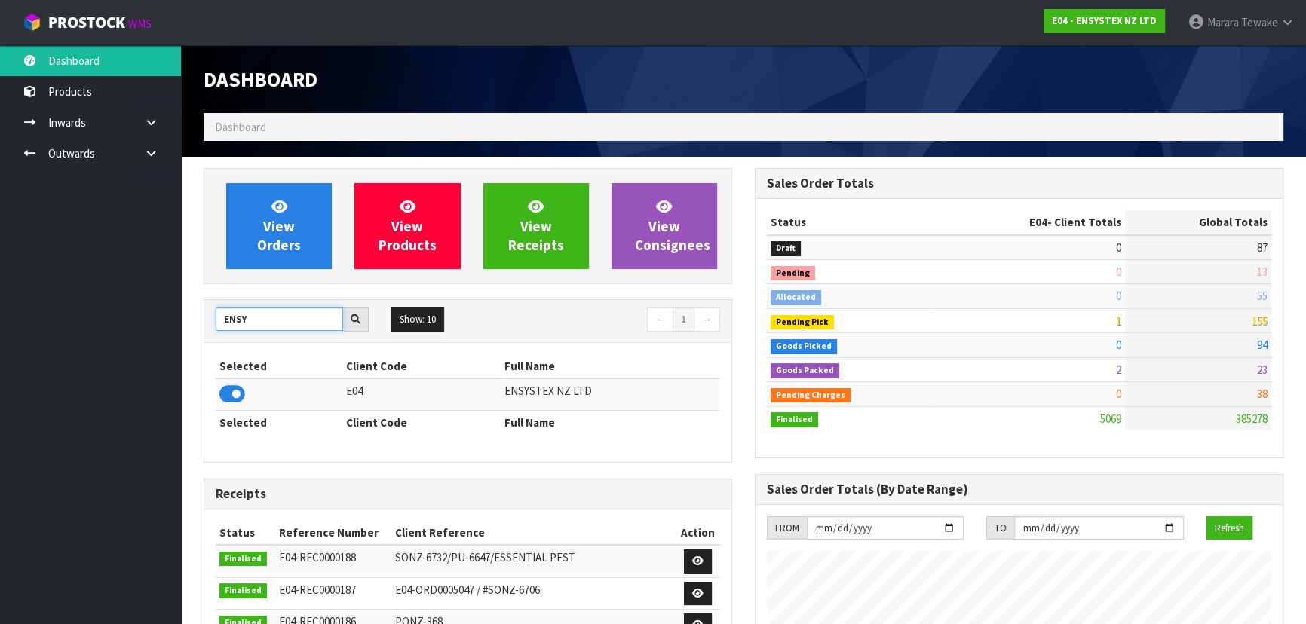
drag, startPoint x: 252, startPoint y: 314, endPoint x: 202, endPoint y: 318, distance: 49.9
click at [202, 318] on div "View Orders View Products View Receipts View Consignees ENSY Show: 10 5 10 25 5…" at bounding box center [467, 605] width 551 height 875
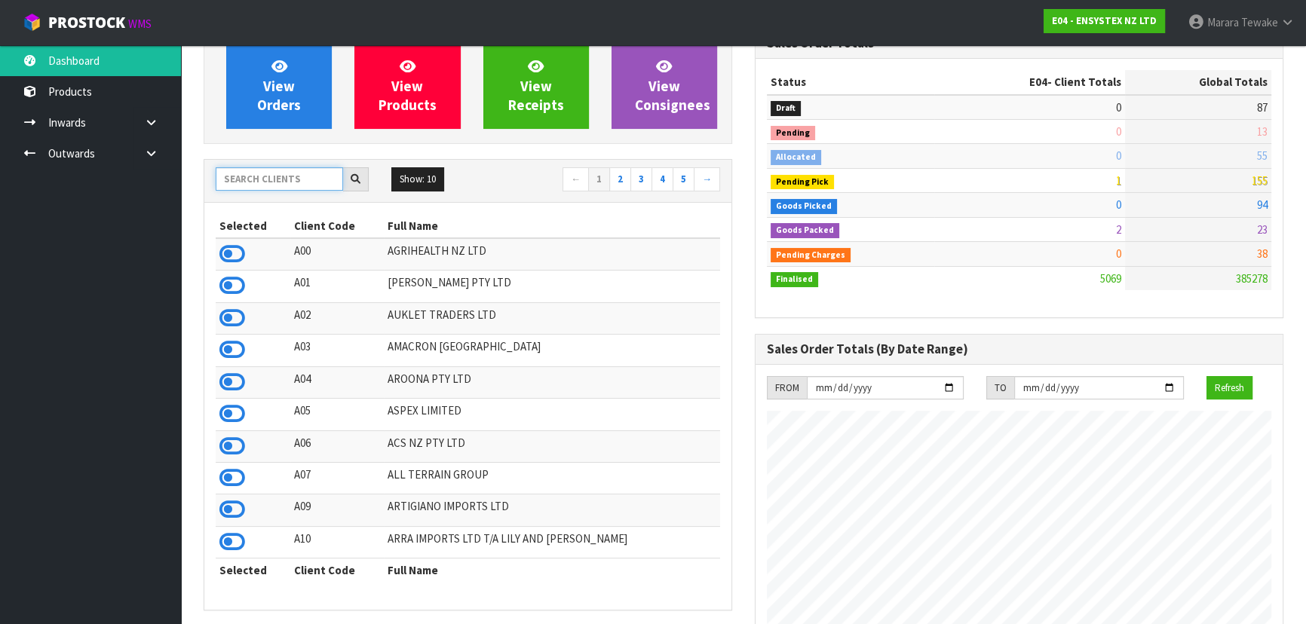
scroll to position [136, 0]
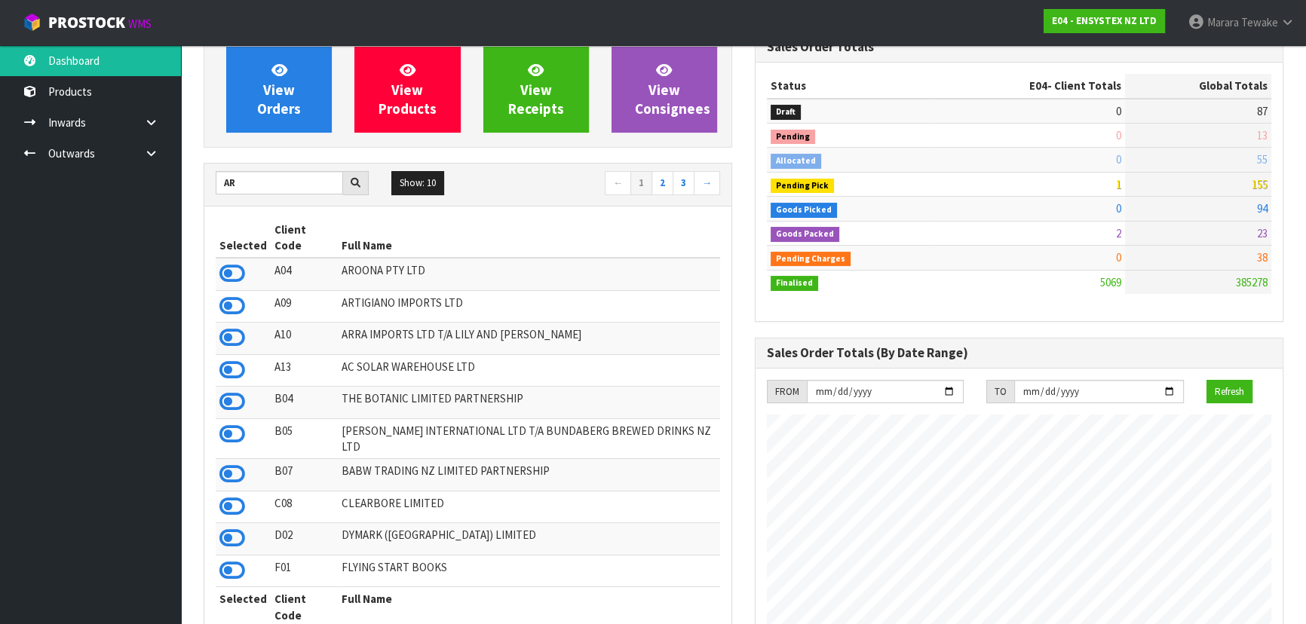
click at [368, 258] on td "AROONA PTY LTD" at bounding box center [529, 274] width 382 height 32
click at [238, 262] on icon at bounding box center [232, 273] width 26 height 23
drag, startPoint x: 238, startPoint y: 187, endPoint x: 170, endPoint y: 179, distance: 67.6
click at [170, 179] on body "Toggle navigation ProStock WMS A04 - AROONA PTY LTD Marara Tewake Logout Dashbo…" at bounding box center [653, 176] width 1306 height 624
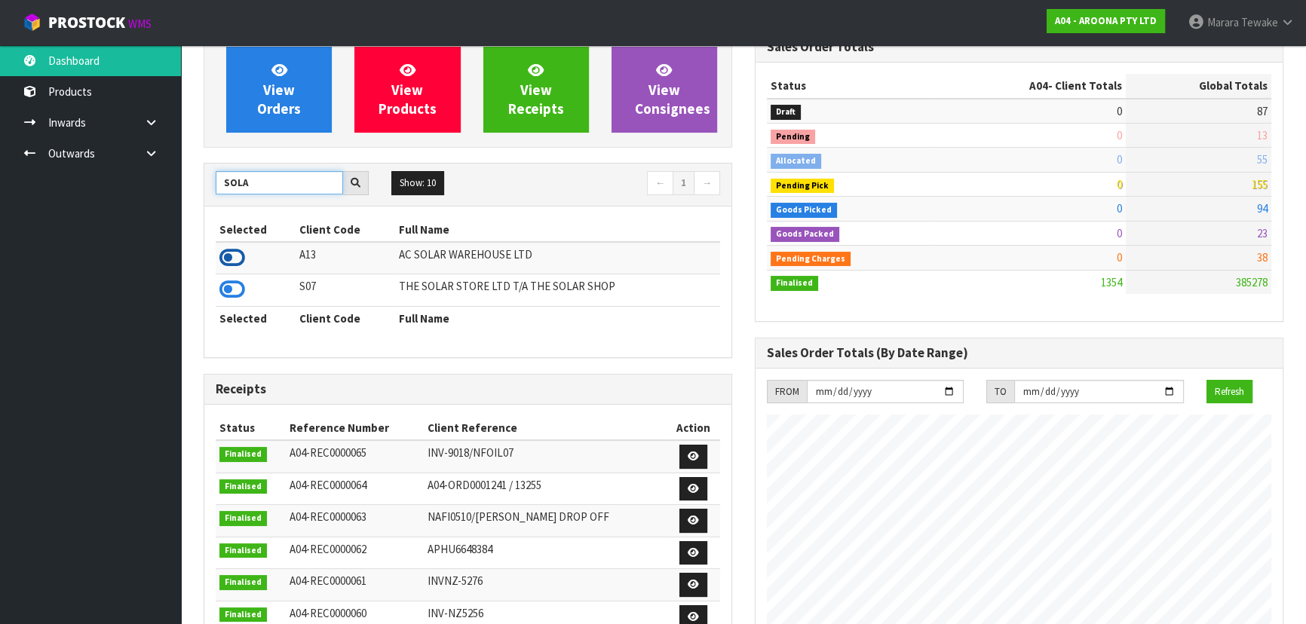
type input "SOLA"
click at [241, 253] on icon at bounding box center [232, 258] width 26 height 23
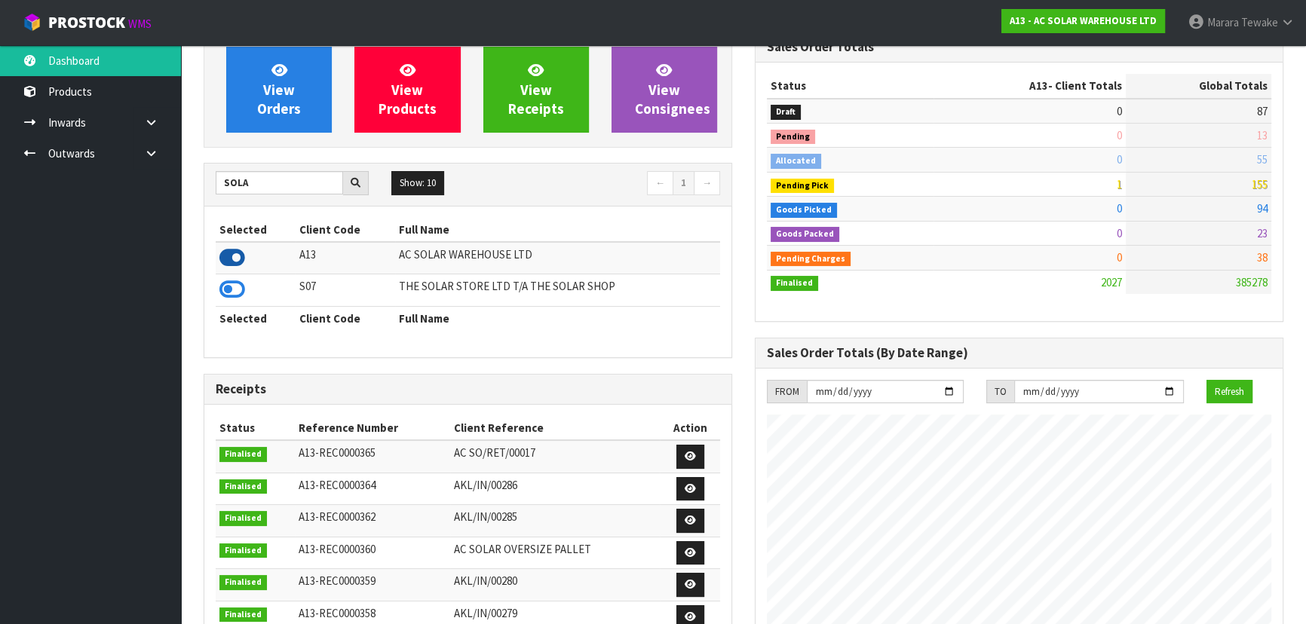
scroll to position [1164, 550]
drag, startPoint x: 259, startPoint y: 182, endPoint x: 224, endPoint y: 180, distance: 35.5
click at [224, 180] on input "SOLA" at bounding box center [279, 182] width 127 height 23
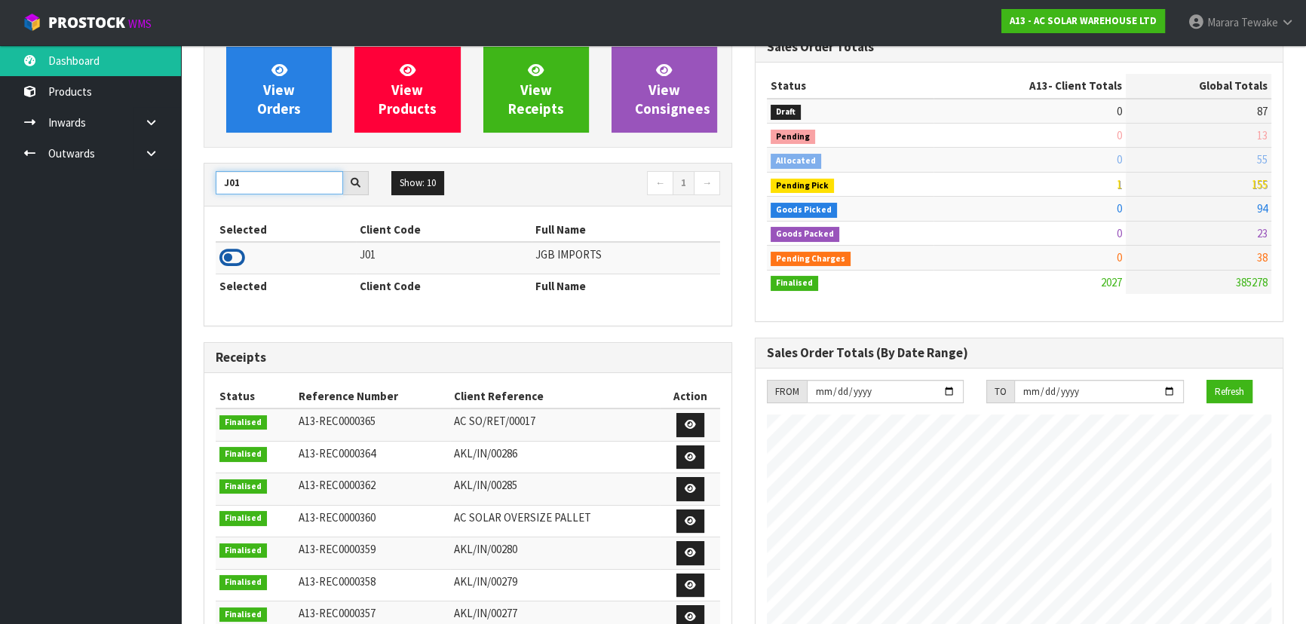
type input "J01"
click at [229, 256] on icon at bounding box center [232, 258] width 26 height 23
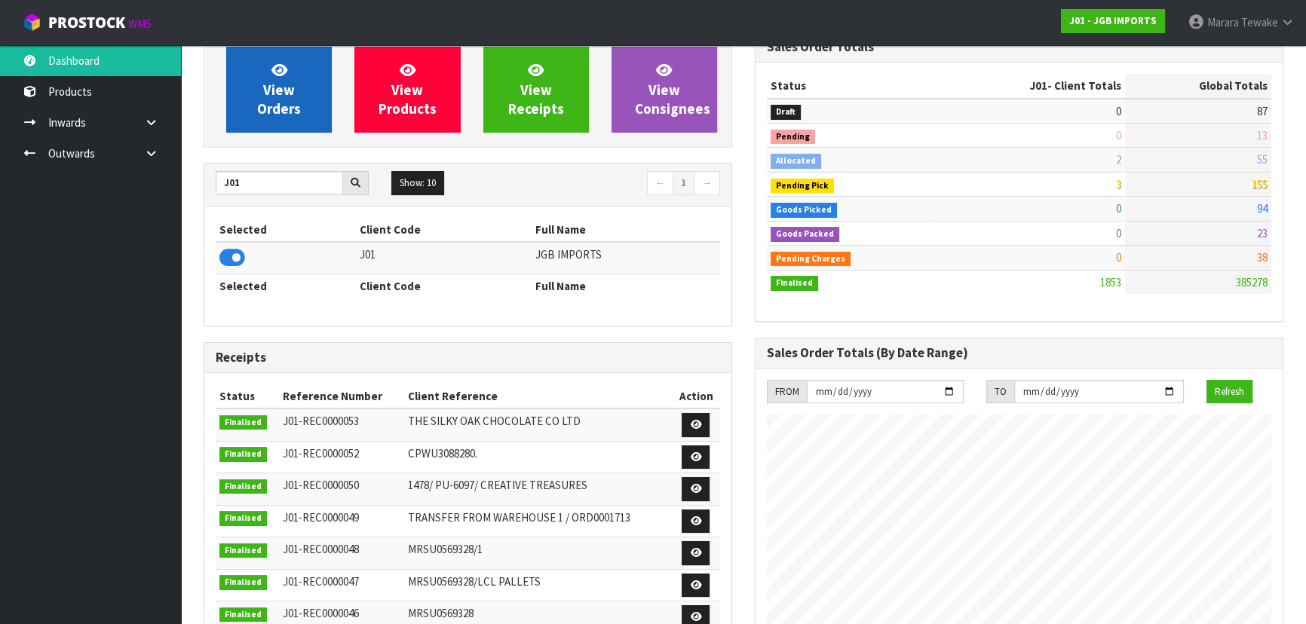
scroll to position [1140, 550]
click at [274, 102] on span "View Orders" at bounding box center [279, 89] width 44 height 57
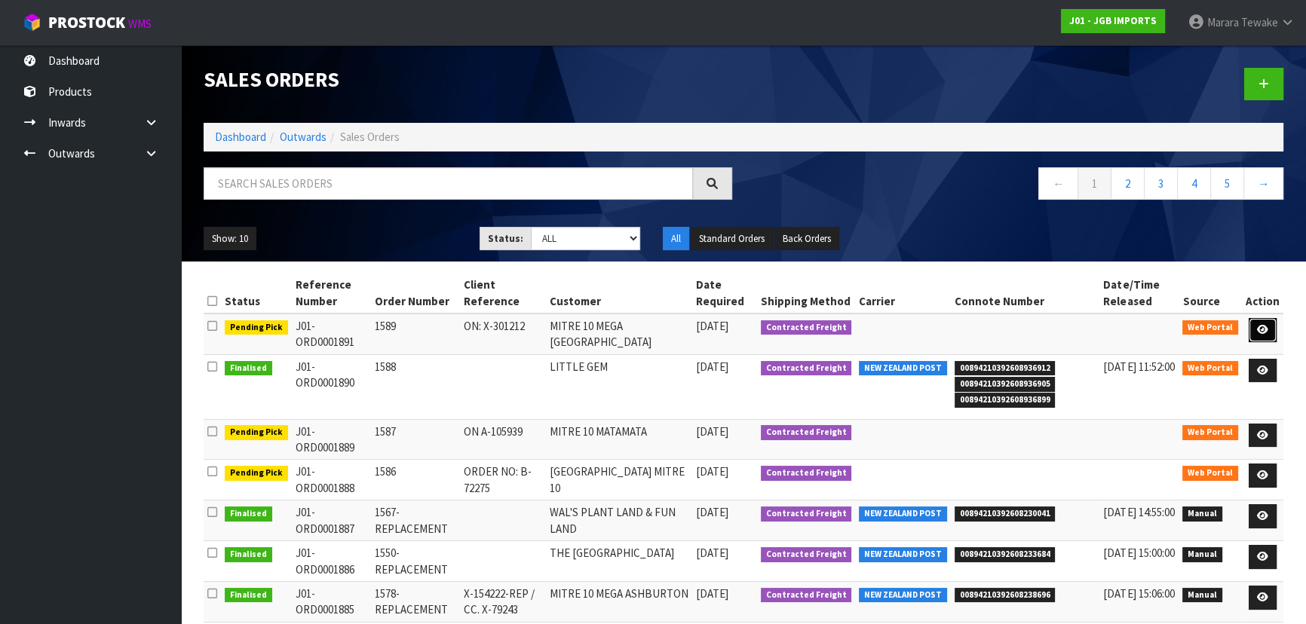
click at [1265, 323] on link at bounding box center [1263, 330] width 28 height 24
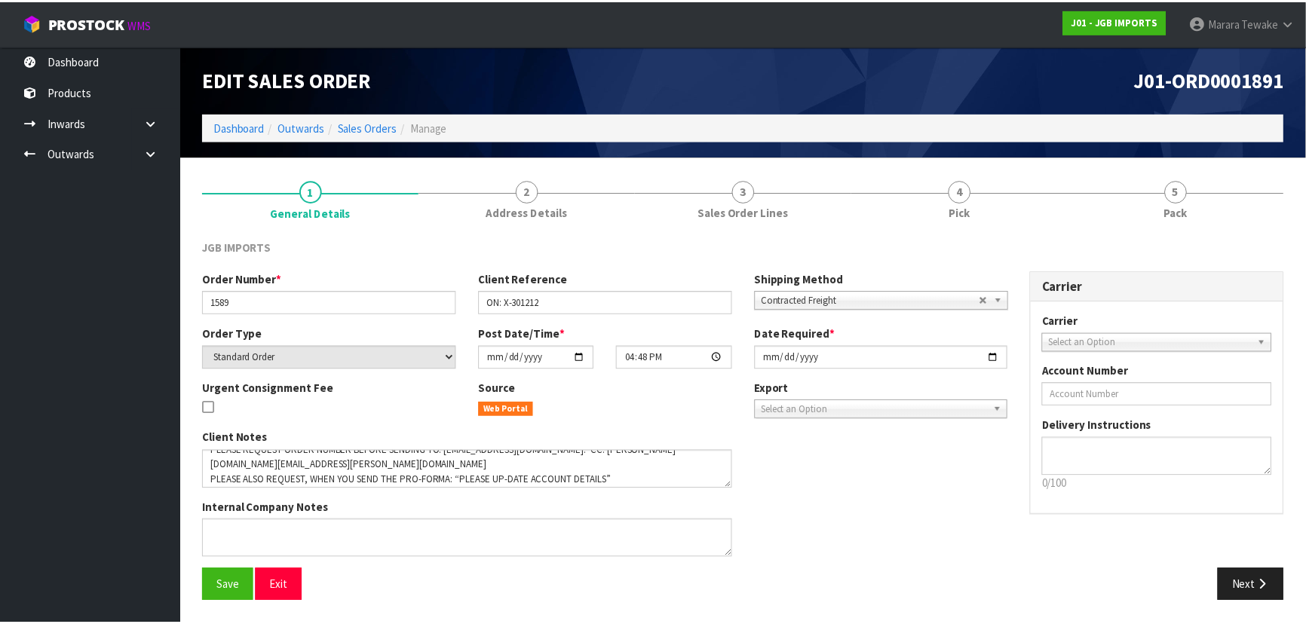
scroll to position [14, 0]
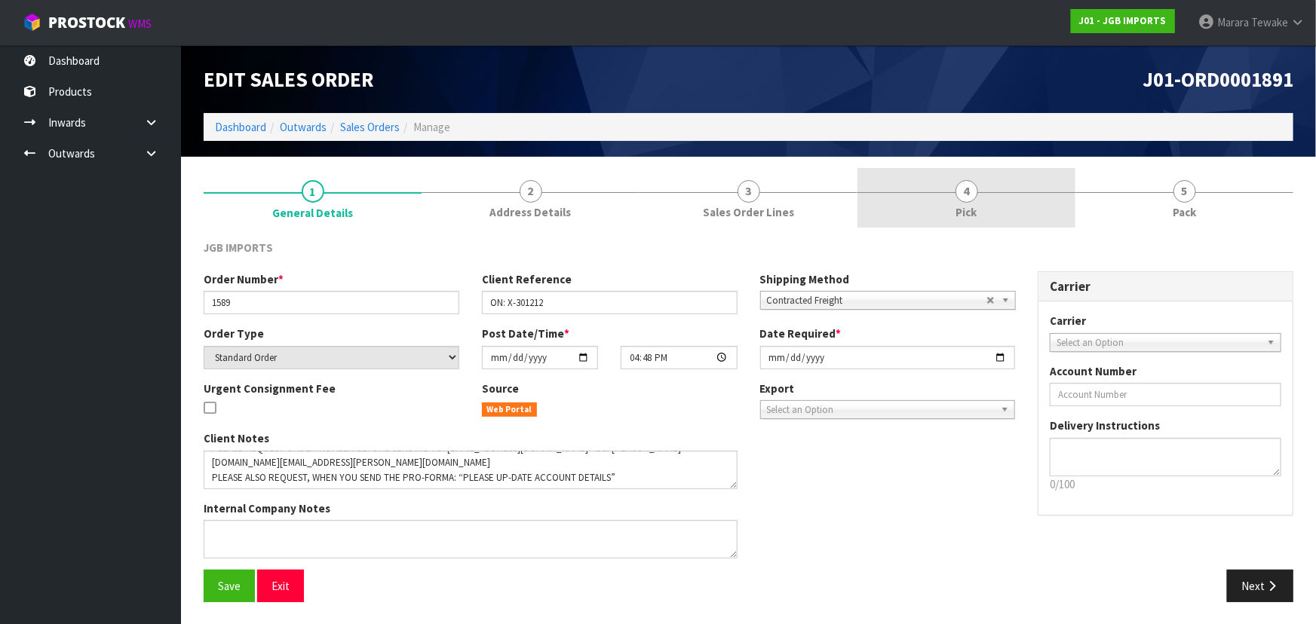
click at [1001, 178] on link "4 Pick" at bounding box center [966, 198] width 218 height 60
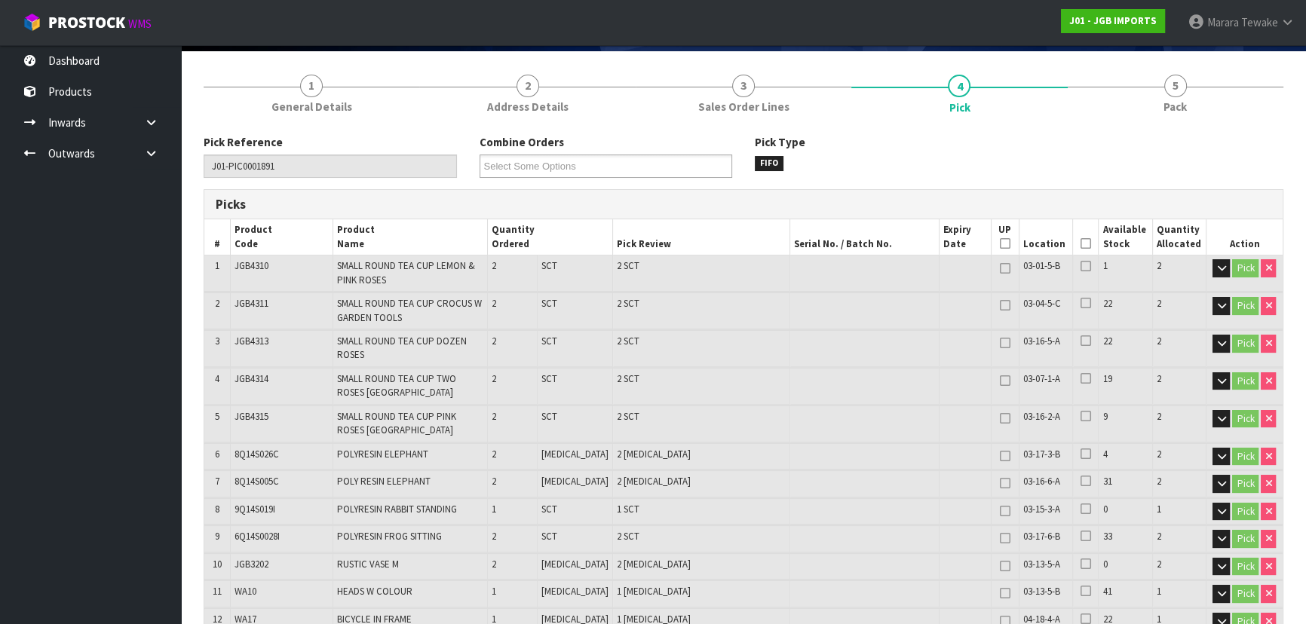
scroll to position [0, 0]
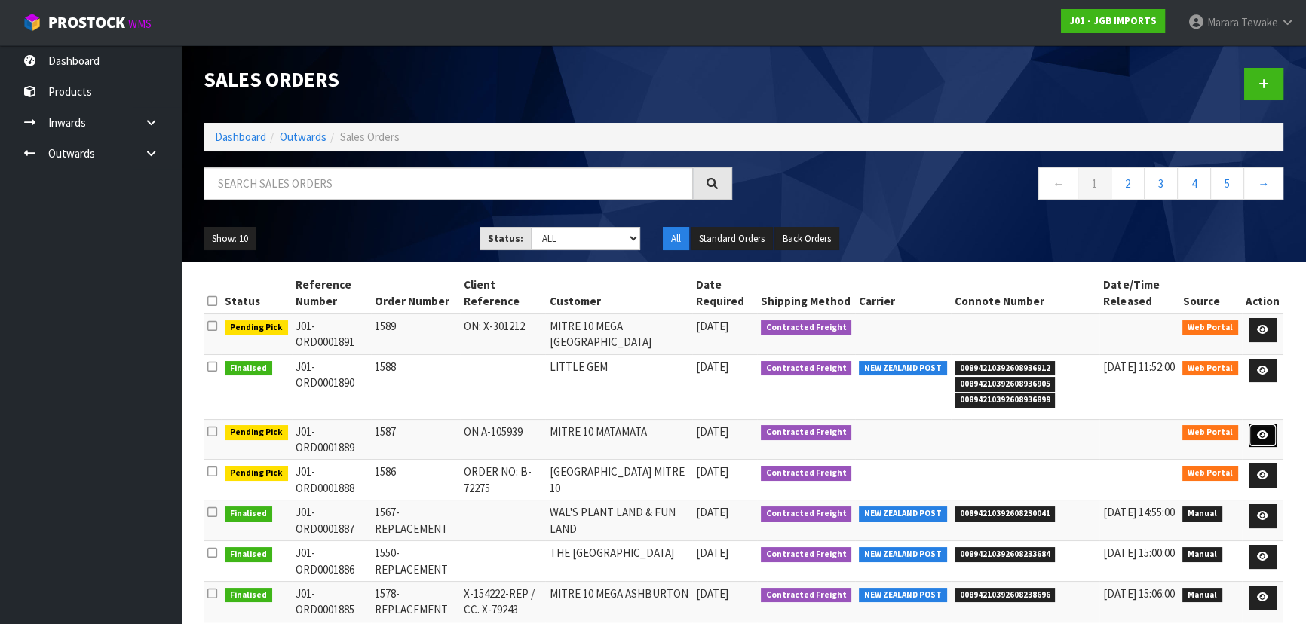
click at [1268, 432] on icon at bounding box center [1262, 436] width 11 height 10
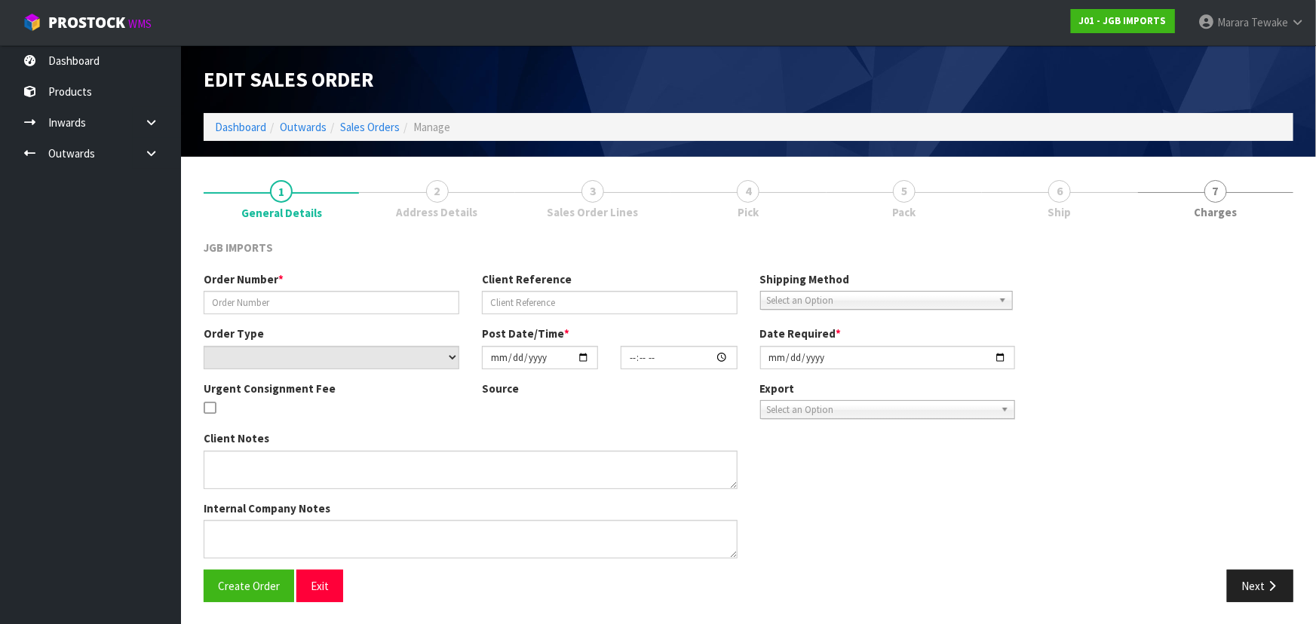
type input "1587"
type input "ON A-105939"
select select "number:0"
type input "2025-10-09"
type input "16:12:00.000"
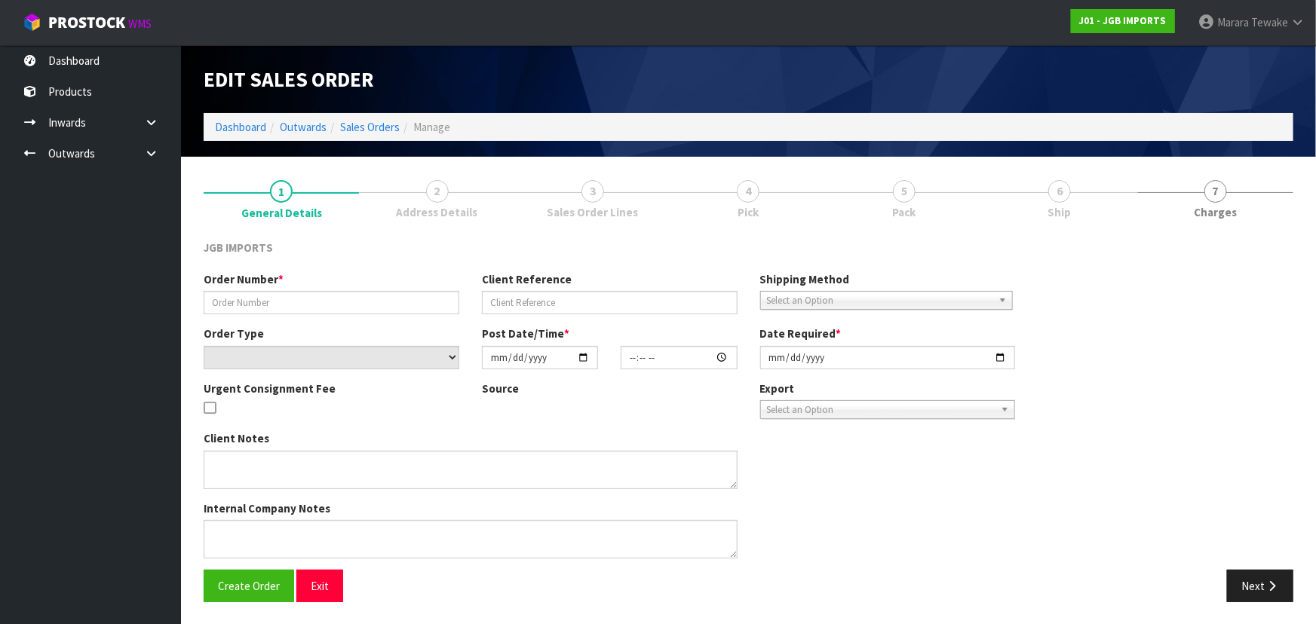
type input "2025-10-10"
type textarea "PLEASE NOTE ORDER NUMBER: A-105939 ORDER CAN GO STRAIGHT OUT"
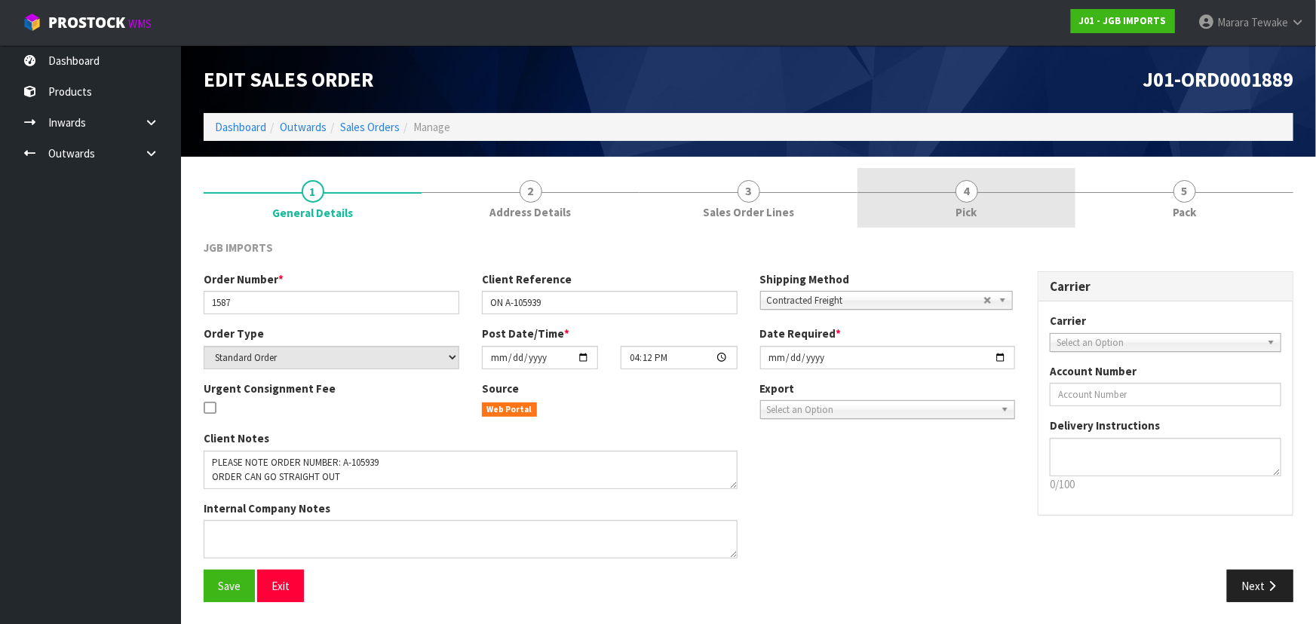
click at [995, 201] on link "4 Pick" at bounding box center [966, 198] width 218 height 60
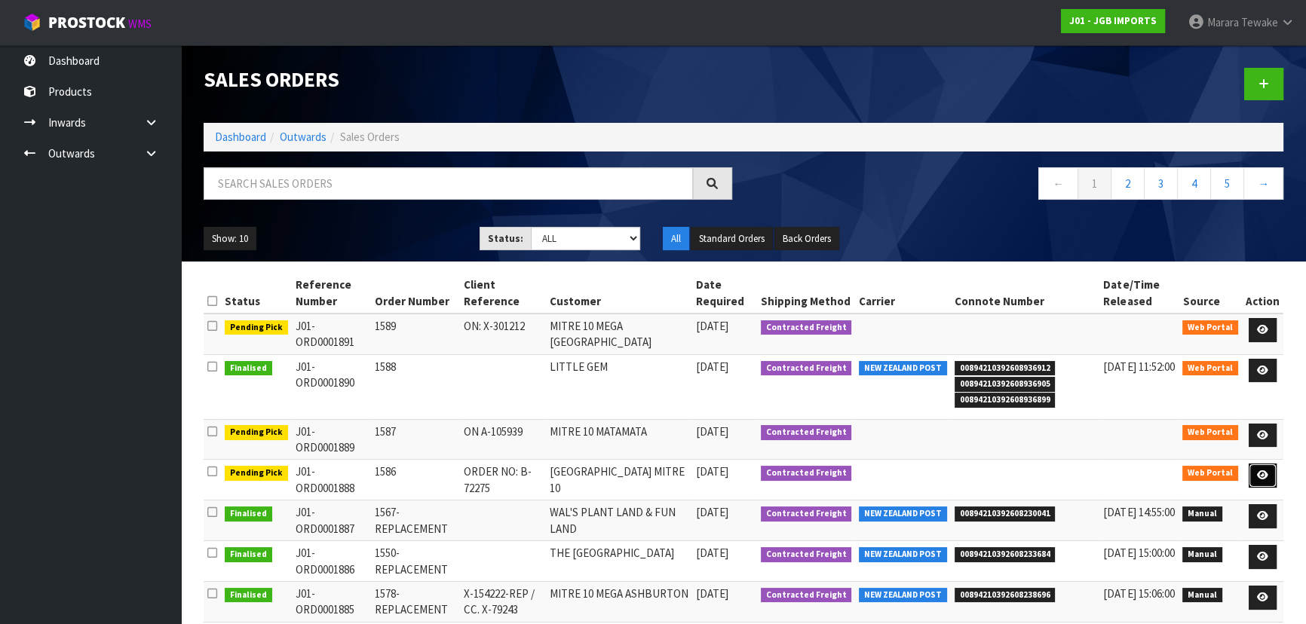
click at [1257, 479] on link at bounding box center [1263, 476] width 28 height 24
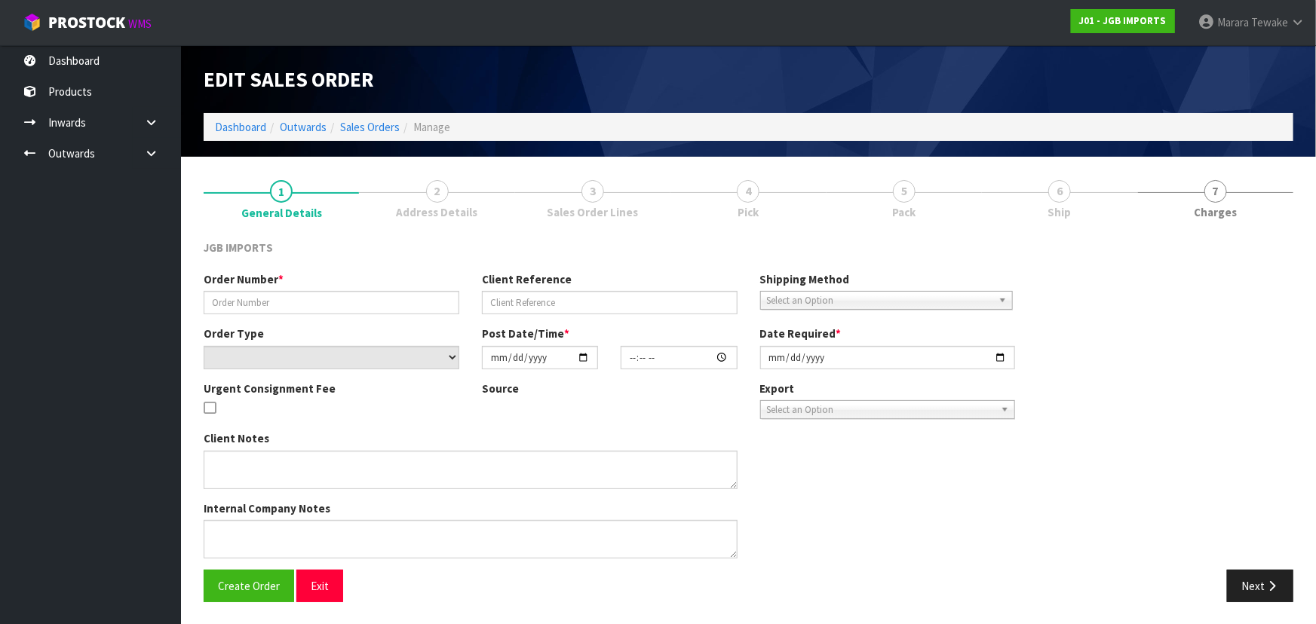
type input "1586"
type input "ORDER NO: B-72275"
select select "number:0"
type input "2025-10-09"
type input "15:56:00.000"
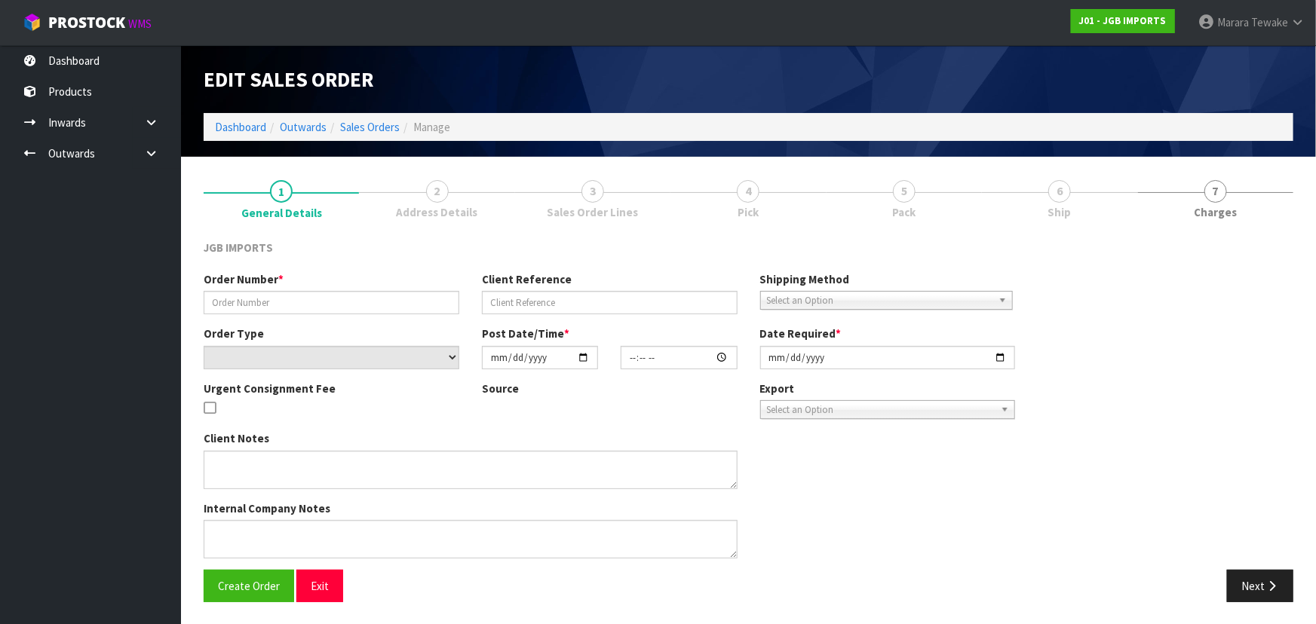
type input "2025-10-10"
type textarea "PLEASE SEND PRO-FORMA INVOICE, REQUESTING ORDER NUMBER, TO: KIM.BURN@MITRE10.CO…"
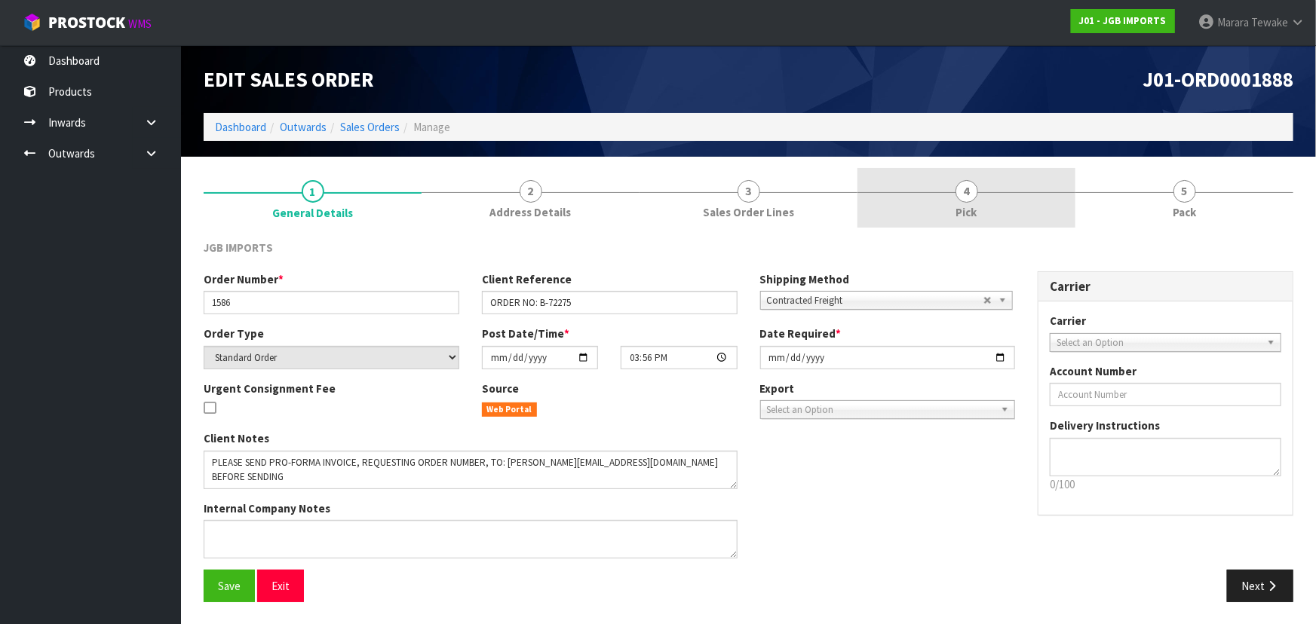
click at [1036, 193] on link "4 Pick" at bounding box center [966, 198] width 218 height 60
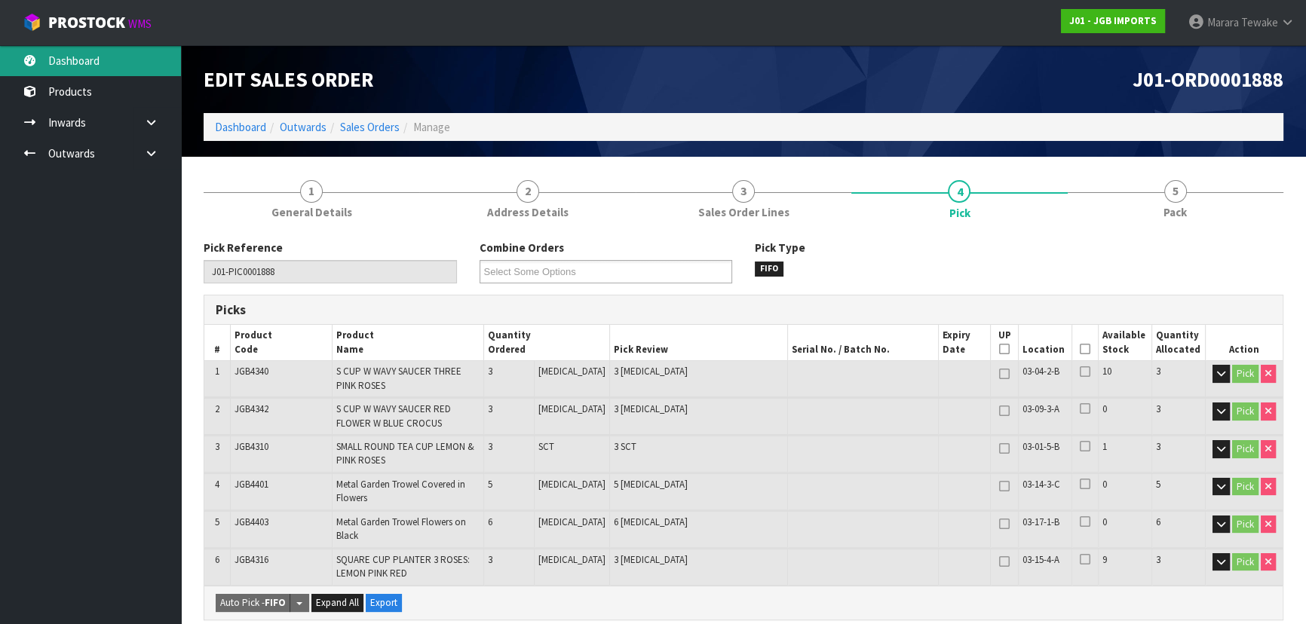
click at [105, 55] on link "Dashboard" at bounding box center [90, 60] width 181 height 31
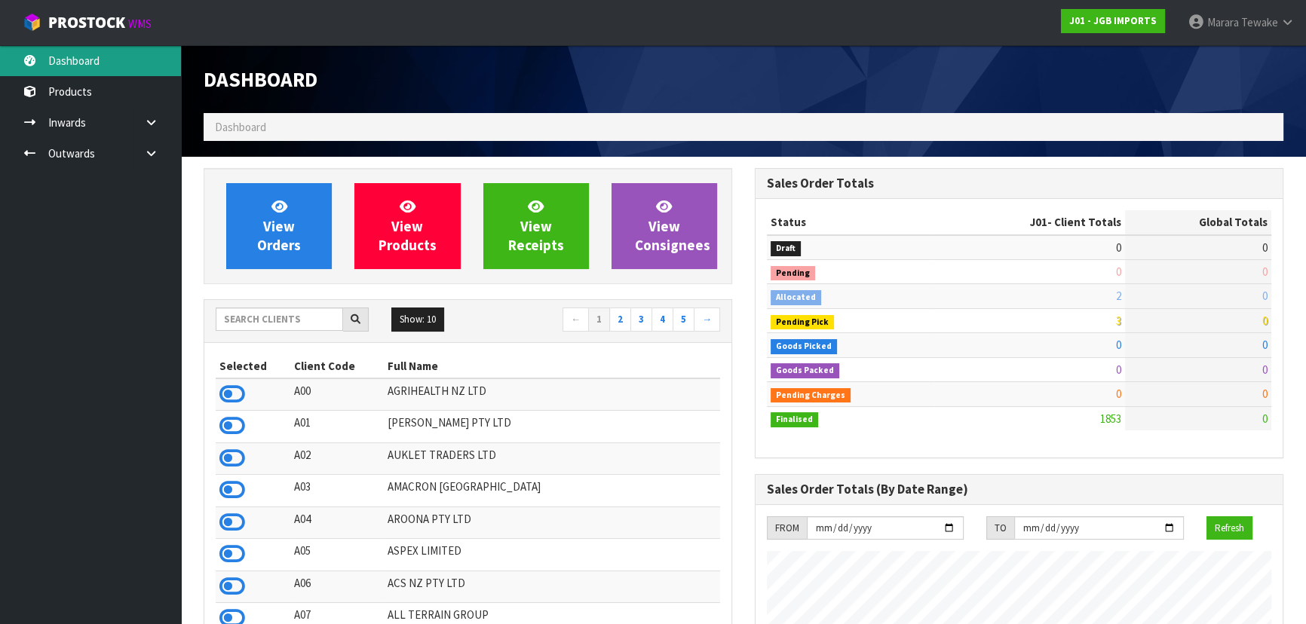
scroll to position [1140, 550]
click at [290, 319] on input "text" at bounding box center [279, 319] width 127 height 23
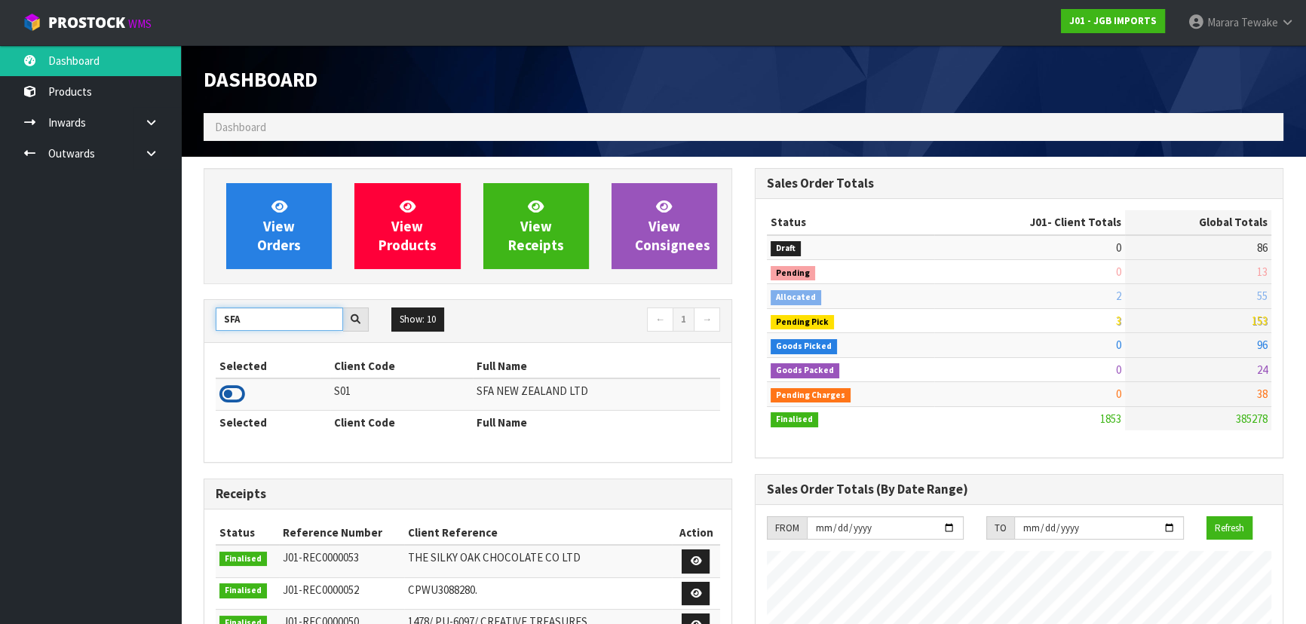
type input "SFA"
click at [231, 390] on icon at bounding box center [232, 394] width 26 height 23
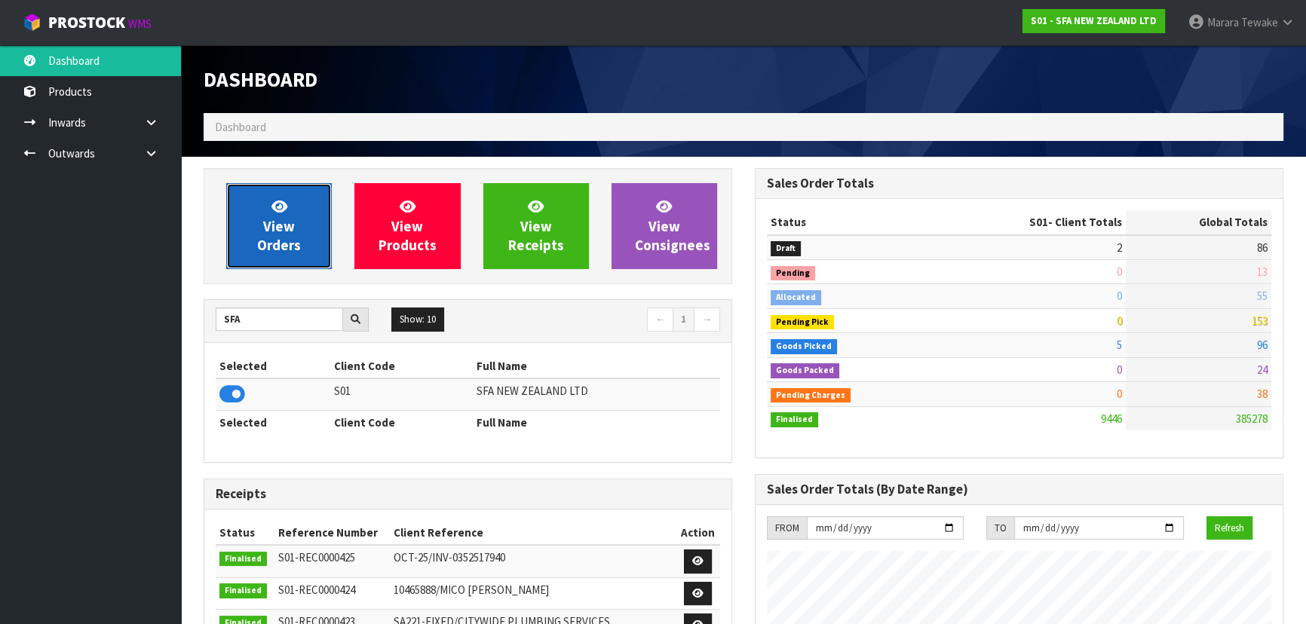
click at [282, 242] on span "View Orders" at bounding box center [279, 226] width 44 height 57
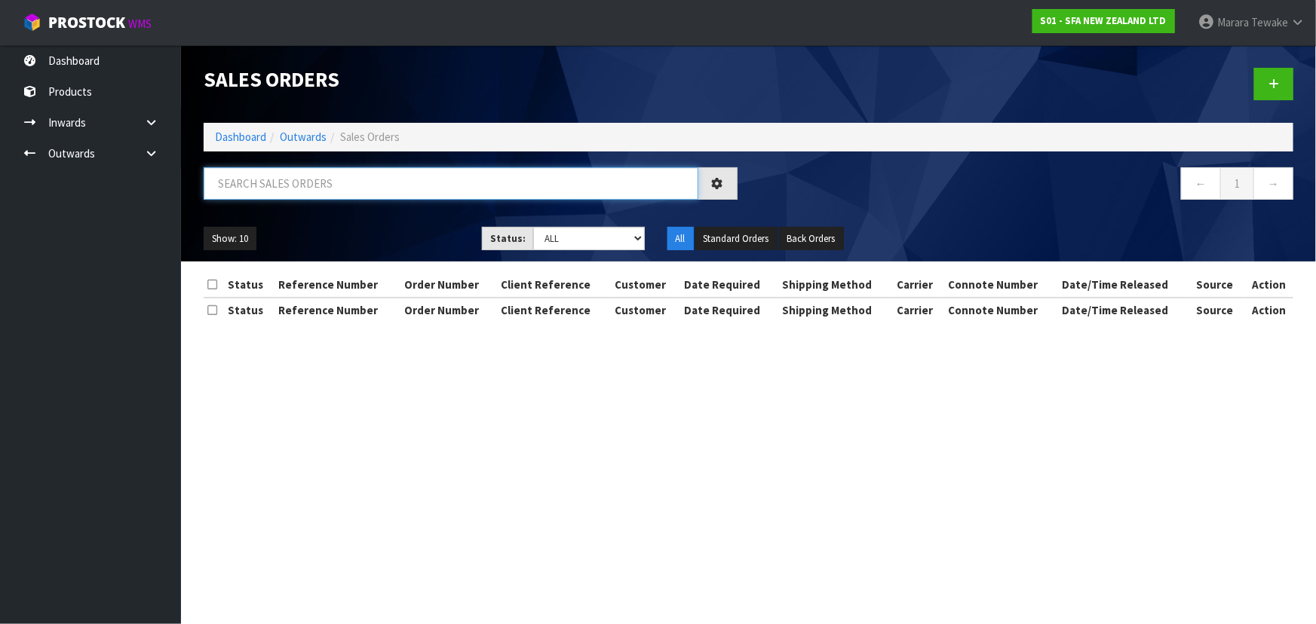
click at [273, 181] on input "text" at bounding box center [451, 183] width 495 height 32
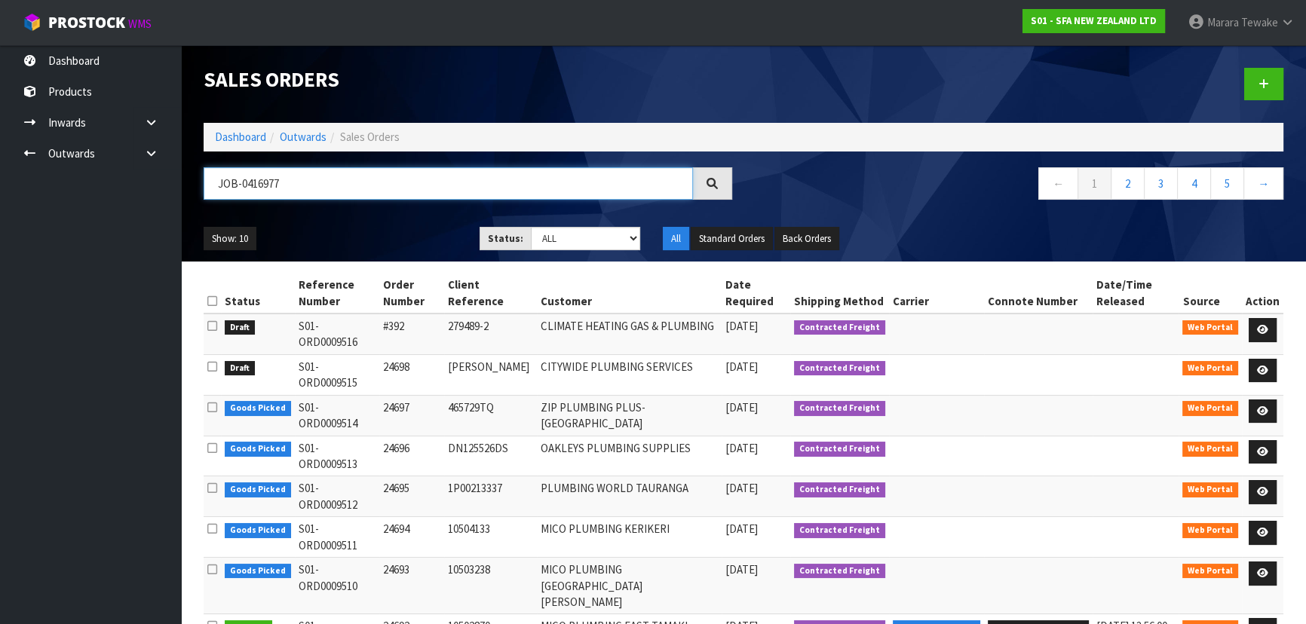
type input "JOB-0416977"
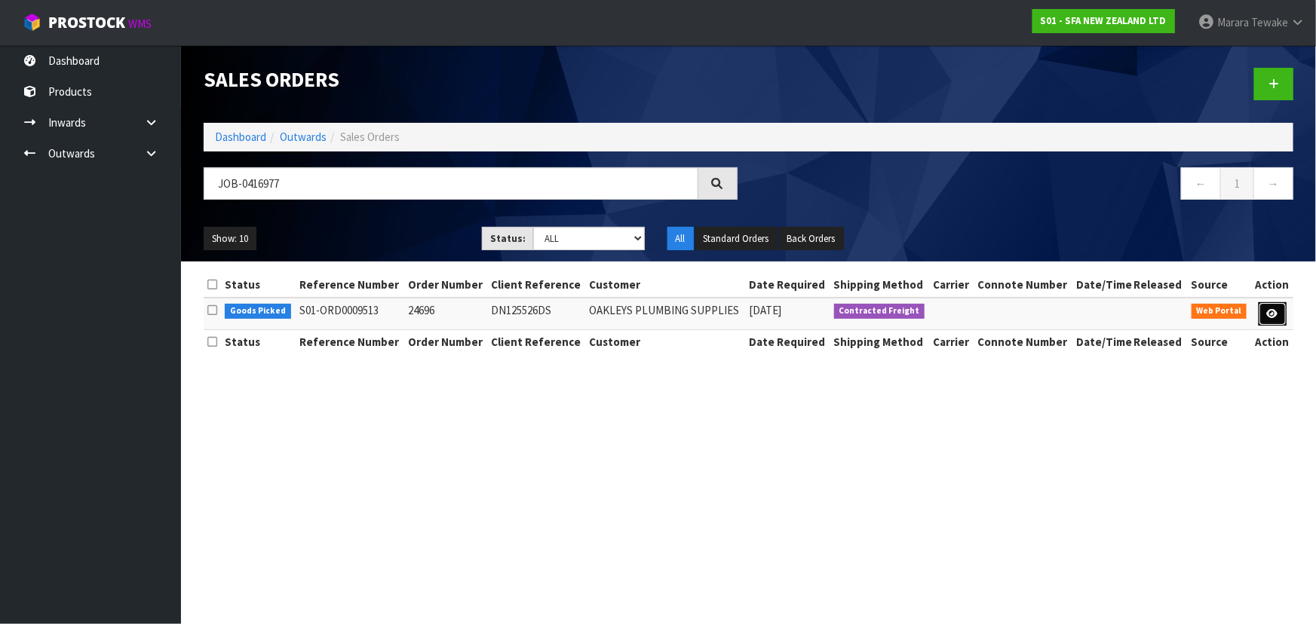
click at [1269, 317] on icon at bounding box center [1272, 314] width 11 height 10
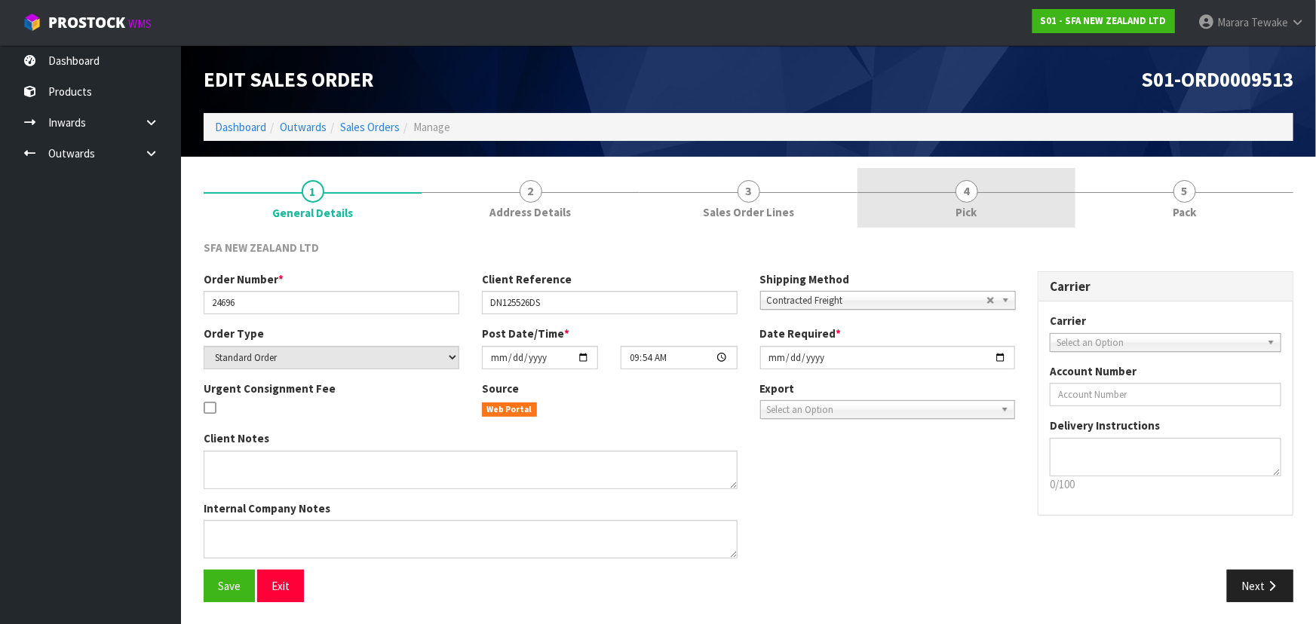
click at [939, 204] on link "4 Pick" at bounding box center [966, 198] width 218 height 60
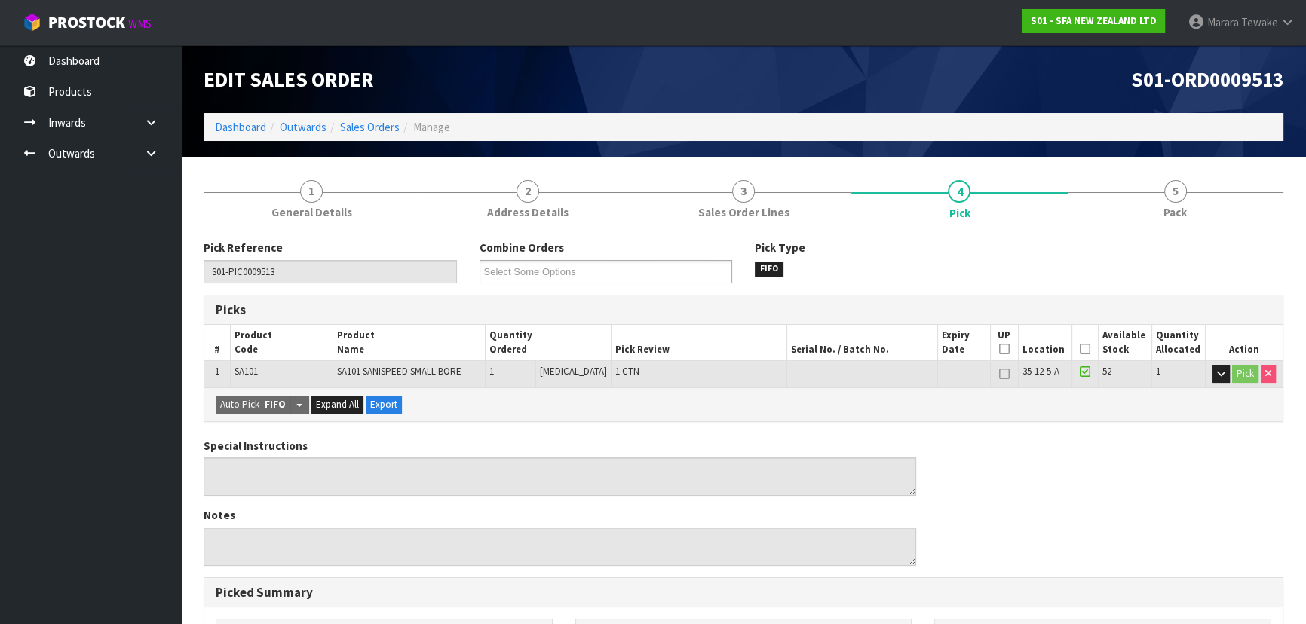
click at [1081, 350] on icon at bounding box center [1085, 349] width 11 height 1
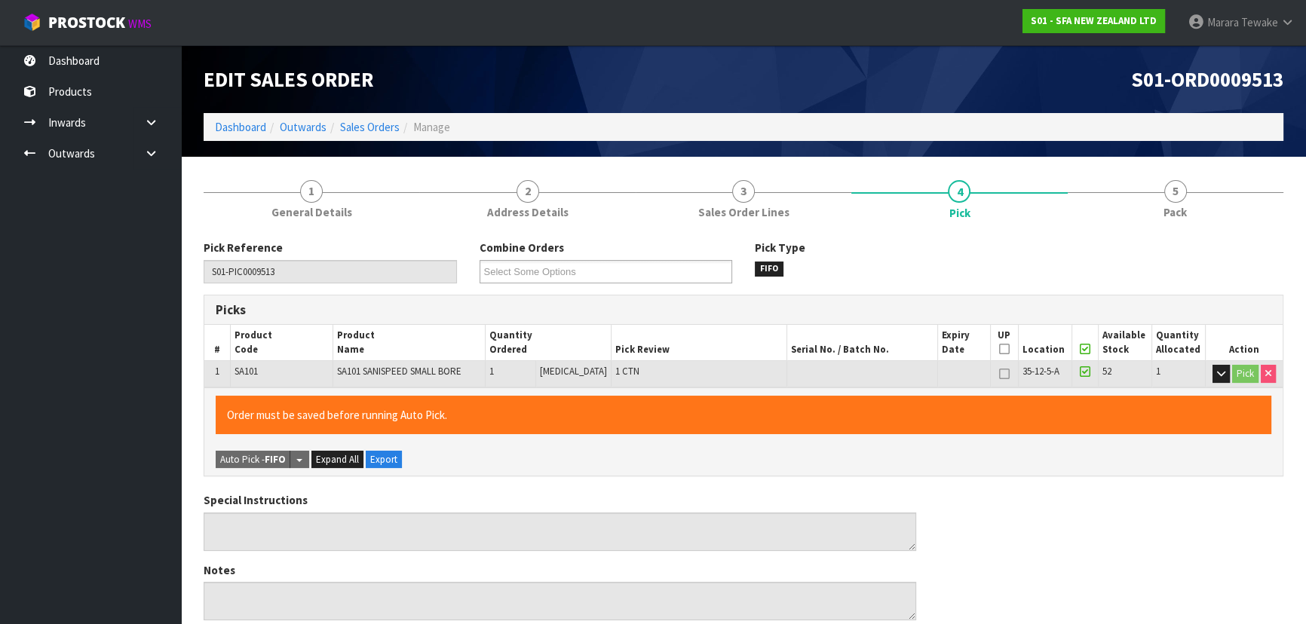
scroll to position [421, 0]
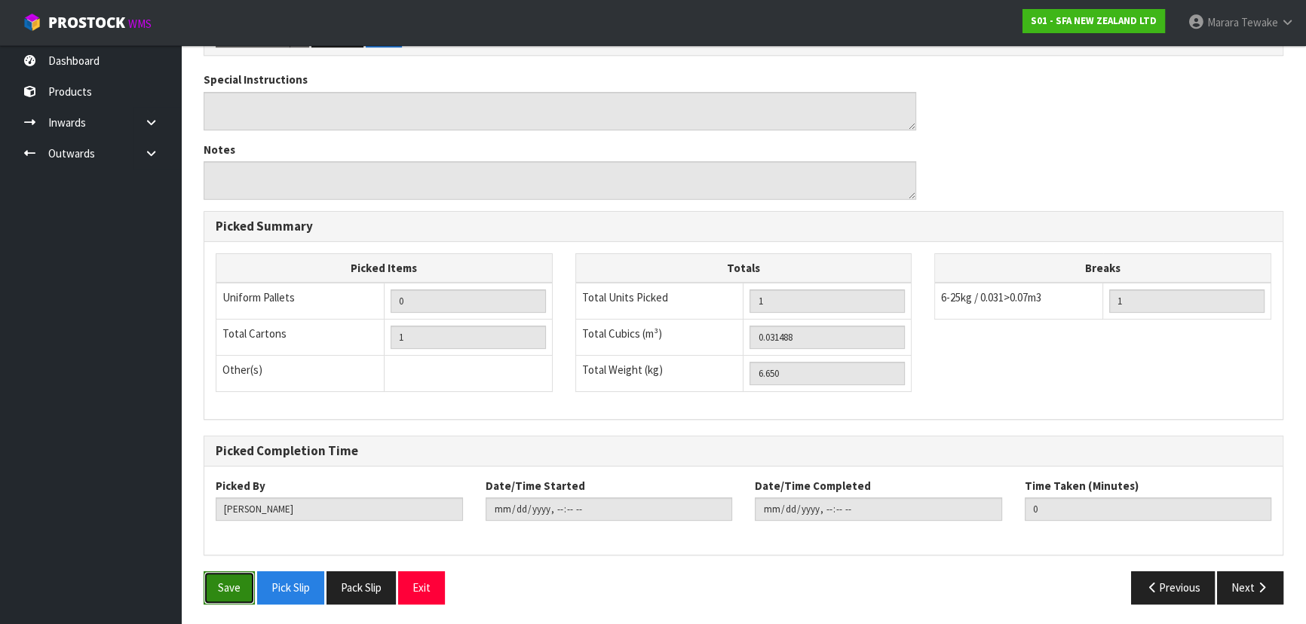
click at [239, 578] on button "Save" at bounding box center [229, 588] width 51 height 32
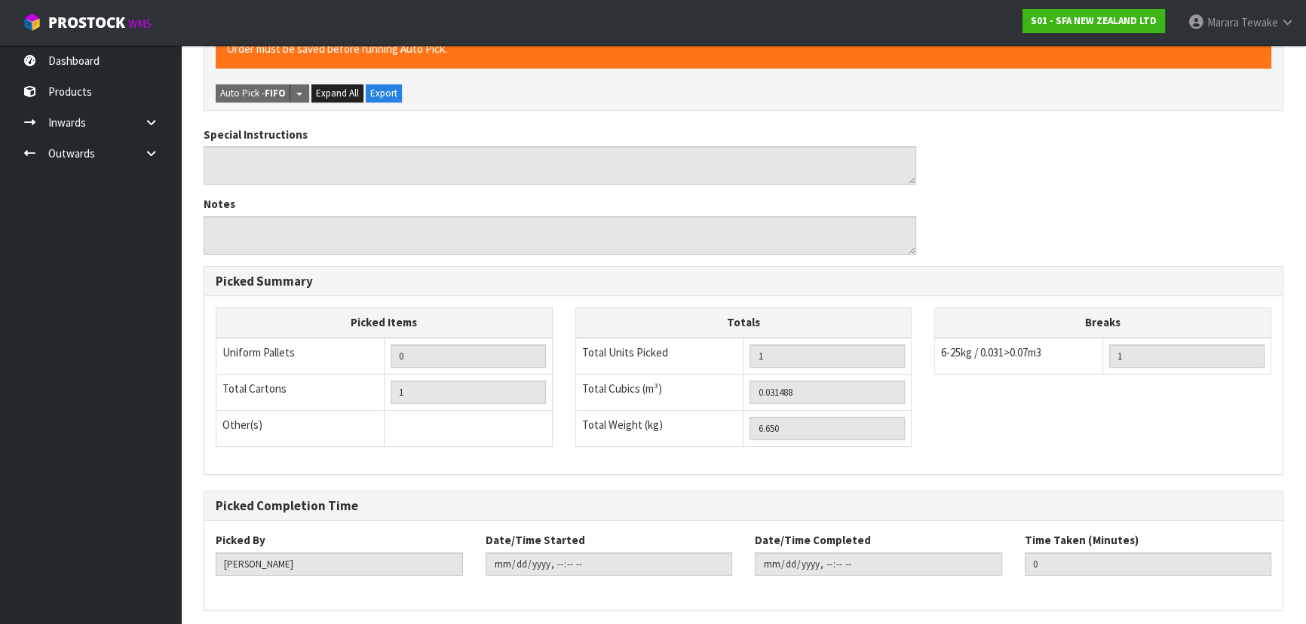
scroll to position [0, 0]
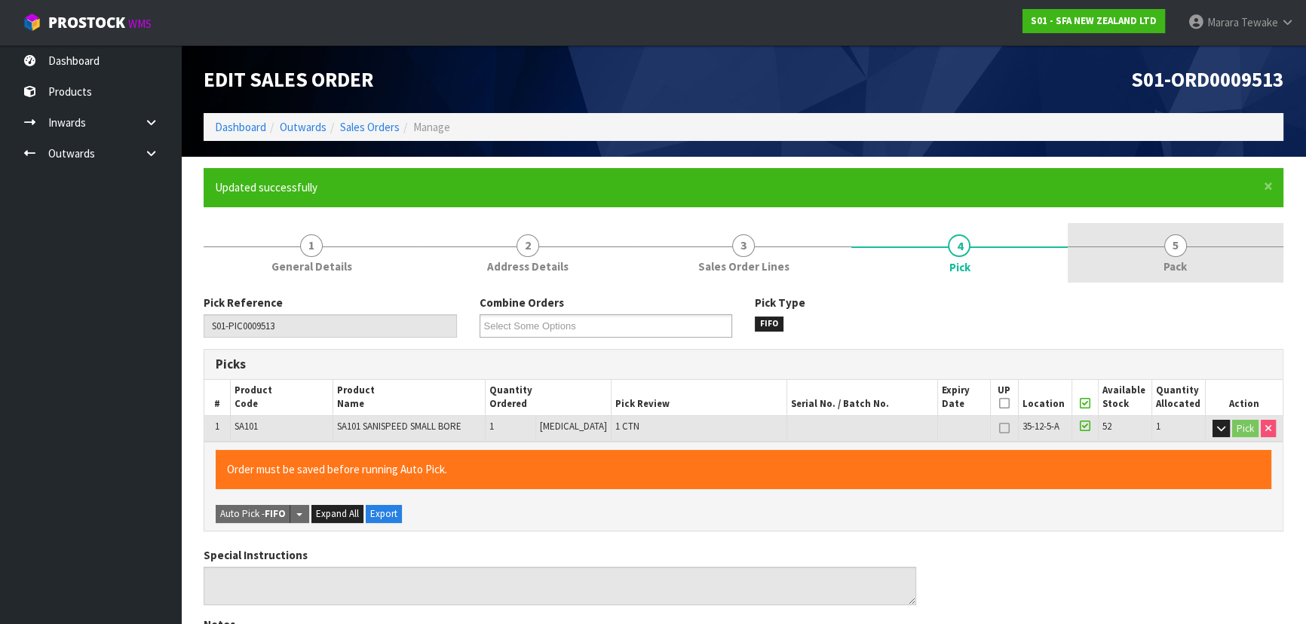
click at [1165, 250] on span "5" at bounding box center [1175, 246] width 23 height 23
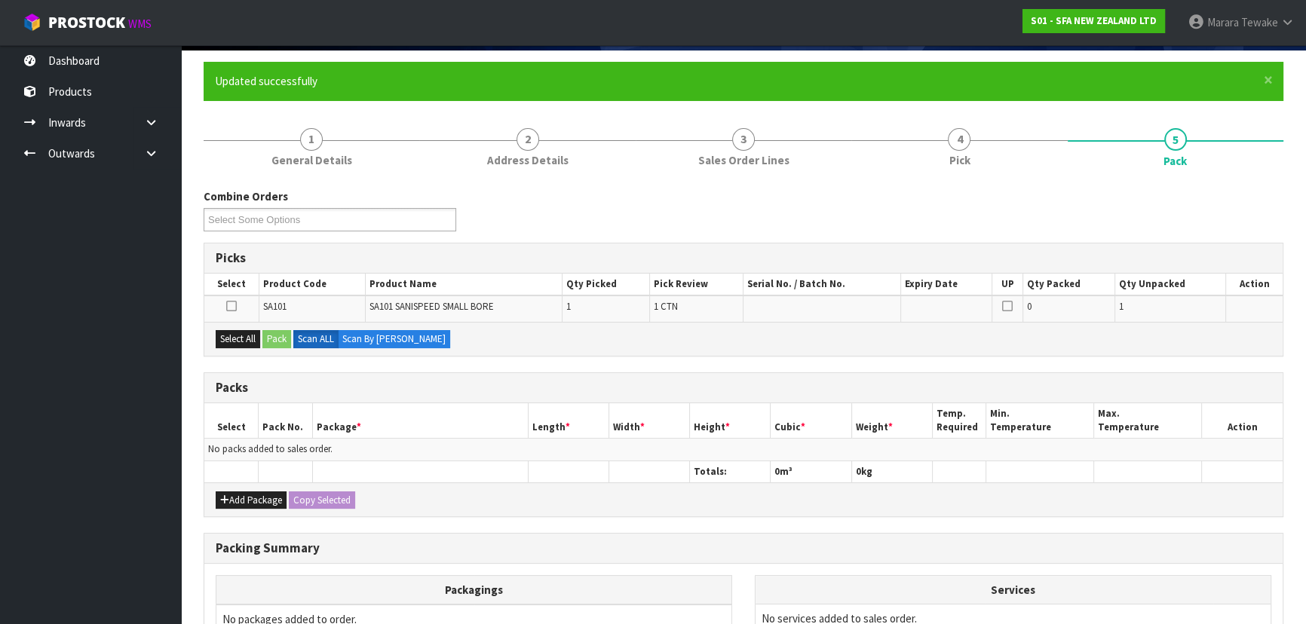
scroll to position [274, 0]
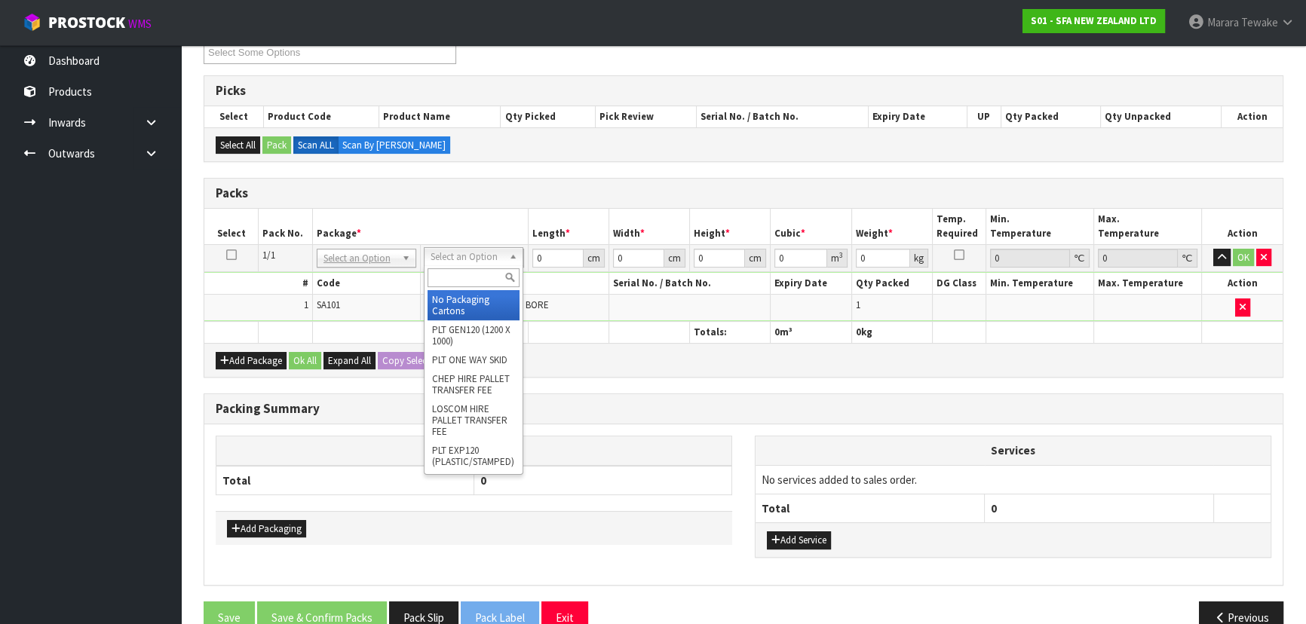
drag, startPoint x: 467, startPoint y: 300, endPoint x: 480, endPoint y: 282, distance: 22.2
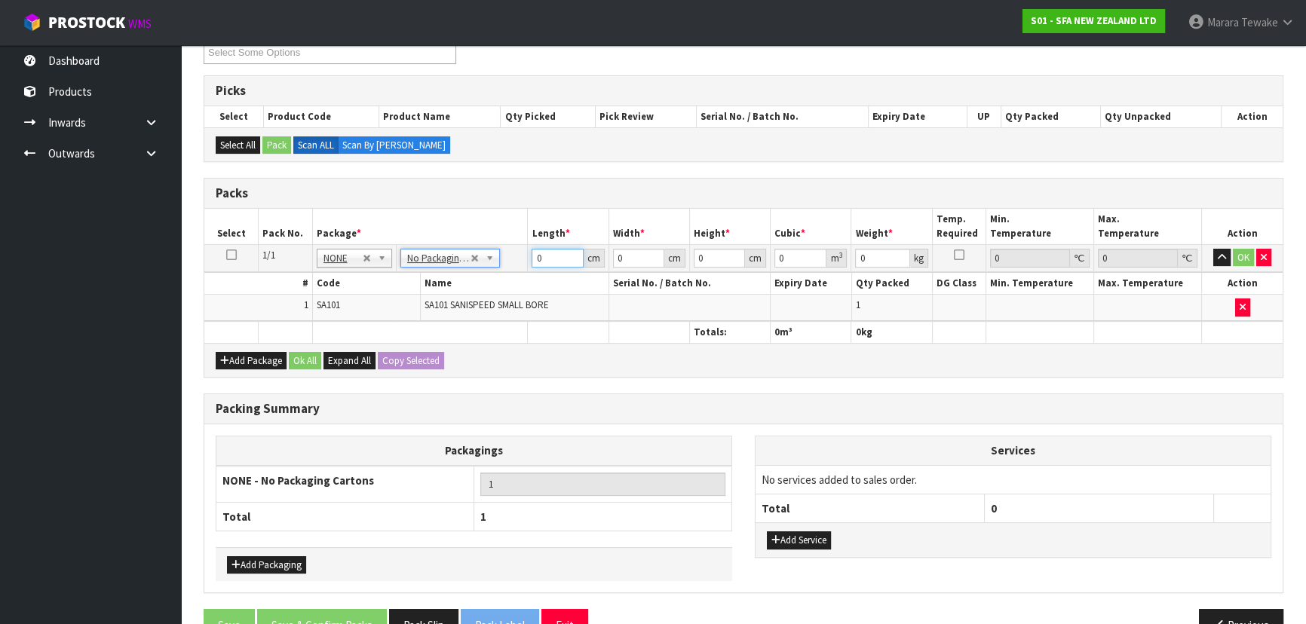
drag, startPoint x: 543, startPoint y: 253, endPoint x: 488, endPoint y: 207, distance: 72.2
click at [486, 222] on table "Select Pack No. Package * Length * Width * Height * Cubic * Weight * Temp. Requ…" at bounding box center [743, 276] width 1078 height 134
type input "42"
type input "25"
type input "3"
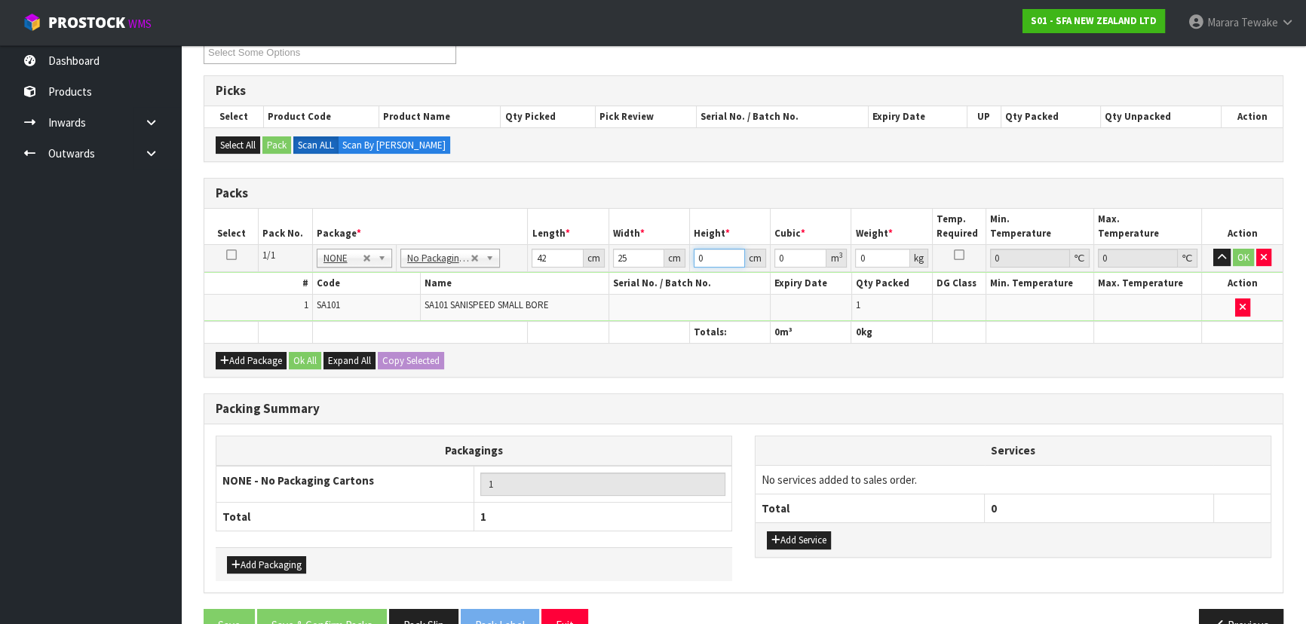
type input "0.00315"
type input "34"
type input "0.0357"
type input "34"
type input "7"
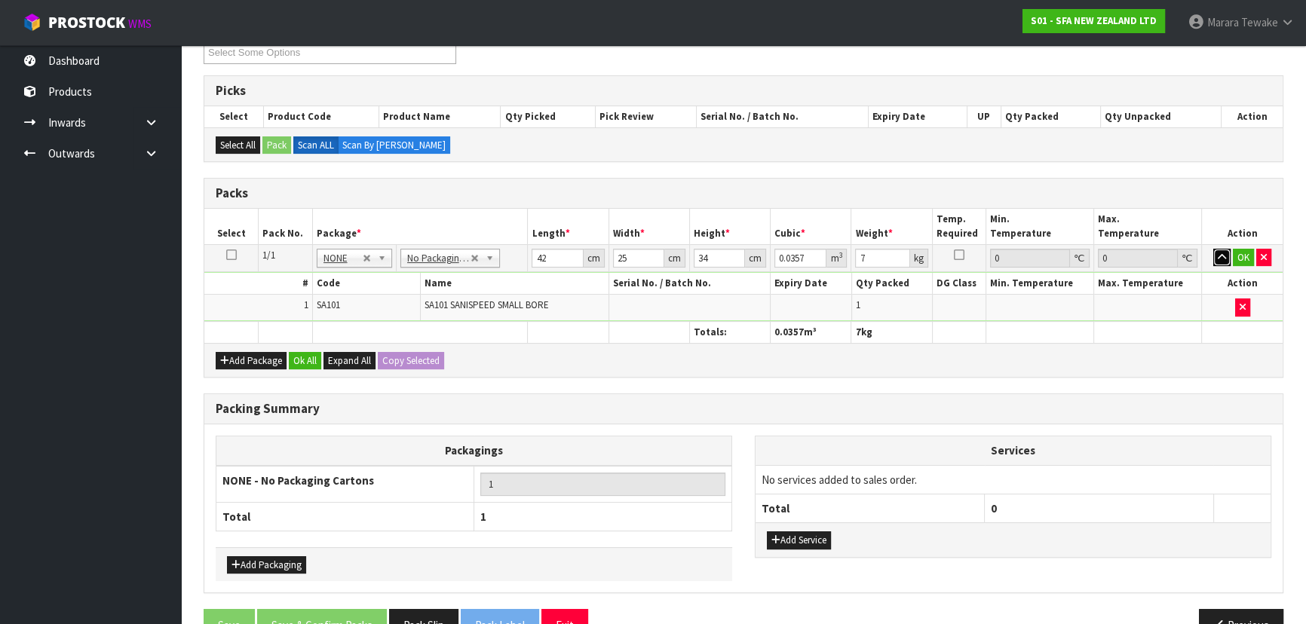
click at [1213, 249] on button "button" at bounding box center [1221, 258] width 17 height 18
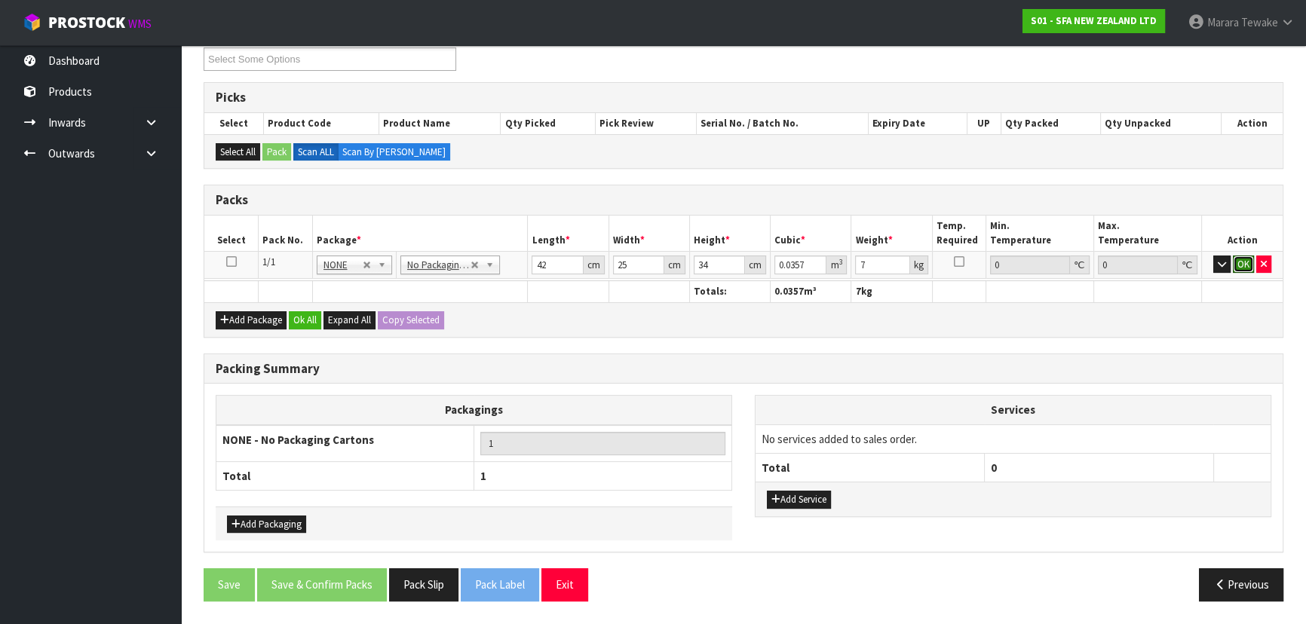
click button "OK" at bounding box center [1243, 265] width 21 height 18
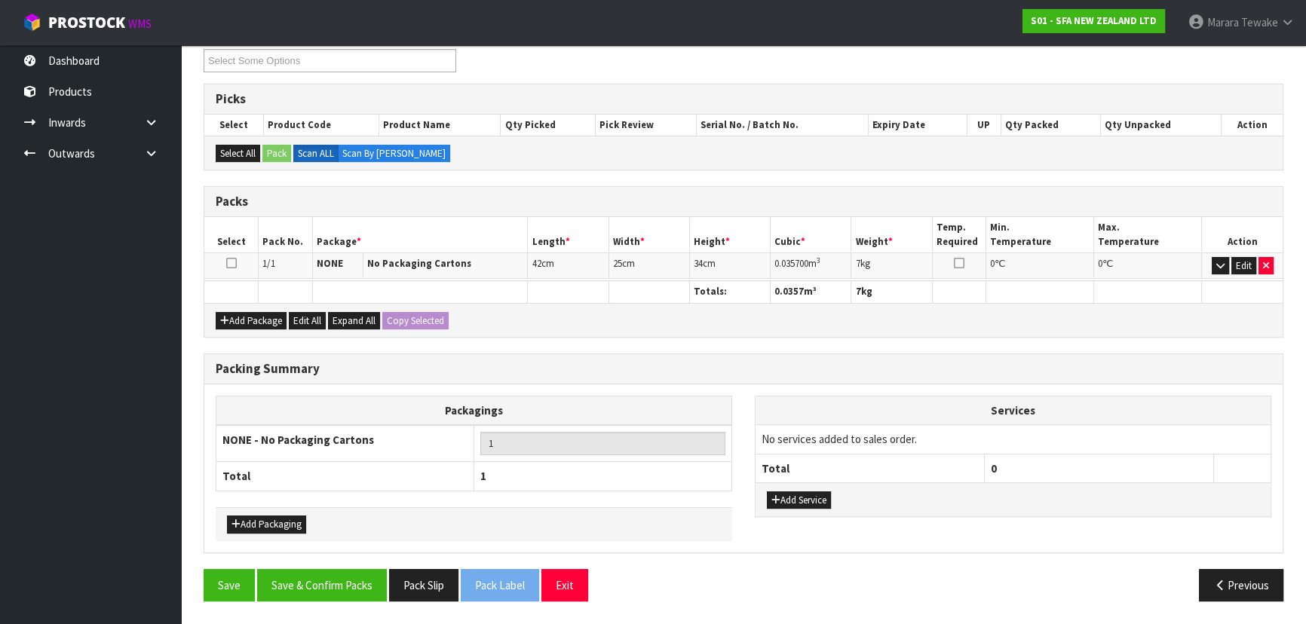
scroll to position [260, 0]
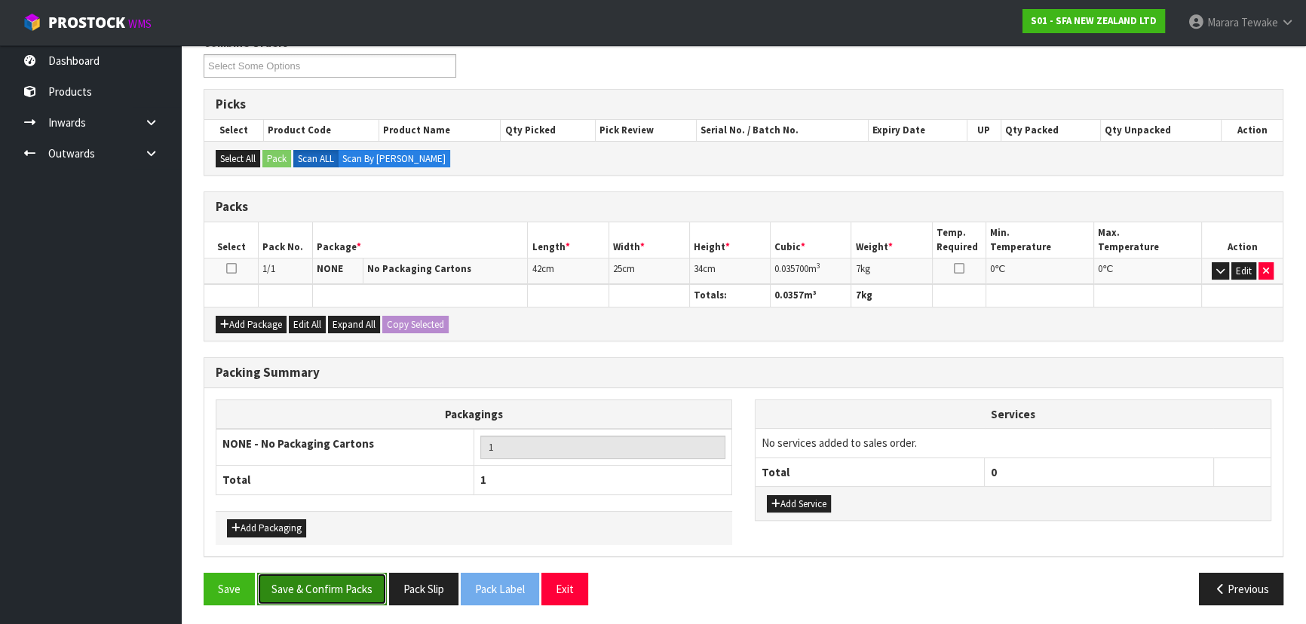
click at [346, 588] on button "Save & Confirm Packs" at bounding box center [322, 589] width 130 height 32
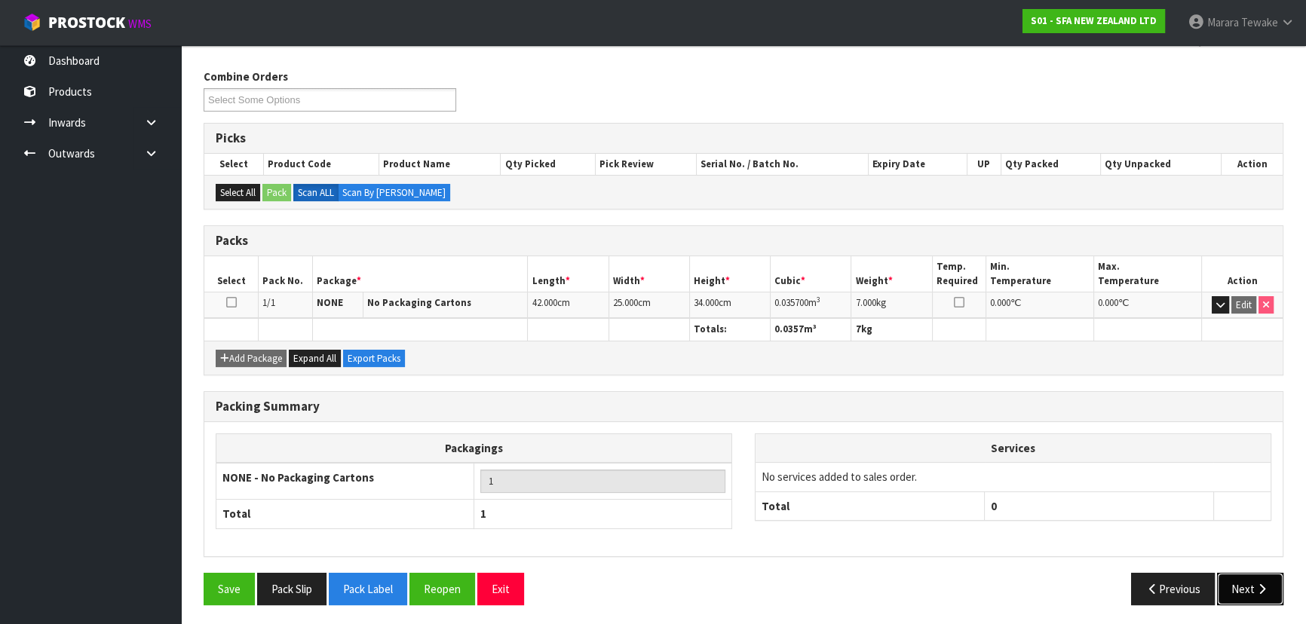
click at [1268, 586] on button "Next" at bounding box center [1250, 589] width 66 height 32
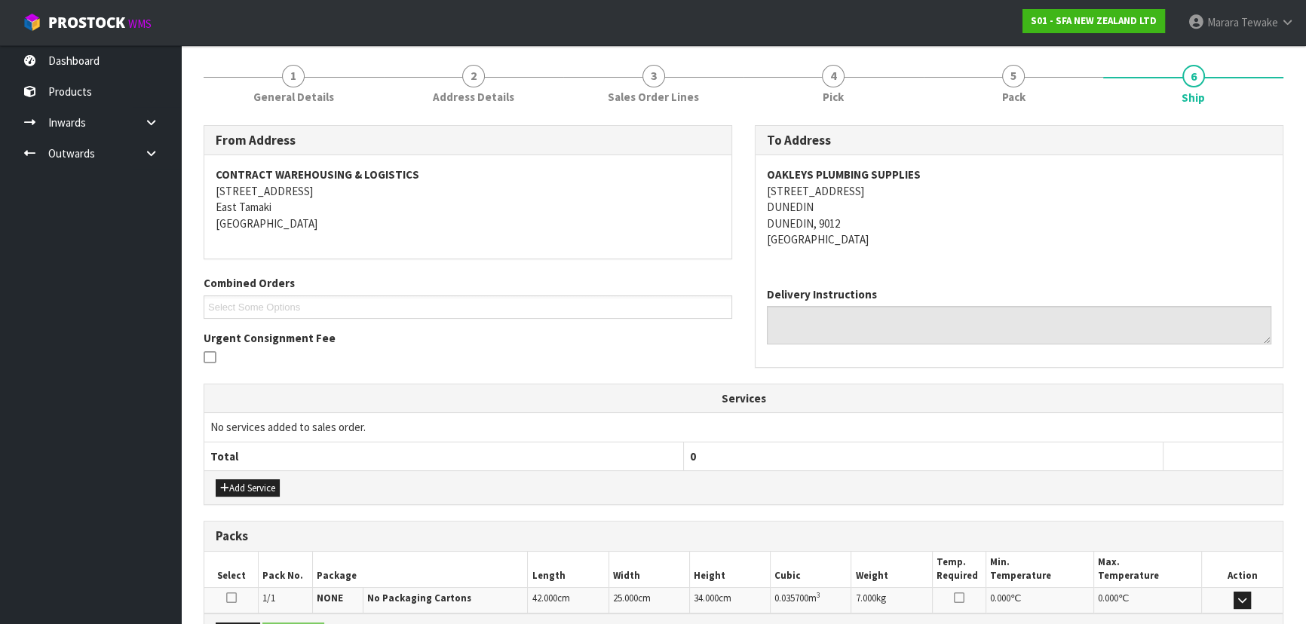
scroll to position [353, 0]
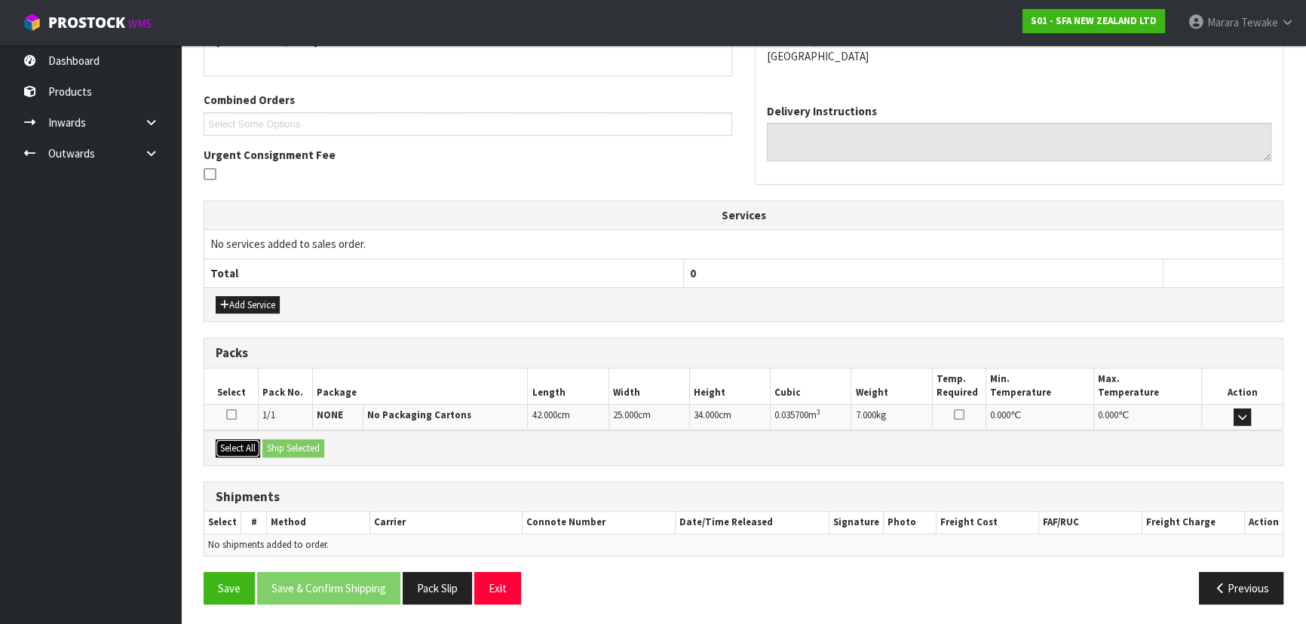
click at [241, 447] on button "Select All" at bounding box center [238, 449] width 44 height 18
click at [279, 443] on button "Ship Selected" at bounding box center [293, 449] width 62 height 18
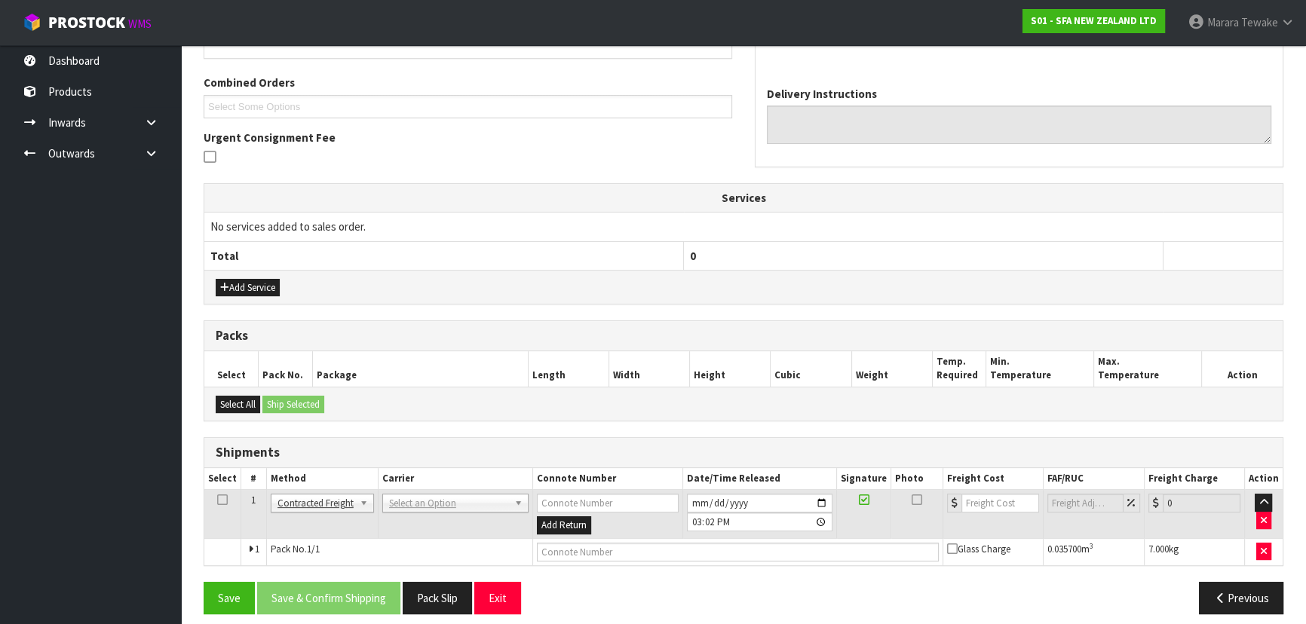
scroll to position [380, 0]
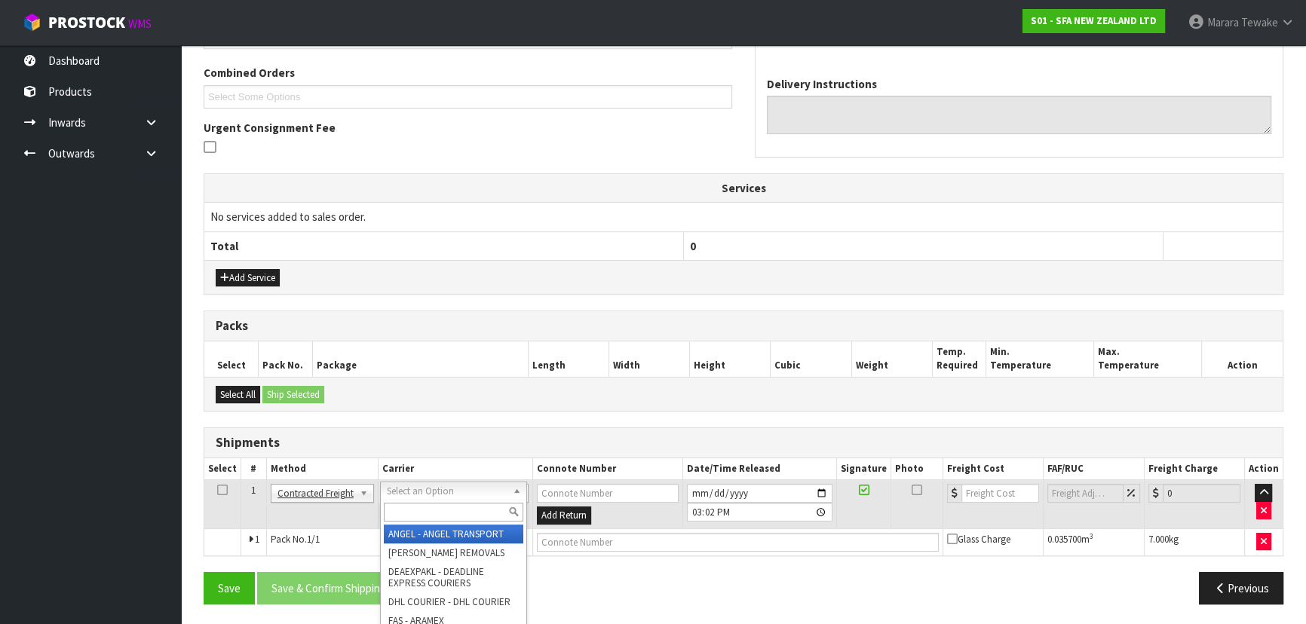
click at [403, 512] on input "text" at bounding box center [454, 512] width 140 height 19
type input "NZP"
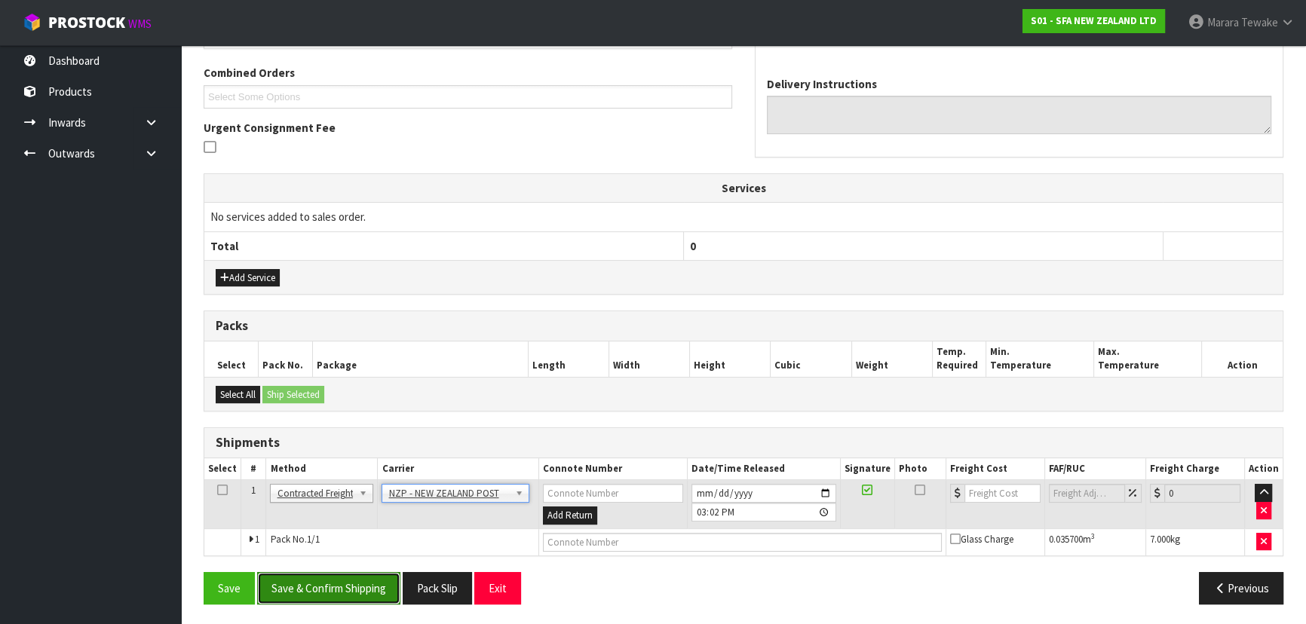
click at [356, 593] on button "Save & Confirm Shipping" at bounding box center [328, 588] width 143 height 32
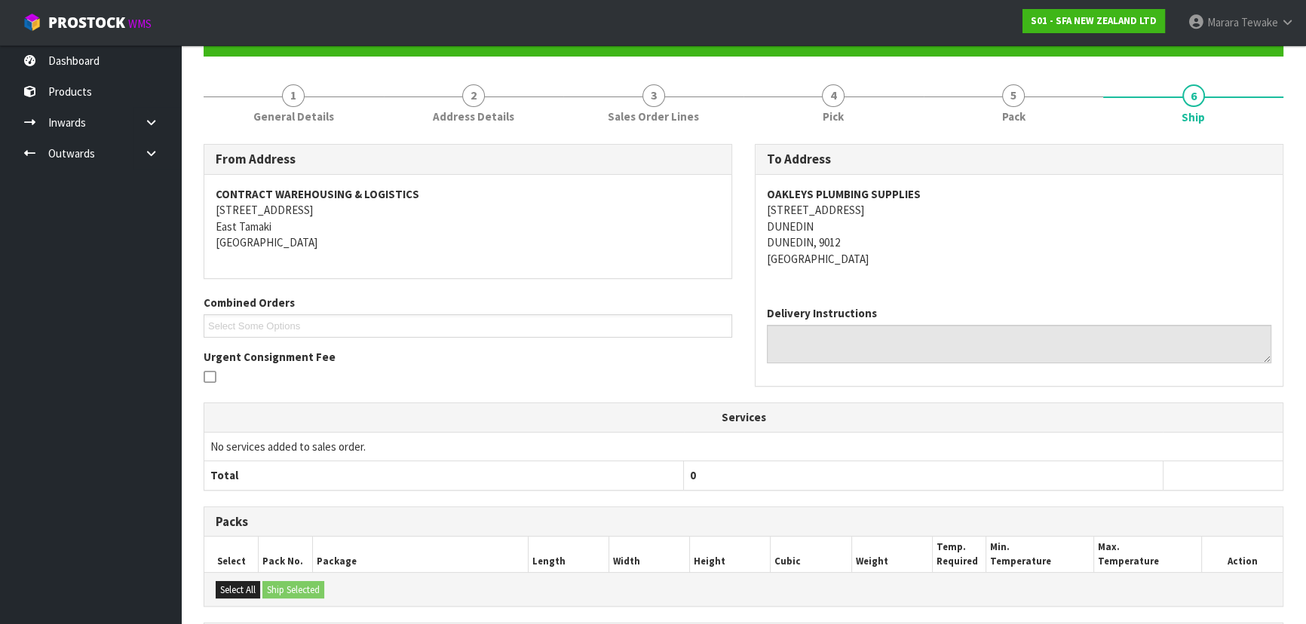
scroll to position [359, 0]
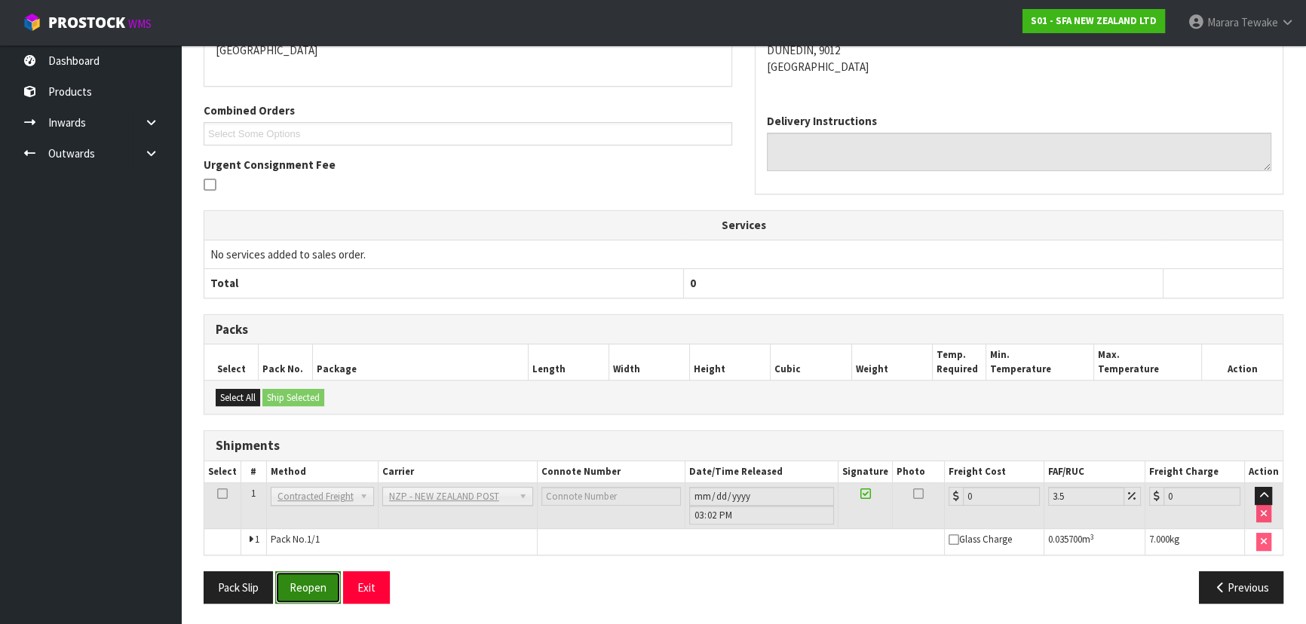
click at [323, 587] on button "Reopen" at bounding box center [308, 588] width 66 height 32
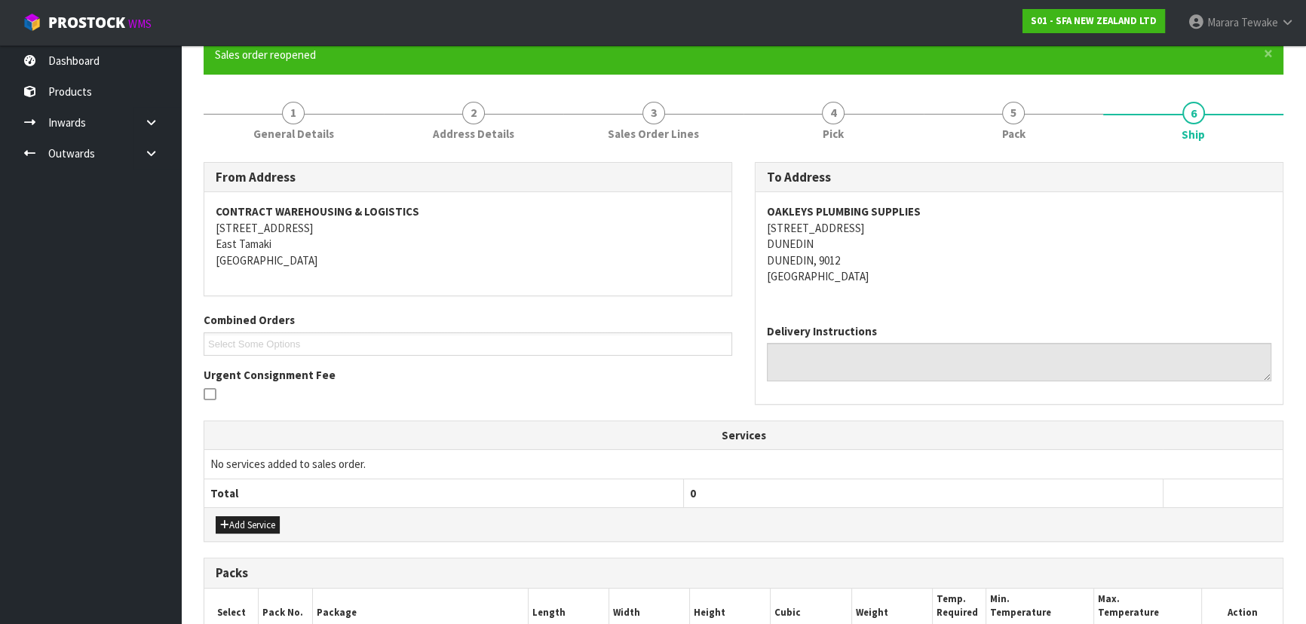
scroll to position [380, 0]
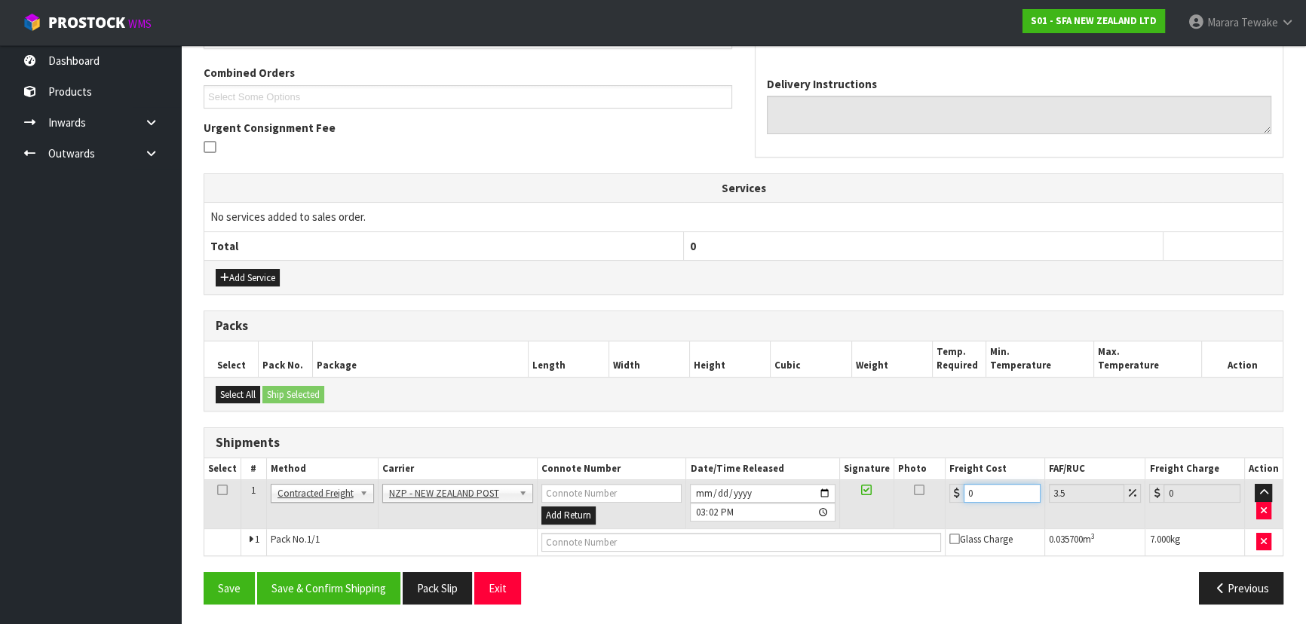
drag, startPoint x: 932, startPoint y: 474, endPoint x: 916, endPoint y: 462, distance: 19.5
click at [917, 463] on table "Select # Method Carrier Connote Number Date/Time Released Signature Photo Freig…" at bounding box center [743, 506] width 1078 height 97
type input "2"
type input "2.07"
type input "27"
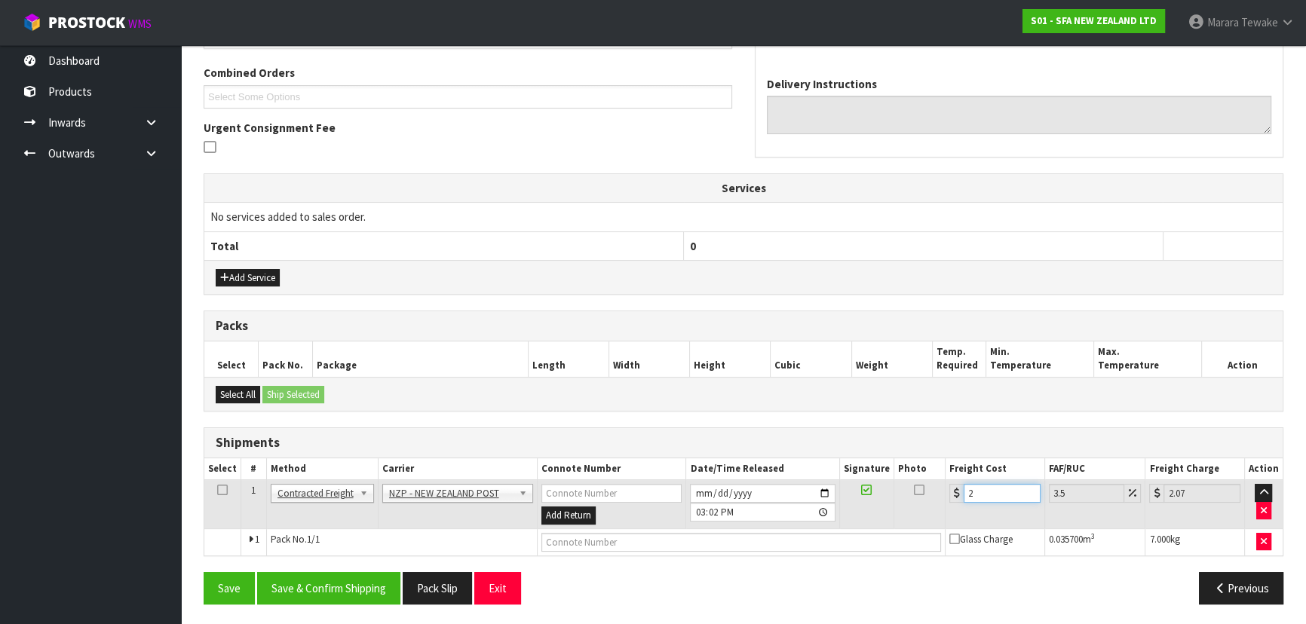
type input "27.94"
type input "27.6"
type input "28.57"
type input "27.63"
type input "28.6"
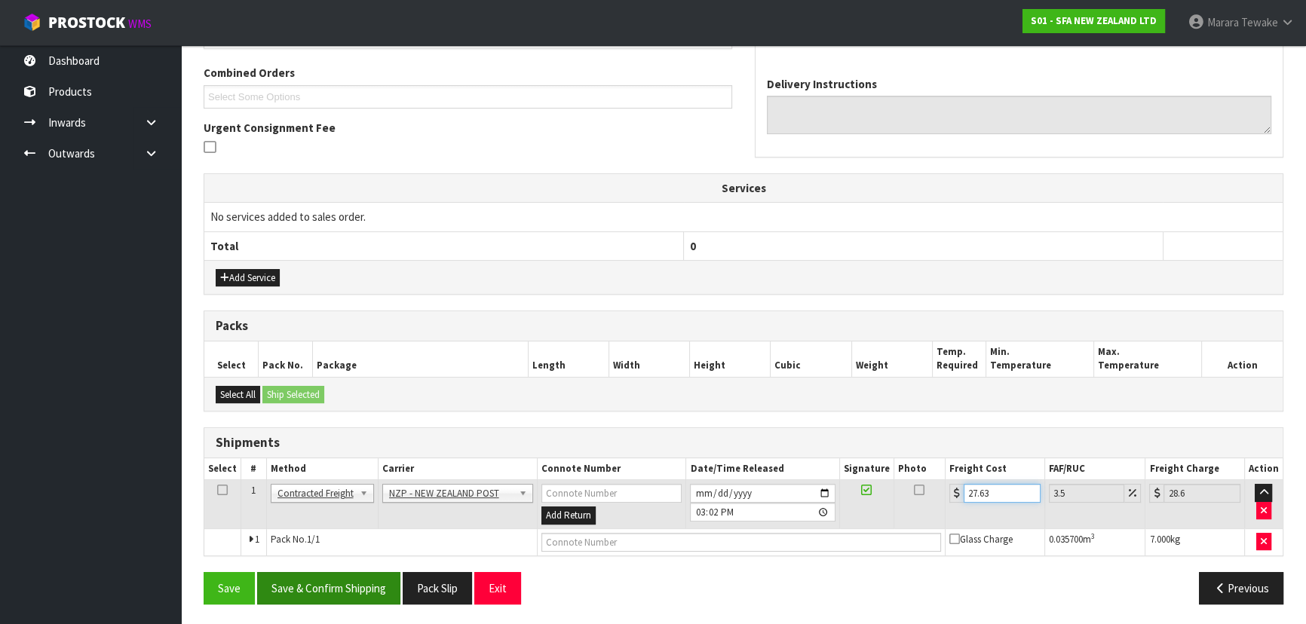
type input "27.63"
drag, startPoint x: 346, startPoint y: 581, endPoint x: 221, endPoint y: 514, distance: 141.7
click at [346, 581] on button "Save & Confirm Shipping" at bounding box center [328, 588] width 143 height 32
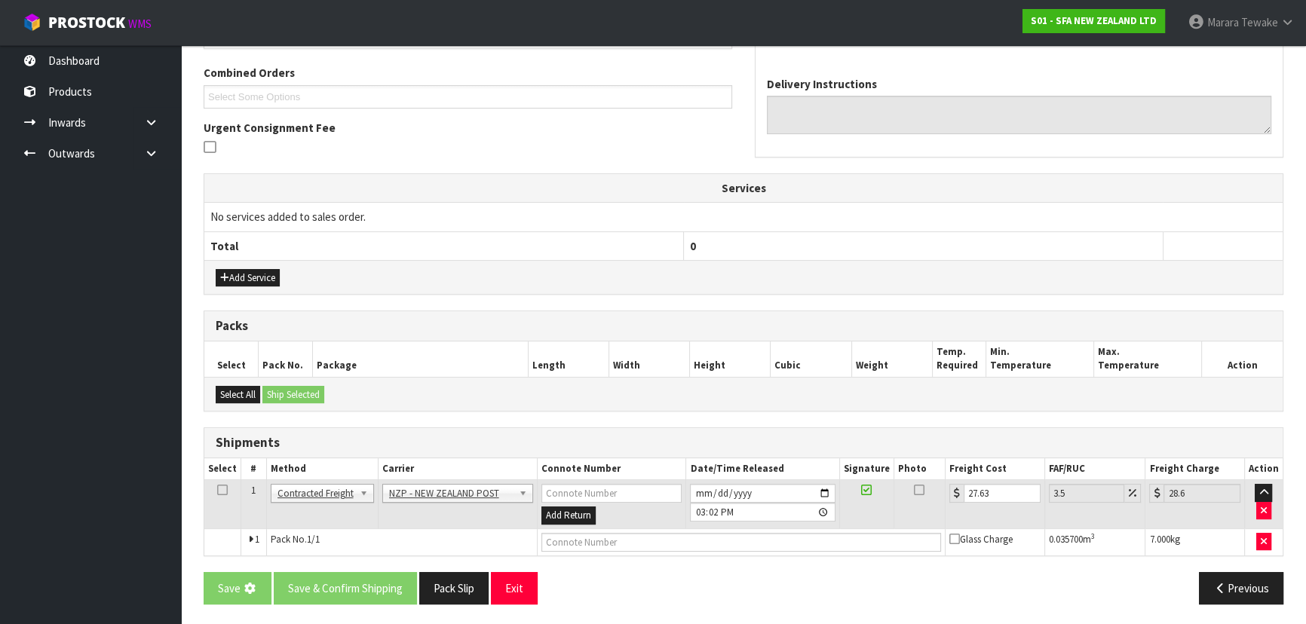
scroll to position [0, 0]
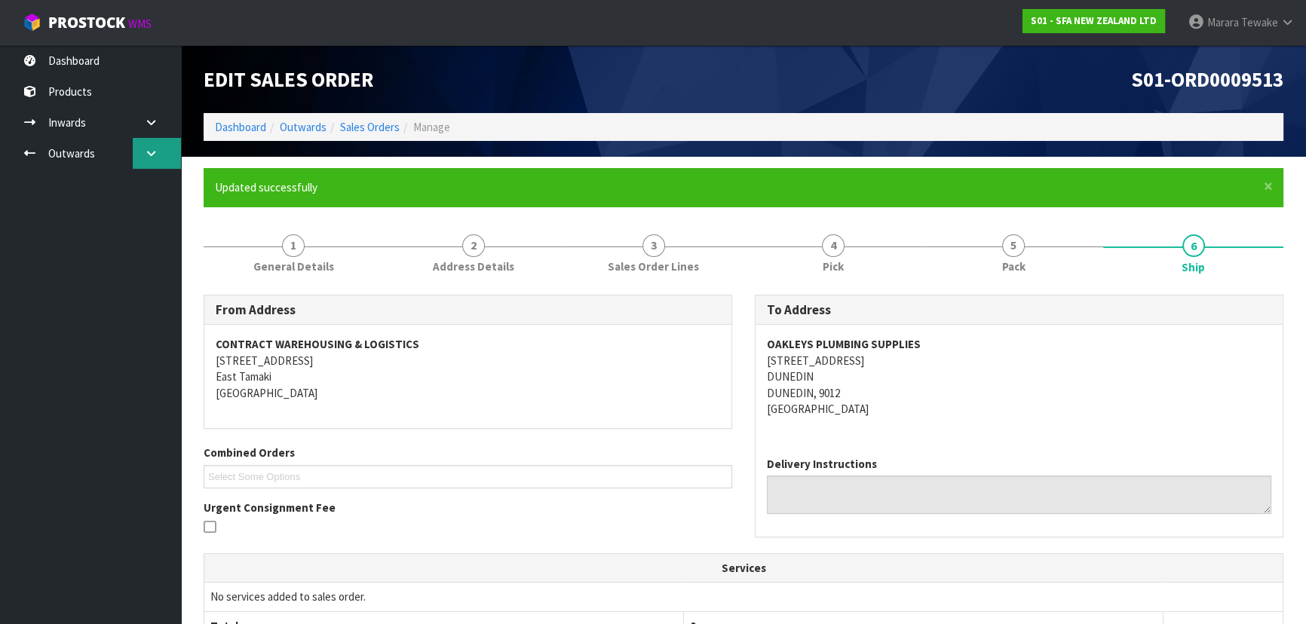
click at [149, 164] on link at bounding box center [157, 153] width 48 height 31
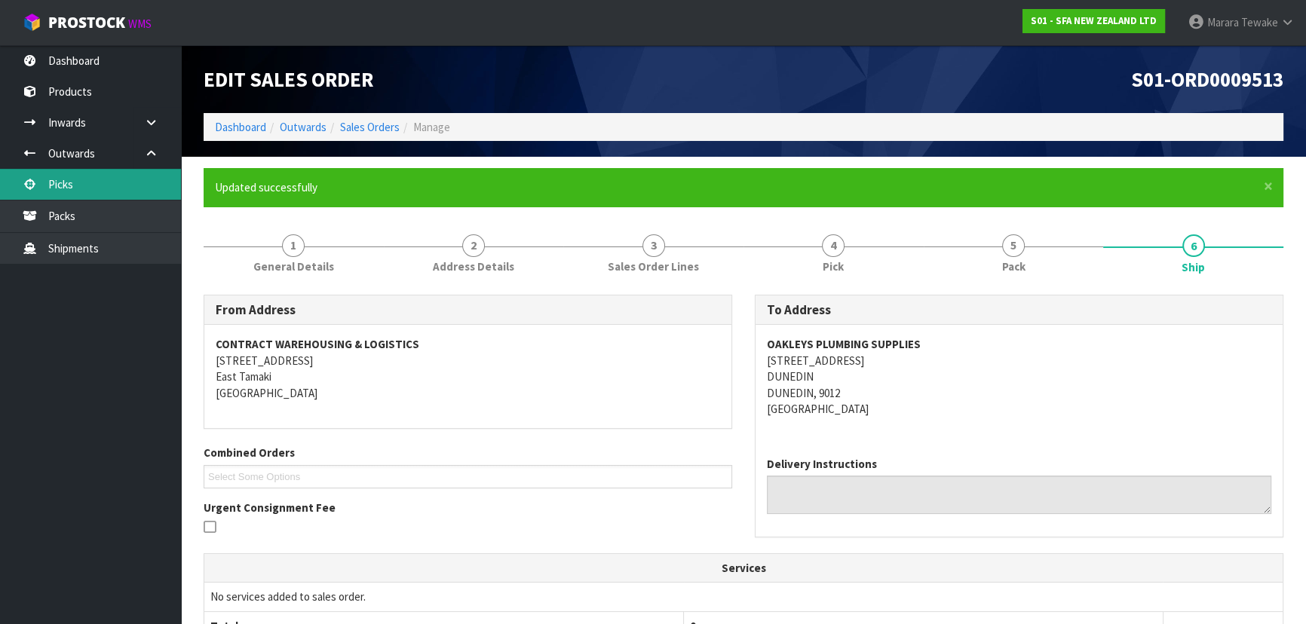
click at [146, 188] on link "Picks" at bounding box center [90, 184] width 181 height 31
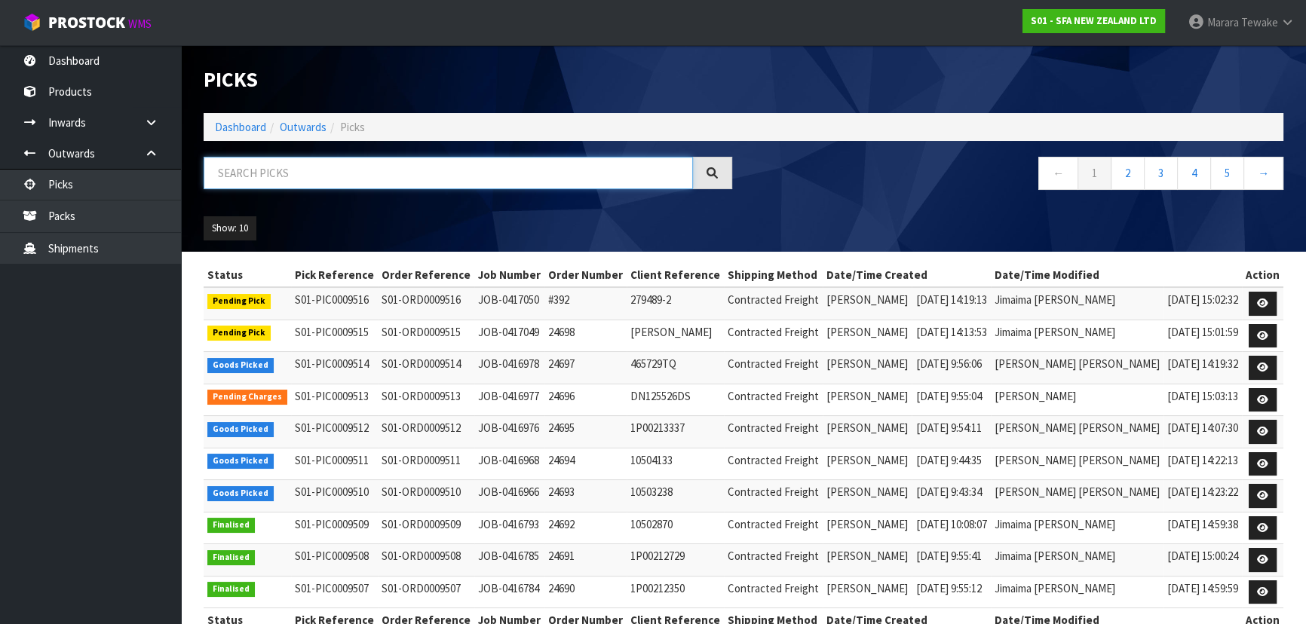
click at [234, 161] on input "text" at bounding box center [448, 173] width 489 height 32
type input "JOB-0416966"
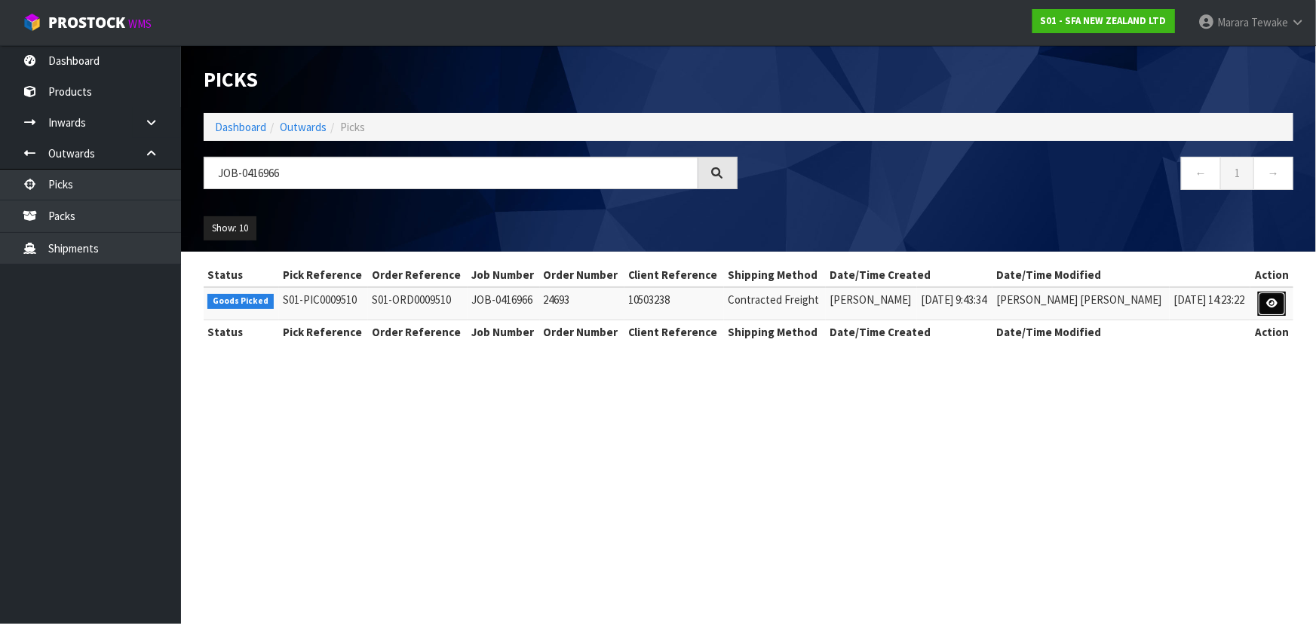
click at [1263, 302] on link at bounding box center [1272, 304] width 28 height 24
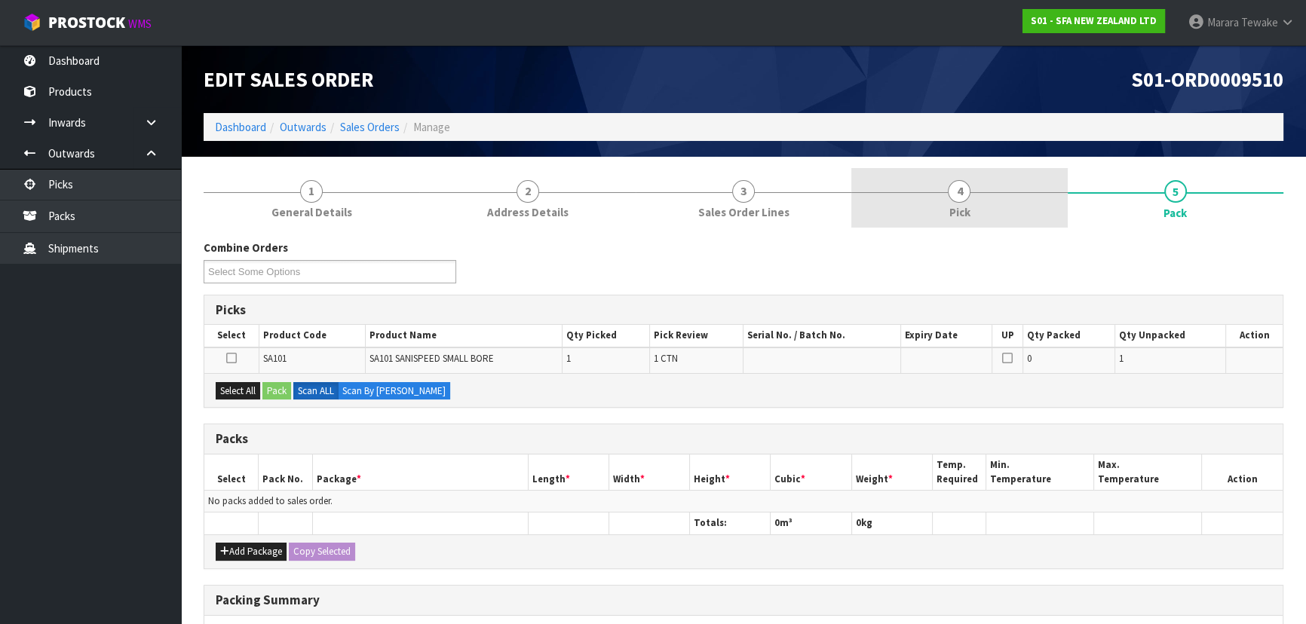
click at [966, 204] on span "Pick" at bounding box center [959, 212] width 21 height 16
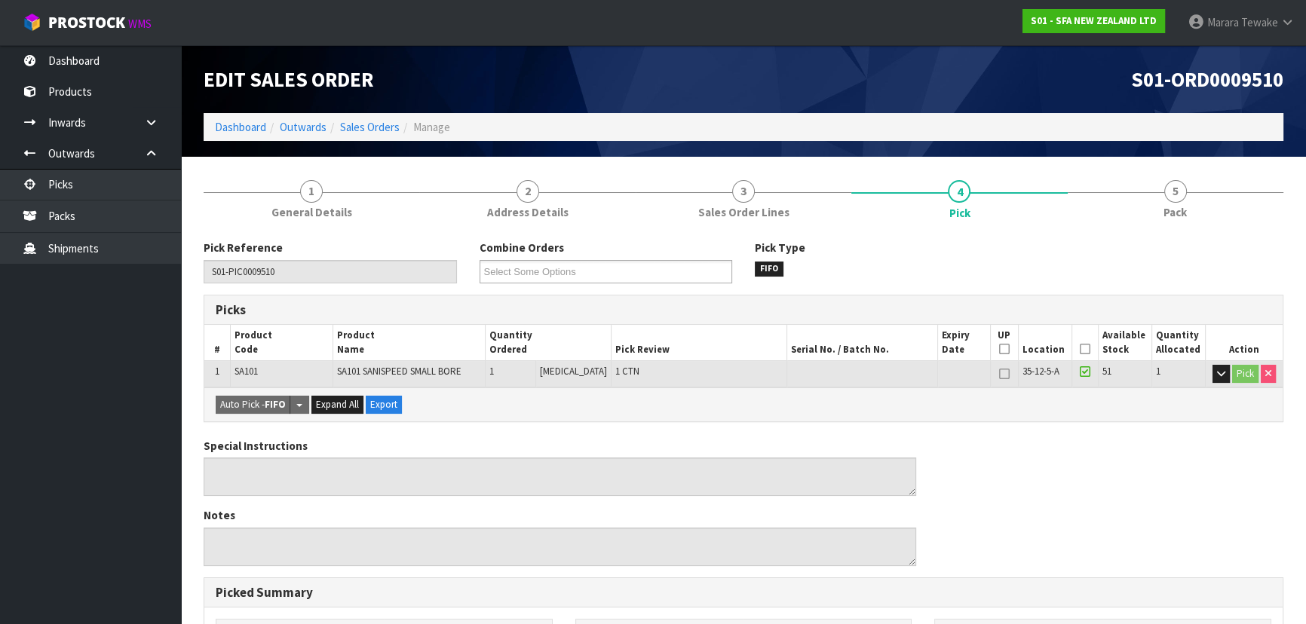
click at [1083, 350] on icon at bounding box center [1085, 349] width 11 height 1
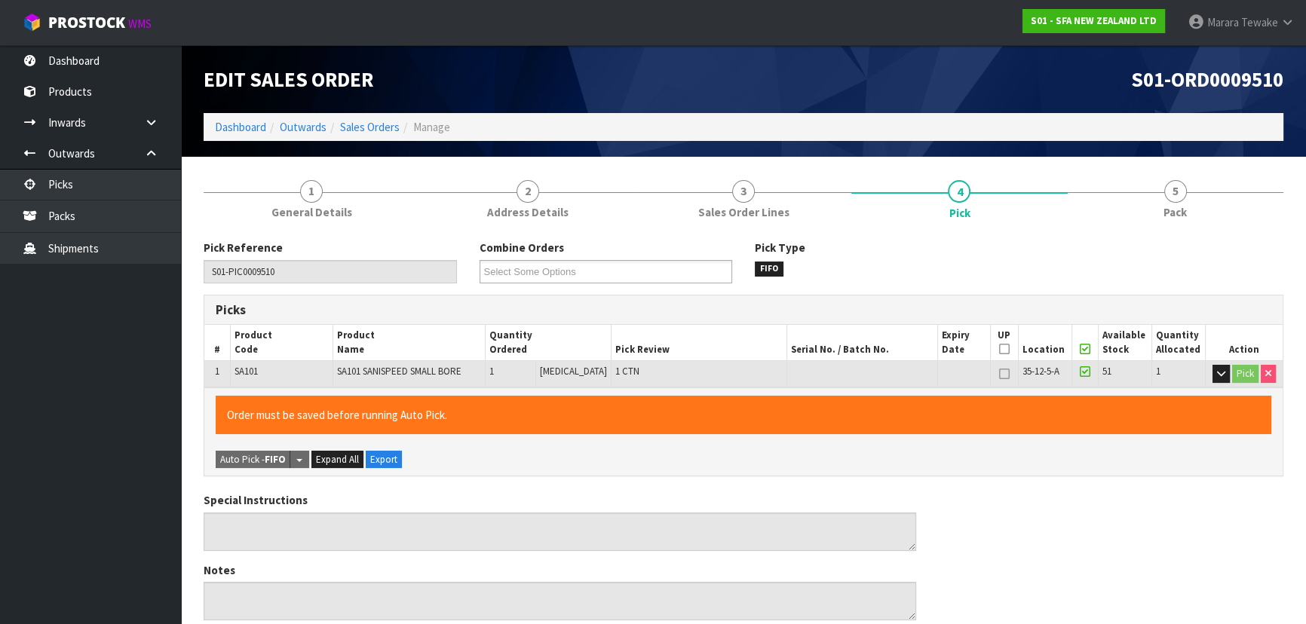
scroll to position [421, 0]
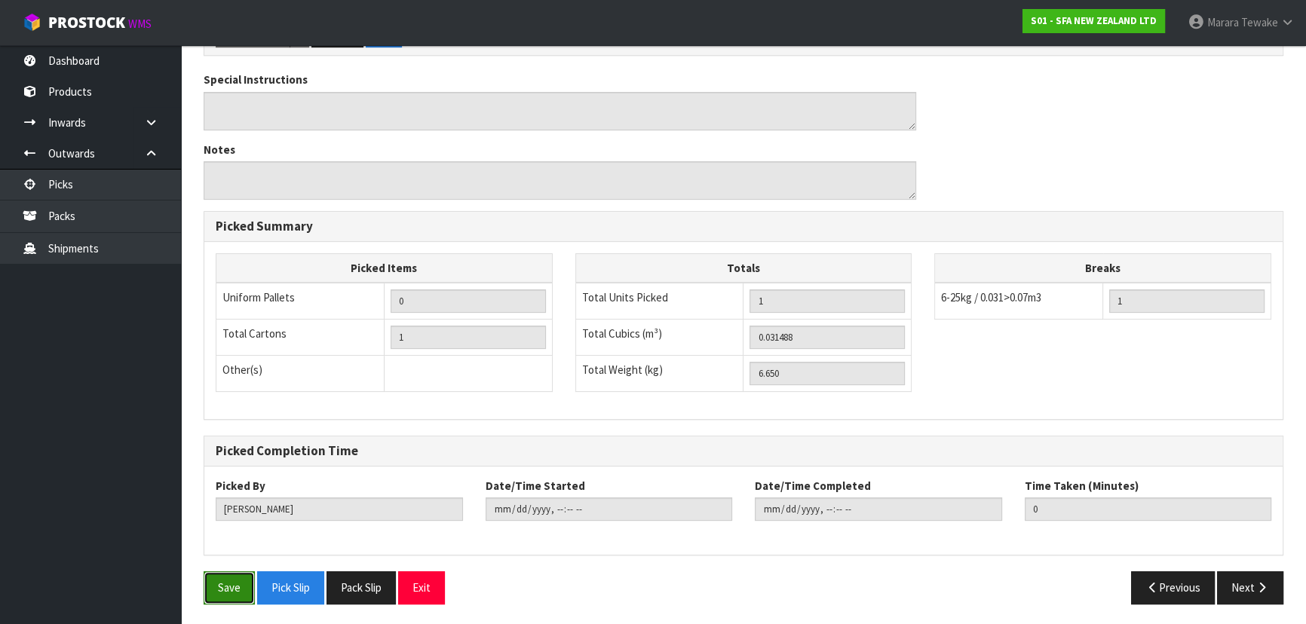
click at [228, 584] on button "Save" at bounding box center [229, 588] width 51 height 32
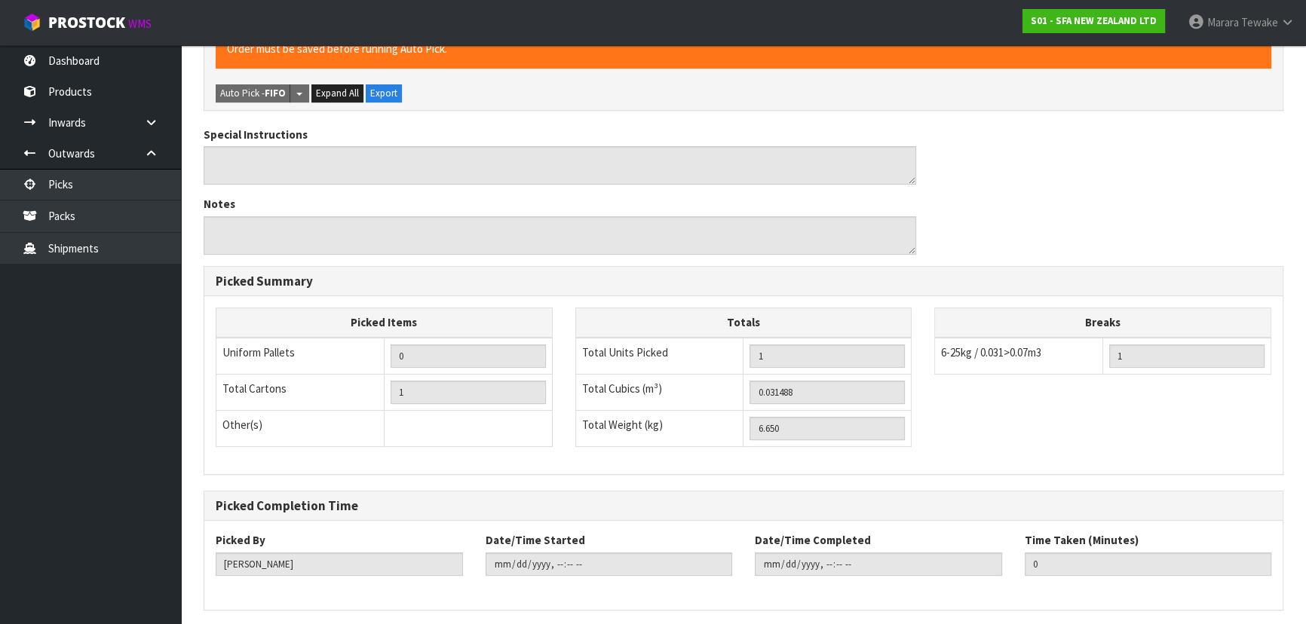
scroll to position [0, 0]
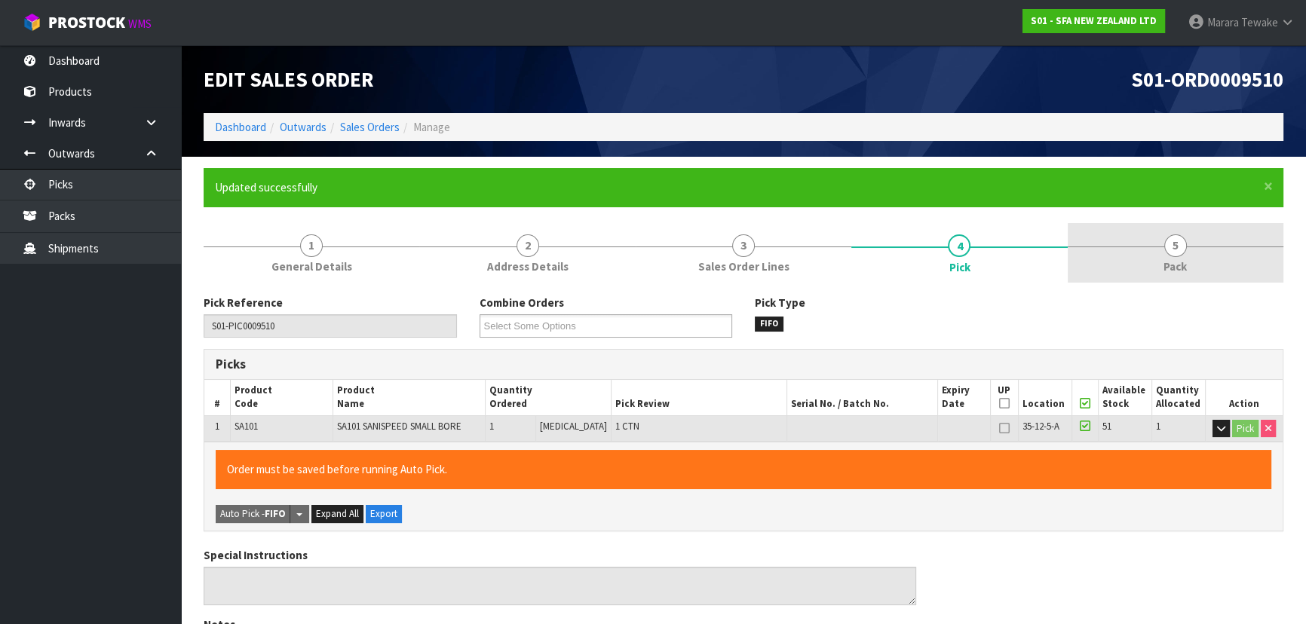
type input "[PERSON_NAME]"
type input "[DATE]T15:04:41"
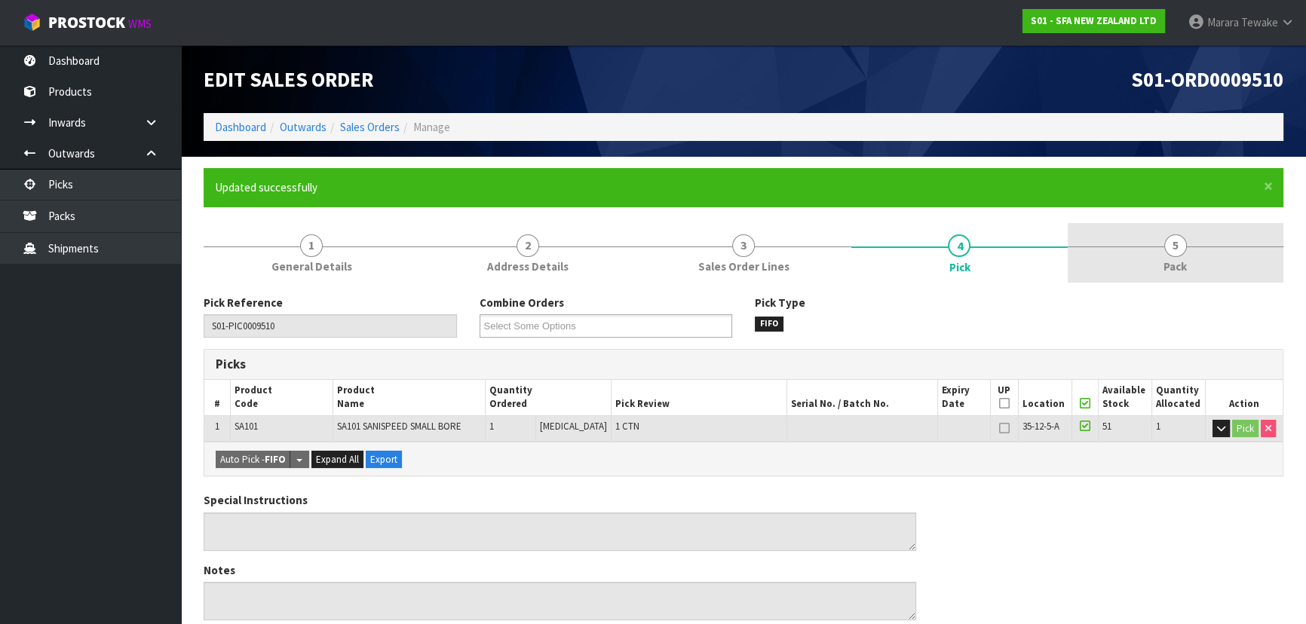
click at [1161, 264] on link "5 Pack" at bounding box center [1176, 253] width 216 height 60
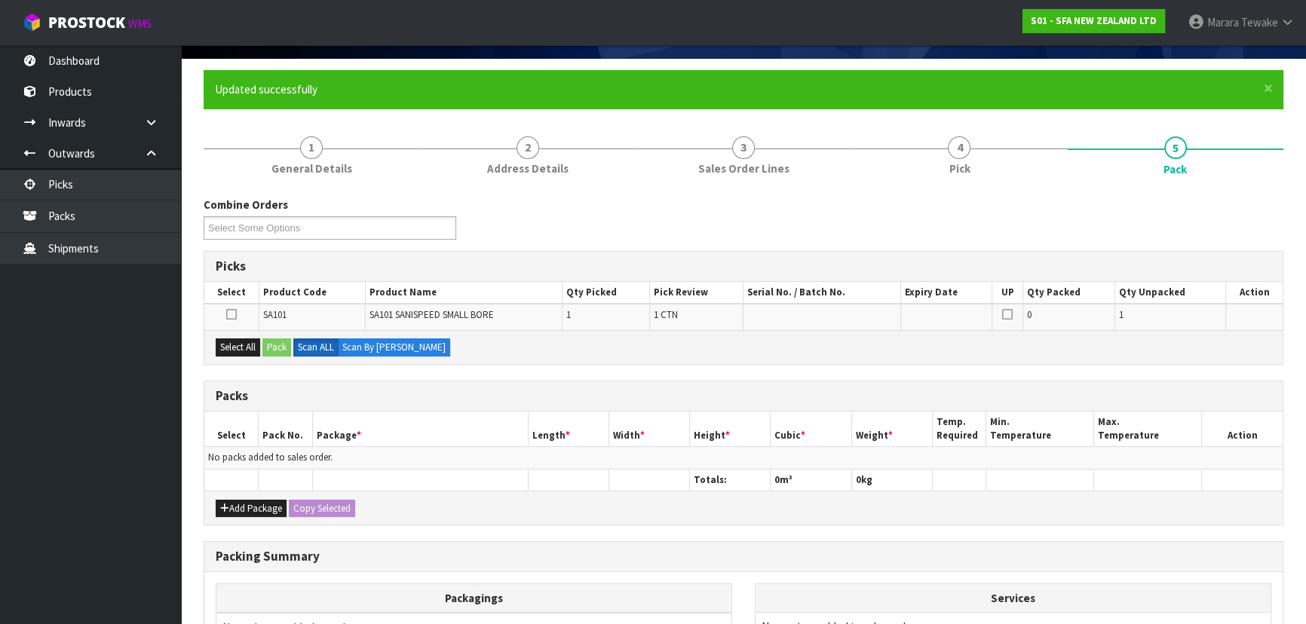
scroll to position [274, 0]
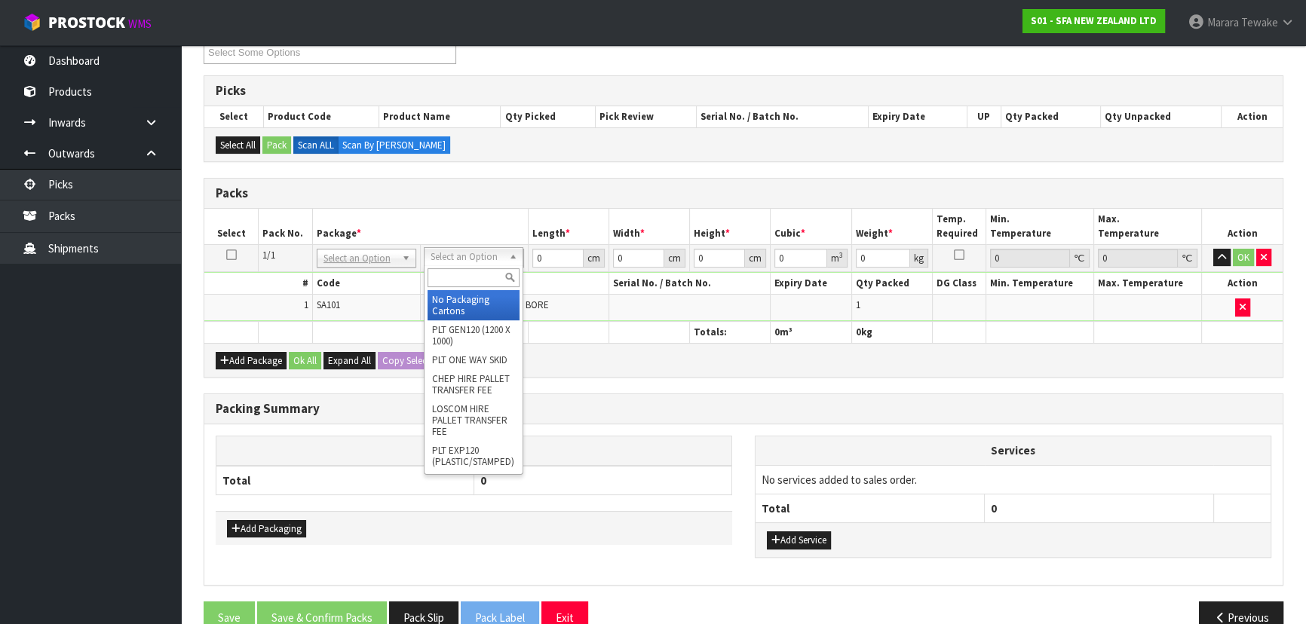
drag, startPoint x: 465, startPoint y: 296, endPoint x: 497, endPoint y: 279, distance: 36.1
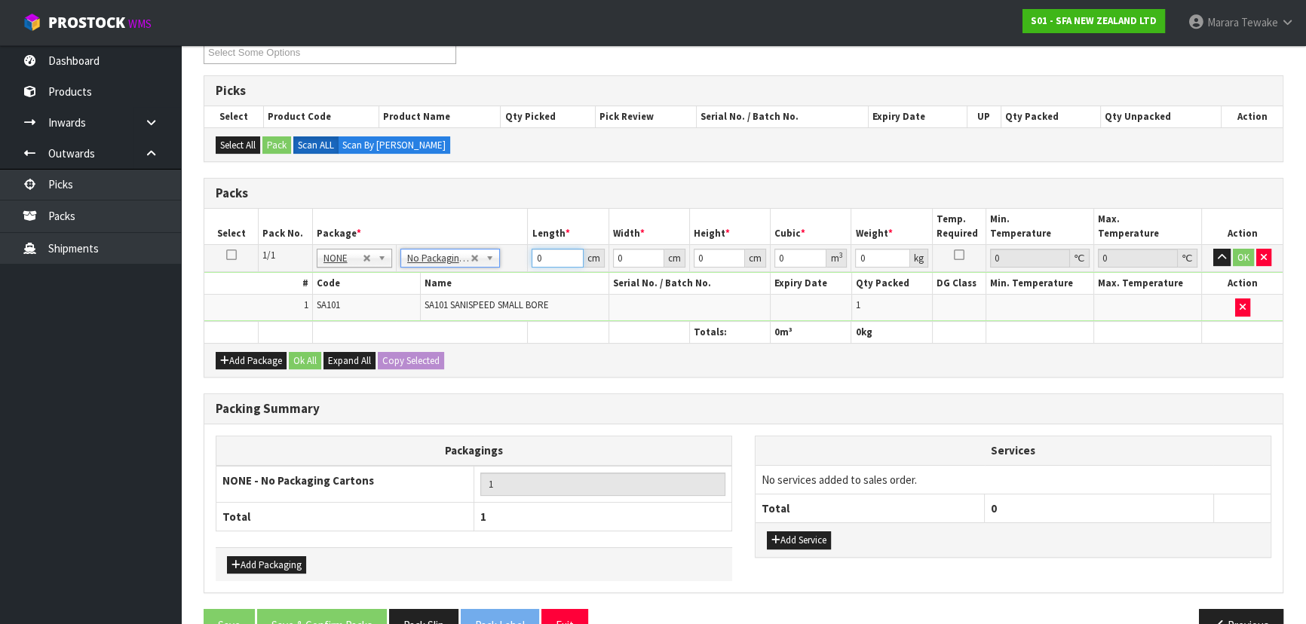
drag, startPoint x: 538, startPoint y: 259, endPoint x: 498, endPoint y: 248, distance: 40.8
click at [499, 248] on tr "1/1 NONE 007-001 007-002 007-004 007-009 007-013 007-014 007-015 007-017 007-01…" at bounding box center [743, 257] width 1078 height 27
type input "42"
type input "25"
type input "3"
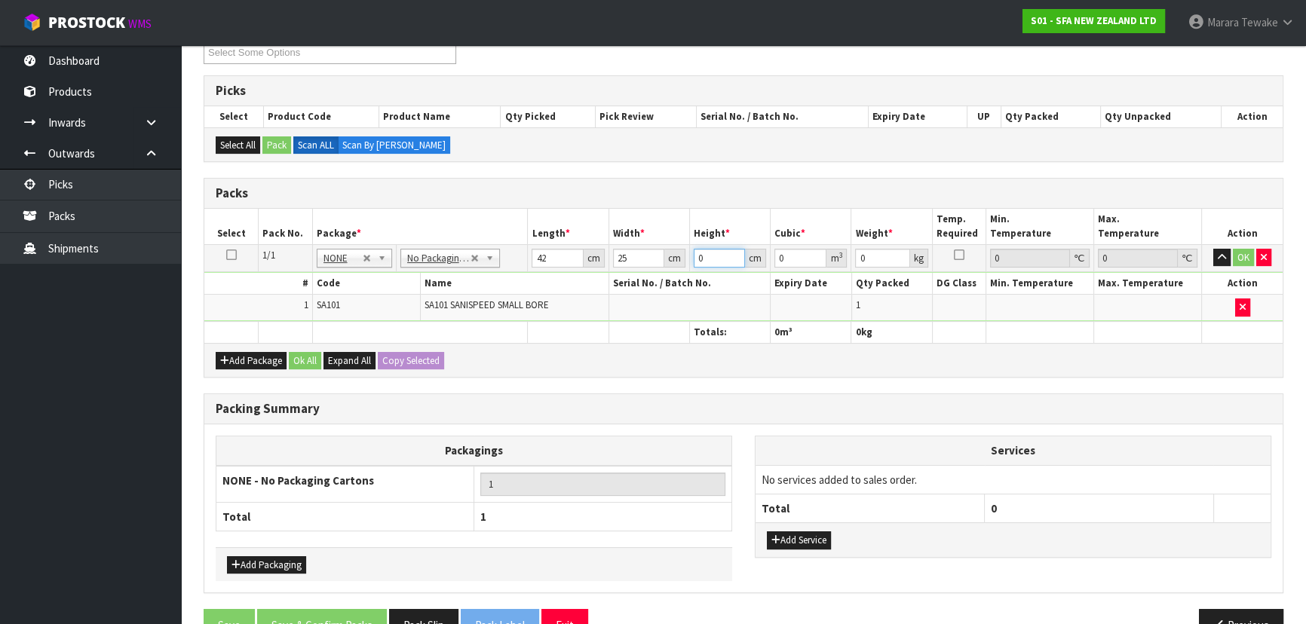
type input "0.00315"
type input "34"
type input "0.0357"
type input "34"
type input "7"
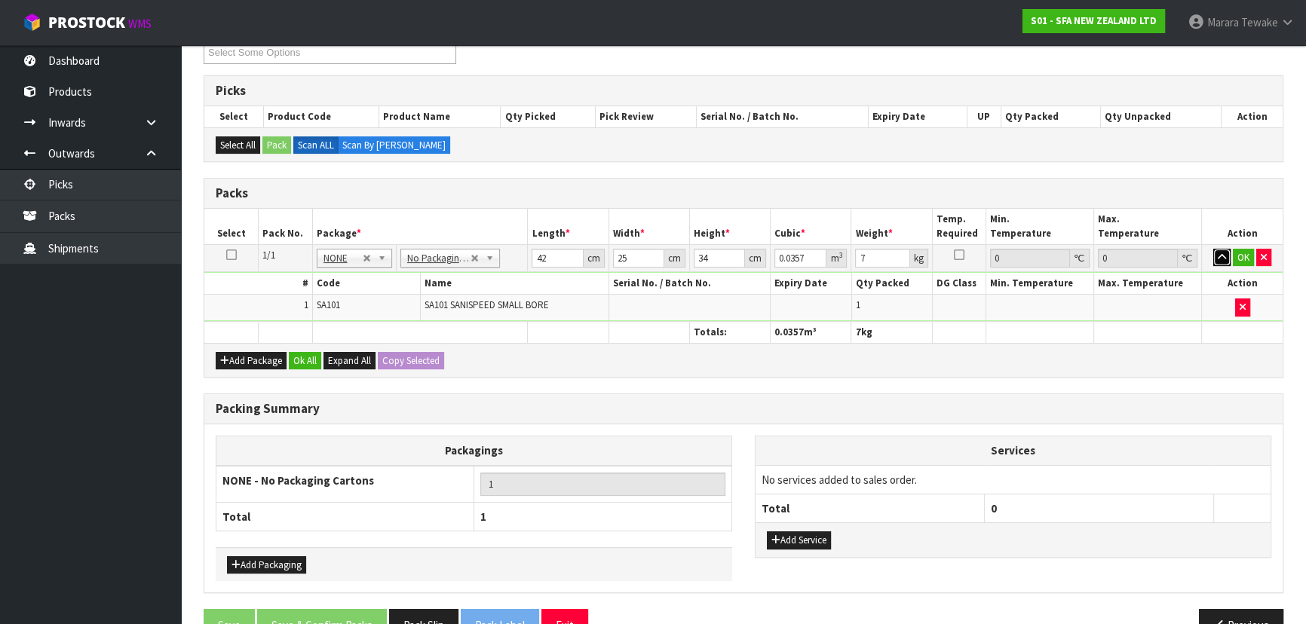
click at [1213, 249] on button "button" at bounding box center [1221, 258] width 17 height 18
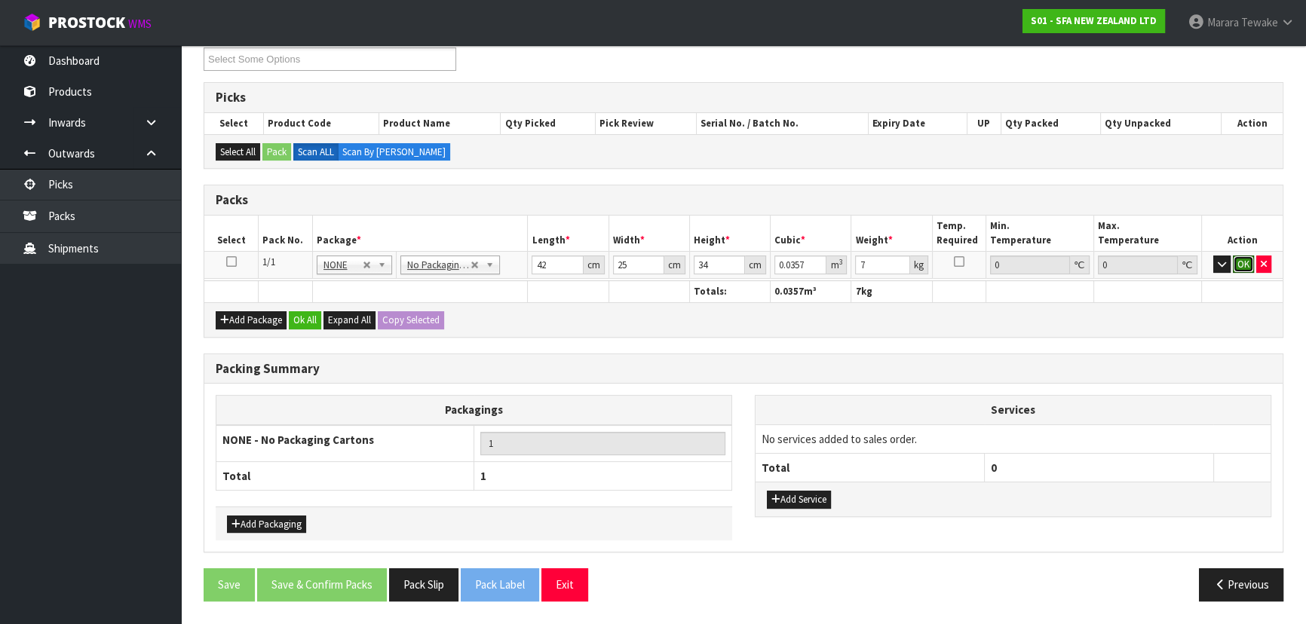
click button "OK" at bounding box center [1243, 265] width 21 height 18
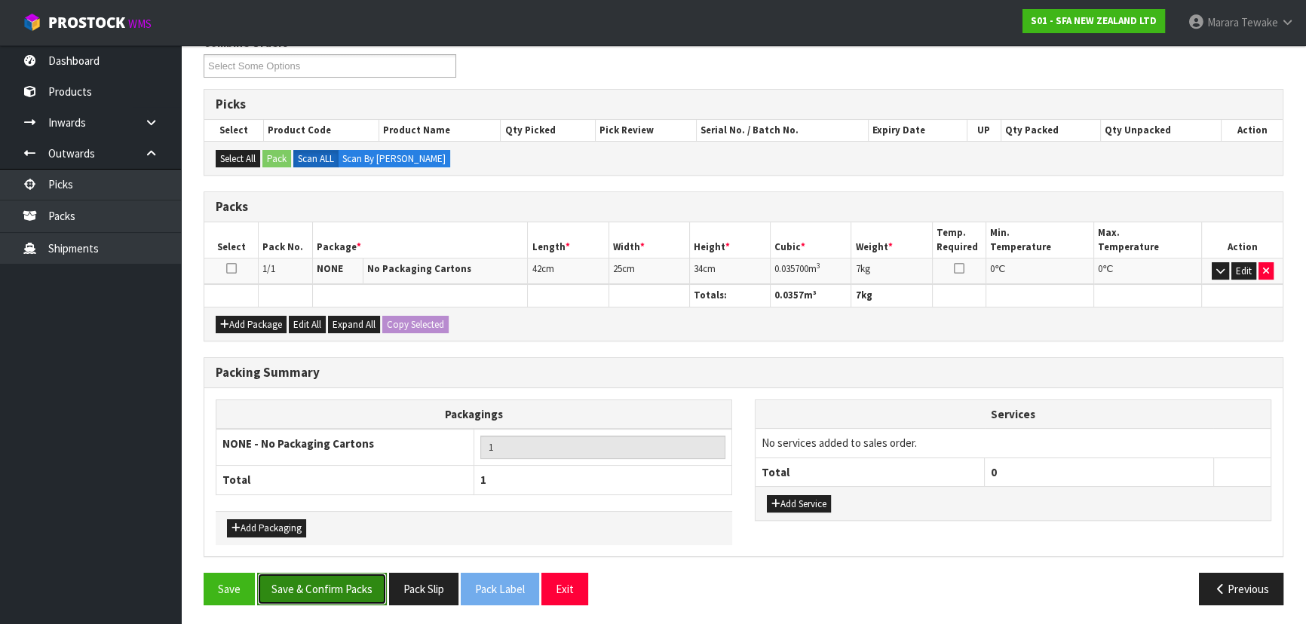
click at [363, 581] on button "Save & Confirm Packs" at bounding box center [322, 589] width 130 height 32
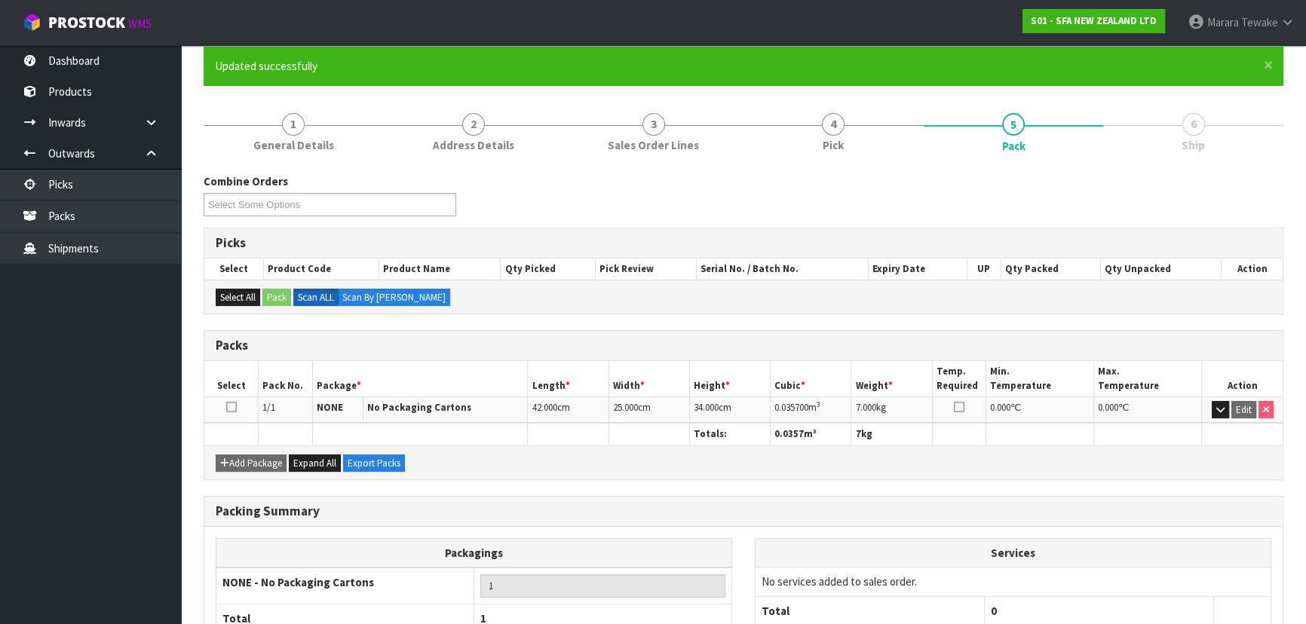
scroll to position [226, 0]
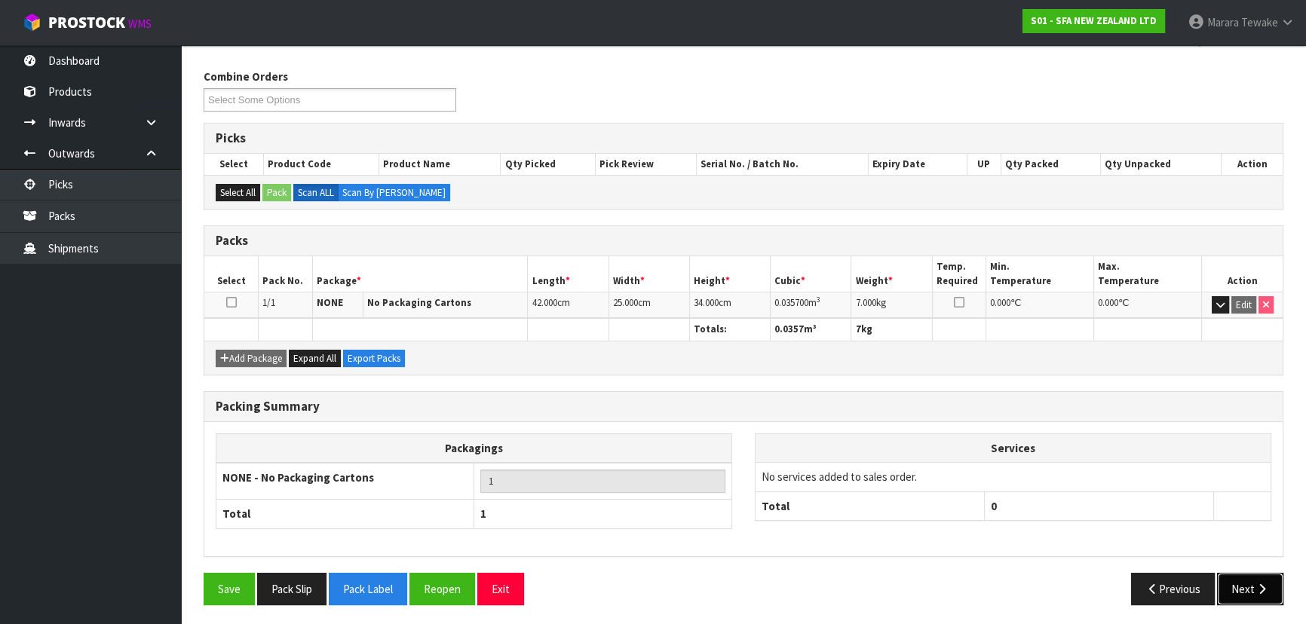
click at [1252, 593] on button "Next" at bounding box center [1250, 589] width 66 height 32
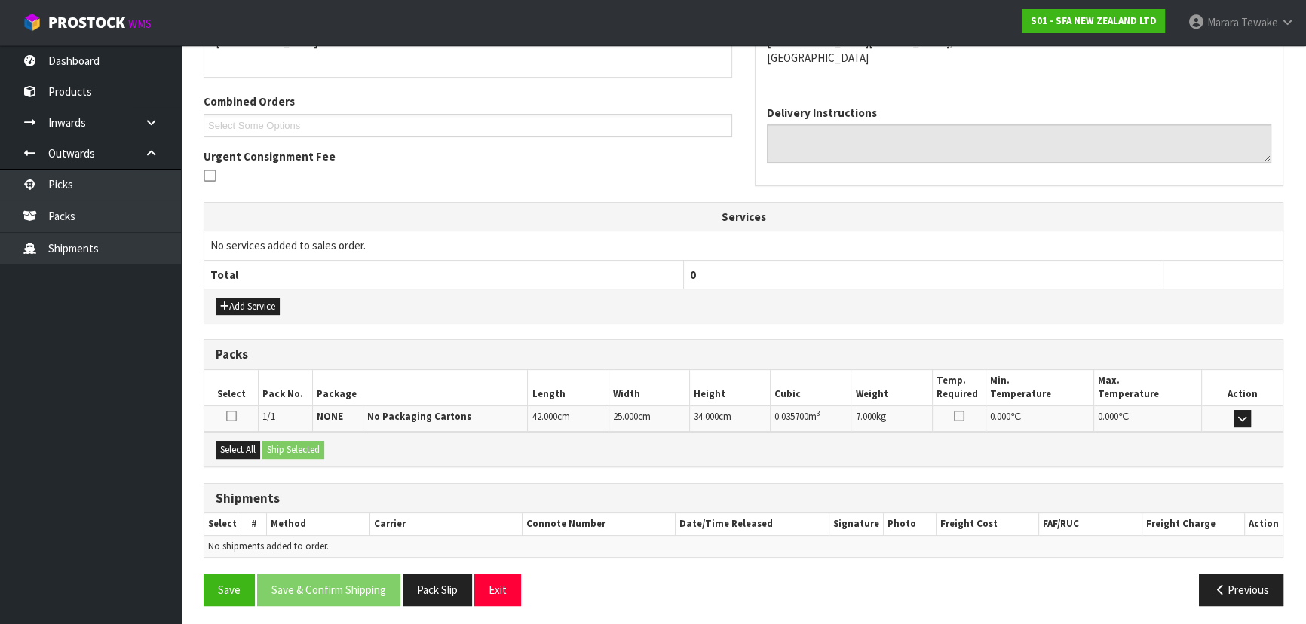
scroll to position [353, 0]
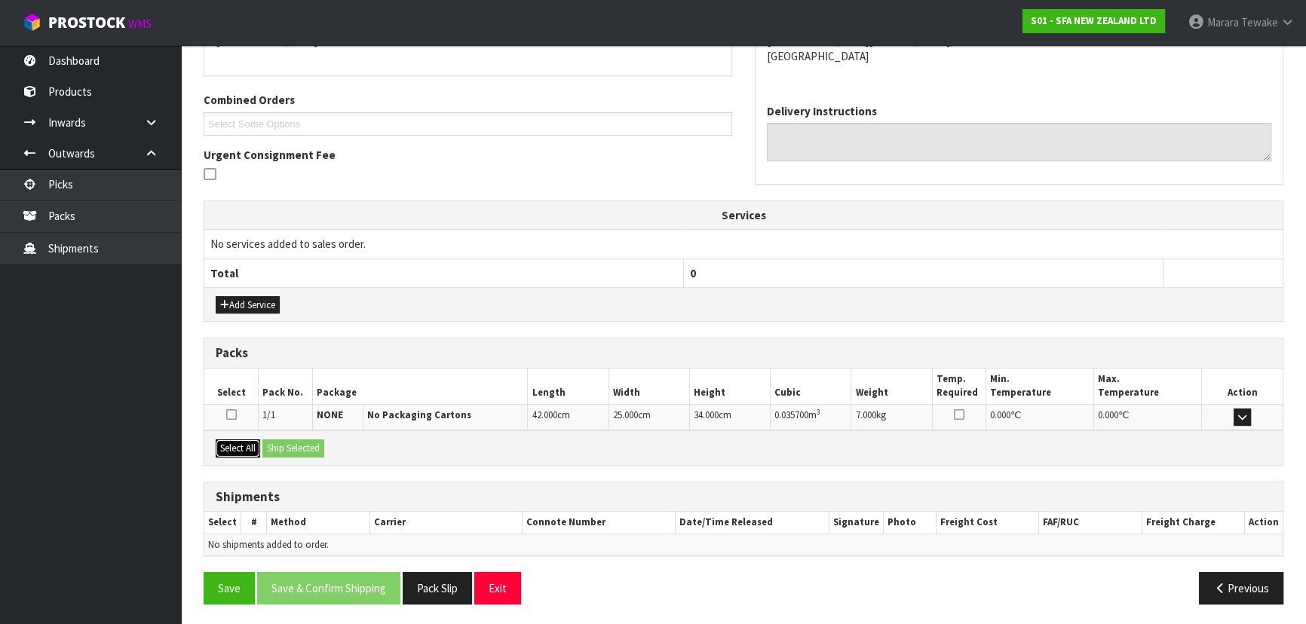
drag, startPoint x: 244, startPoint y: 444, endPoint x: 274, endPoint y: 442, distance: 31.0
click at [246, 443] on button "Select All" at bounding box center [238, 449] width 44 height 18
click at [275, 442] on button "Ship Selected" at bounding box center [293, 449] width 62 height 18
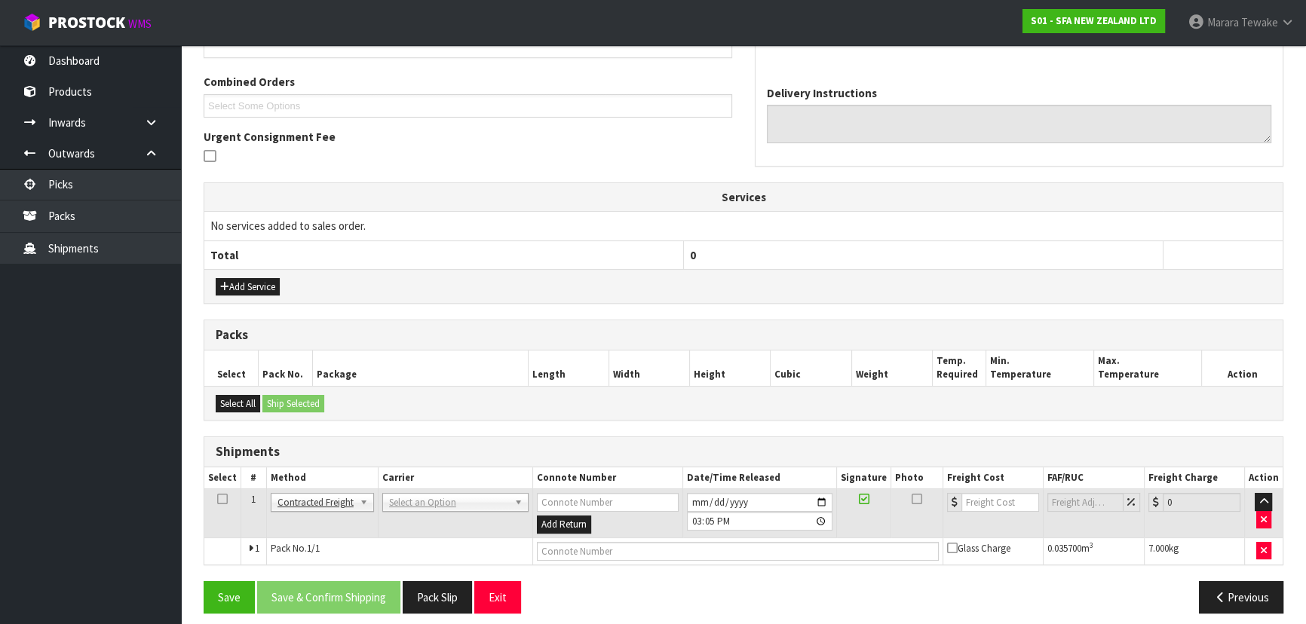
scroll to position [380, 0]
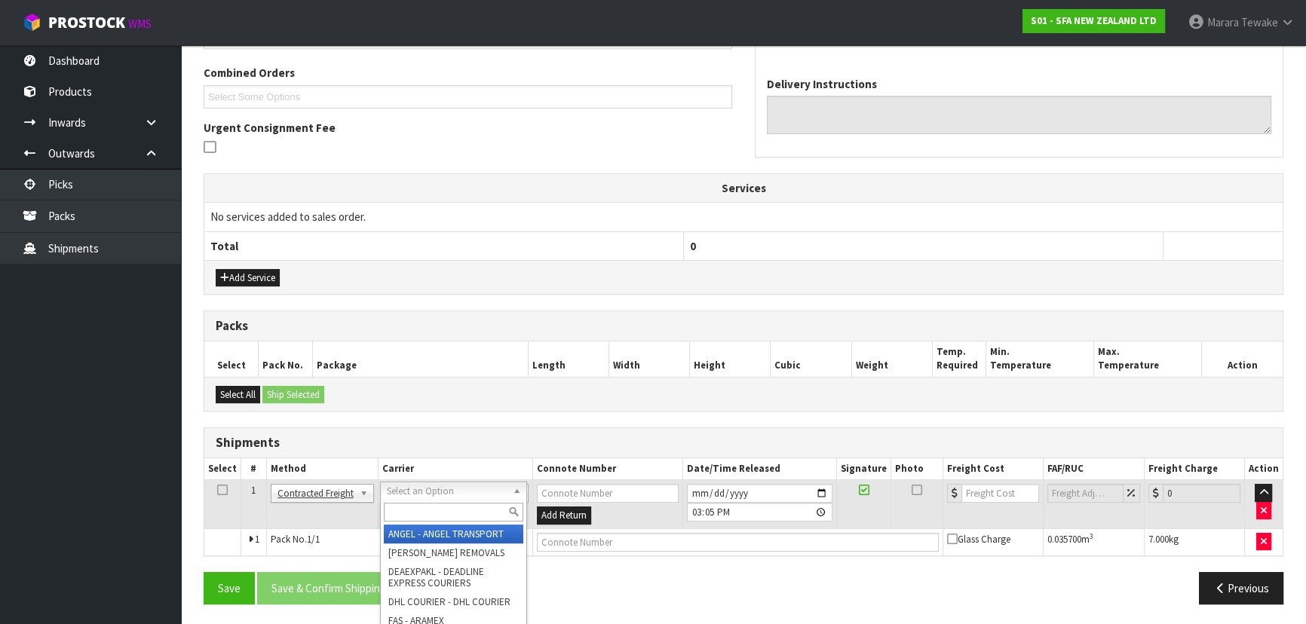
drag, startPoint x: 428, startPoint y: 490, endPoint x: 429, endPoint y: 498, distance: 8.3
click at [429, 512] on input "text" at bounding box center [454, 512] width 140 height 19
type input "NZP"
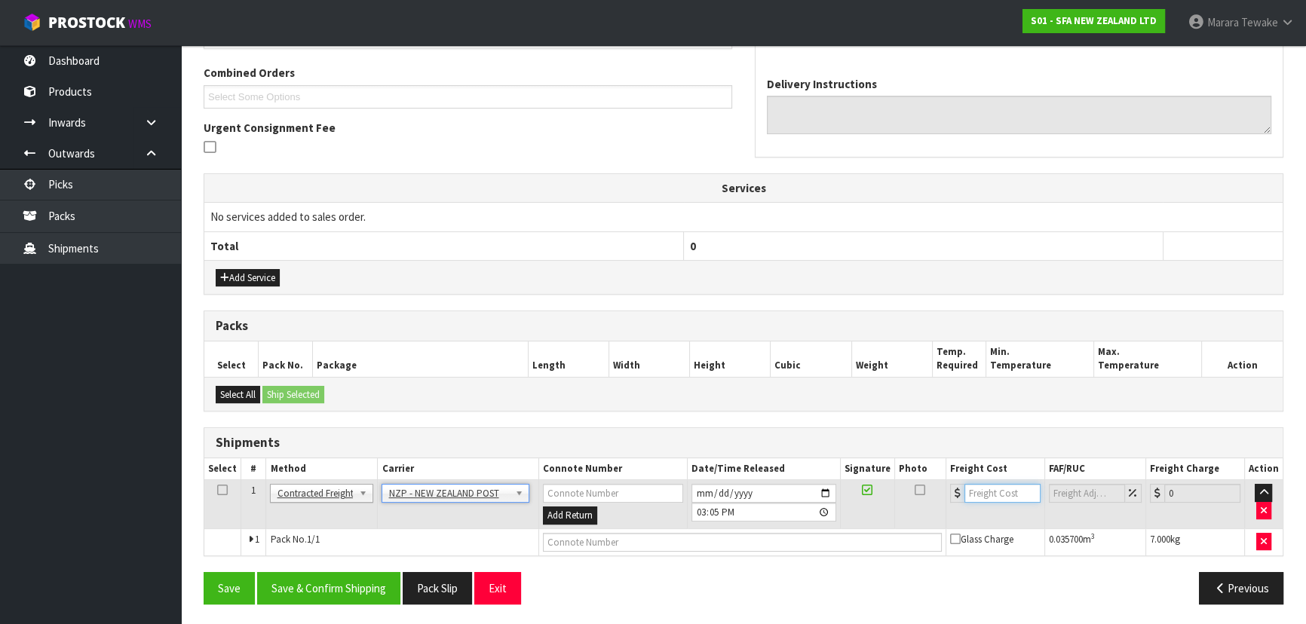
click at [980, 488] on input "number" at bounding box center [1002, 493] width 76 height 19
click at [354, 574] on button "Save & Confirm Shipping" at bounding box center [328, 588] width 143 height 32
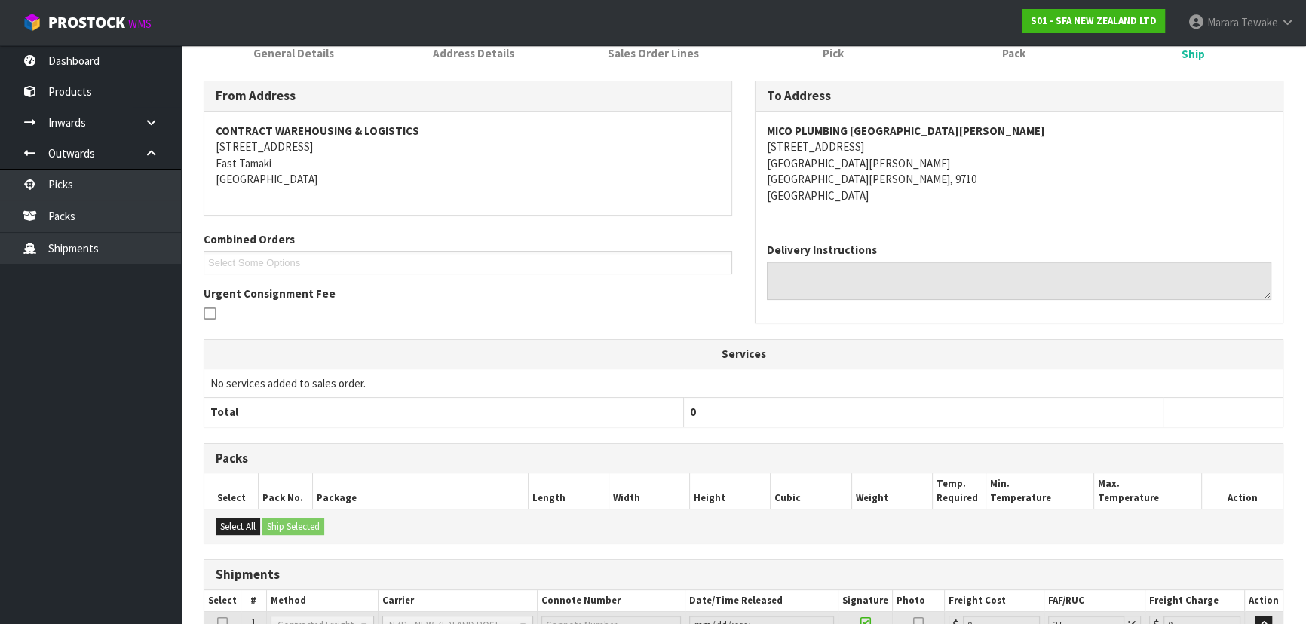
scroll to position [359, 0]
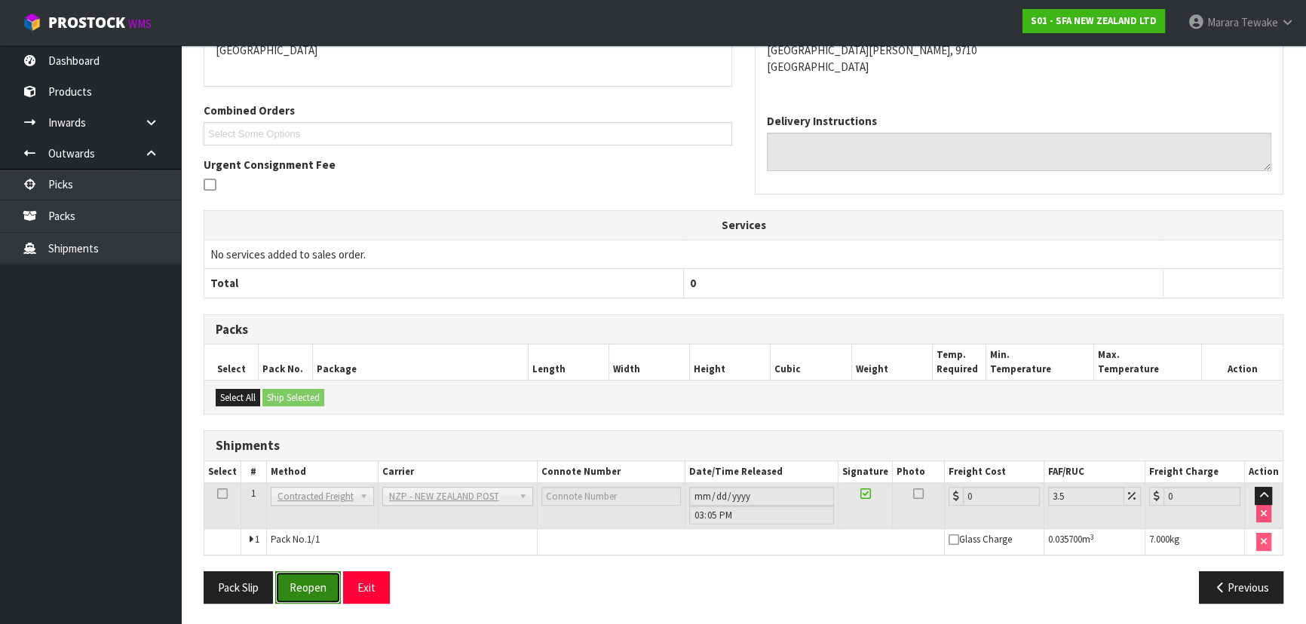
click at [302, 584] on button "Reopen" at bounding box center [308, 588] width 66 height 32
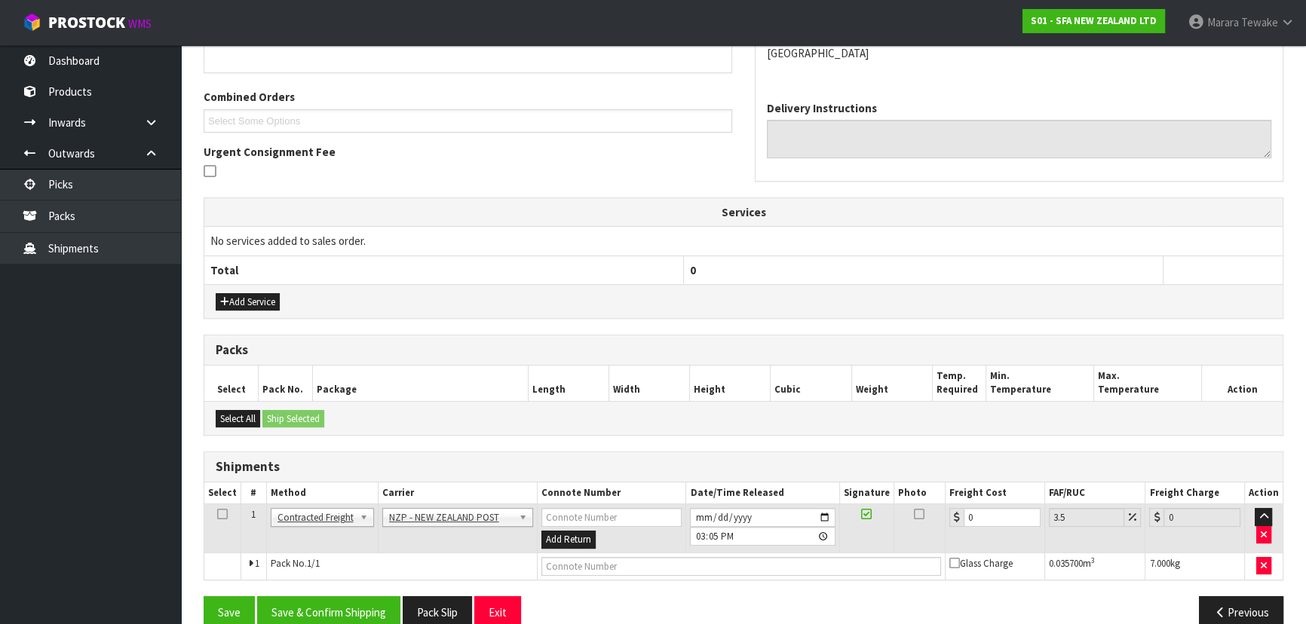
scroll to position [380, 0]
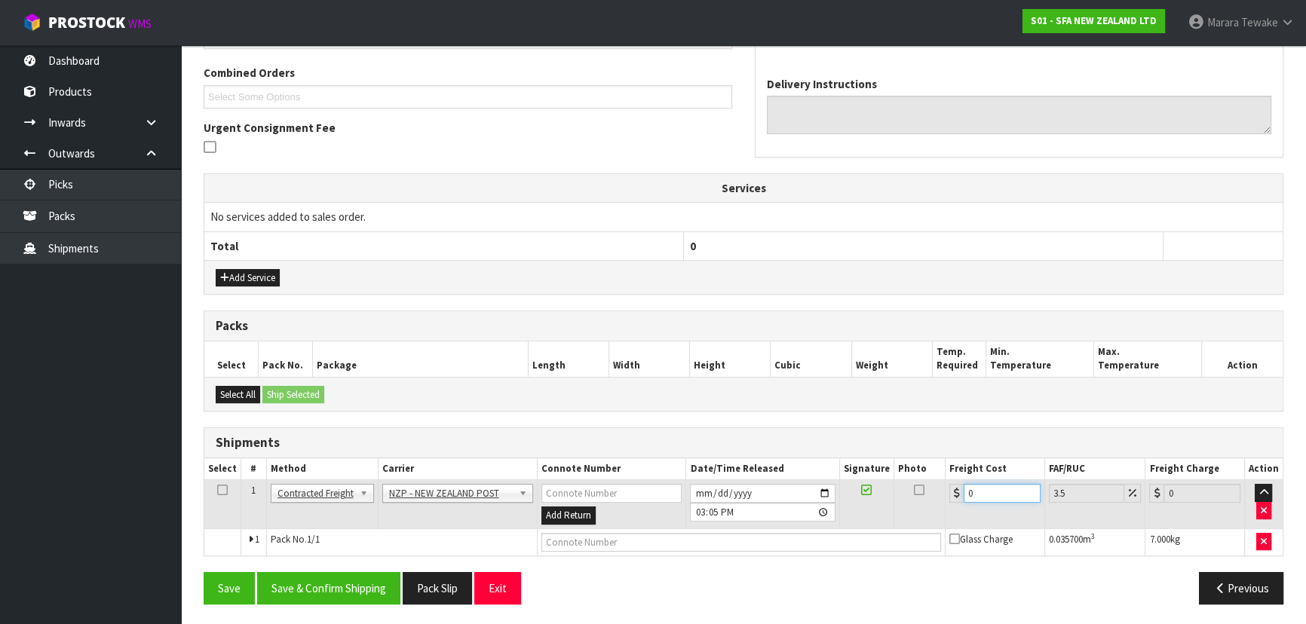
drag, startPoint x: 965, startPoint y: 491, endPoint x: 920, endPoint y: 449, distance: 61.4
click at [923, 458] on table "Select # Method Carrier Connote Number Date/Time Released Signature Photo Freig…" at bounding box center [743, 506] width 1078 height 97
type input "6"
type input "6.21"
type input "67"
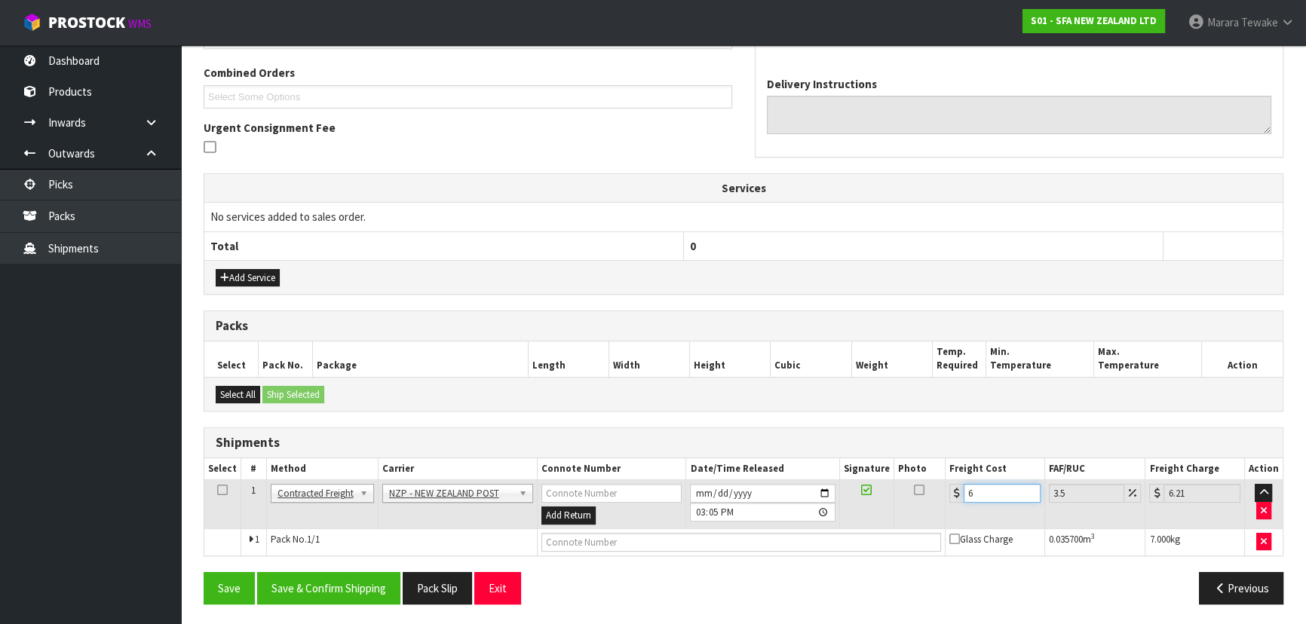
type input "69.34"
type input "6"
type input "6.21"
type input "0"
type input "2"
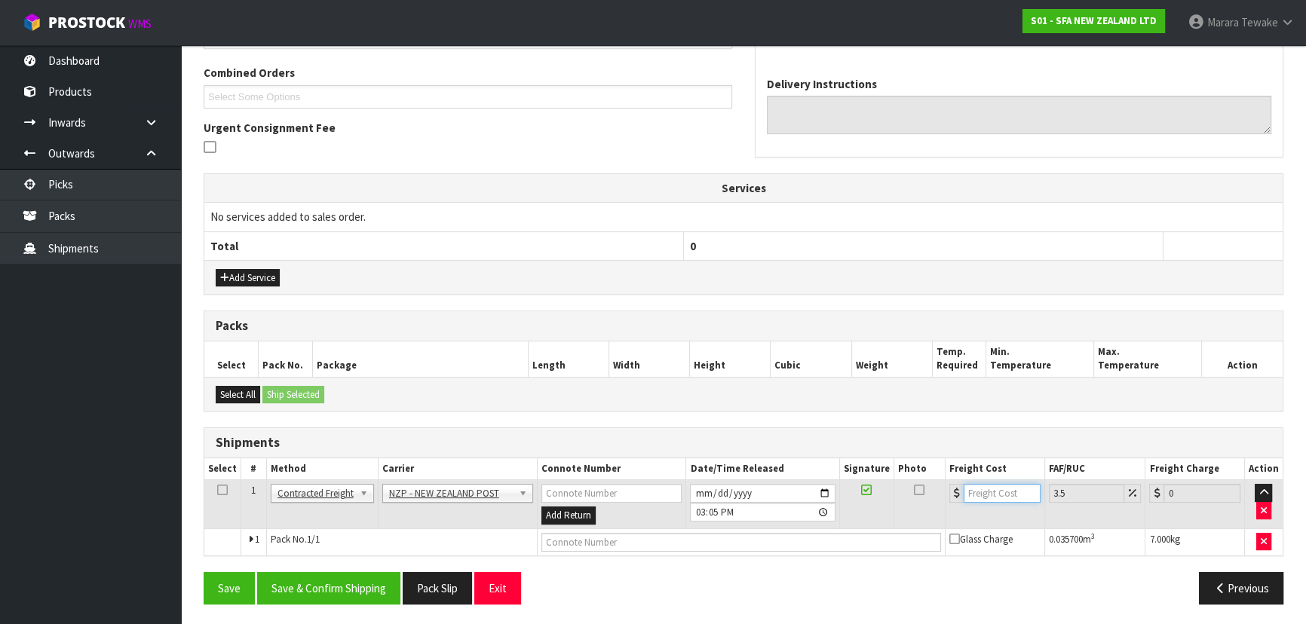
type input "2.07"
type input "27"
type input "27.94"
type input "27.6"
type input "28.57"
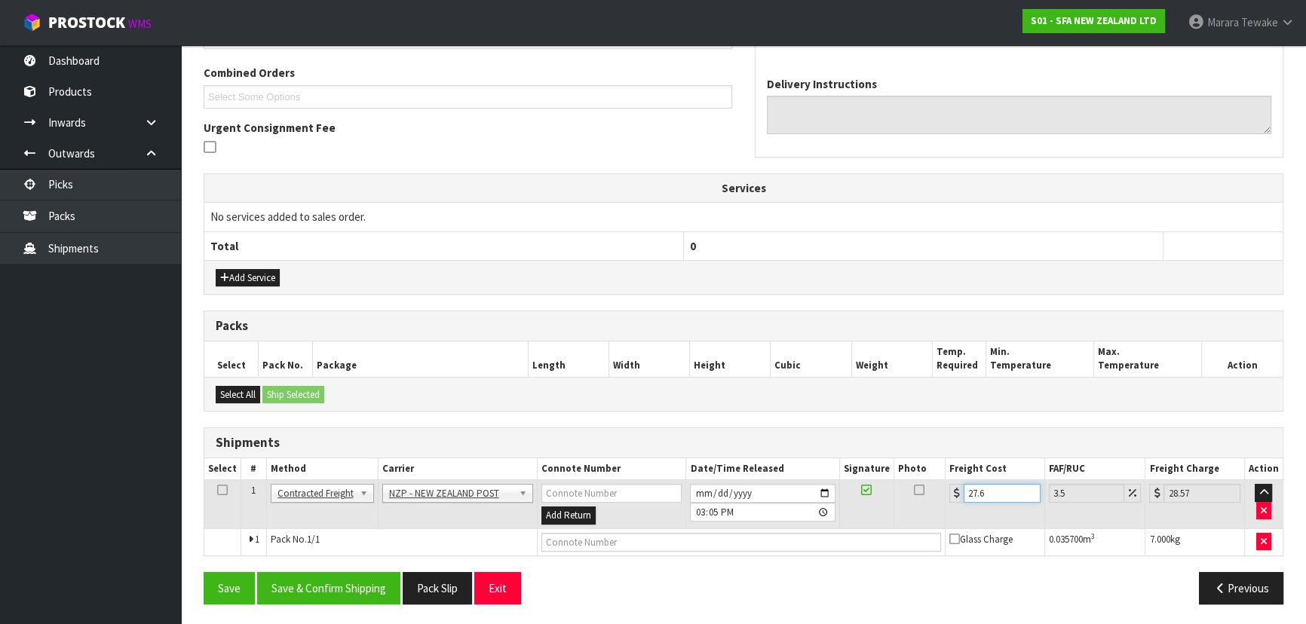
type input "27.63"
type input "28.6"
type input "27.63"
click at [364, 581] on button "Save & Confirm Shipping" at bounding box center [328, 588] width 143 height 32
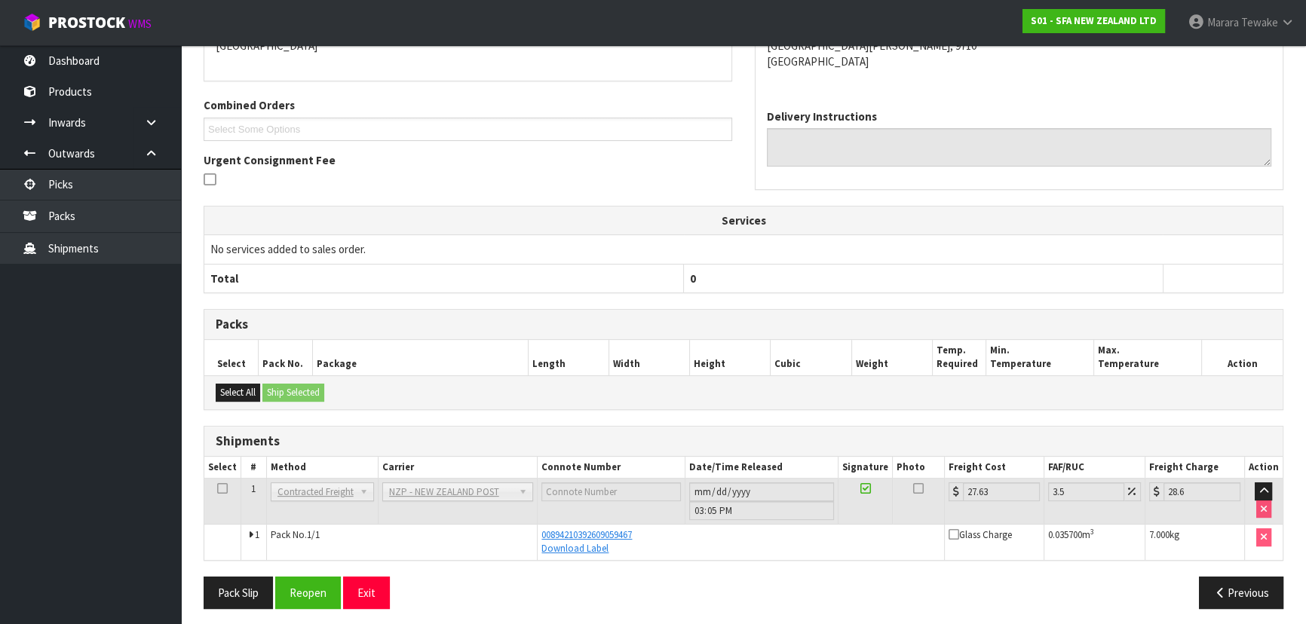
scroll to position [353, 0]
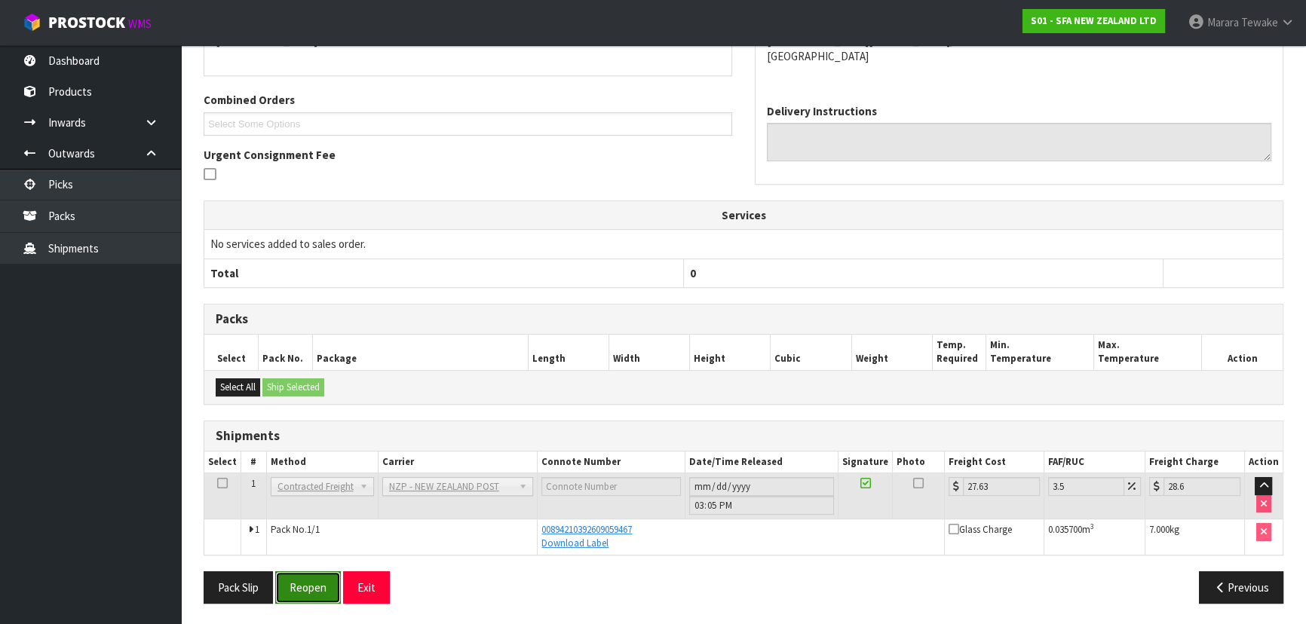
click at [320, 572] on button "Reopen" at bounding box center [308, 588] width 66 height 32
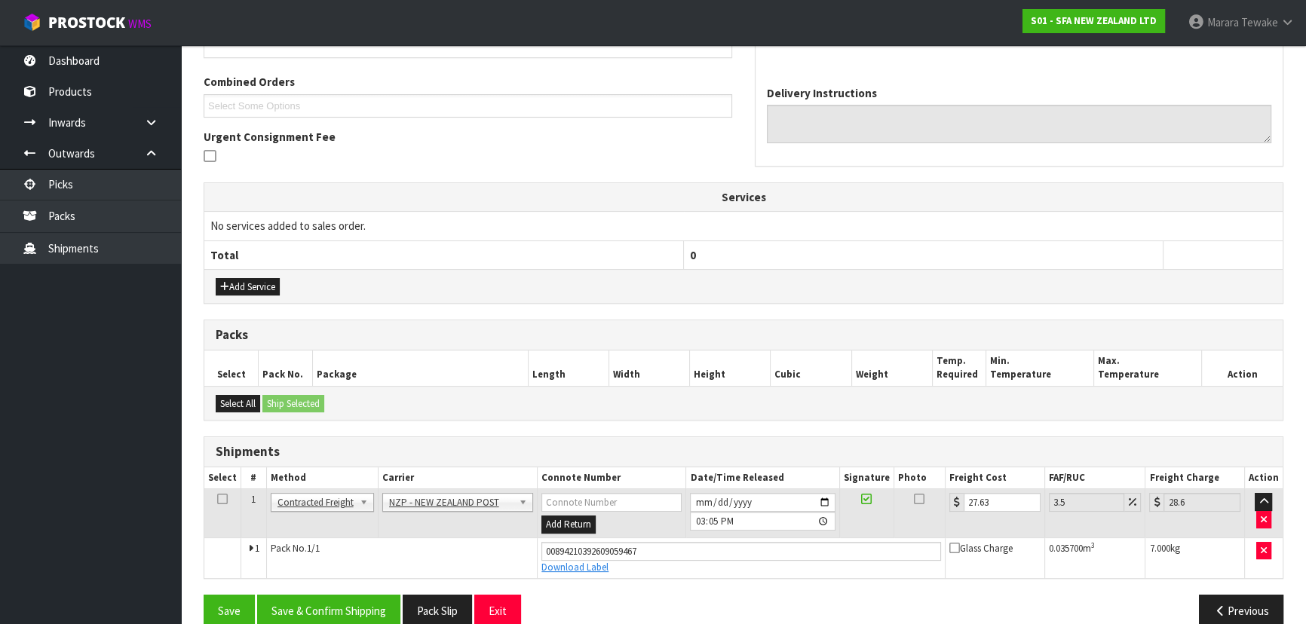
scroll to position [394, 0]
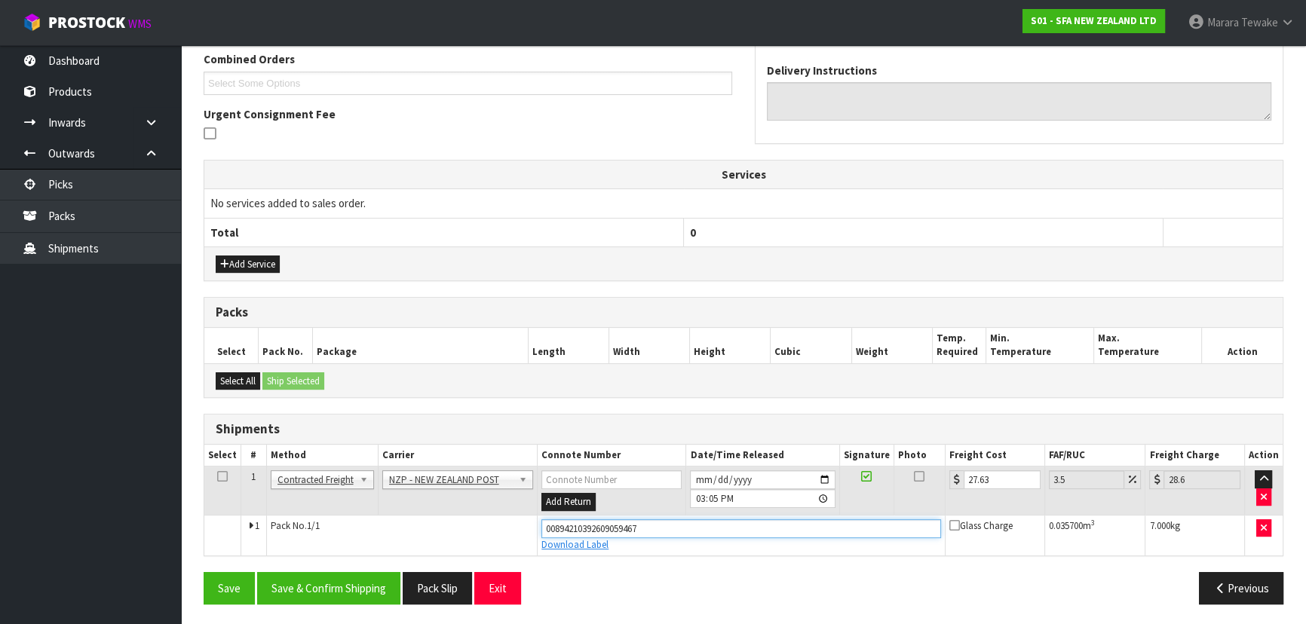
drag, startPoint x: 658, startPoint y: 532, endPoint x: 400, endPoint y: 513, distance: 259.3
click at [407, 518] on tr "1 Pack No. 1/1 00894210392609059467 Download Label Glass Charge 0.035700 m 3 7.…" at bounding box center [743, 535] width 1078 height 41
click at [572, 524] on input "text" at bounding box center [741, 529] width 400 height 19
type input "00894210392609059894"
click at [204, 572] on button "Save" at bounding box center [229, 588] width 51 height 32
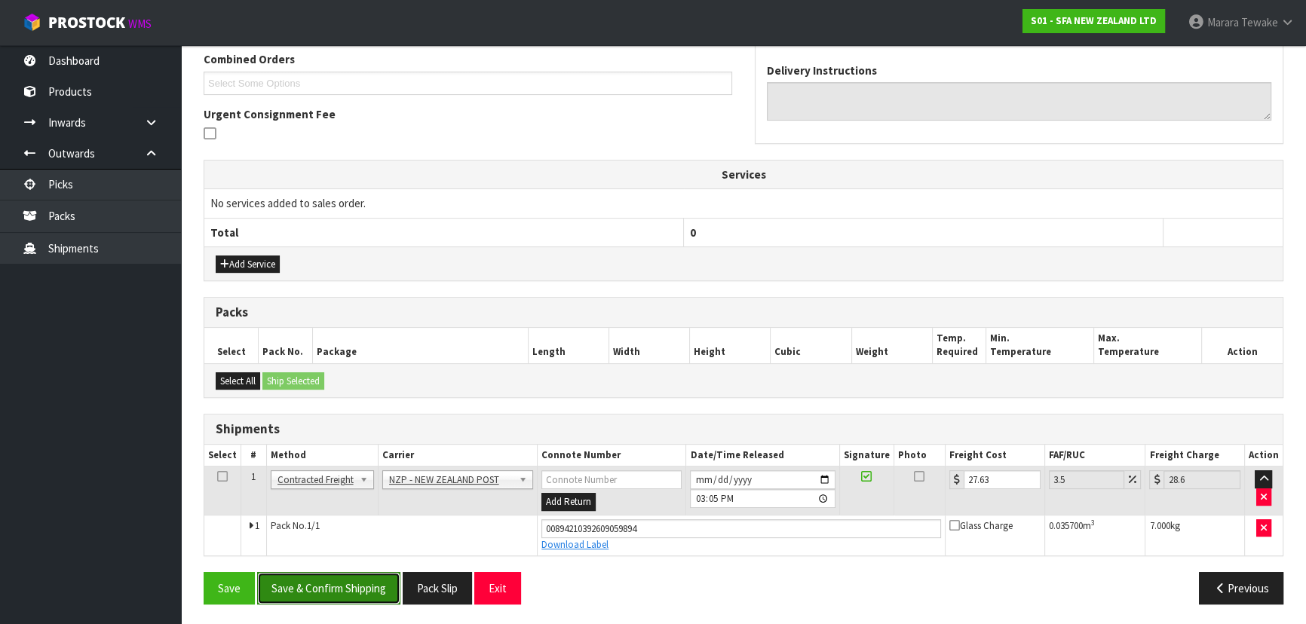
click at [371, 580] on button "Save & Confirm Shipping" at bounding box center [328, 588] width 143 height 32
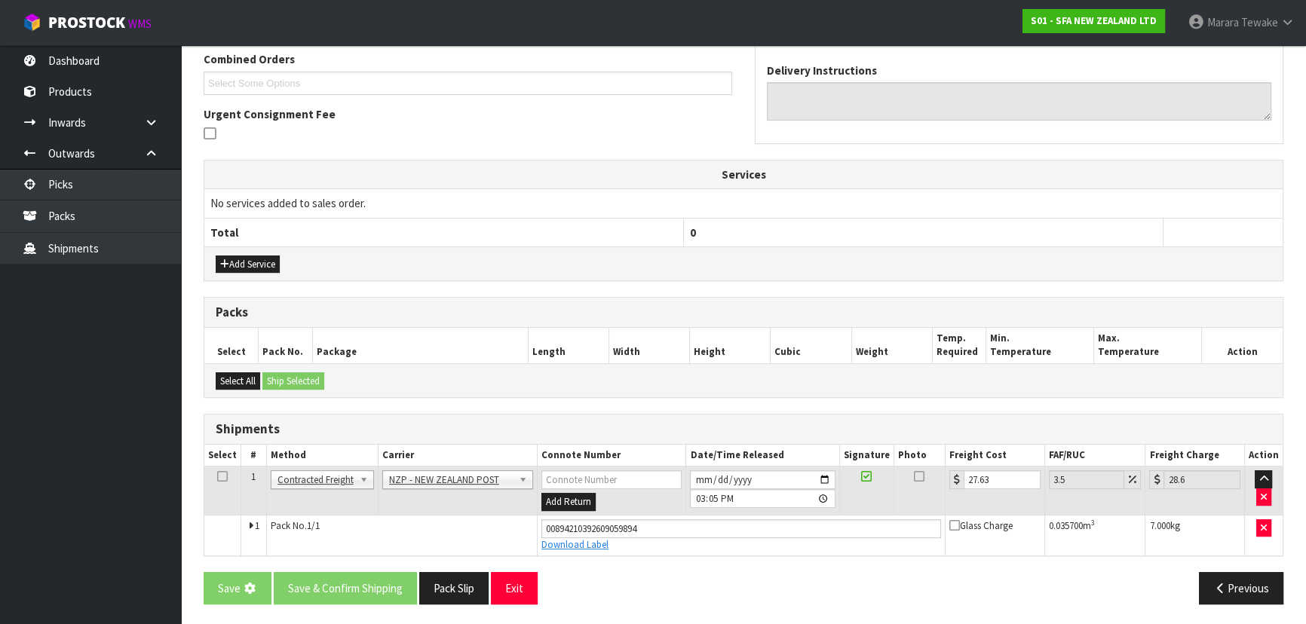
scroll to position [0, 0]
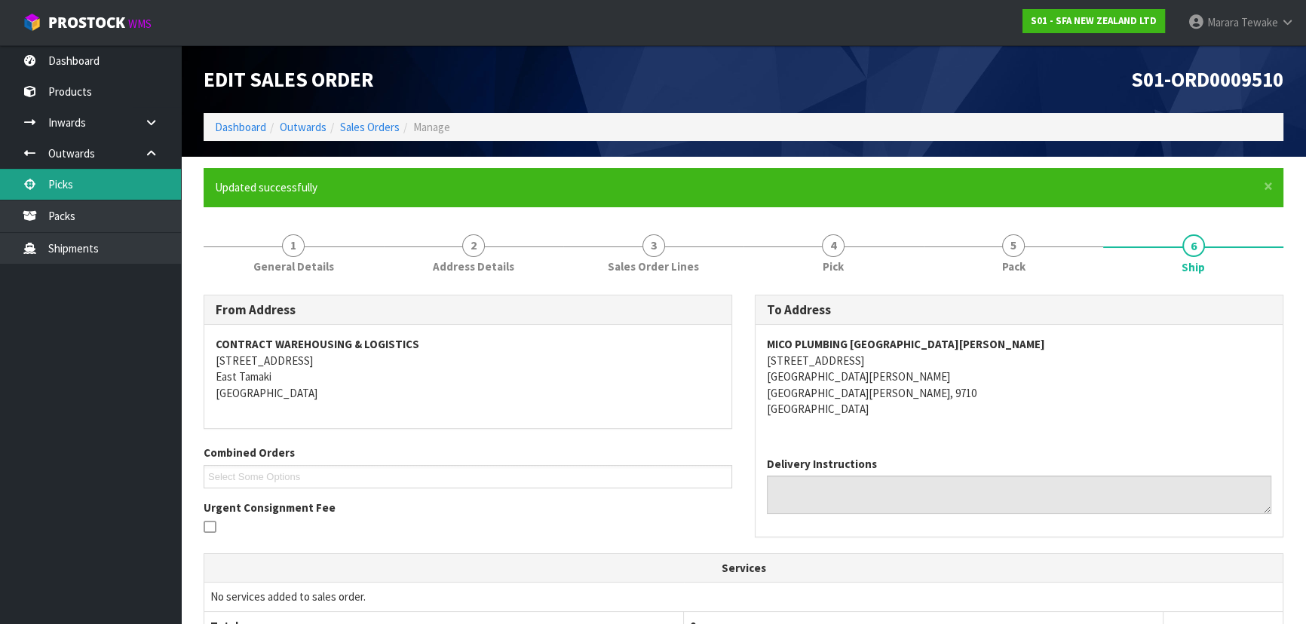
click at [135, 177] on link "Picks" at bounding box center [90, 184] width 181 height 31
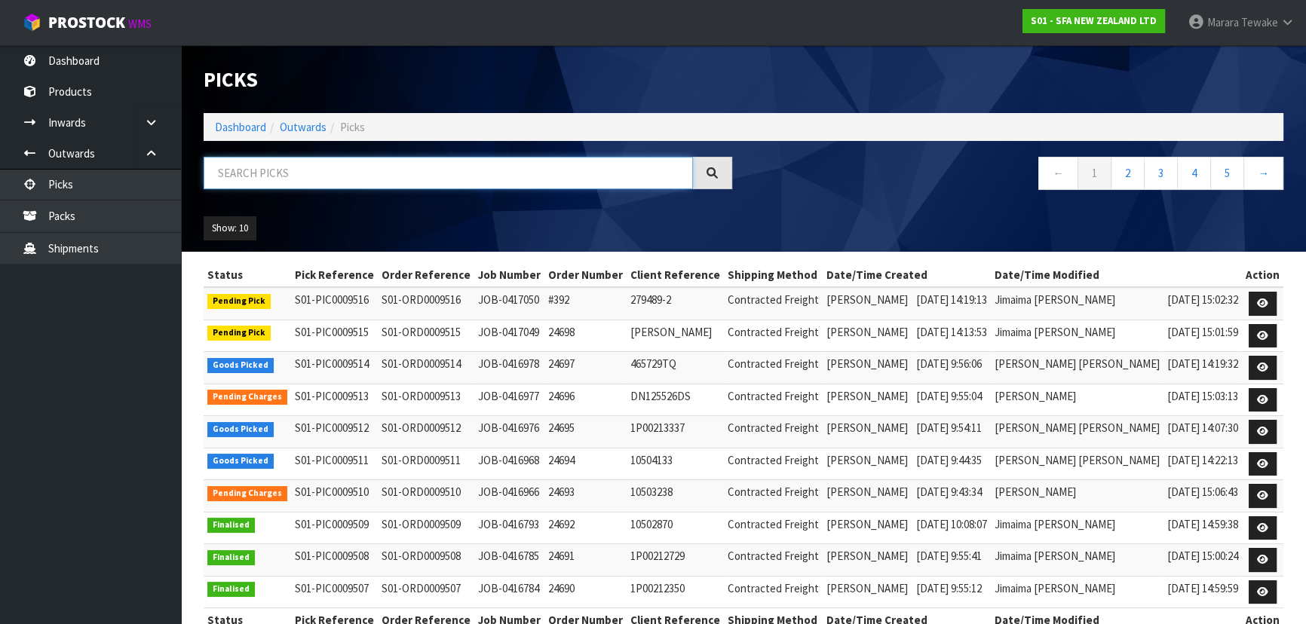
click at [253, 182] on input "text" at bounding box center [448, 173] width 489 height 32
type input "JOB-0416968"
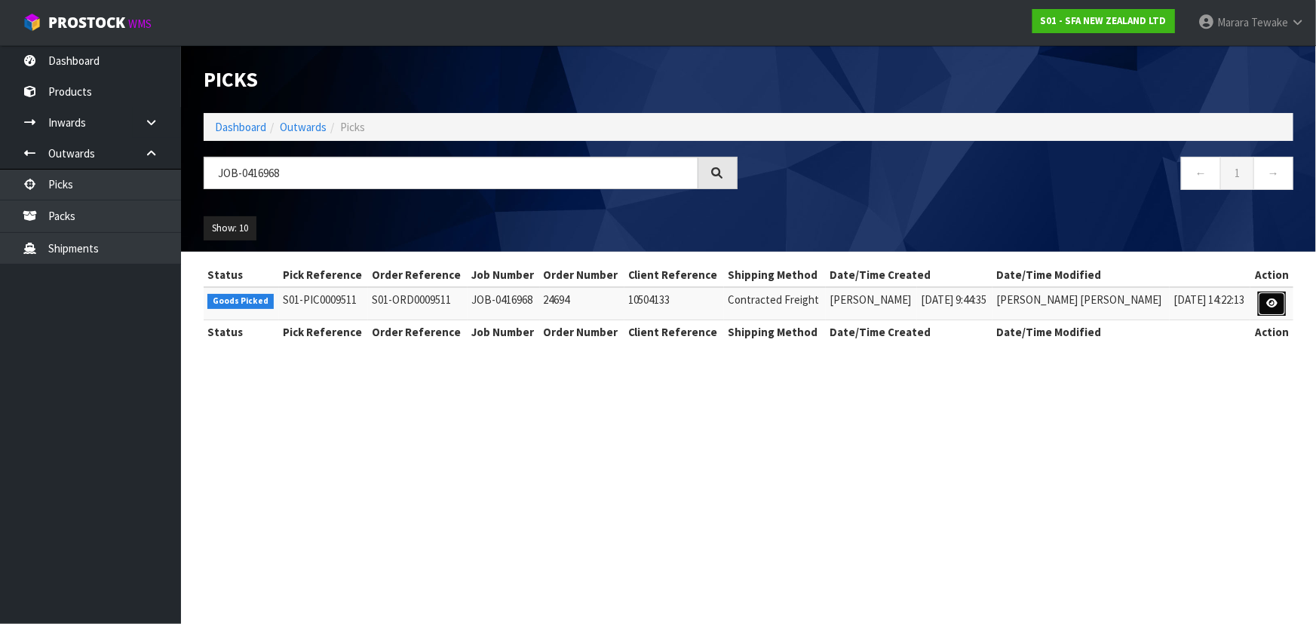
click at [1275, 308] on icon at bounding box center [1271, 304] width 11 height 10
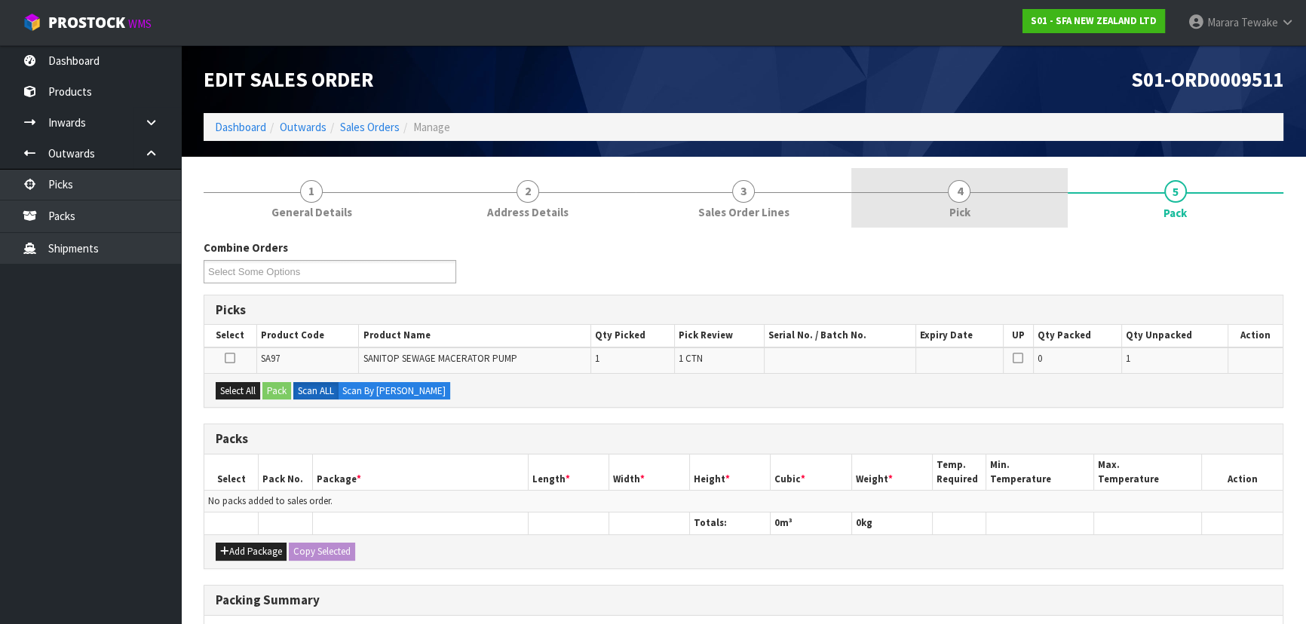
click at [946, 198] on link "4 Pick" at bounding box center [959, 198] width 216 height 60
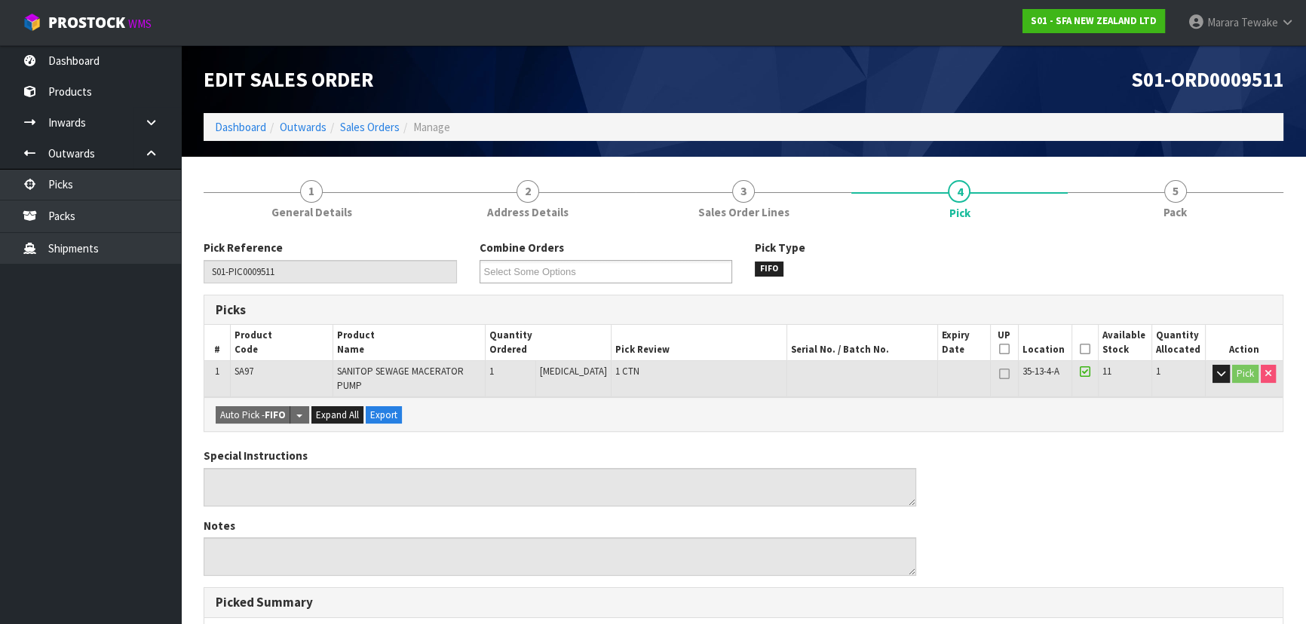
click at [1080, 349] on icon at bounding box center [1085, 349] width 11 height 1
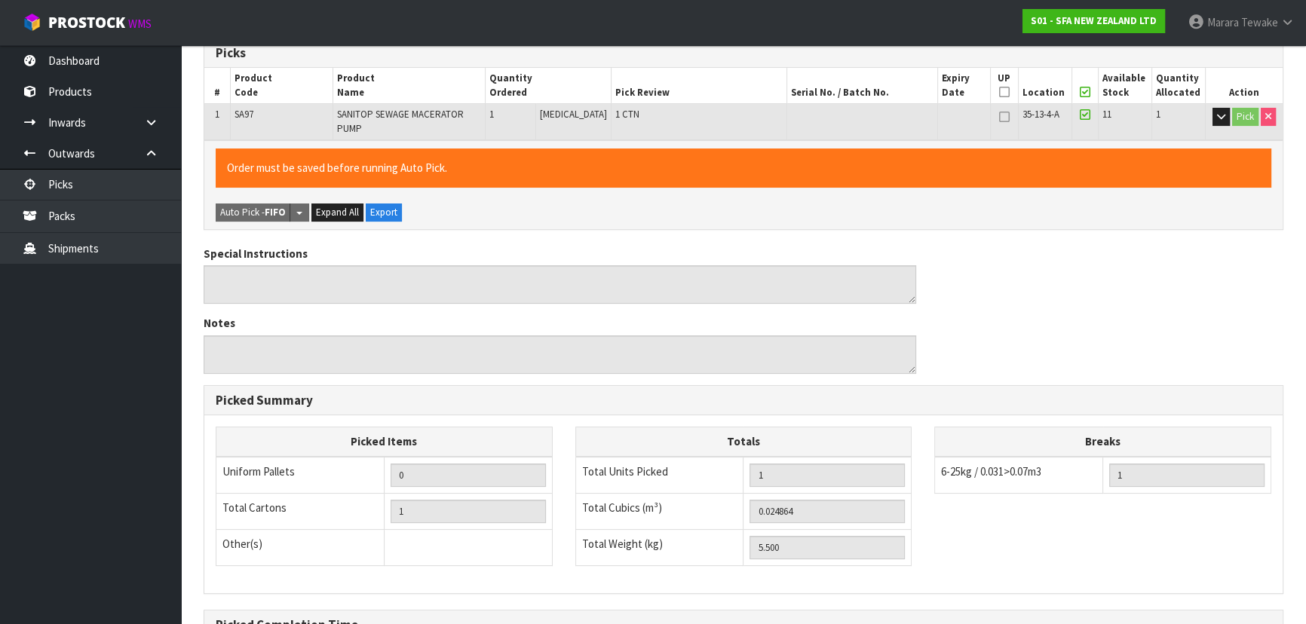
scroll to position [421, 0]
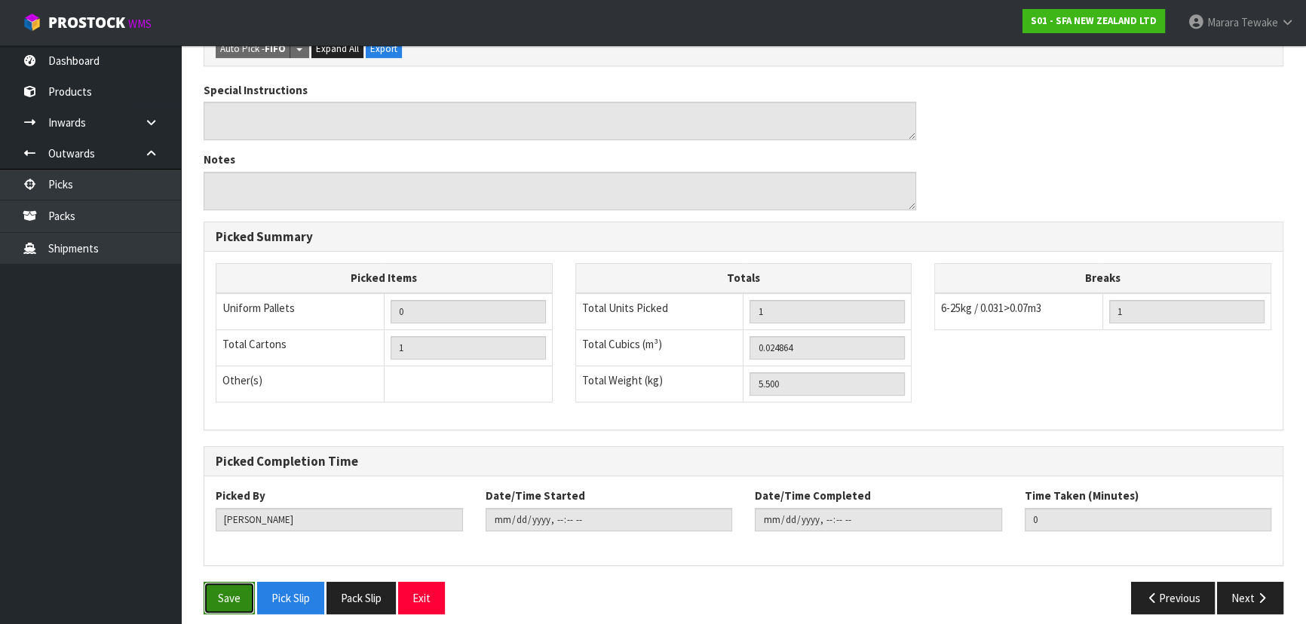
click at [235, 582] on button "Save" at bounding box center [229, 598] width 51 height 32
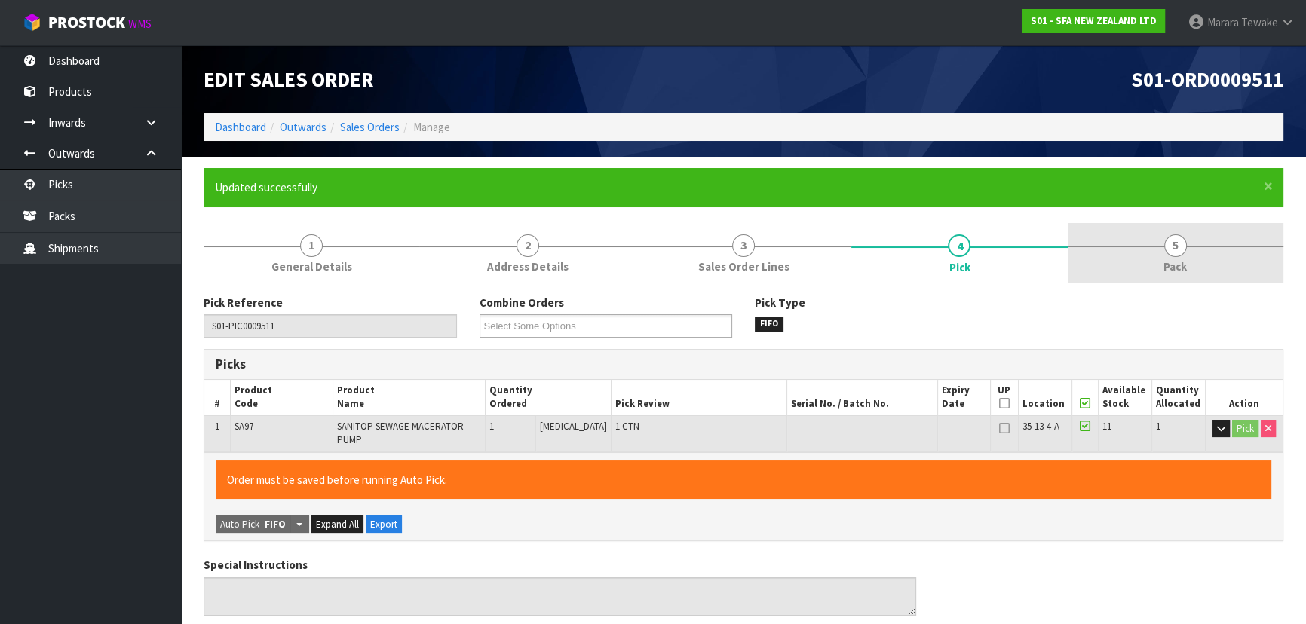
click at [1176, 249] on span "5" at bounding box center [1175, 246] width 23 height 23
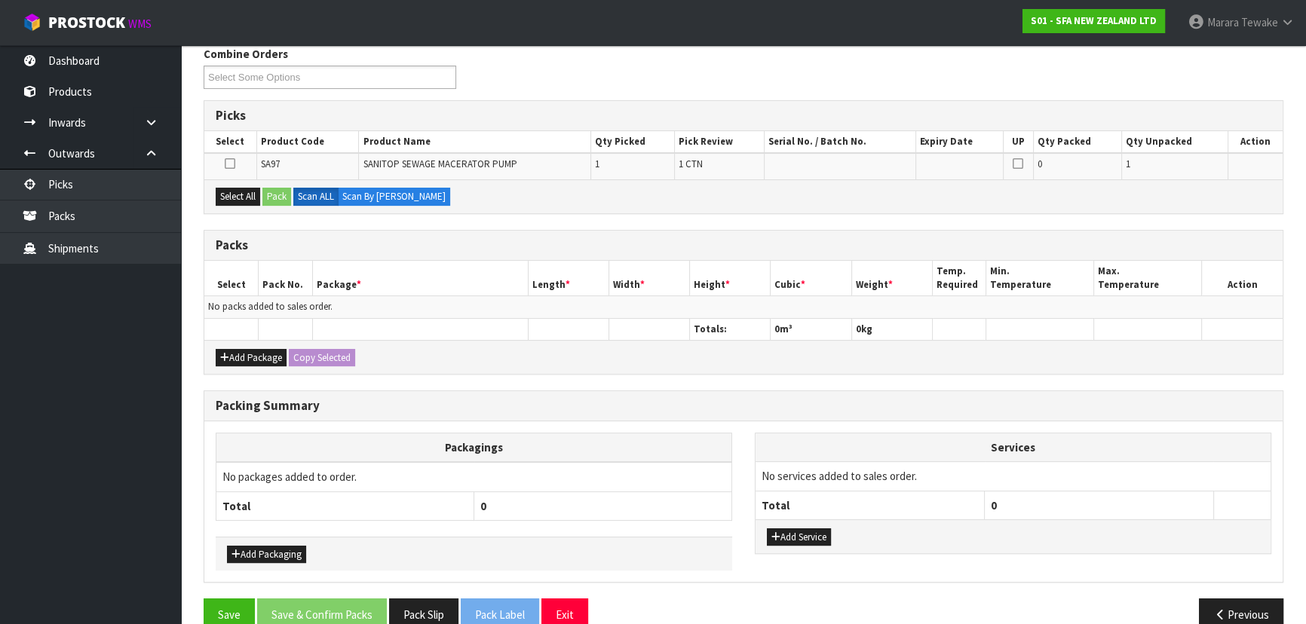
scroll to position [274, 0]
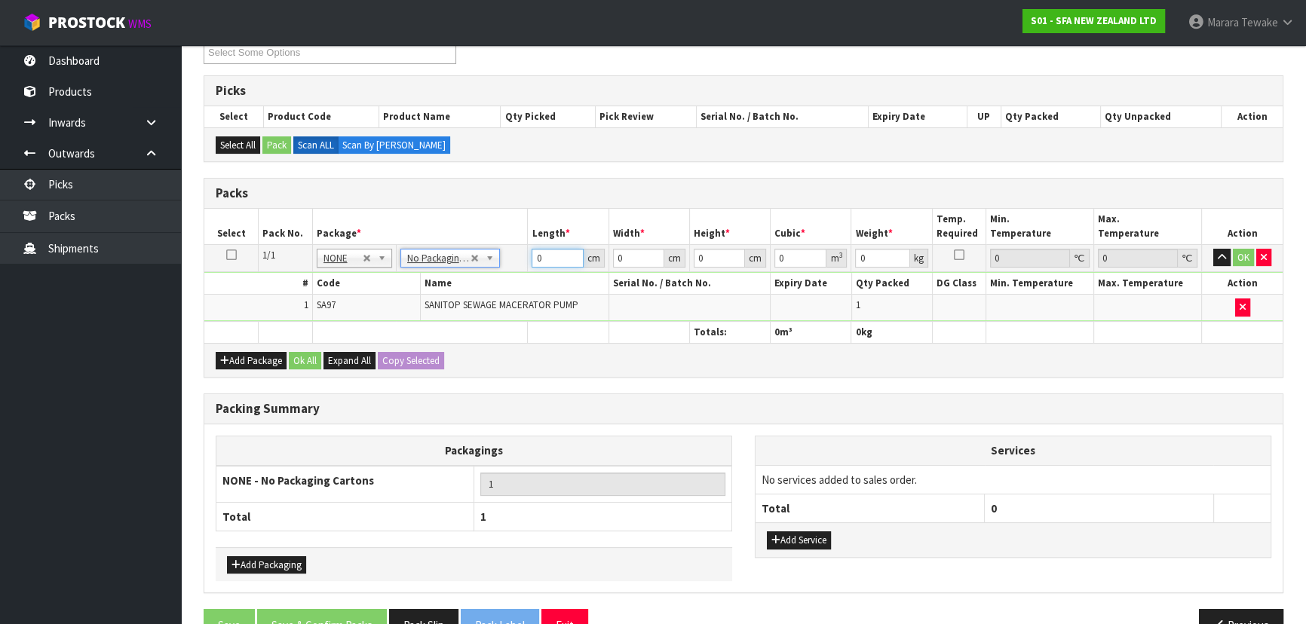
drag, startPoint x: 549, startPoint y: 256, endPoint x: 517, endPoint y: 241, distance: 34.8
click at [526, 248] on tr "1/1 NONE 007-001 007-002 007-004 007-009 007-013 007-014 007-015 007-017 007-01…" at bounding box center [743, 257] width 1078 height 27
type input "38"
type input "22"
type input "3"
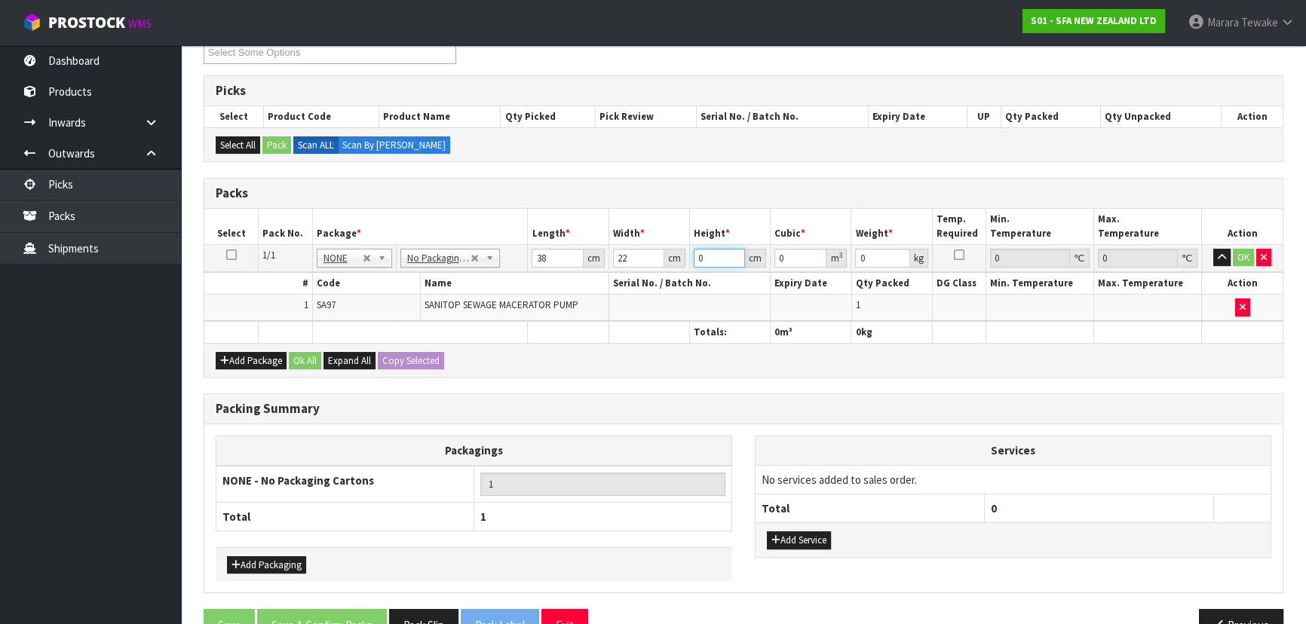
type input "0.002508"
type input "33"
type input "0.027588"
type input "33"
type input "6"
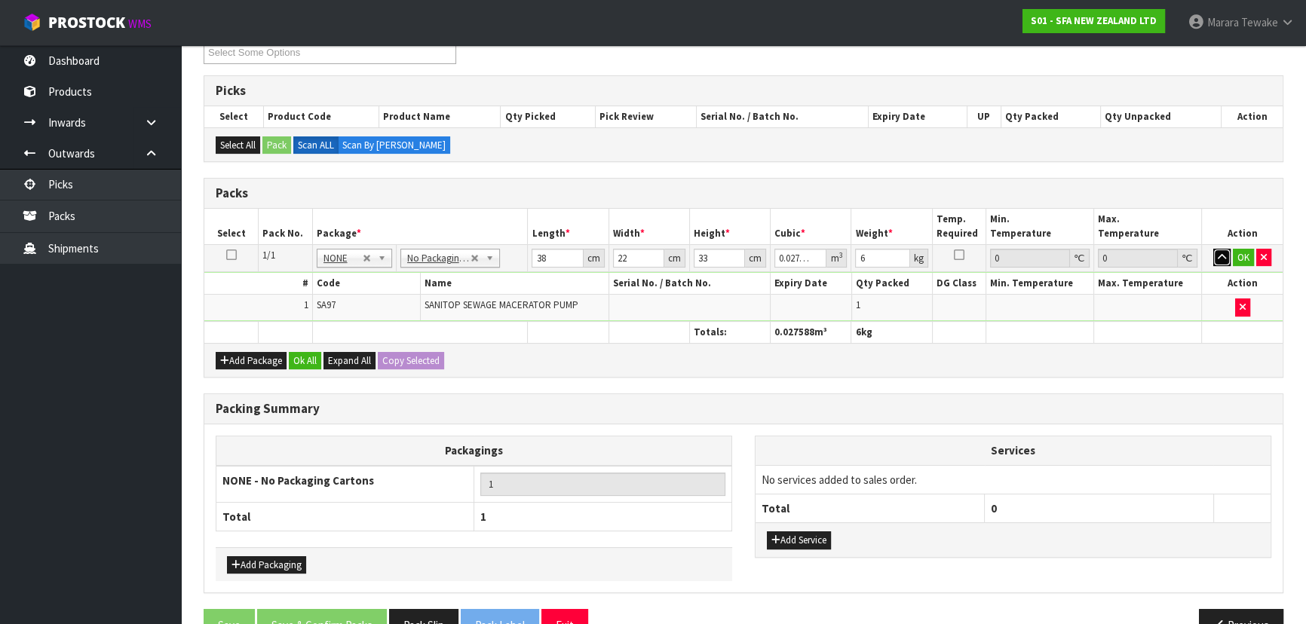
click at [1213, 249] on button "button" at bounding box center [1221, 258] width 17 height 18
click button "OK" at bounding box center [1243, 258] width 21 height 18
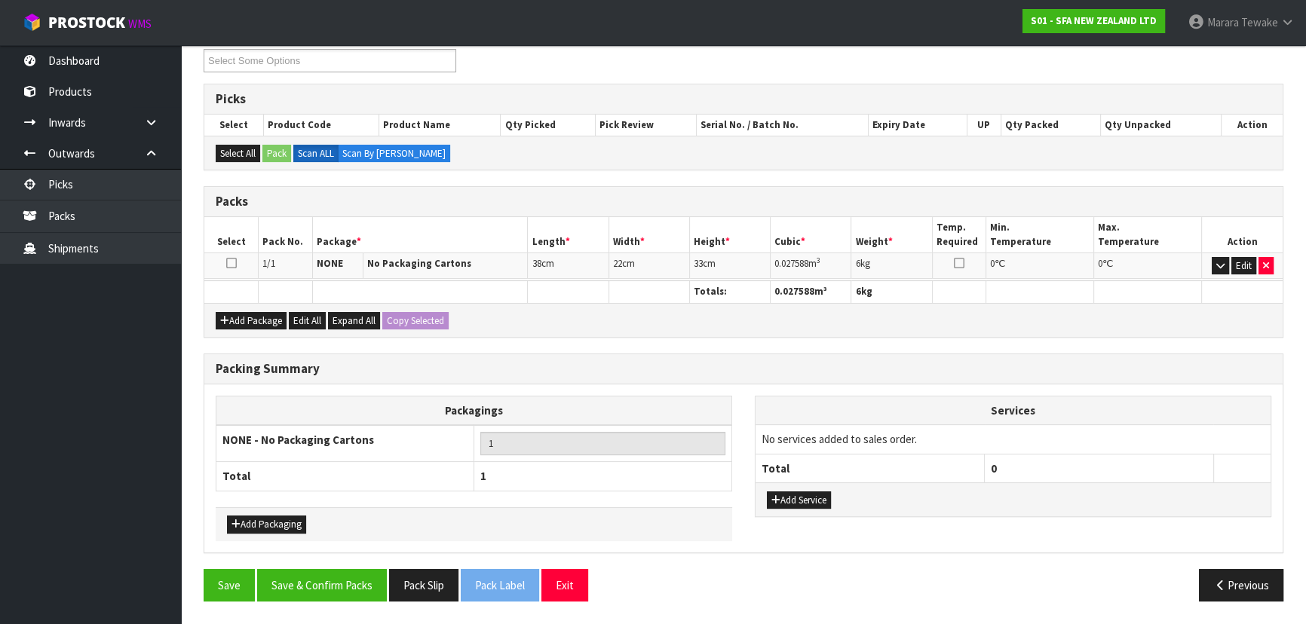
scroll to position [260, 0]
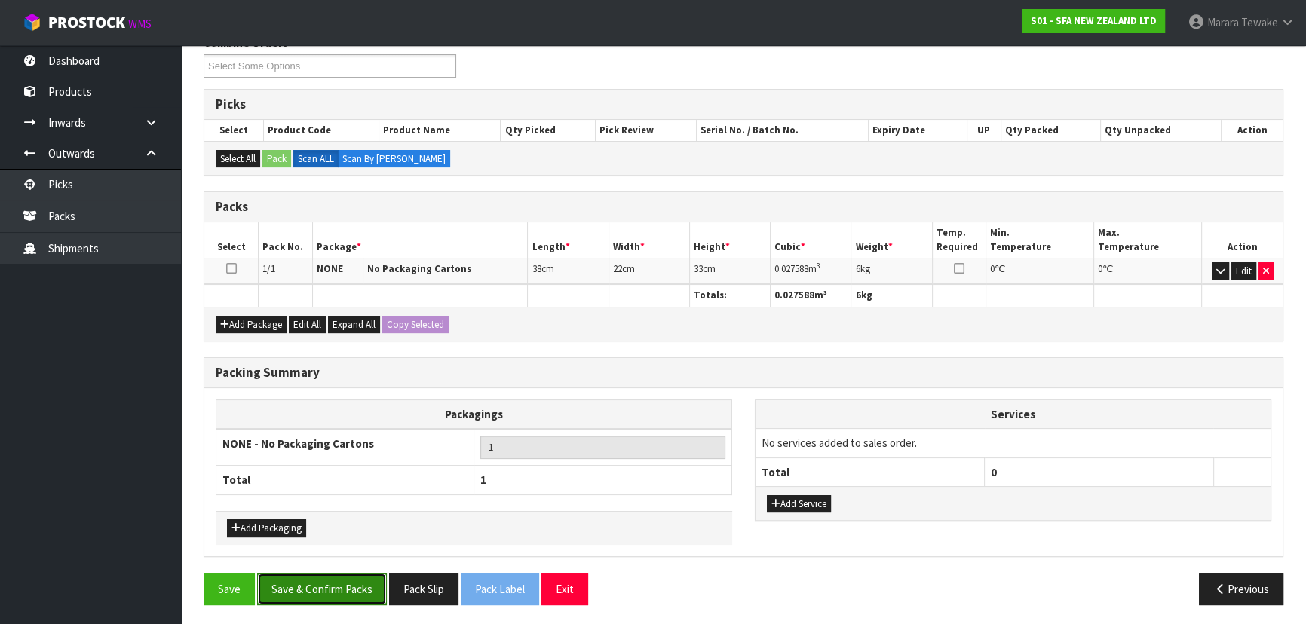
click at [326, 584] on button "Save & Confirm Packs" at bounding box center [322, 589] width 130 height 32
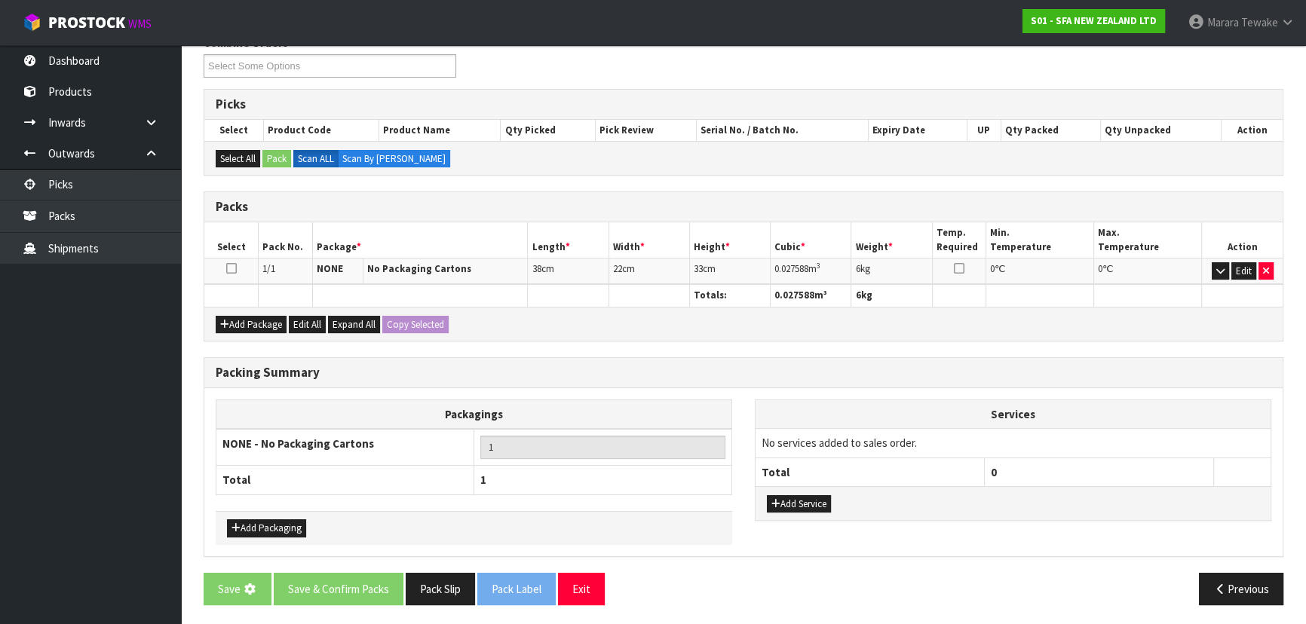
scroll to position [0, 0]
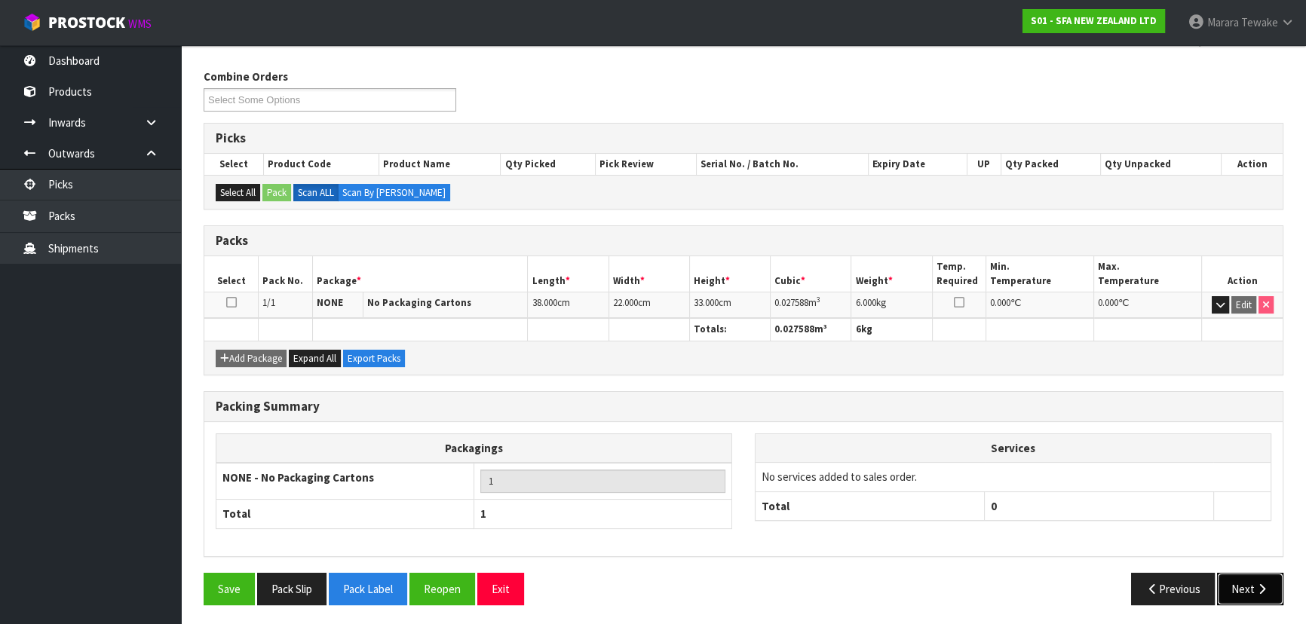
click at [1241, 588] on button "Next" at bounding box center [1250, 589] width 66 height 32
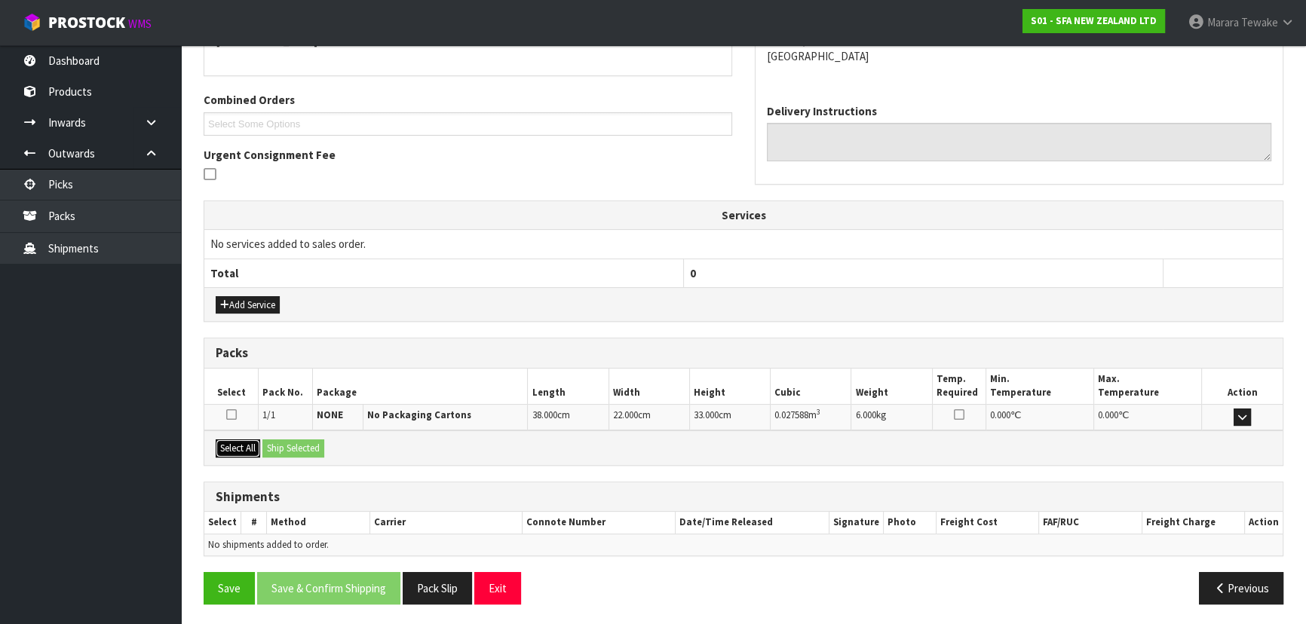
drag, startPoint x: 236, startPoint y: 441, endPoint x: 274, endPoint y: 442, distance: 38.5
click at [241, 441] on button "Select All" at bounding box center [238, 449] width 44 height 18
drag, startPoint x: 274, startPoint y: 442, endPoint x: 323, endPoint y: 447, distance: 49.3
click at [277, 442] on button "Ship Selected" at bounding box center [293, 449] width 62 height 18
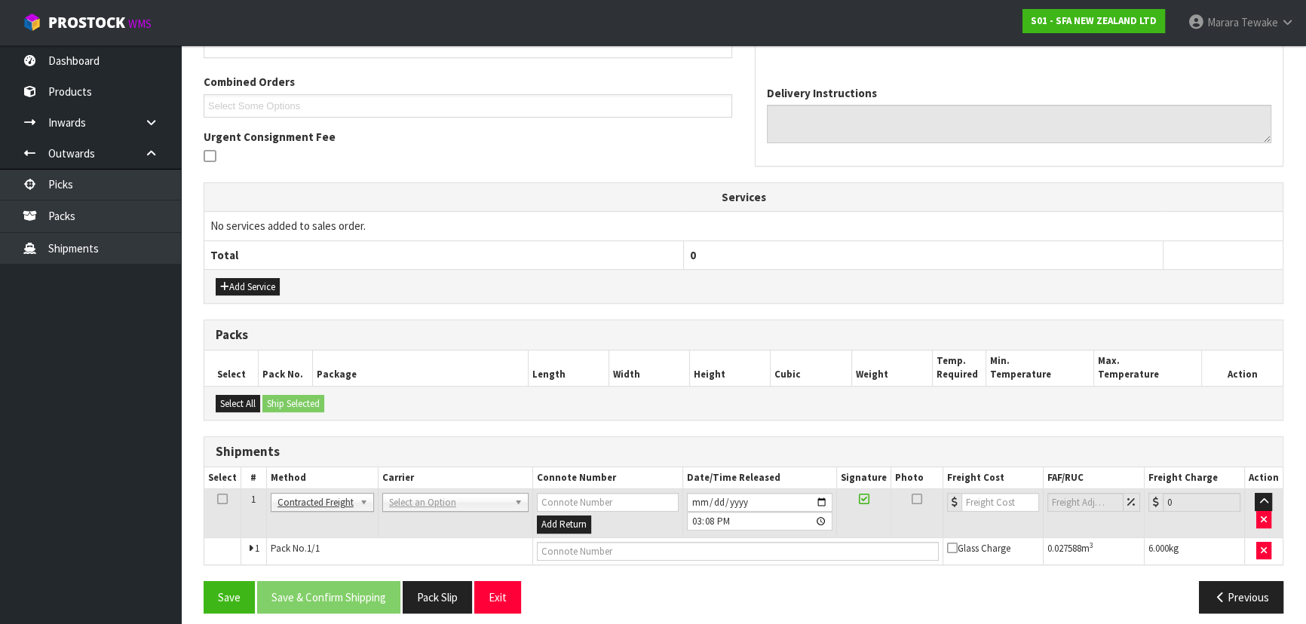
scroll to position [380, 0]
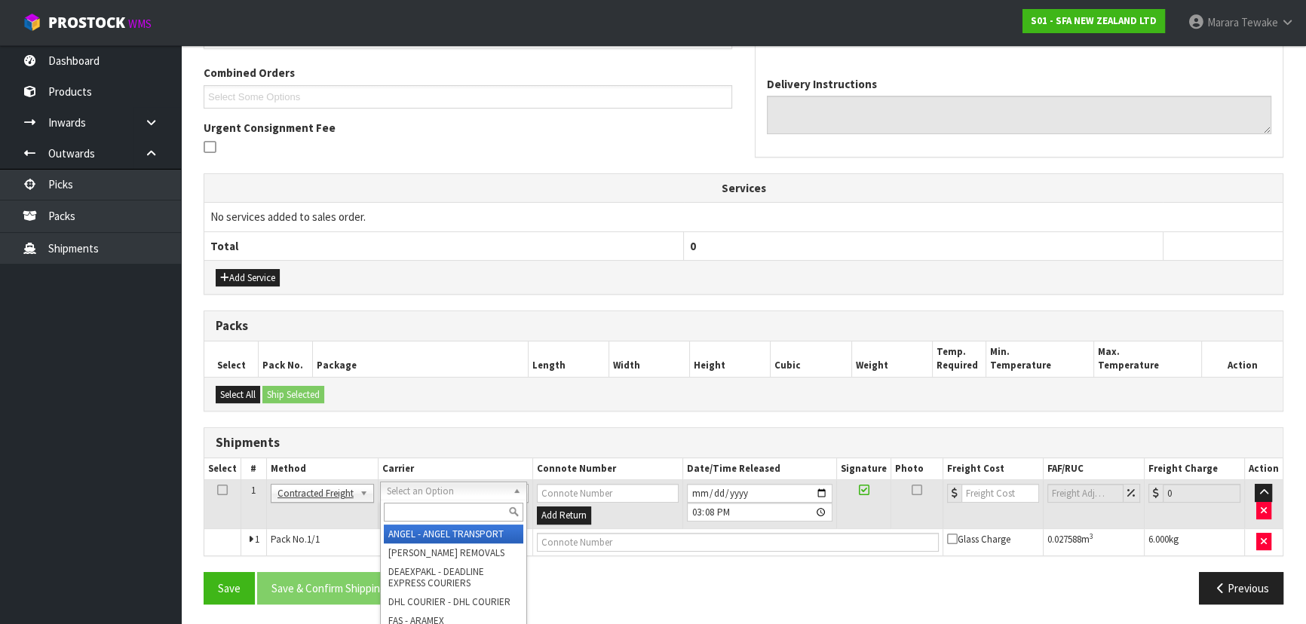
drag, startPoint x: 397, startPoint y: 487, endPoint x: 402, endPoint y: 507, distance: 21.0
click at [403, 508] on input "text" at bounding box center [454, 512] width 140 height 19
type input "NZP"
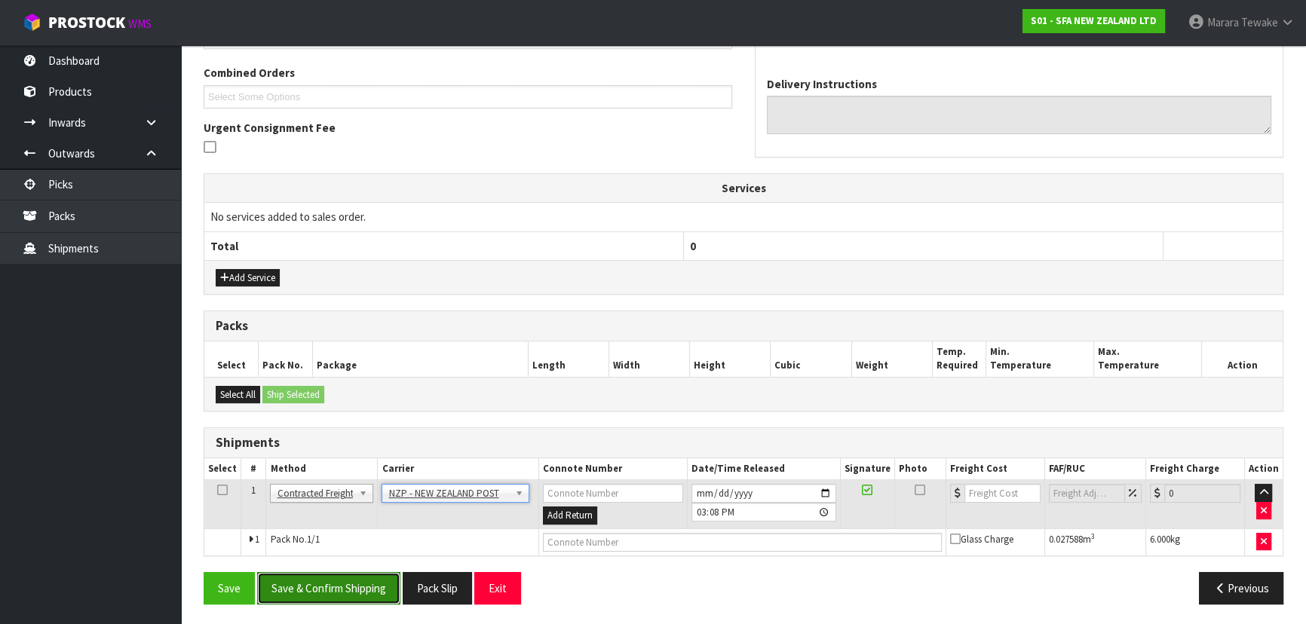
click at [369, 589] on button "Save & Confirm Shipping" at bounding box center [328, 588] width 143 height 32
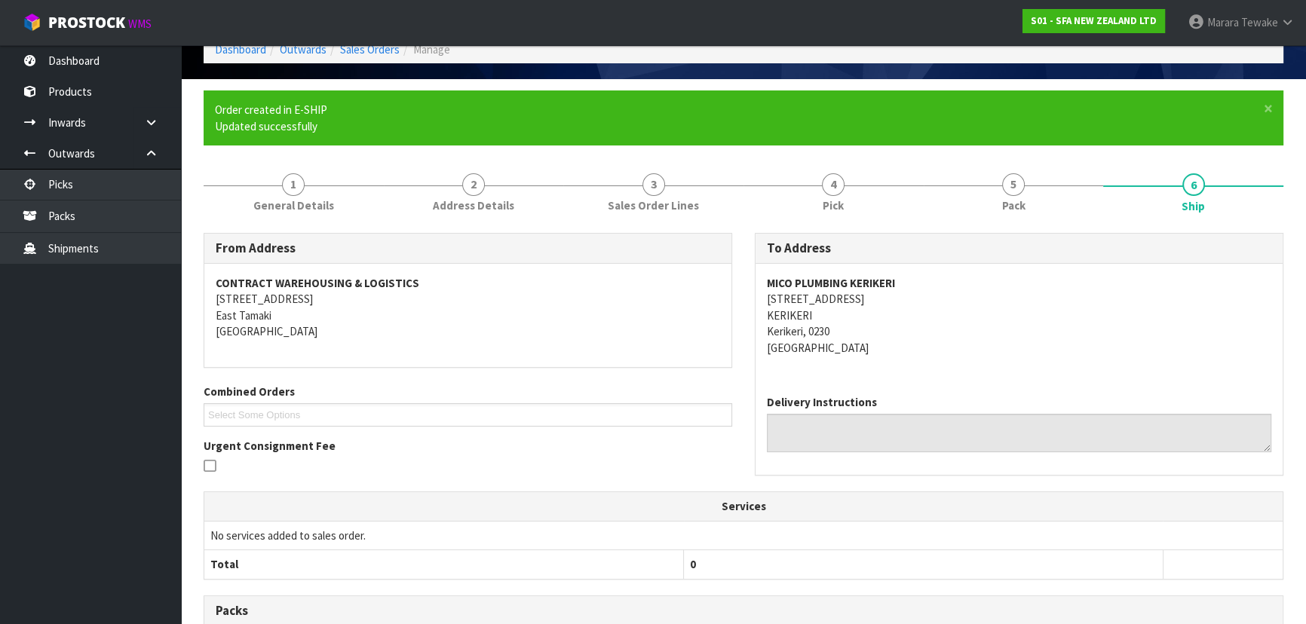
scroll to position [359, 0]
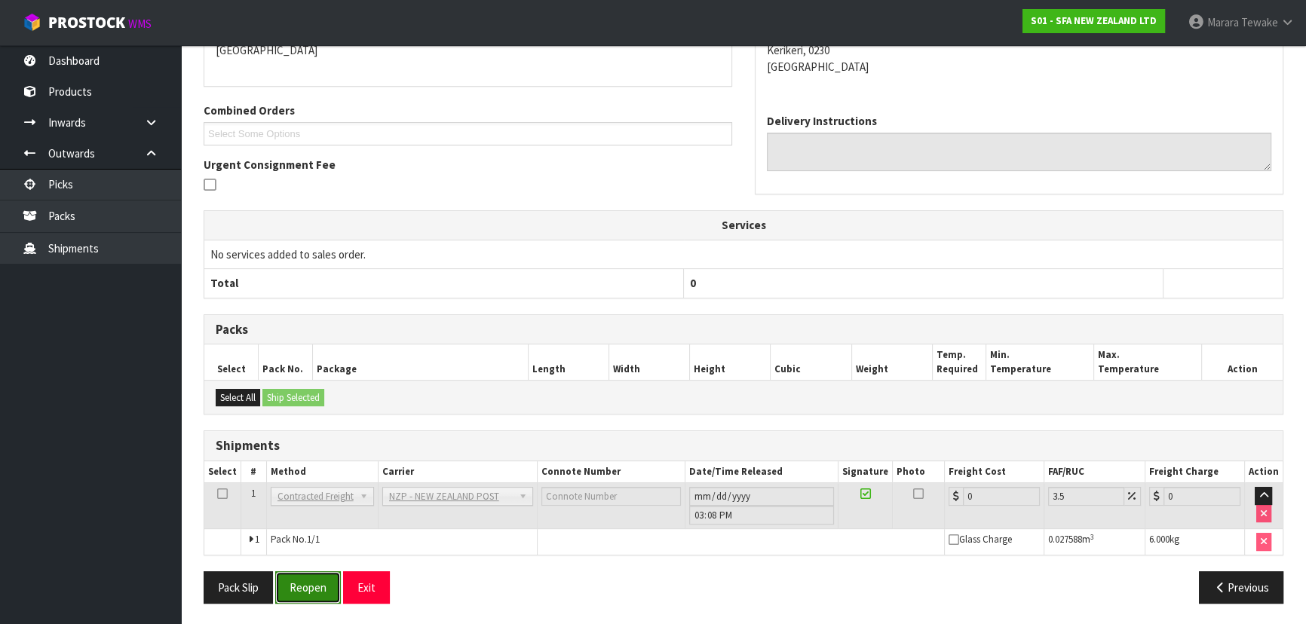
click at [296, 587] on button "Reopen" at bounding box center [308, 588] width 66 height 32
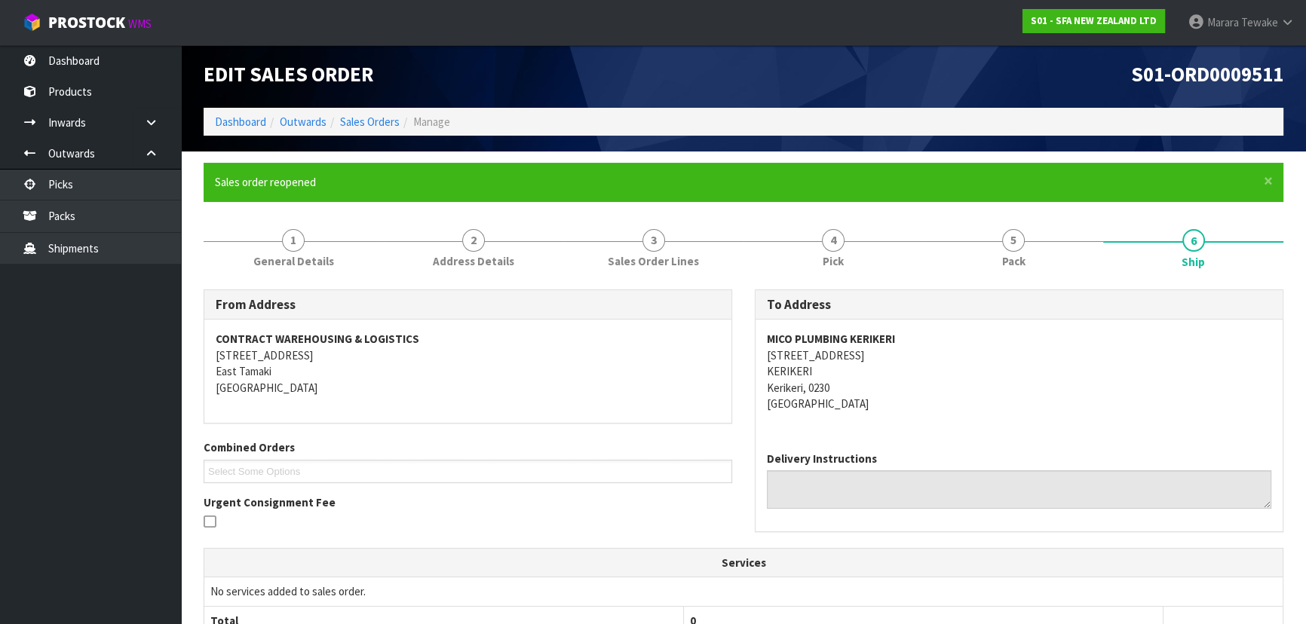
scroll to position [342, 0]
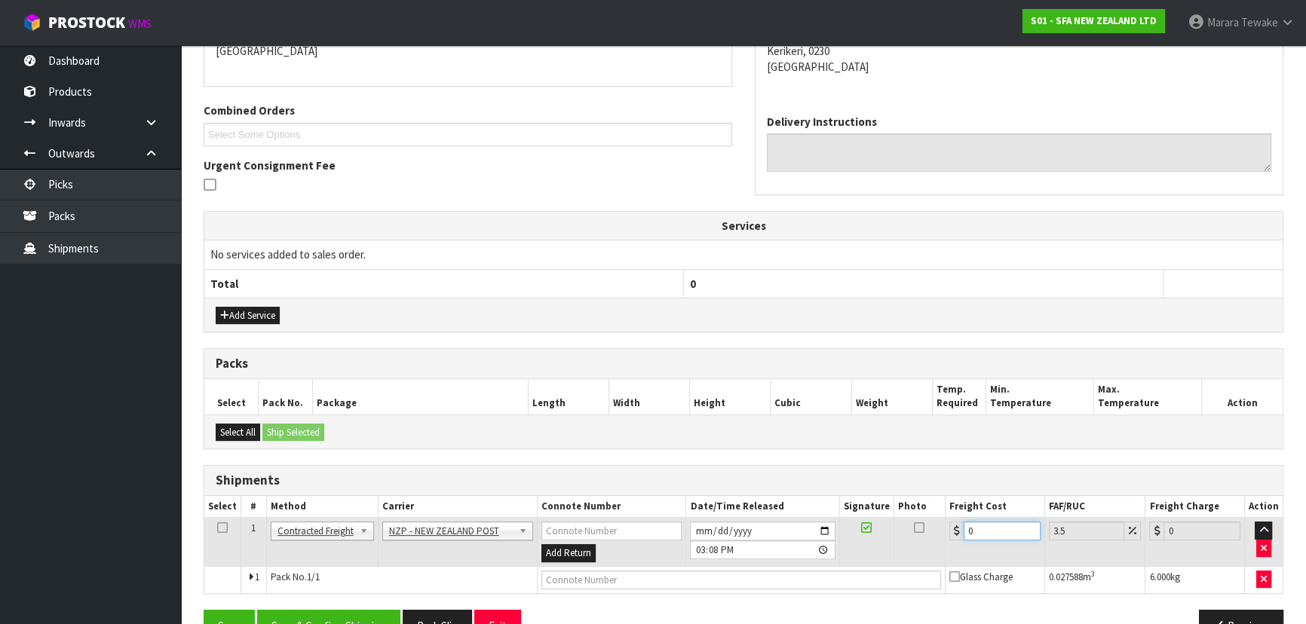
drag, startPoint x: 952, startPoint y: 519, endPoint x: 922, endPoint y: 495, distance: 38.2
click at [937, 509] on table "Select # Method Carrier Connote Number Date/Time Released Signature Photo Freig…" at bounding box center [743, 544] width 1078 height 97
type input "8"
type input "8.28"
type input "8.4"
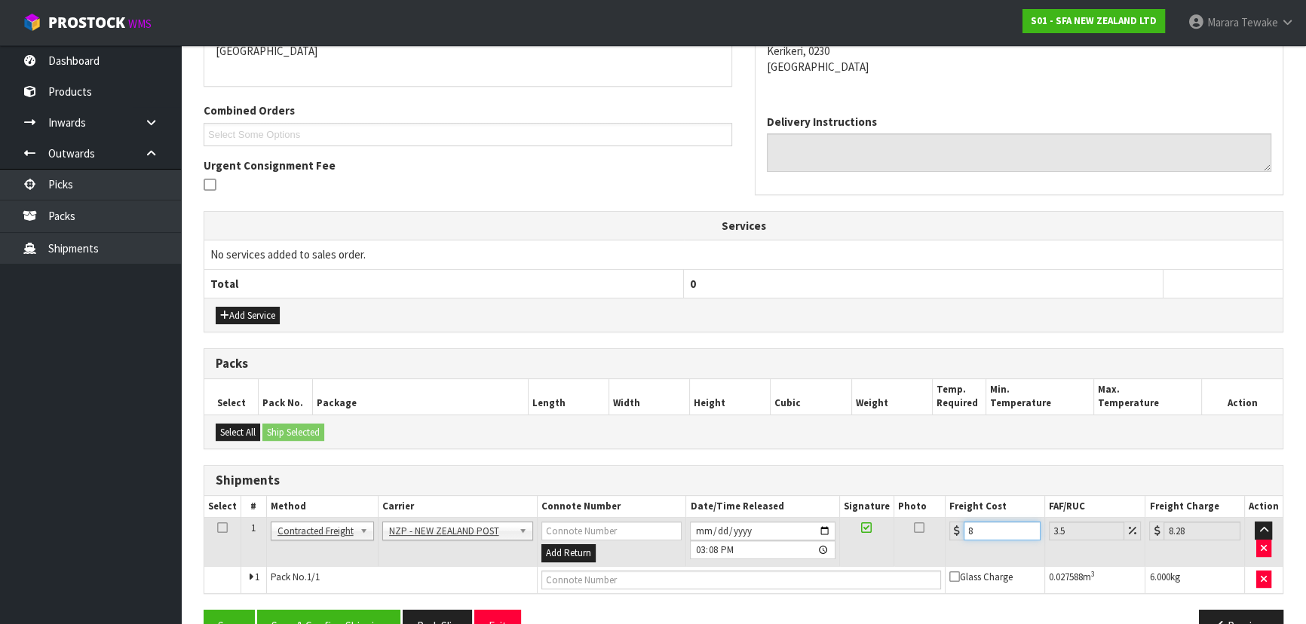
type input "8.69"
type input "8.45"
type input "8.75"
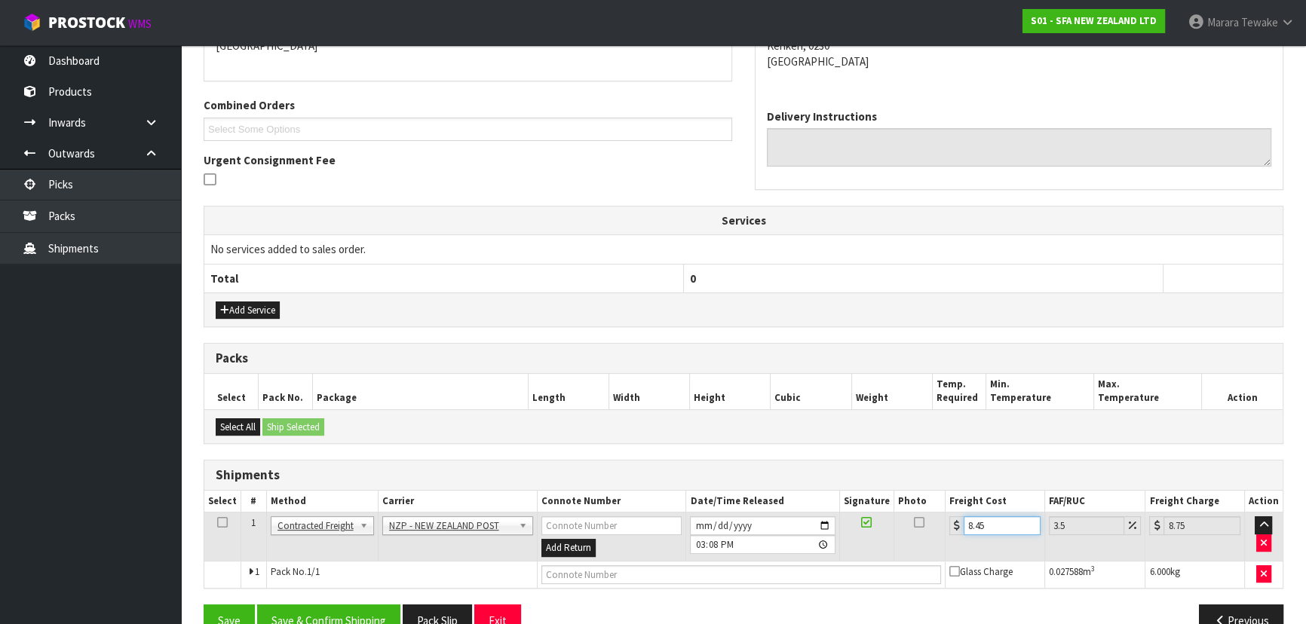
scroll to position [380, 0]
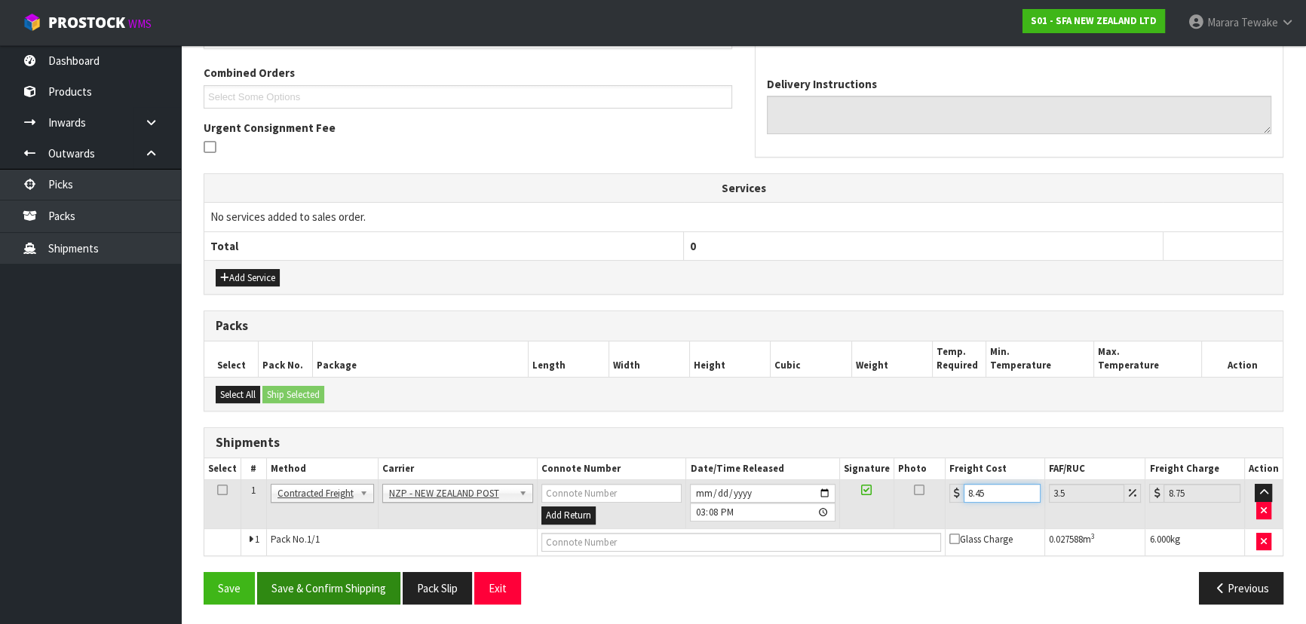
type input "8.45"
drag, startPoint x: 330, startPoint y: 585, endPoint x: 153, endPoint y: 485, distance: 203.0
click at [329, 584] on button "Save & Confirm Shipping" at bounding box center [328, 588] width 143 height 32
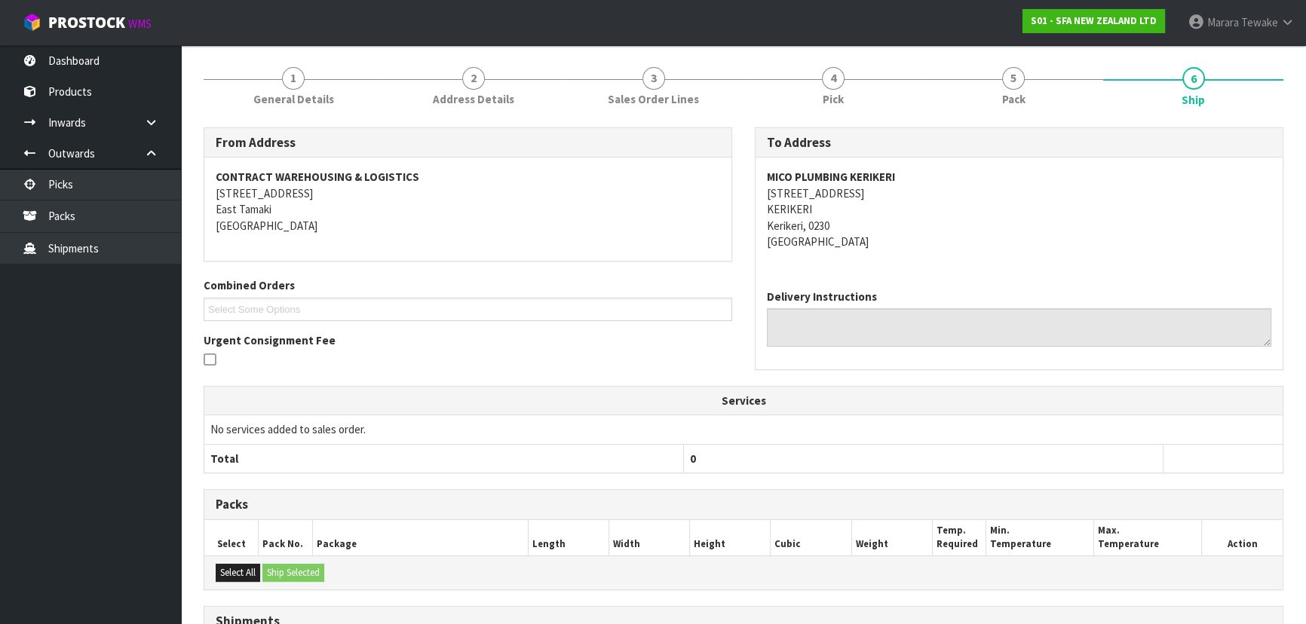
scroll to position [0, 0]
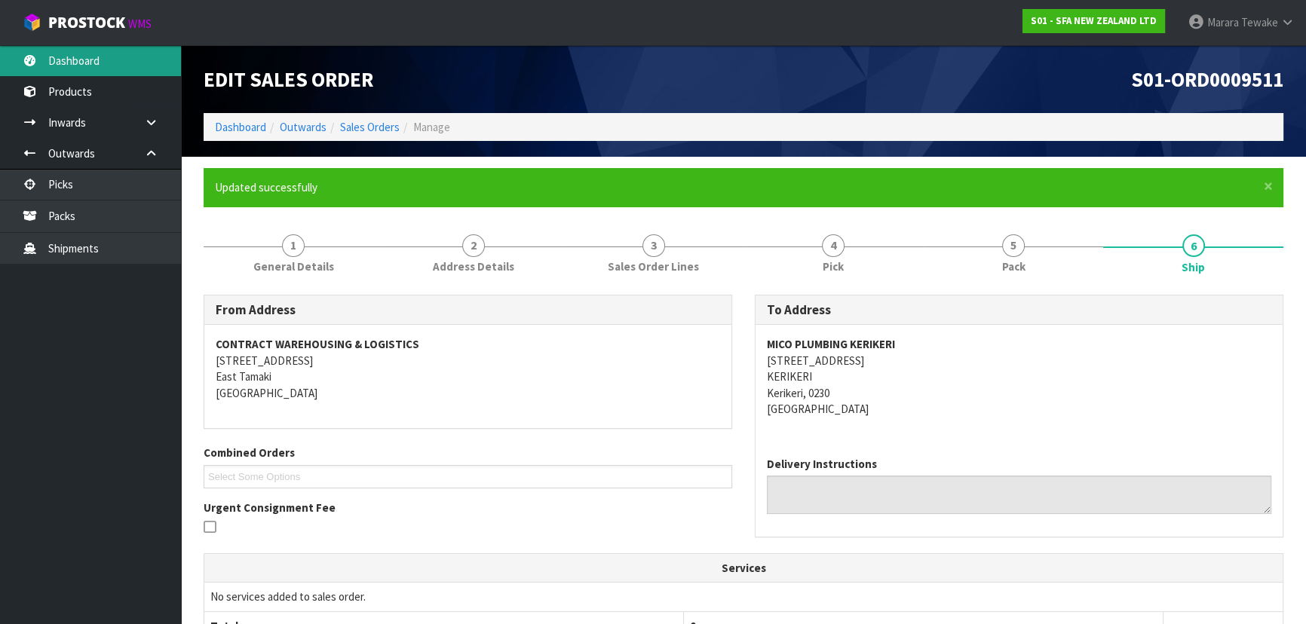
click at [84, 59] on link "Dashboard" at bounding box center [90, 60] width 181 height 31
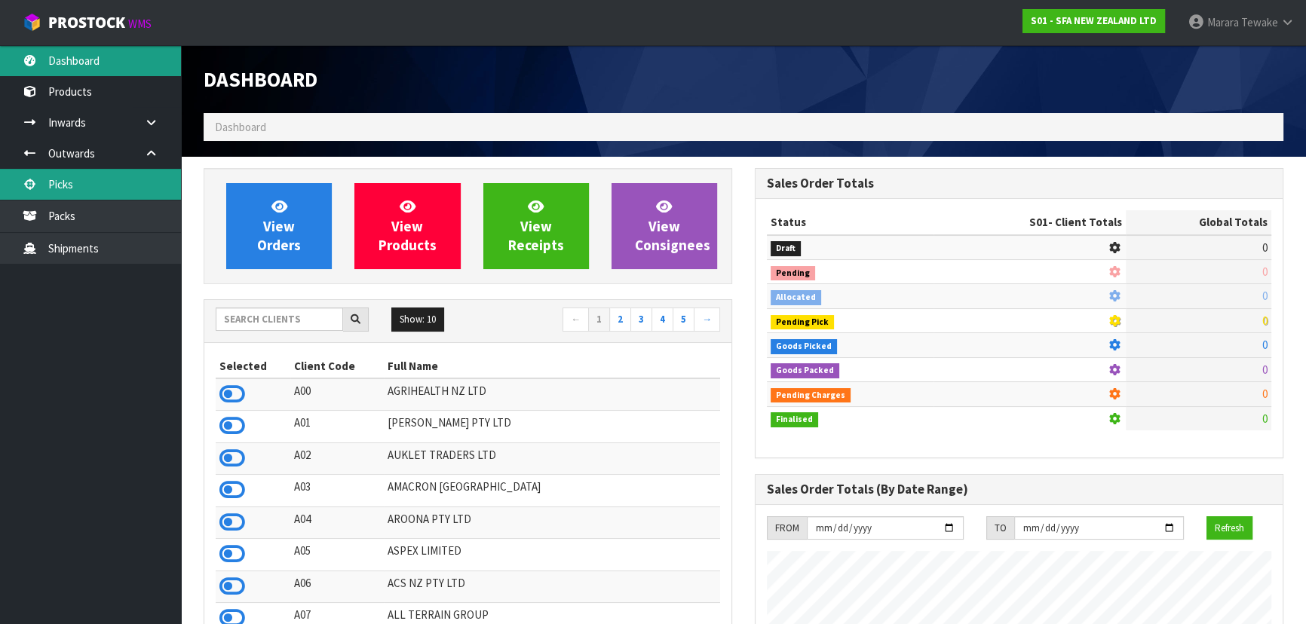
scroll to position [1140, 550]
click at [128, 179] on link "Picks" at bounding box center [90, 184] width 181 height 31
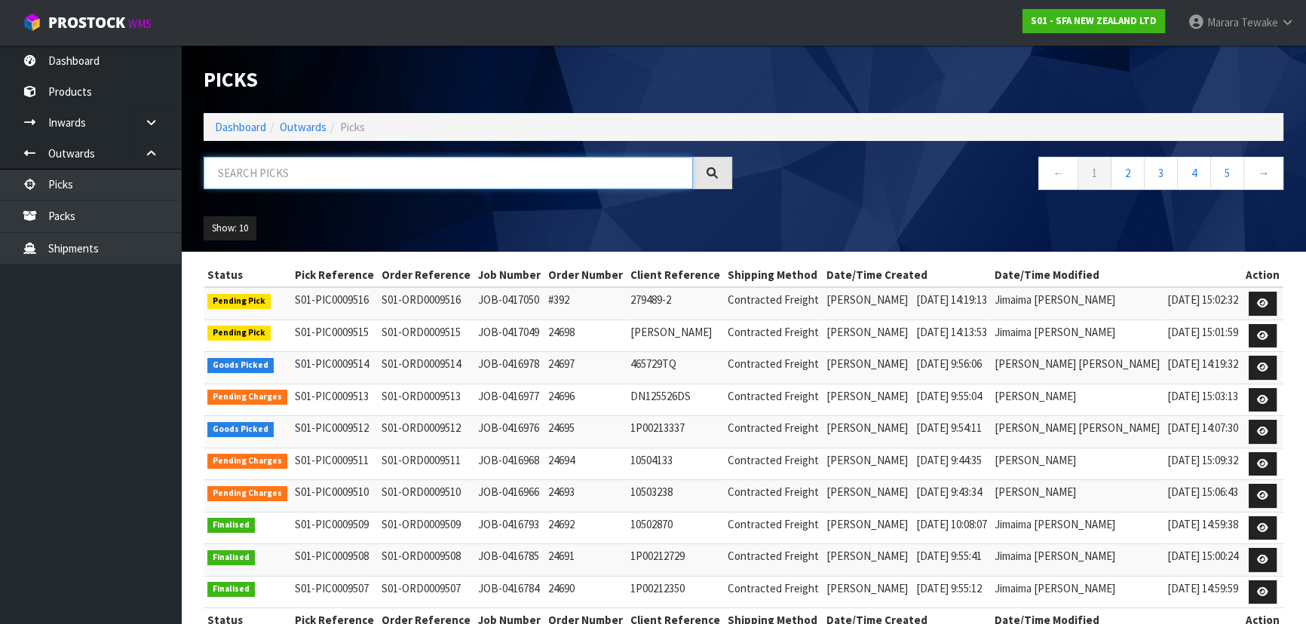
click at [235, 176] on input "text" at bounding box center [448, 173] width 489 height 32
type input "JOB-0416978"
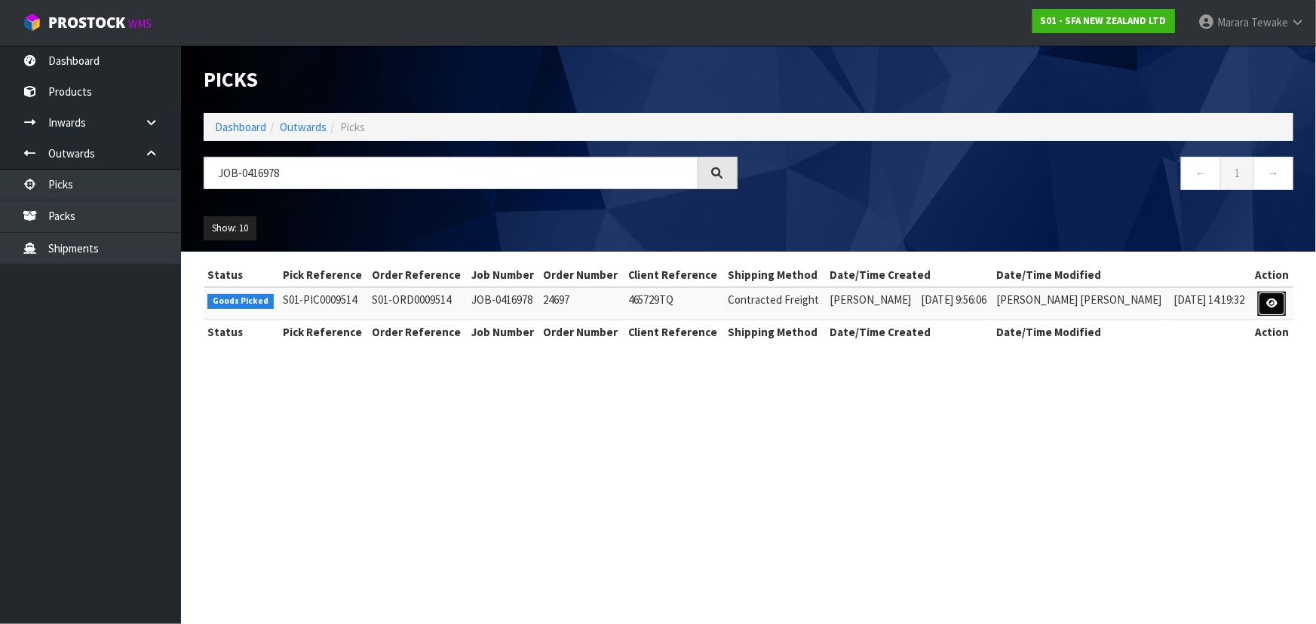
click at [1268, 305] on icon at bounding box center [1271, 304] width 11 height 10
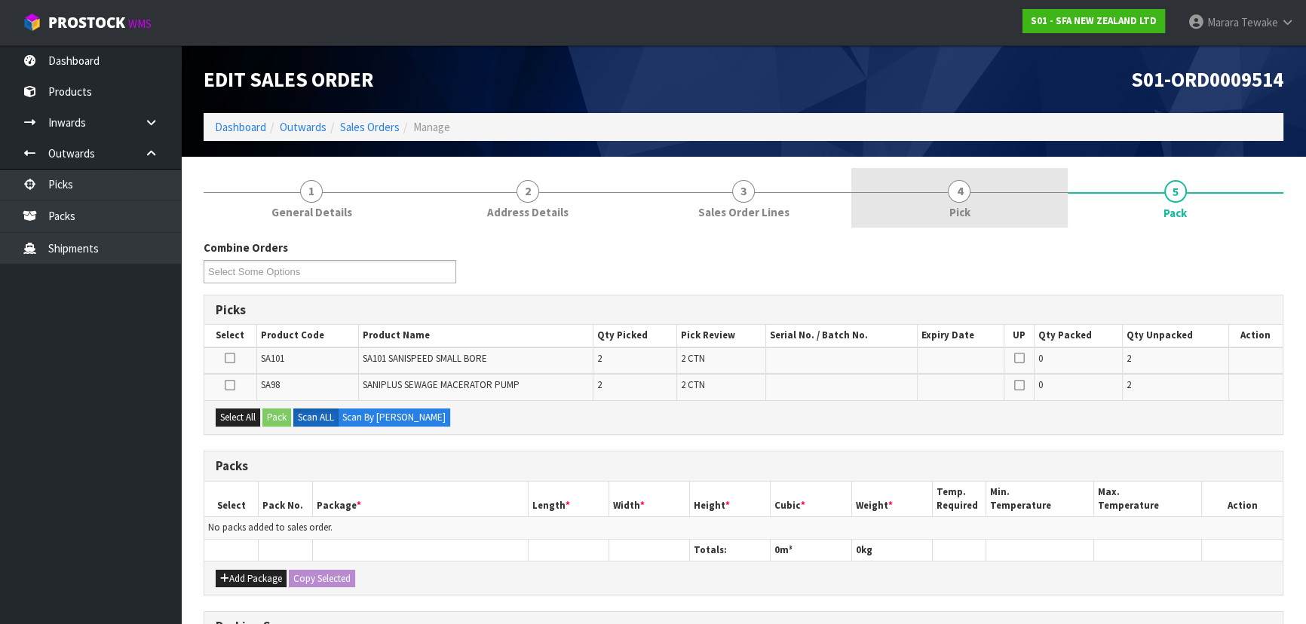
click at [1005, 201] on link "4 Pick" at bounding box center [959, 198] width 216 height 60
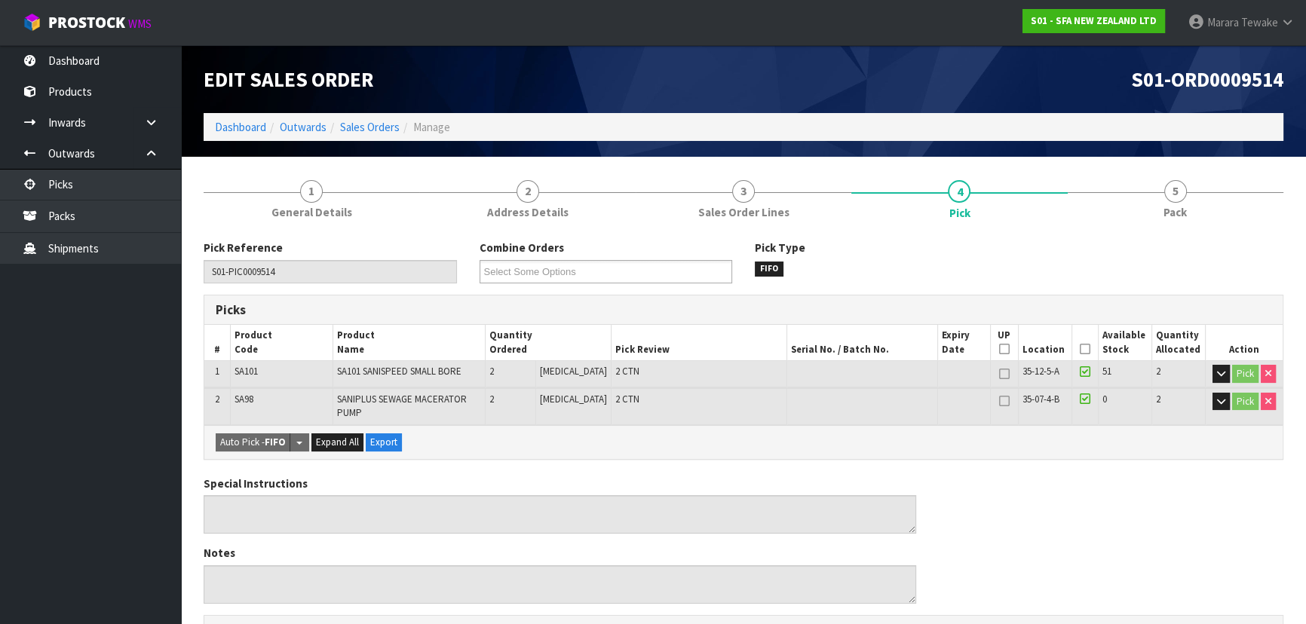
click at [1081, 349] on icon at bounding box center [1085, 349] width 11 height 1
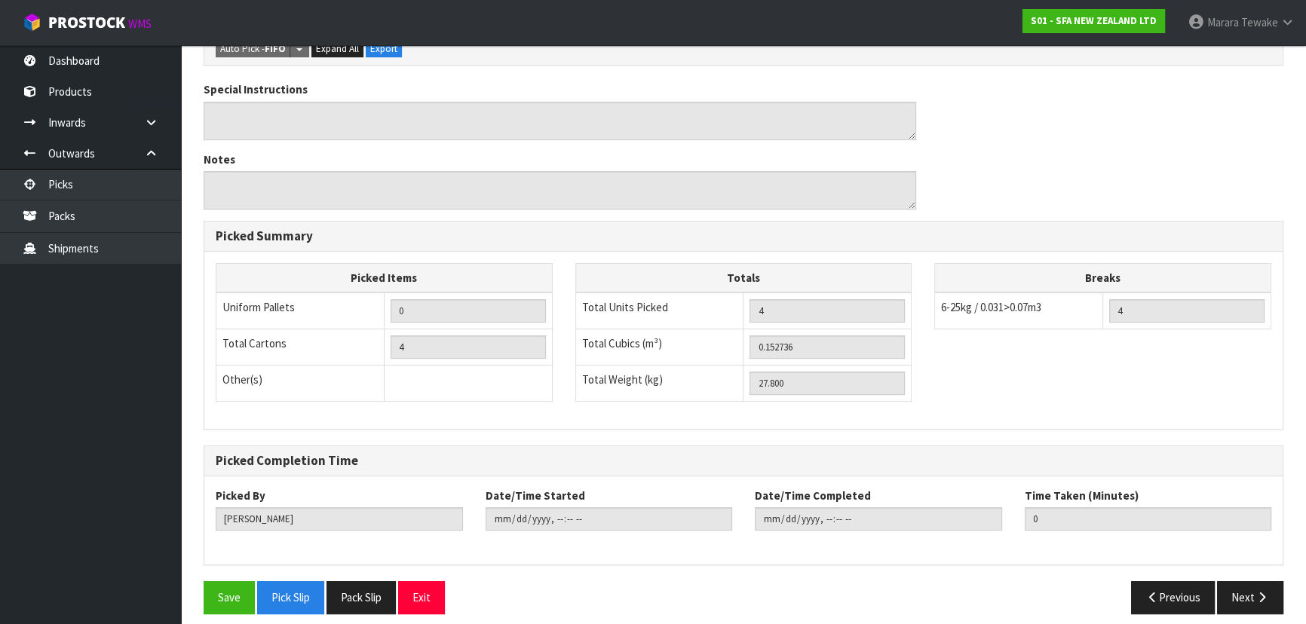
scroll to position [458, 0]
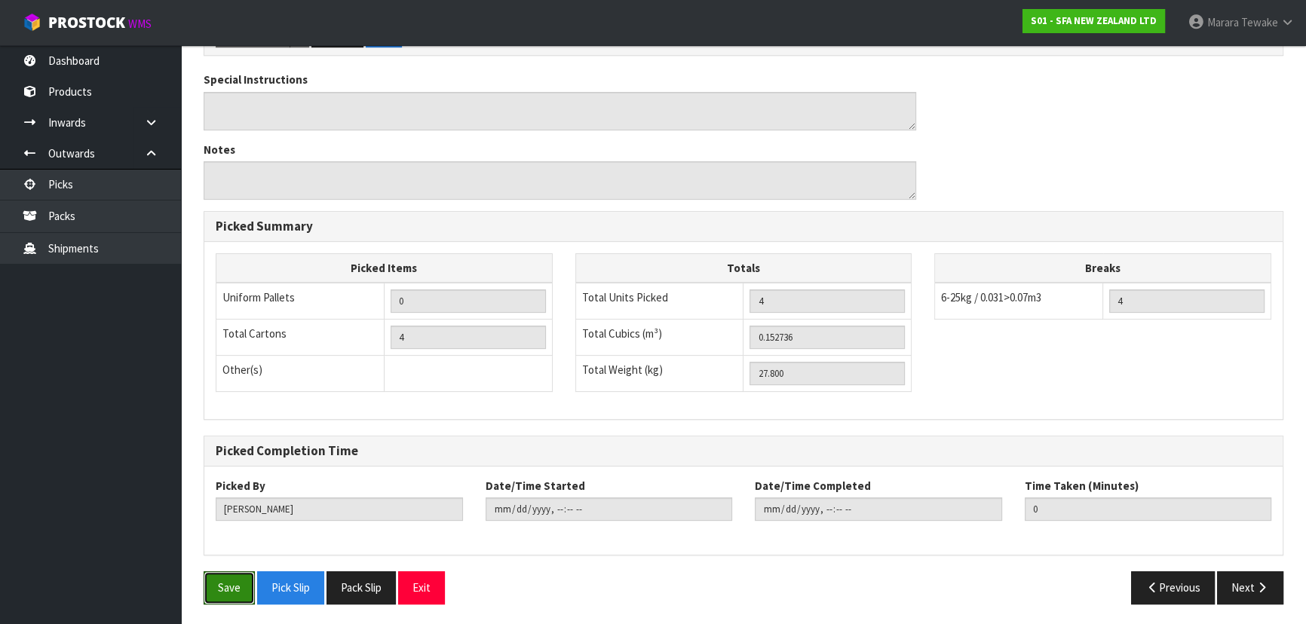
drag, startPoint x: 219, startPoint y: 587, endPoint x: 259, endPoint y: 566, distance: 44.9
click at [221, 587] on button "Save" at bounding box center [229, 588] width 51 height 32
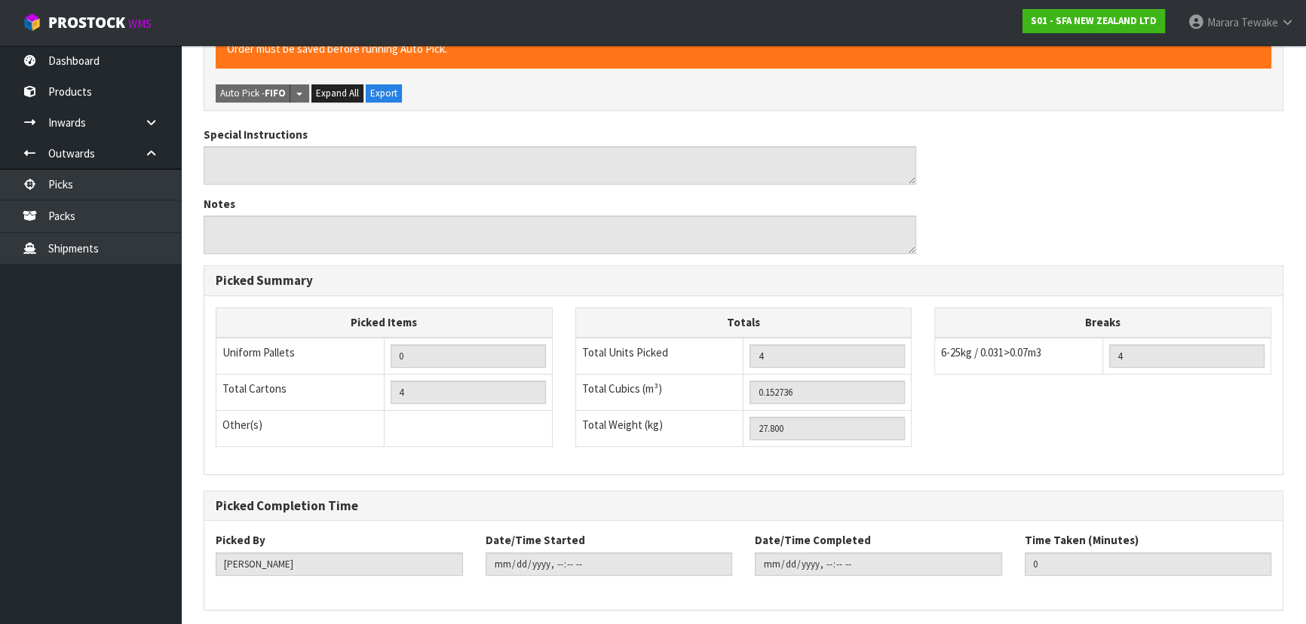
scroll to position [0, 0]
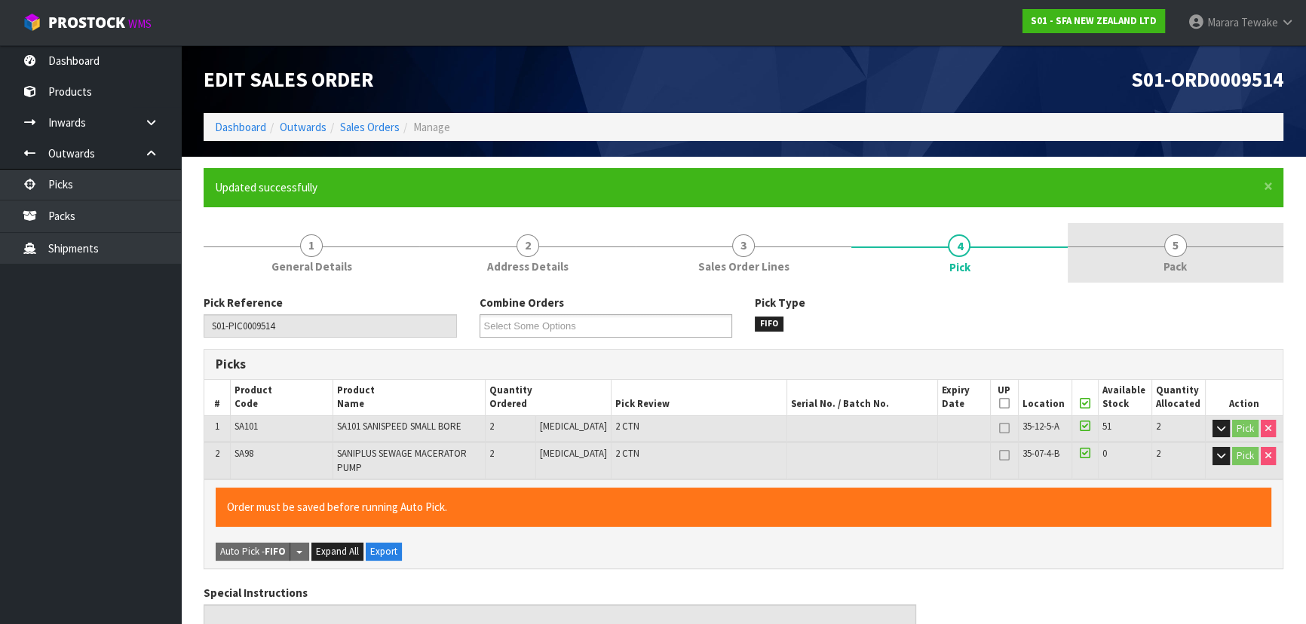
click at [1182, 250] on span "5" at bounding box center [1175, 246] width 23 height 23
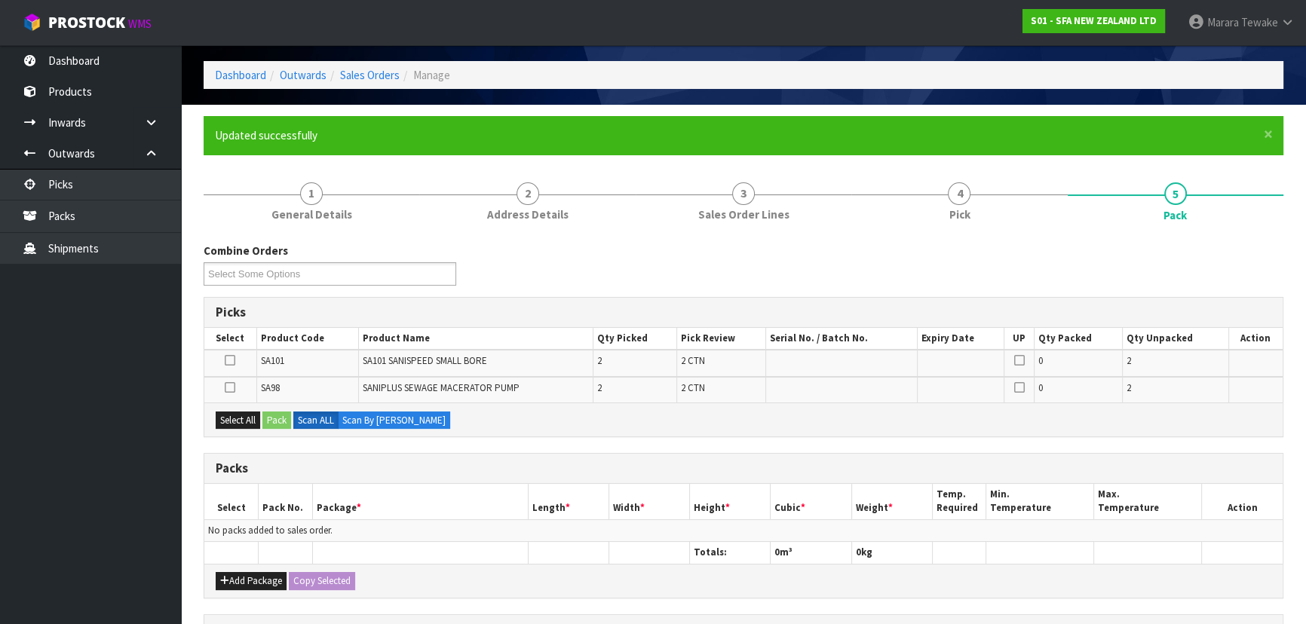
scroll to position [136, 0]
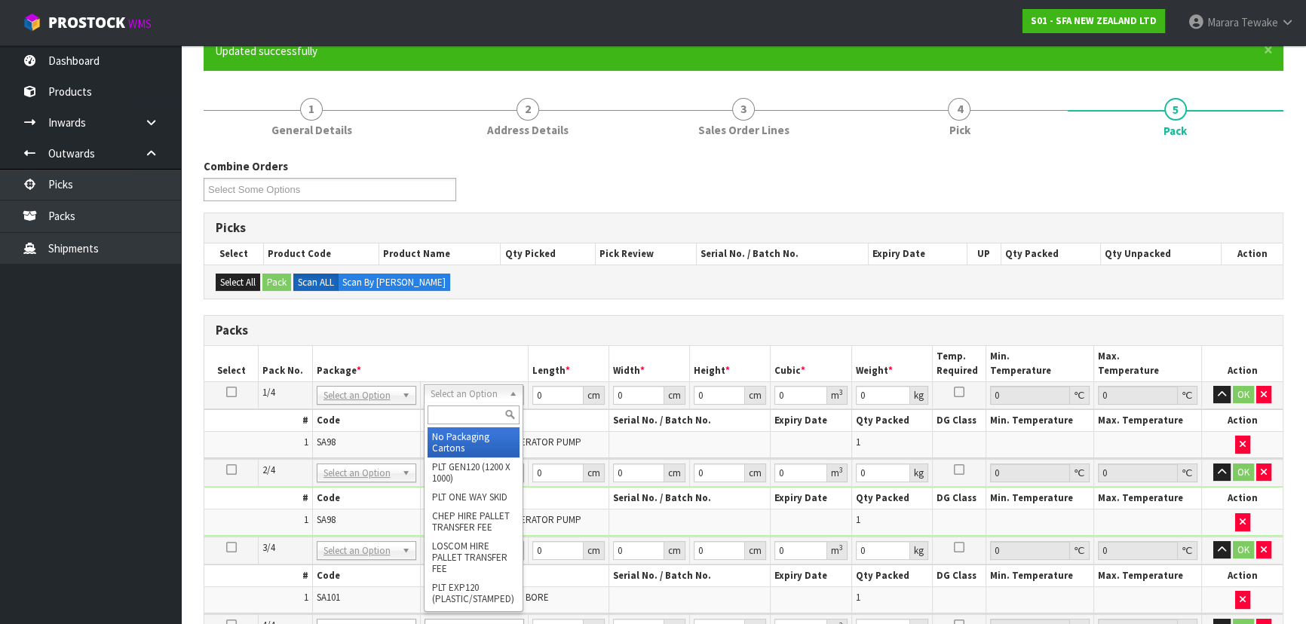
drag, startPoint x: 468, startPoint y: 391, endPoint x: 471, endPoint y: 434, distance: 43.8
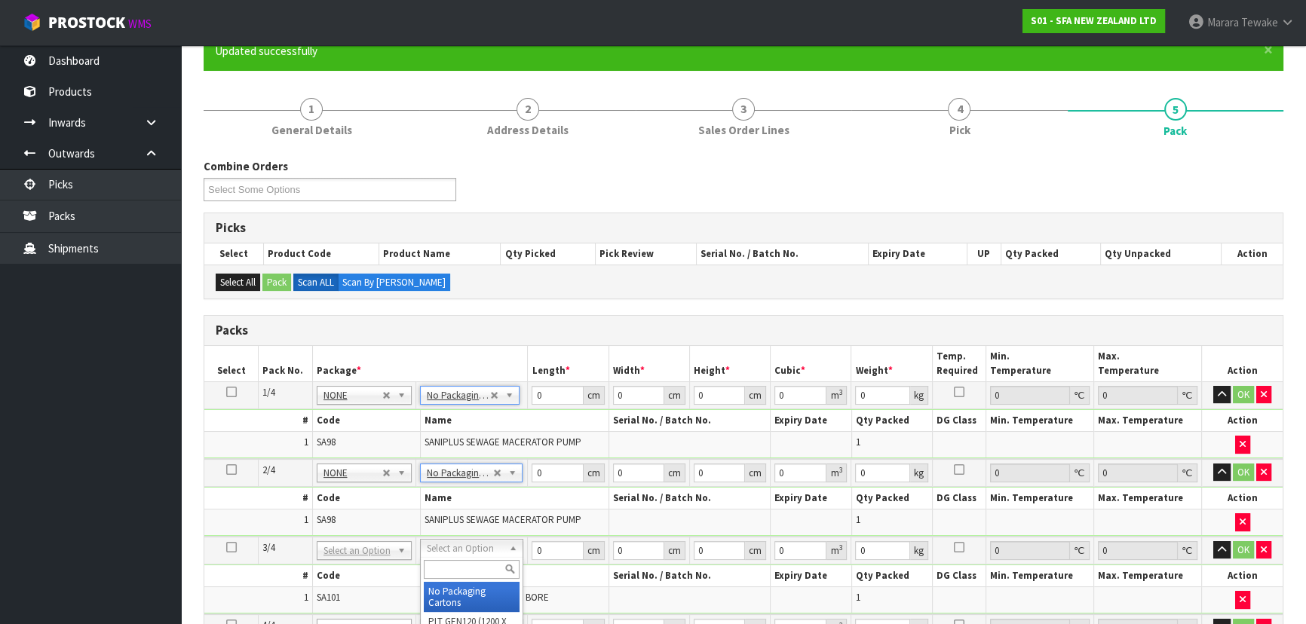
drag, startPoint x: 470, startPoint y: 590, endPoint x: 475, endPoint y: 568, distance: 22.5
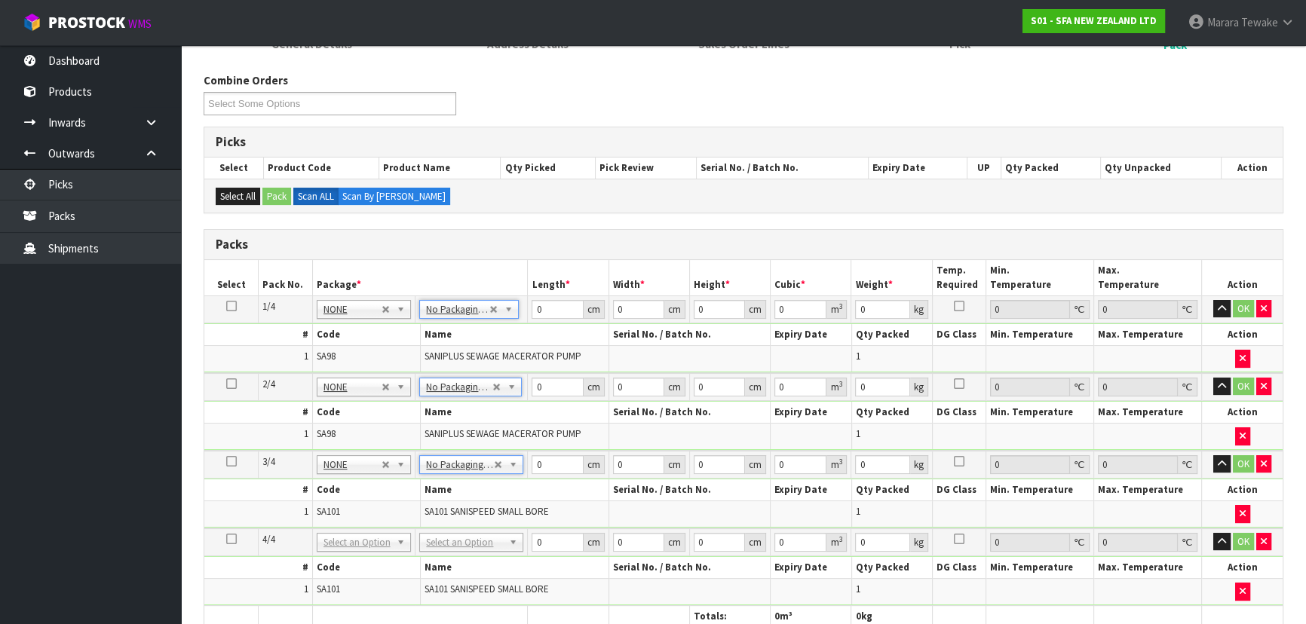
scroll to position [342, 0]
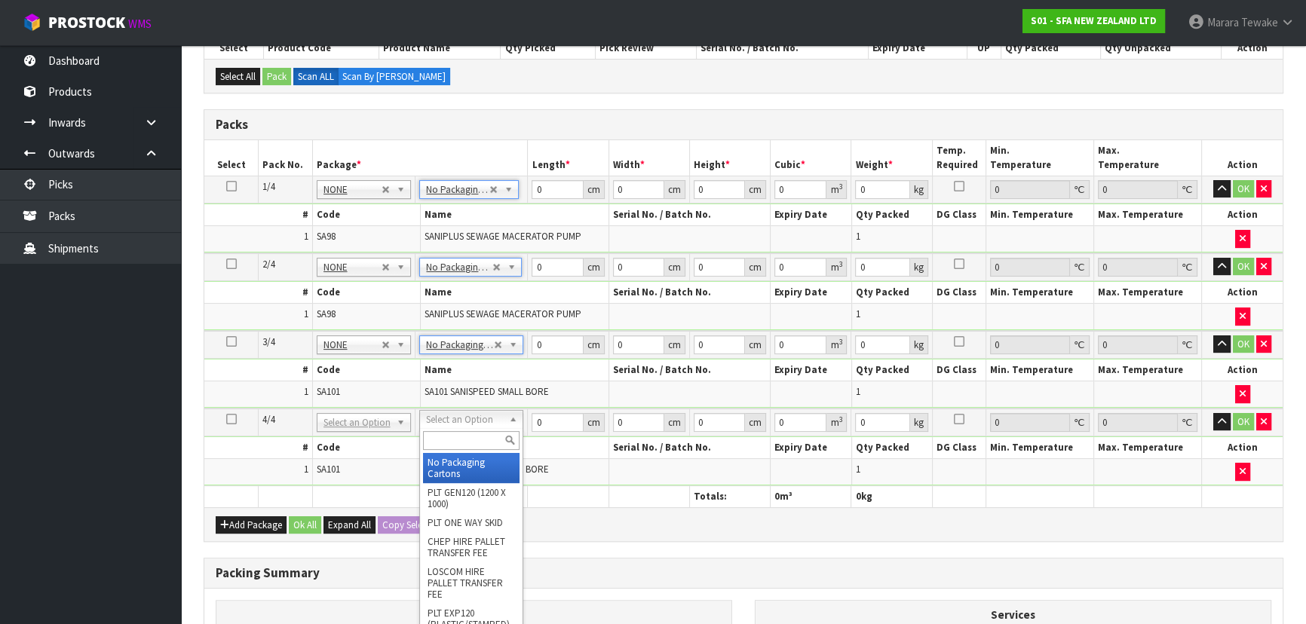
type input "4"
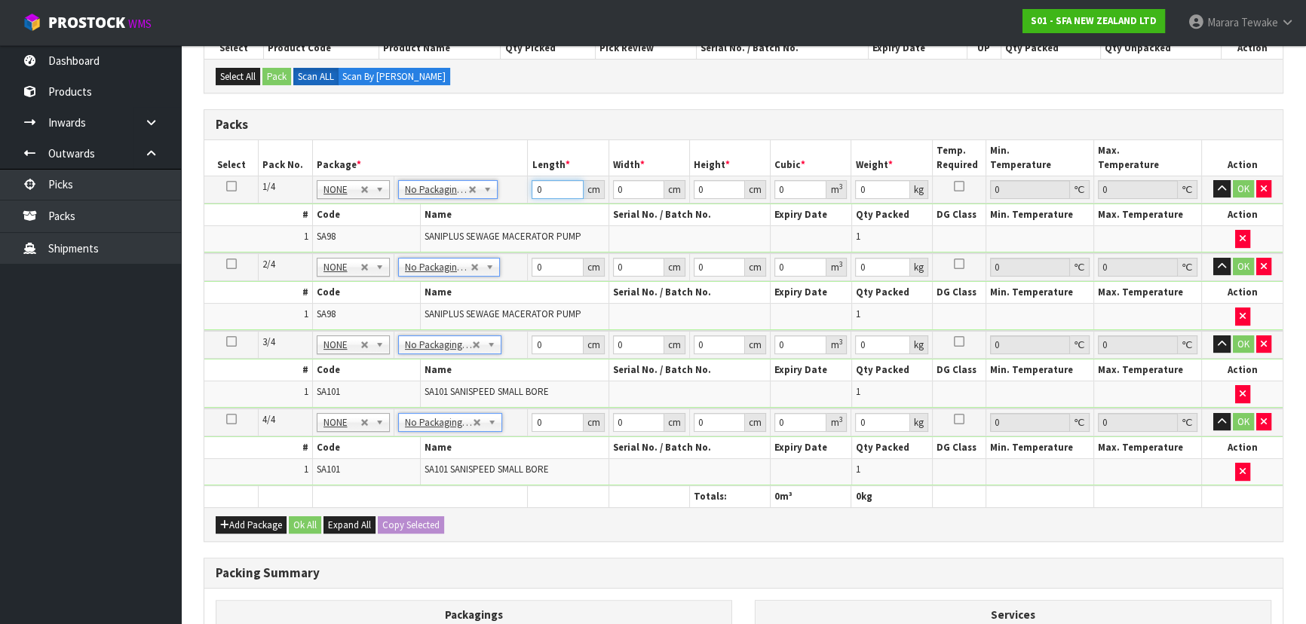
drag, startPoint x: 556, startPoint y: 181, endPoint x: 527, endPoint y: 176, distance: 29.9
click at [528, 176] on td "0 cm" at bounding box center [568, 189] width 81 height 27
type input "57"
type input "25"
type input "3"
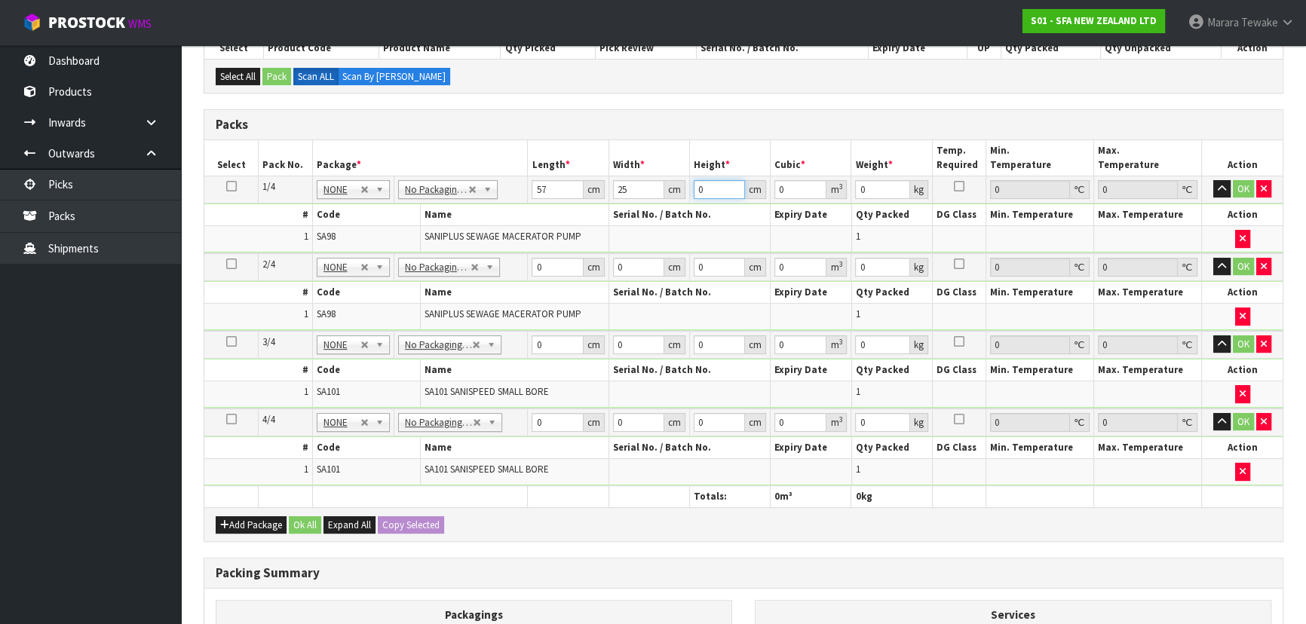
type input "0.004275"
type input "34"
type input "0.04845"
type input "34"
type input "8"
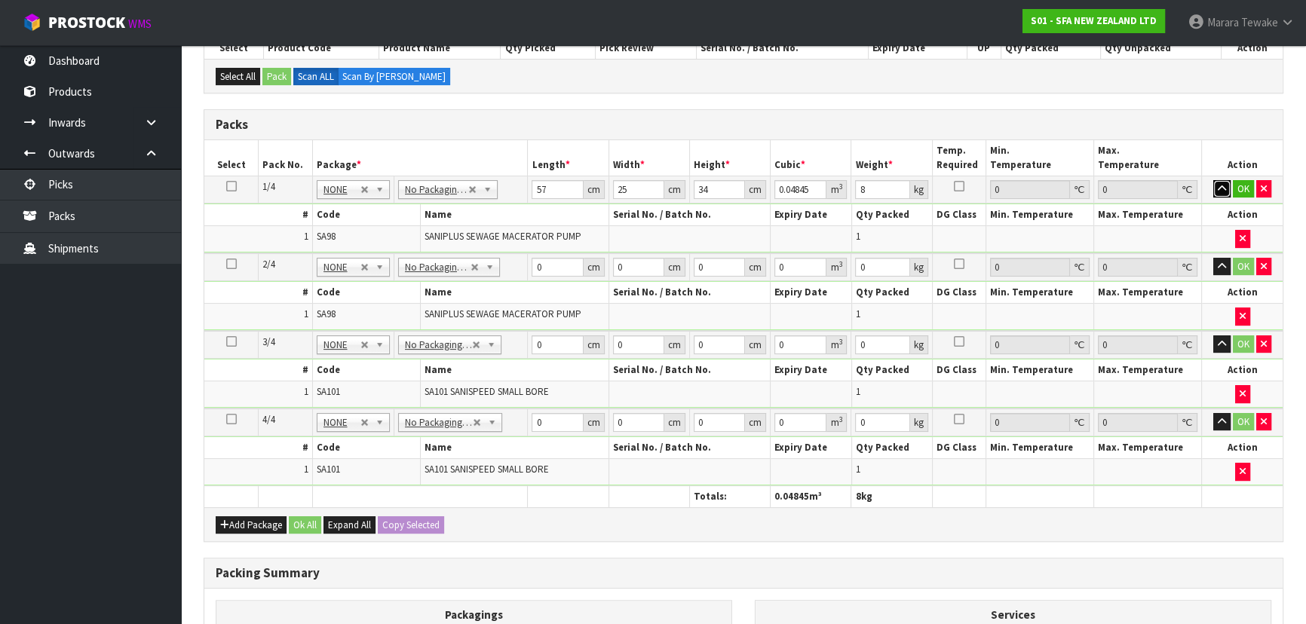
click at [1213, 180] on button "button" at bounding box center [1221, 189] width 17 height 18
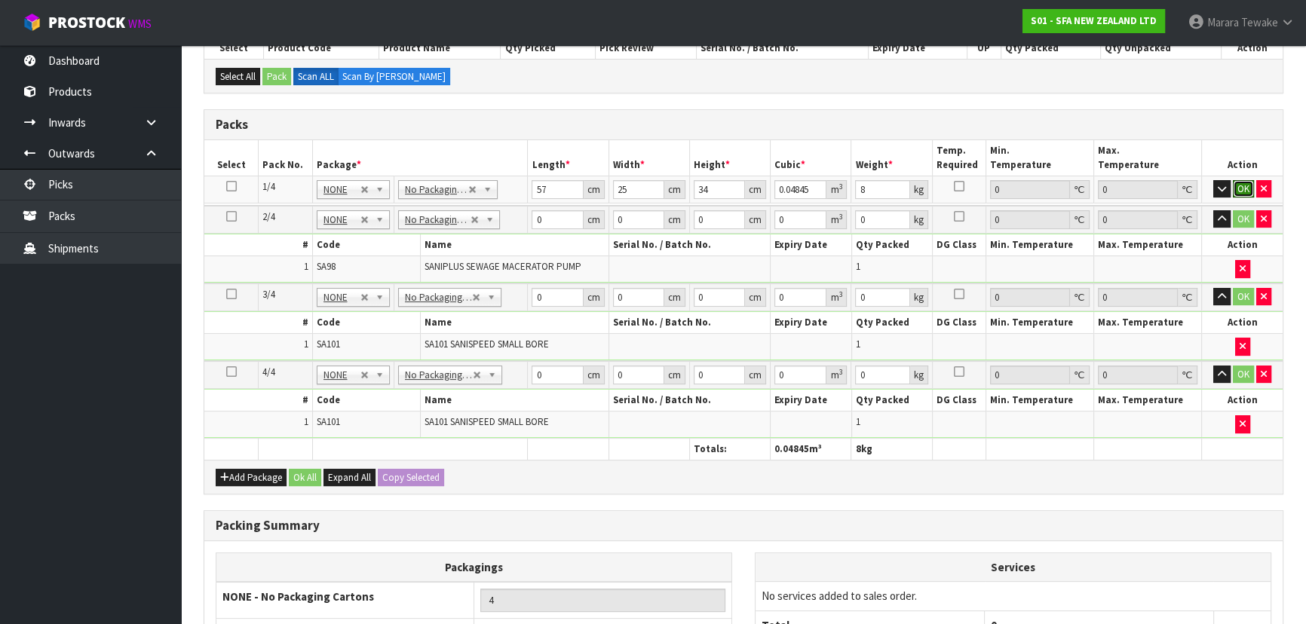
click button "OK" at bounding box center [1243, 189] width 21 height 18
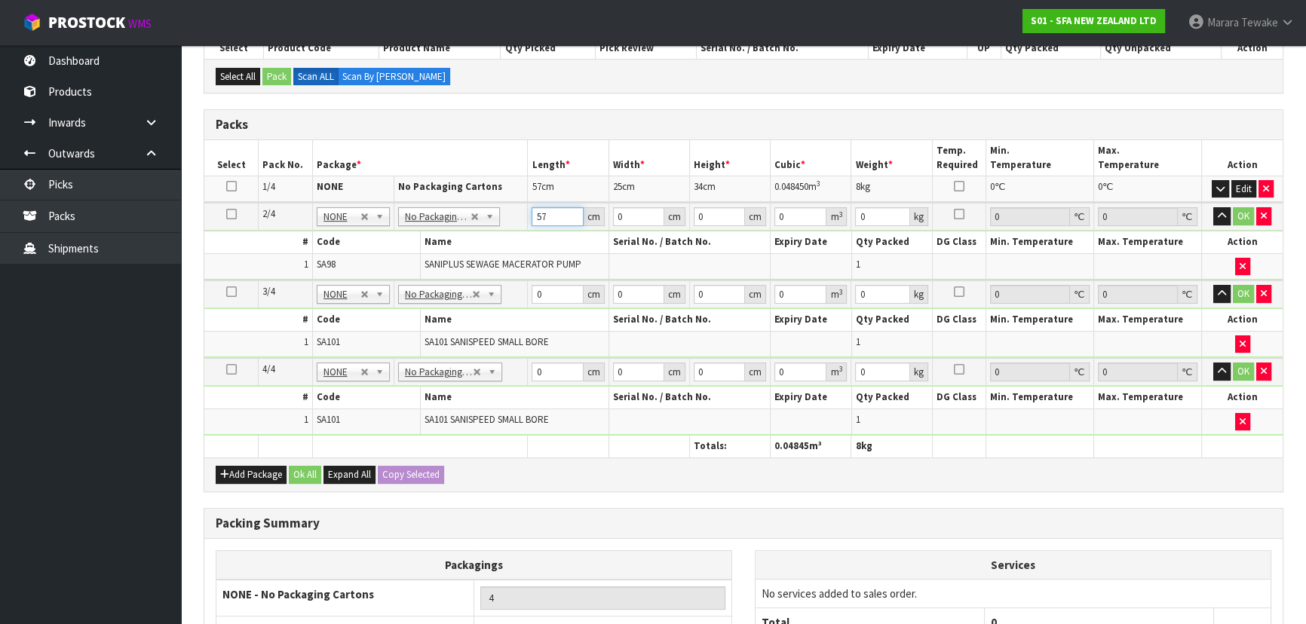
type input "57"
type input "25"
type input "3"
type input "0.004275"
type input "34"
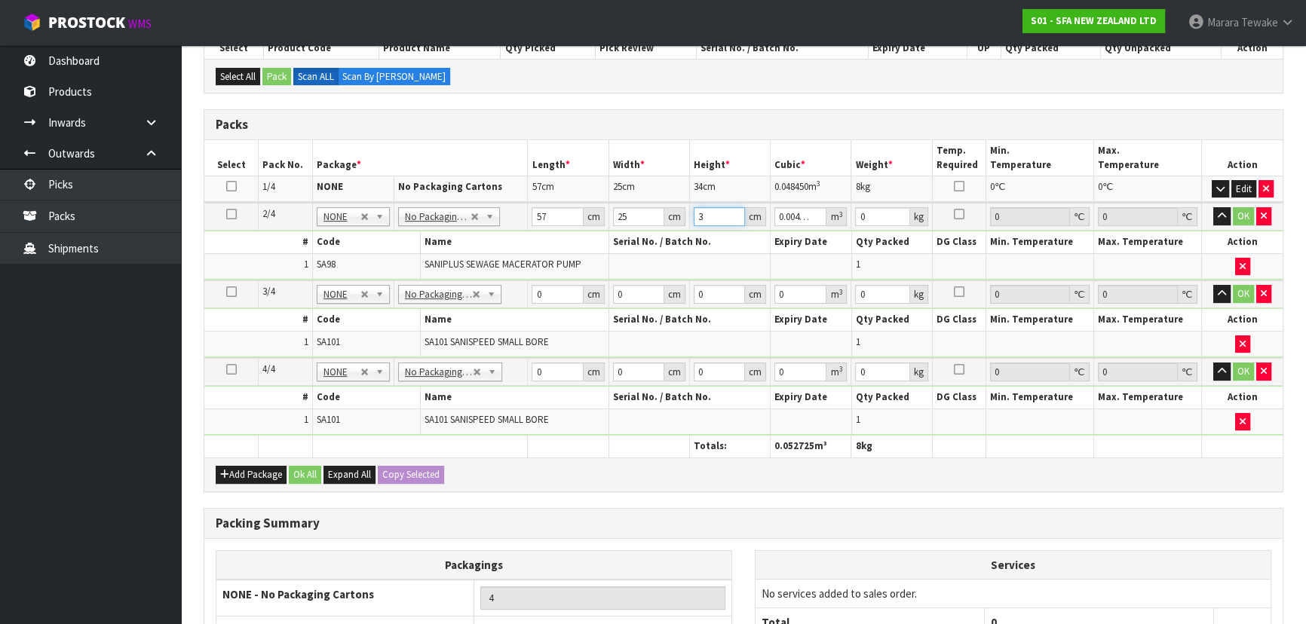
type input "0.04845"
type input "34"
type input "7"
type input "8"
click at [1213, 207] on button "button" at bounding box center [1221, 216] width 17 height 18
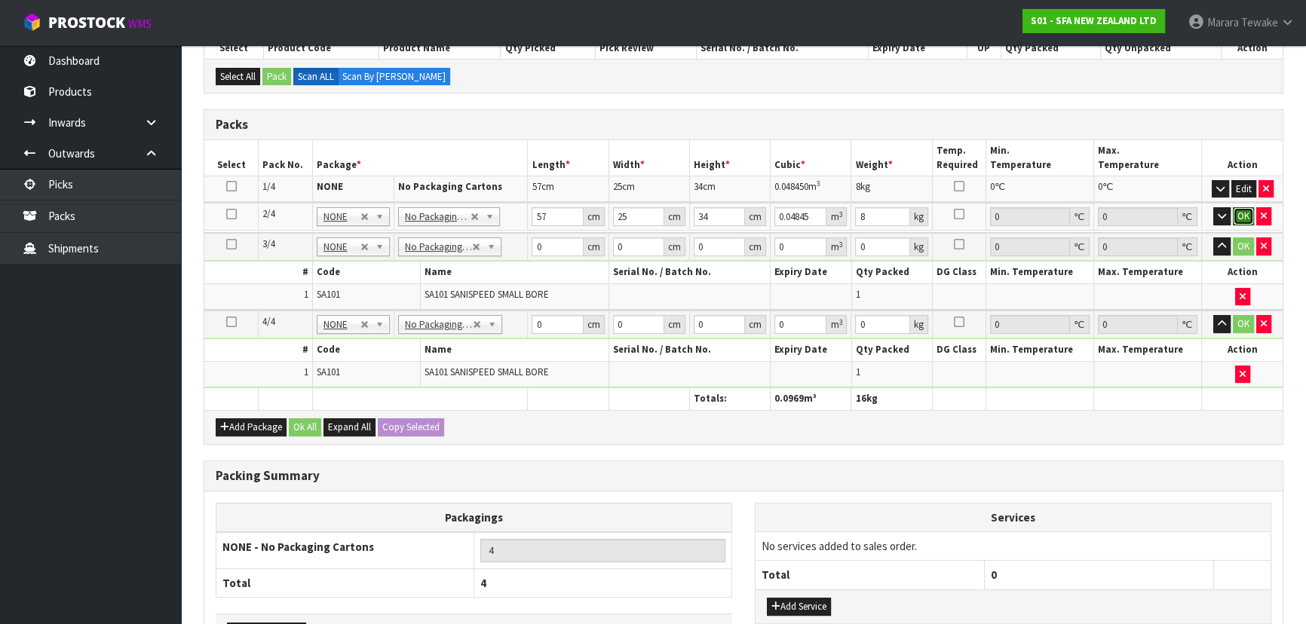
click button "OK" at bounding box center [1243, 216] width 21 height 18
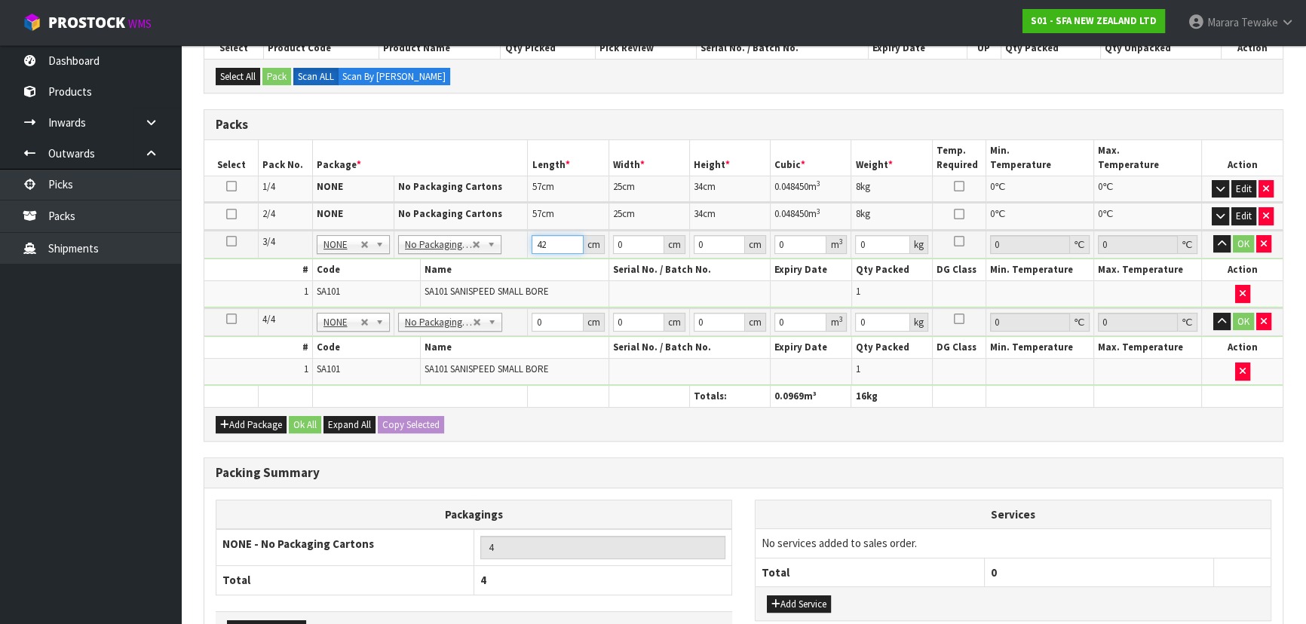
type input "42"
type input "3"
type input "26"
type input "3"
type input "0.003276"
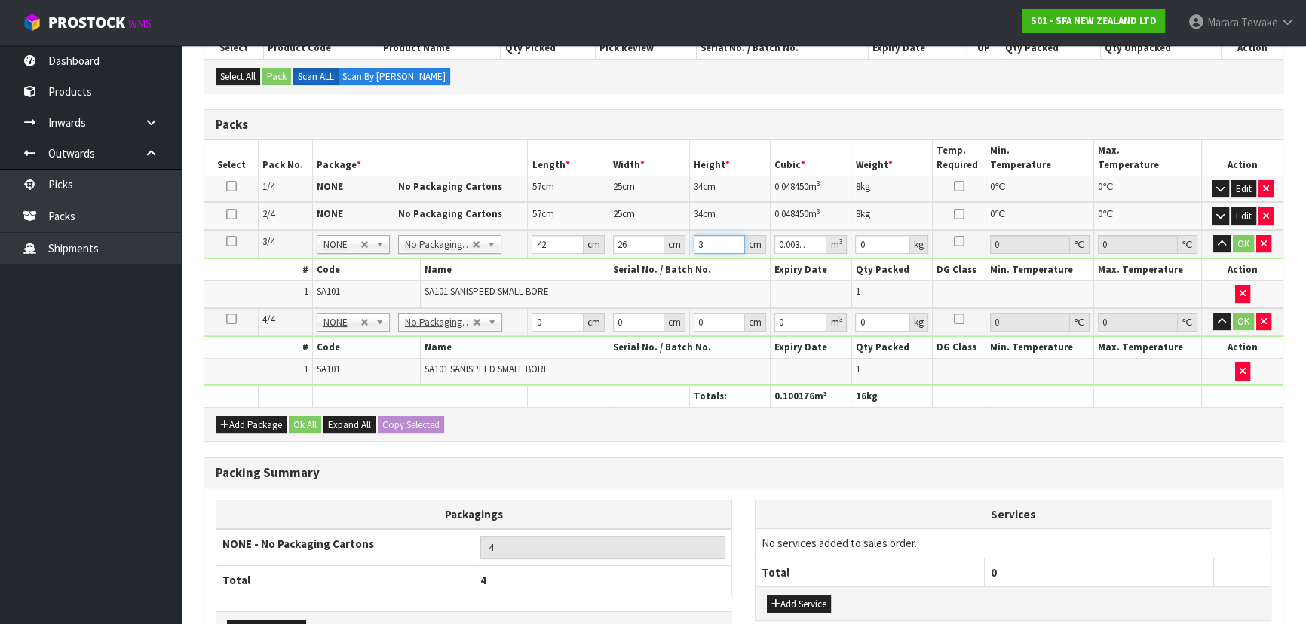
type input "34"
type input "0.037128"
type input "34"
type input "7"
click at [1213, 235] on button "button" at bounding box center [1221, 244] width 17 height 18
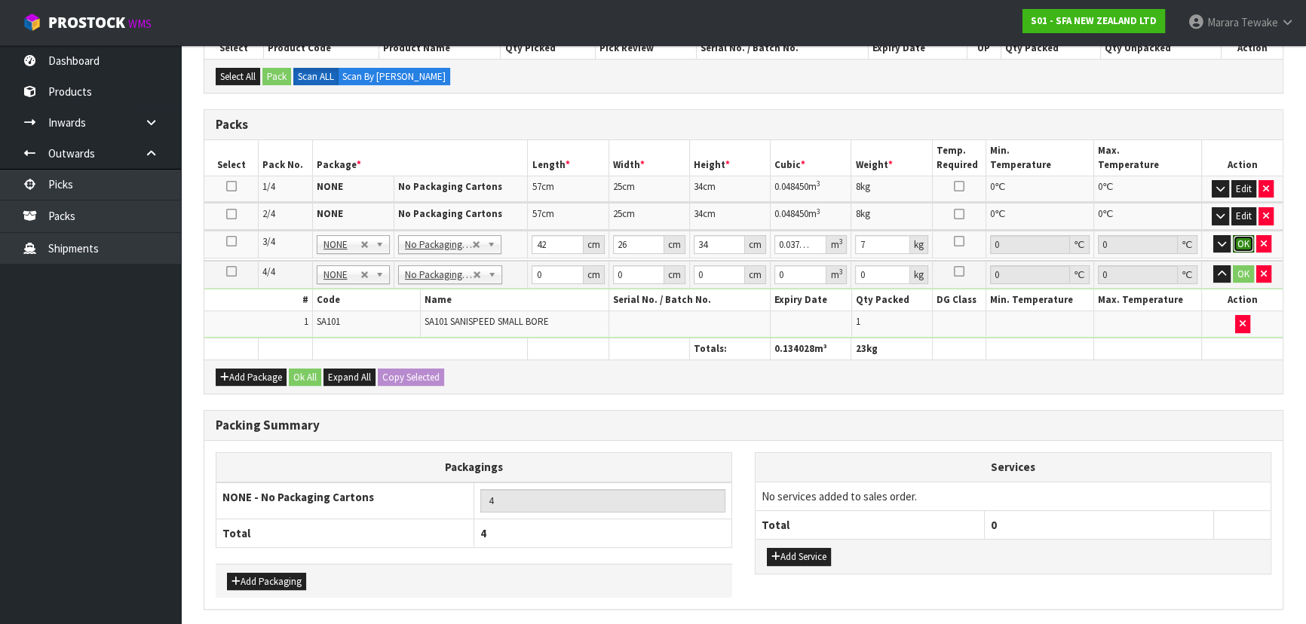
click button "OK" at bounding box center [1243, 244] width 21 height 18
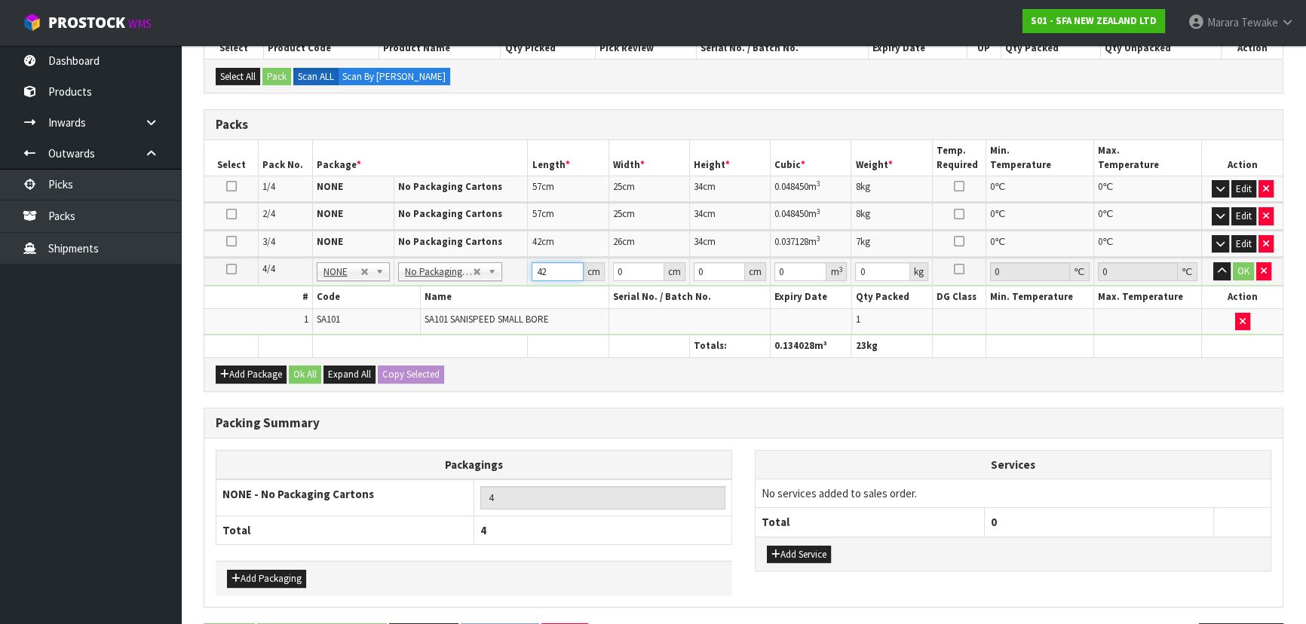
type input "42"
type input "26"
type input "3"
type input "0.003276"
type input "34"
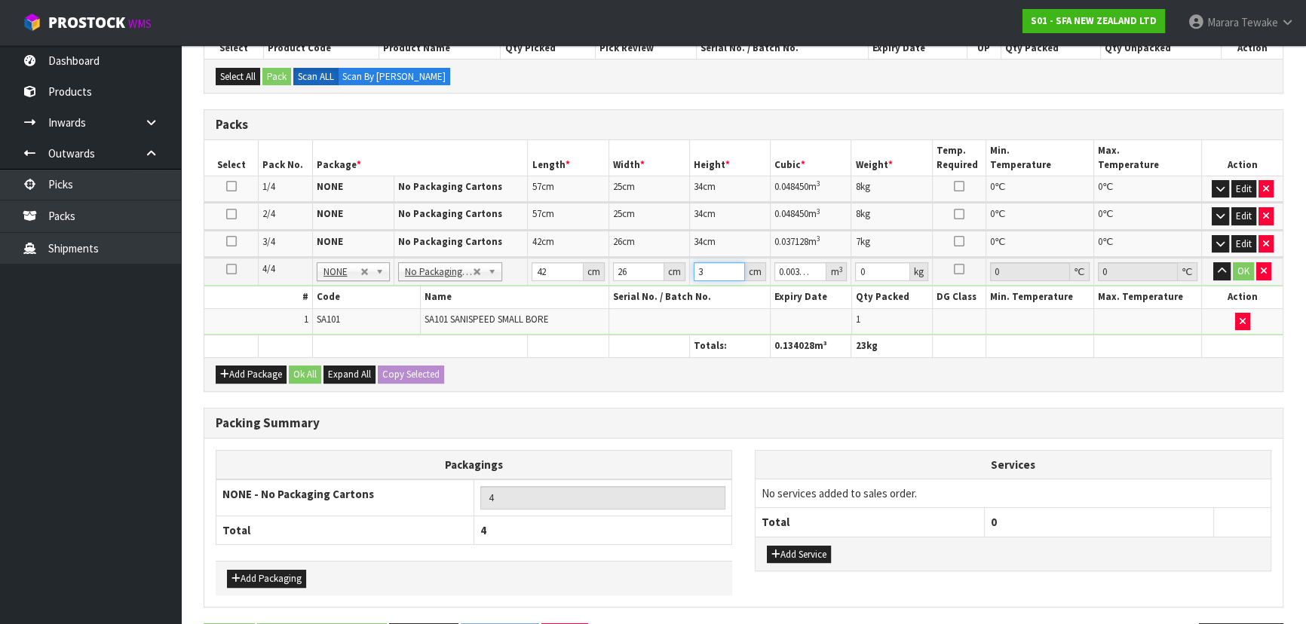
type input "0.037128"
type input "34"
type input "7"
click at [1213, 262] on button "button" at bounding box center [1221, 271] width 17 height 18
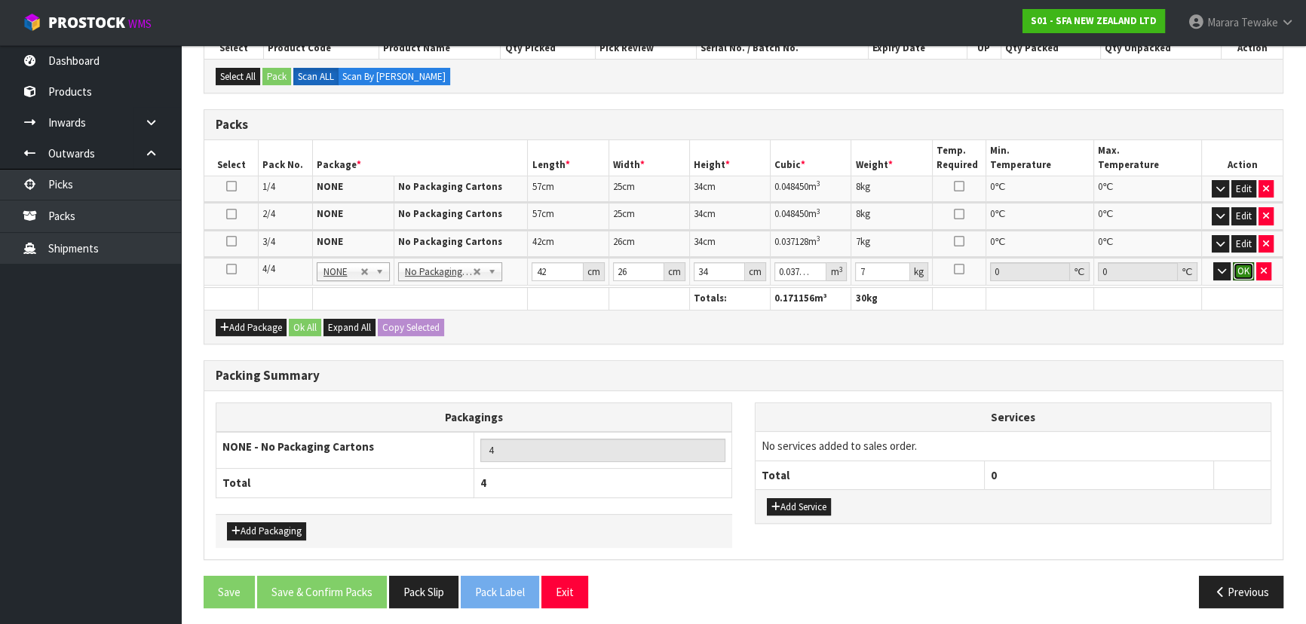
click button "OK" at bounding box center [1243, 271] width 21 height 18
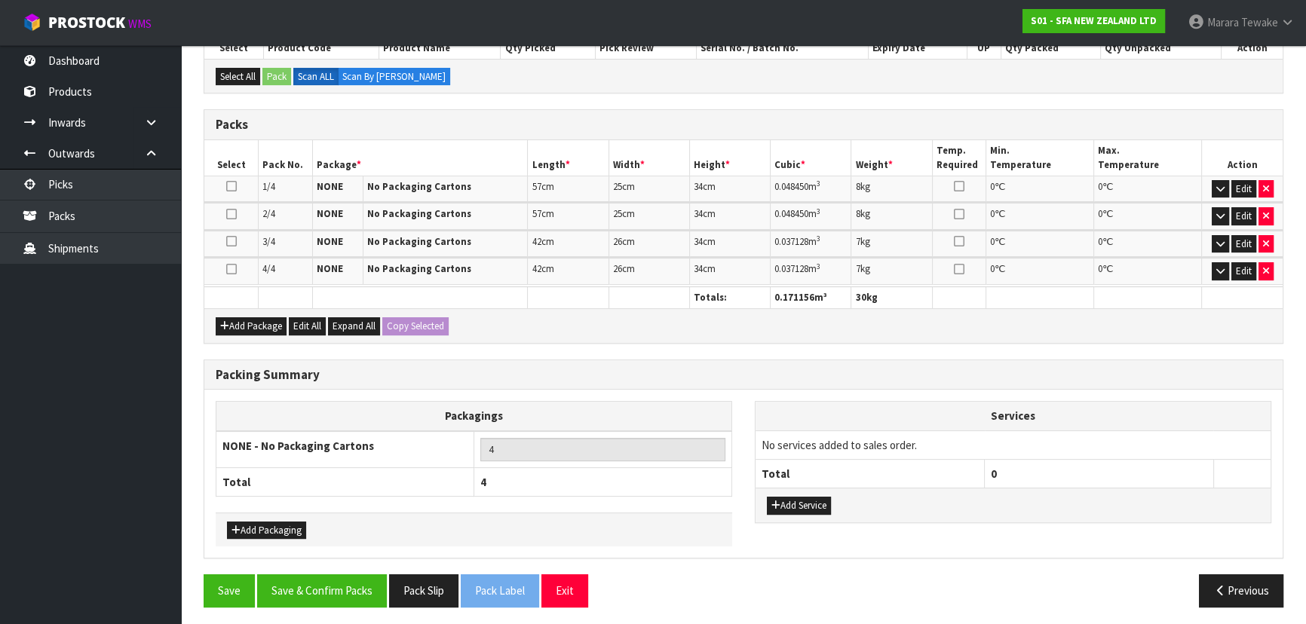
scroll to position [342, 0]
click at [337, 586] on button "Save & Confirm Packs" at bounding box center [322, 590] width 130 height 32
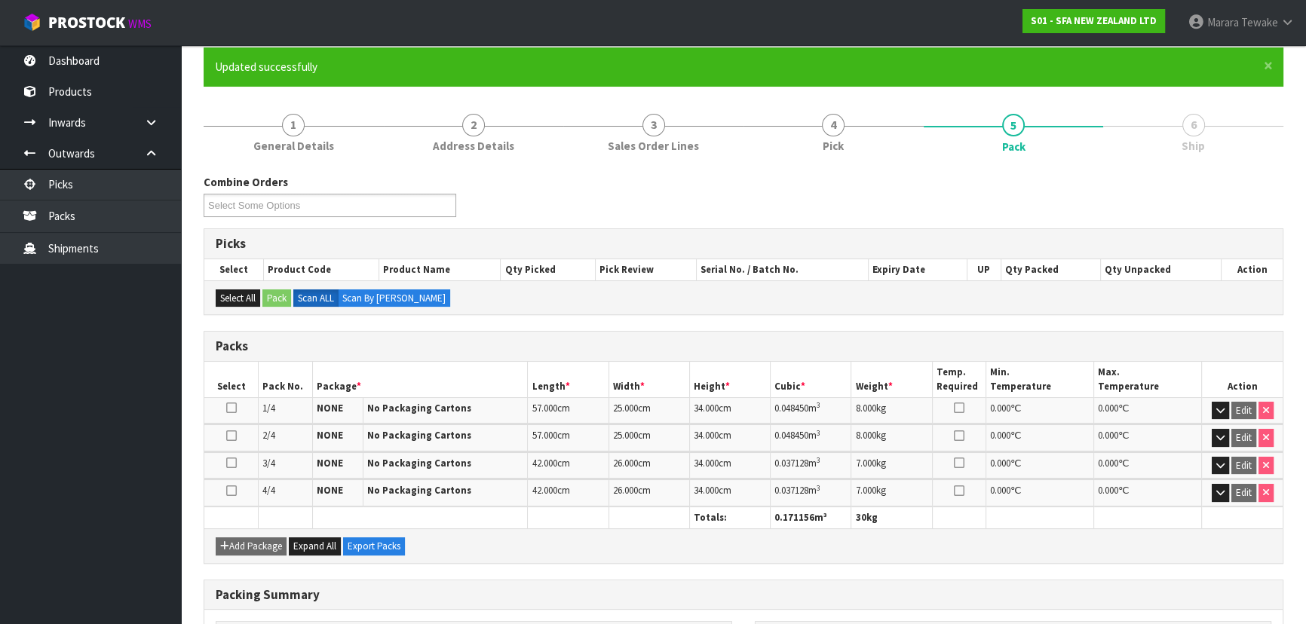
scroll to position [308, 0]
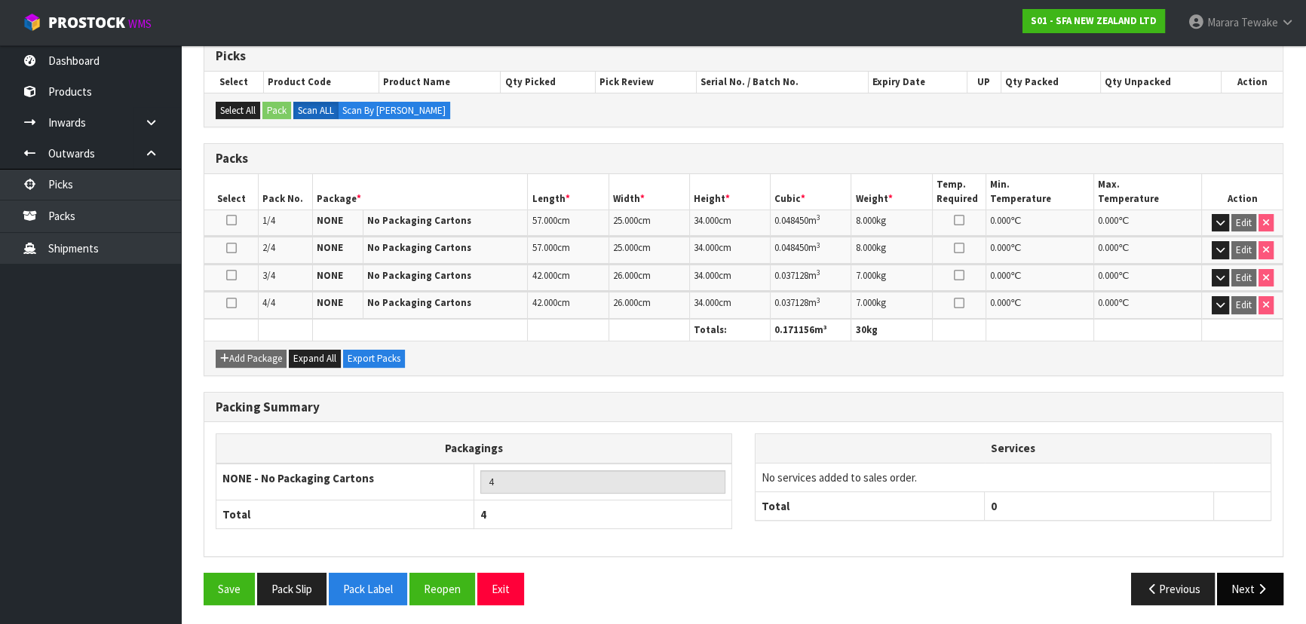
click at [1259, 588] on icon "button" at bounding box center [1262, 589] width 14 height 11
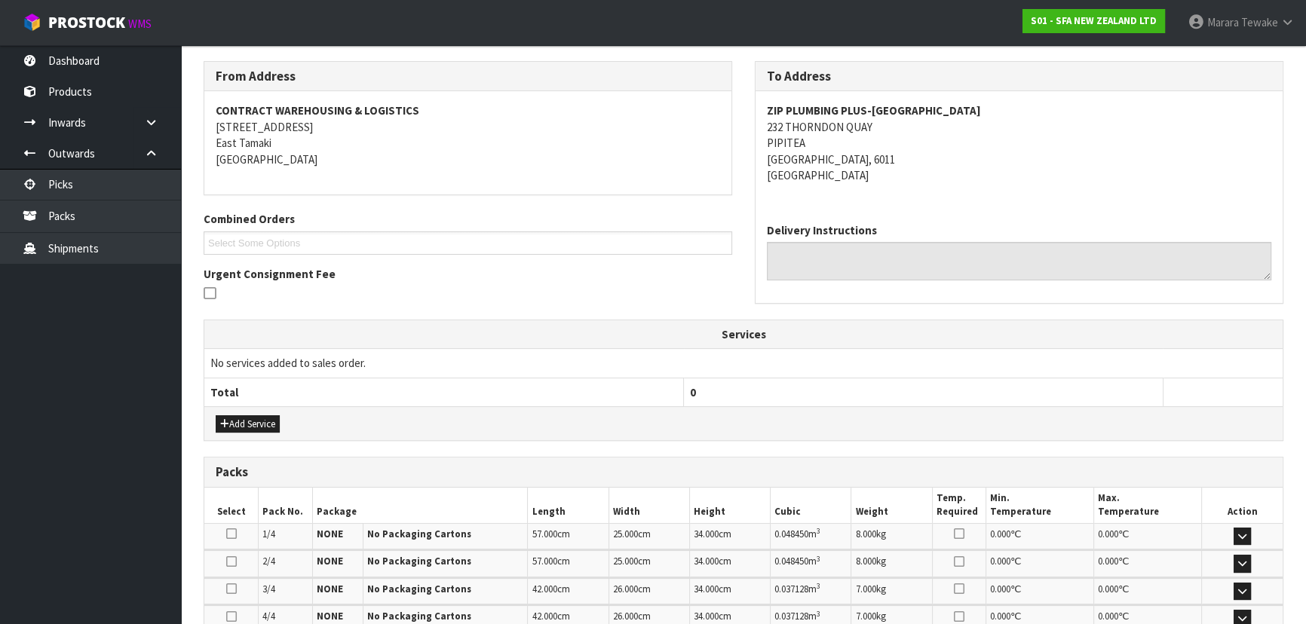
scroll to position [342, 0]
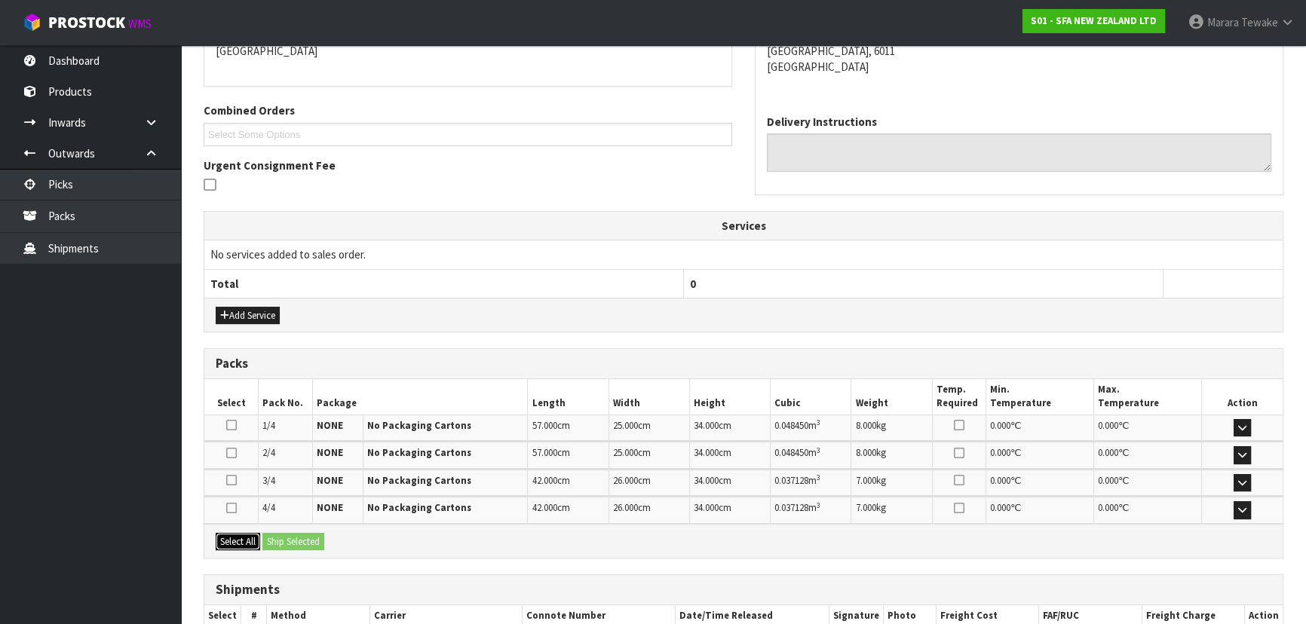
click at [242, 539] on button "Select All" at bounding box center [238, 542] width 44 height 18
click at [271, 536] on button "Ship Selected" at bounding box center [293, 542] width 62 height 18
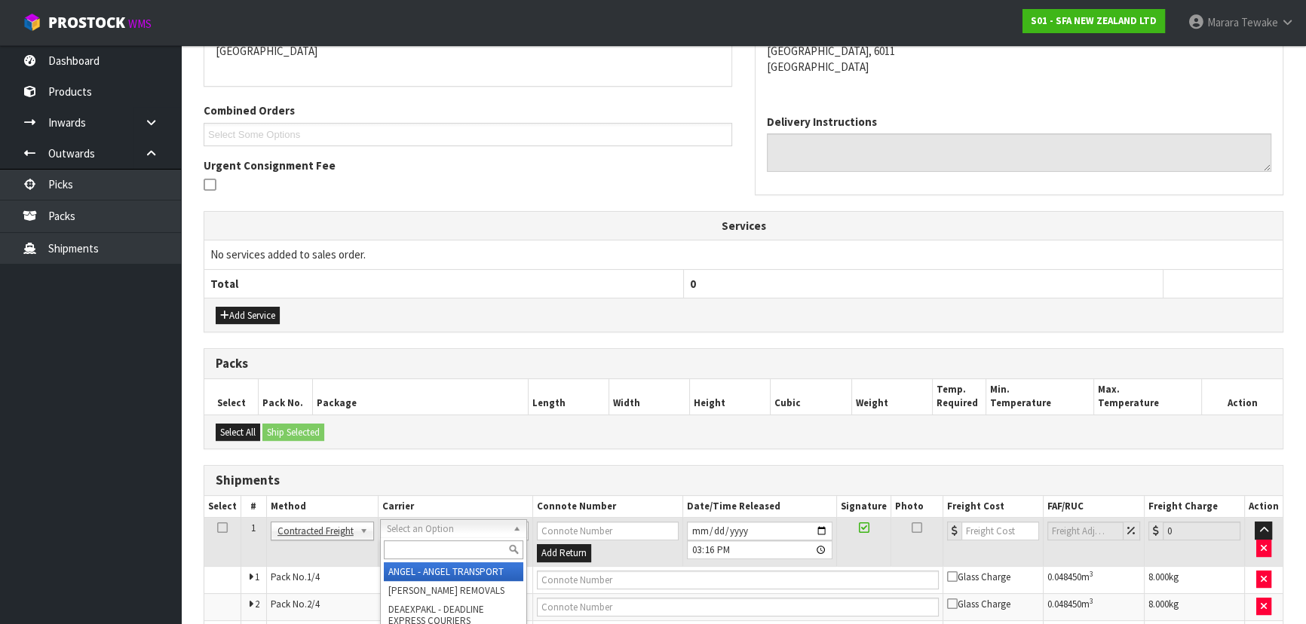
drag, startPoint x: 414, startPoint y: 541, endPoint x: 415, endPoint y: 549, distance: 7.6
click at [415, 543] on input "text" at bounding box center [454, 550] width 140 height 19
type input "NZP"
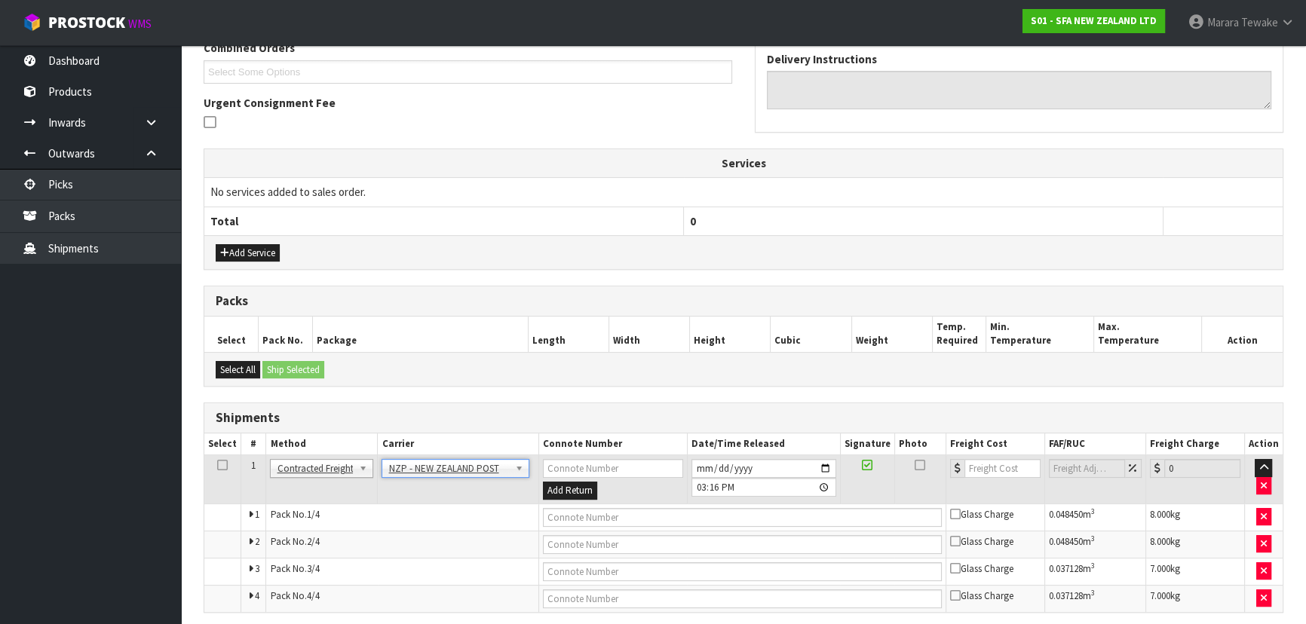
scroll to position [461, 0]
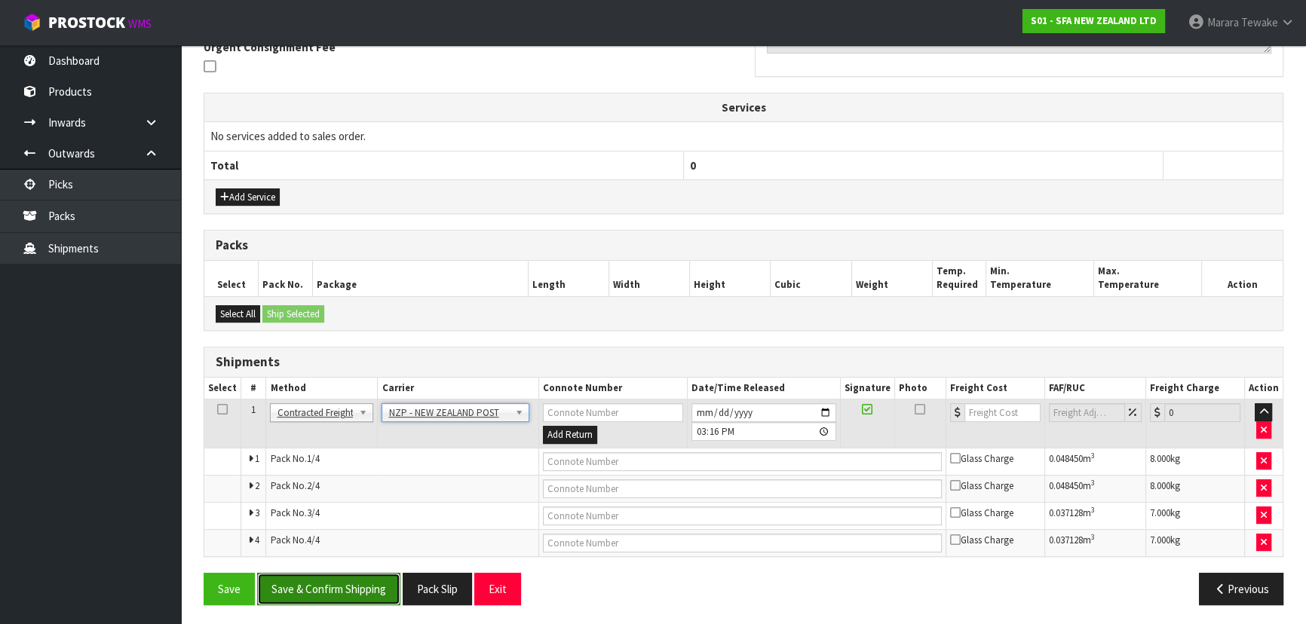
click at [336, 593] on button "Save & Confirm Shipping" at bounding box center [328, 589] width 143 height 32
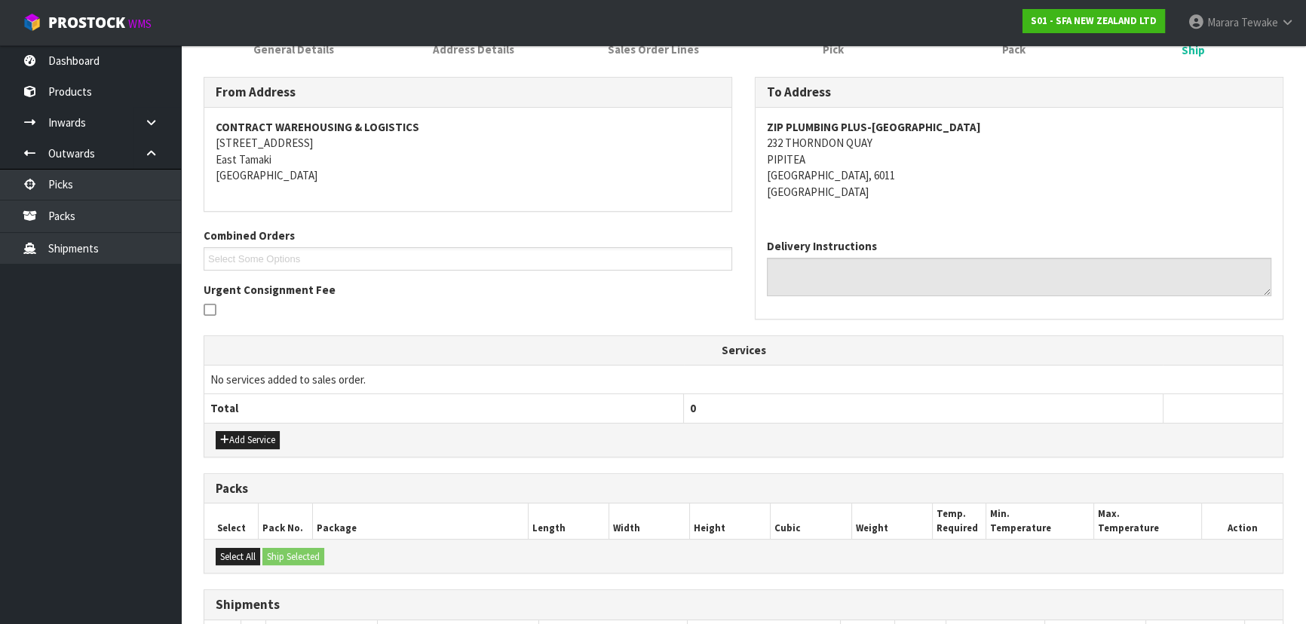
scroll to position [437, 0]
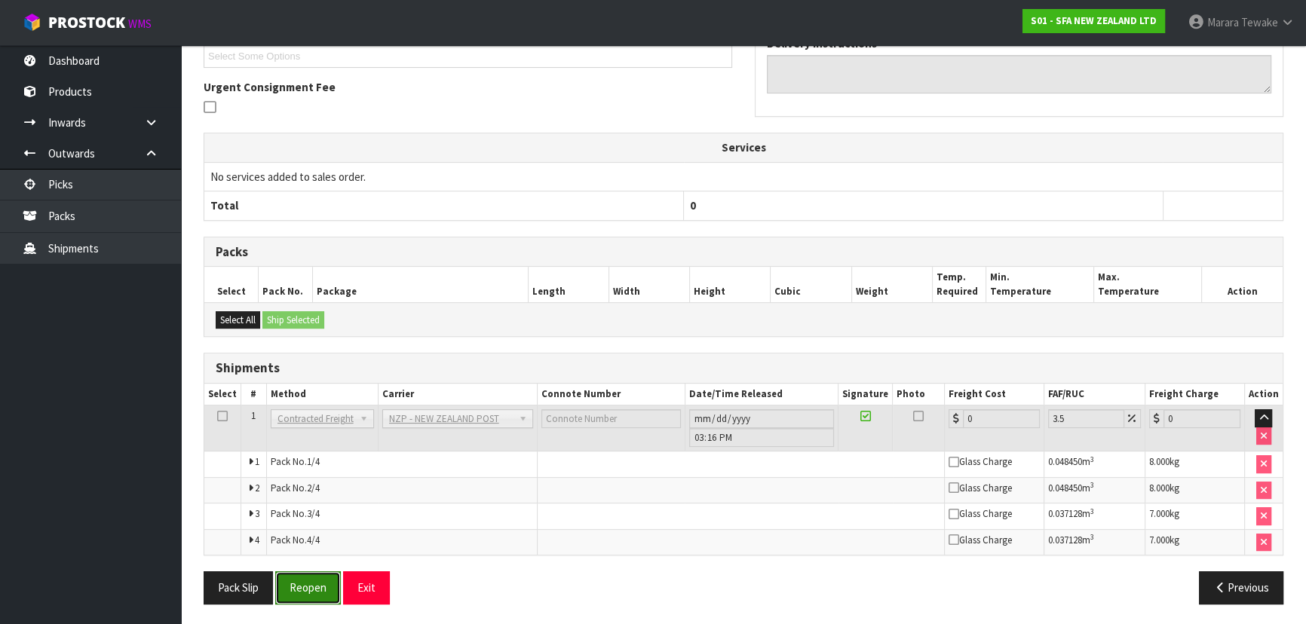
click at [293, 586] on button "Reopen" at bounding box center [308, 588] width 66 height 32
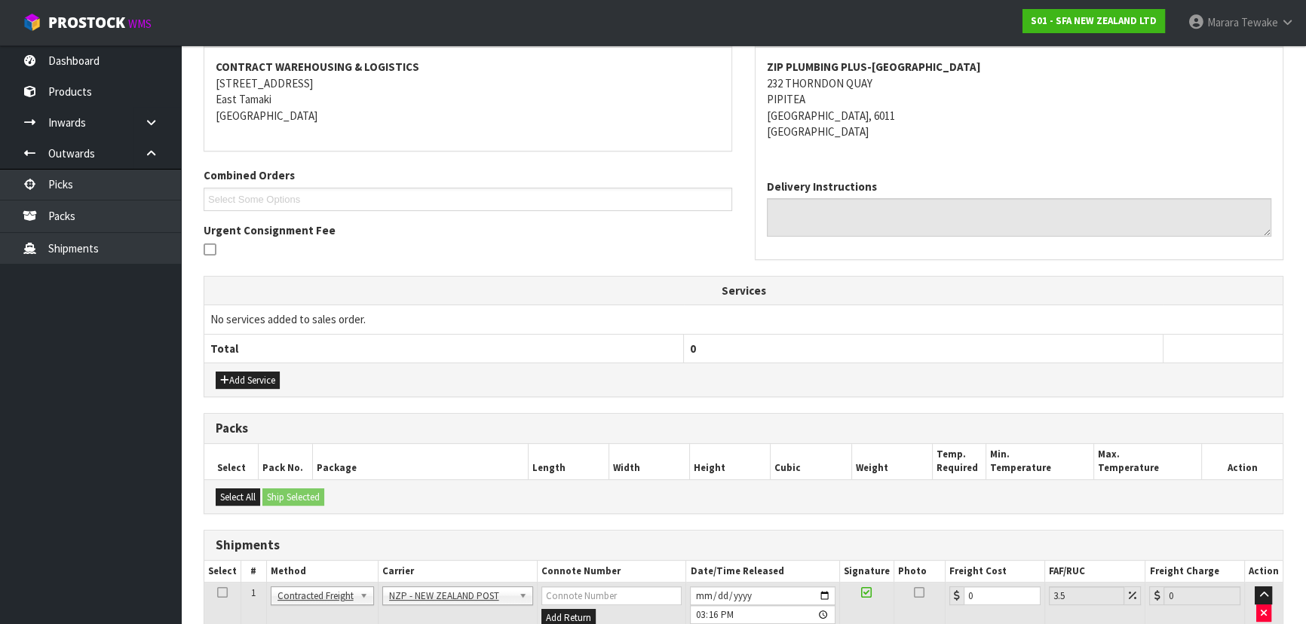
scroll to position [461, 0]
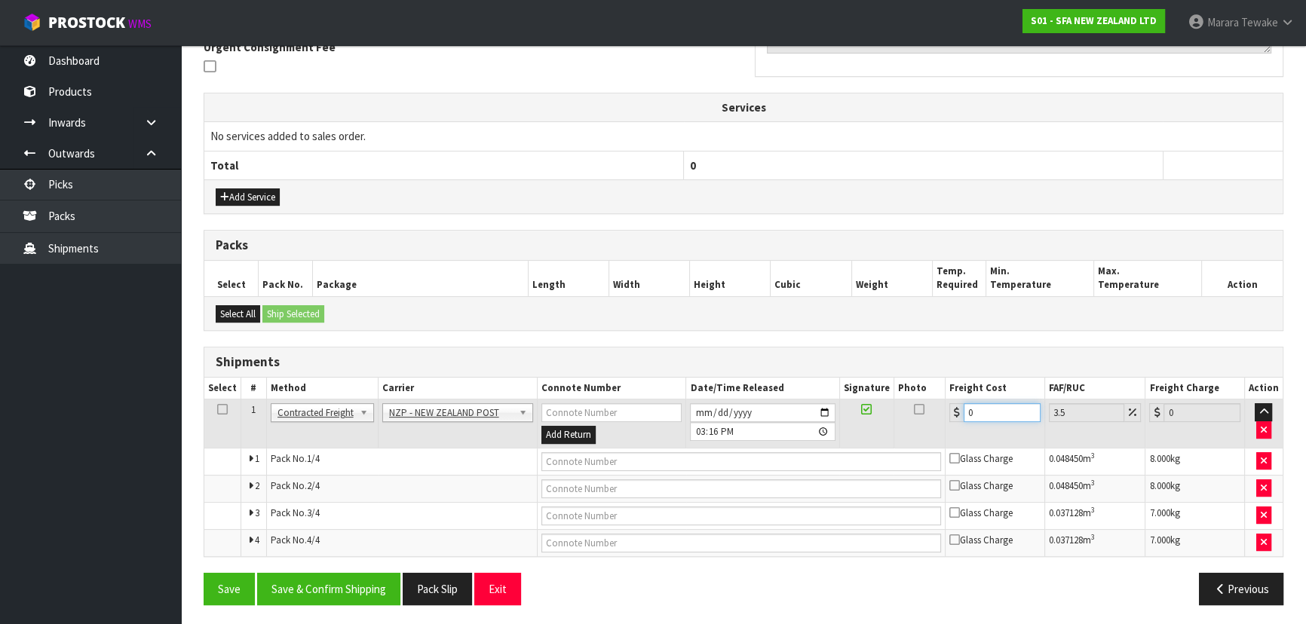
drag, startPoint x: 986, startPoint y: 407, endPoint x: 977, endPoint y: 306, distance: 101.4
click at [950, 364] on div "Shipments Select # Method Carrier Connote Number Date/Time Released Signature P…" at bounding box center [744, 452] width 1080 height 210
type input "3"
type input "3.1"
type input "33"
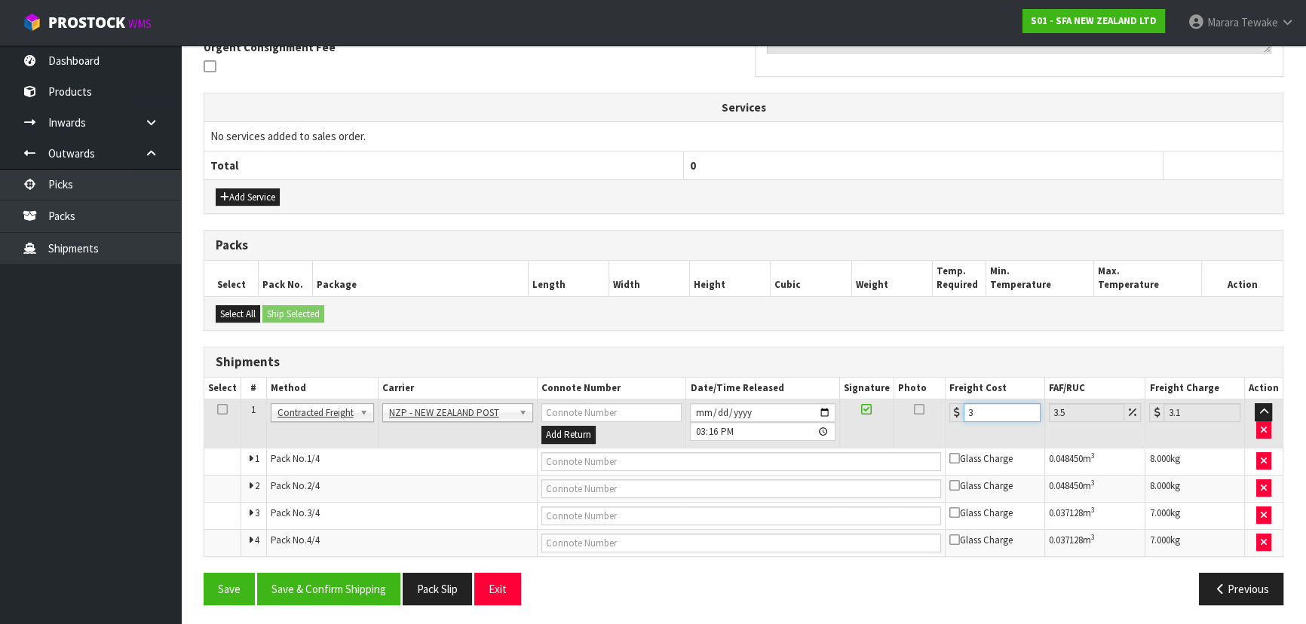
type input "34.15"
type input "33.8"
type input "34.98"
type input "33.80"
drag, startPoint x: 371, startPoint y: 588, endPoint x: 362, endPoint y: 585, distance: 9.5
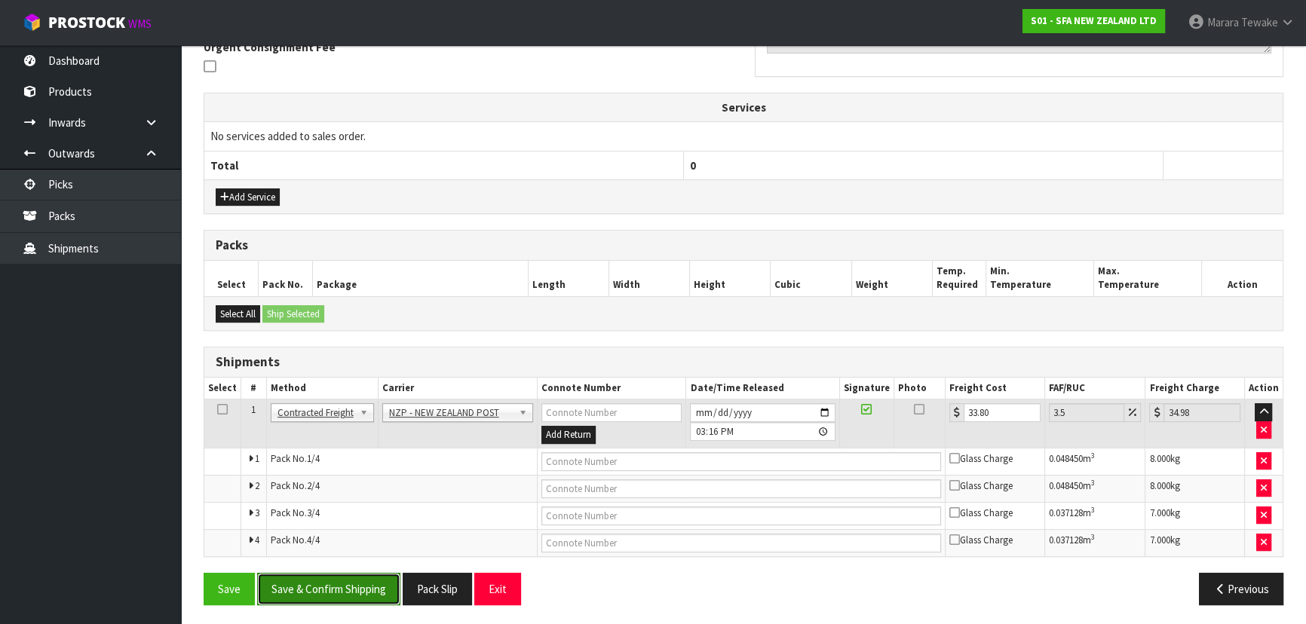
click at [369, 587] on button "Save & Confirm Shipping" at bounding box center [328, 589] width 143 height 32
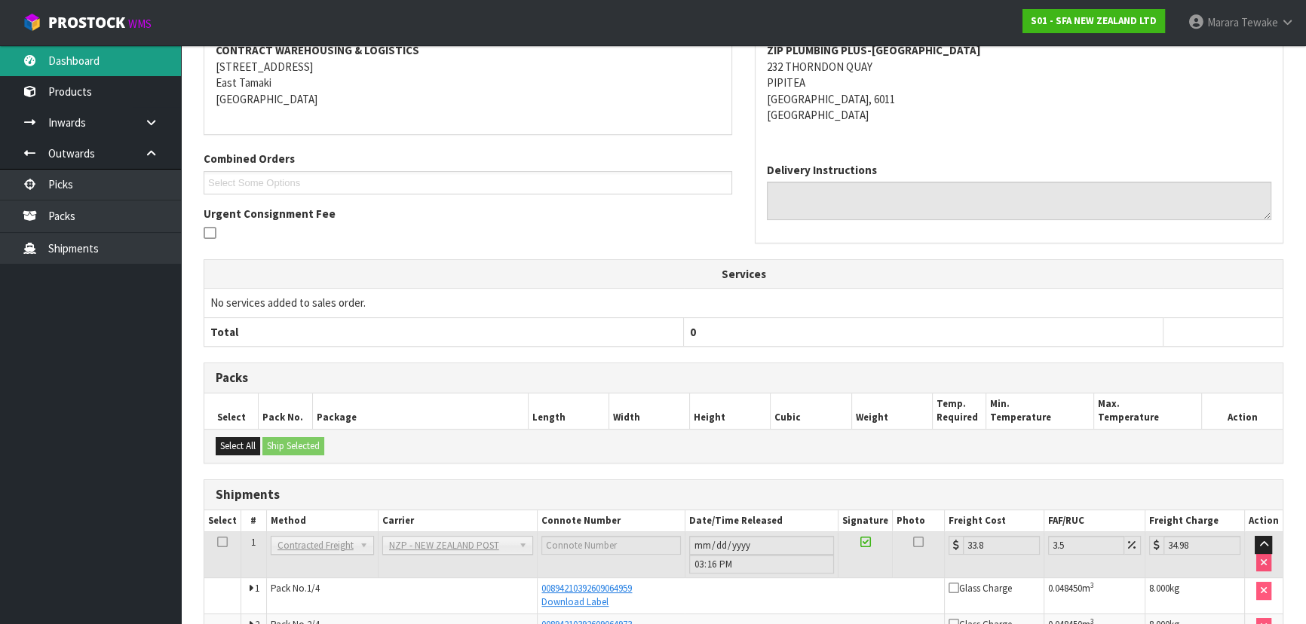
scroll to position [293, 0]
click at [102, 59] on link "Dashboard" at bounding box center [90, 60] width 181 height 31
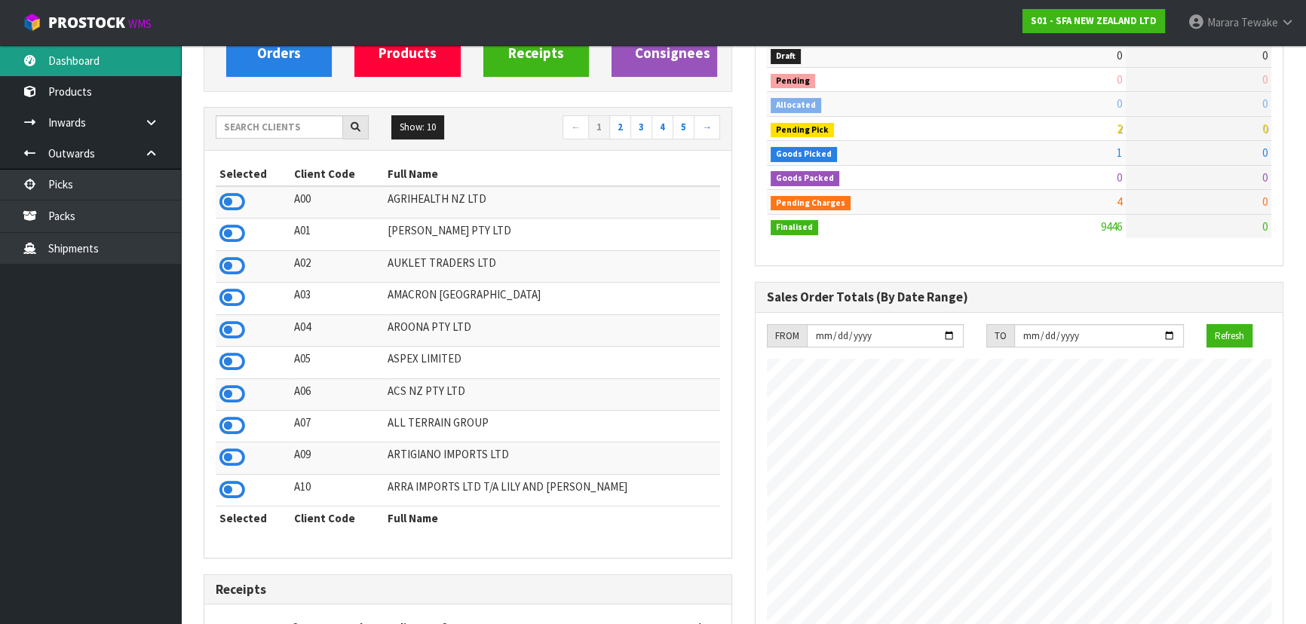
scroll to position [156, 0]
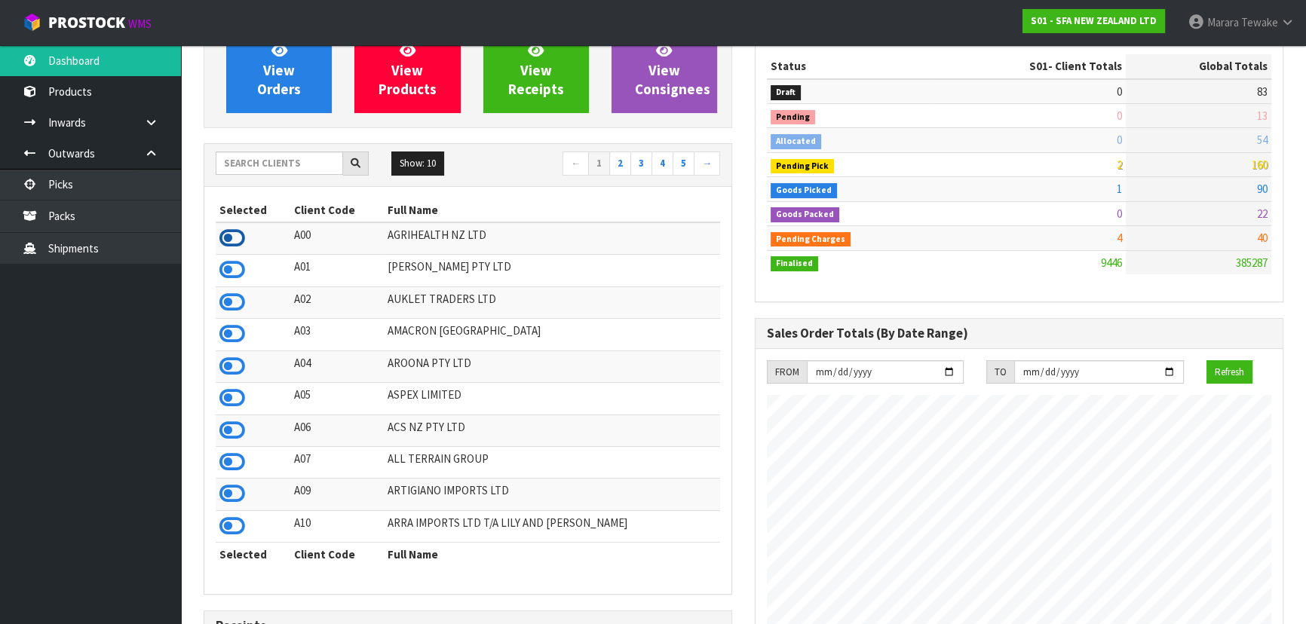
click at [237, 231] on icon at bounding box center [232, 238] width 26 height 23
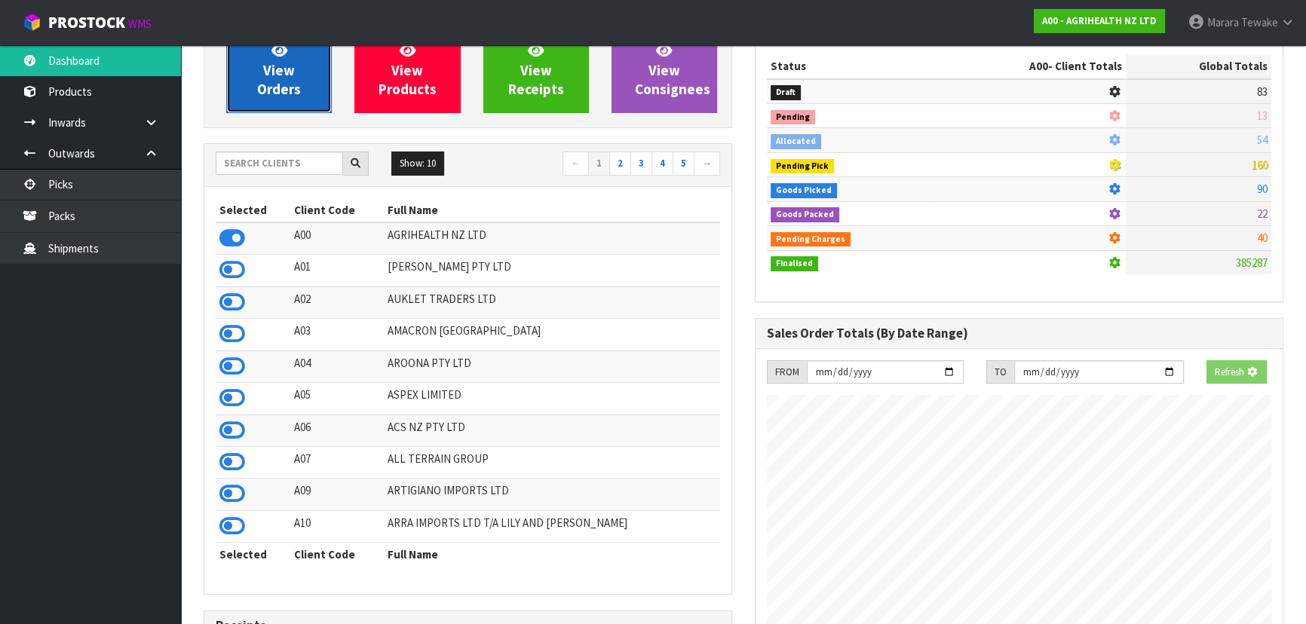
click at [274, 99] on link "View Orders" at bounding box center [279, 70] width 106 height 86
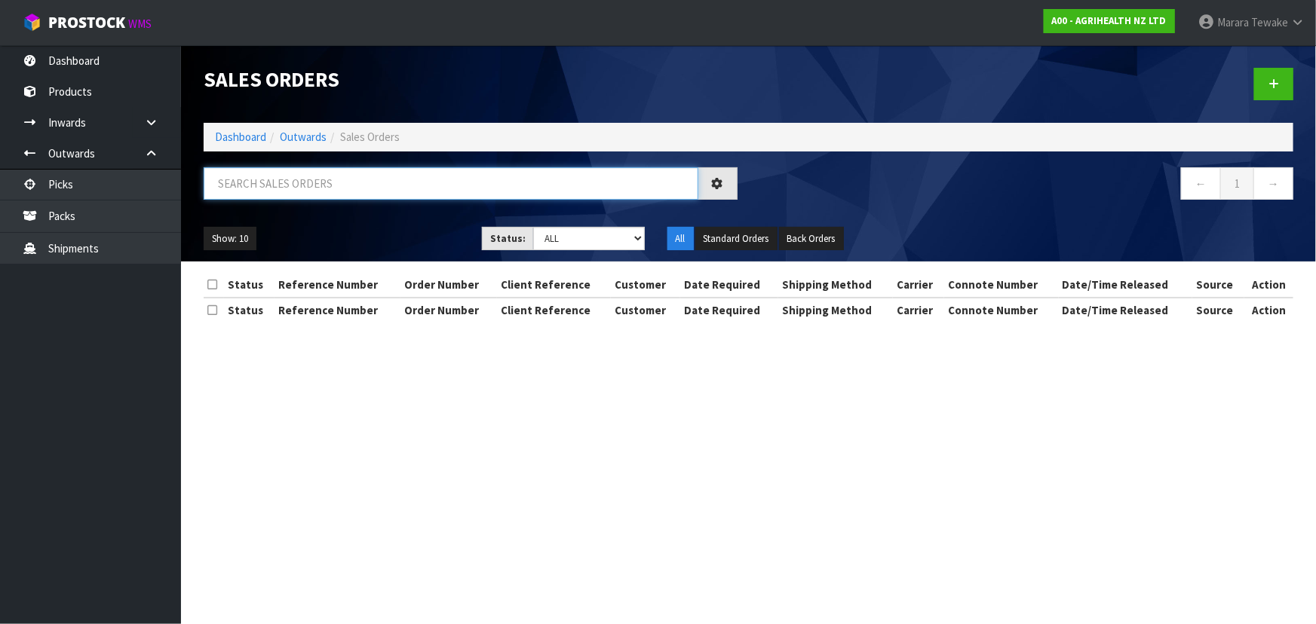
drag, startPoint x: 287, startPoint y: 186, endPoint x: 296, endPoint y: 168, distance: 20.2
click at [294, 174] on input "text" at bounding box center [451, 183] width 495 height 32
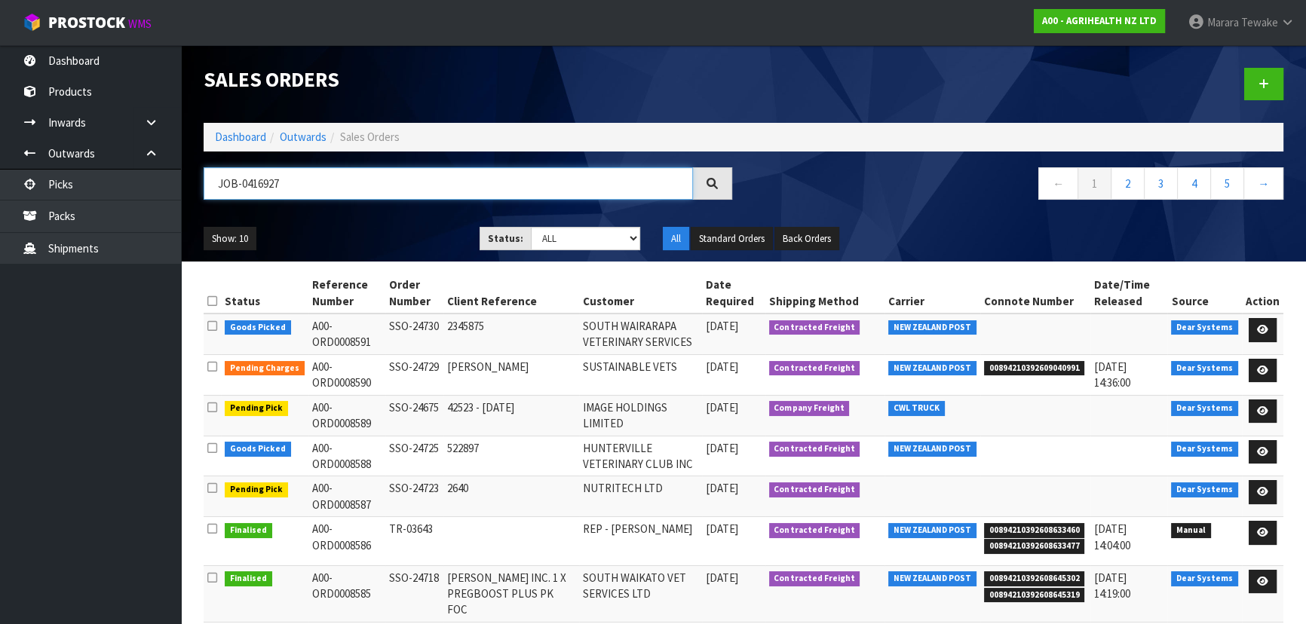
type input "JOB-0416927"
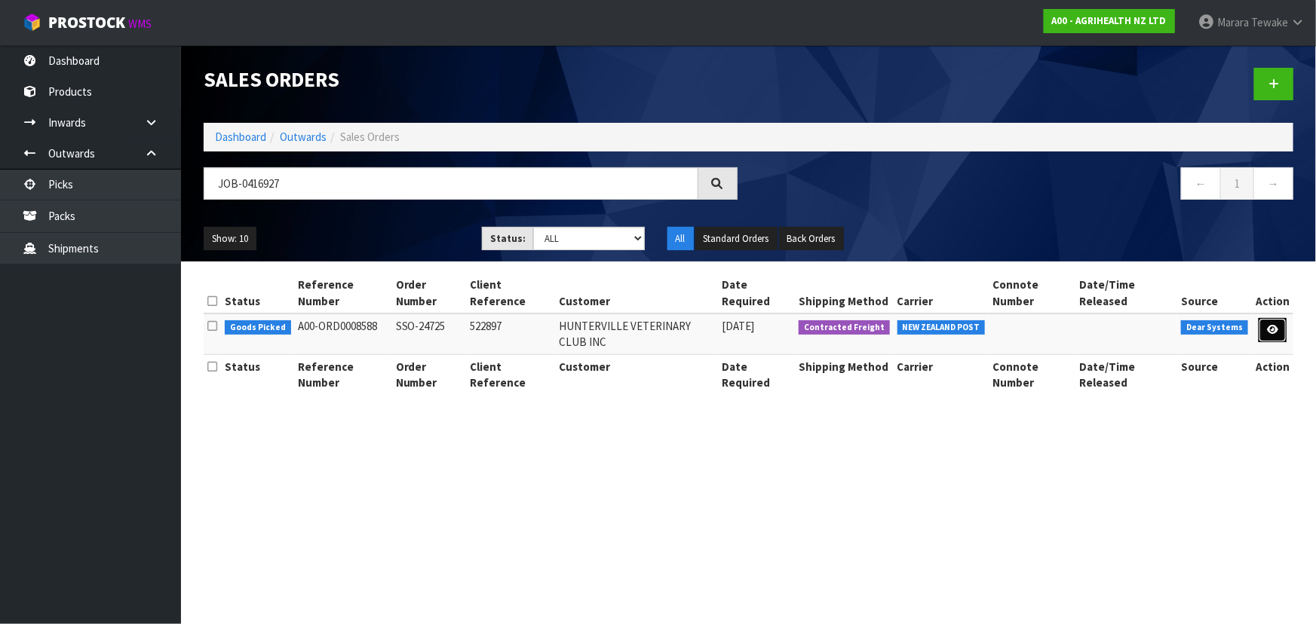
click at [1277, 327] on icon at bounding box center [1272, 330] width 11 height 10
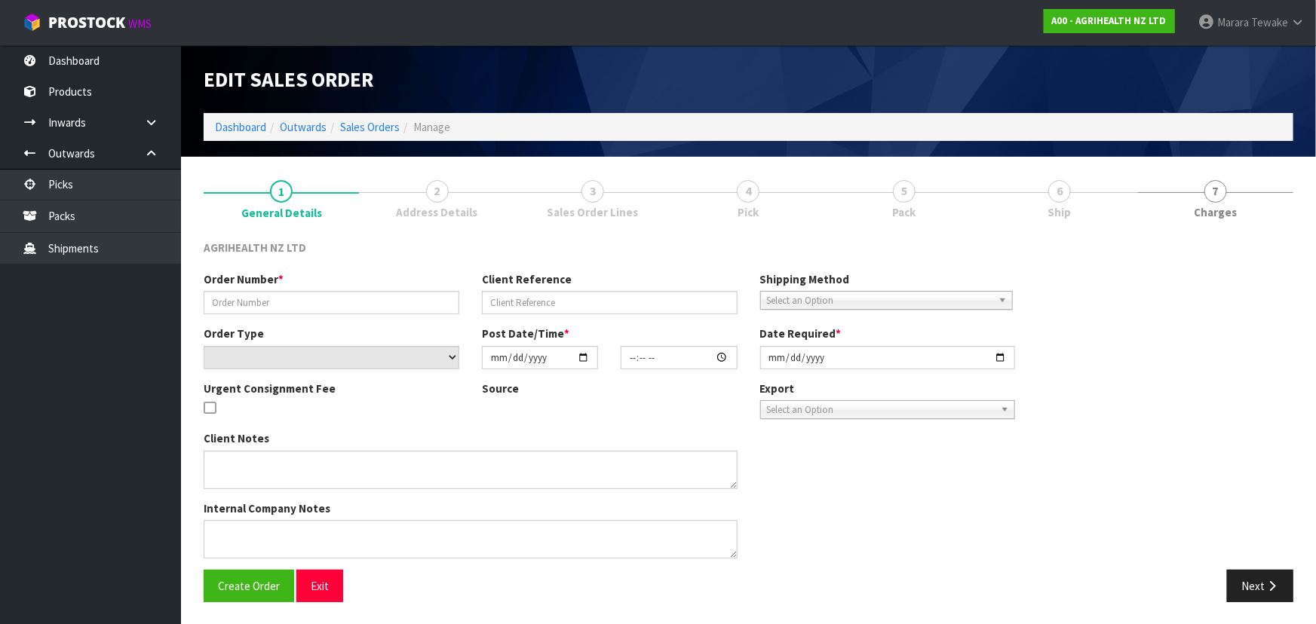
type input "SSO-24725"
type input "522897"
select select "number:0"
type input "2025-10-09"
type input "15:18:42.000"
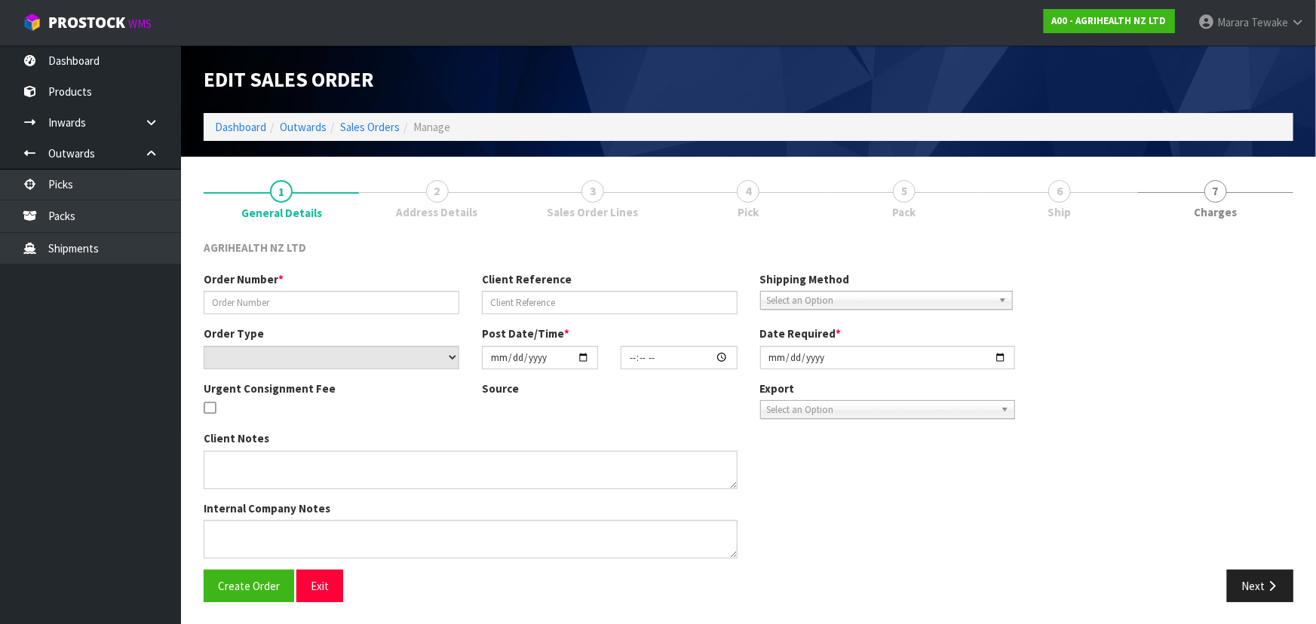
type input "2025-10-10"
type textarea "SHIP BY: Overnight Courier"
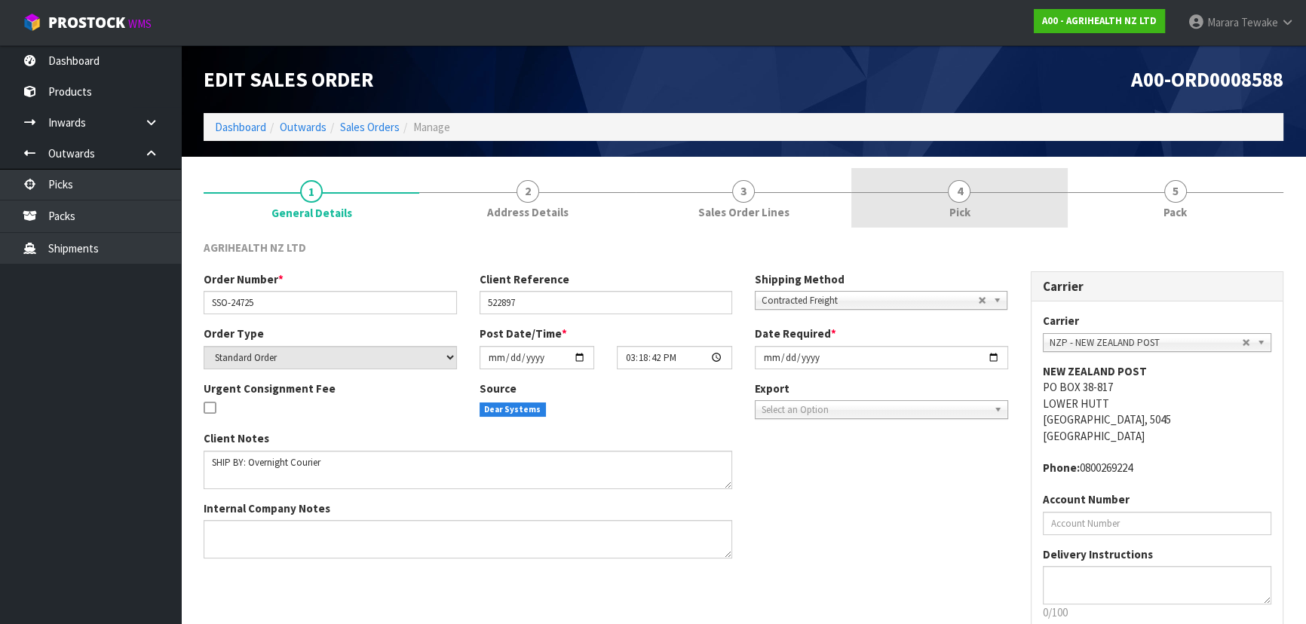
click at [936, 176] on link "4 Pick" at bounding box center [959, 198] width 216 height 60
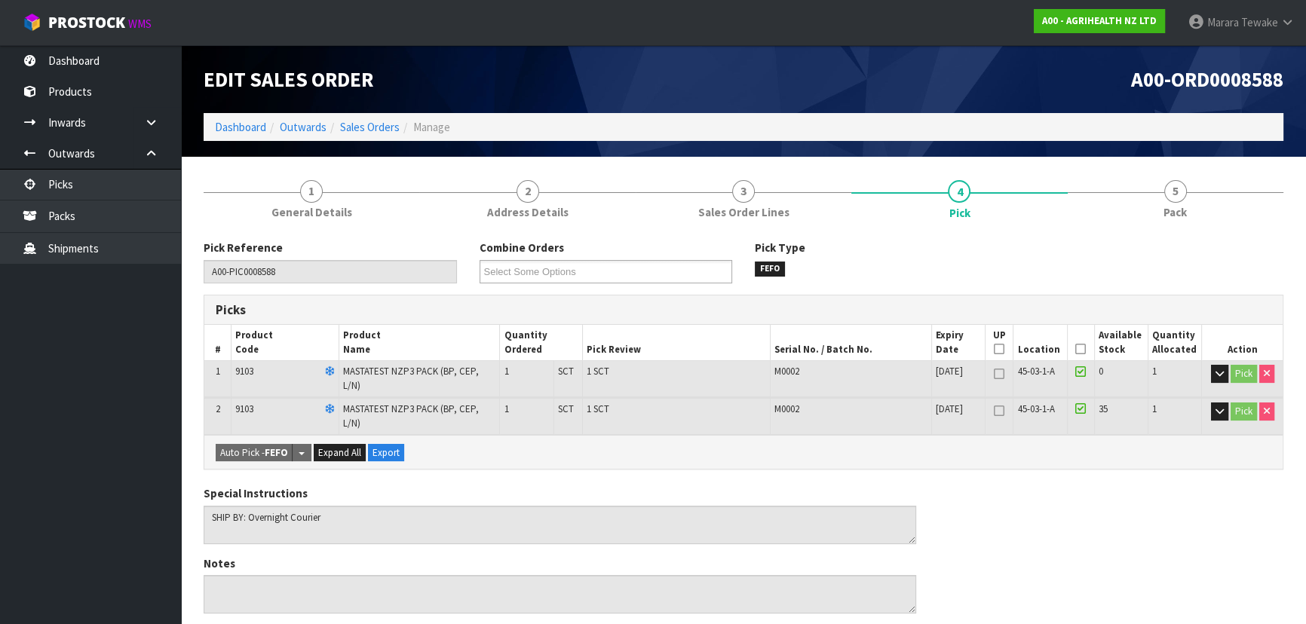
click at [1082, 349] on icon at bounding box center [1080, 349] width 11 height 1
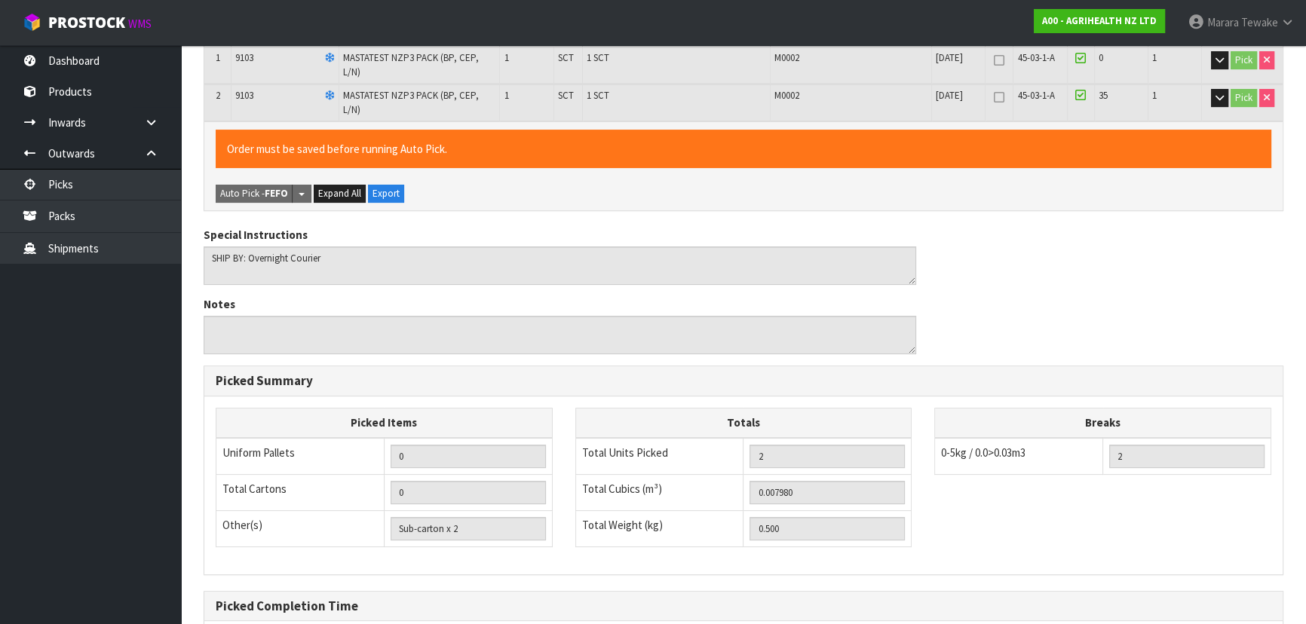
scroll to position [448, 0]
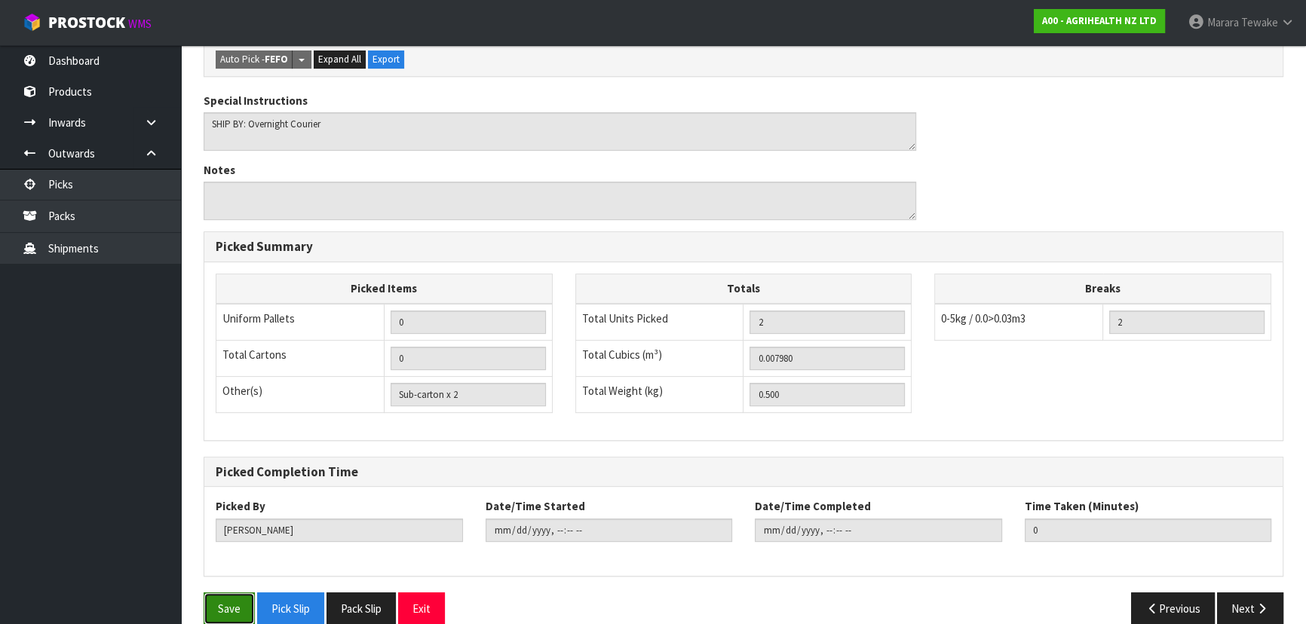
click at [224, 593] on button "Save" at bounding box center [229, 609] width 51 height 32
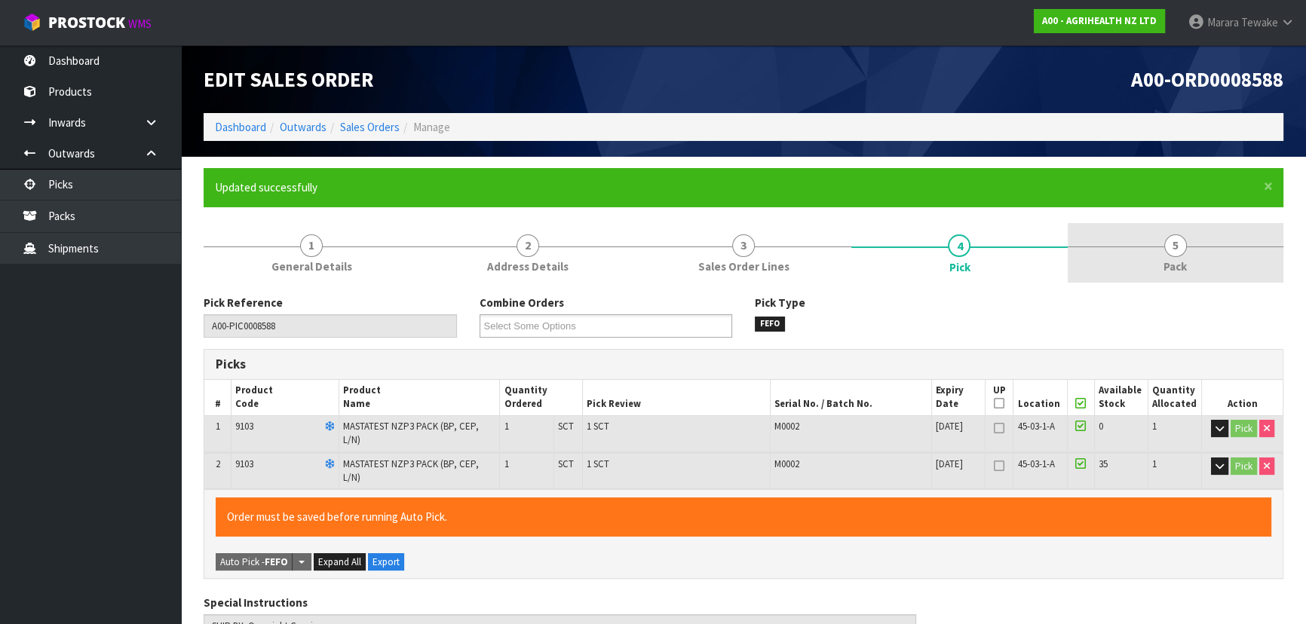
type input "Marara Tewake"
type input "2025-10-10T15:31:28"
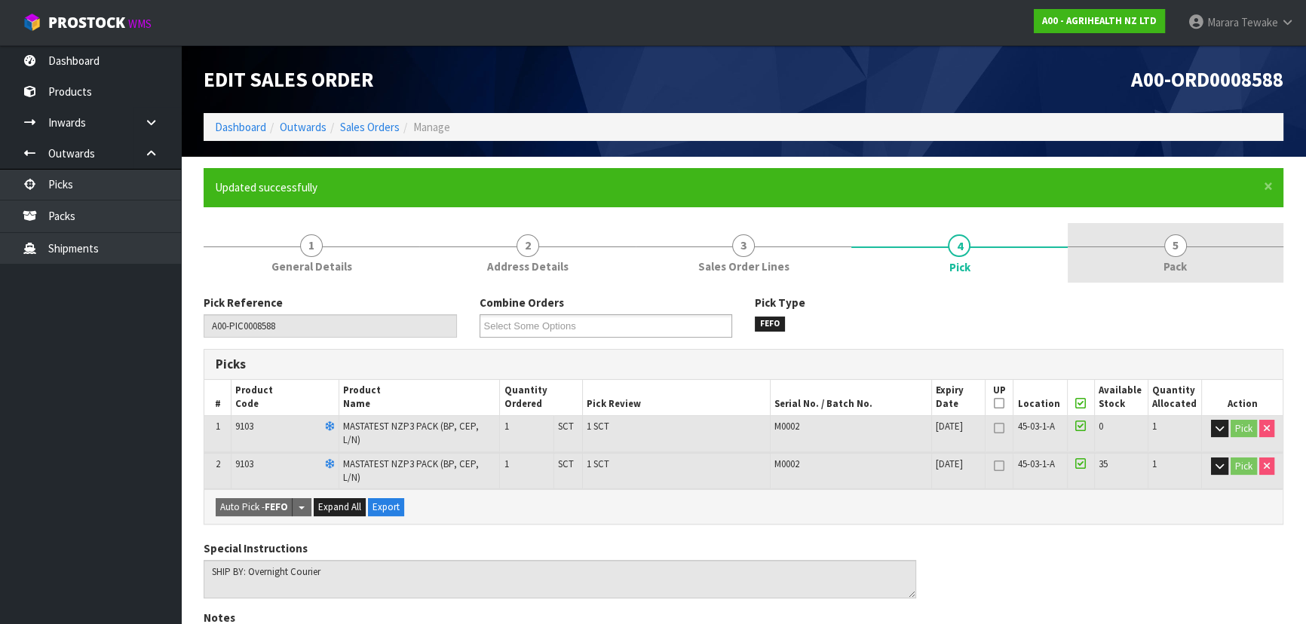
drag, startPoint x: 1147, startPoint y: 243, endPoint x: 795, endPoint y: 249, distance: 352.2
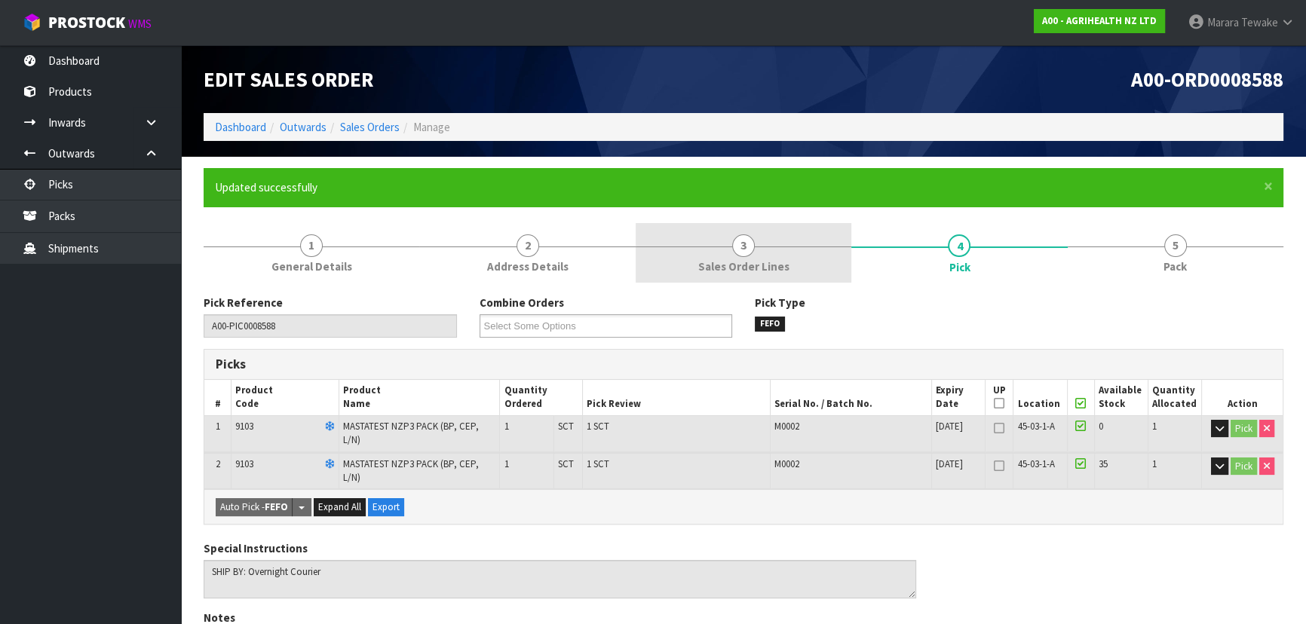
click at [1146, 243] on link "5 Pack" at bounding box center [1176, 253] width 216 height 60
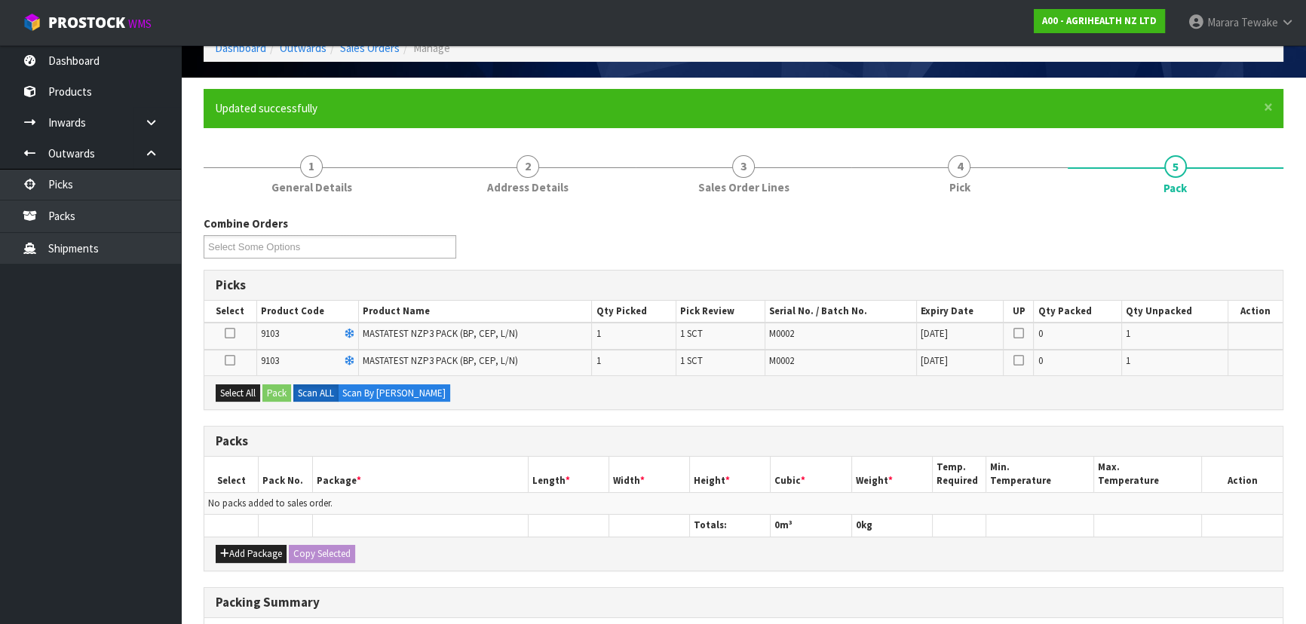
scroll to position [205, 0]
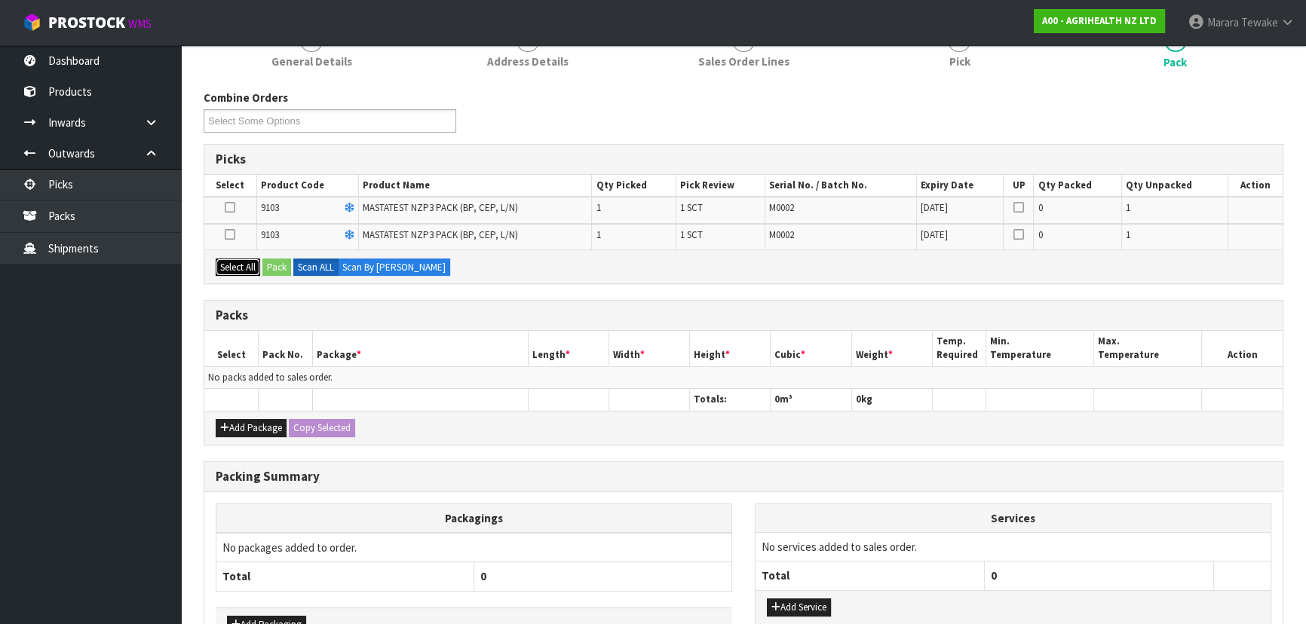
drag, startPoint x: 244, startPoint y: 271, endPoint x: 247, endPoint y: 264, distance: 7.8
click at [244, 268] on button "Select All" at bounding box center [238, 268] width 44 height 18
click at [272, 265] on button "Pack" at bounding box center [276, 268] width 29 height 18
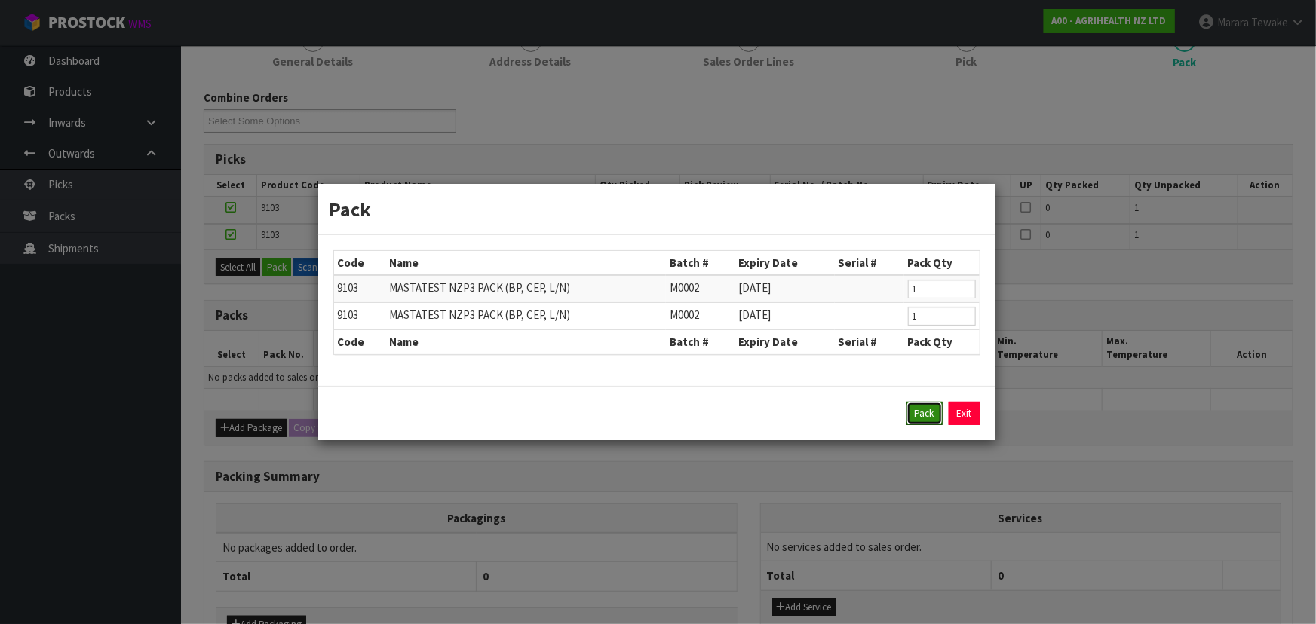
click at [927, 412] on button "Pack" at bounding box center [924, 414] width 36 height 24
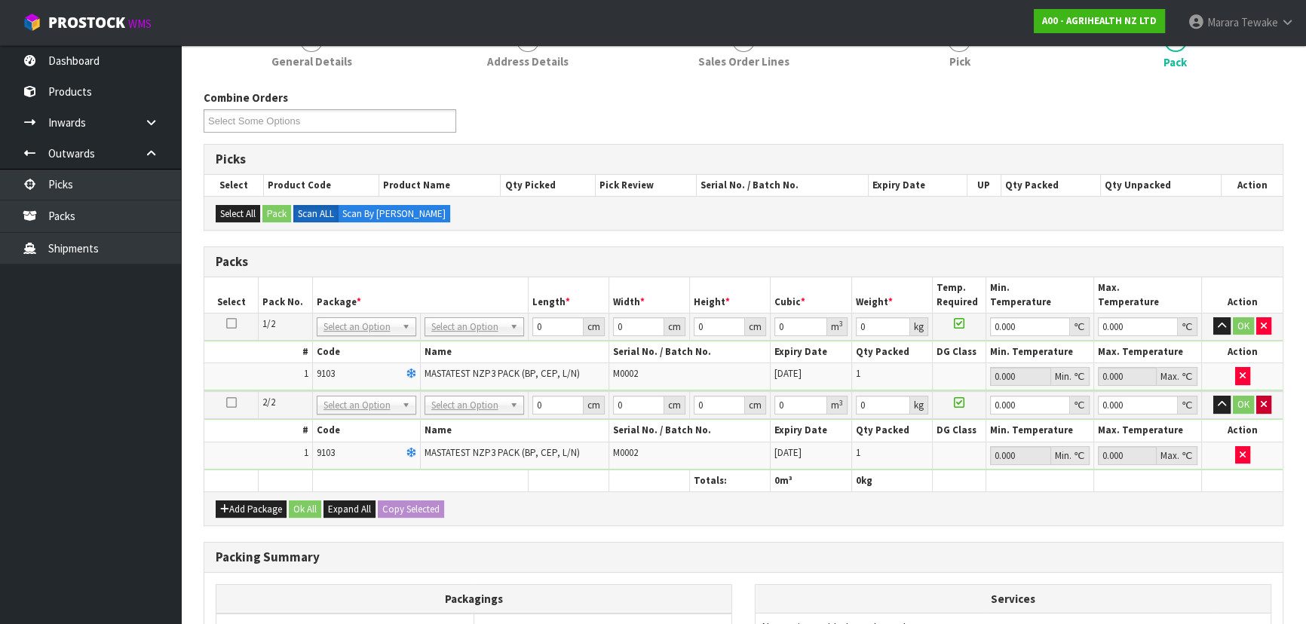
drag, startPoint x: 1272, startPoint y: 401, endPoint x: 1264, endPoint y: 401, distance: 8.3
click at [1265, 401] on td "OK" at bounding box center [1242, 405] width 81 height 28
click at [1264, 401] on icon "button" at bounding box center [1264, 405] width 6 height 10
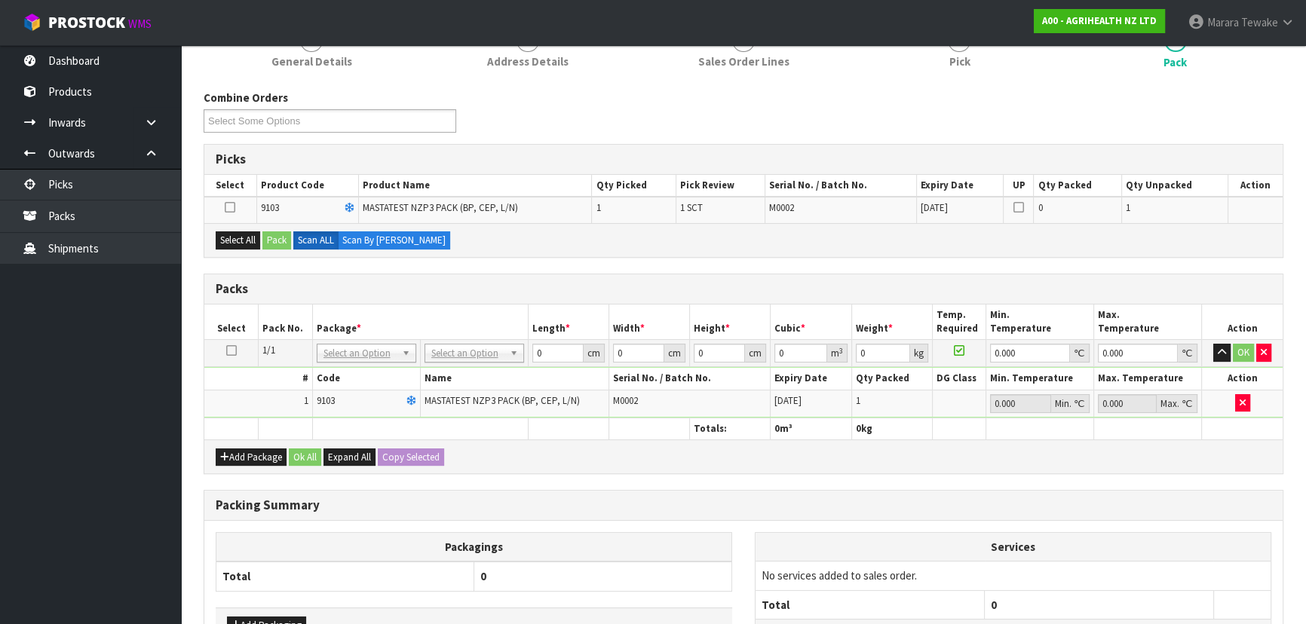
drag, startPoint x: 232, startPoint y: 348, endPoint x: 247, endPoint y: 287, distance: 62.0
click at [233, 351] on icon at bounding box center [231, 351] width 11 height 1
drag, startPoint x: 253, startPoint y: 241, endPoint x: 269, endPoint y: 238, distance: 16.7
click at [260, 240] on button "Select All" at bounding box center [238, 240] width 44 height 18
click at [275, 238] on button "Pack" at bounding box center [276, 240] width 29 height 18
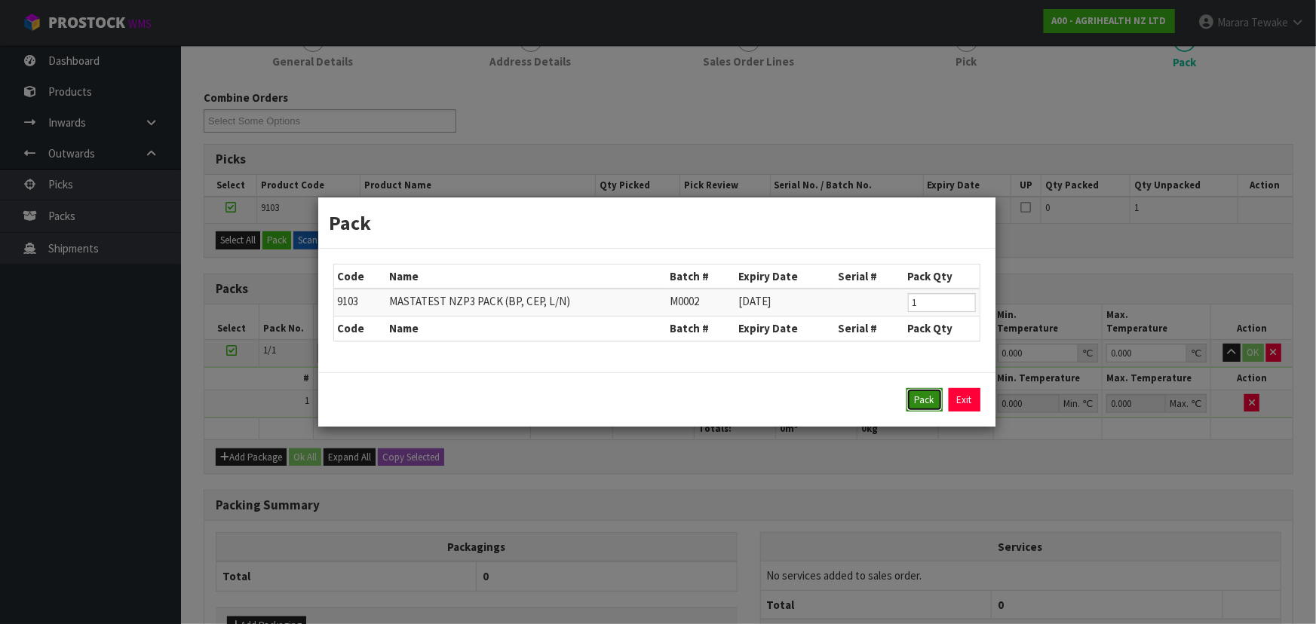
click at [922, 400] on button "Pack" at bounding box center [924, 400] width 36 height 24
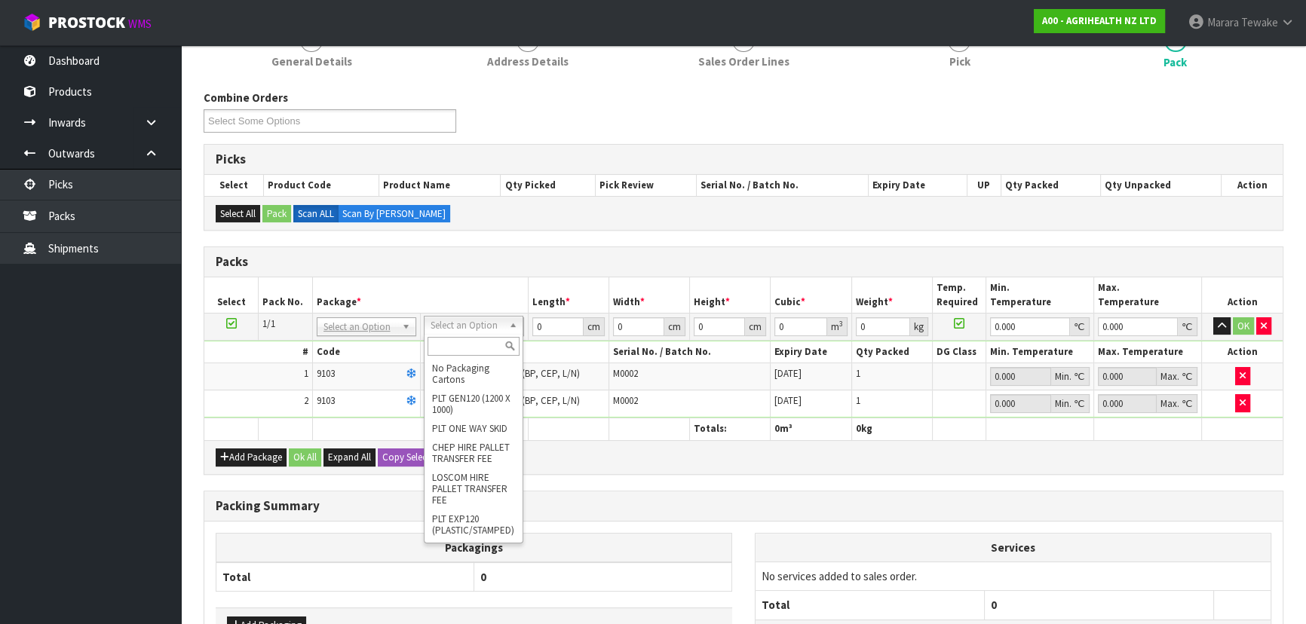
click at [474, 345] on input "text" at bounding box center [474, 346] width 92 height 19
type input "A4"
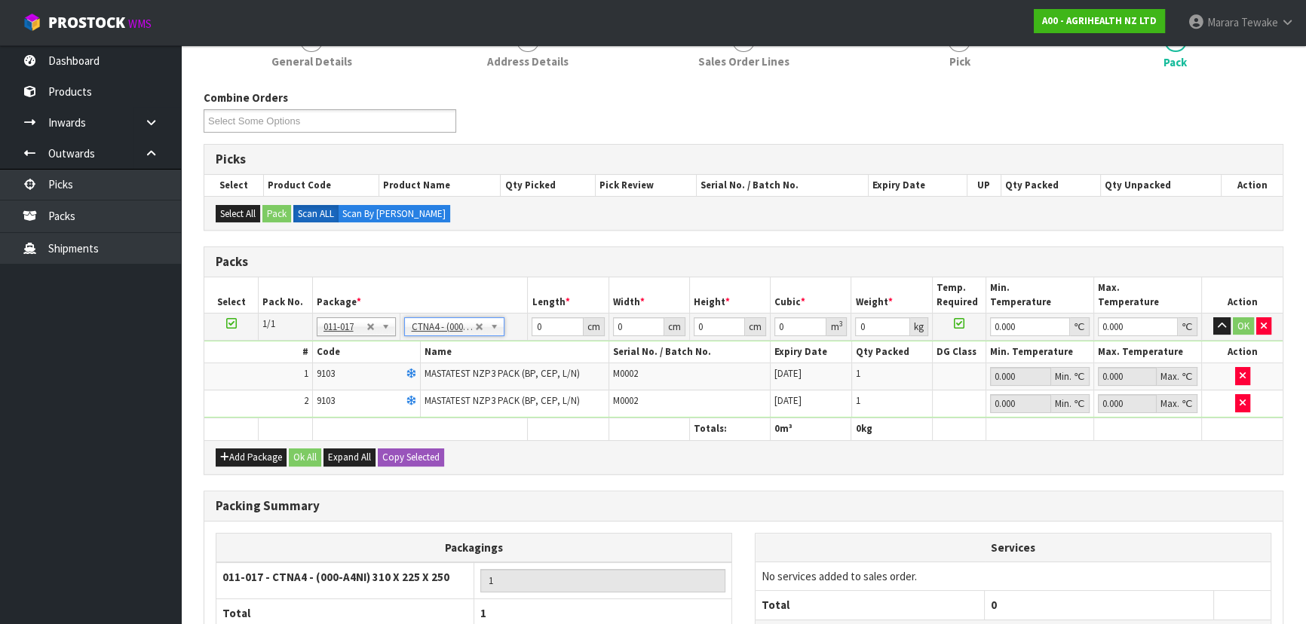
type input "31"
type input "22.5"
type input "25"
type input "0.017438"
type input "0.7"
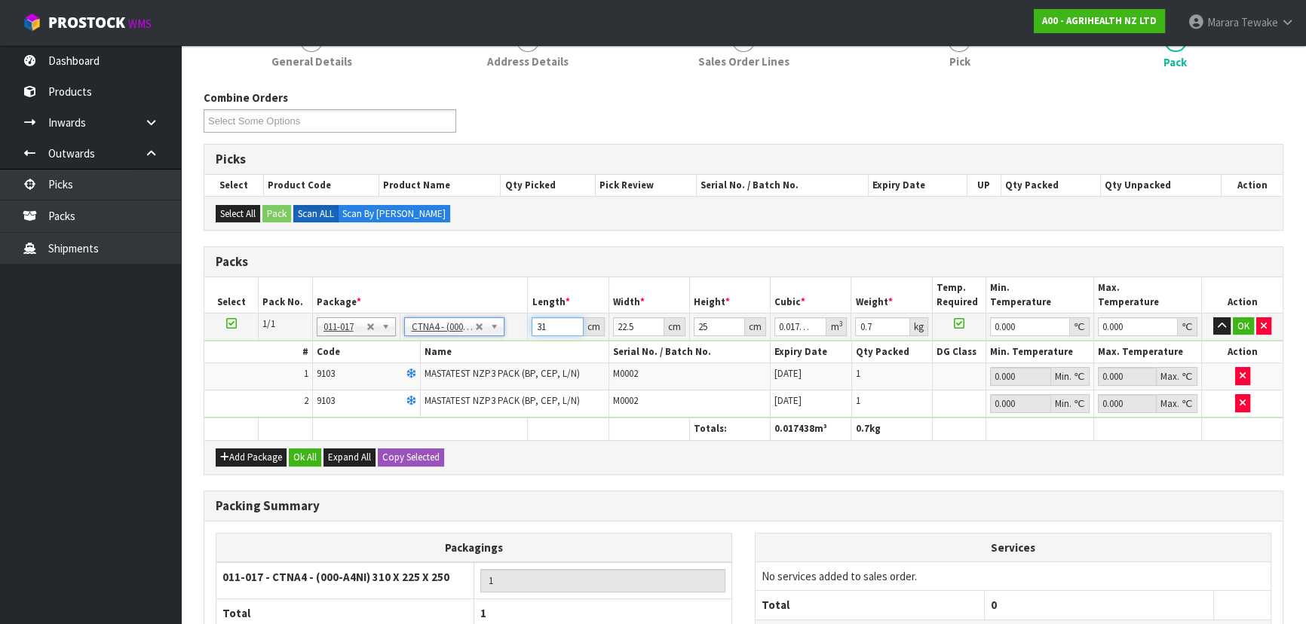
drag, startPoint x: 553, startPoint y: 321, endPoint x: 522, endPoint y: 298, distance: 38.8
click at [534, 313] on td "31 cm" at bounding box center [568, 326] width 81 height 27
type input "3"
type input "0.001687"
type input "32"
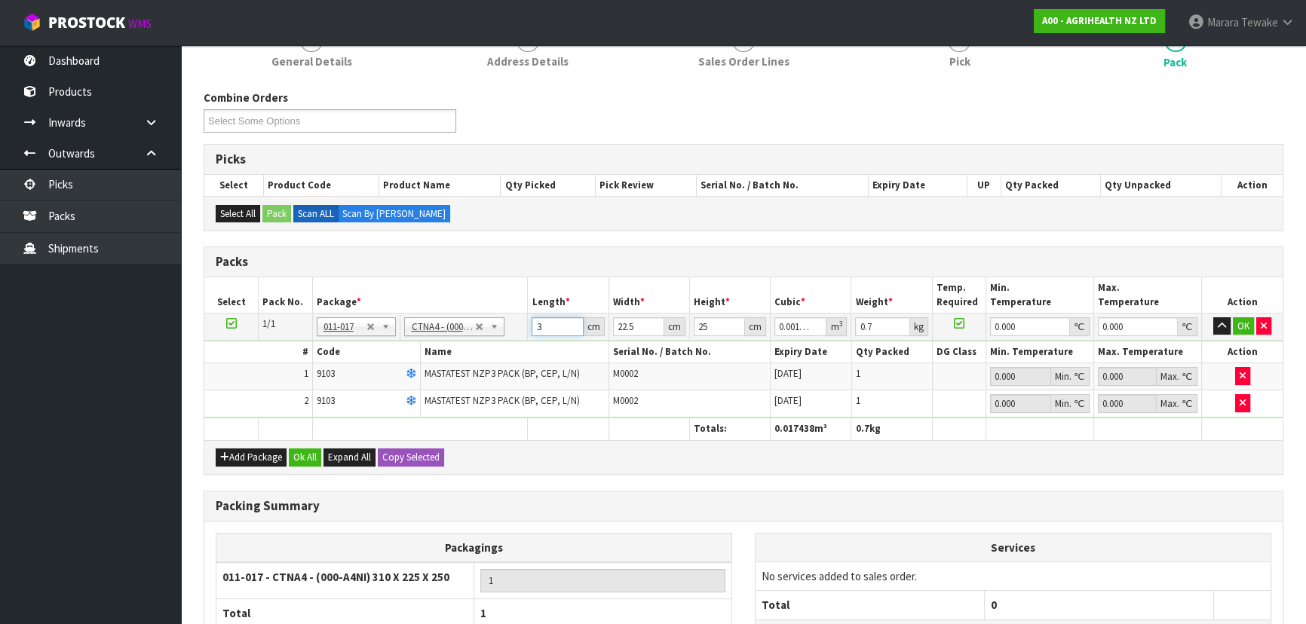
type input "0.018"
type input "32"
type input "2"
type input "0.0016"
type input "24"
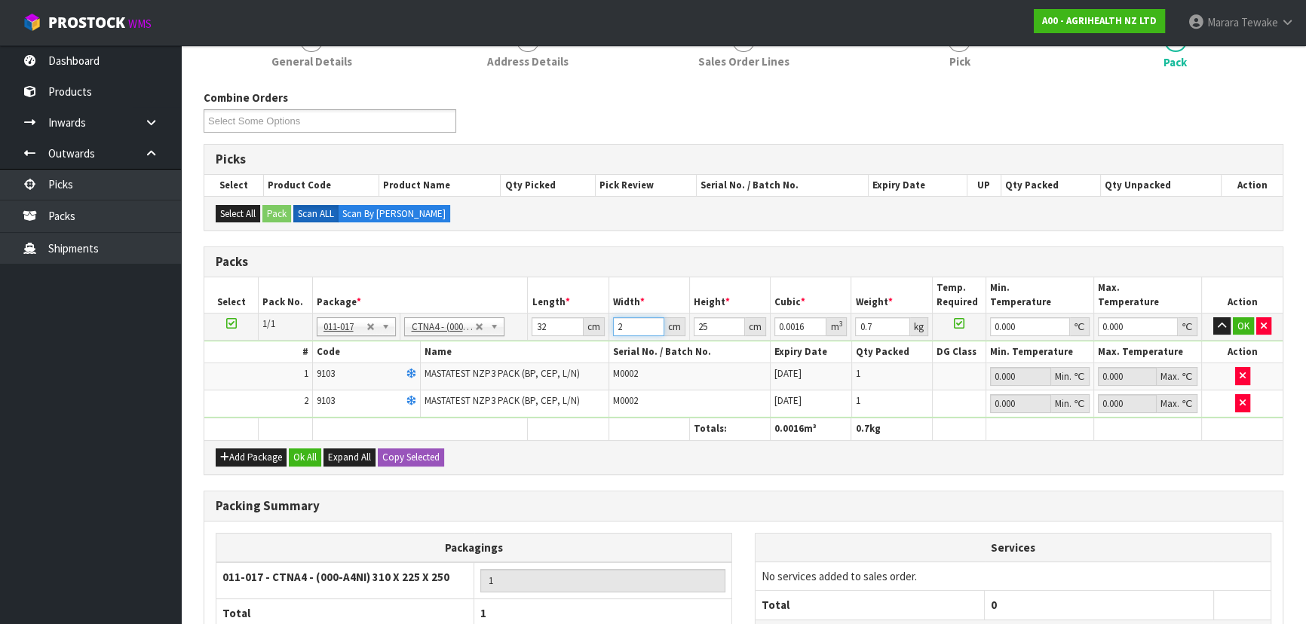
type input "0.0192"
type input "24"
type input "2"
type input "0.001536"
type input "21"
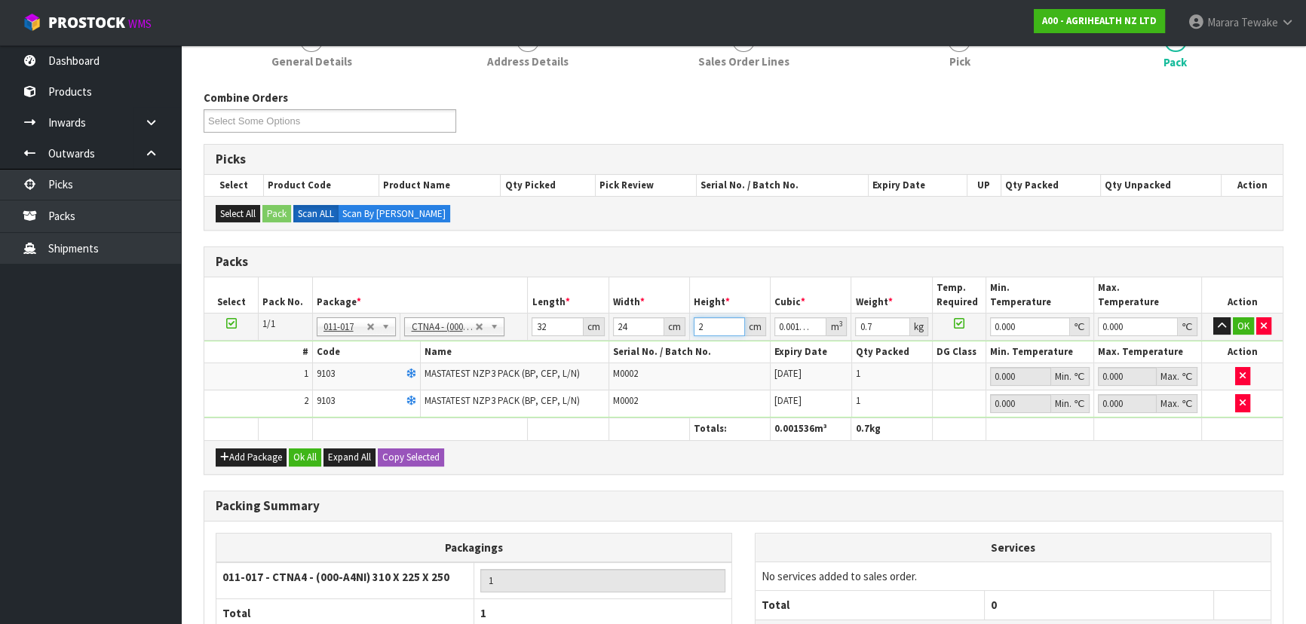
type input "0.016128"
type input "21"
type input "1"
type input "0"
click at [1213, 317] on button "button" at bounding box center [1221, 326] width 17 height 18
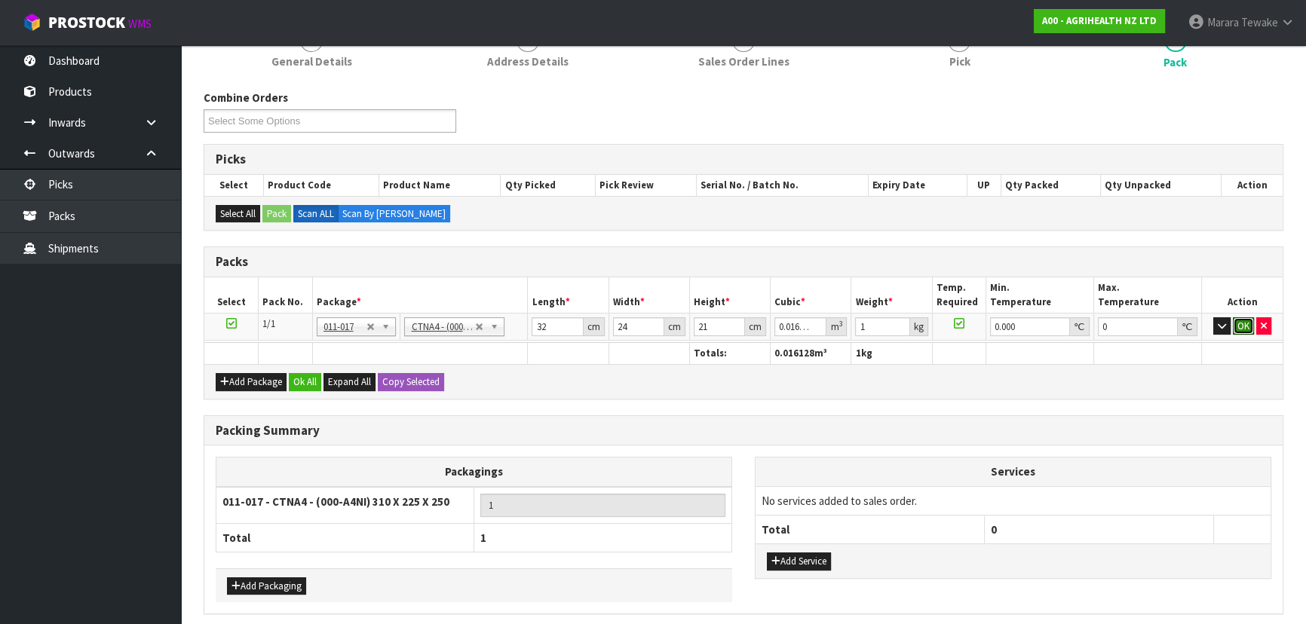
click button "OK" at bounding box center [1243, 326] width 21 height 18
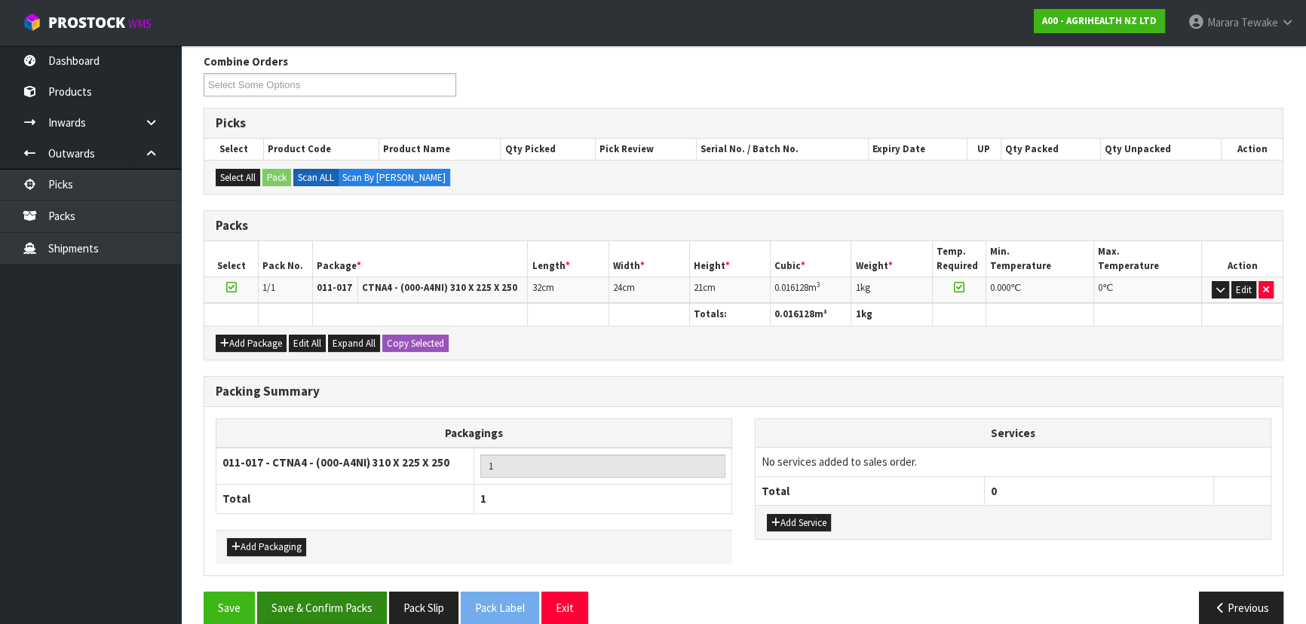
scroll to position [260, 0]
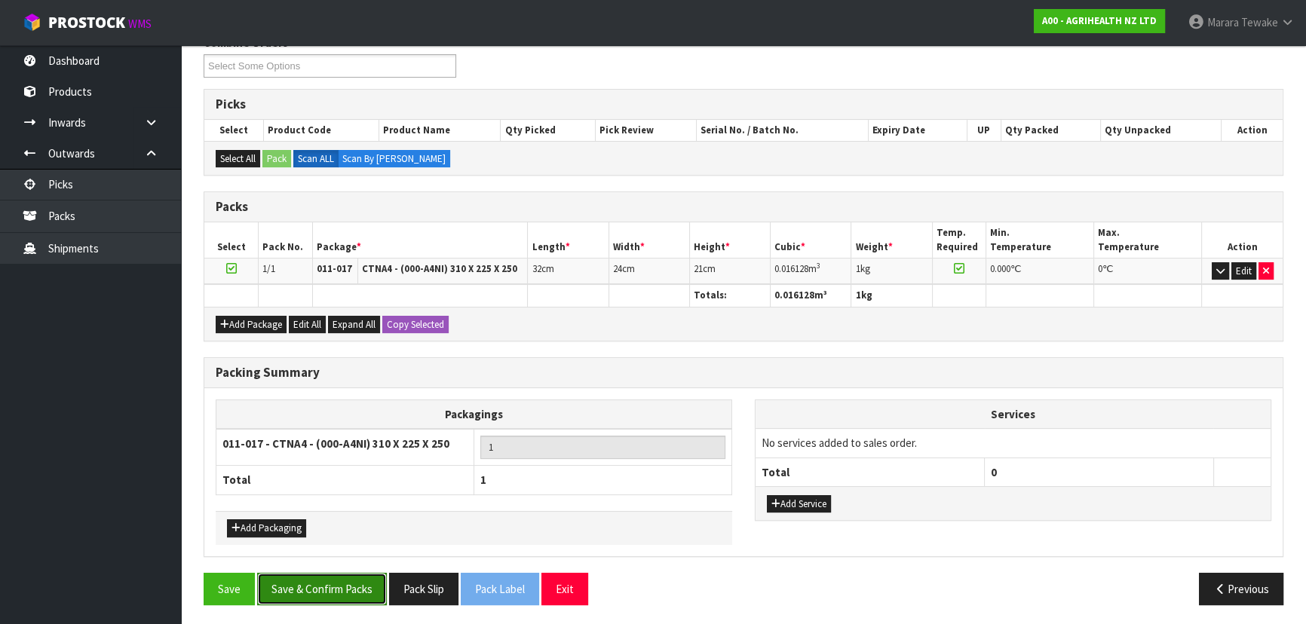
click at [333, 575] on button "Save & Confirm Packs" at bounding box center [322, 589] width 130 height 32
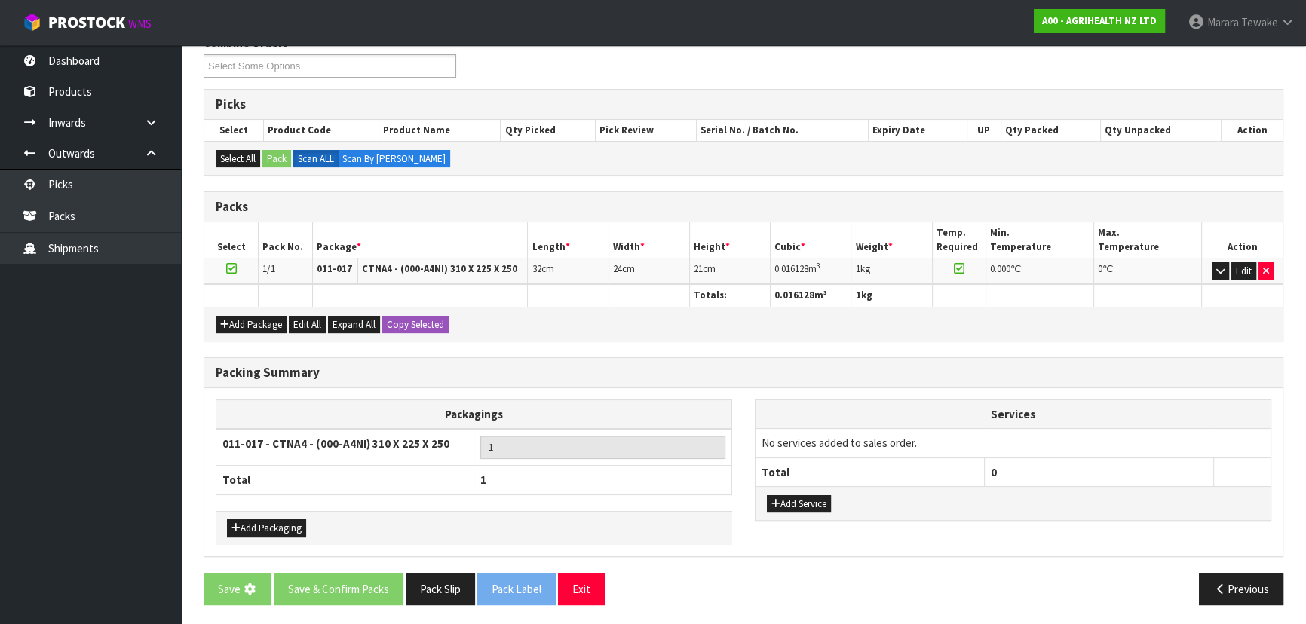
scroll to position [0, 0]
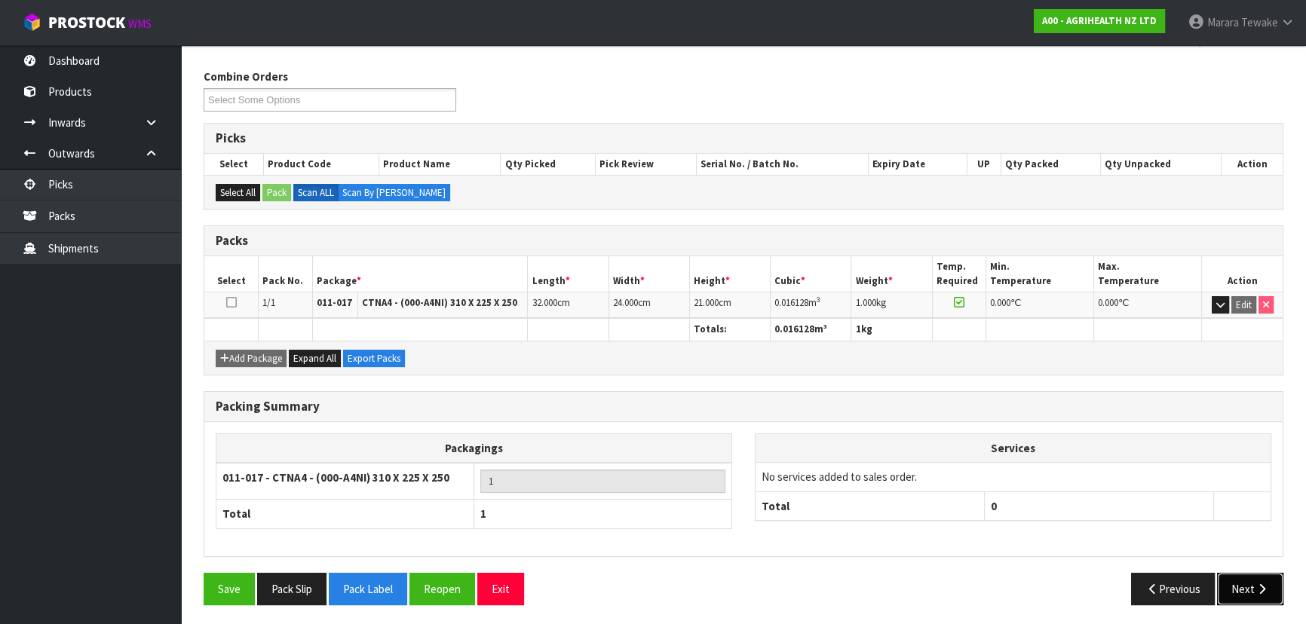
click at [1249, 581] on button "Next" at bounding box center [1250, 589] width 66 height 32
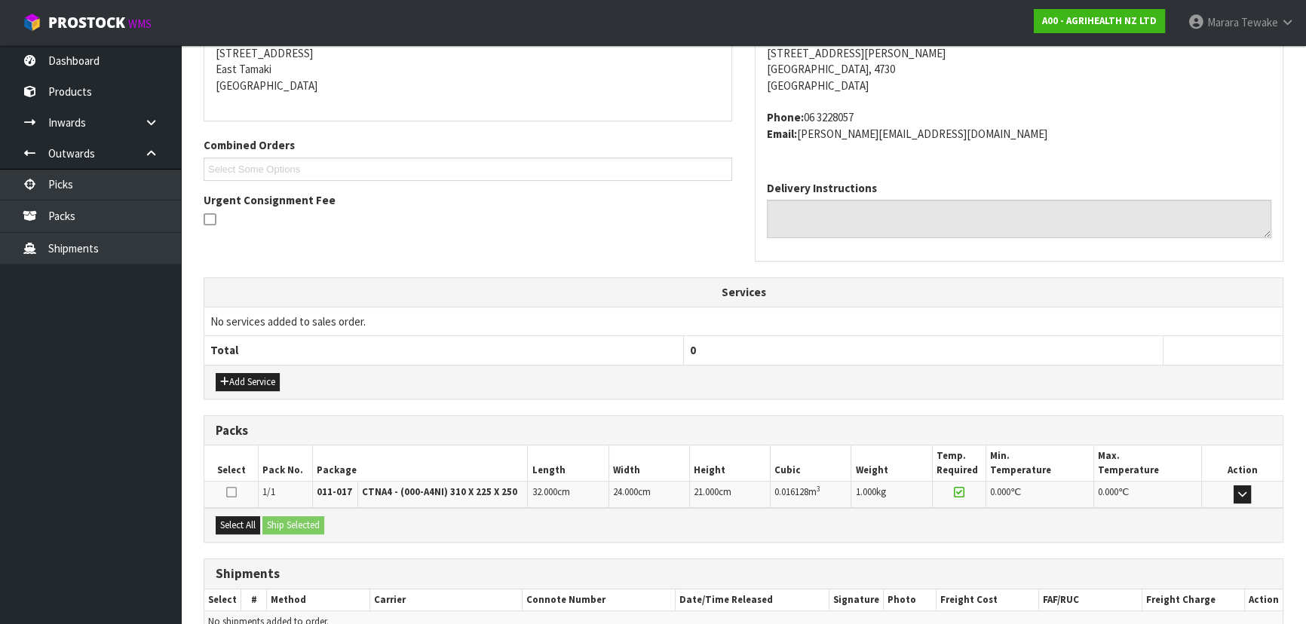
scroll to position [385, 0]
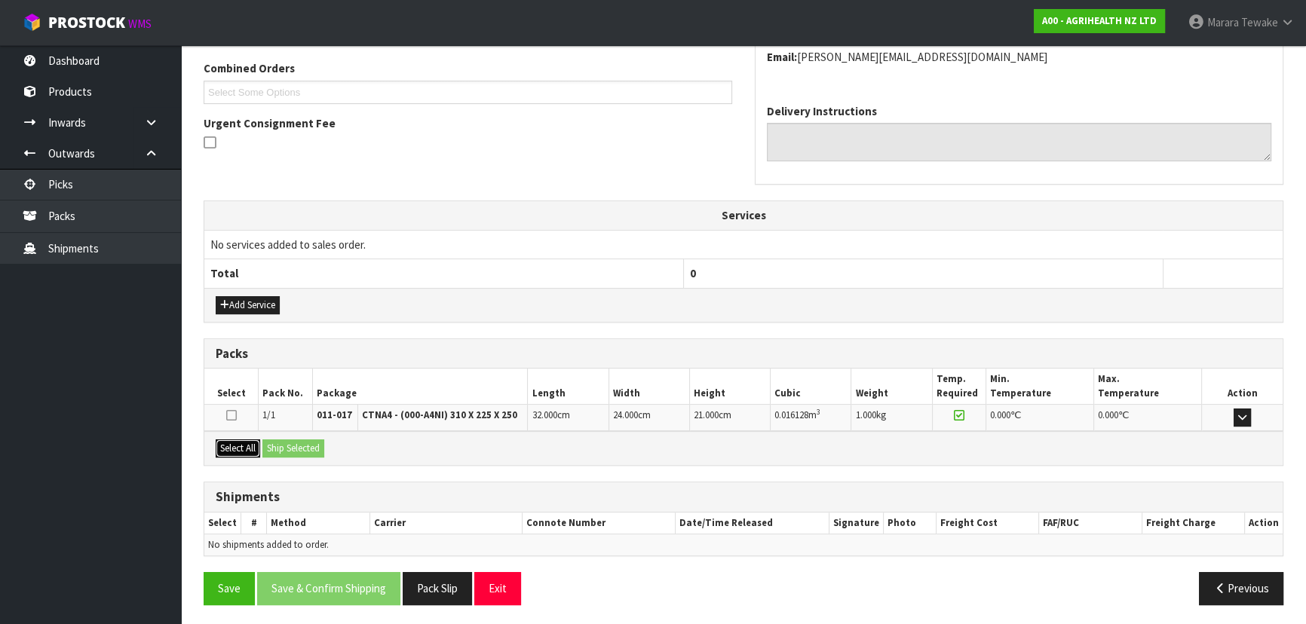
drag, startPoint x: 243, startPoint y: 445, endPoint x: 272, endPoint y: 449, distance: 29.6
click at [256, 449] on button "Select All" at bounding box center [238, 449] width 44 height 18
drag, startPoint x: 272, startPoint y: 449, endPoint x: 281, endPoint y: 449, distance: 9.0
click at [280, 449] on button "Ship Selected" at bounding box center [293, 449] width 62 height 18
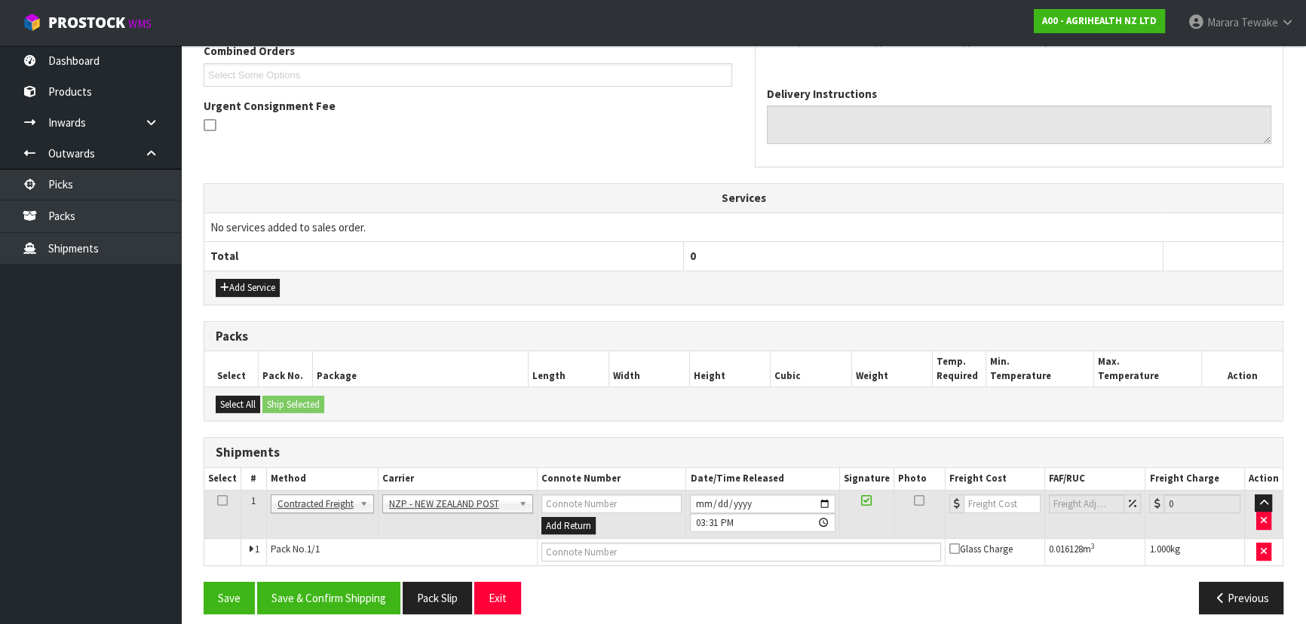
scroll to position [412, 0]
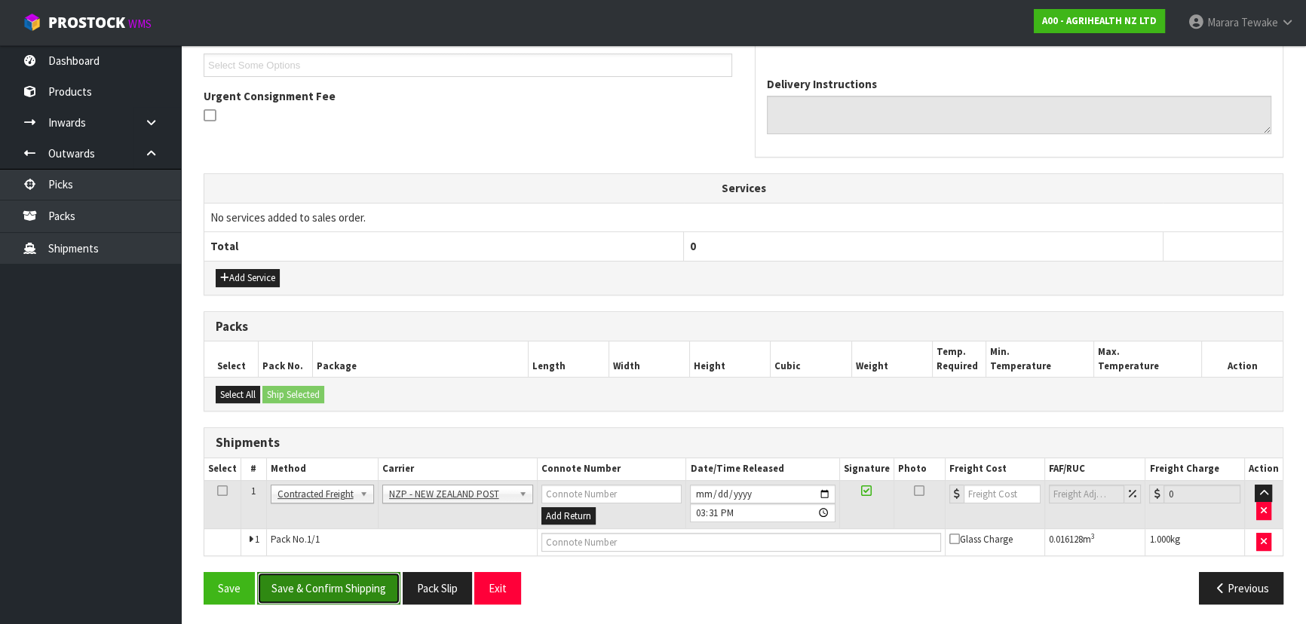
click at [309, 581] on button "Save & Confirm Shipping" at bounding box center [328, 588] width 143 height 32
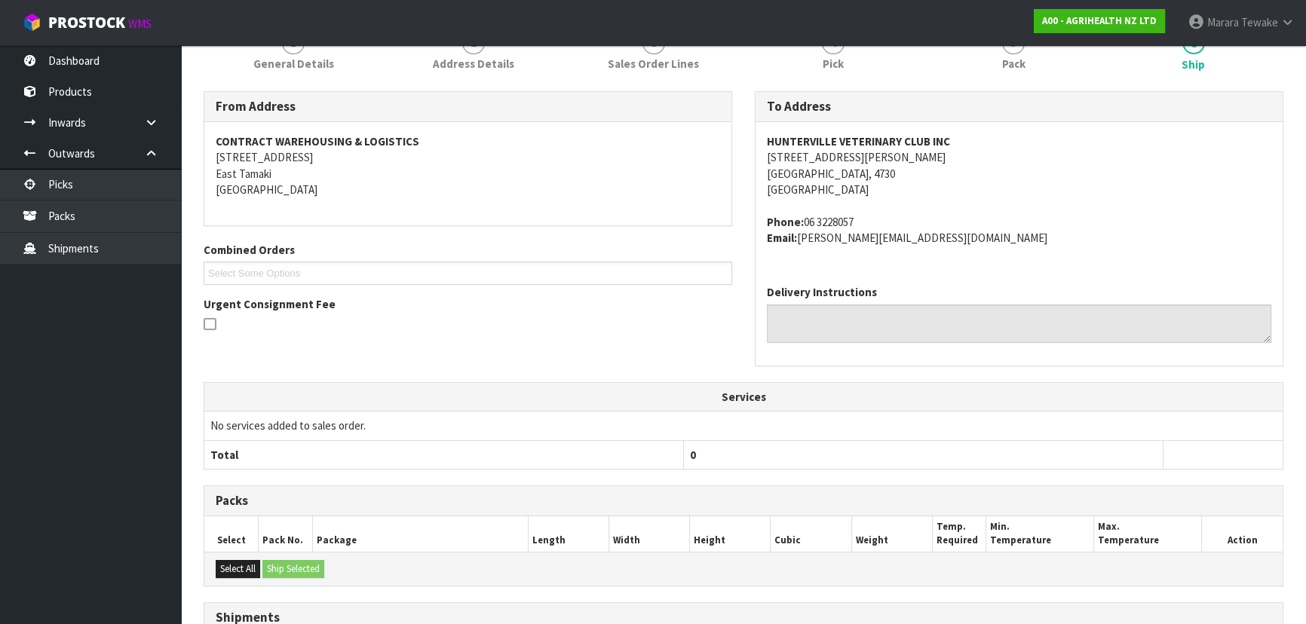
scroll to position [391, 0]
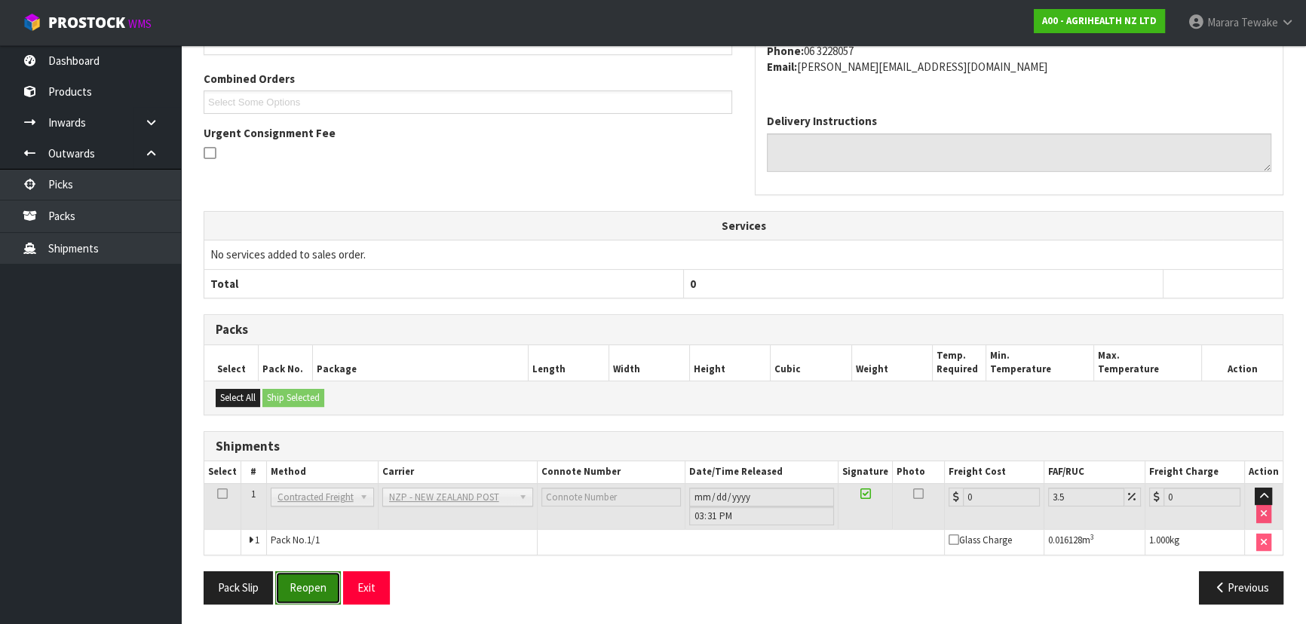
drag, startPoint x: 320, startPoint y: 586, endPoint x: 308, endPoint y: 584, distance: 11.4
click at [320, 586] on button "Reopen" at bounding box center [308, 588] width 66 height 32
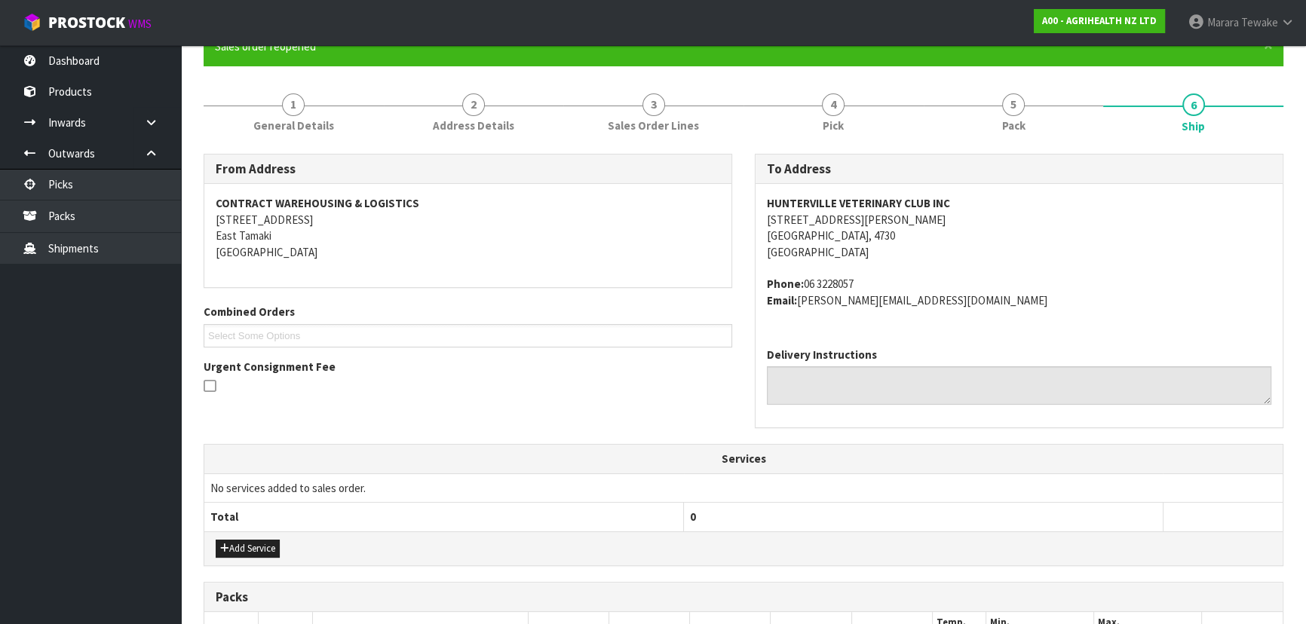
scroll to position [412, 0]
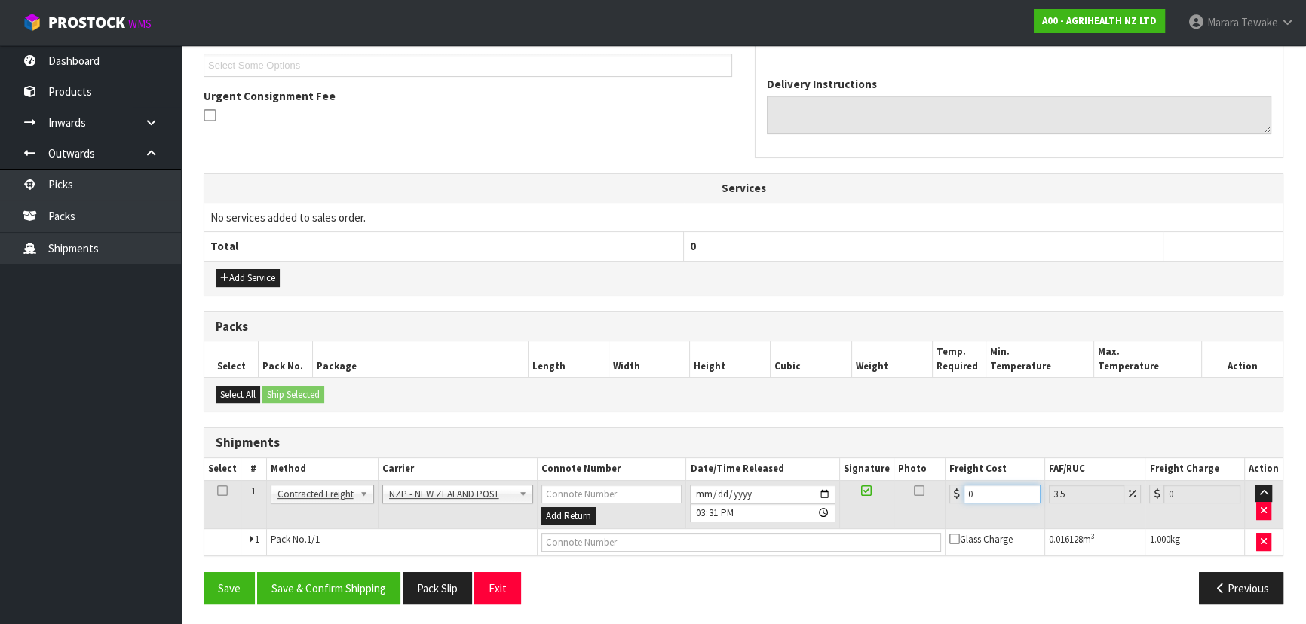
drag, startPoint x: 997, startPoint y: 491, endPoint x: 892, endPoint y: 468, distance: 107.4
click at [895, 468] on table "Select # Method Carrier Connote Number Date/Time Released Signature Photo Freig…" at bounding box center [743, 506] width 1078 height 97
type input "8"
type input "8.28"
type input "8.4"
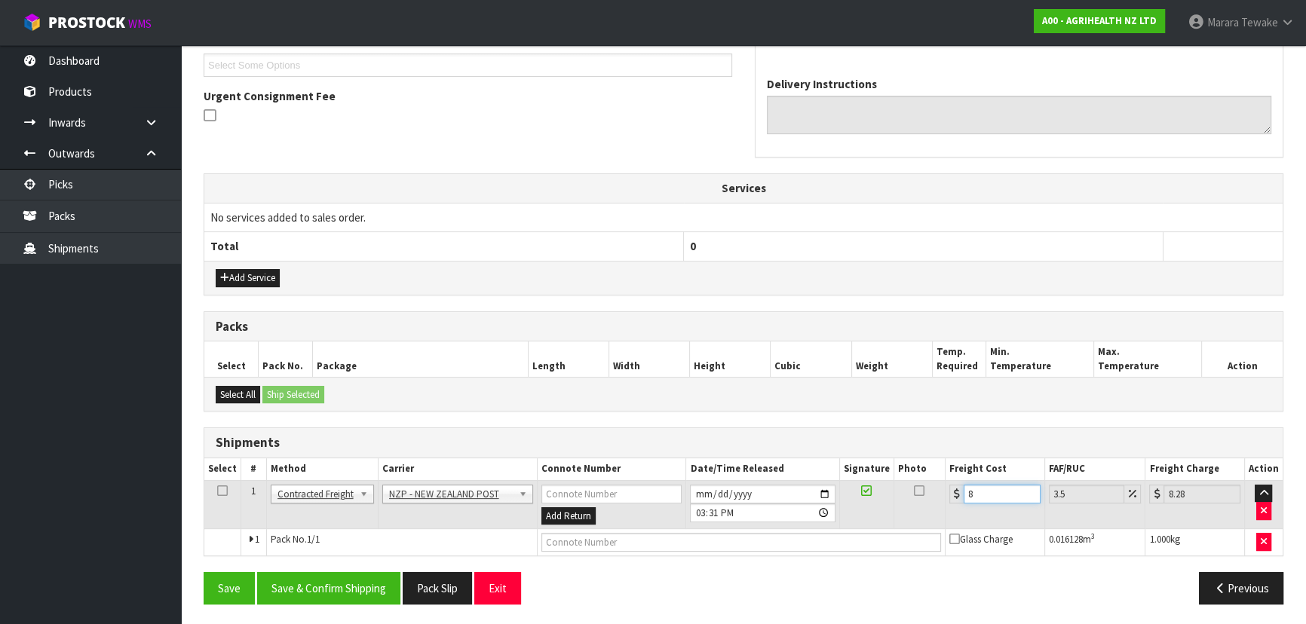
type input "8.69"
type input "8.45"
type input "8.75"
type input "8.45"
click at [333, 590] on button "Save & Confirm Shipping" at bounding box center [328, 588] width 143 height 32
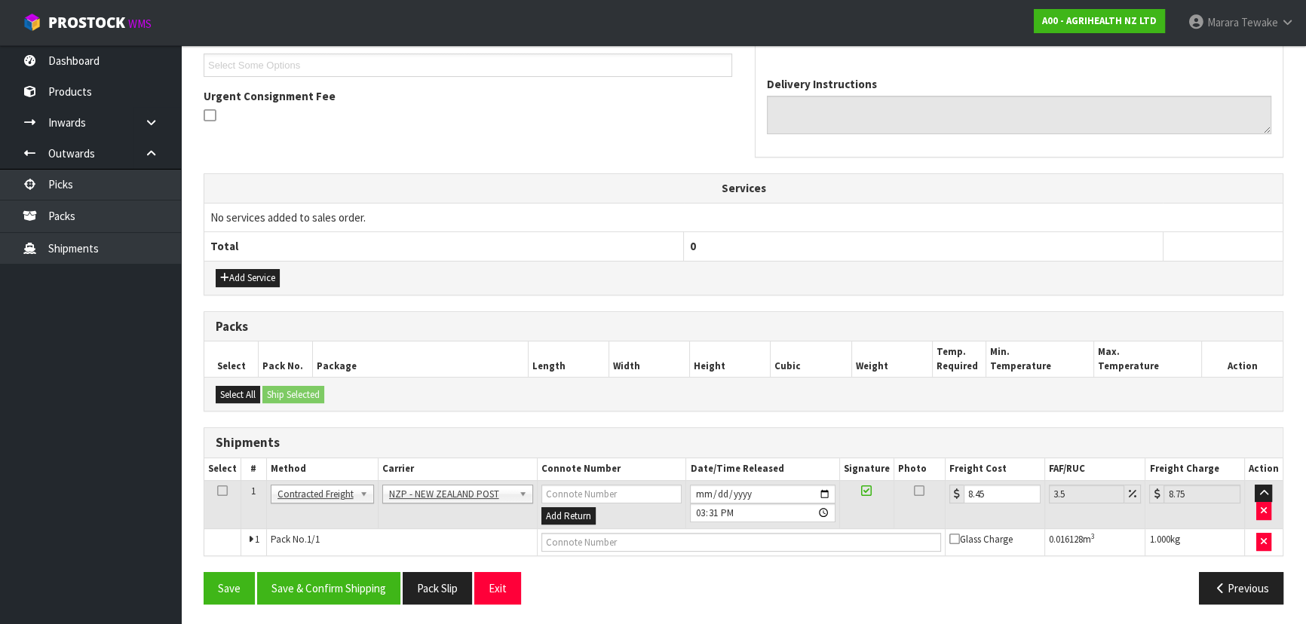
scroll to position [0, 0]
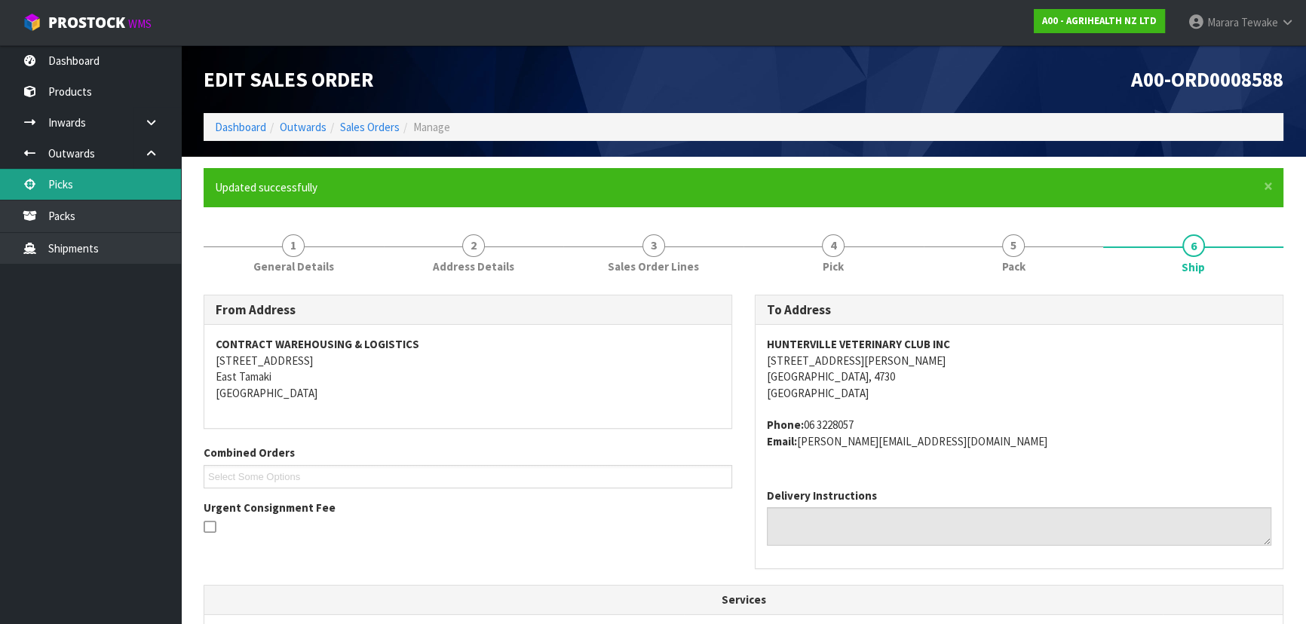
click at [136, 182] on link "Picks" at bounding box center [90, 184] width 181 height 31
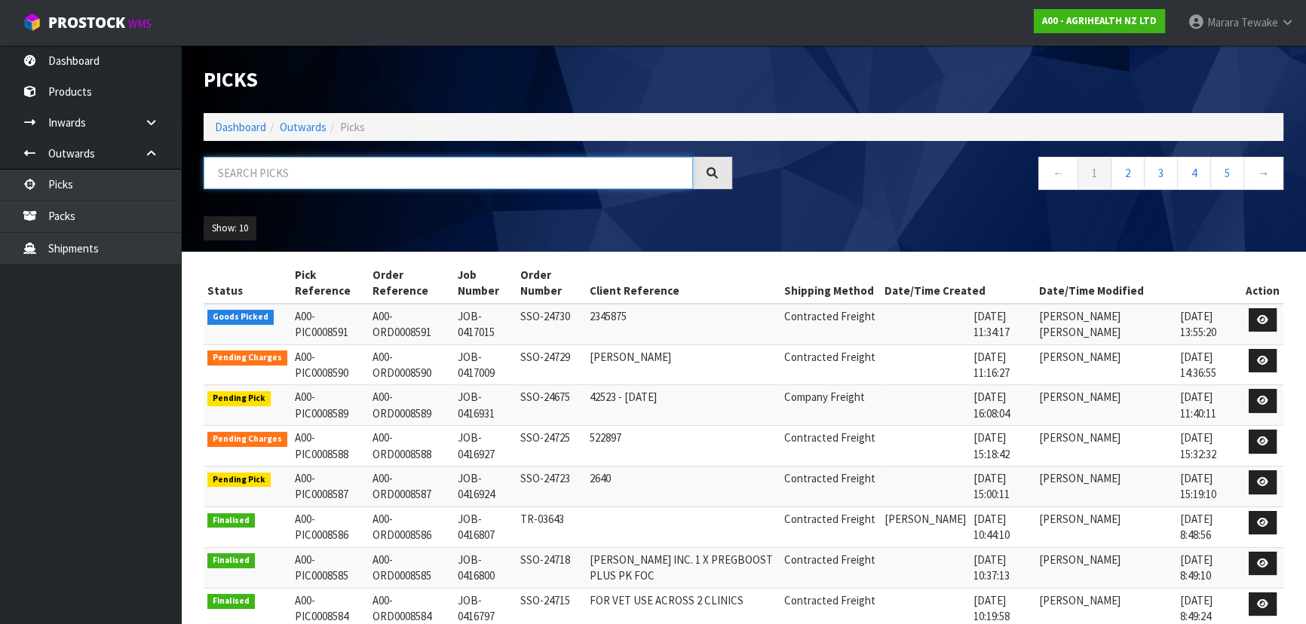
click at [261, 176] on input "text" at bounding box center [448, 173] width 489 height 32
type input "JOB-0417015"
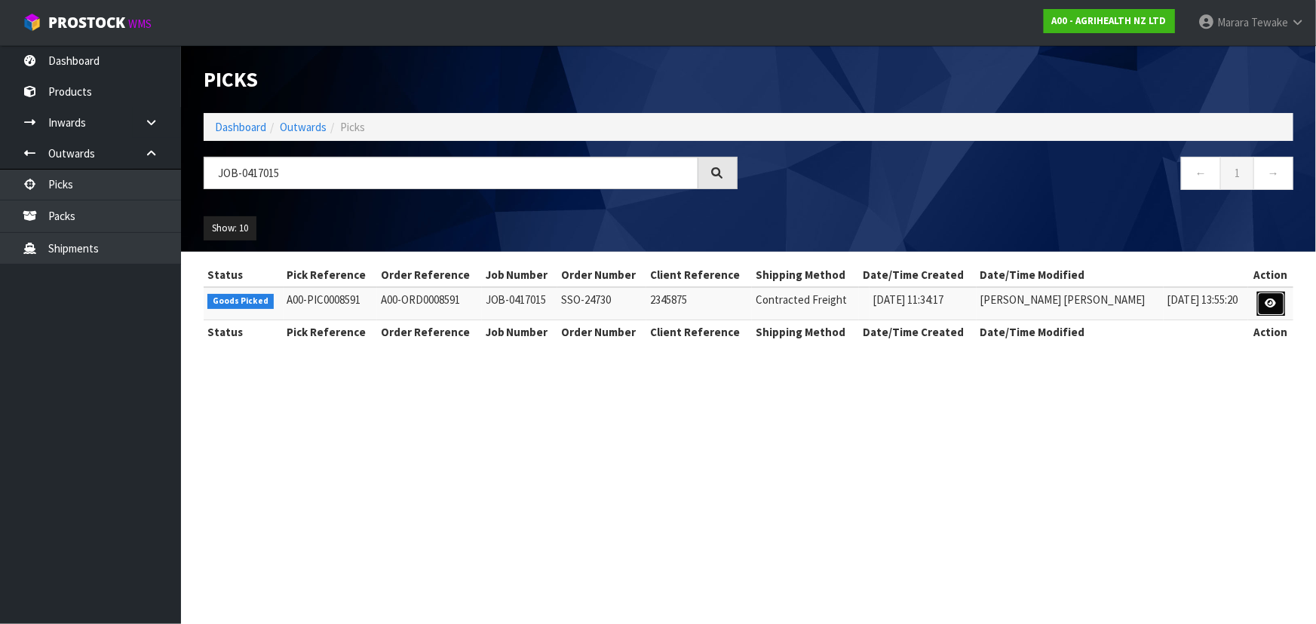
click at [1267, 301] on icon at bounding box center [1270, 304] width 11 height 10
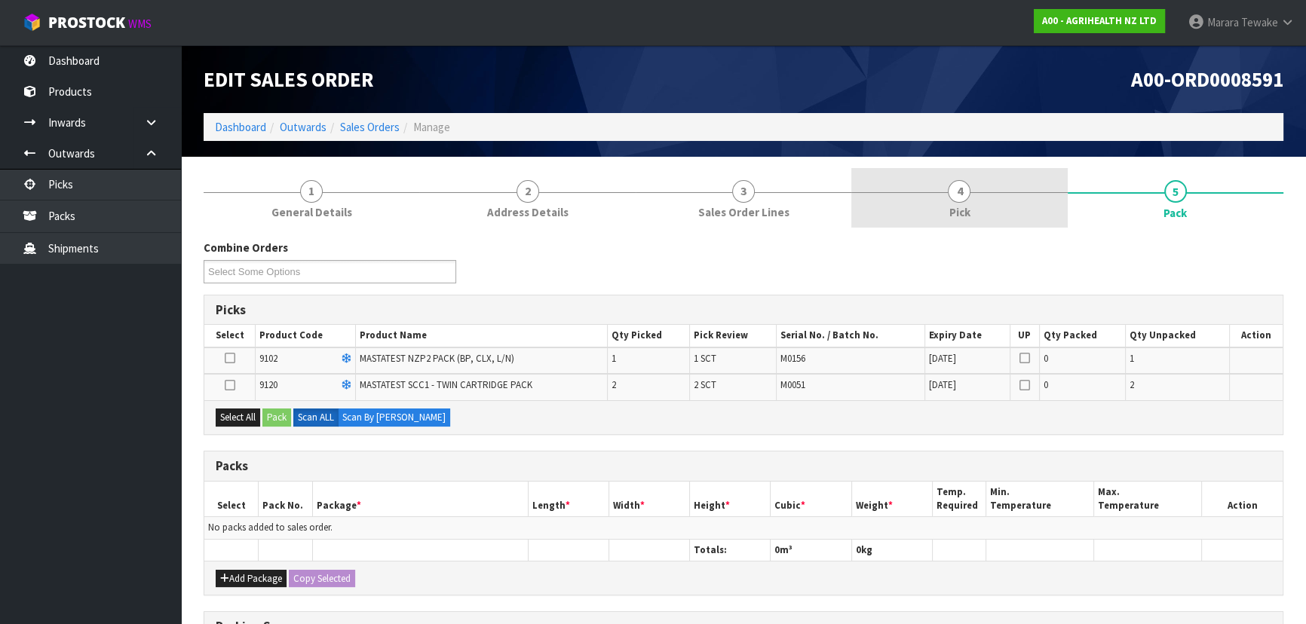
click at [1001, 186] on link "4 Pick" at bounding box center [959, 198] width 216 height 60
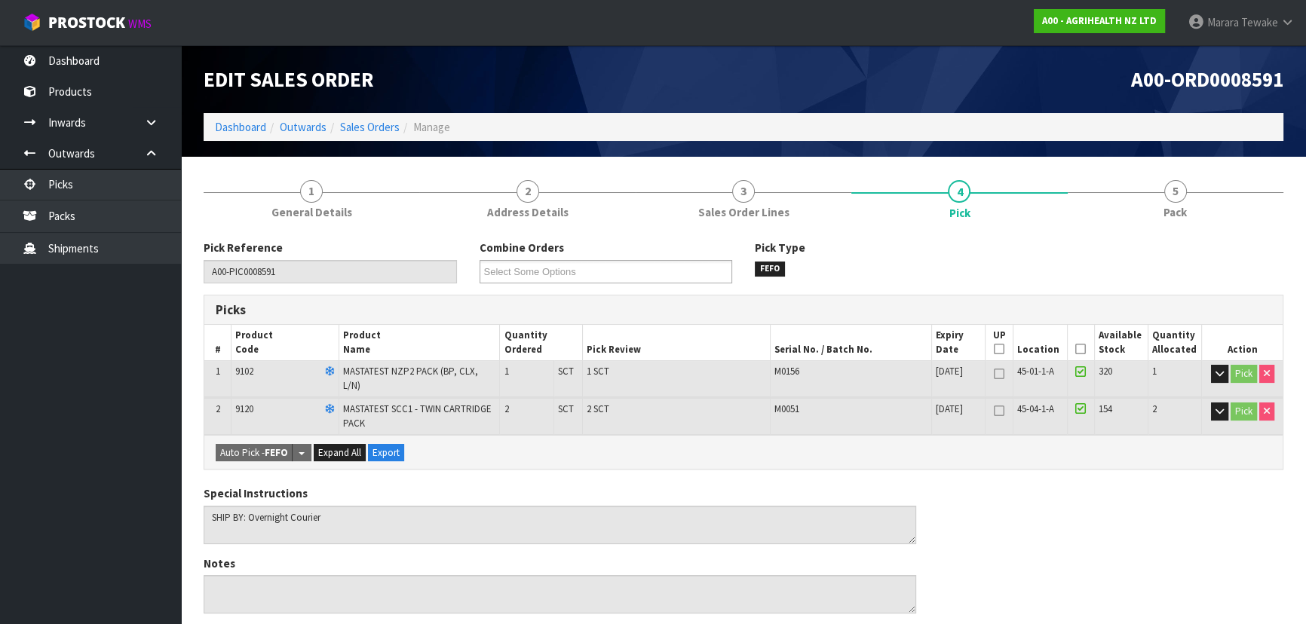
drag, startPoint x: 1081, startPoint y: 349, endPoint x: 915, endPoint y: 386, distance: 169.2
click at [1081, 349] on icon at bounding box center [1080, 349] width 11 height 1
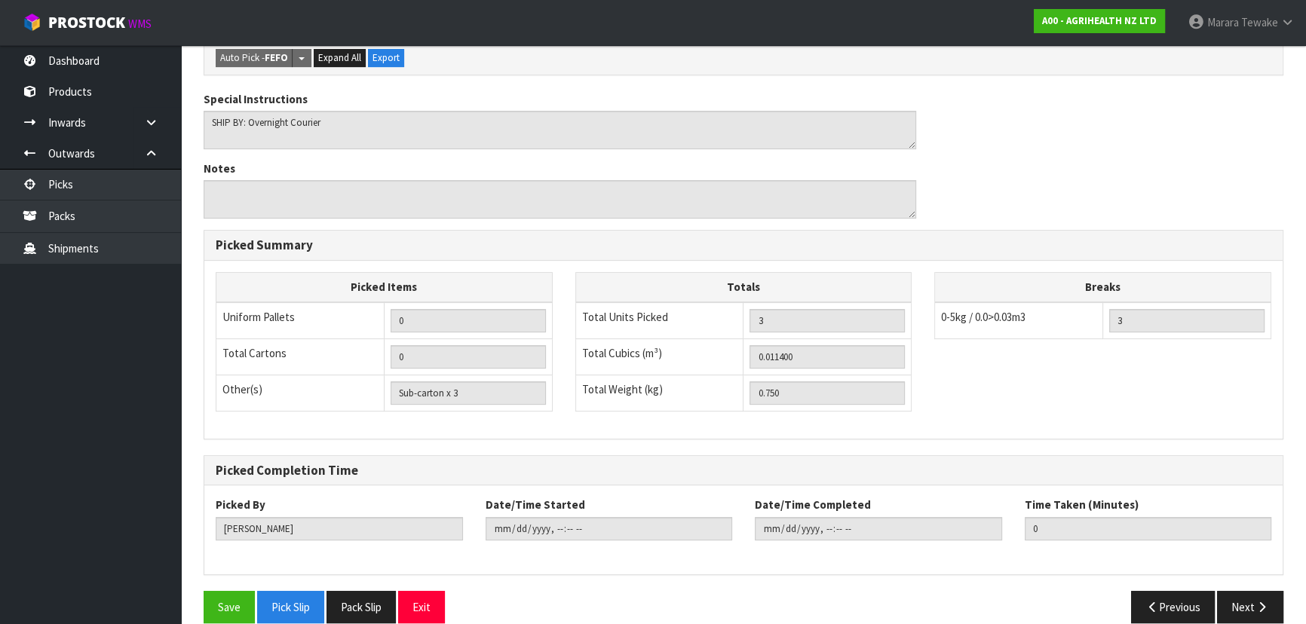
scroll to position [458, 0]
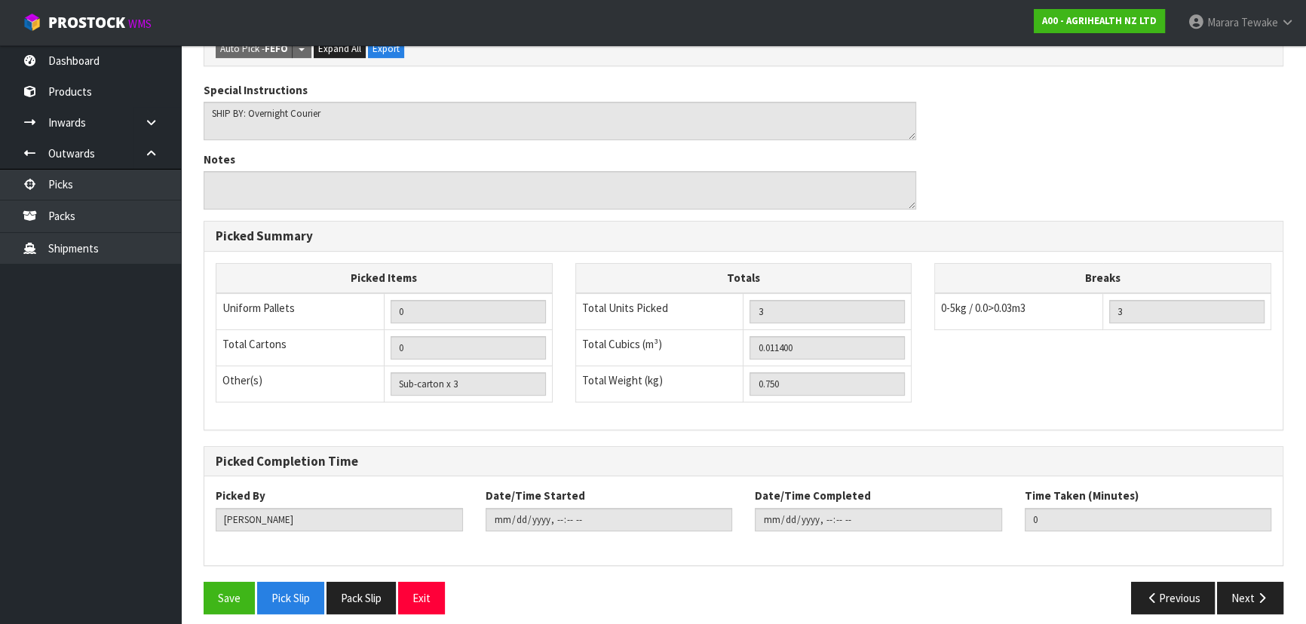
drag, startPoint x: 216, startPoint y: 611, endPoint x: 227, endPoint y: 607, distance: 11.9
click at [218, 611] on div "Save Pick Slip Pack Slip Exit Previous Next" at bounding box center [743, 604] width 1102 height 44
click at [225, 600] on button "Save" at bounding box center [229, 598] width 51 height 32
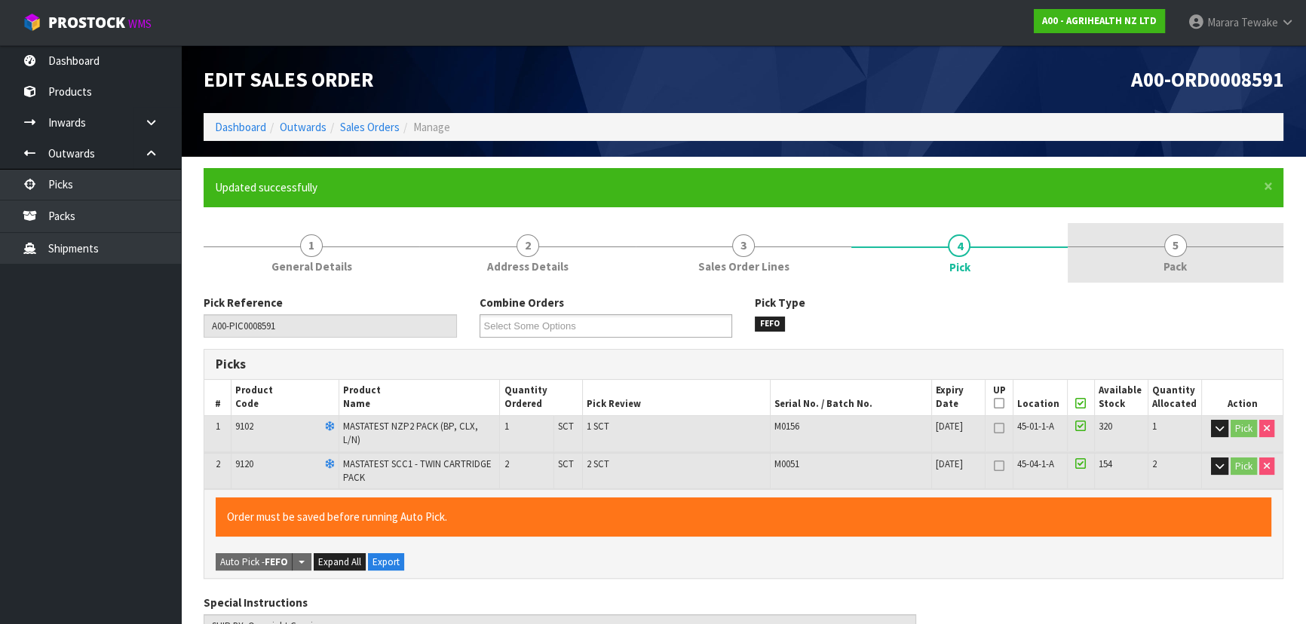
click at [1175, 247] on span "5" at bounding box center [1175, 246] width 23 height 23
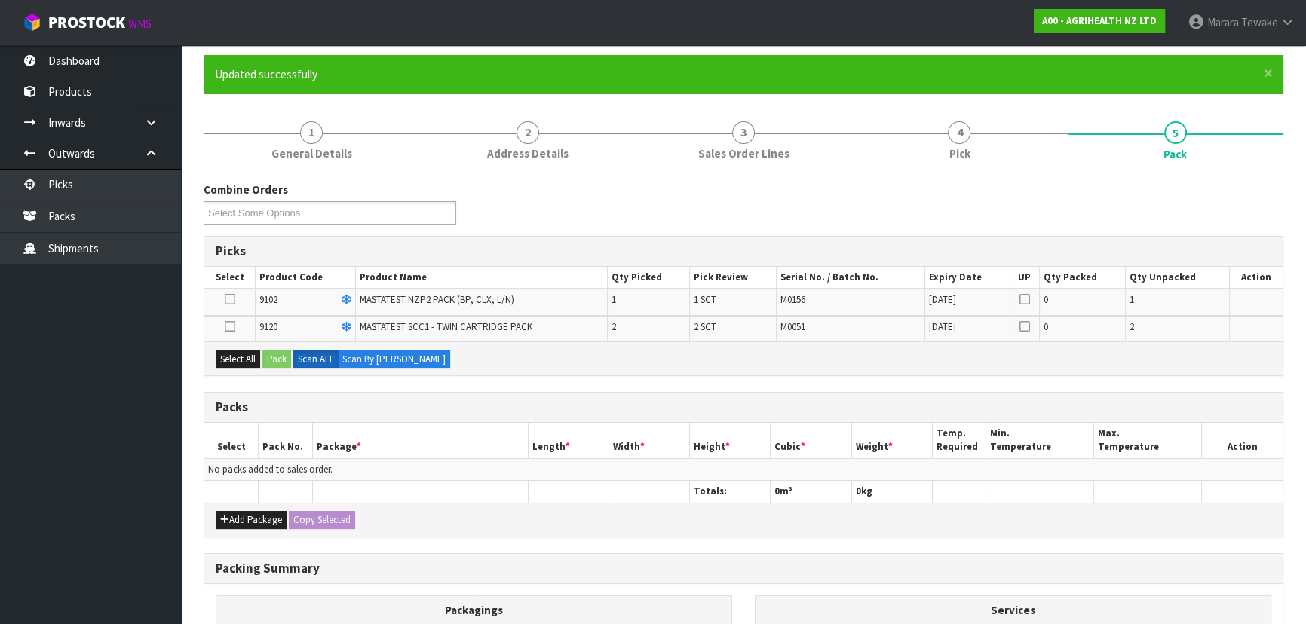
scroll to position [274, 0]
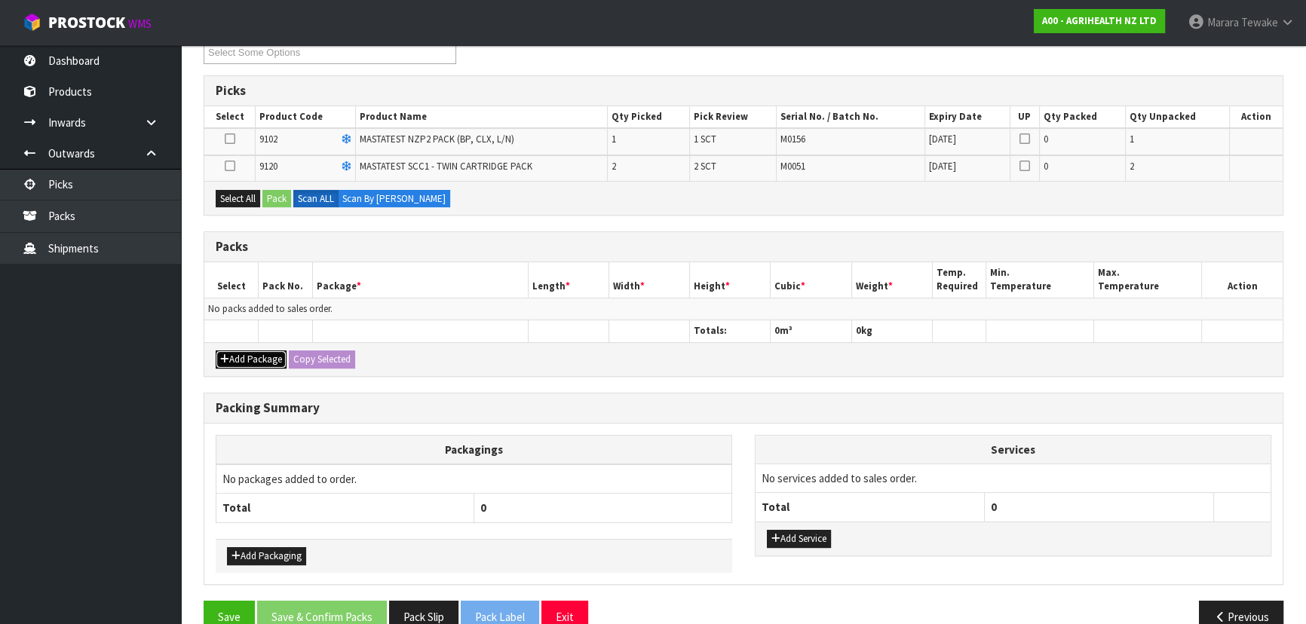
click at [244, 356] on button "Add Package" at bounding box center [251, 360] width 71 height 18
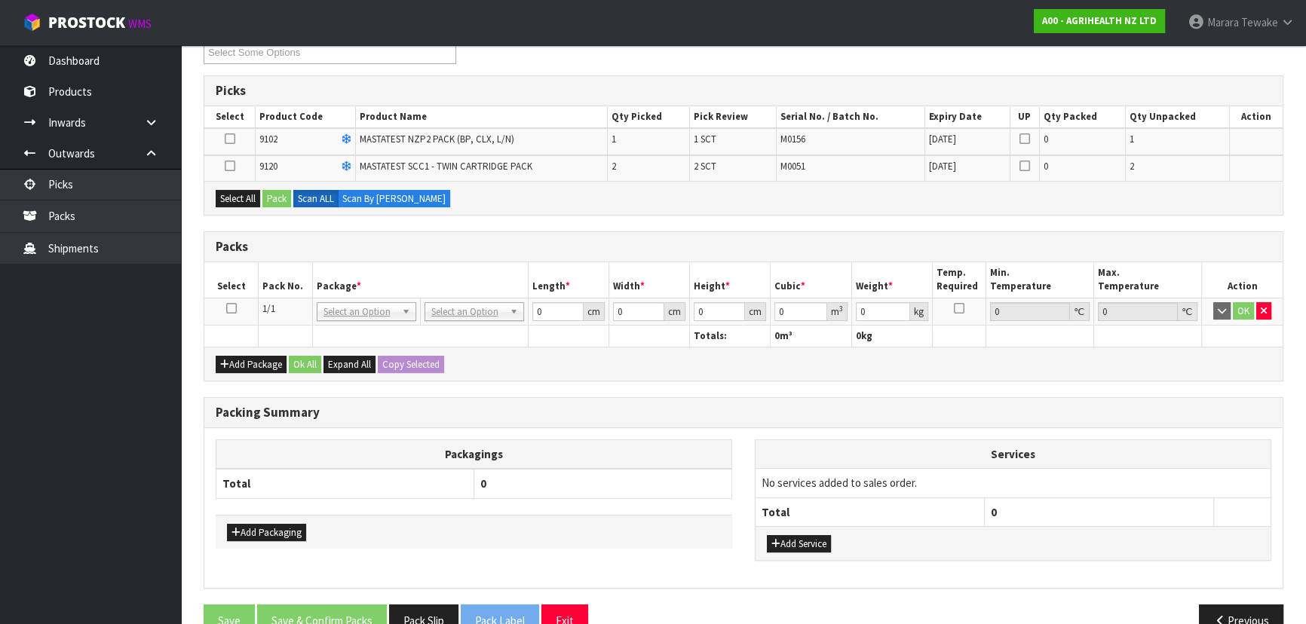
click at [227, 308] on icon at bounding box center [231, 308] width 11 height 1
drag, startPoint x: 241, startPoint y: 201, endPoint x: 282, endPoint y: 202, distance: 40.7
click at [241, 201] on button "Select All" at bounding box center [238, 199] width 44 height 18
click at [284, 201] on button "Pack" at bounding box center [276, 199] width 29 height 18
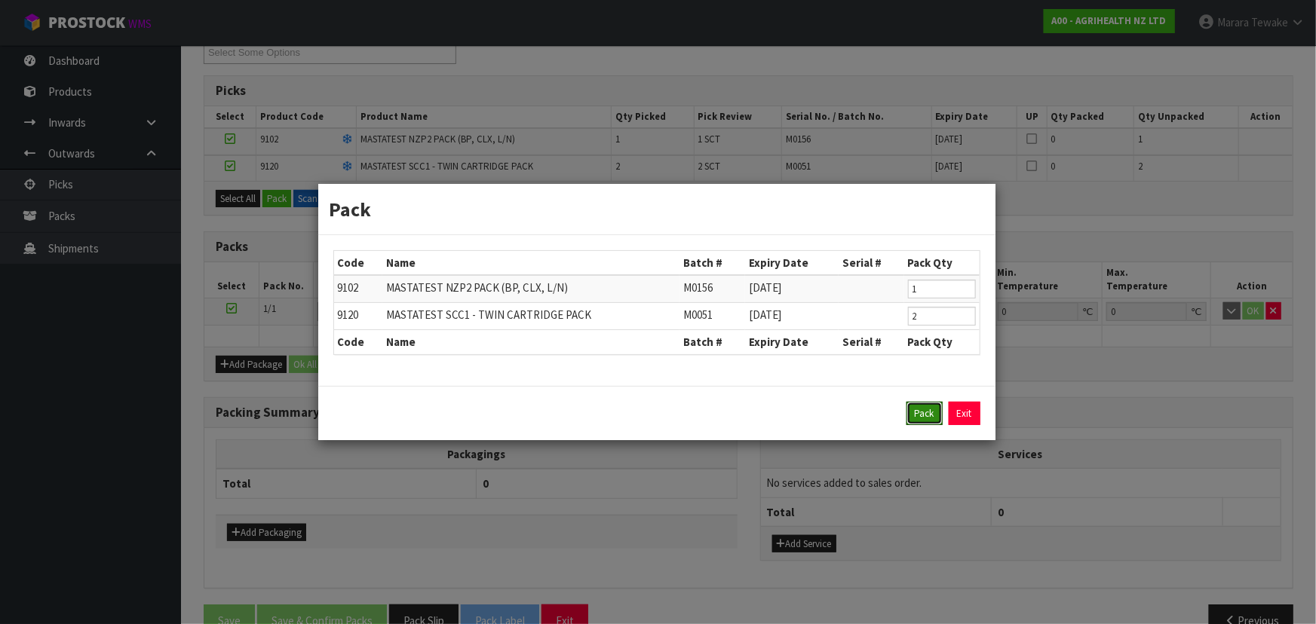
drag, startPoint x: 913, startPoint y: 403, endPoint x: 891, endPoint y: 393, distance: 24.7
click at [914, 403] on button "Pack" at bounding box center [924, 414] width 36 height 24
type input "0.000"
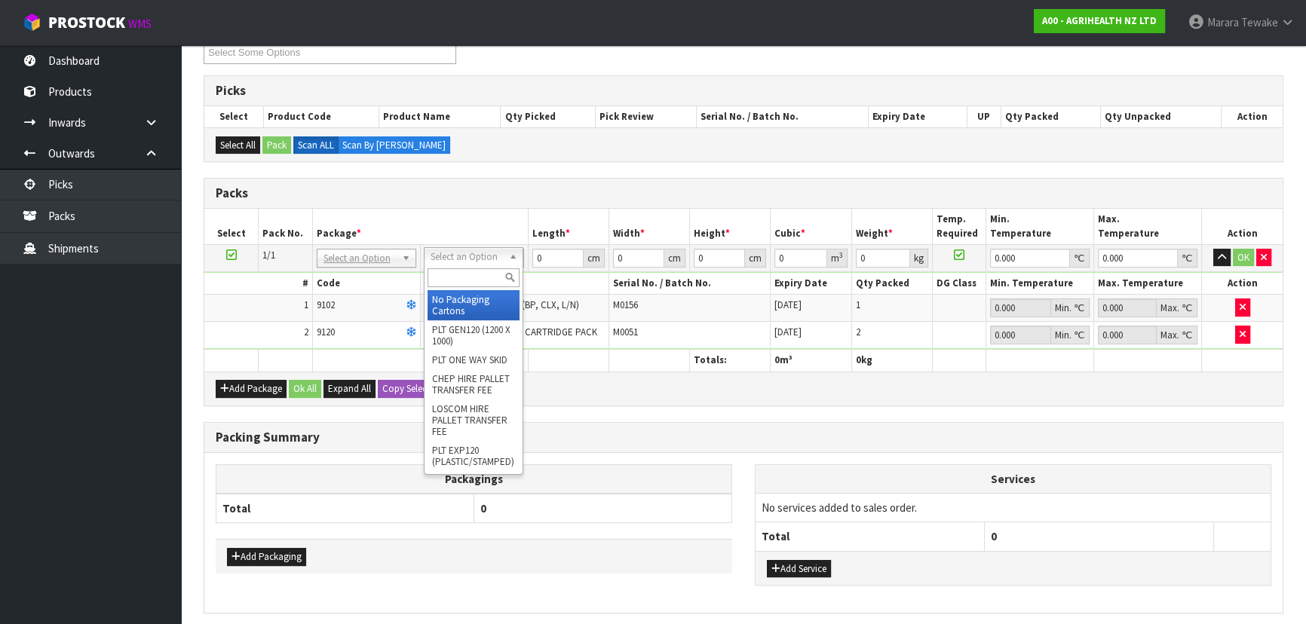
click at [475, 271] on input "text" at bounding box center [474, 277] width 92 height 19
type input "A4"
drag, startPoint x: 478, startPoint y: 295, endPoint x: 544, endPoint y: 247, distance: 81.6
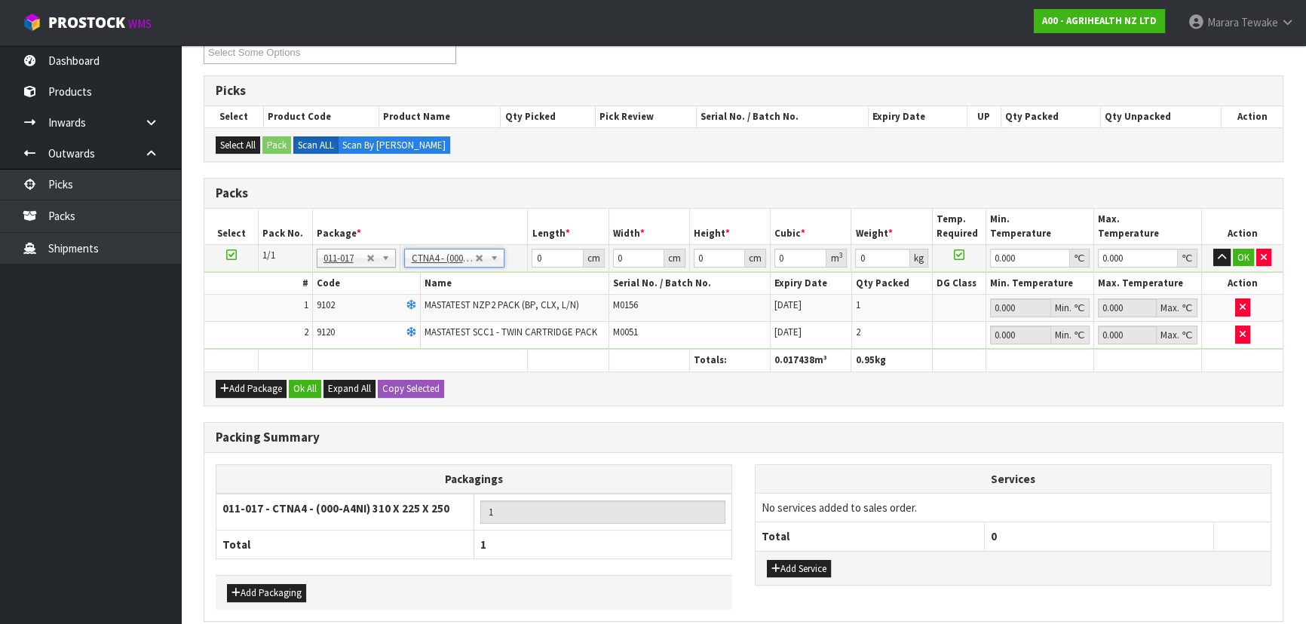
type input "31"
type input "22.5"
type input "25"
type input "0.017438"
type input "0.95"
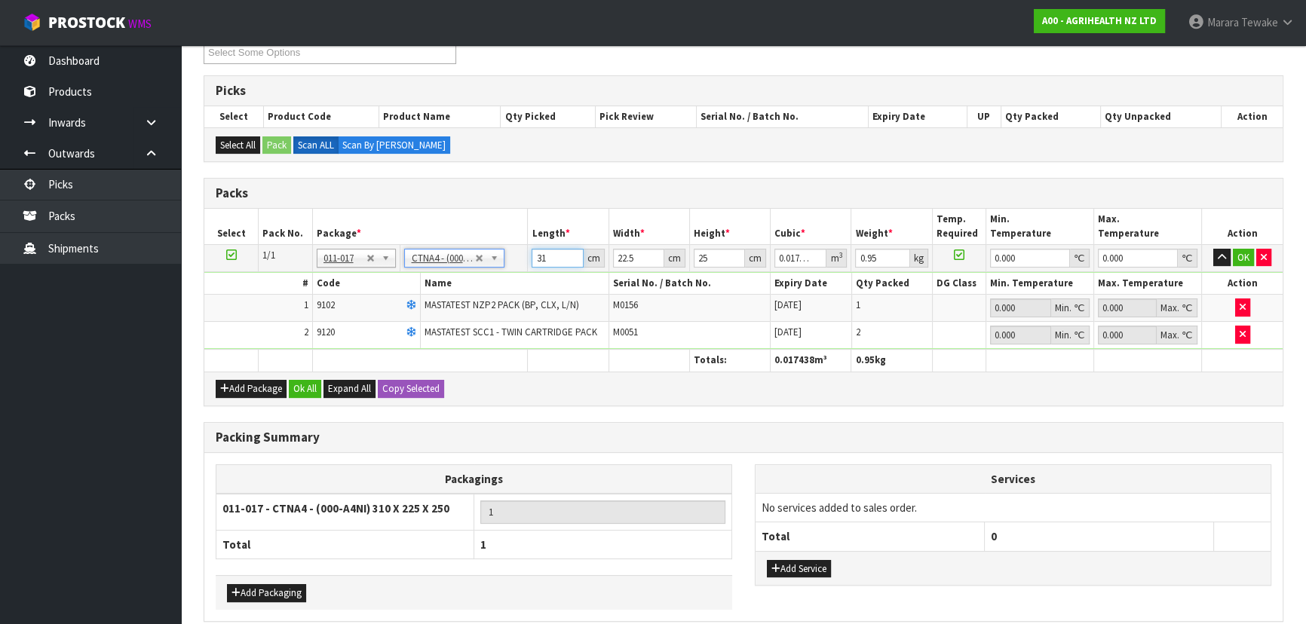
drag, startPoint x: 545, startPoint y: 249, endPoint x: 514, endPoint y: 203, distance: 55.8
click at [510, 218] on table "Select Pack No. Package * Length * Width * Height * Cubic * Weight * Temp. Requ…" at bounding box center [743, 290] width 1078 height 163
type input "3"
type input "0.001687"
type input "34"
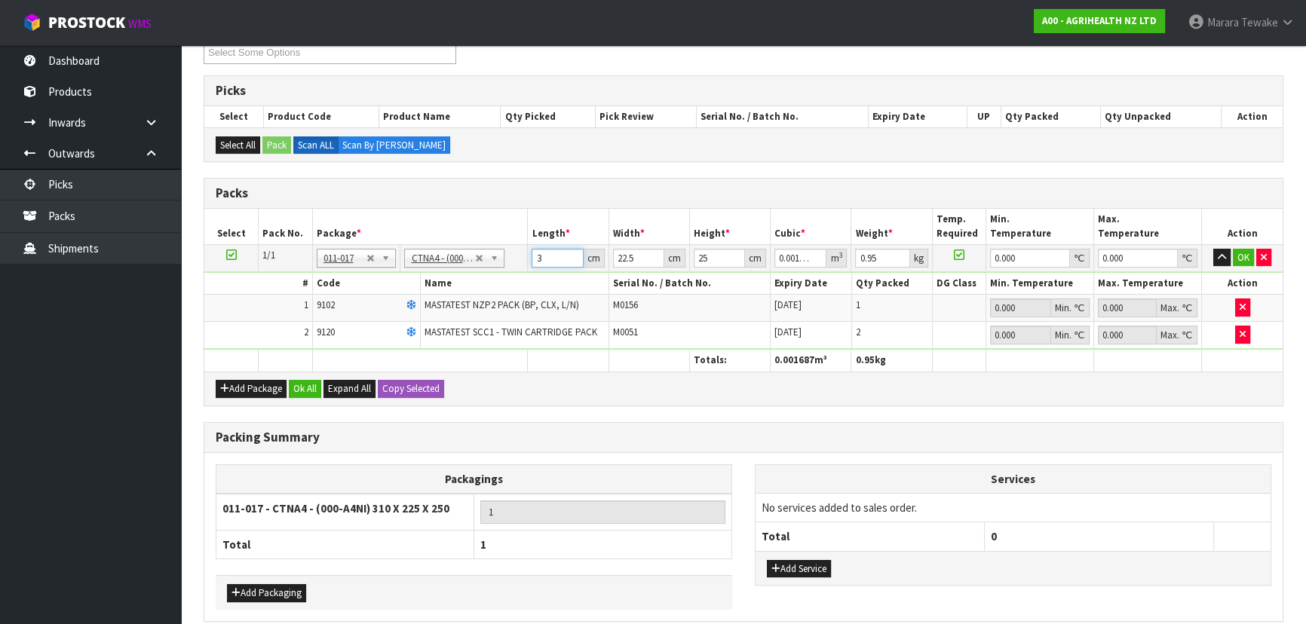
type input "0.019125"
type input "34"
type input "2"
type input "0.0017"
type input "24"
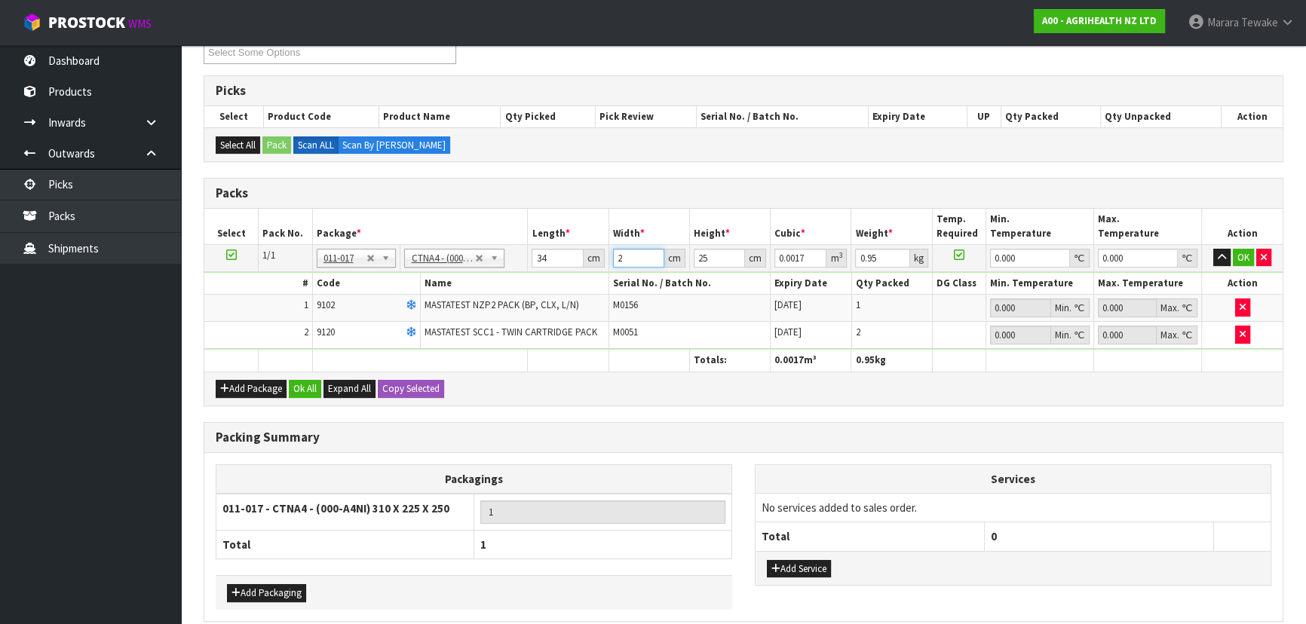
type input "0.0204"
type input "24"
type input "2"
type input "0.001632"
type input "21"
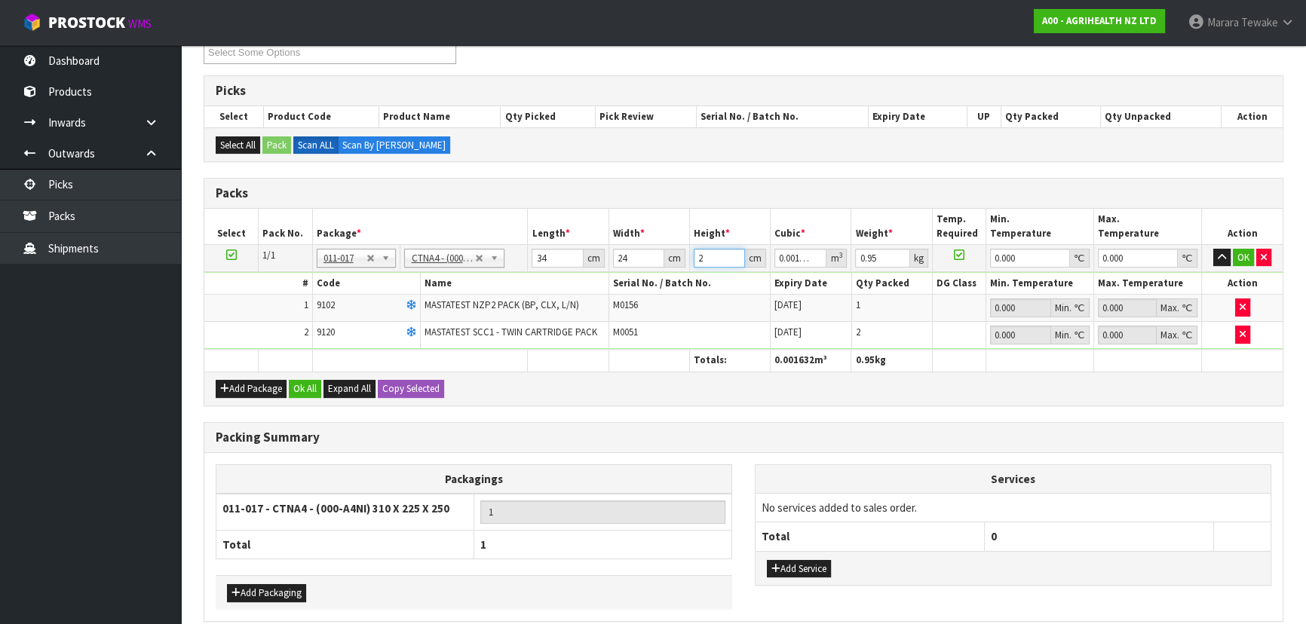
type input "0.017136"
type input "21"
type input "1"
type input "0"
click at [1213, 249] on button "button" at bounding box center [1221, 258] width 17 height 18
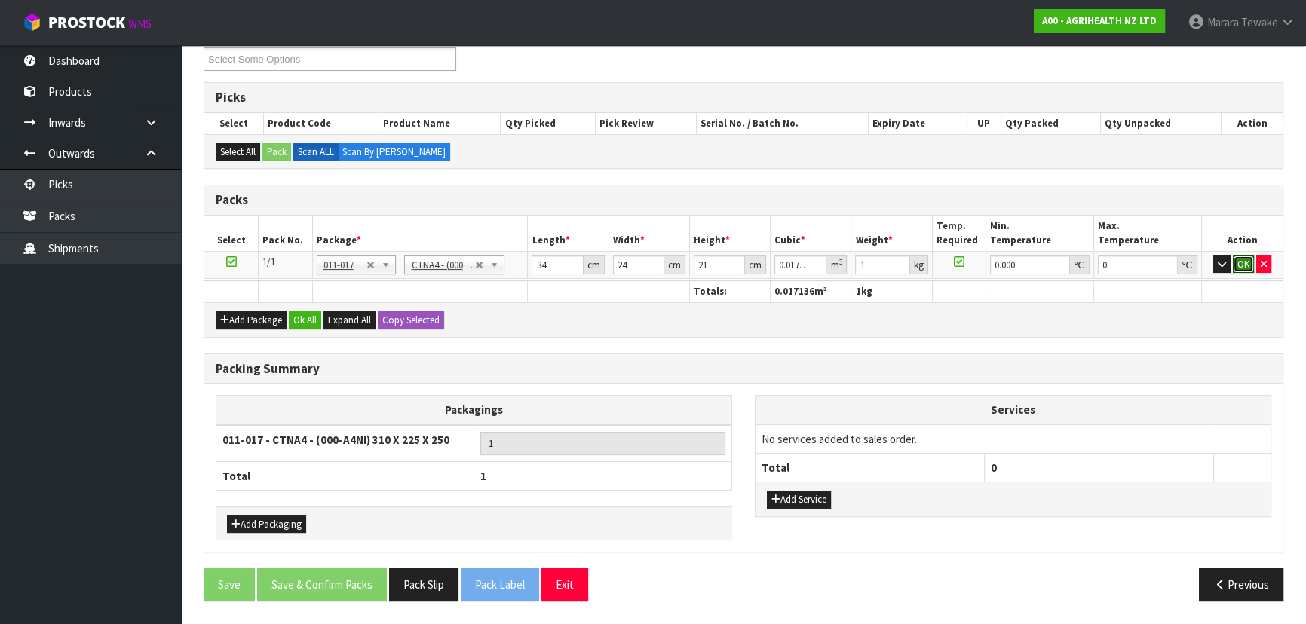
click button "OK" at bounding box center [1243, 265] width 21 height 18
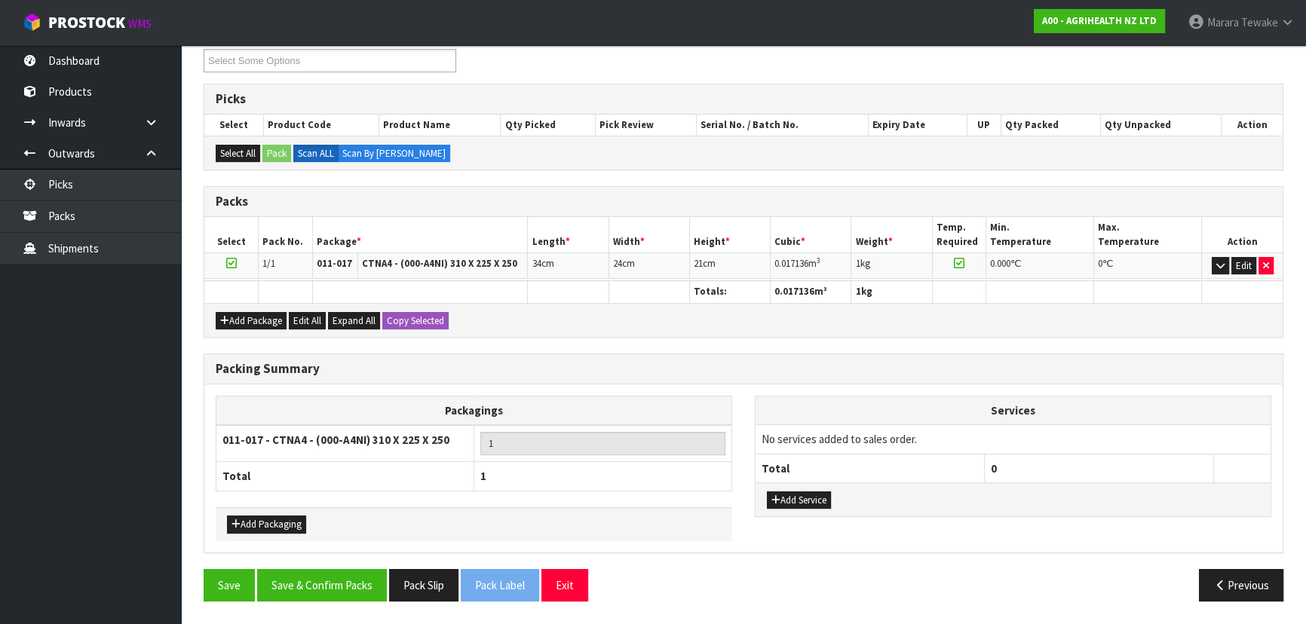
scroll to position [260, 0]
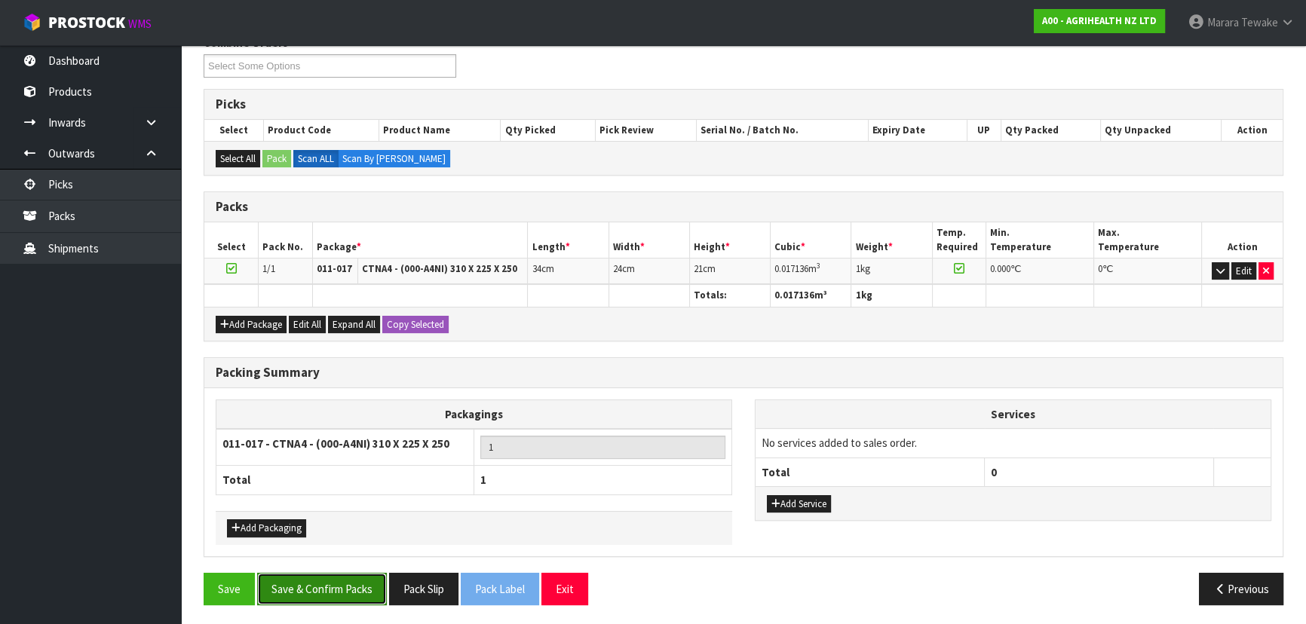
drag, startPoint x: 370, startPoint y: 573, endPoint x: 391, endPoint y: 558, distance: 25.9
click at [370, 573] on button "Save & Confirm Packs" at bounding box center [322, 589] width 130 height 32
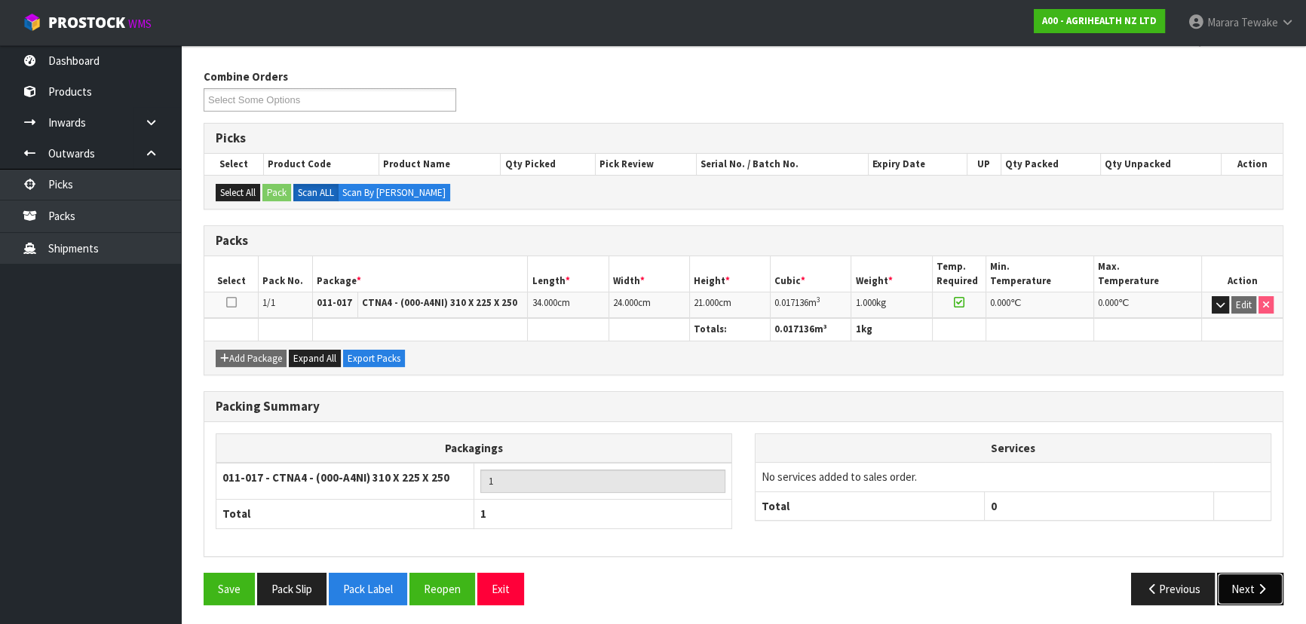
click at [1259, 590] on icon "button" at bounding box center [1262, 589] width 14 height 11
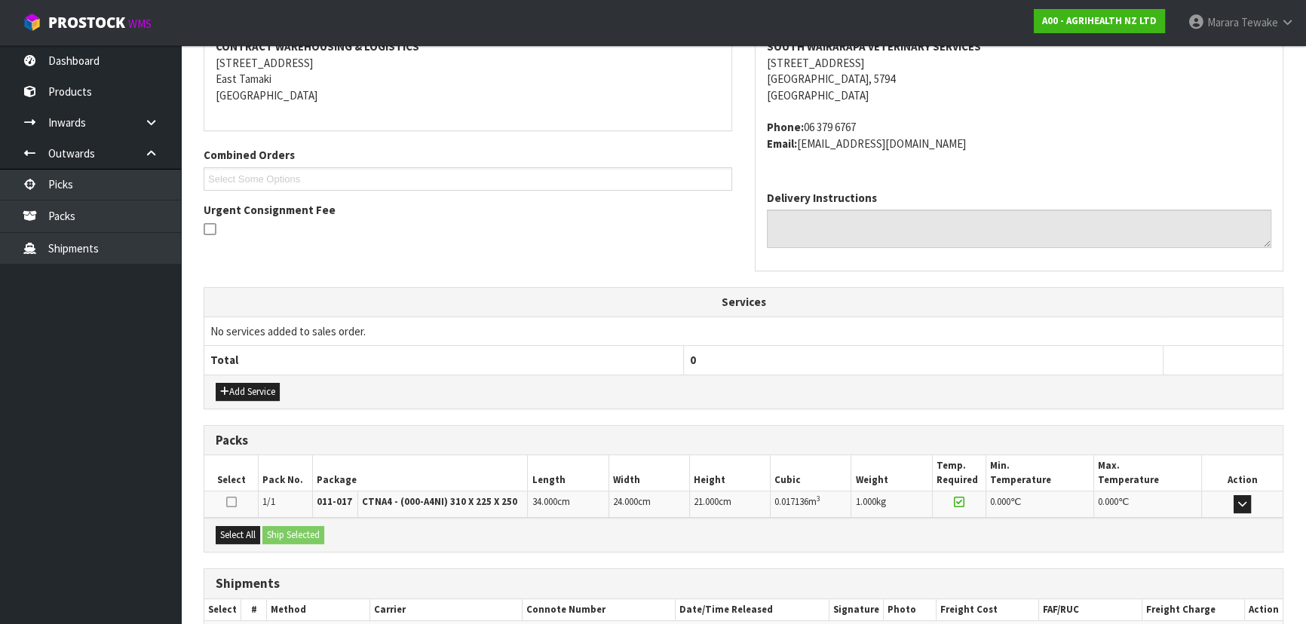
scroll to position [385, 0]
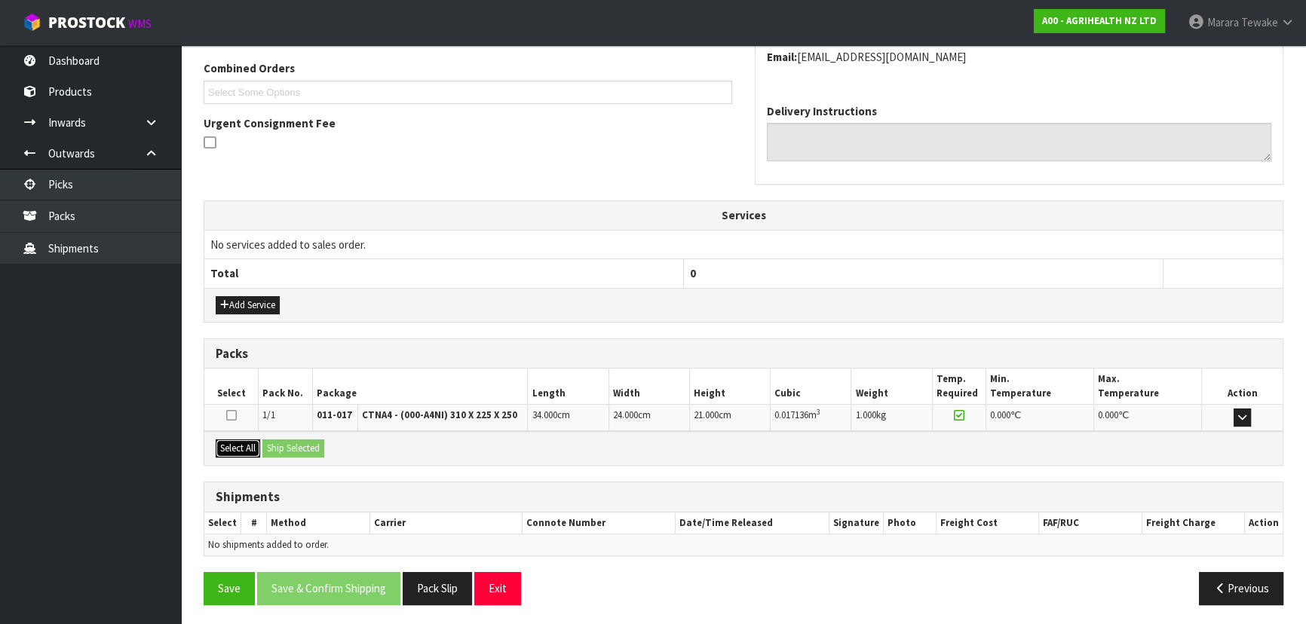
click at [249, 452] on button "Select All" at bounding box center [238, 449] width 44 height 18
click at [286, 442] on button "Ship Selected" at bounding box center [293, 449] width 62 height 18
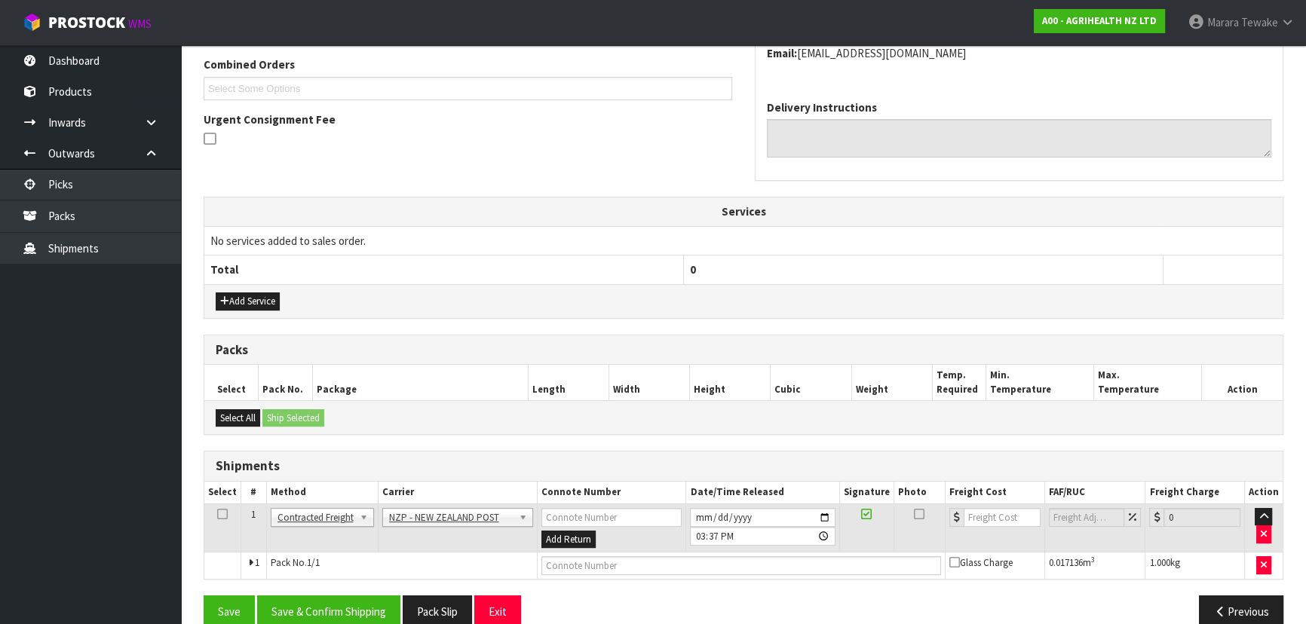
scroll to position [412, 0]
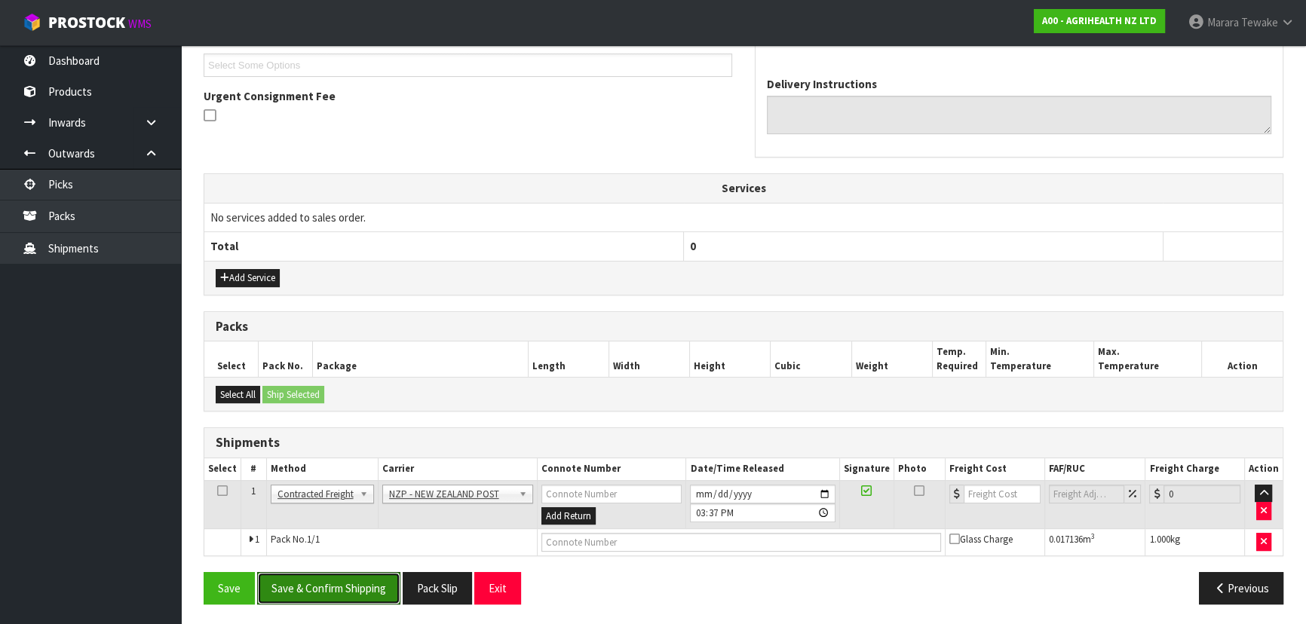
drag, startPoint x: 368, startPoint y: 579, endPoint x: 290, endPoint y: 547, distance: 83.9
click at [366, 578] on button "Save & Confirm Shipping" at bounding box center [328, 588] width 143 height 32
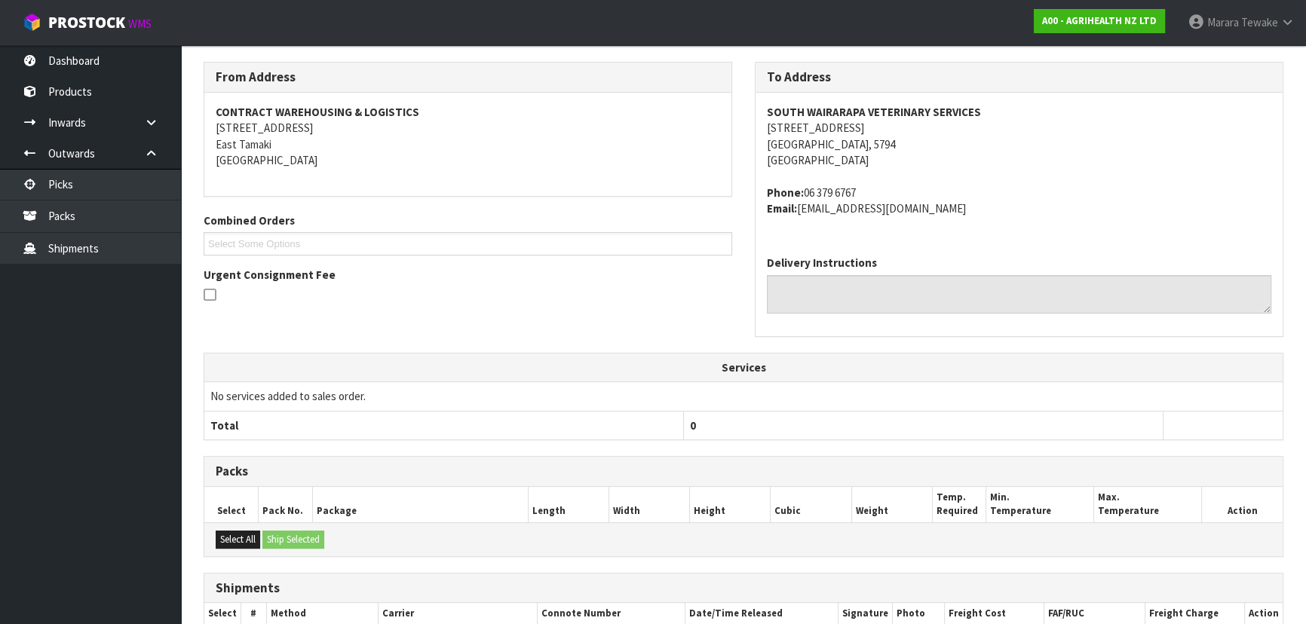
scroll to position [391, 0]
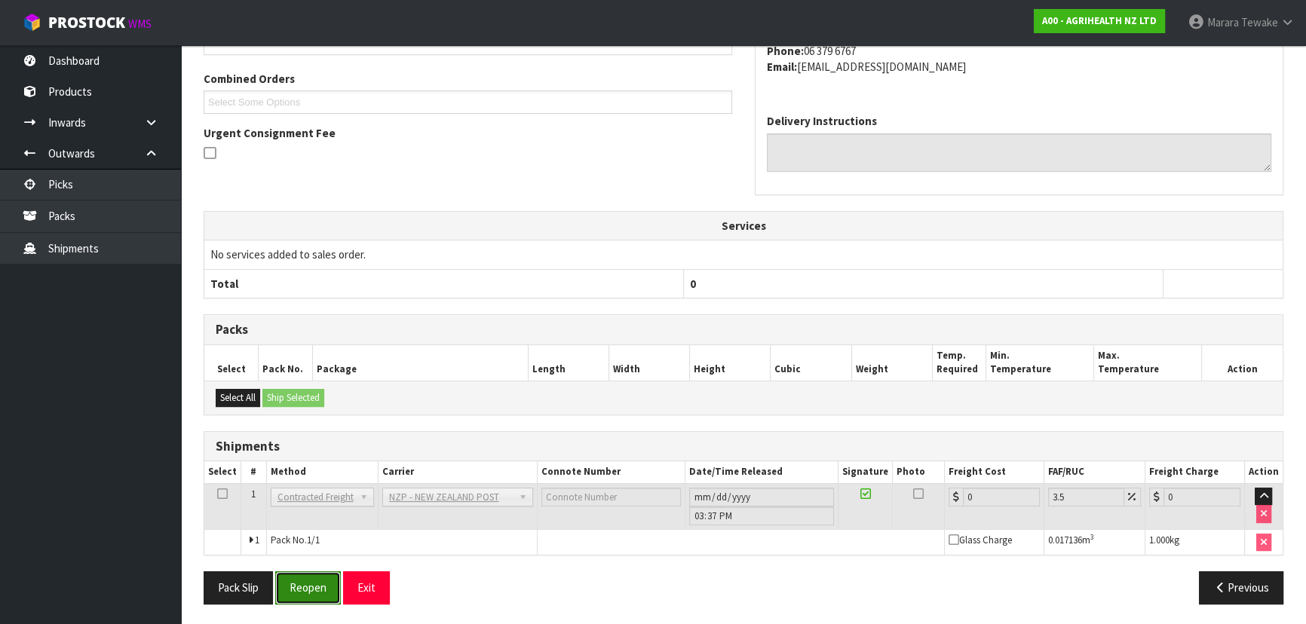
drag, startPoint x: 320, startPoint y: 581, endPoint x: 202, endPoint y: 575, distance: 117.8
click at [318, 580] on button "Reopen" at bounding box center [308, 588] width 66 height 32
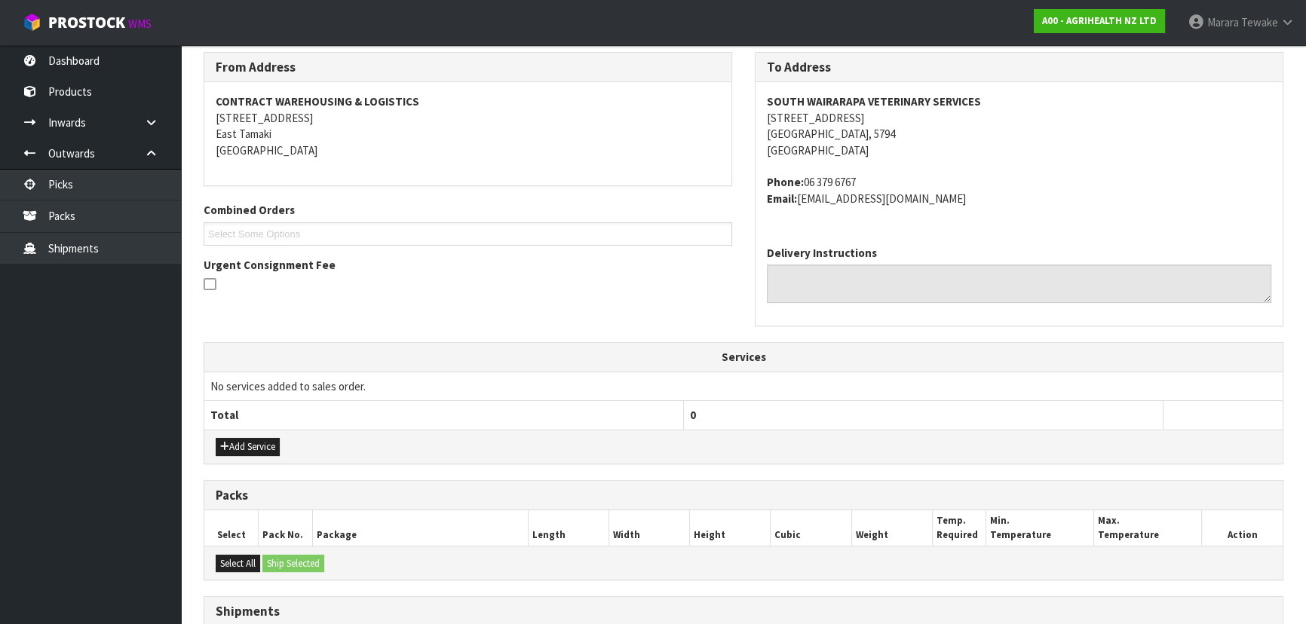
scroll to position [412, 0]
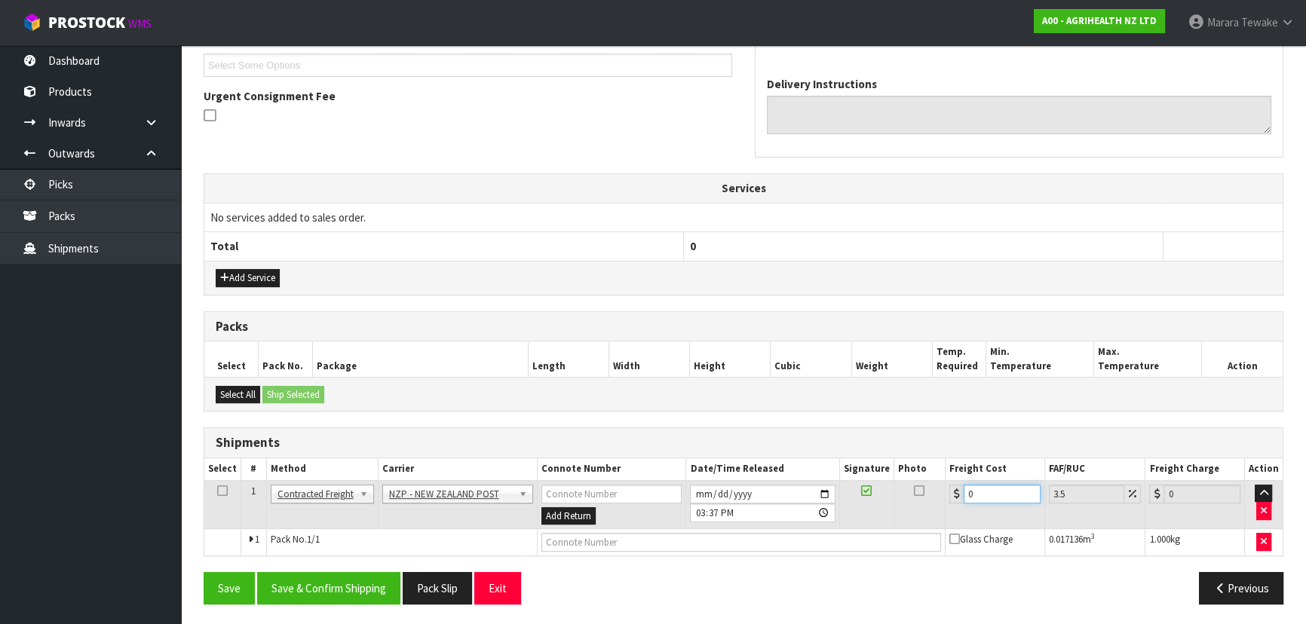
drag, startPoint x: 989, startPoint y: 486, endPoint x: 906, endPoint y: 468, distance: 85.6
click at [931, 475] on table "Select # Method Carrier Connote Number Date/Time Released Signature Photo Freig…" at bounding box center [743, 506] width 1078 height 97
type input "1"
type input "1.03"
type input "12"
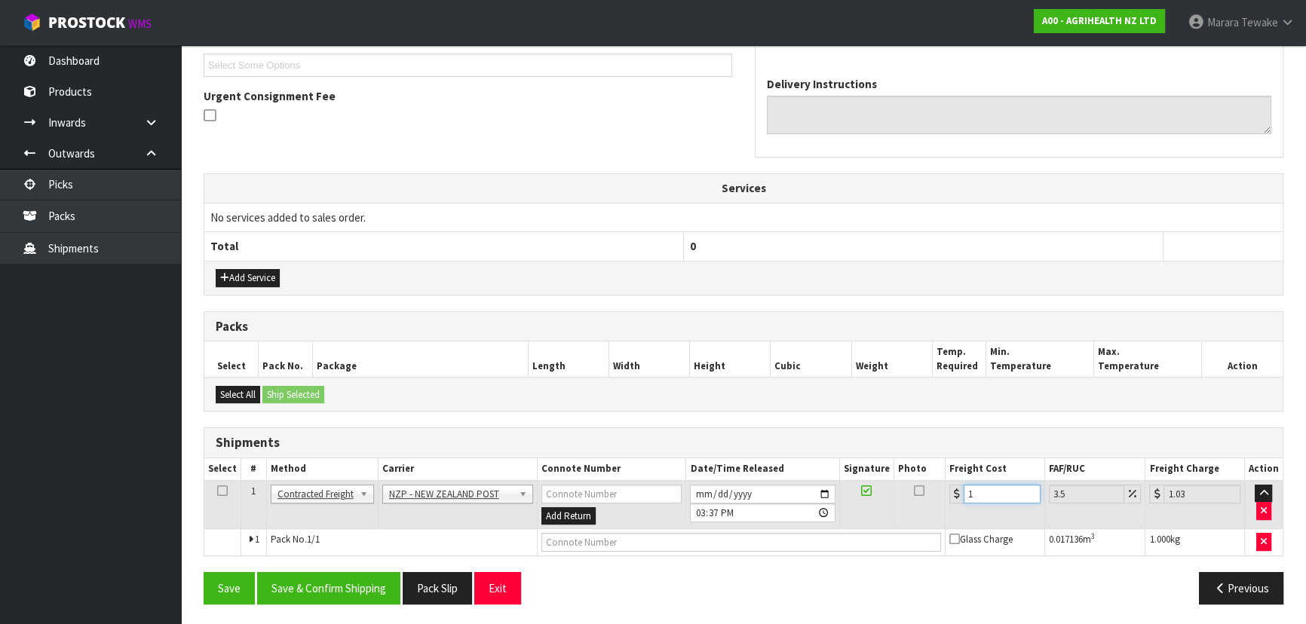
type input "12.42"
type input "1"
type input "1.03"
type input "13"
type input "13.45"
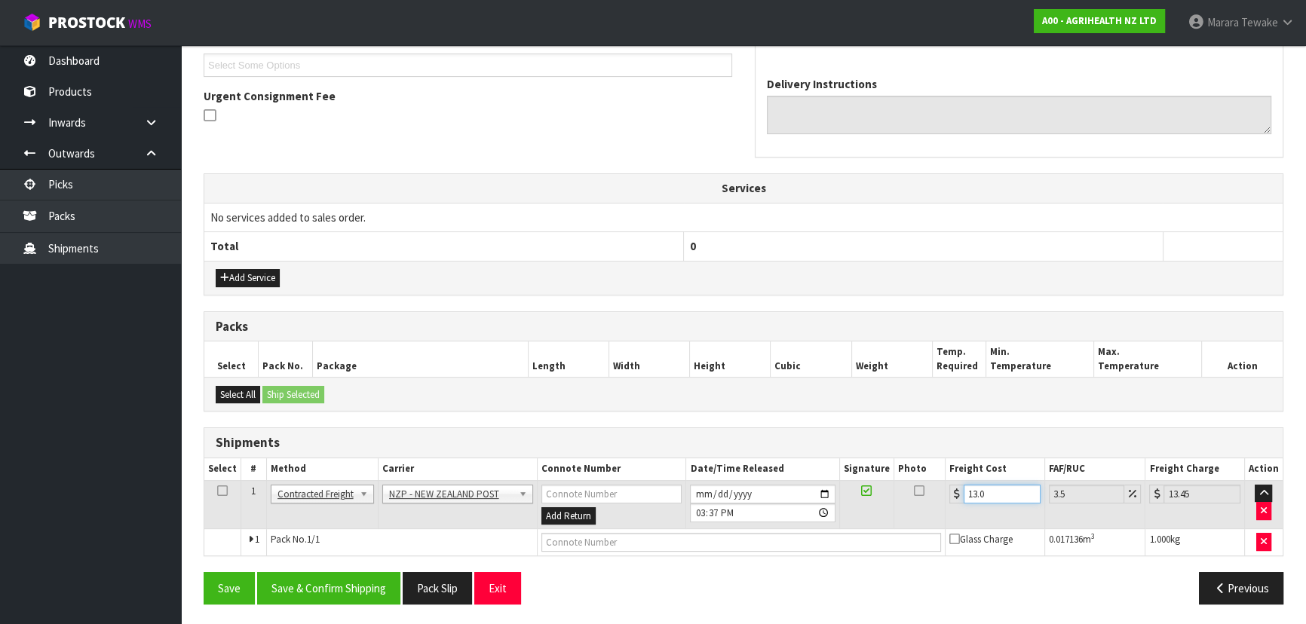
type input "13.04"
type input "13.5"
type input "13.04"
click at [302, 581] on button "Save & Confirm Shipping" at bounding box center [328, 588] width 143 height 32
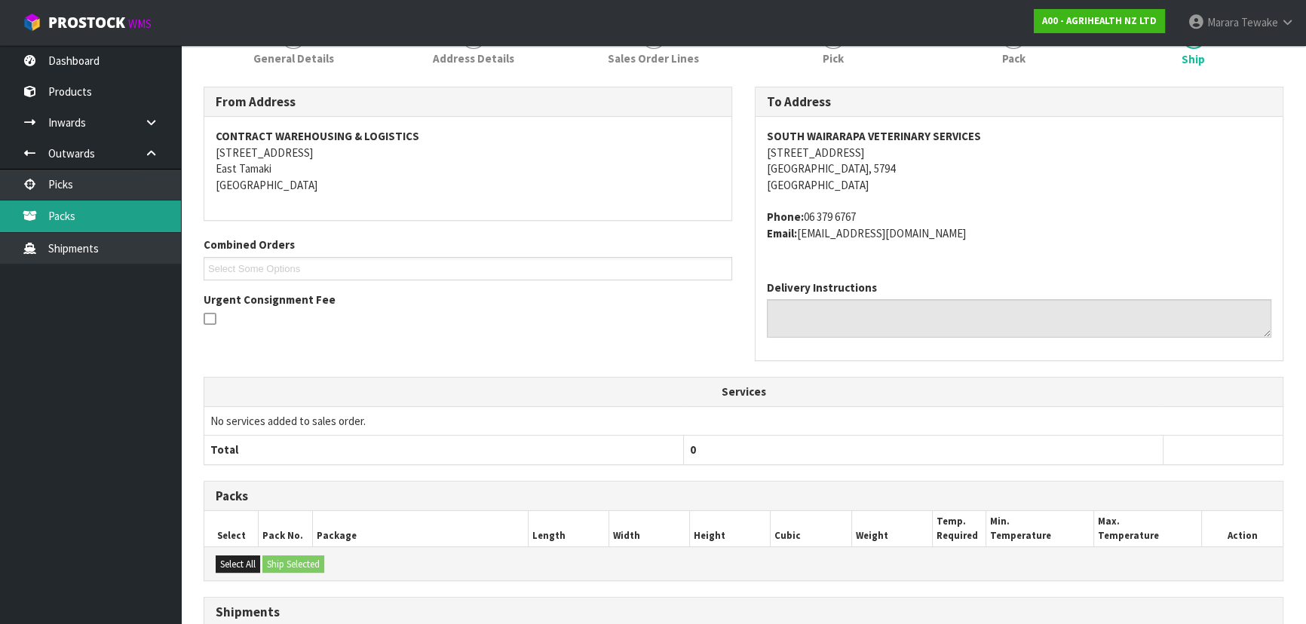
scroll to position [0, 0]
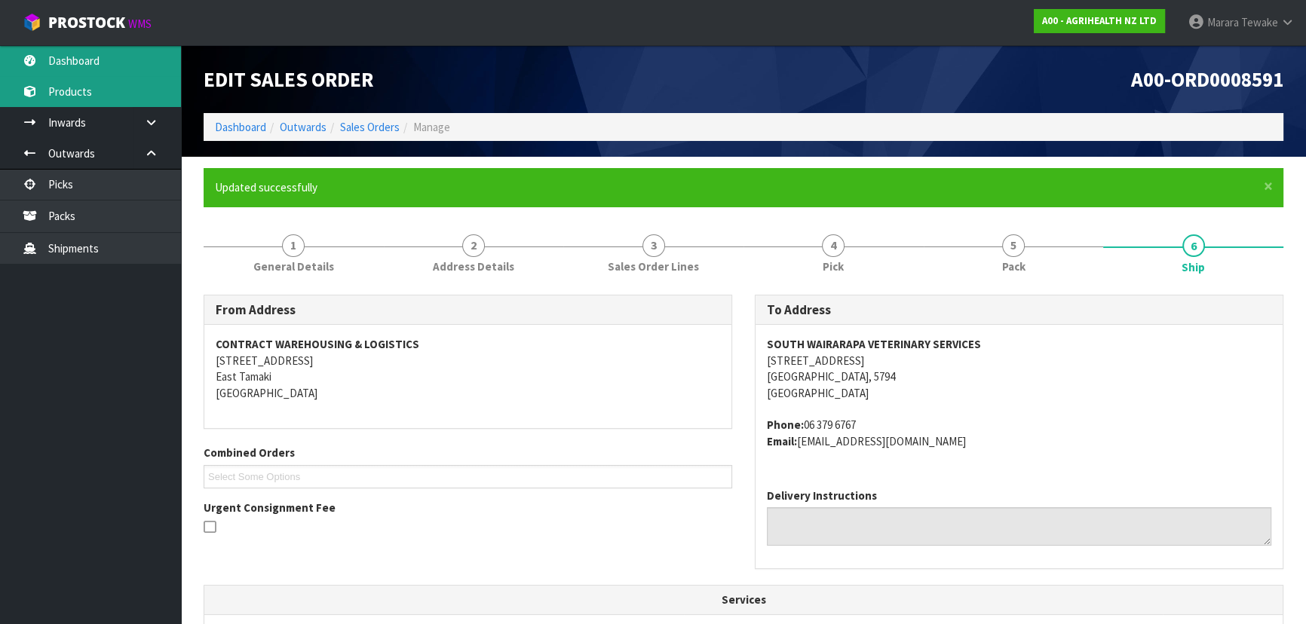
drag, startPoint x: 116, startPoint y: 52, endPoint x: 162, endPoint y: 84, distance: 55.8
click at [116, 52] on link "Dashboard" at bounding box center [90, 60] width 181 height 31
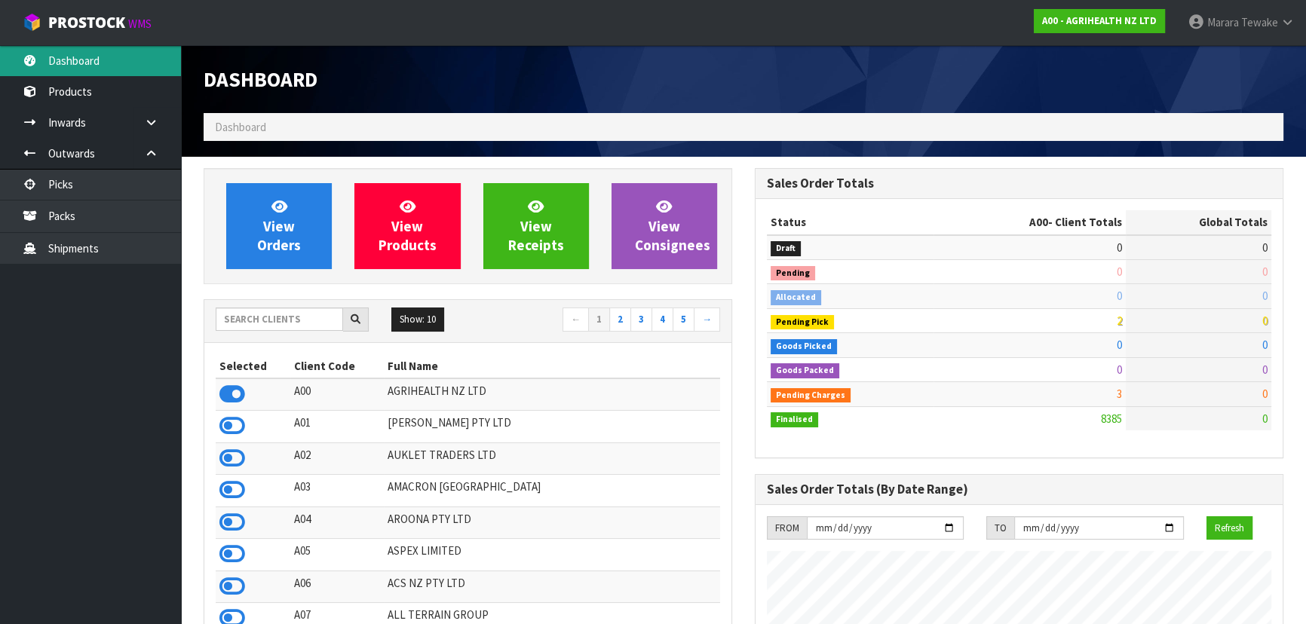
scroll to position [1140, 550]
click at [312, 314] on input "text" at bounding box center [279, 319] width 127 height 23
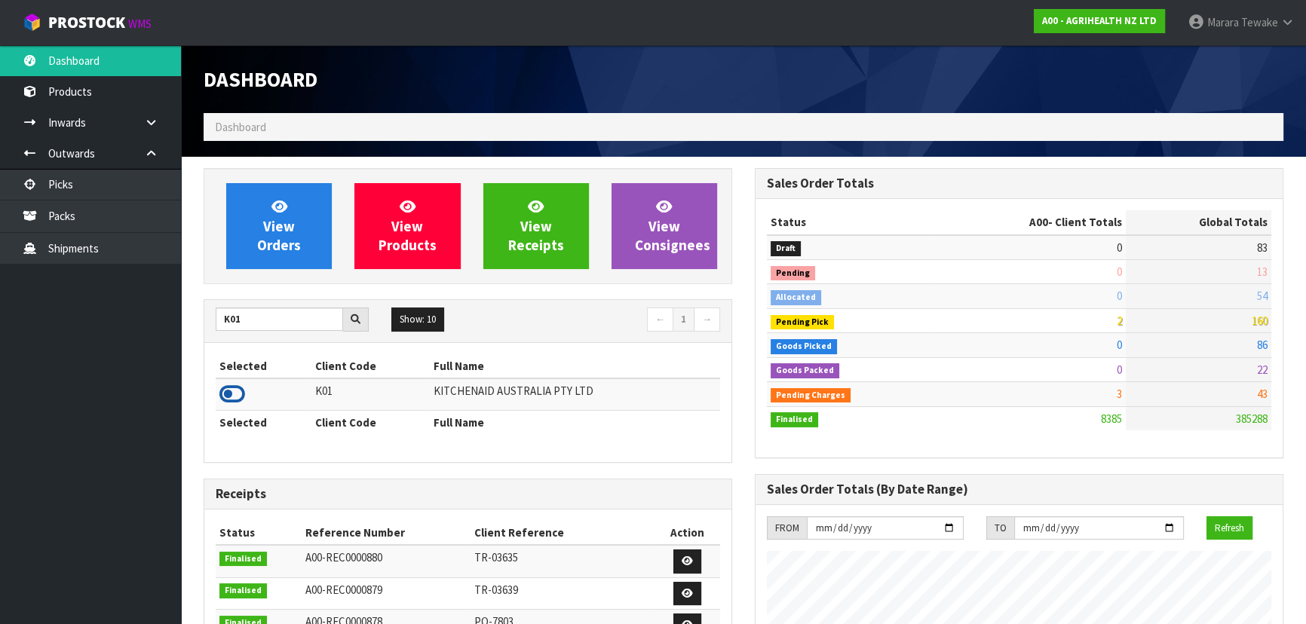
click at [230, 395] on icon at bounding box center [232, 394] width 26 height 23
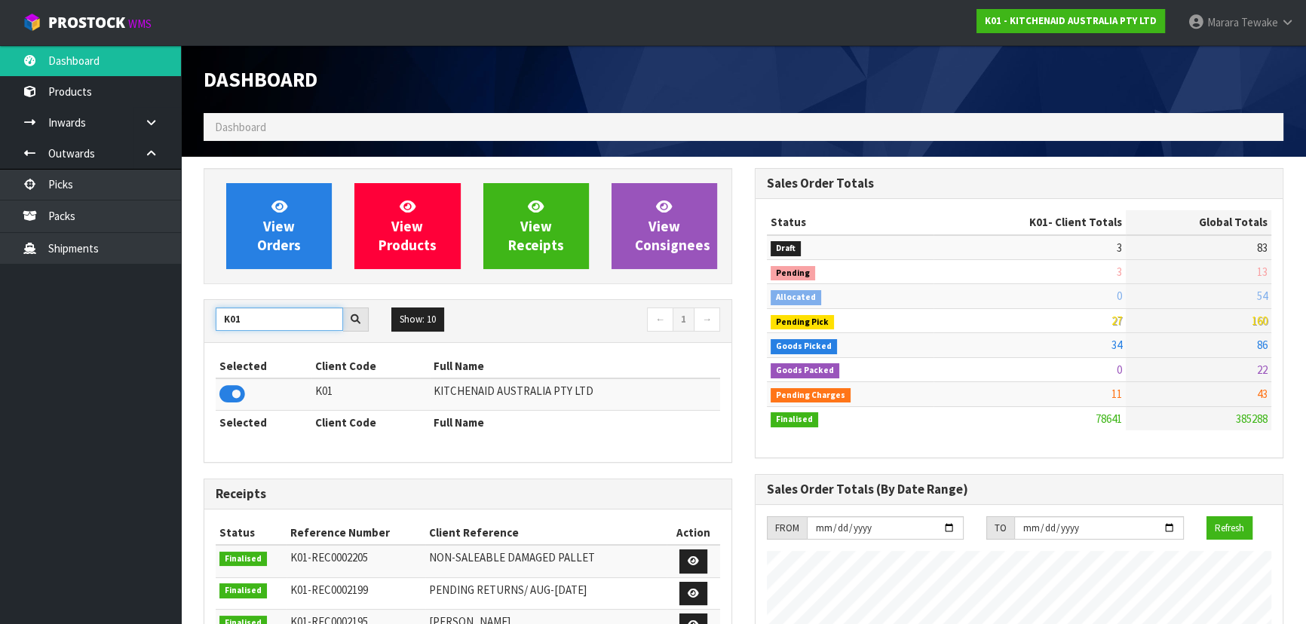
drag, startPoint x: 198, startPoint y: 323, endPoint x: 91, endPoint y: 310, distance: 107.8
click at [97, 312] on body "Toggle navigation ProStock WMS K01 - KITCHENAID AUSTRALIA PTY LTD Marara Tewake…" at bounding box center [653, 312] width 1306 height 624
click at [234, 397] on icon at bounding box center [232, 394] width 26 height 23
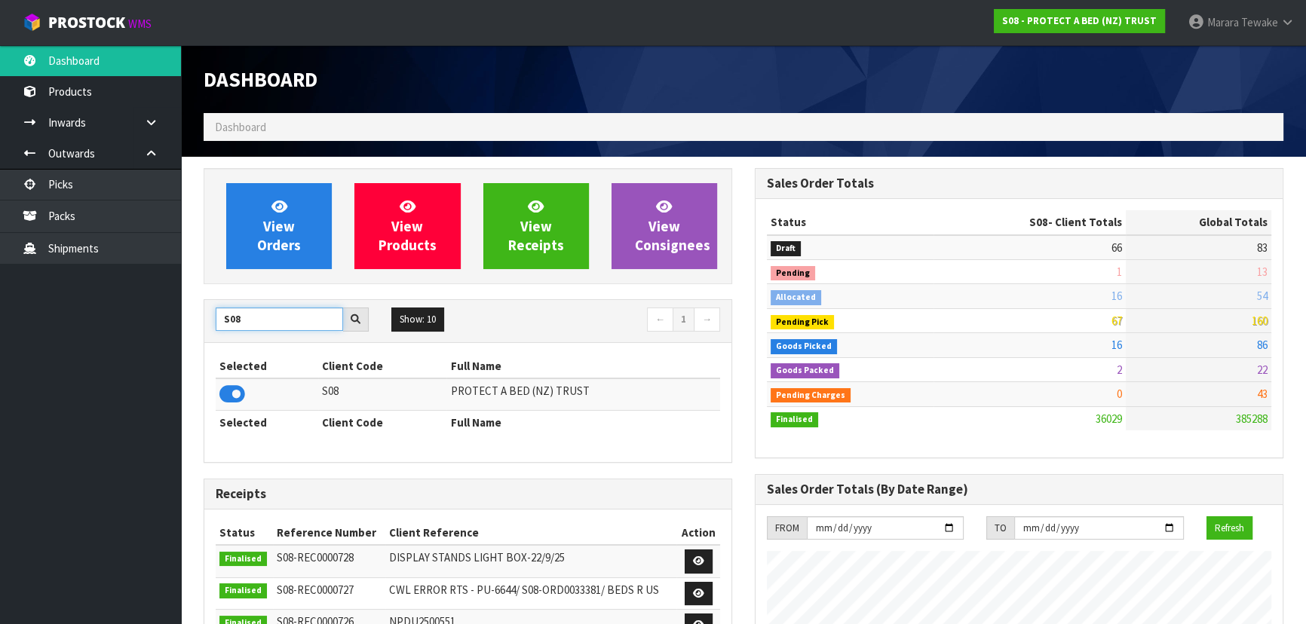
drag, startPoint x: 205, startPoint y: 314, endPoint x: 189, endPoint y: 308, distance: 17.9
click at [199, 311] on div "View Orders View Products View Receipts View Consignees S08 Show: 10 5 10 25 50…" at bounding box center [467, 605] width 551 height 875
click at [241, 392] on icon at bounding box center [232, 394] width 26 height 23
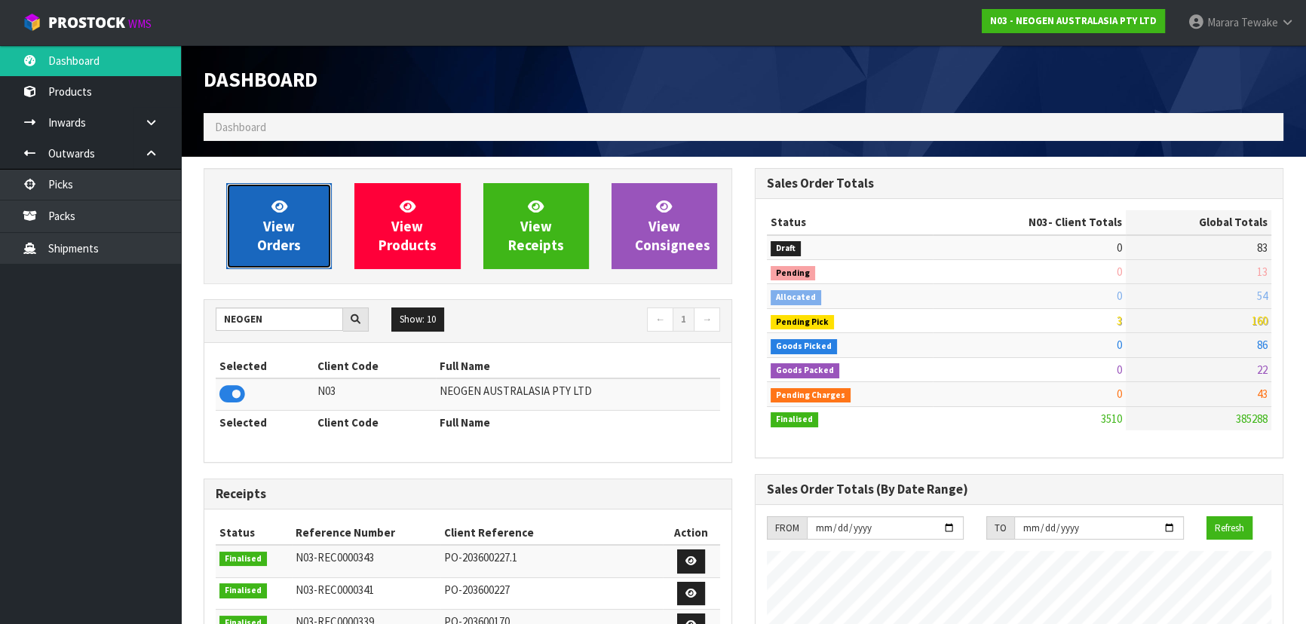
click at [301, 228] on link "View Orders" at bounding box center [279, 226] width 106 height 86
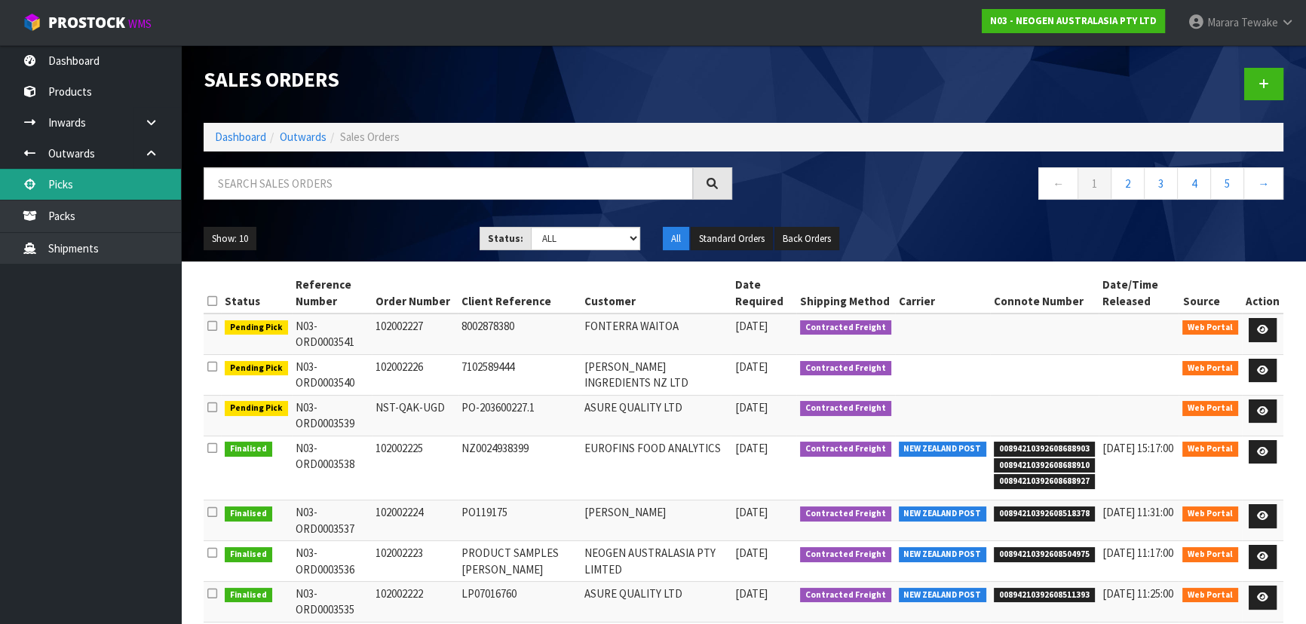
click at [66, 183] on link "Picks" at bounding box center [90, 184] width 181 height 31
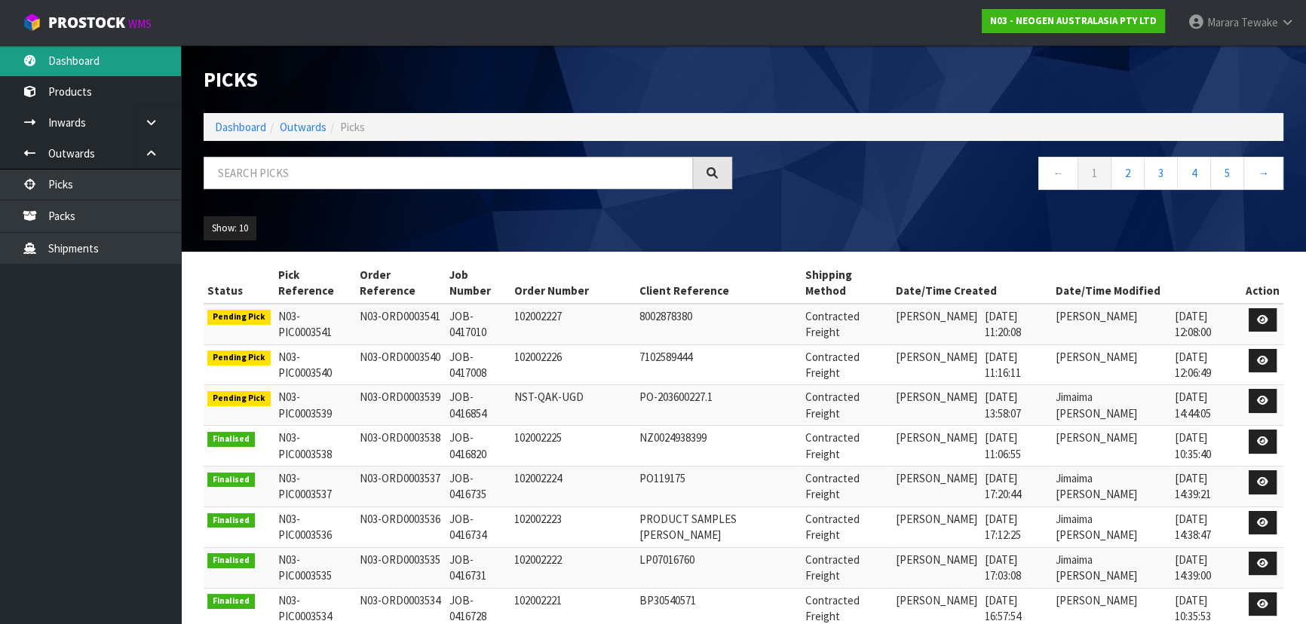
click at [106, 68] on link "Dashboard" at bounding box center [90, 60] width 181 height 31
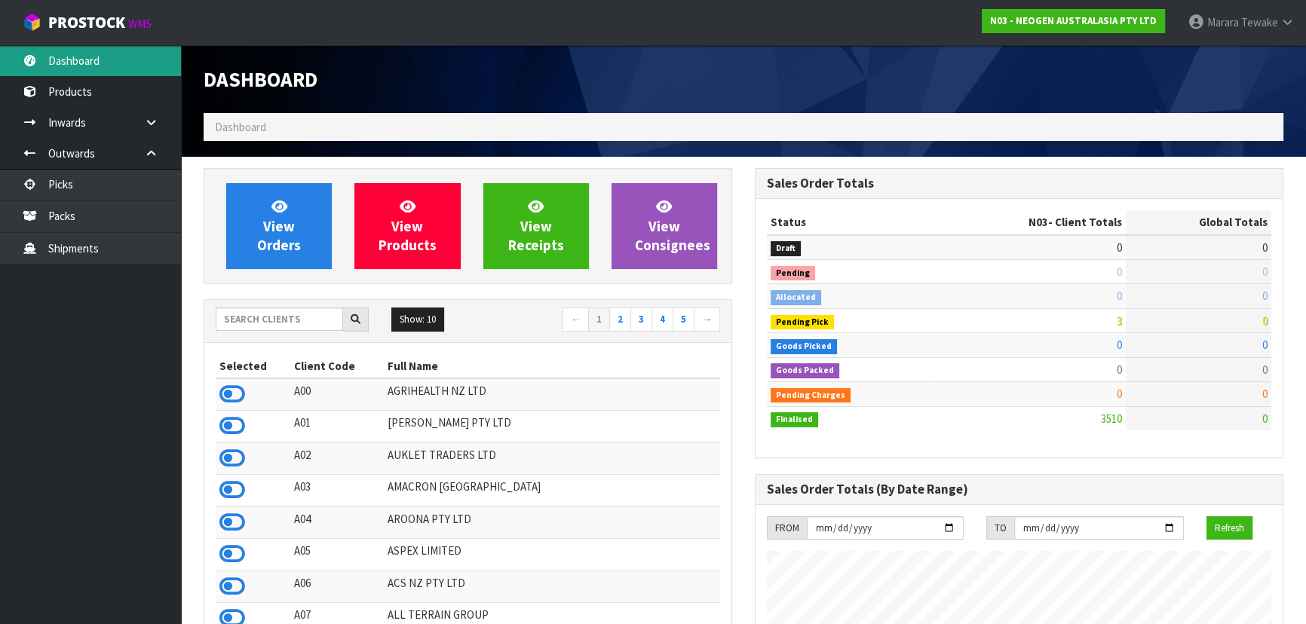
scroll to position [1140, 550]
click at [326, 319] on input "text" at bounding box center [279, 319] width 127 height 23
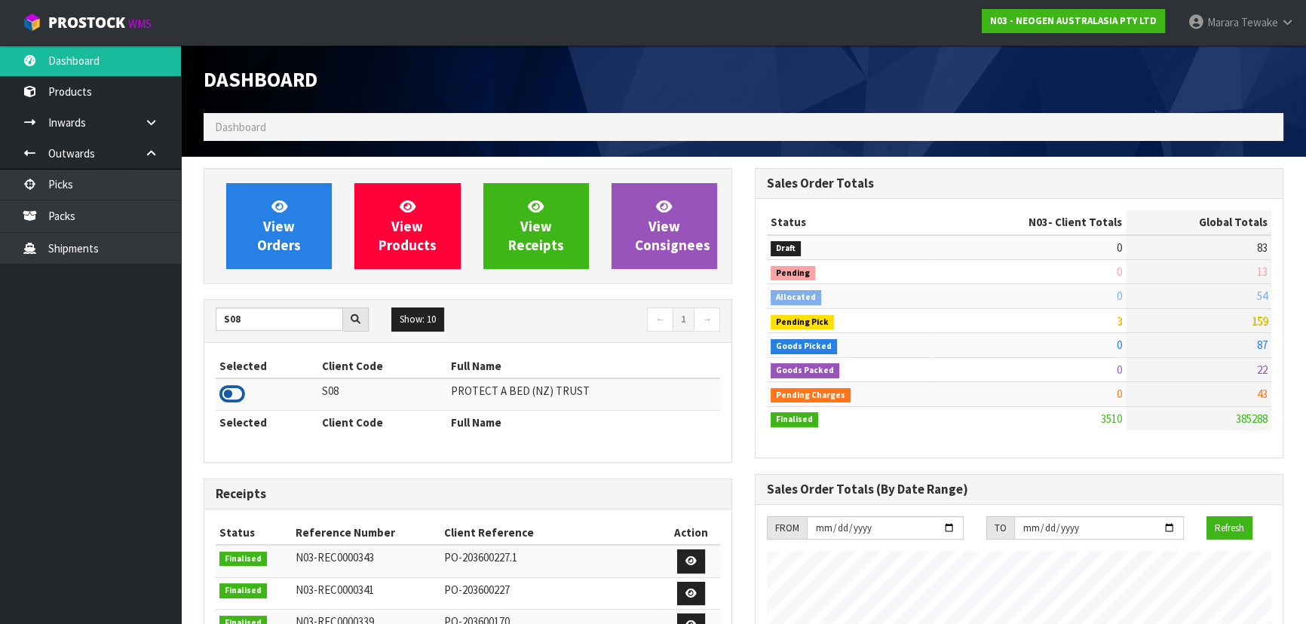
click at [233, 387] on icon at bounding box center [232, 394] width 26 height 23
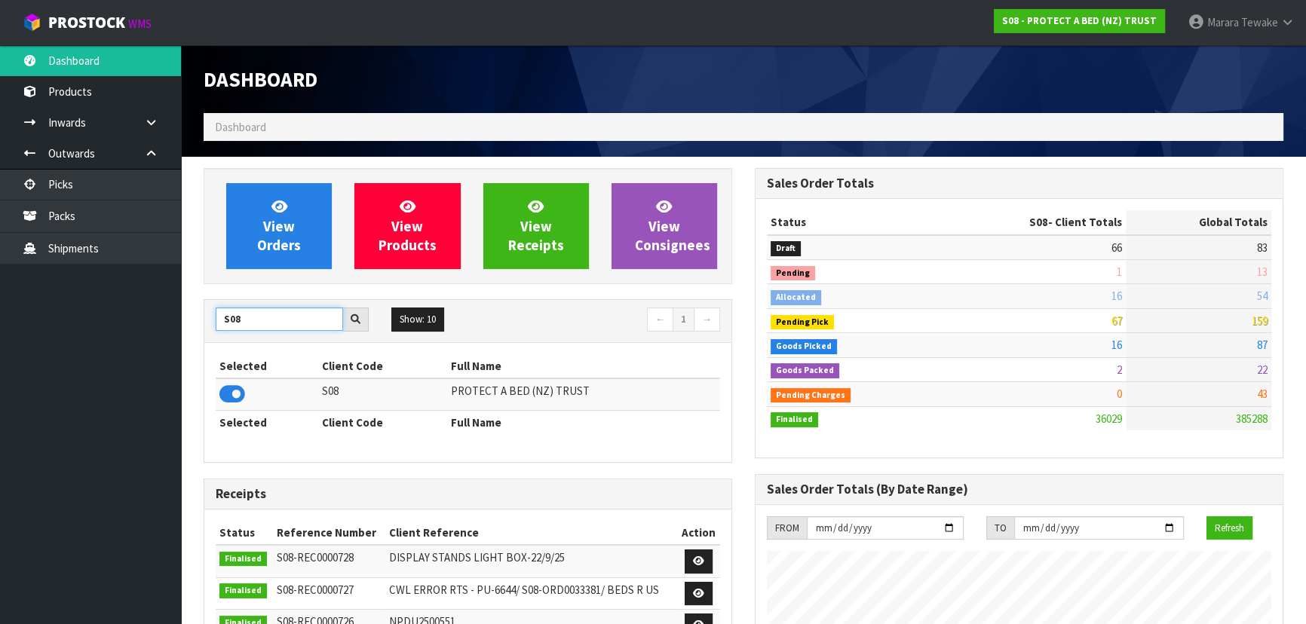
drag, startPoint x: 251, startPoint y: 317, endPoint x: 189, endPoint y: 310, distance: 63.0
click at [233, 393] on icon at bounding box center [232, 394] width 26 height 23
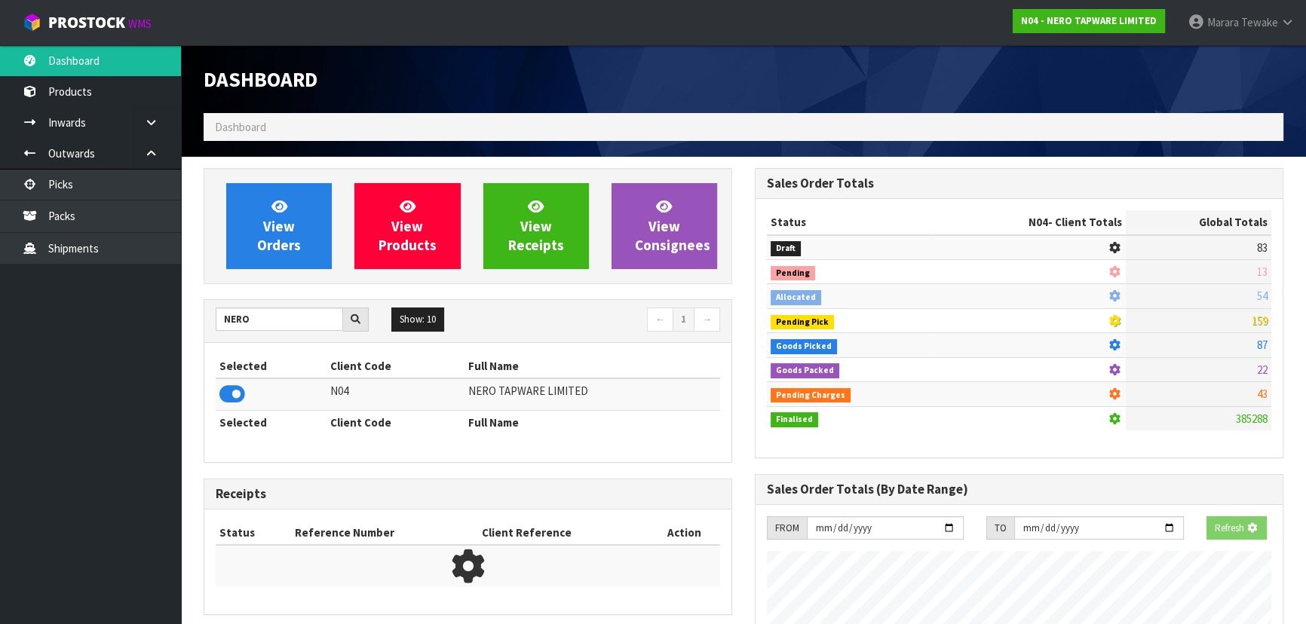
scroll to position [1204, 550]
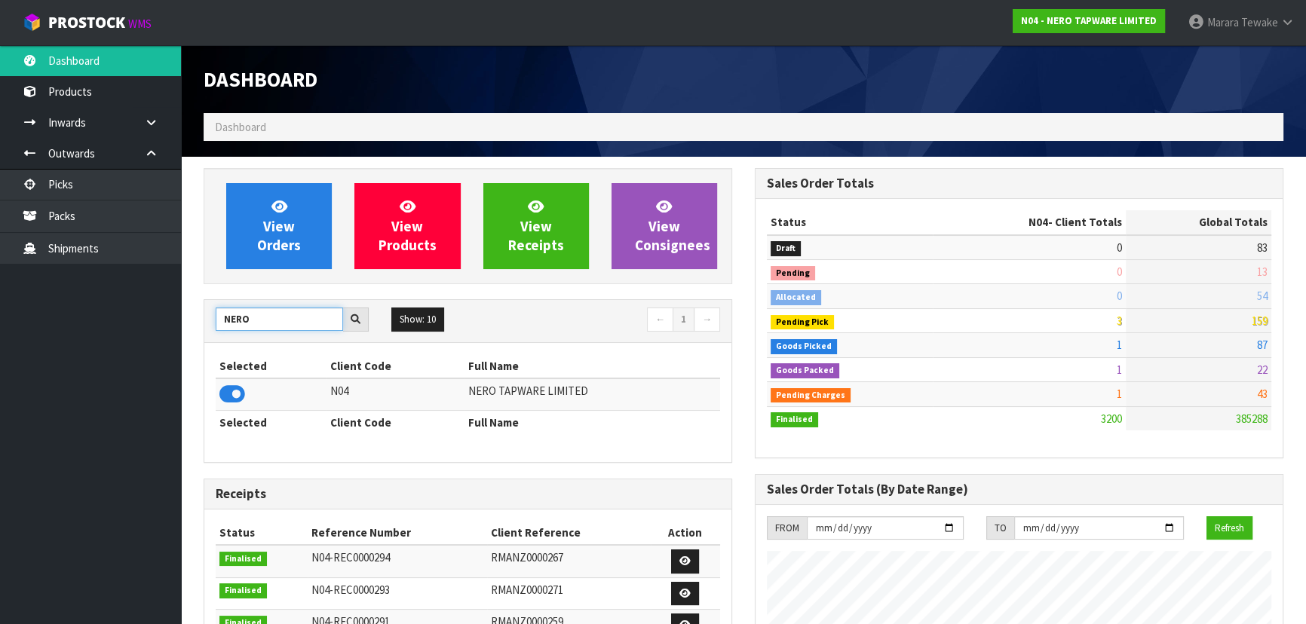
drag, startPoint x: 270, startPoint y: 320, endPoint x: 181, endPoint y: 319, distance: 89.0
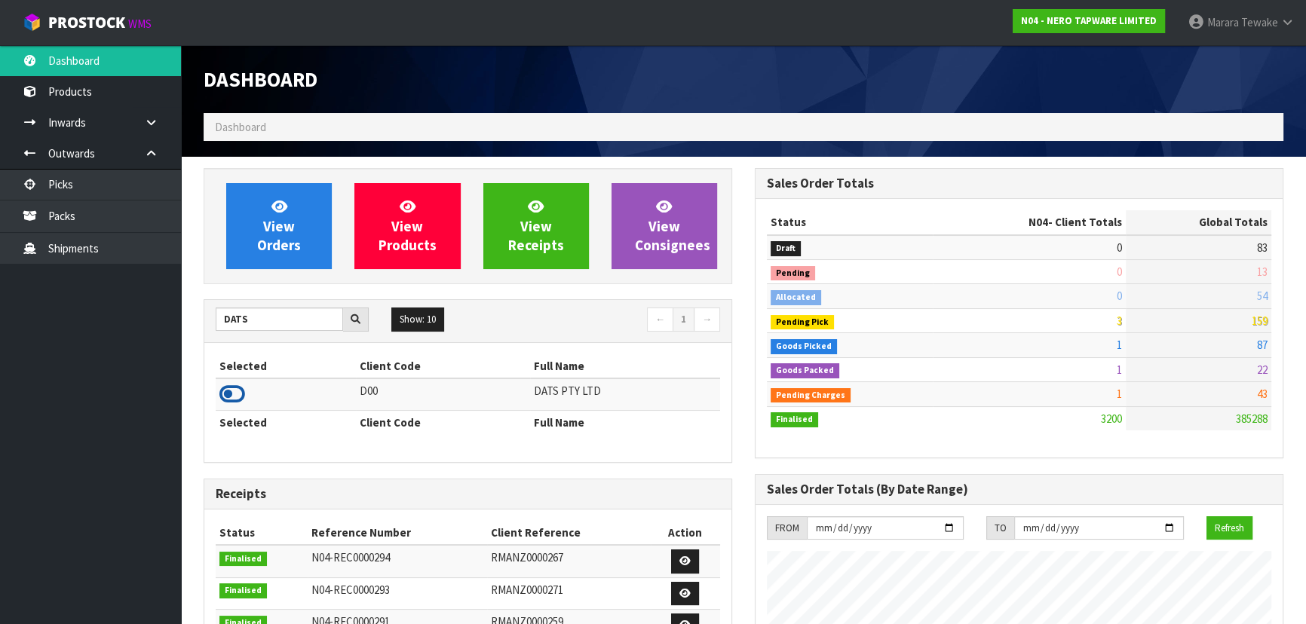
click at [228, 394] on icon at bounding box center [232, 394] width 26 height 23
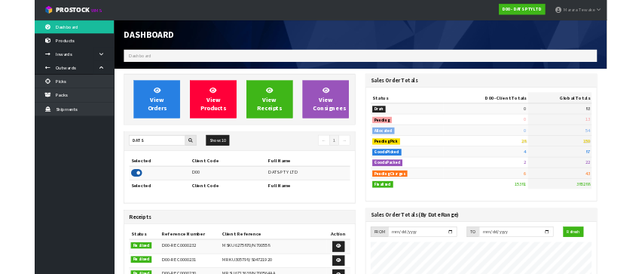
scroll to position [1140, 550]
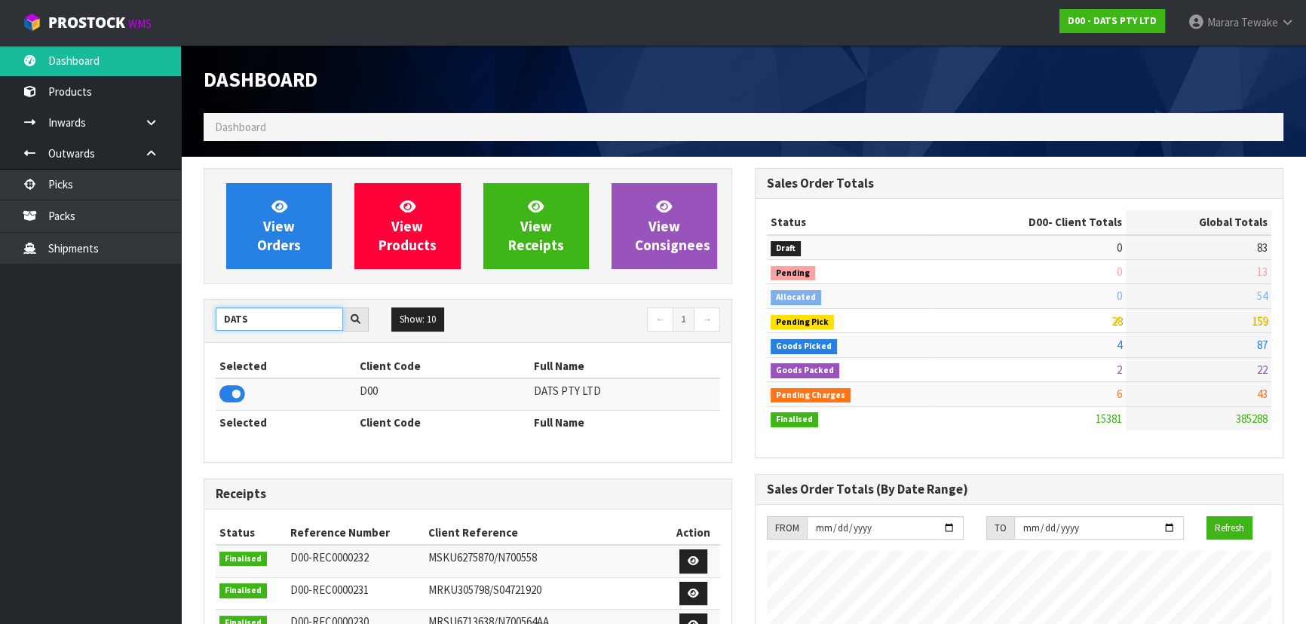
drag, startPoint x: 264, startPoint y: 326, endPoint x: 216, endPoint y: 319, distance: 48.0
click at [216, 319] on input "DATS" at bounding box center [279, 319] width 127 height 23
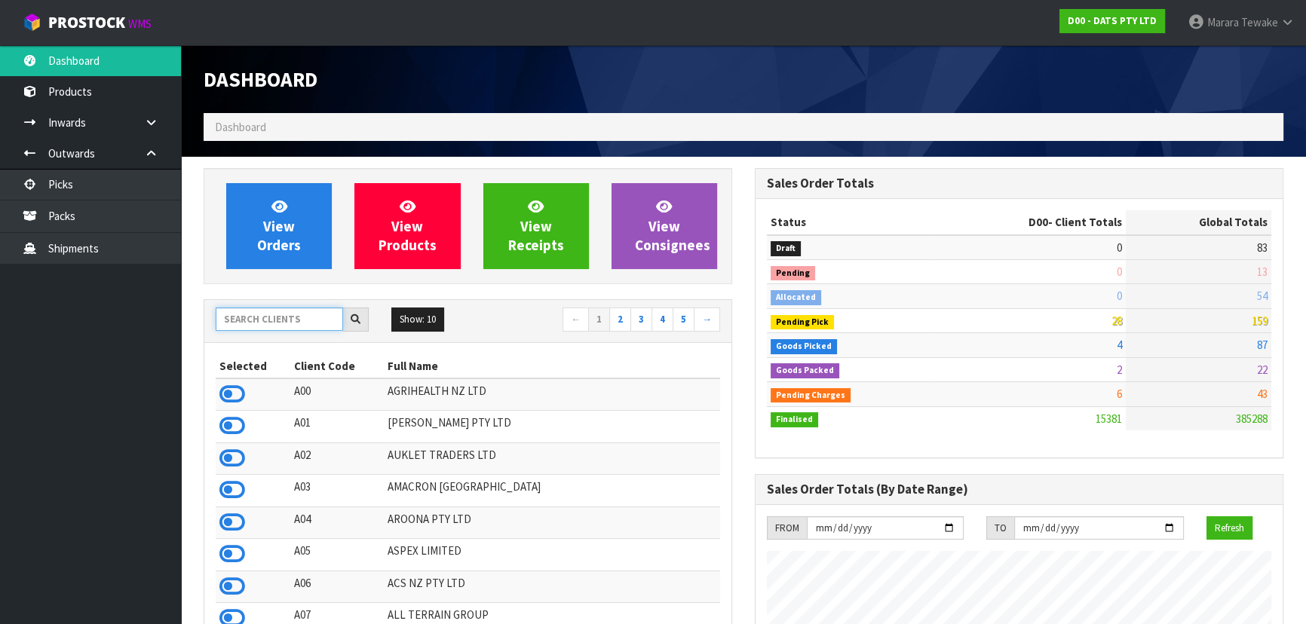
click at [301, 311] on input "text" at bounding box center [279, 319] width 127 height 23
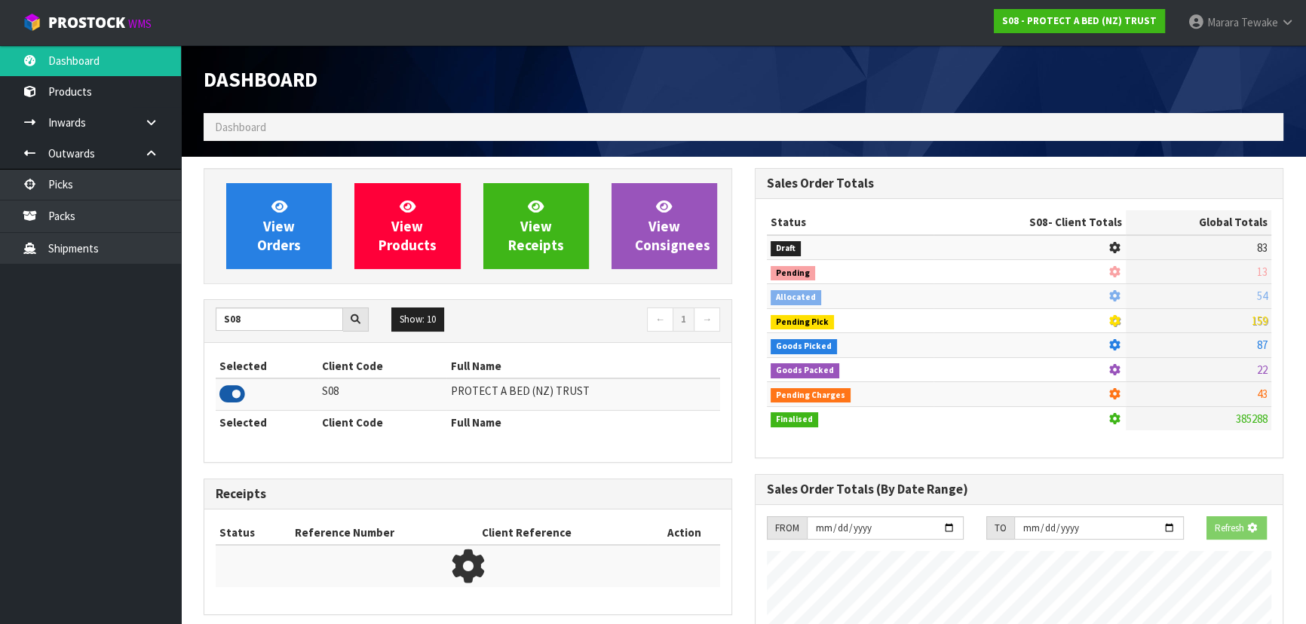
scroll to position [753126, 753514]
drag, startPoint x: 259, startPoint y: 273, endPoint x: 261, endPoint y: 260, distance: 13.0
click at [259, 267] on div "View Orders View Products View Receipts View Consignees" at bounding box center [468, 226] width 529 height 116
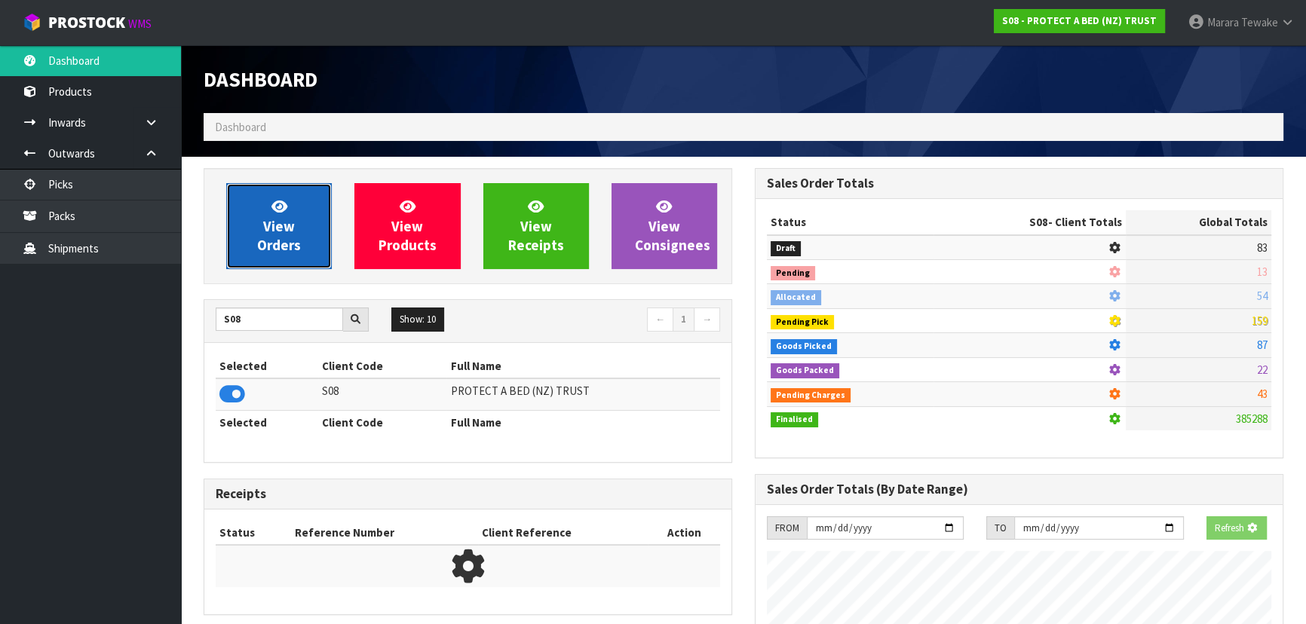
click at [262, 246] on span "View Orders" at bounding box center [279, 226] width 44 height 57
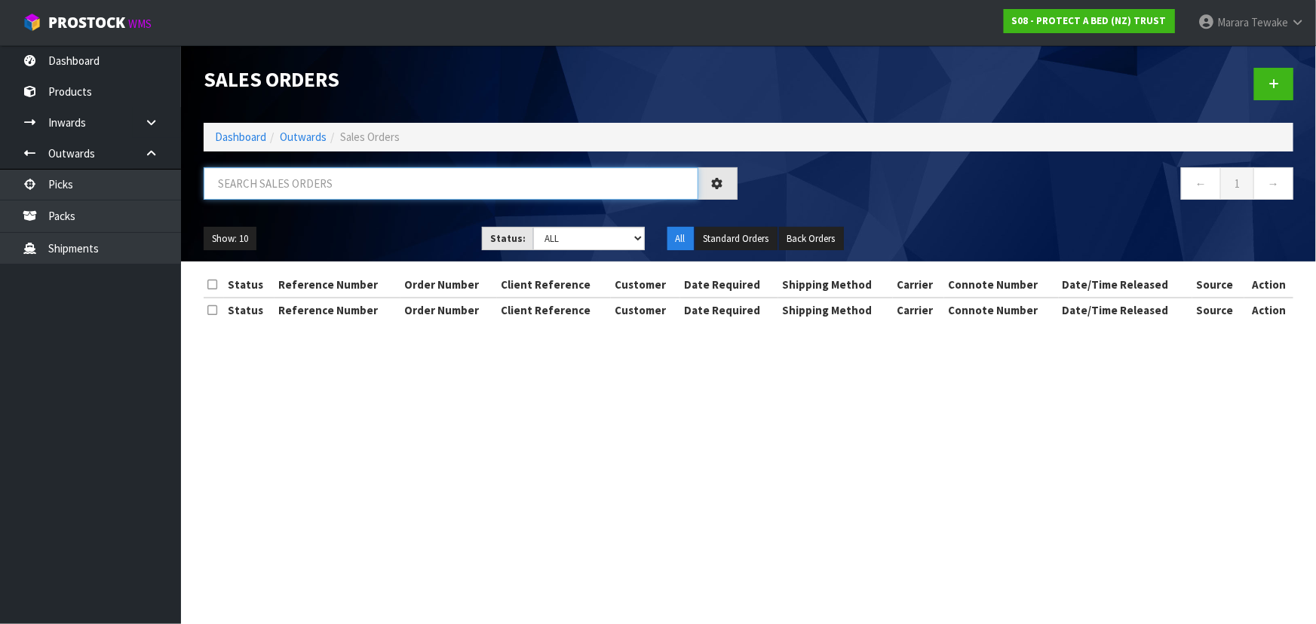
click at [277, 181] on input "text" at bounding box center [451, 183] width 495 height 32
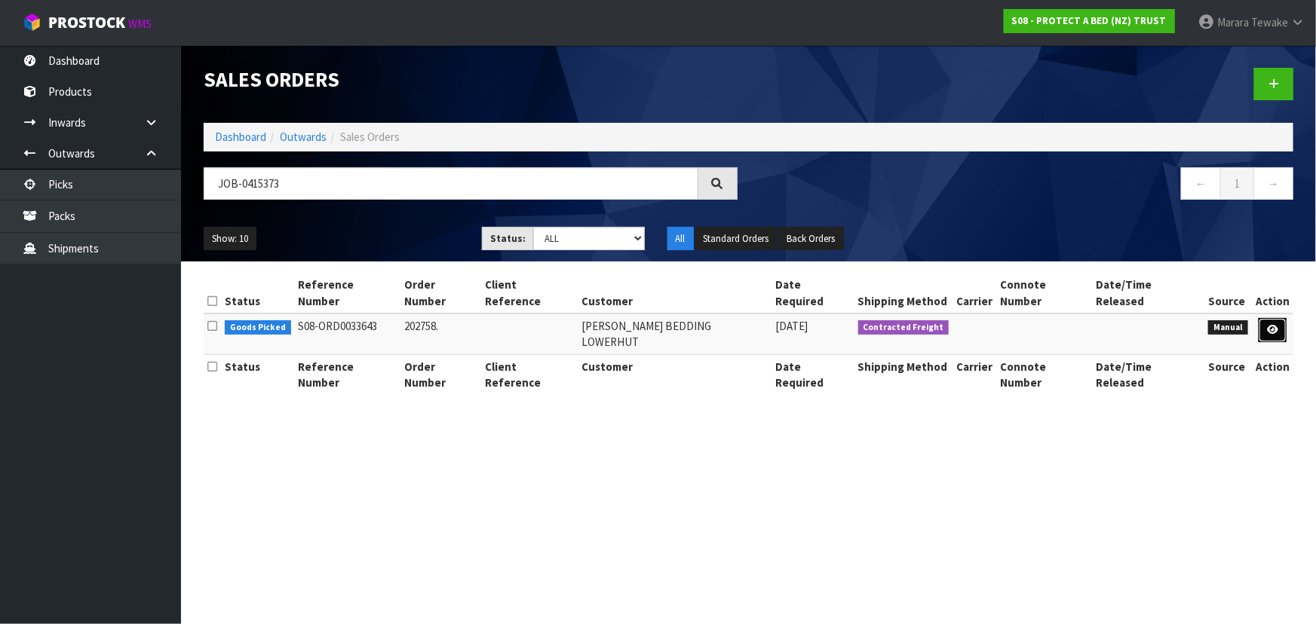
click at [1280, 318] on link at bounding box center [1273, 330] width 28 height 24
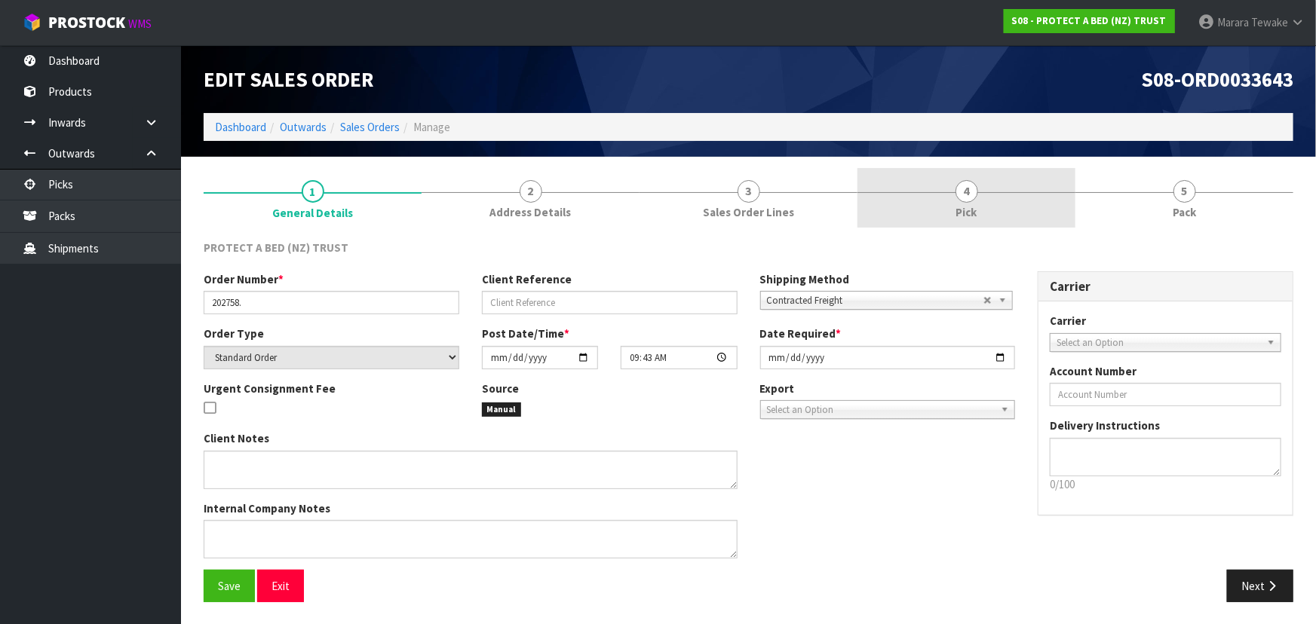
click at [983, 181] on link "4 Pick" at bounding box center [966, 198] width 218 height 60
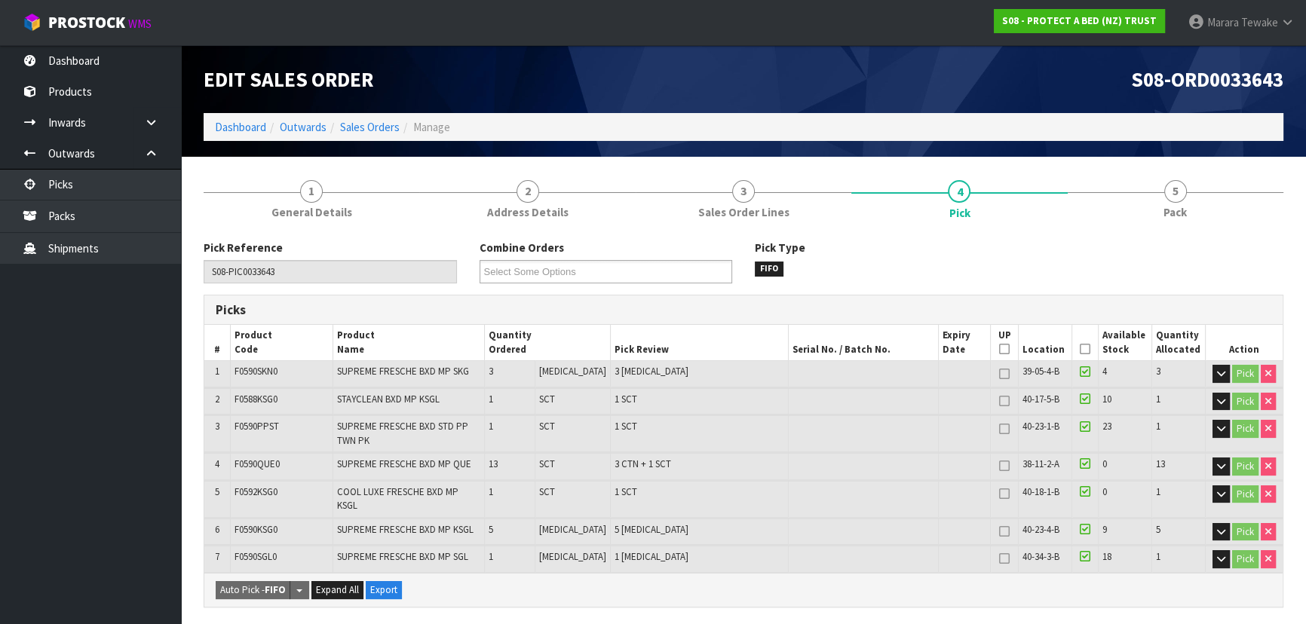
click at [1084, 349] on icon at bounding box center [1085, 349] width 11 height 1
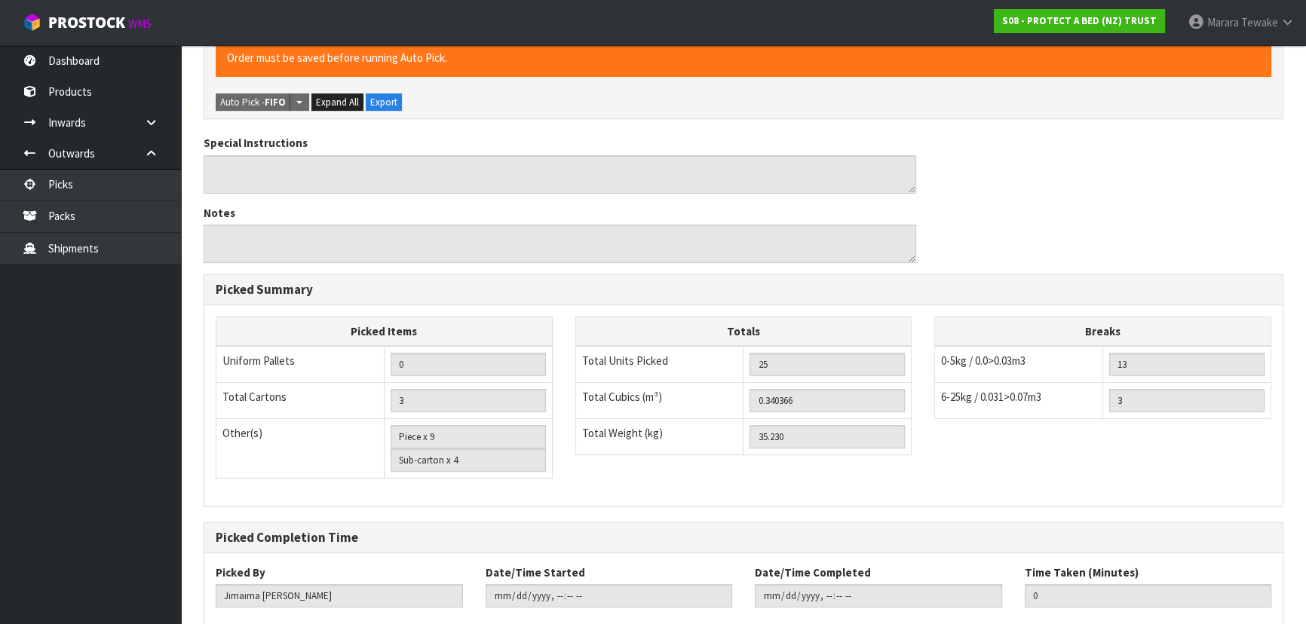
scroll to position [618, 0]
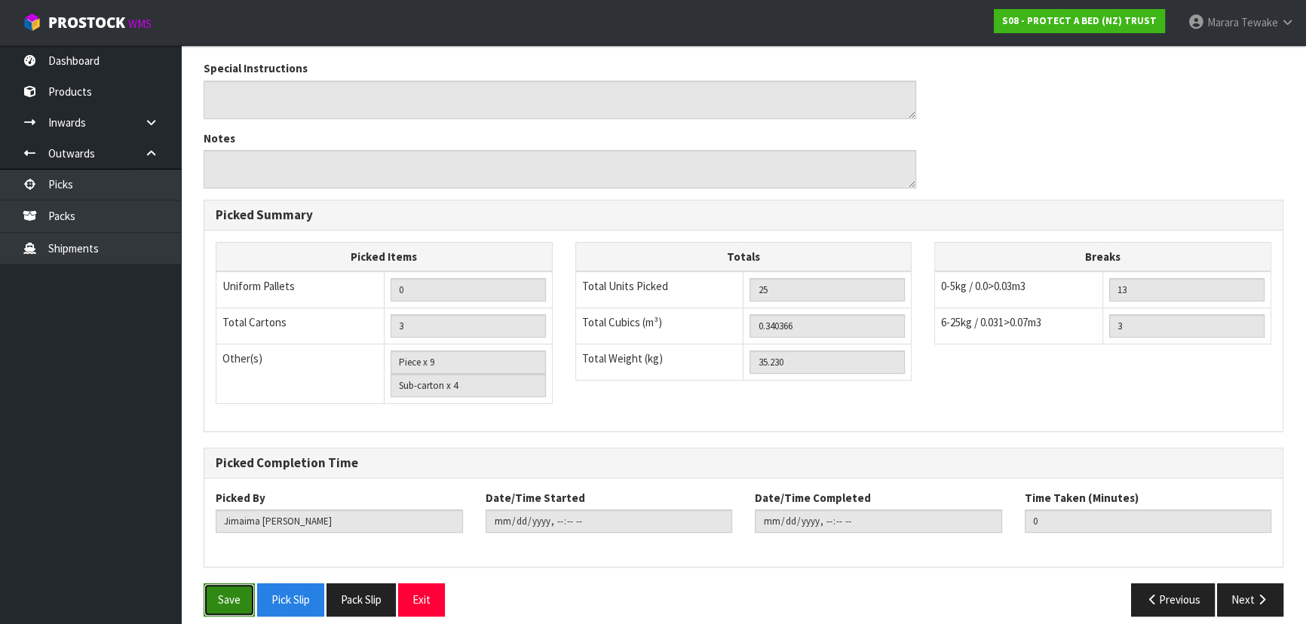
click at [235, 584] on button "Save" at bounding box center [229, 600] width 51 height 32
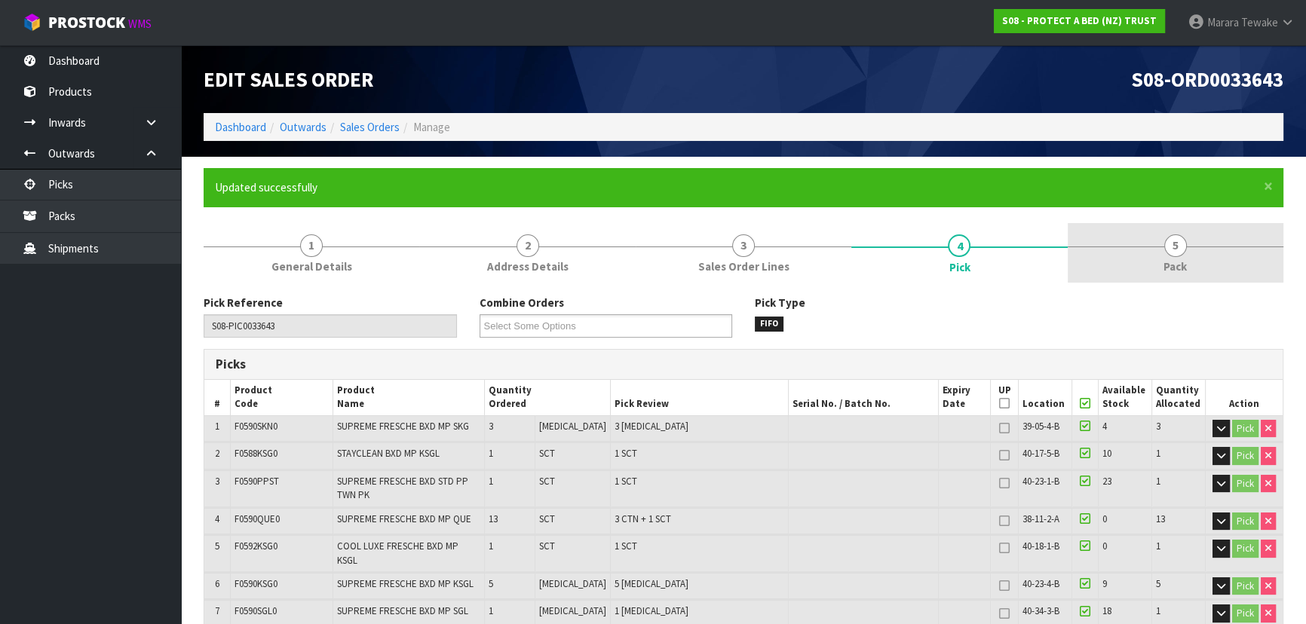
drag, startPoint x: 1145, startPoint y: 249, endPoint x: 1101, endPoint y: 260, distance: 45.9
click at [1145, 248] on link "5 Pack" at bounding box center [1176, 253] width 216 height 60
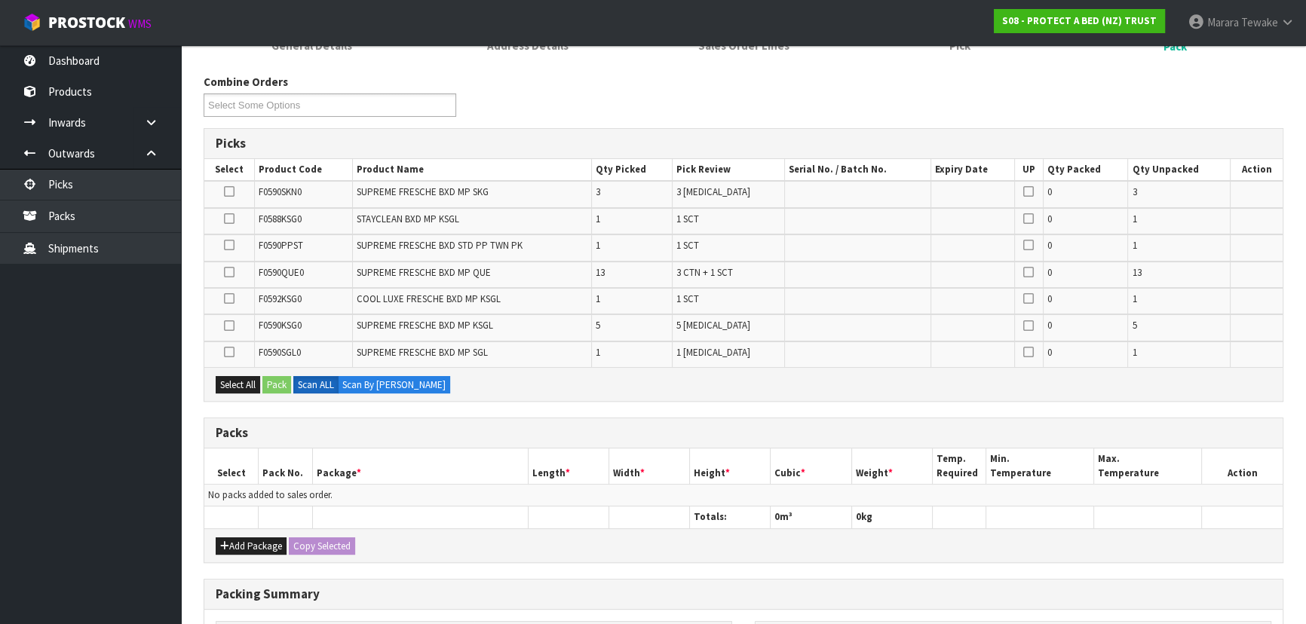
scroll to position [274, 0]
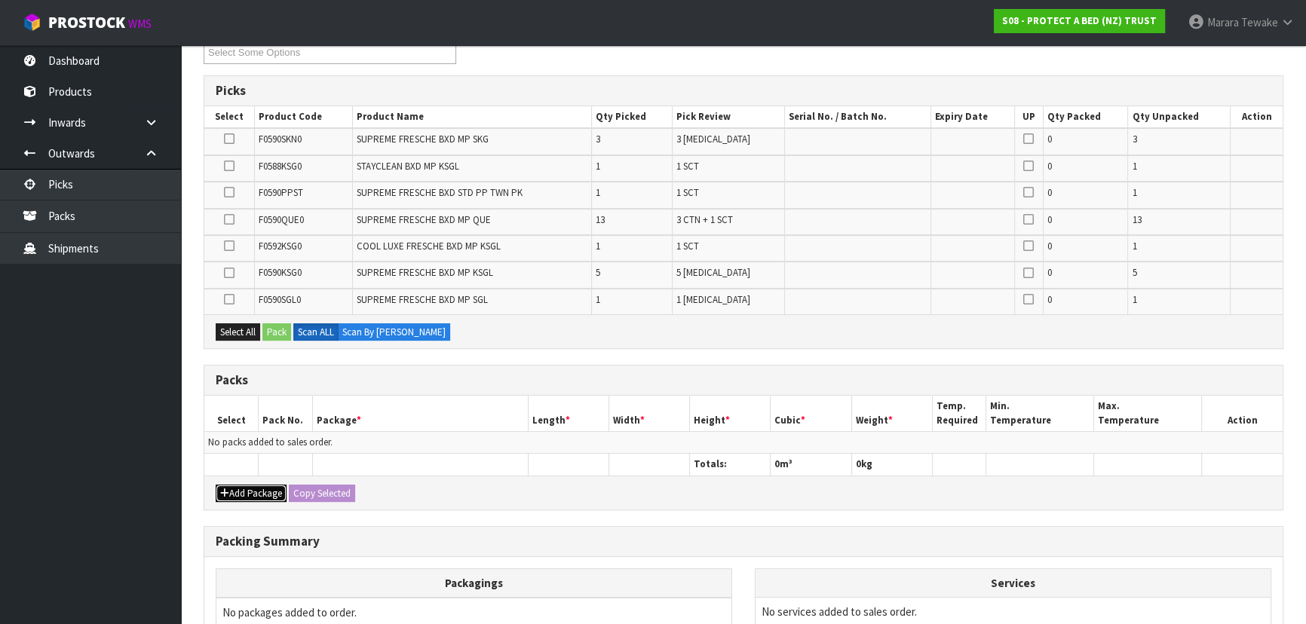
click at [255, 485] on button "Add Package" at bounding box center [251, 494] width 71 height 18
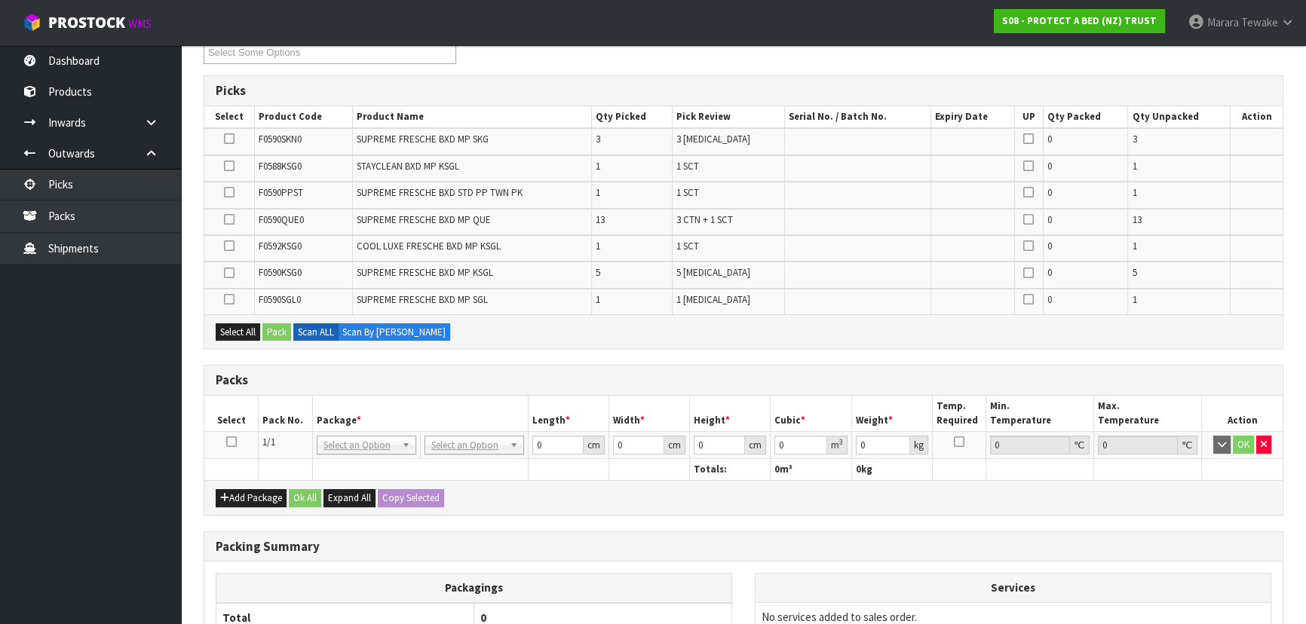
click at [232, 442] on icon at bounding box center [231, 442] width 11 height 1
drag, startPoint x: 92, startPoint y: 68, endPoint x: 102, endPoint y: 75, distance: 11.9
click at [92, 68] on link "Dashboard" at bounding box center [90, 60] width 181 height 31
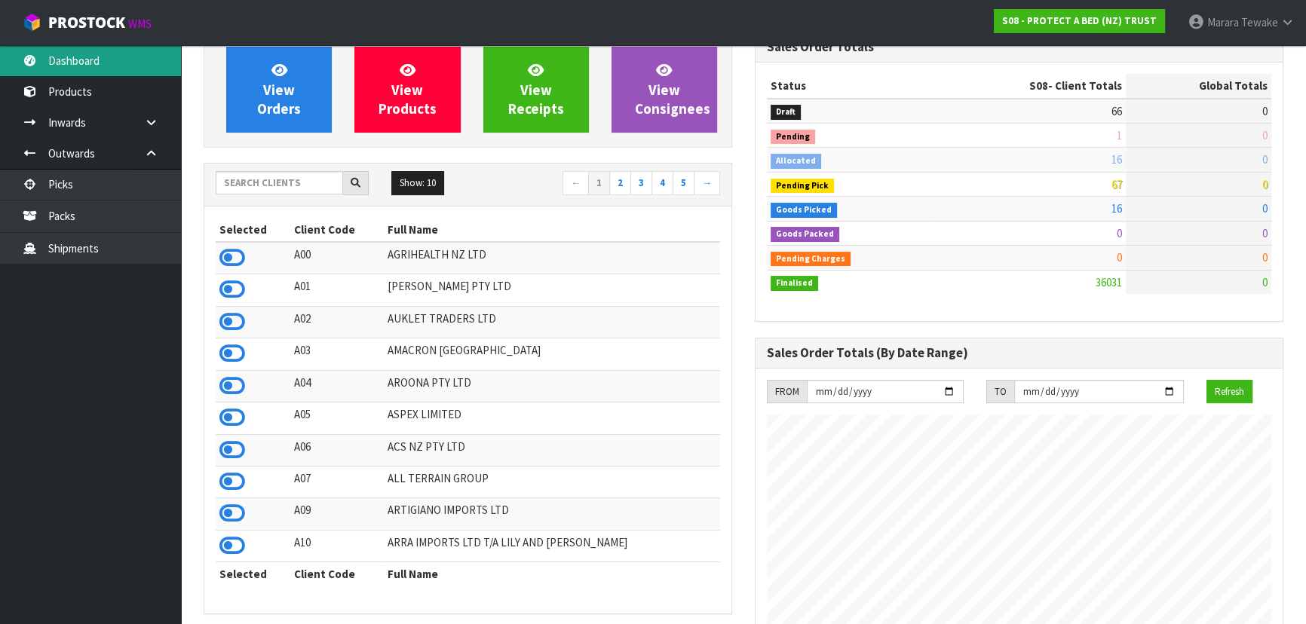
scroll to position [1140, 550]
click at [276, 180] on input "text" at bounding box center [279, 182] width 127 height 23
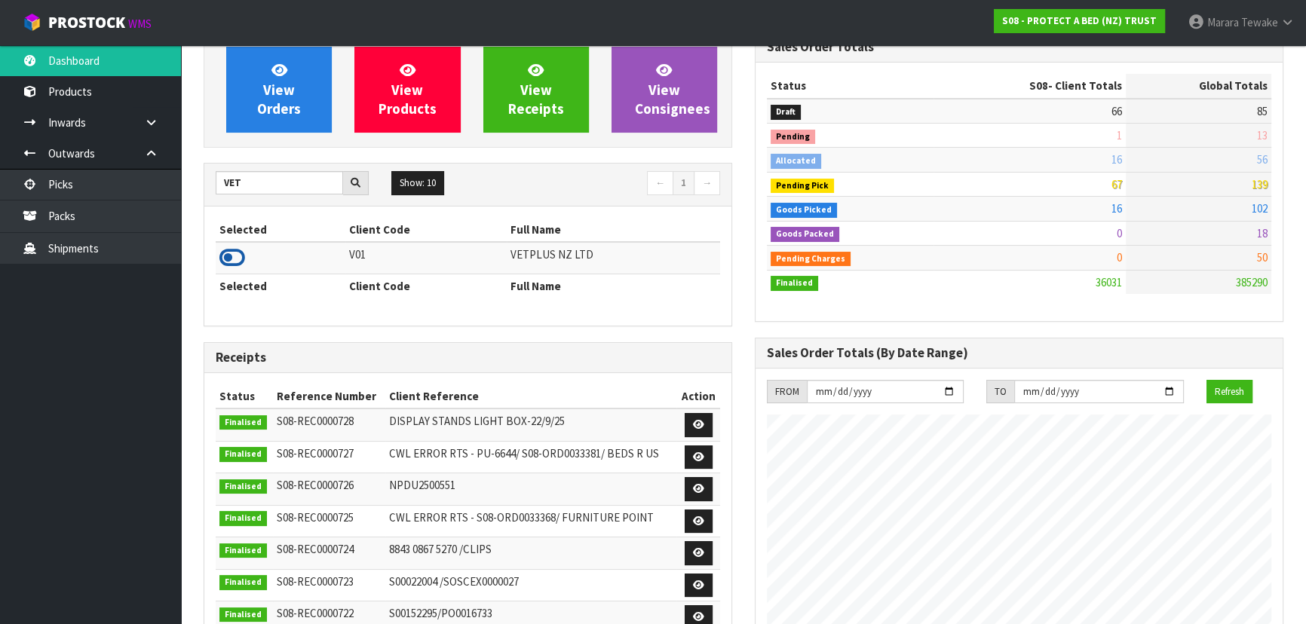
click at [232, 249] on icon at bounding box center [232, 258] width 26 height 23
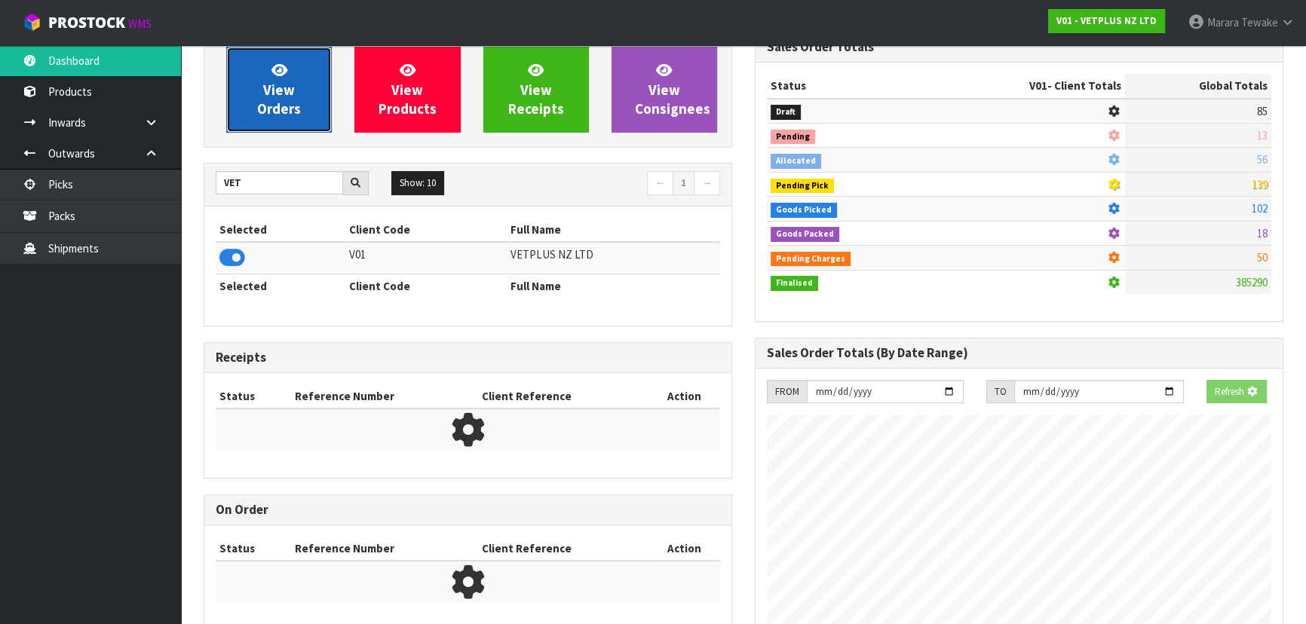
click at [279, 90] on span "View Orders" at bounding box center [279, 89] width 44 height 57
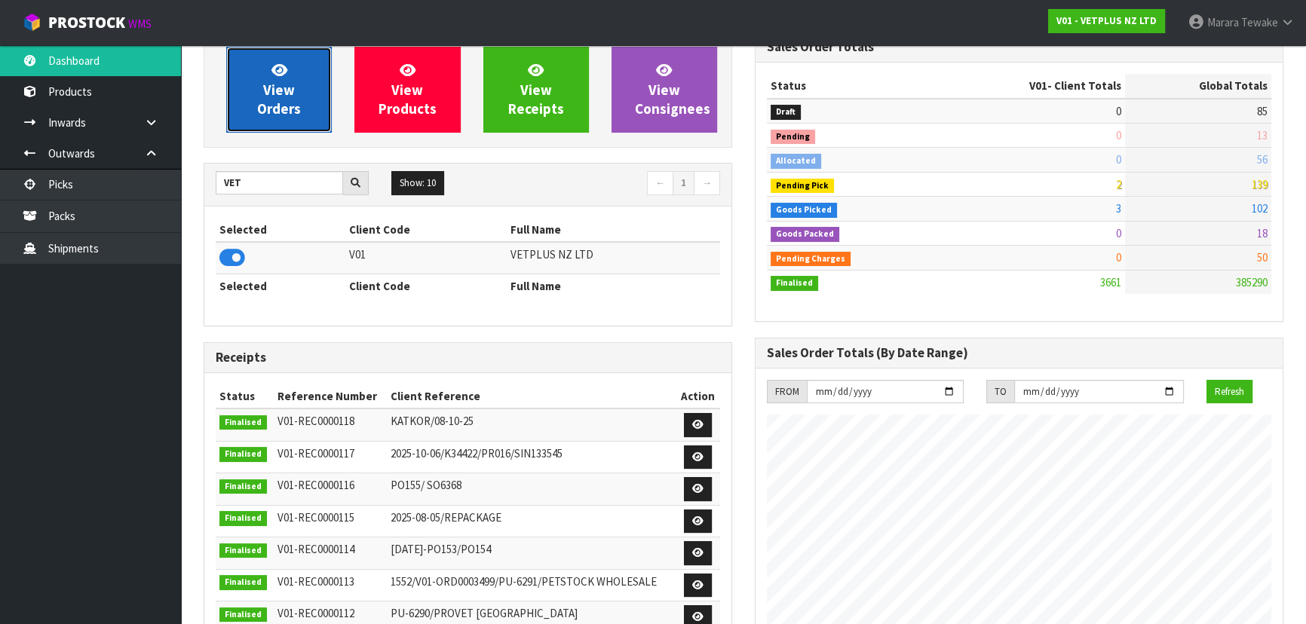
scroll to position [1140, 550]
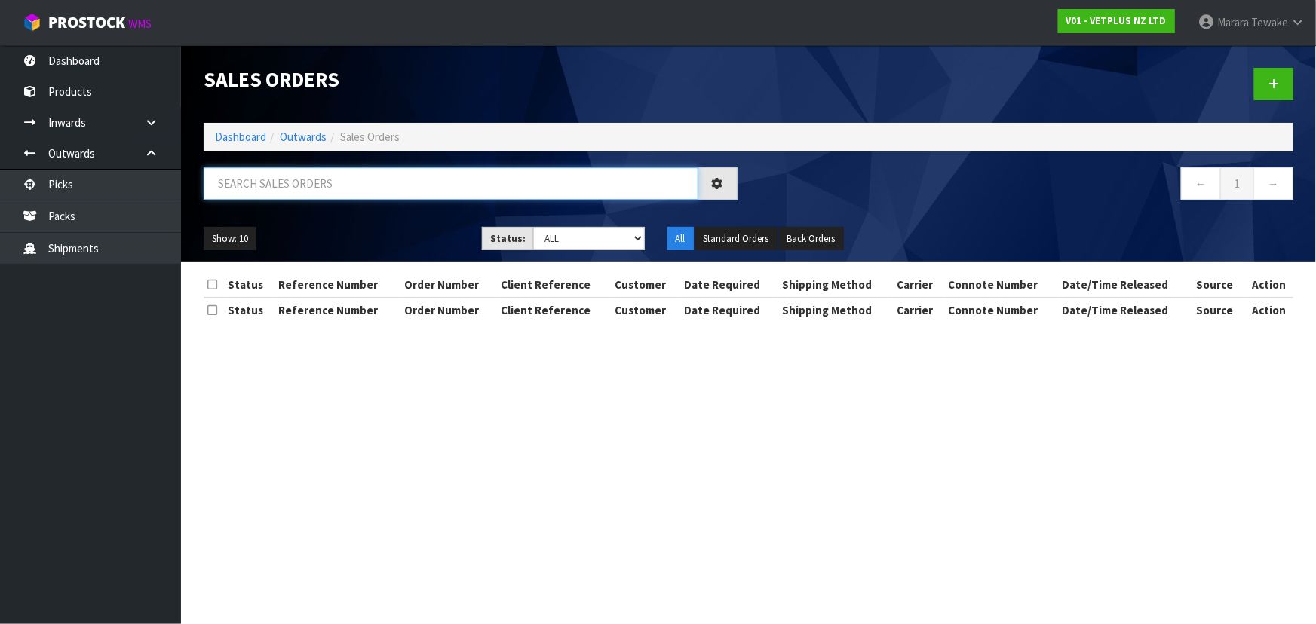
click at [297, 193] on input "text" at bounding box center [451, 183] width 495 height 32
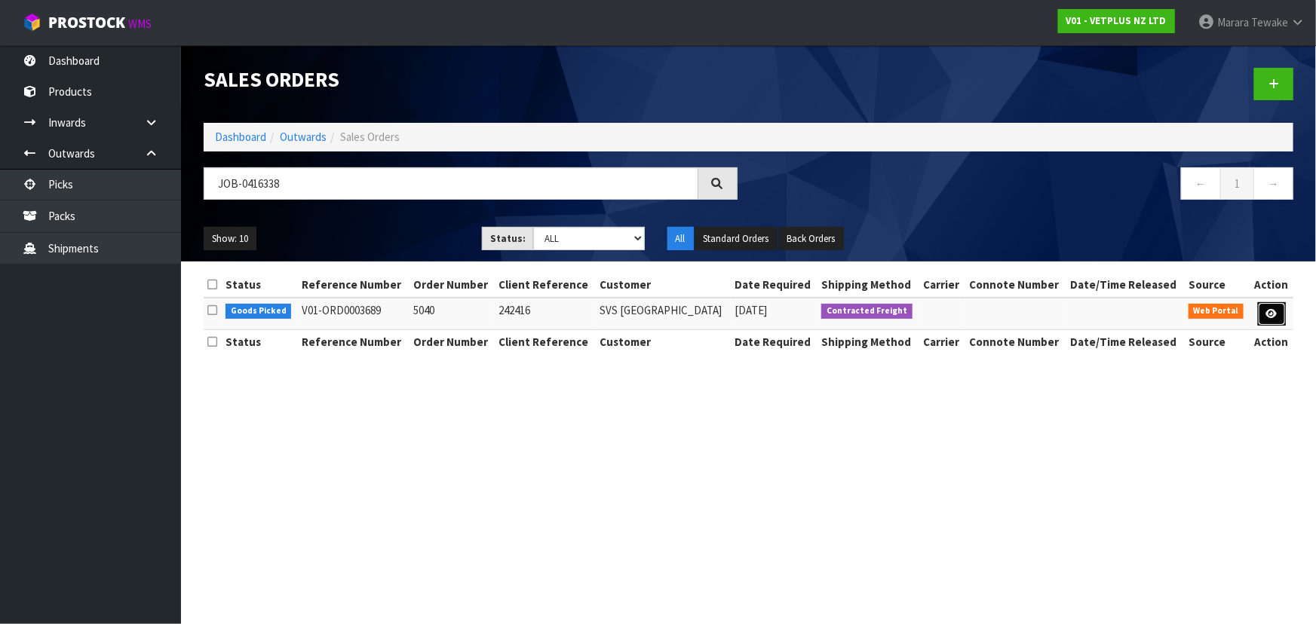
click at [1271, 303] on link at bounding box center [1272, 314] width 28 height 24
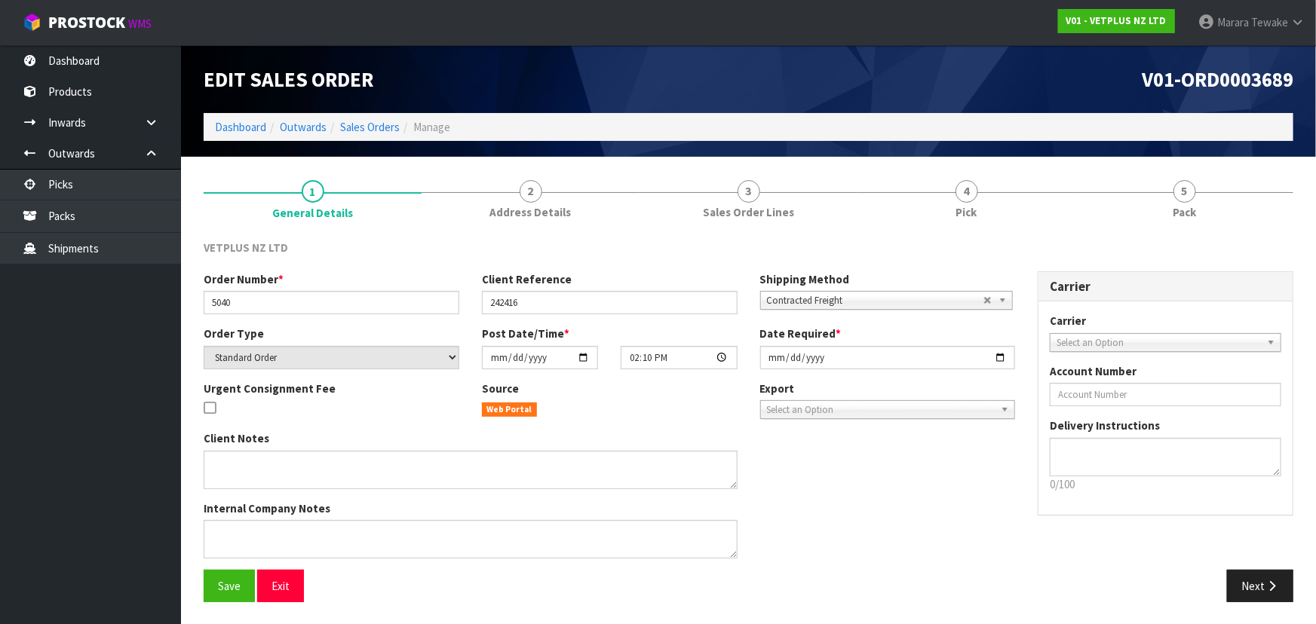
click at [983, 187] on link "4 Pick" at bounding box center [966, 198] width 218 height 60
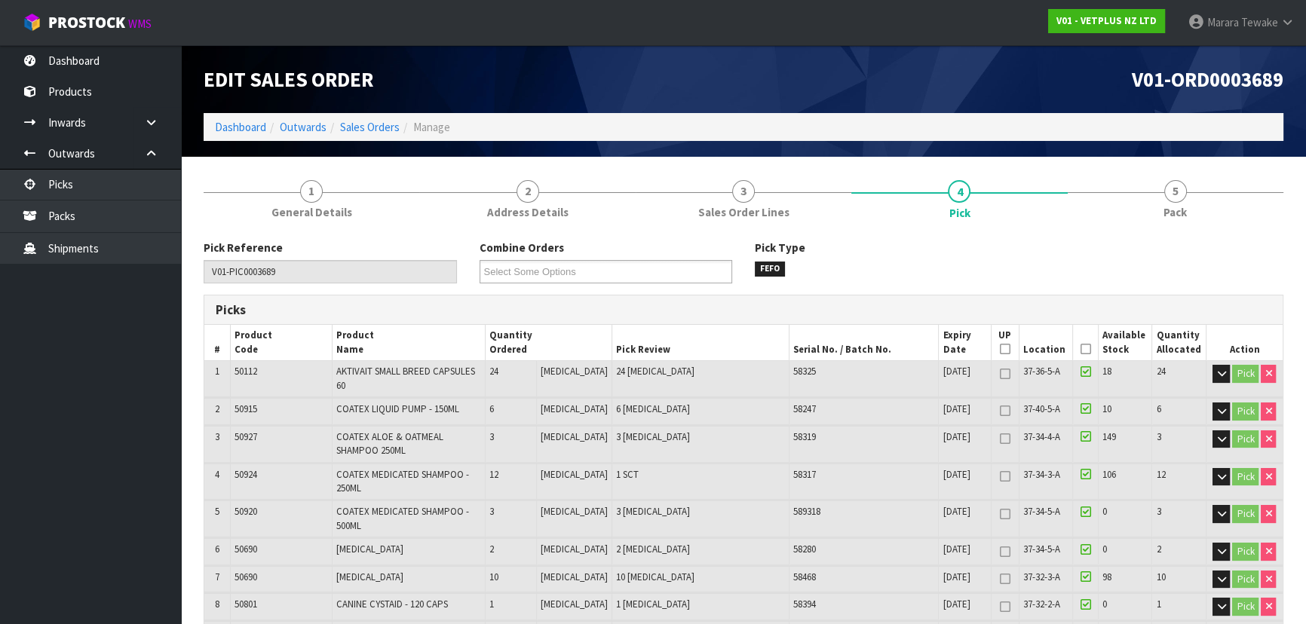
click at [1080, 349] on icon at bounding box center [1085, 349] width 11 height 1
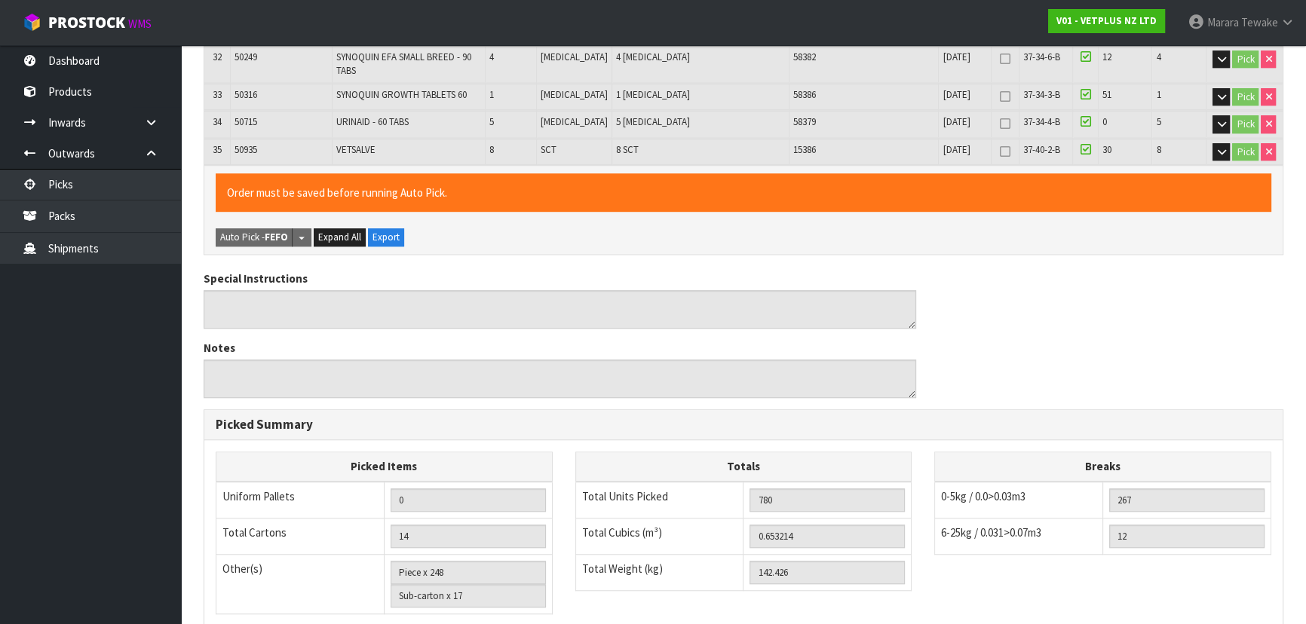
scroll to position [1470, 0]
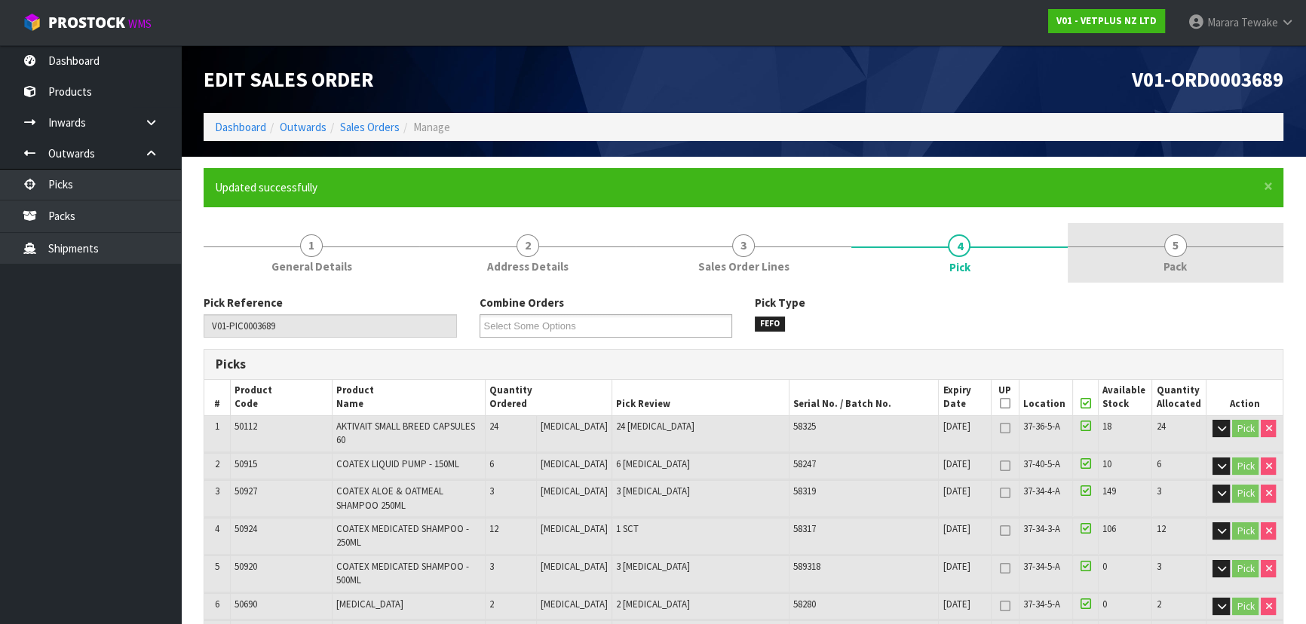
click at [1176, 251] on span "5" at bounding box center [1175, 246] width 23 height 23
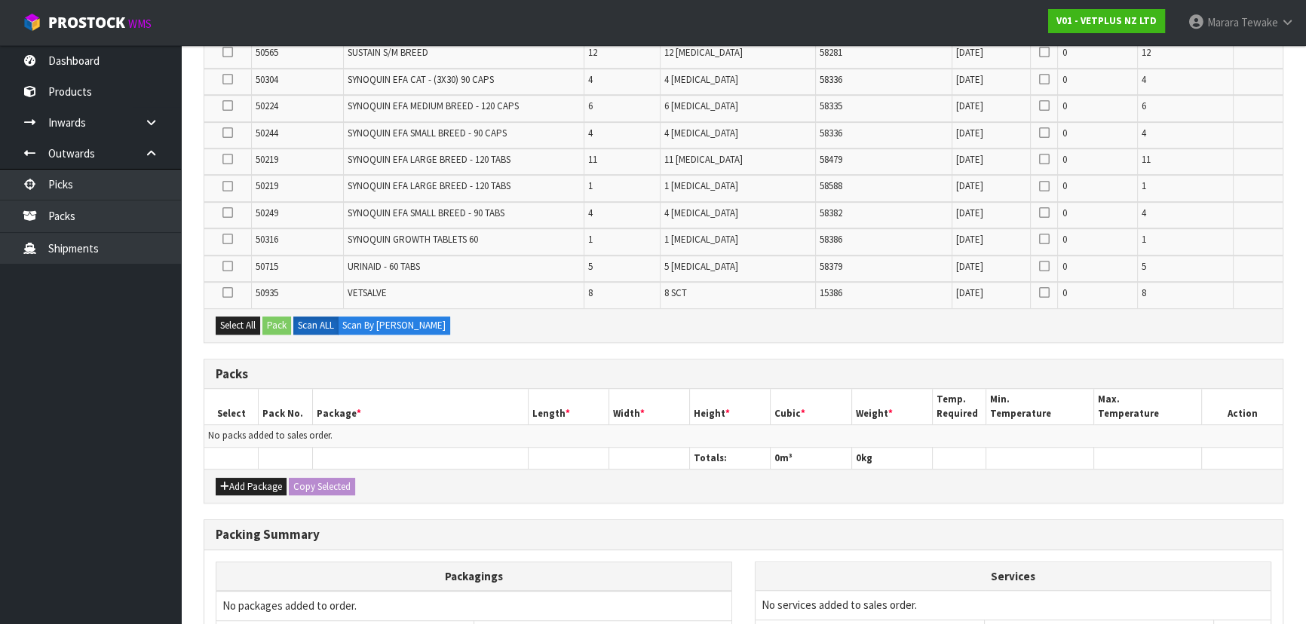
scroll to position [1179, 0]
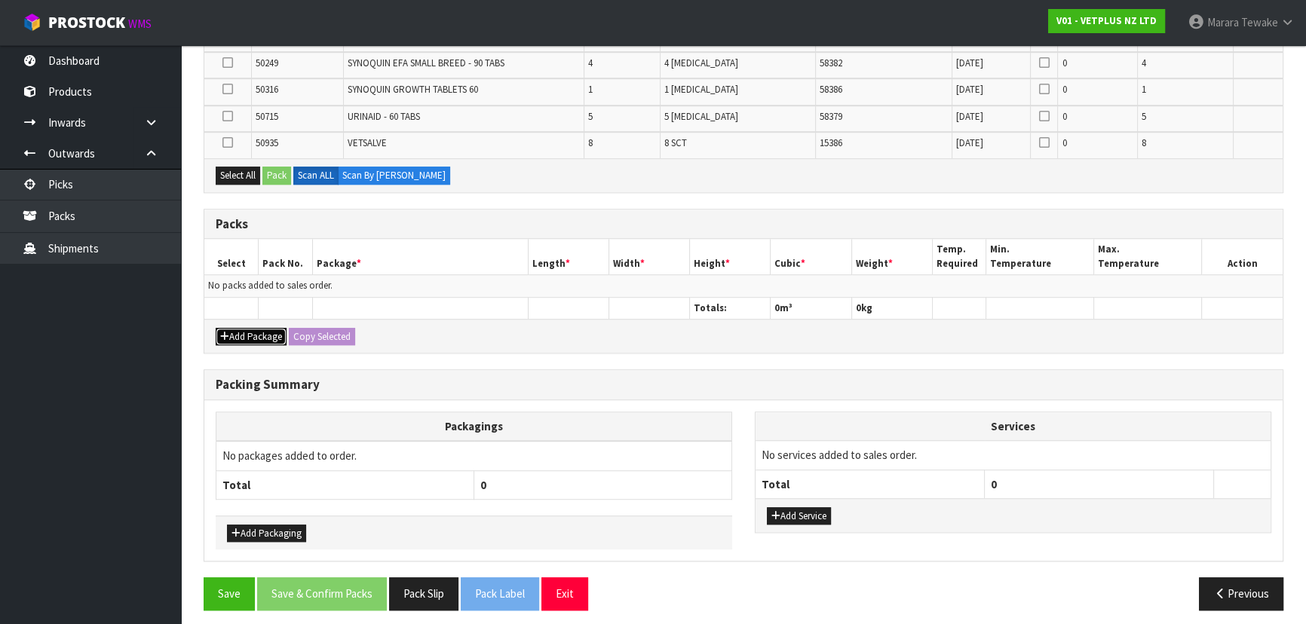
drag, startPoint x: 259, startPoint y: 329, endPoint x: 254, endPoint y: 322, distance: 8.2
click at [259, 328] on button "Add Package" at bounding box center [251, 337] width 71 height 18
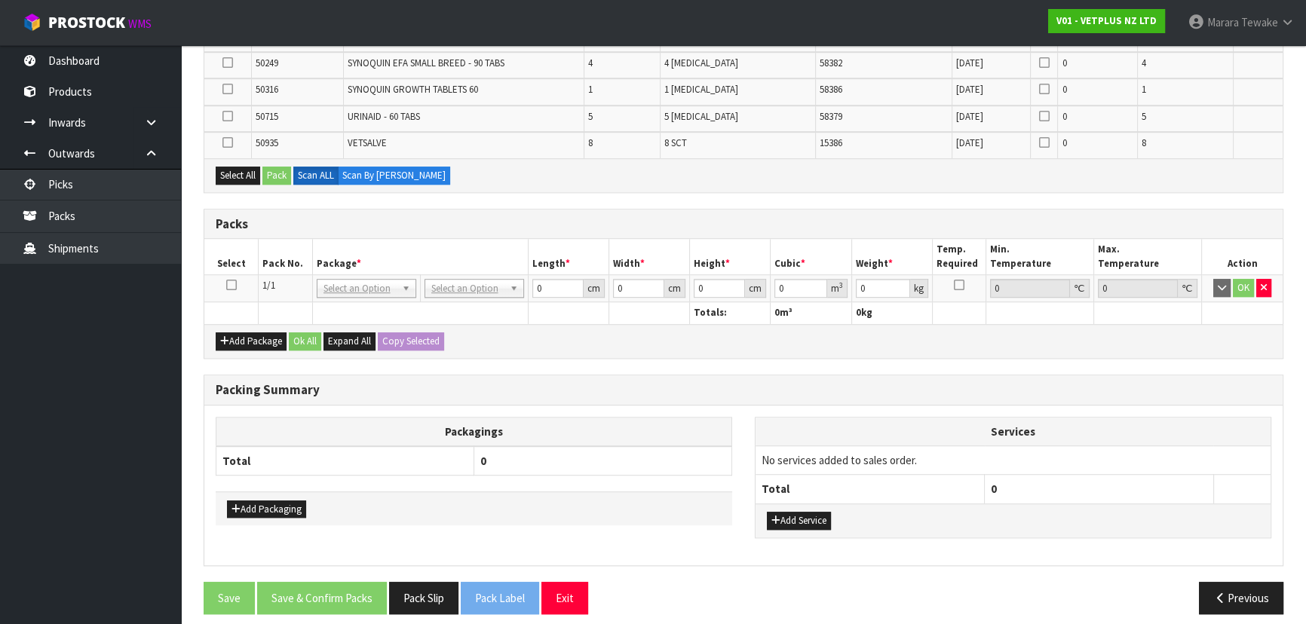
click at [229, 285] on icon at bounding box center [231, 285] width 11 height 1
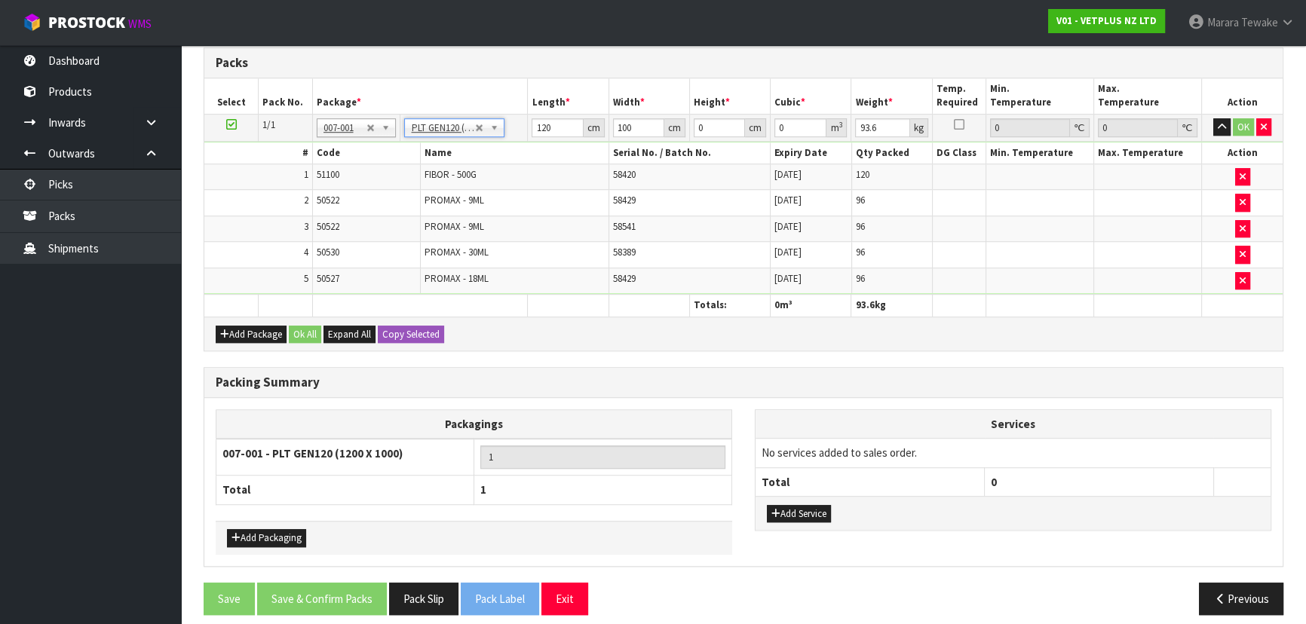
scroll to position [1237, 0]
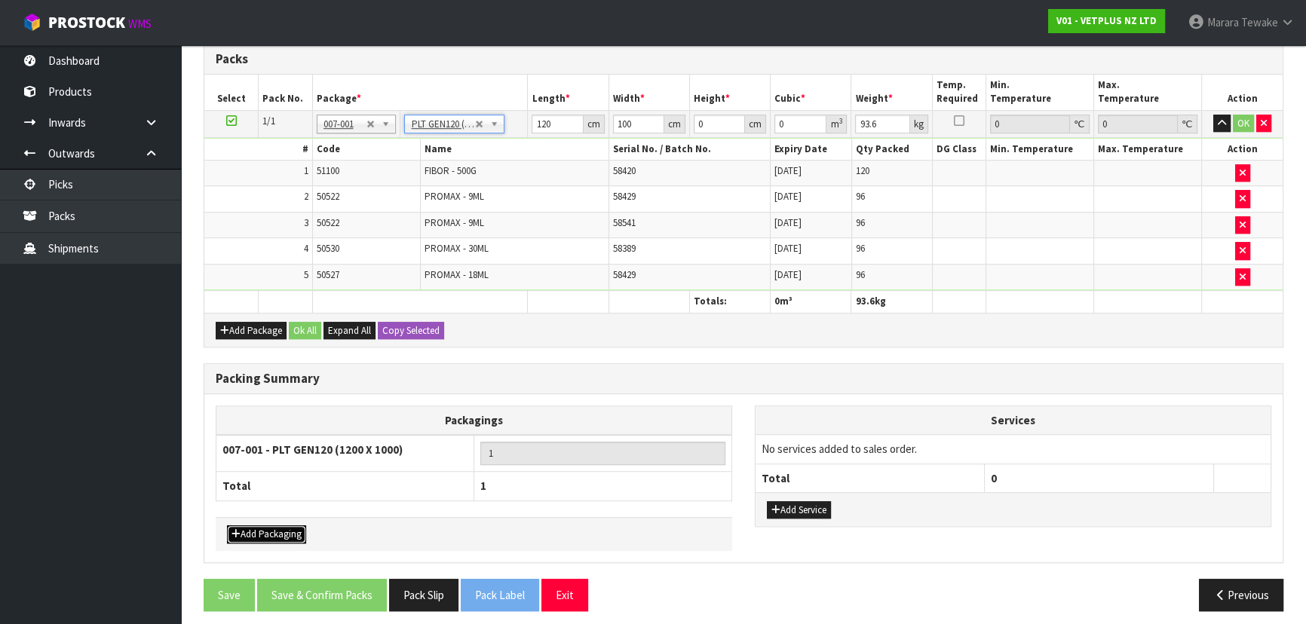
click at [262, 526] on button "Add Packaging" at bounding box center [266, 535] width 79 height 18
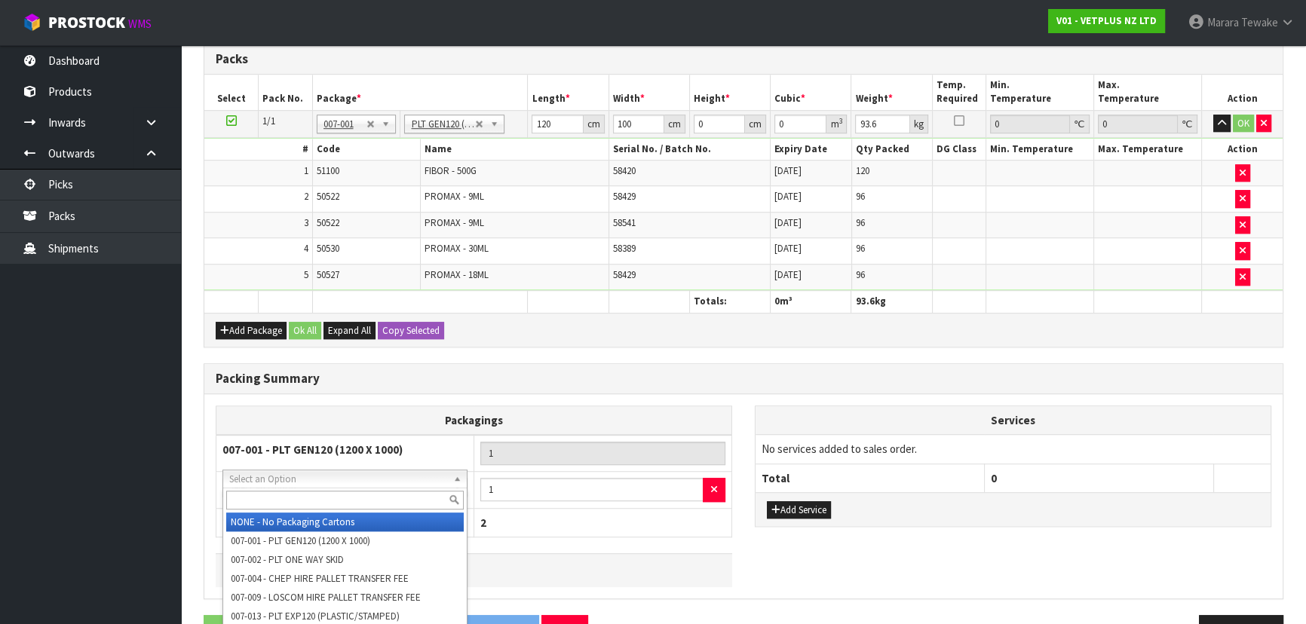
click at [271, 505] on input "text" at bounding box center [345, 500] width 238 height 19
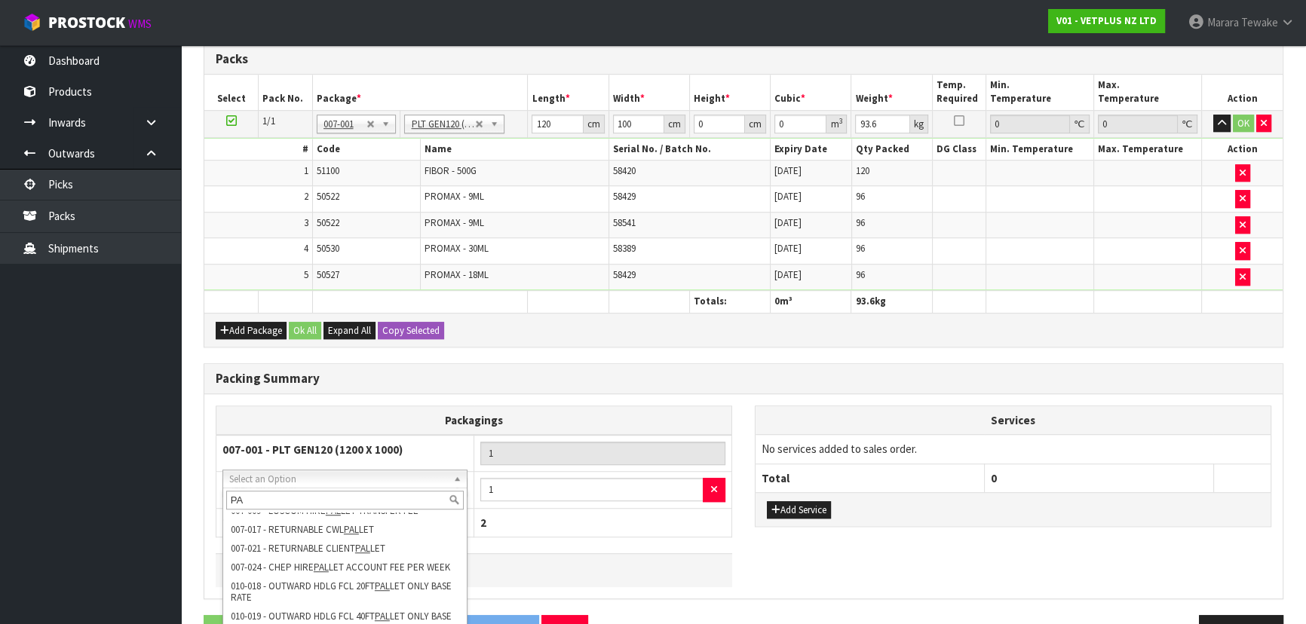
scroll to position [0, 0]
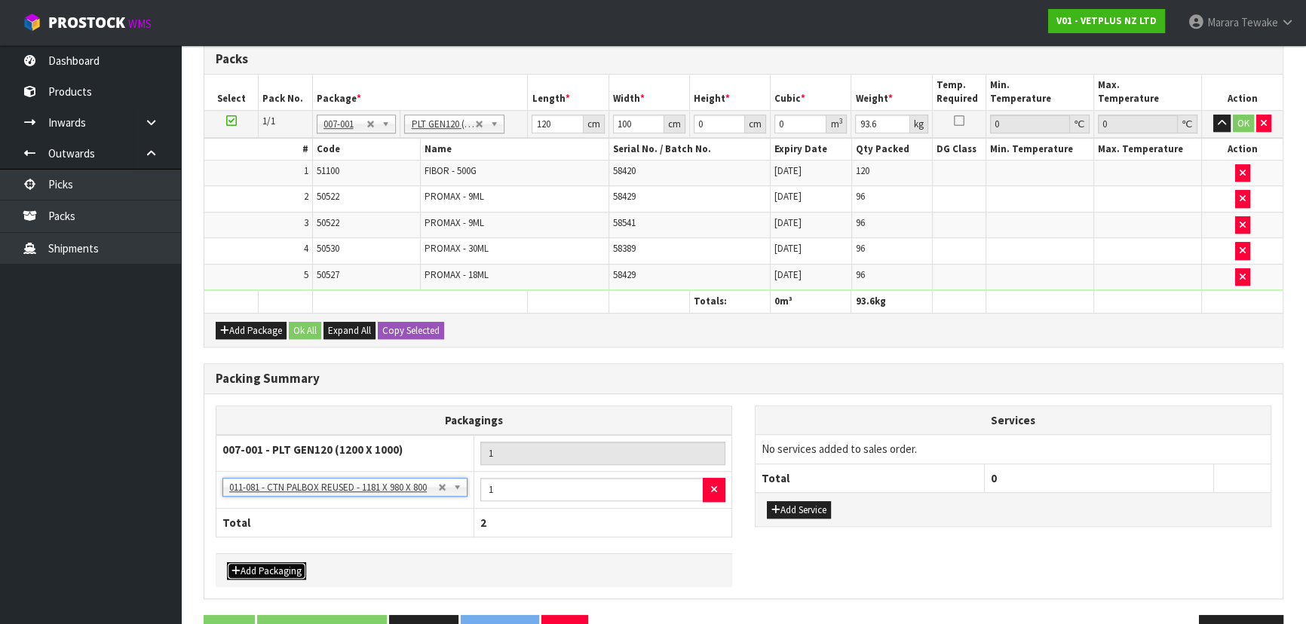
drag, startPoint x: 290, startPoint y: 558, endPoint x: 288, endPoint y: 547, distance: 10.7
click at [289, 563] on button "Add Packaging" at bounding box center [266, 572] width 79 height 18
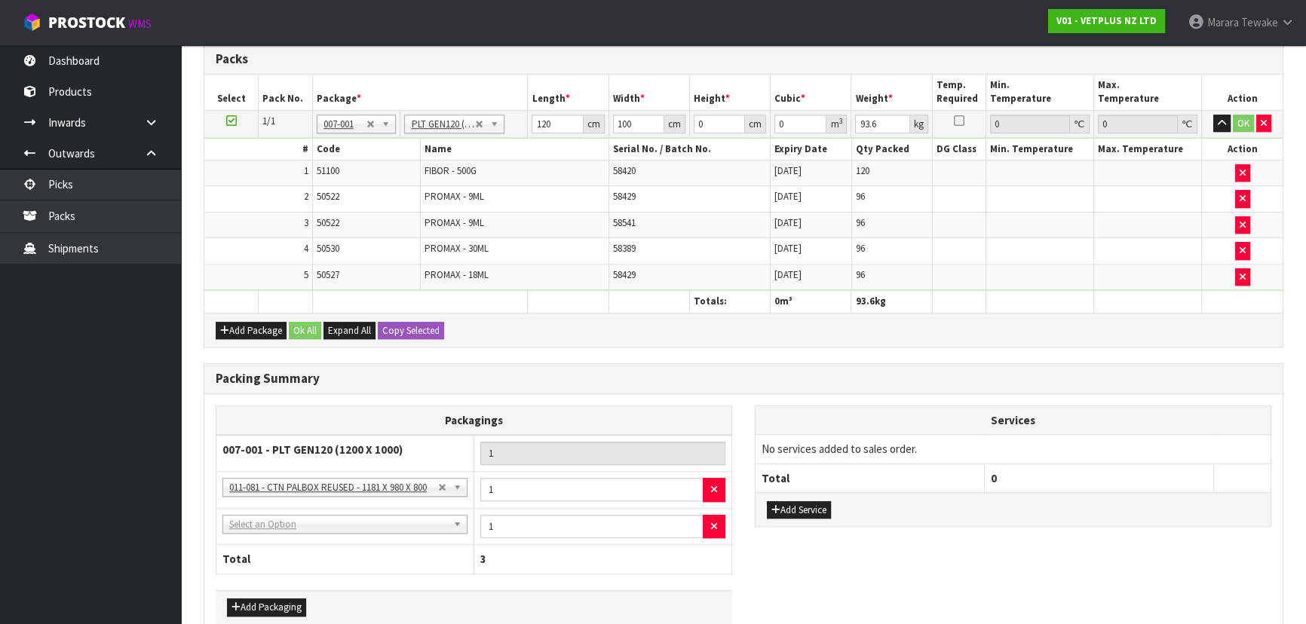
click at [294, 524] on td "NONE - No Packaging Cartons 007-001 - PLT GEN120 (1200 X 1000) 007-002 - PLT ON…" at bounding box center [345, 526] width 258 height 37
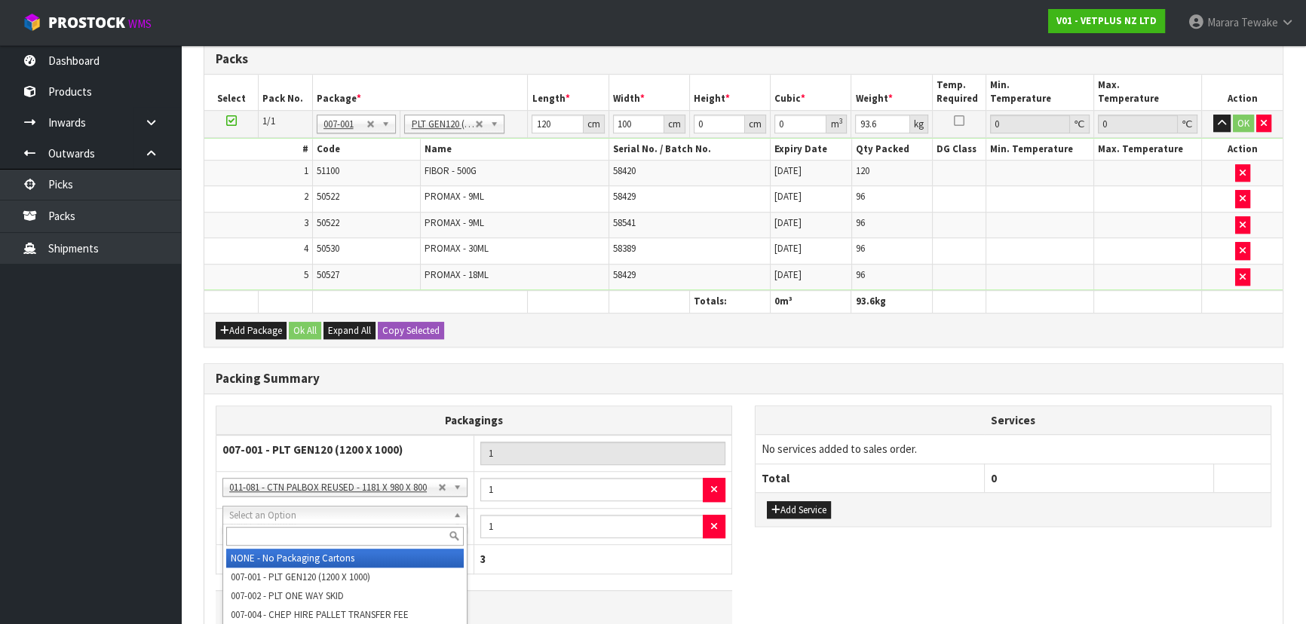
click at [305, 528] on input "text" at bounding box center [345, 536] width 238 height 19
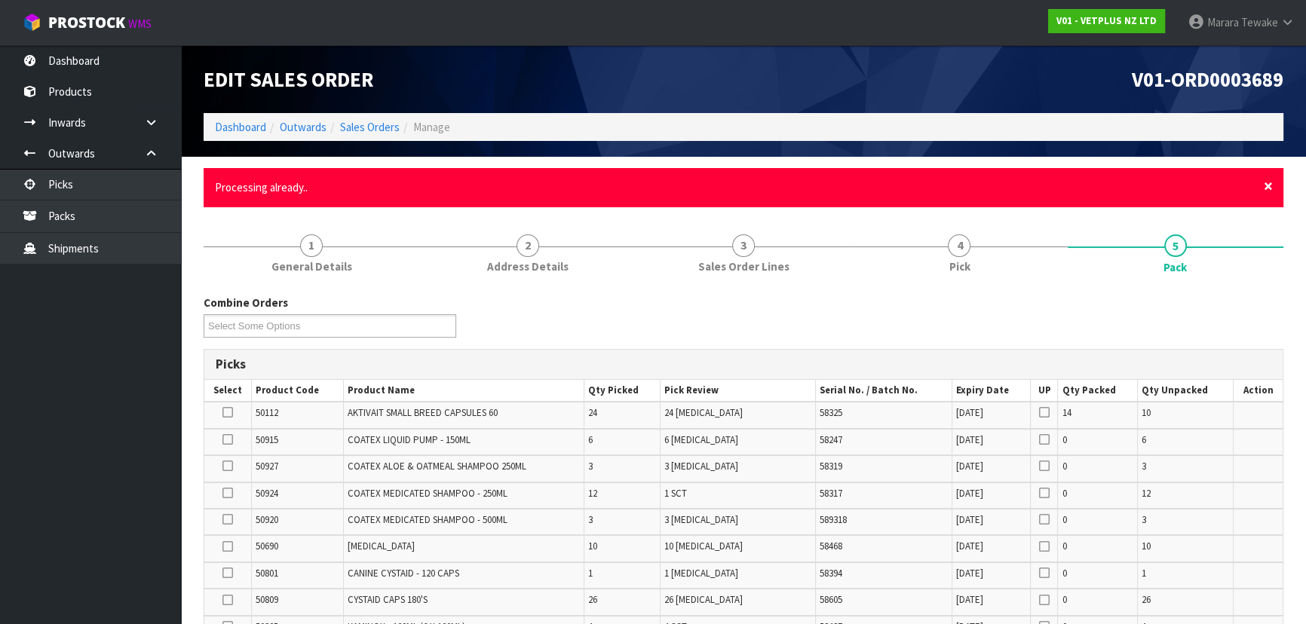
click at [1268, 180] on span "×" at bounding box center [1268, 186] width 9 height 21
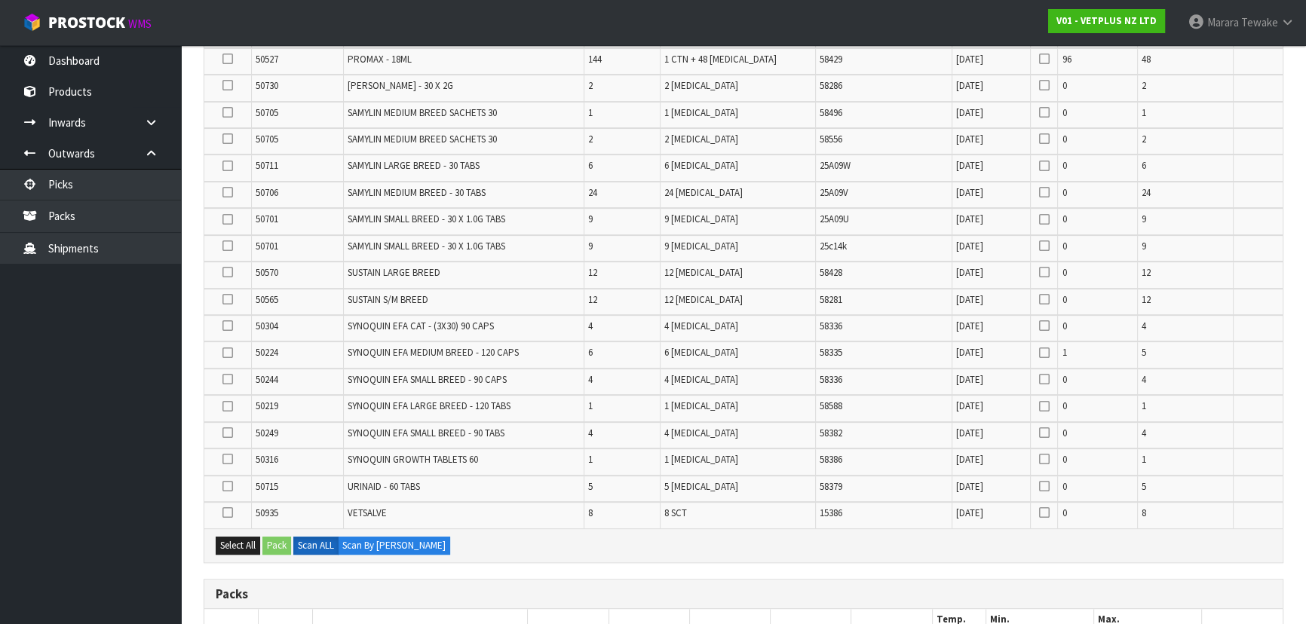
scroll to position [617, 0]
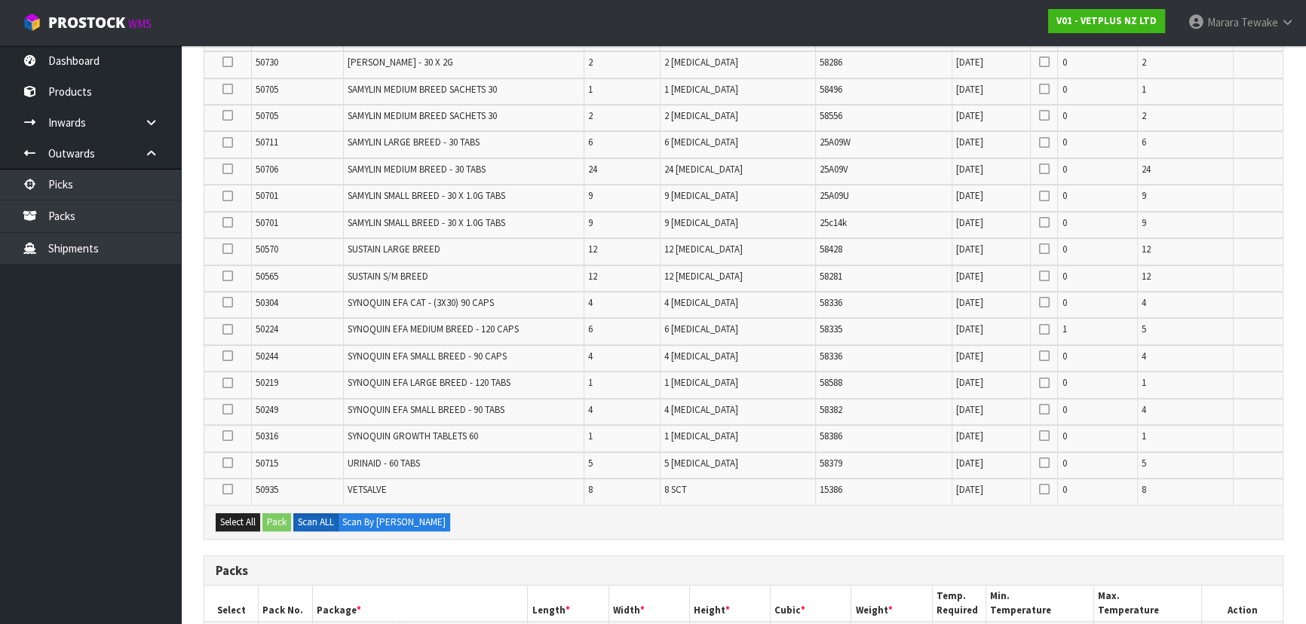
drag, startPoint x: 231, startPoint y: 484, endPoint x: 233, endPoint y: 470, distance: 14.5
click at [230, 489] on icon at bounding box center [227, 489] width 11 height 1
click at [0, 0] on input "checkbox" at bounding box center [0, 0] width 0 height 0
click at [234, 463] on td at bounding box center [227, 465] width 47 height 26
click at [226, 463] on icon at bounding box center [227, 463] width 11 height 1
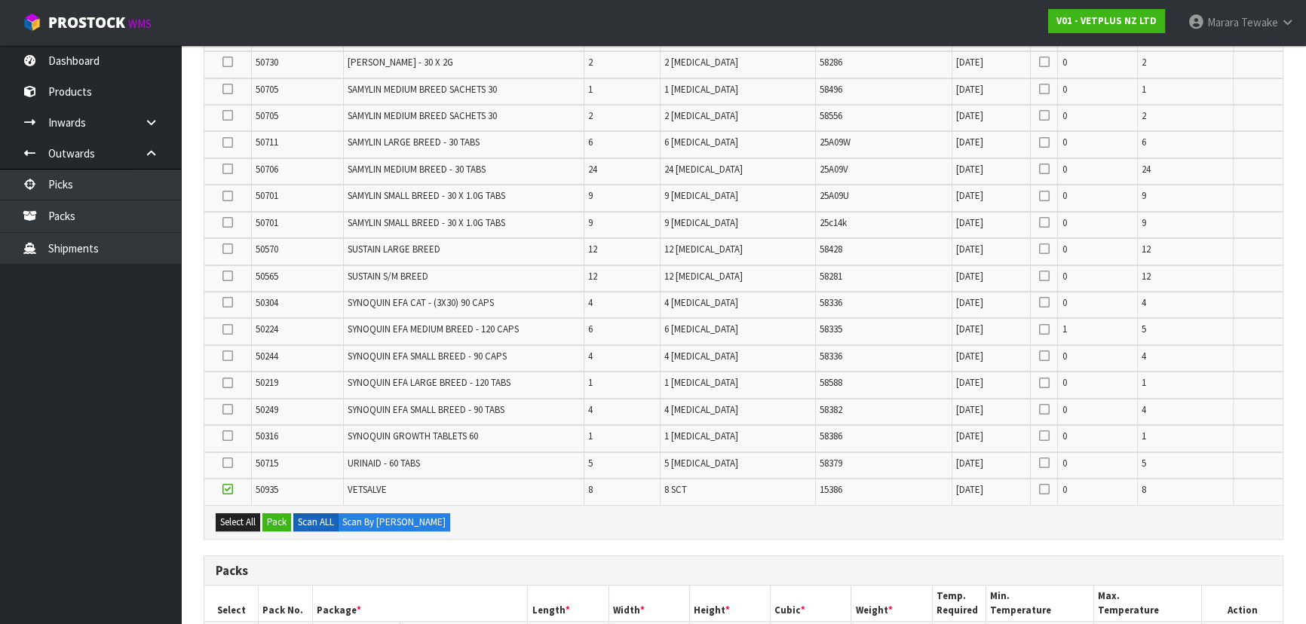
click at [0, 0] on input "checkbox" at bounding box center [0, 0] width 0 height 0
click at [228, 436] on icon at bounding box center [227, 436] width 11 height 1
click at [0, 0] on input "checkbox" at bounding box center [0, 0] width 0 height 0
click at [229, 409] on icon at bounding box center [227, 409] width 11 height 1
click at [0, 0] on input "checkbox" at bounding box center [0, 0] width 0 height 0
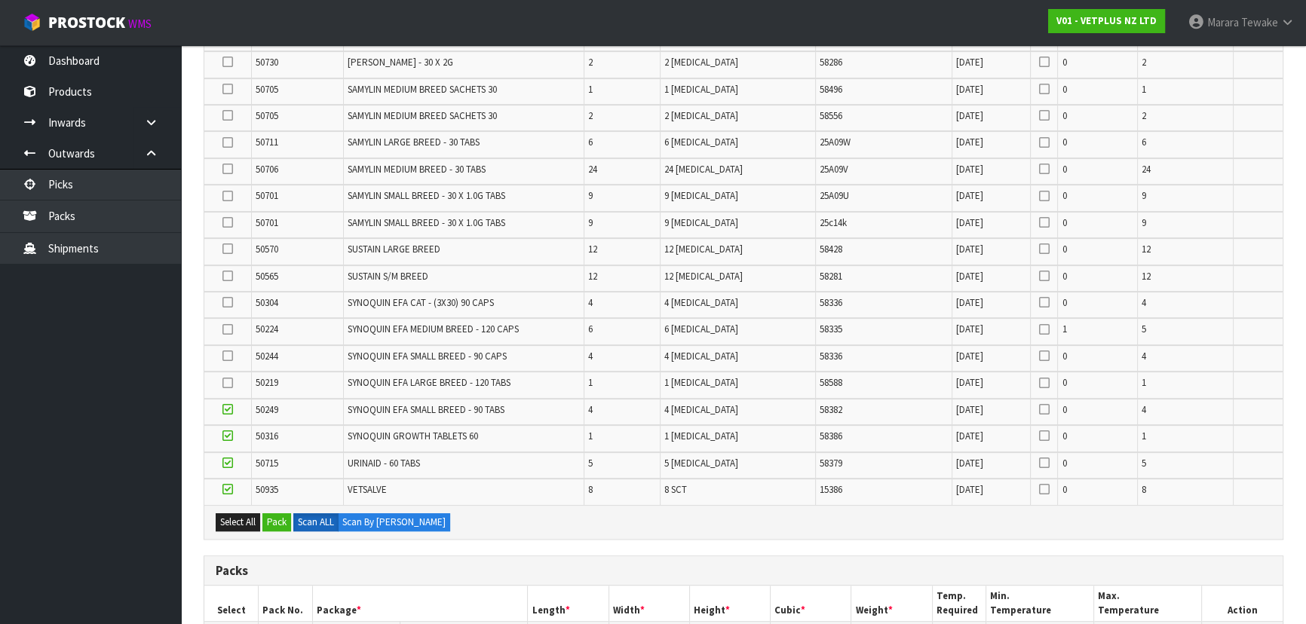
click at [229, 383] on icon at bounding box center [227, 383] width 11 height 1
click at [0, 0] on input "checkbox" at bounding box center [0, 0] width 0 height 0
click at [230, 276] on icon at bounding box center [227, 276] width 11 height 1
click at [0, 0] on input "checkbox" at bounding box center [0, 0] width 0 height 0
click at [228, 303] on icon at bounding box center [227, 302] width 11 height 1
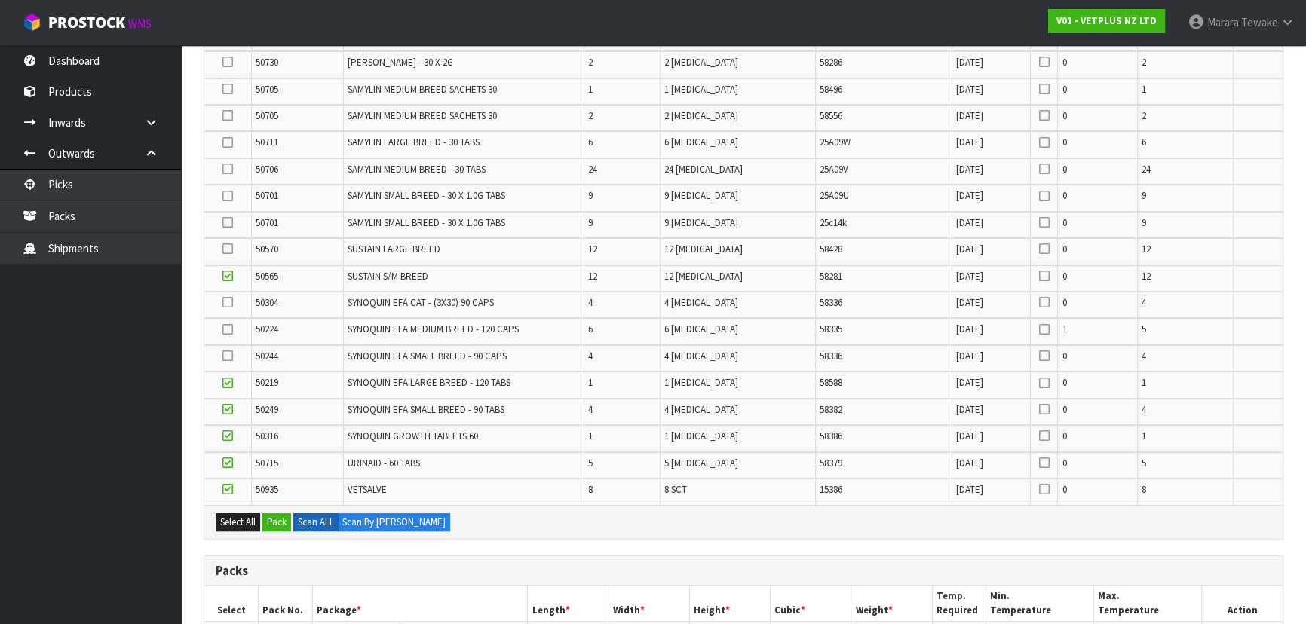
click at [0, 0] on input "checkbox" at bounding box center [0, 0] width 0 height 0
click at [227, 330] on icon at bounding box center [227, 330] width 11 height 1
click at [0, 0] on input "checkbox" at bounding box center [0, 0] width 0 height 0
click at [233, 356] on icon at bounding box center [227, 356] width 11 height 1
click at [0, 0] on input "checkbox" at bounding box center [0, 0] width 0 height 0
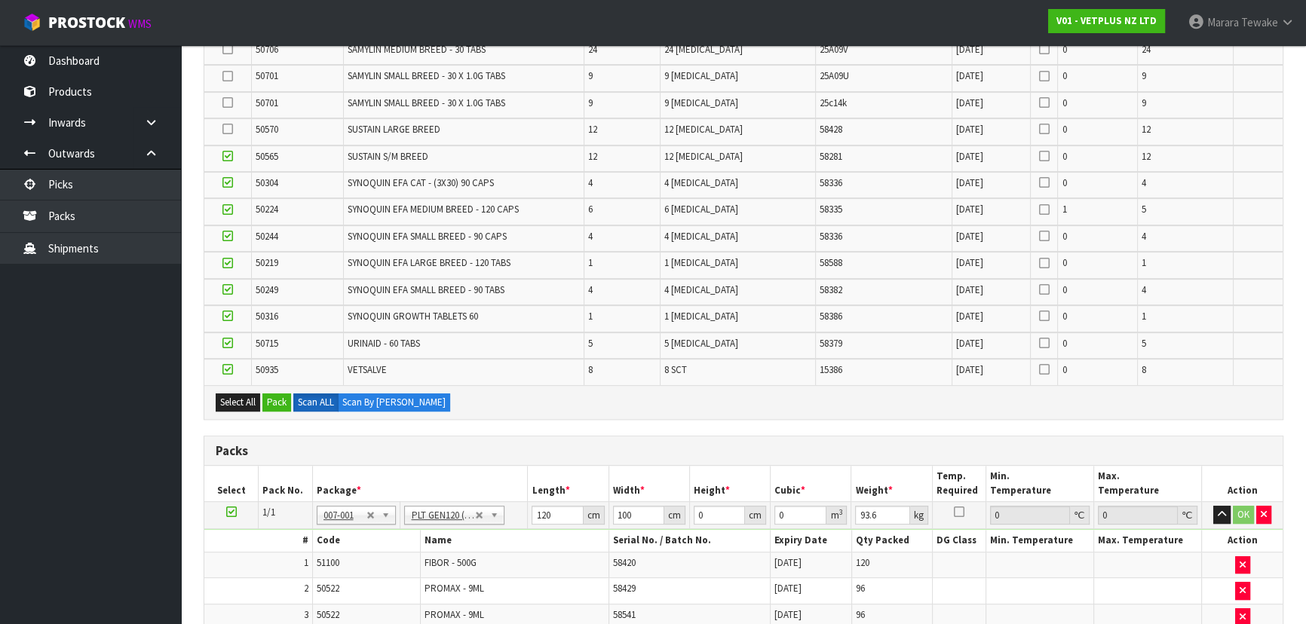
scroll to position [619, 0]
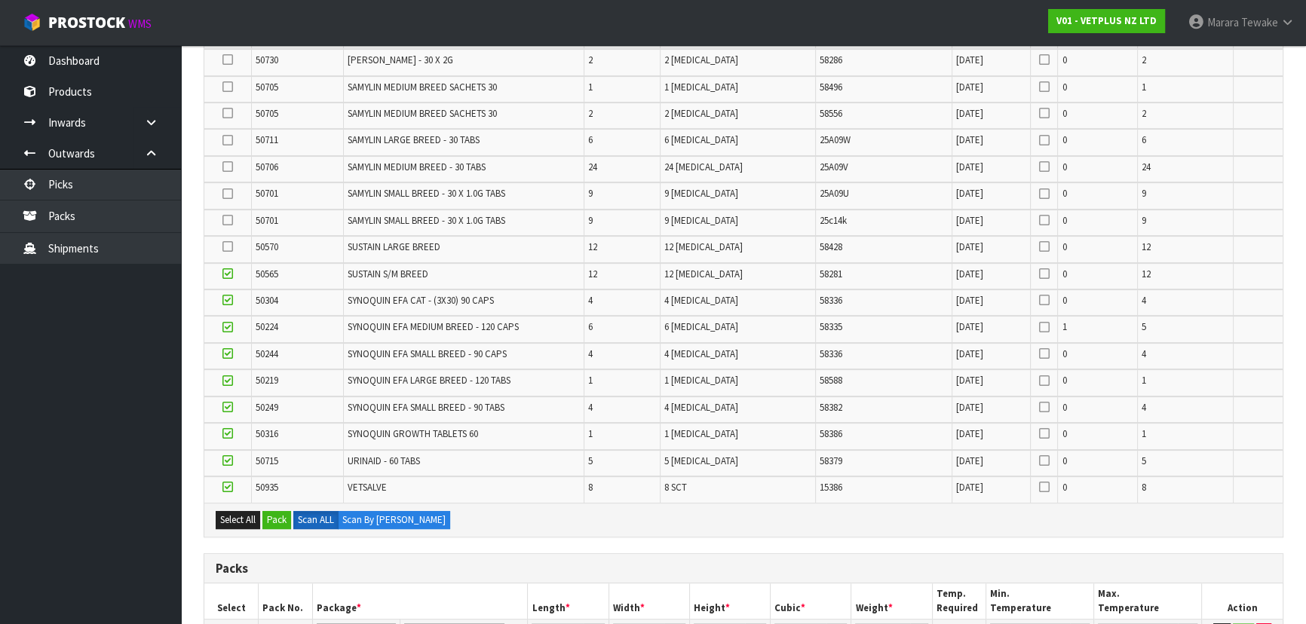
click at [228, 274] on icon at bounding box center [227, 274] width 11 height 1
click at [0, 0] on input "checkbox" at bounding box center [0, 0] width 0 height 0
click at [228, 302] on label at bounding box center [227, 301] width 11 height 14
click at [0, 0] on input "checkbox" at bounding box center [0, 0] width 0 height 0
click at [226, 327] on icon at bounding box center [227, 327] width 11 height 1
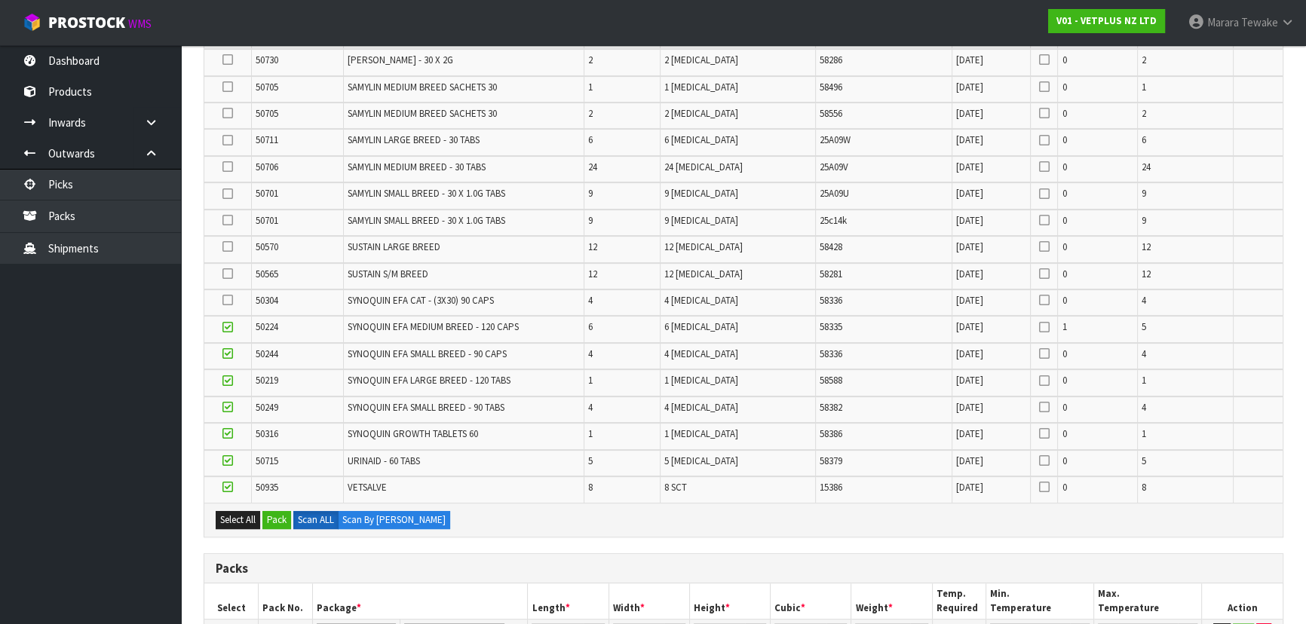
click at [0, 0] on input "checkbox" at bounding box center [0, 0] width 0 height 0
click at [229, 360] on td at bounding box center [227, 356] width 47 height 26
click at [227, 354] on icon at bounding box center [227, 354] width 11 height 1
click at [0, 0] on input "checkbox" at bounding box center [0, 0] width 0 height 0
click at [229, 381] on icon at bounding box center [227, 381] width 11 height 1
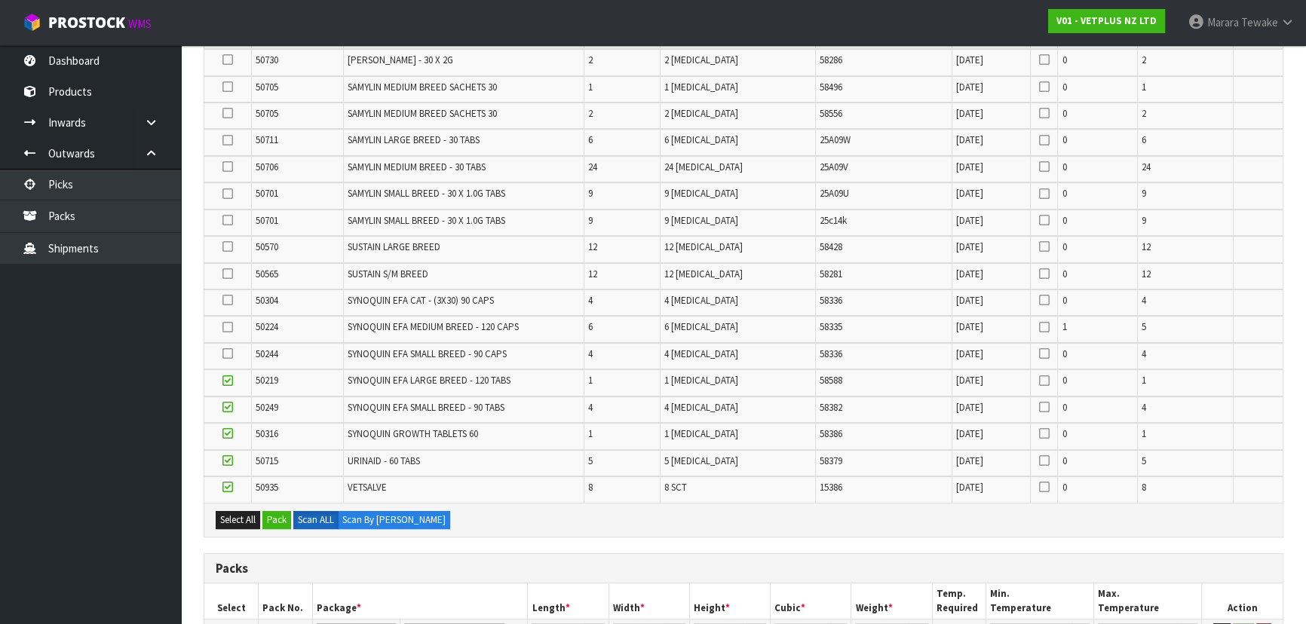
click at [0, 0] on input "checkbox" at bounding box center [0, 0] width 0 height 0
drag, startPoint x: 227, startPoint y: 396, endPoint x: 228, endPoint y: 405, distance: 9.1
click at [228, 407] on icon at bounding box center [227, 407] width 11 height 1
click at [0, 0] on input "checkbox" at bounding box center [0, 0] width 0 height 0
click at [225, 434] on icon at bounding box center [227, 434] width 11 height 1
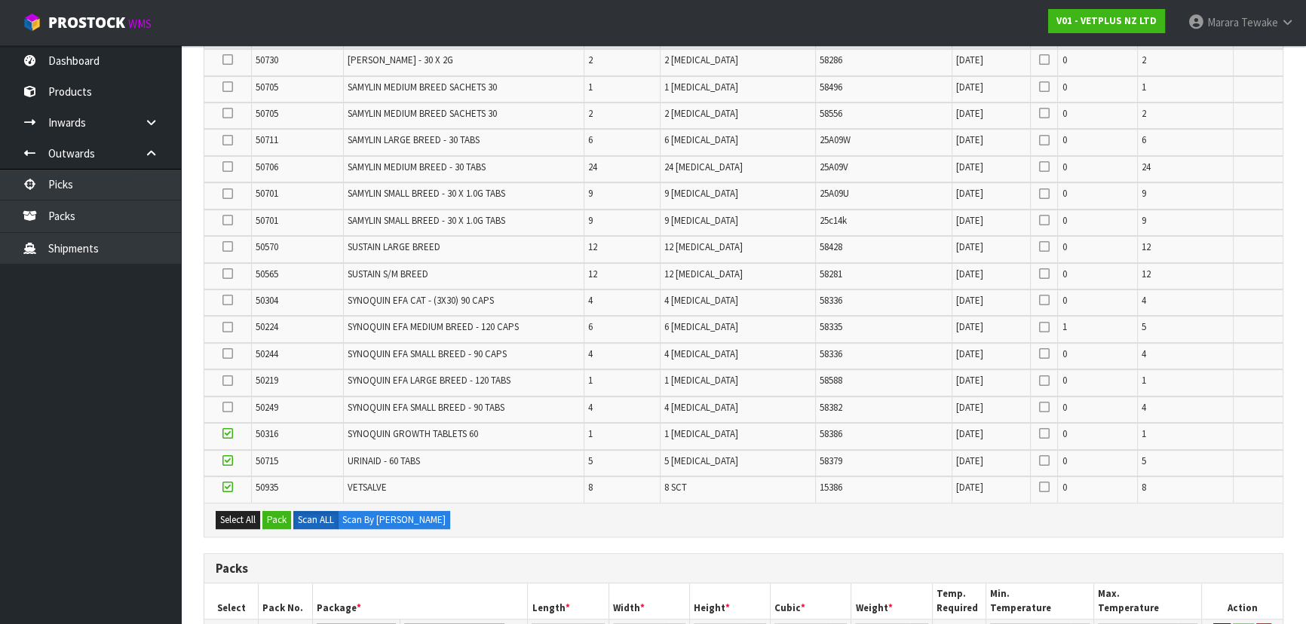
click at [0, 0] on input "checkbox" at bounding box center [0, 0] width 0 height 0
click at [228, 461] on icon at bounding box center [227, 461] width 11 height 1
click at [0, 0] on input "checkbox" at bounding box center [0, 0] width 0 height 0
click at [227, 487] on icon at bounding box center [227, 487] width 11 height 1
click at [0, 0] on input "checkbox" at bounding box center [0, 0] width 0 height 0
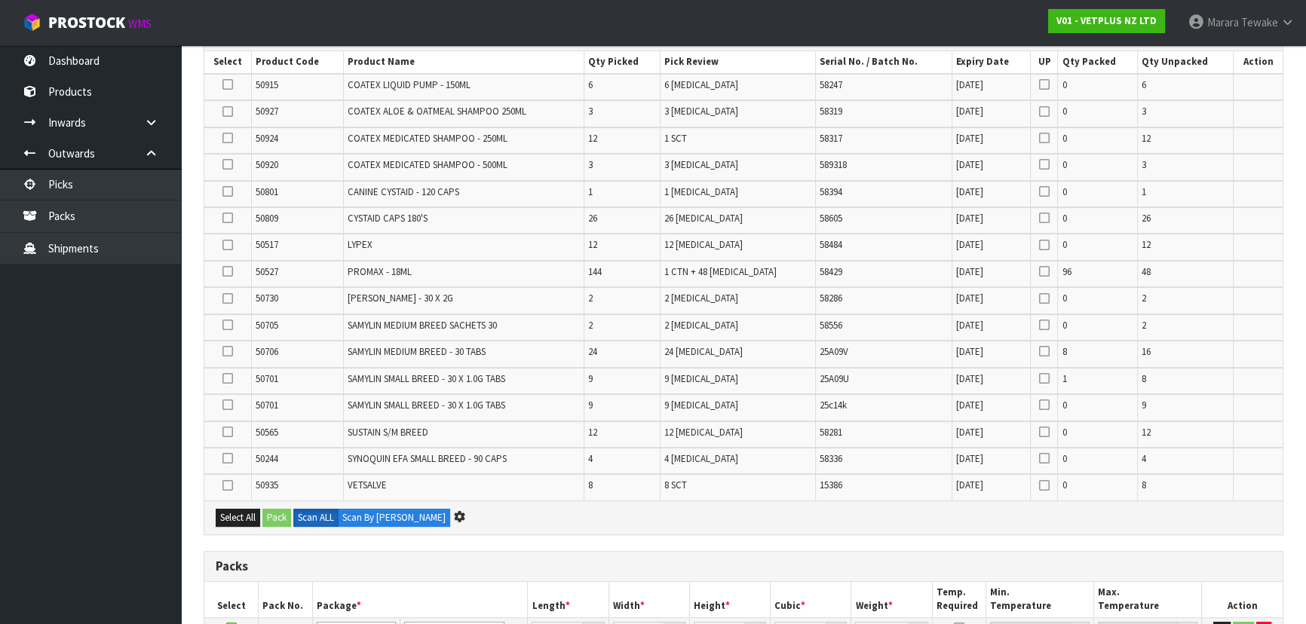
scroll to position [0, 0]
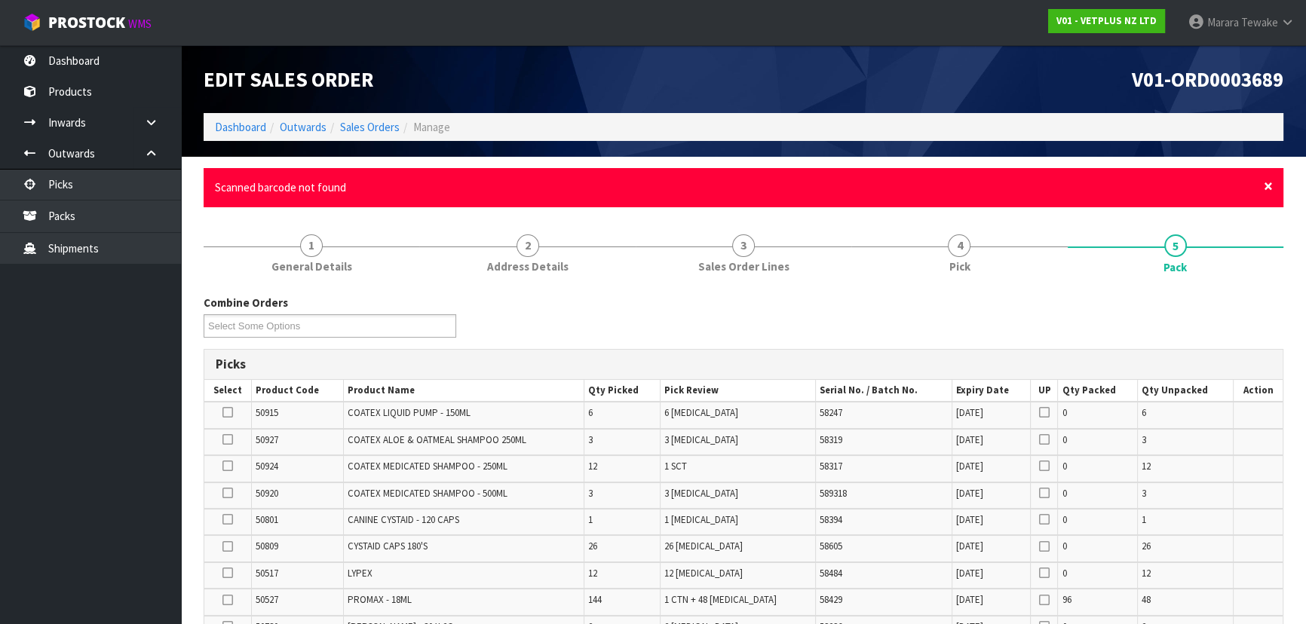
click at [1269, 188] on span "×" at bounding box center [1268, 186] width 9 height 21
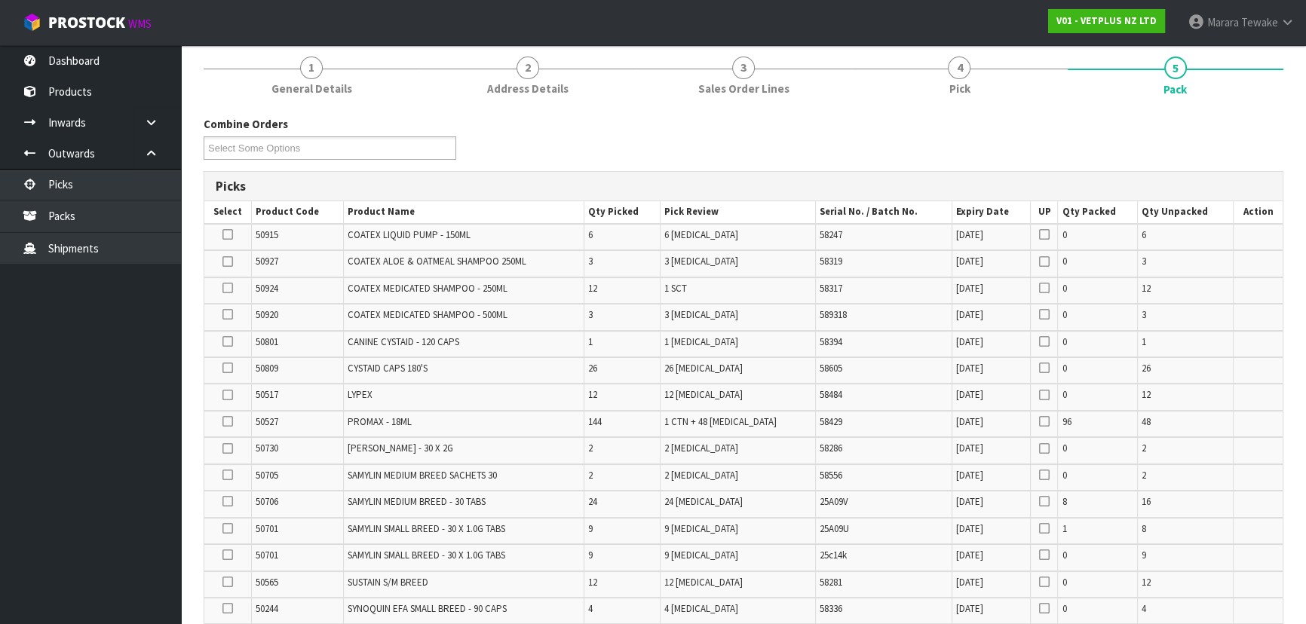
scroll to position [136, 0]
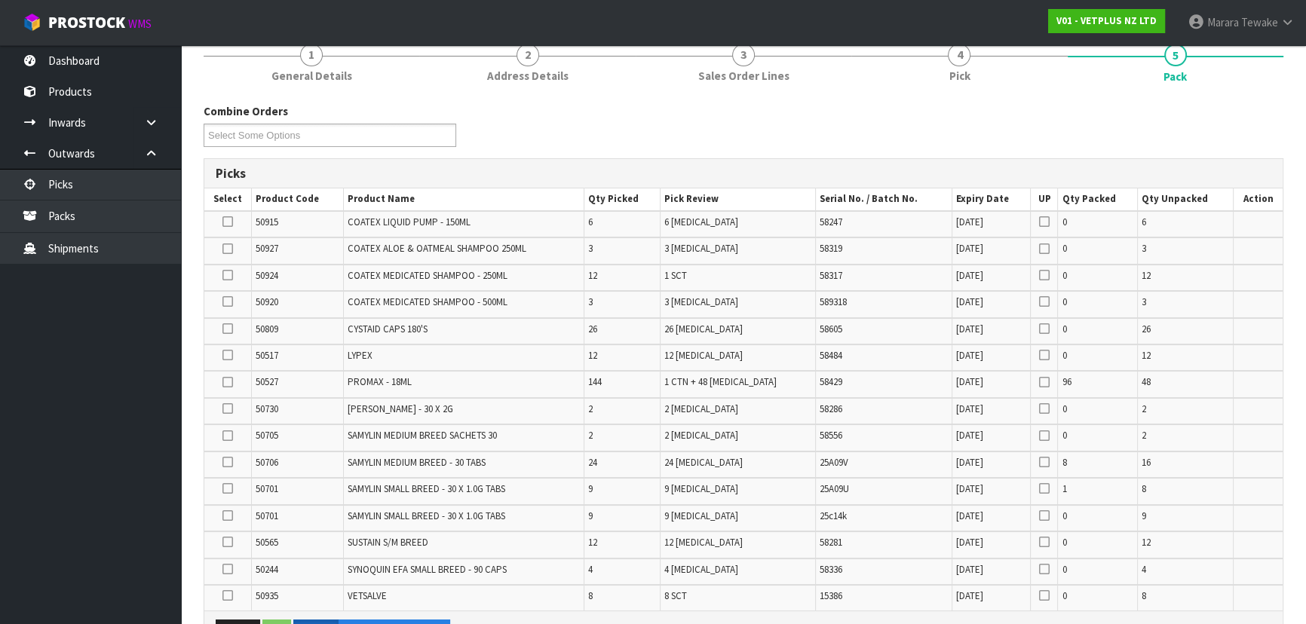
click at [228, 275] on icon at bounding box center [227, 275] width 11 height 1
click at [0, 0] on input "checkbox" at bounding box center [0, 0] width 0 height 0
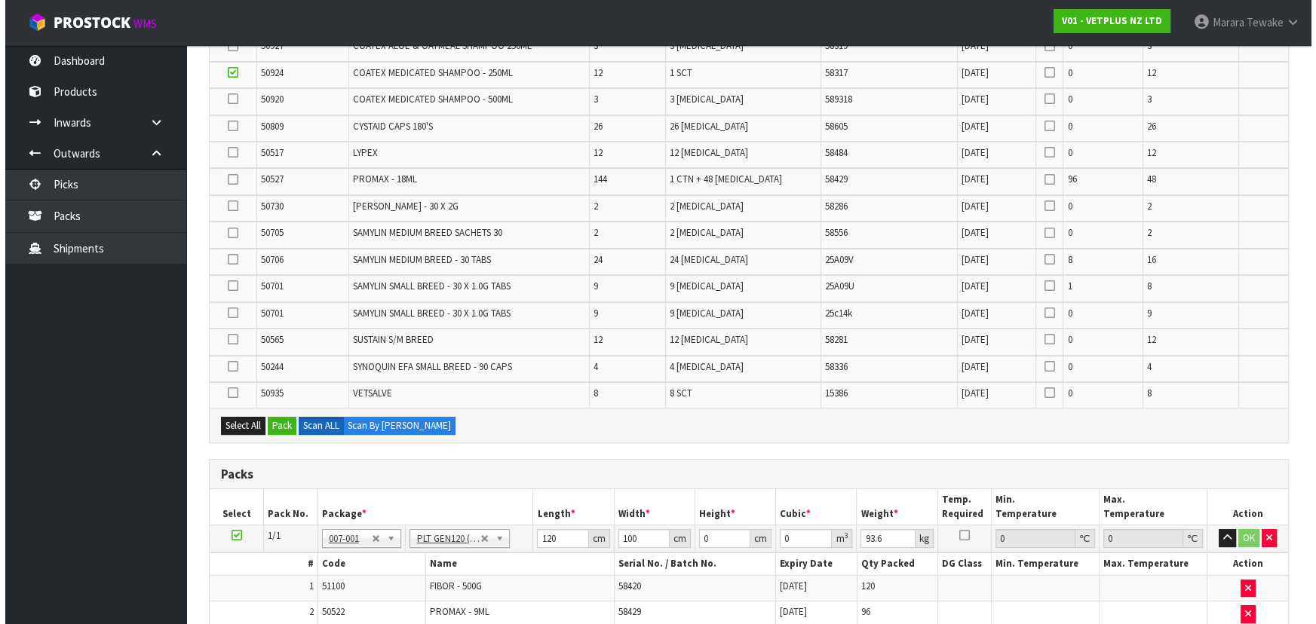
scroll to position [480, 0]
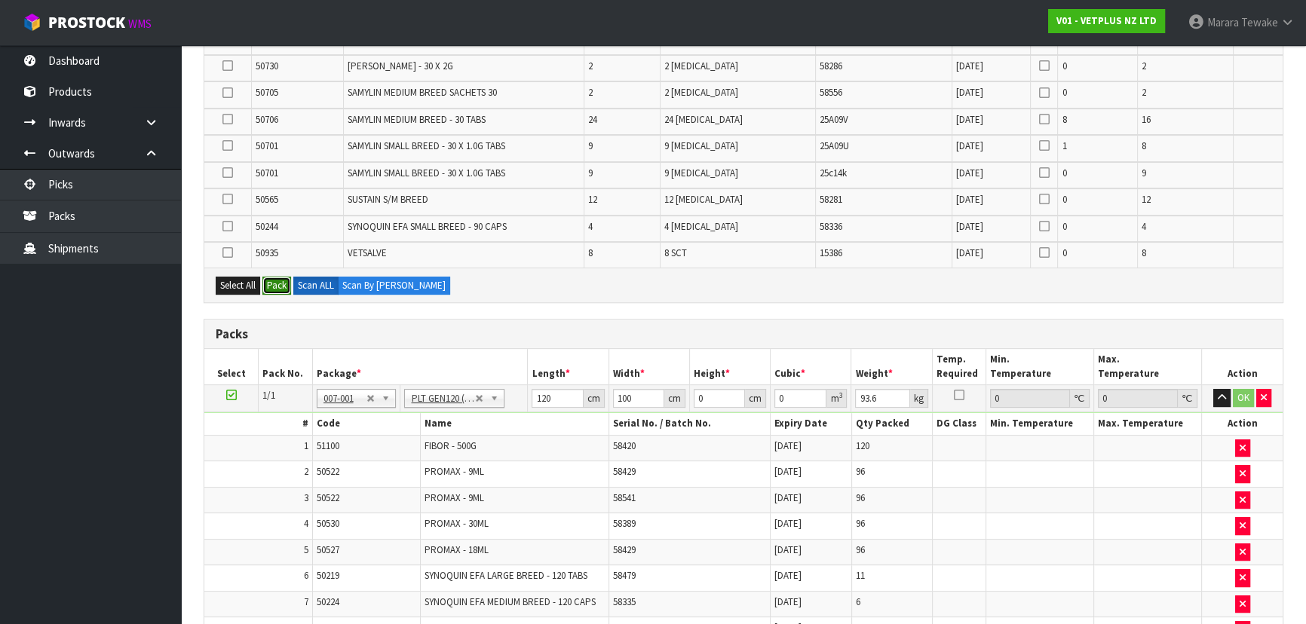
click at [282, 278] on button "Pack" at bounding box center [276, 286] width 29 height 18
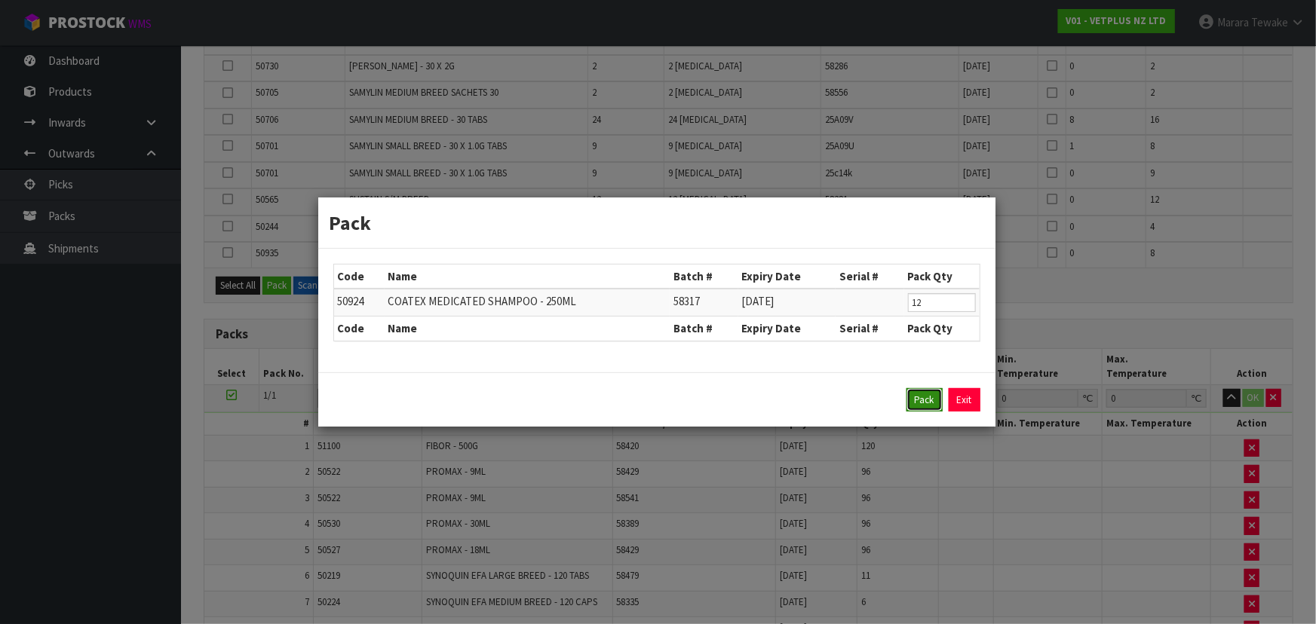
click at [919, 399] on button "Pack" at bounding box center [924, 400] width 36 height 24
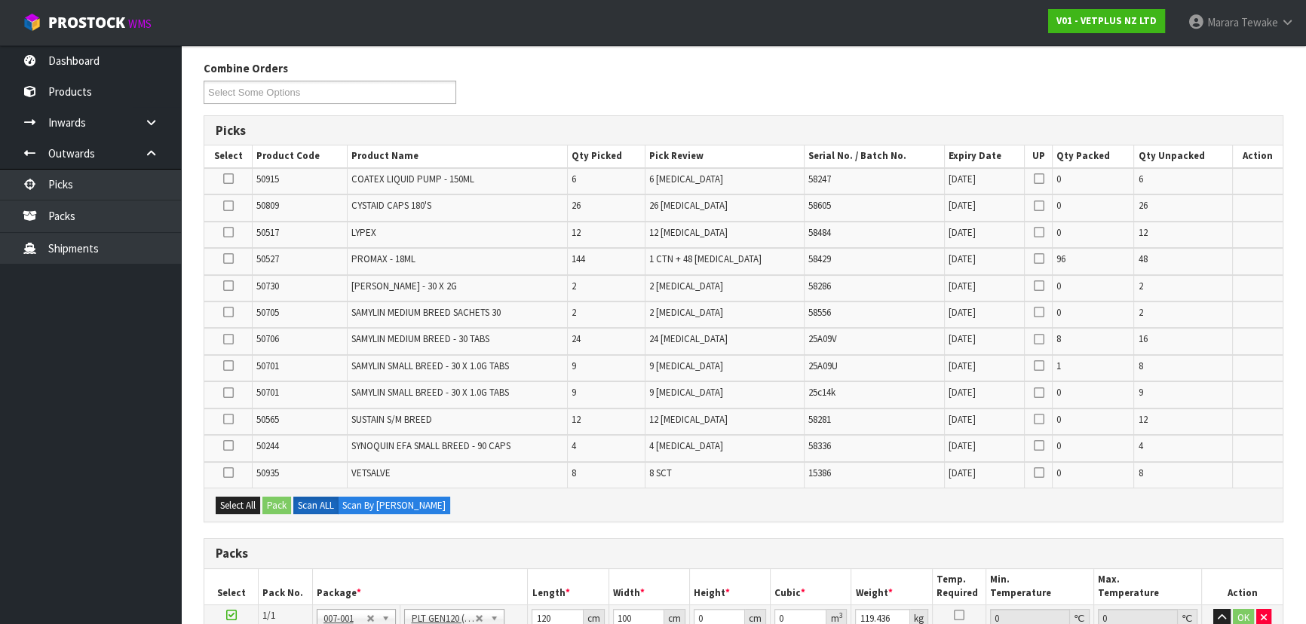
scroll to position [207, 0]
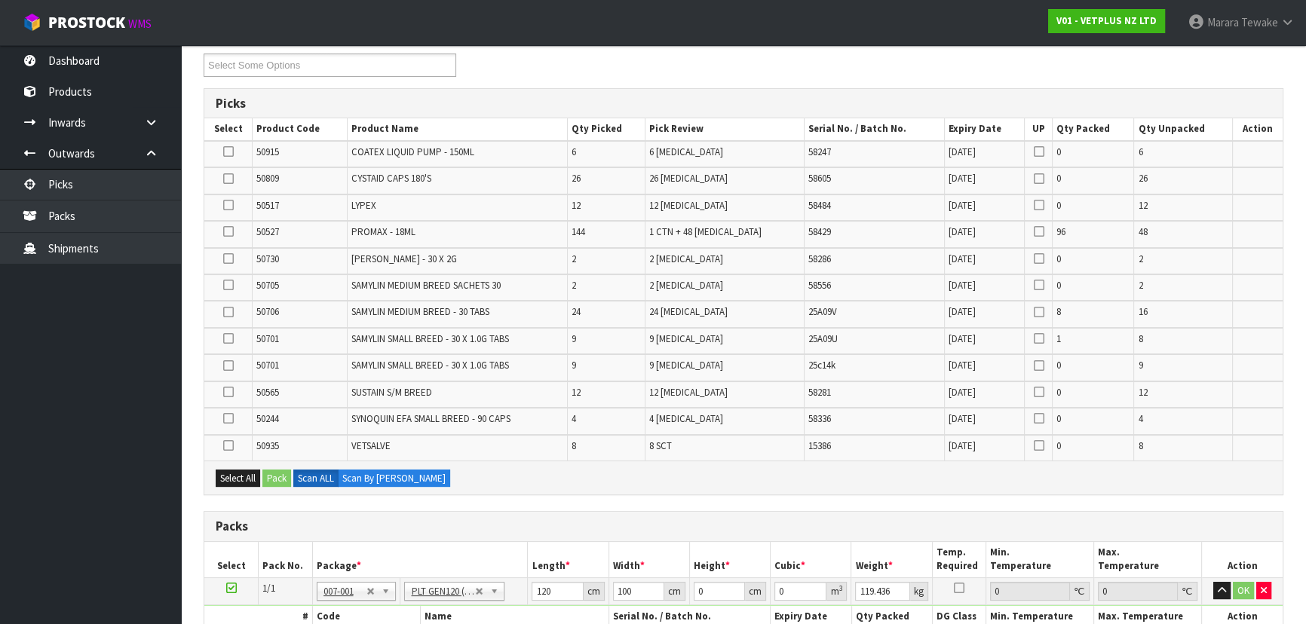
click at [566, 186] on td "CYSTAID CAPS 180'S" at bounding box center [457, 180] width 221 height 26
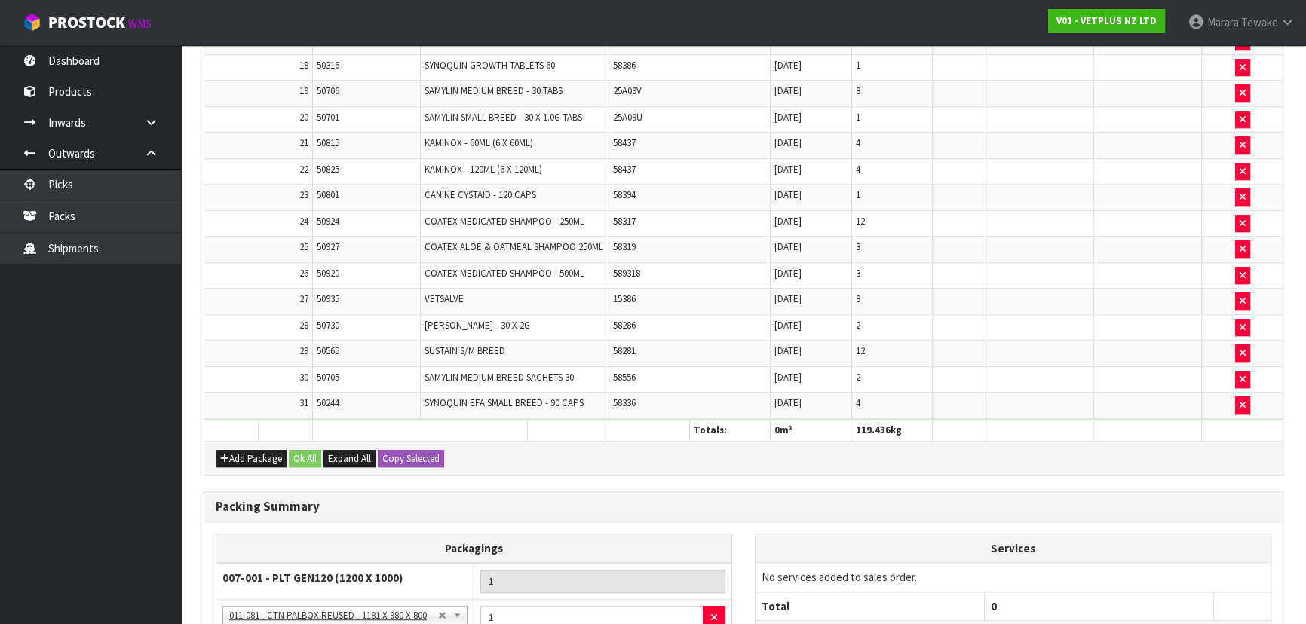
scroll to position [1098, 0]
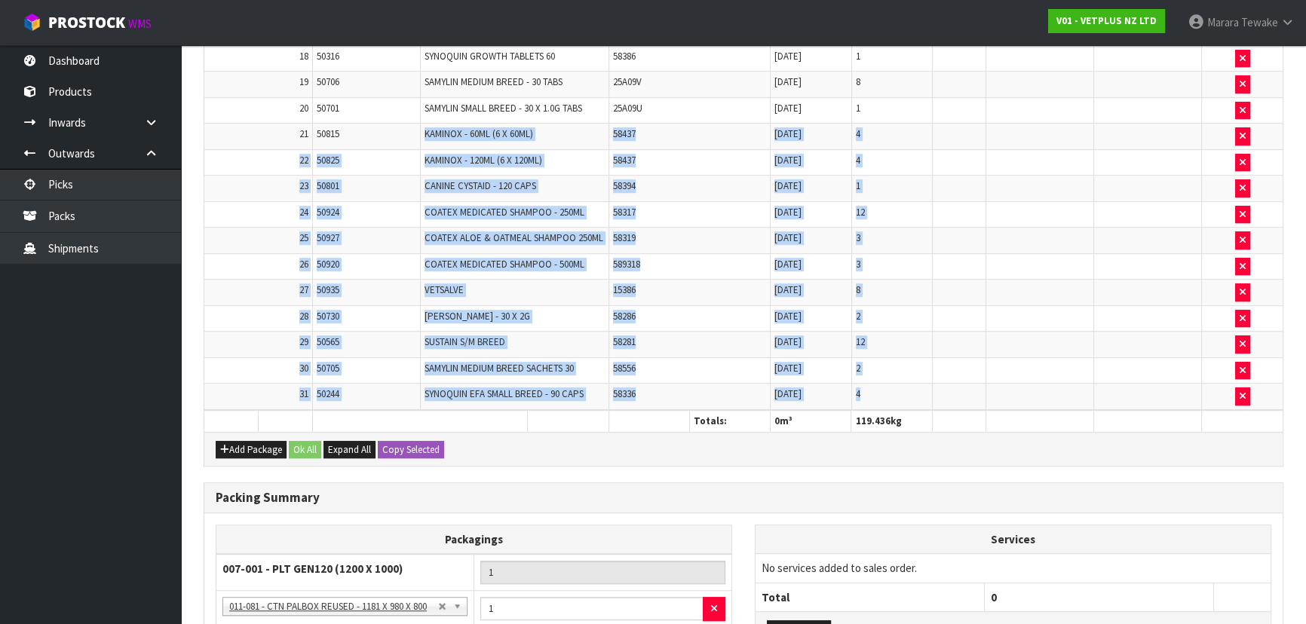
drag, startPoint x: 415, startPoint y: 121, endPoint x: 885, endPoint y: 385, distance: 538.2
click at [885, 385] on tbody "1 51100 FIBOR - 500G 58420 20/01/2027 120 2 50522 PROMAX - 9ML 58429 31/07/2026…" at bounding box center [743, 6] width 1078 height 806
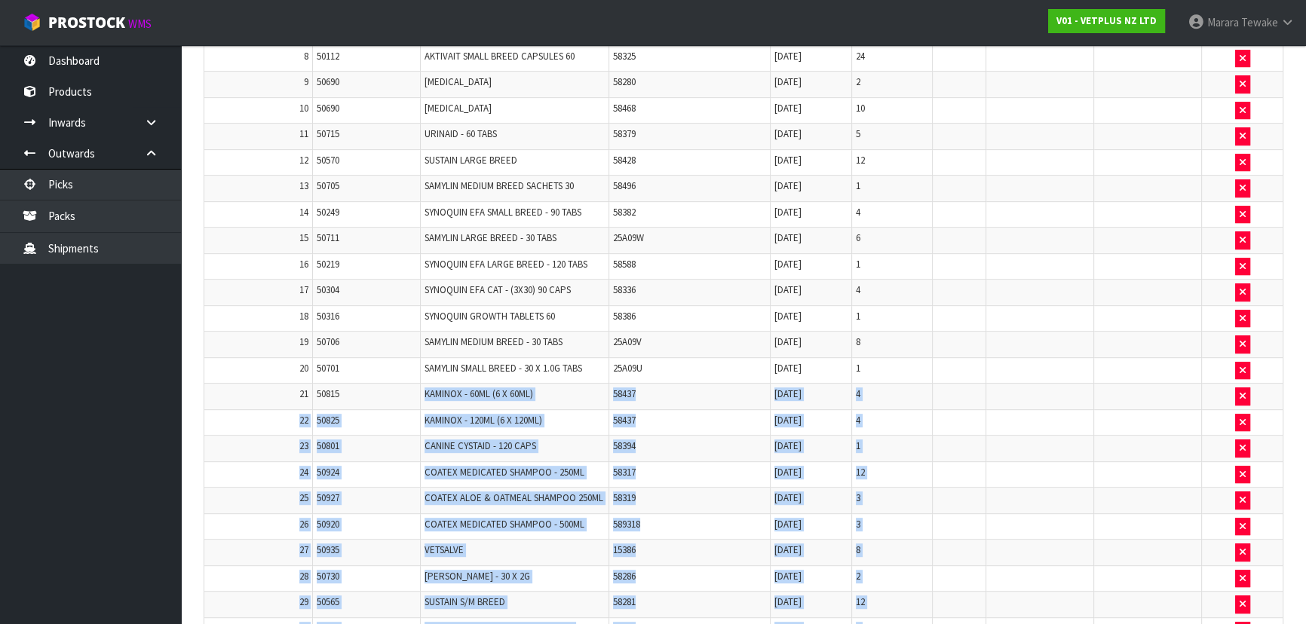
scroll to position [823, 0]
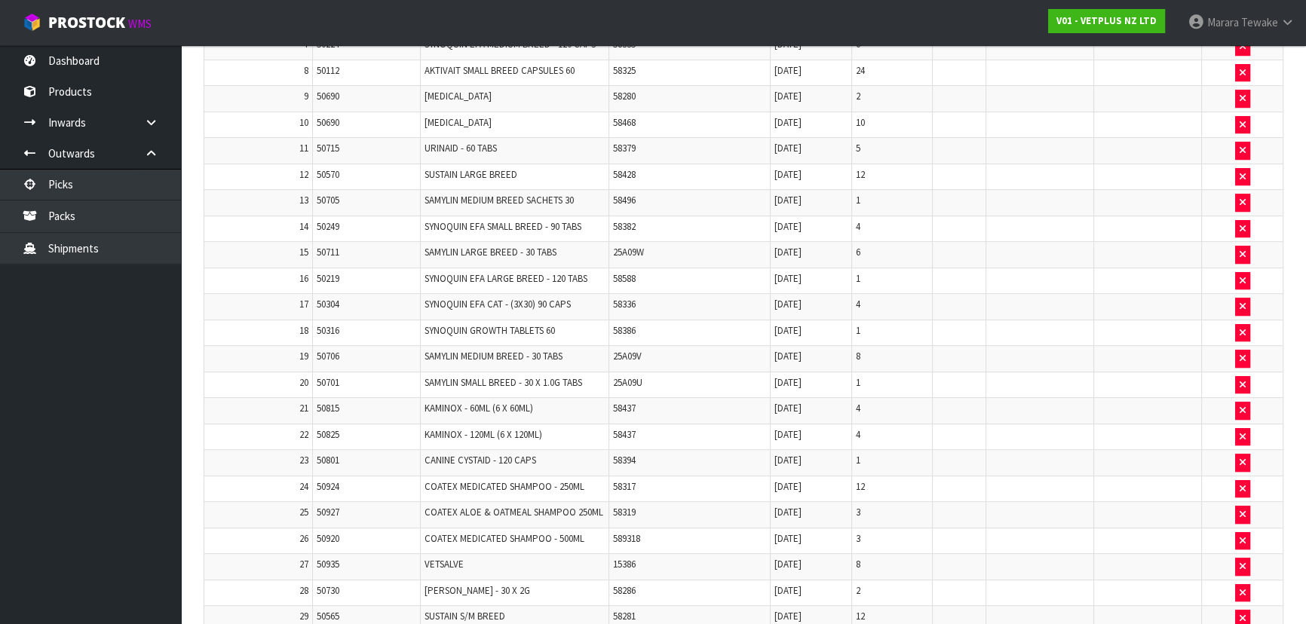
click at [1006, 216] on td at bounding box center [1040, 229] width 108 height 26
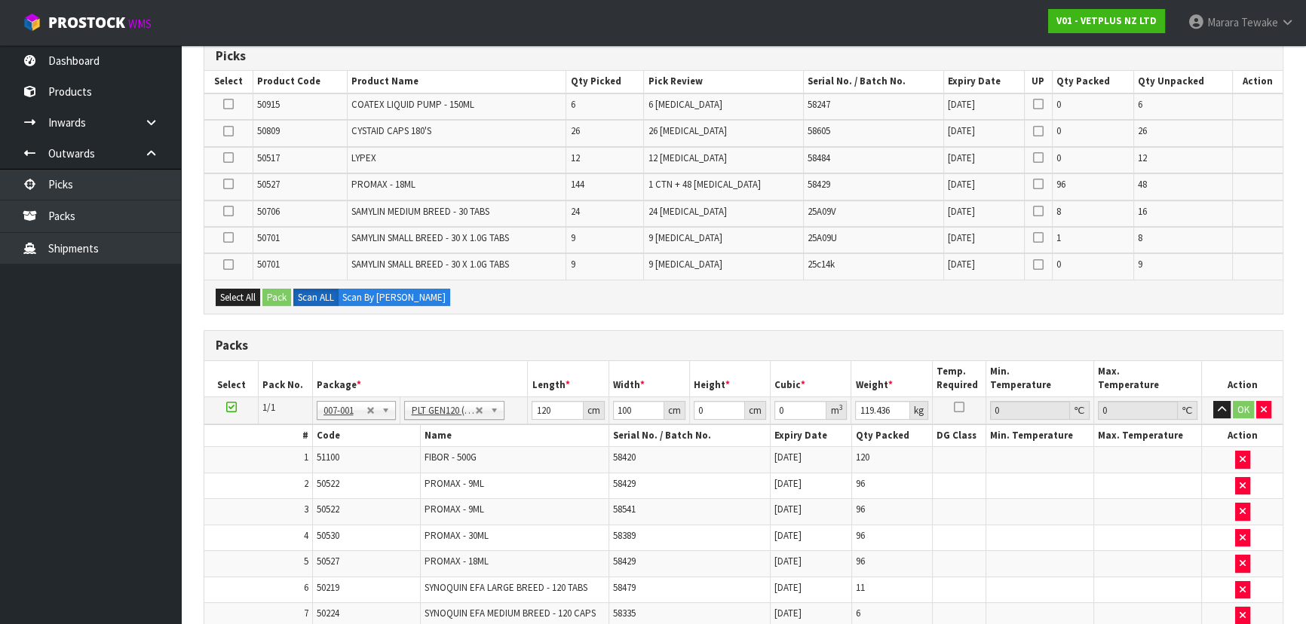
scroll to position [69, 0]
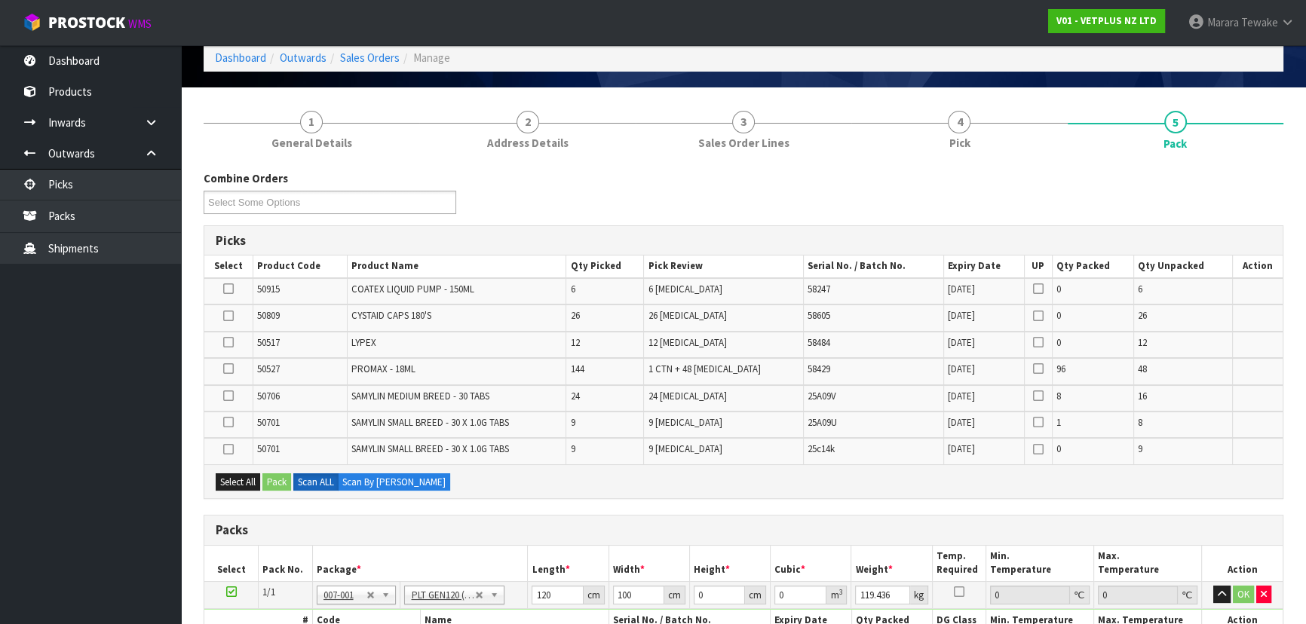
click at [265, 392] on span "50706" at bounding box center [268, 396] width 23 height 13
copy tr "50706"
click at [1038, 176] on div "Combine Orders V01-ORD0003688 V01-ORD0003689 V01-ORD0003690 V01-ORD0003697 V01-…" at bounding box center [743, 197] width 1102 height 54
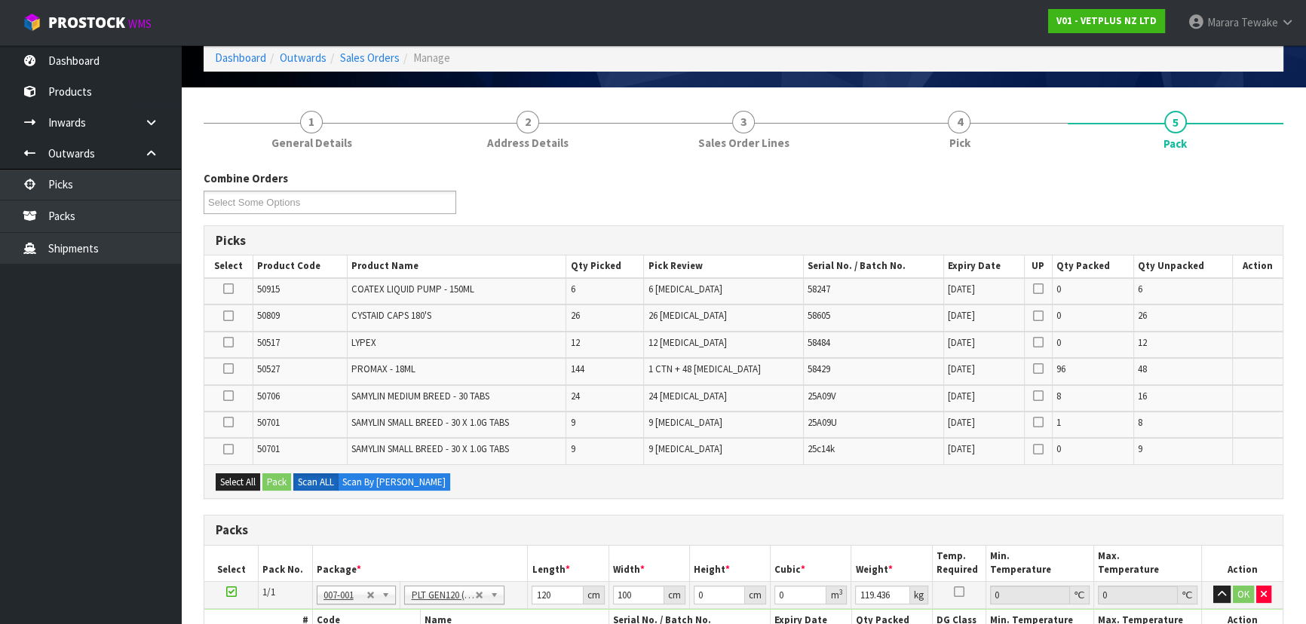
click at [439, 375] on td "PROMAX - 18ML" at bounding box center [456, 371] width 219 height 26
click at [1090, 191] on div "Combine Orders V01-ORD0003688 V01-ORD0003689 V01-ORD0003690 V01-ORD0003697 V01-…" at bounding box center [743, 197] width 1102 height 54
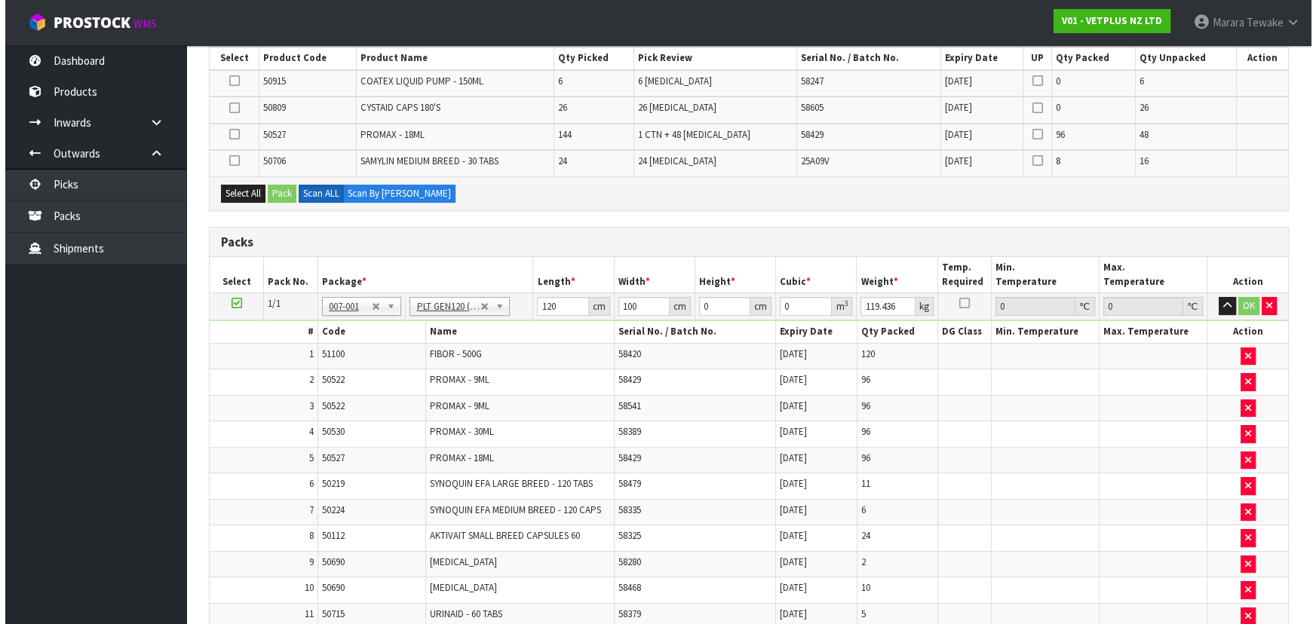
scroll to position [44, 0]
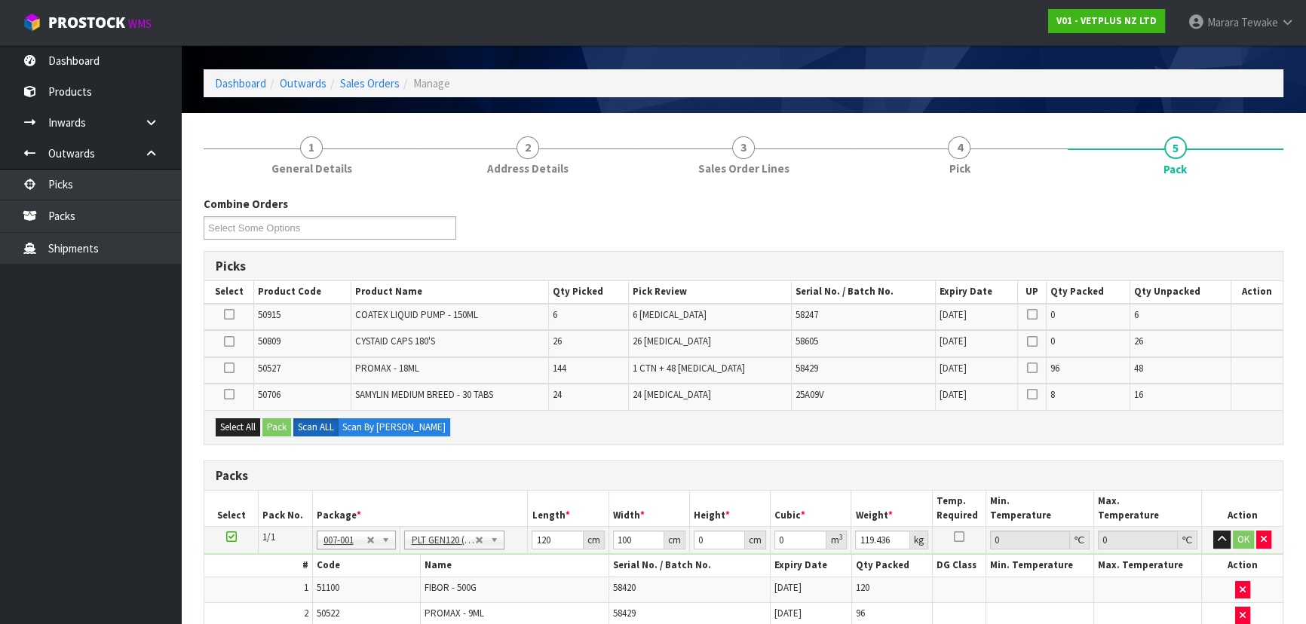
click at [793, 210] on div "Combine Orders V01-ORD0003688 V01-ORD0003689 V01-ORD0003690 V01-ORD0003697 V01-…" at bounding box center [743, 223] width 1102 height 54
click at [231, 342] on icon at bounding box center [229, 342] width 11 height 1
click at [0, 0] on input "checkbox" at bounding box center [0, 0] width 0 height 0
click at [273, 419] on button "Pack" at bounding box center [276, 428] width 29 height 18
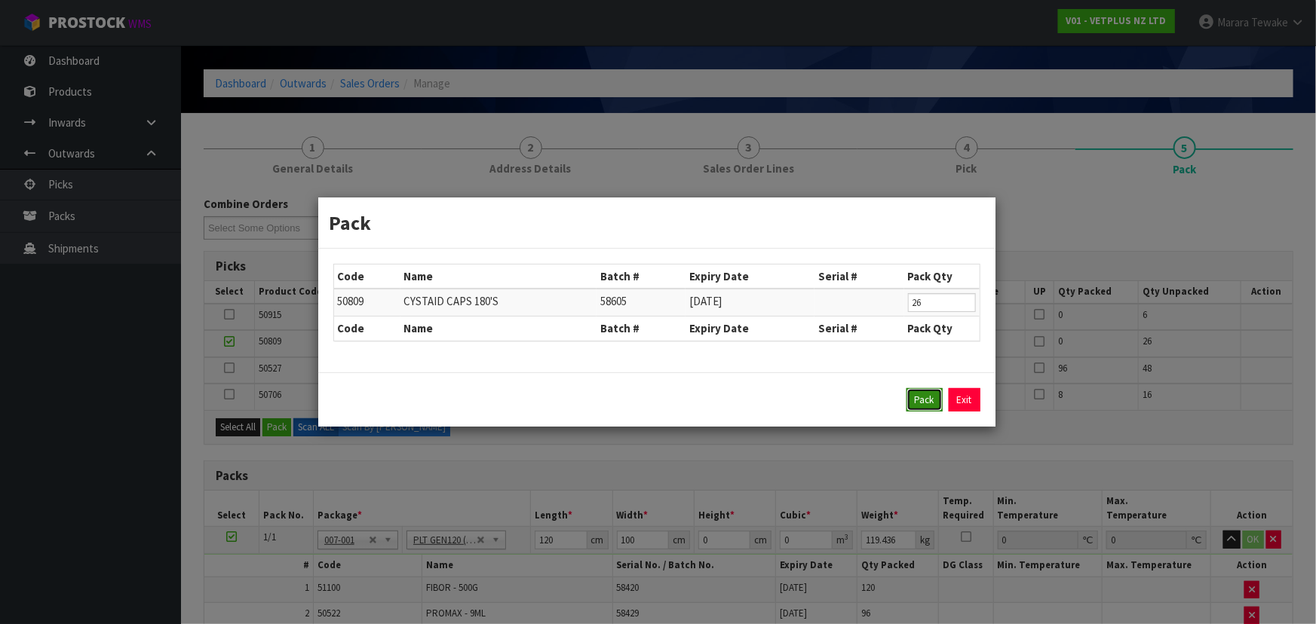
click at [930, 408] on button "Pack" at bounding box center [924, 400] width 36 height 24
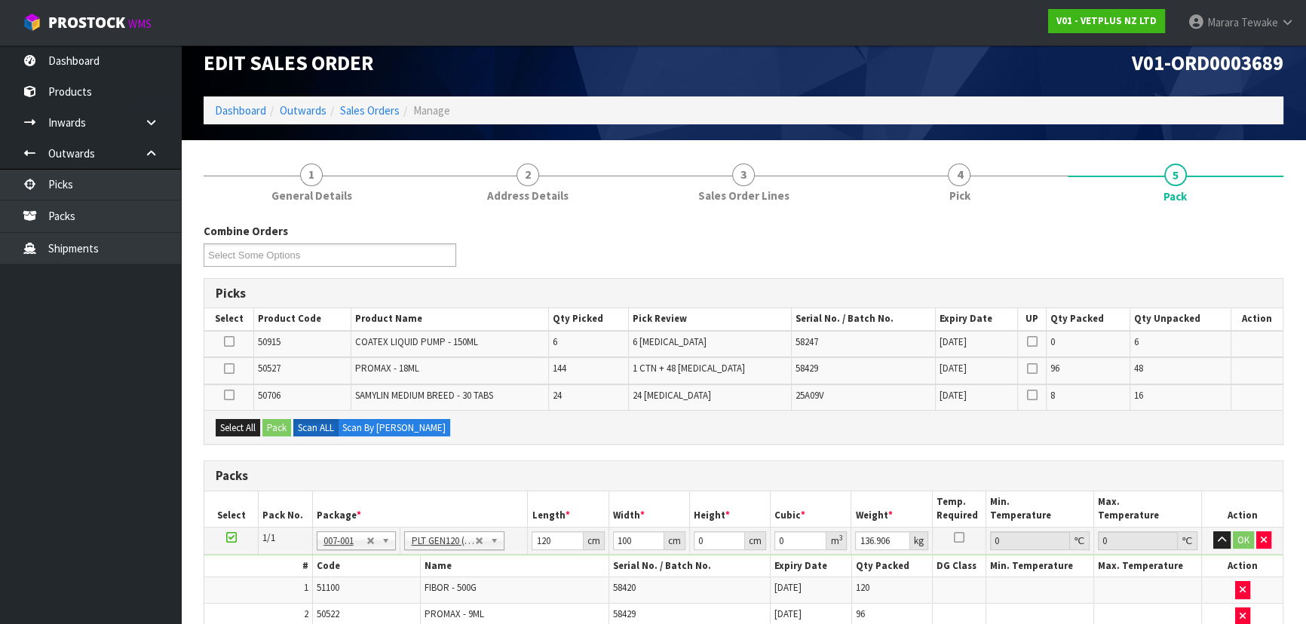
click at [233, 342] on icon at bounding box center [229, 342] width 11 height 1
click at [0, 0] on input "checkbox" at bounding box center [0, 0] width 0 height 0
click at [285, 431] on button "Pack" at bounding box center [276, 428] width 29 height 18
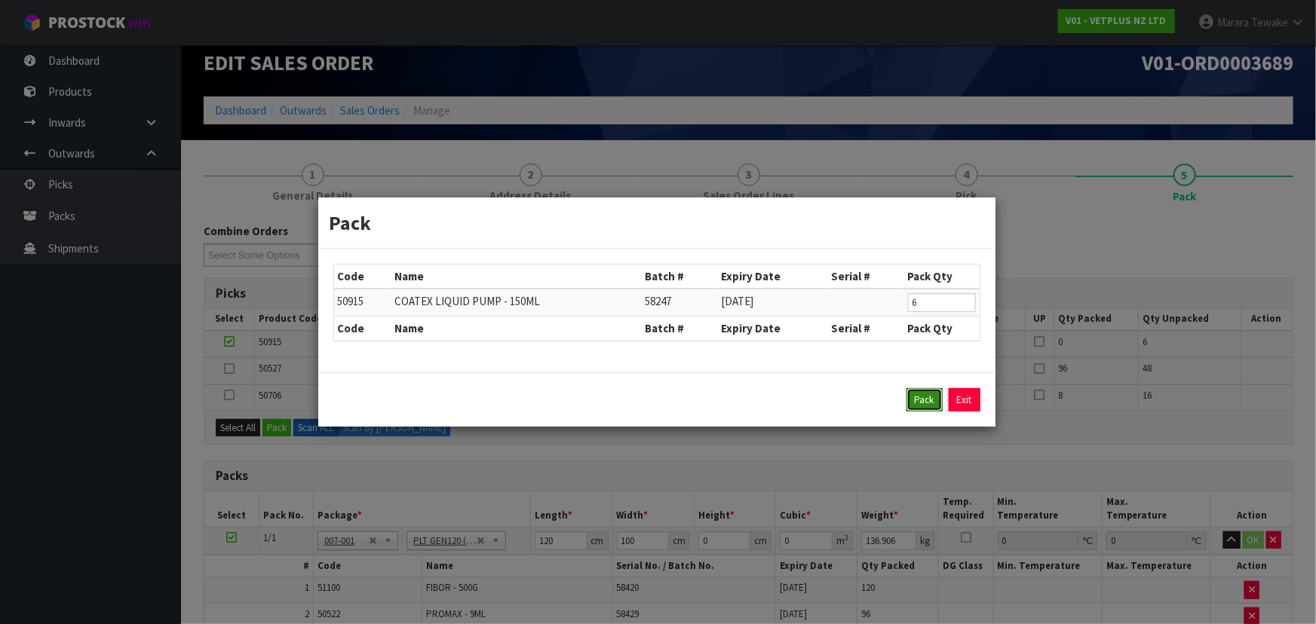
drag, startPoint x: 912, startPoint y: 400, endPoint x: 773, endPoint y: 434, distance: 143.6
click at [912, 400] on button "Pack" at bounding box center [924, 400] width 36 height 24
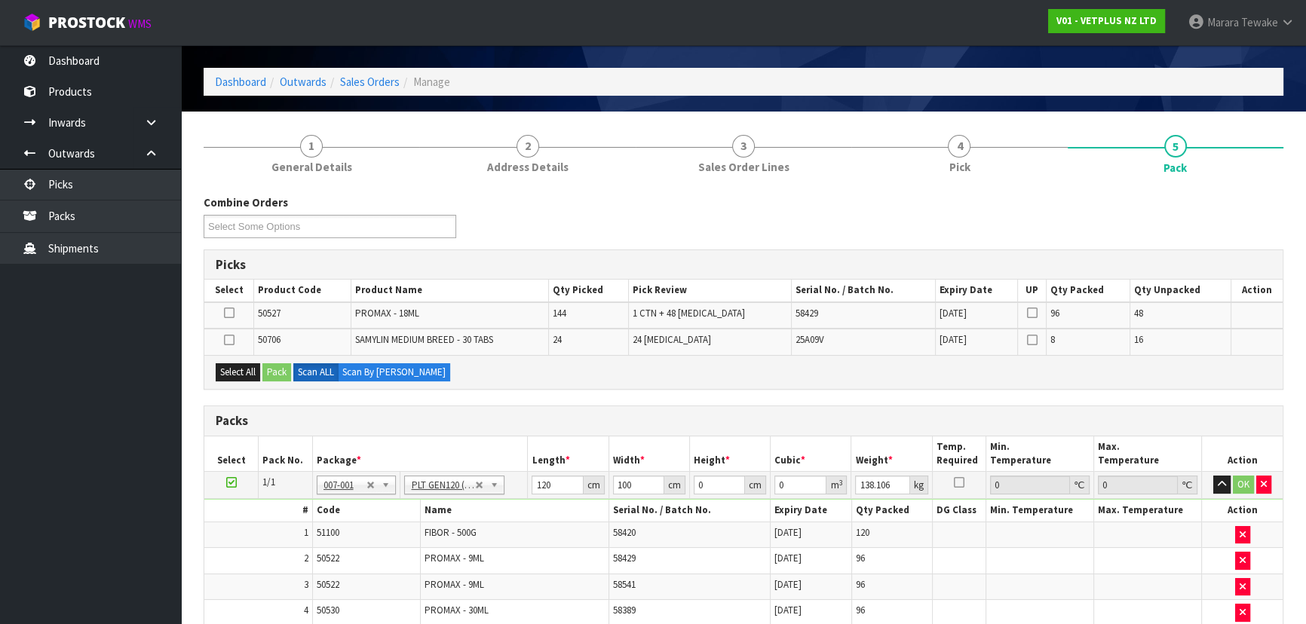
scroll to position [68, 0]
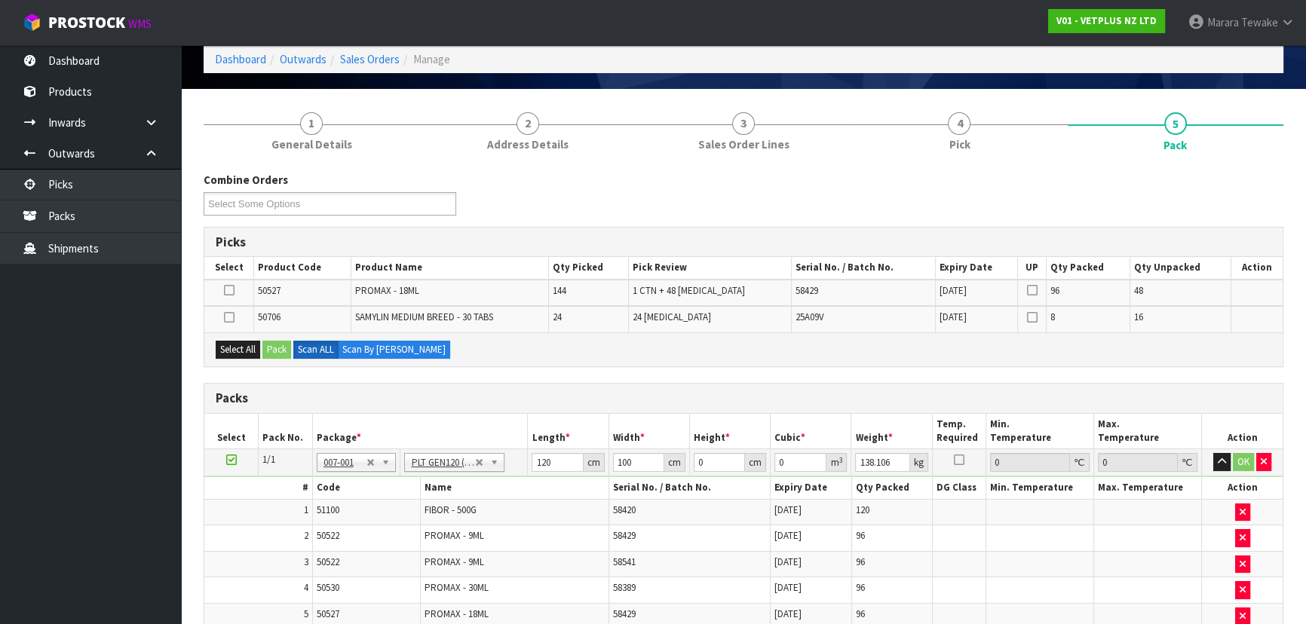
click at [591, 354] on div "Select All Pack Scan ALL Scan By Quantity" at bounding box center [743, 350] width 1078 height 34
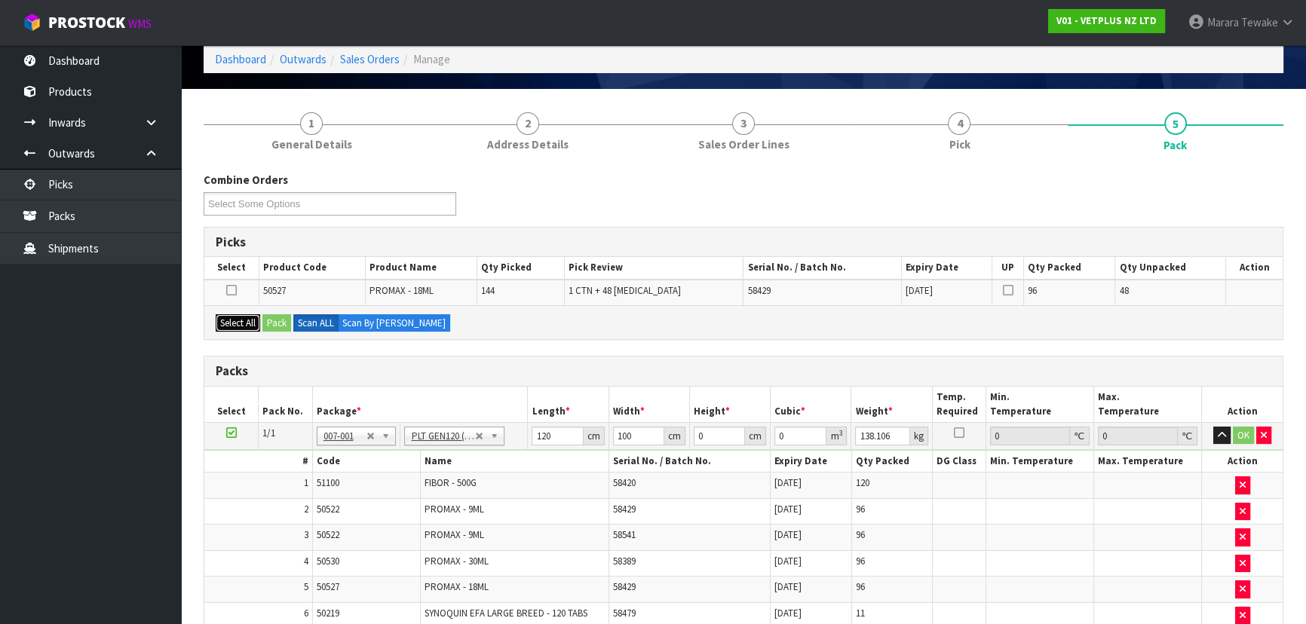
click at [241, 323] on button "Select All" at bounding box center [238, 323] width 44 height 18
click at [233, 290] on icon at bounding box center [231, 290] width 11 height 1
click at [0, 0] on input "checkbox" at bounding box center [0, 0] width 0 height 0
click at [354, 323] on label "Scan By Quantity" at bounding box center [394, 323] width 112 height 18
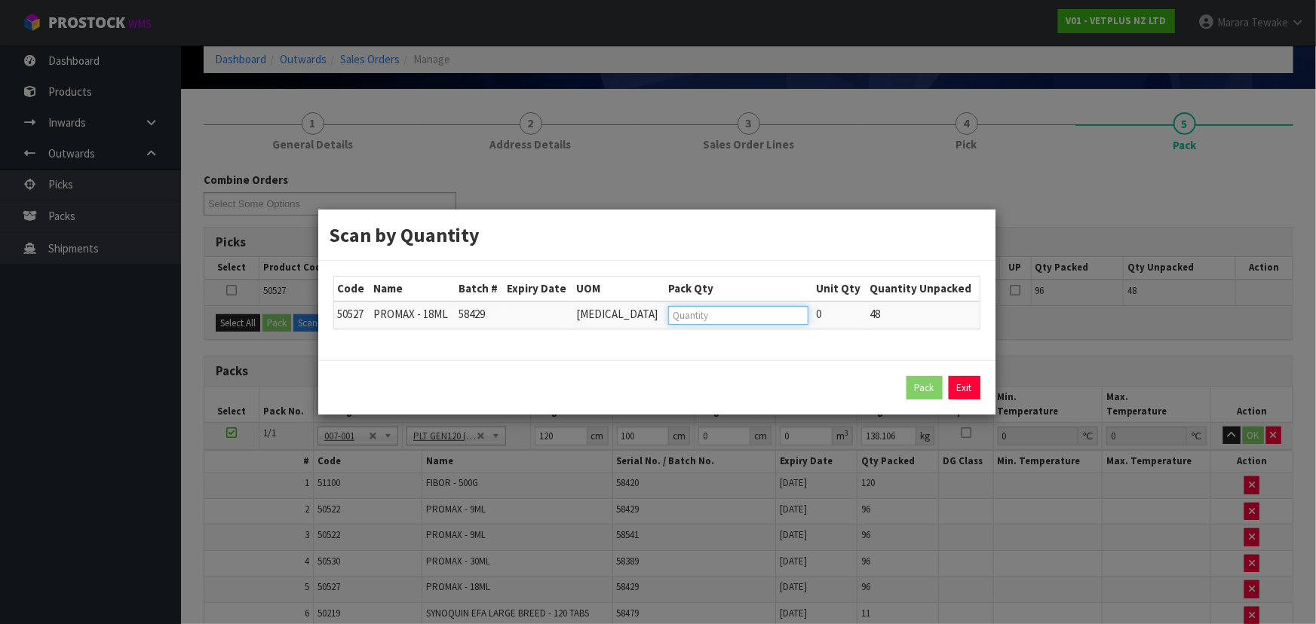
click at [748, 320] on input "number" at bounding box center [738, 315] width 140 height 19
click button "Pack" at bounding box center [924, 388] width 36 height 24
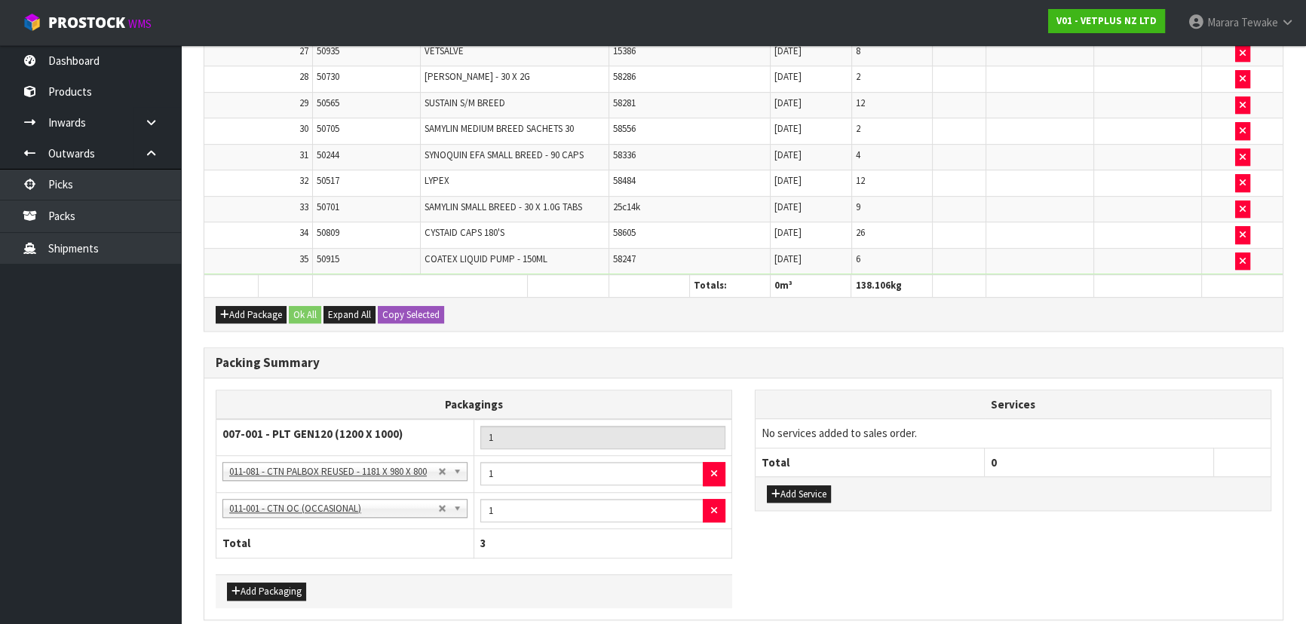
scroll to position [1205, 0]
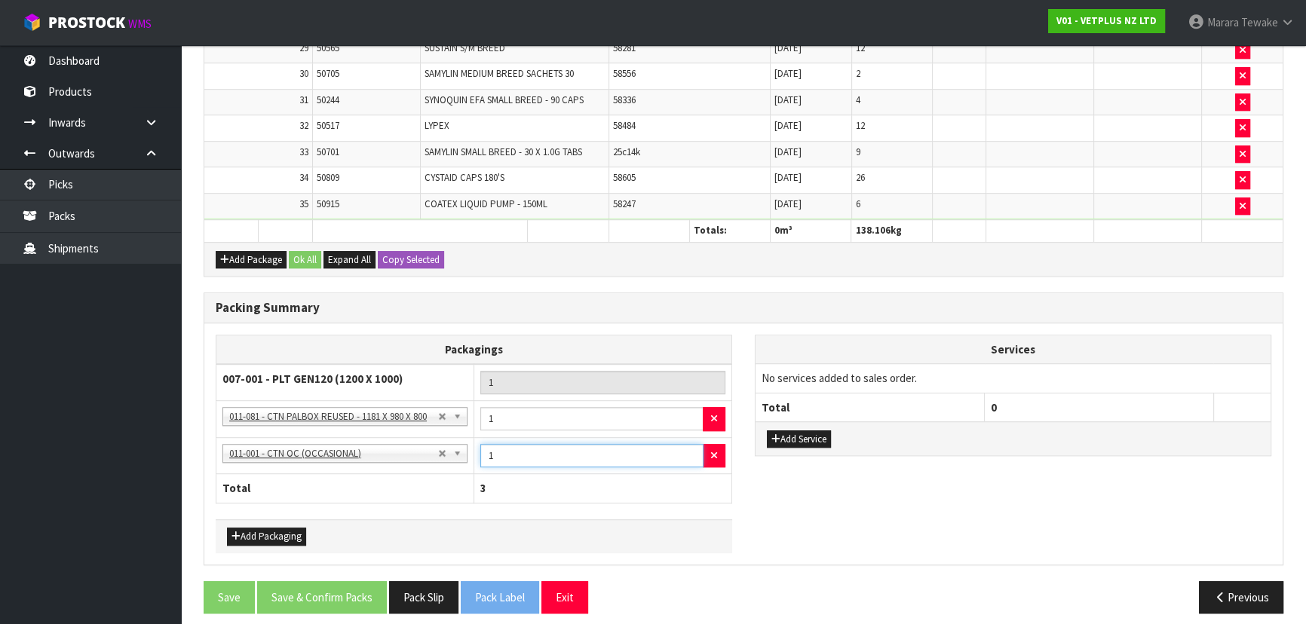
drag, startPoint x: 502, startPoint y: 445, endPoint x: 449, endPoint y: 445, distance: 53.5
click at [449, 445] on tr "NONE - No Packaging Cartons 007-001 - PLT GEN120 (1200 X 1000) 007-002 - PLT ON…" at bounding box center [474, 455] width 516 height 37
click at [848, 477] on div "Packagings 007-001 - PLT GEN120 (1200 X 1000) 1 NONE - No Packaging Cartons 007…" at bounding box center [743, 444] width 1078 height 219
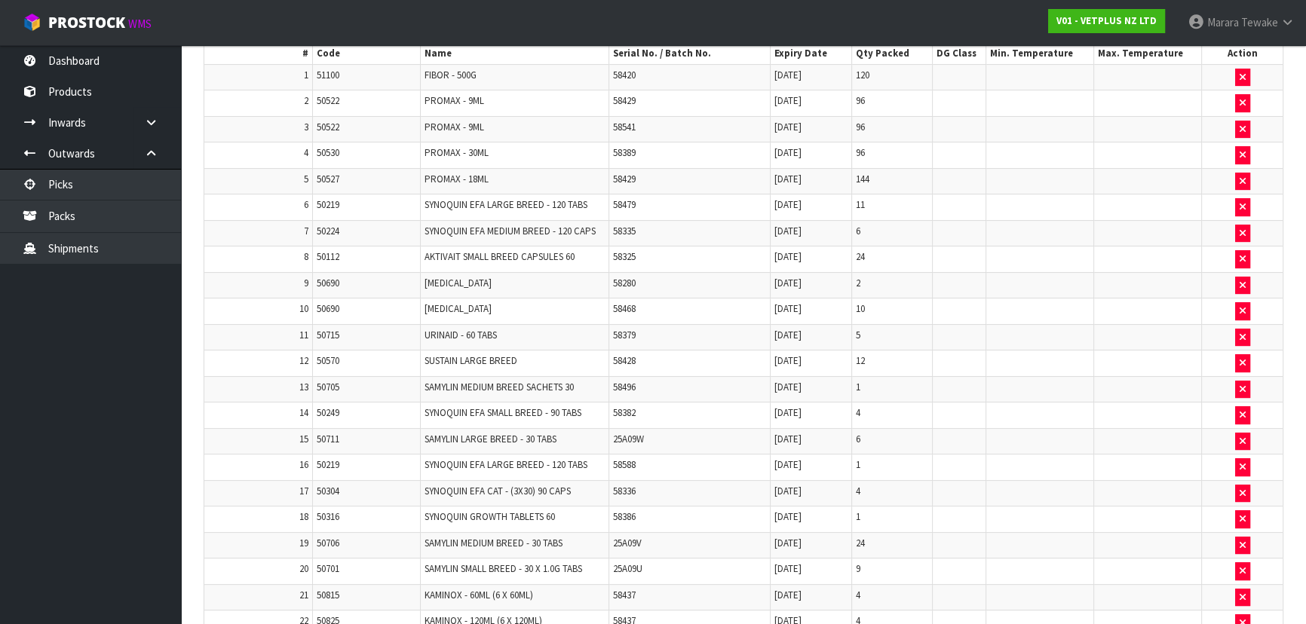
scroll to position [382, 0]
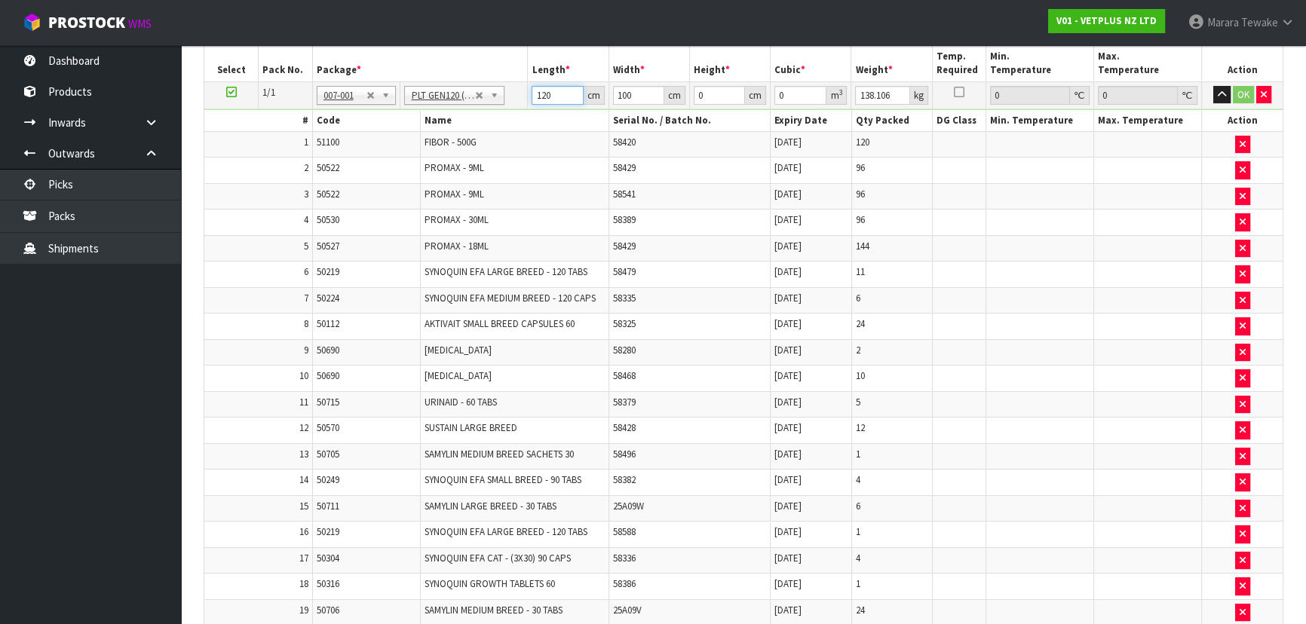
click at [552, 94] on input "120" at bounding box center [557, 95] width 51 height 19
click at [538, 92] on input "120" at bounding box center [557, 95] width 51 height 19
click at [538, 91] on input "120" at bounding box center [557, 95] width 51 height 19
click button "OK" at bounding box center [1243, 95] width 21 height 18
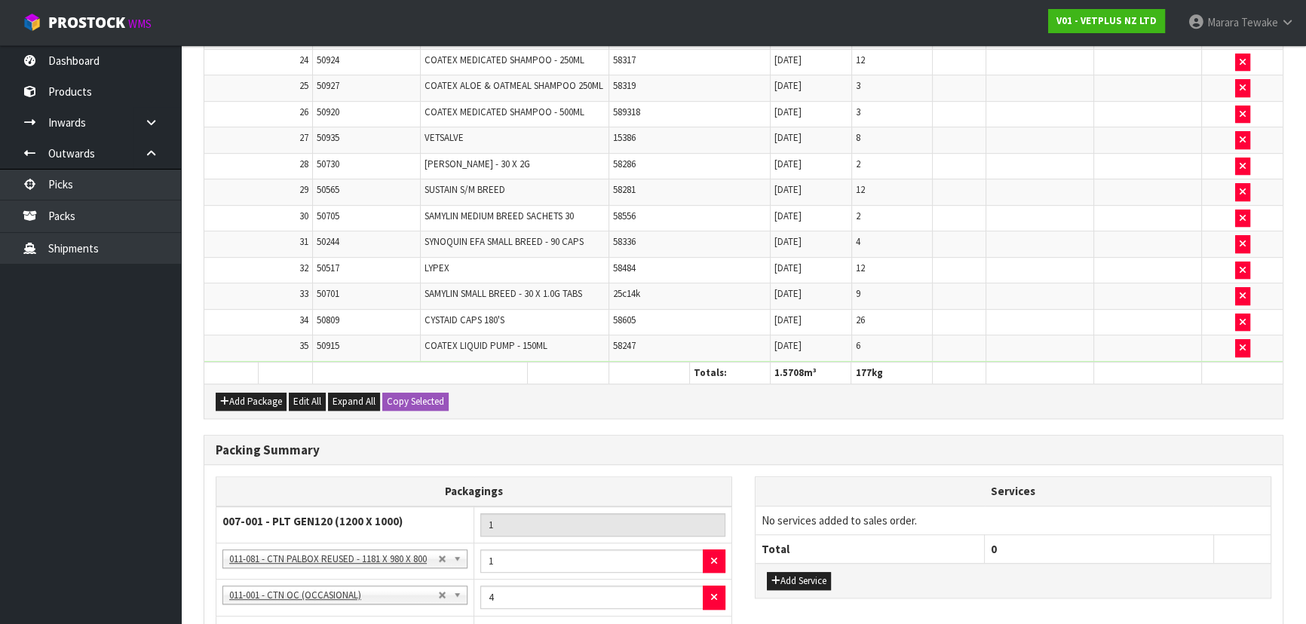
scroll to position [1203, 0]
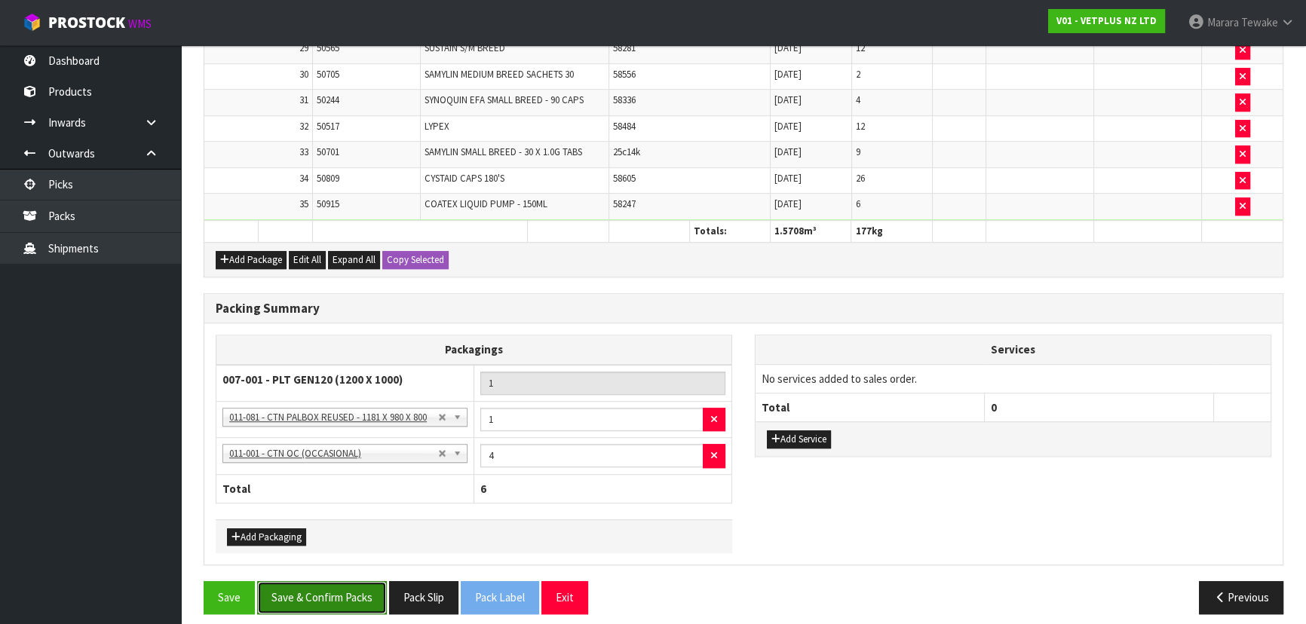
click at [338, 581] on button "Save & Confirm Packs" at bounding box center [322, 597] width 130 height 32
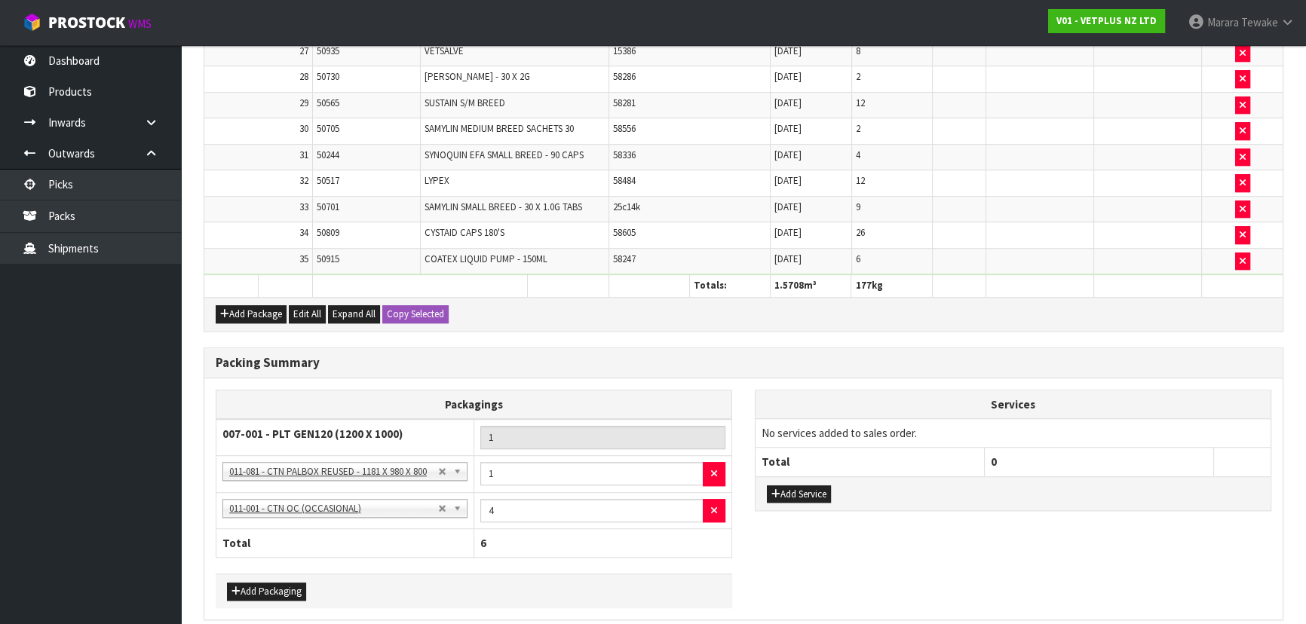
scroll to position [0, 0]
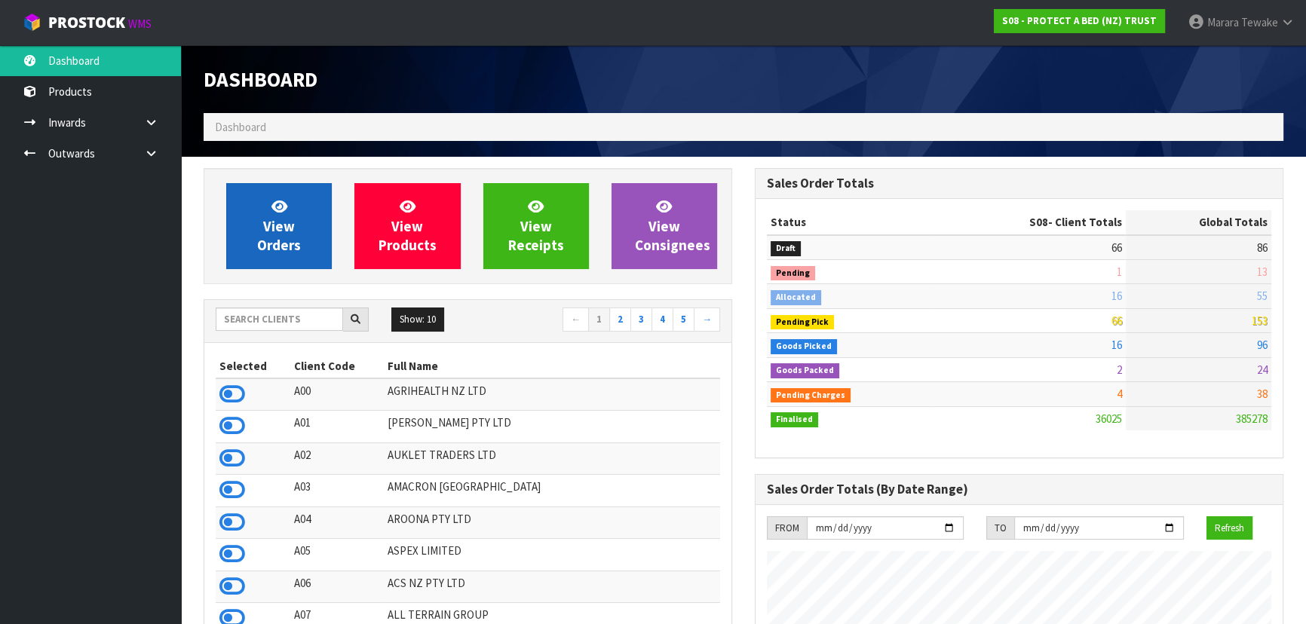
scroll to position [1140, 550]
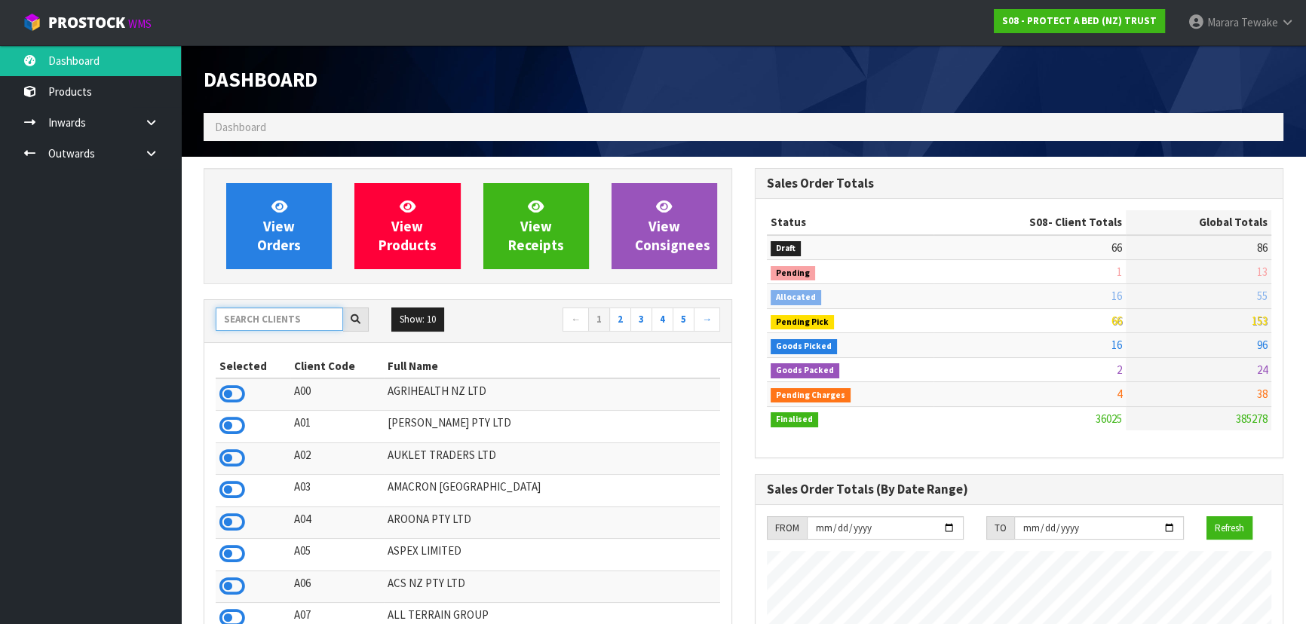
click at [296, 315] on input "text" at bounding box center [279, 319] width 127 height 23
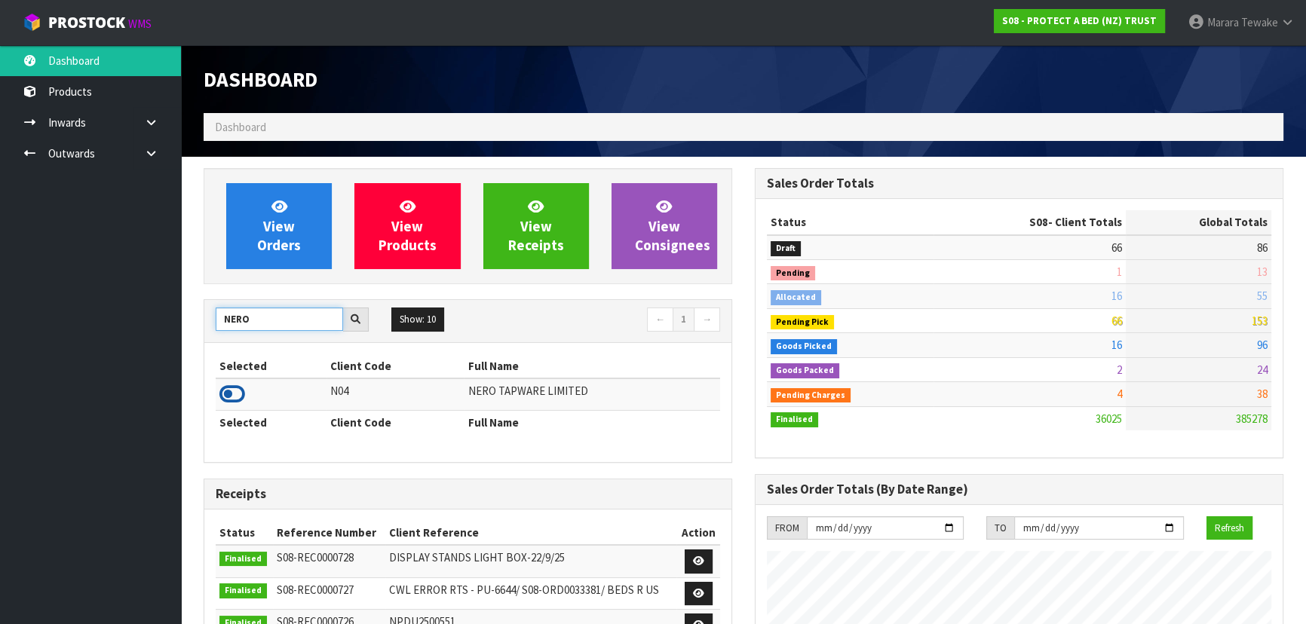
type input "NERO"
click at [224, 400] on icon at bounding box center [232, 394] width 26 height 23
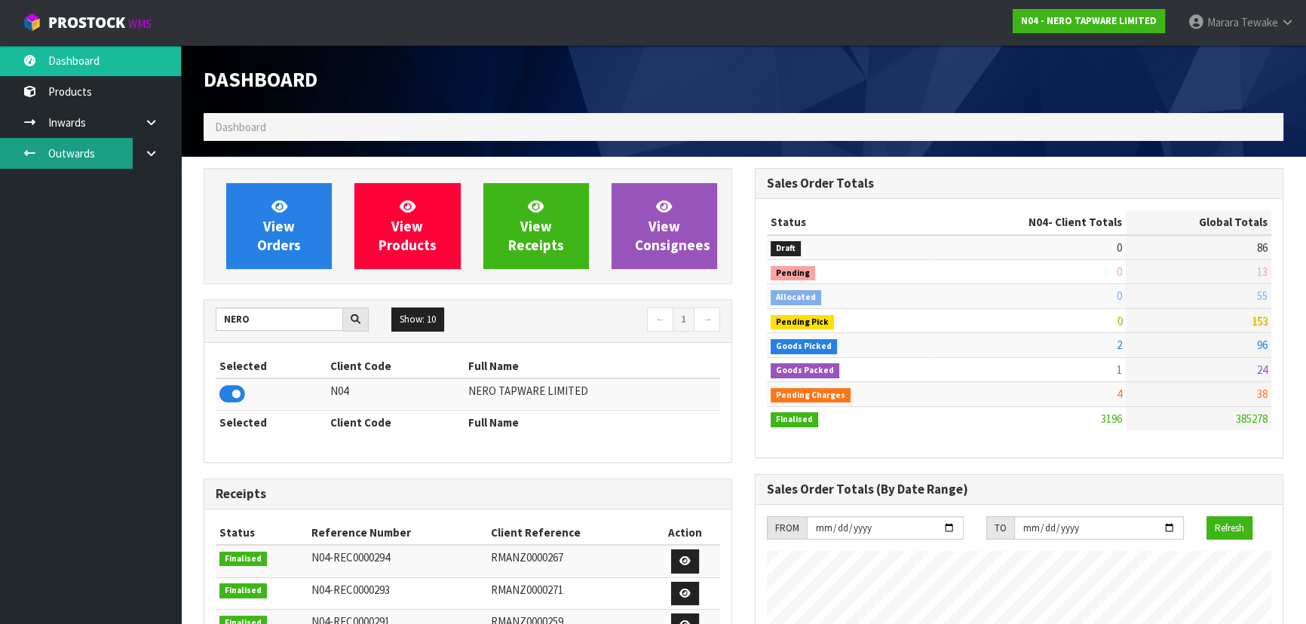
scroll to position [1188, 550]
